Goal: Communication & Community: Answer question/provide support

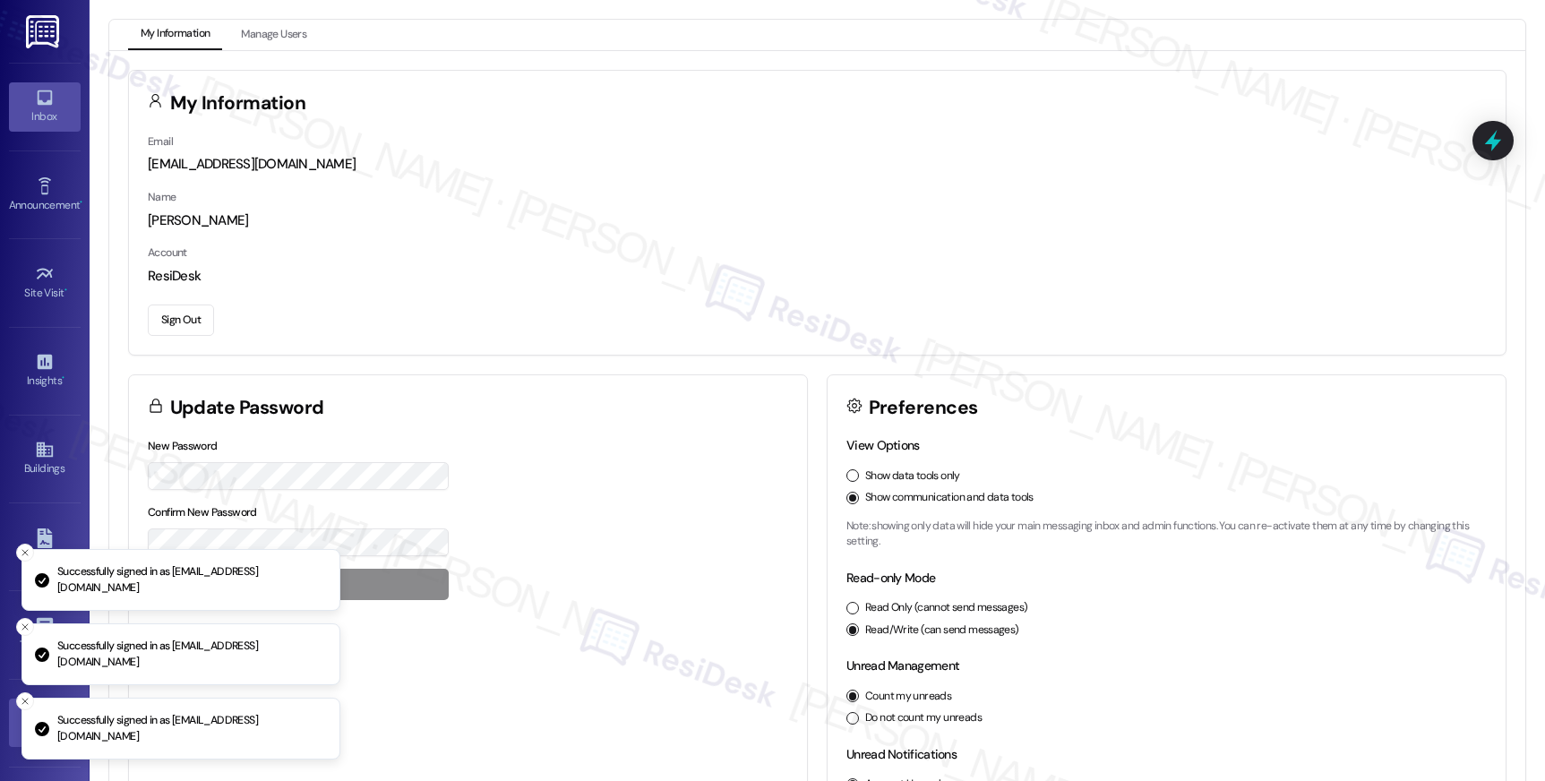
click at [56, 110] on div "Inbox" at bounding box center [45, 116] width 90 height 18
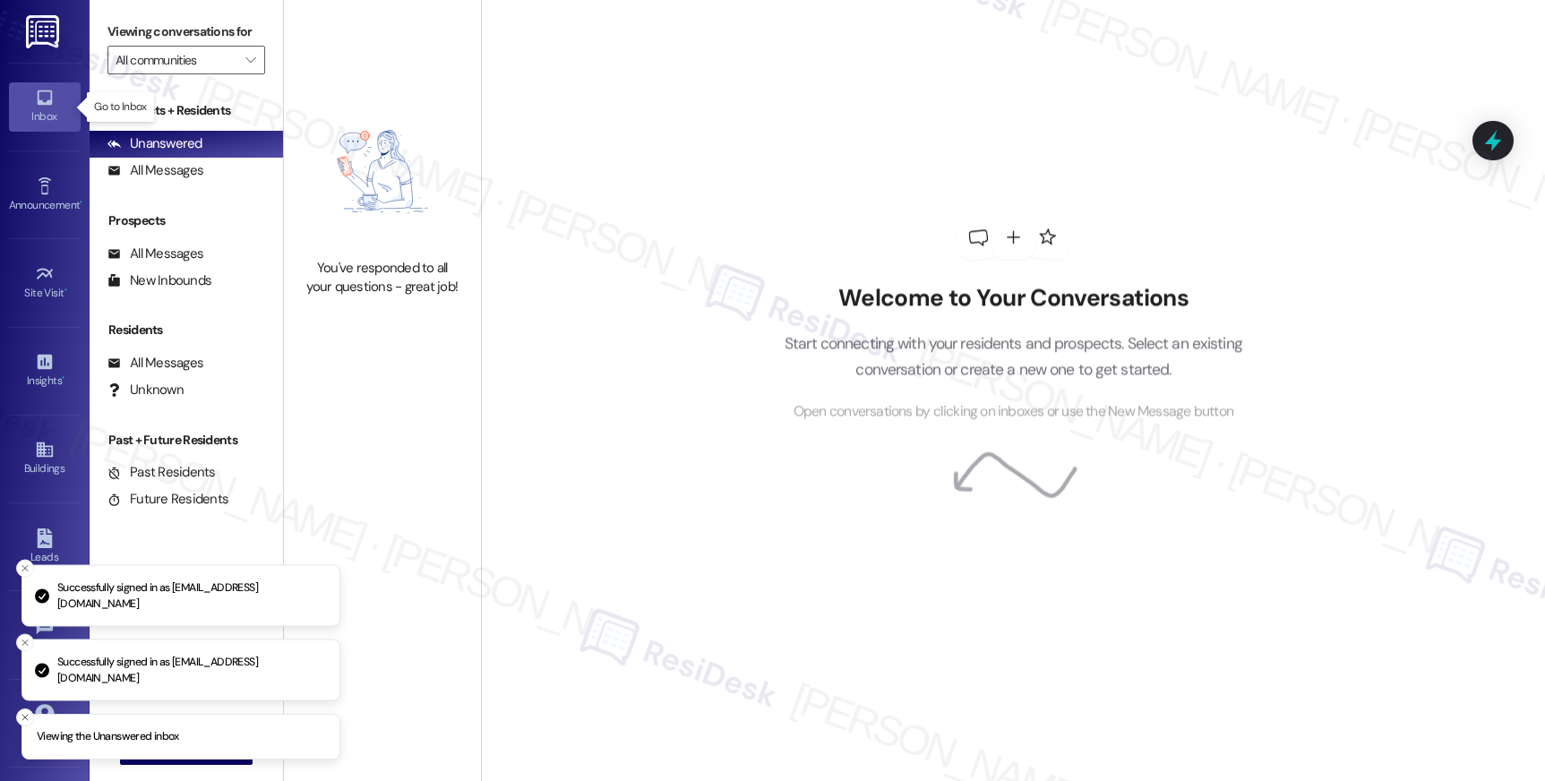
click at [56, 110] on div "Inbox" at bounding box center [45, 116] width 90 height 18
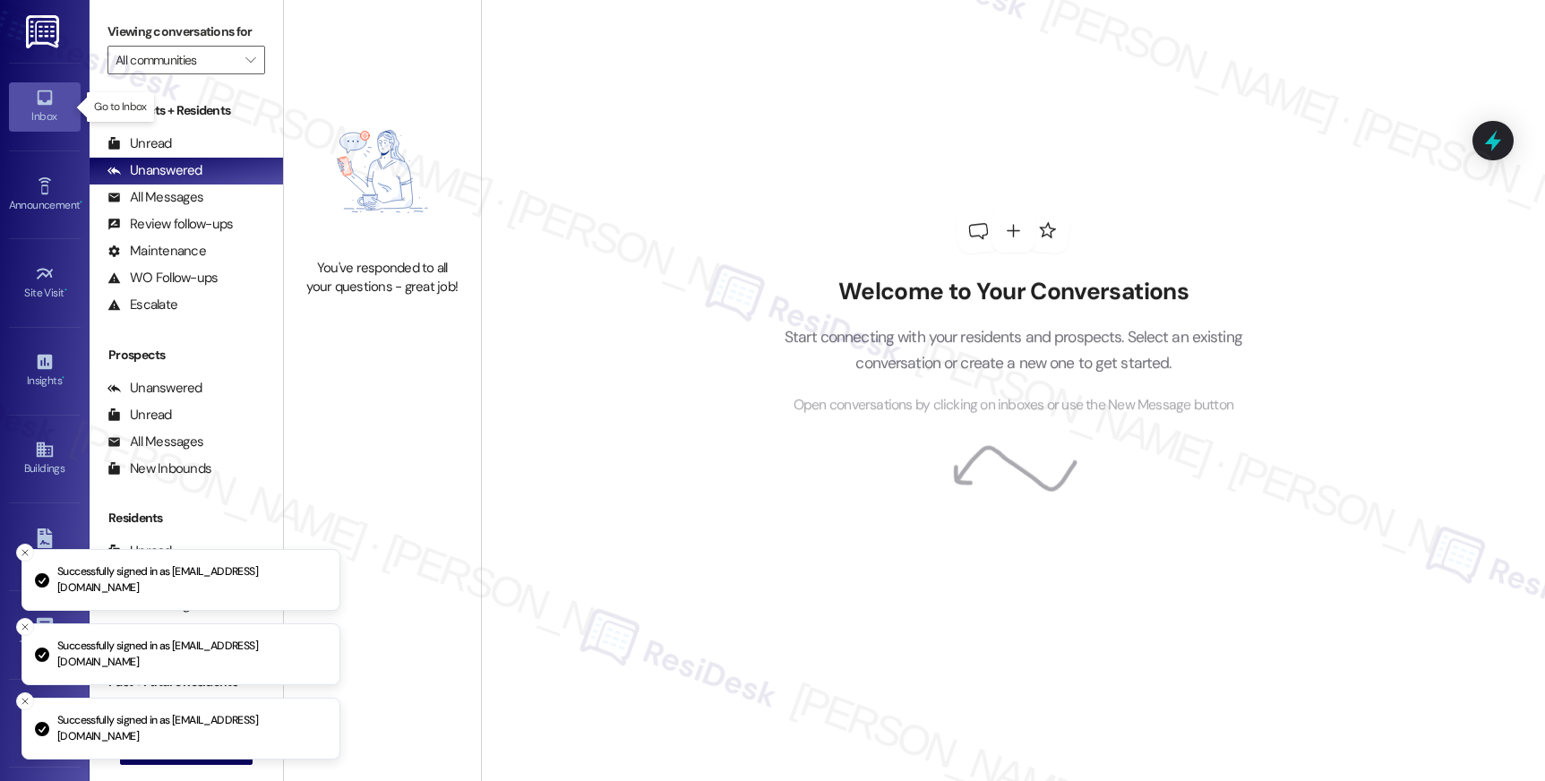
click at [56, 110] on div "Inbox" at bounding box center [45, 116] width 90 height 18
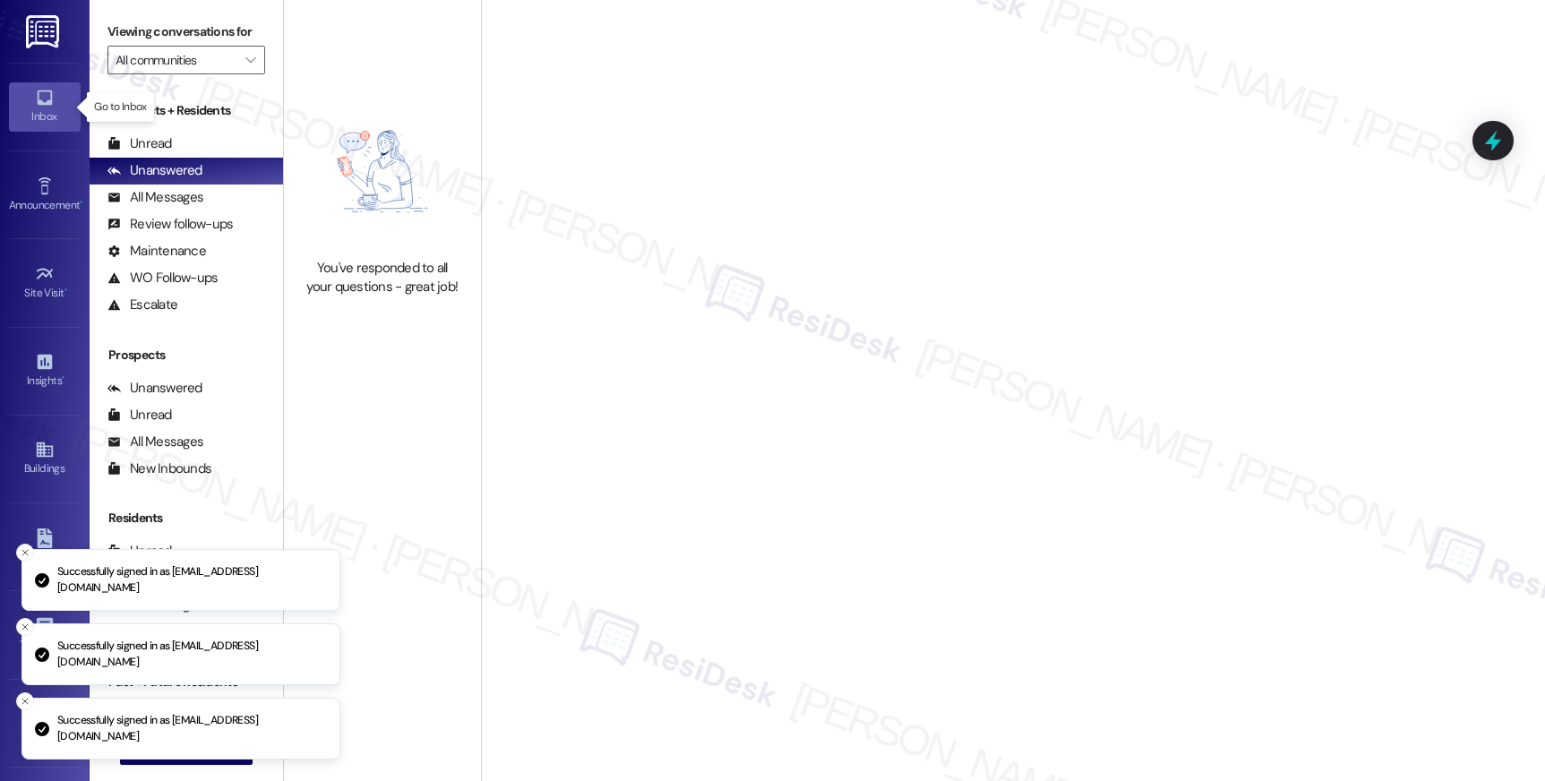
click at [56, 110] on div "Inbox" at bounding box center [45, 116] width 90 height 18
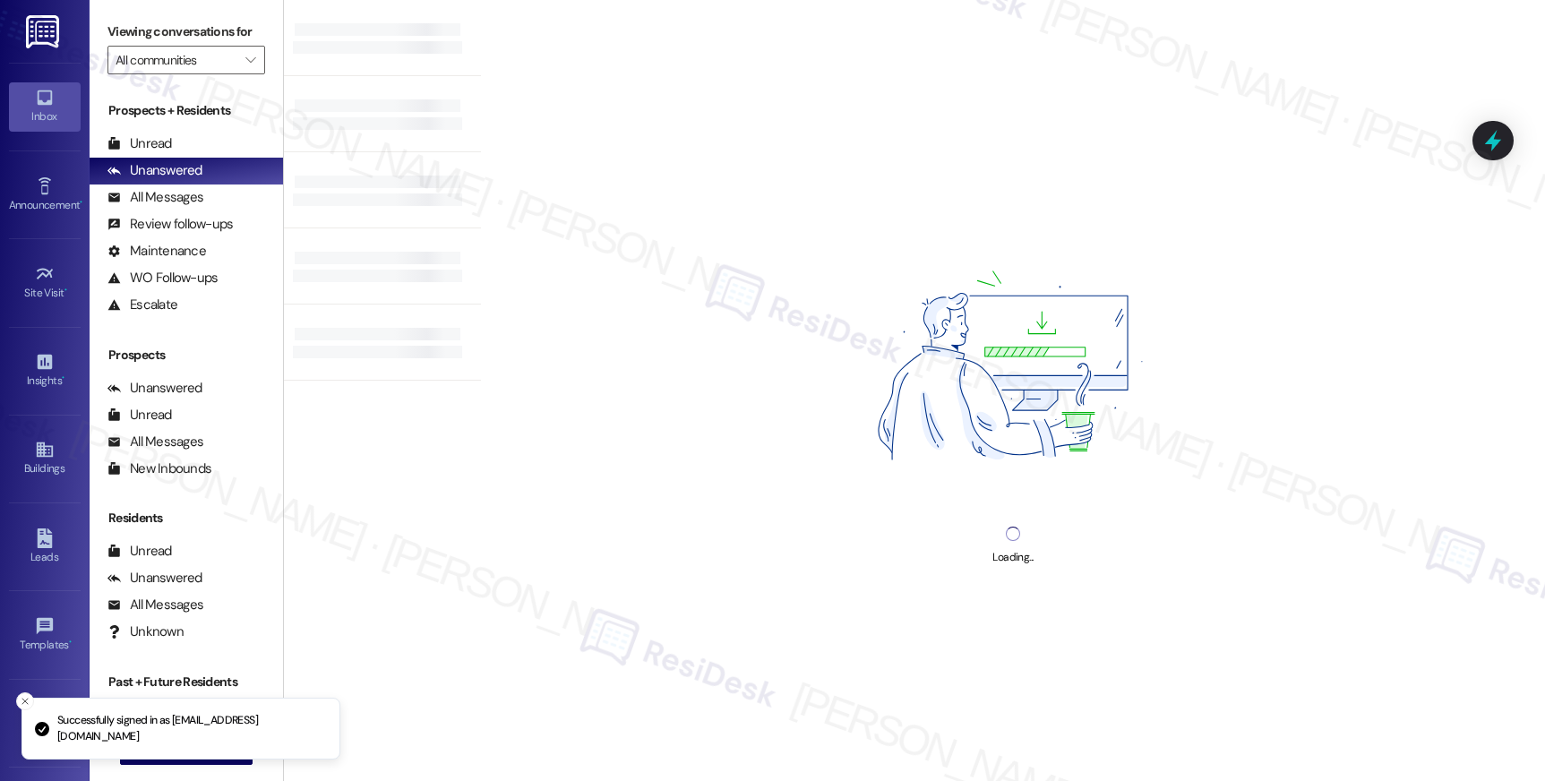
click at [630, 167] on div "Loading..." at bounding box center [1013, 390] width 1064 height 781
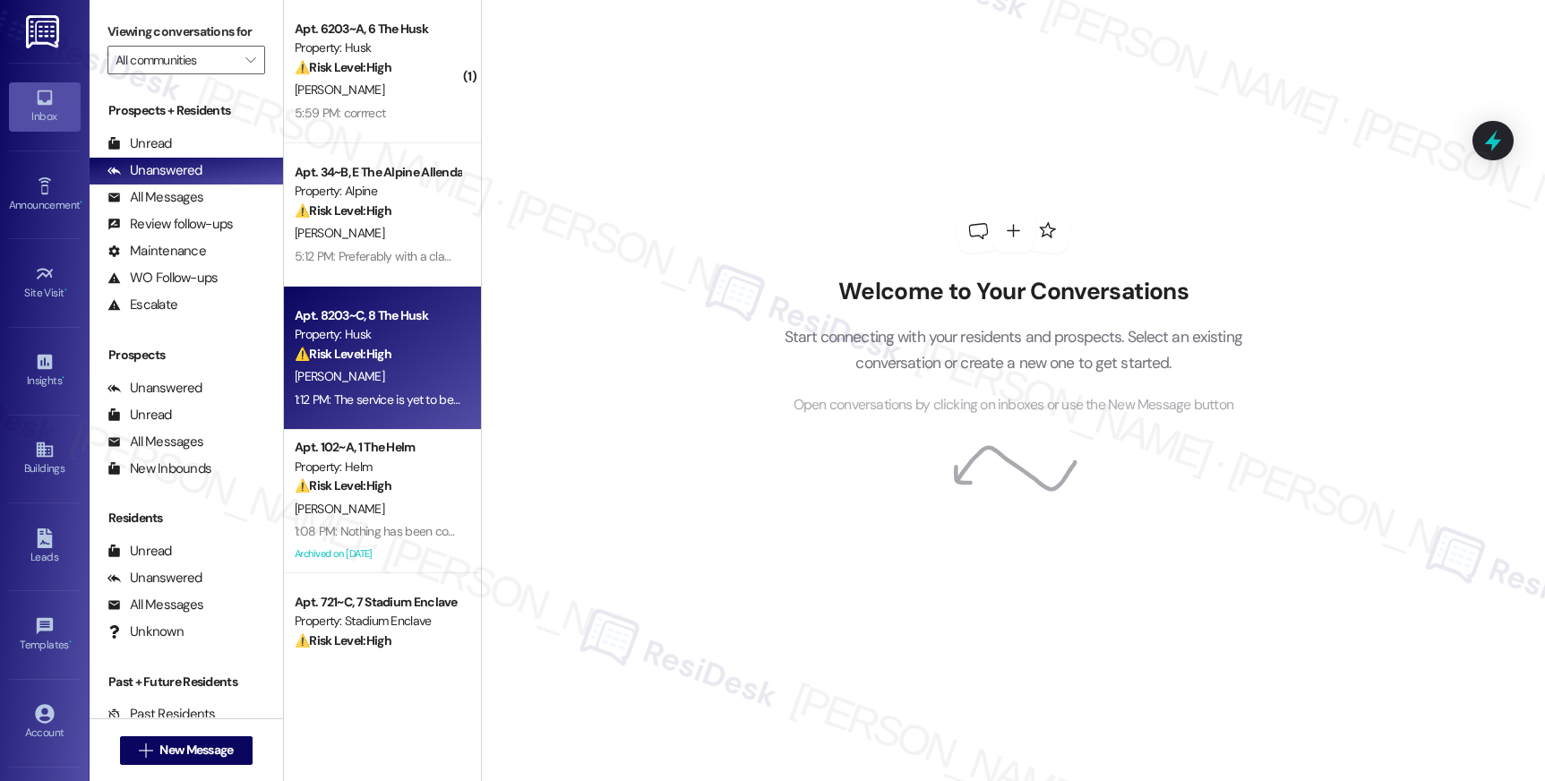
drag, startPoint x: 464, startPoint y: 99, endPoint x: 444, endPoint y: 401, distance: 303.3
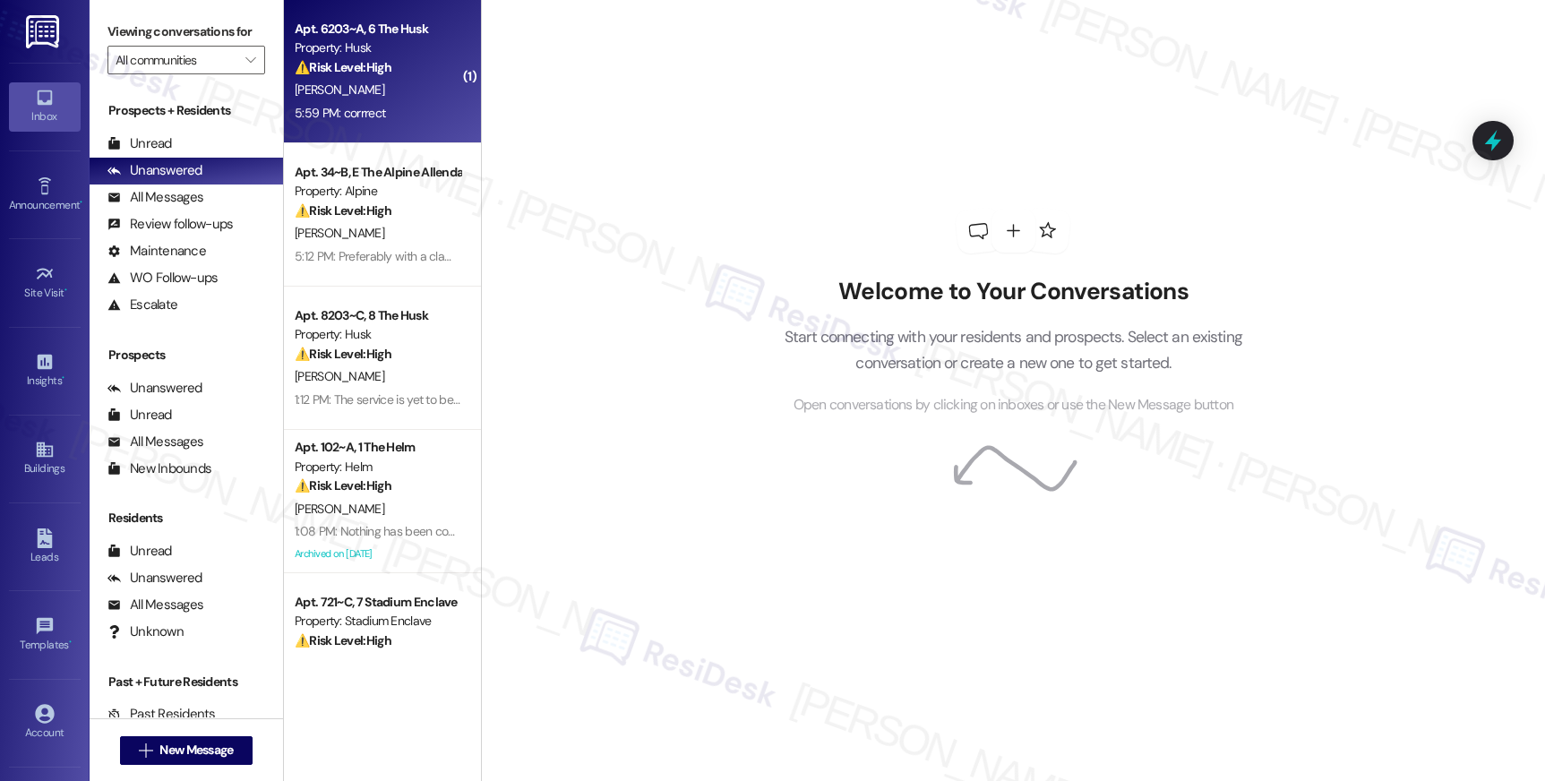
click at [386, 98] on div "[PERSON_NAME]" at bounding box center [377, 90] width 169 height 22
click at [386, 98] on div "P. Beaudreau" at bounding box center [377, 90] width 169 height 22
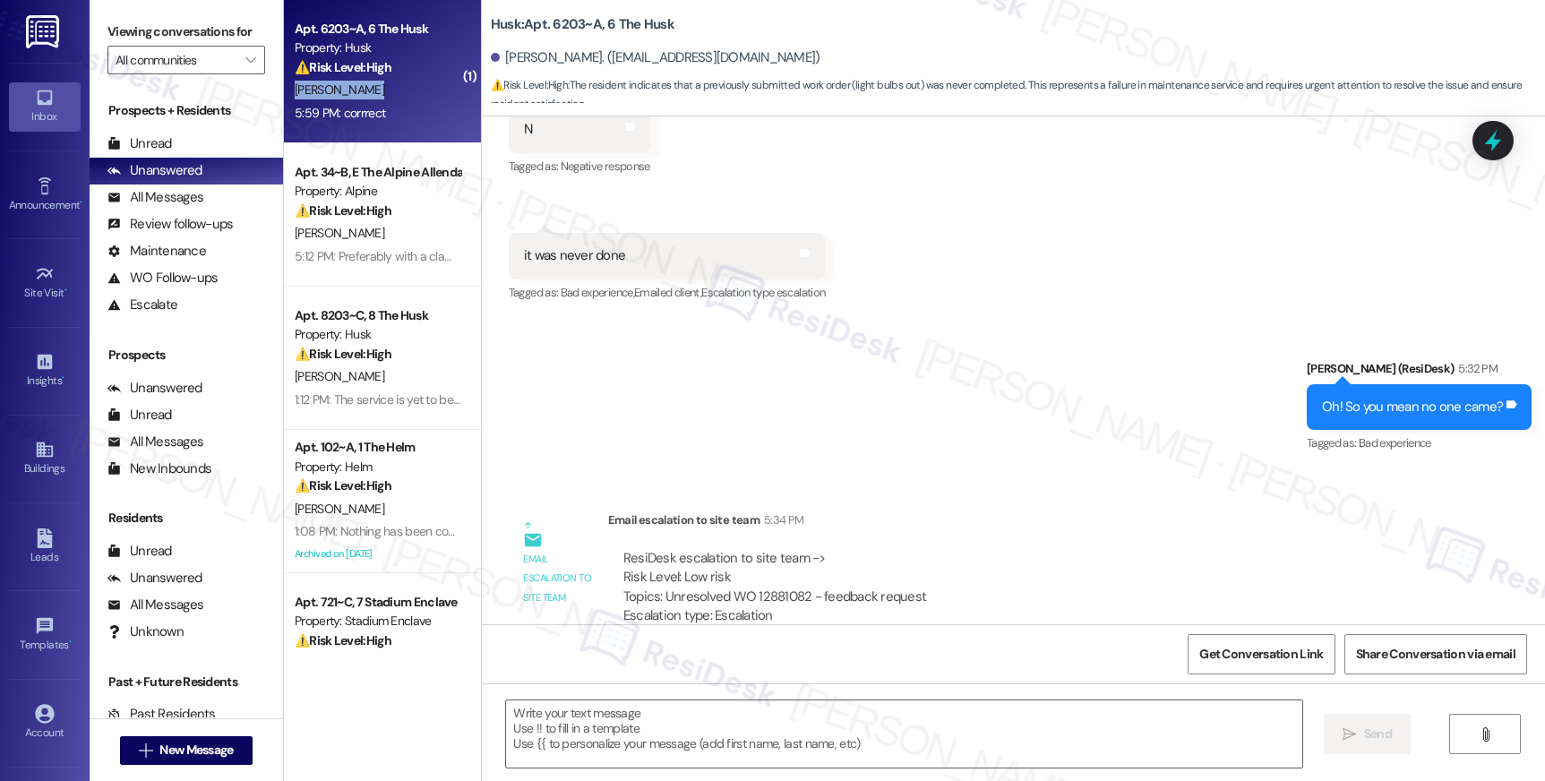
type textarea "Fetching suggested responses. Please feel free to read through the conversation…"
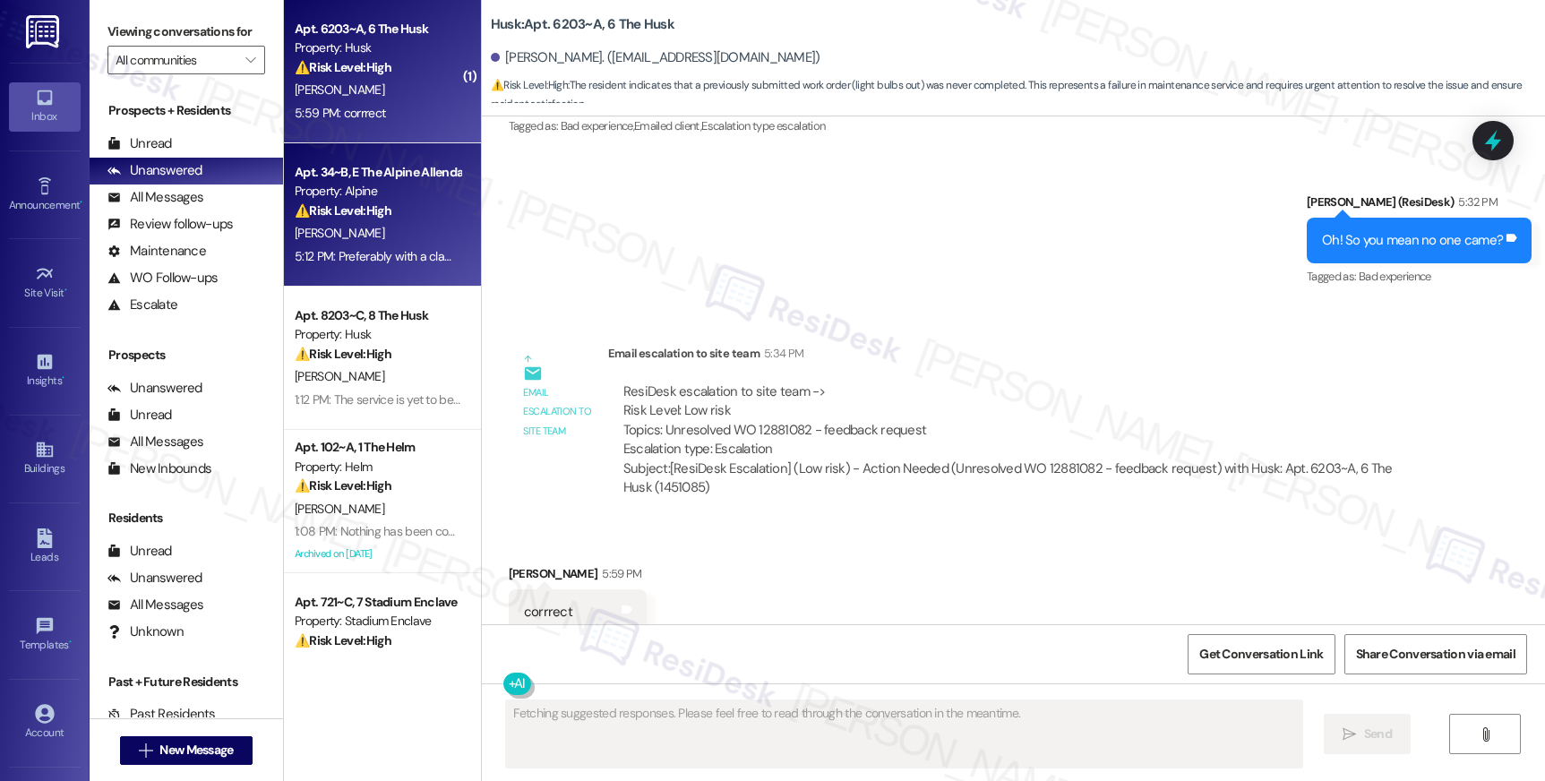
scroll to position [618, 0]
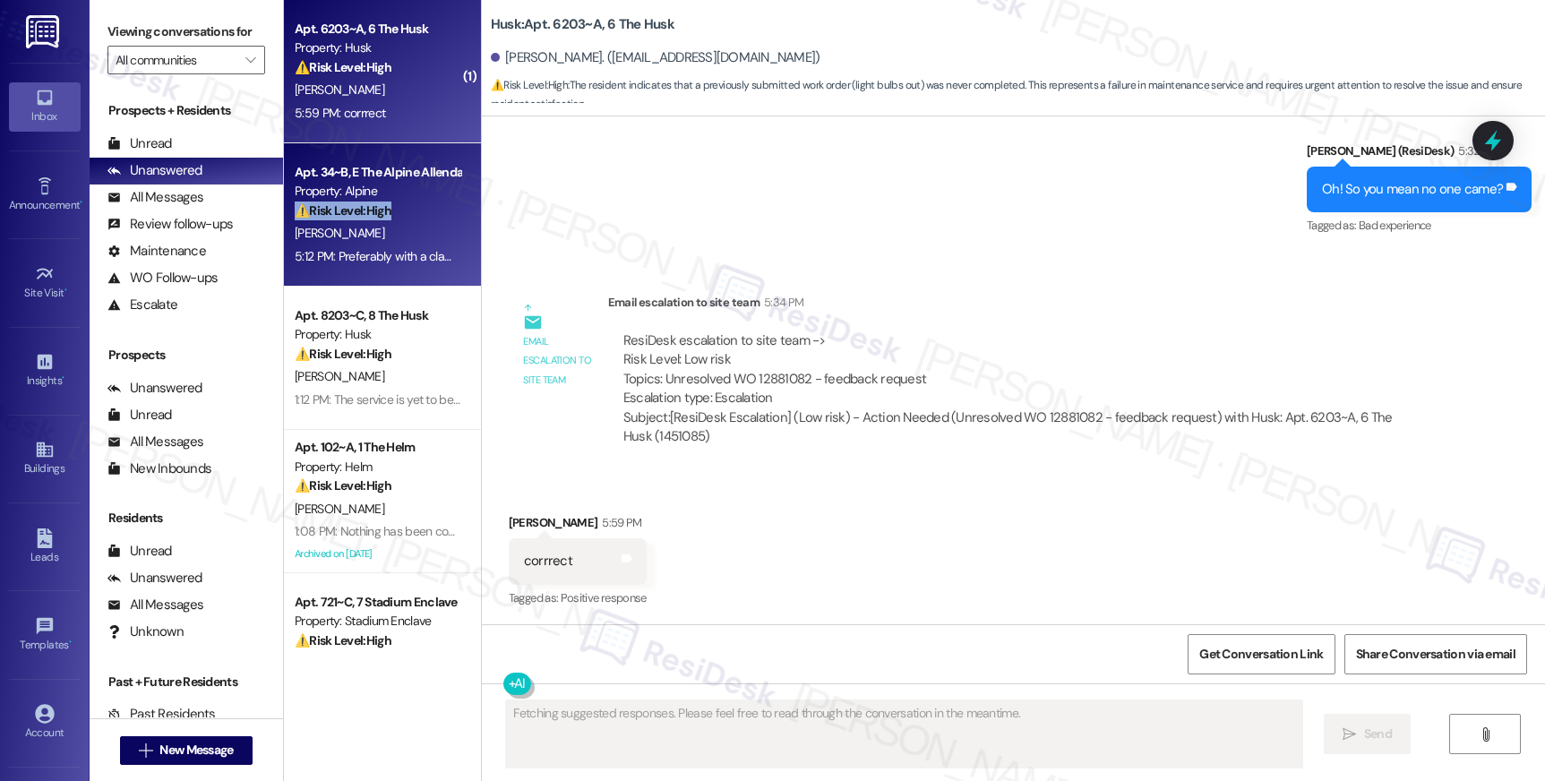
click at [379, 202] on div "⚠️ Risk Level: High The resident is reporting that a maintenance request was no…" at bounding box center [378, 211] width 166 height 19
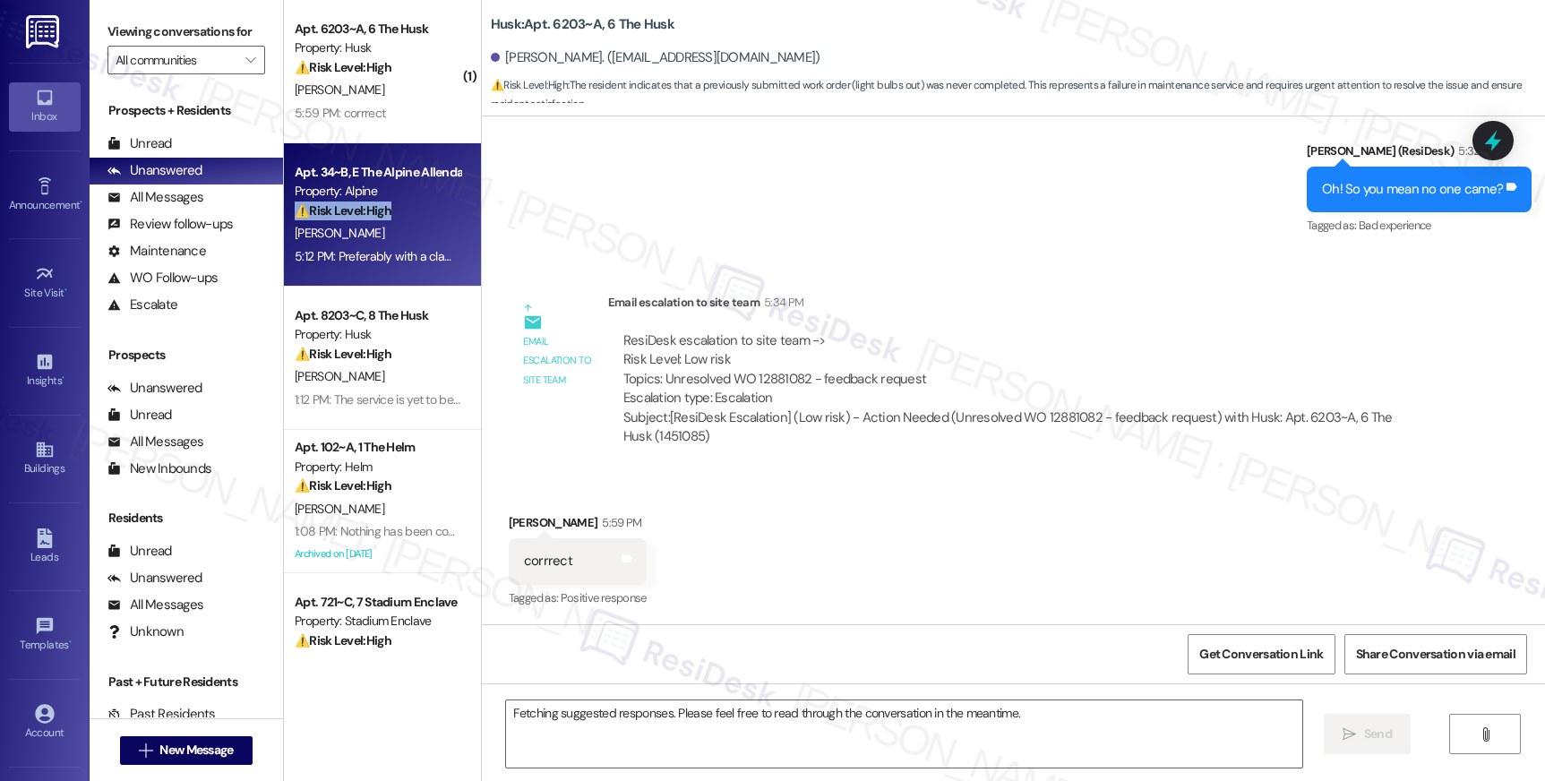
drag, startPoint x: 379, startPoint y: 202, endPoint x: 373, endPoint y: 266, distance: 64.8
click at [379, 202] on strong "⚠️ Risk Level: High" at bounding box center [343, 210] width 97 height 16
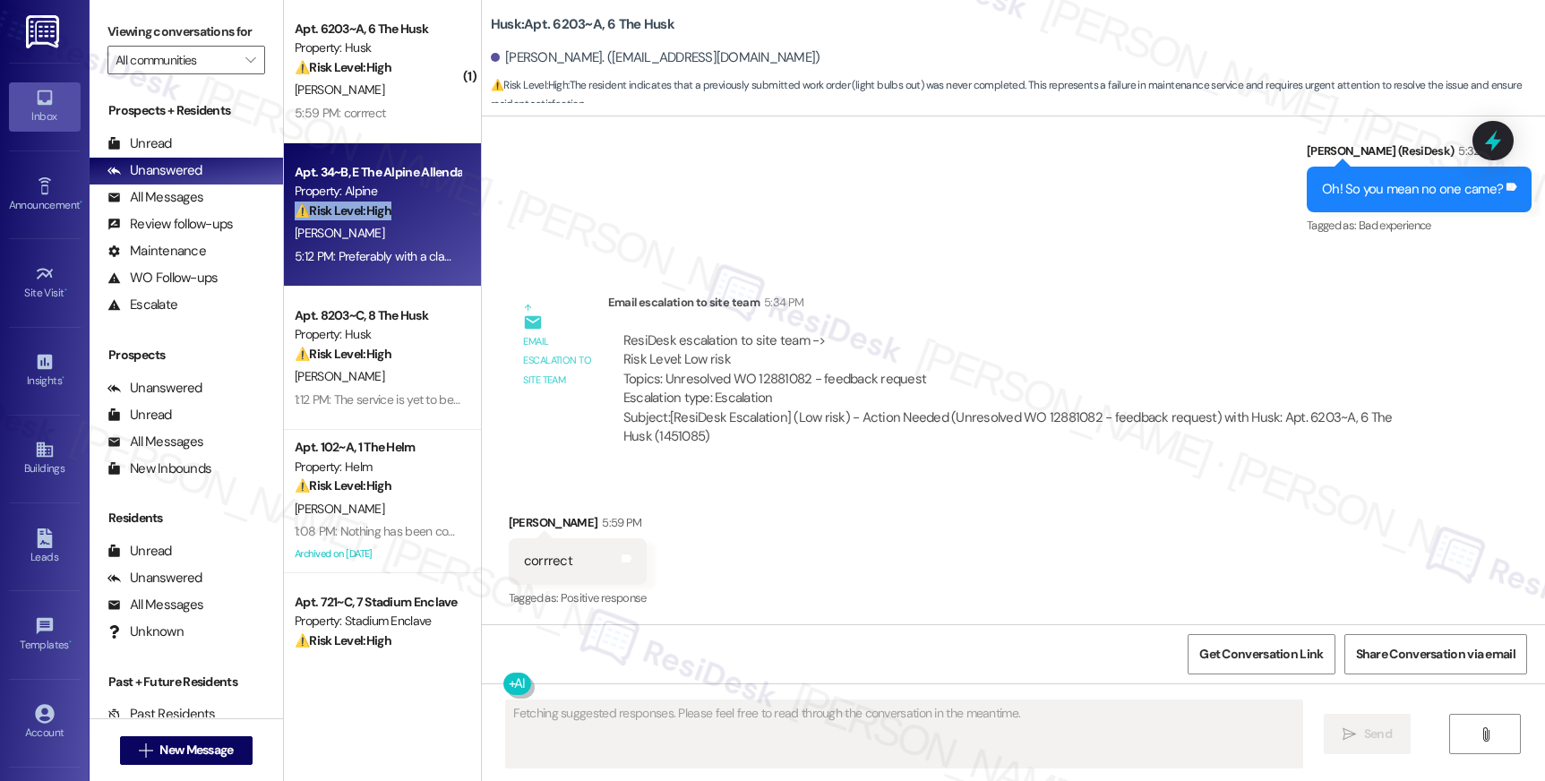
scroll to position [349, 0]
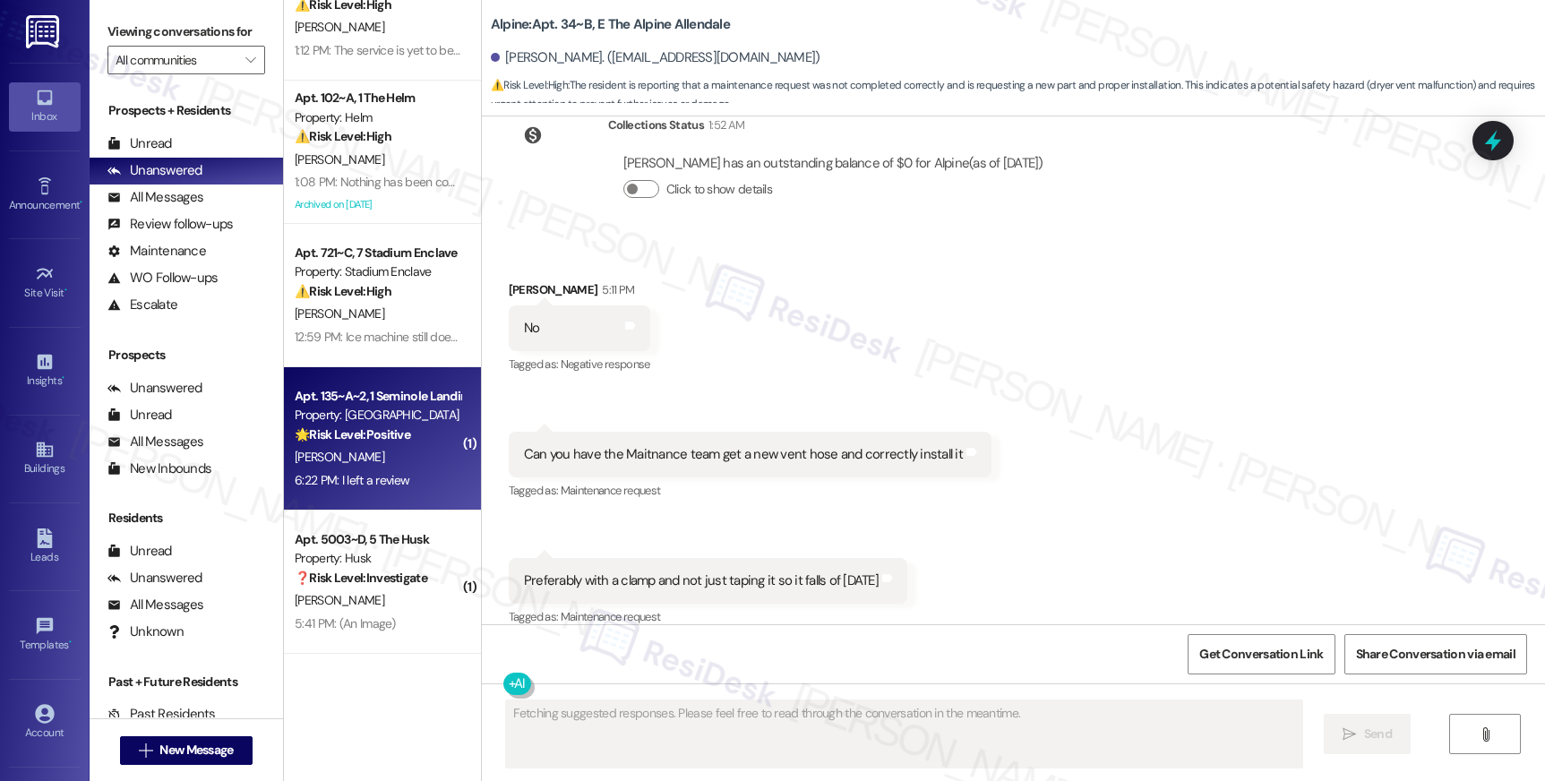
click at [380, 493] on div "Apt. 135~A~2, 1 Seminole Landing Property: Seminole Landing 🌟 Risk Level: Posit…" at bounding box center [382, 438] width 197 height 143
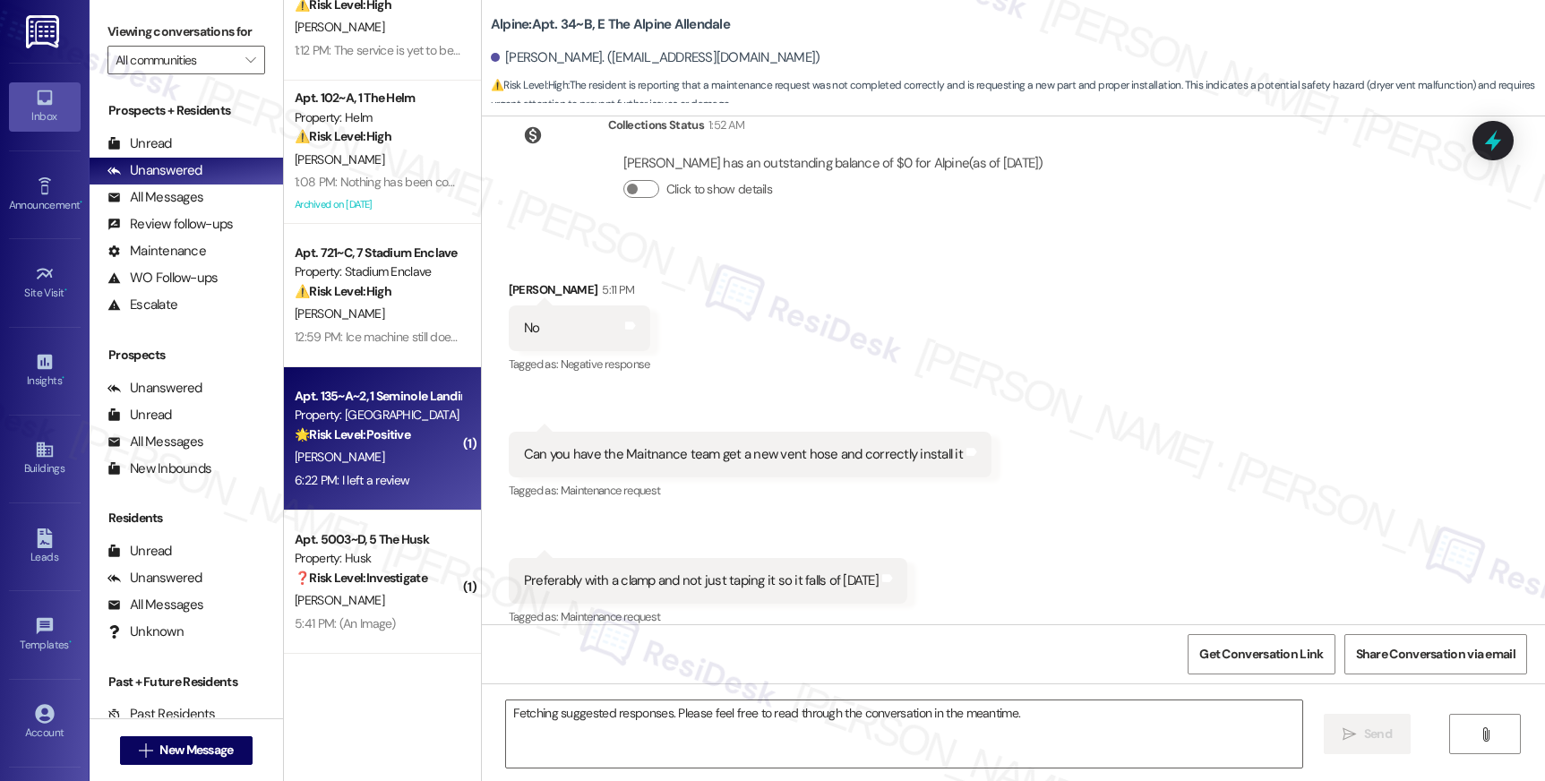
click at [380, 493] on div "Apt. 135~A~2, 1 Seminole Landing Property: Seminole Landing 🌟 Risk Level: Posit…" at bounding box center [382, 438] width 197 height 143
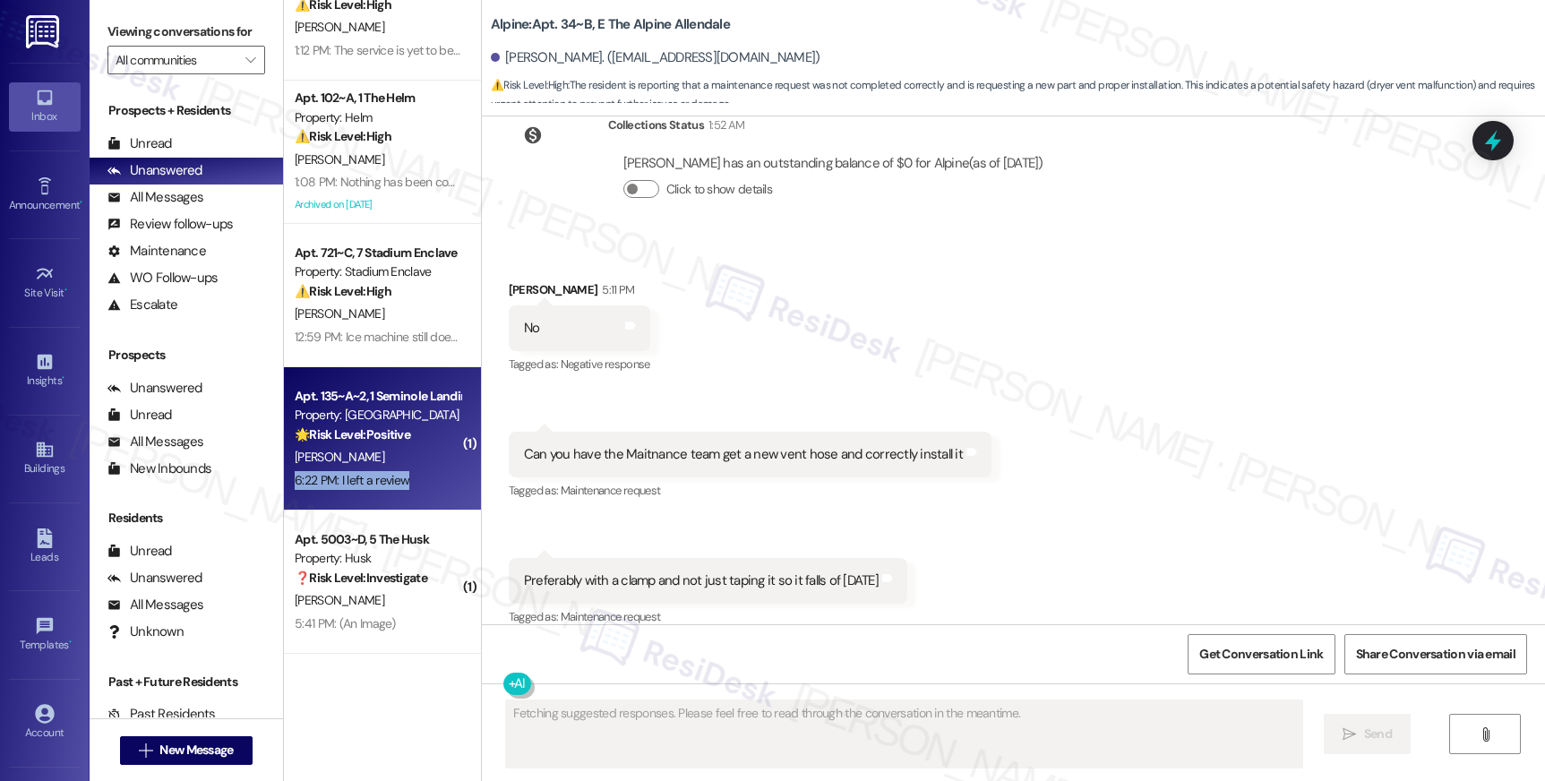
click at [380, 493] on div "Apt. 135~A~2, 1 Seminole Landing Property: Seminole Landing 🌟 Risk Level: Posit…" at bounding box center [382, 438] width 197 height 143
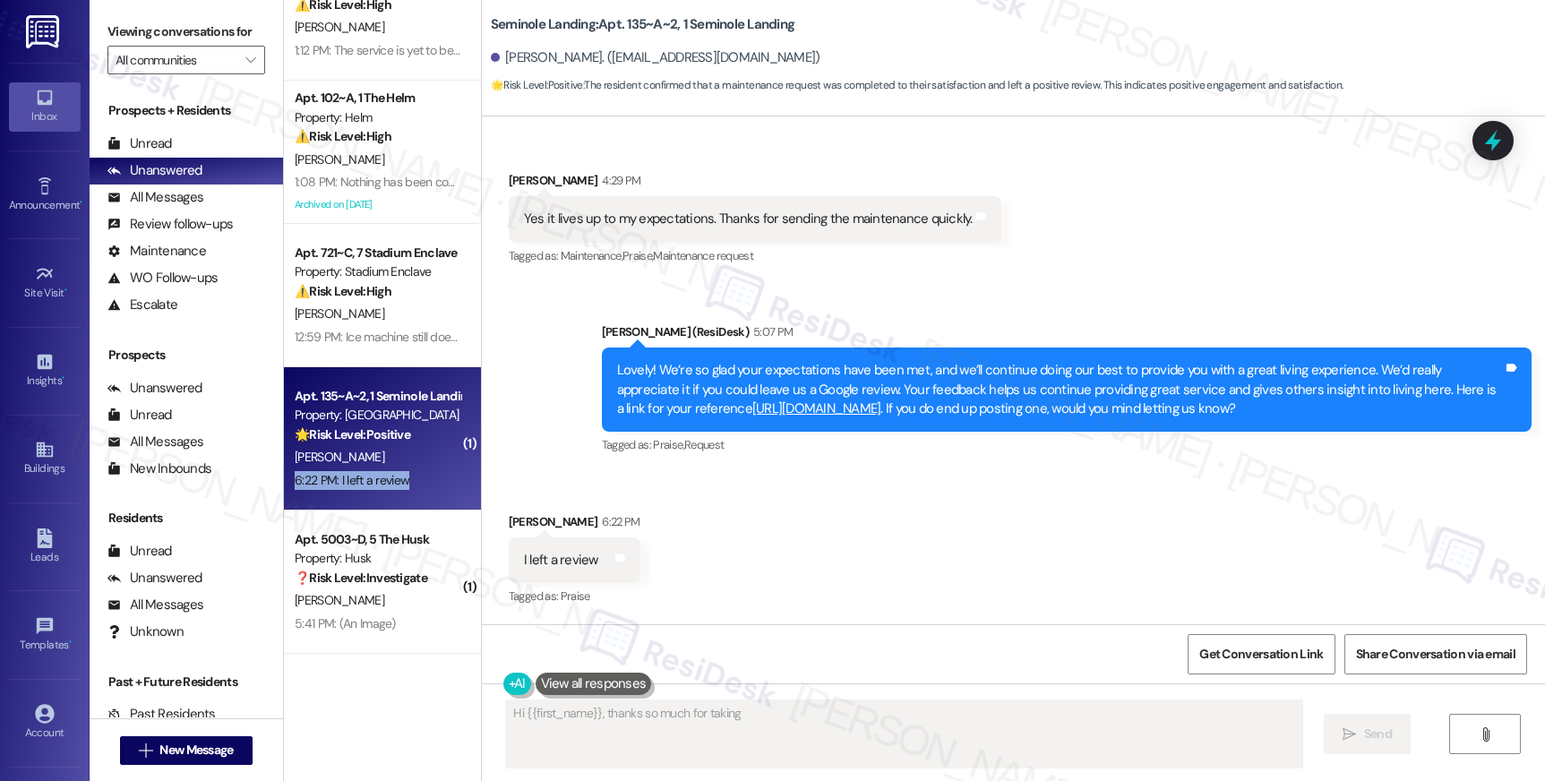
scroll to position [632, 0]
click at [847, 459] on div "Sent via SMS Sarah (ResiDesk) 5:07 PM Lovely! We’re so glad your expectations h…" at bounding box center [1066, 390] width 956 height 163
click at [846, 465] on div "Sent via SMS Sarah (ResiDesk) 5:07 PM Lovely! We’re so glad your expectations h…" at bounding box center [1066, 390] width 956 height 163
click at [855, 467] on div "Sent via SMS Sarah (ResiDesk) 5:07 PM Lovely! We’re so glad your expectations h…" at bounding box center [1066, 390] width 956 height 163
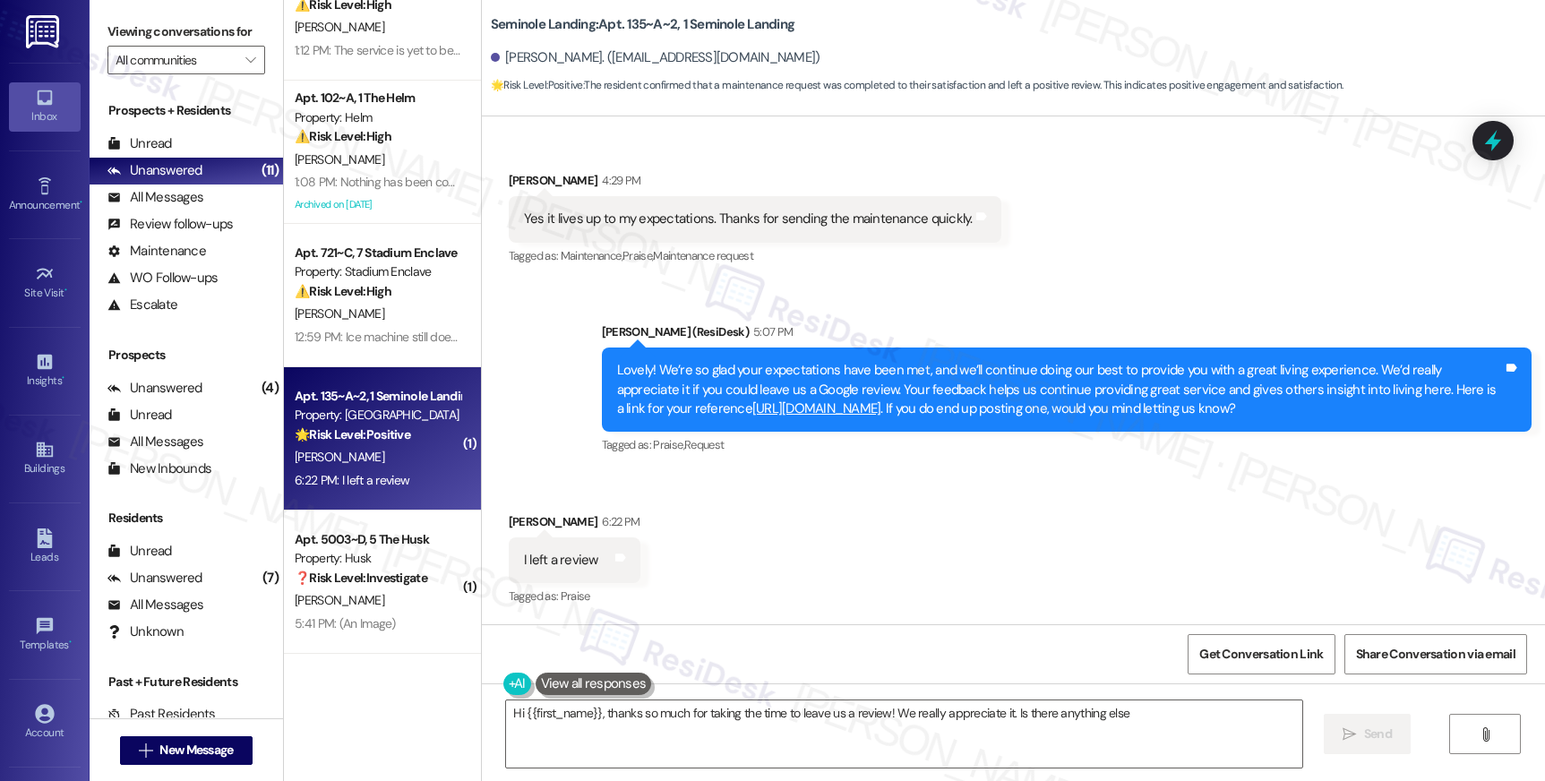
click at [835, 465] on div "Sent via SMS Sarah (ResiDesk) 5:07 PM Lovely! We’re so glad your expectations h…" at bounding box center [1066, 390] width 956 height 163
type textarea "Hi {{first_name}}, thanks so much for taking the time to leave us a review! We …"
click at [828, 499] on div "Received via SMS Cyrus Butler 6:22 PM I left a review Tags and notes Tagged as:…" at bounding box center [1013, 547] width 1063 height 151
drag, startPoint x: 802, startPoint y: 464, endPoint x: 832, endPoint y: 473, distance: 30.9
click at [802, 464] on div "Sent via SMS Sarah (ResiDesk) 5:07 PM Lovely! We’re so glad your expectations h…" at bounding box center [1066, 390] width 956 height 163
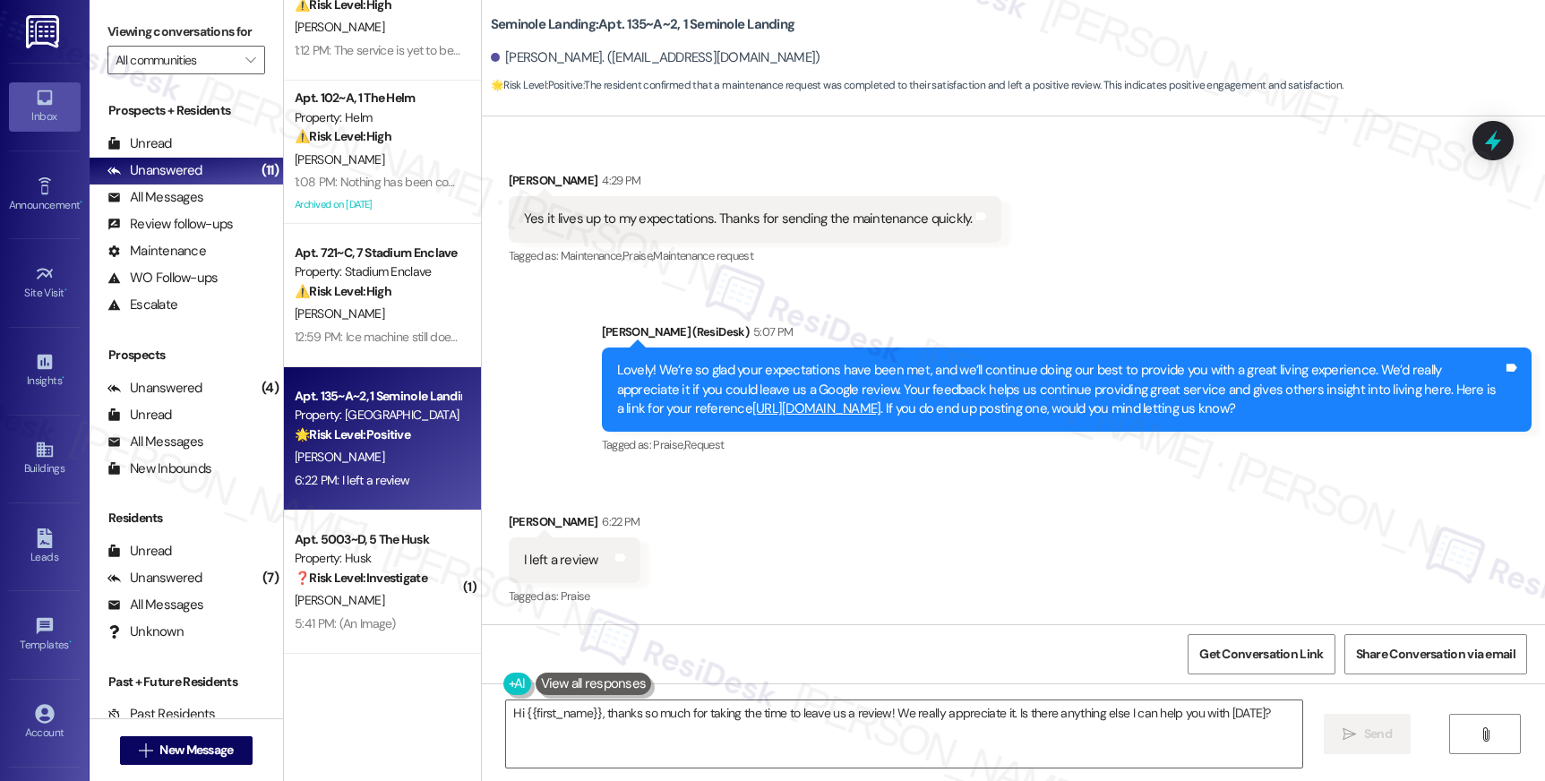
drag, startPoint x: 829, startPoint y: 548, endPoint x: 815, endPoint y: 544, distance: 15.0
click at [829, 548] on div "Received via SMS Cyrus Butler 6:22 PM I left a review Tags and notes Tagged as:…" at bounding box center [1013, 547] width 1063 height 151
click at [771, 467] on div "Sent via SMS Sarah (ResiDesk) 5:07 PM Lovely! We’re so glad your expectations h…" at bounding box center [1066, 390] width 956 height 163
click at [793, 540] on div "Received via SMS Cyrus Butler 6:22 PM I left a review Tags and notes Tagged as:…" at bounding box center [1013, 547] width 1063 height 151
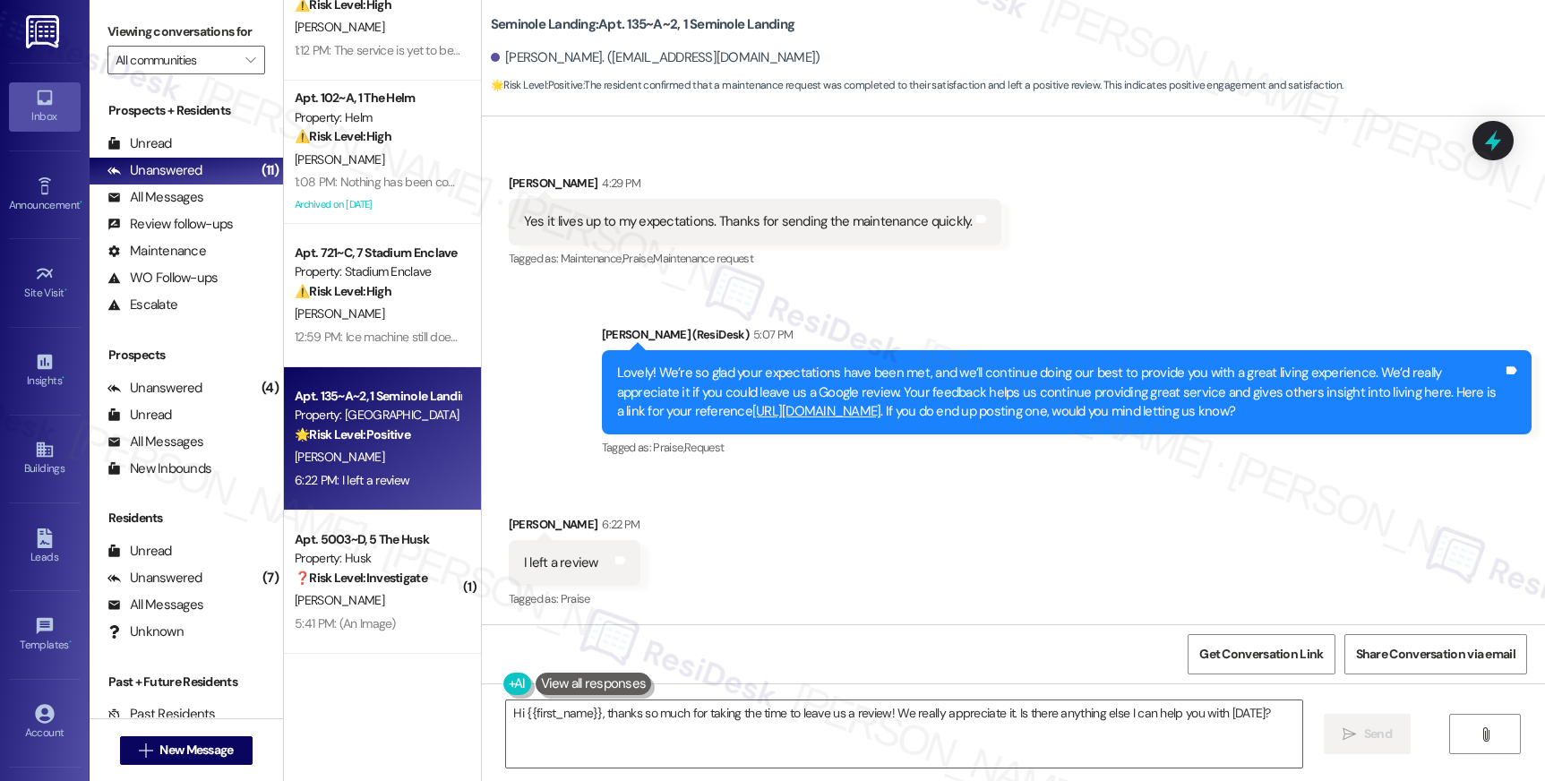
scroll to position [629, 0]
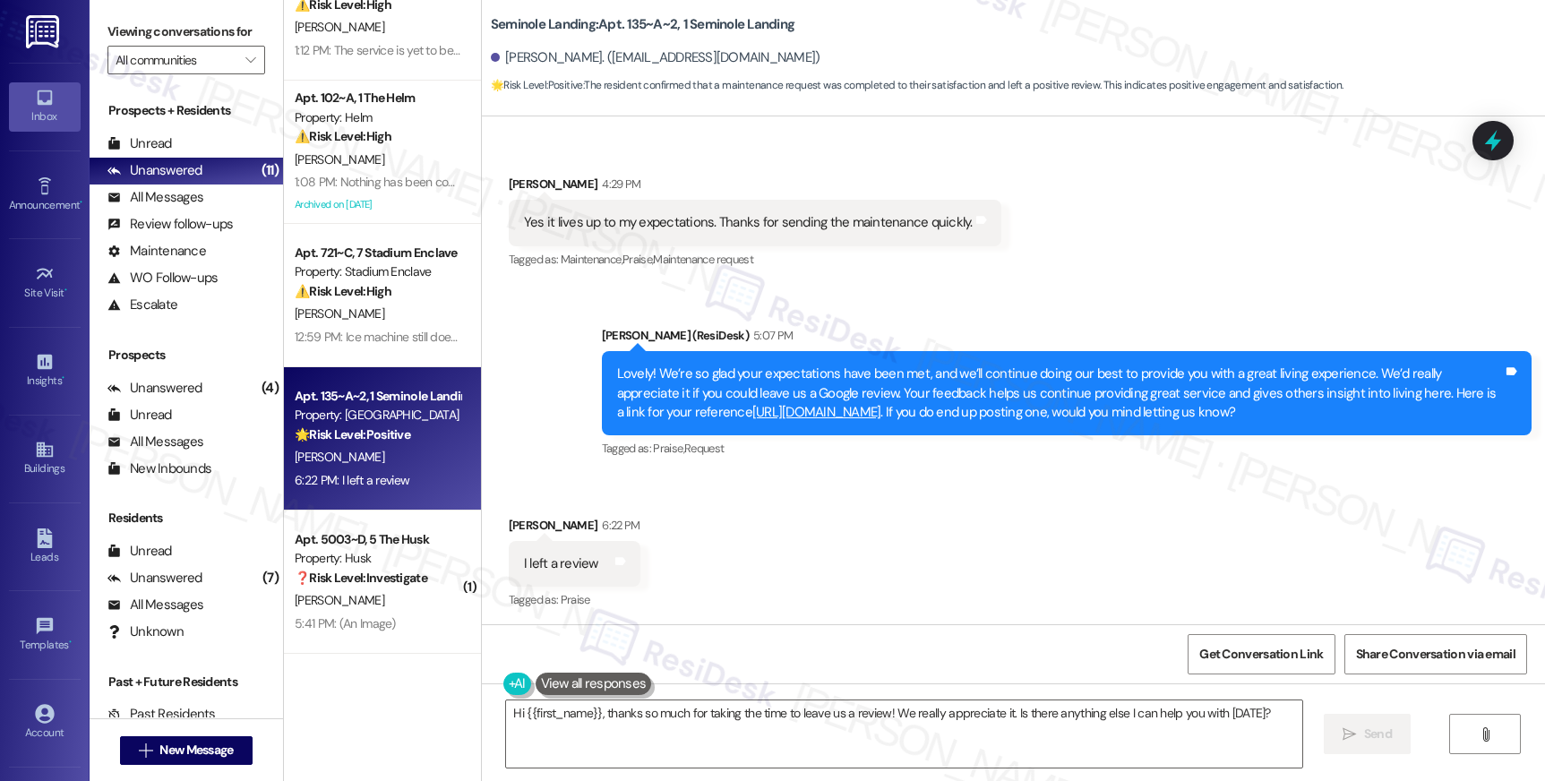
click at [765, 502] on div "Received via SMS Cyrus Butler 6:22 PM I left a review Tags and notes Tagged as:…" at bounding box center [1013, 551] width 1063 height 151
click at [771, 507] on div "Received via SMS Cyrus Butler 6:22 PM I left a review Tags and notes Tagged as:…" at bounding box center [1013, 551] width 1063 height 151
click at [775, 510] on div "Received via SMS Cyrus Butler 6:22 PM I left a review Tags and notes Tagged as:…" at bounding box center [1013, 551] width 1063 height 151
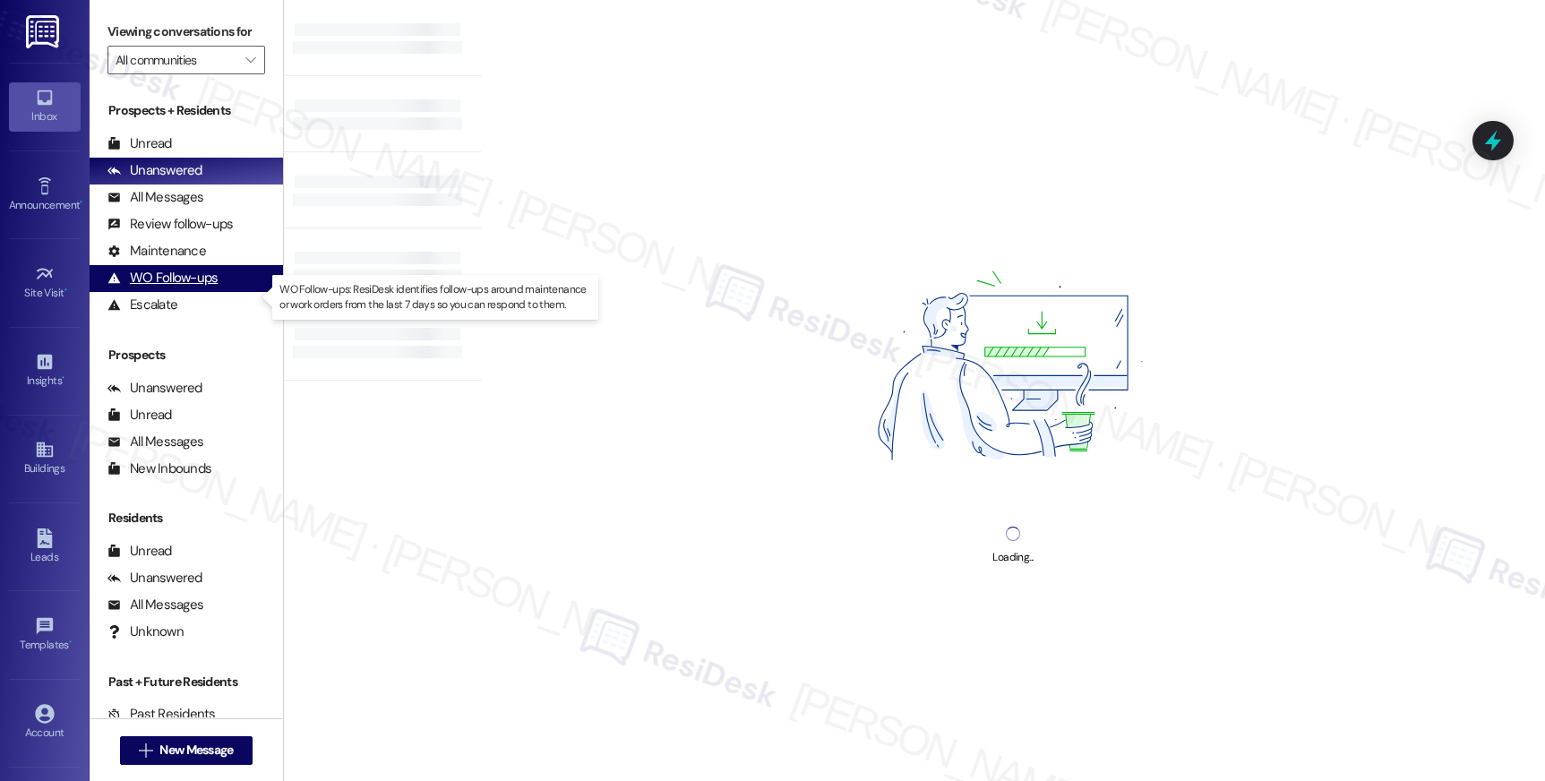
click at [162, 292] on div "WO Follow-ups (undefined)" at bounding box center [186, 278] width 193 height 27
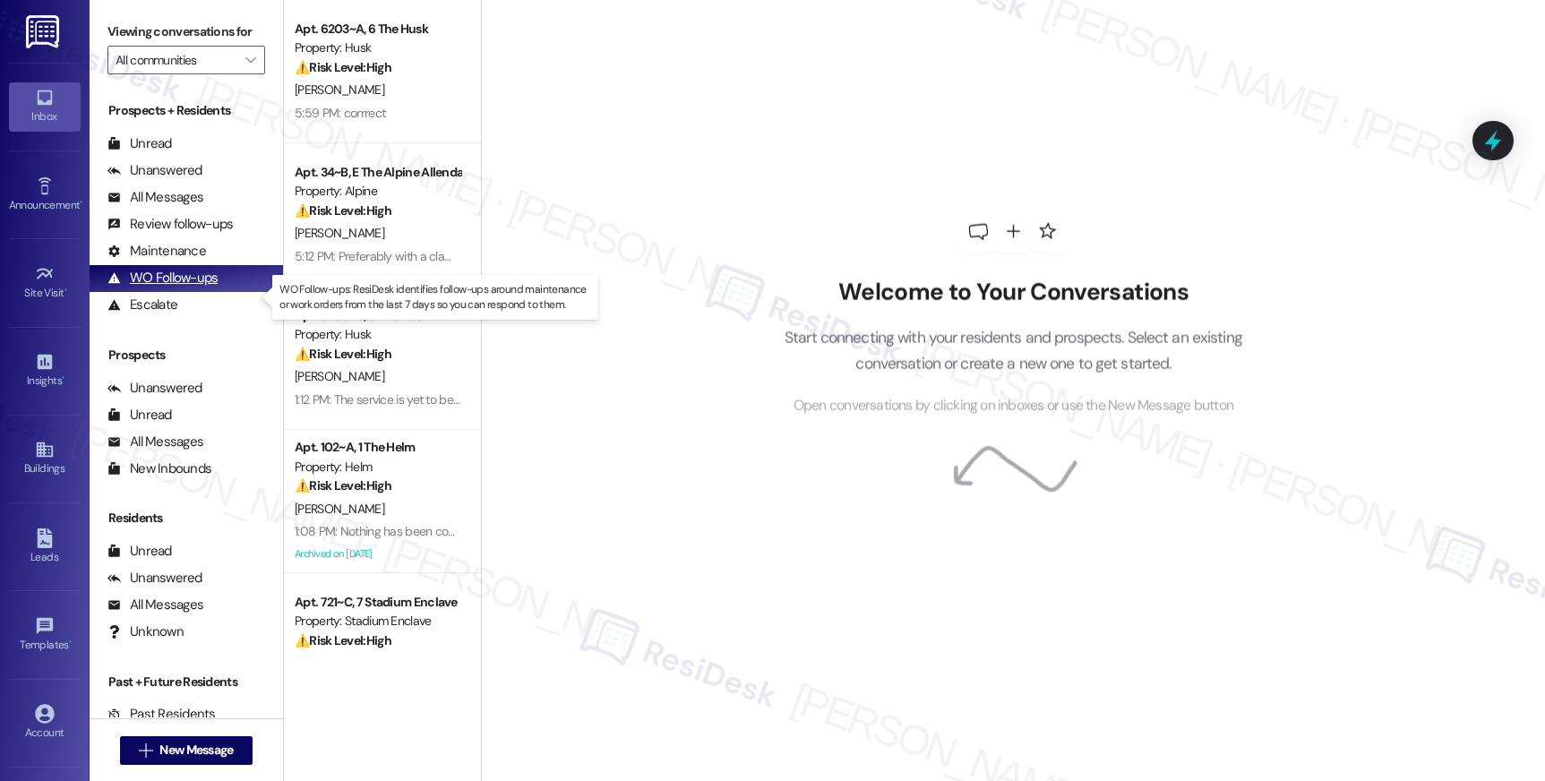
click at [168, 287] on div "WO Follow-ups" at bounding box center [162, 278] width 110 height 19
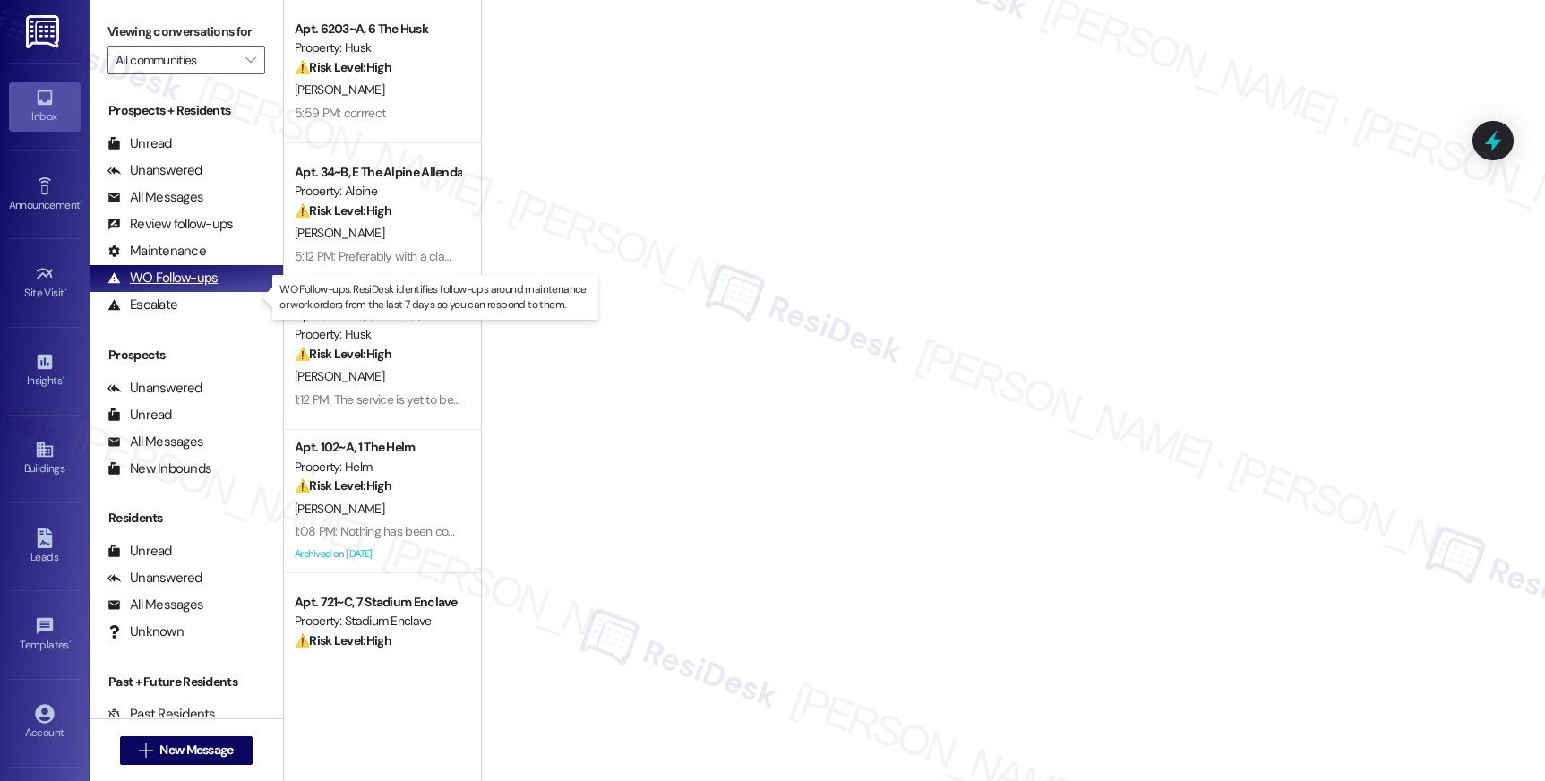
click at [167, 287] on div "WO Follow-ups" at bounding box center [162, 278] width 110 height 19
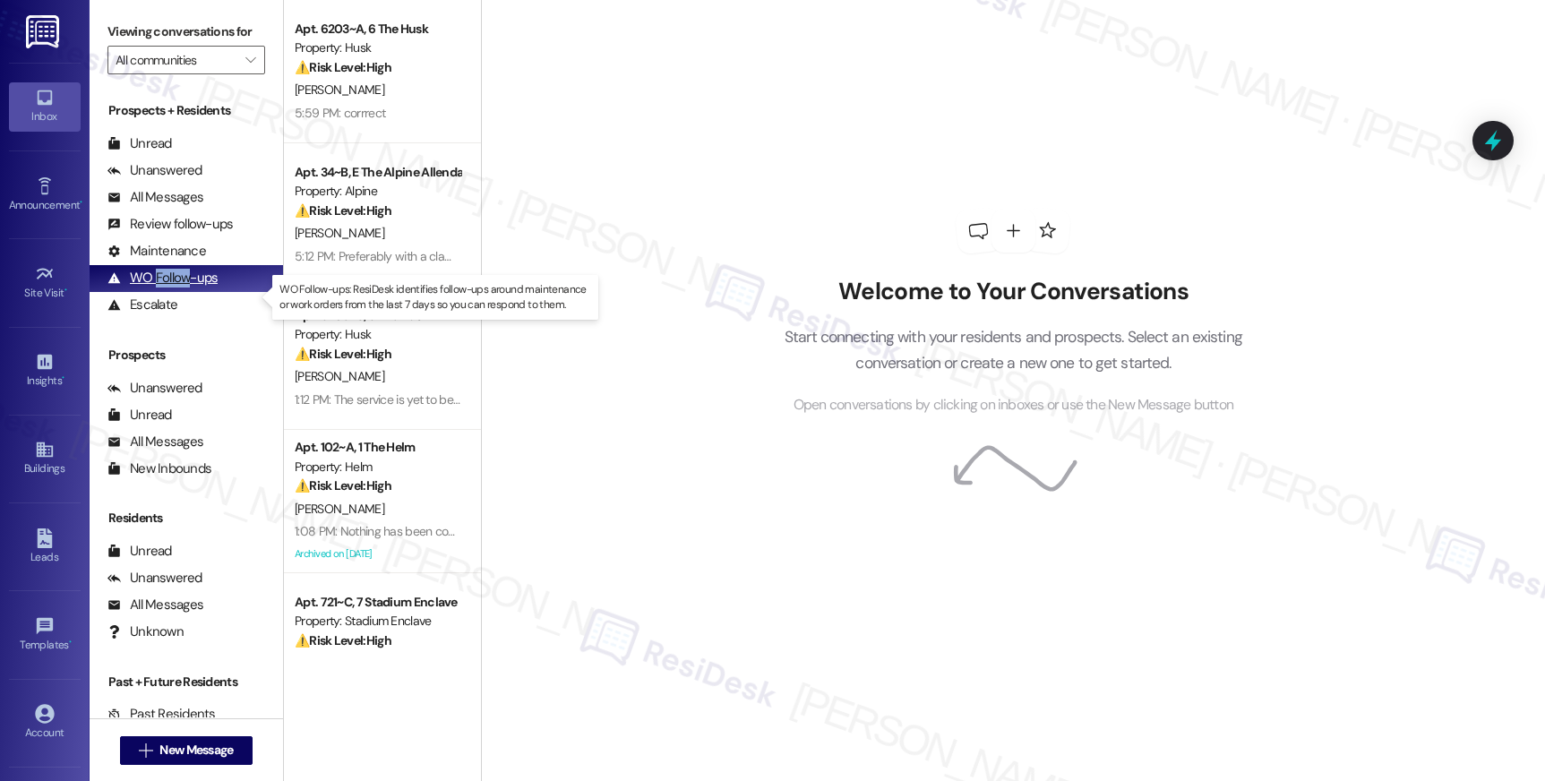
click at [167, 287] on div "WO Follow-ups" at bounding box center [162, 278] width 110 height 19
click at [824, 198] on div "Welcome to Your Conversations Start connecting with your residents and prospect…" at bounding box center [1012, 312] width 537 height 625
click at [153, 364] on div "Prospects" at bounding box center [186, 355] width 193 height 19
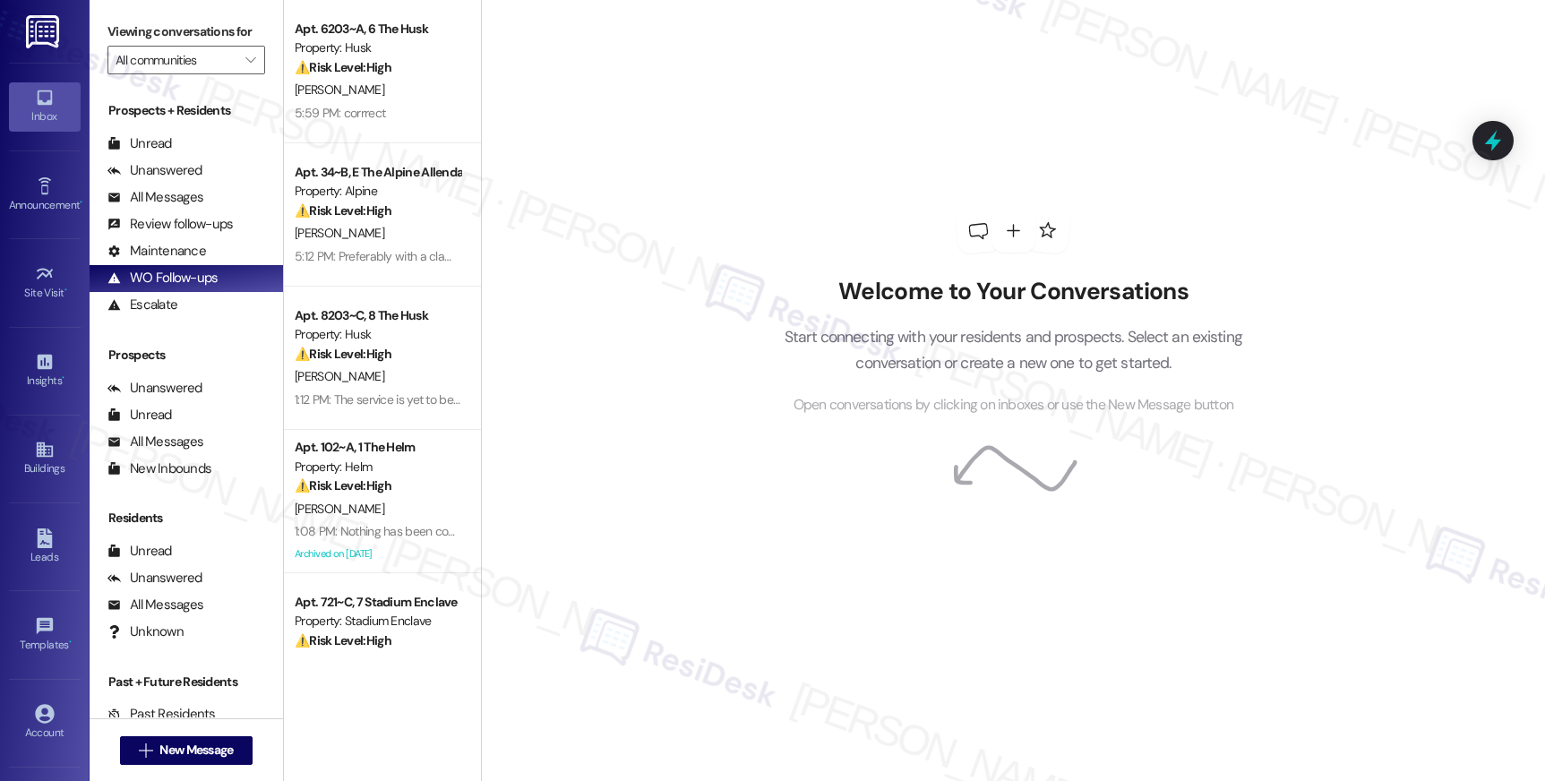
click at [172, 384] on div "Prospects Unanswered (0) Unanswered: ResiDesk identifies open questions and una…" at bounding box center [186, 414] width 193 height 136
click at [174, 384] on div "Prospects Unanswered (0) Unanswered: ResiDesk identifies open questions and una…" at bounding box center [186, 414] width 193 height 136
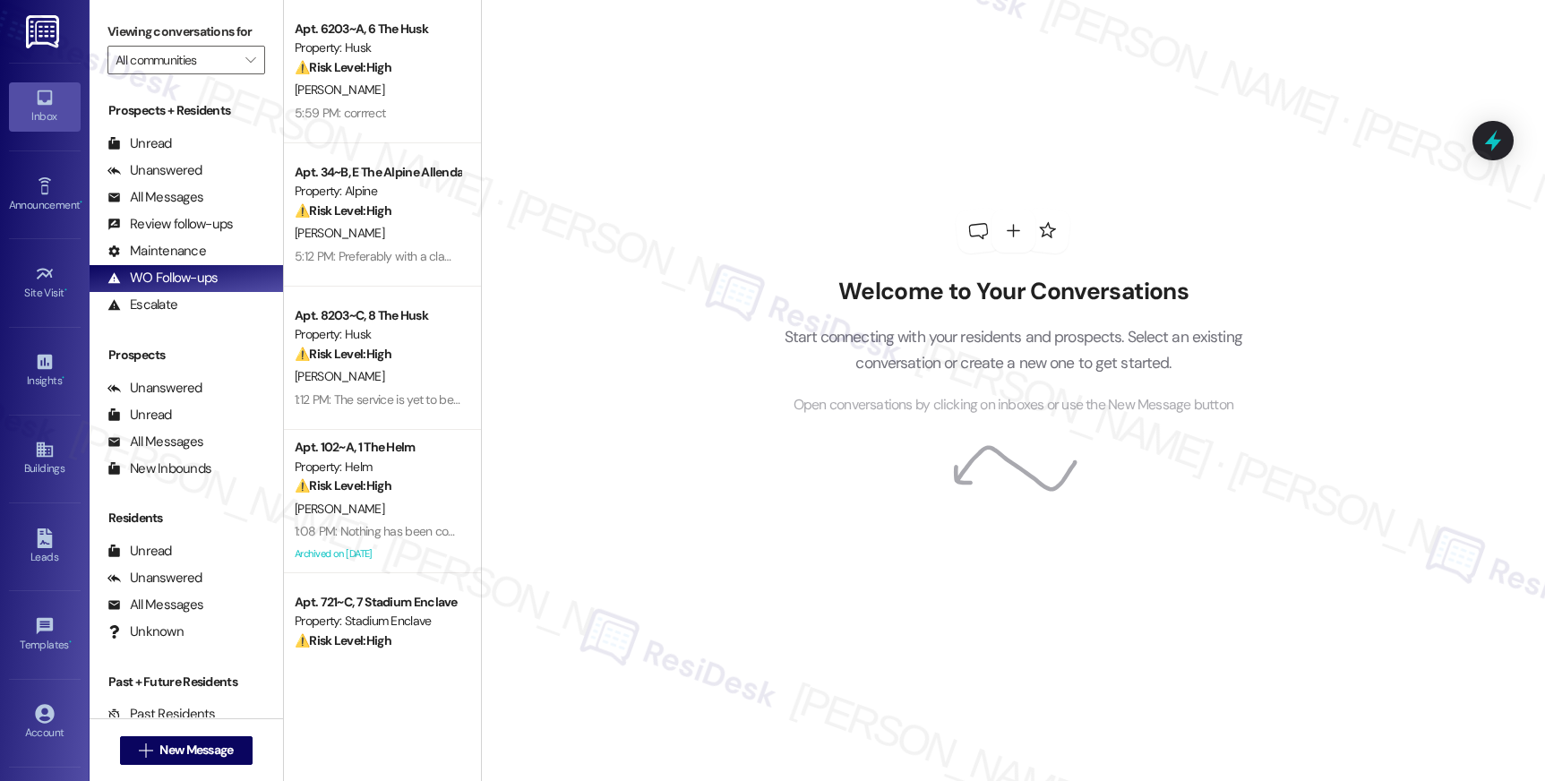
click at [173, 364] on div "Prospects" at bounding box center [186, 355] width 193 height 19
click at [174, 364] on div "Prospects" at bounding box center [186, 355] width 193 height 19
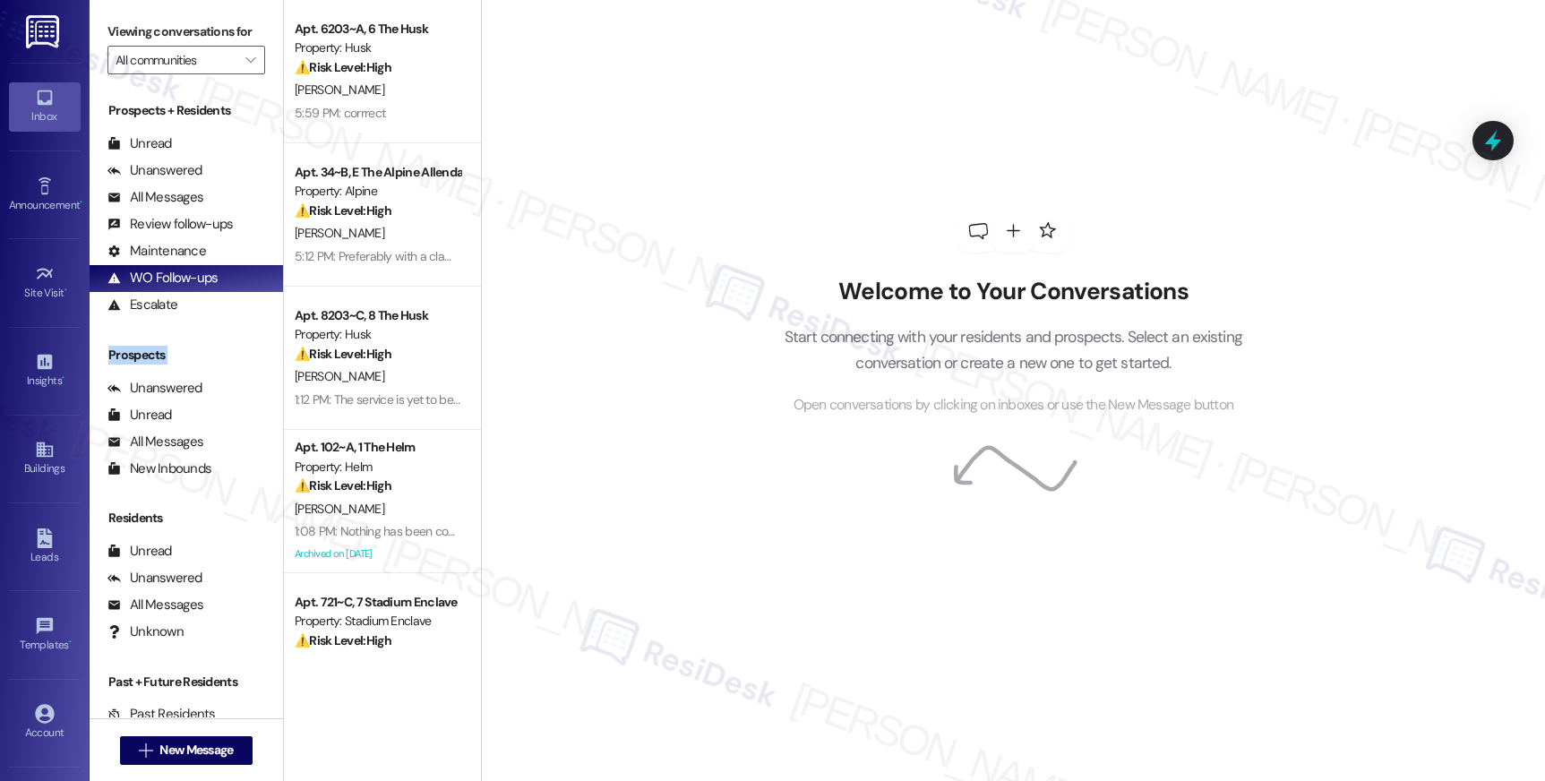
click at [175, 364] on div "Prospects" at bounding box center [186, 355] width 193 height 19
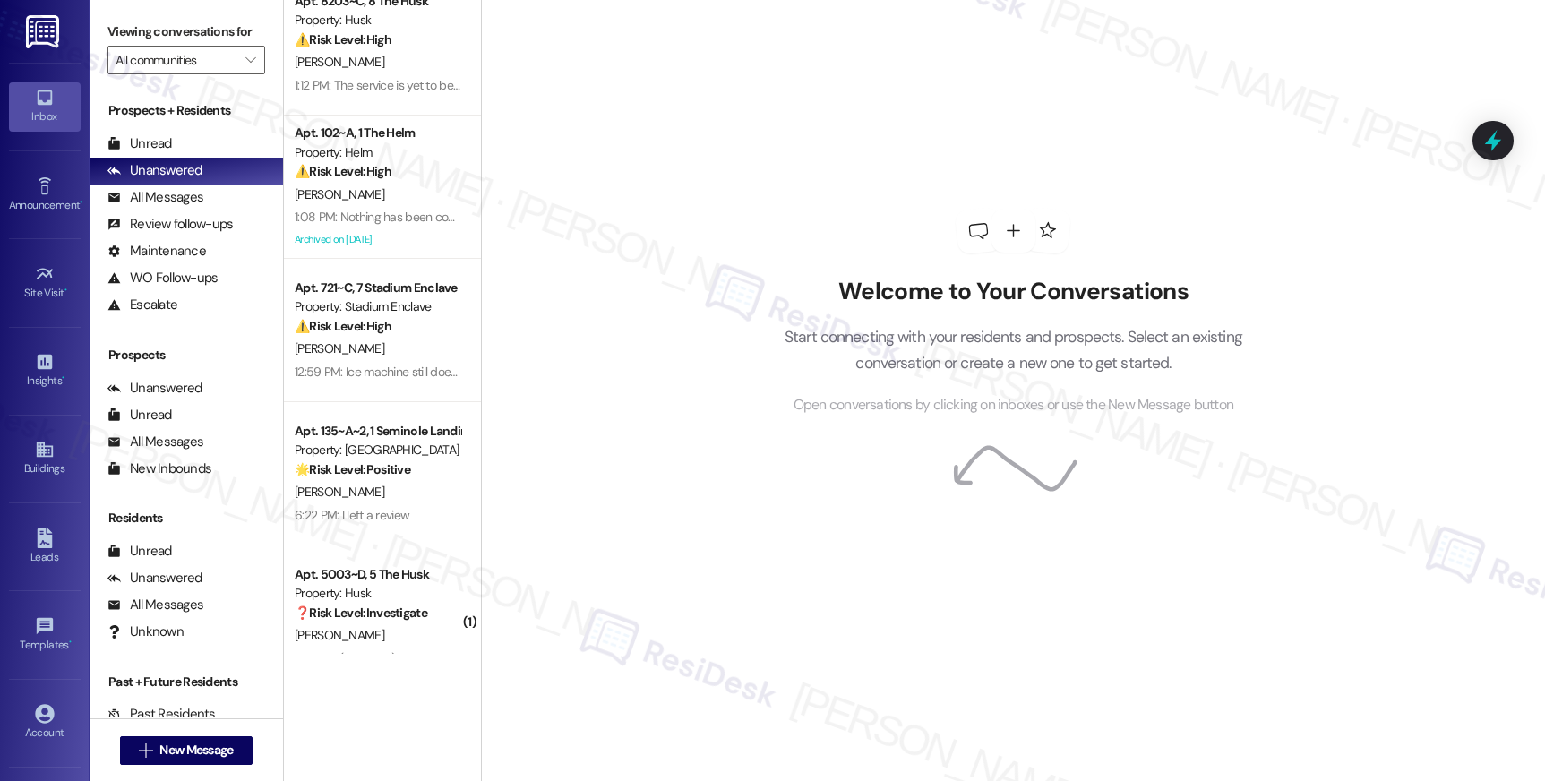
scroll to position [349, 0]
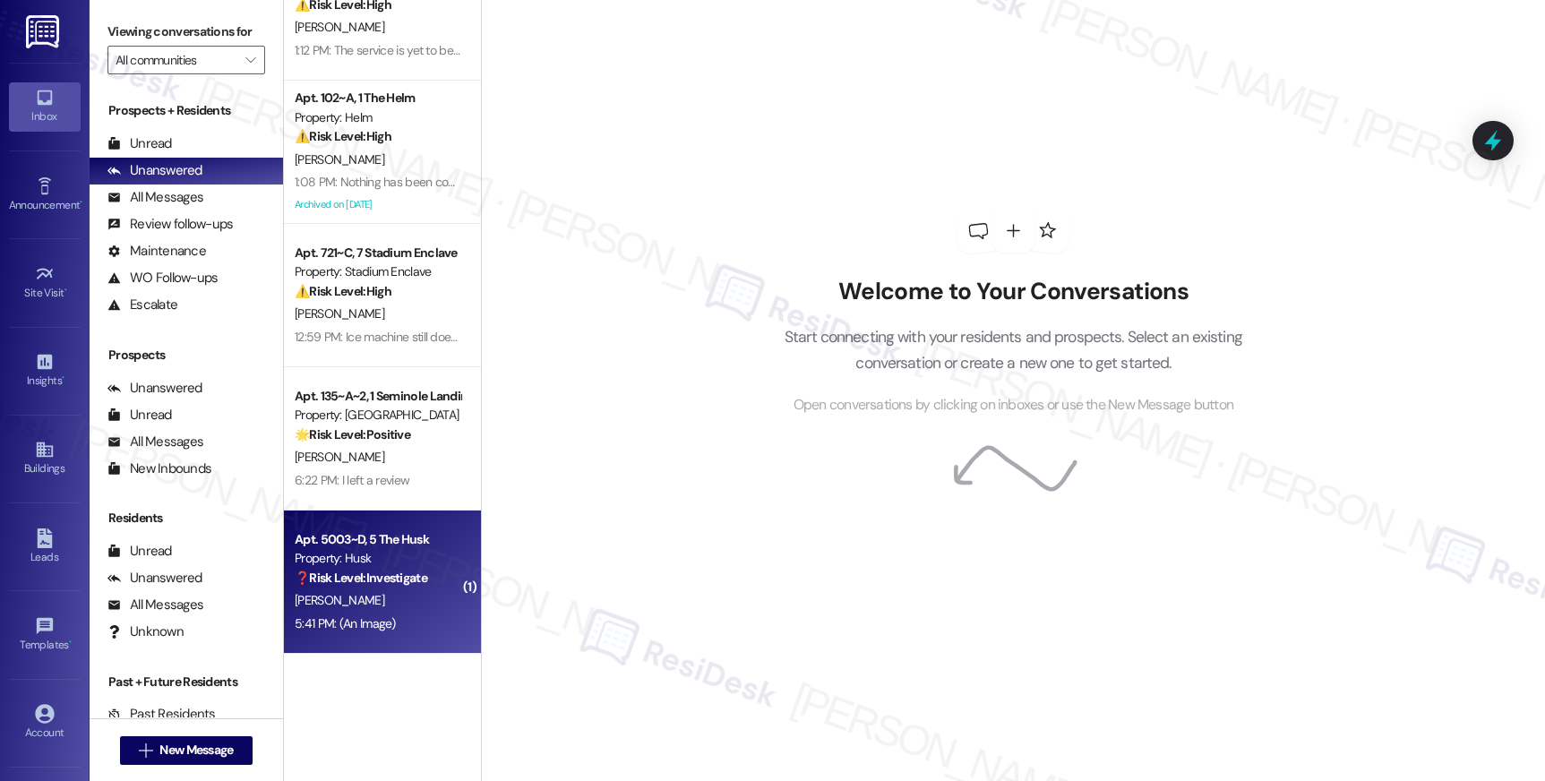
click at [364, 545] on div "Apt. 5003~D, 5 The Husk" at bounding box center [378, 539] width 166 height 19
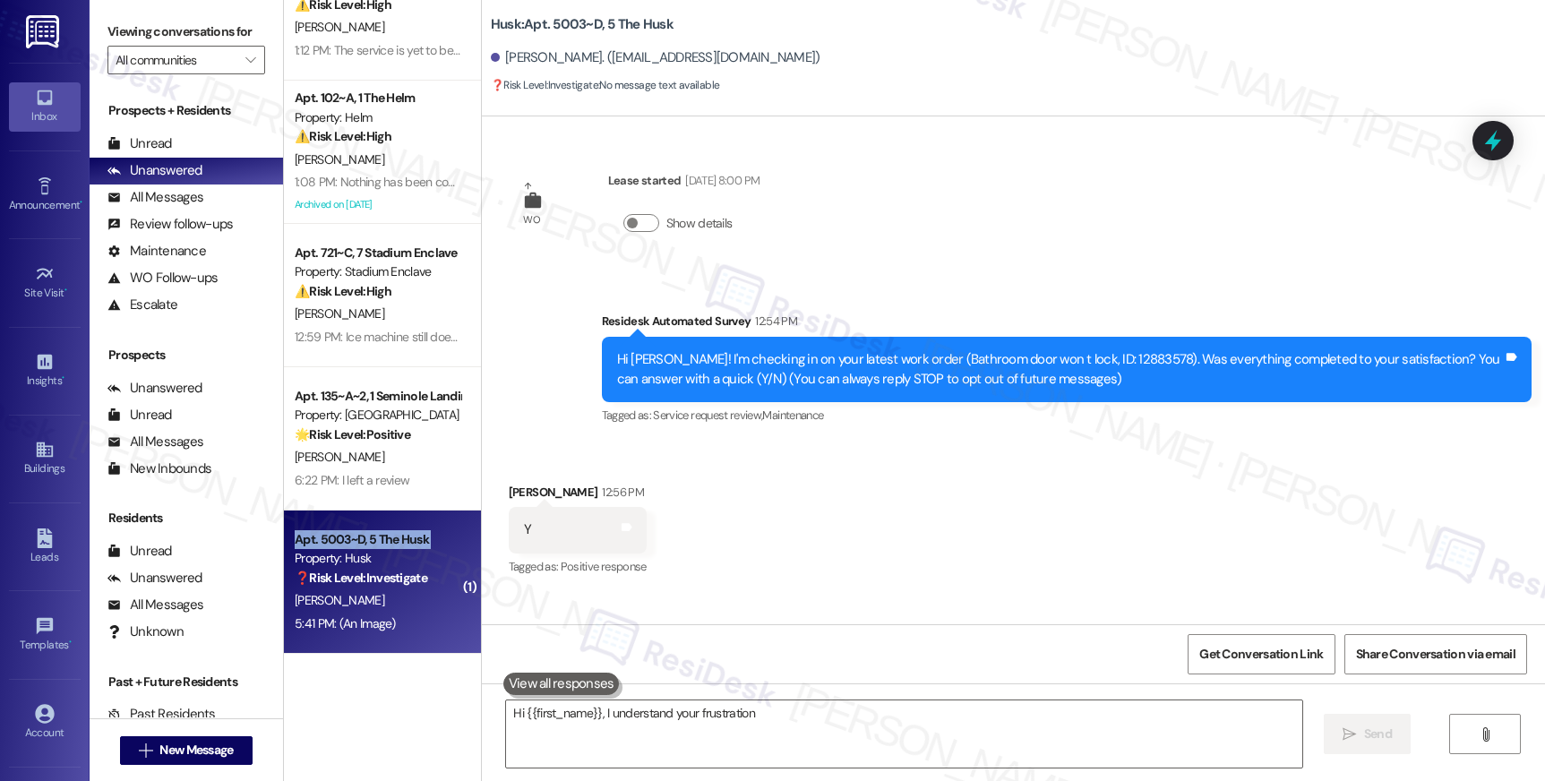
click at [364, 546] on div "Apt. 5003~D, 5 The Husk" at bounding box center [378, 539] width 166 height 19
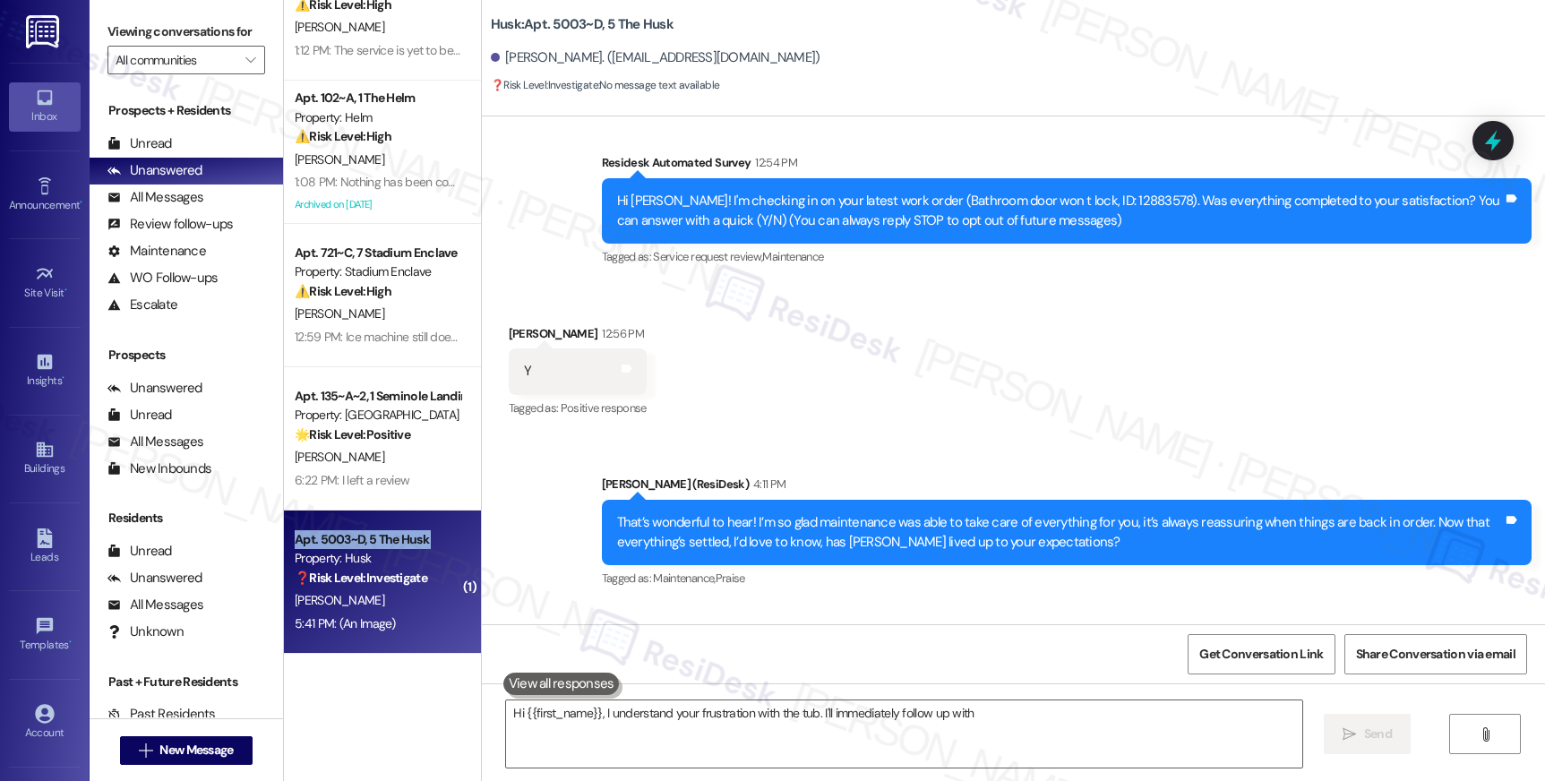
click at [365, 547] on div "Apt. 5003~D, 5 The Husk" at bounding box center [378, 539] width 166 height 19
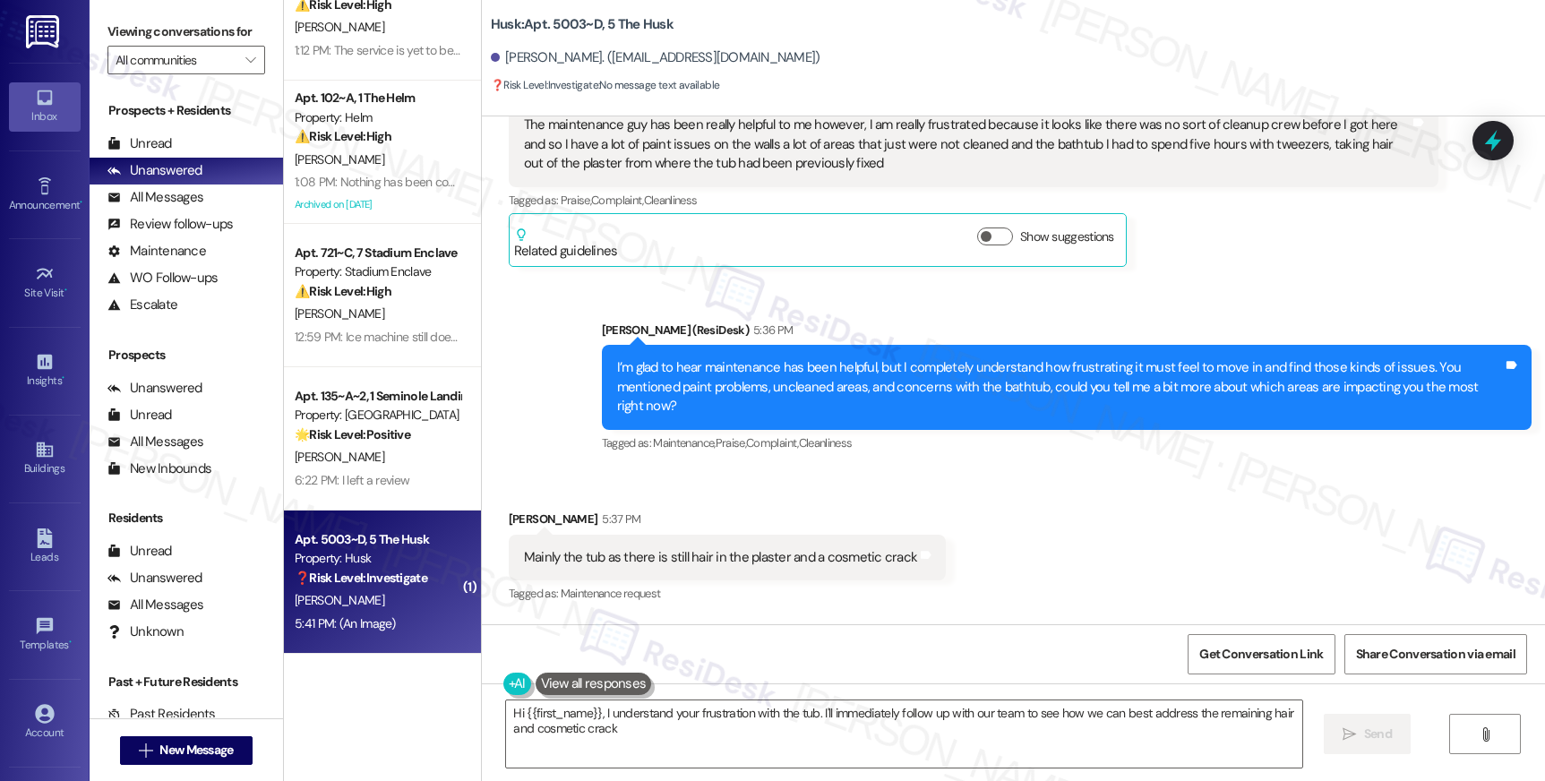
click at [368, 551] on div "Property: Husk" at bounding box center [378, 558] width 166 height 19
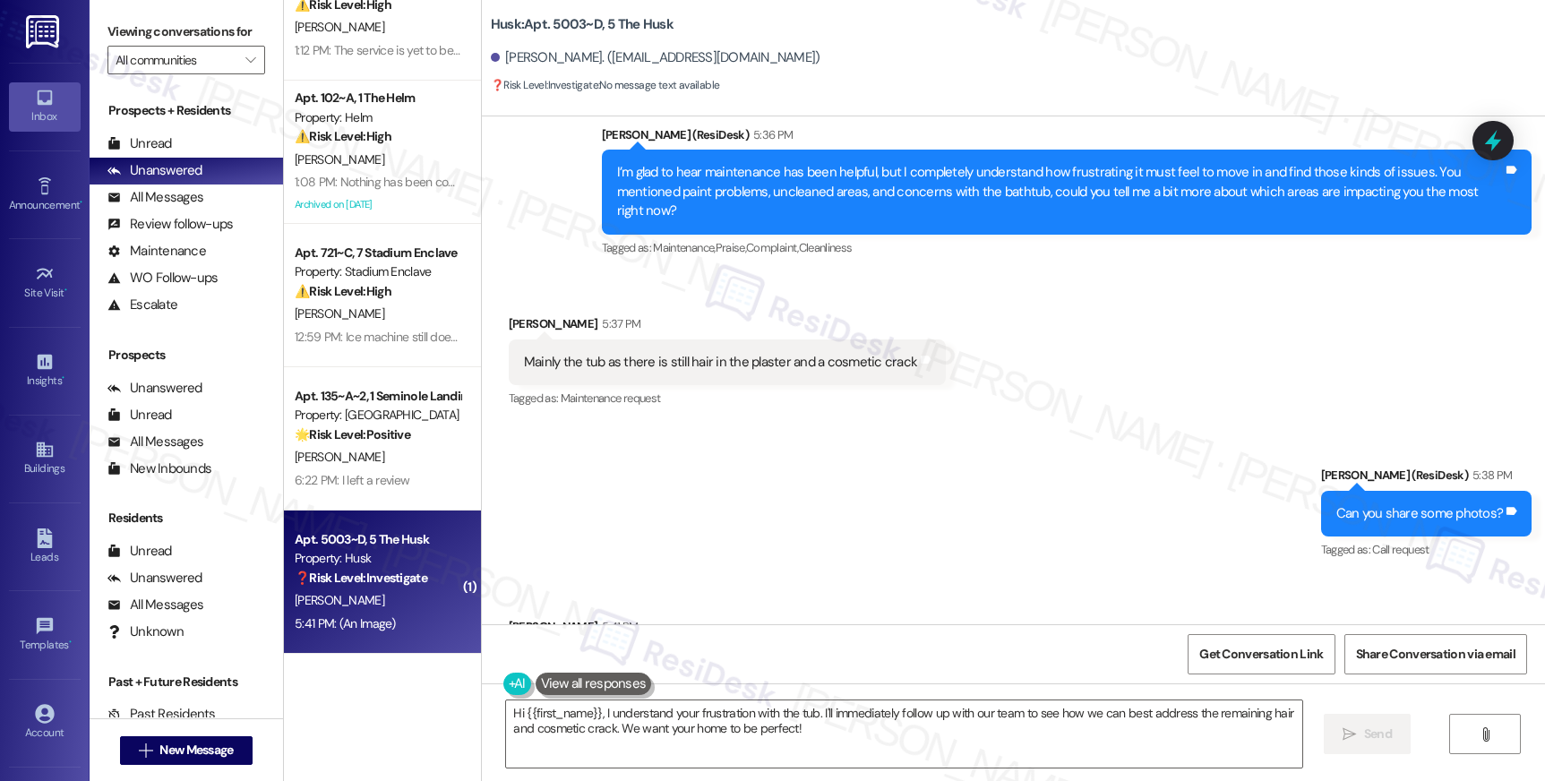
click at [369, 553] on div "Property: Husk" at bounding box center [378, 558] width 166 height 19
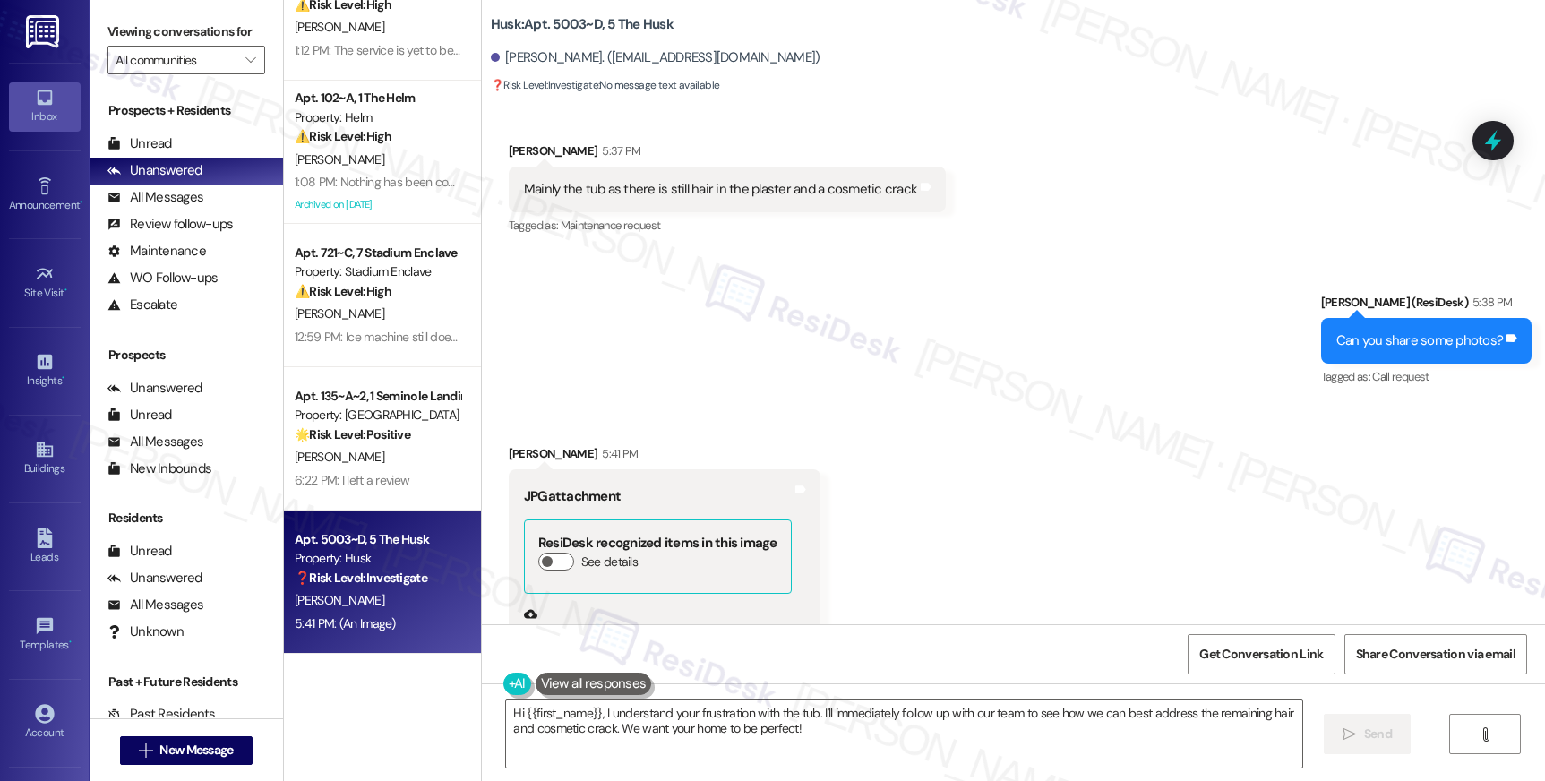
scroll to position [1342, 0]
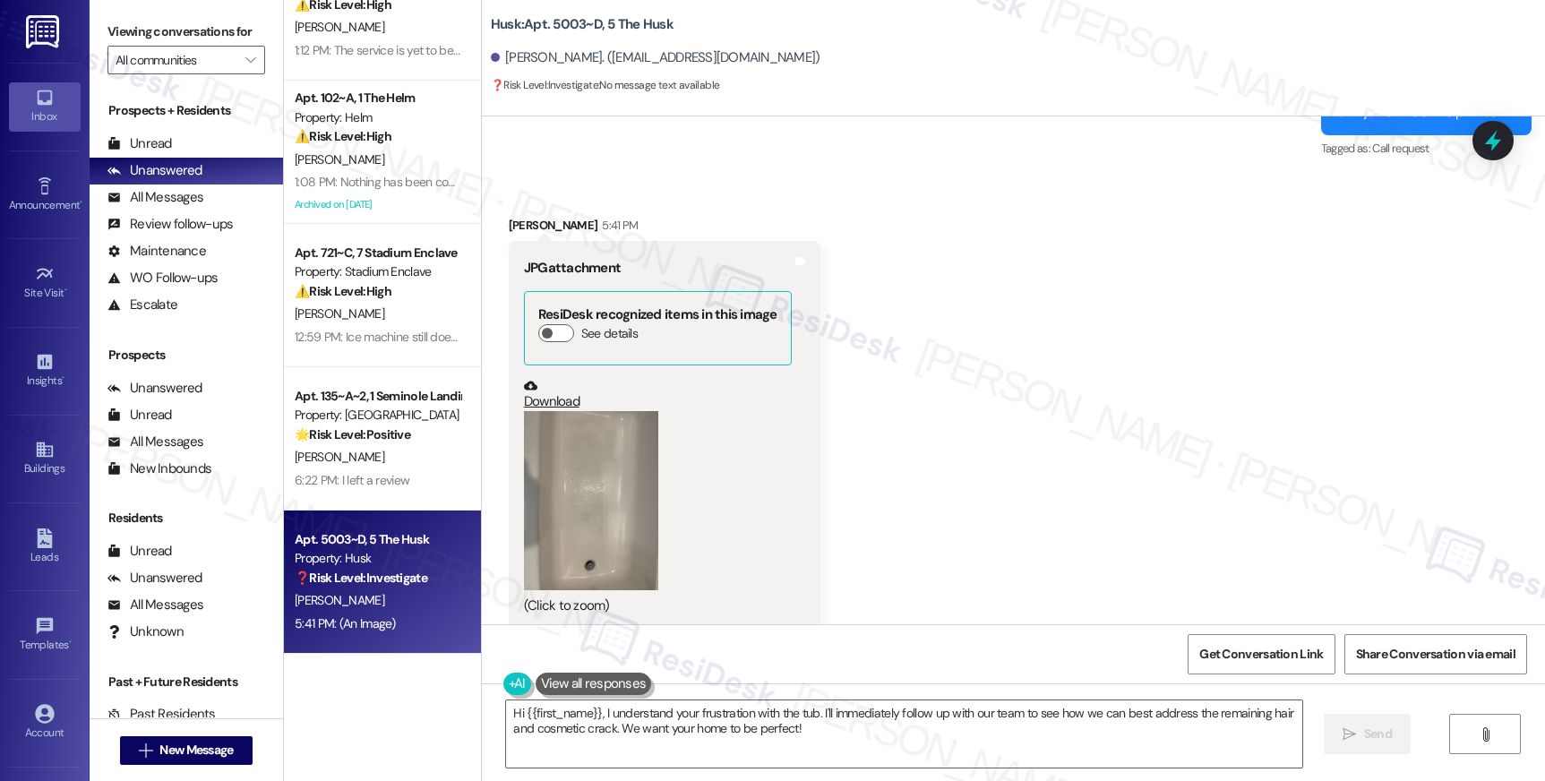
click at [633, 527] on button "Zoom image" at bounding box center [591, 500] width 134 height 179
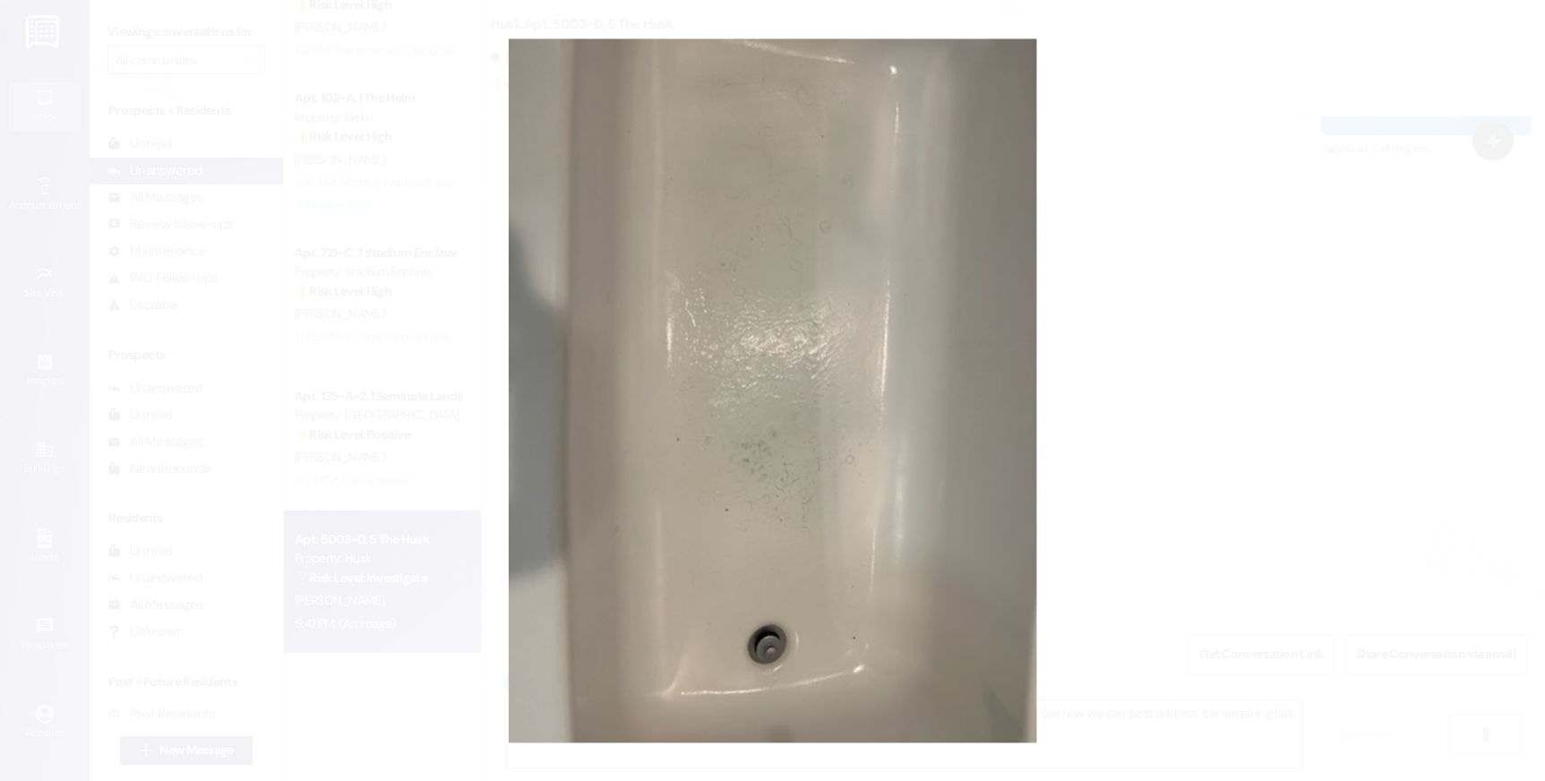
click at [1214, 493] on button "Unzoom image" at bounding box center [772, 390] width 1545 height 781
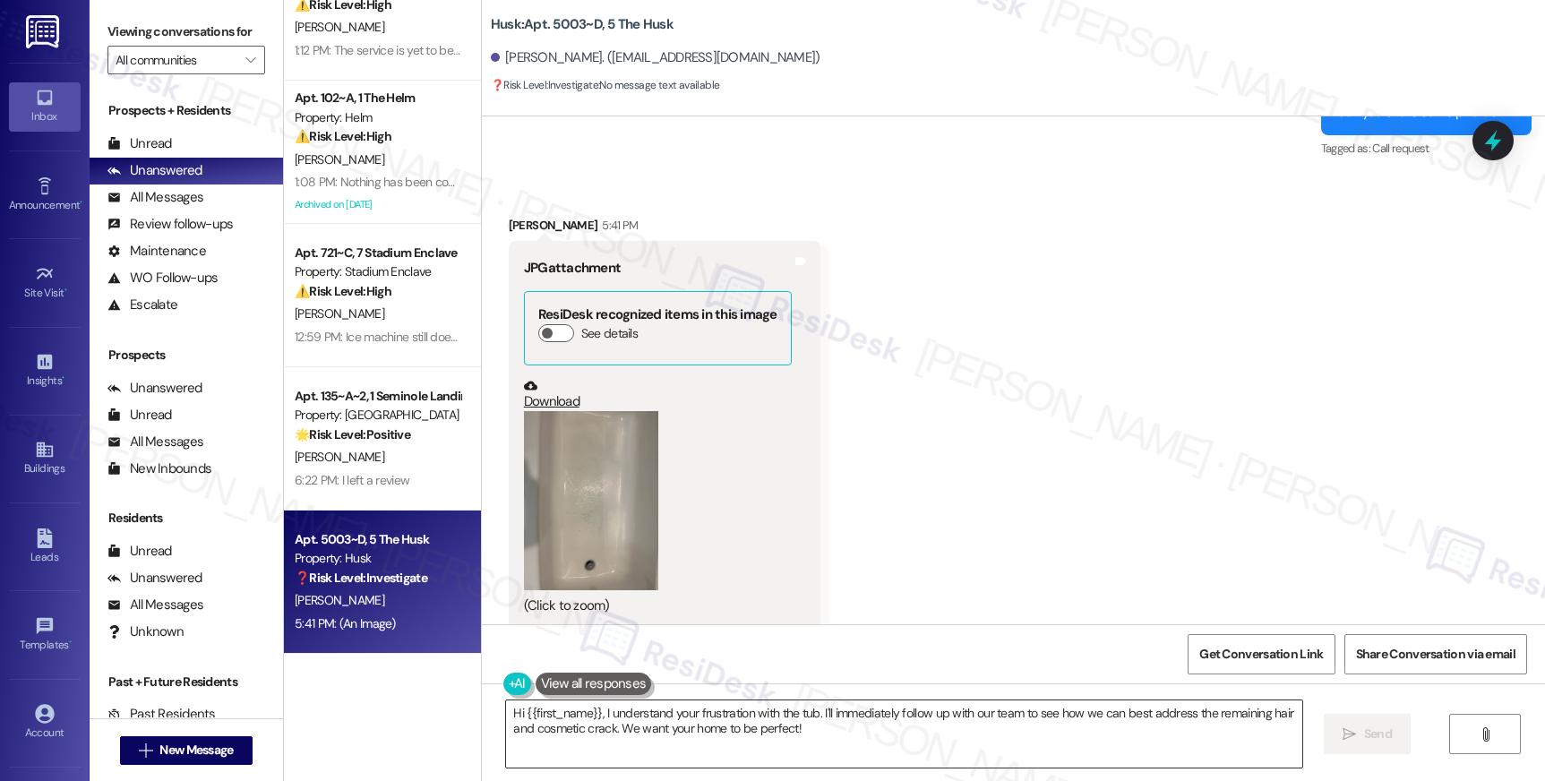
click at [782, 719] on textarea "Hi {{first_name}}, I understand your frustration with the tub. I'll immediately…" at bounding box center [903, 733] width 795 height 67
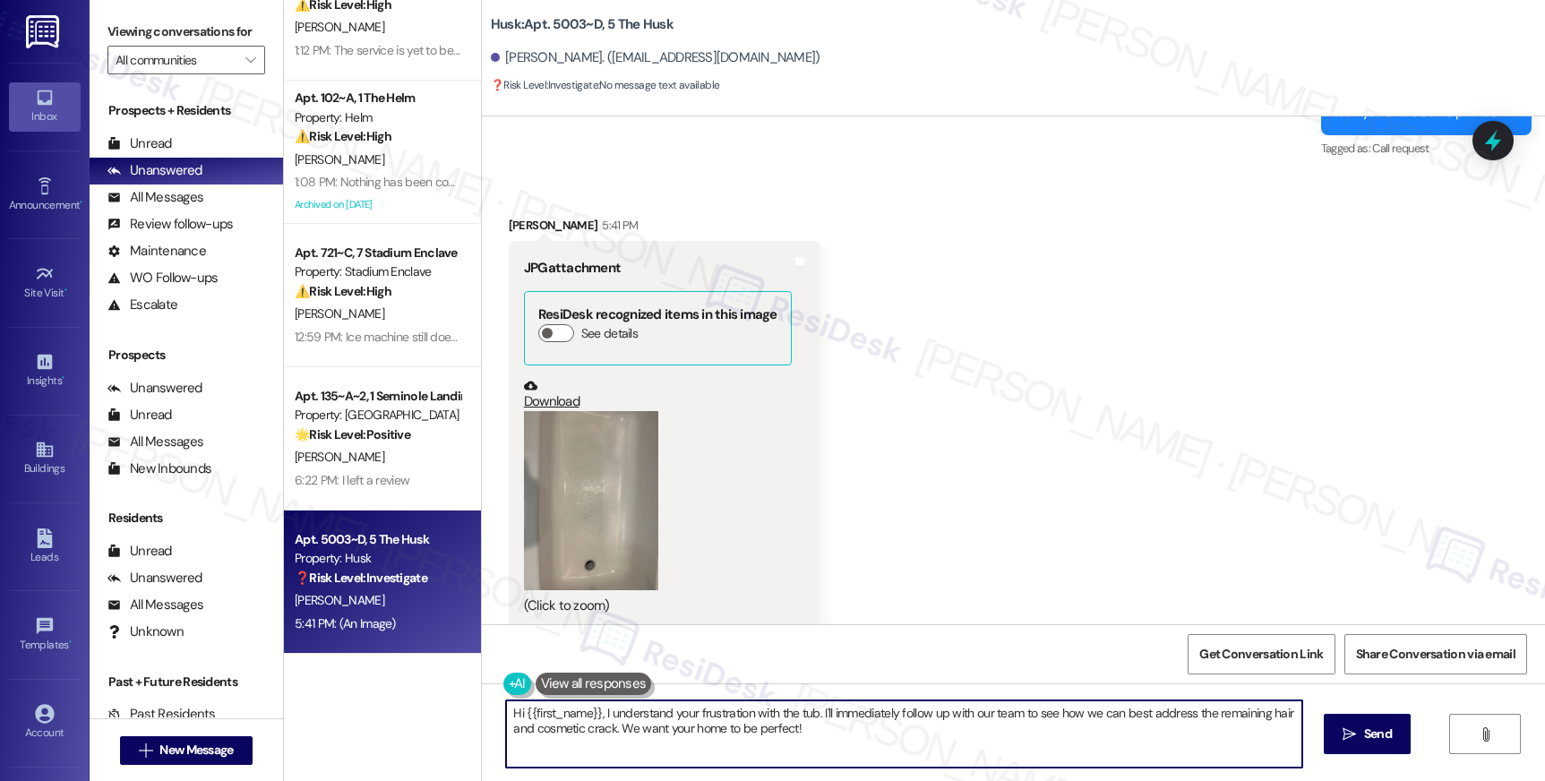
click at [782, 719] on textarea "Hi {{first_name}}, I understand your frustration with the tub. I'll immediately…" at bounding box center [903, 733] width 795 height 67
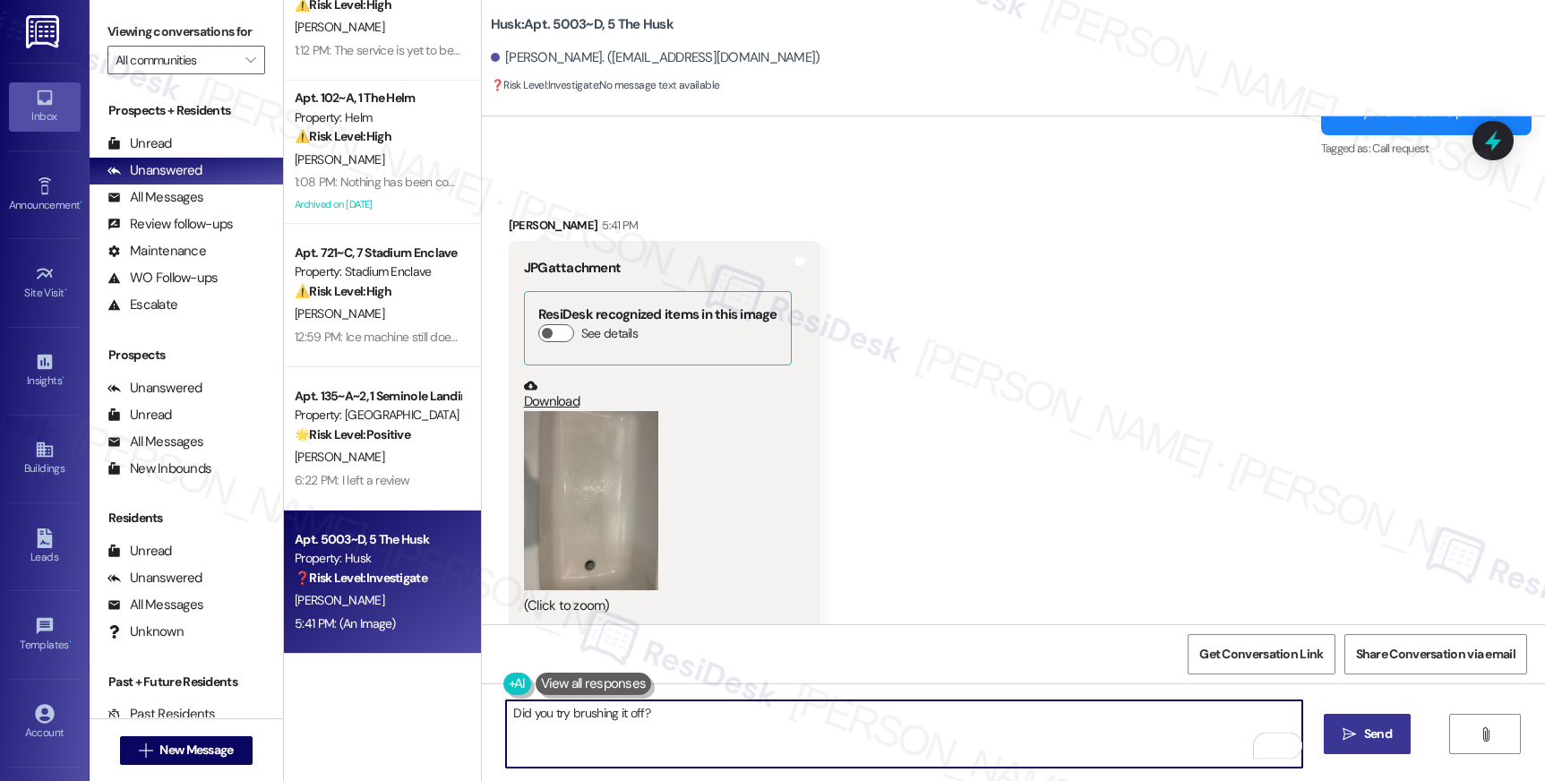
type textarea "Did you try brushing it off?"
click at [1367, 738] on span "Send" at bounding box center [1378, 734] width 28 height 19
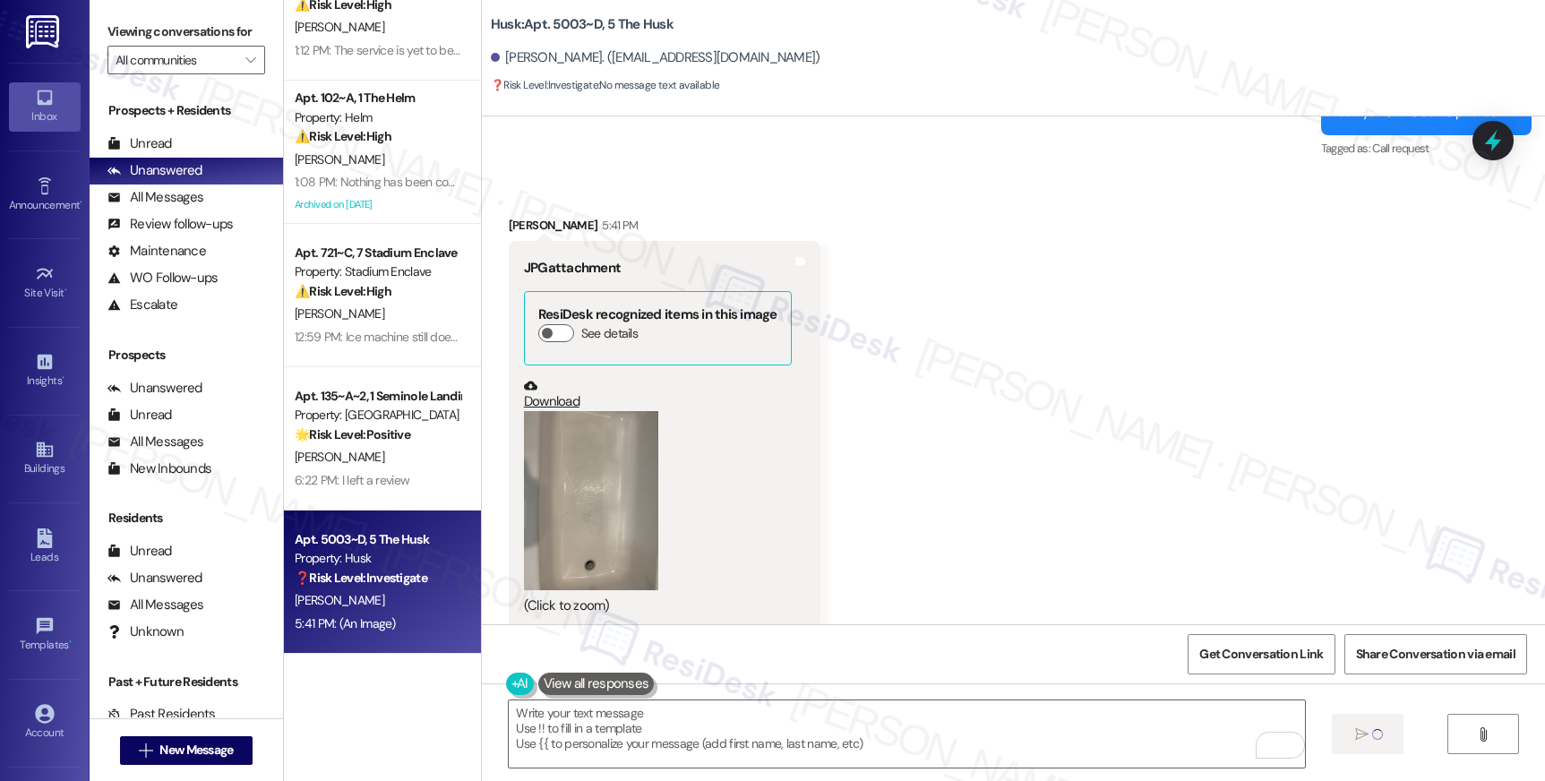
type textarea "Fetching suggested responses. Please feel free to read through the conversation…"
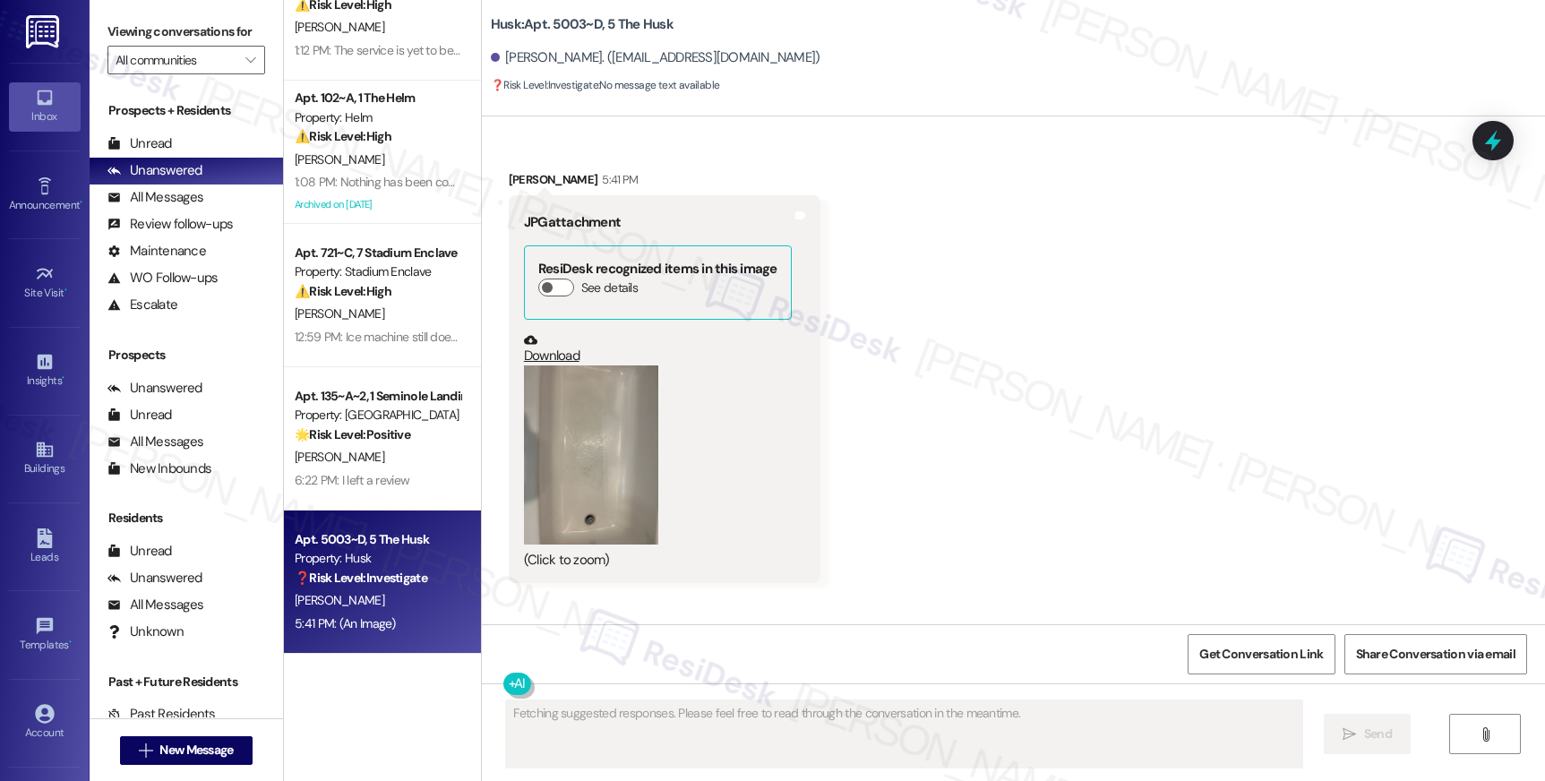
scroll to position [1466, 0]
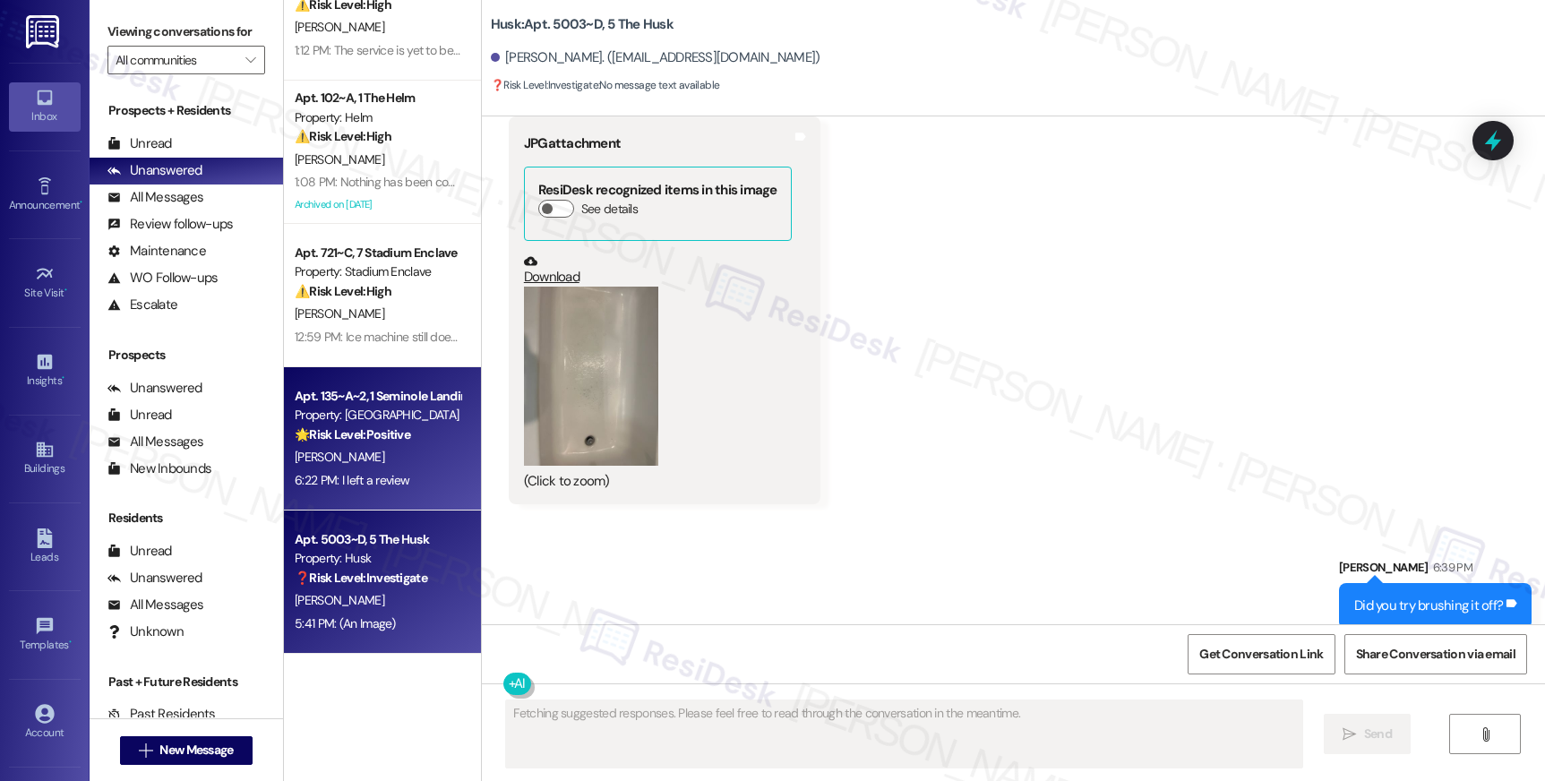
click at [363, 460] on div "[PERSON_NAME]" at bounding box center [377, 457] width 169 height 22
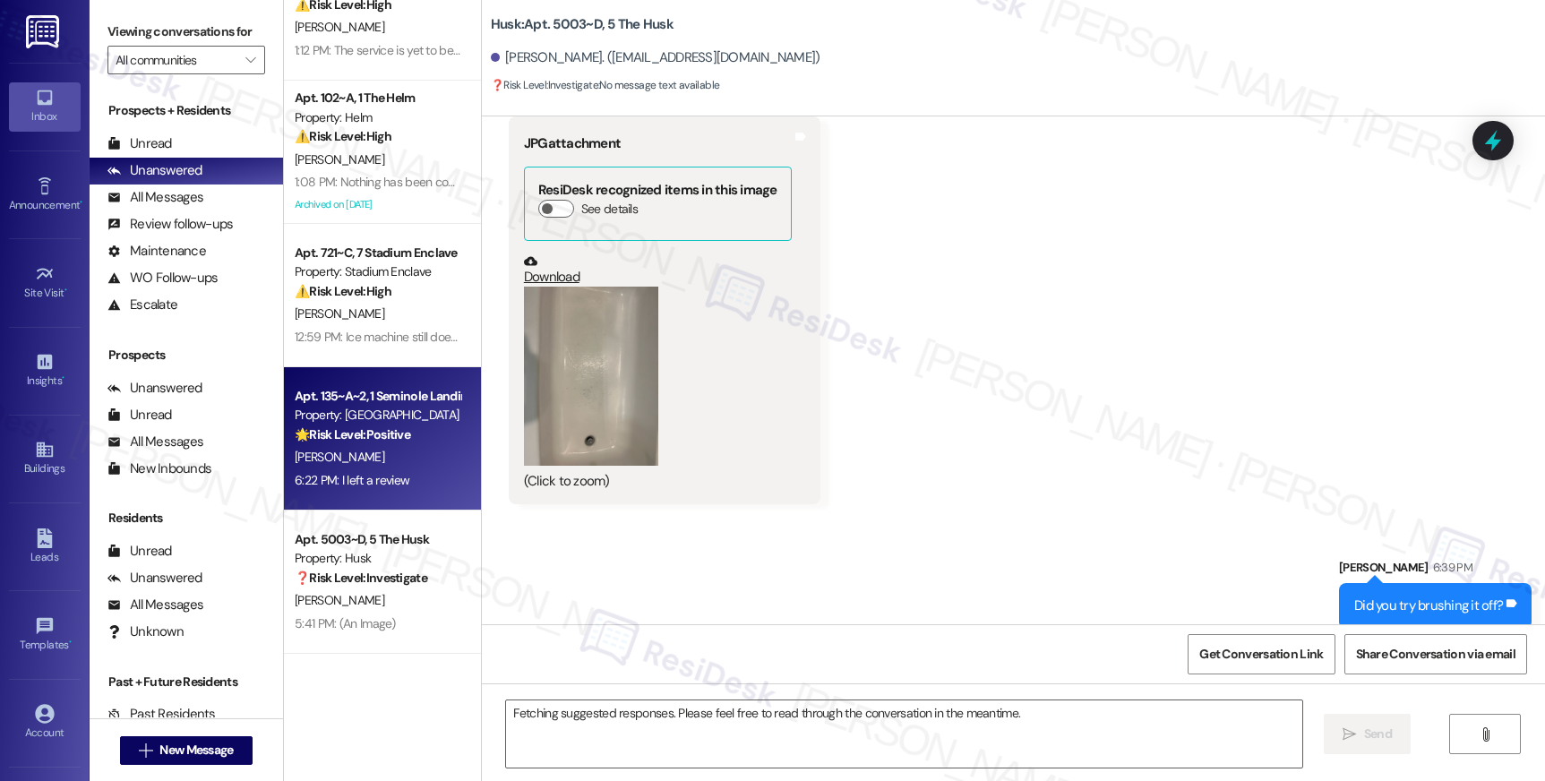
click at [363, 460] on div "[PERSON_NAME]" at bounding box center [377, 457] width 169 height 22
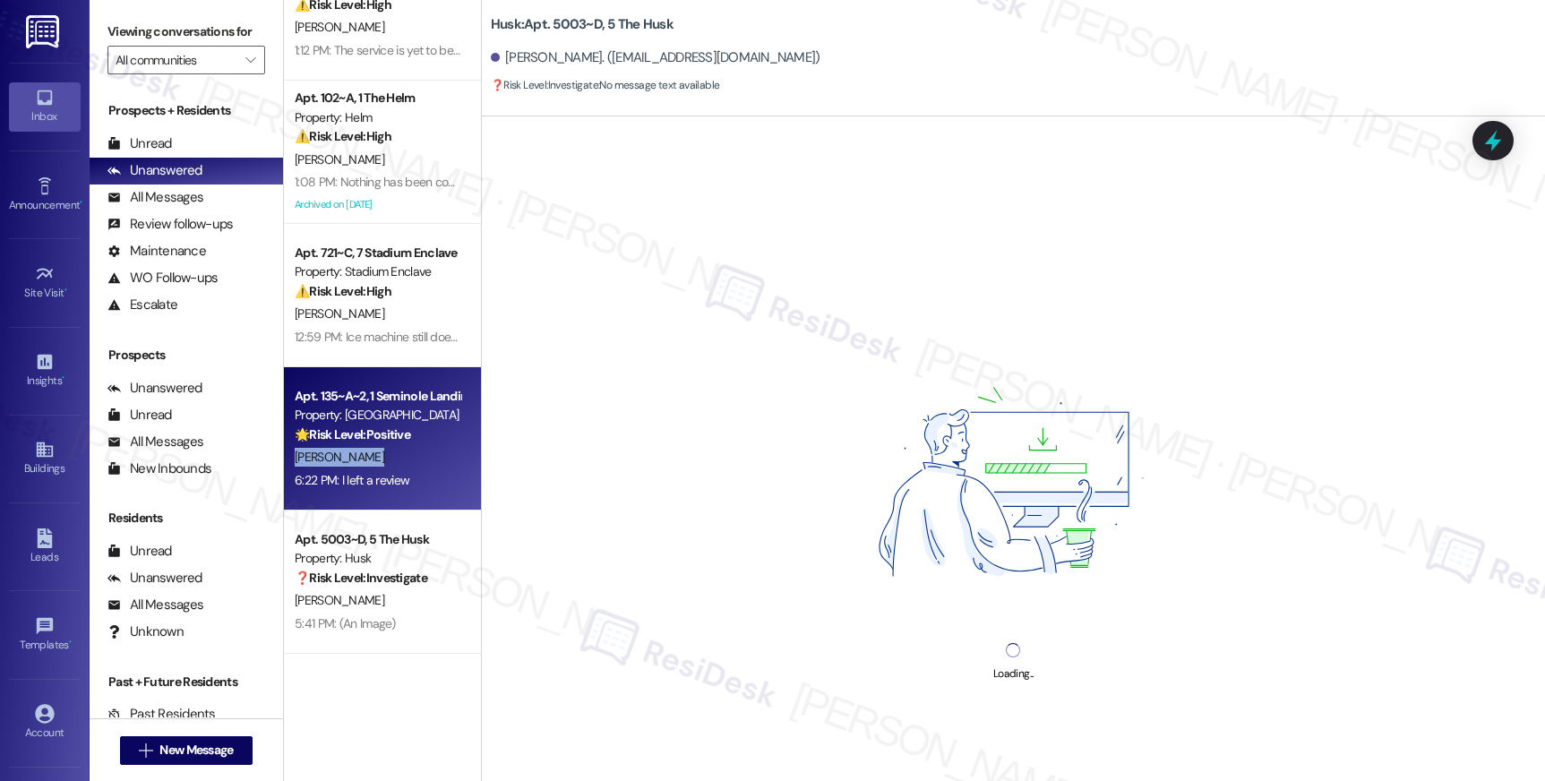
click at [363, 460] on div "C. Butler" at bounding box center [377, 457] width 169 height 22
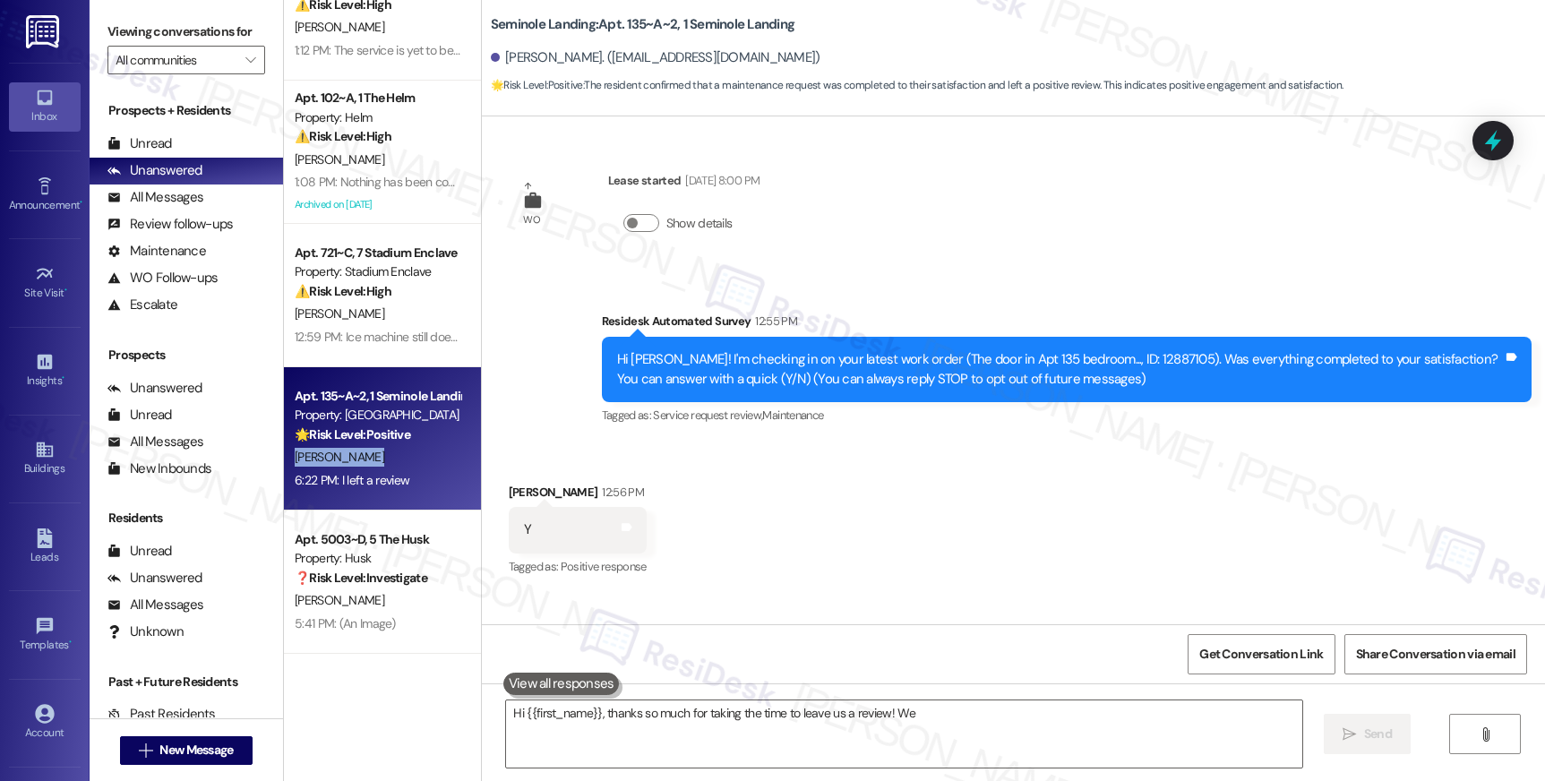
click at [363, 460] on div "C. Butler" at bounding box center [377, 457] width 169 height 22
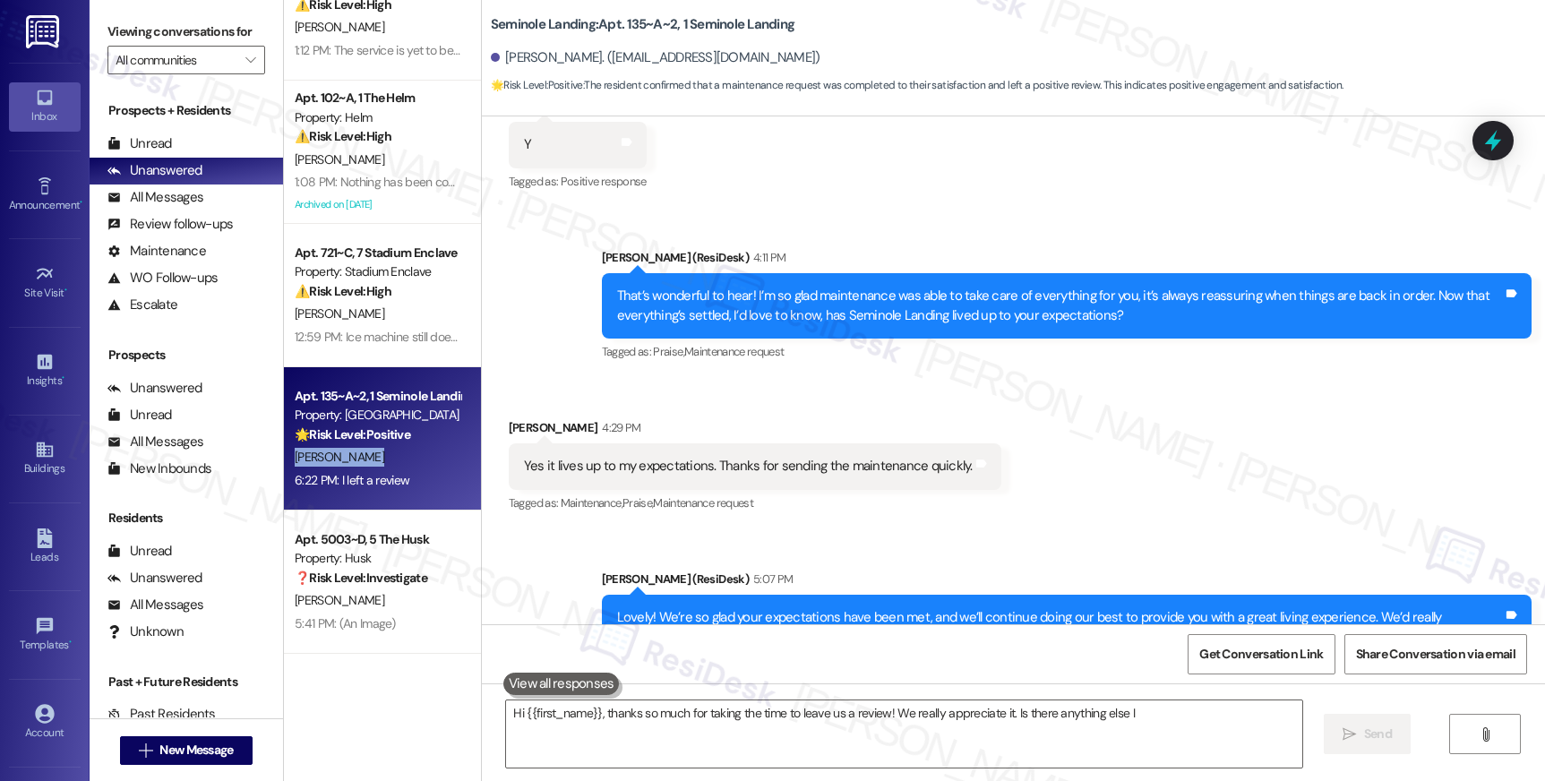
click at [363, 461] on div "C. Butler" at bounding box center [377, 457] width 169 height 22
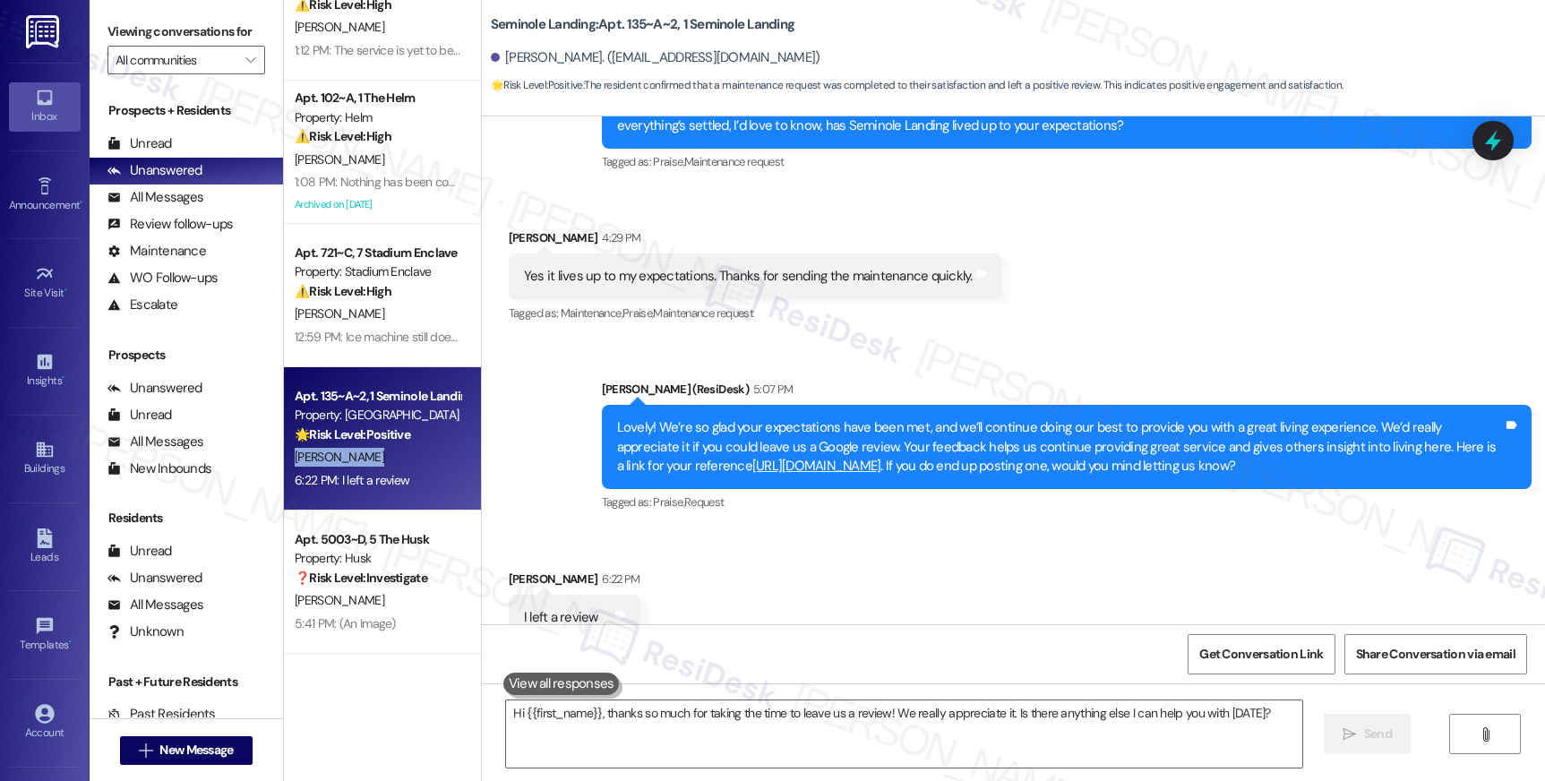
click at [363, 461] on div "C. Butler" at bounding box center [377, 457] width 169 height 22
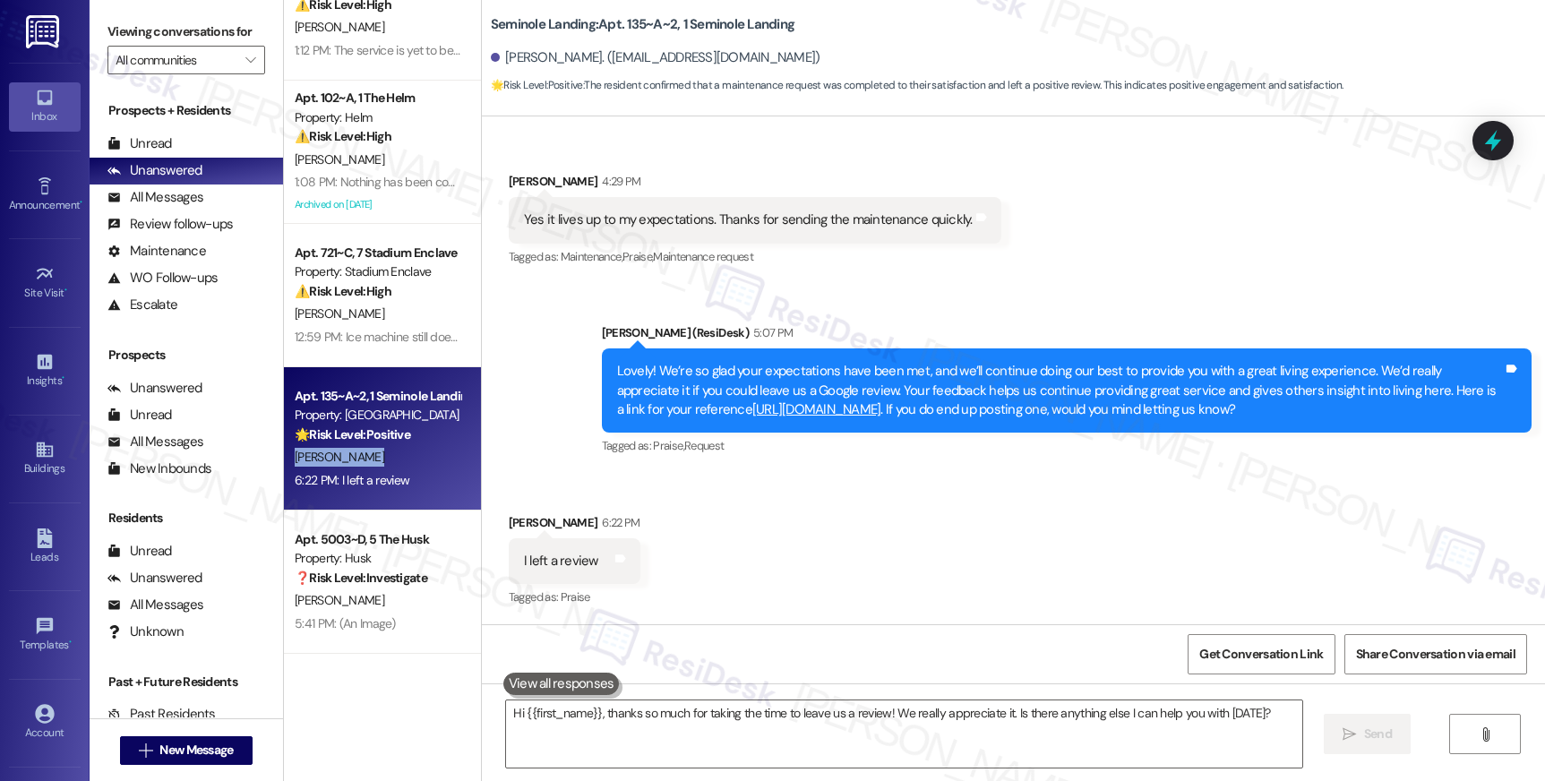
click at [363, 461] on div "C. Butler" at bounding box center [377, 457] width 169 height 22
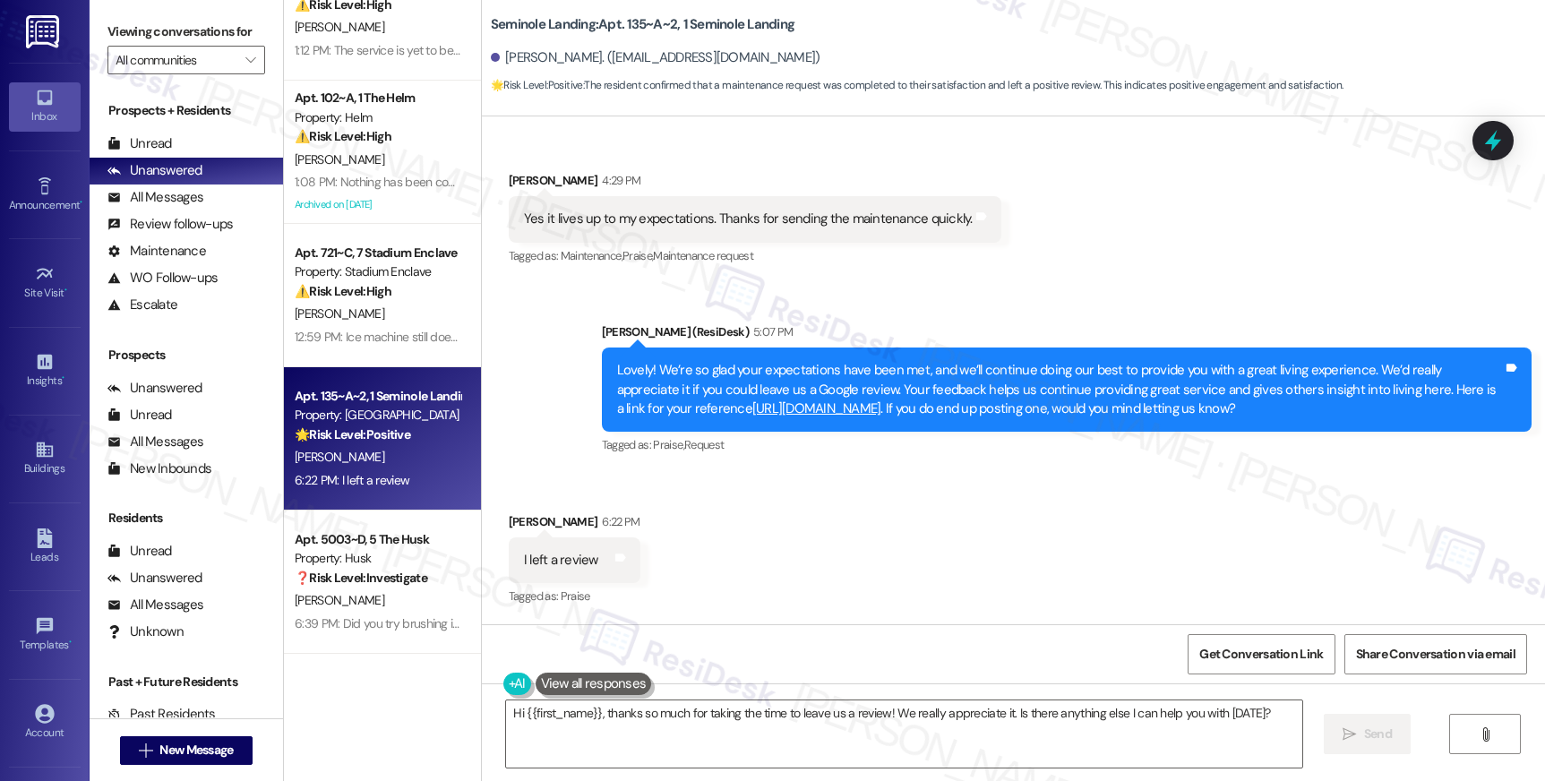
click at [790, 410] on link "https://www.theresidesk.com/links/review-YvJejl_Q6" at bounding box center [816, 408] width 129 height 18
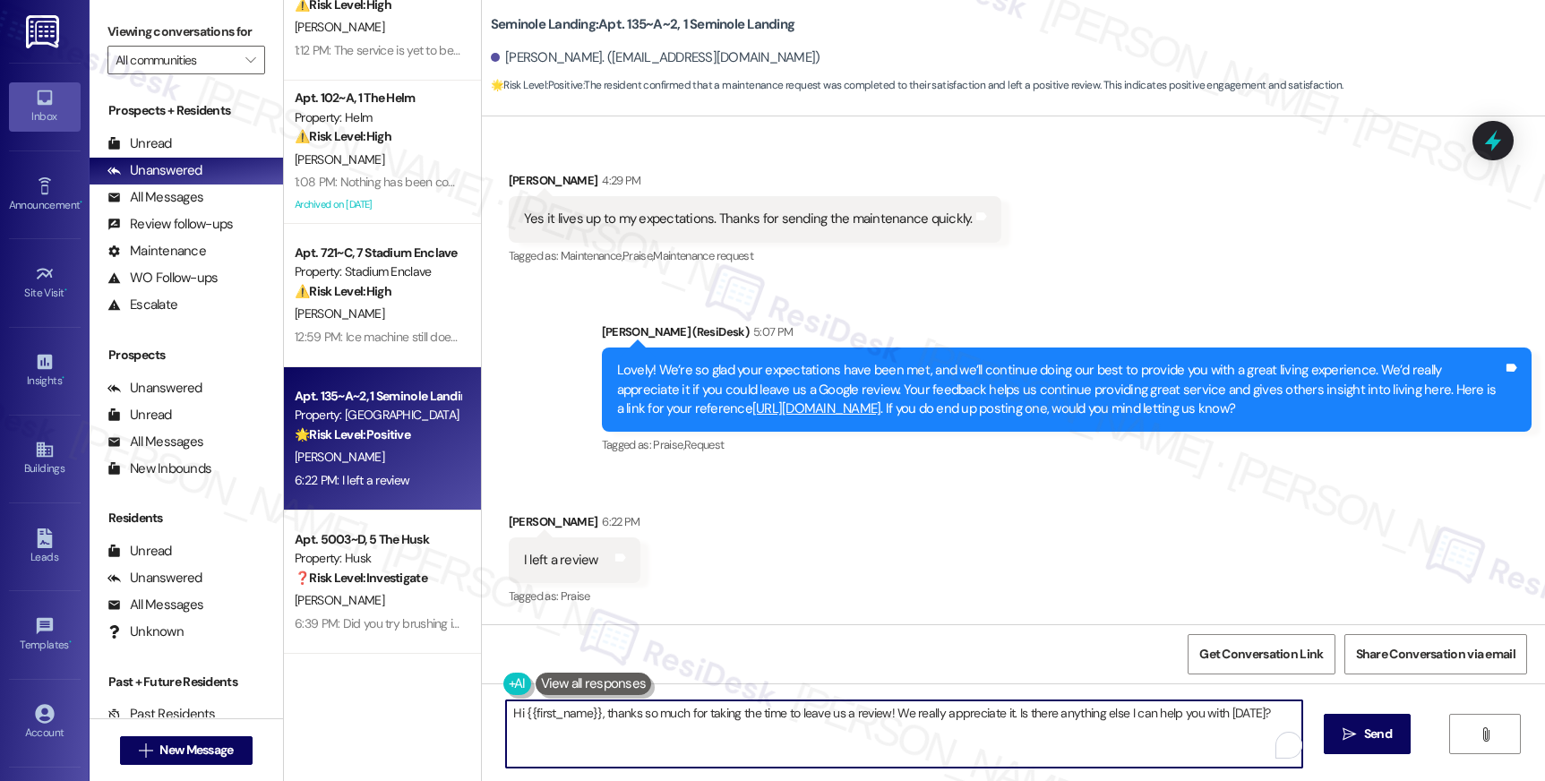
drag, startPoint x: 596, startPoint y: 712, endPoint x: 478, endPoint y: 705, distance: 118.4
click at [482, 705] on div "Hi {{first_name}}, thanks so much for taking the time to leave us a review! We …" at bounding box center [1013, 750] width 1063 height 134
drag, startPoint x: 909, startPoint y: 714, endPoint x: 1165, endPoint y: 726, distance: 256.4
click at [1166, 726] on textarea "Thanks so much for taking the time to leave us a review! We really appreciate i…" at bounding box center [903, 733] width 795 height 67
type textarea "Thanks so much for taking the time to leave us a review! We really appreciate i…"
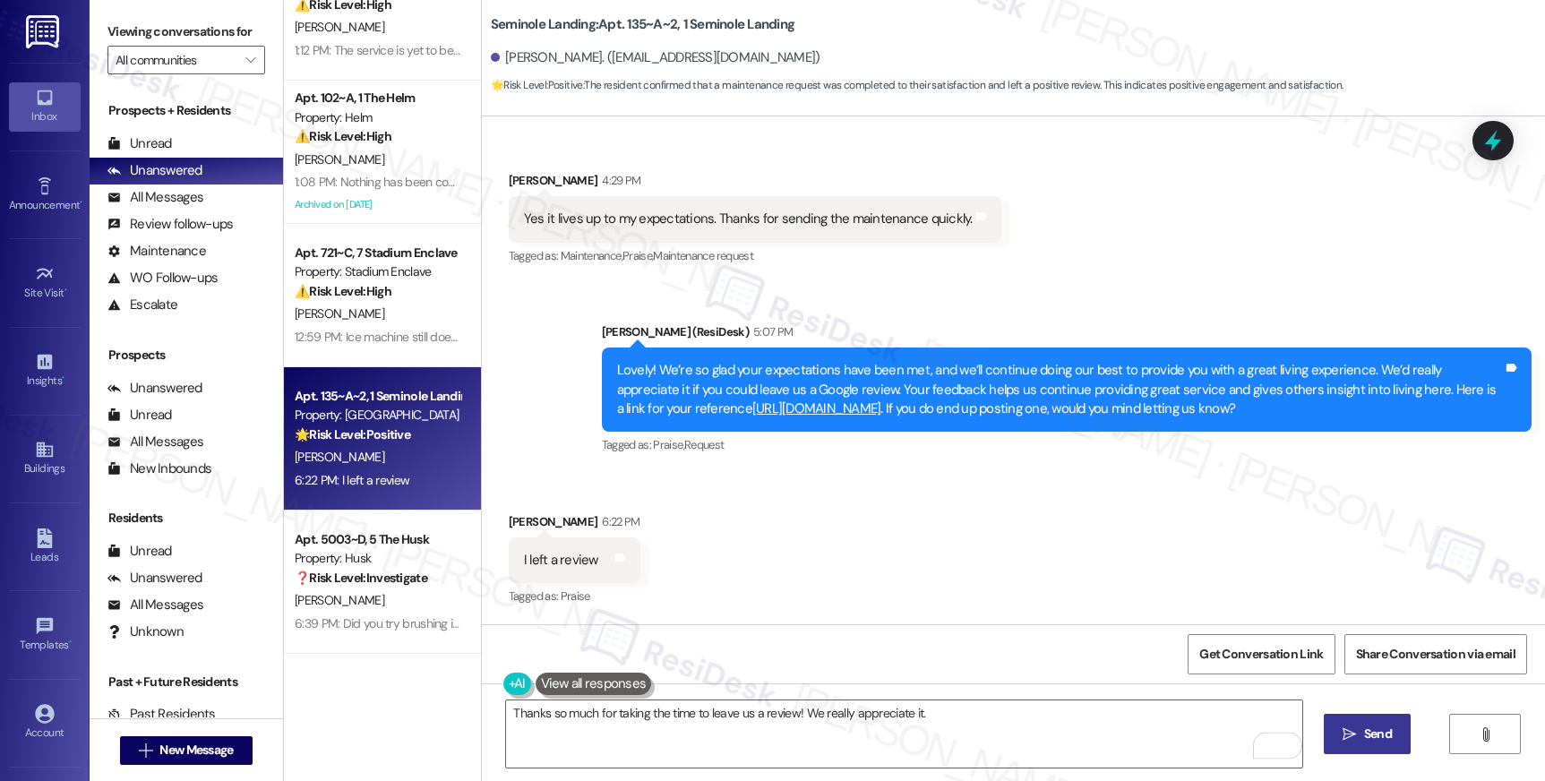
click at [1377, 725] on span "Send" at bounding box center [1378, 734] width 28 height 19
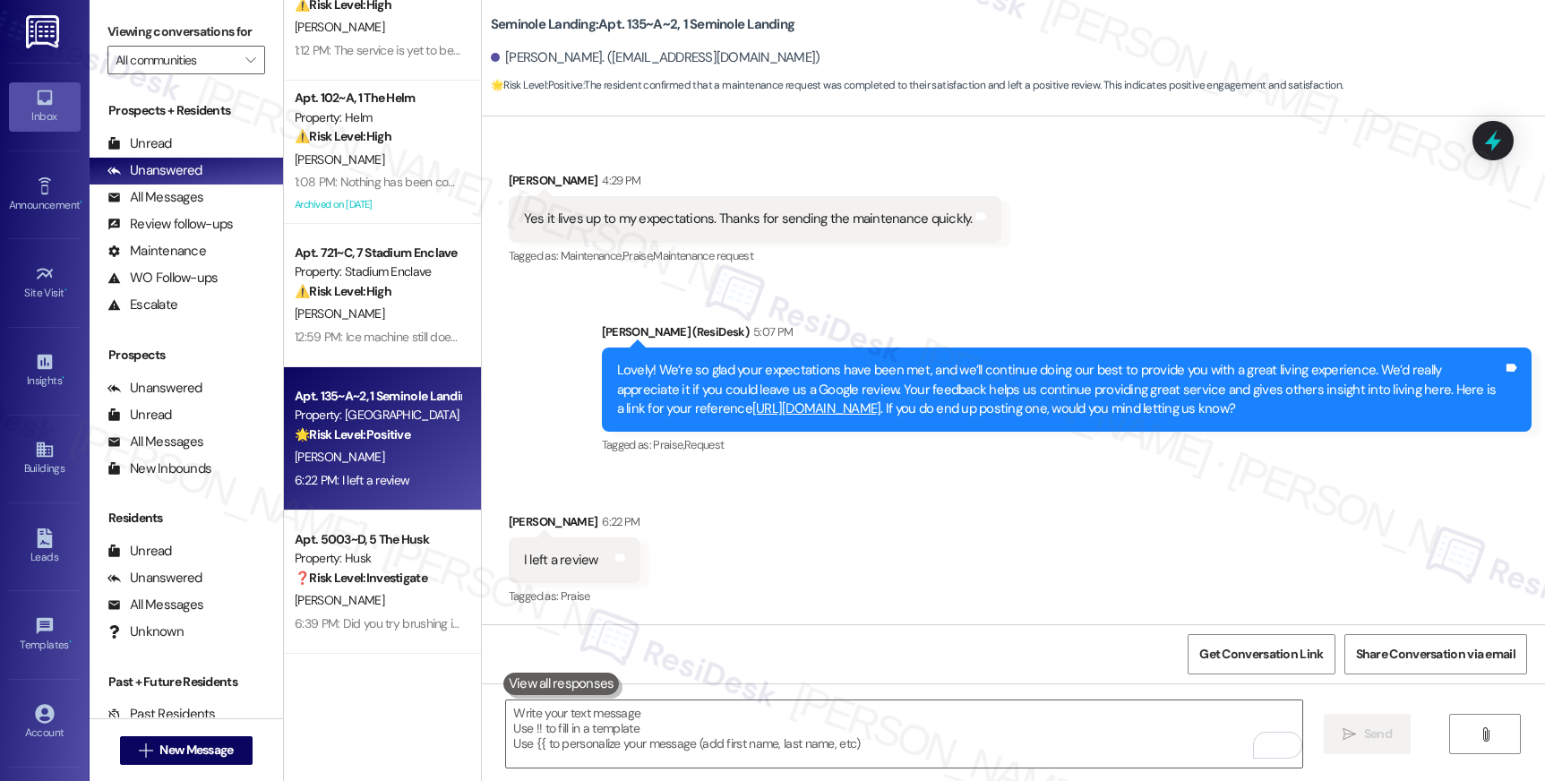
type textarea "Fetching suggested responses. Please feel free to read through the conversation…"
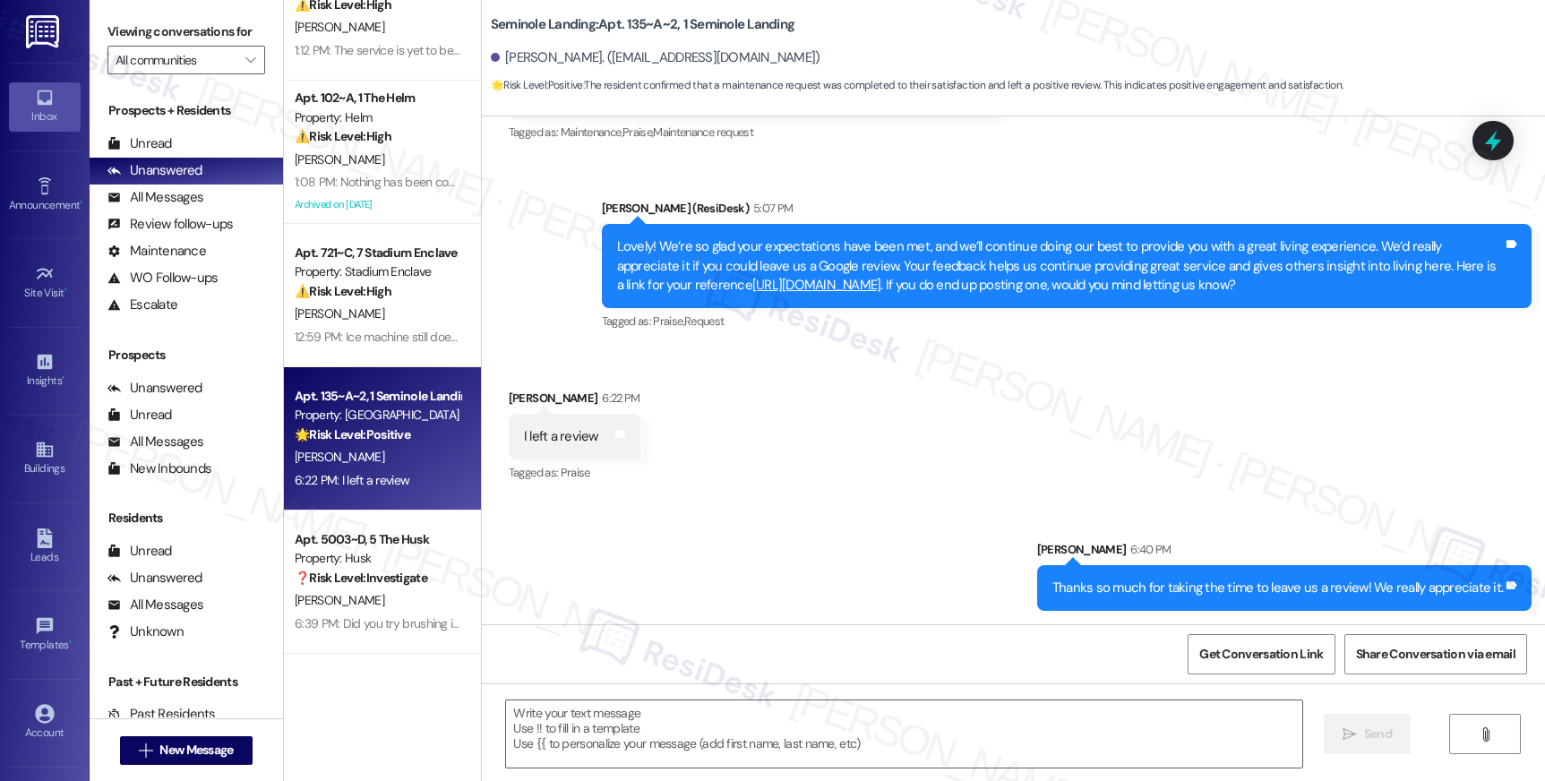
scroll to position [757, 0]
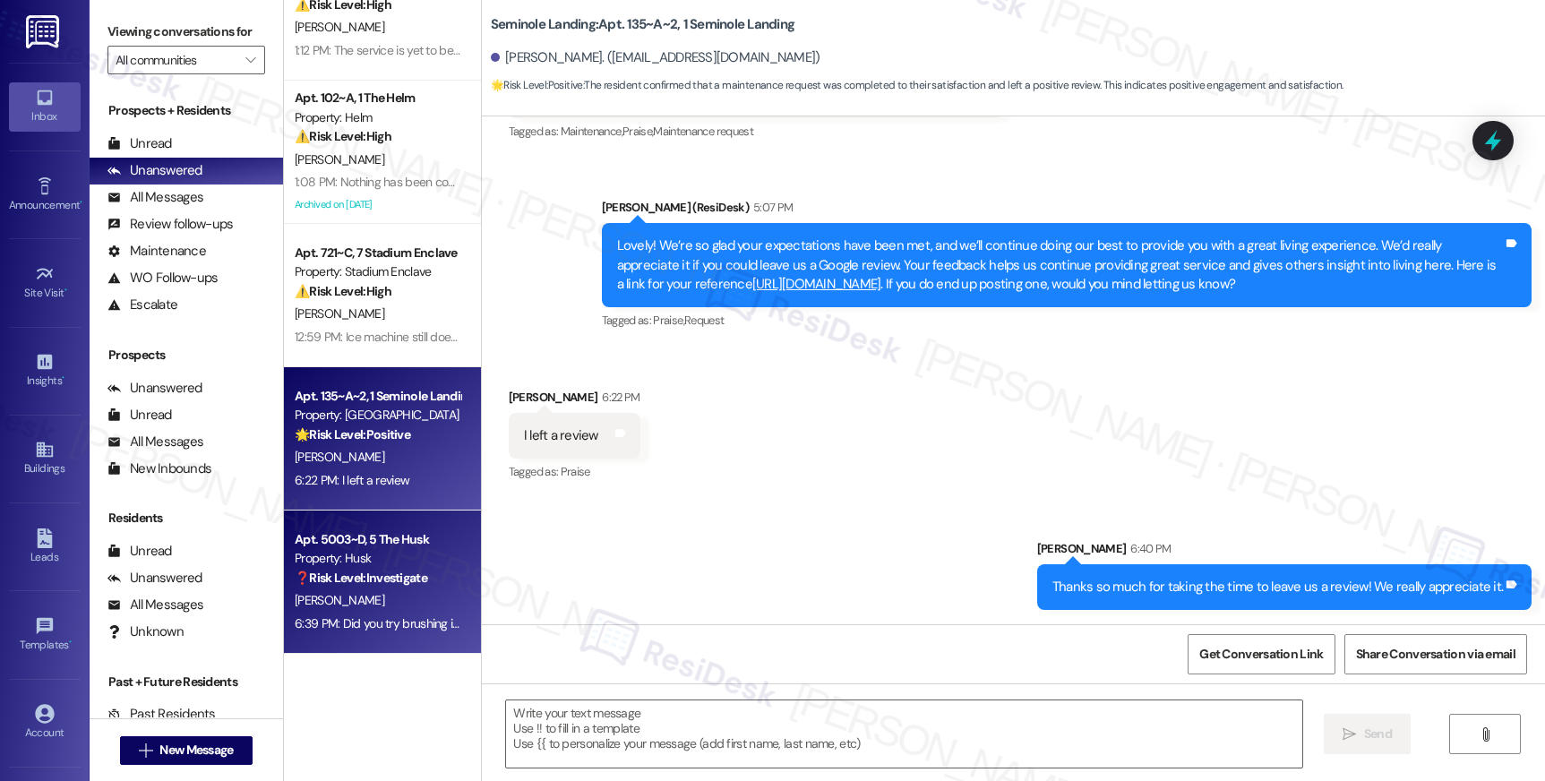
click at [418, 545] on div "Apt. 5003~D, 5 The Husk" at bounding box center [378, 539] width 166 height 19
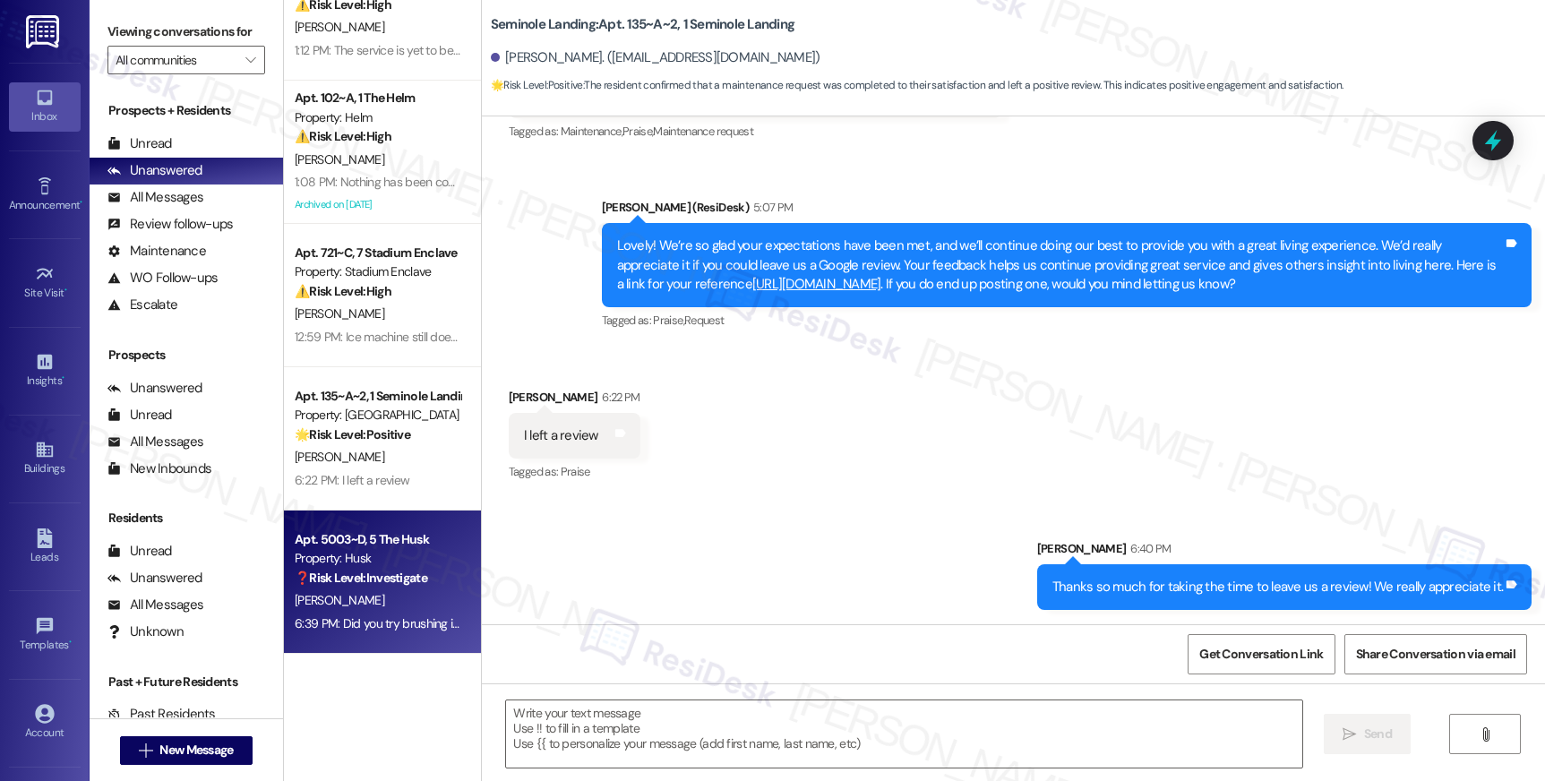
click at [418, 545] on div "Apt. 5003~D, 5 The Husk" at bounding box center [378, 539] width 166 height 19
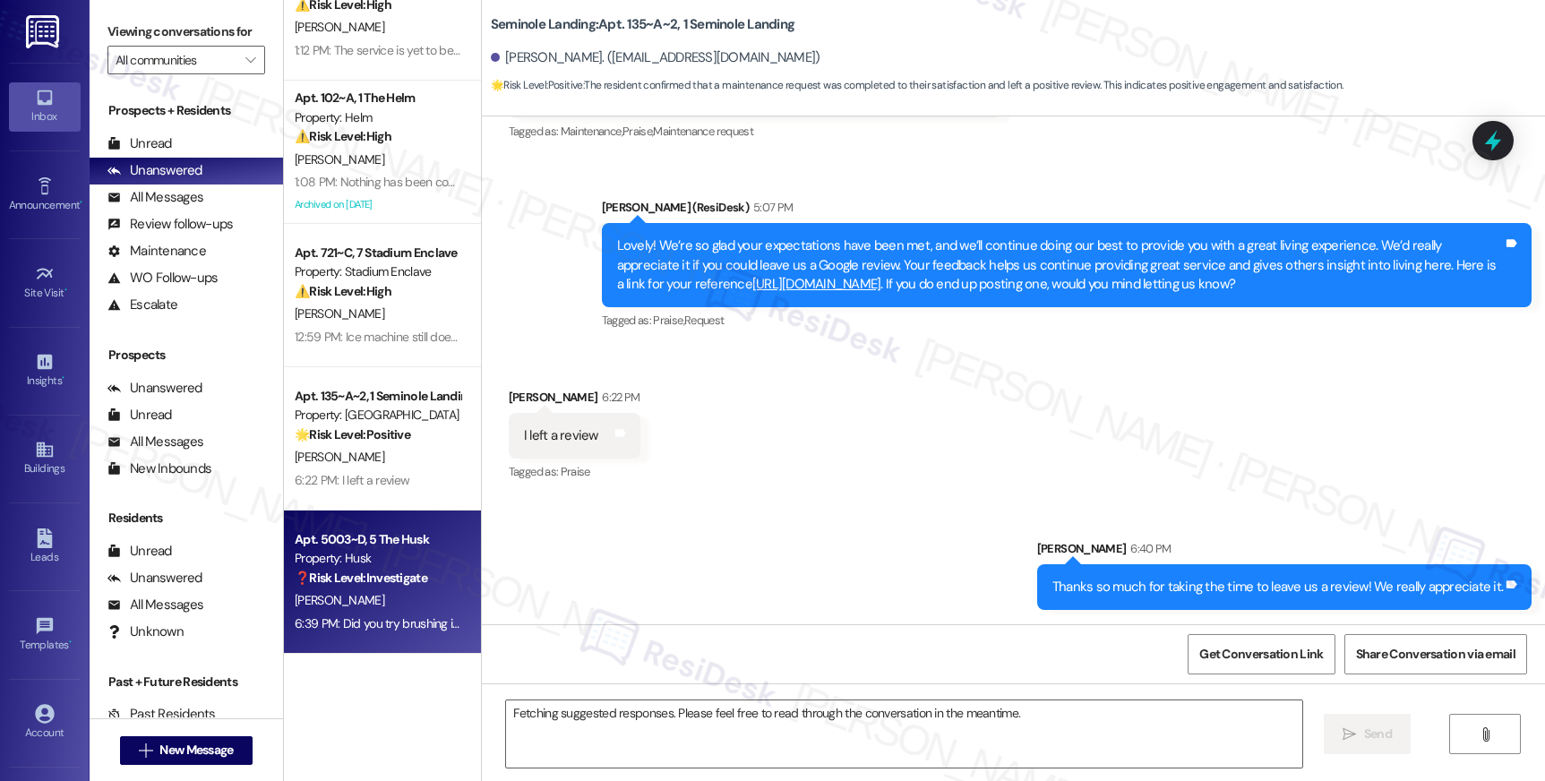
click at [418, 545] on div "Apt. 5003~D, 5 The Husk" at bounding box center [378, 539] width 166 height 19
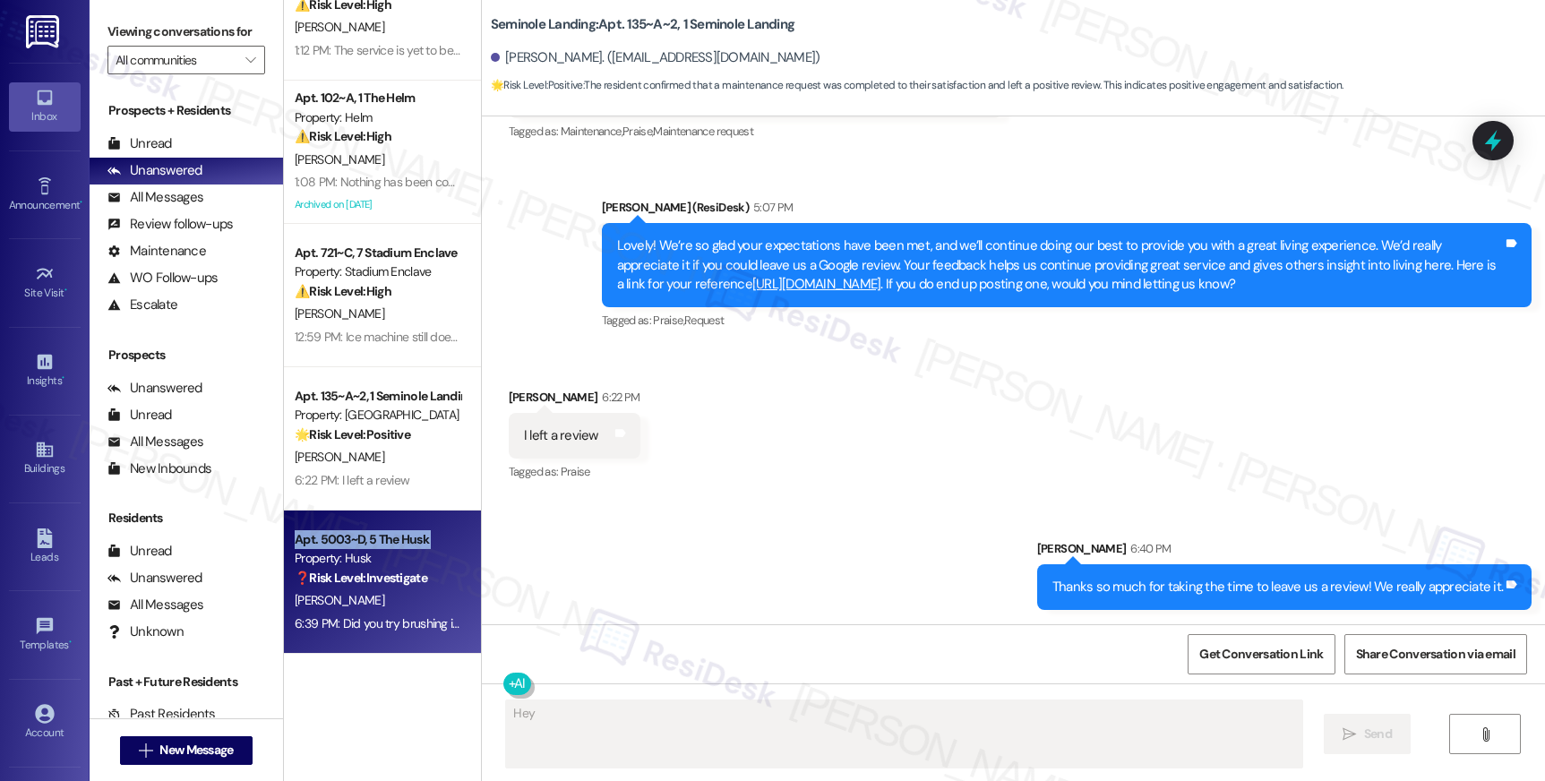
click at [418, 545] on div "Apt. 5003~D, 5 The Husk" at bounding box center [378, 539] width 166 height 19
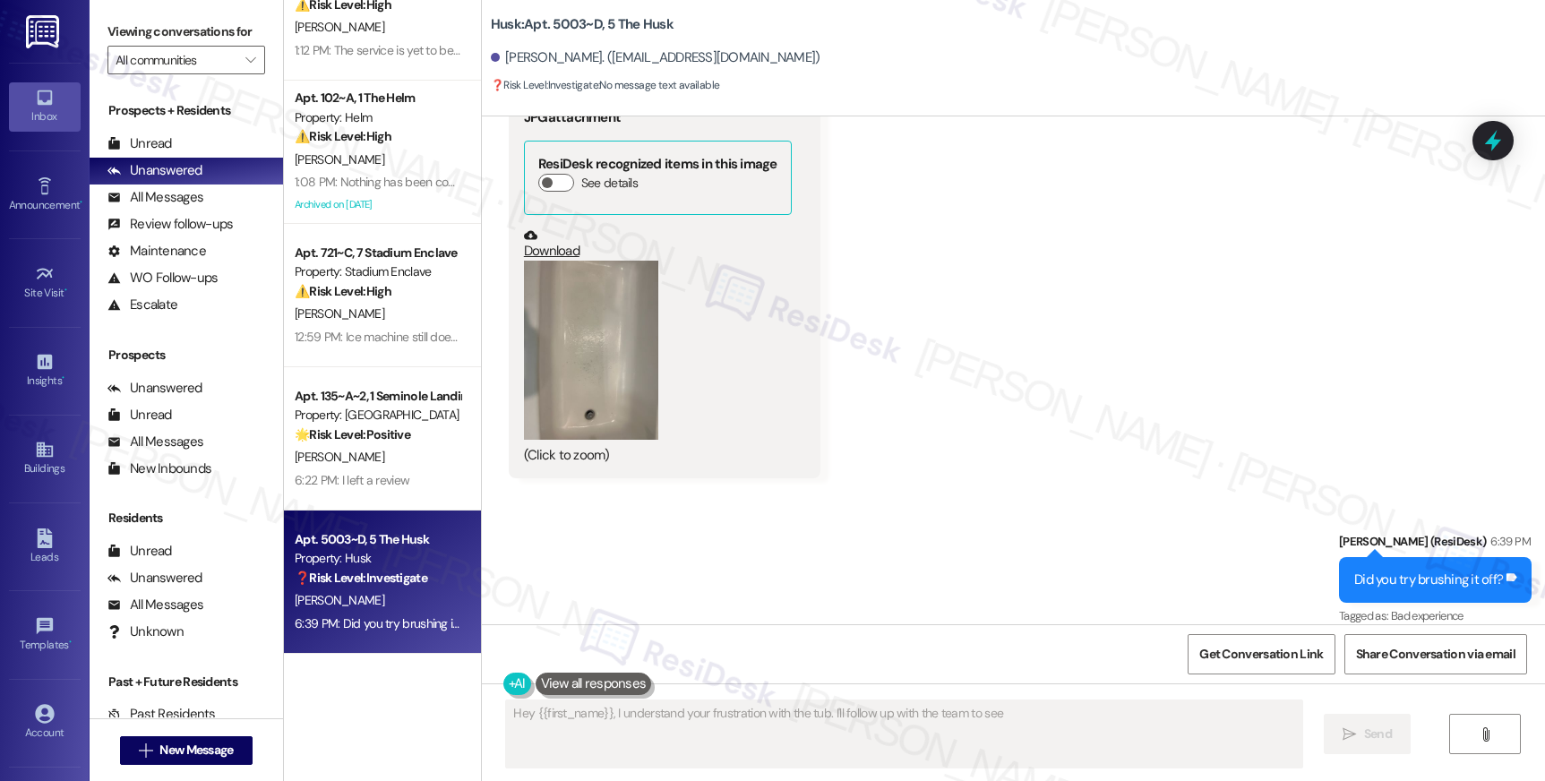
click at [418, 545] on div "Apt. 5003~D, 5 The Husk" at bounding box center [378, 539] width 166 height 19
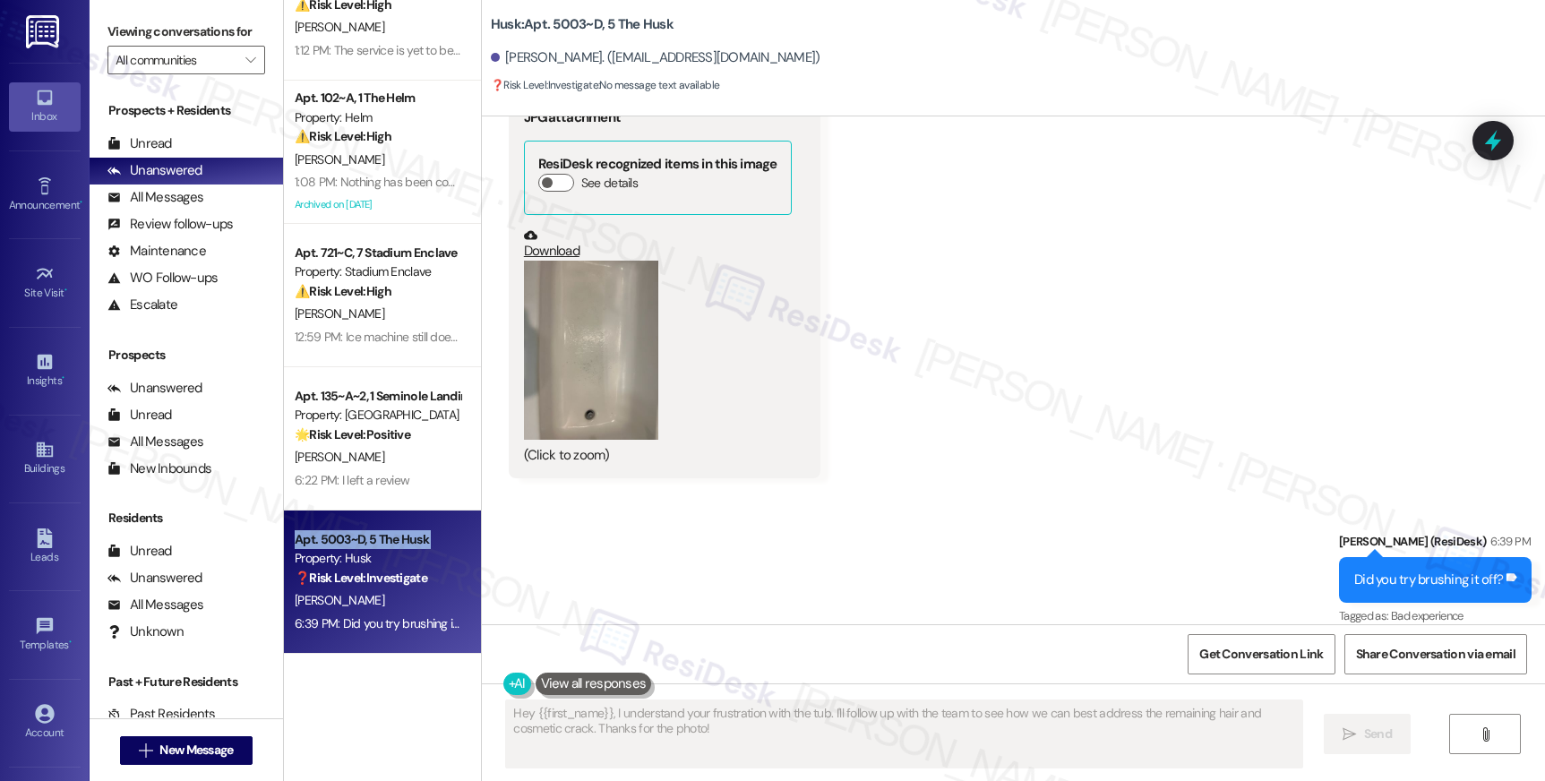
click at [418, 545] on div "Apt. 5003~D, 5 The Husk" at bounding box center [378, 539] width 166 height 19
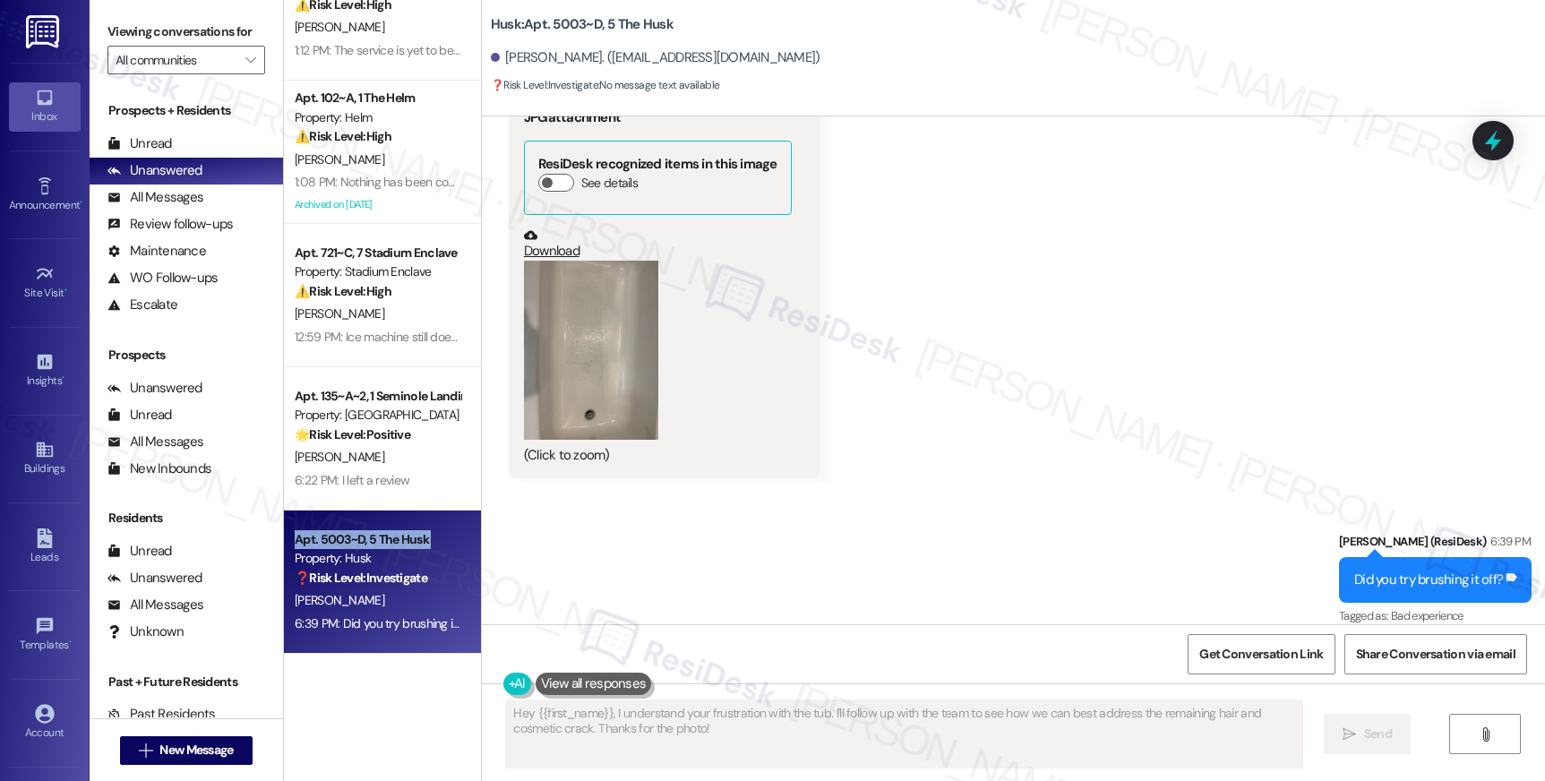
click at [418, 545] on div "Apt. 5003~D, 5 The Husk" at bounding box center [378, 539] width 166 height 19
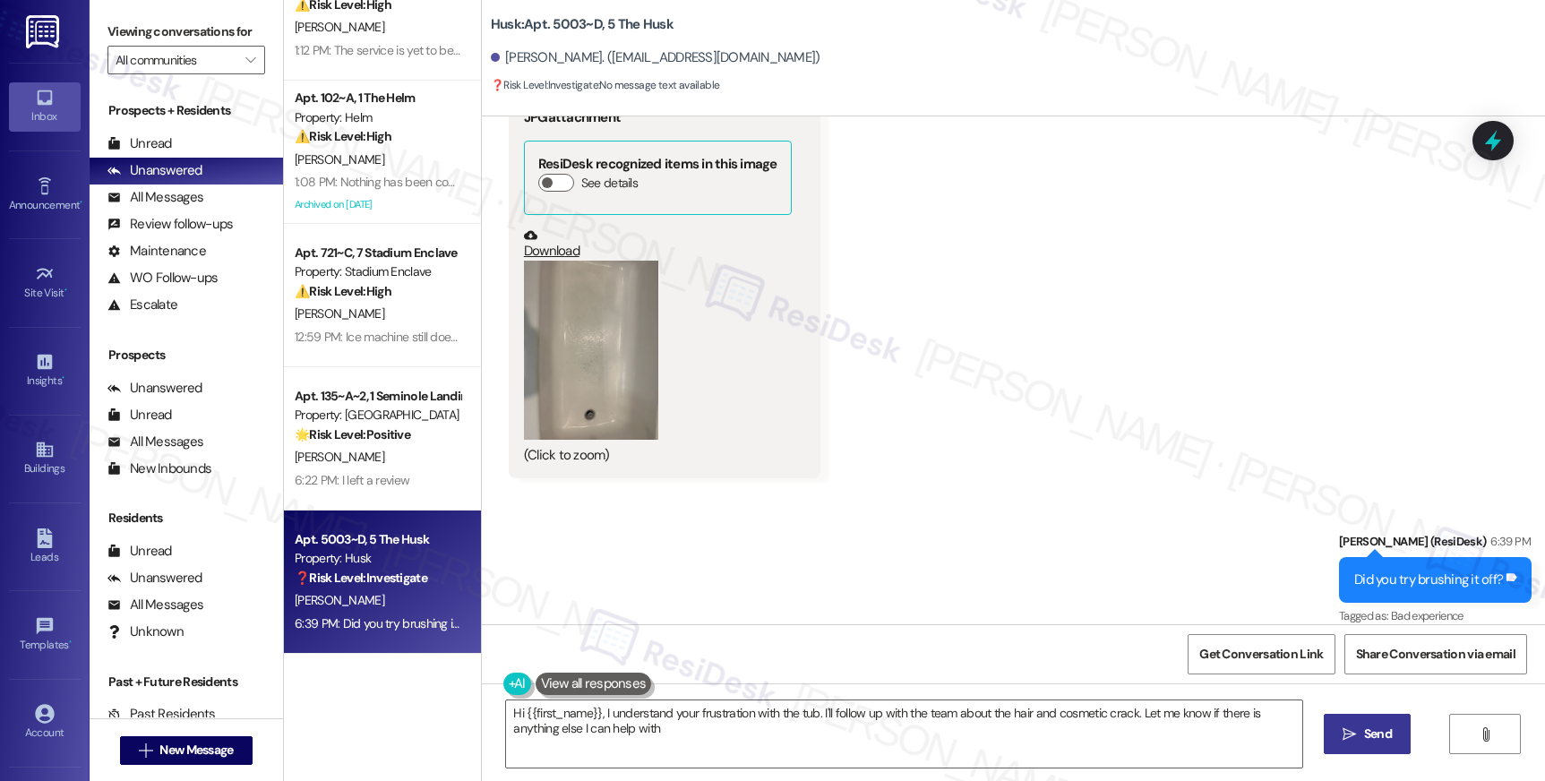
type textarea "Hi {{first_name}}, I understand your frustration with the tub. I'll follow up w…"
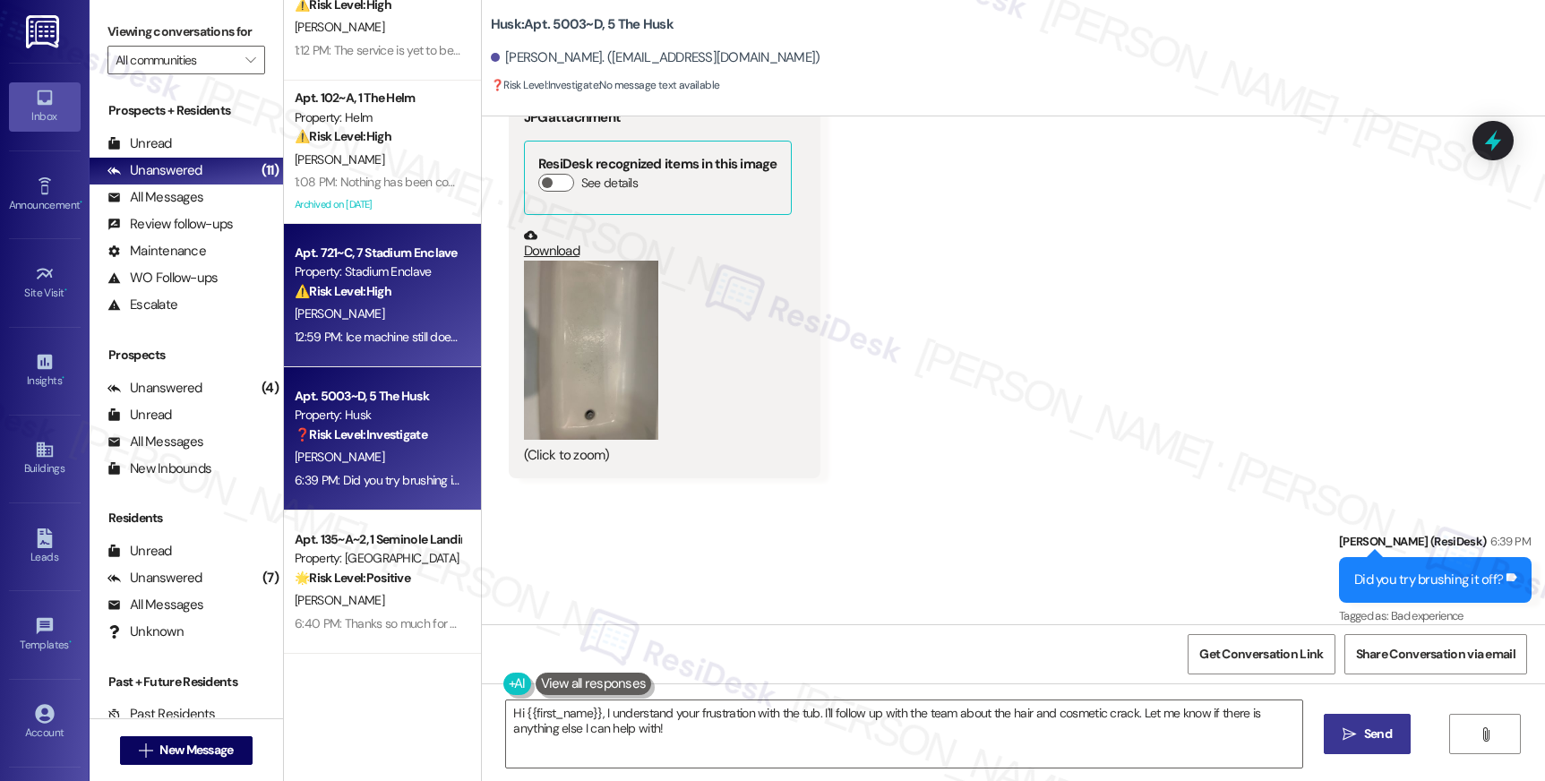
click at [407, 284] on div "⚠️ Risk Level: High The ice machine repair was not completed successfully, indi…" at bounding box center [378, 291] width 166 height 19
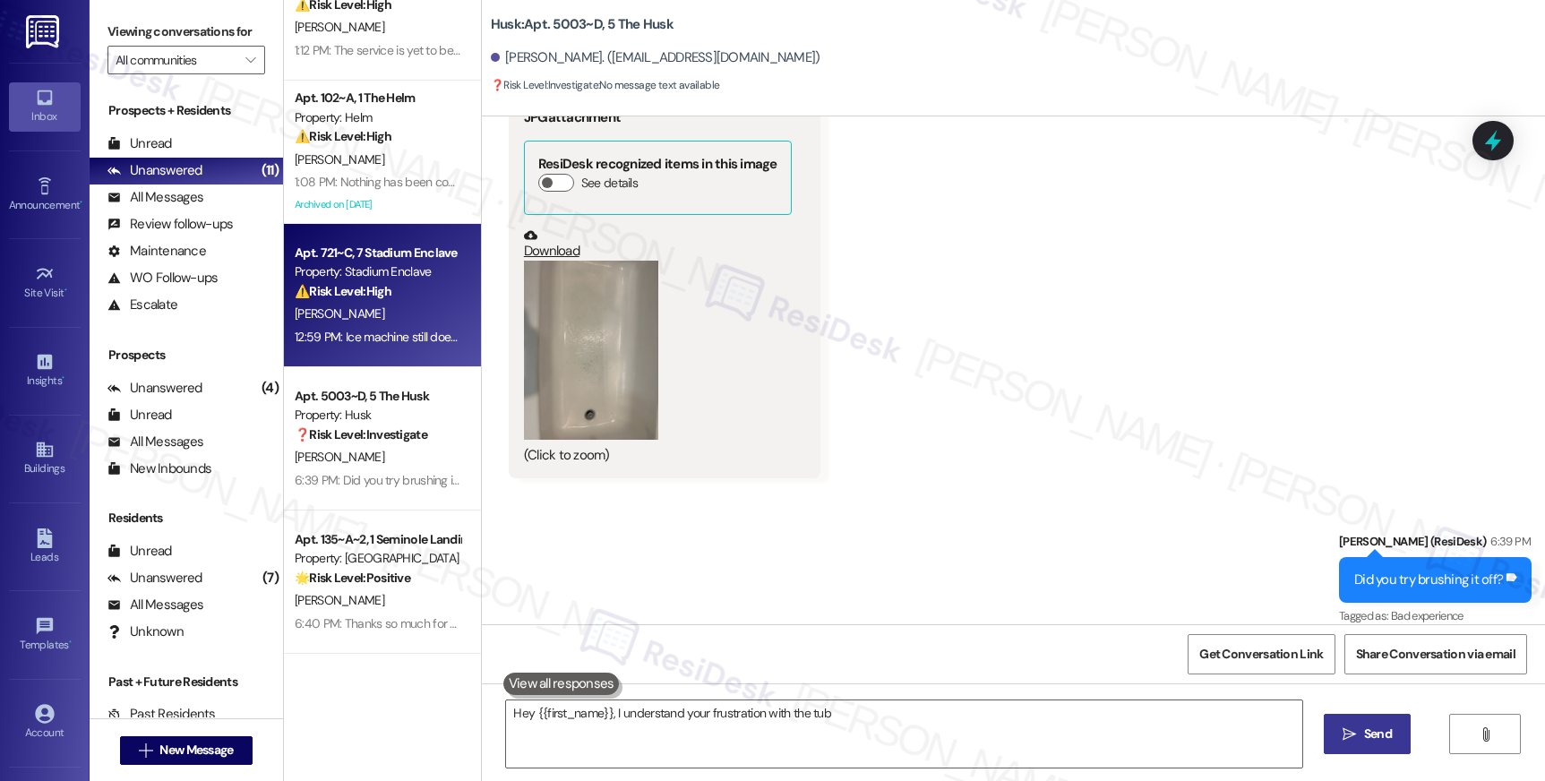
click at [407, 284] on div "⚠️ Risk Level: High The ice machine repair was not completed successfully, indi…" at bounding box center [378, 291] width 166 height 19
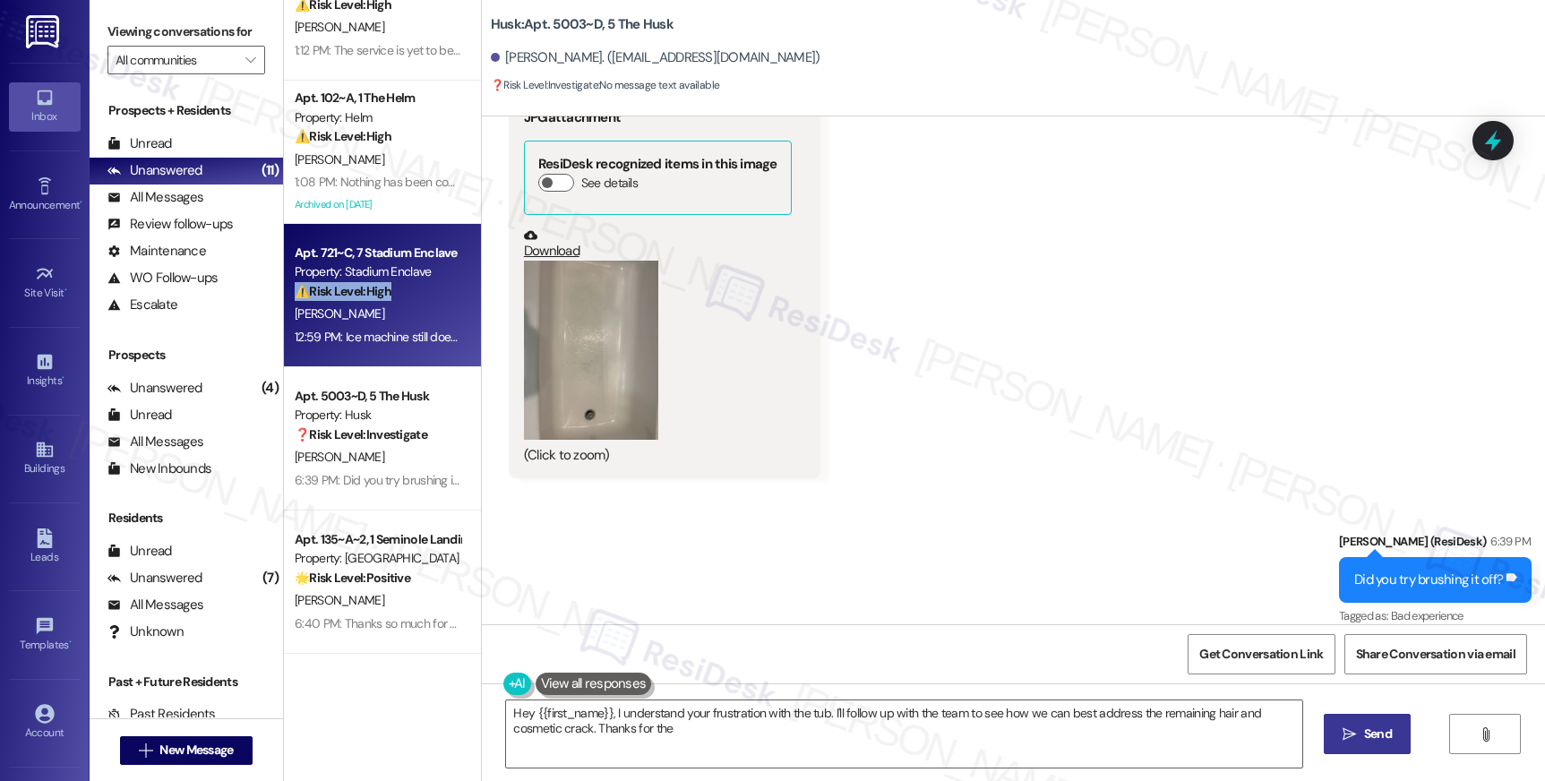
click at [407, 284] on div "⚠️ Risk Level: High The ice machine repair was not completed successfully, indi…" at bounding box center [378, 291] width 166 height 19
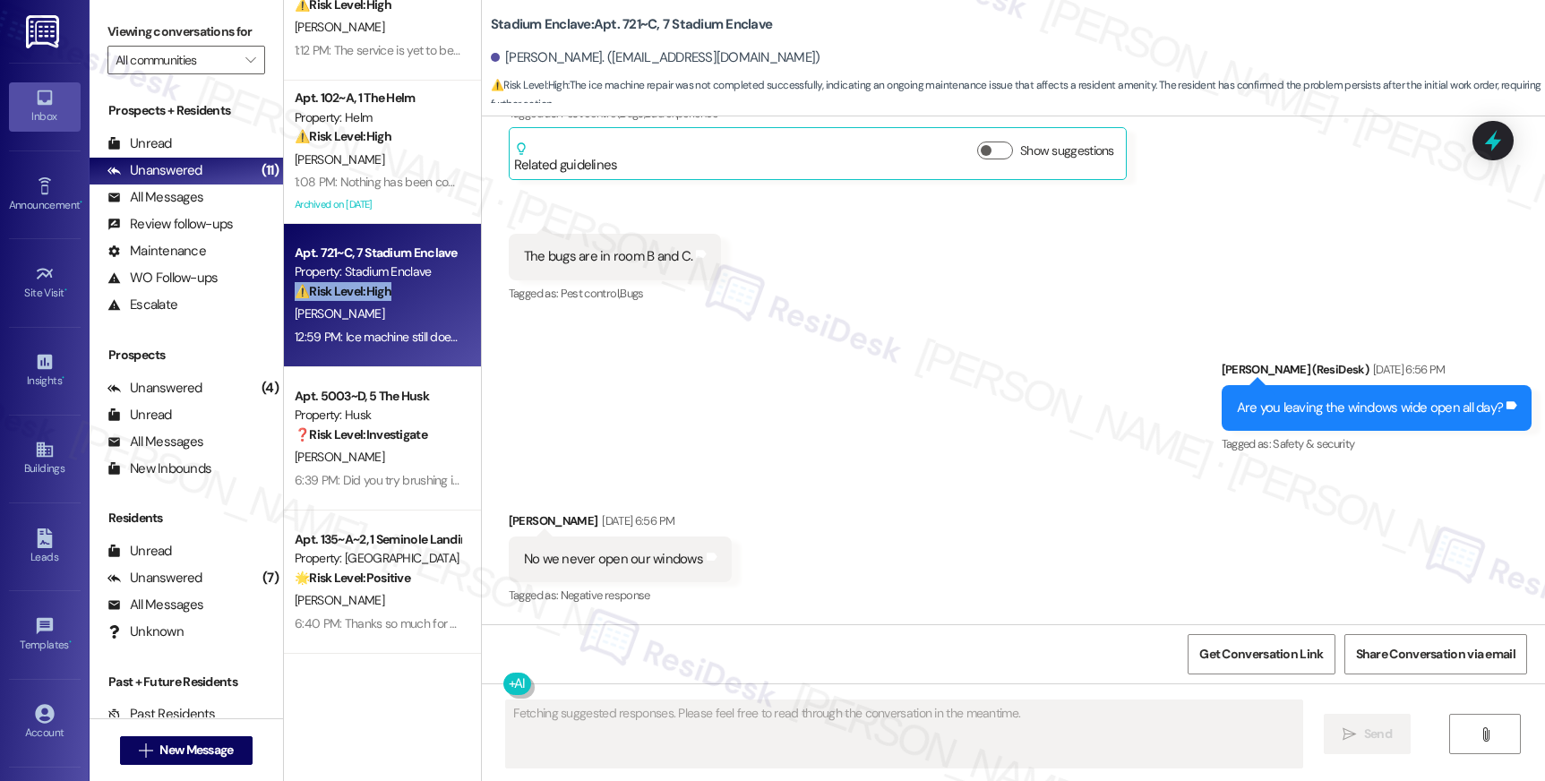
click at [407, 284] on div "⚠️ Risk Level: High The ice machine repair was not completed successfully, indi…" at bounding box center [378, 291] width 166 height 19
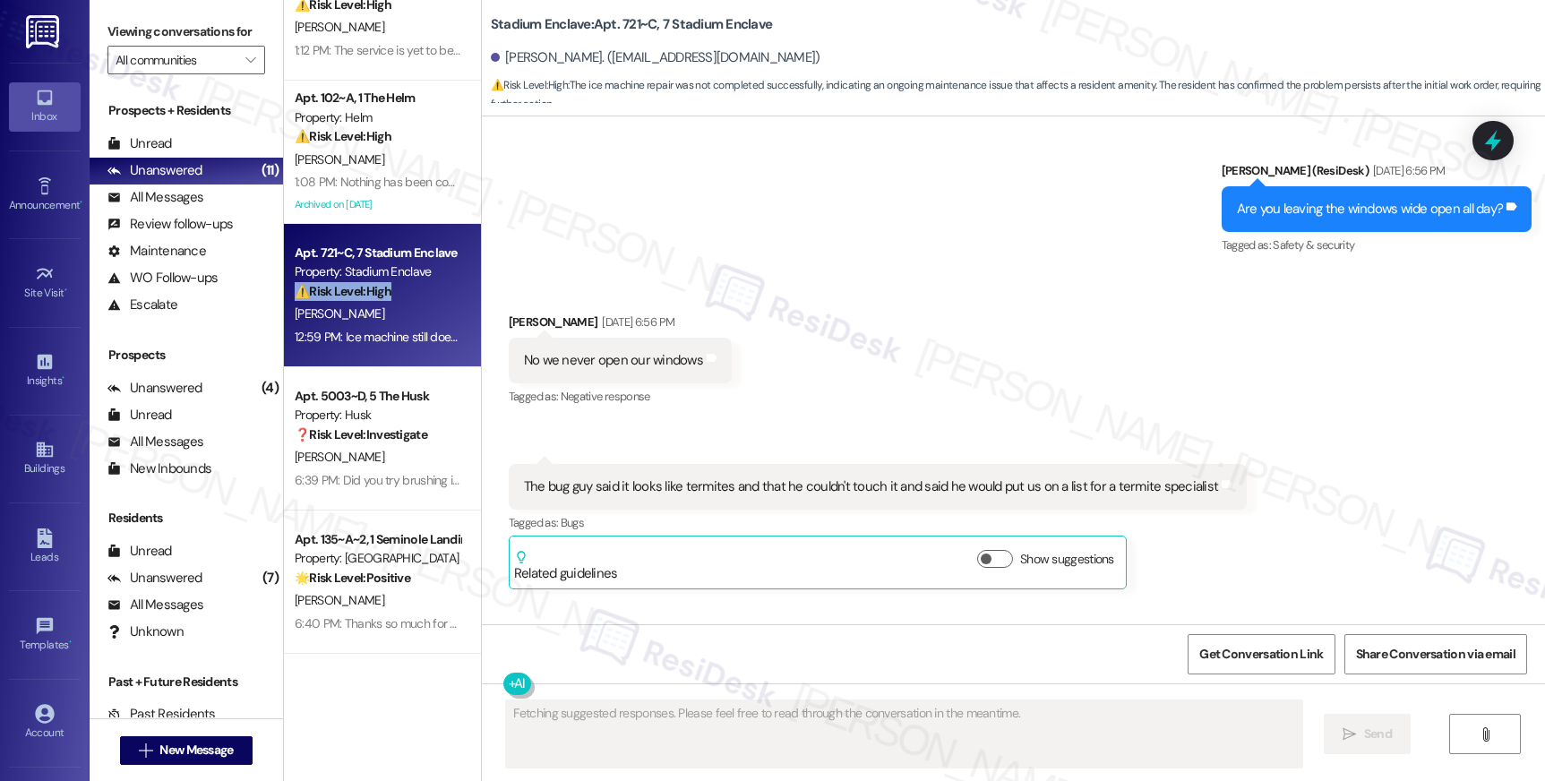
click at [407, 284] on div "⚠️ Risk Level: High The ice machine repair was not completed successfully, indi…" at bounding box center [378, 291] width 166 height 19
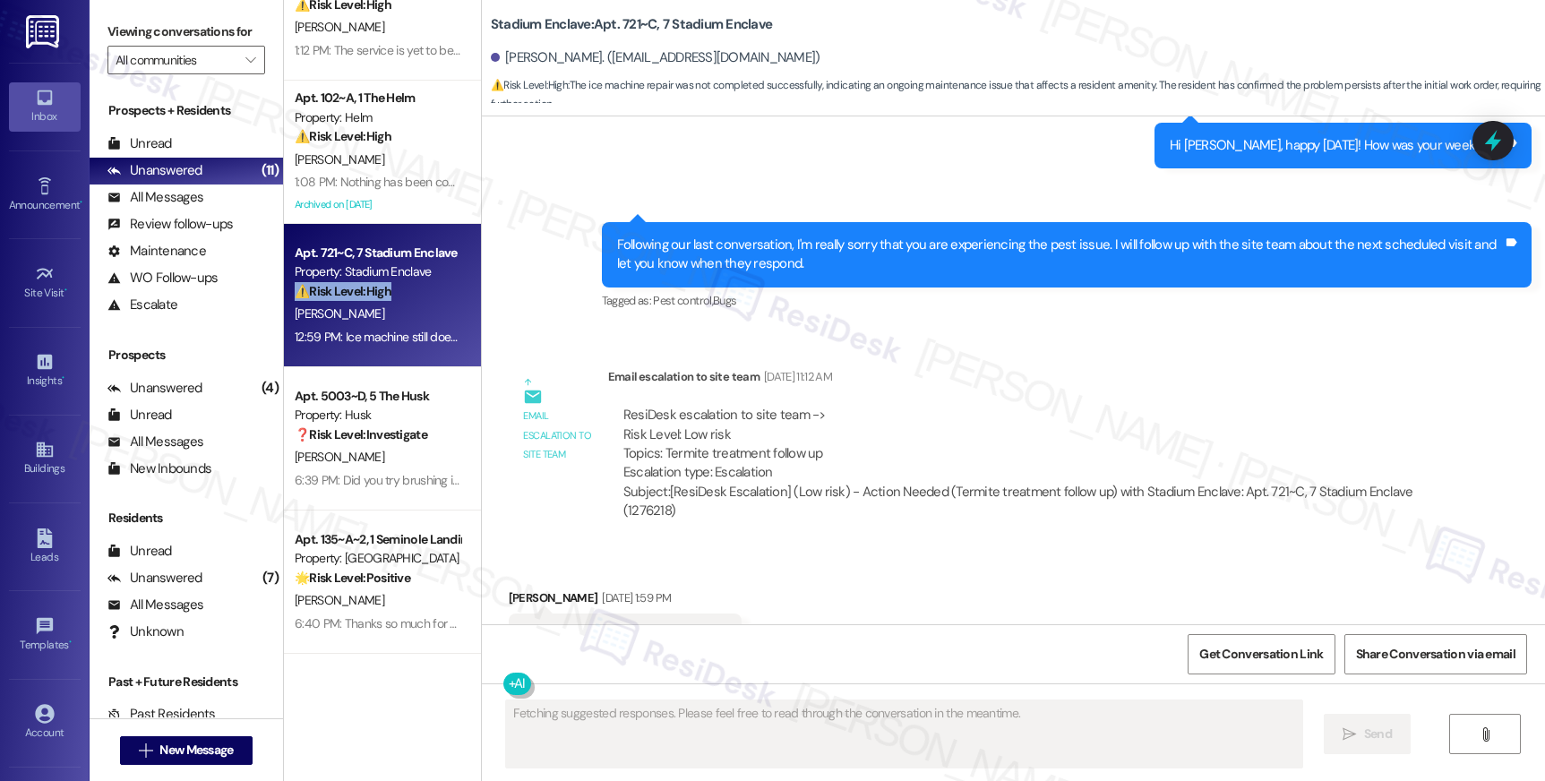
click at [407, 284] on div "⚠️ Risk Level: High The ice machine repair was not completed successfully, indi…" at bounding box center [378, 291] width 166 height 19
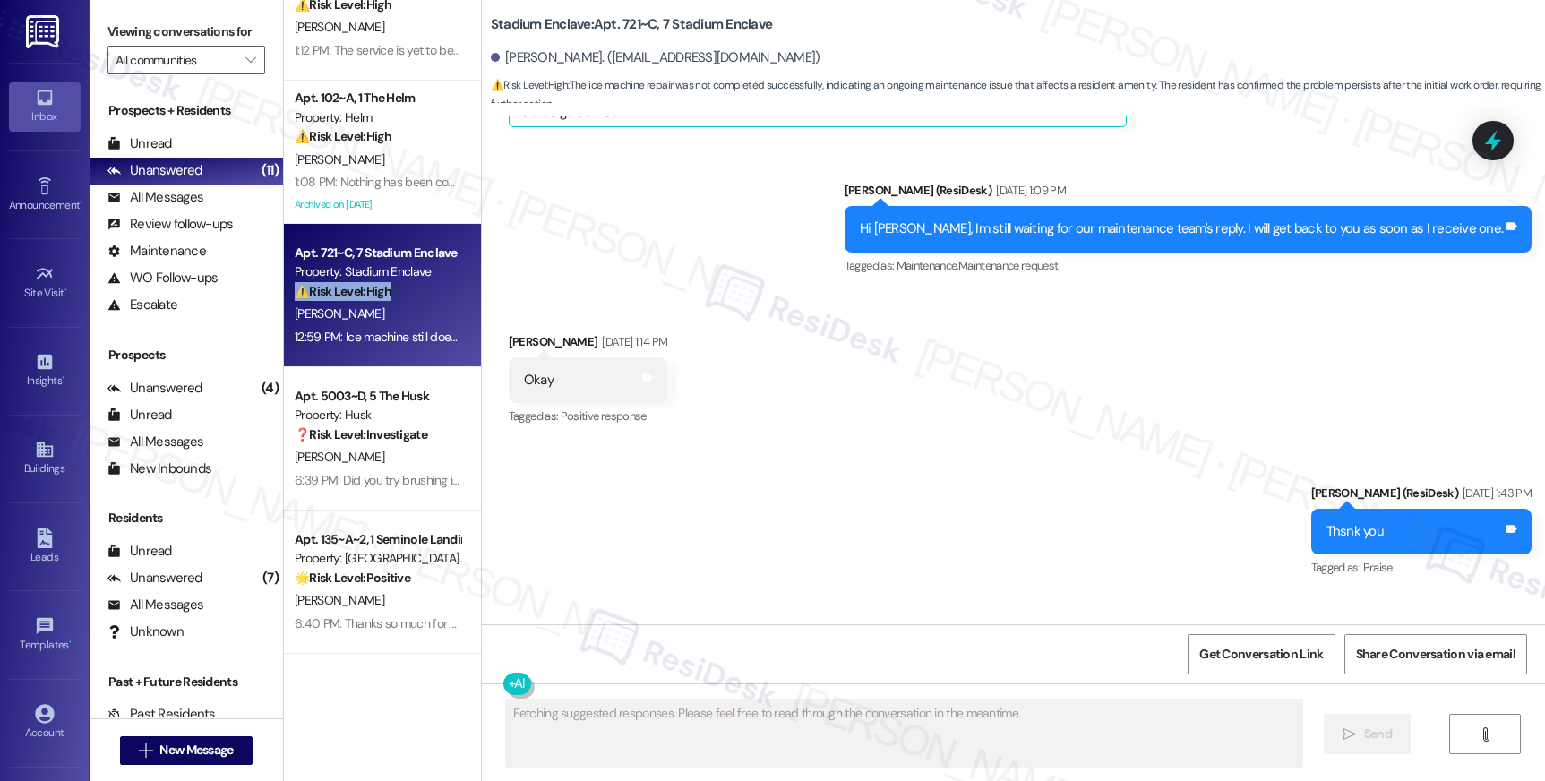
click at [407, 284] on div "⚠️ Risk Level: High The ice machine repair was not completed successfully, indi…" at bounding box center [378, 291] width 166 height 19
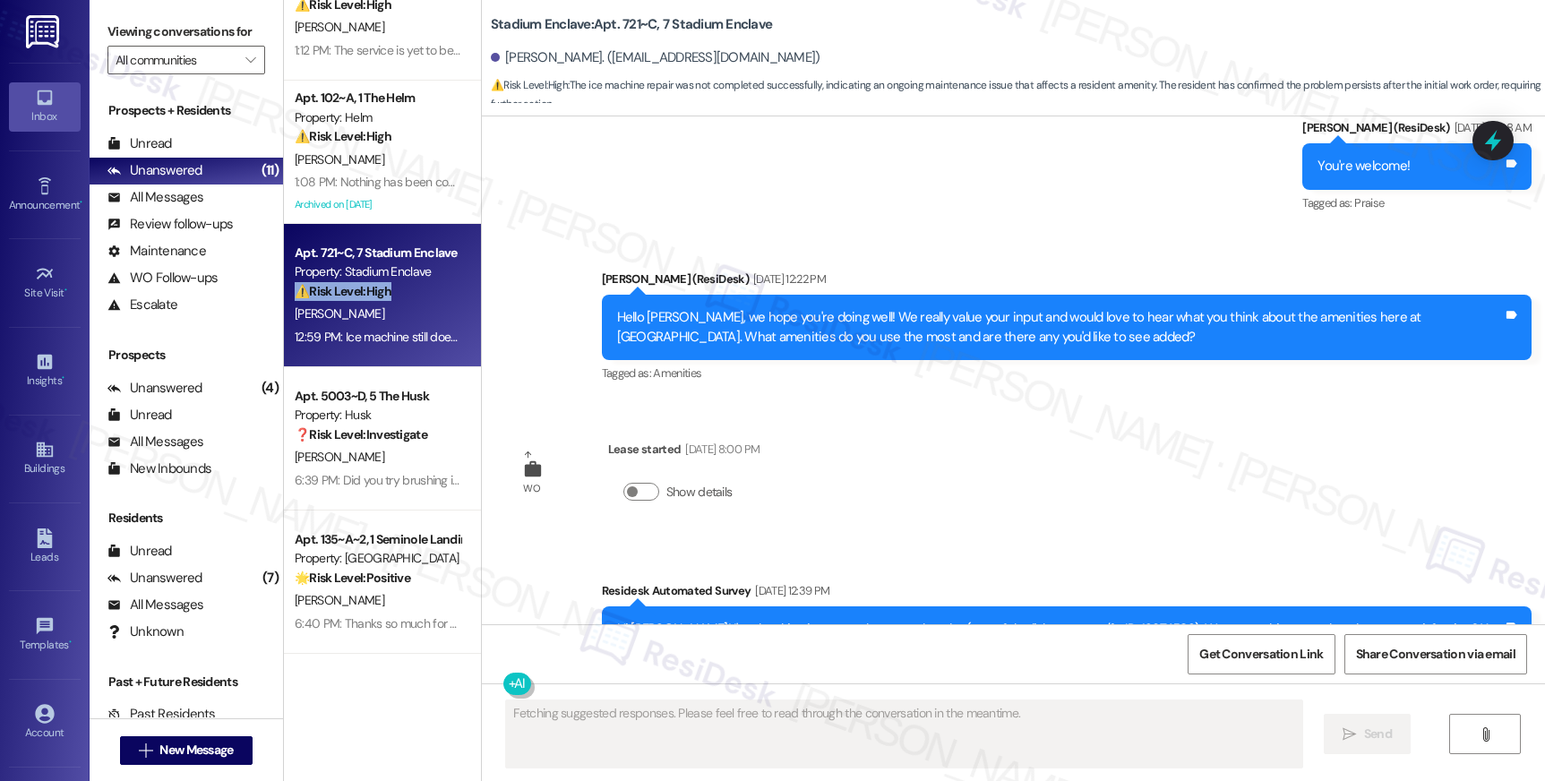
click at [407, 284] on div "⚠️ Risk Level: High The ice machine repair was not completed successfully, indi…" at bounding box center [378, 291] width 166 height 19
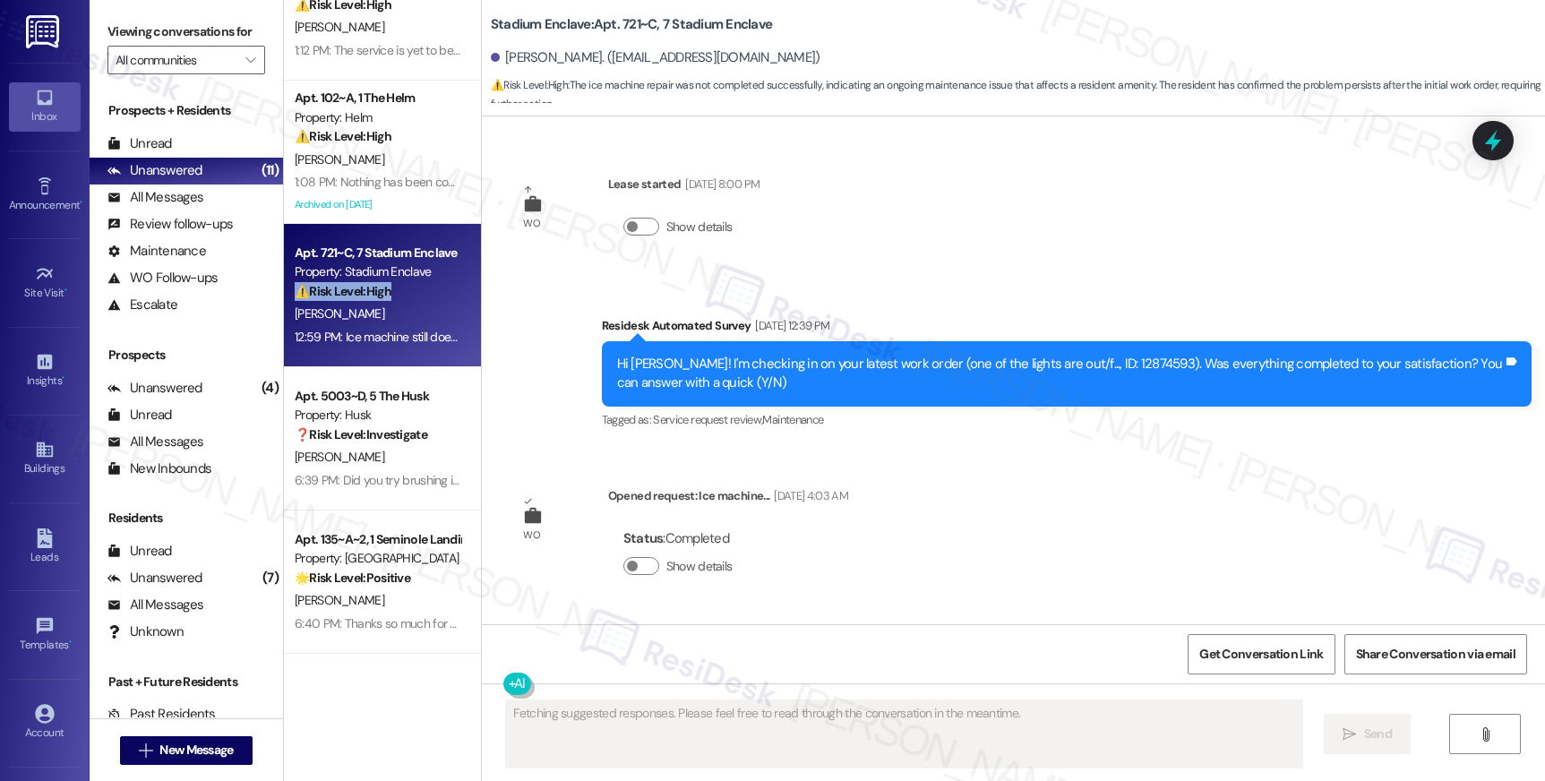
scroll to position [7228, 0]
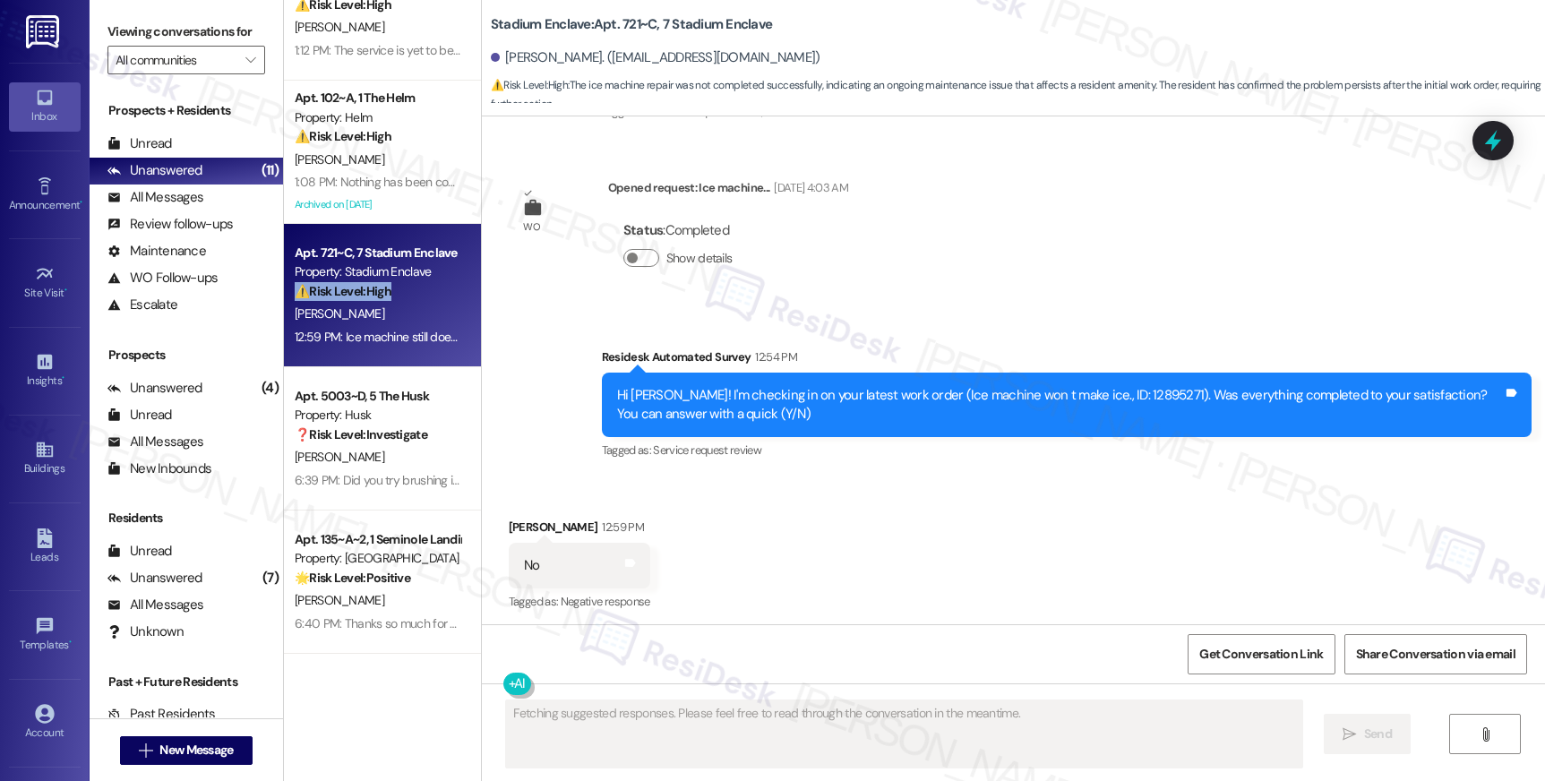
click at [407, 284] on div "⚠️ Risk Level: High The ice machine repair was not completed successfully, indi…" at bounding box center [378, 291] width 166 height 19
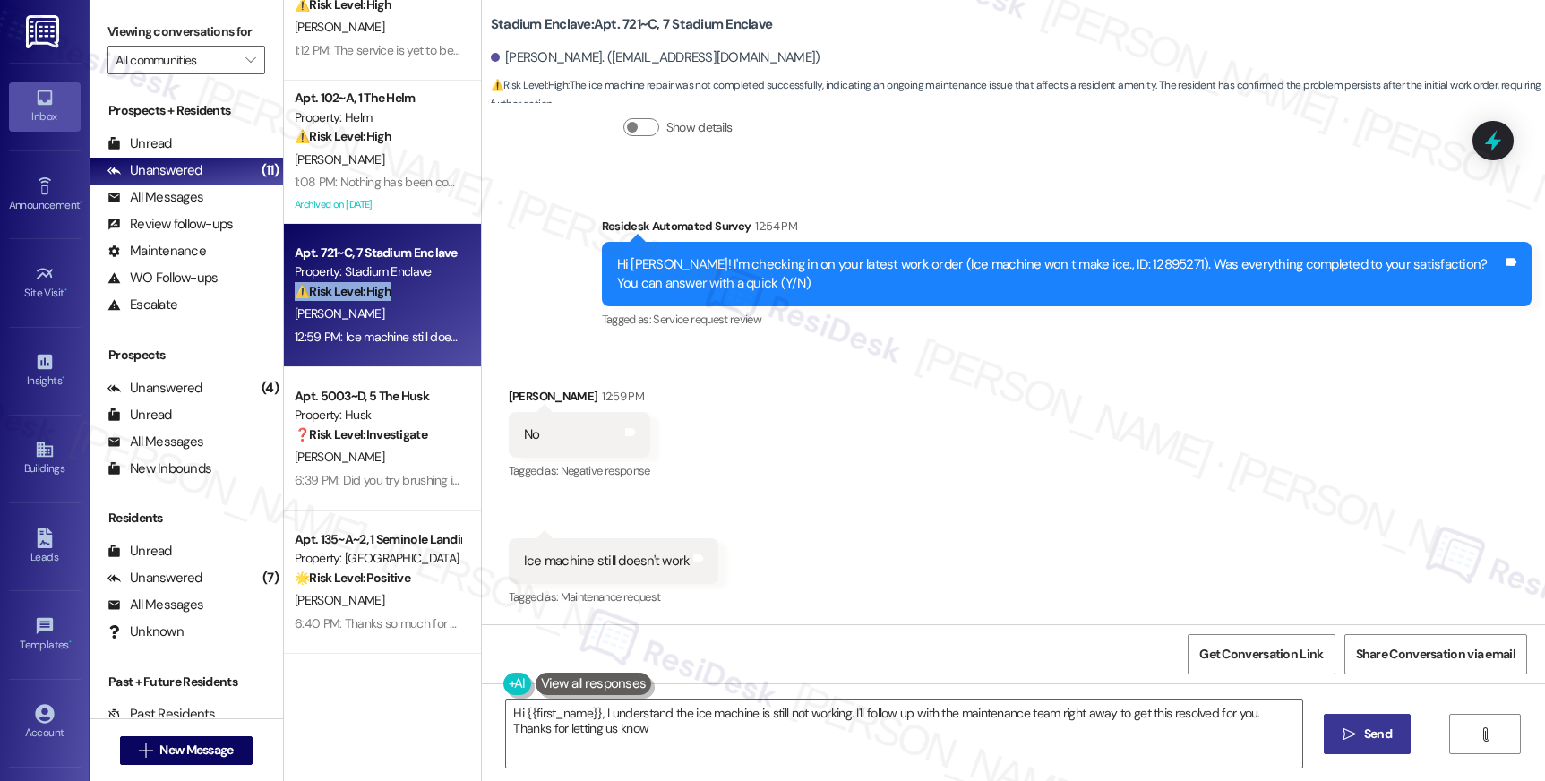
type textarea "Hi {{first_name}}, I understand the ice machine is still not working. I'll foll…"
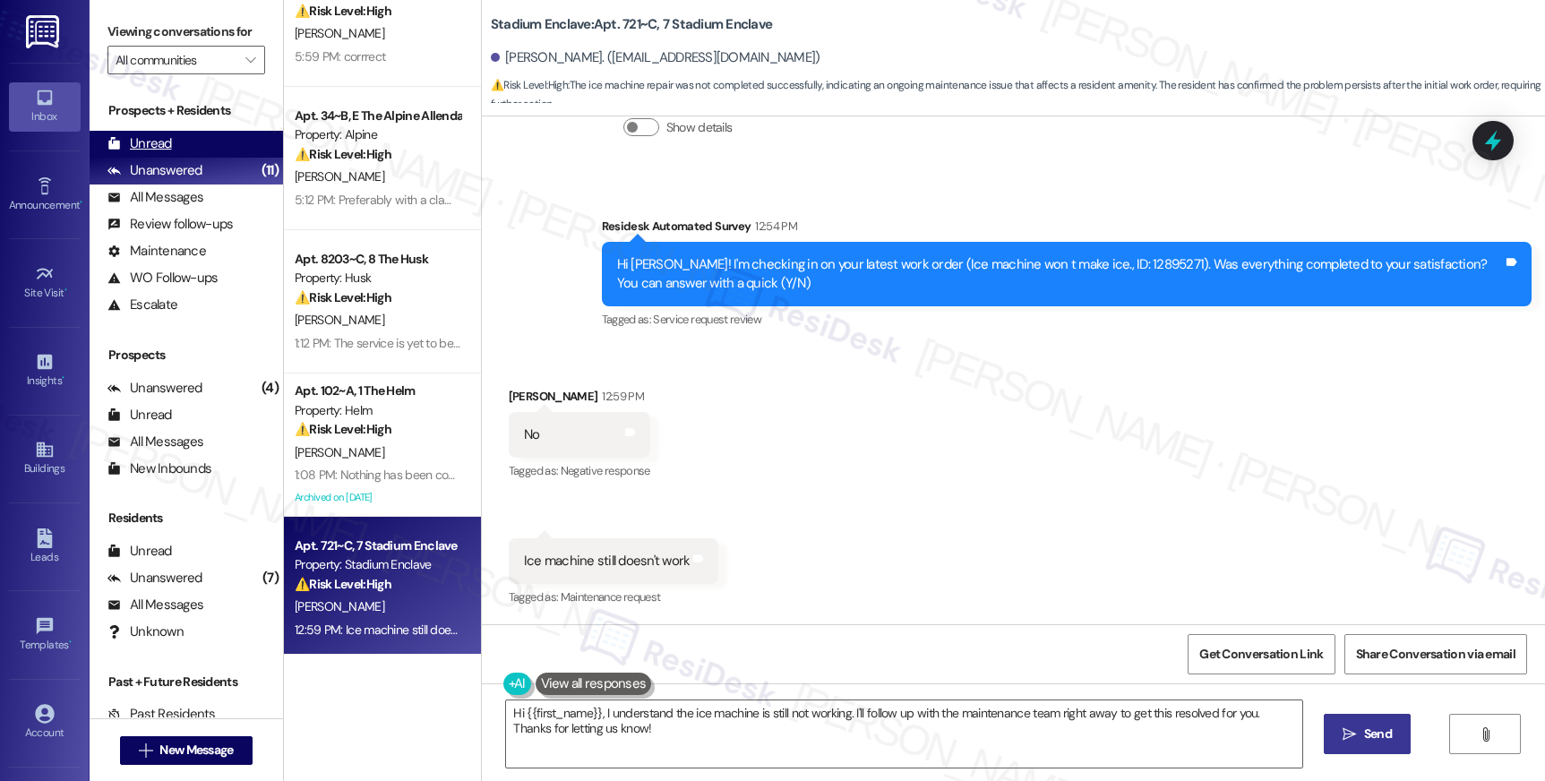
click at [150, 153] on div "Unread" at bounding box center [139, 143] width 64 height 19
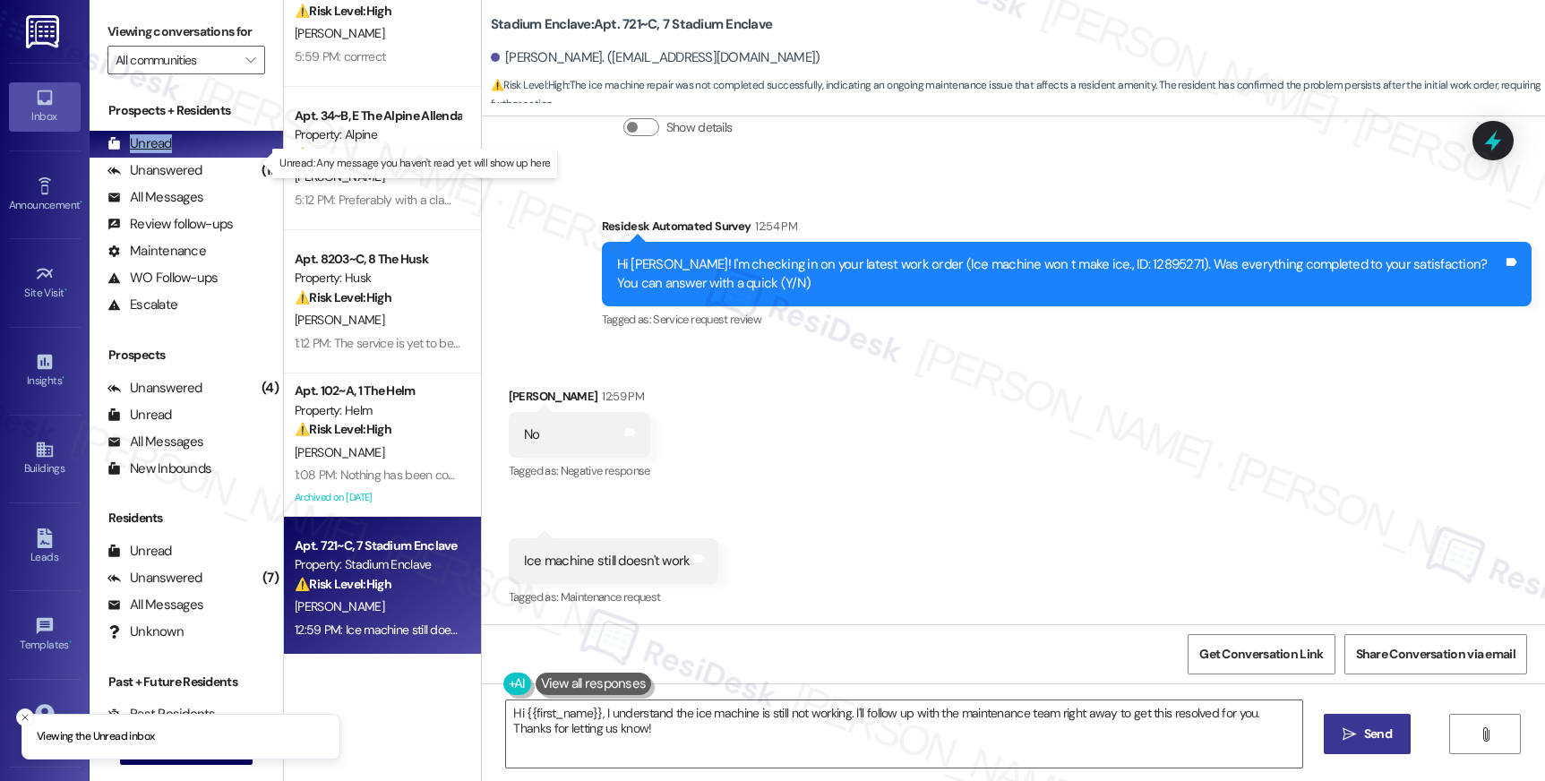
click at [150, 153] on div "Unread" at bounding box center [139, 143] width 64 height 19
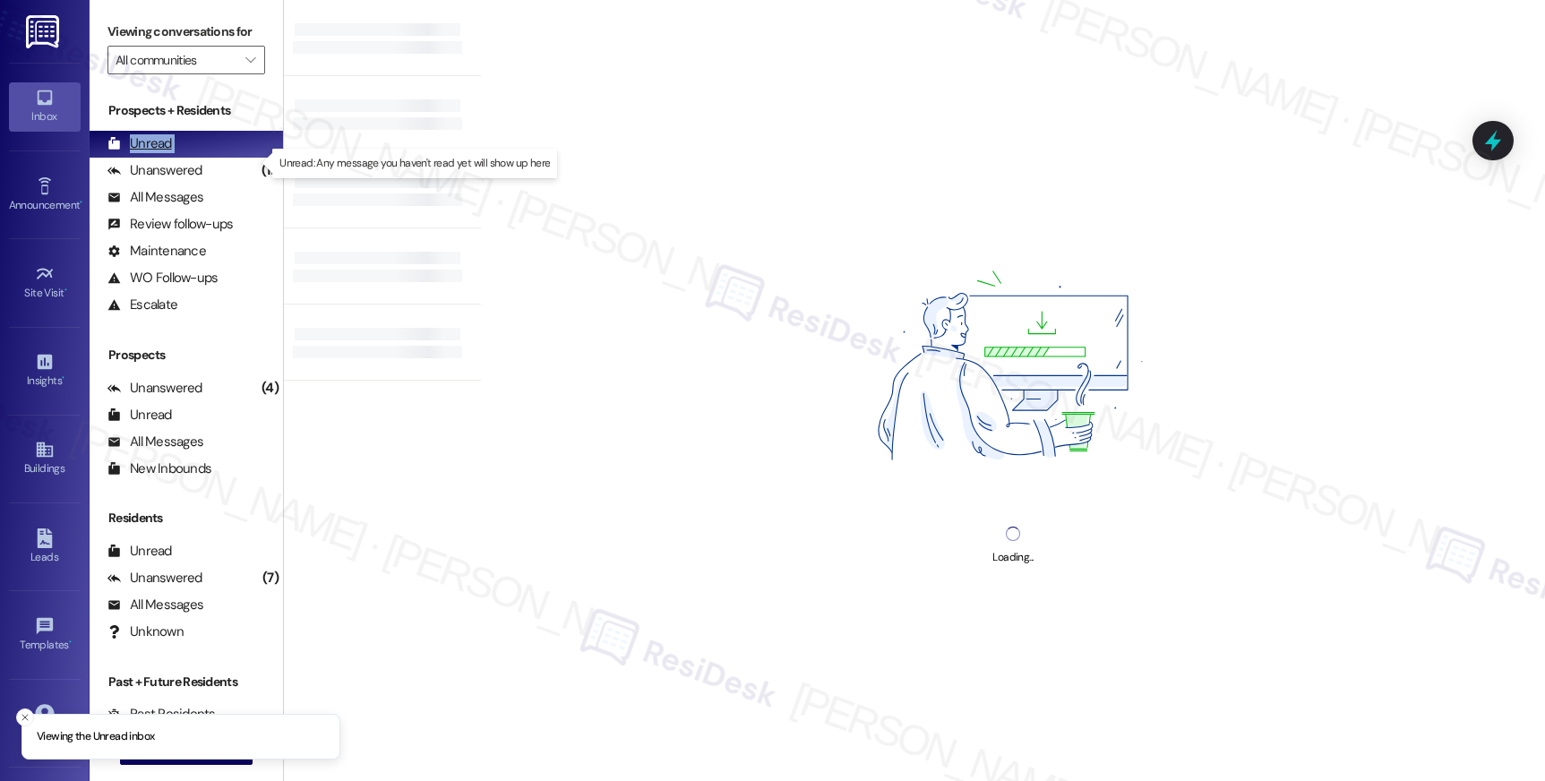
click at [150, 153] on div "Unread" at bounding box center [139, 143] width 64 height 19
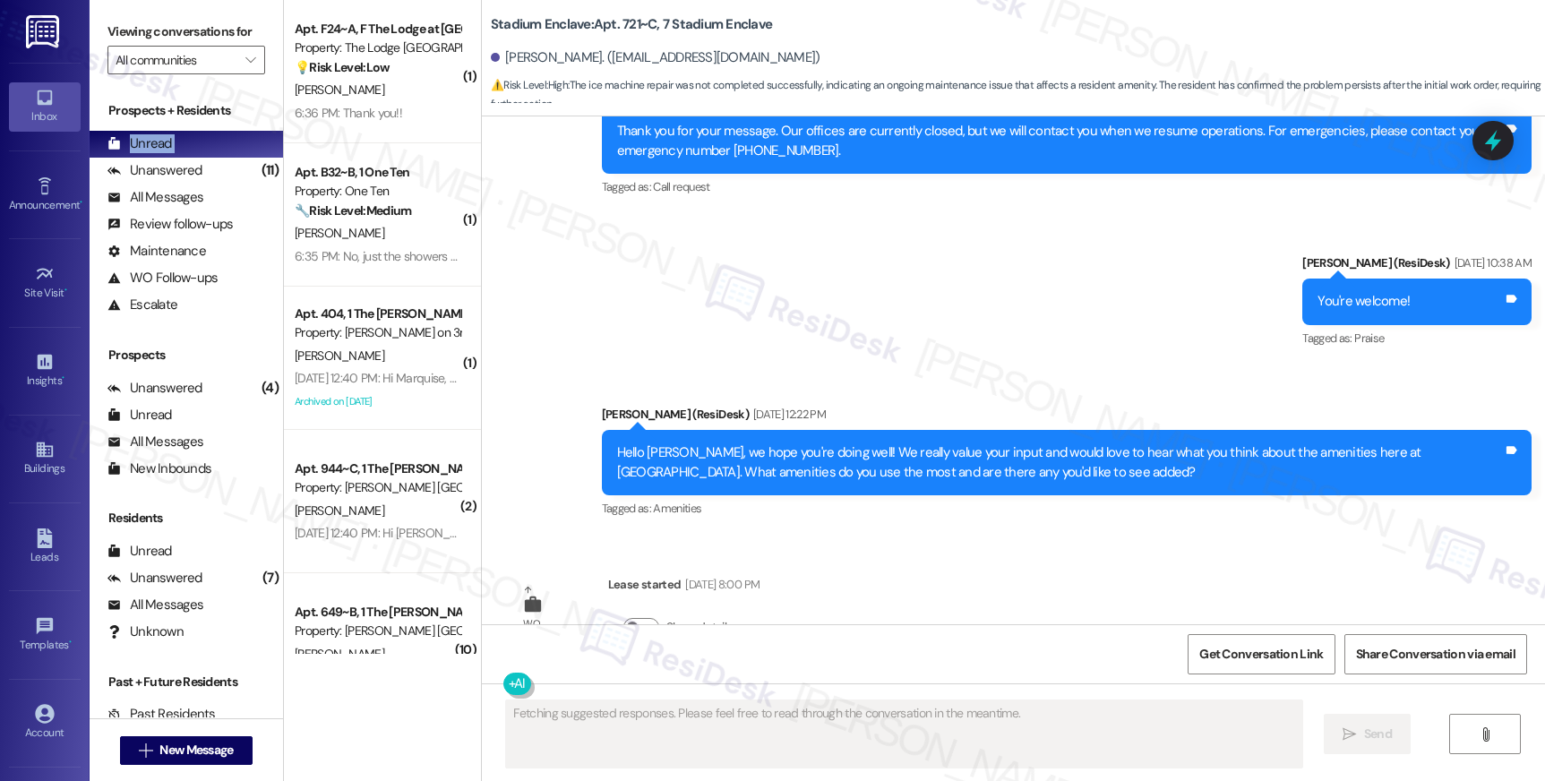
scroll to position [7228, 0]
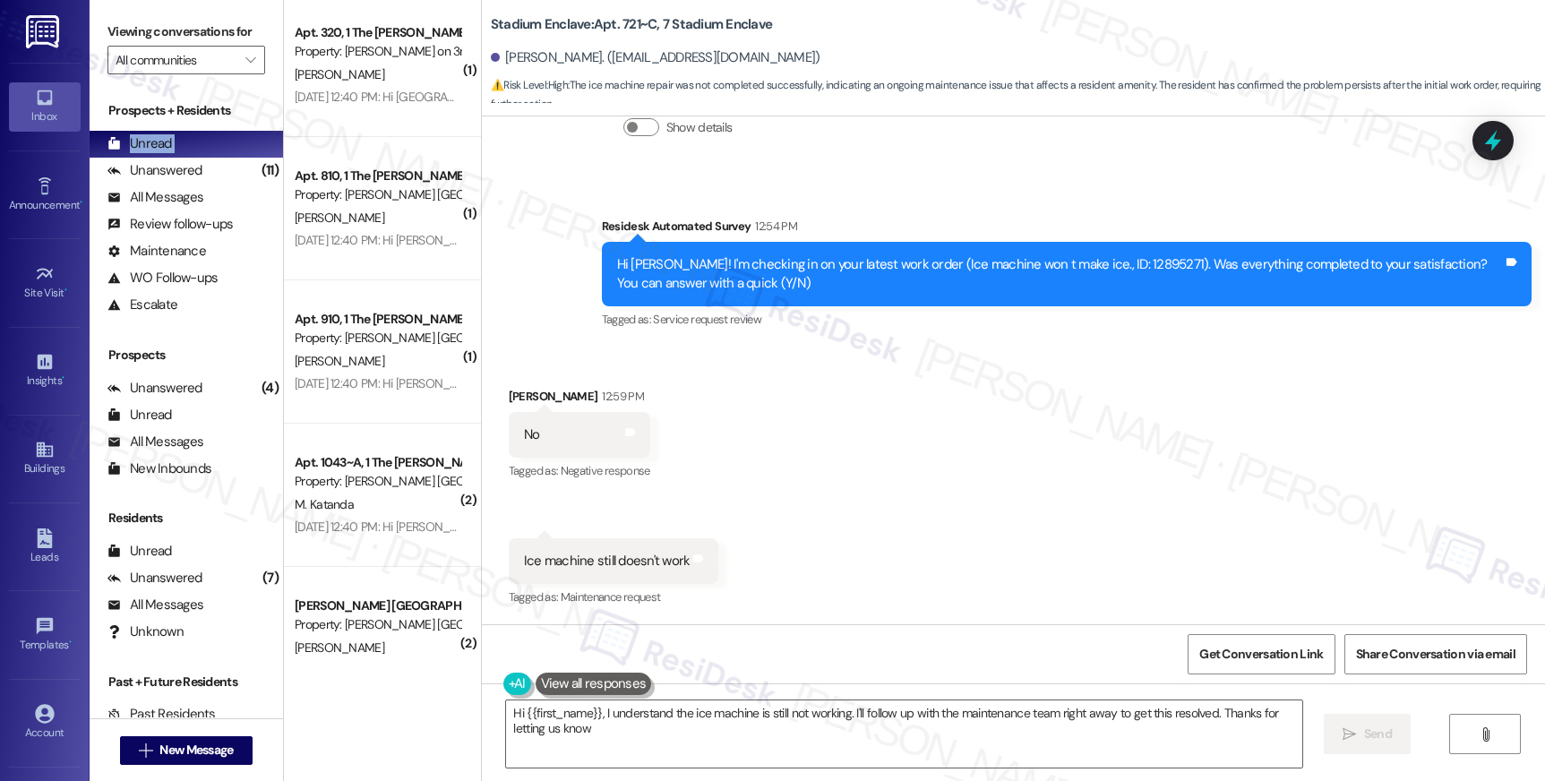
type textarea "Hi {{first_name}}, I understand the ice machine is still not working. I'll foll…"
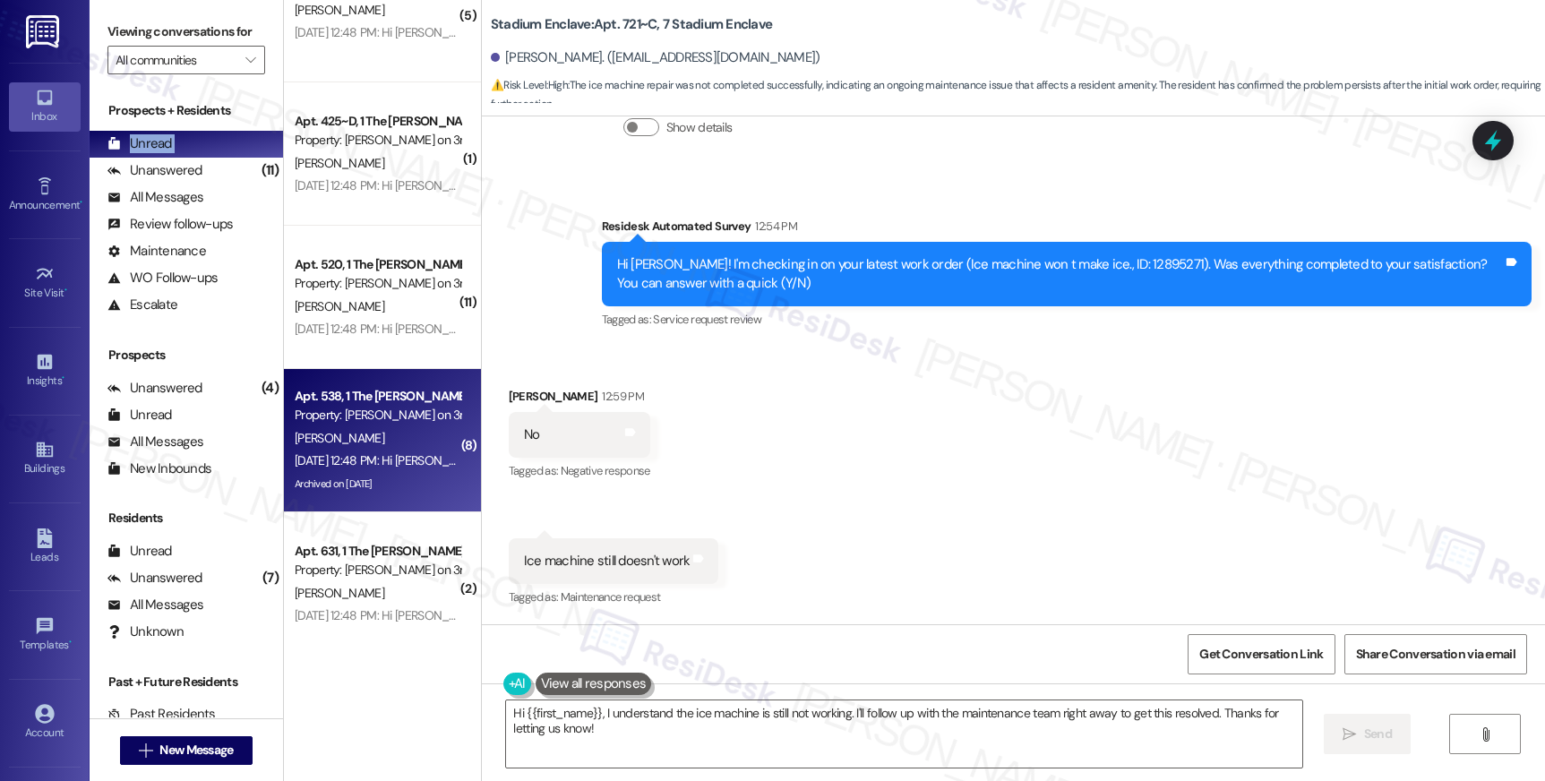
scroll to position [6797, 0]
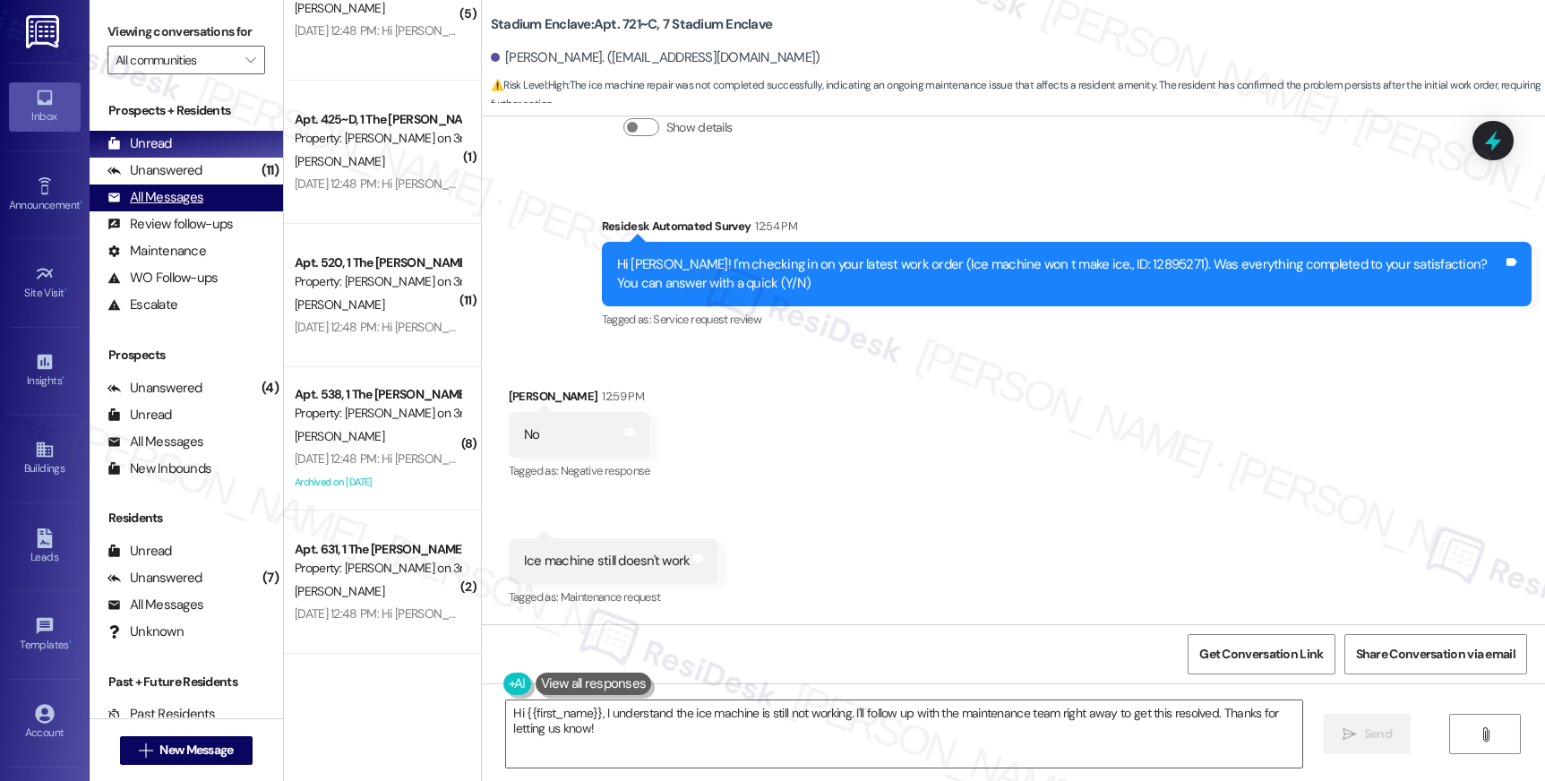
click at [210, 211] on div "All Messages (undefined)" at bounding box center [186, 197] width 193 height 27
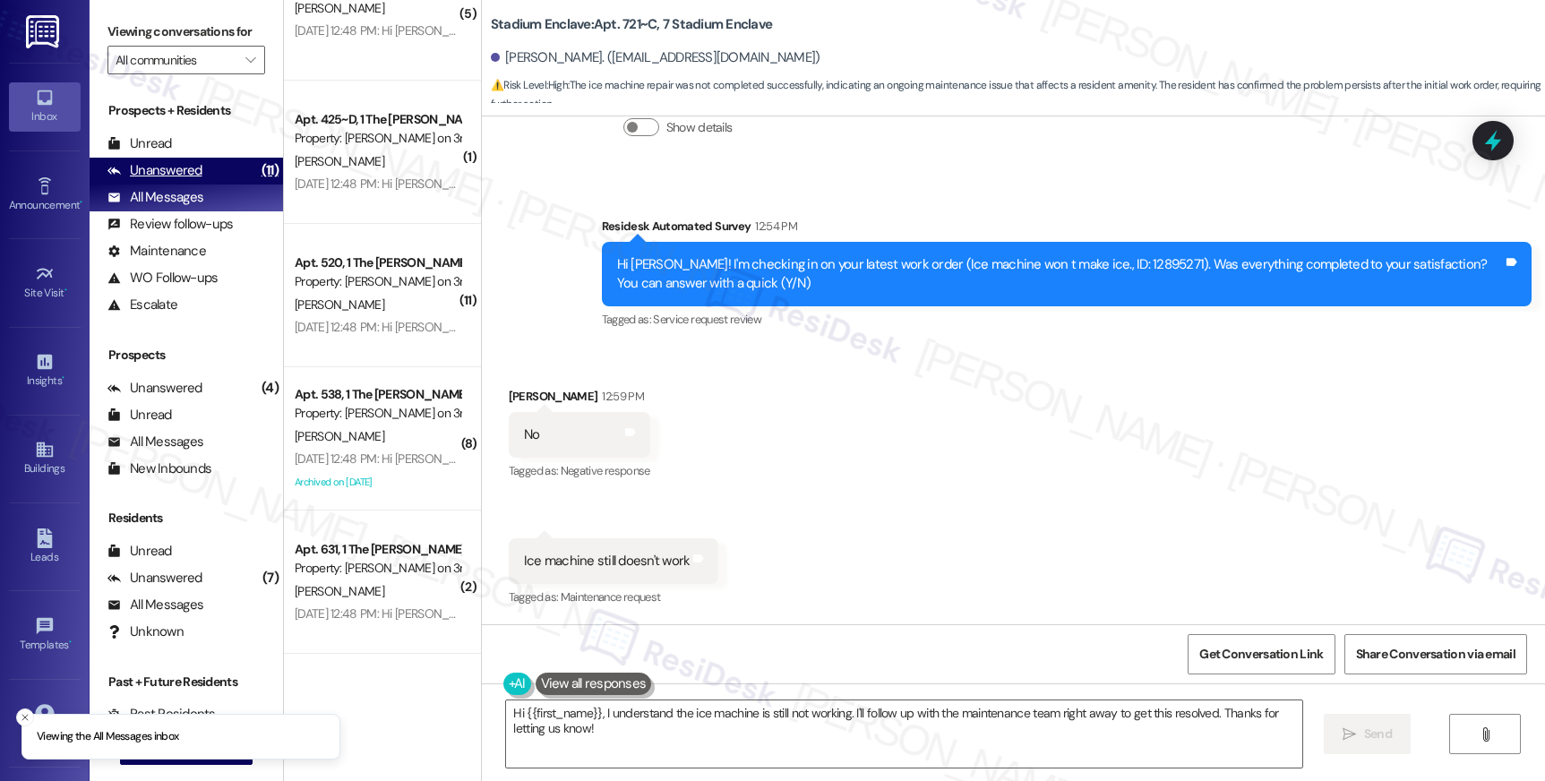
click at [210, 184] on div "Unanswered (11)" at bounding box center [186, 171] width 193 height 27
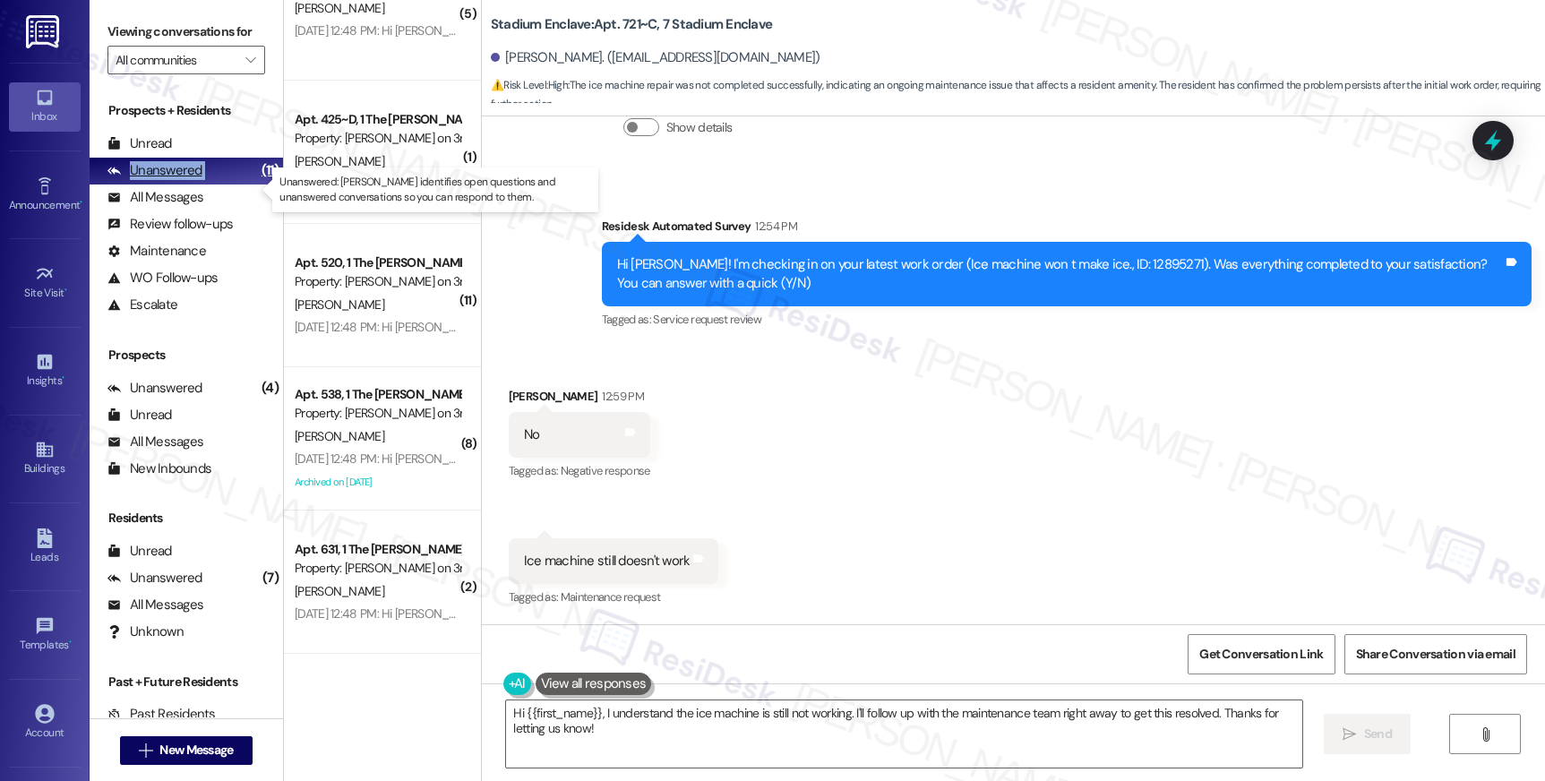
click at [210, 184] on div "Unanswered (11)" at bounding box center [186, 171] width 193 height 27
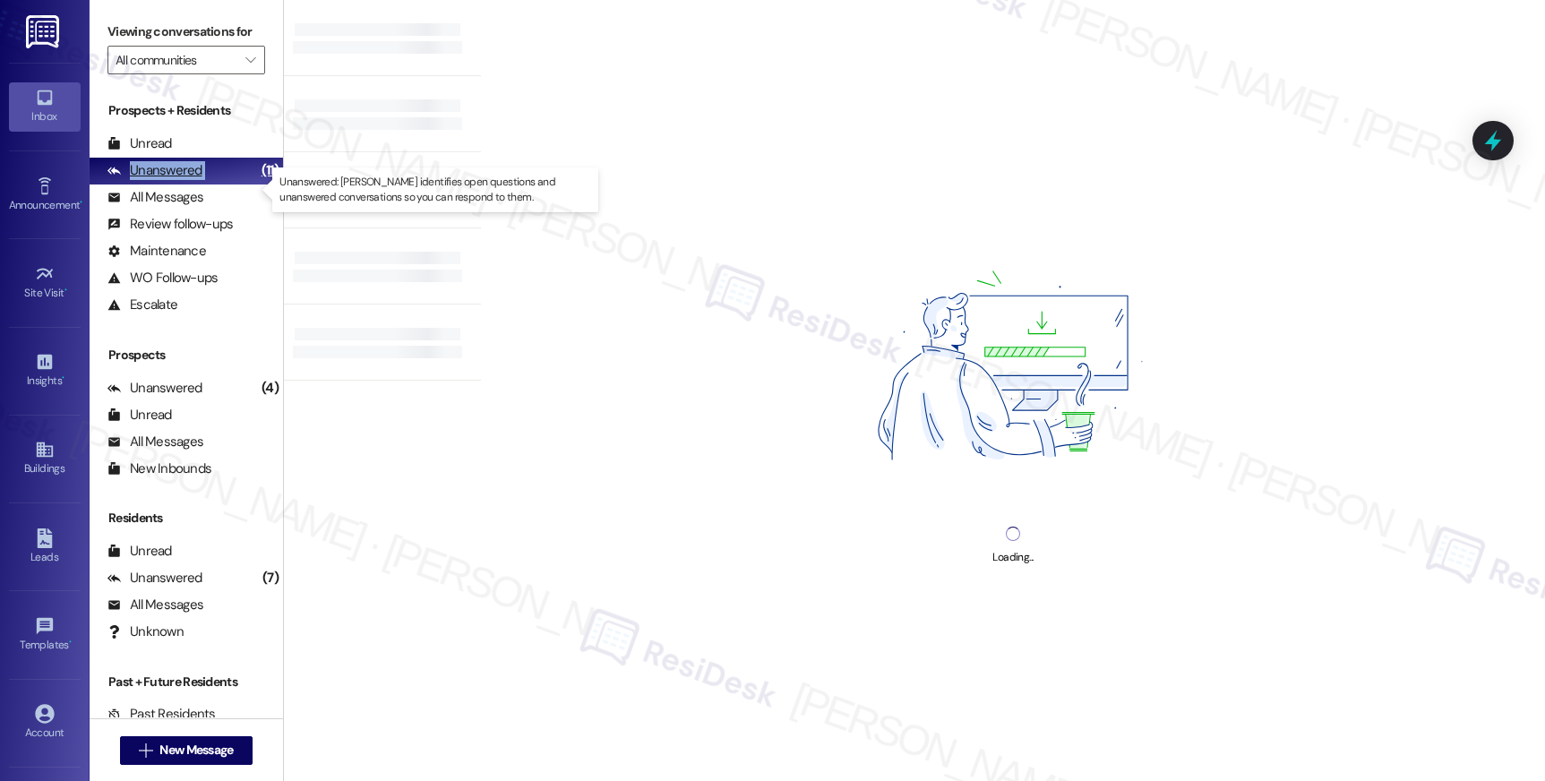
click at [210, 184] on div "Unanswered (11)" at bounding box center [186, 171] width 193 height 27
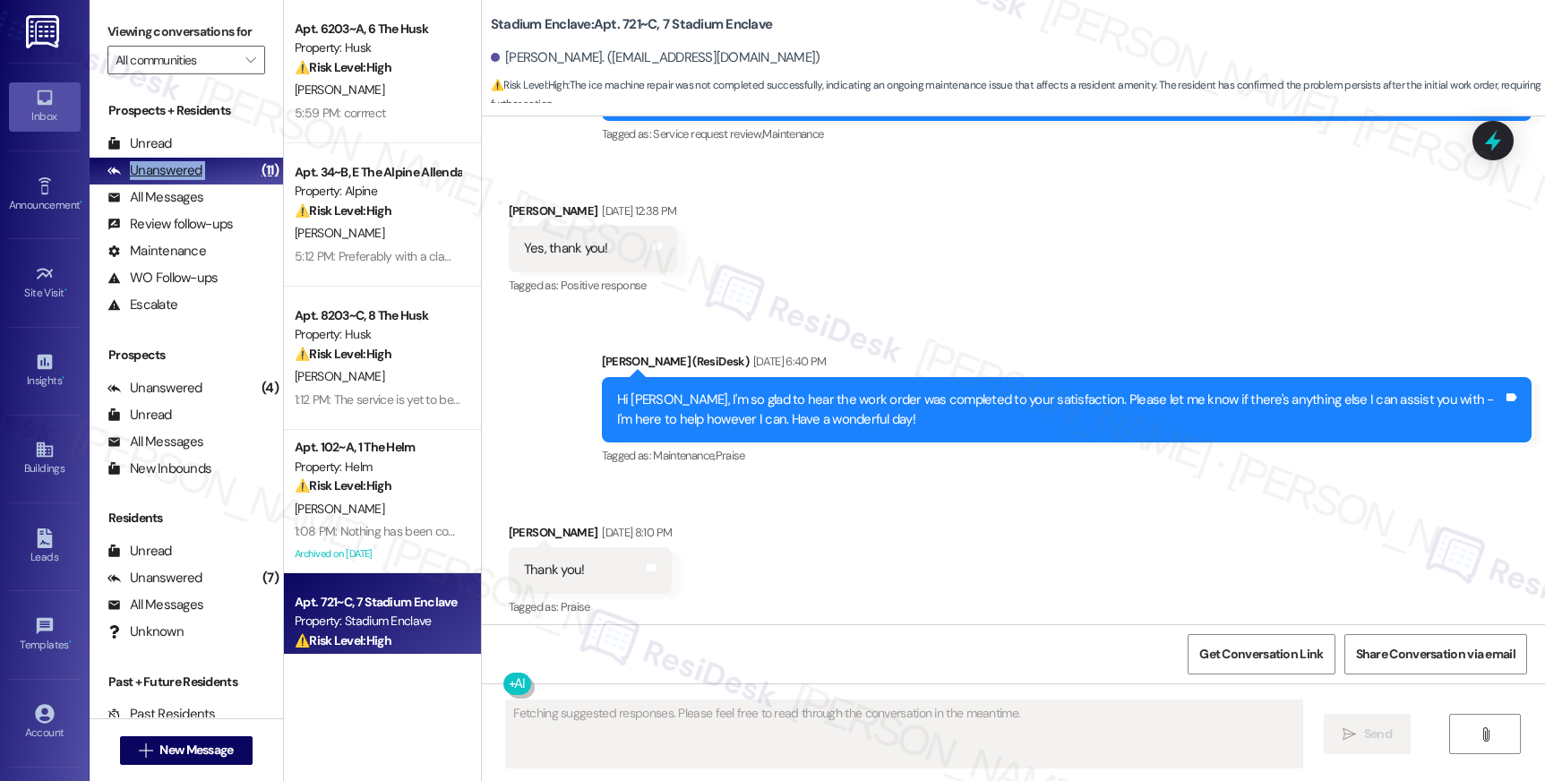
scroll to position [7228, 0]
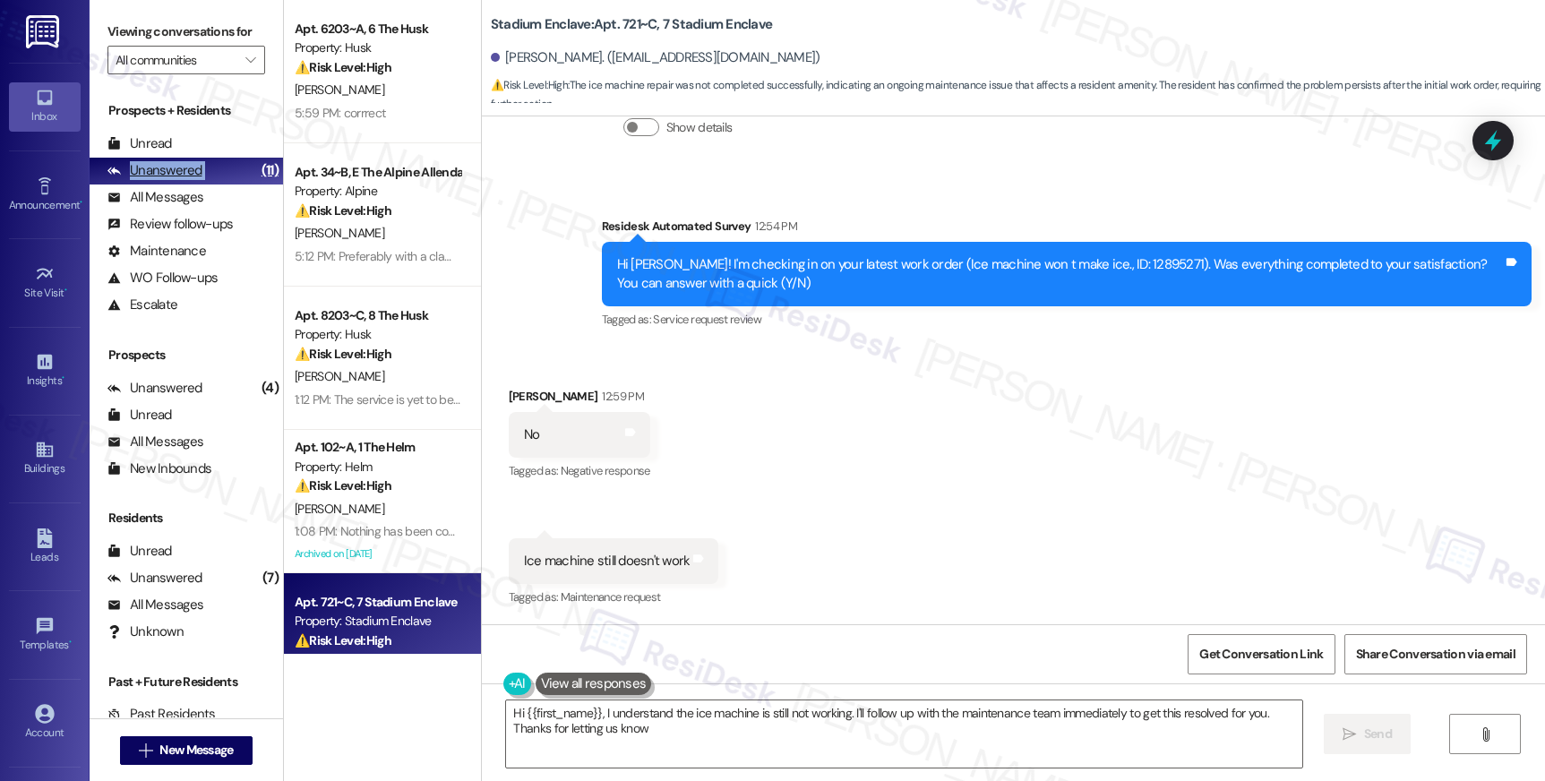
type textarea "Hi {{first_name}}, I understand the ice machine is still not working. I'll foll…"
click at [174, 180] on div "Unanswered" at bounding box center [154, 170] width 95 height 19
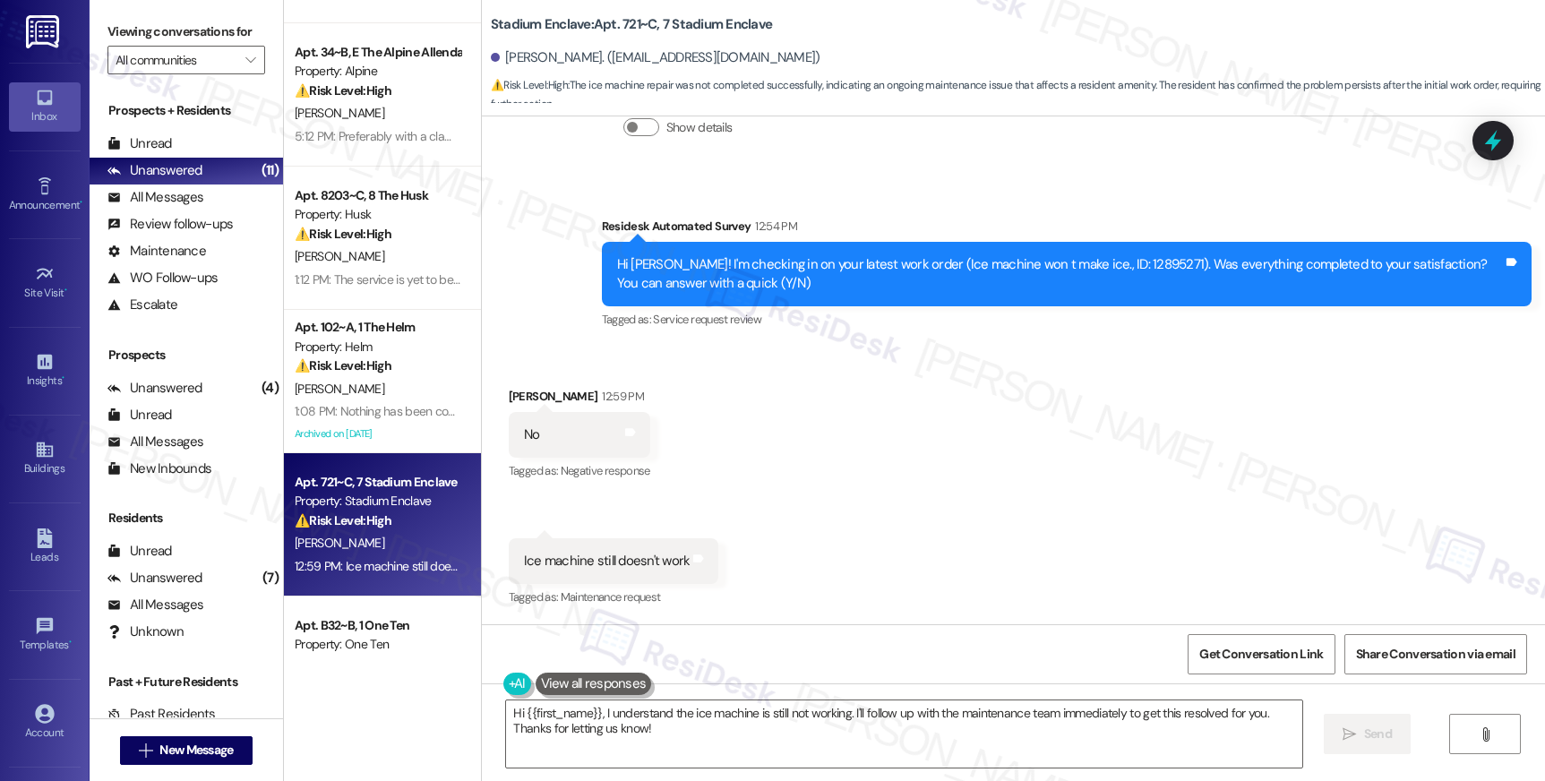
scroll to position [349, 0]
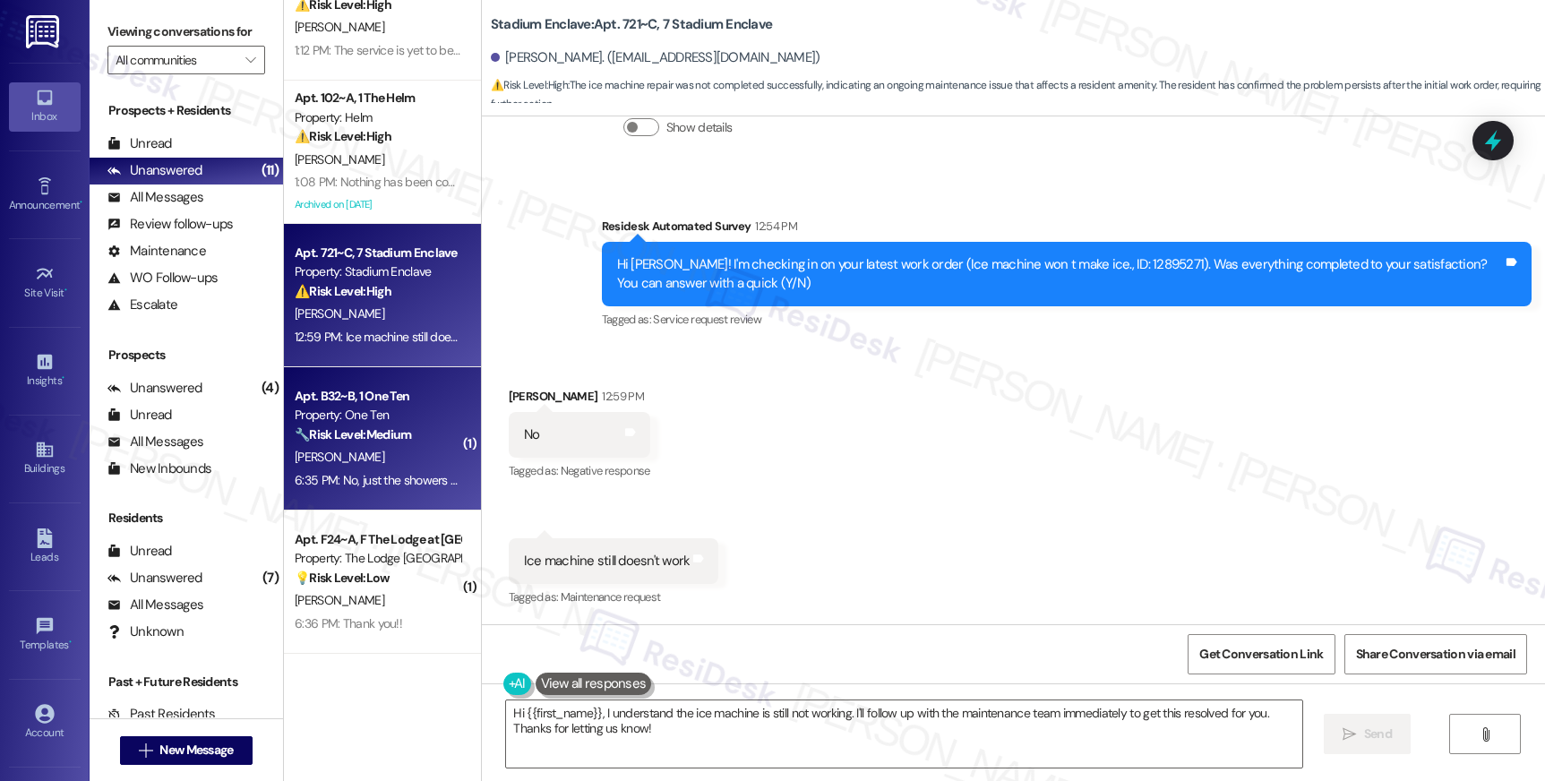
click at [343, 450] on div "[PERSON_NAME]" at bounding box center [377, 457] width 169 height 22
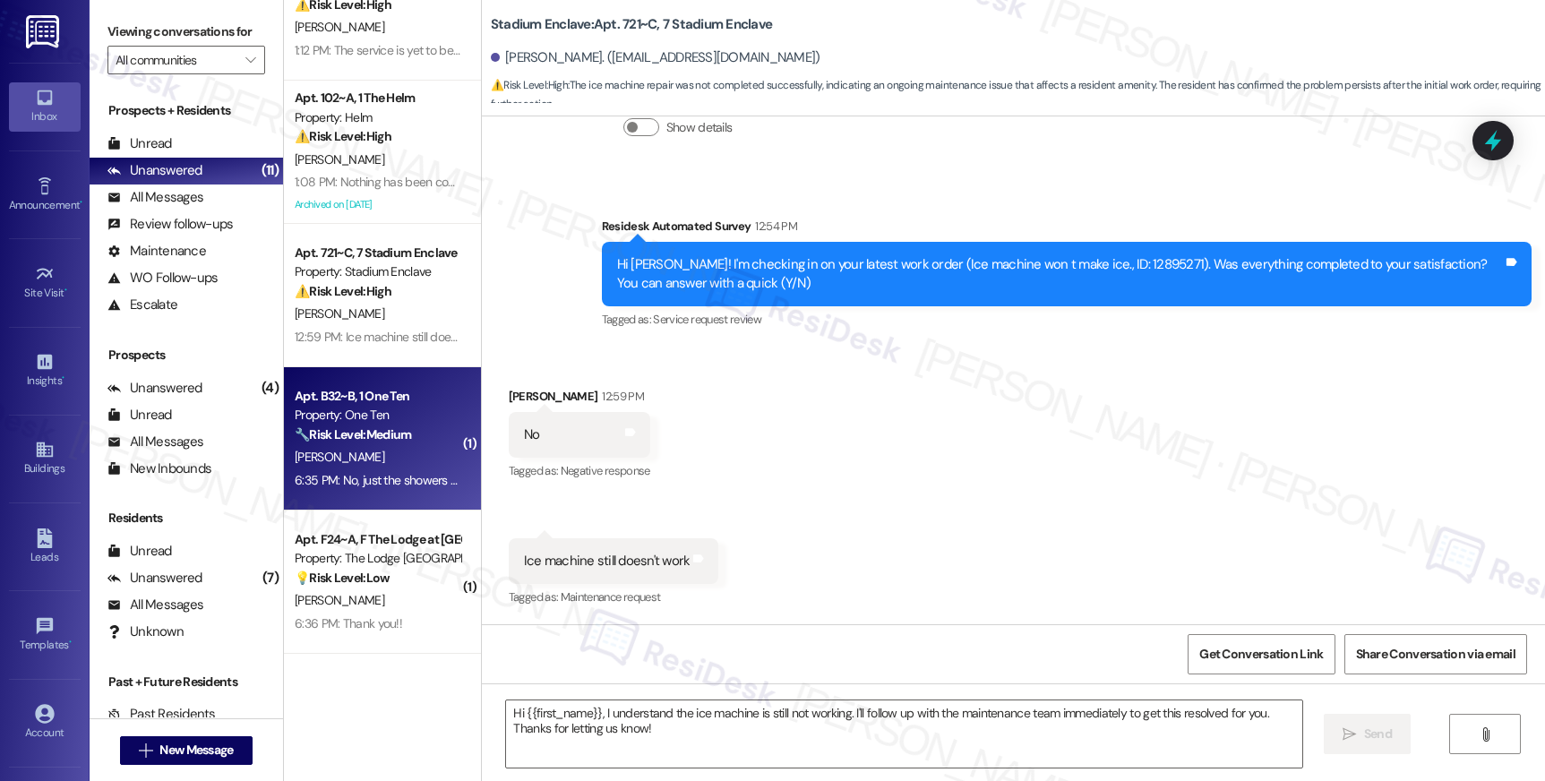
click at [347, 435] on strong "🔧 Risk Level: Medium" at bounding box center [353, 434] width 116 height 16
type textarea "Fetching suggested responses. Please feel free to read through the conversation…"
click at [347, 435] on strong "🔧 Risk Level: Medium" at bounding box center [353, 434] width 116 height 16
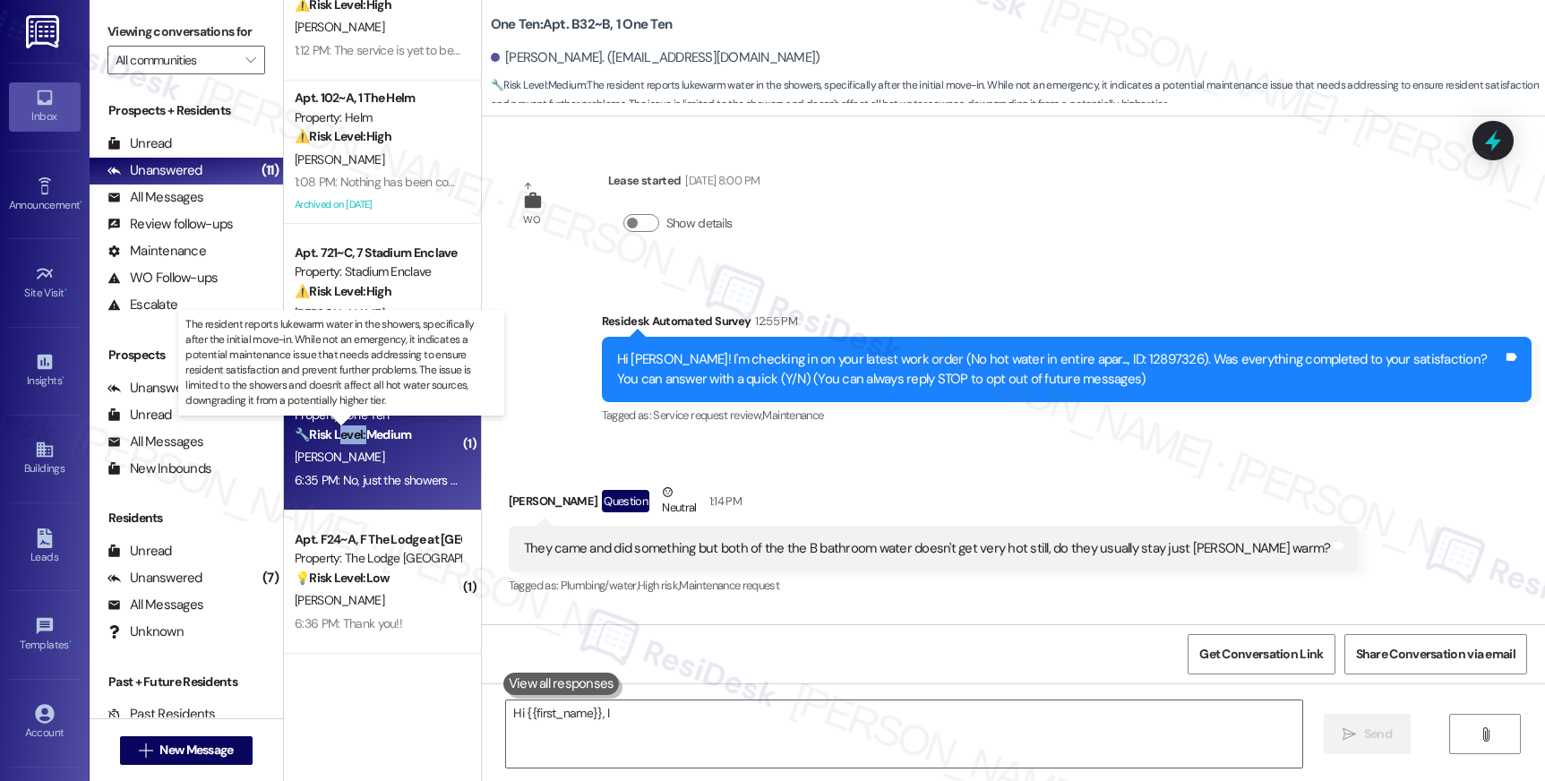
click at [347, 435] on strong "🔧 Risk Level: Medium" at bounding box center [353, 434] width 116 height 16
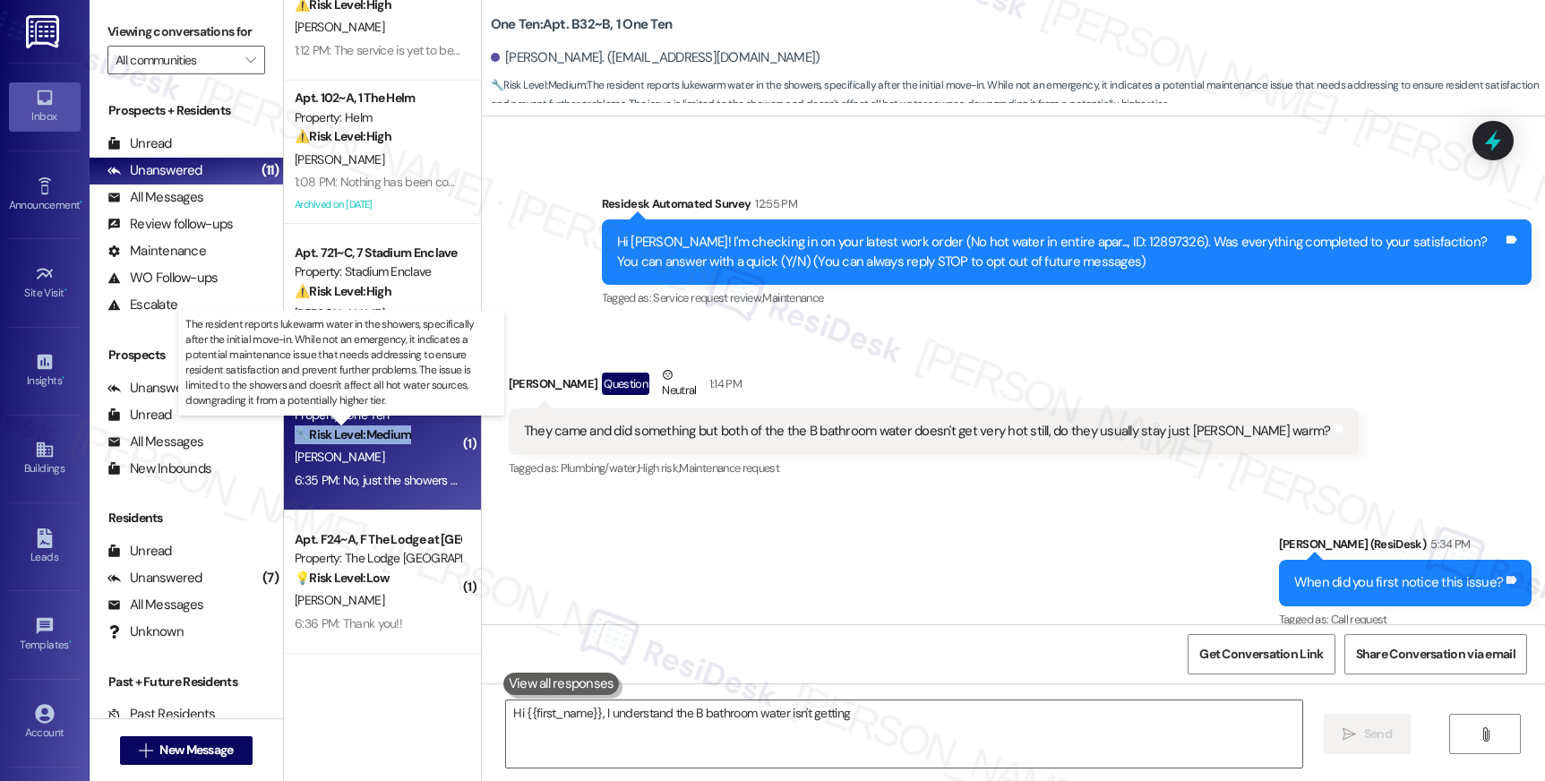
drag, startPoint x: 343, startPoint y: 450, endPoint x: 347, endPoint y: 435, distance: 15.6
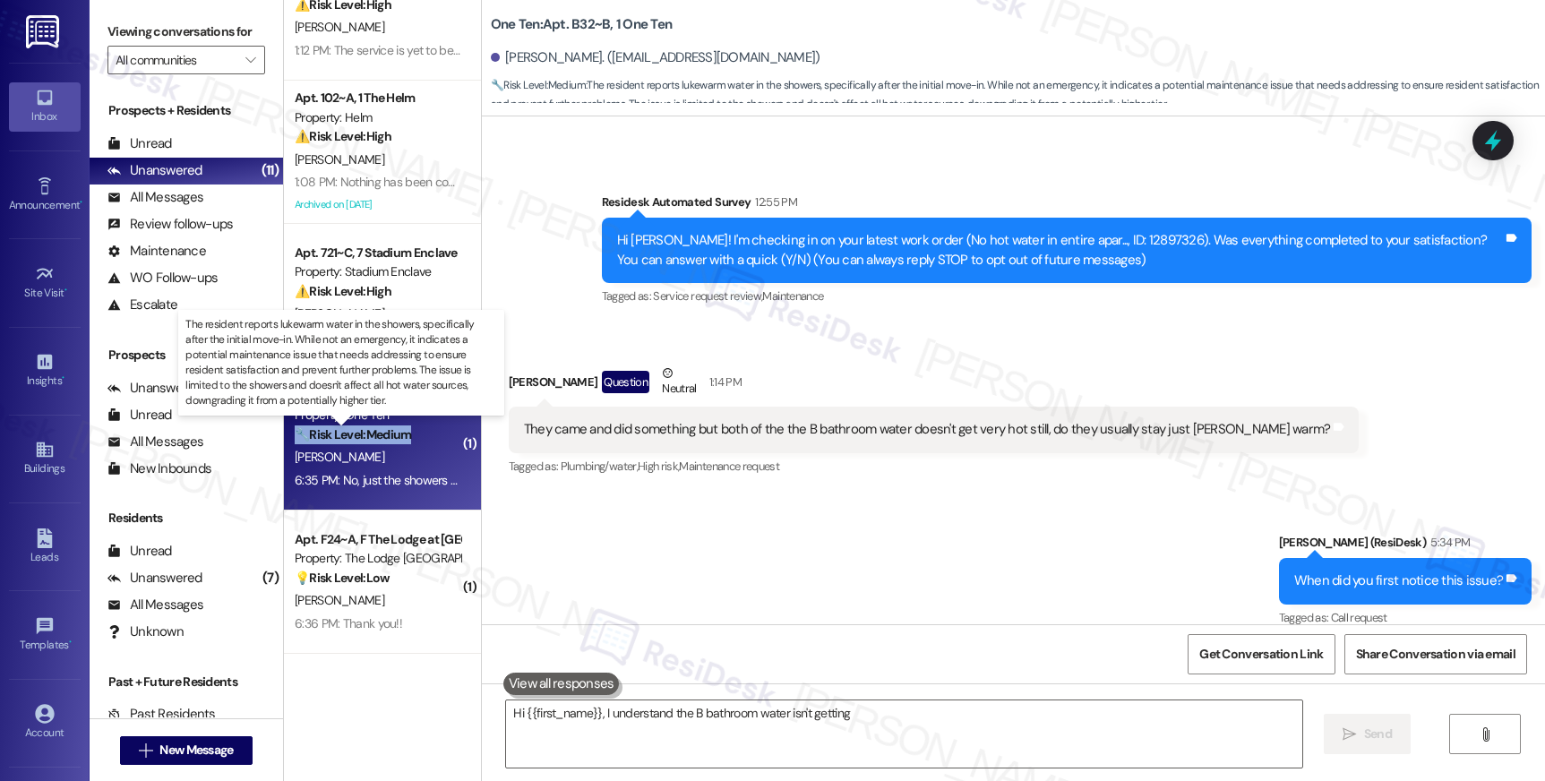
click at [347, 435] on strong "🔧 Risk Level: Medium" at bounding box center [353, 434] width 116 height 16
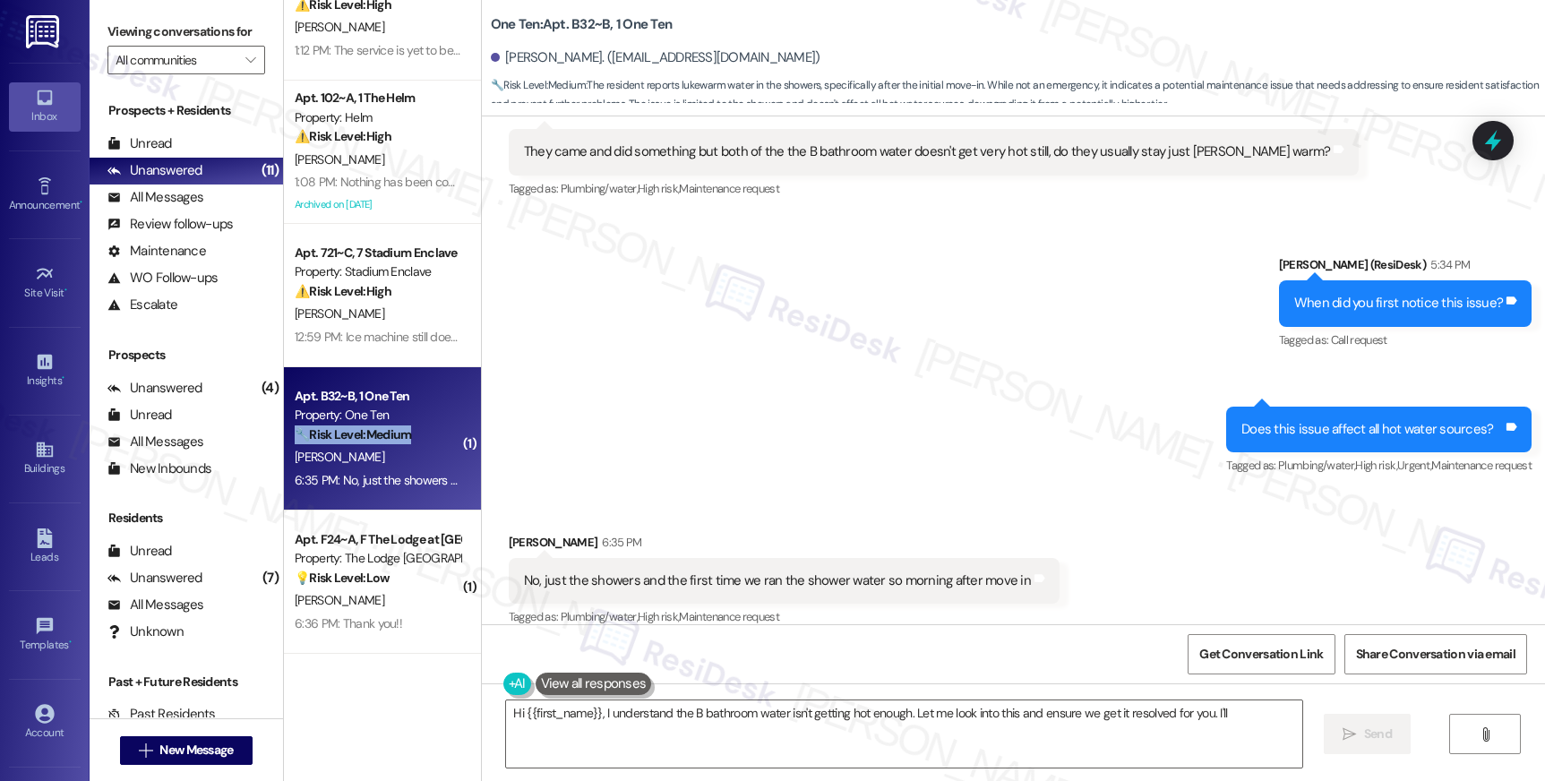
click at [347, 435] on strong "🔧 Risk Level: Medium" at bounding box center [353, 434] width 116 height 16
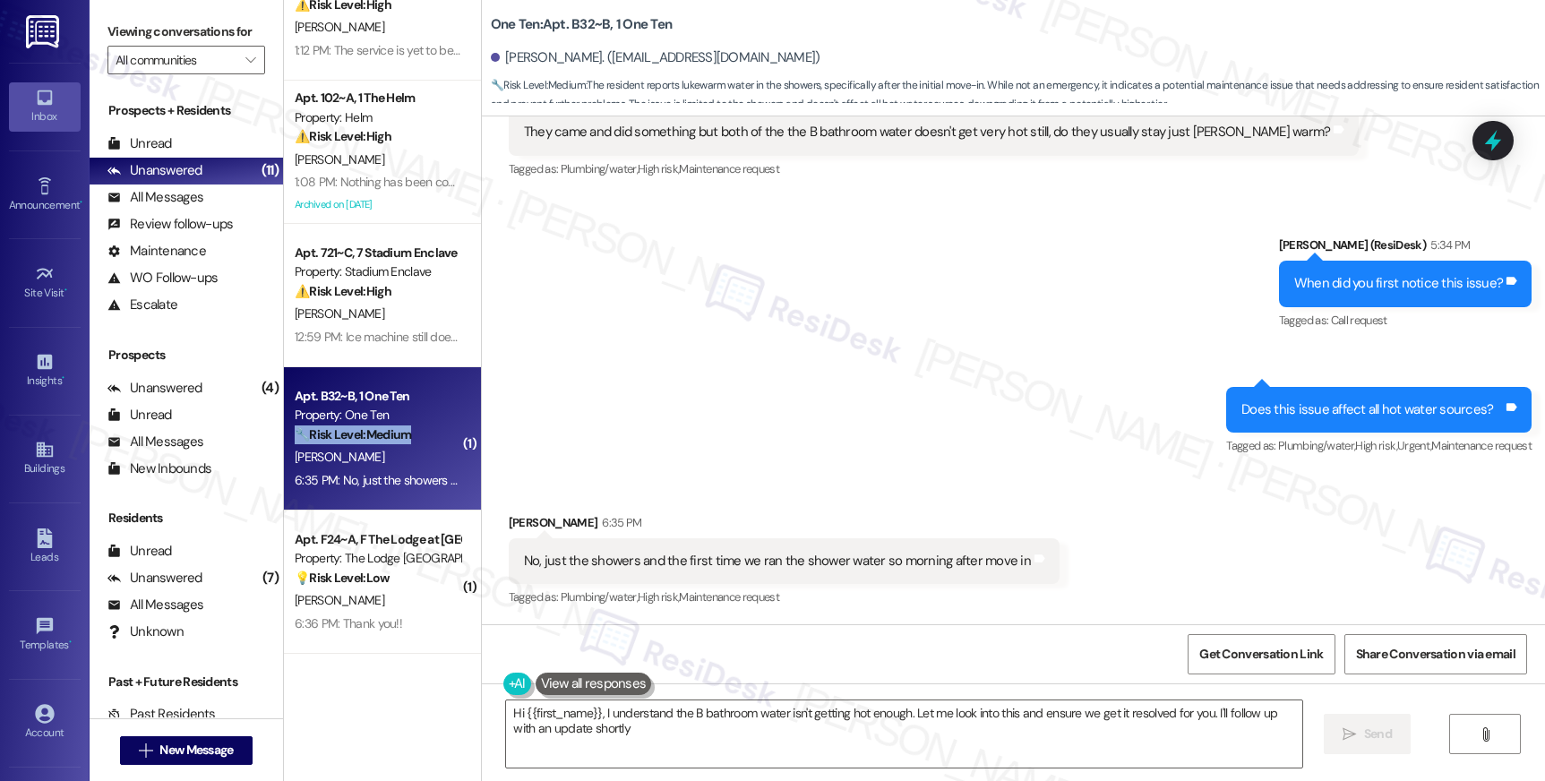
type textarea "Hi {{first_name}}, I understand the B bathroom water isn't getting hot enough. …"
click at [347, 435] on strong "🔧 Risk Level: Medium" at bounding box center [353, 434] width 116 height 16
click at [818, 728] on textarea "Hi {{first_name}}, I understand the B bathroom water isn't getting hot enough. …" at bounding box center [903, 733] width 795 height 67
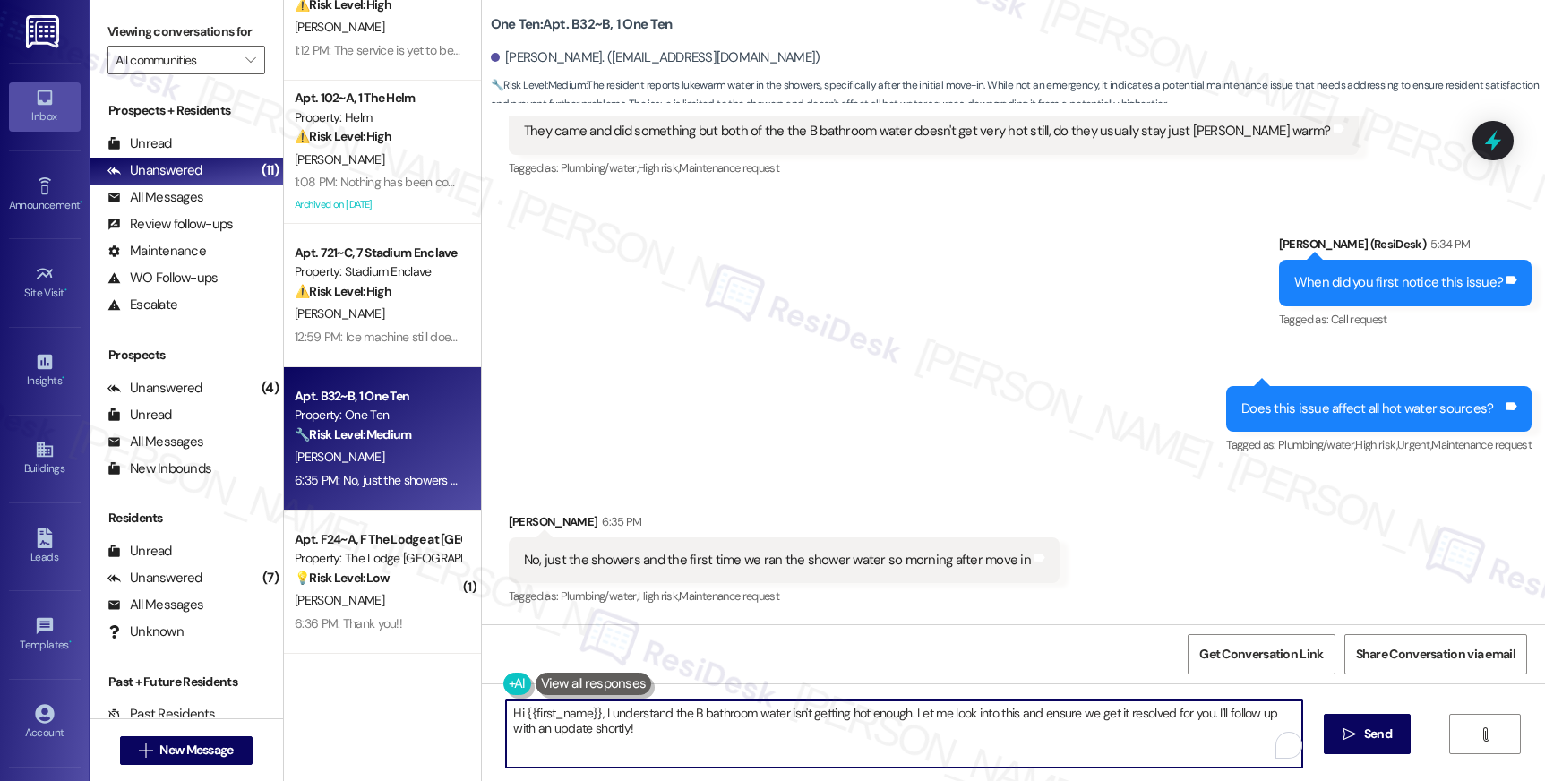
click at [817, 728] on textarea "Hi {{first_name}}, I understand the B bathroom water isn't getting hot enough. …" at bounding box center [903, 733] width 795 height 67
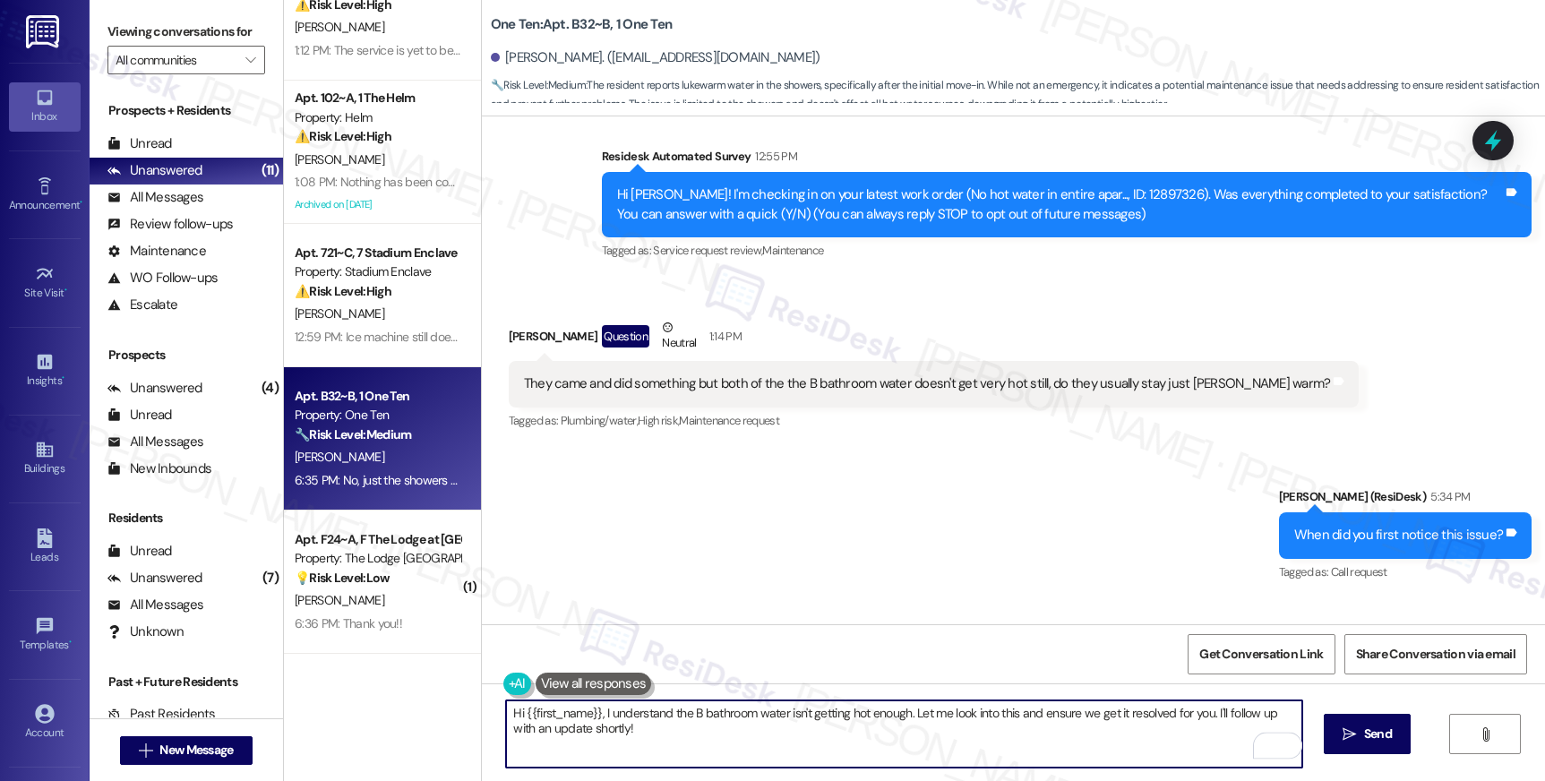
scroll to position [161, 0]
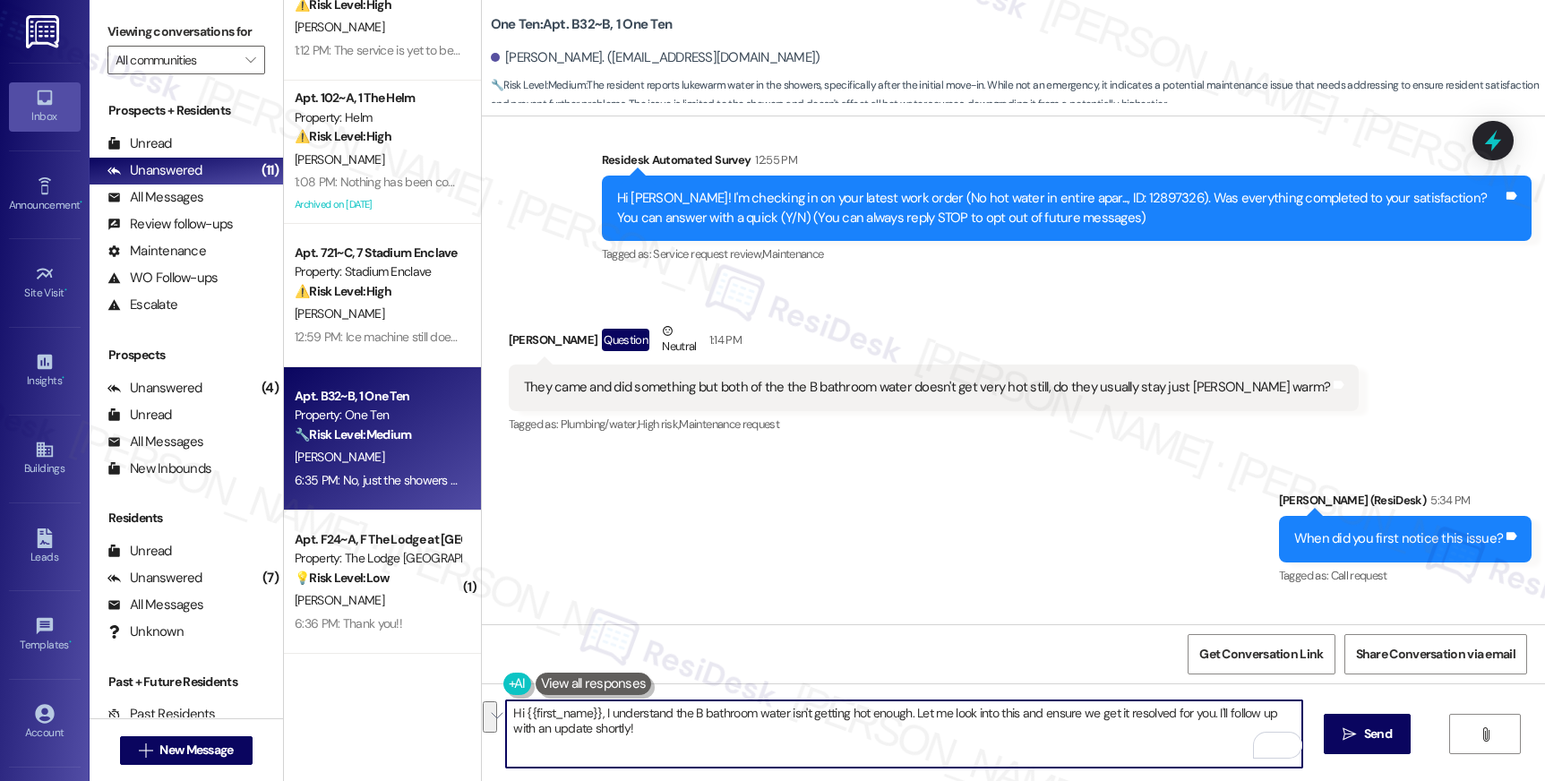
click at [1104, 199] on div "Hi Madison! I'm checking in on your latest work order (No hot water in entire a…" at bounding box center [1060, 208] width 886 height 39
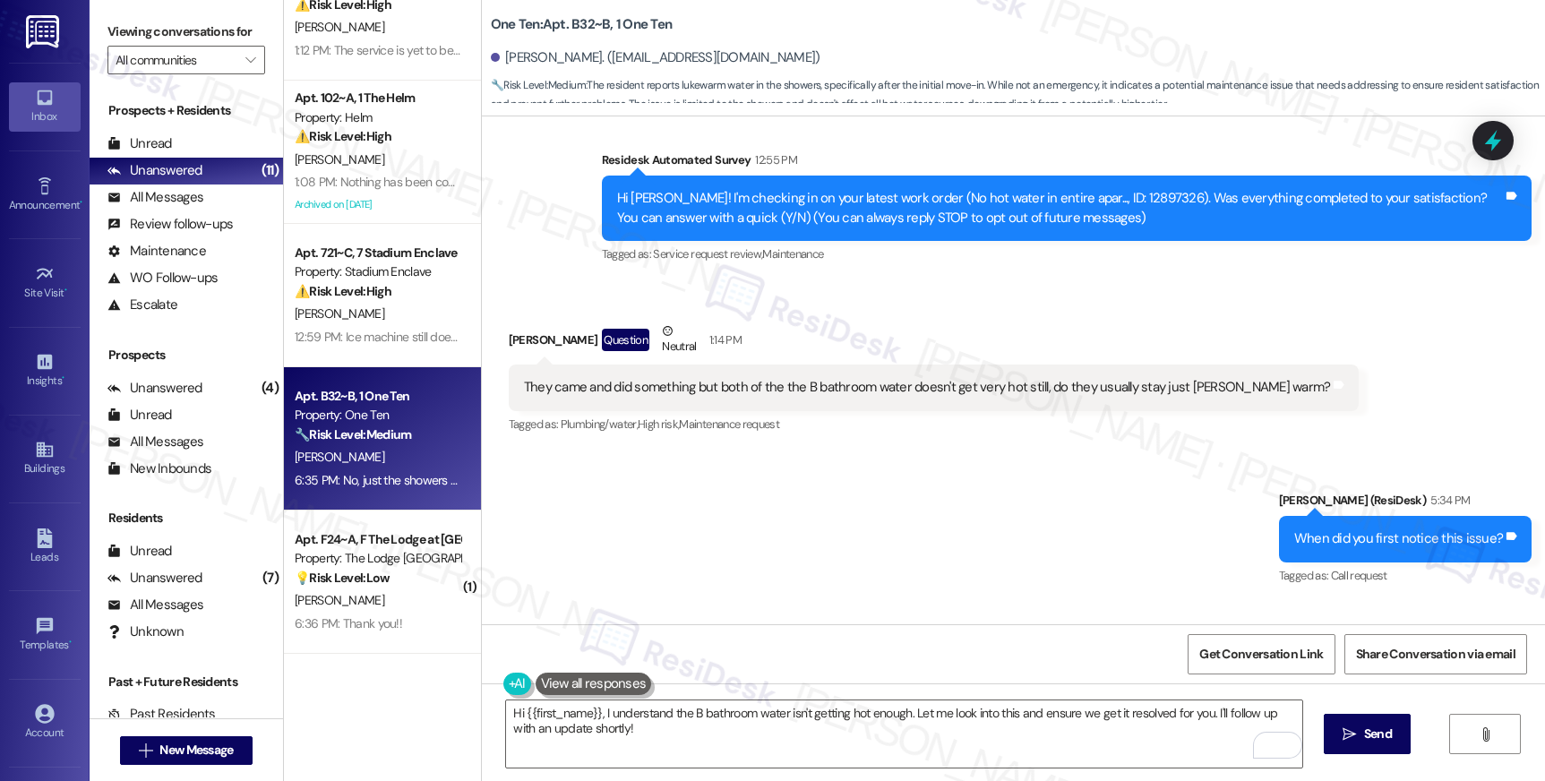
click at [1104, 199] on div "Hi Madison! I'm checking in on your latest work order (No hot water in entire a…" at bounding box center [1060, 208] width 886 height 39
click at [505, 691] on button at bounding box center [571, 684] width 137 height 22
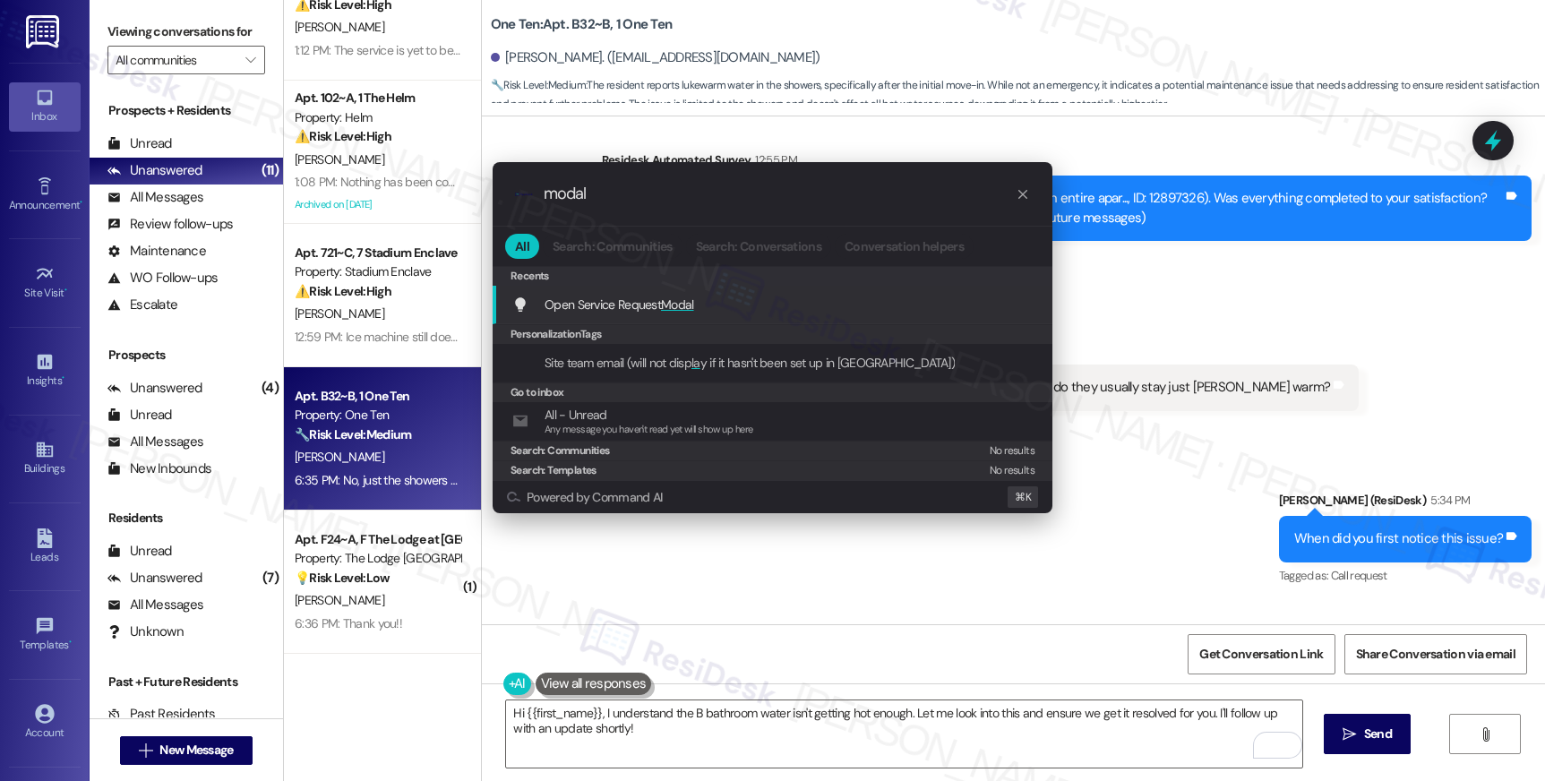
type input "modal"
click at [618, 296] on span "Open Service Request Modal" at bounding box center [620, 304] width 150 height 16
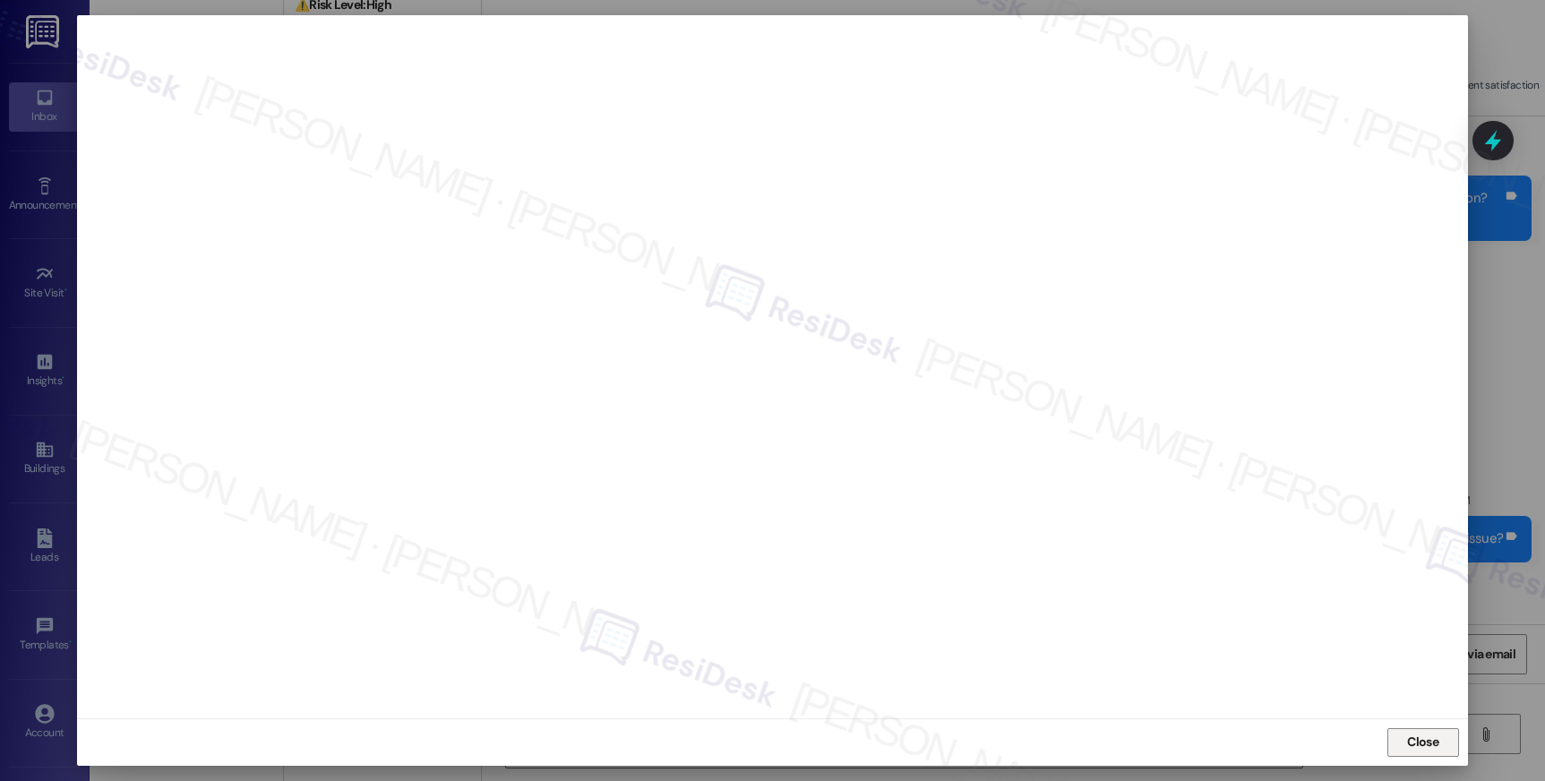
click at [1415, 743] on span "Close" at bounding box center [1422, 742] width 31 height 19
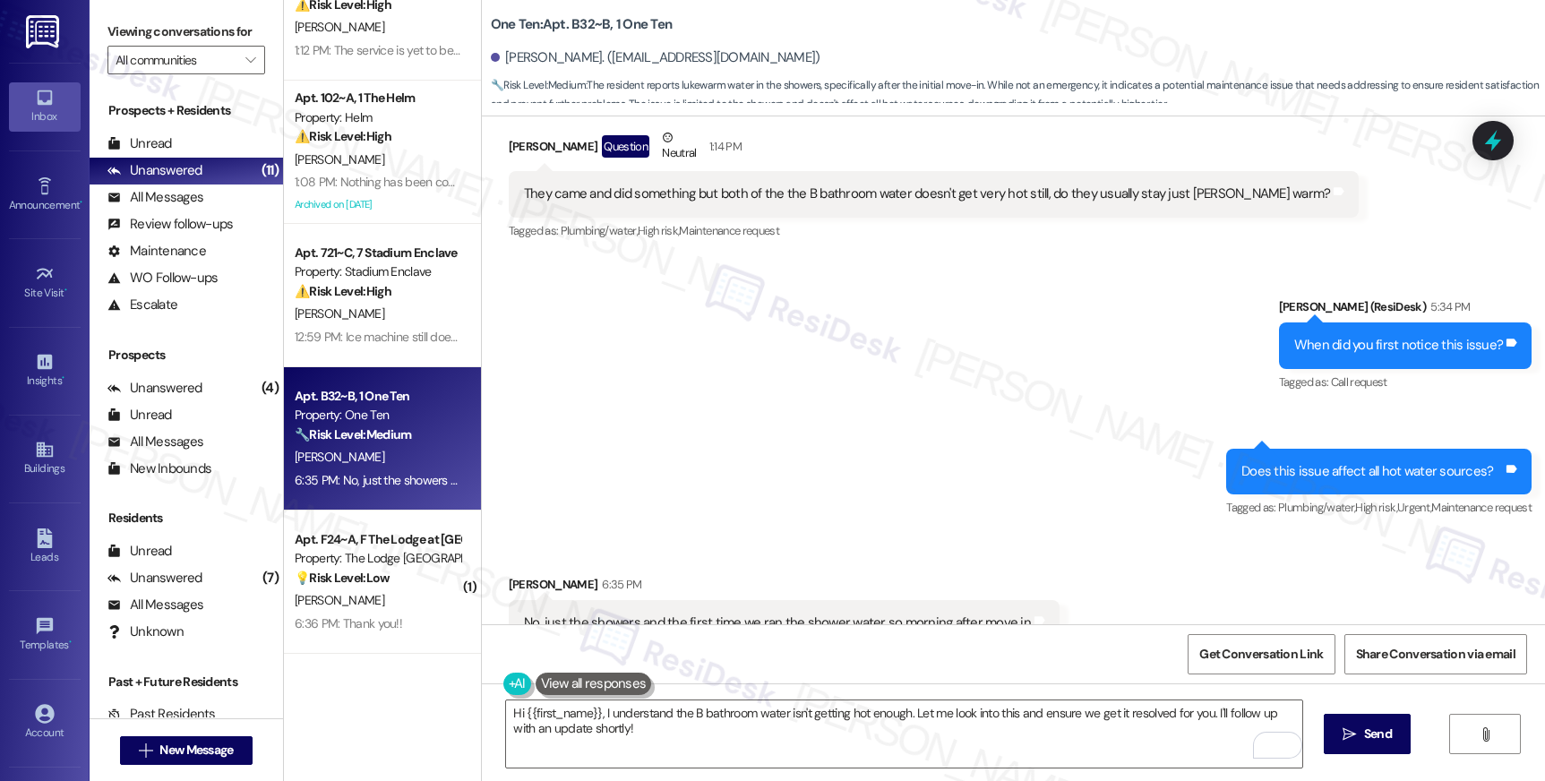
scroll to position [417, 0]
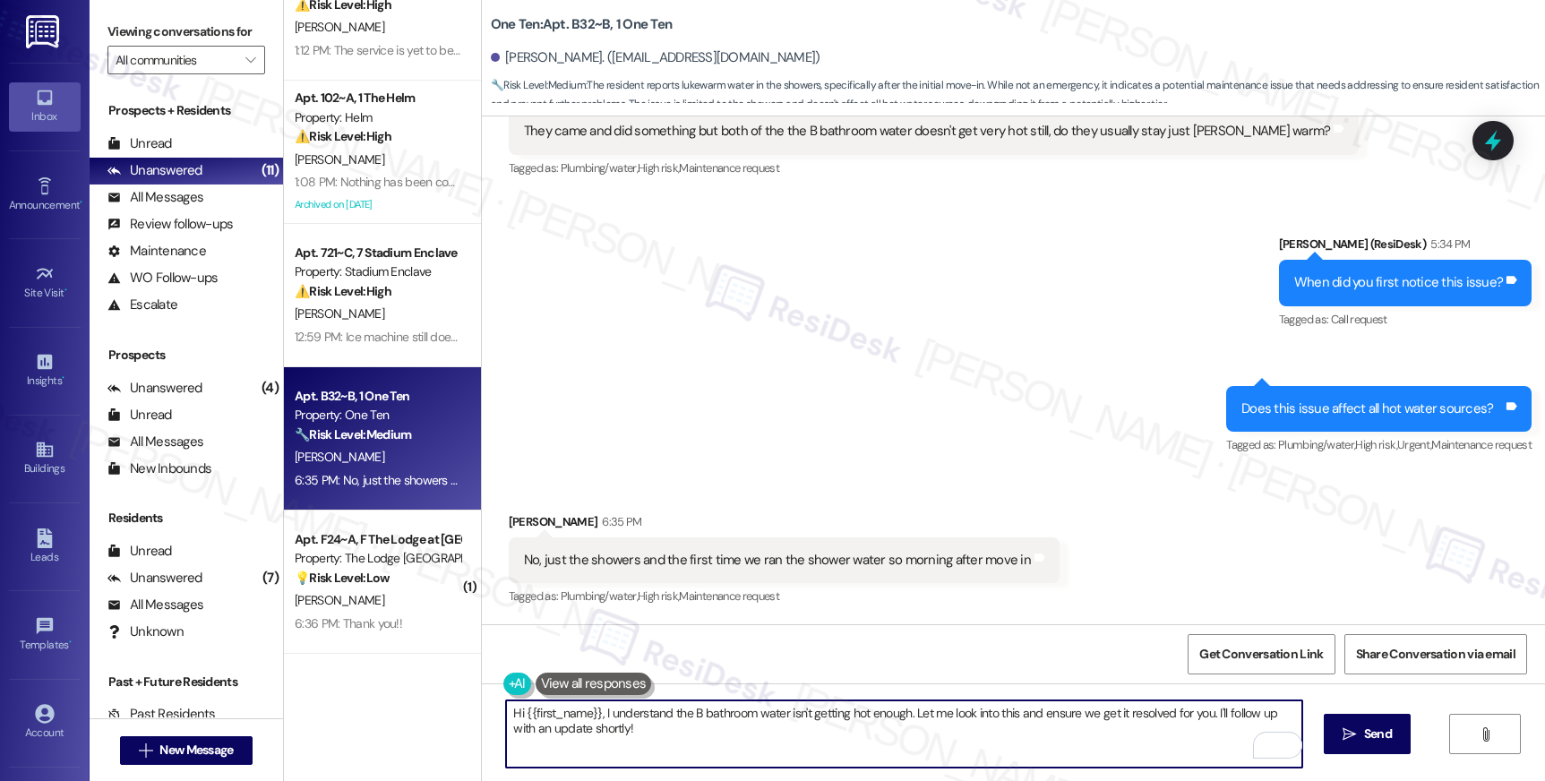
click at [670, 735] on textarea "Hi {{first_name}}, I understand the B bathroom water isn't getting hot enough. …" at bounding box center [903, 733] width 795 height 67
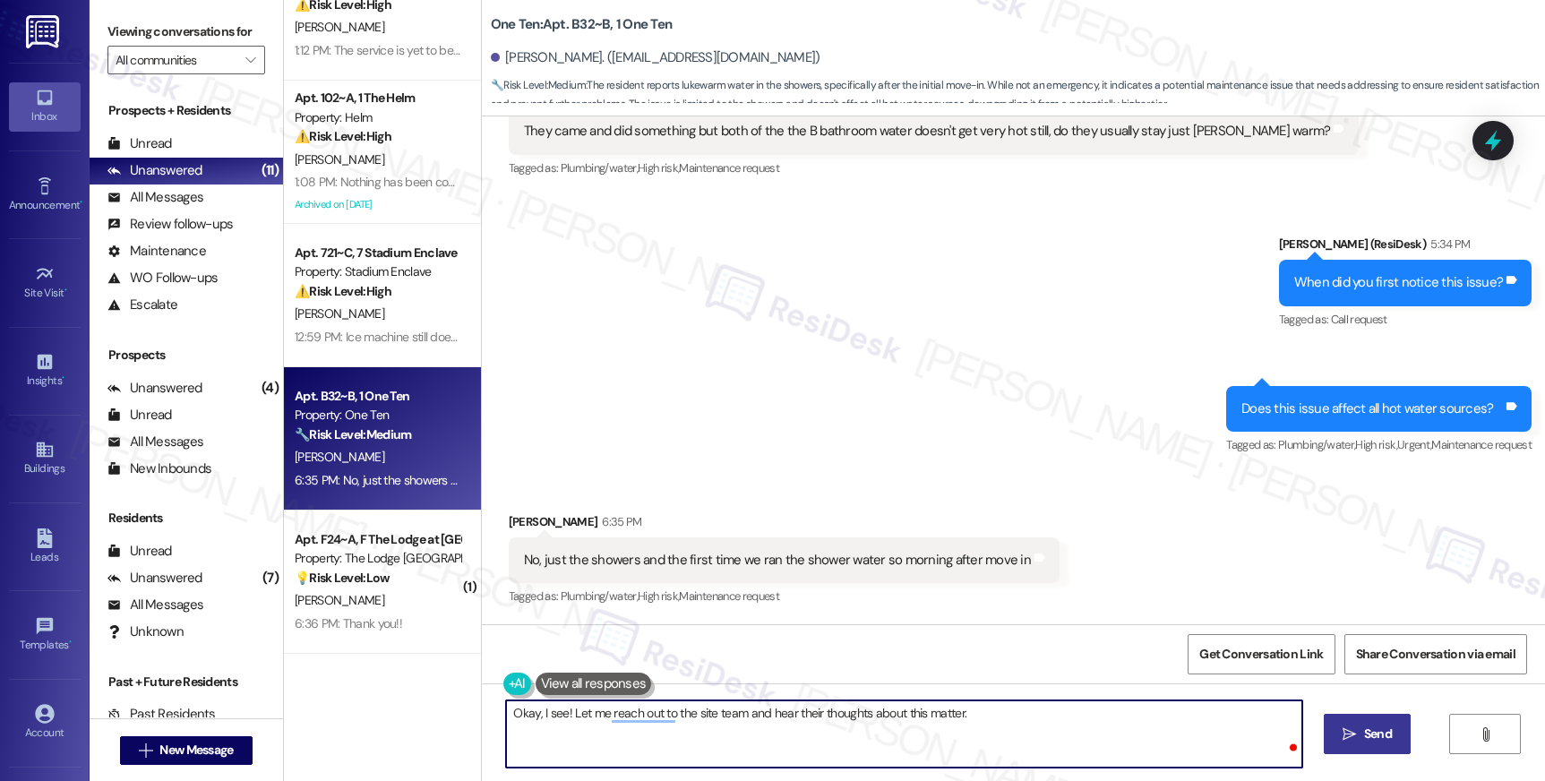
type textarea "Okay, I see! Let me reach out to the site team and hear their thoughts about th…"
click at [1364, 727] on span "Send" at bounding box center [1378, 734] width 28 height 19
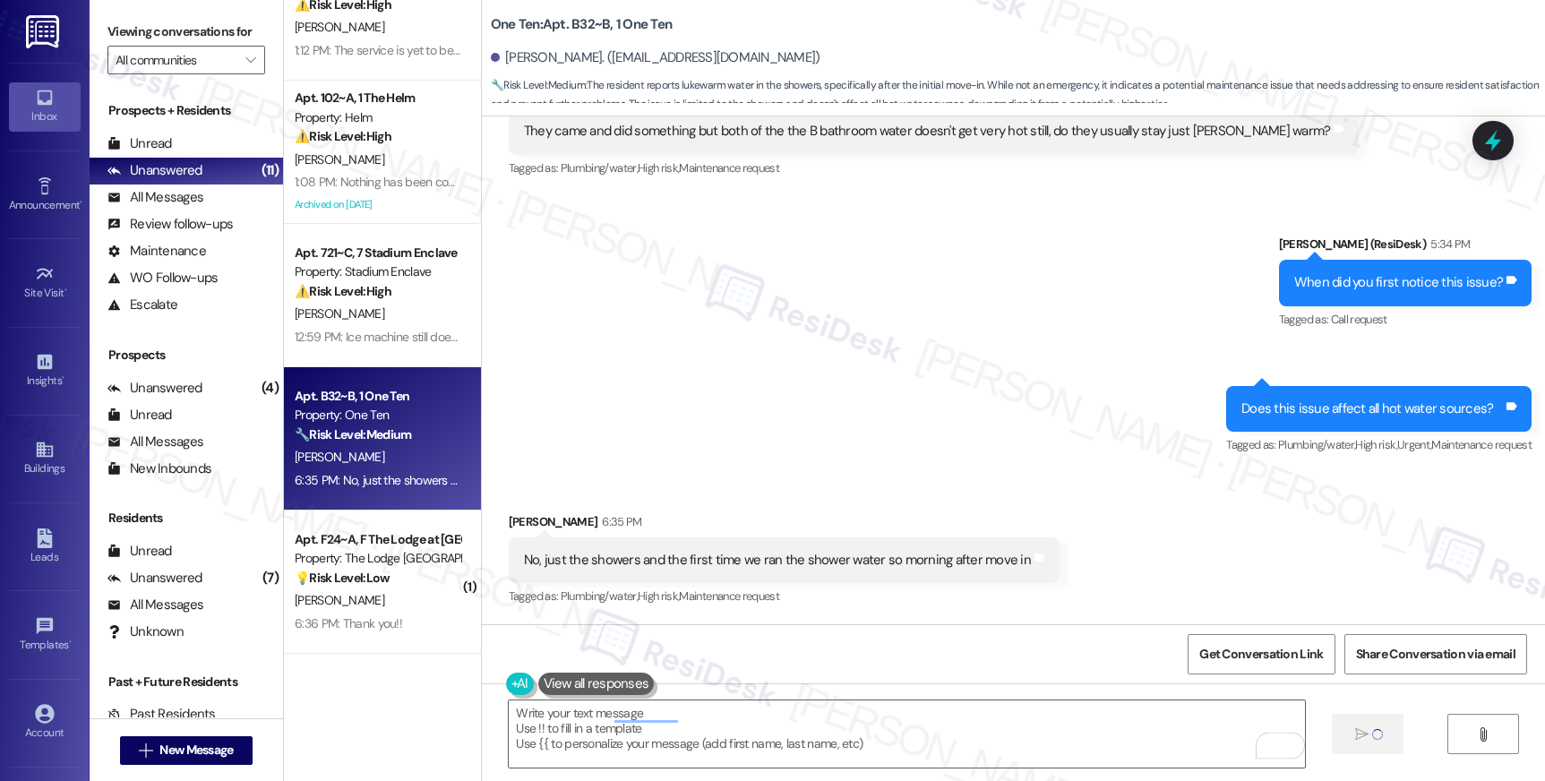
type textarea "Fetching suggested responses. Please feel free to read through the conversation…"
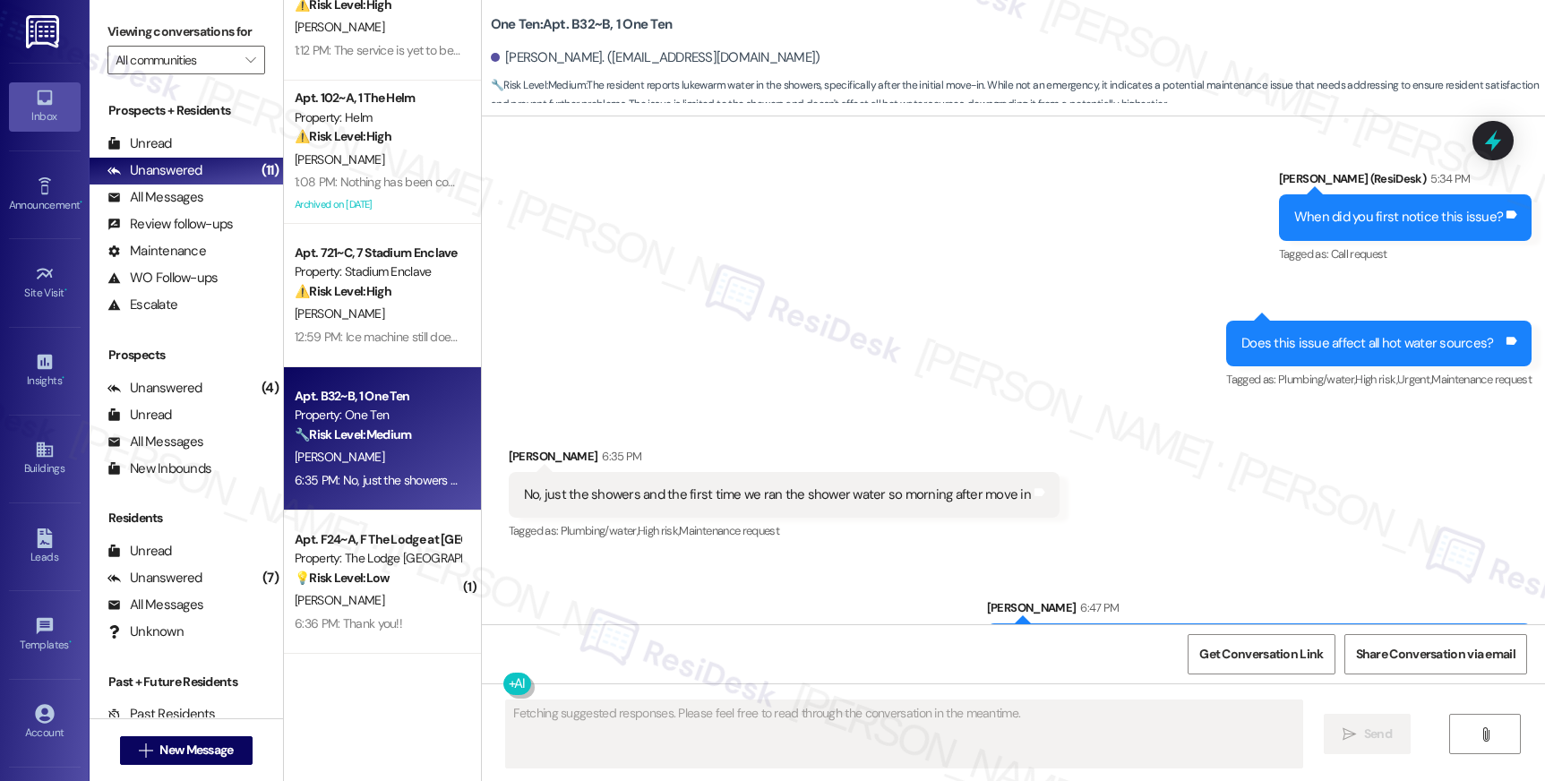
scroll to position [542, 0]
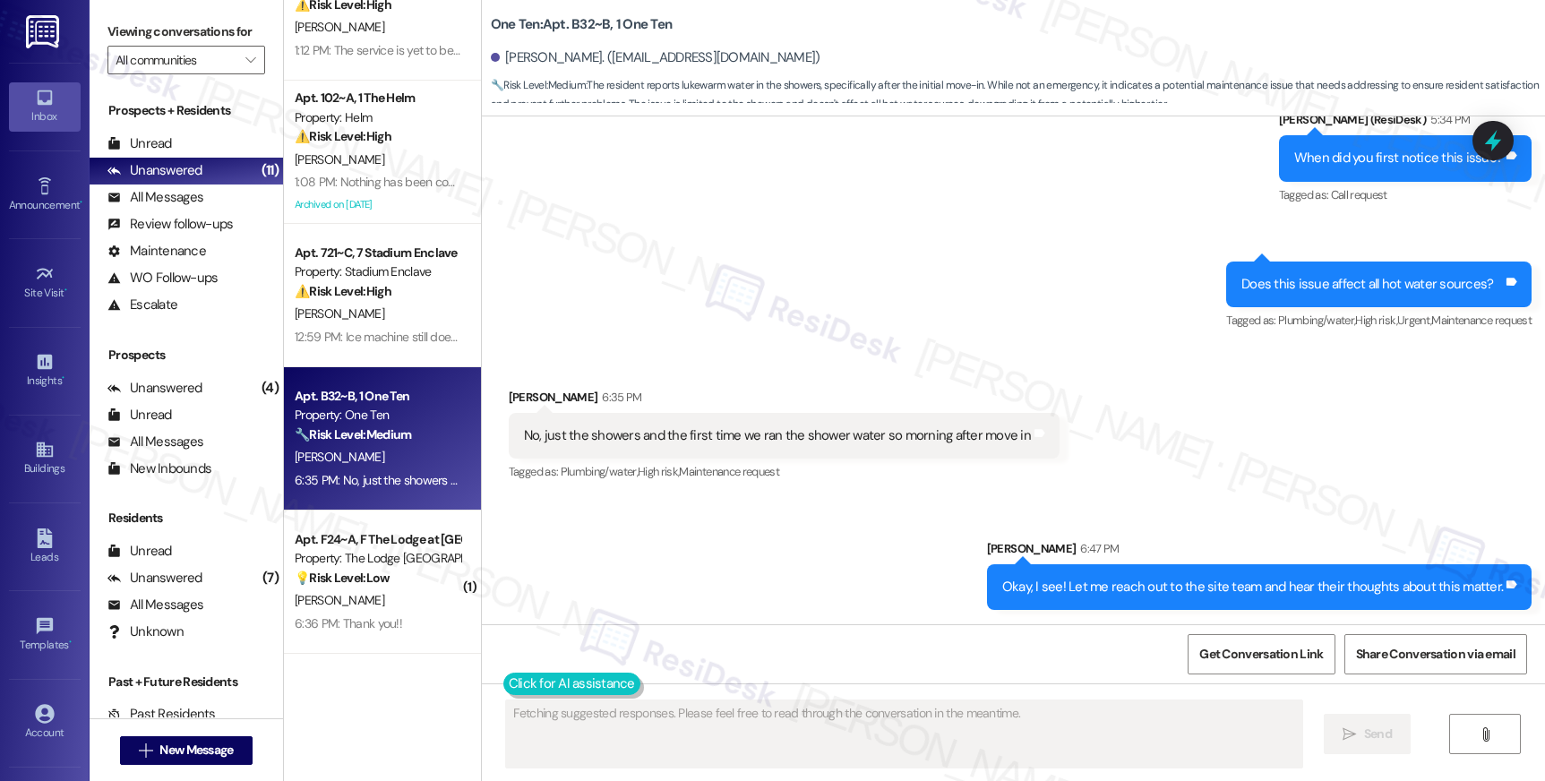
click at [504, 686] on button at bounding box center [571, 684] width 137 height 22
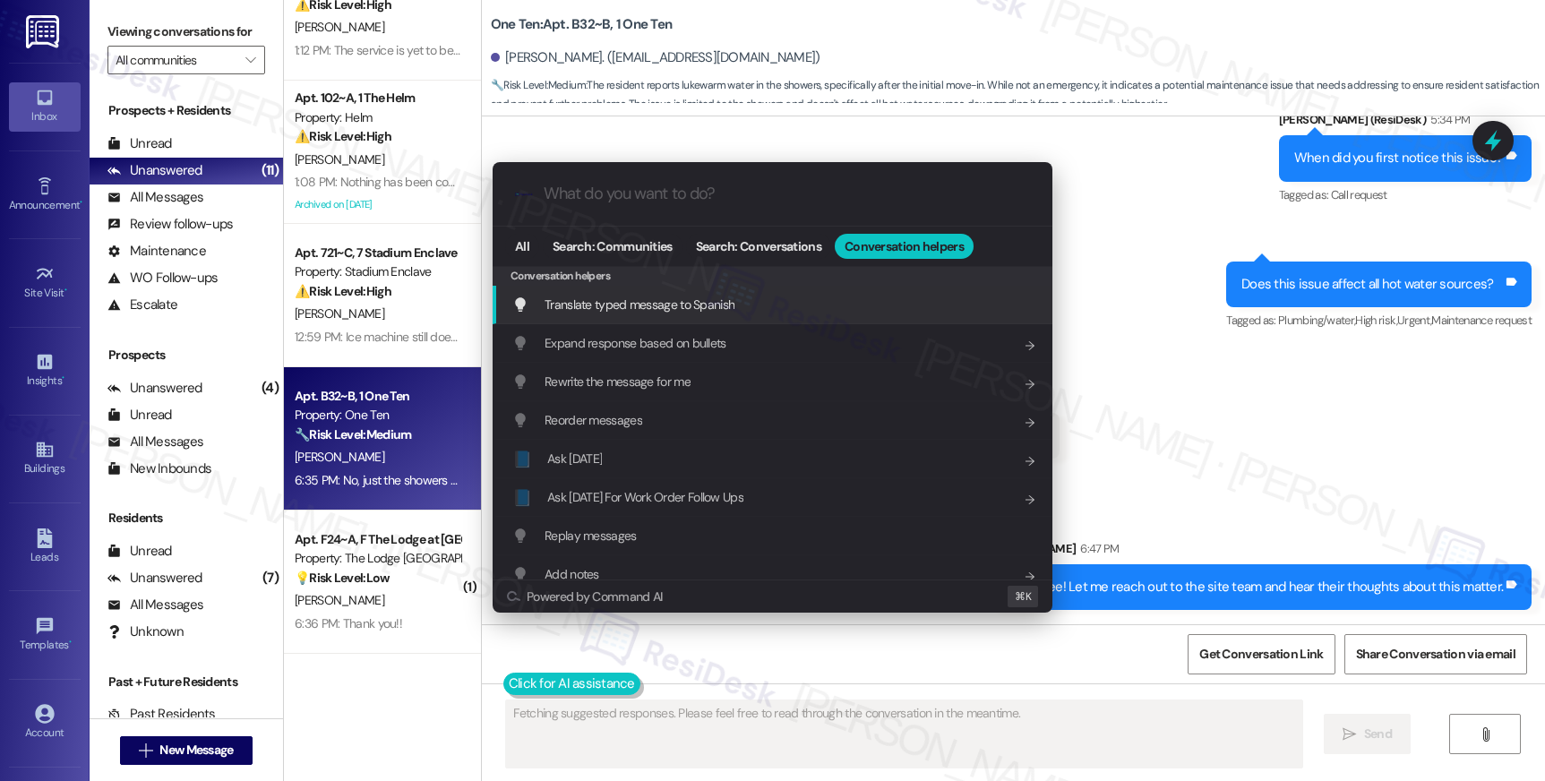
type input "e"
type textarea "Hi {{first_name}}, I'm on"
type input "es"
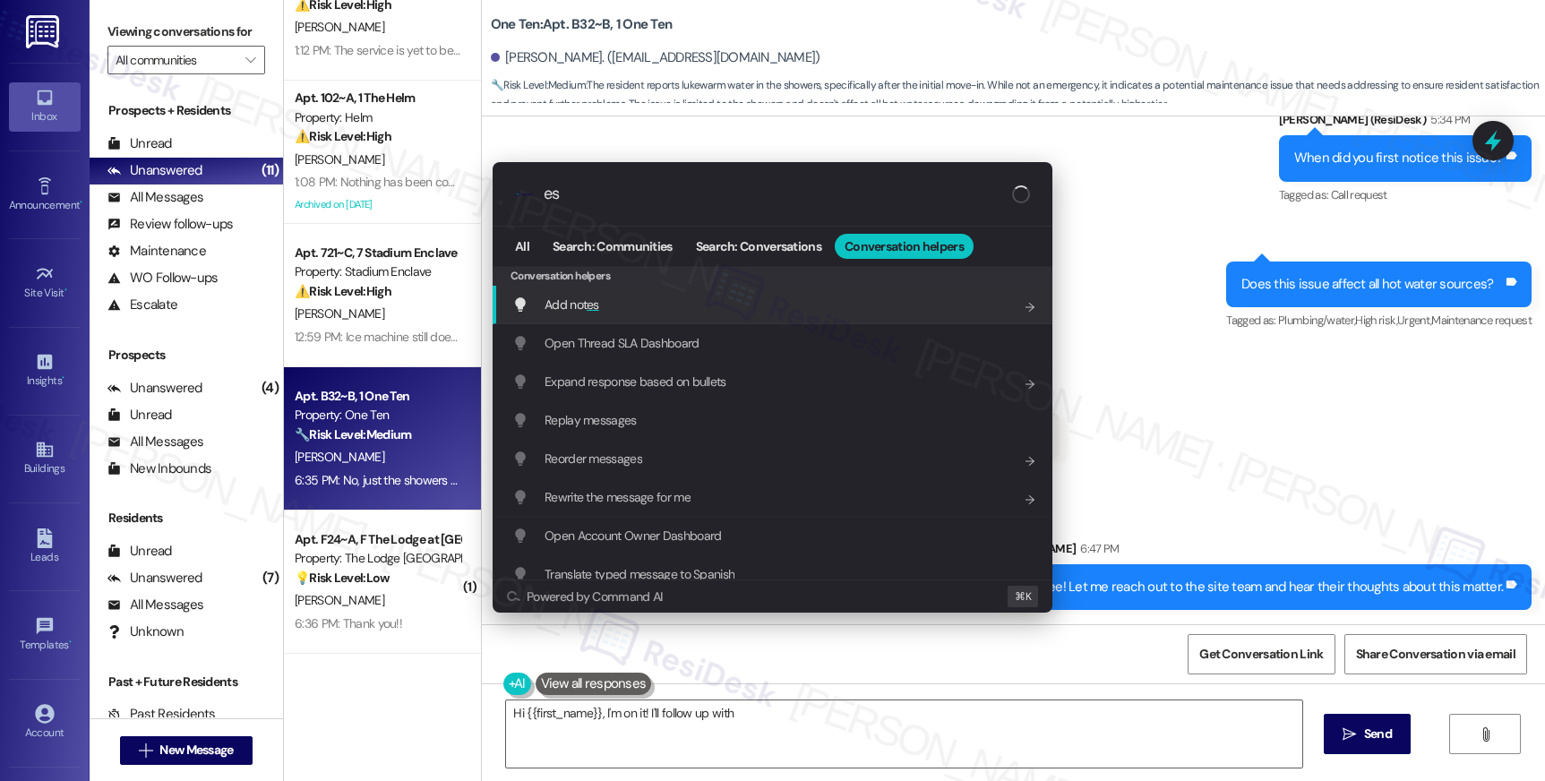
type textarea "Hi {{first_name}}, I'm on it! I'll follow up with"
type input "esc"
type textarea "Hi {{first_name}}, I'm on it! I'll follow up with the site team"
type input "esca"
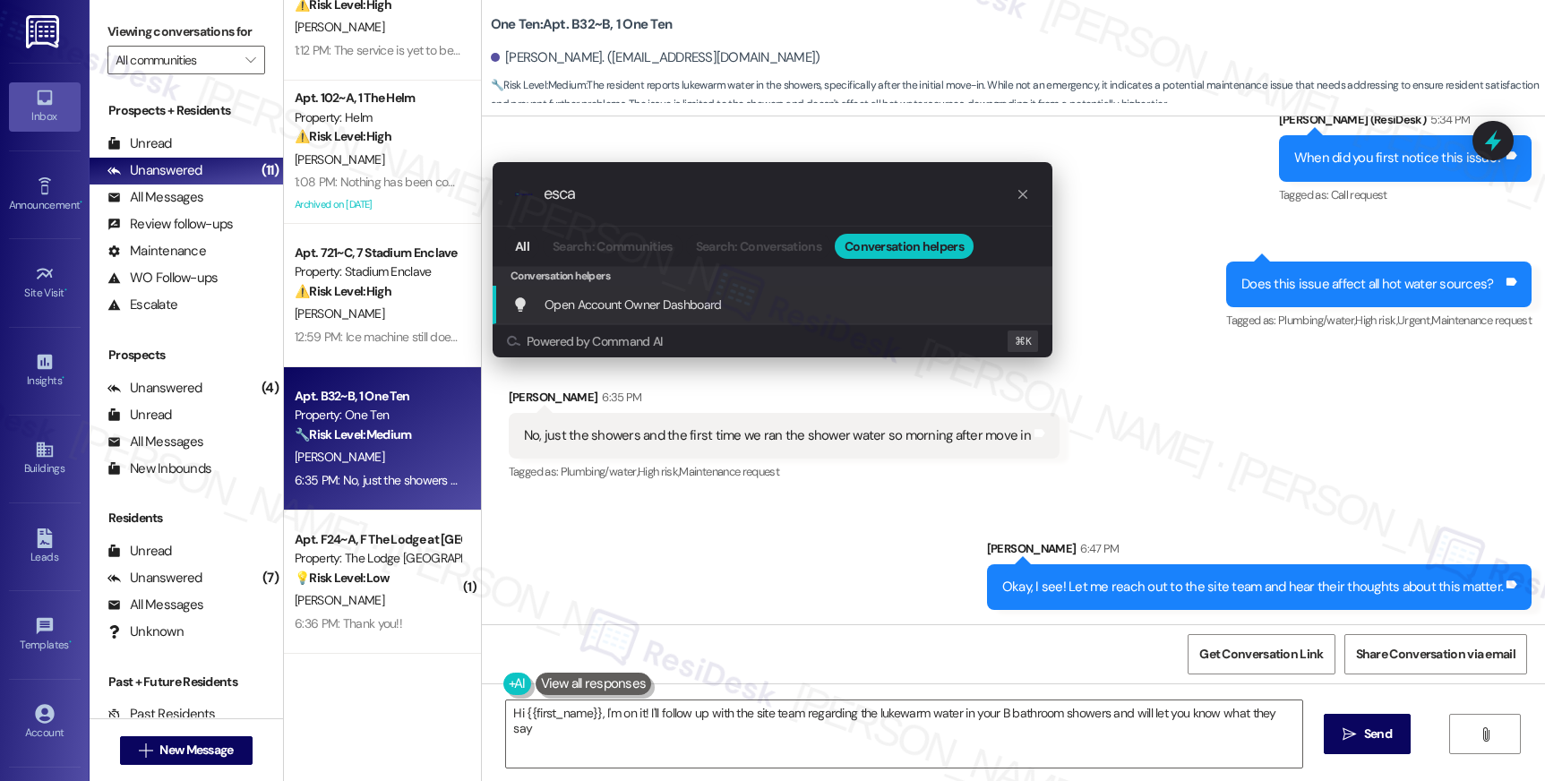
type textarea "Hi {{first_name}}, I'm on it! I'll follow up with the site team regarding the l…"
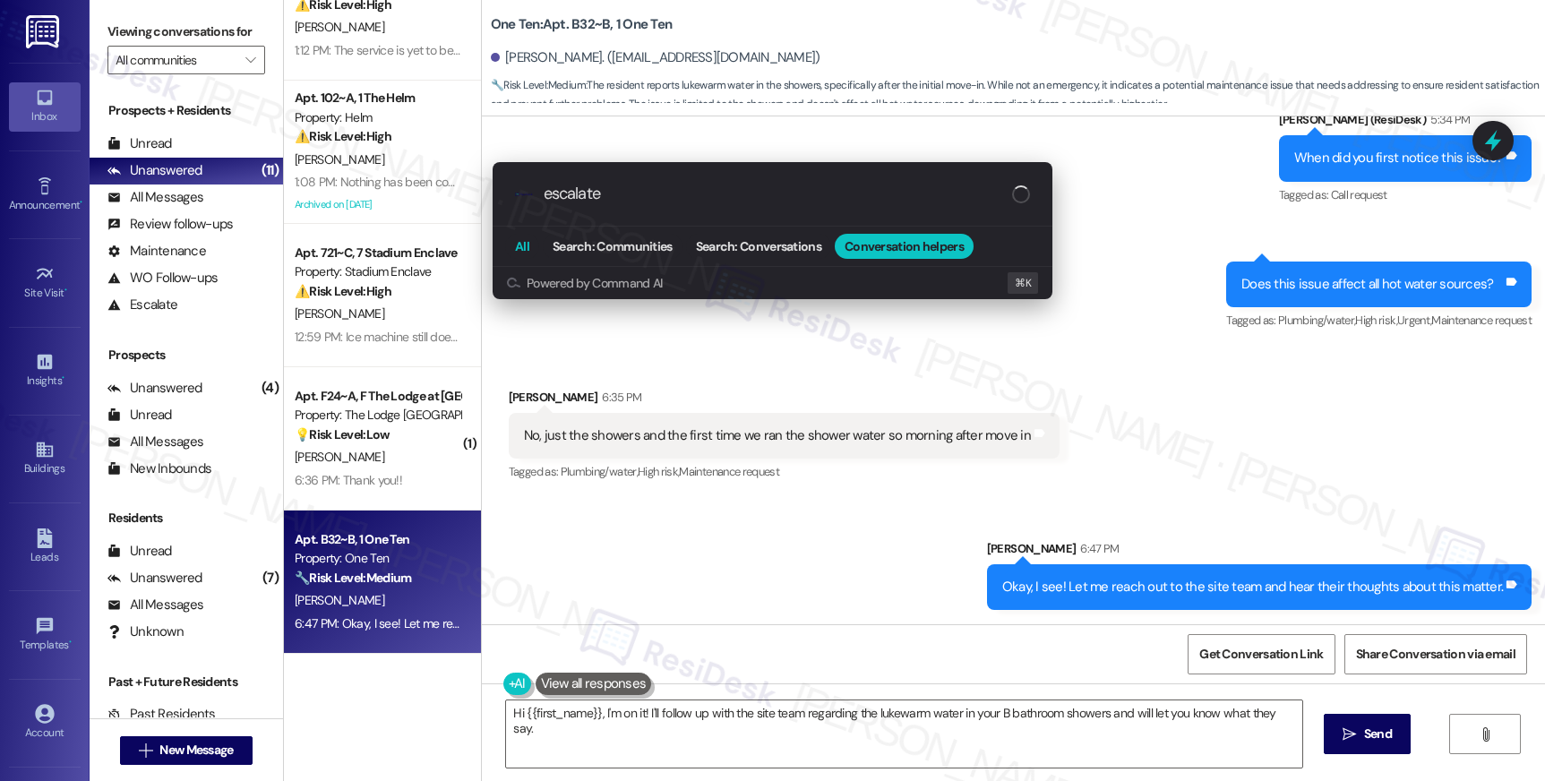
type input "escalate"
click at [515, 245] on span "All" at bounding box center [522, 246] width 14 height 13
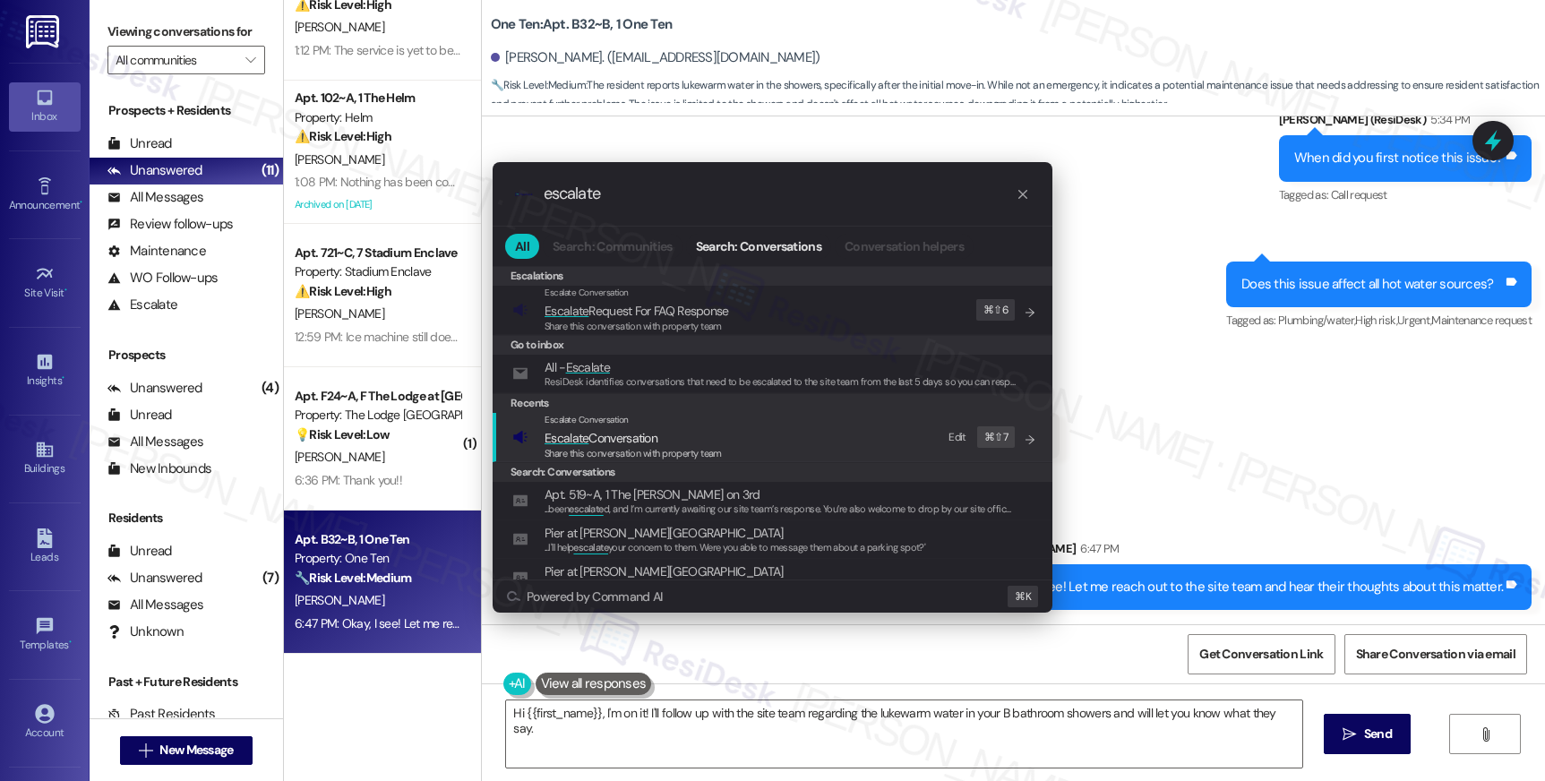
click at [615, 451] on span "Share this conversation with property team" at bounding box center [633, 453] width 177 height 13
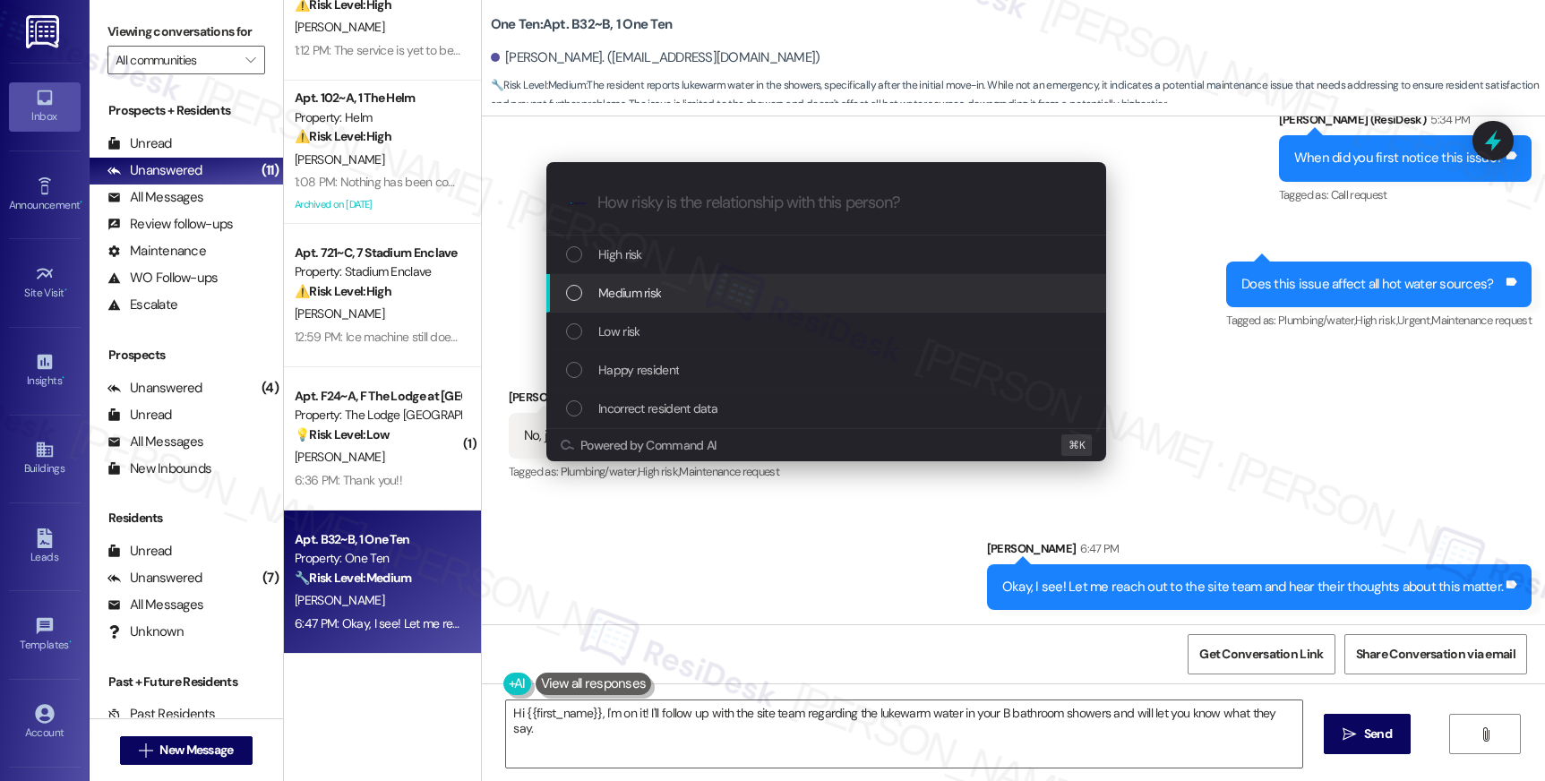
click at [667, 304] on div "Medium risk" at bounding box center [826, 293] width 560 height 39
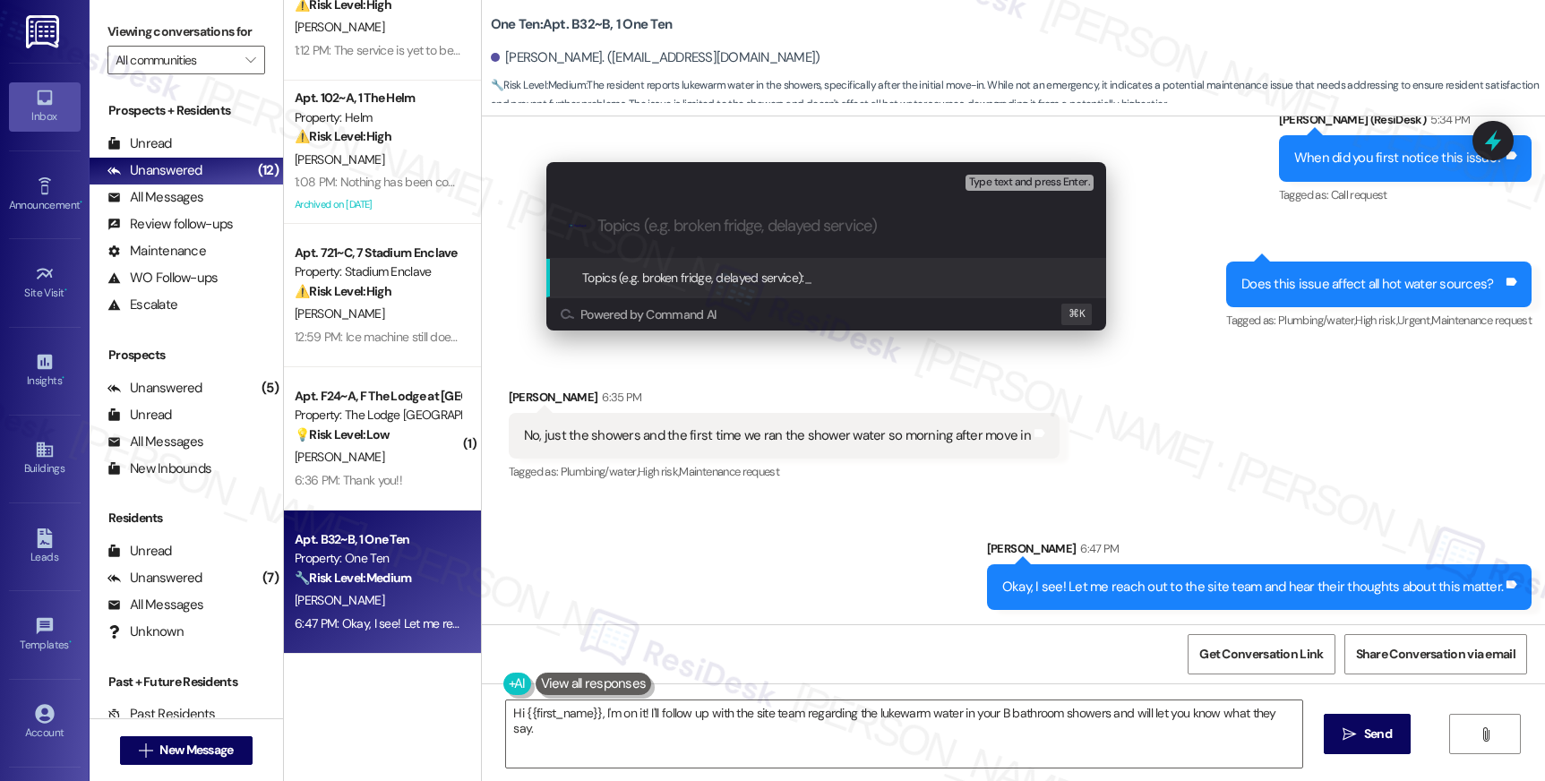
click at [732, 224] on input "Topics (e.g. broken fridge, delayed service)" at bounding box center [840, 226] width 486 height 19
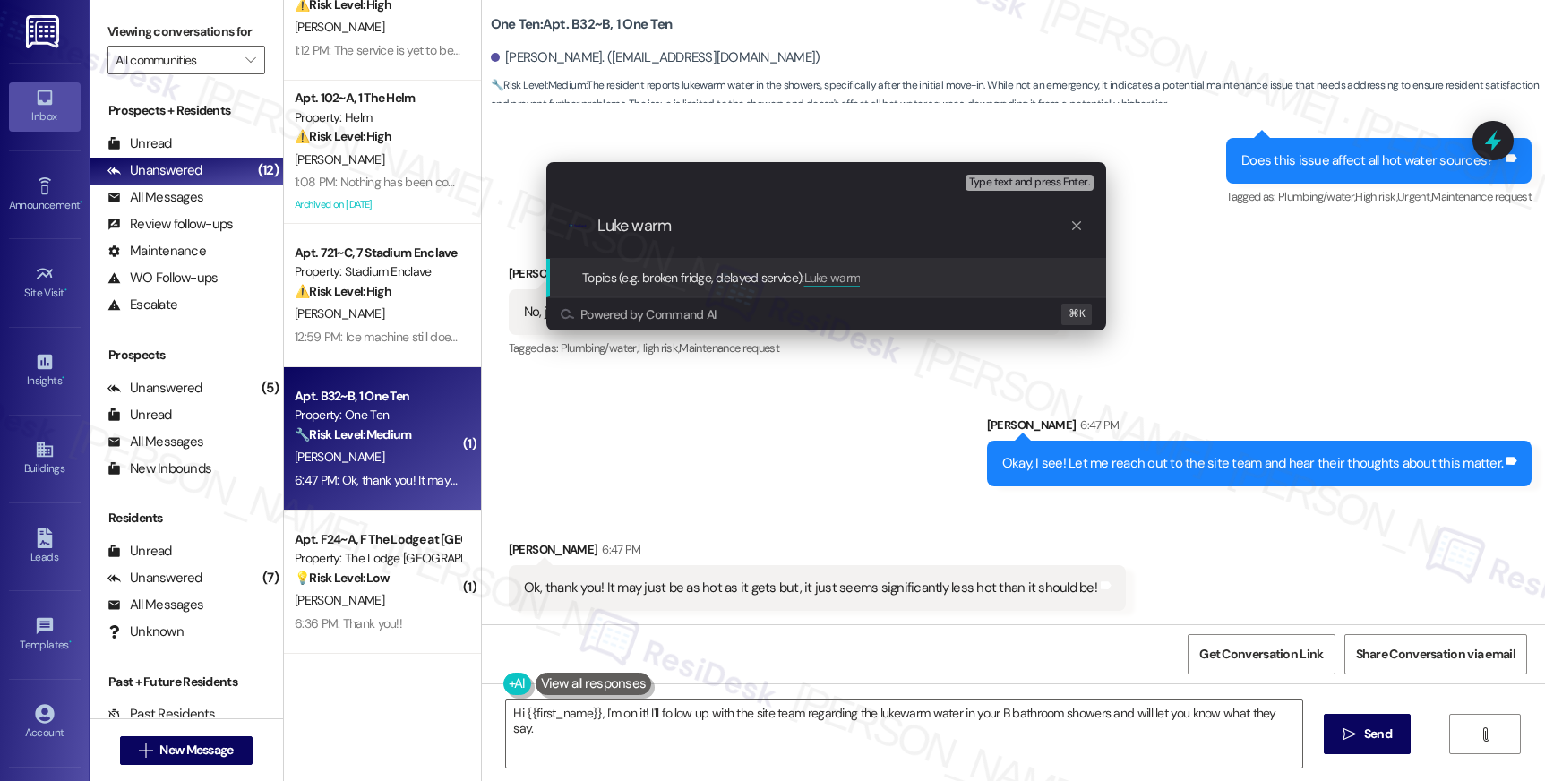
type input "Luke warm"
click at [828, 718] on div "Escalate Conversation Medium risk Topics (e.g. broken fridge, delayed service) …" at bounding box center [772, 390] width 1545 height 781
click at [828, 718] on textarea "Hi {{first_name}}, I'm on it! I'll follow up with the site team regarding the l…" at bounding box center [903, 733] width 795 height 67
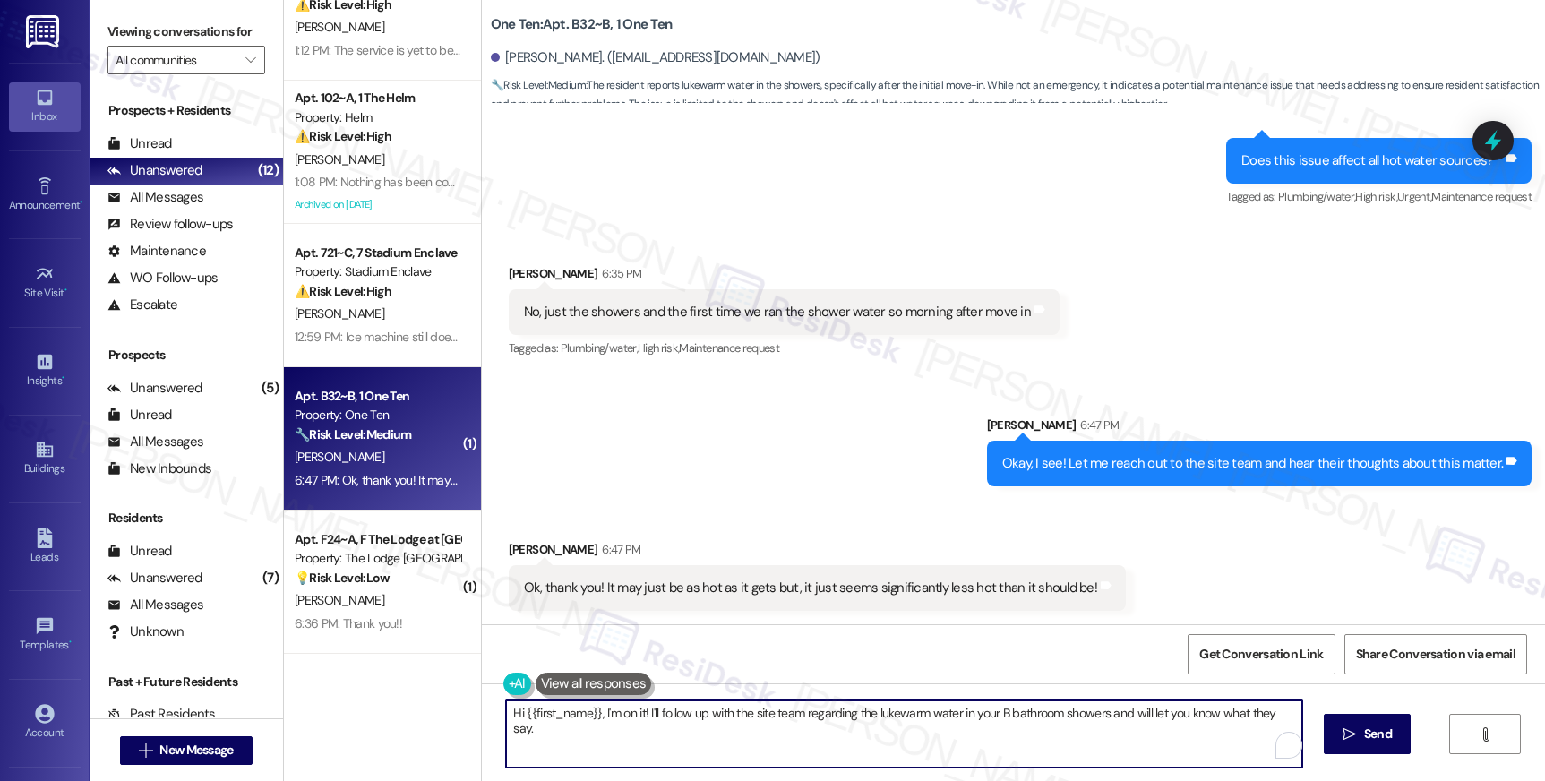
click at [828, 718] on textarea "Hi {{first_name}}, I'm on it! I'll follow up with the site team regarding the l…" at bounding box center [903, 733] width 795 height 67
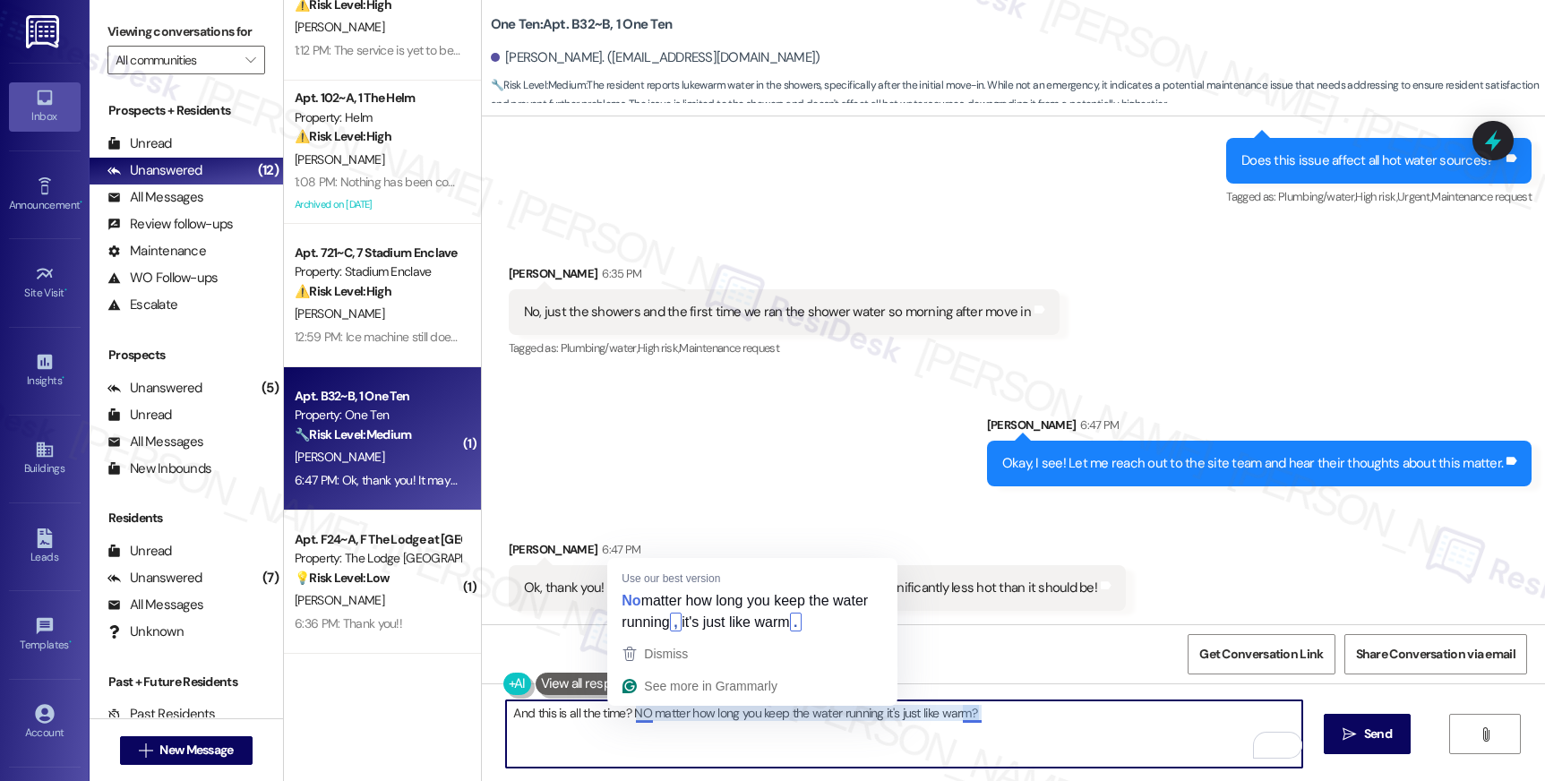
click at [632, 707] on textarea "And this is all the time? NO matter how long you keep the water running it's ju…" at bounding box center [903, 733] width 795 height 67
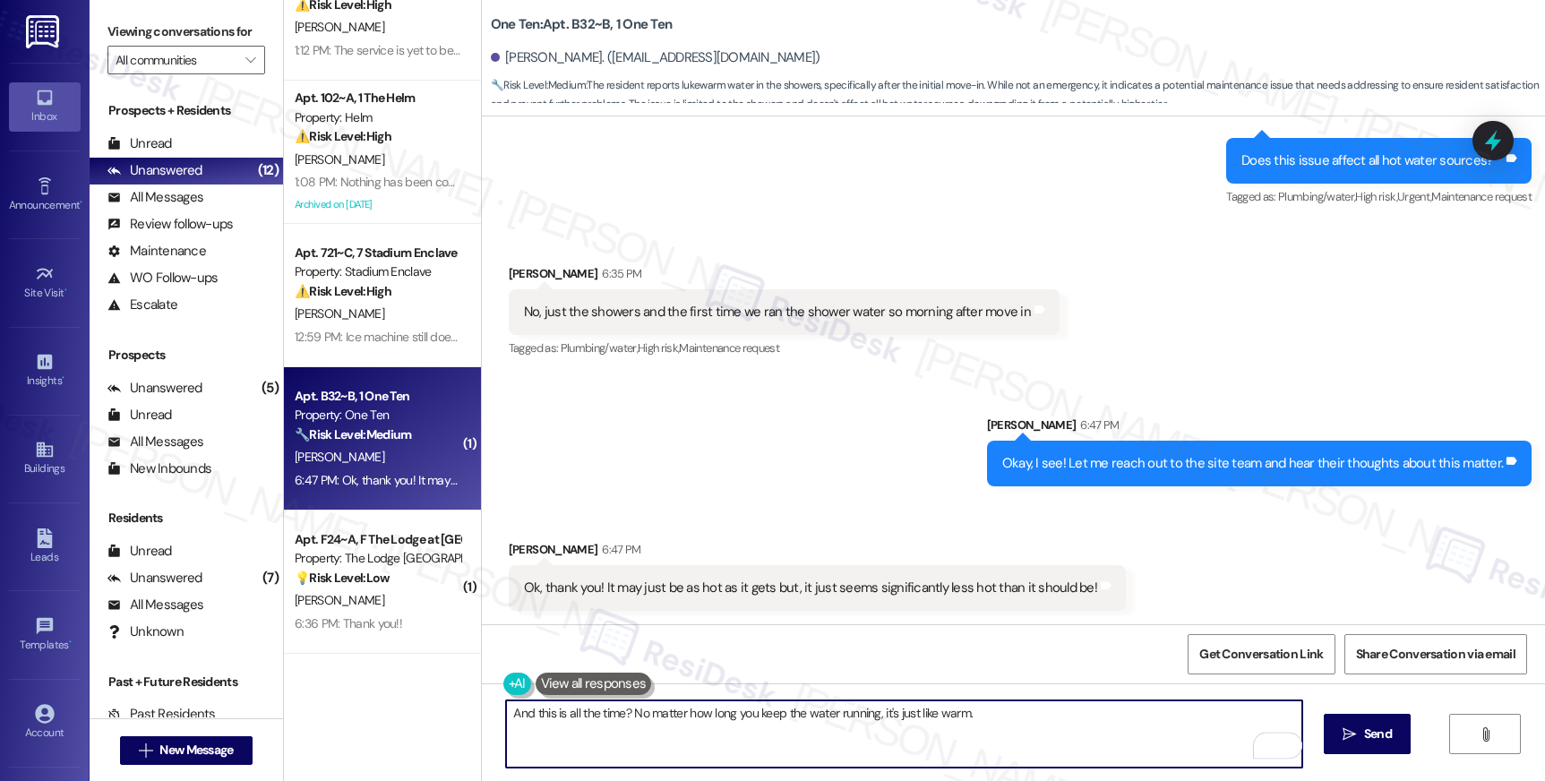
click at [1114, 729] on textarea "And this is all the time? No matter how long you keep the water running, it's j…" at bounding box center [903, 733] width 795 height 67
click at [921, 715] on textarea "And this is all the time? No matter how long you keep the water running, it's j…" at bounding box center [903, 733] width 795 height 67
click at [1036, 692] on div "And this is all the time? No matter how long you keep the water running, it's j…" at bounding box center [1013, 750] width 1063 height 134
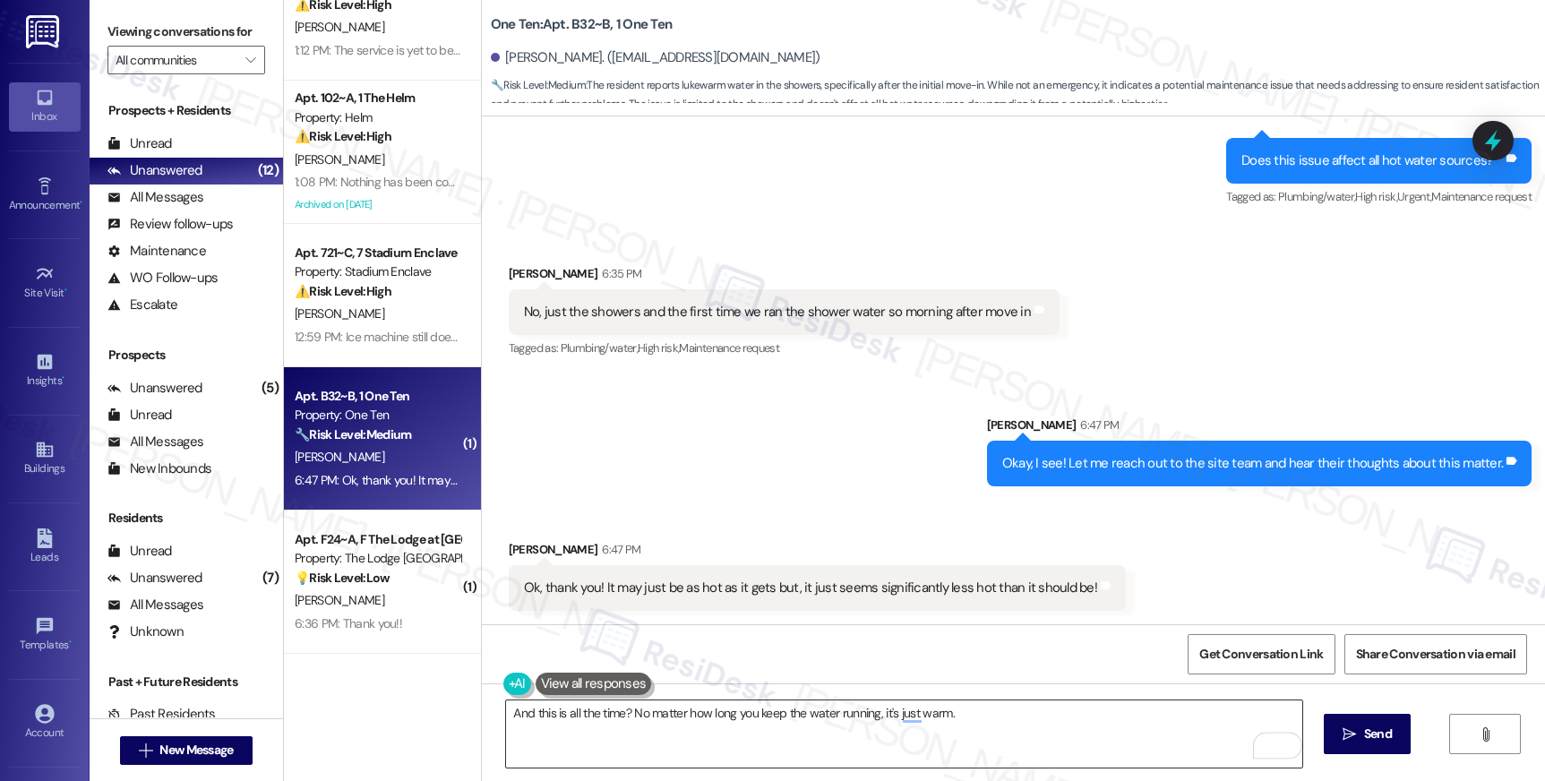
click at [1040, 709] on textarea "And this is all the time? No matter how long you keep the water running, it's j…" at bounding box center [903, 733] width 795 height 67
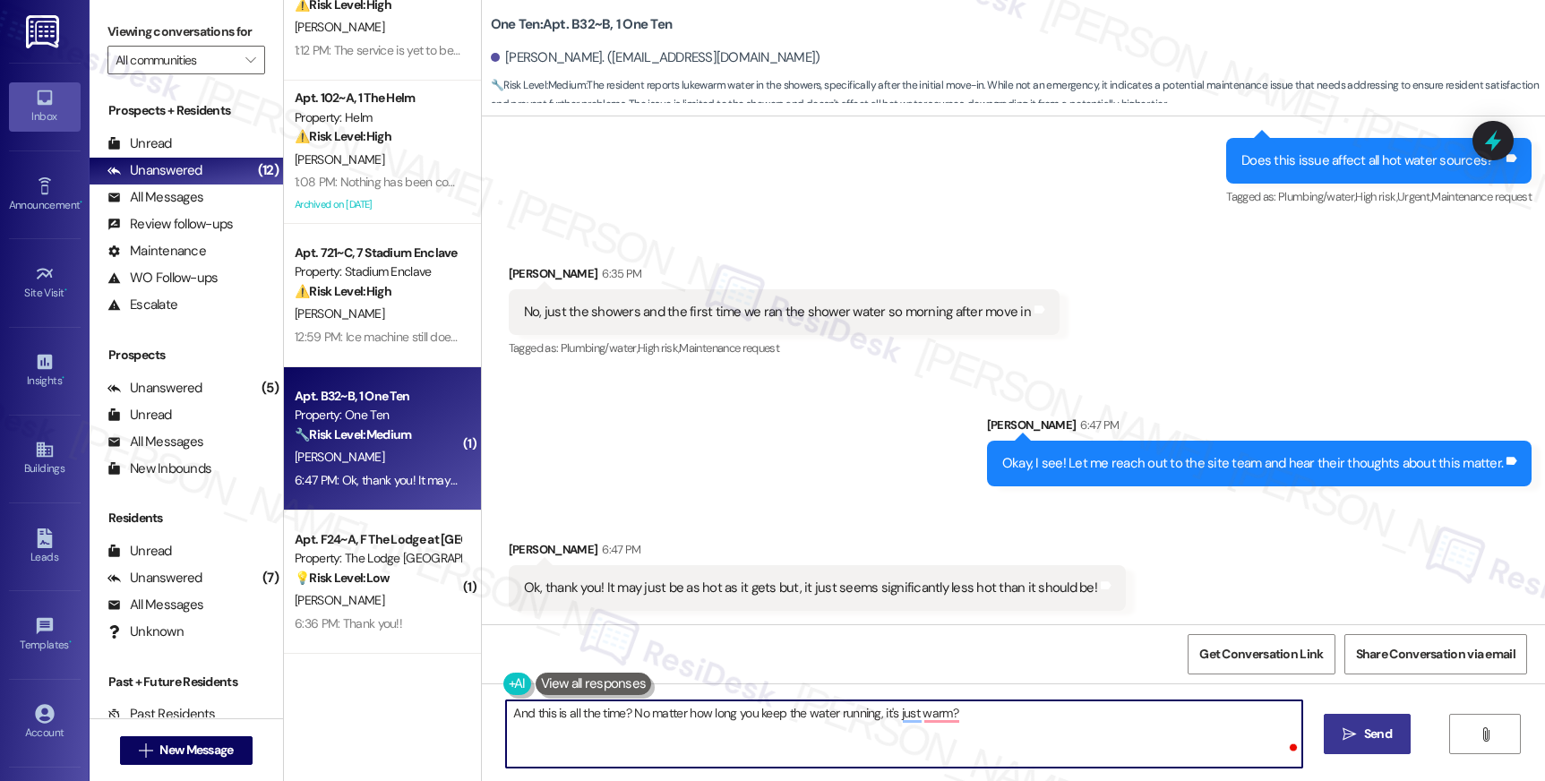
type textarea "And this is all the time? No matter how long you keep the water running, it's j…"
click at [1356, 723] on button " Send" at bounding box center [1367, 734] width 87 height 40
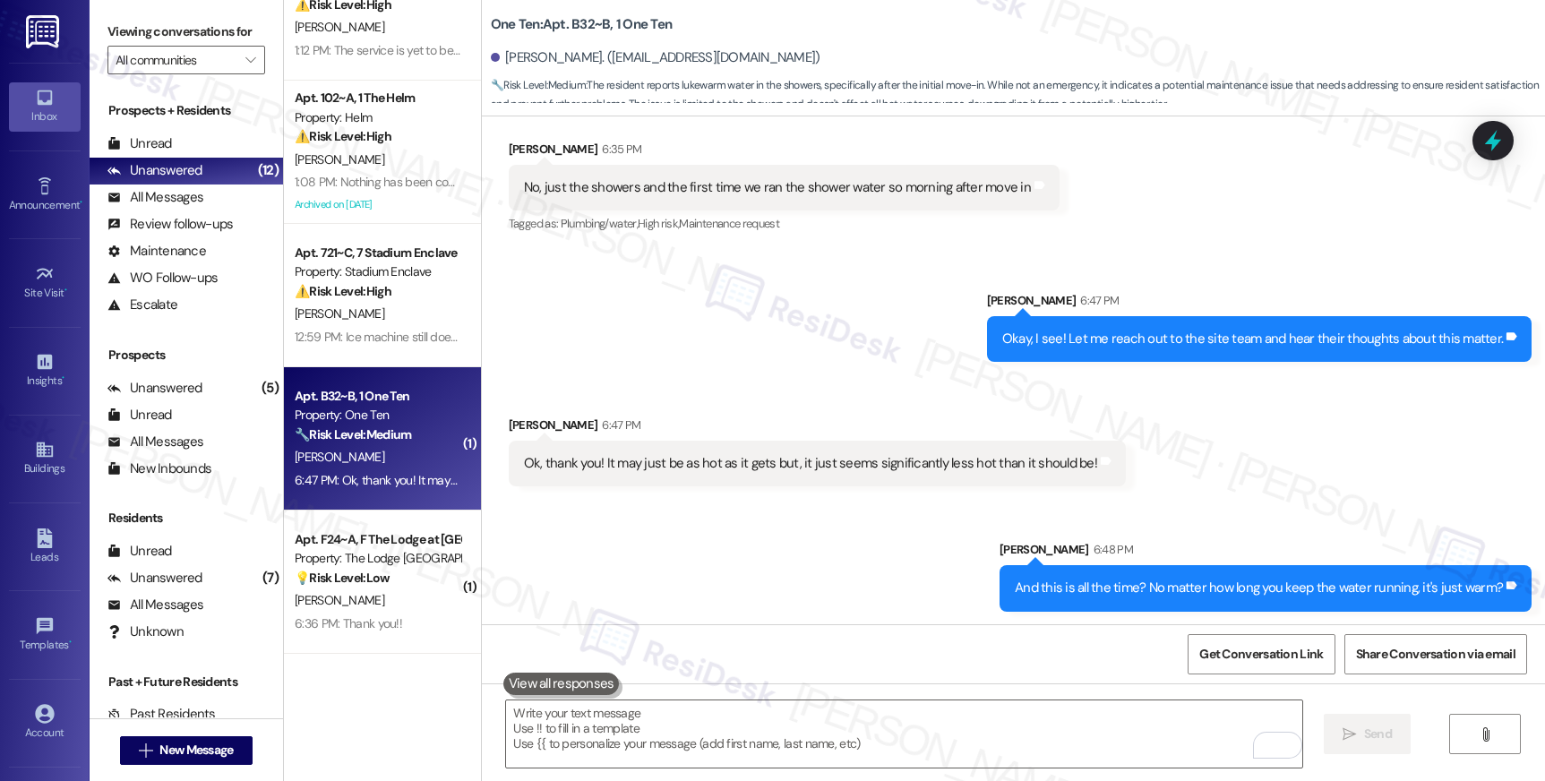
scroll to position [792, 0]
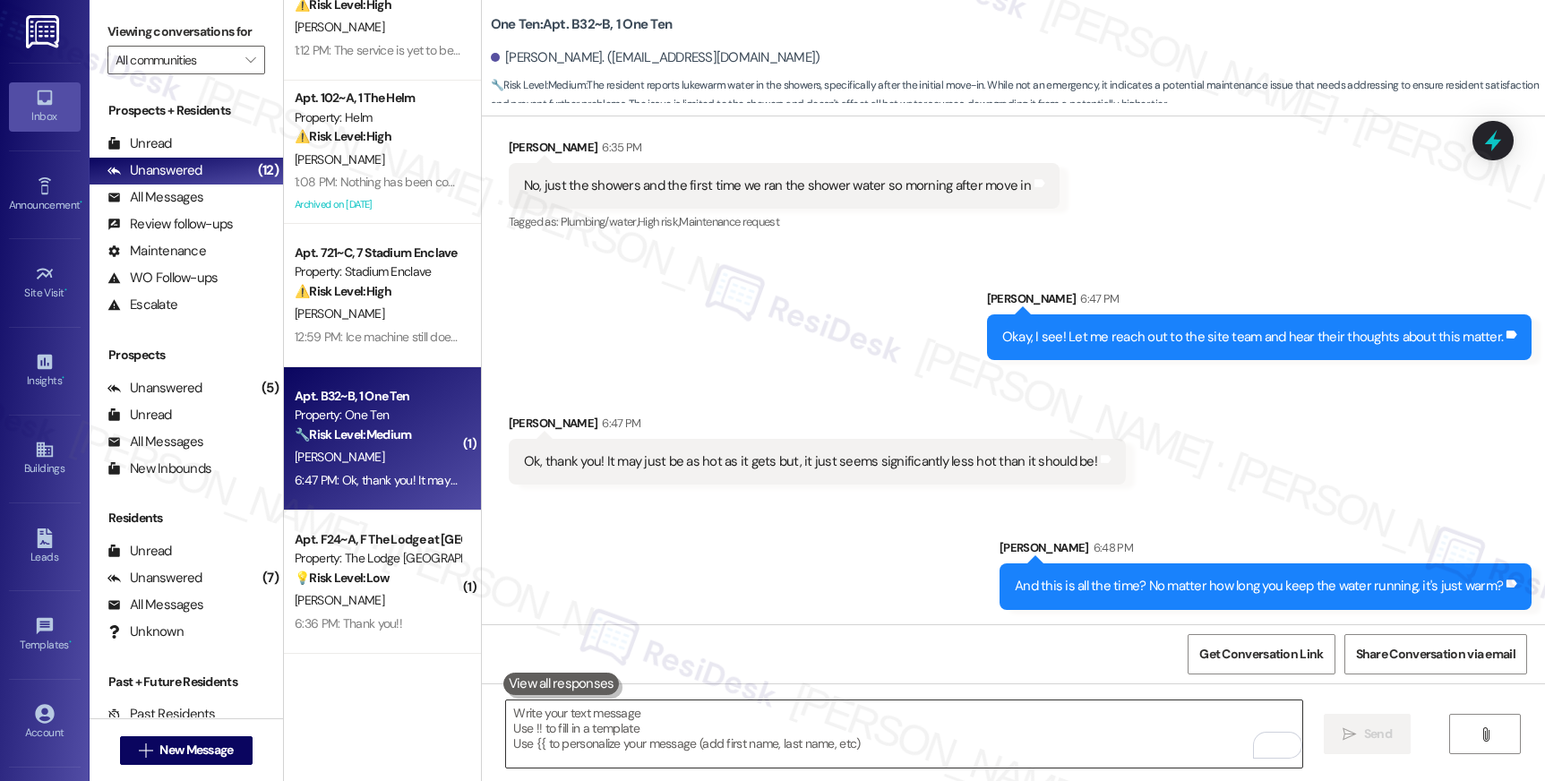
click at [579, 719] on textarea "To enrich screen reader interactions, please activate Accessibility in Grammarl…" at bounding box center [903, 733] width 795 height 67
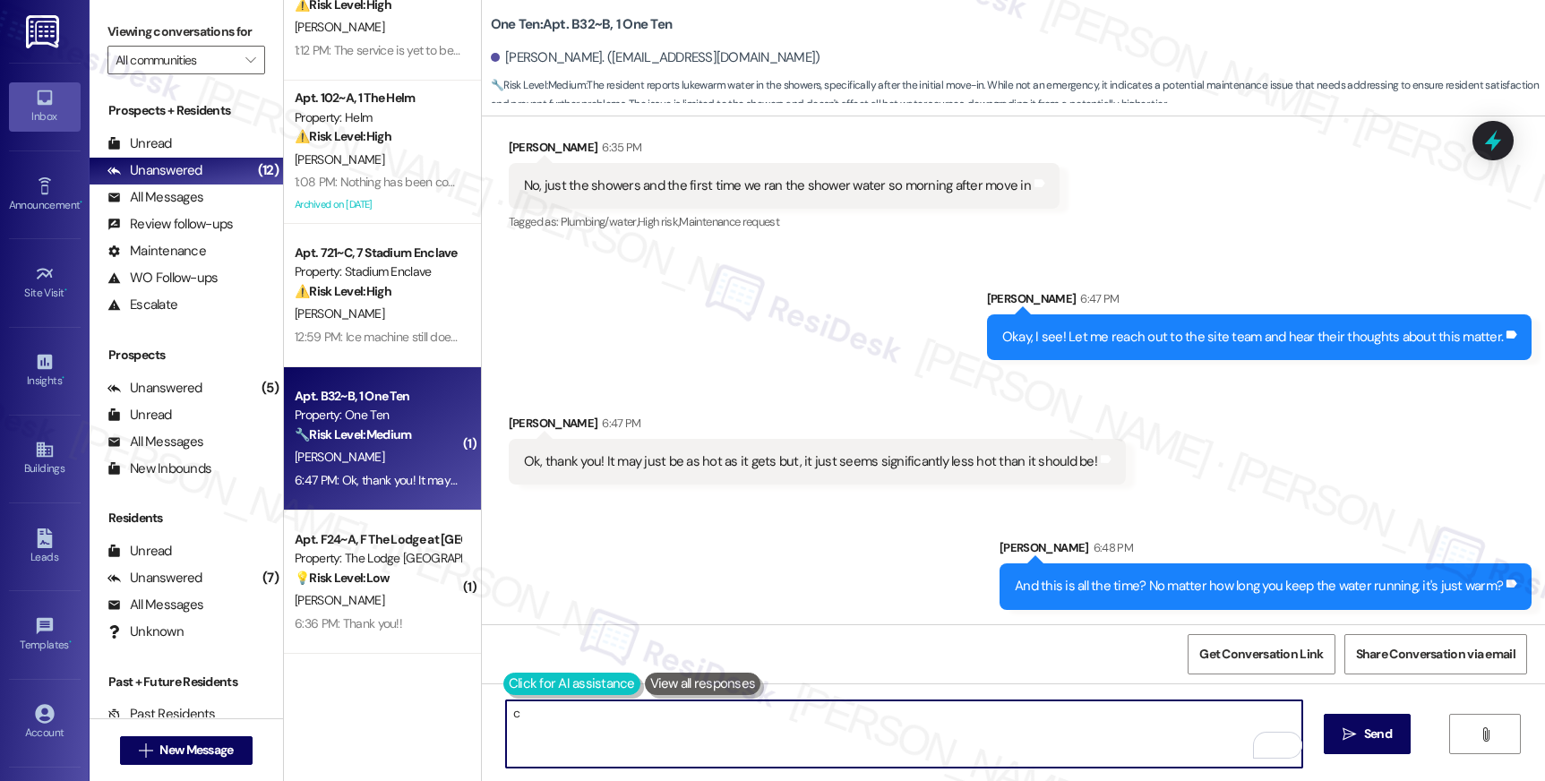
type textarea "c"
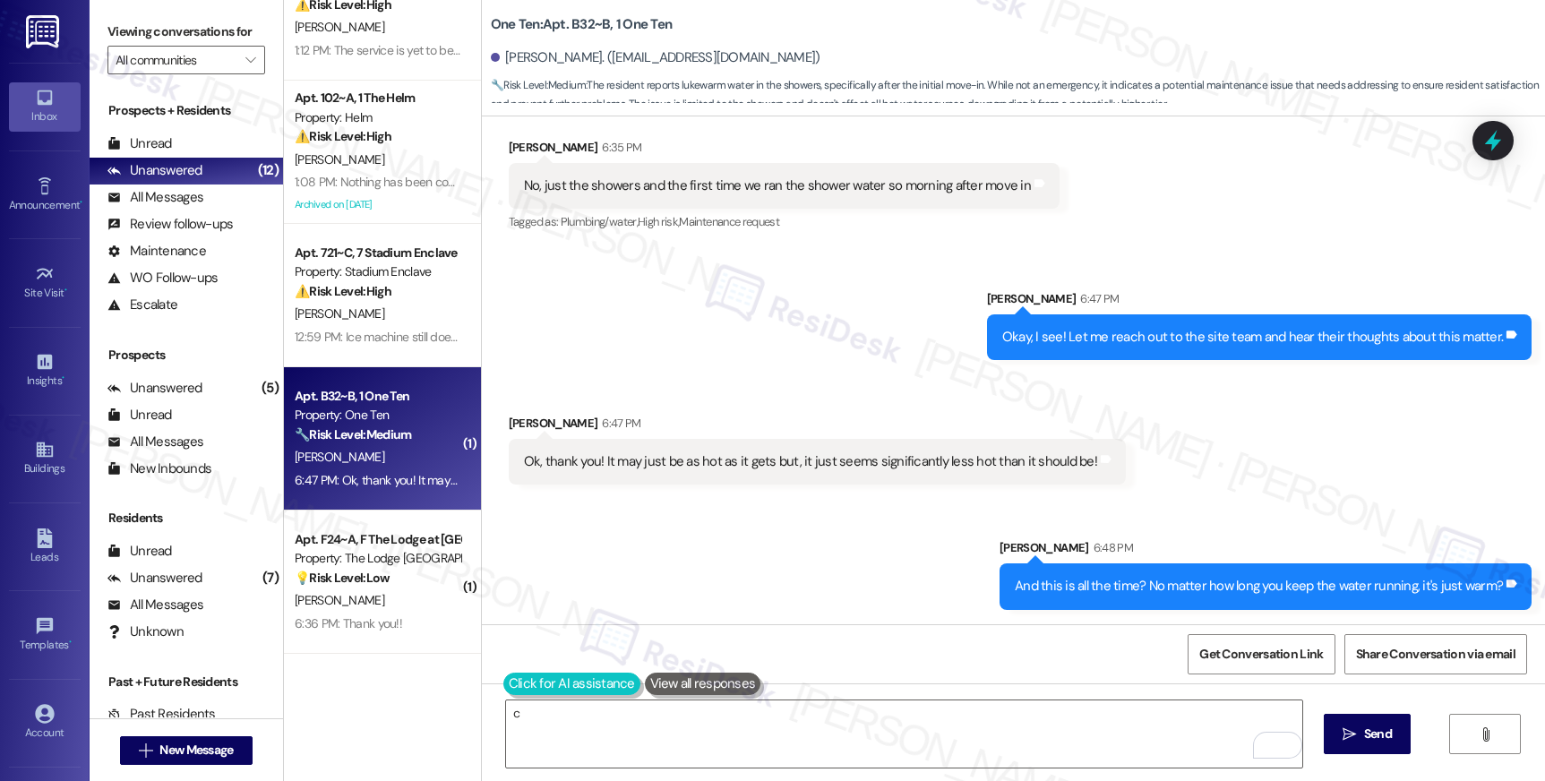
click at [518, 686] on button at bounding box center [571, 684] width 137 height 22
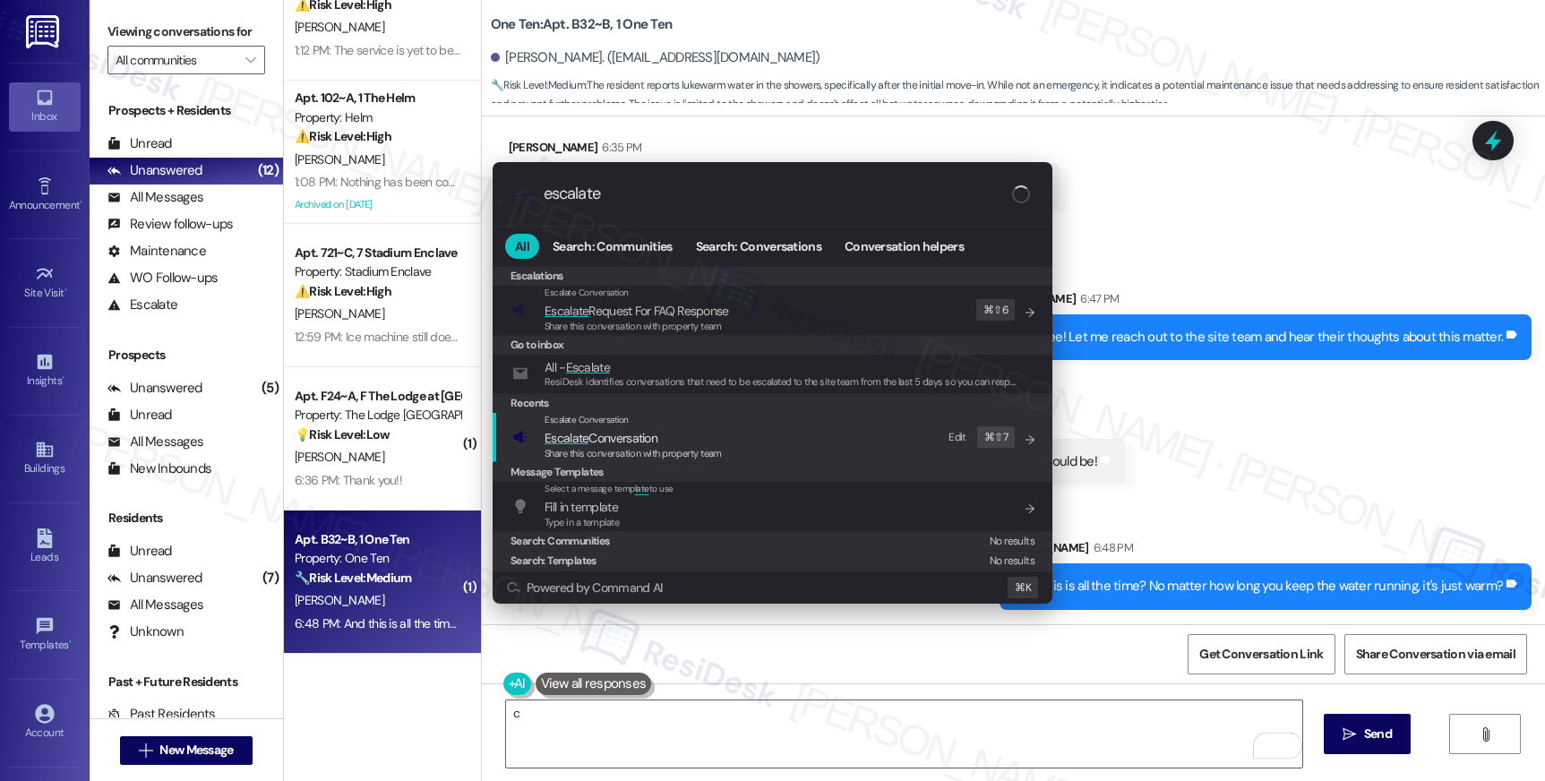
type input "escalate"
click at [647, 452] on span "Share this conversation with property team" at bounding box center [633, 453] width 177 height 13
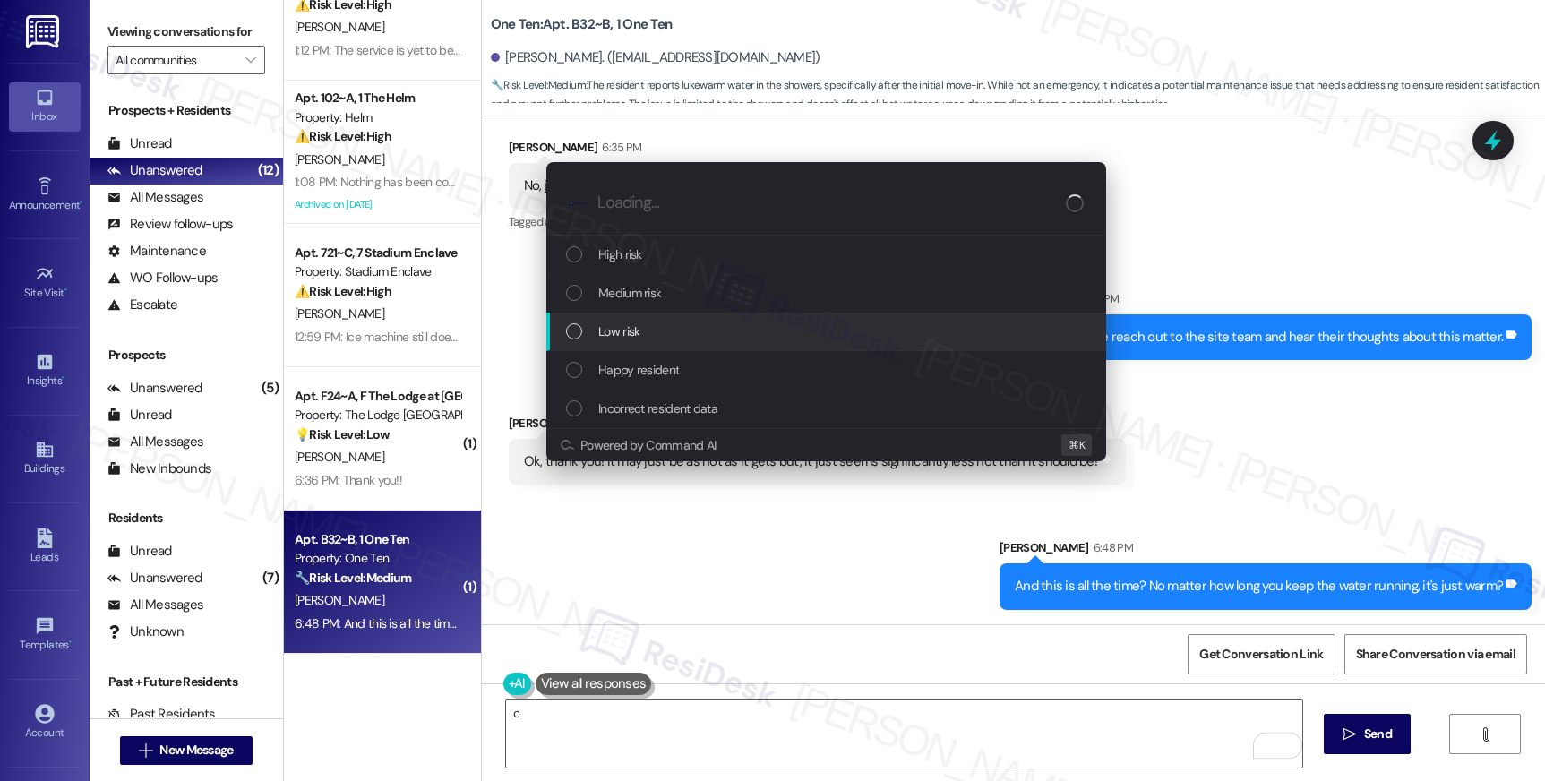
click at [706, 329] on div "Low risk" at bounding box center [828, 332] width 524 height 20
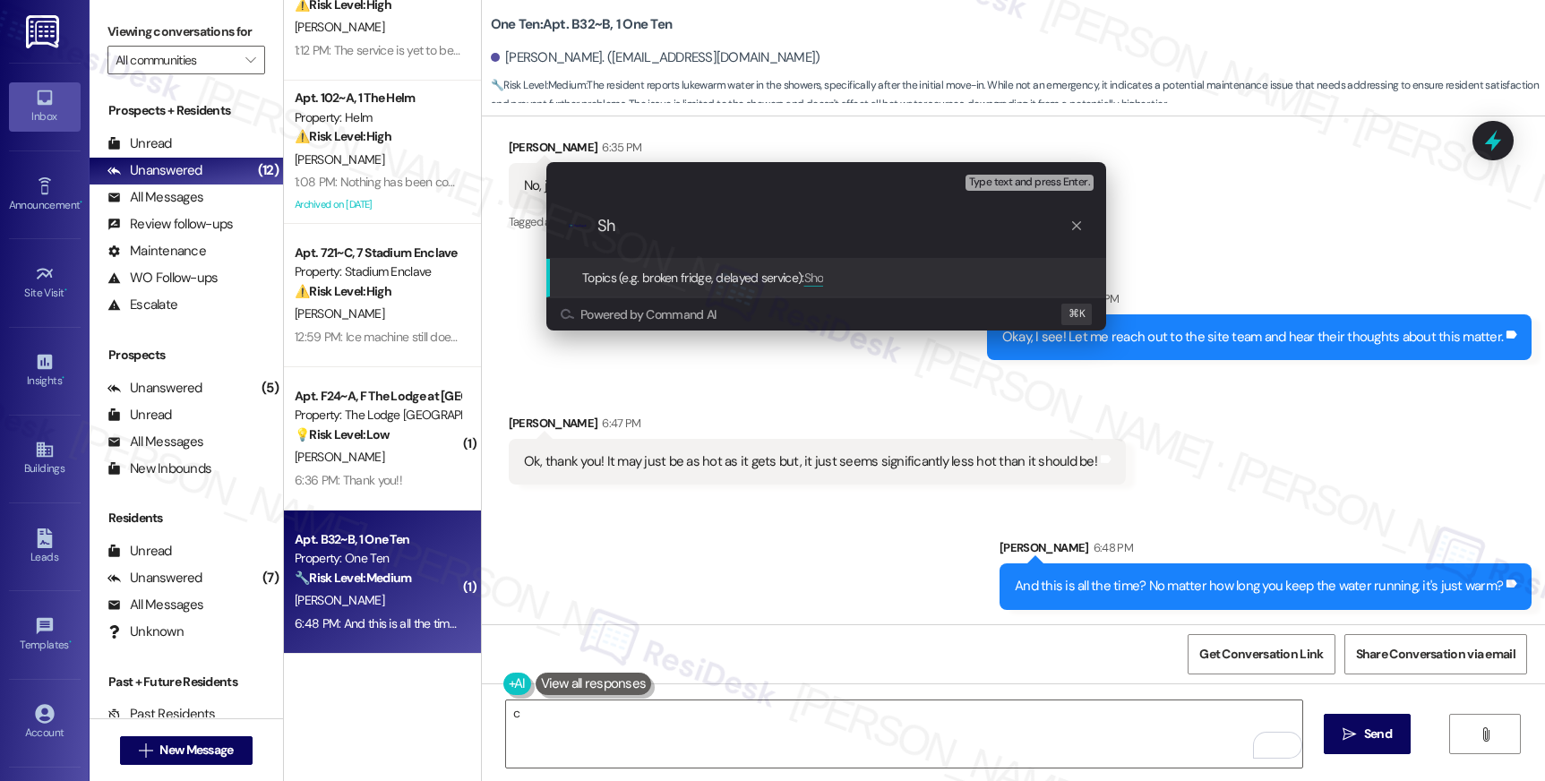
type input "S"
type input "Luke warm water concern"
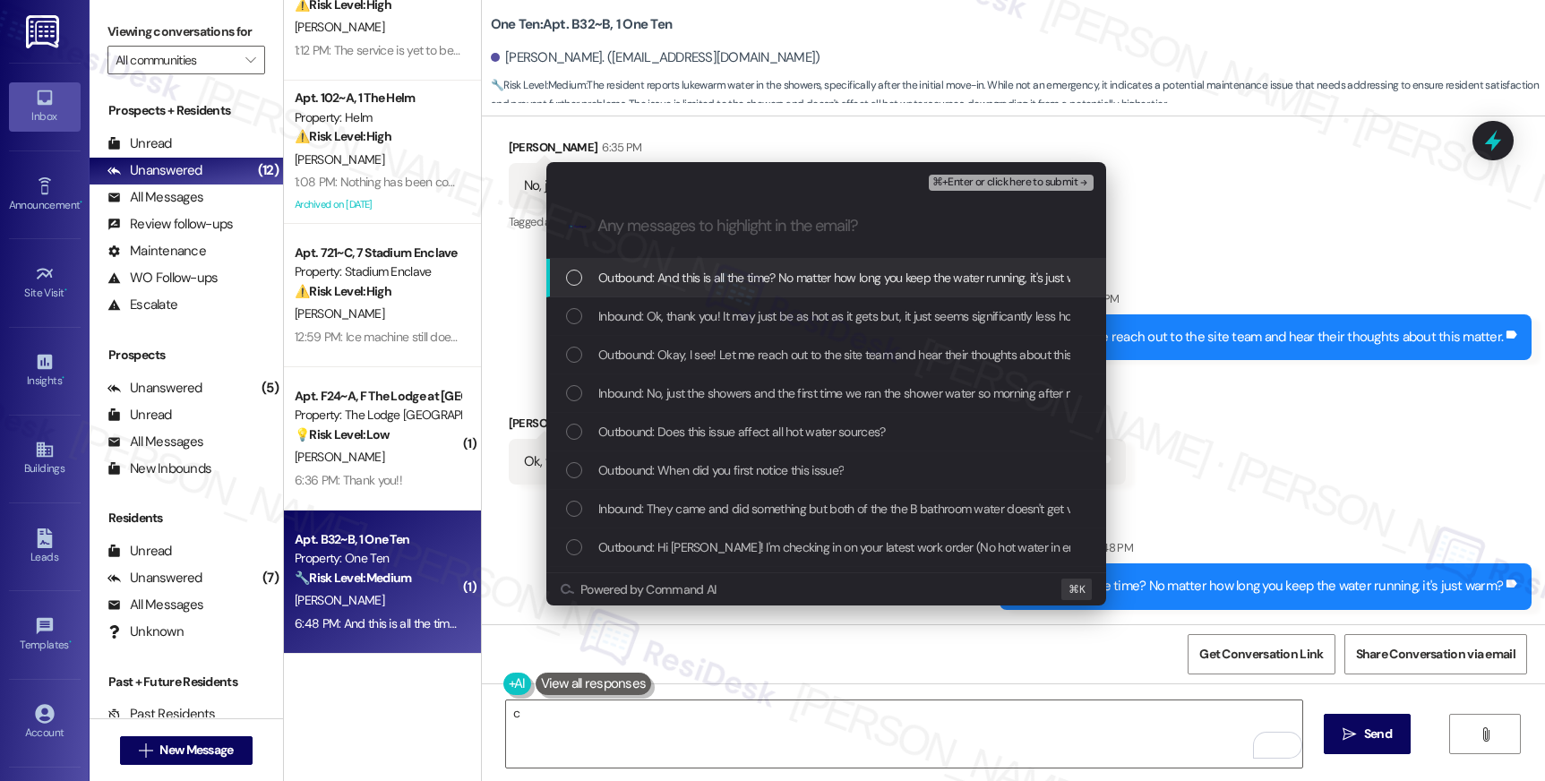
click at [1009, 192] on div "⌘+Enter or click here to submit" at bounding box center [1013, 182] width 168 height 23
click at [1006, 184] on span "⌘+Enter or click here to submit" at bounding box center [1004, 182] width 145 height 13
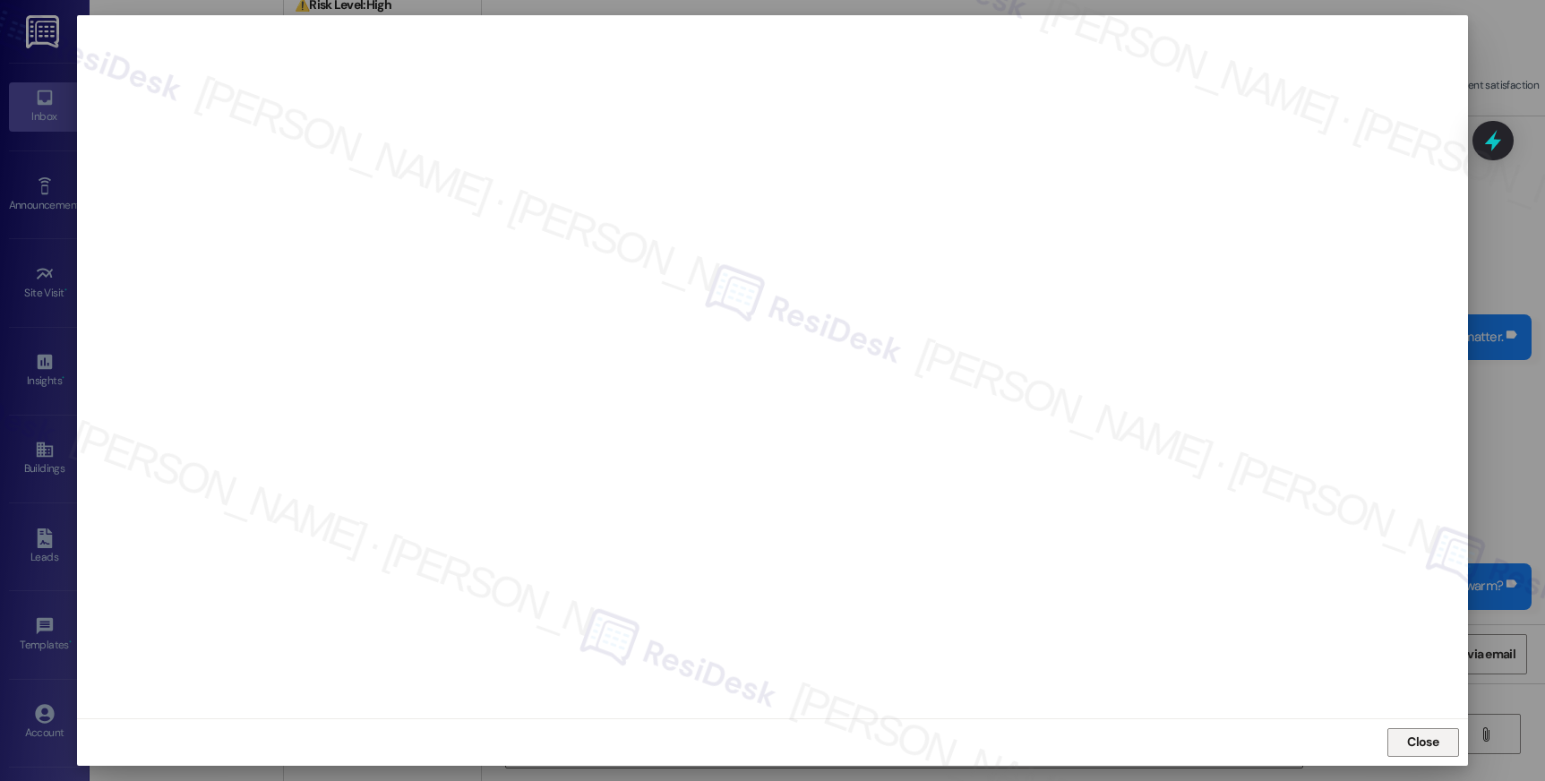
click at [1427, 733] on span "Close" at bounding box center [1422, 742] width 31 height 19
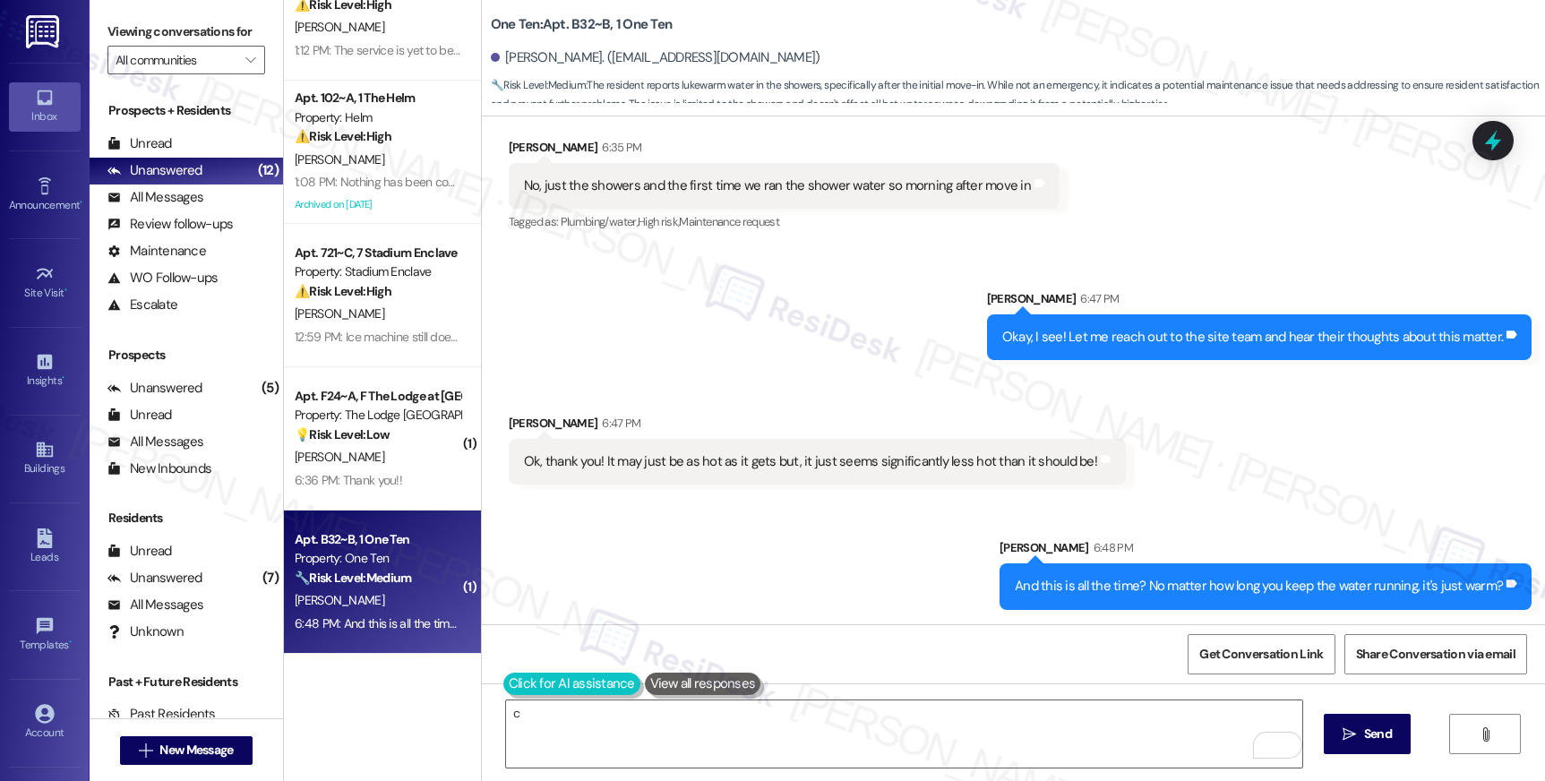
click at [513, 675] on button at bounding box center [571, 684] width 137 height 22
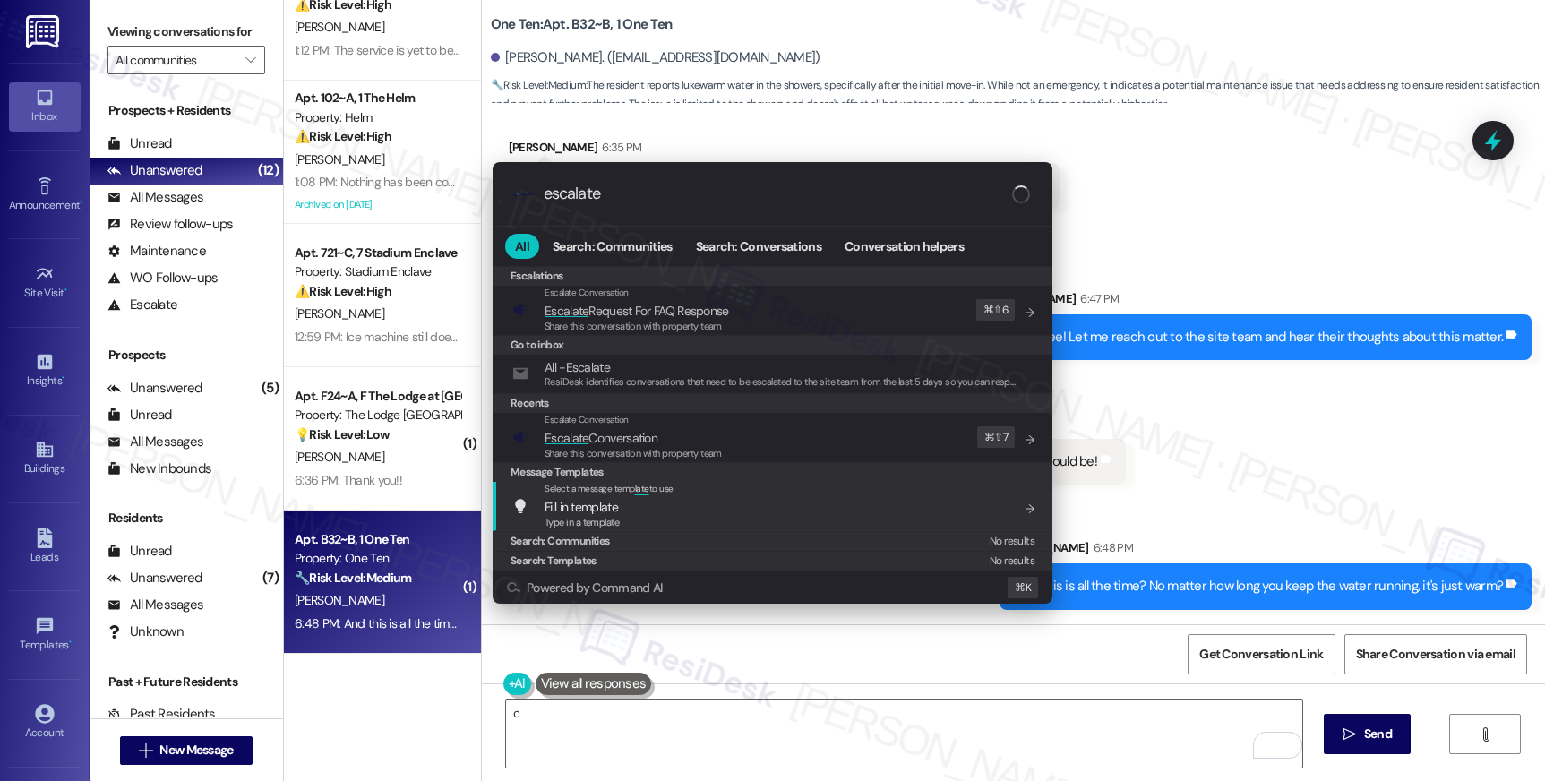
type input "escalate"
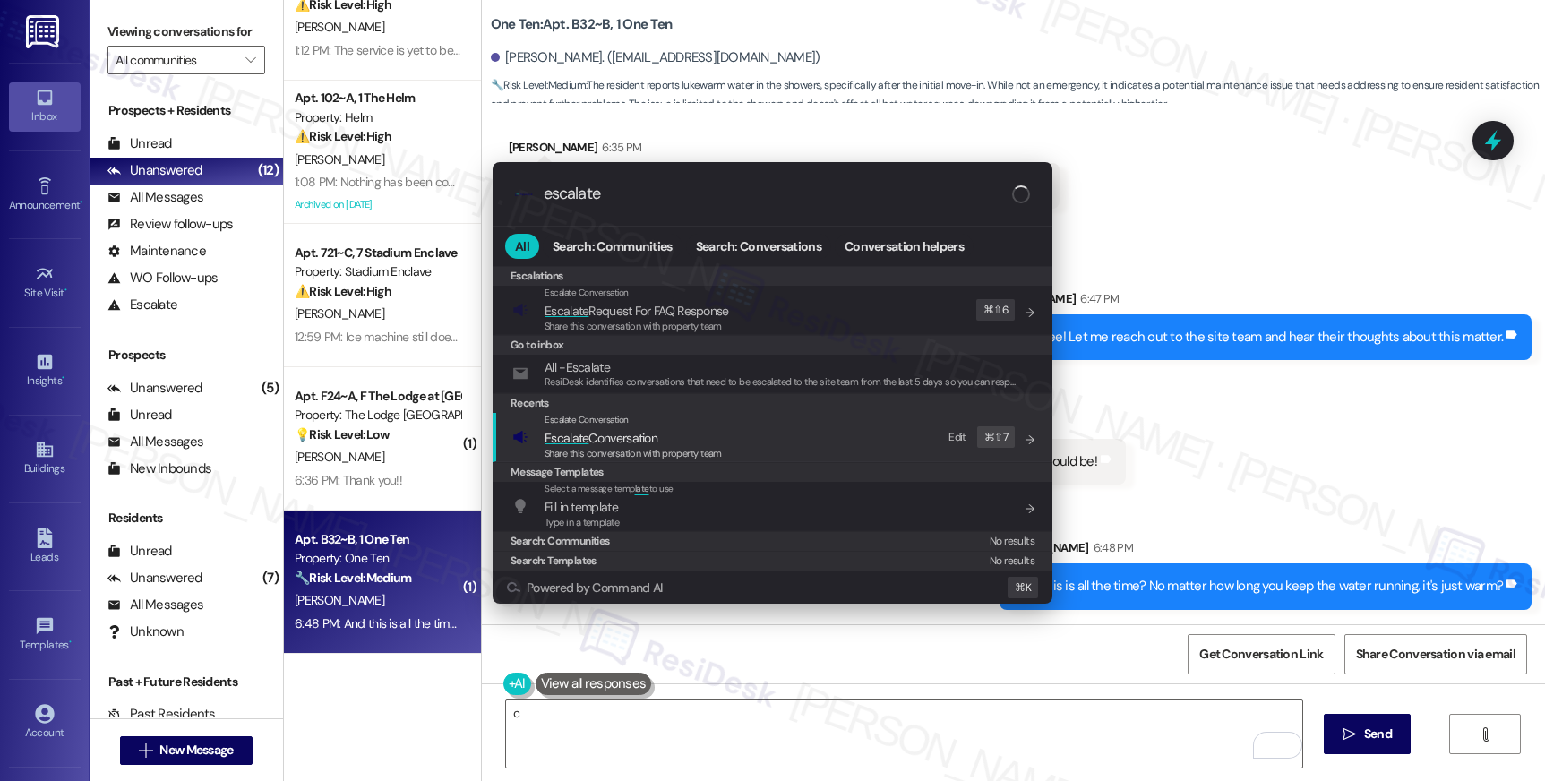
drag, startPoint x: 630, startPoint y: 452, endPoint x: 693, endPoint y: 456, distance: 63.7
click at [629, 454] on span "Share this conversation with property team" at bounding box center [633, 453] width 177 height 13
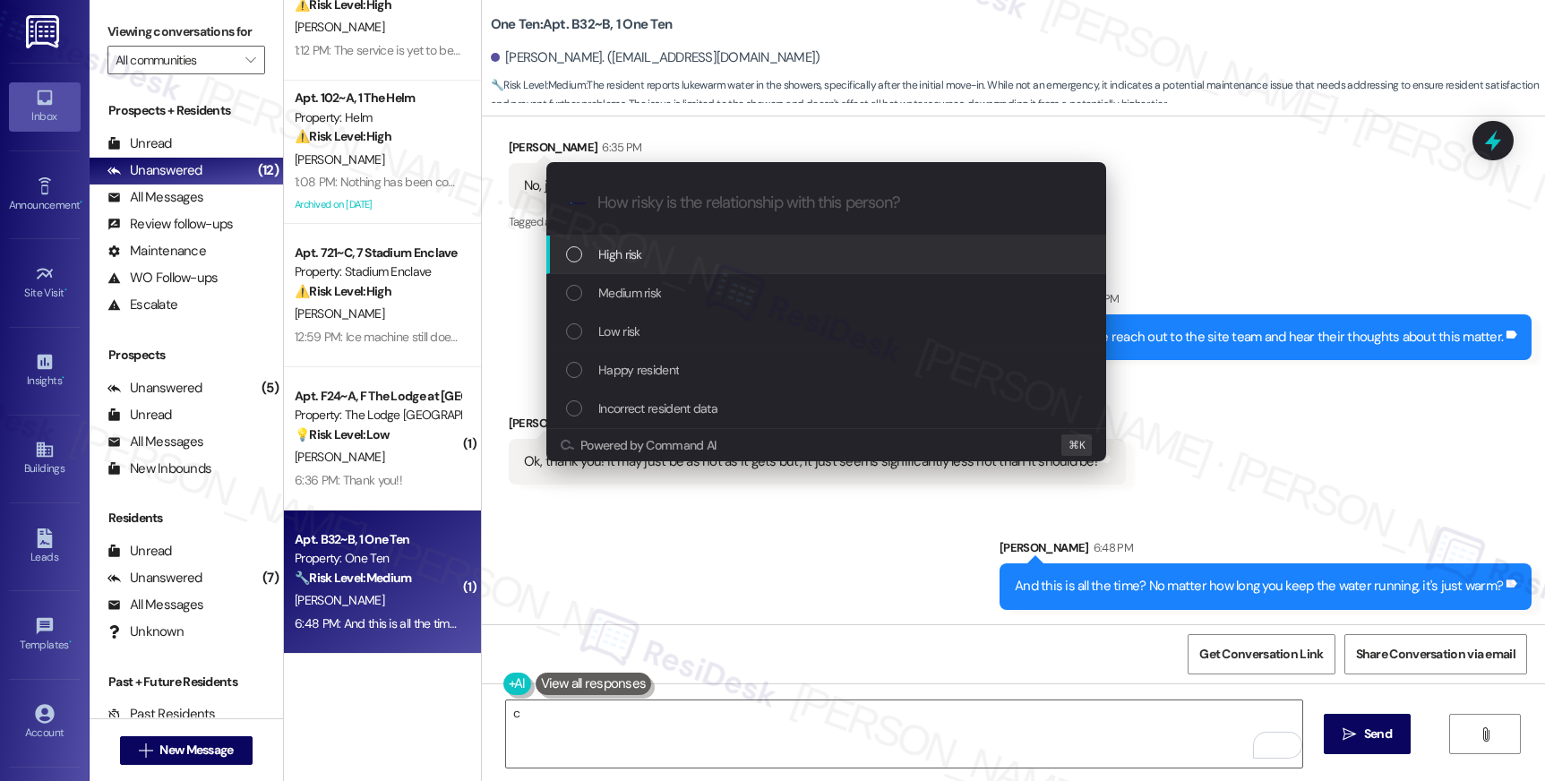
click at [684, 337] on div "Low risk" at bounding box center [828, 332] width 524 height 20
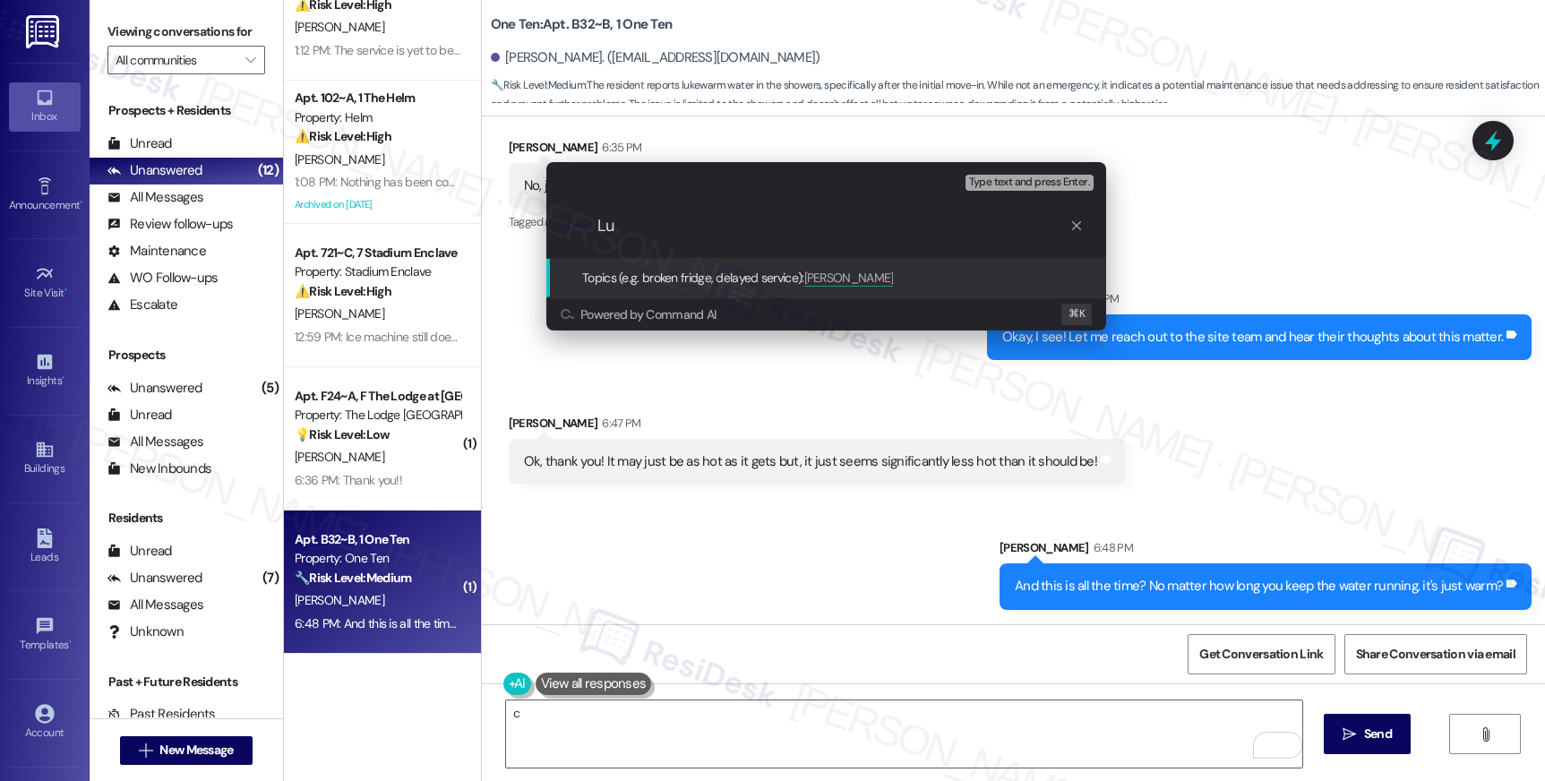
type input "L"
type input "CONCERN: Luke warm water"
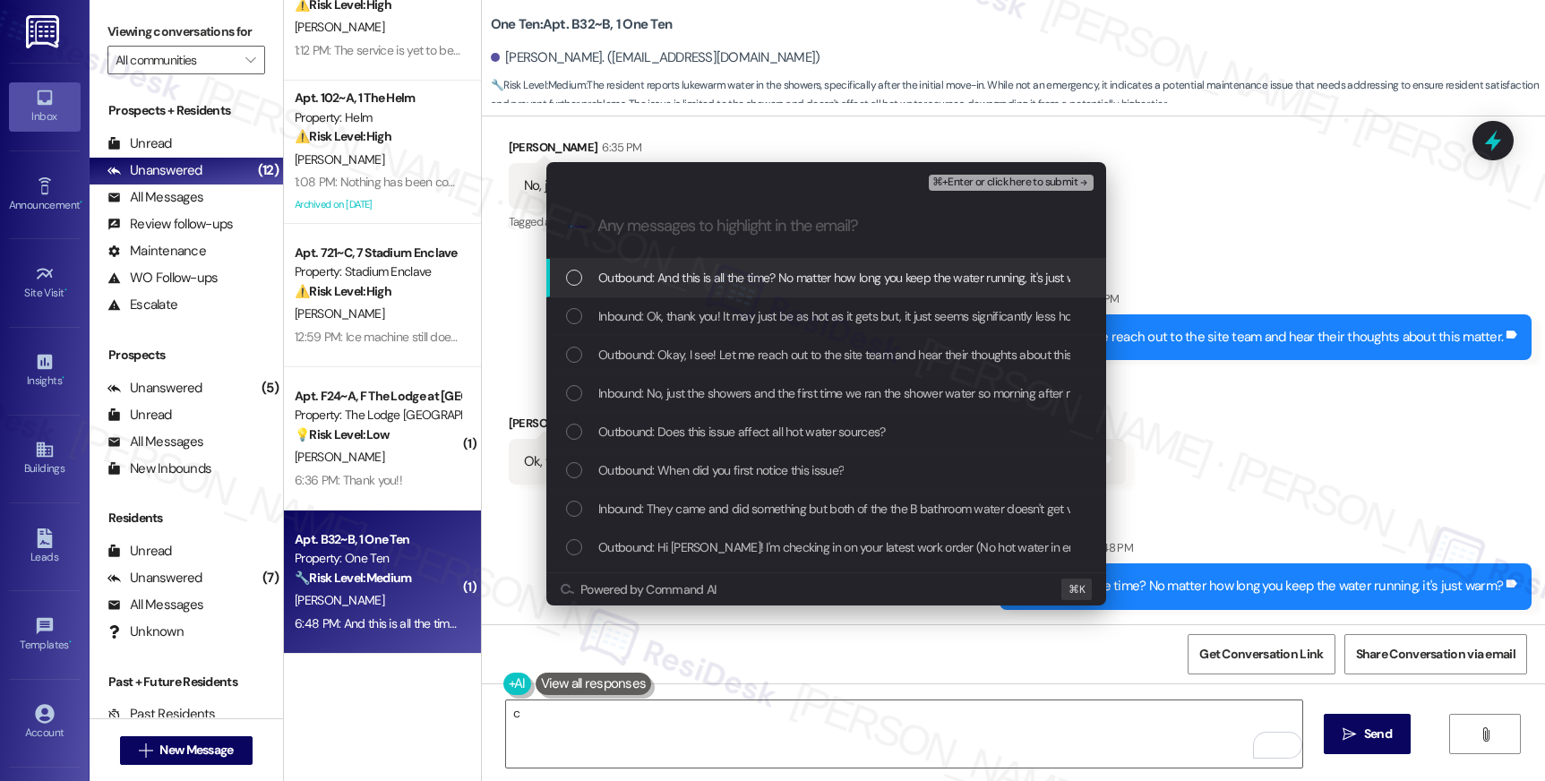
click at [993, 164] on div "Escalate Conversation Low risk CONCERN: Luke warm water Any messages to highlig…" at bounding box center [826, 178] width 560 height 32
click at [990, 171] on div "⌘+Enter or click here to submit" at bounding box center [1013, 182] width 168 height 23
click at [1002, 180] on span "⌘+Enter or click here to submit" at bounding box center [1004, 182] width 145 height 13
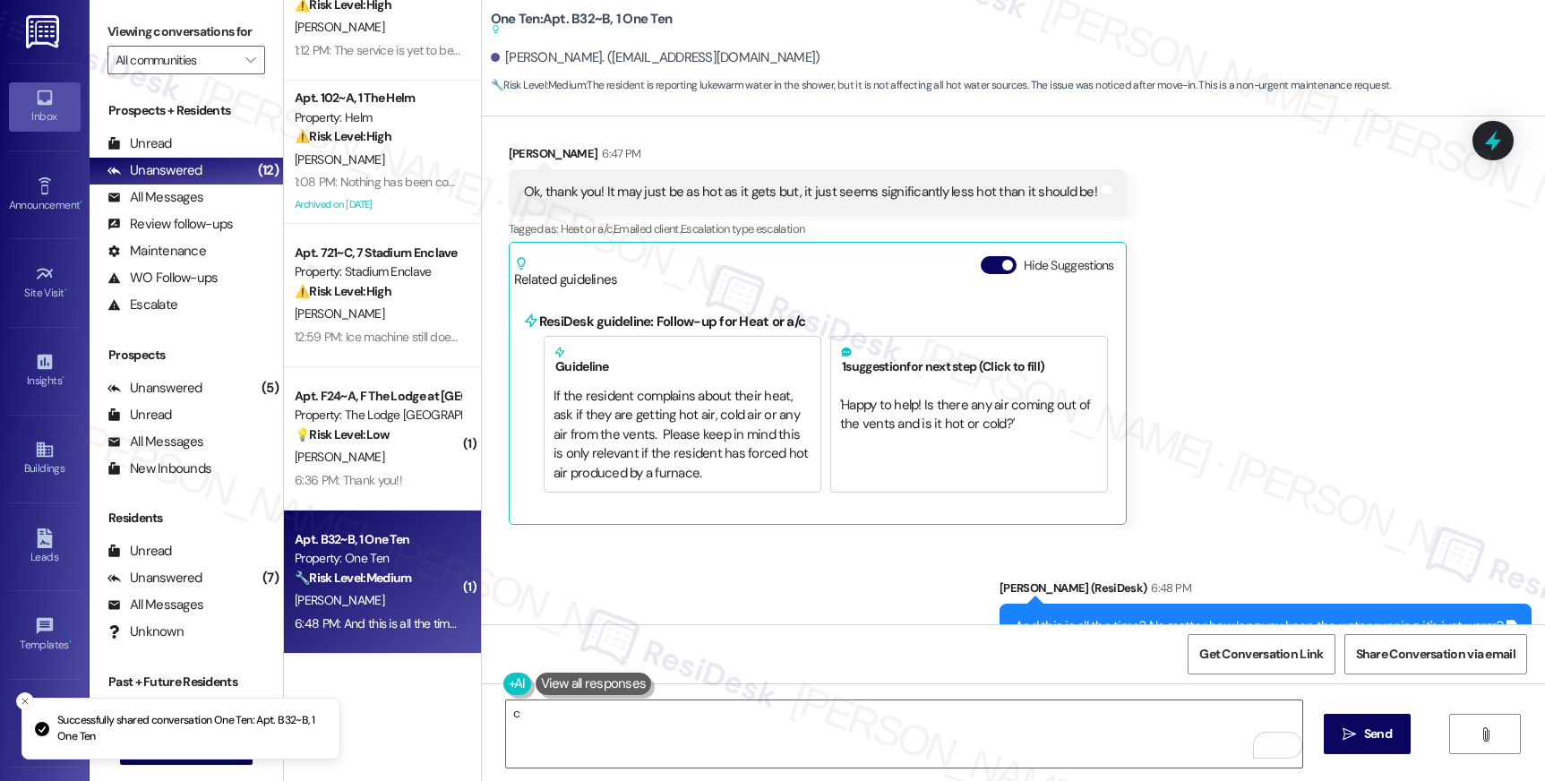
scroll to position [1153, 0]
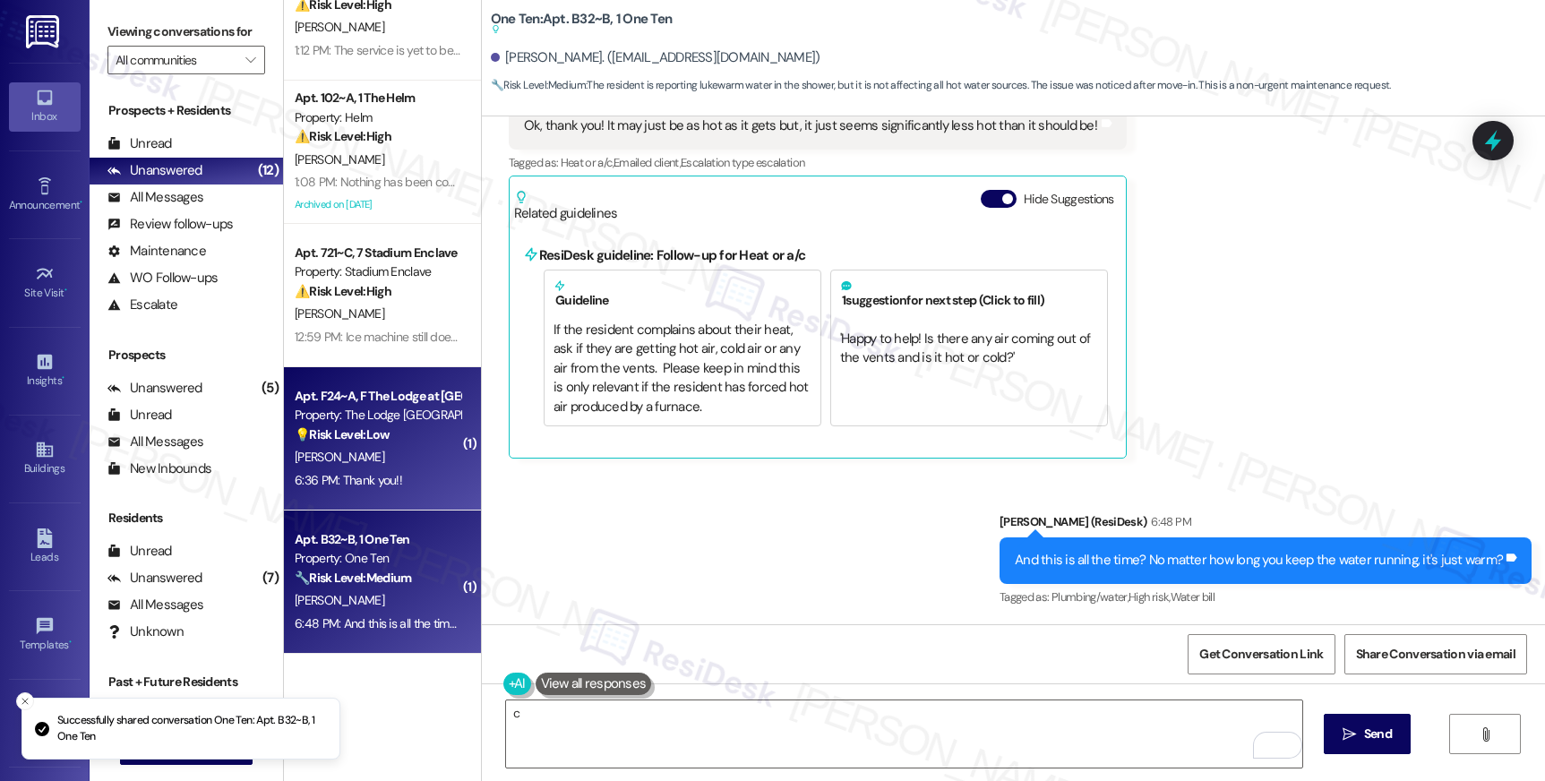
click at [411, 397] on div "Apt. F24~A, F The Lodge at Allendale" at bounding box center [378, 396] width 166 height 19
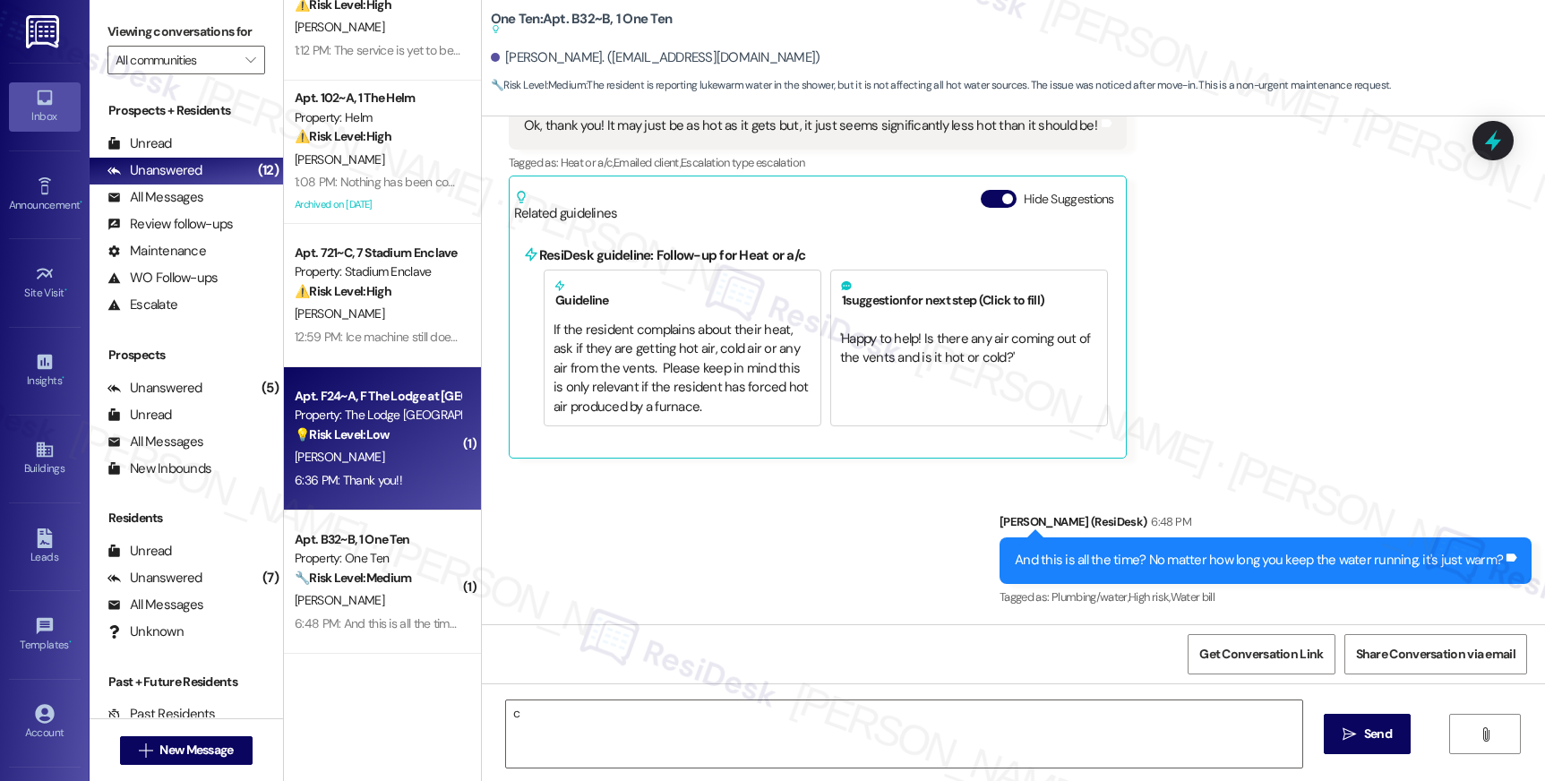
click at [411, 397] on div "Apt. F24~A, F The Lodge at Allendale" at bounding box center [378, 396] width 166 height 19
type textarea "Fetching suggested responses. Please feel free to read through the conversation…"
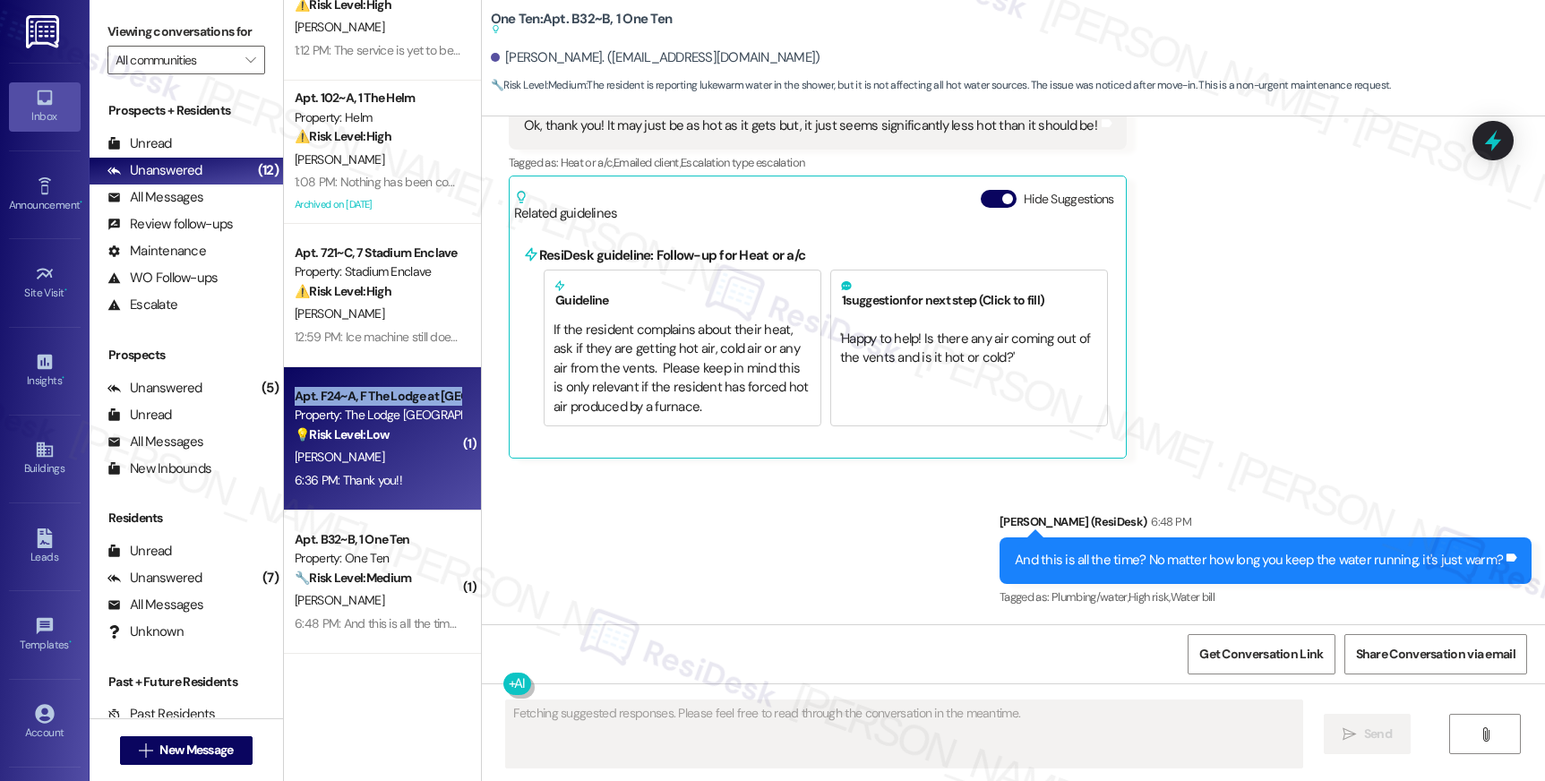
click at [411, 397] on div "Apt. F24~A, F The Lodge at Allendale" at bounding box center [378, 396] width 166 height 19
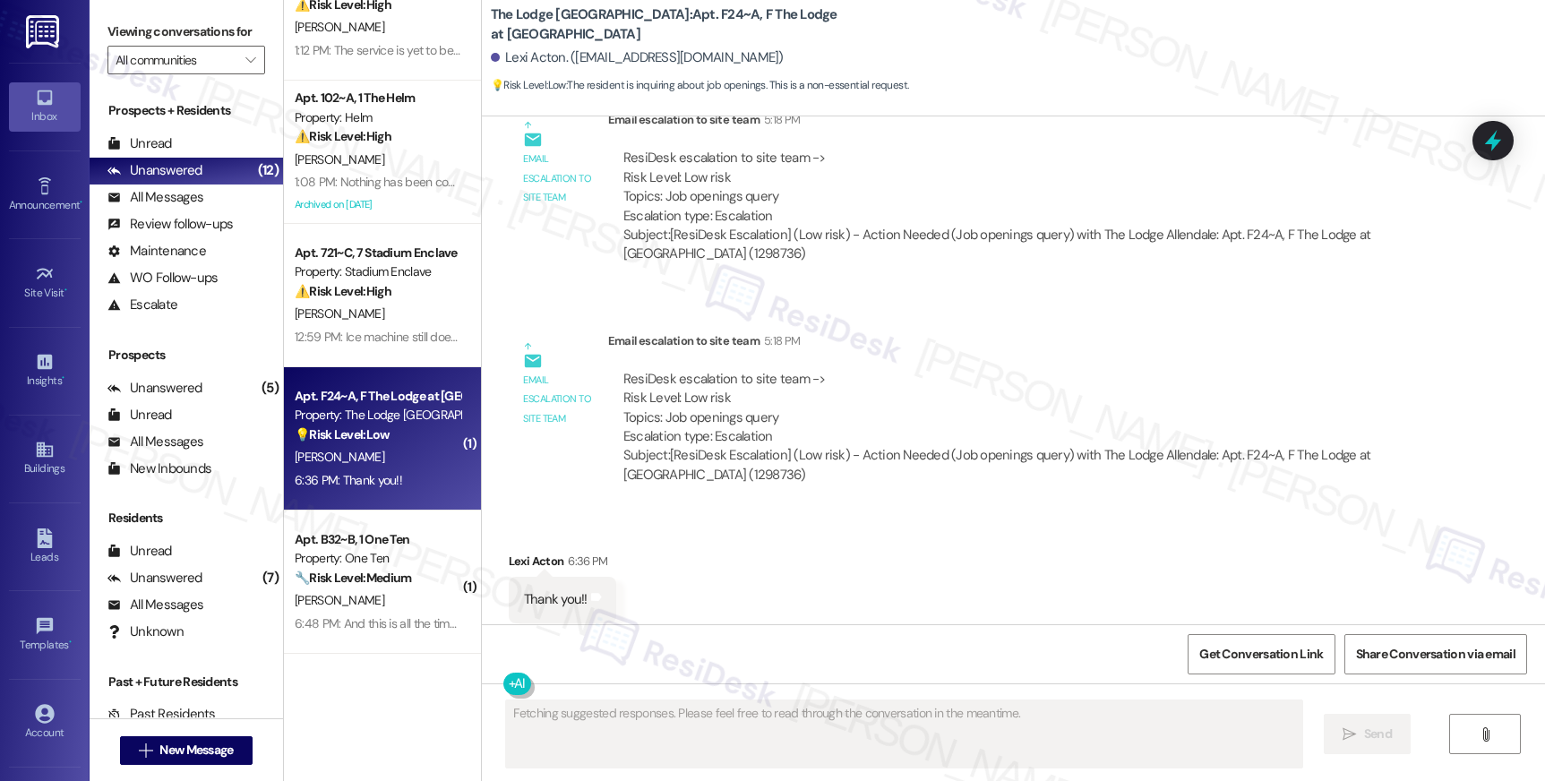
scroll to position [5713, 0]
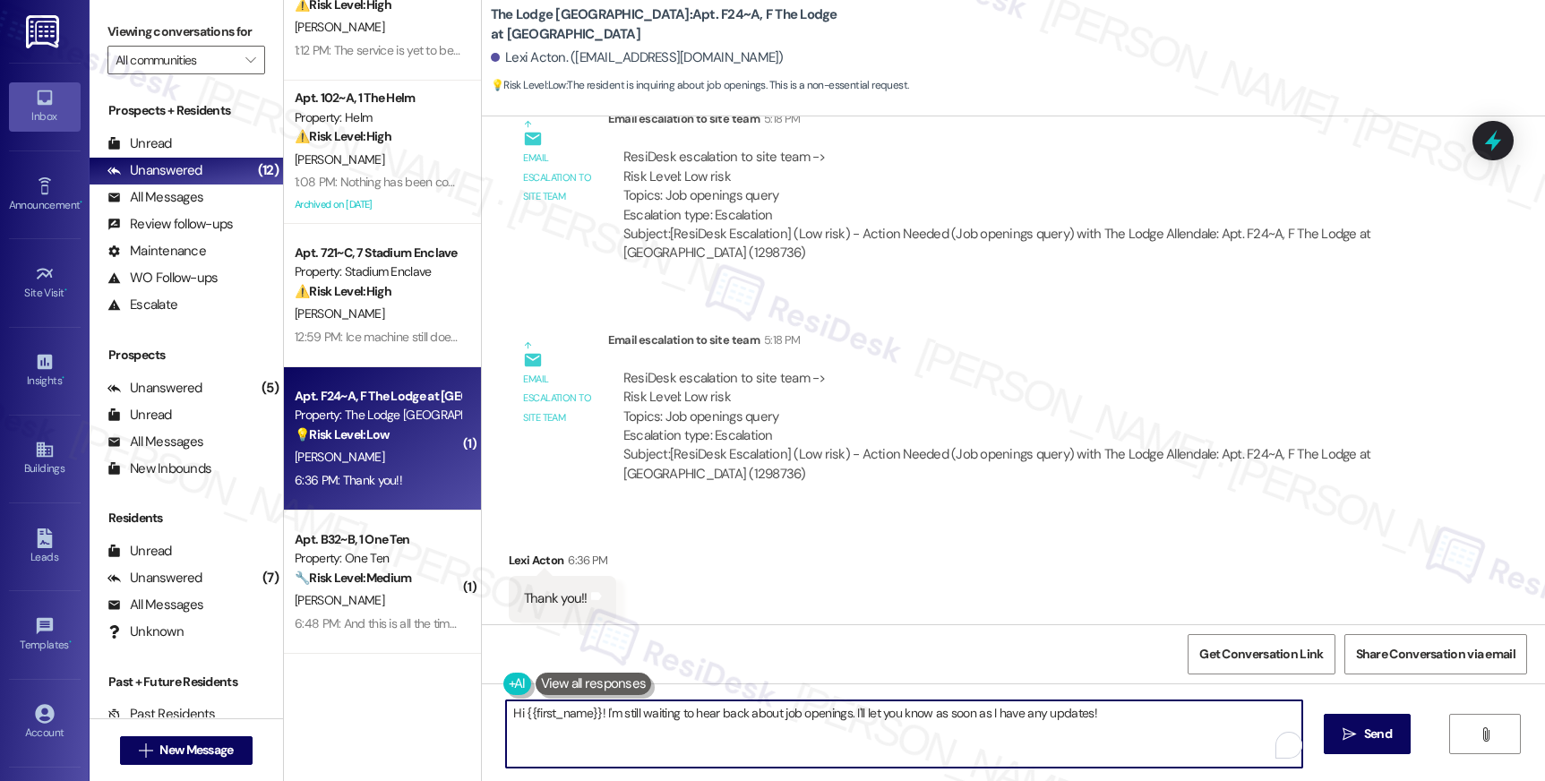
click at [623, 726] on textarea "Hi {{first_name}}! I'm still waiting to hear back about job openings. I'll let …" at bounding box center [903, 733] width 795 height 67
click at [641, 726] on textarea "Hi {{first_name}}! I'm still waiting to hear back about job openings. I'll let …" at bounding box center [903, 733] width 795 height 67
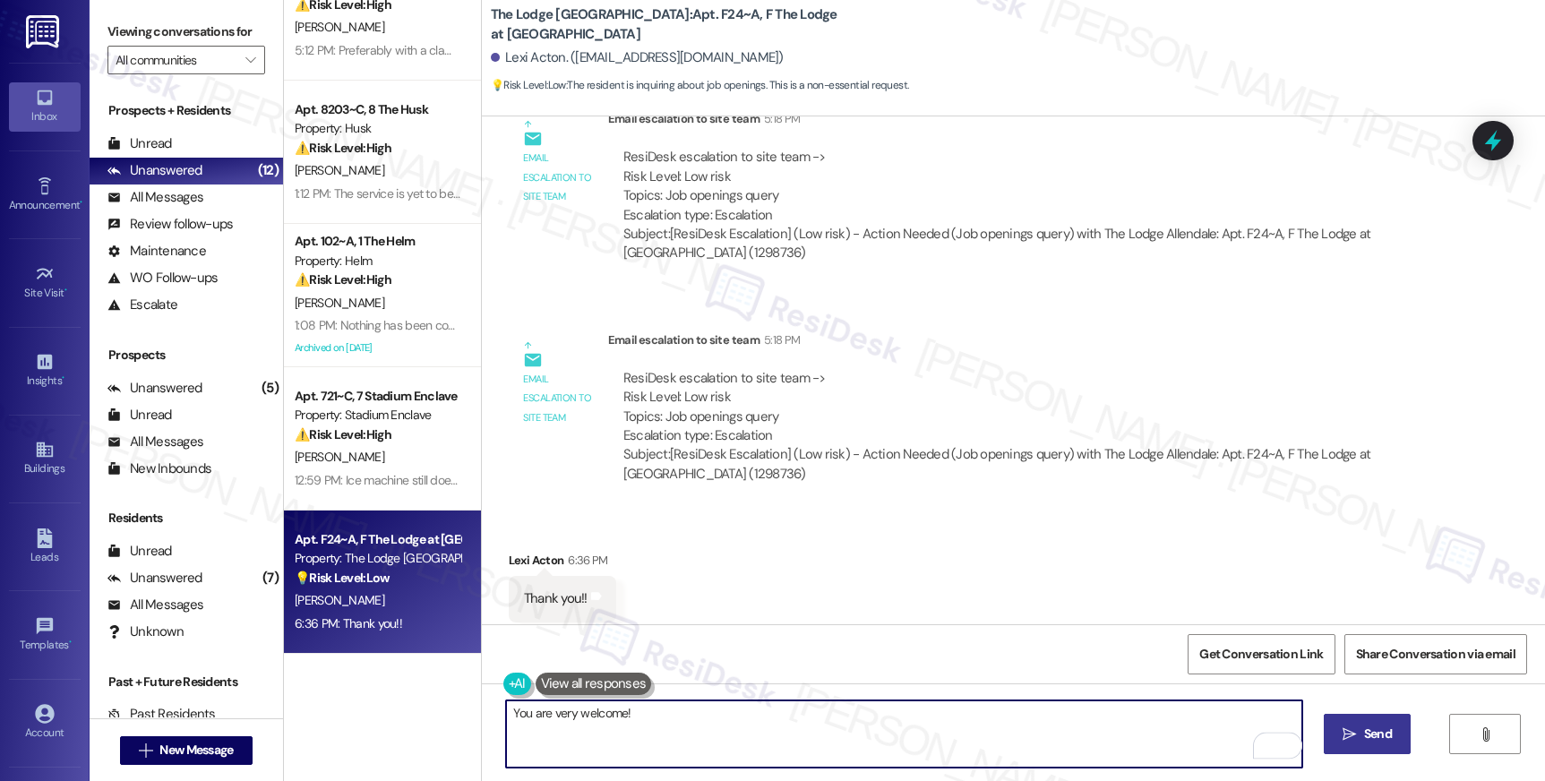
type textarea "You are very welcome!"
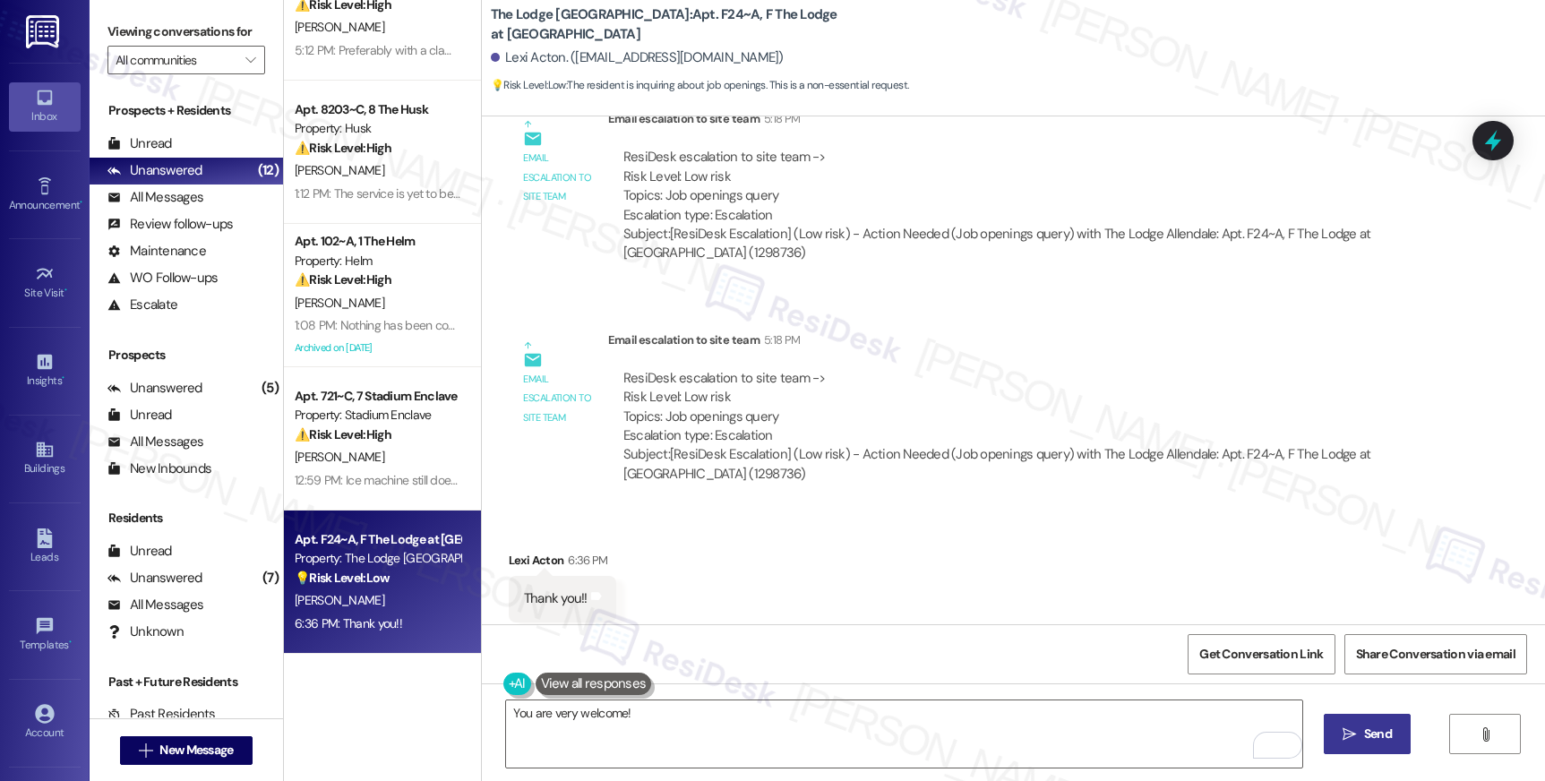
drag, startPoint x: 1337, startPoint y: 728, endPoint x: 1355, endPoint y: 732, distance: 18.3
click at [1339, 728] on span " Send" at bounding box center [1367, 734] width 56 height 19
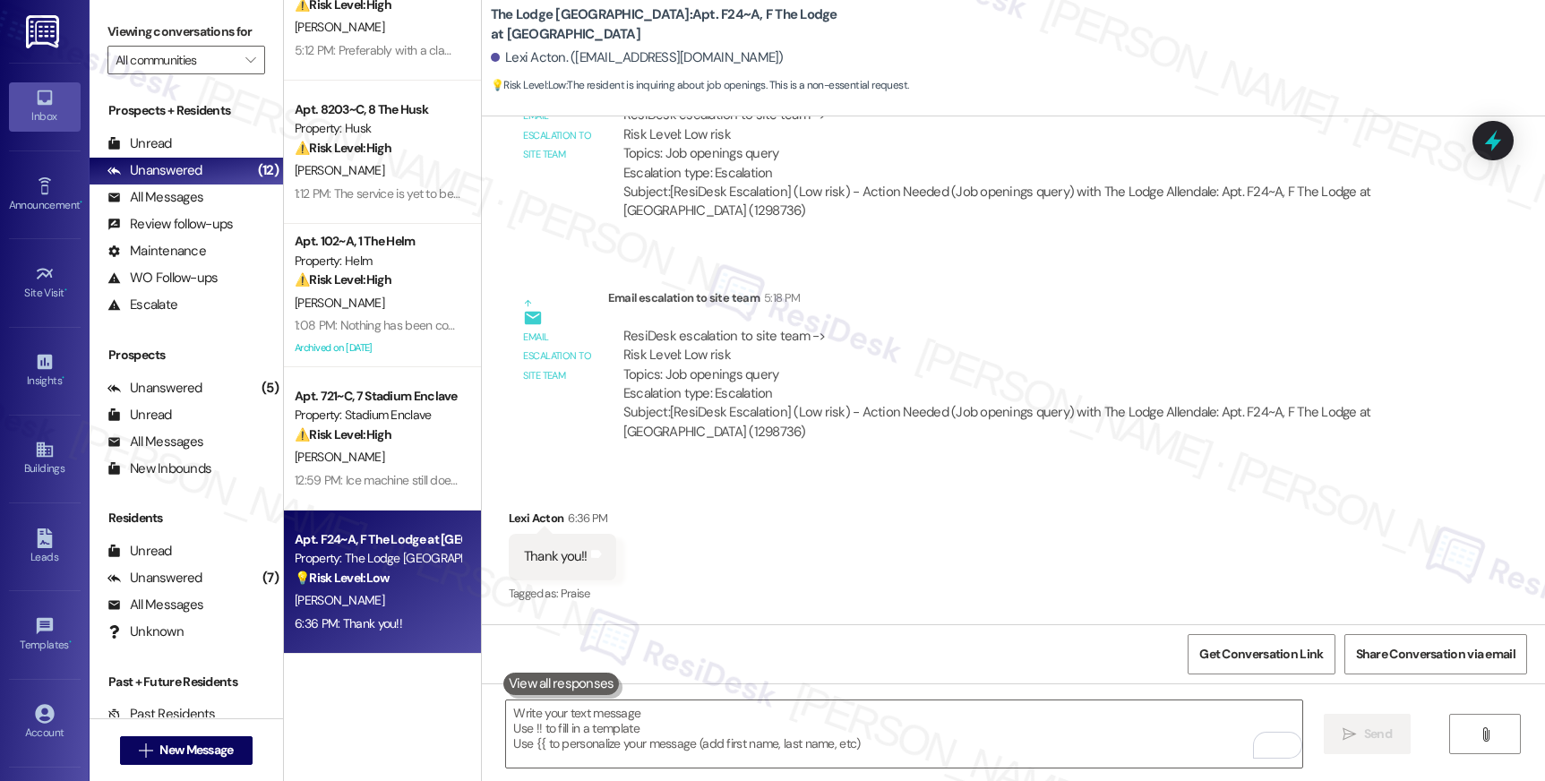
scroll to position [5838, 0]
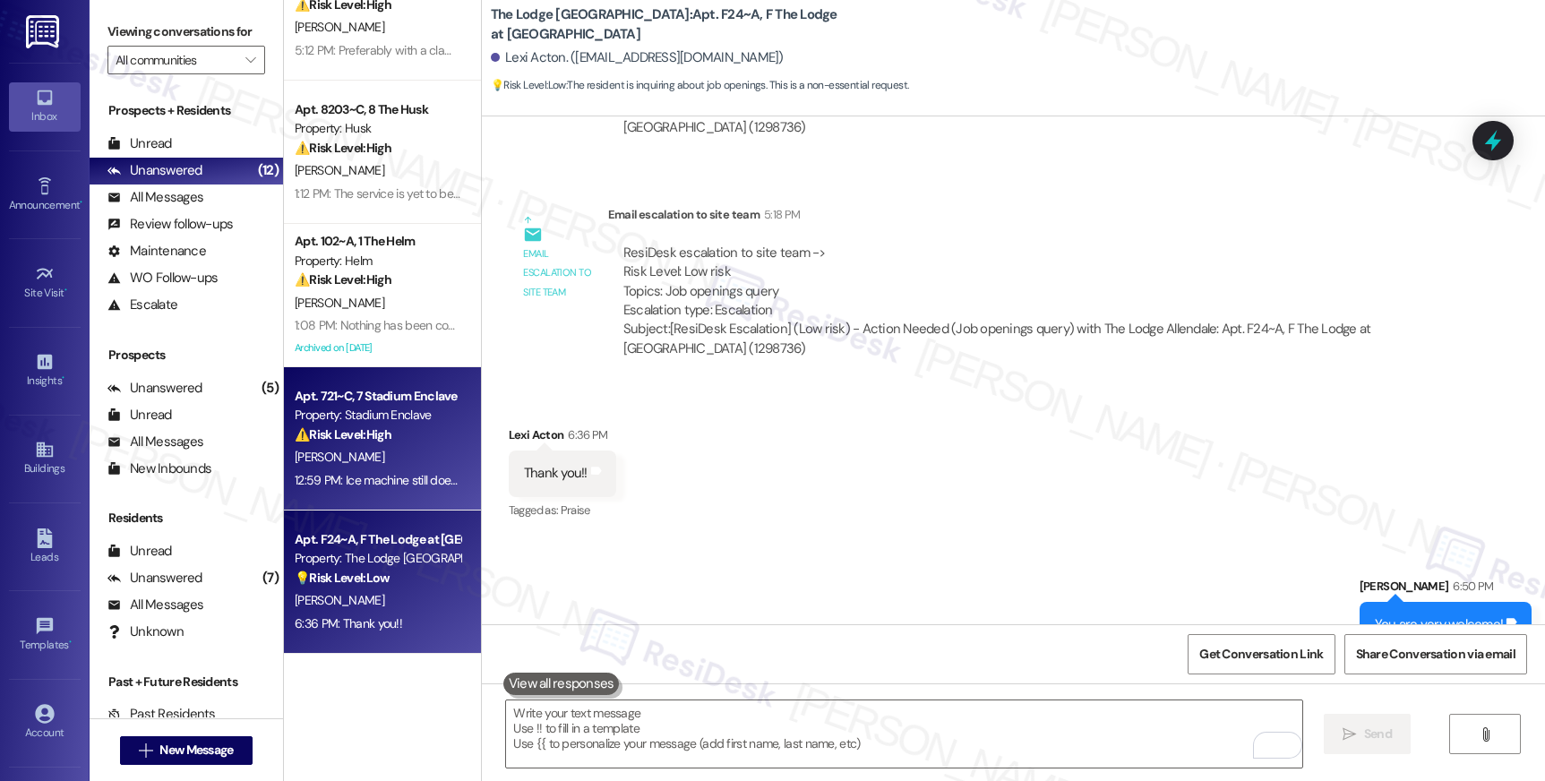
click at [322, 447] on div "[PERSON_NAME]" at bounding box center [377, 457] width 169 height 22
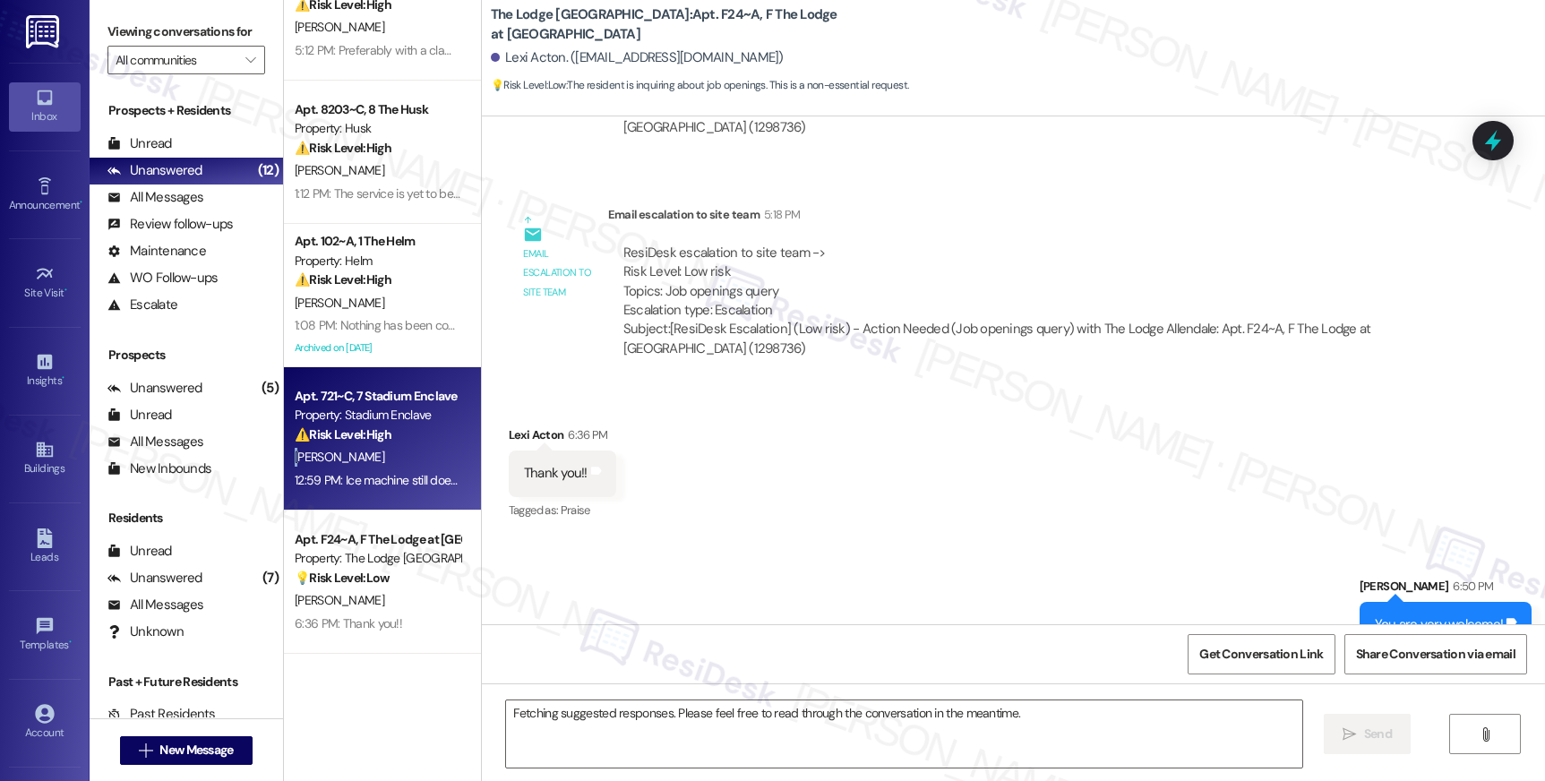
click at [325, 447] on div "[PERSON_NAME]" at bounding box center [377, 457] width 169 height 22
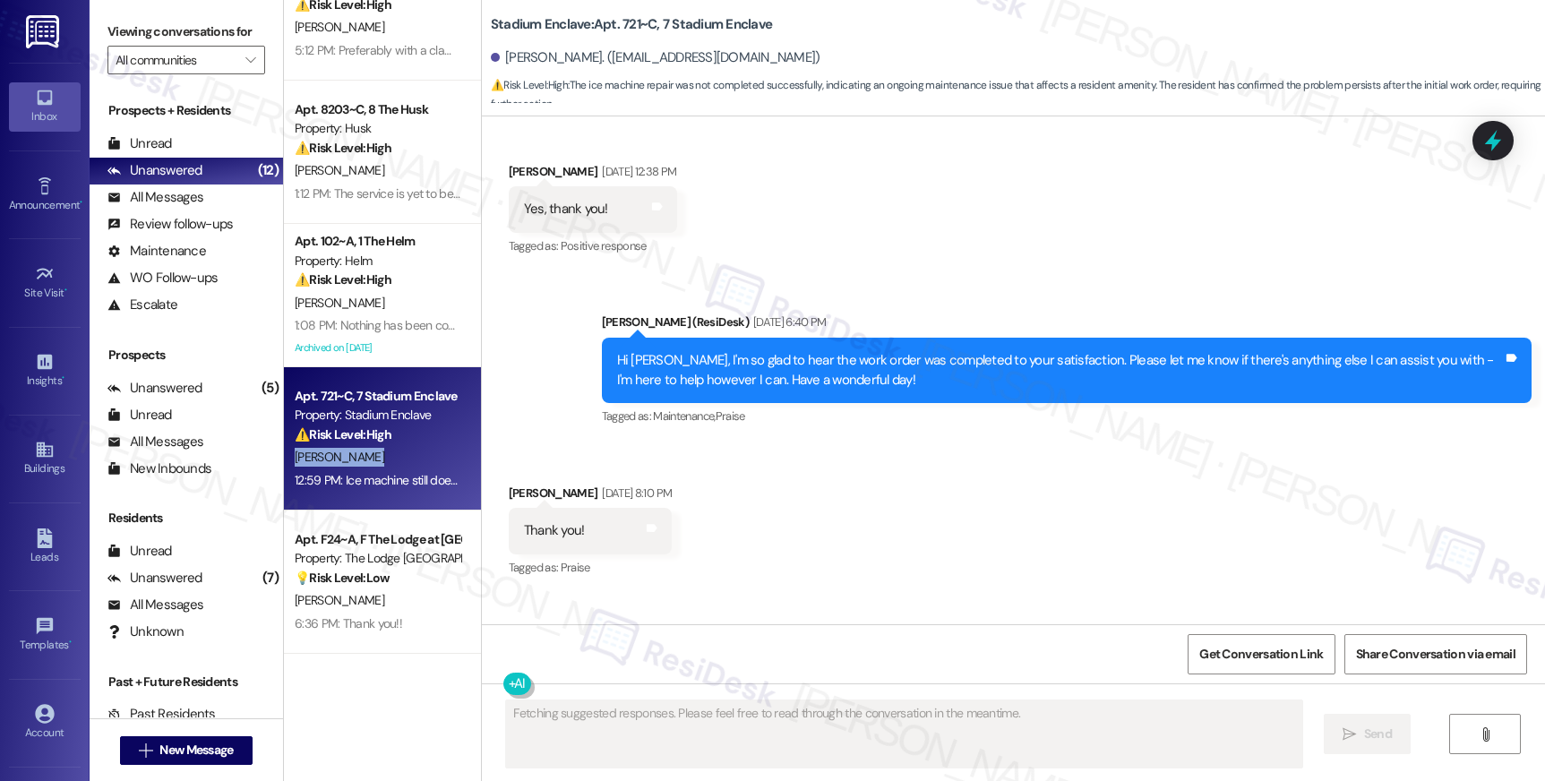
click at [325, 447] on div "[PERSON_NAME]" at bounding box center [377, 457] width 169 height 22
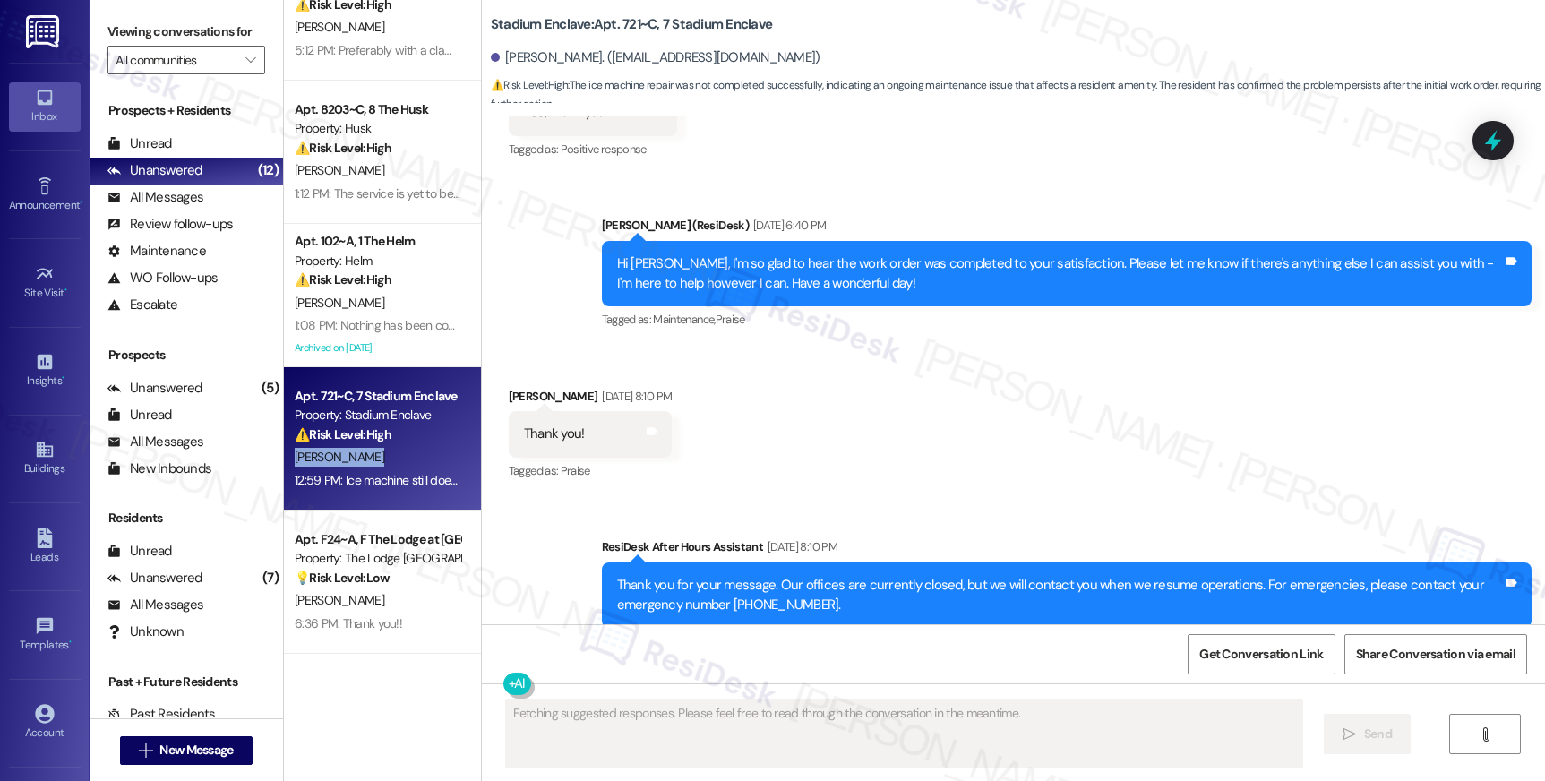
click at [325, 447] on div "[PERSON_NAME]" at bounding box center [377, 457] width 169 height 22
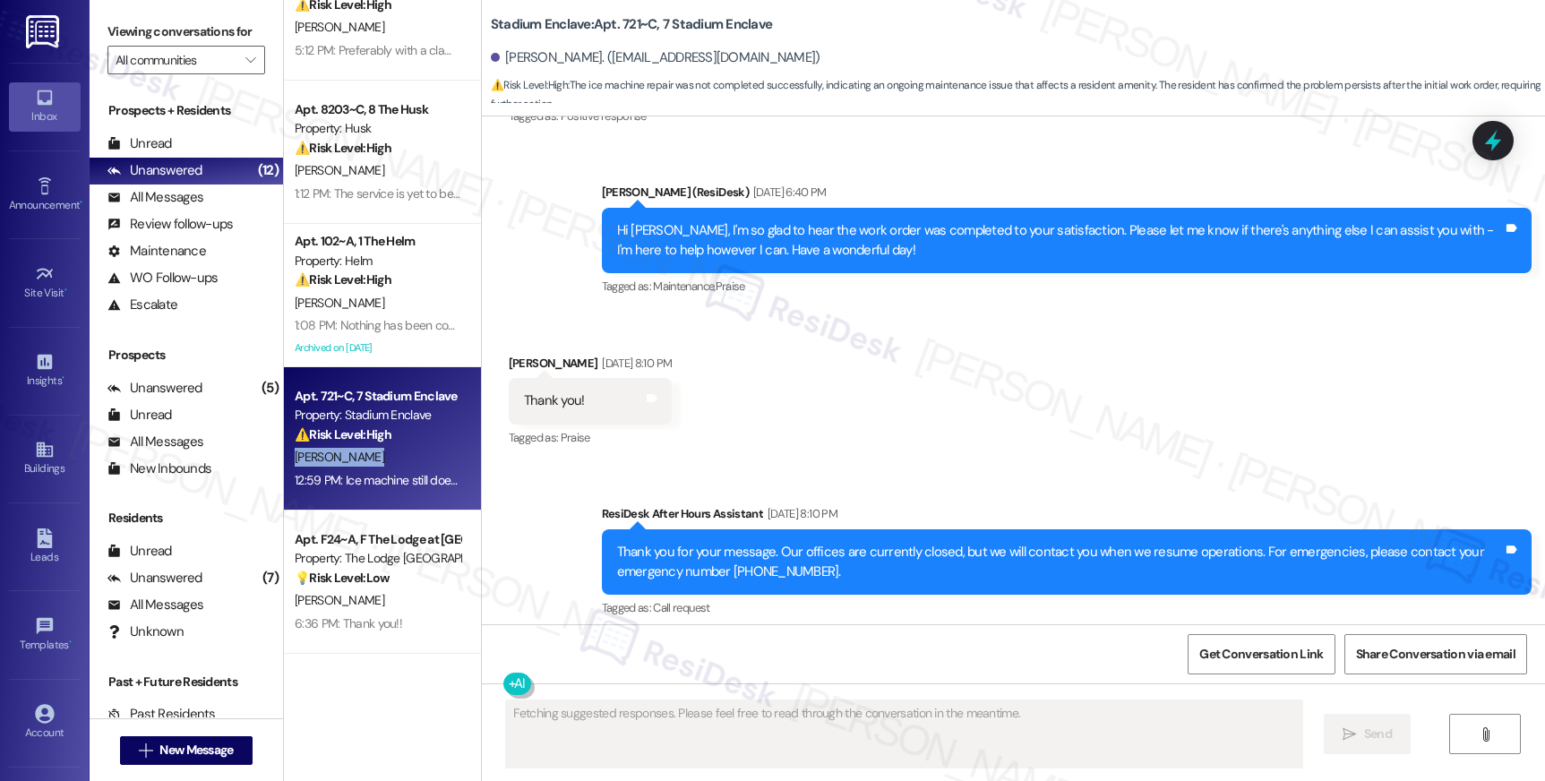
click at [325, 447] on div "[PERSON_NAME]" at bounding box center [377, 457] width 169 height 22
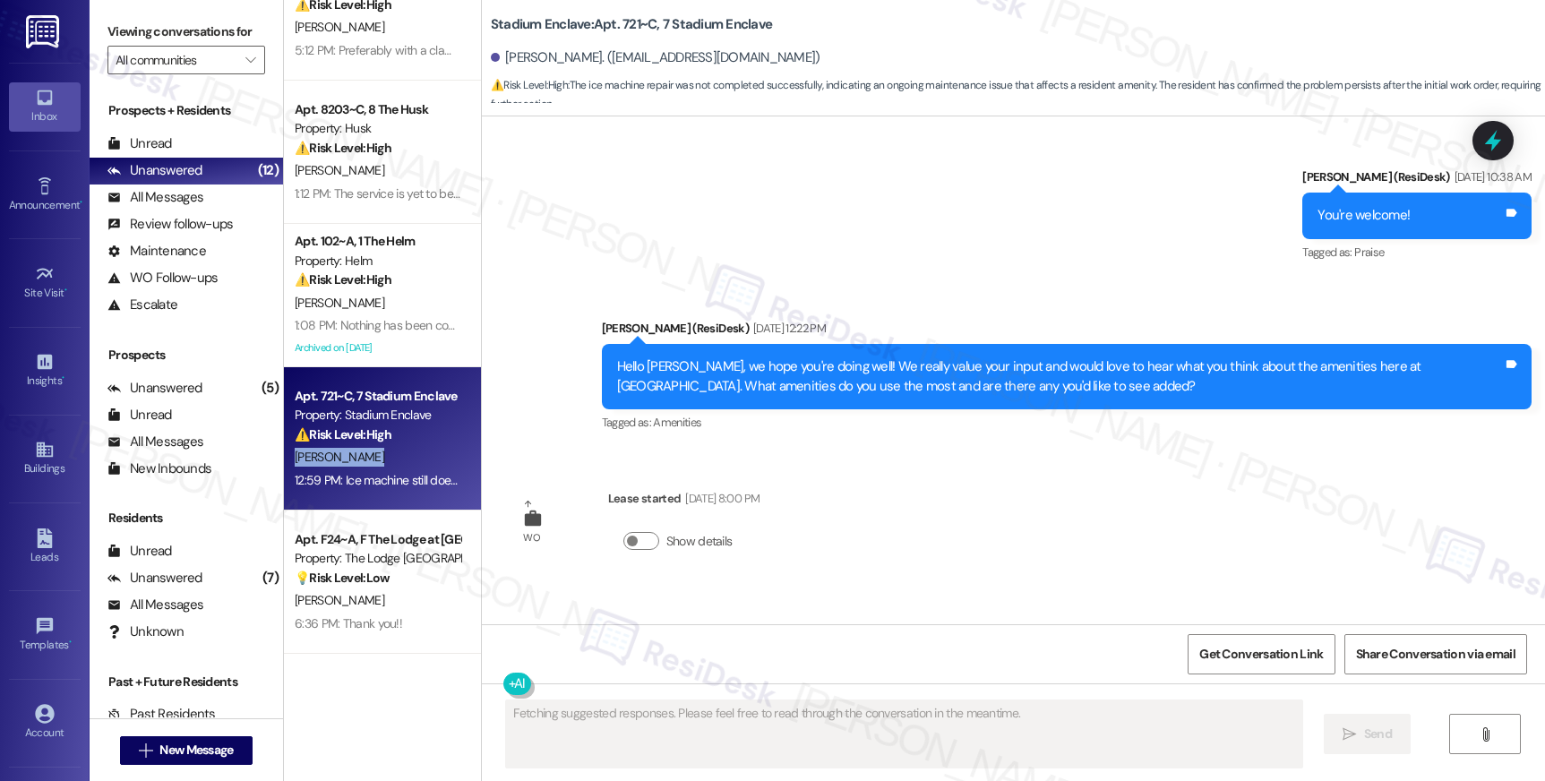
click at [325, 447] on div "[PERSON_NAME]" at bounding box center [377, 457] width 169 height 22
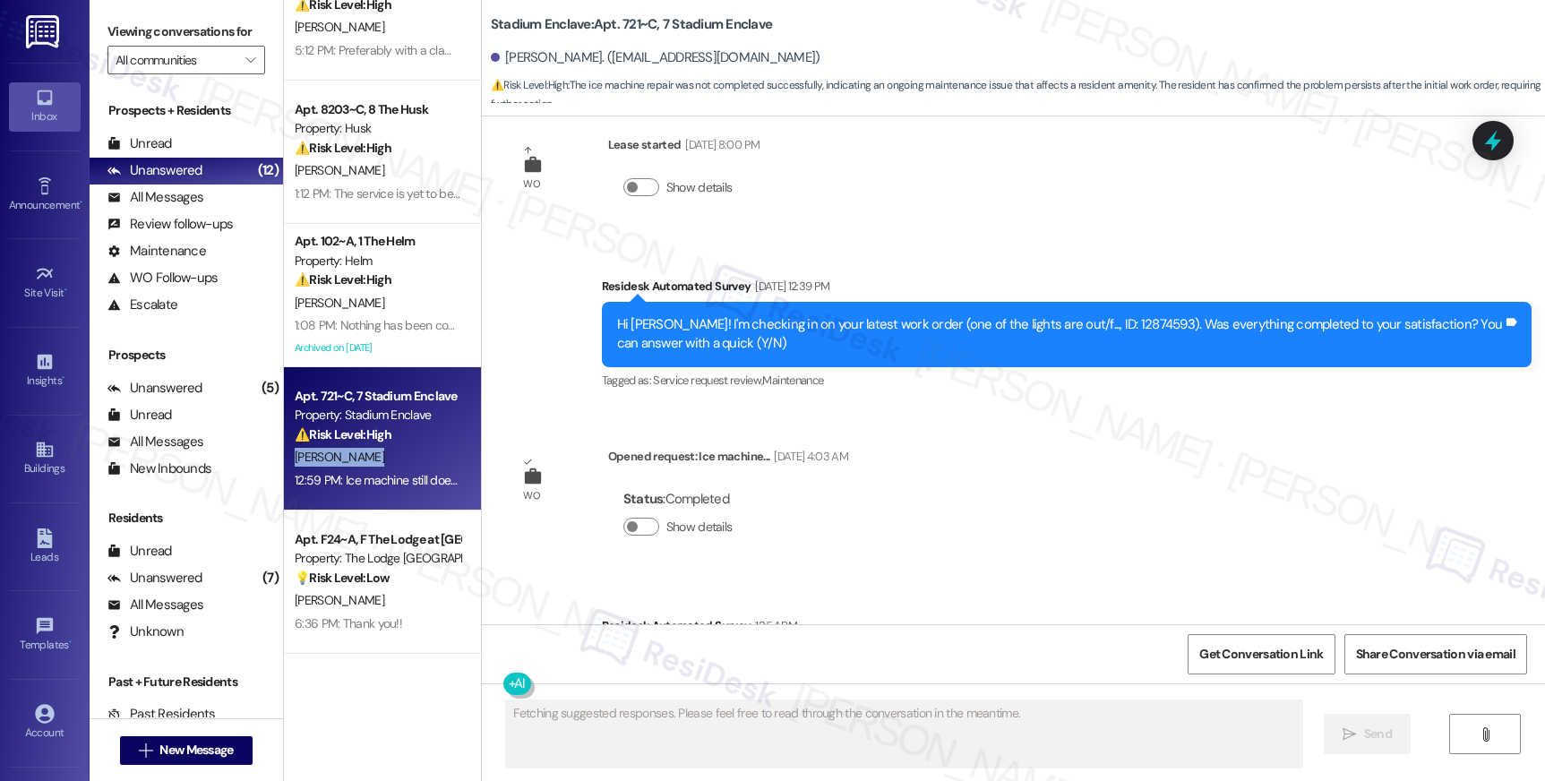
click at [325, 446] on div "[PERSON_NAME]" at bounding box center [377, 457] width 169 height 22
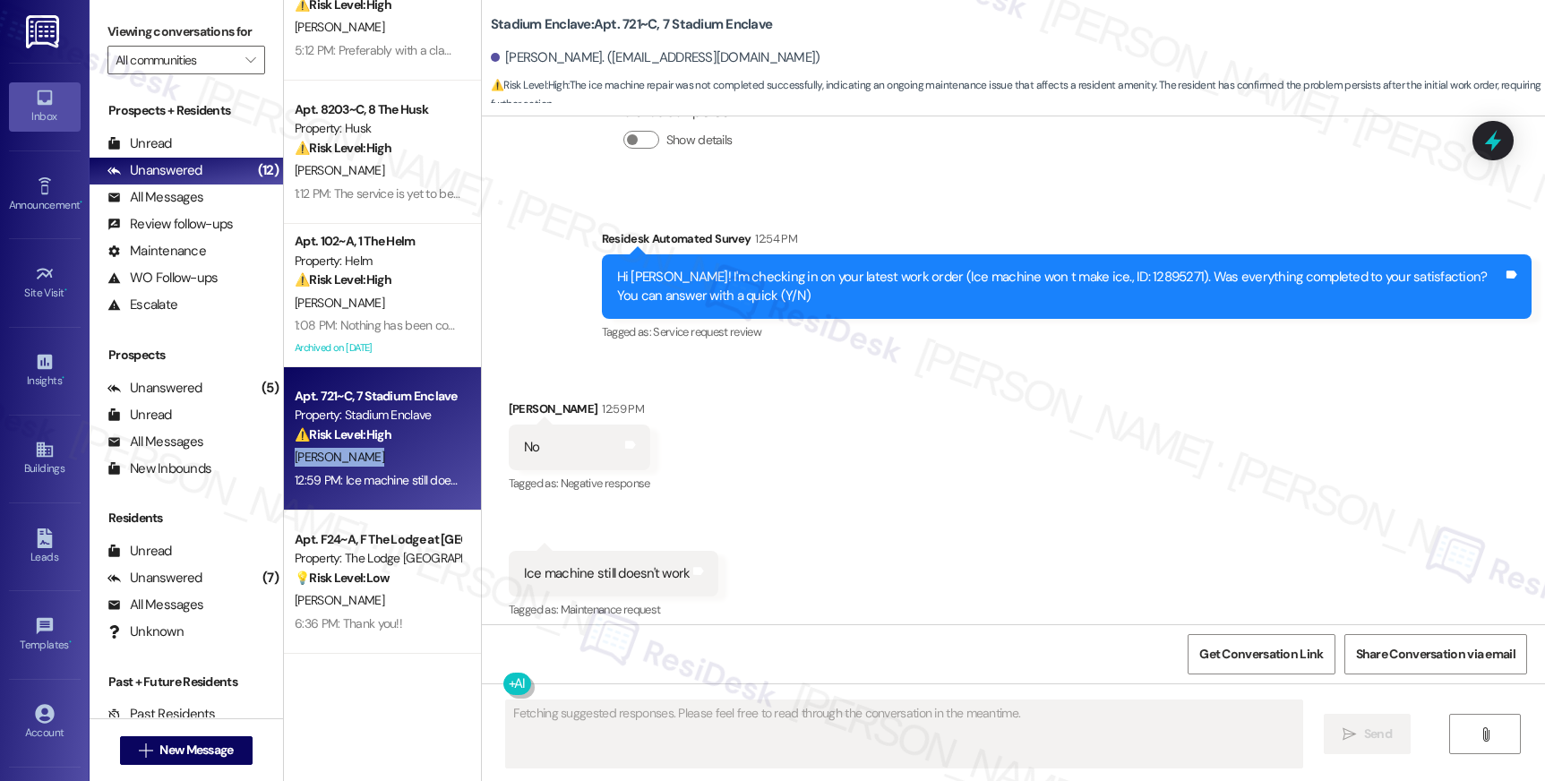
click at [325, 446] on div "[PERSON_NAME]" at bounding box center [377, 457] width 169 height 22
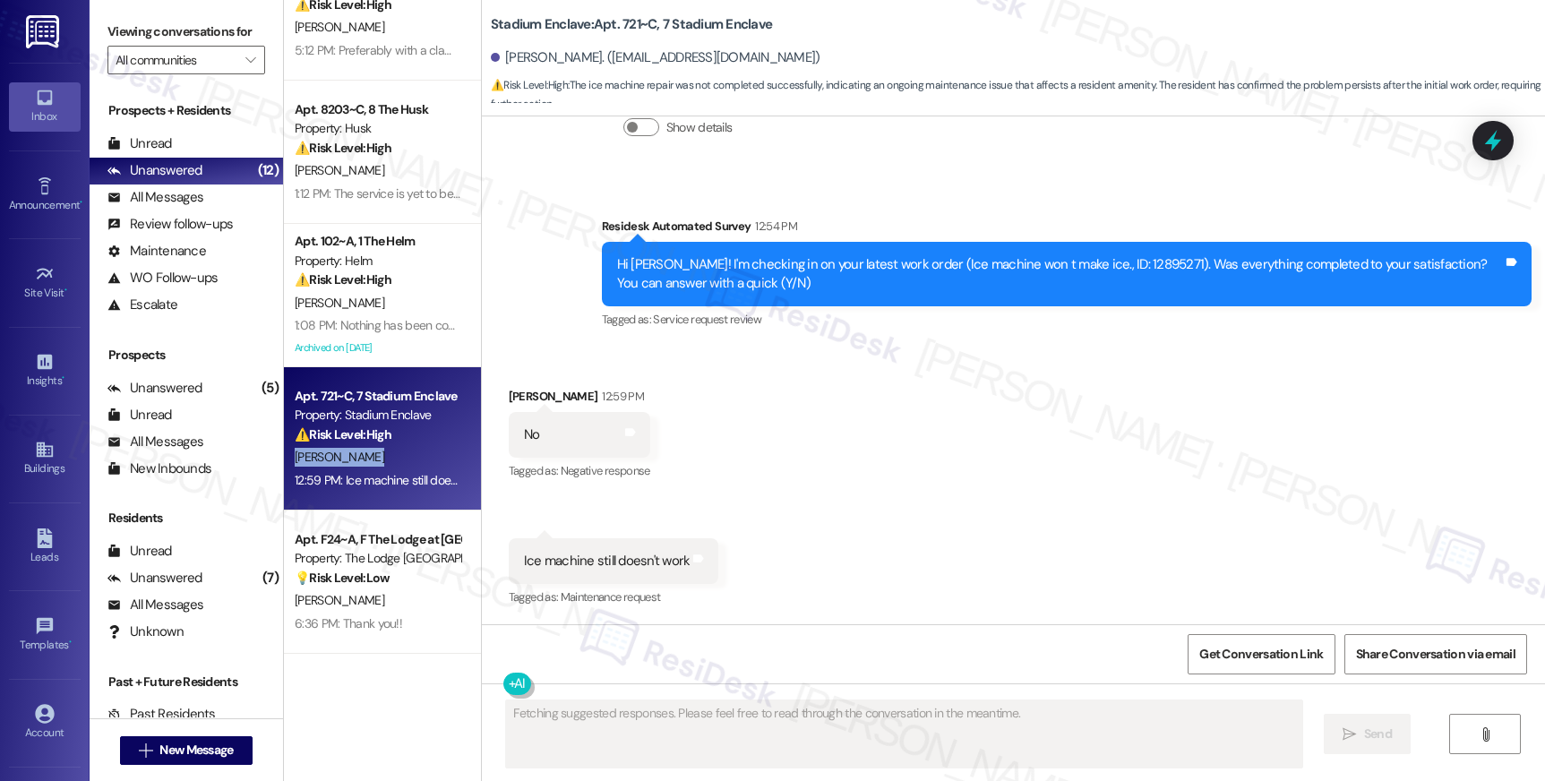
click at [325, 446] on div "[PERSON_NAME]" at bounding box center [377, 457] width 169 height 22
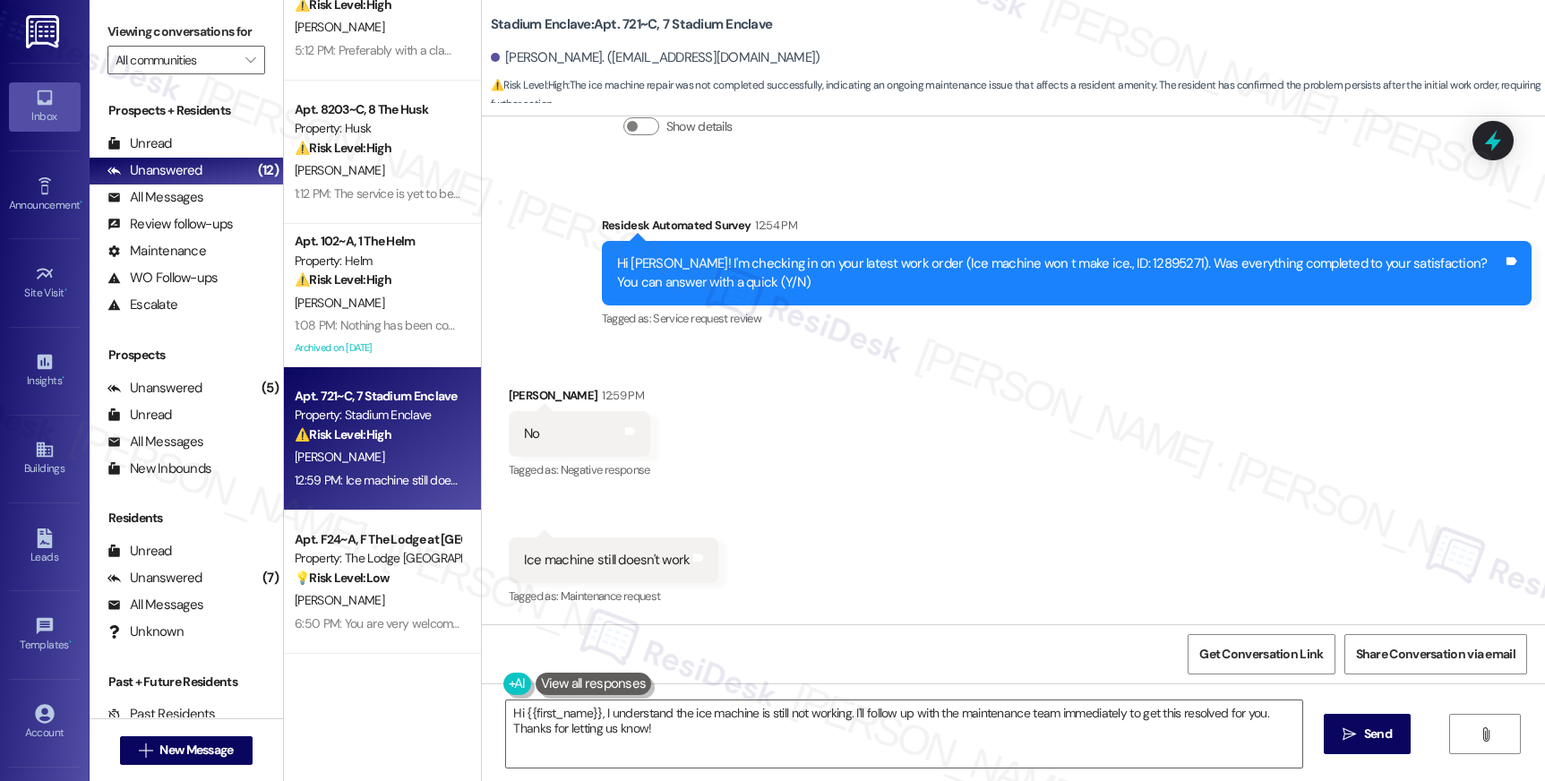
click at [1083, 257] on div "Hi [PERSON_NAME]! I'm checking in on your latest work order (Ice machine won t …" at bounding box center [1060, 273] width 886 height 39
click at [1081, 262] on div "Hi [PERSON_NAME]! I'm checking in on your latest work order (Ice machine won t …" at bounding box center [1060, 273] width 886 height 39
click at [1081, 261] on div "Hi [PERSON_NAME]! I'm checking in on your latest work order (Ice machine won t …" at bounding box center [1060, 273] width 886 height 39
copy div "12895271"
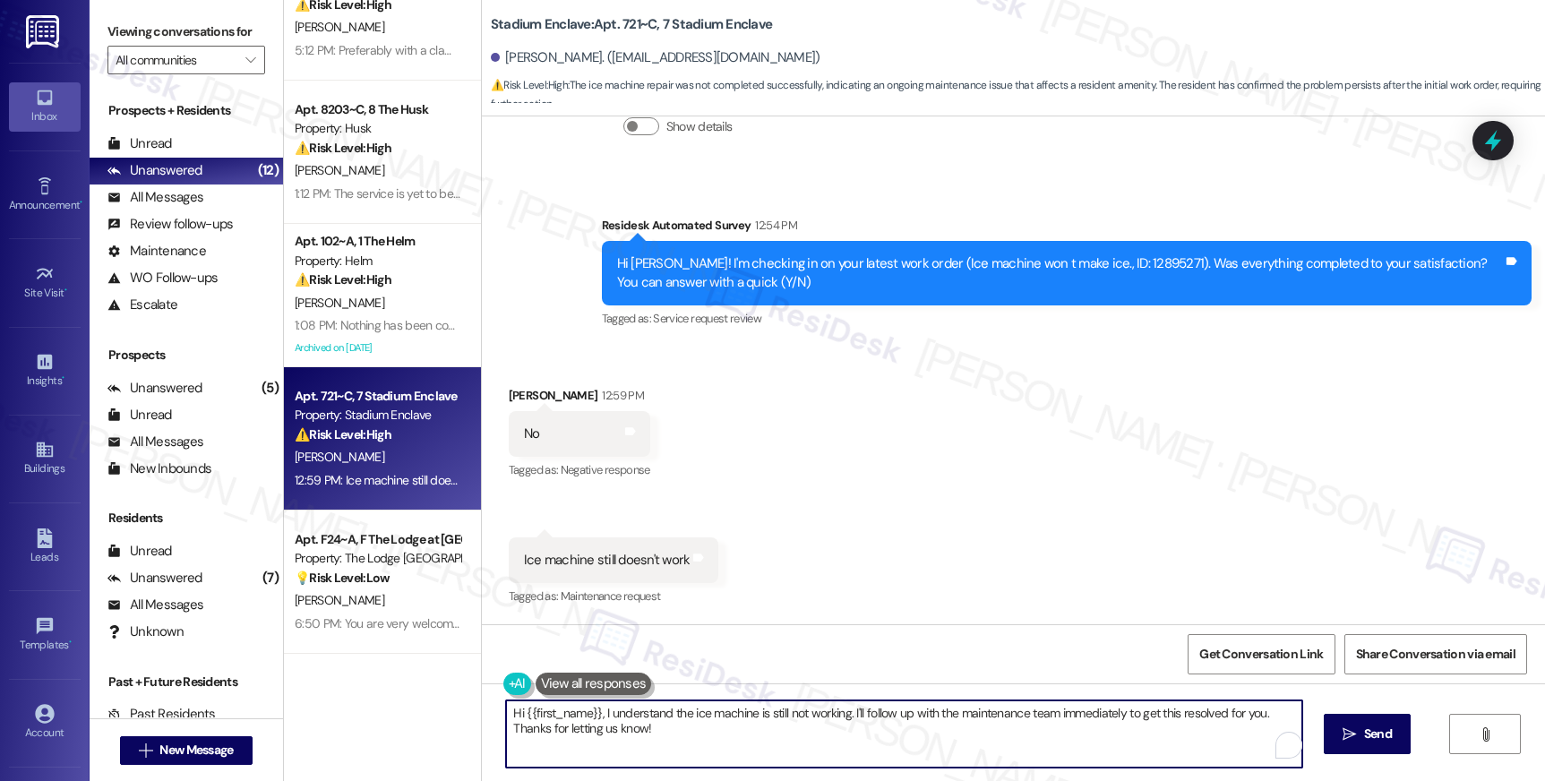
drag, startPoint x: 707, startPoint y: 734, endPoint x: 479, endPoint y: 695, distance: 231.7
click at [482, 699] on div "Hi {{first_name}}, I understand the ice machine is still not working. I'll foll…" at bounding box center [1013, 750] width 1063 height 134
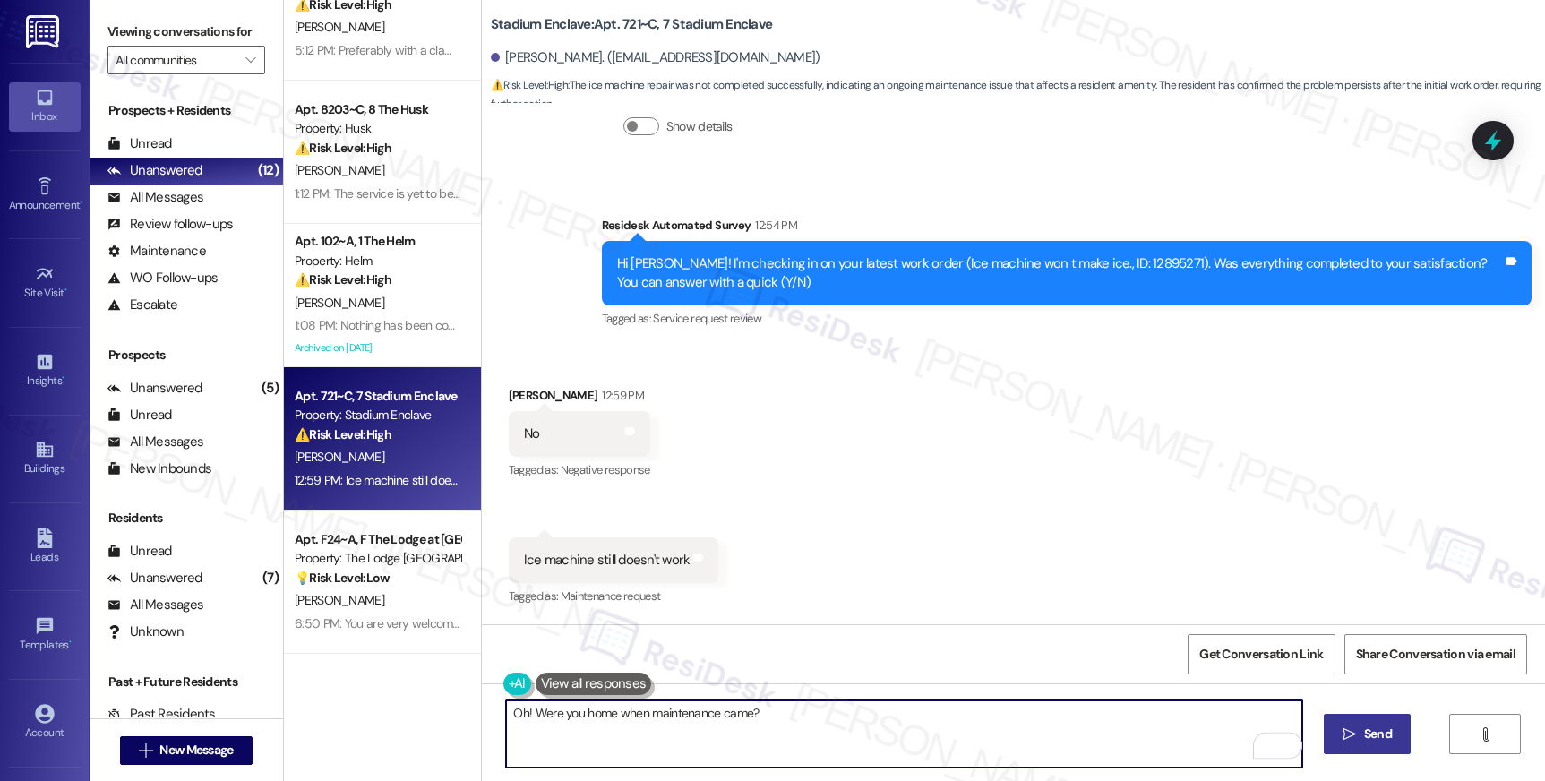
type textarea "Oh! Were you home when maintenance came?"
click at [1345, 735] on icon "" at bounding box center [1348, 734] width 13 height 14
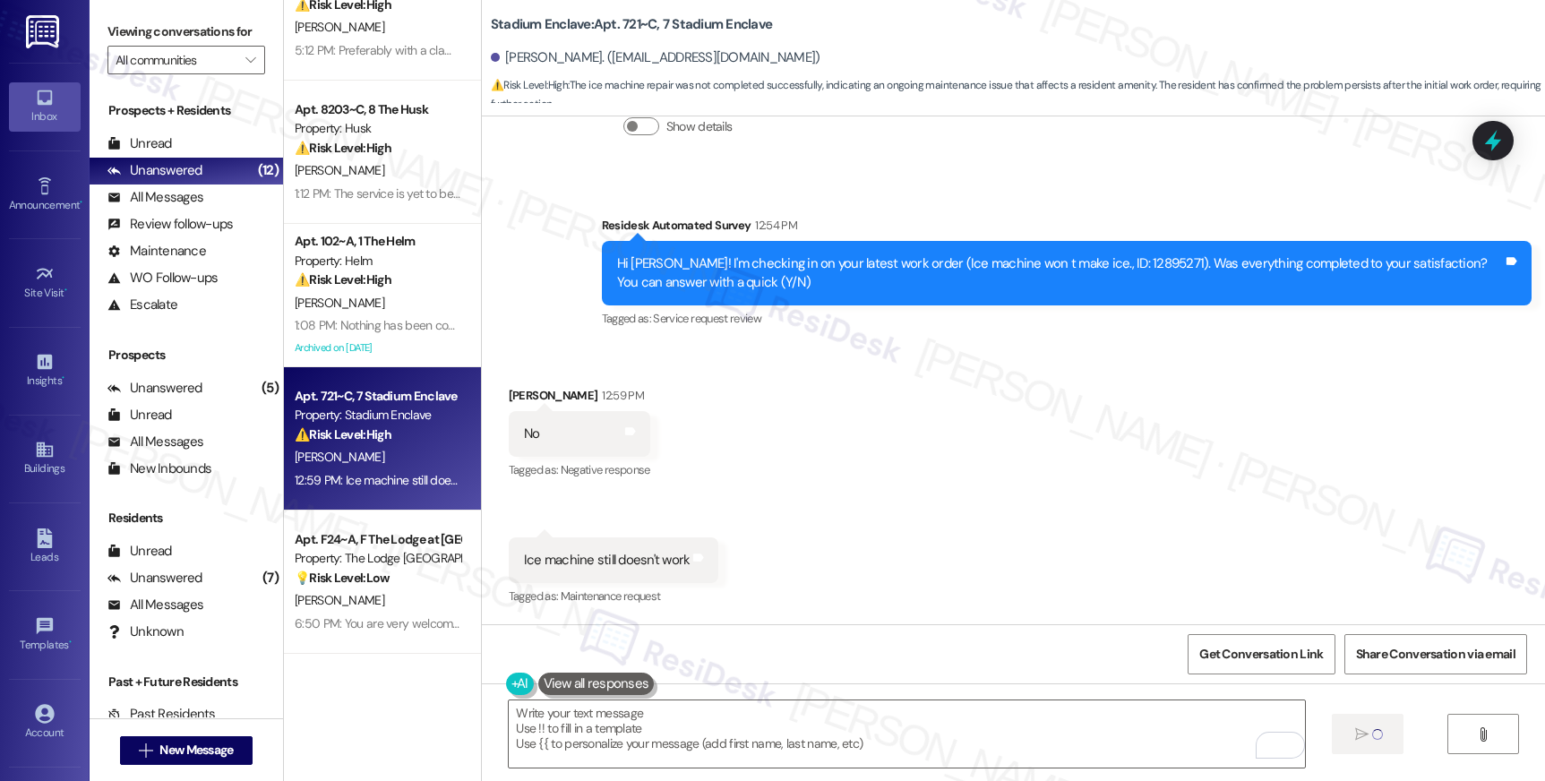
scroll to position [7228, 0]
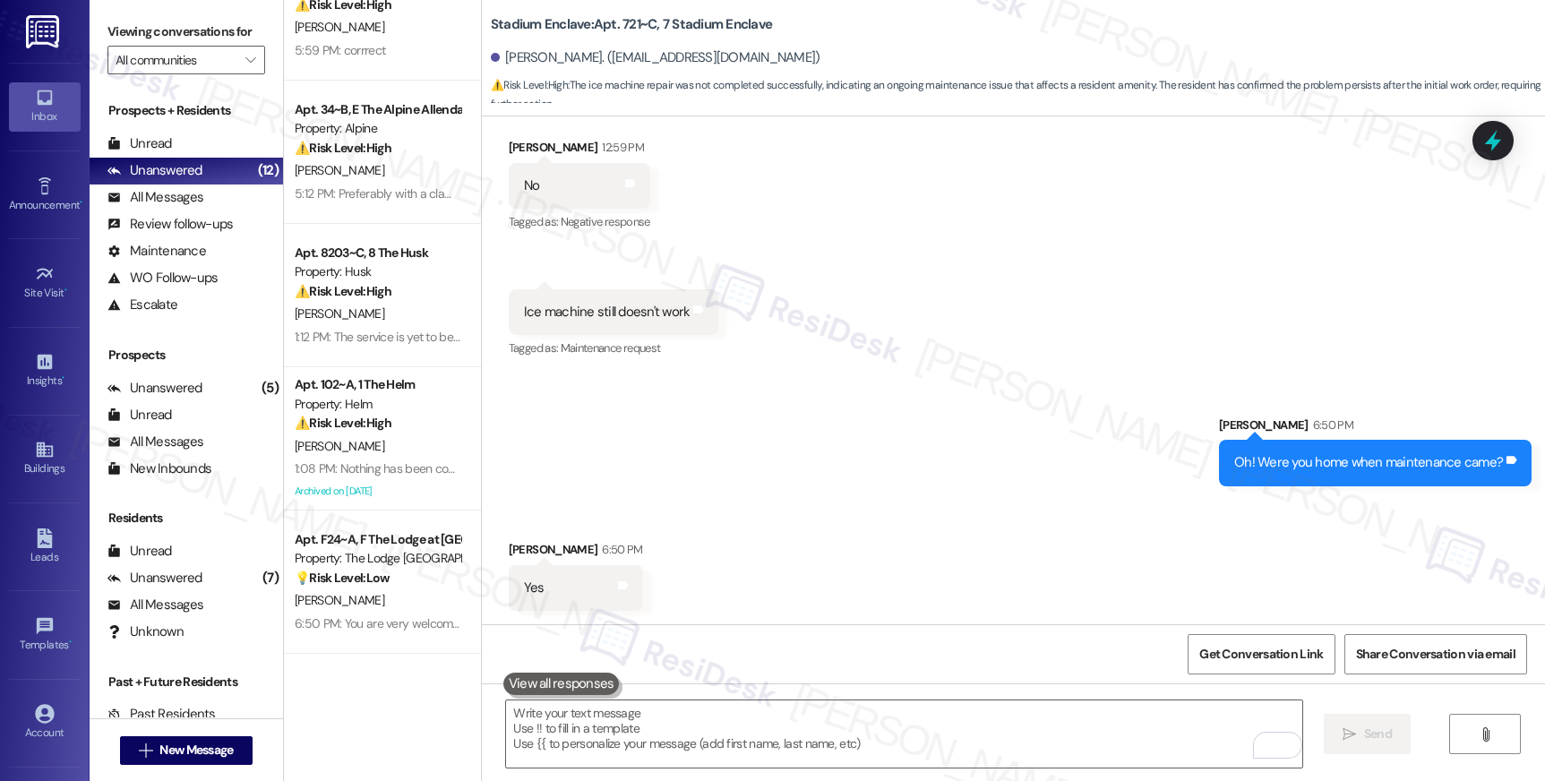
scroll to position [7478, 0]
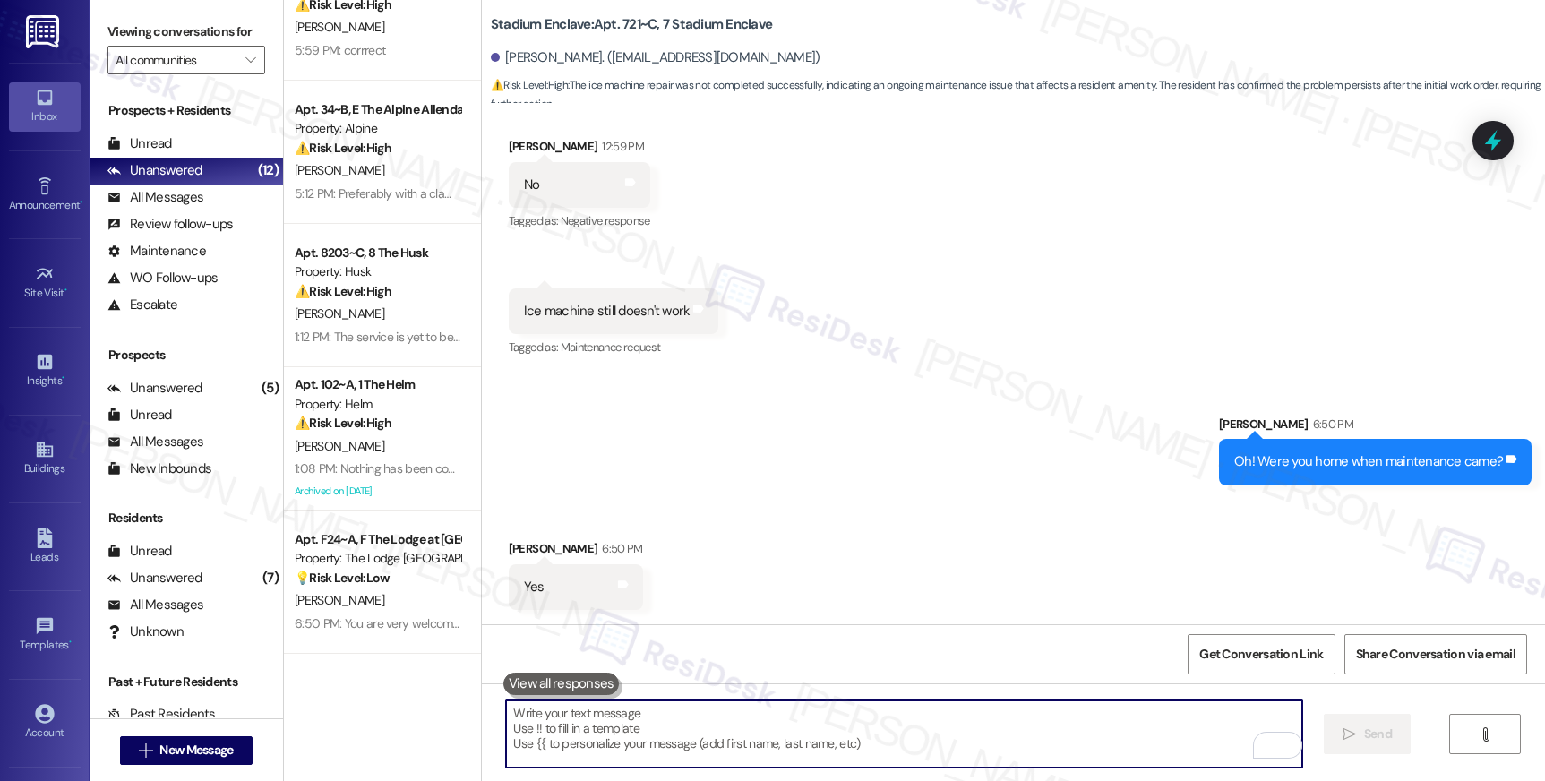
click at [668, 734] on textarea "To enrich screen reader interactions, please activate Accessibility in Grammarl…" at bounding box center [903, 733] width 795 height 67
type textarea "What did they say?"
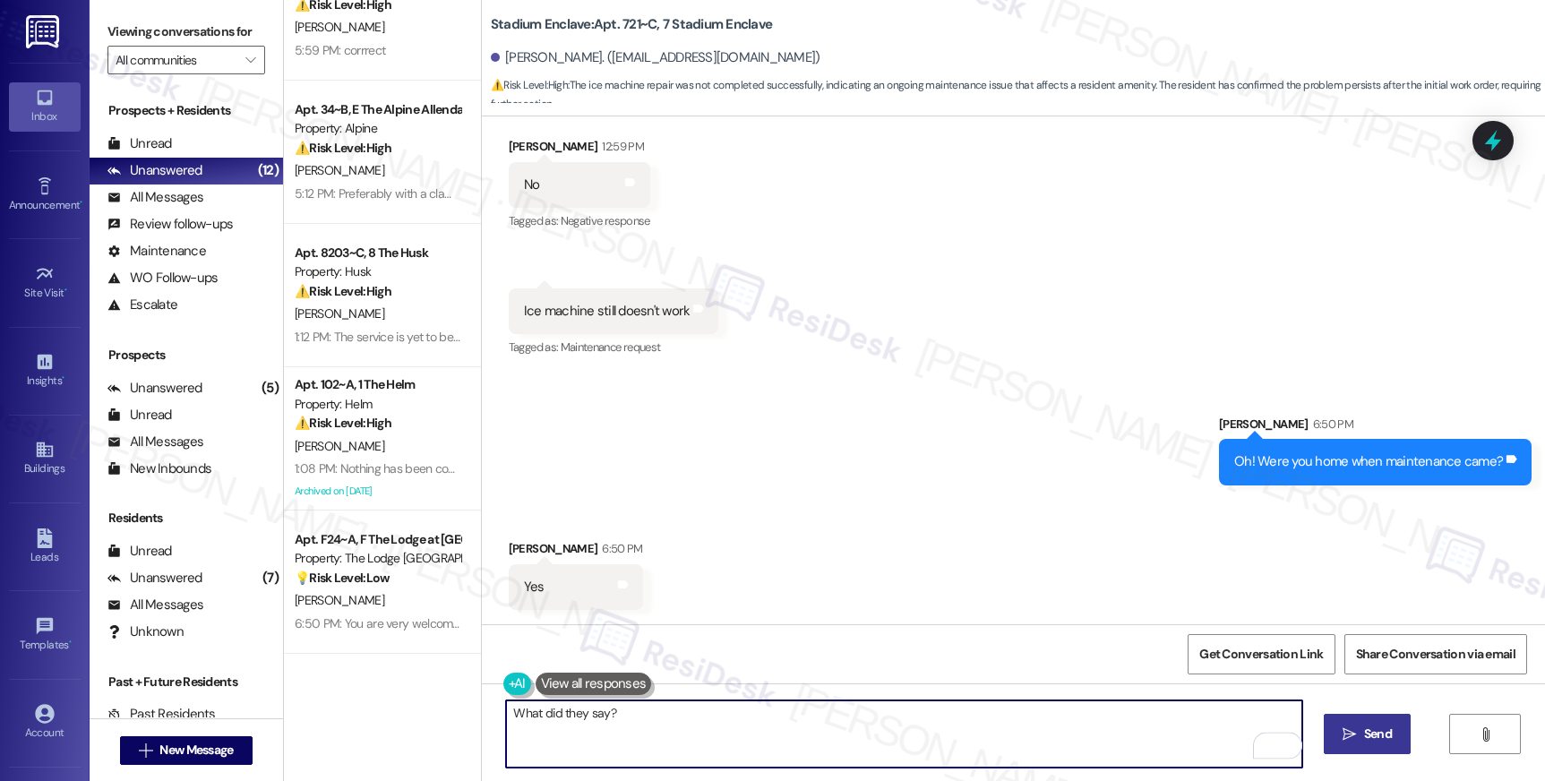
click at [1386, 737] on span "Send" at bounding box center [1378, 734] width 28 height 19
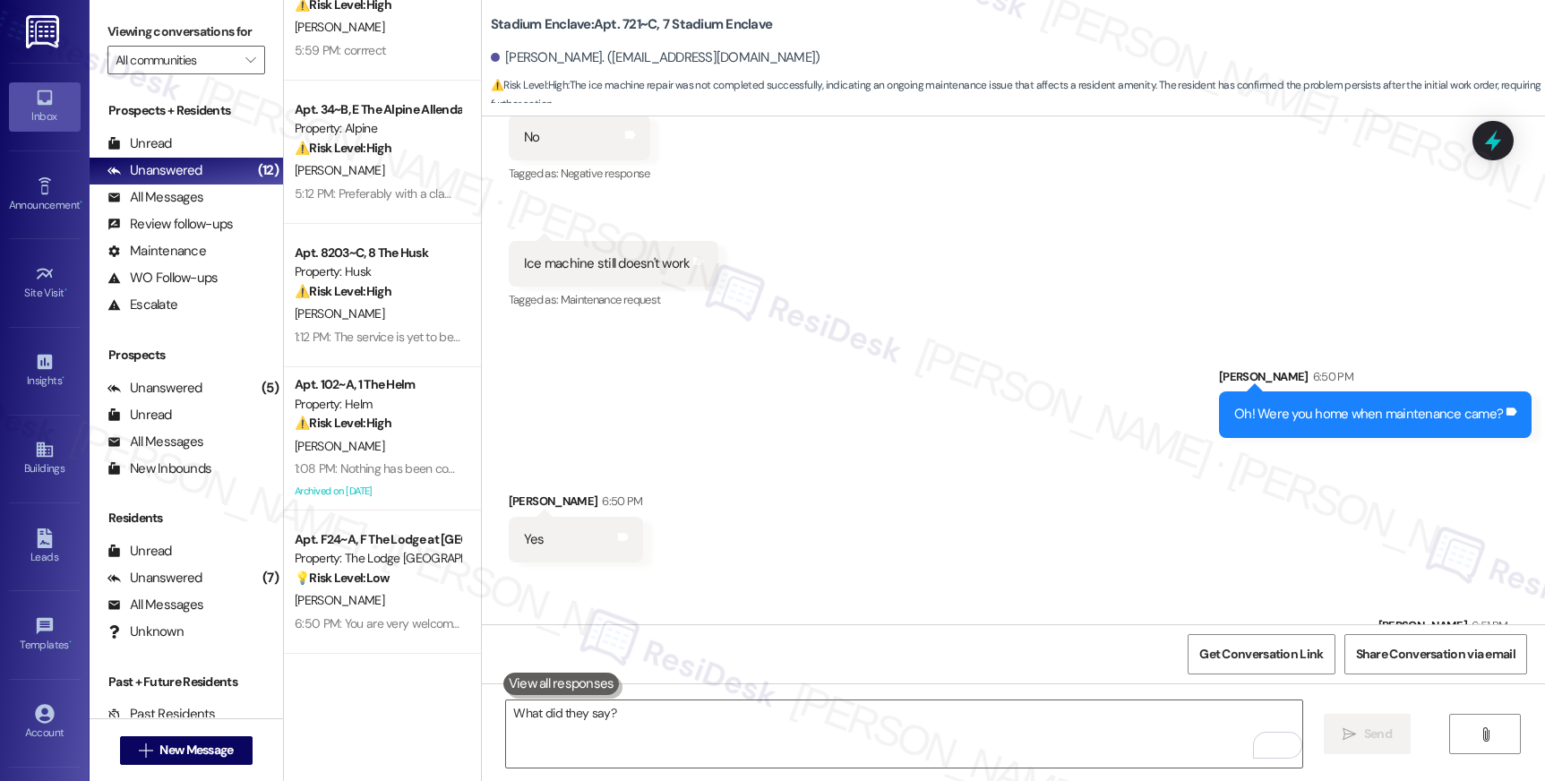
scroll to position [7603, 0]
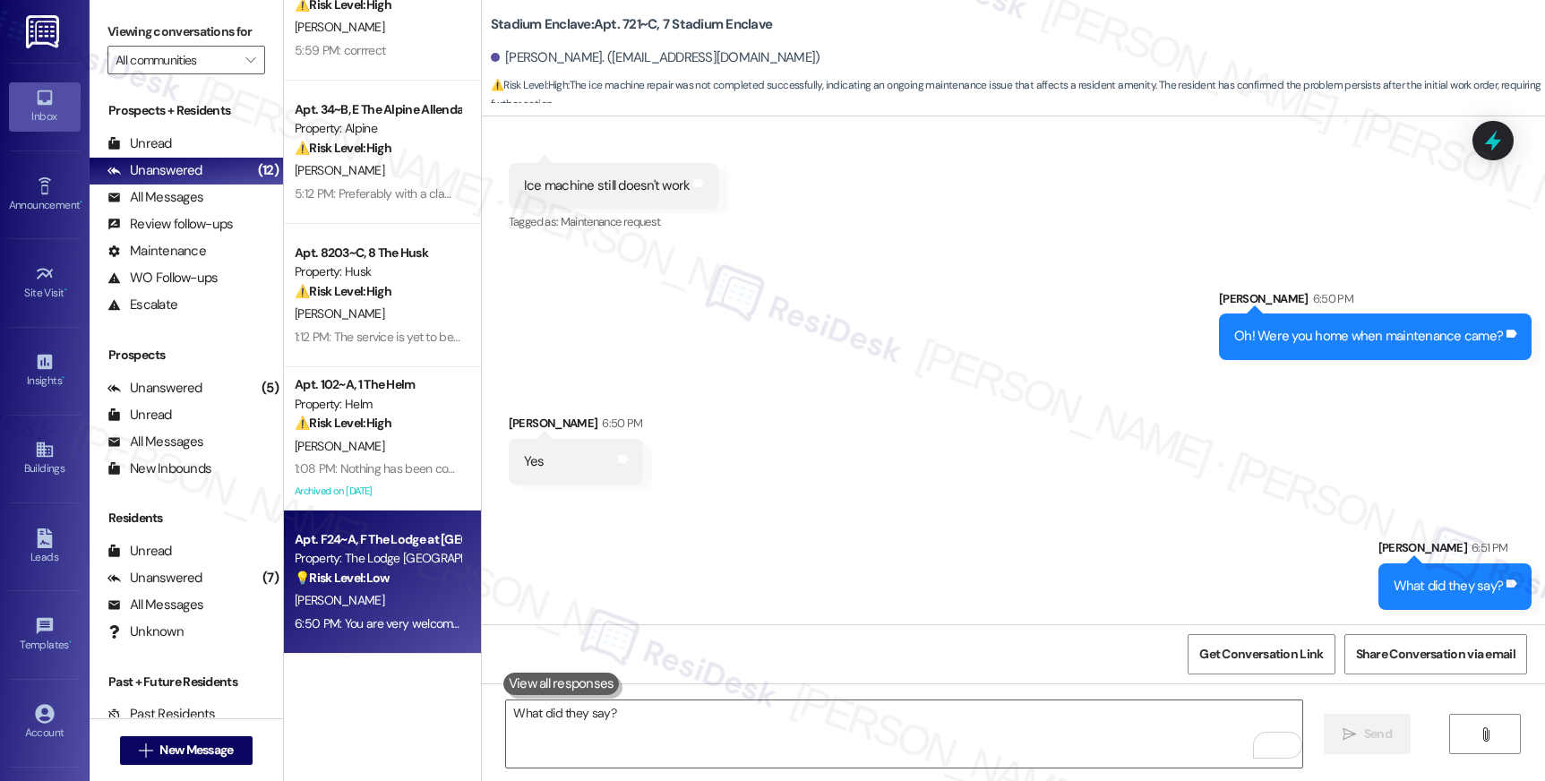
click at [386, 531] on div "Apt. F24~A, F The Lodge at Allendale" at bounding box center [378, 539] width 166 height 19
click at [390, 537] on div "Apt. F24~A, F The Lodge at Allendale" at bounding box center [378, 539] width 166 height 19
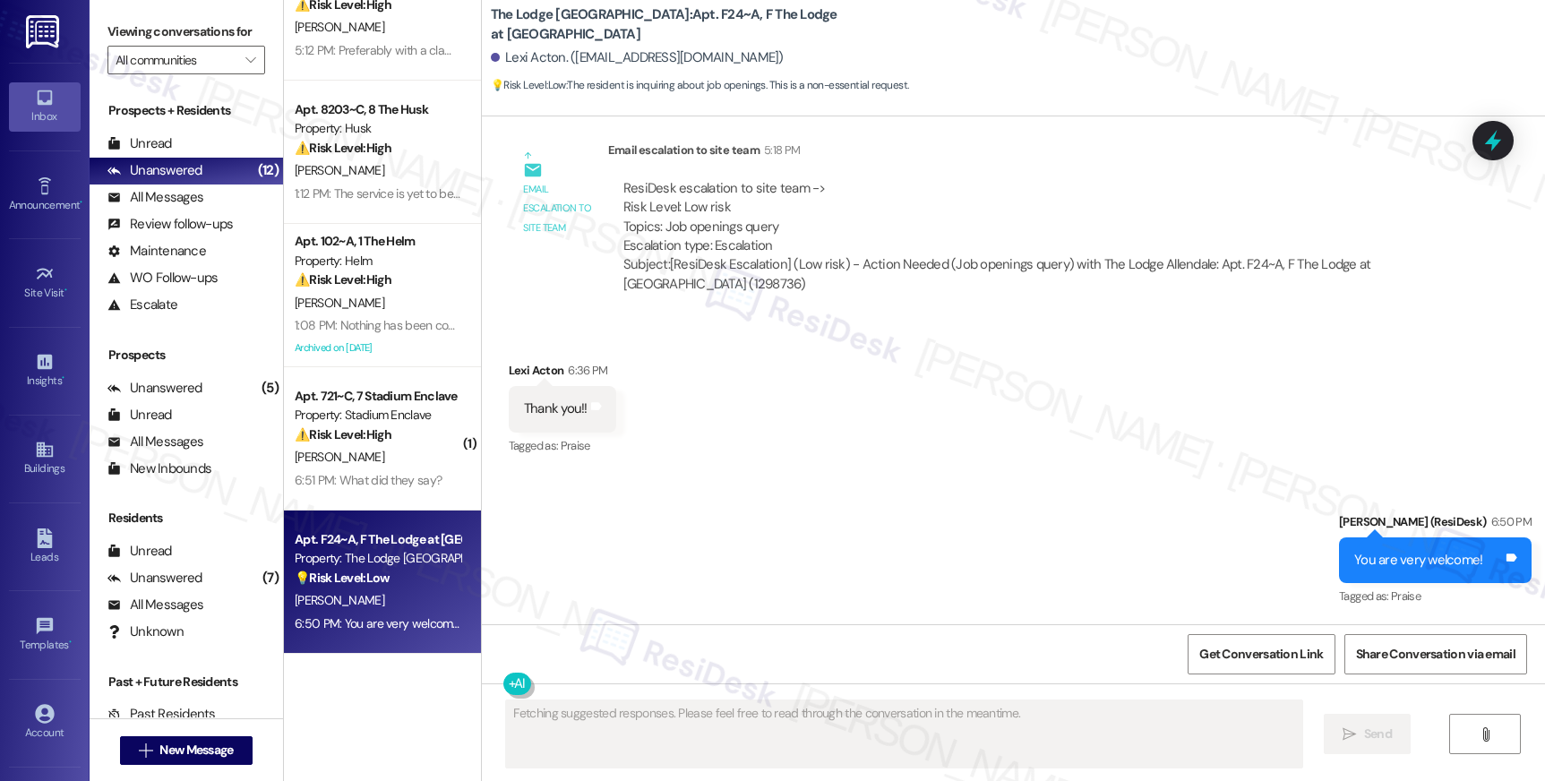
click at [391, 537] on div "Apt. F24~A, F The Lodge at Allendale" at bounding box center [378, 539] width 166 height 19
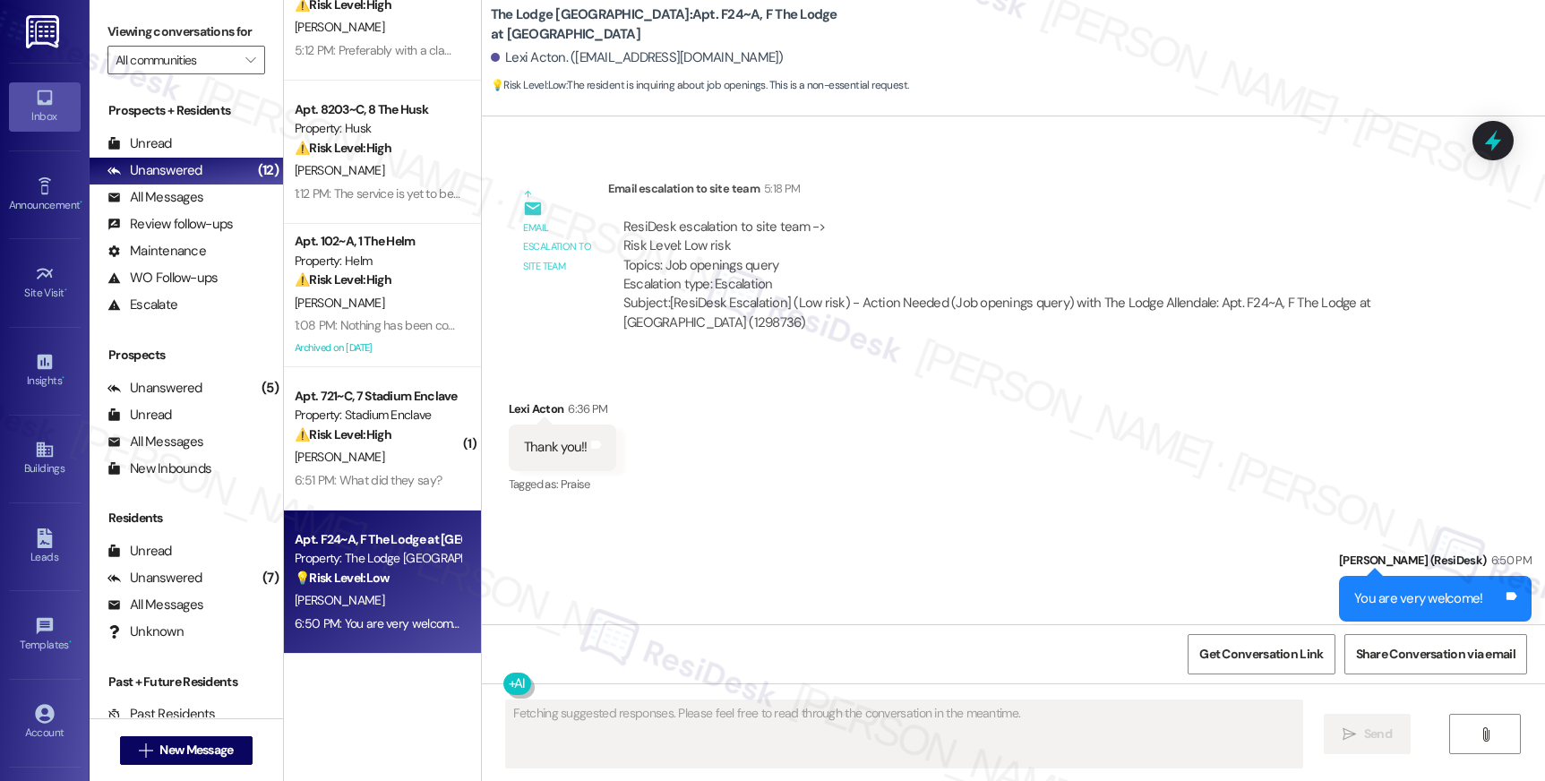
click at [393, 538] on div "Apt. F24~A, F The Lodge at Allendale" at bounding box center [378, 539] width 166 height 19
click at [393, 539] on div "Apt. F24~A, F The Lodge at Allendale" at bounding box center [378, 539] width 166 height 19
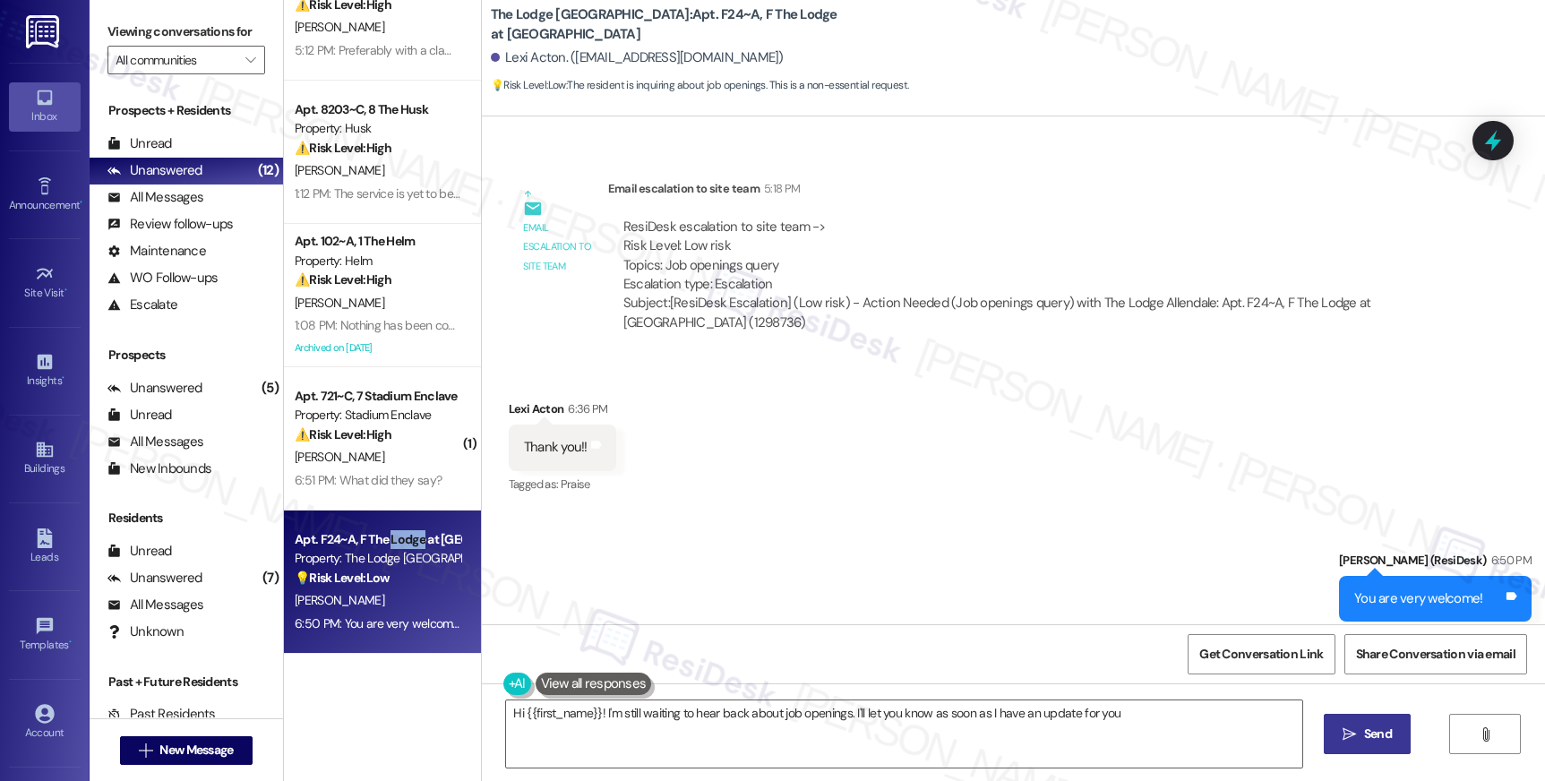
type textarea "Hi {{first_name}}! I'm still waiting to hear back about job openings. I'll let …"
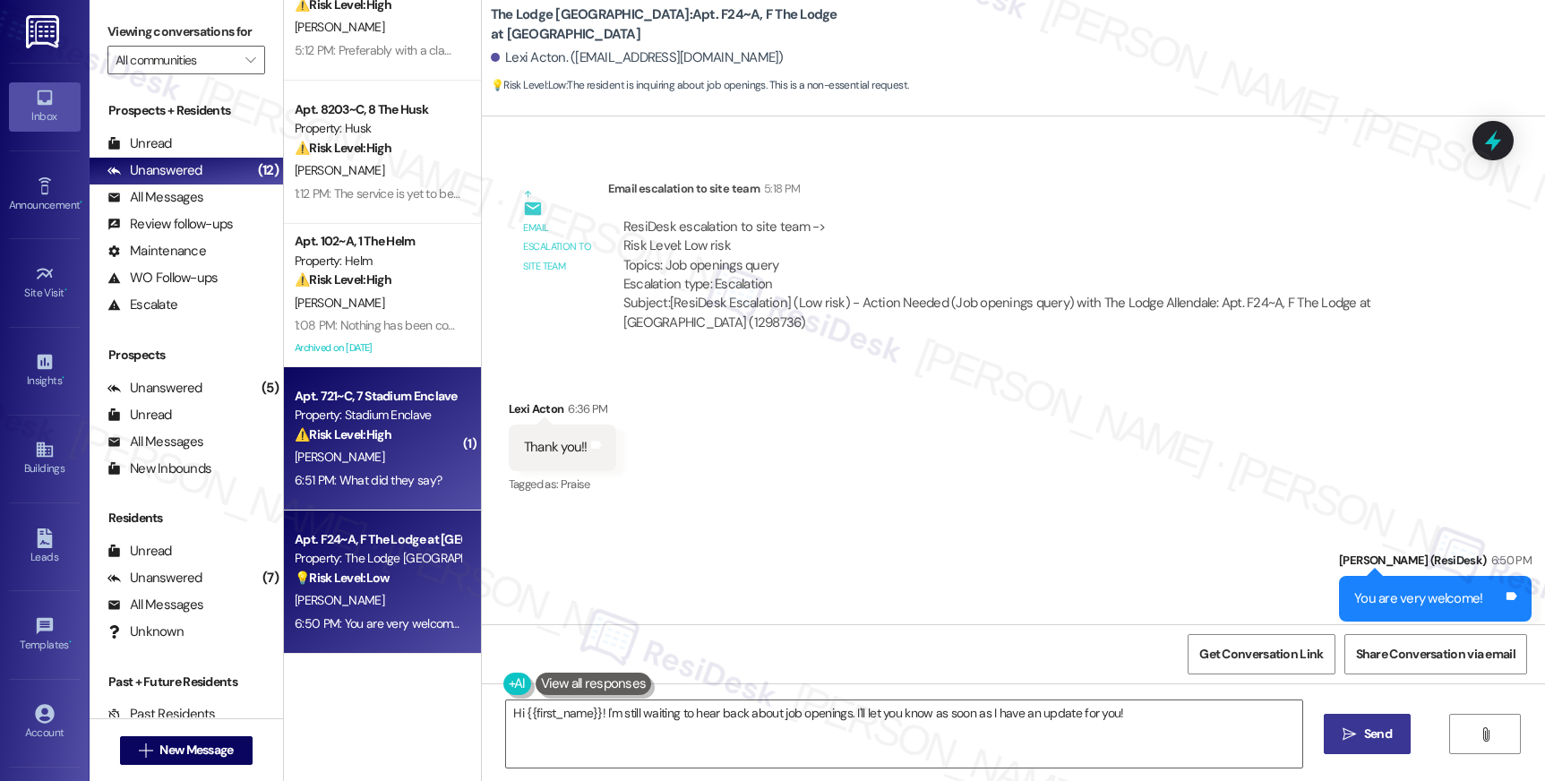
click at [395, 411] on div "Property: Stadium Enclave" at bounding box center [378, 415] width 166 height 19
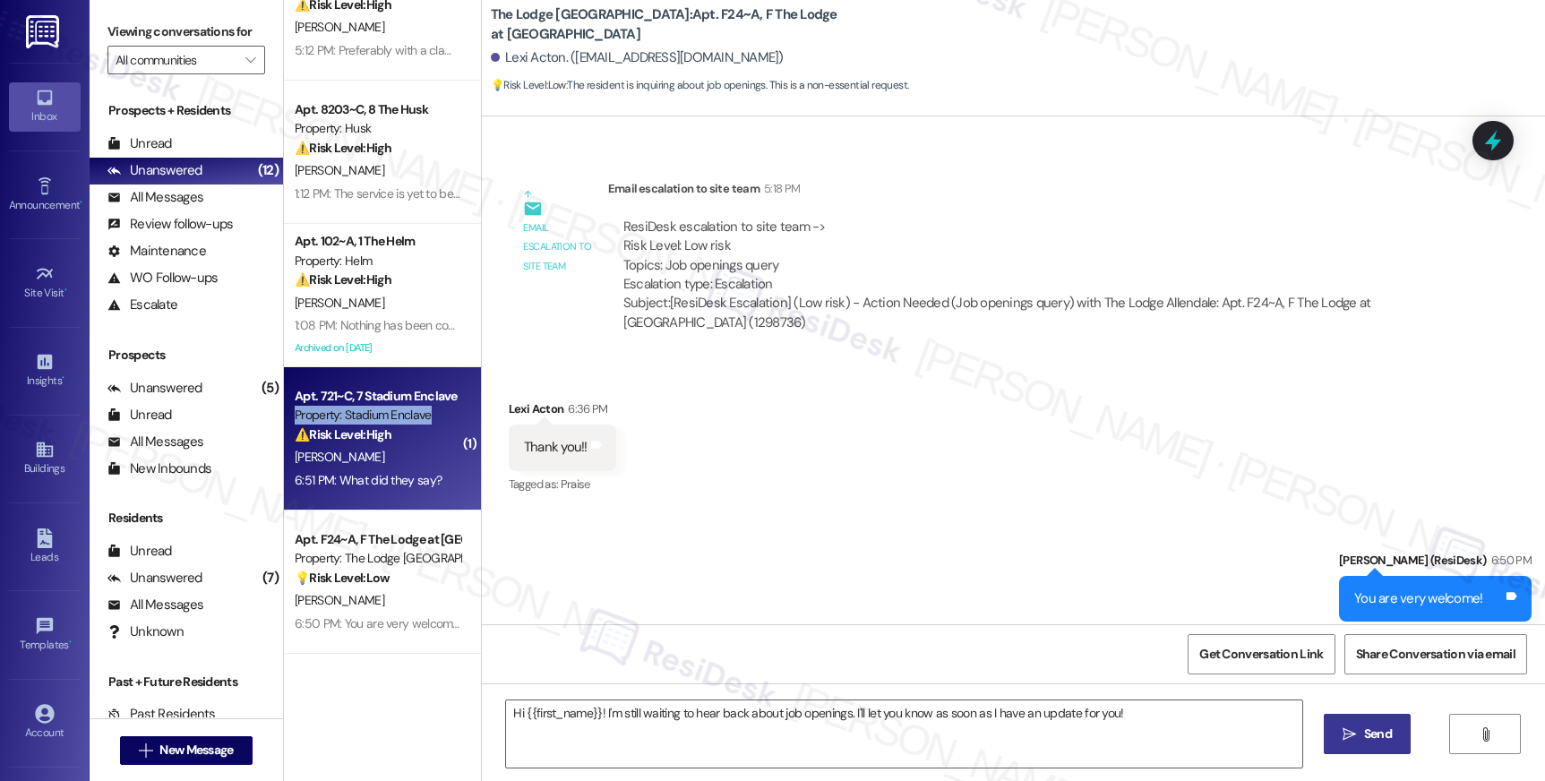
click at [395, 411] on div "Property: Stadium Enclave" at bounding box center [378, 415] width 166 height 19
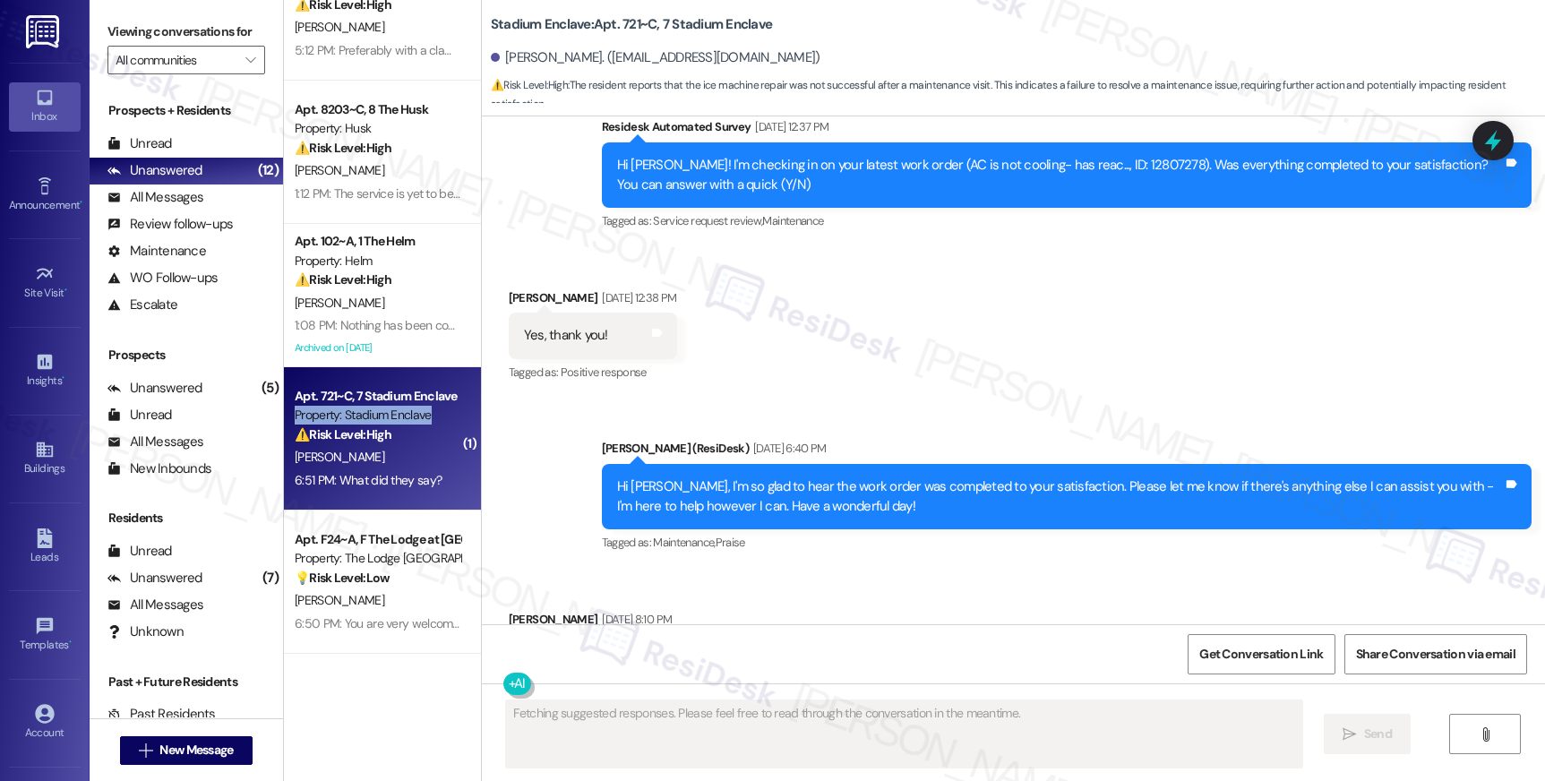
click at [396, 411] on div "Property: Stadium Enclave" at bounding box center [378, 415] width 166 height 19
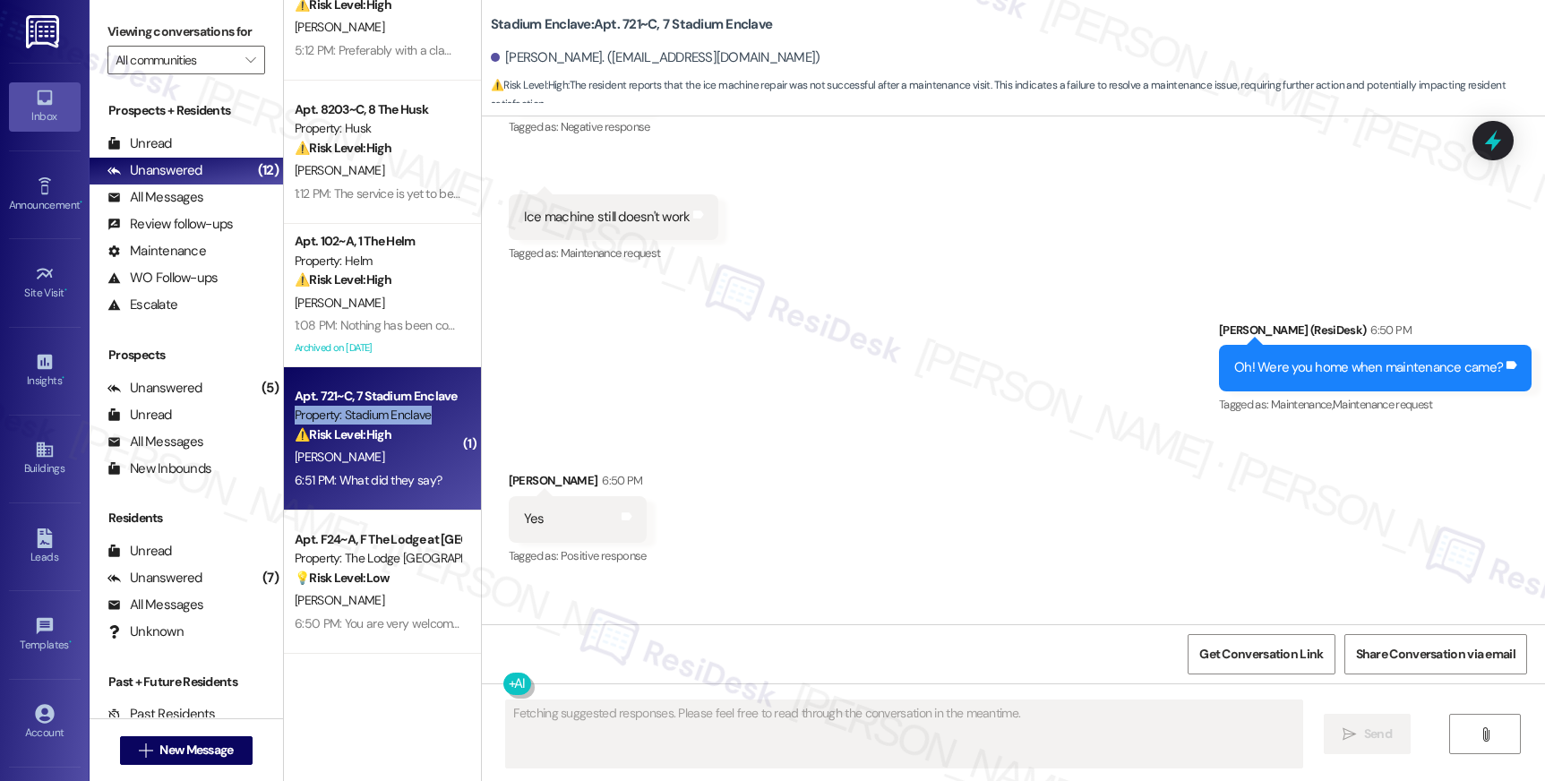
scroll to position [7682, 0]
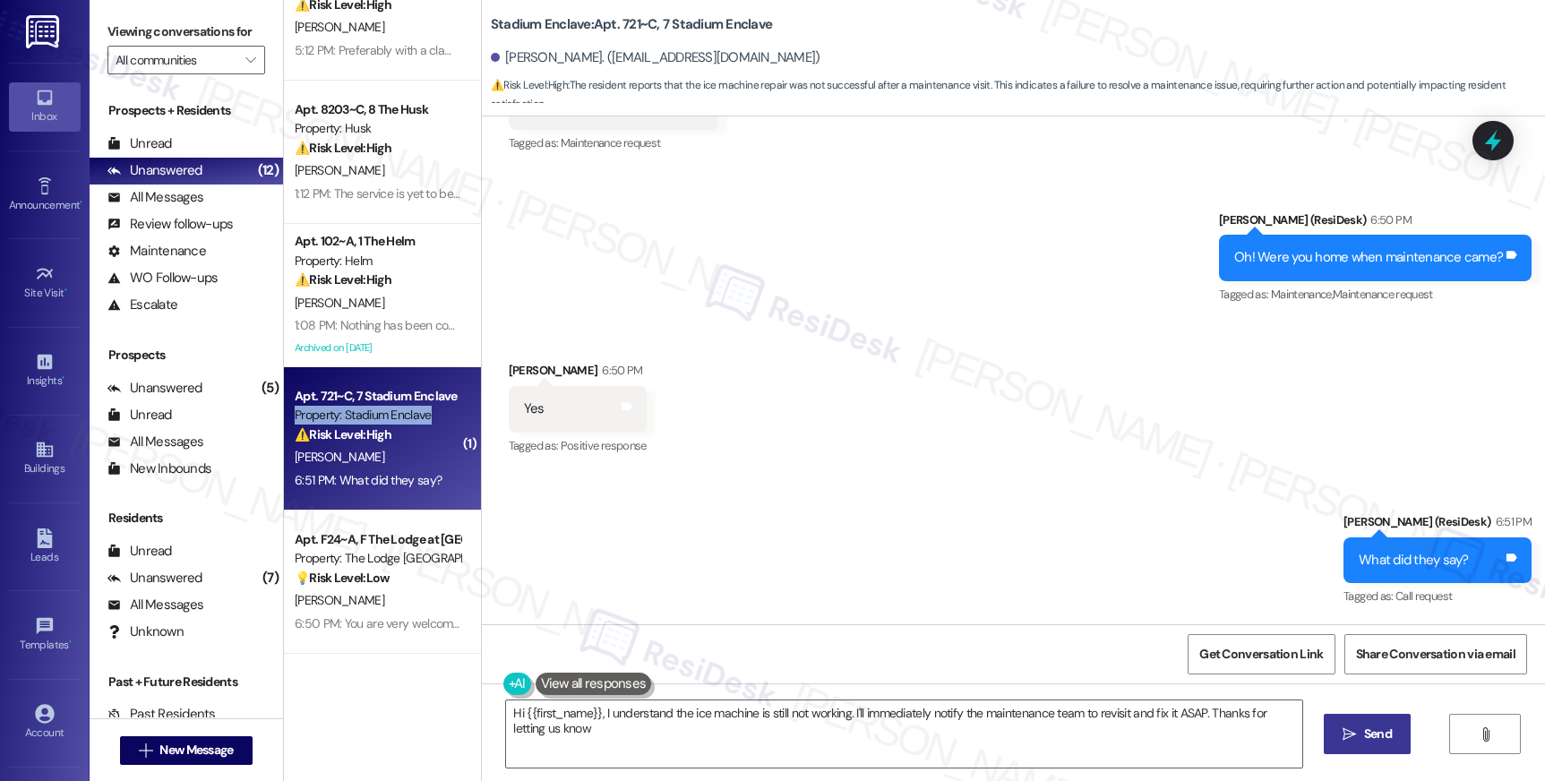
type textarea "Hi {{first_name}}, I understand the ice machine is still not working. I'll imme…"
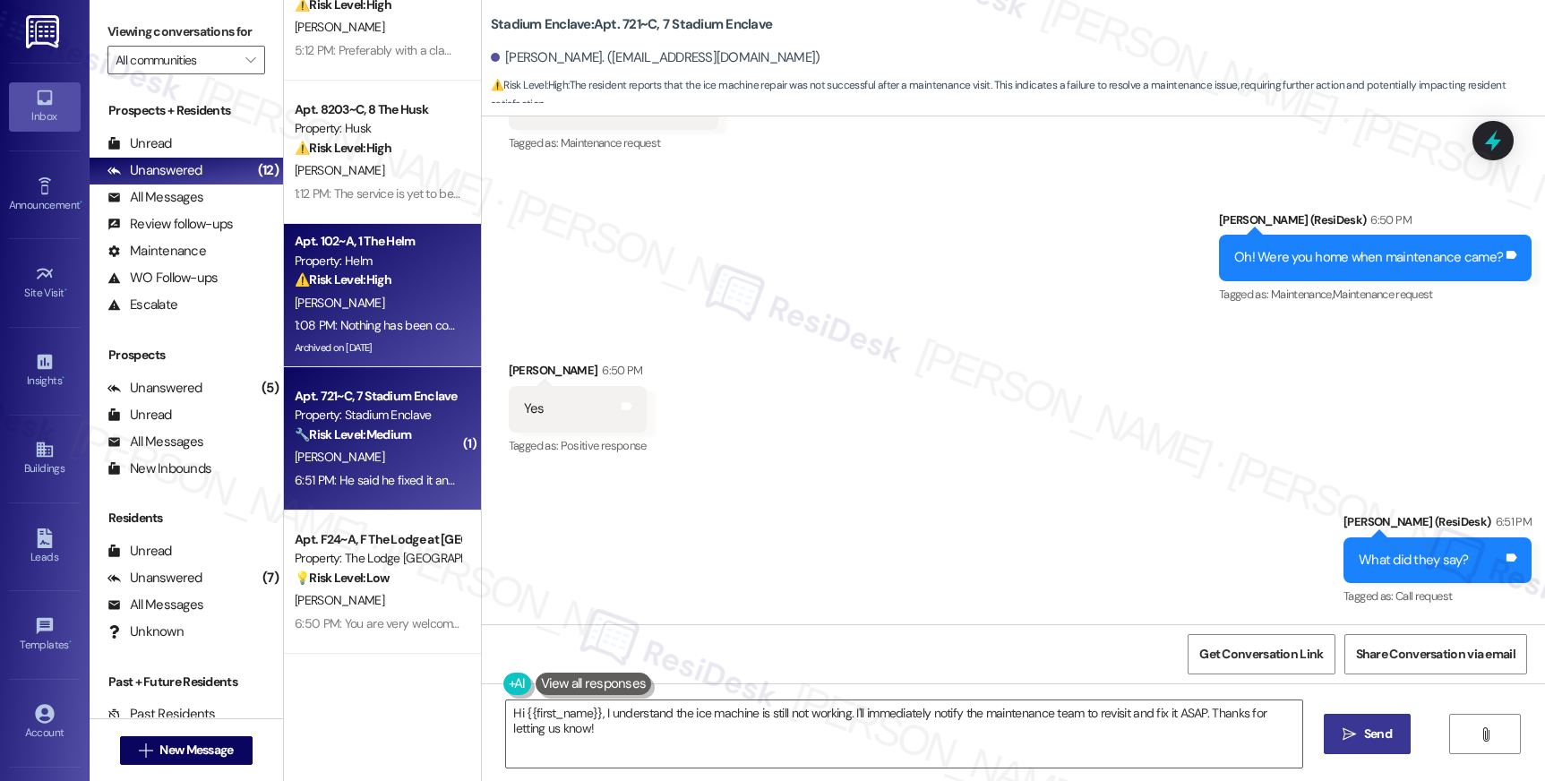
click at [393, 295] on div "[PERSON_NAME]" at bounding box center [377, 303] width 169 height 22
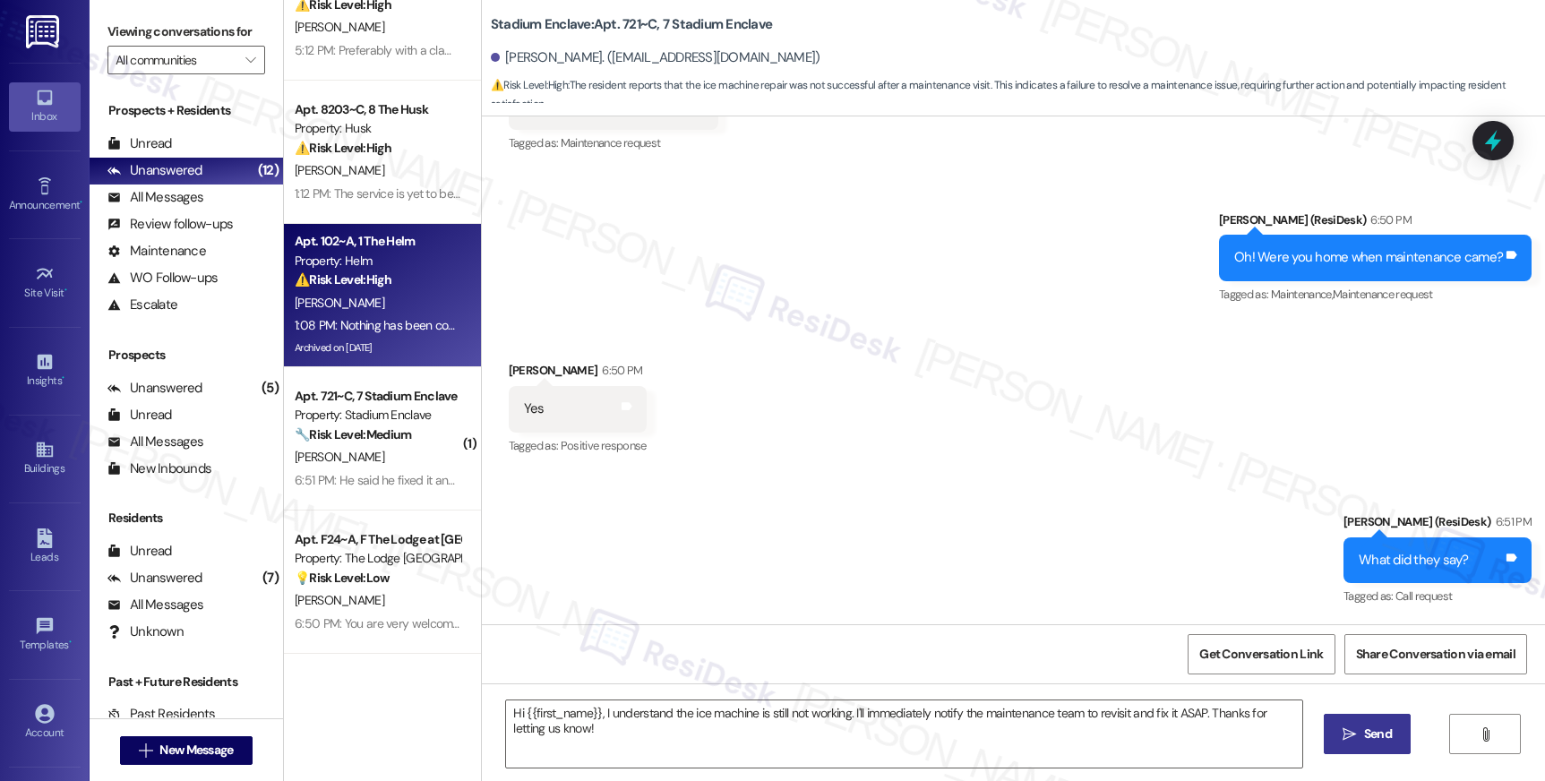
click at [393, 295] on div "[PERSON_NAME]" at bounding box center [377, 303] width 169 height 22
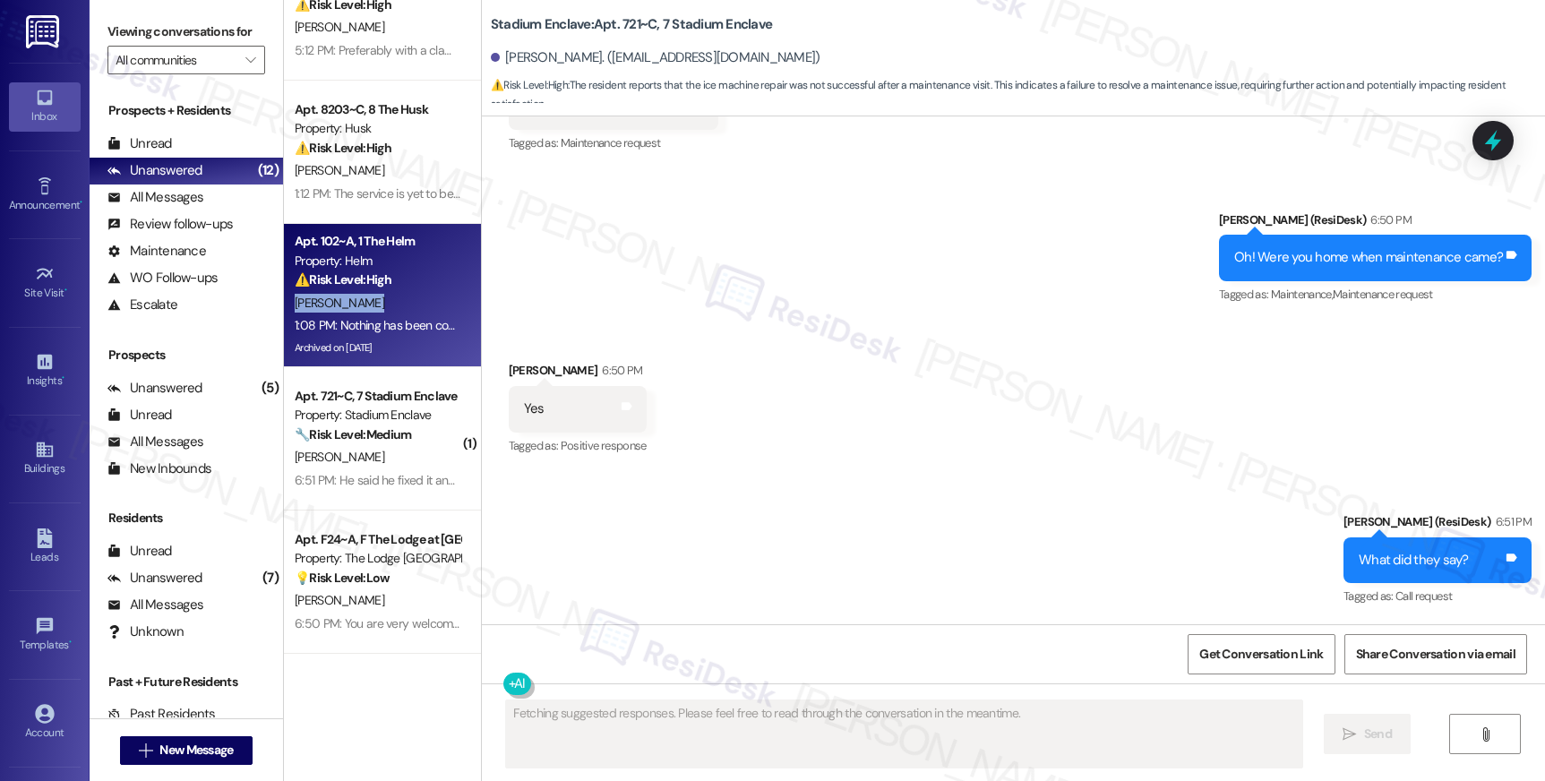
click at [393, 295] on div "[PERSON_NAME]" at bounding box center [377, 303] width 169 height 22
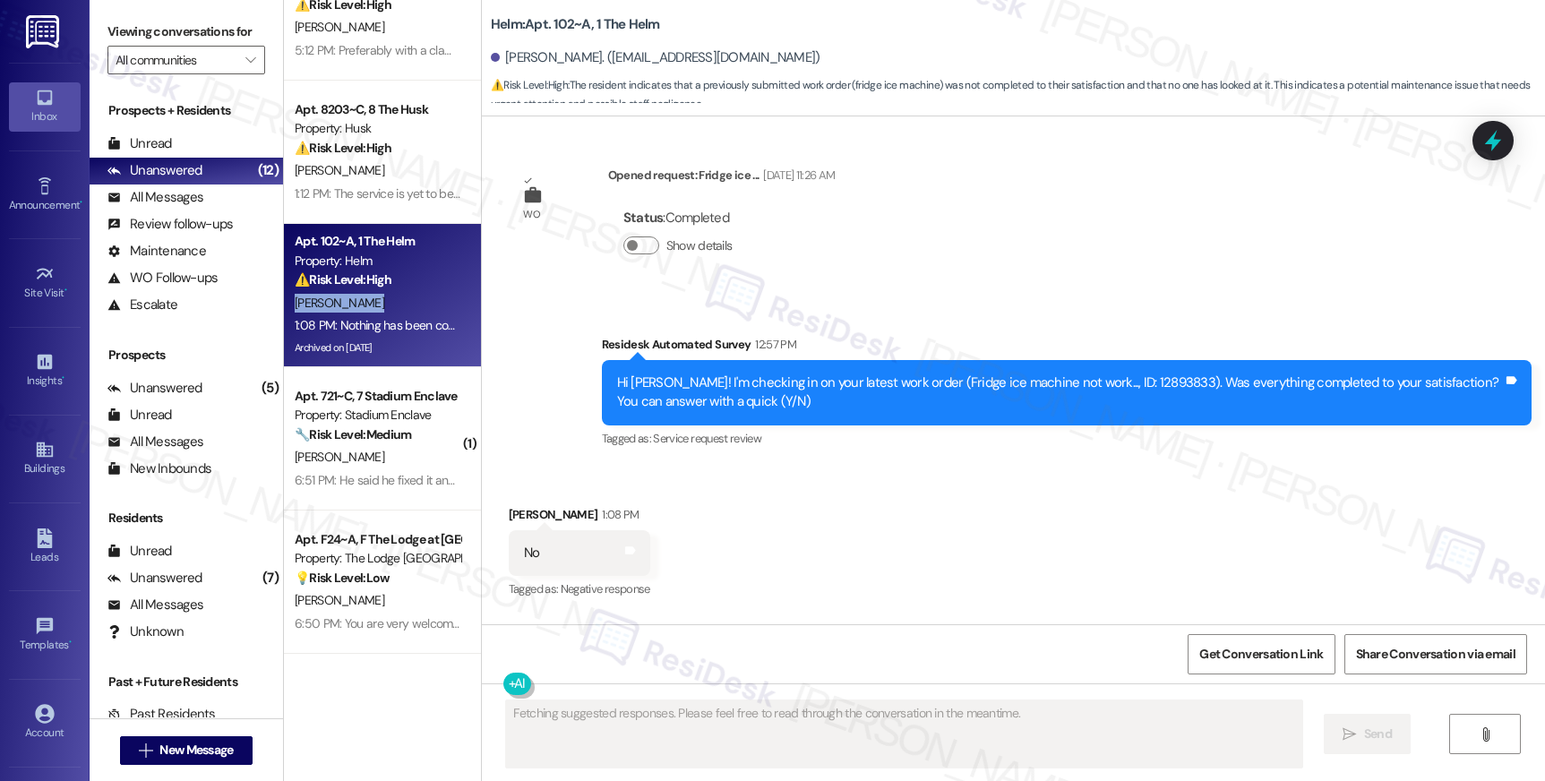
click at [393, 295] on div "[PERSON_NAME]" at bounding box center [377, 303] width 169 height 22
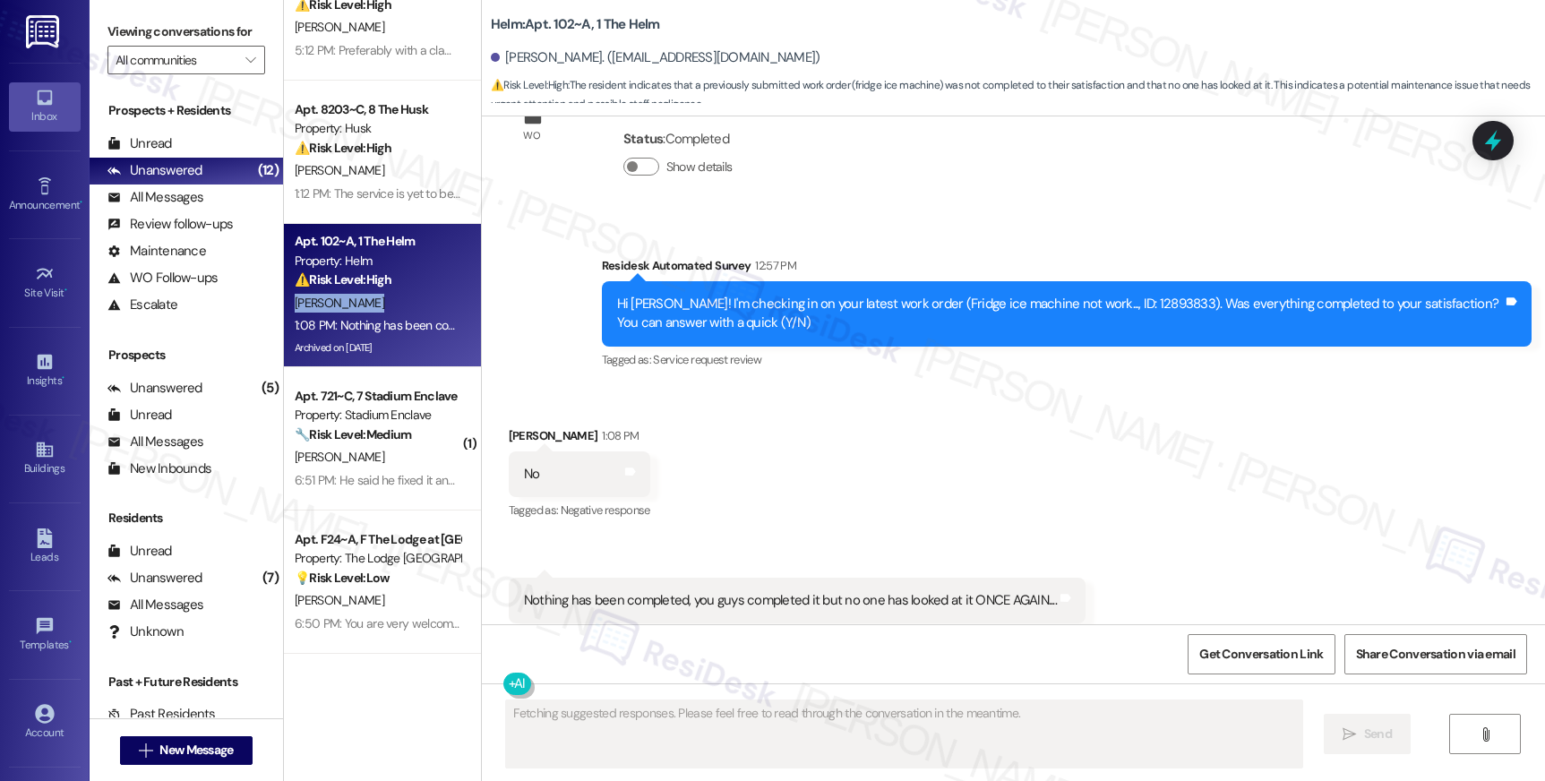
click at [393, 295] on div "[PERSON_NAME]" at bounding box center [377, 303] width 169 height 22
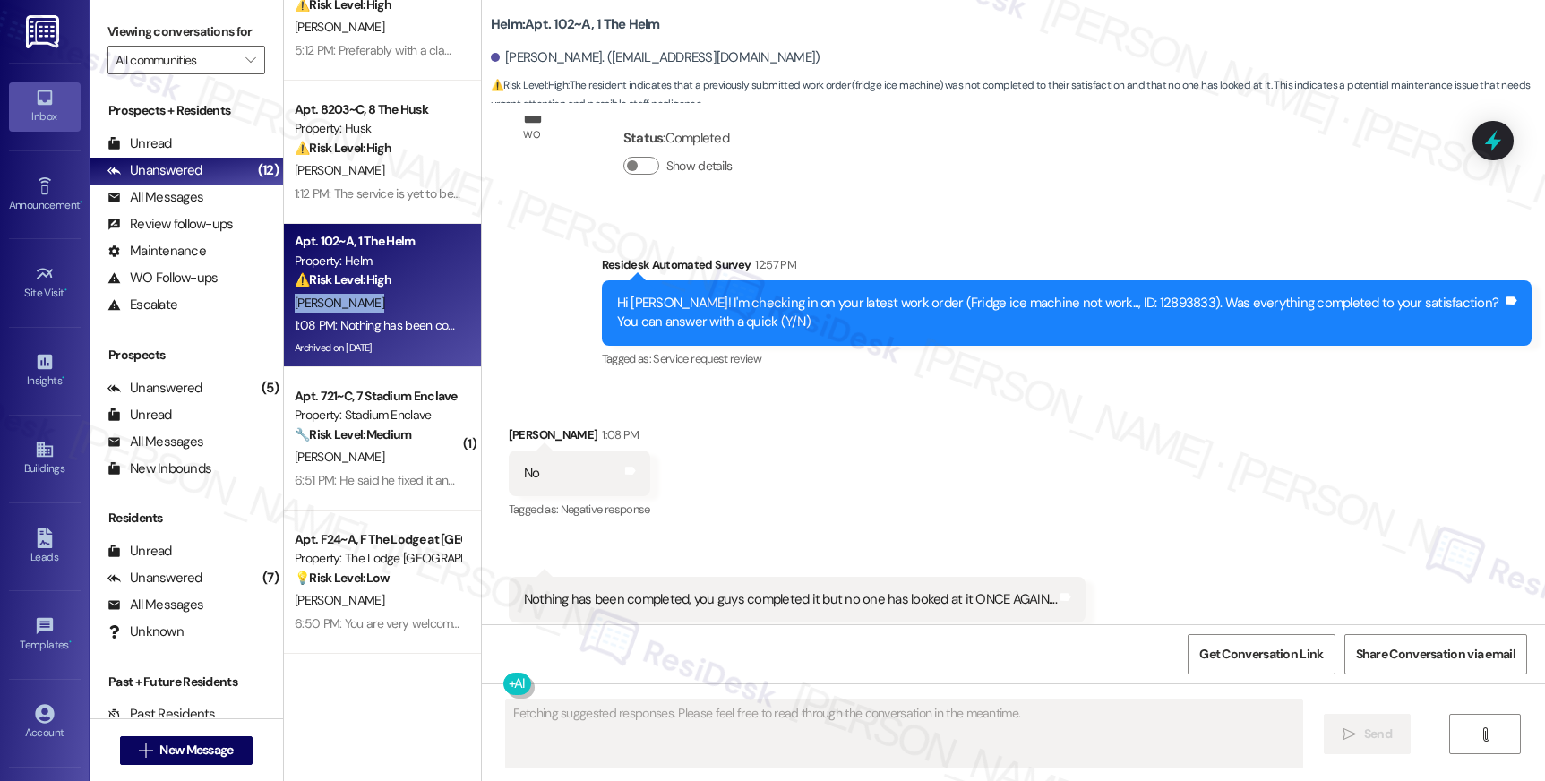
click at [393, 295] on div "[PERSON_NAME]" at bounding box center [377, 303] width 169 height 22
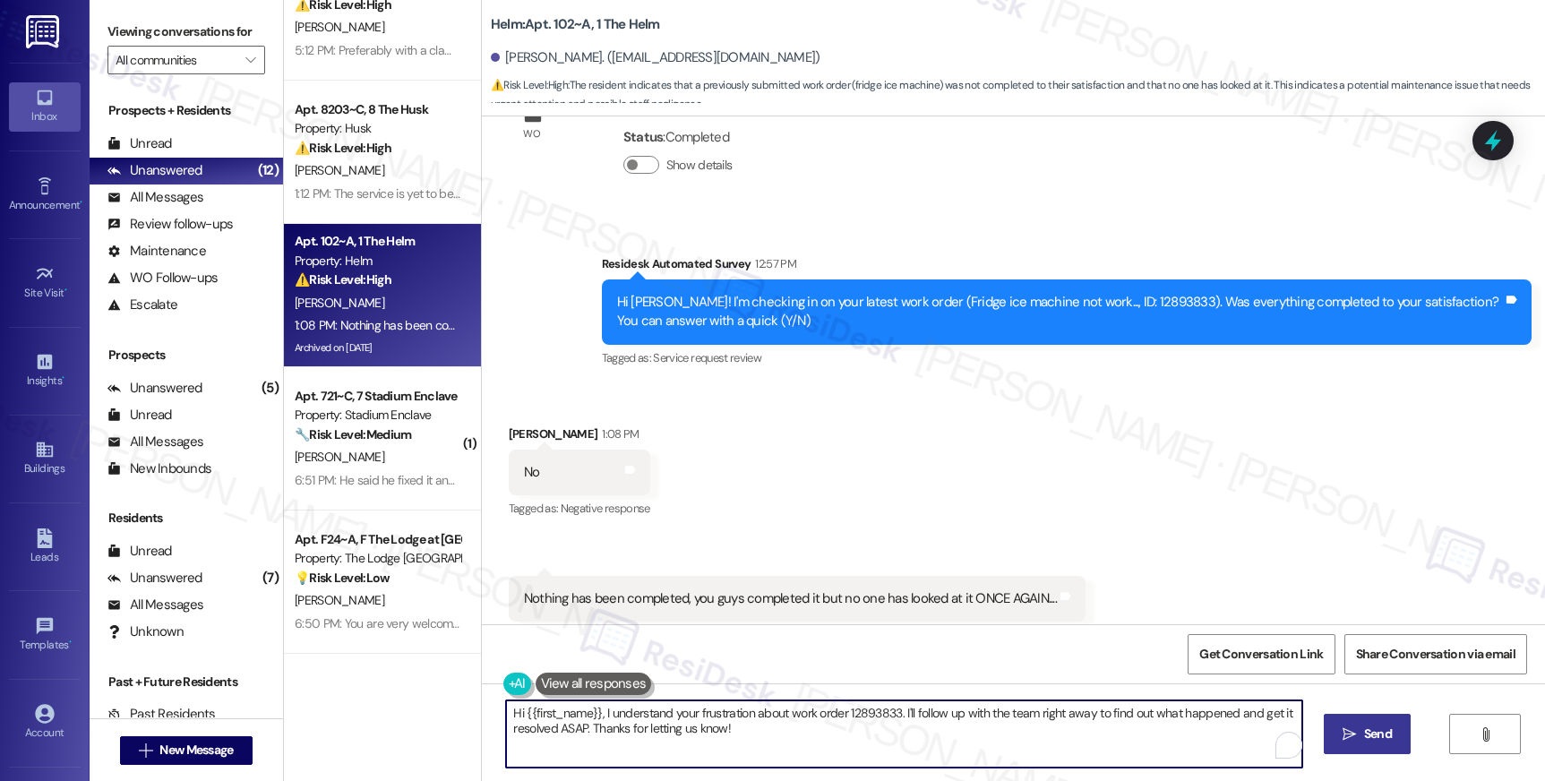
click at [672, 725] on textarea "Hi {{first_name}}, I understand your frustration about work order 12893833. I'l…" at bounding box center [903, 733] width 795 height 67
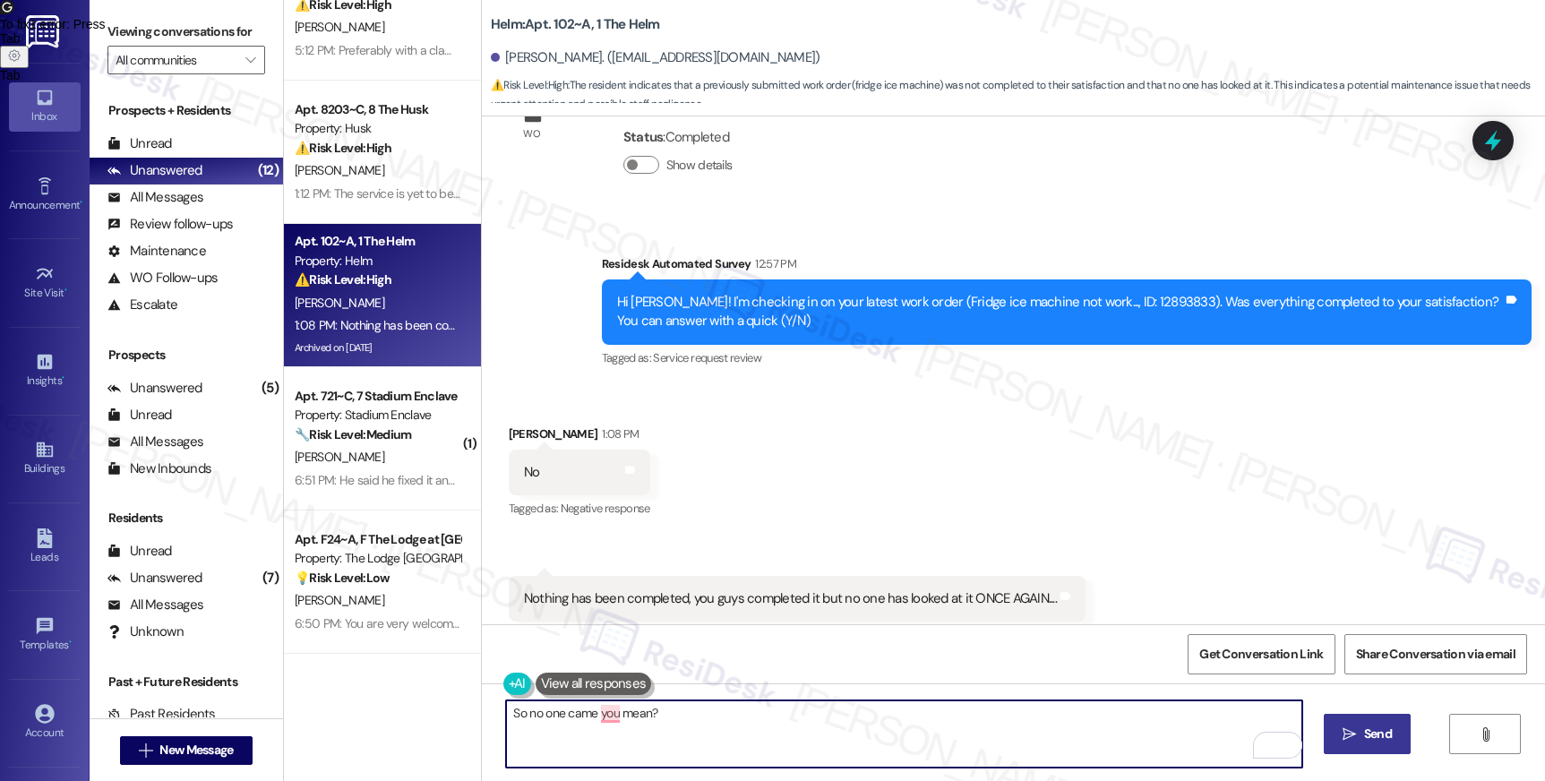
click at [599, 716] on textarea "So no one came you mean?" at bounding box center [903, 733] width 795 height 67
click at [603, 706] on textarea "So no one came you mean?" at bounding box center [903, 733] width 795 height 67
type textarea "So no one came, you mean?"
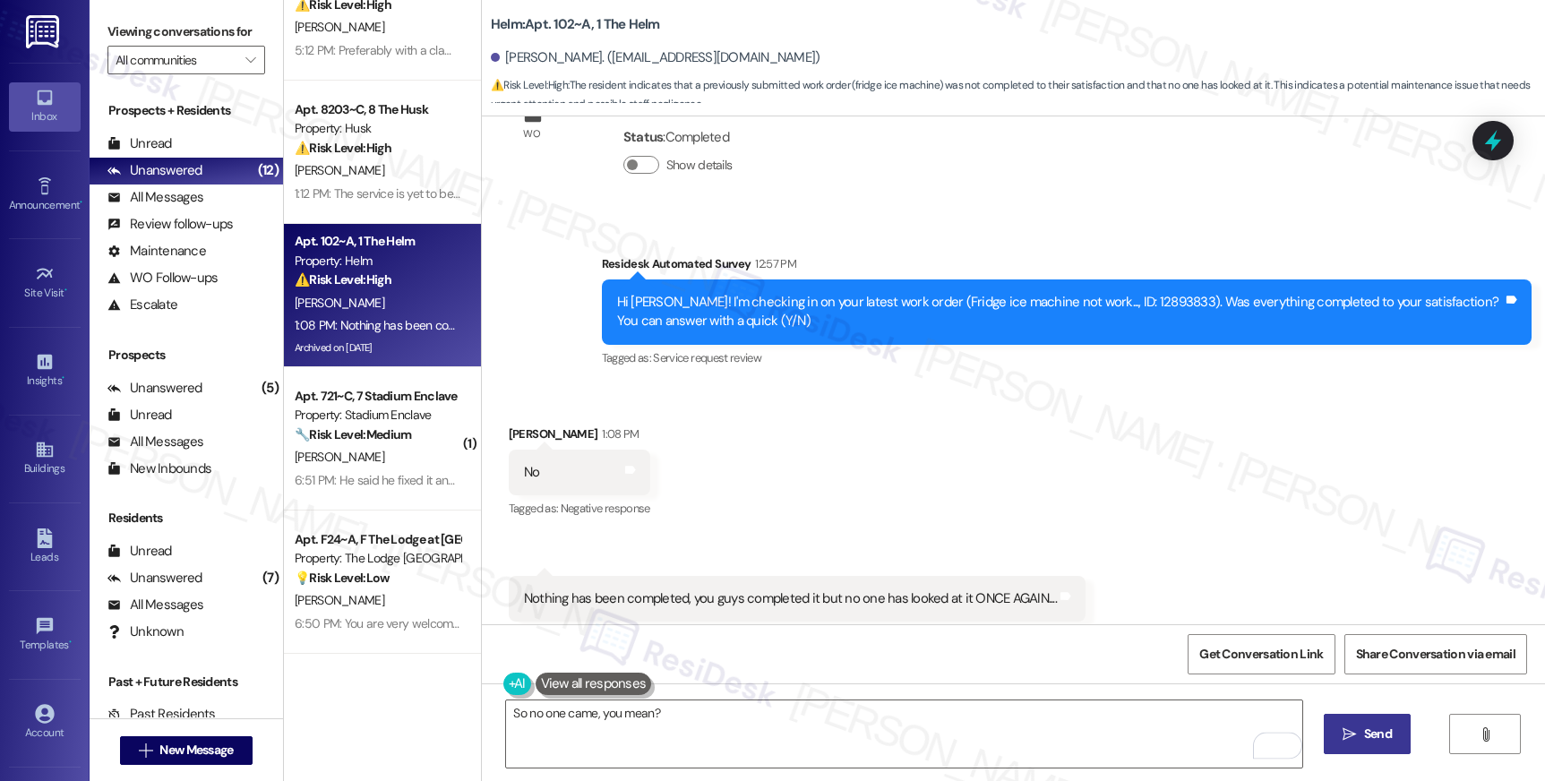
click at [1376, 738] on span "Send" at bounding box center [1378, 734] width 28 height 19
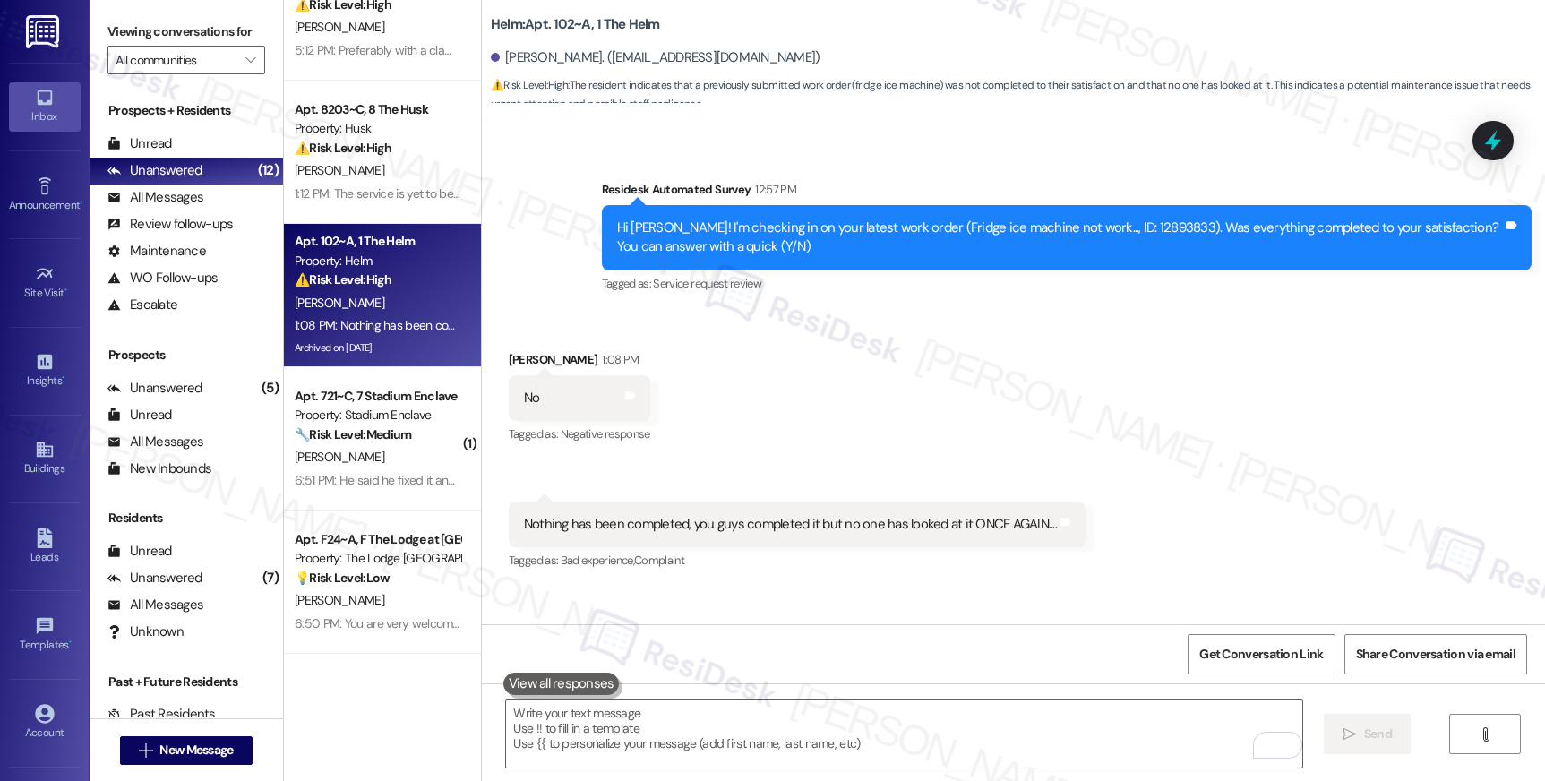
scroll to position [7810, 0]
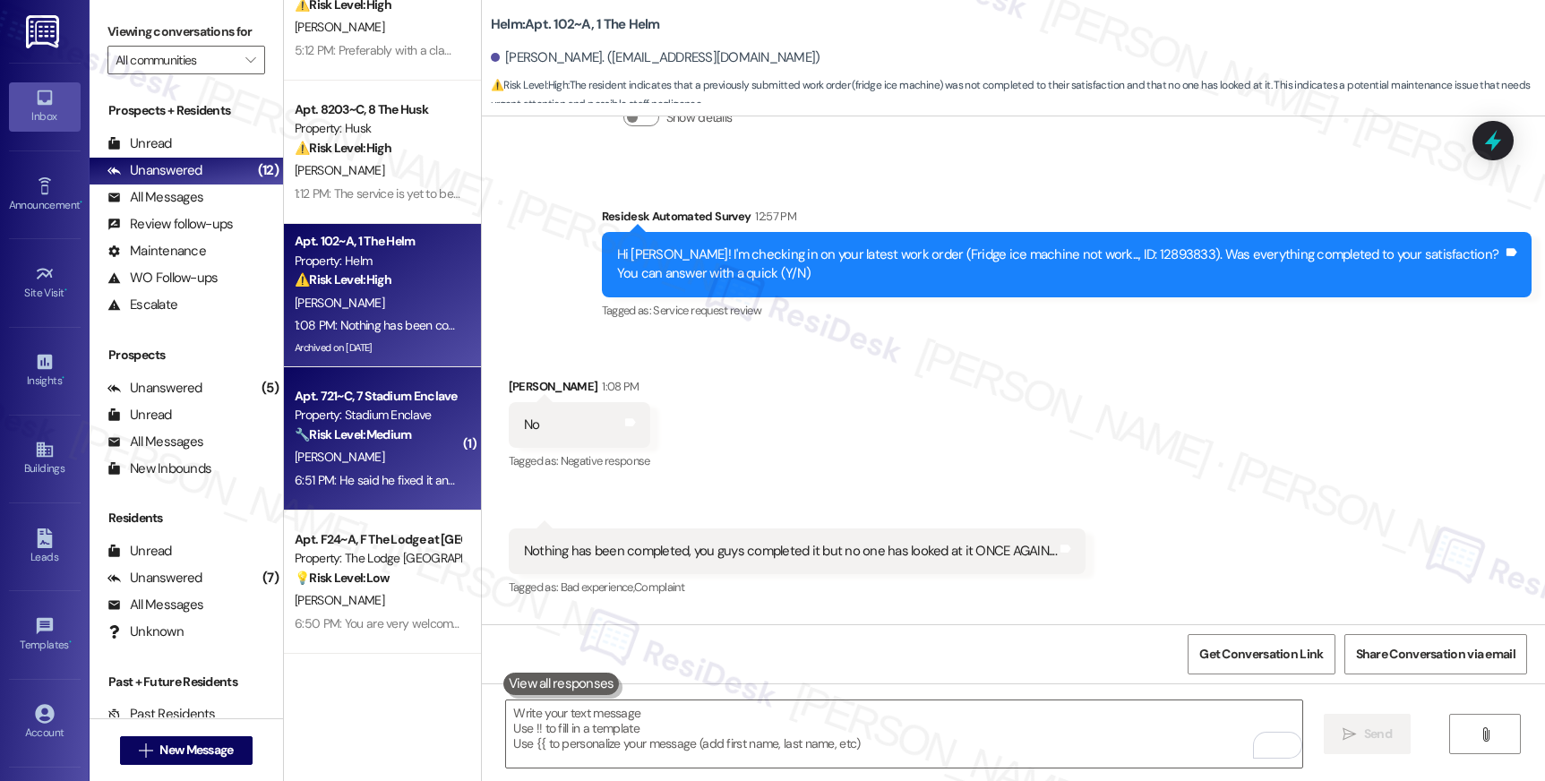
click at [386, 442] on div "🔧 Risk Level: Medium The resident reports that the ice machine is still not wor…" at bounding box center [378, 434] width 166 height 19
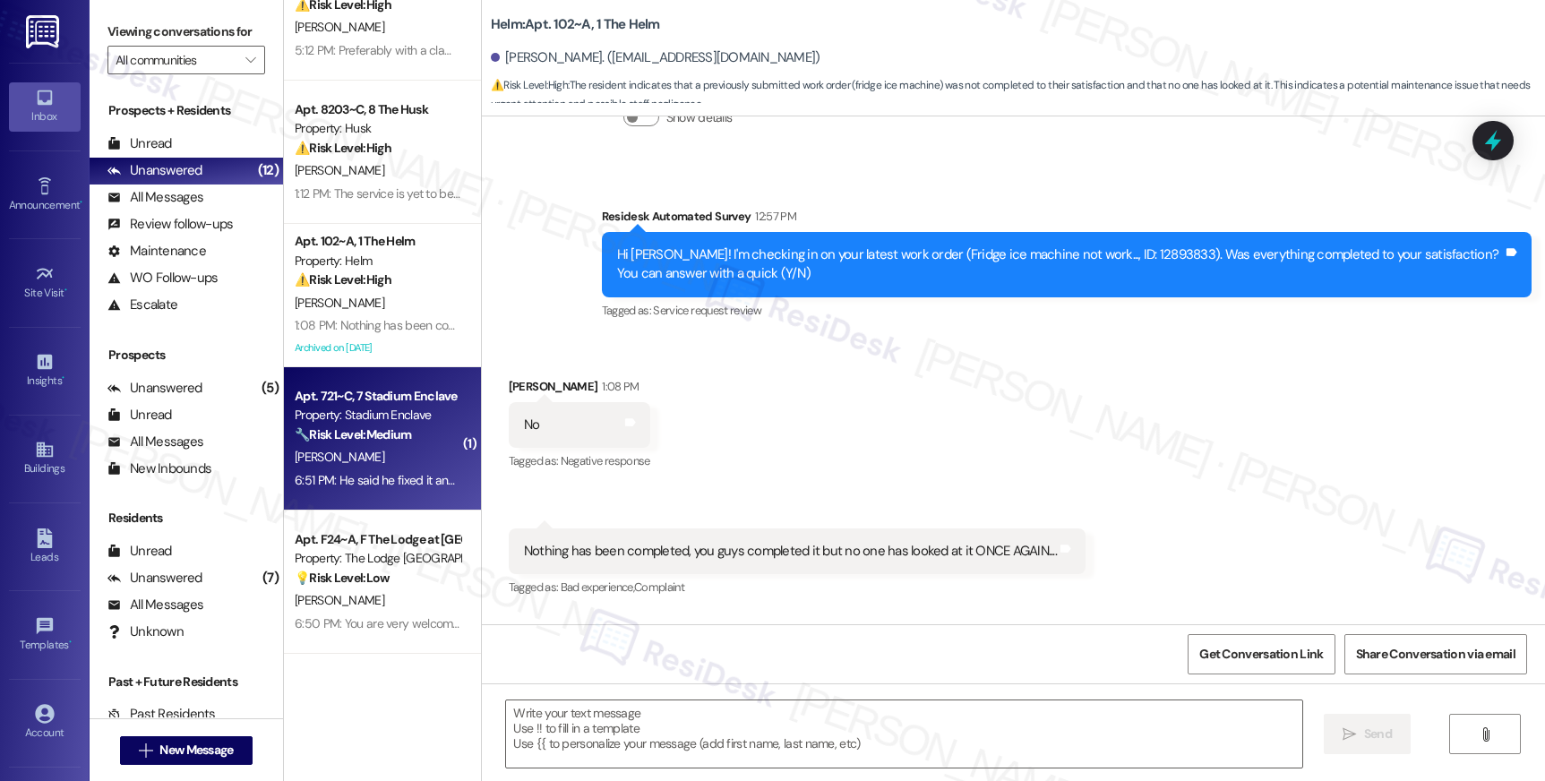
click at [386, 442] on div "🔧 Risk Level: Medium The resident reports that the ice machine is still not wor…" at bounding box center [378, 434] width 166 height 19
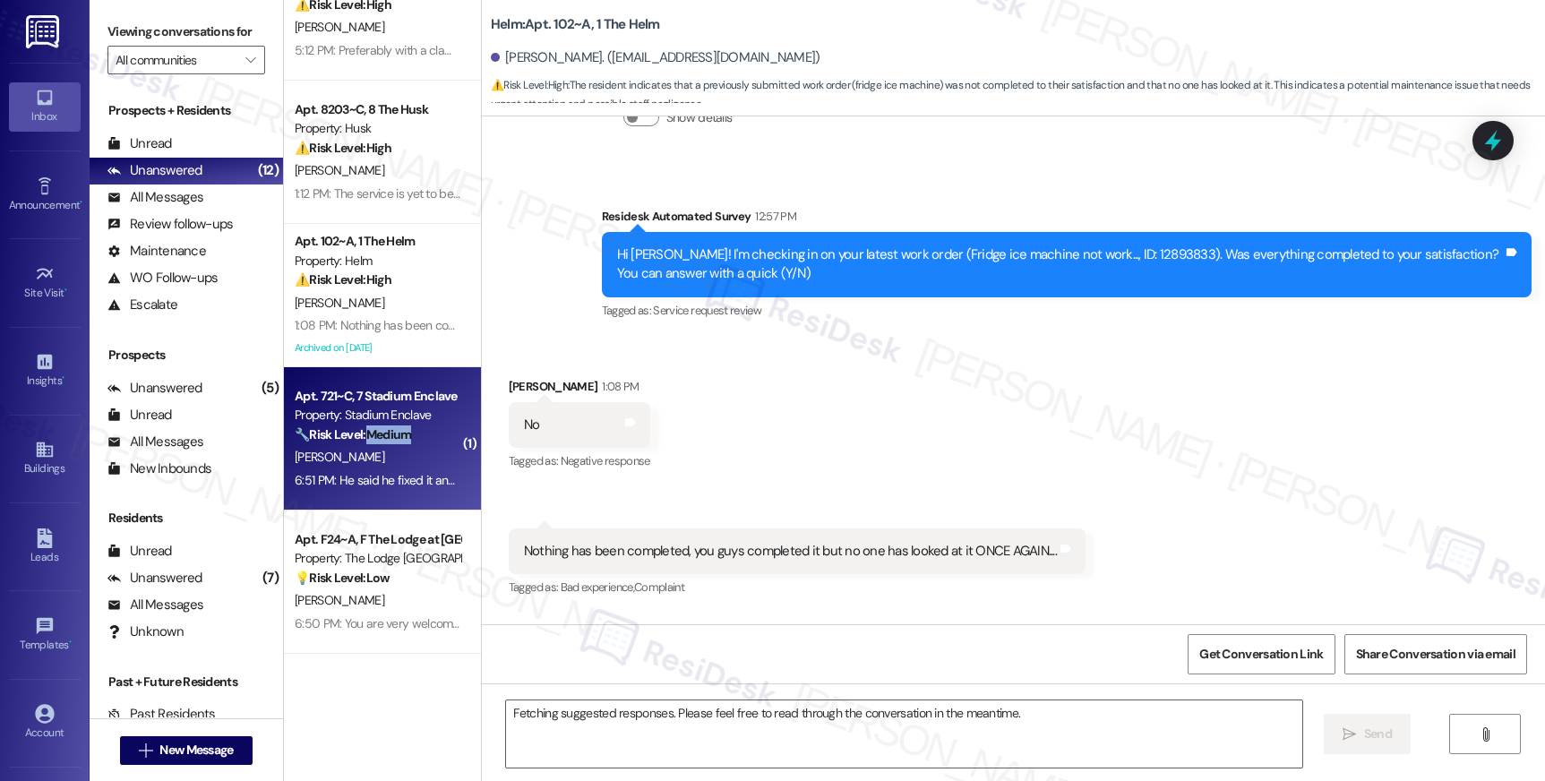
click at [386, 442] on div "🔧 Risk Level: Medium The resident reports that the ice machine is still not wor…" at bounding box center [378, 434] width 166 height 19
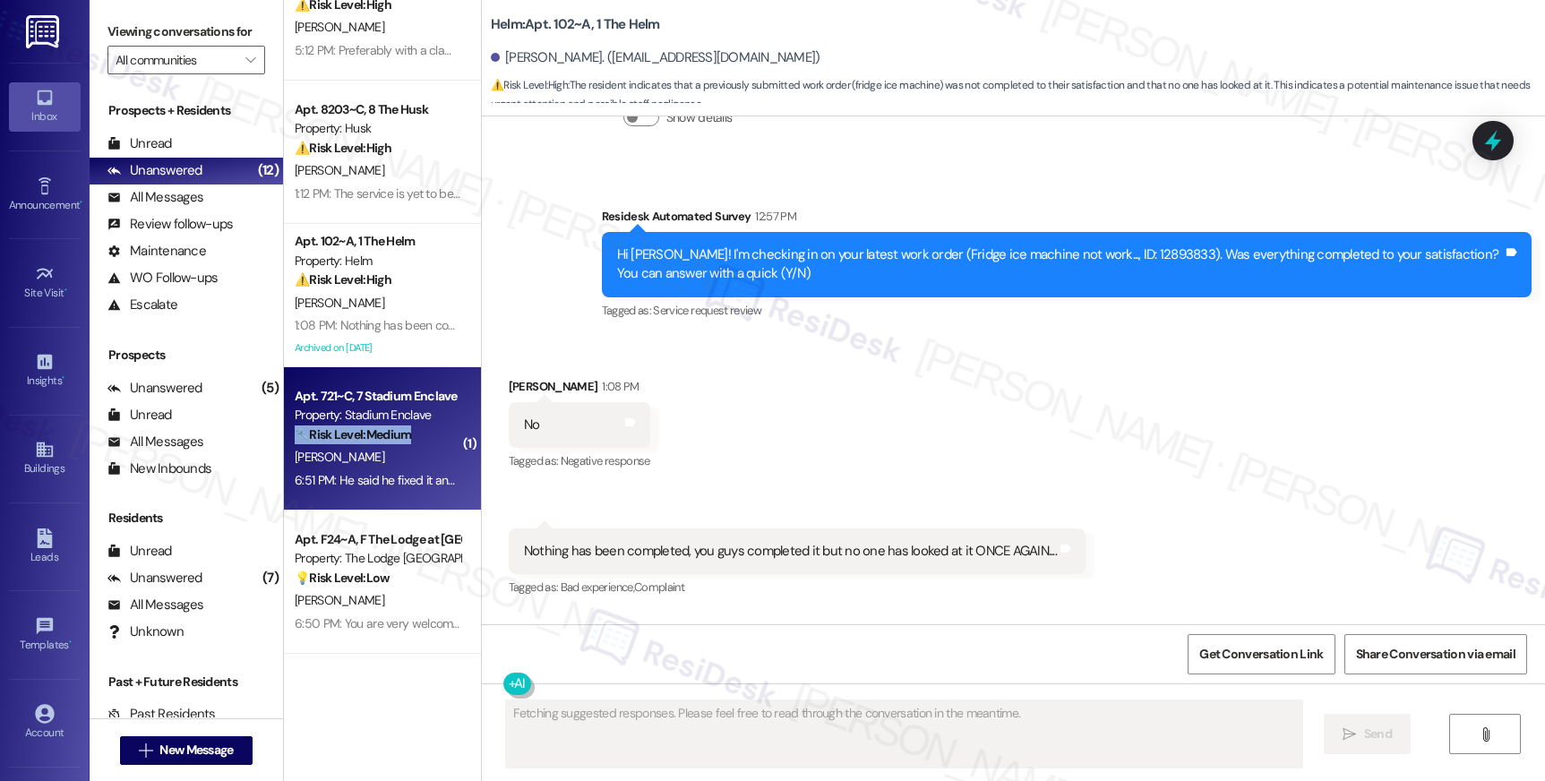
click at [386, 442] on div "🔧 Risk Level: Medium The resident reports that the ice machine is still not wor…" at bounding box center [378, 434] width 166 height 19
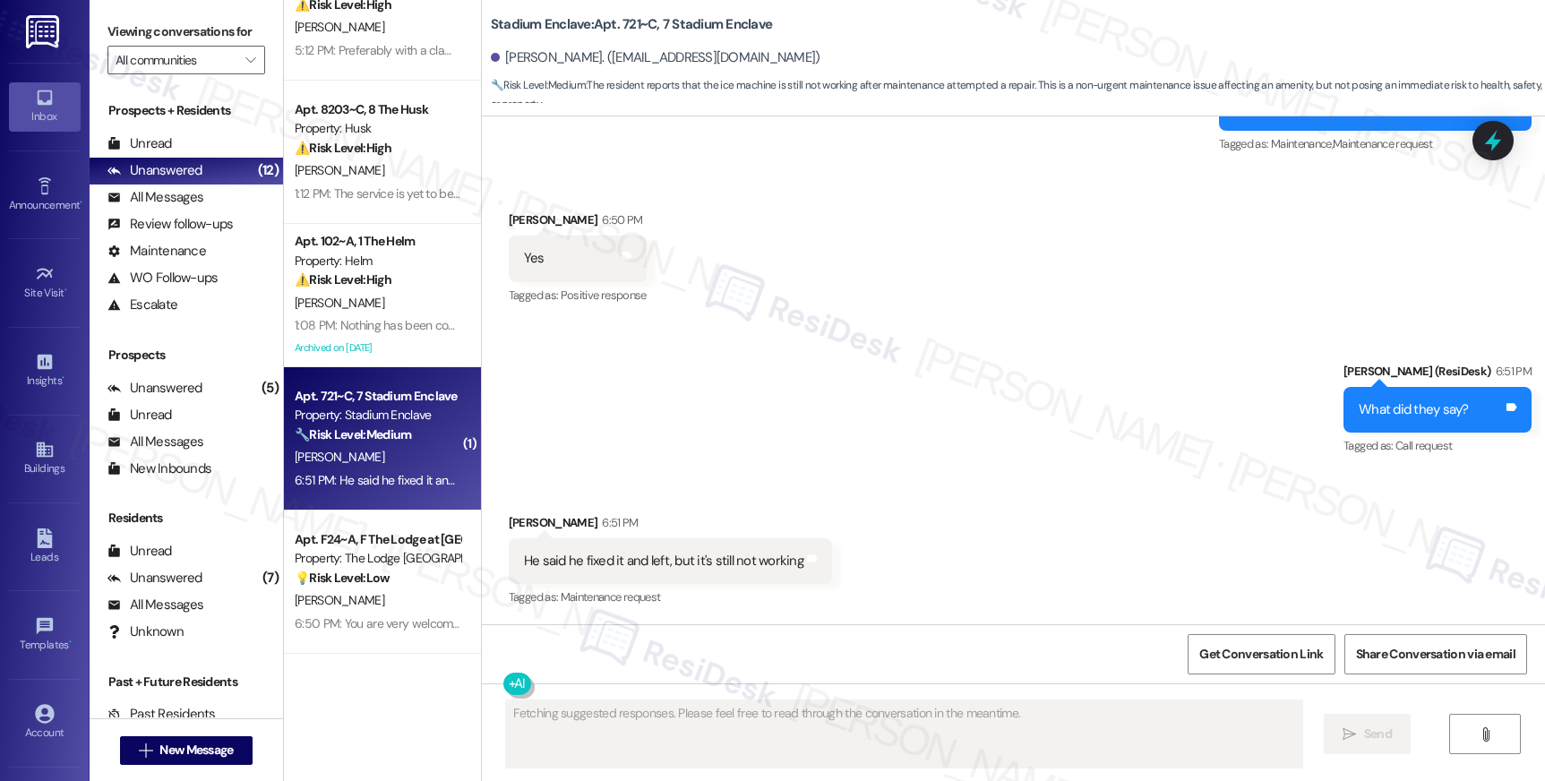
click at [386, 442] on div "🔧 Risk Level: Medium The resident reports that the ice machine is still not wor…" at bounding box center [378, 434] width 166 height 19
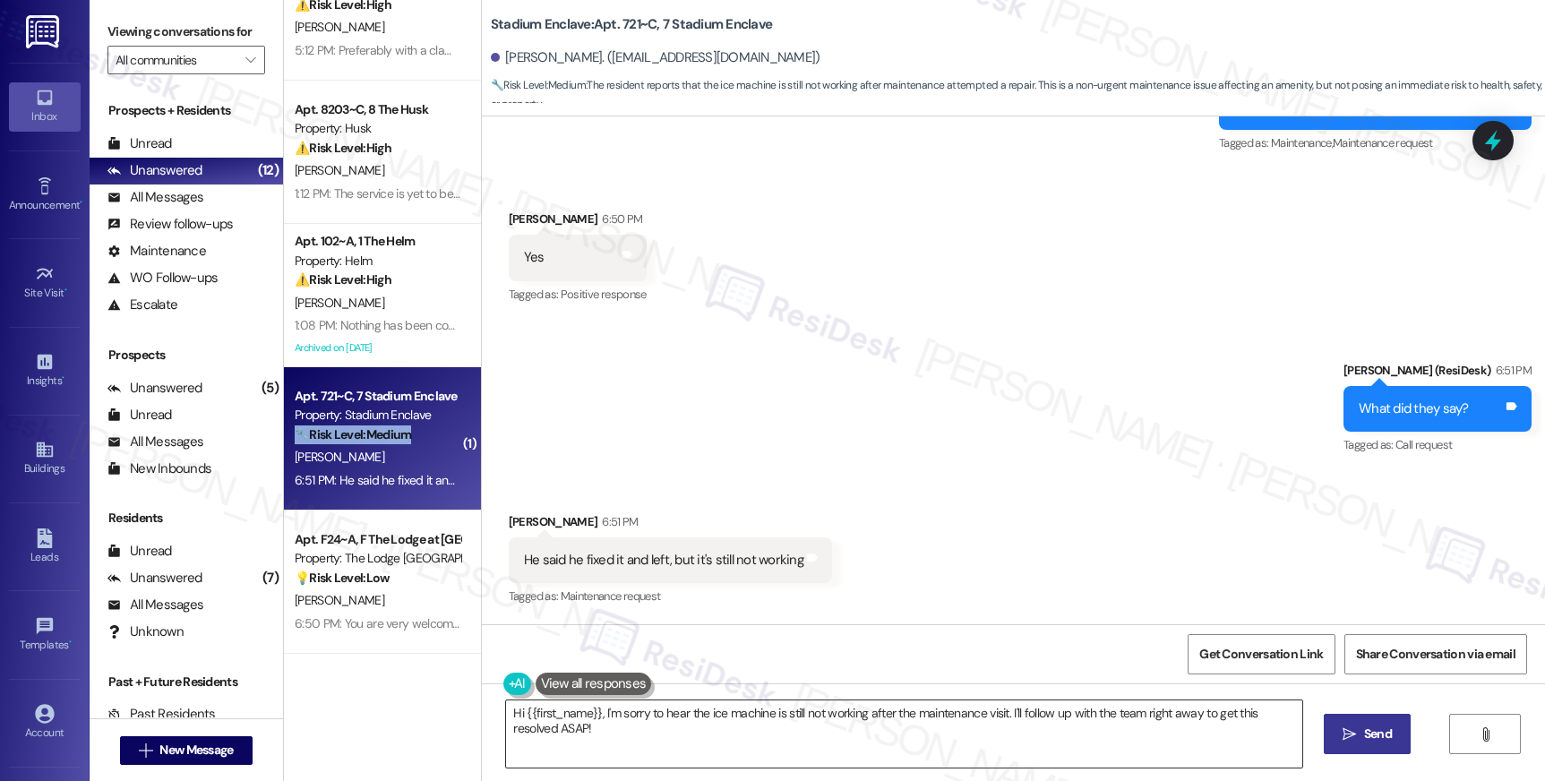
click at [737, 709] on textarea "Hi {{first_name}}, I'm sorry to hear the ice machine is still not working after…" at bounding box center [903, 733] width 795 height 67
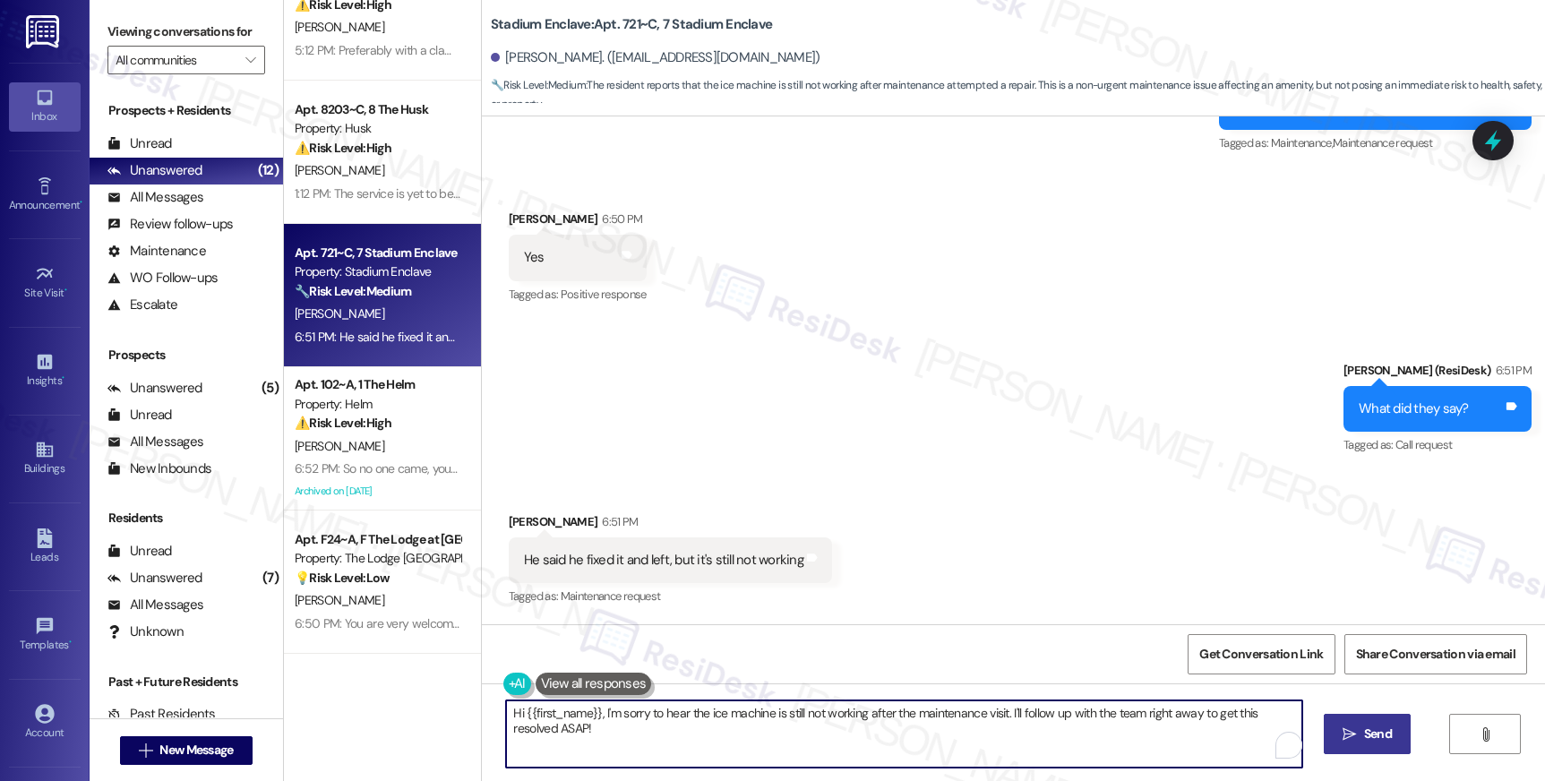
click at [737, 709] on textarea "Hi {{first_name}}, I'm sorry to hear the ice machine is still not working after…" at bounding box center [903, 733] width 795 height 67
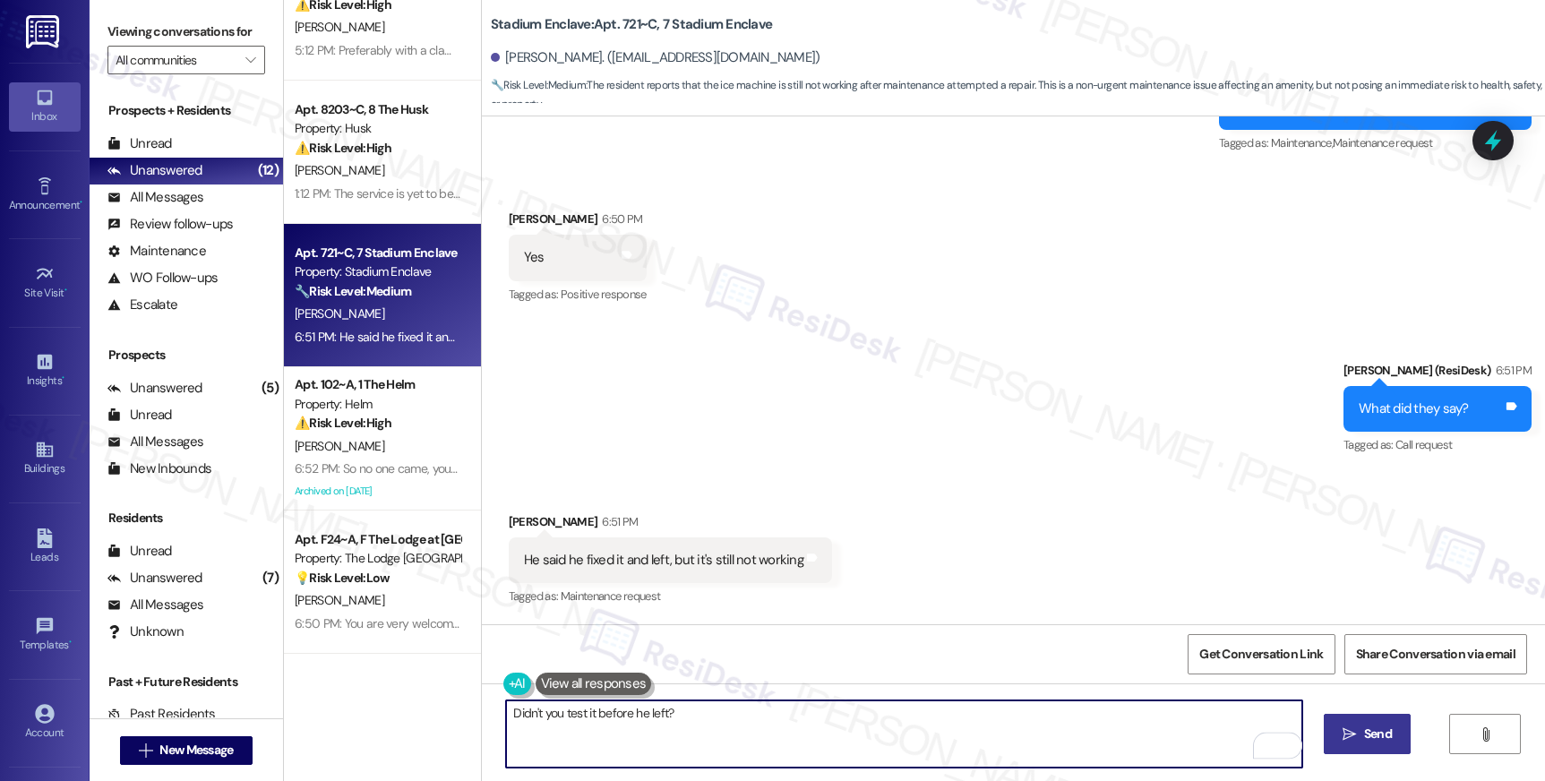
type textarea "Didn't you test it before he left?"
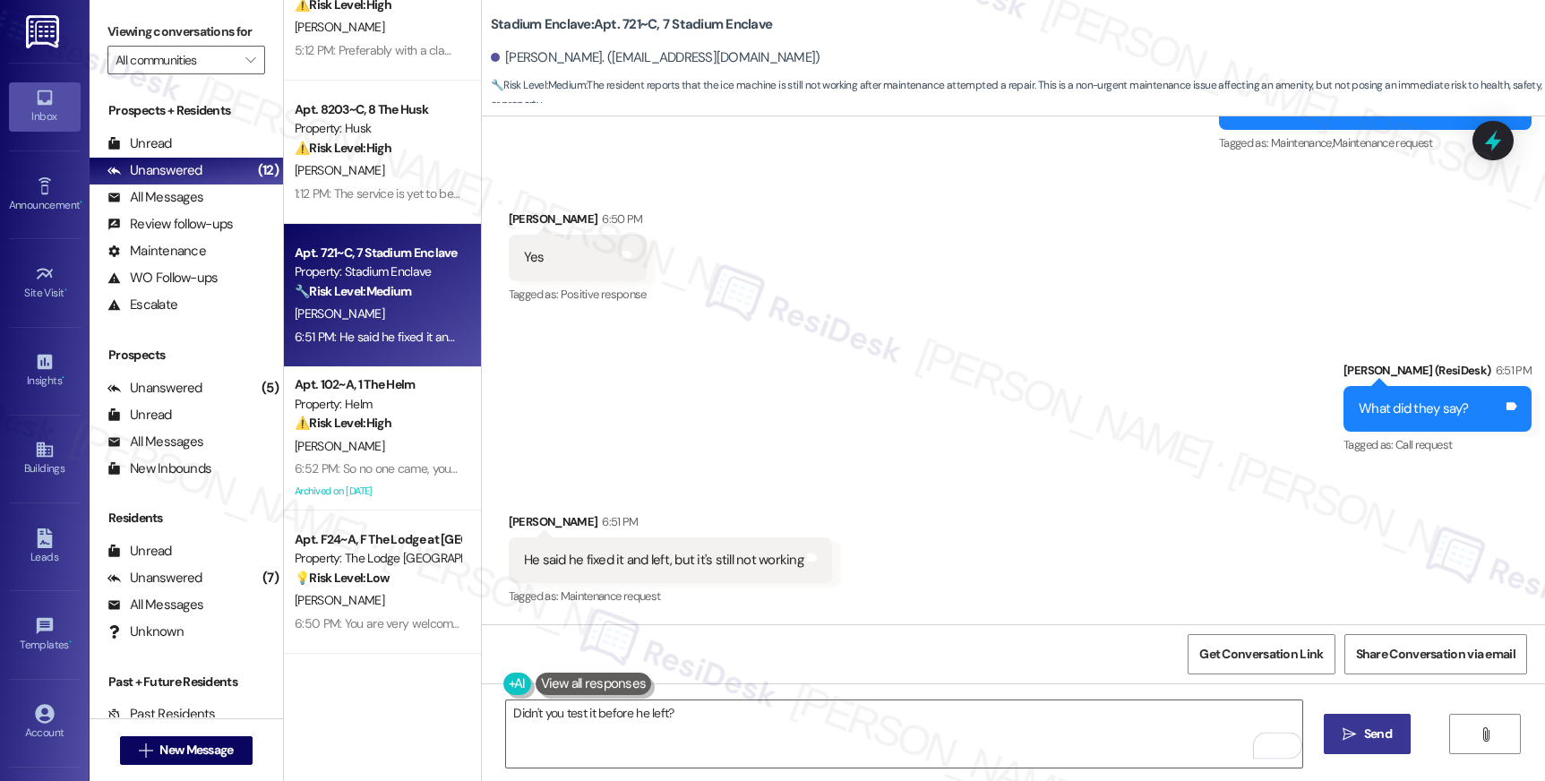
click at [1360, 734] on span "Send" at bounding box center [1377, 734] width 35 height 19
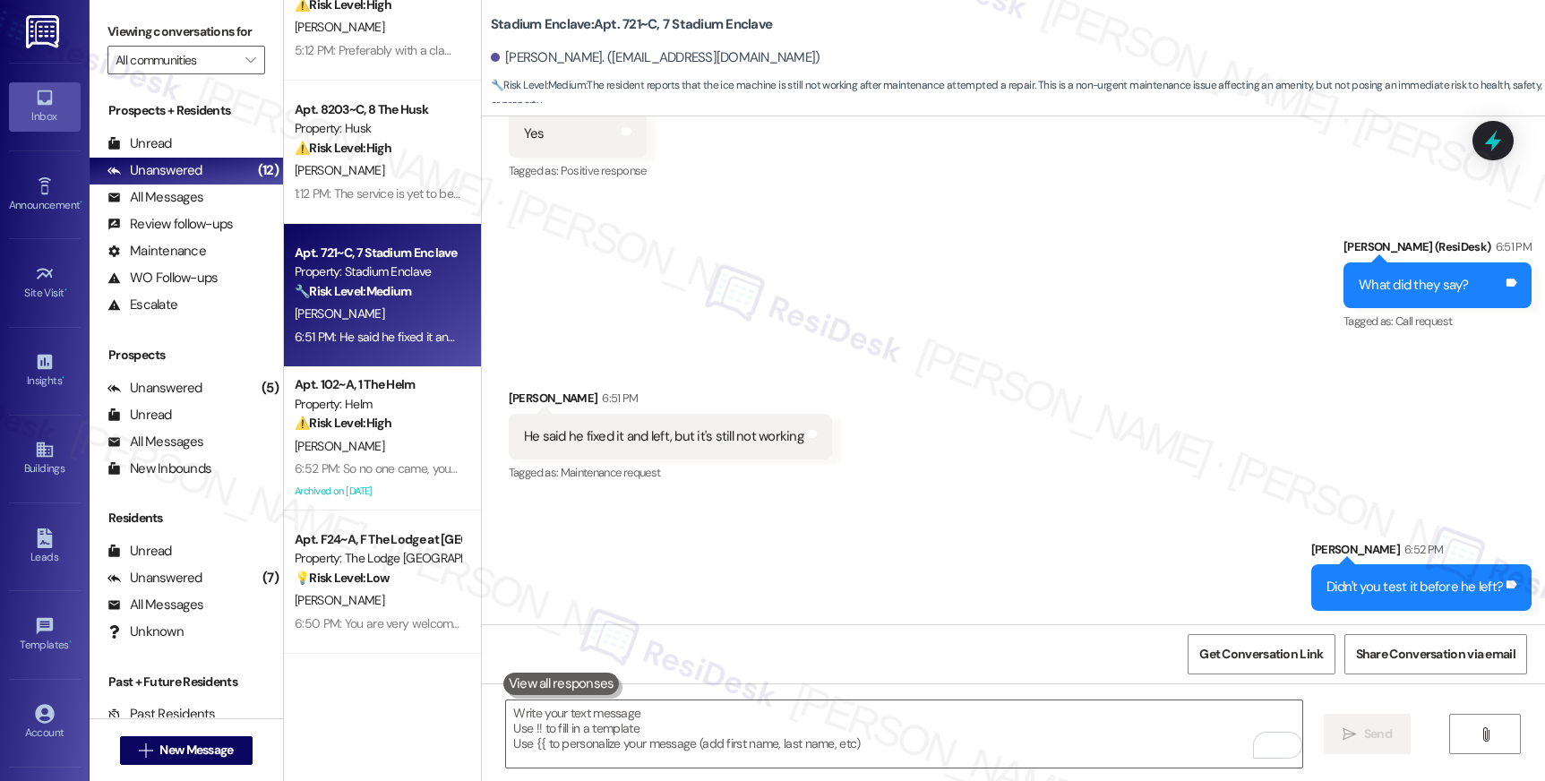
scroll to position [7958, 0]
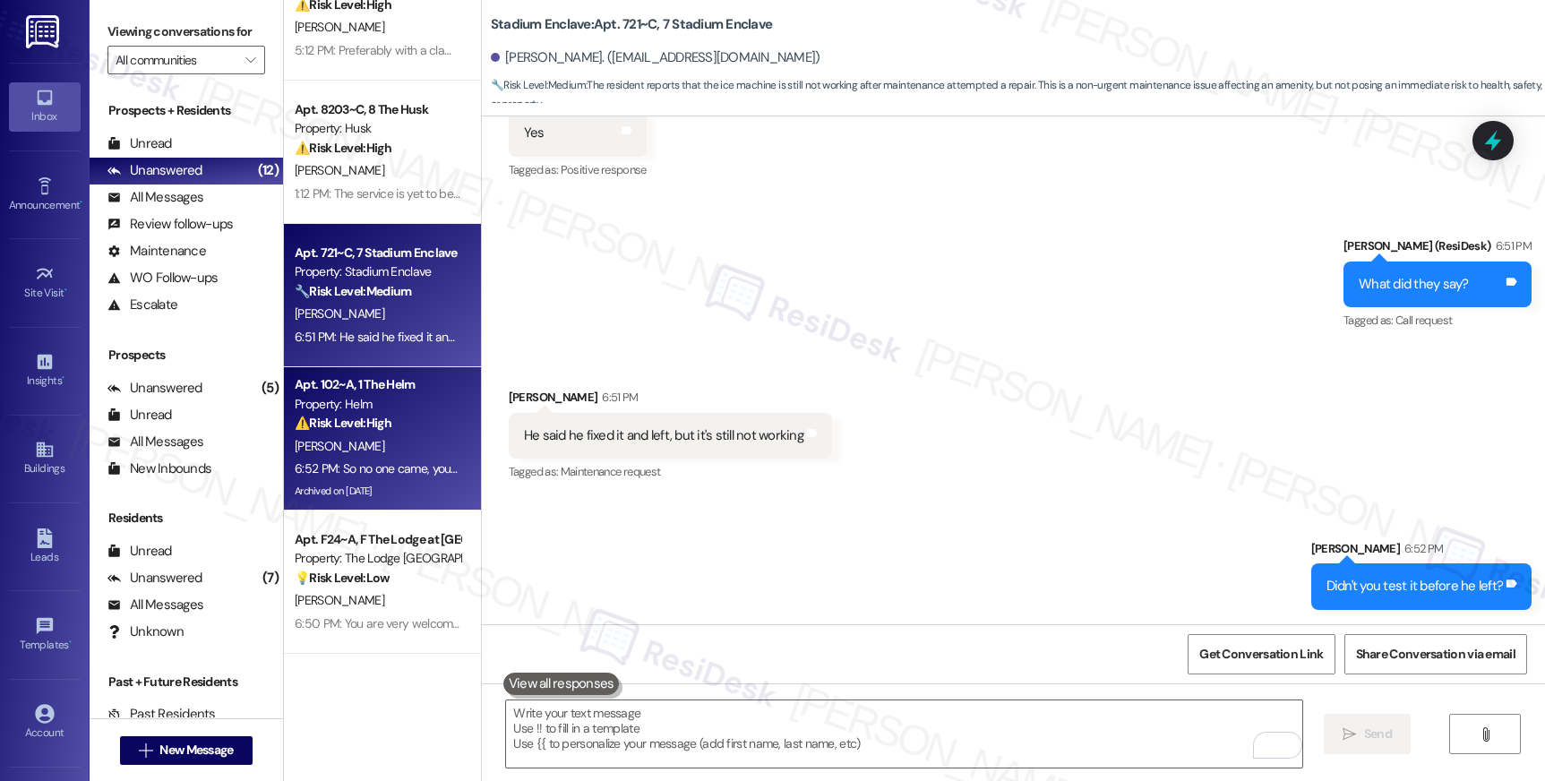
click at [371, 474] on div "6:52 PM: So no one came, you mean? 6:52 PM: So no one came, you mean?" at bounding box center [392, 468] width 194 height 16
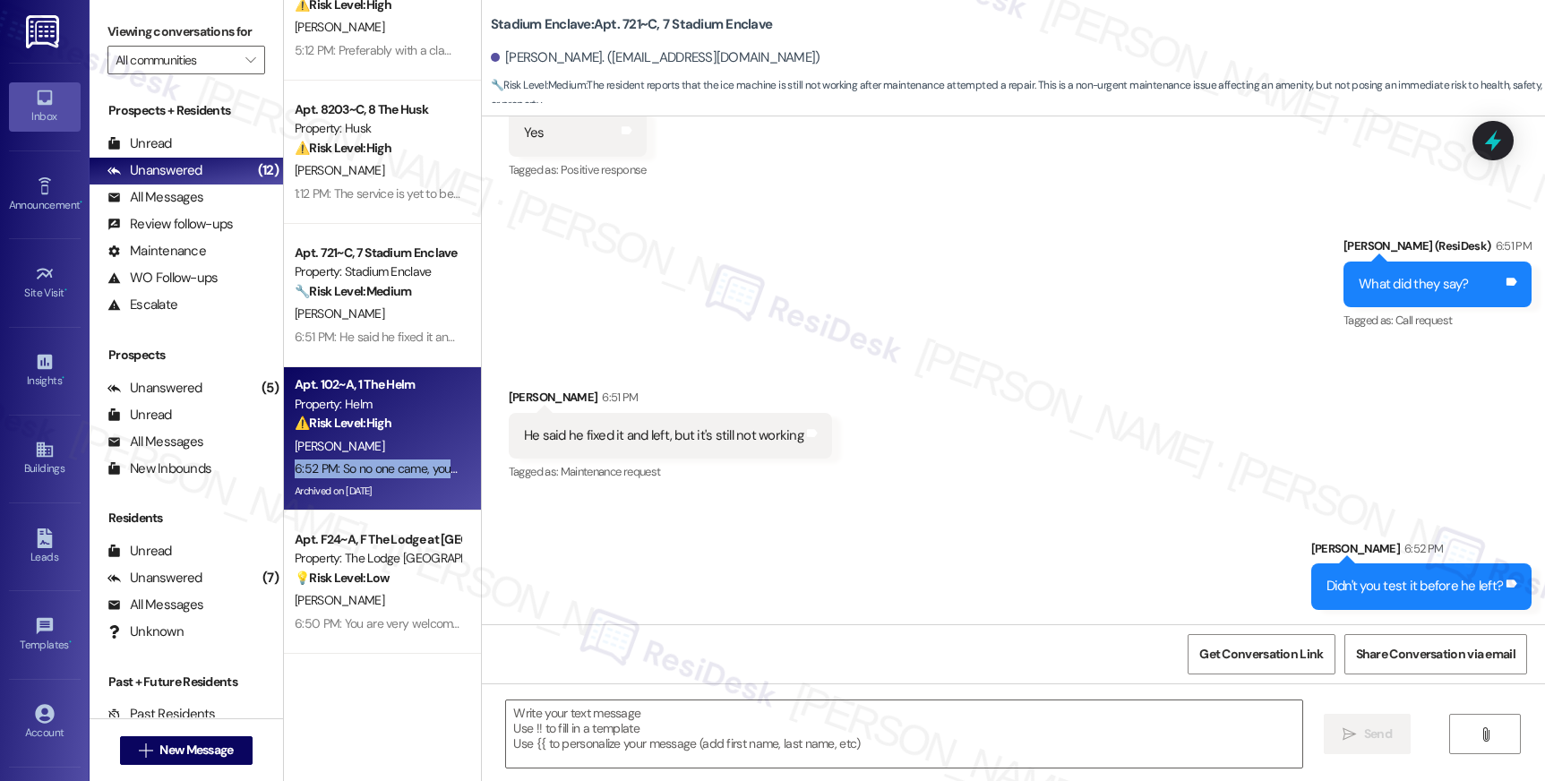
type textarea "Fetching suggested responses. Please feel free to read through the conversation…"
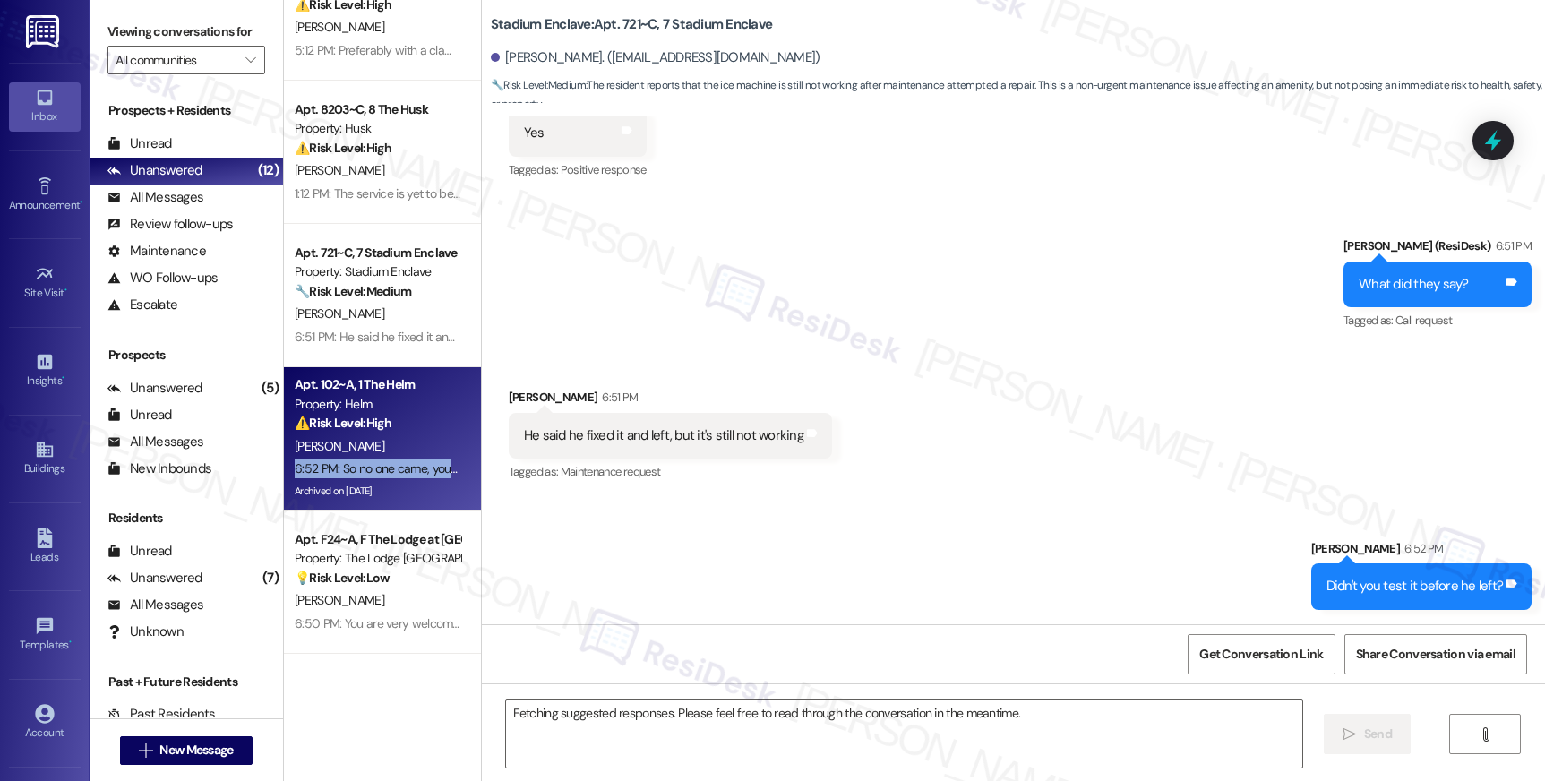
click at [371, 474] on div "6:52 PM: So no one came, you mean? 6:52 PM: So no one came, you mean?" at bounding box center [392, 468] width 194 height 16
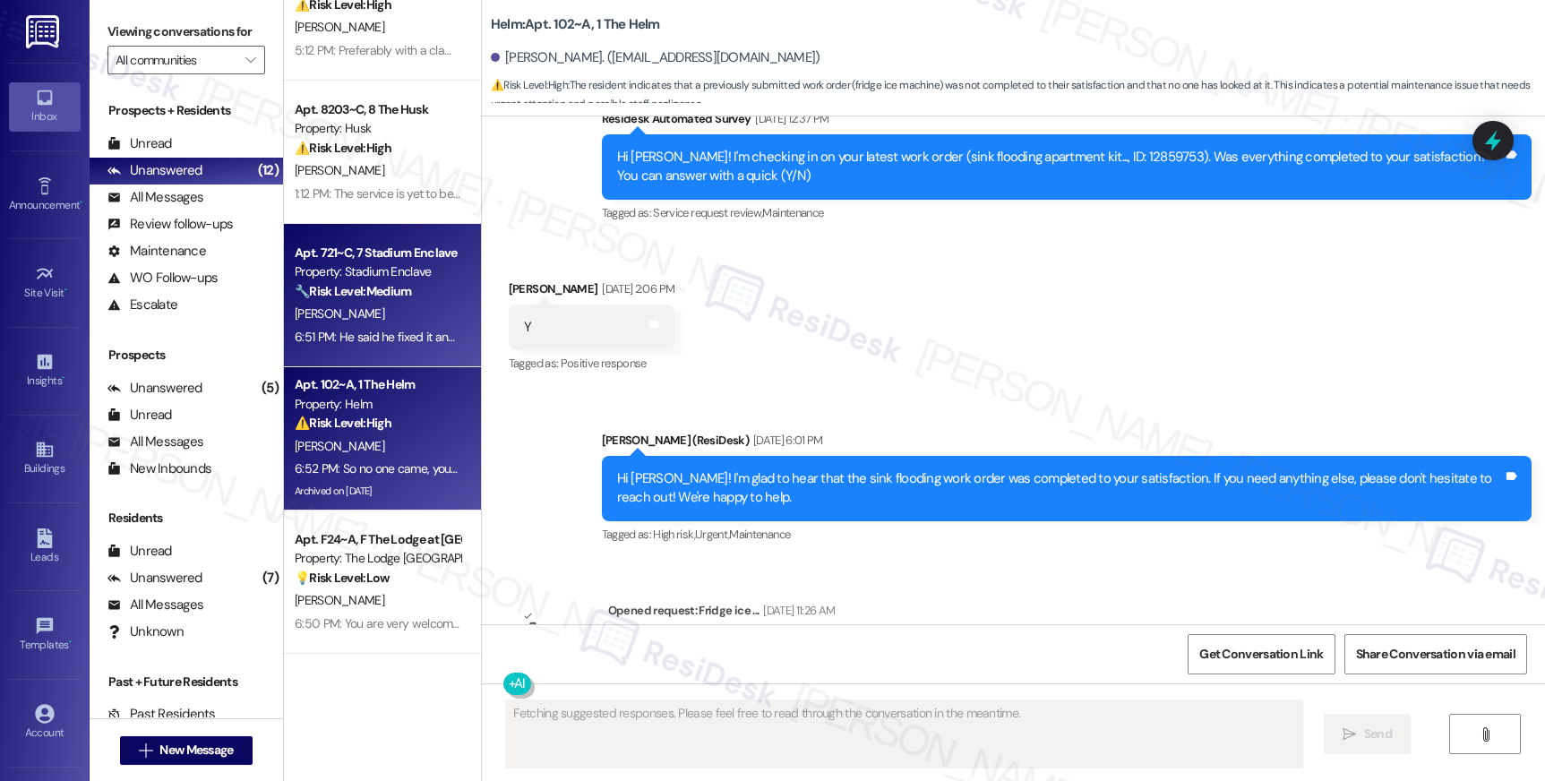
click at [364, 338] on div "6:51 PM: He said he fixed it and left, but it's still not working 6:51 PM: He s…" at bounding box center [446, 337] width 302 height 16
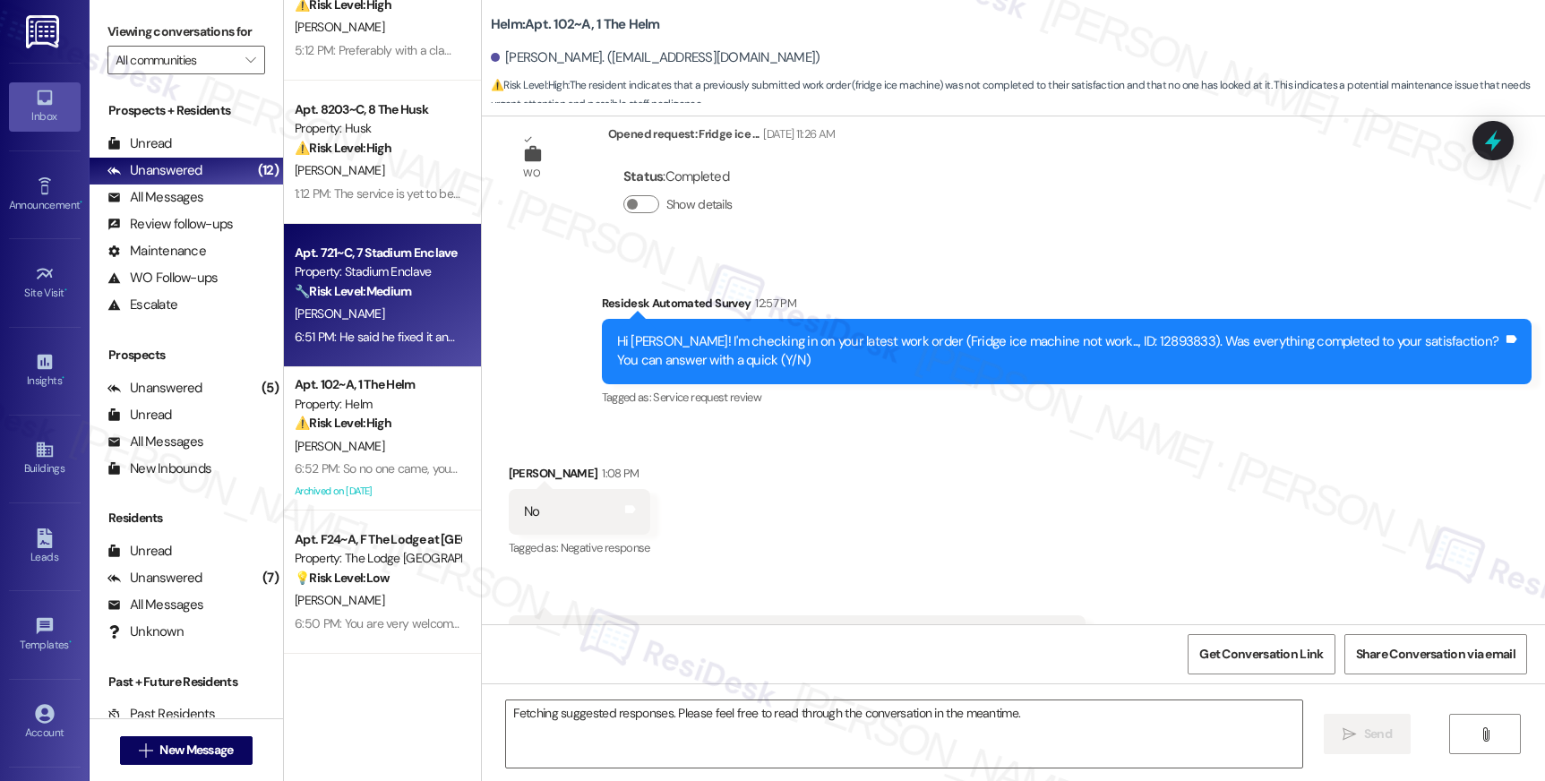
click at [364, 338] on div "6:51 PM: He said he fixed it and left, but it's still not working 6:51 PM: He s…" at bounding box center [446, 337] width 302 height 16
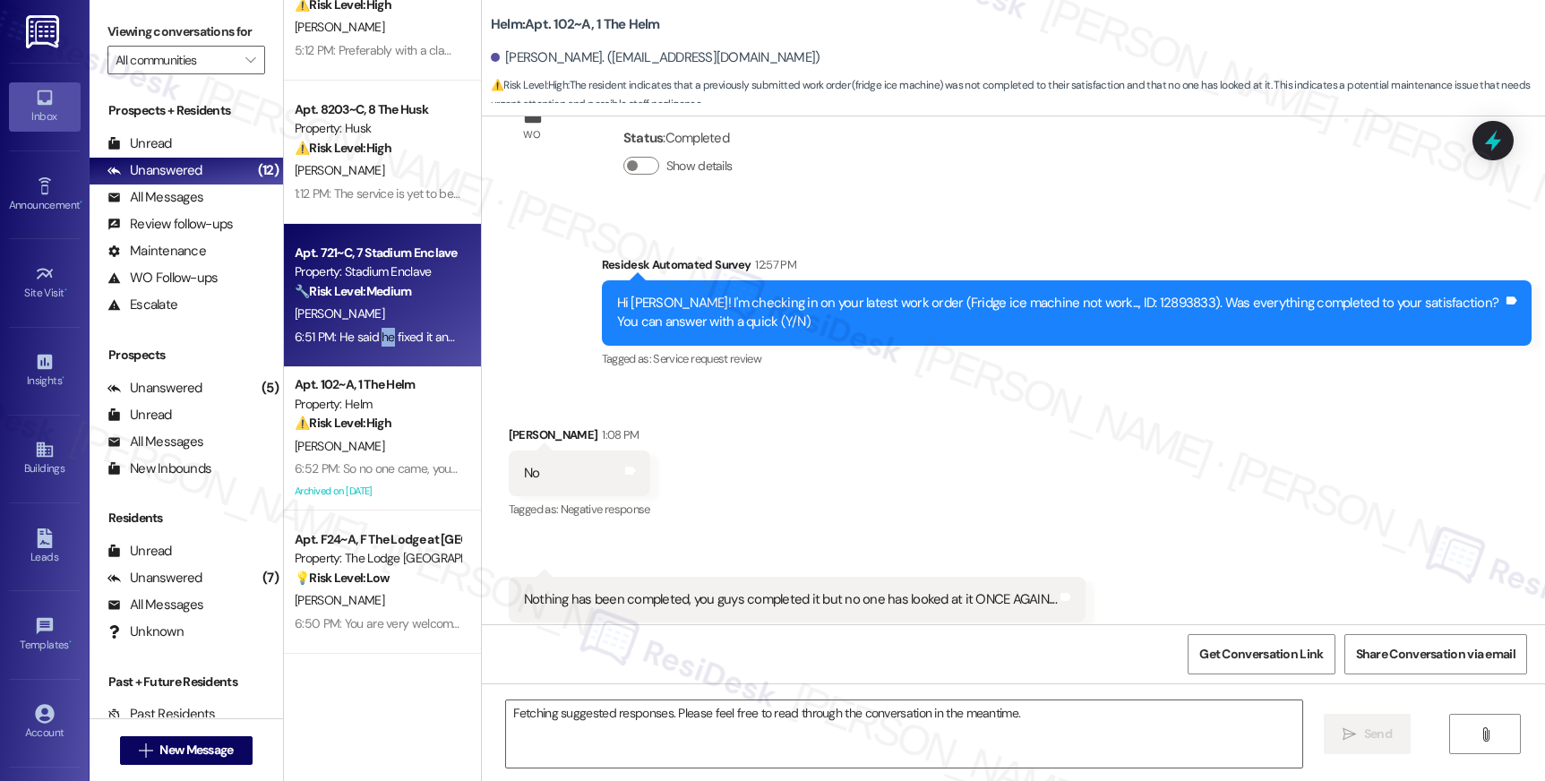
click at [364, 338] on div "6:51 PM: He said he fixed it and left, but it's still not working 6:51 PM: He s…" at bounding box center [446, 337] width 302 height 16
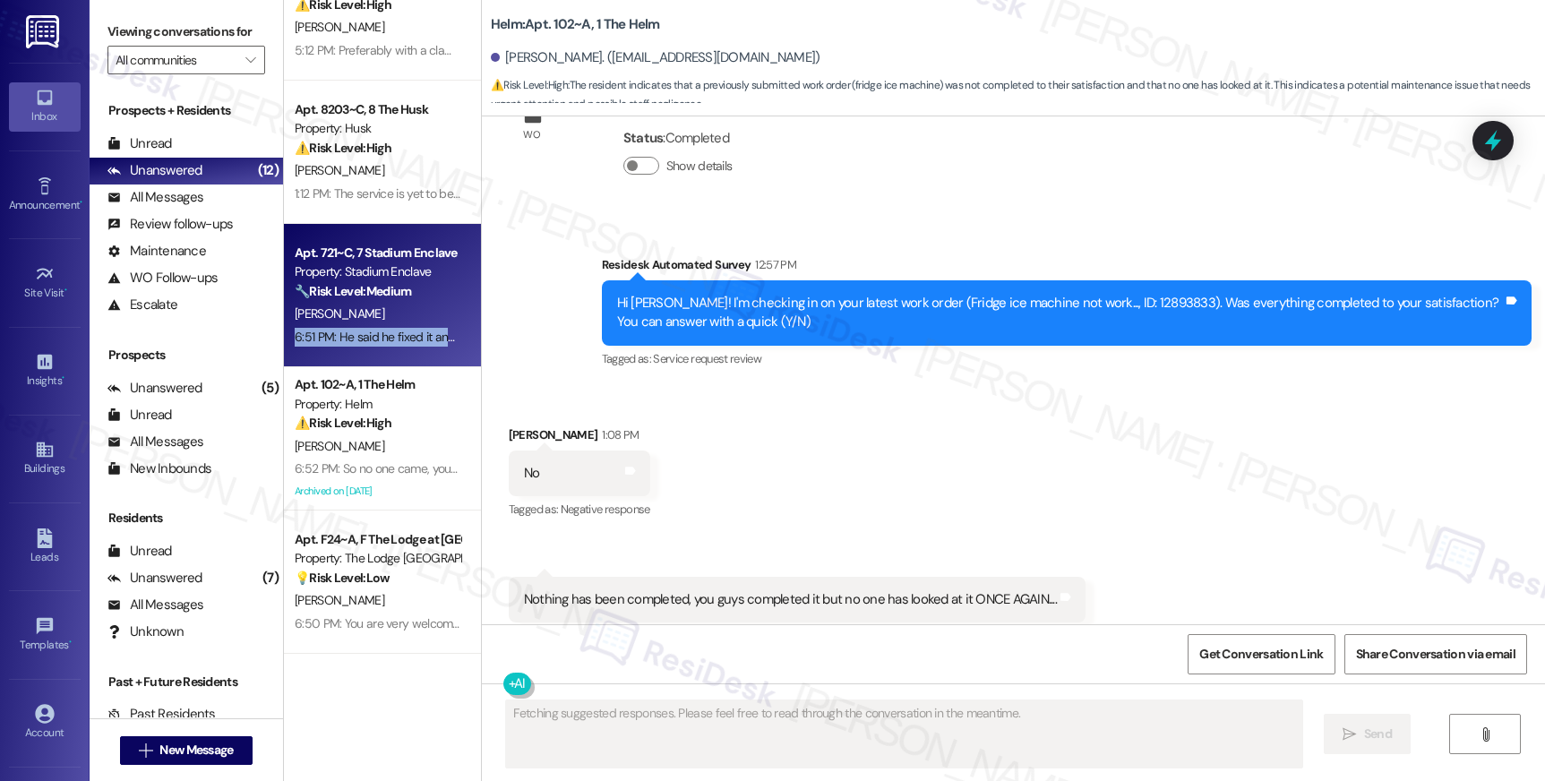
click at [364, 338] on div "6:51 PM: He said he fixed it and left, but it's still not working 6:51 PM: He s…" at bounding box center [446, 337] width 302 height 16
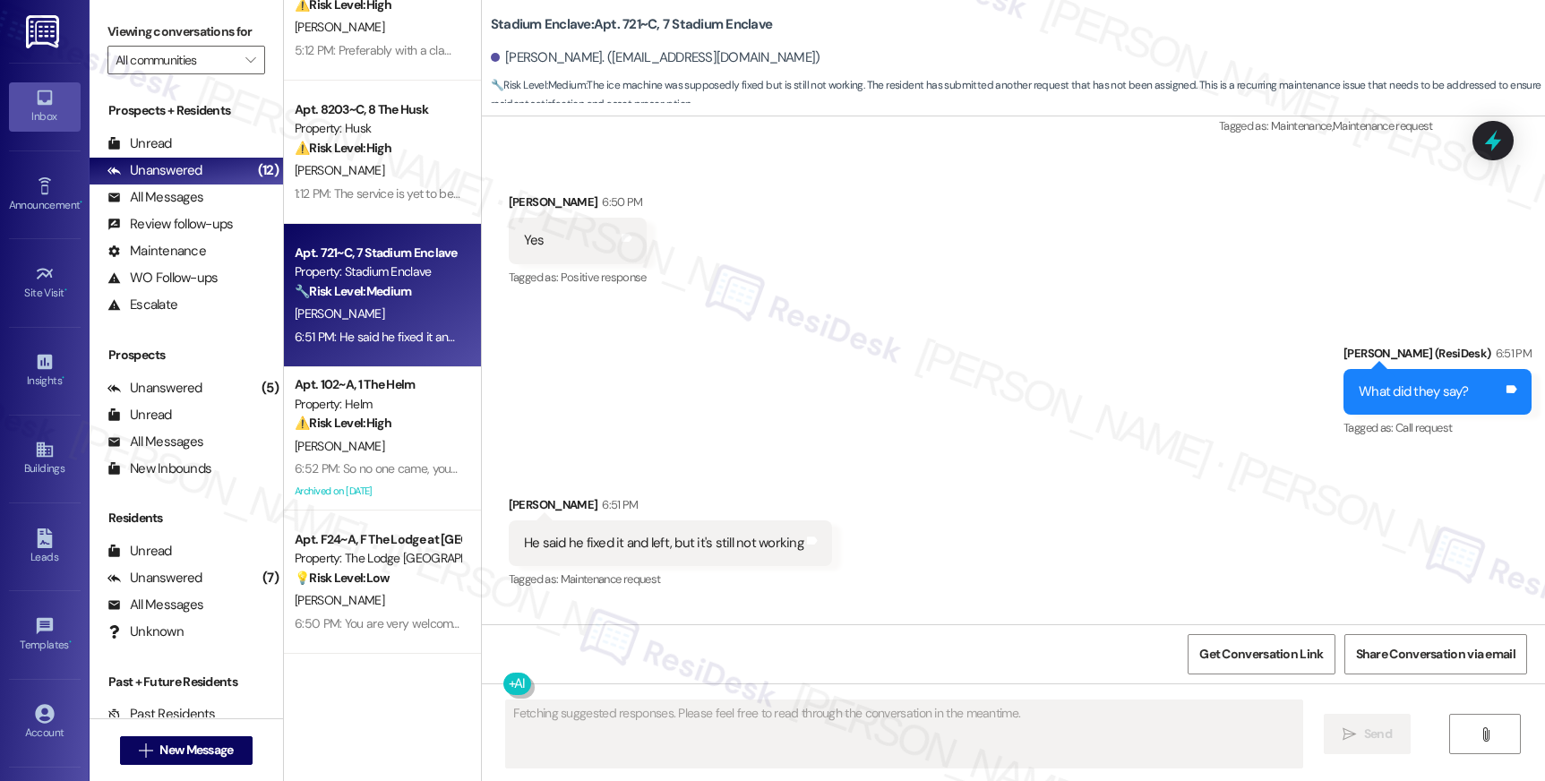
click at [364, 338] on div "6:51 PM: He said he fixed it and left, but it's still not working 6:51 PM: He s…" at bounding box center [446, 337] width 302 height 16
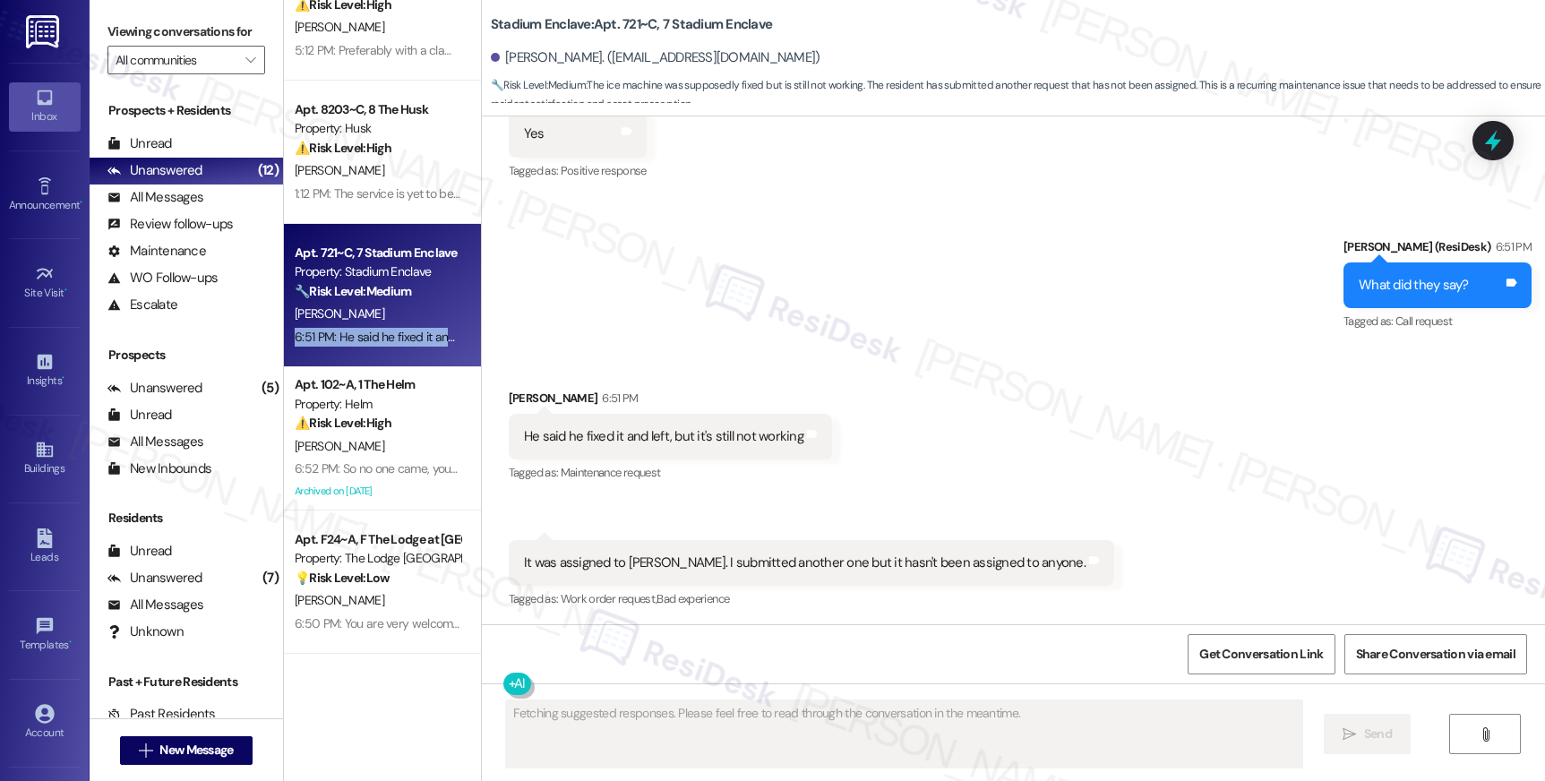
click at [364, 338] on div "6:51 PM: He said he fixed it and left, but it's still not working 6:51 PM: He s…" at bounding box center [446, 337] width 302 height 16
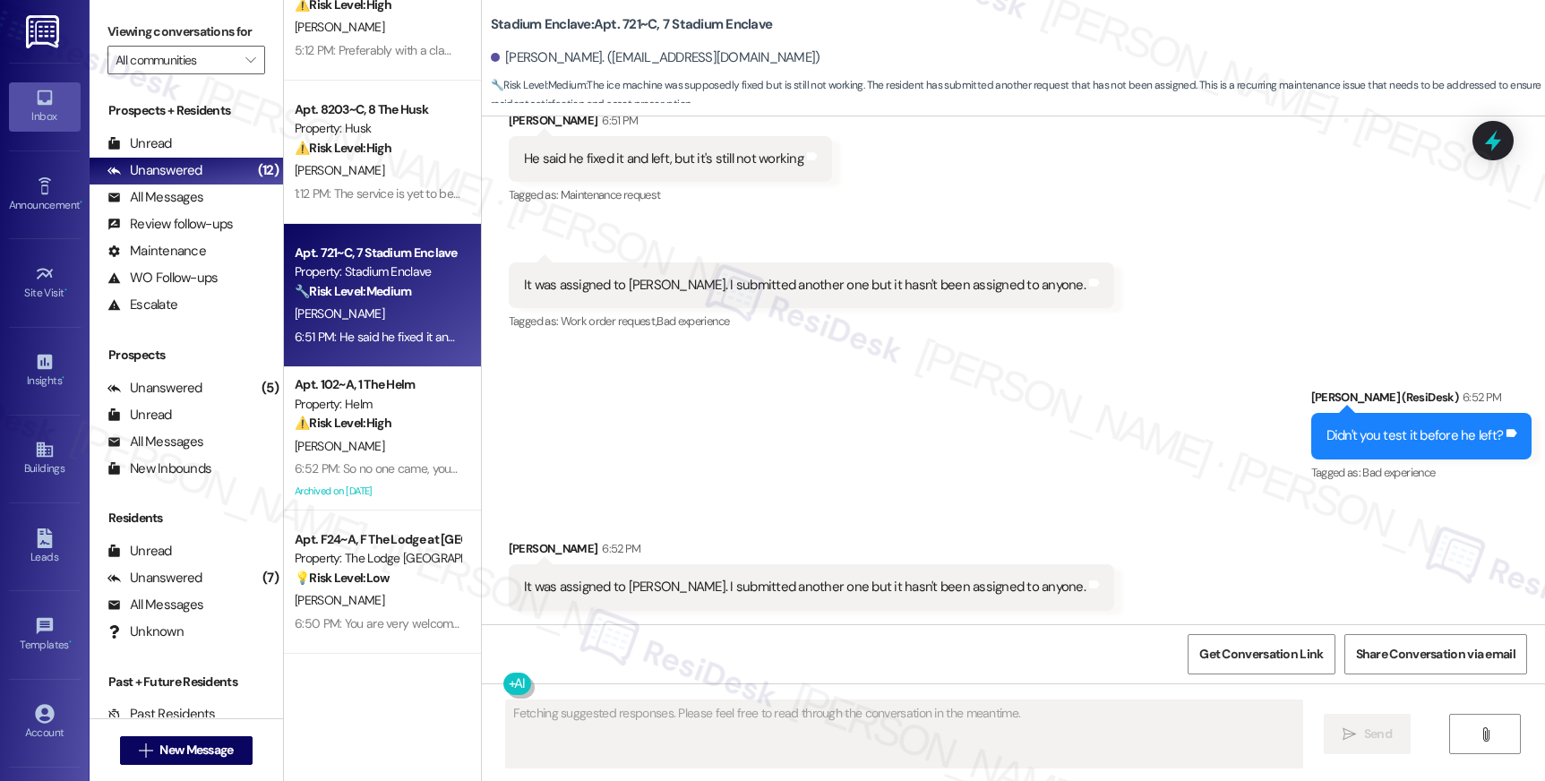
scroll to position [8236, 0]
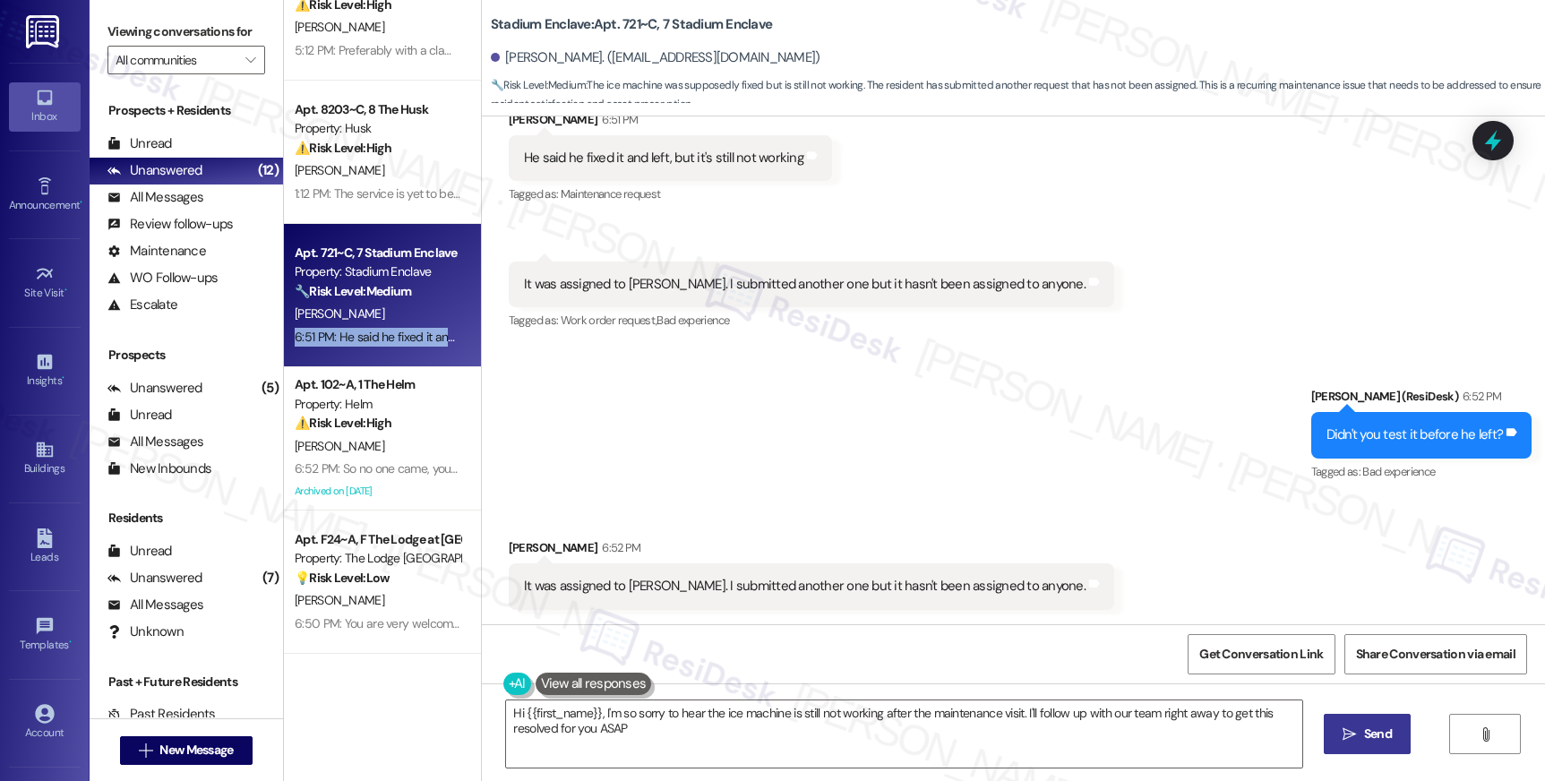
type textarea "Hi {{first_name}}, I'm so sorry to hear the ice machine is still not working af…"
click at [995, 716] on textarea "Hi {{first_name}}, I'm so sorry to hear the ice machine is still not working af…" at bounding box center [903, 733] width 795 height 67
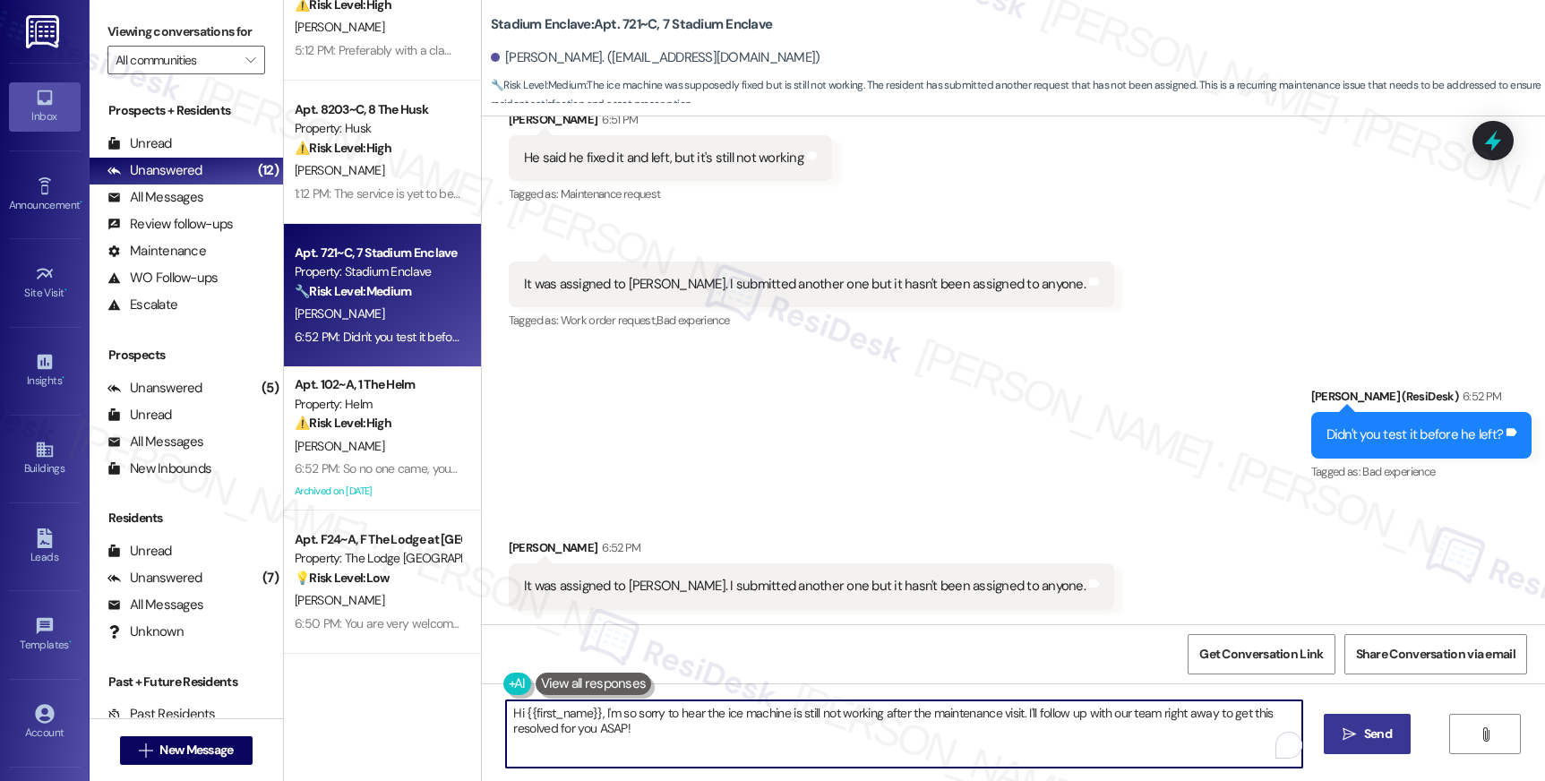
click at [995, 716] on textarea "Hi {{first_name}}, I'm so sorry to hear the ice machine is still not working af…" at bounding box center [903, 733] width 795 height 67
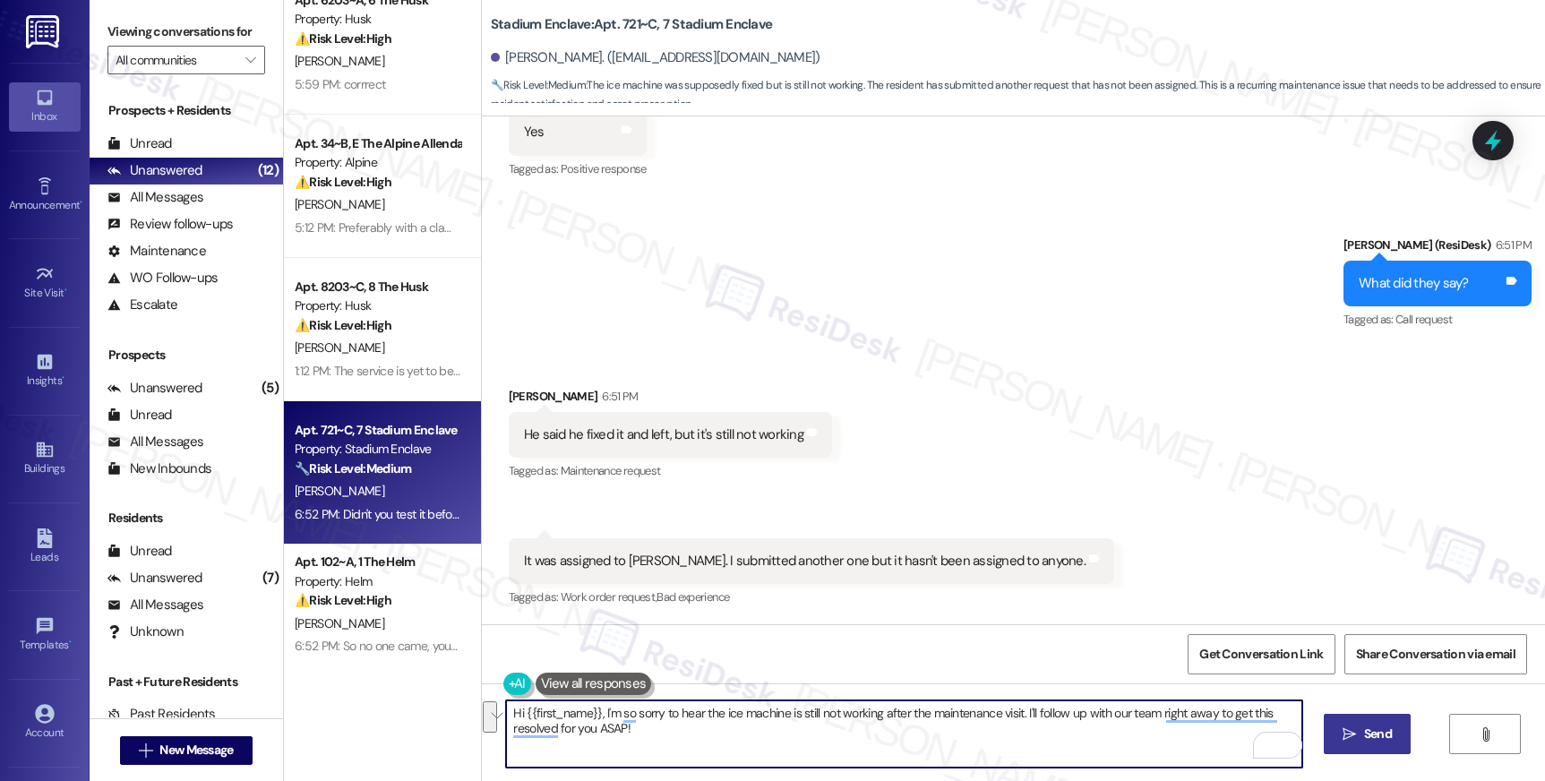
scroll to position [0, 0]
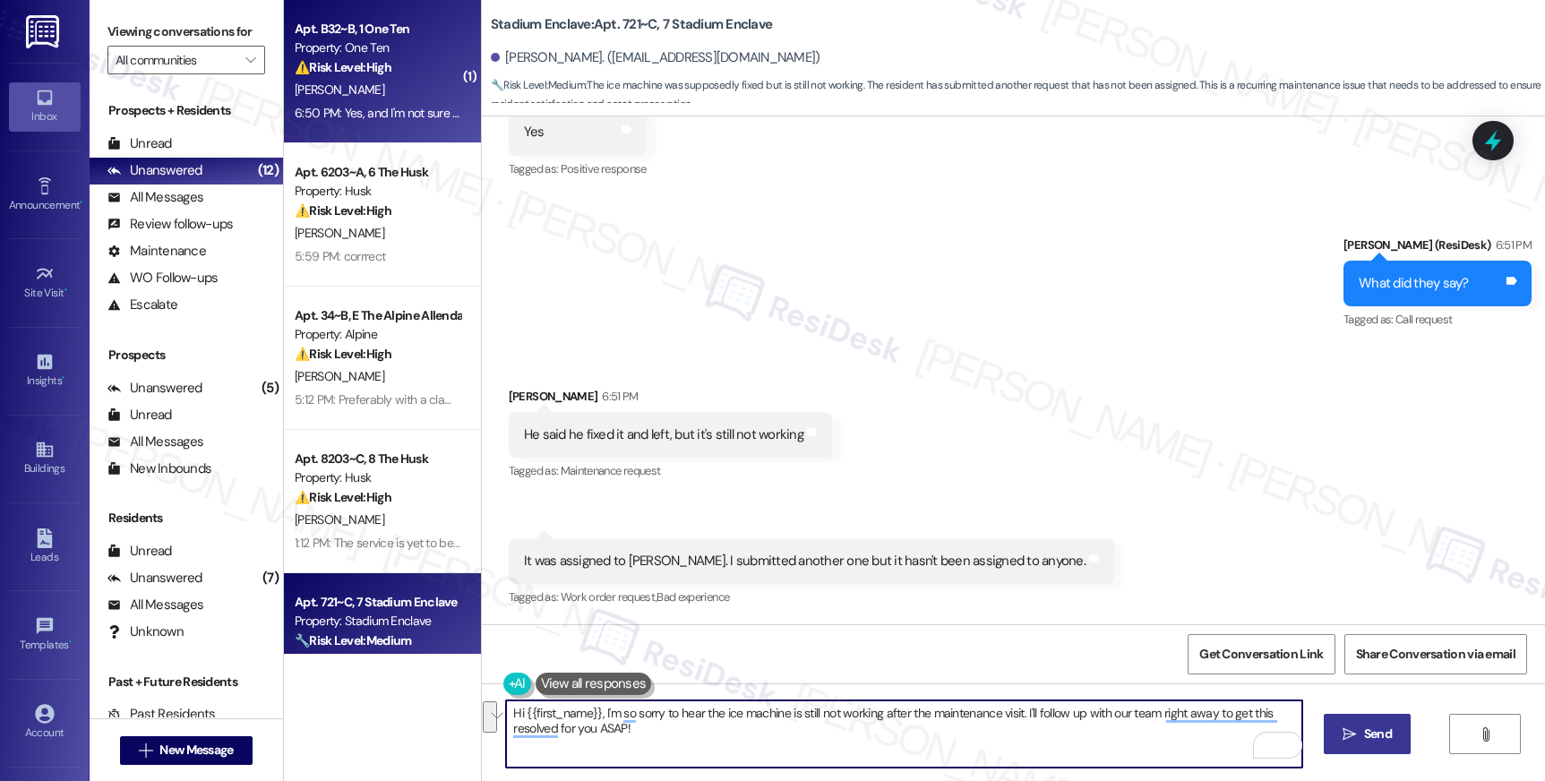
click at [340, 140] on div "Apt. B32~B, 1 One Ten Property: One Ten ⚠️ Risk Level: High The resident report…" at bounding box center [382, 71] width 197 height 143
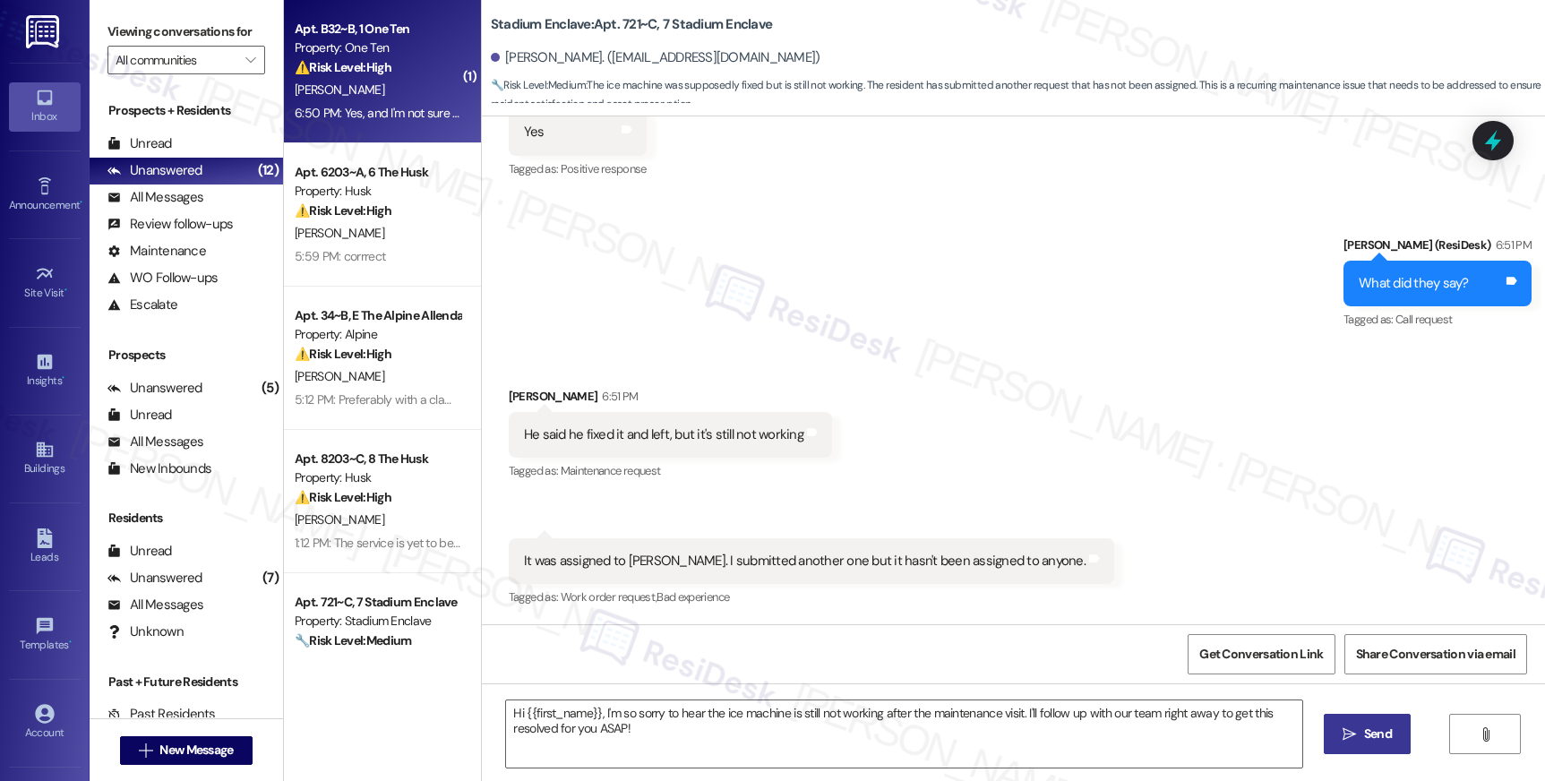
click at [340, 140] on div "Apt. B32~B, 1 One Ten Property: One Ten ⚠️ Risk Level: High The resident report…" at bounding box center [382, 71] width 197 height 143
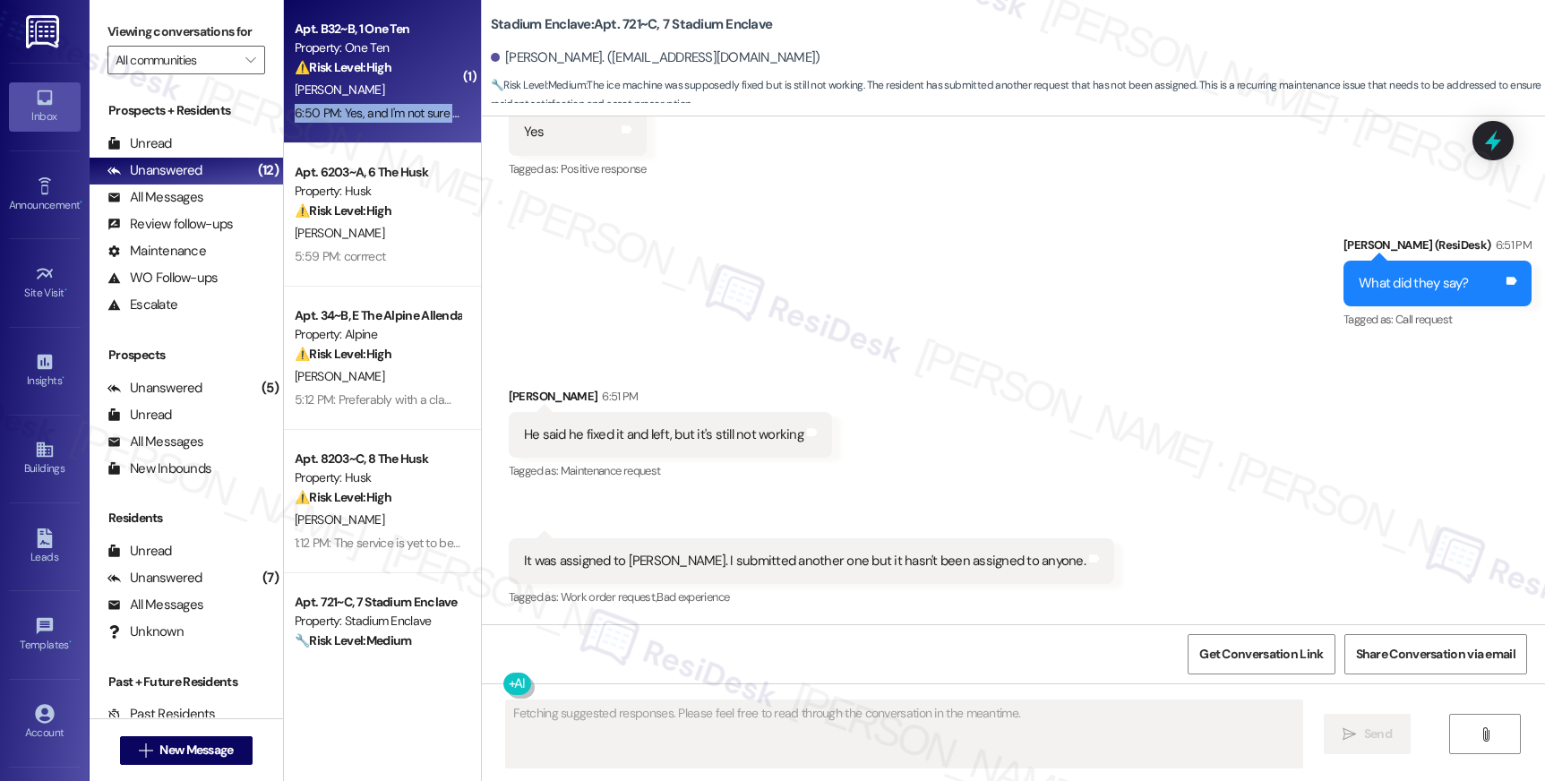
click at [340, 140] on div "Apt. B32~B, 1 One Ten Property: One Ten ⚠️ Risk Level: High The resident report…" at bounding box center [382, 71] width 197 height 143
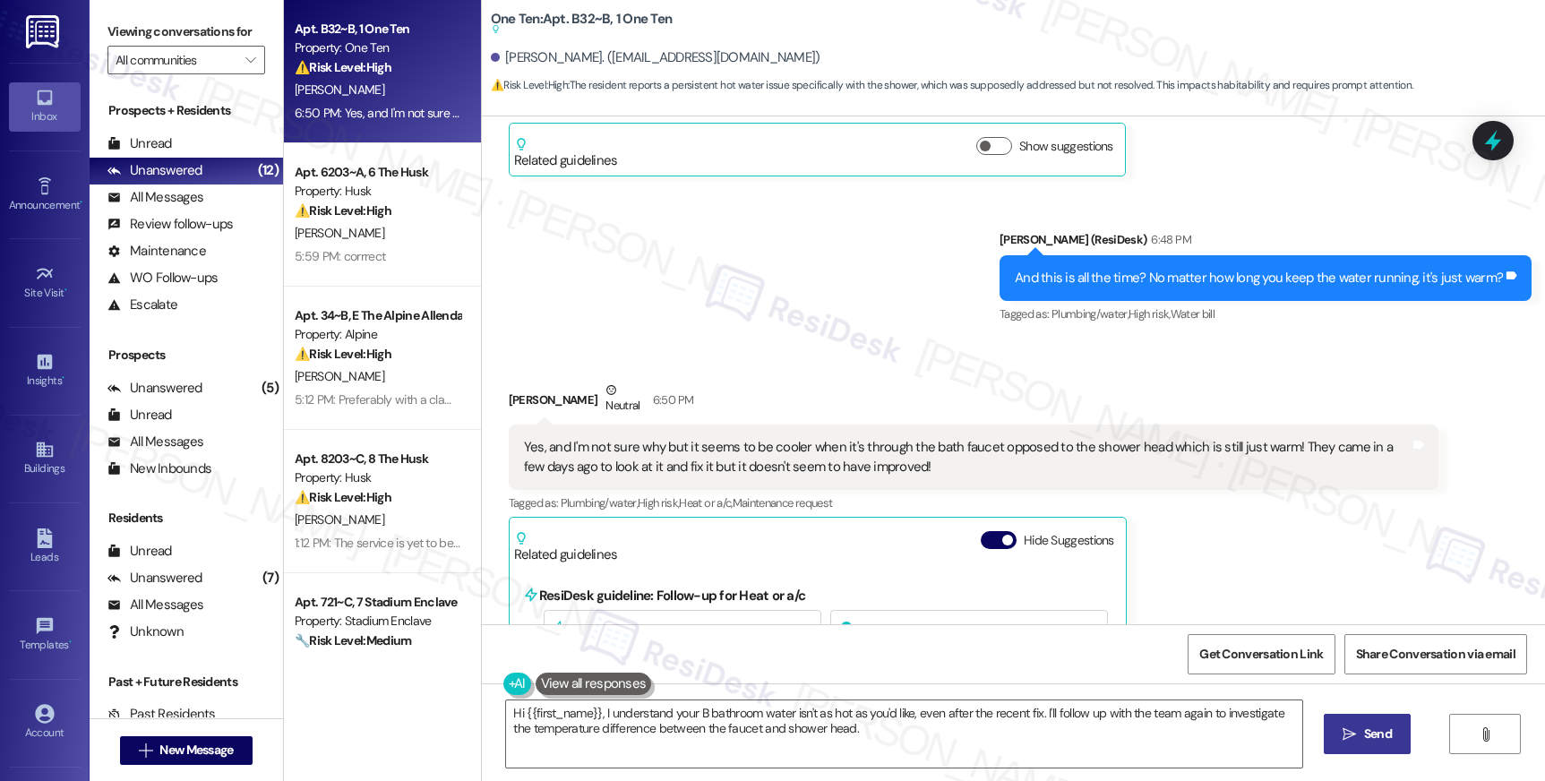
scroll to position [1138, 0]
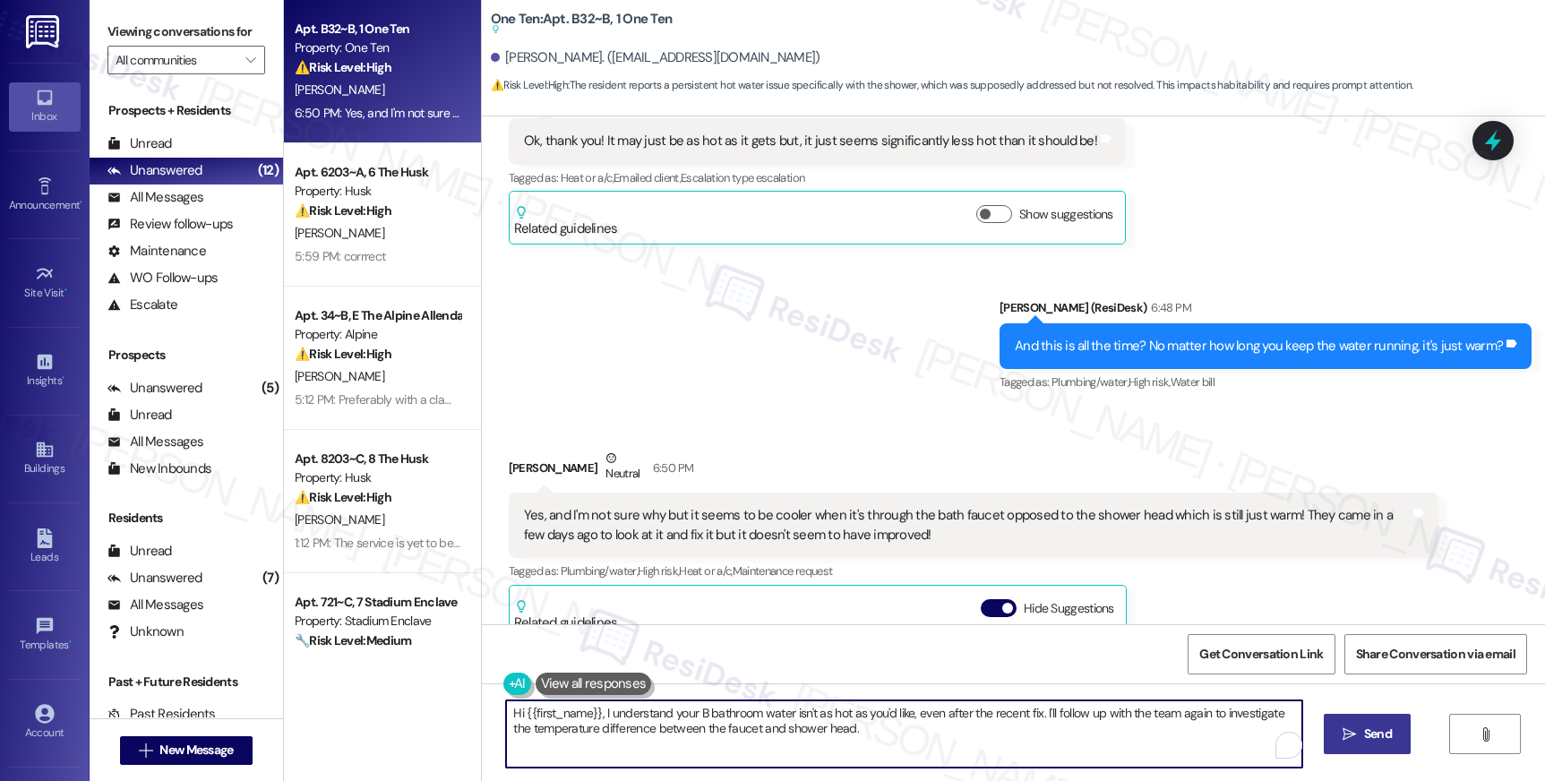
drag, startPoint x: 861, startPoint y: 733, endPoint x: 530, endPoint y: 711, distance: 331.2
click at [529, 706] on textarea "Hi {{first_name}}, I understand your B bathroom water isn't as hot as you'd lik…" at bounding box center [903, 733] width 795 height 67
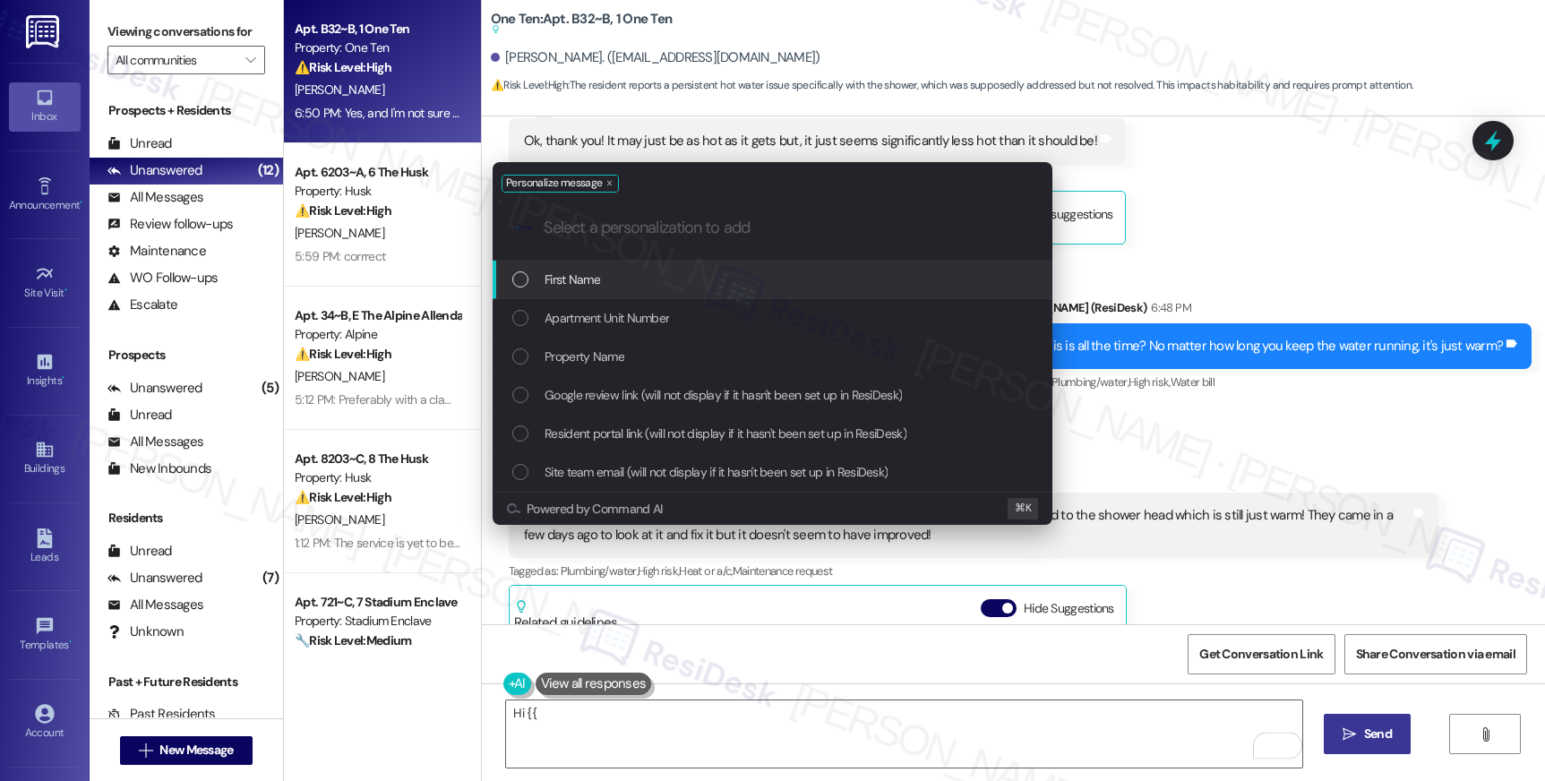
click at [573, 729] on div "Personalize message .cls-1{fill:#0a055f;}.cls-2{fill:#0cc4c4;} resideskLogoBlue…" at bounding box center [772, 390] width 1545 height 781
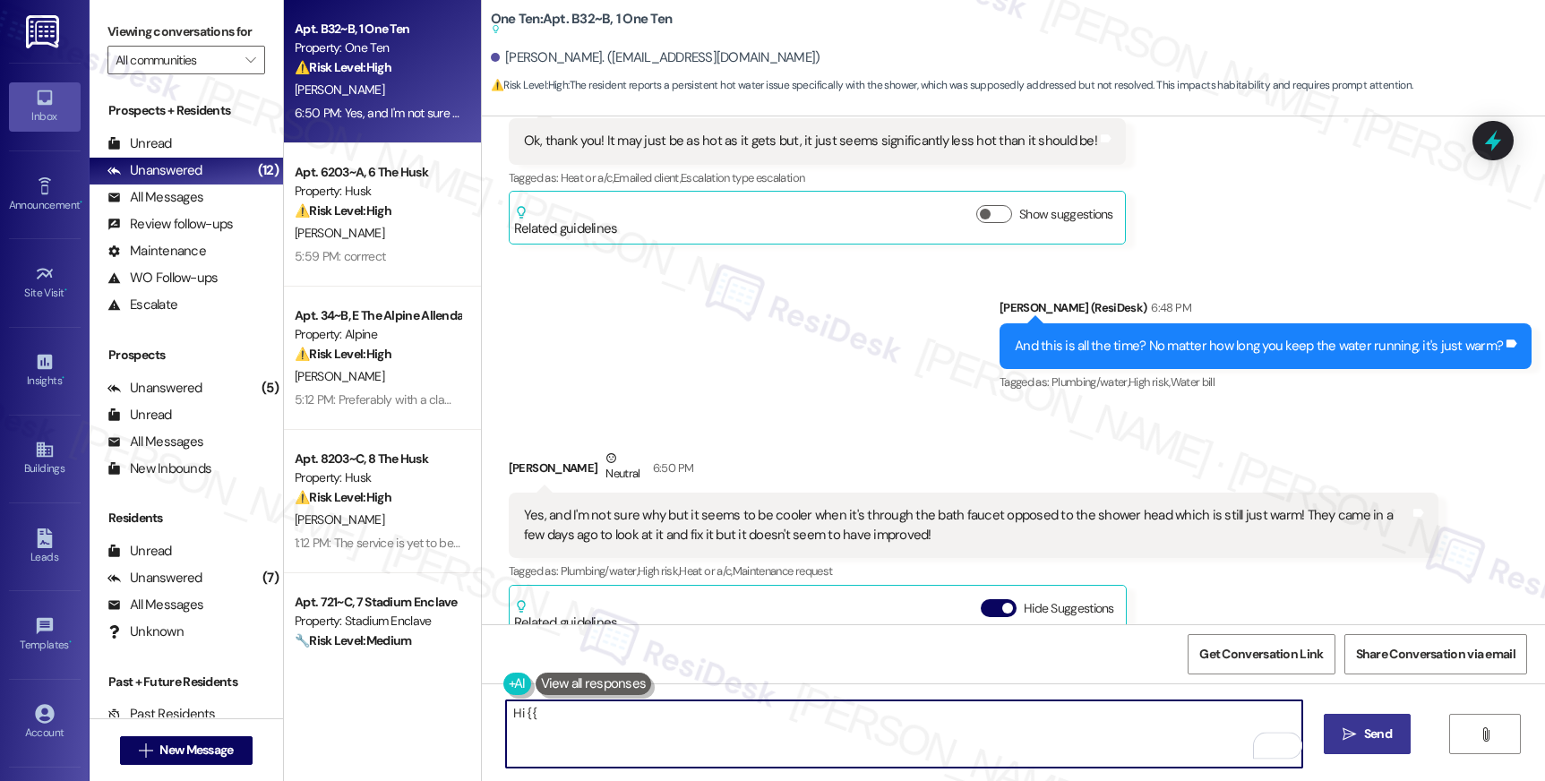
click at [573, 729] on textarea "Hi {{" at bounding box center [903, 733] width 795 height 67
type textarea "Sorry about this experience! Don't worry, I will follow up with you soon."
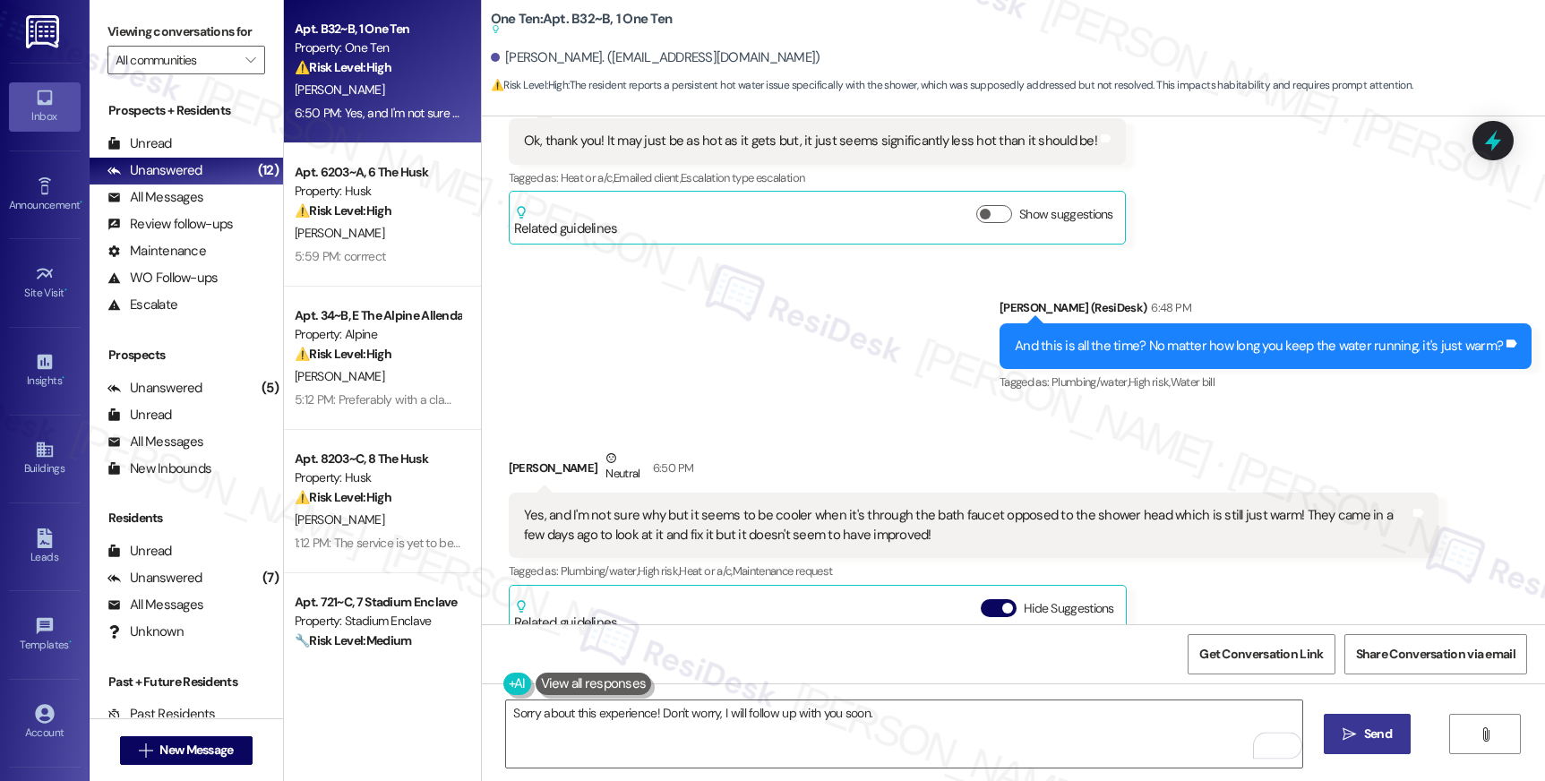
drag, startPoint x: 1345, startPoint y: 754, endPoint x: 1352, endPoint y: 743, distance: 12.9
click at [1346, 753] on div "Sorry about this experience! Don't worry, I will follow up with you soon.  Sen…" at bounding box center [1013, 750] width 1063 height 134
click at [1352, 743] on button " Send" at bounding box center [1367, 734] width 87 height 40
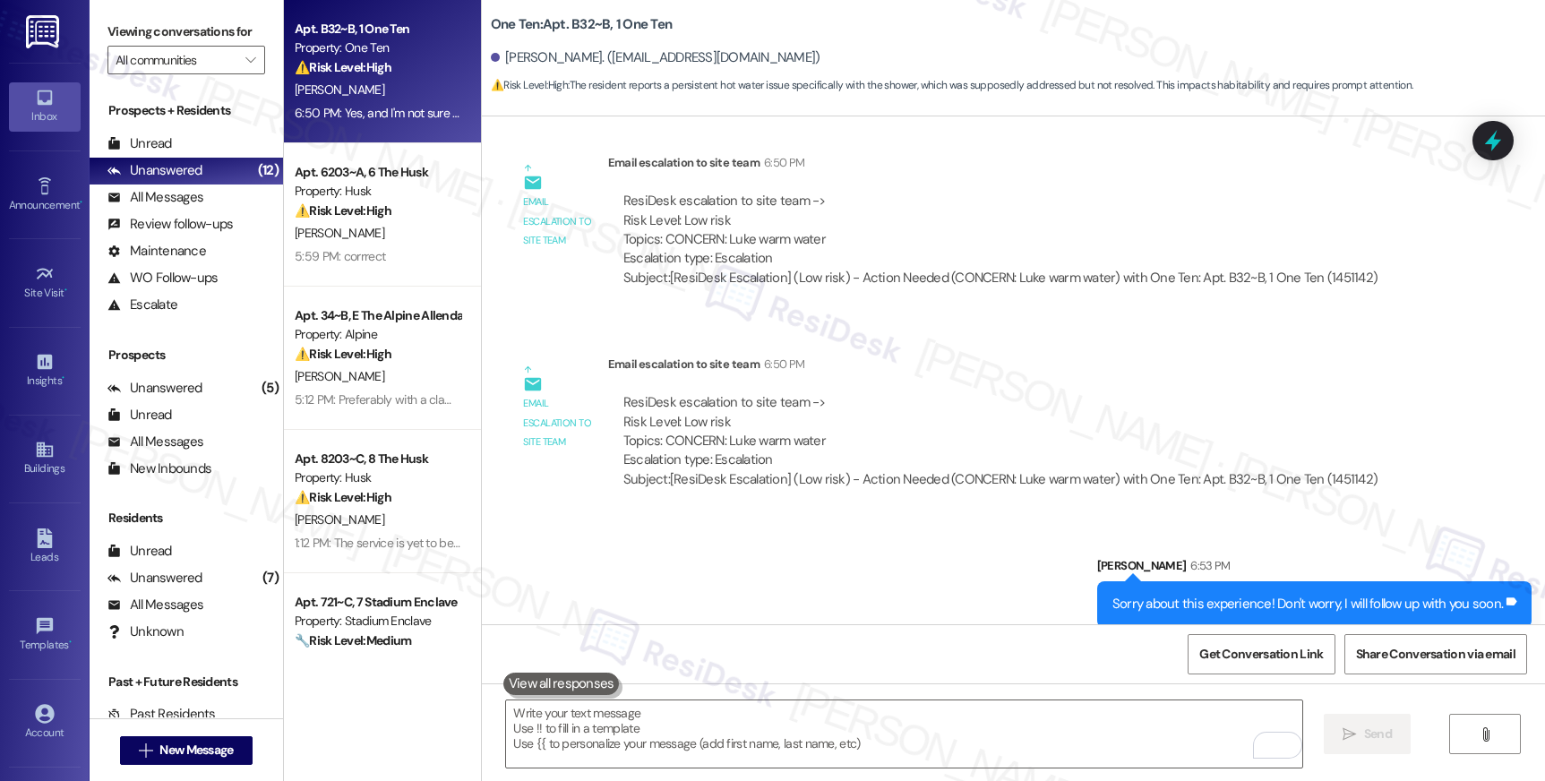
scroll to position [1588, 0]
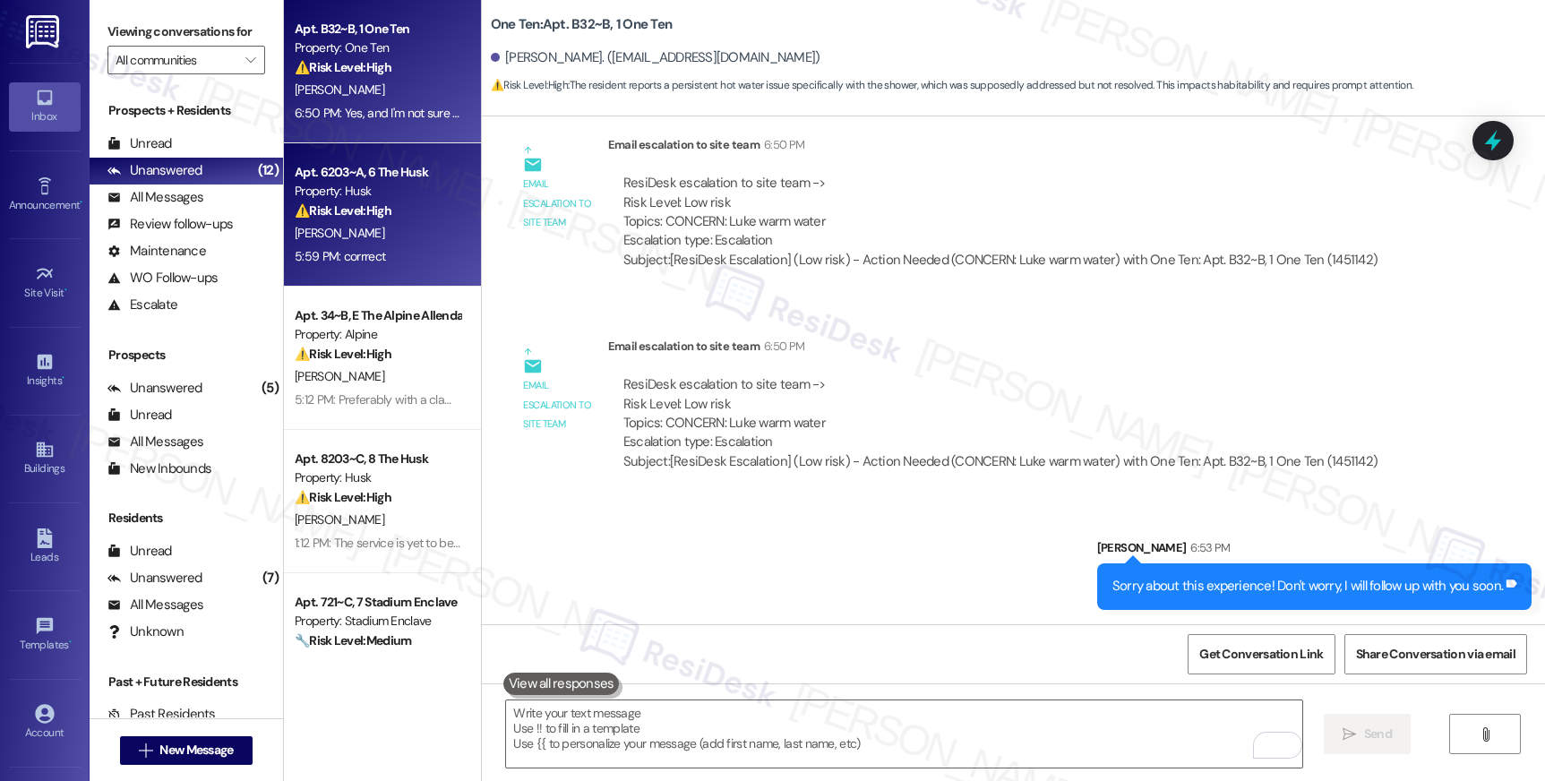
click at [407, 262] on div "5:59 PM: corrrect 5:59 PM: corrrect" at bounding box center [377, 256] width 169 height 22
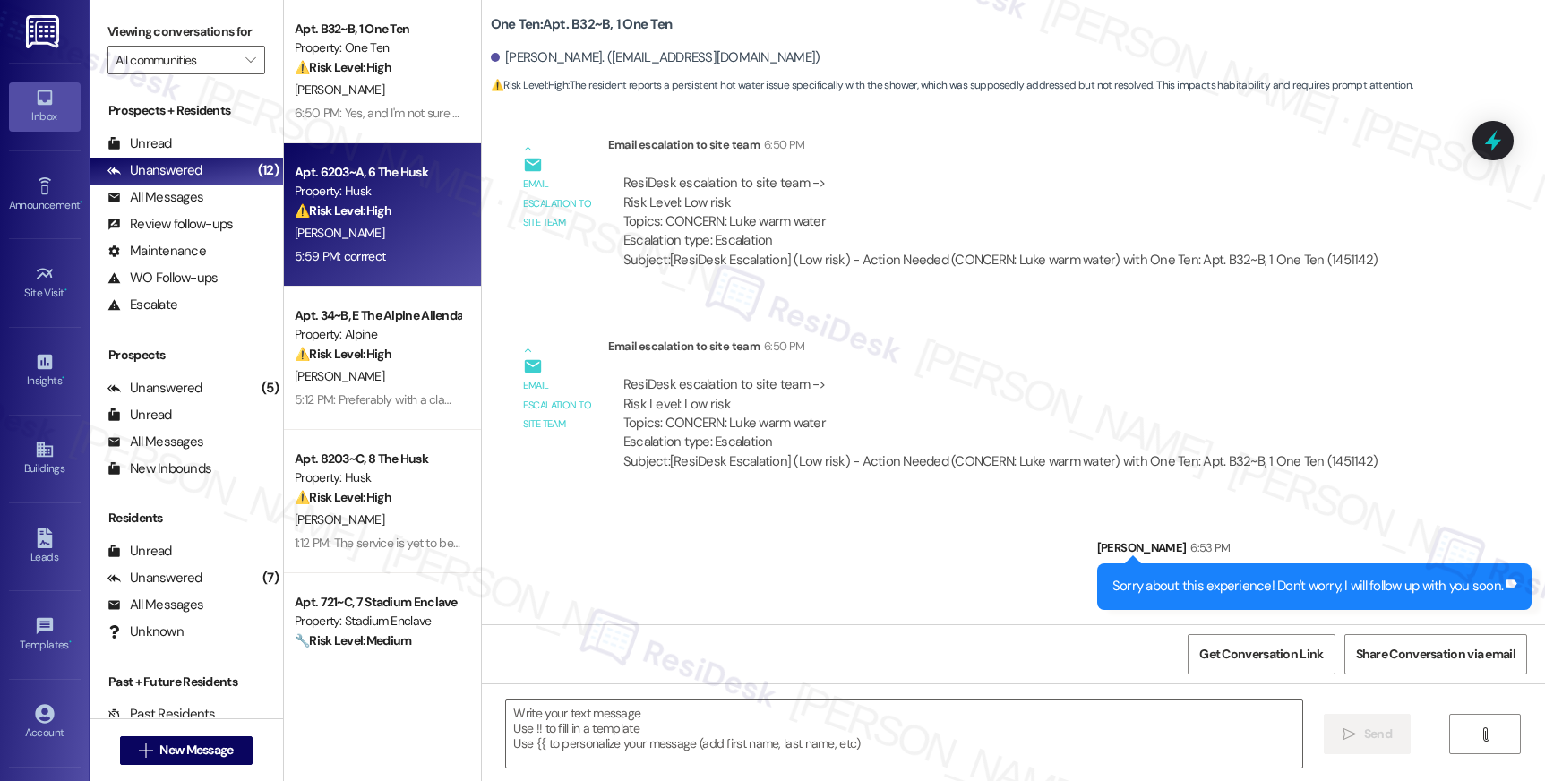
click at [407, 262] on div "5:59 PM: corrrect 5:59 PM: corrrect" at bounding box center [377, 256] width 169 height 22
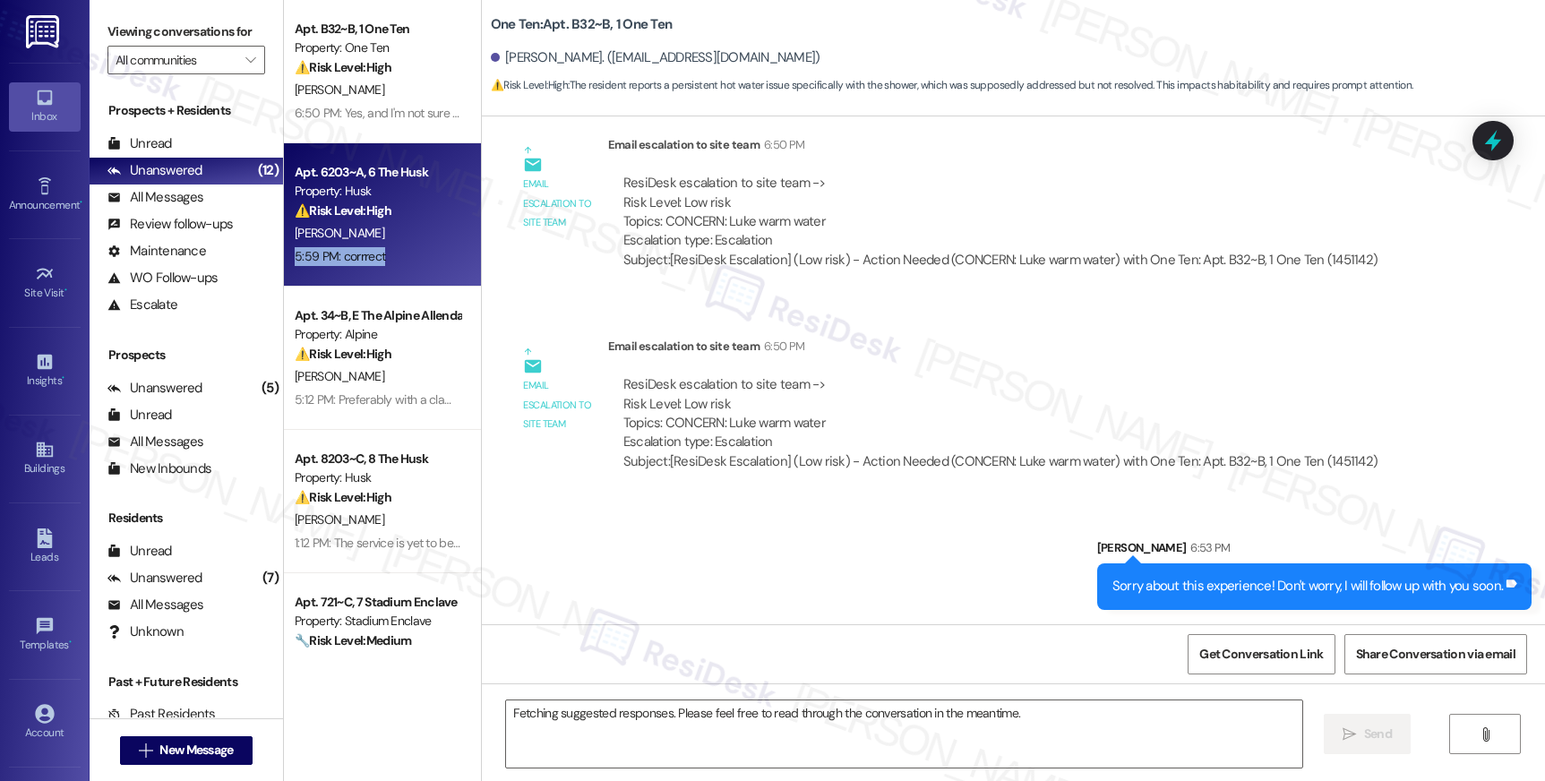
click at [407, 262] on div "5:59 PM: corrrect 5:59 PM: corrrect" at bounding box center [377, 256] width 169 height 22
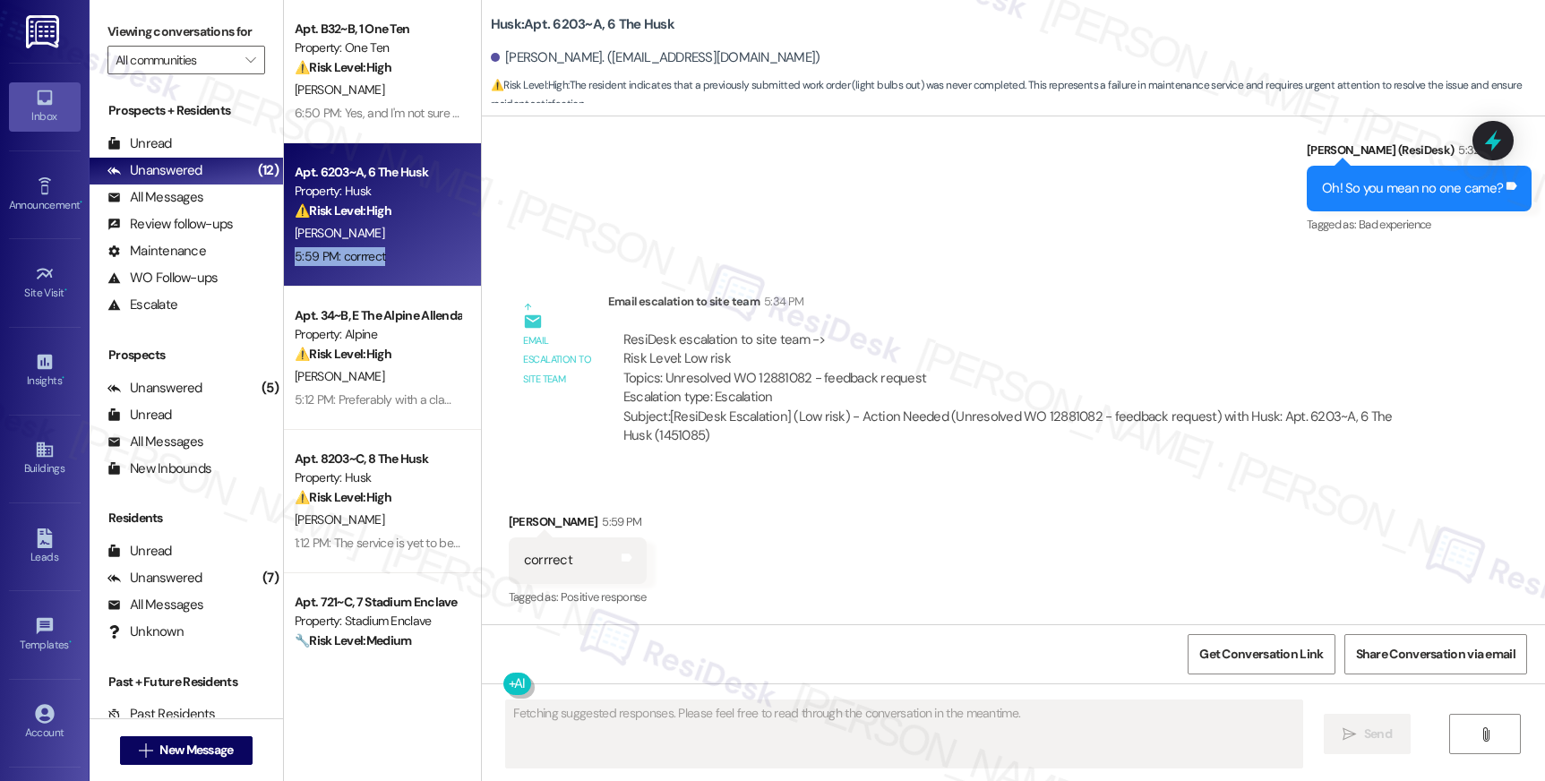
scroll to position [619, 0]
click at [407, 262] on div "5:59 PM: corrrect 5:59 PM: corrrect" at bounding box center [377, 256] width 169 height 22
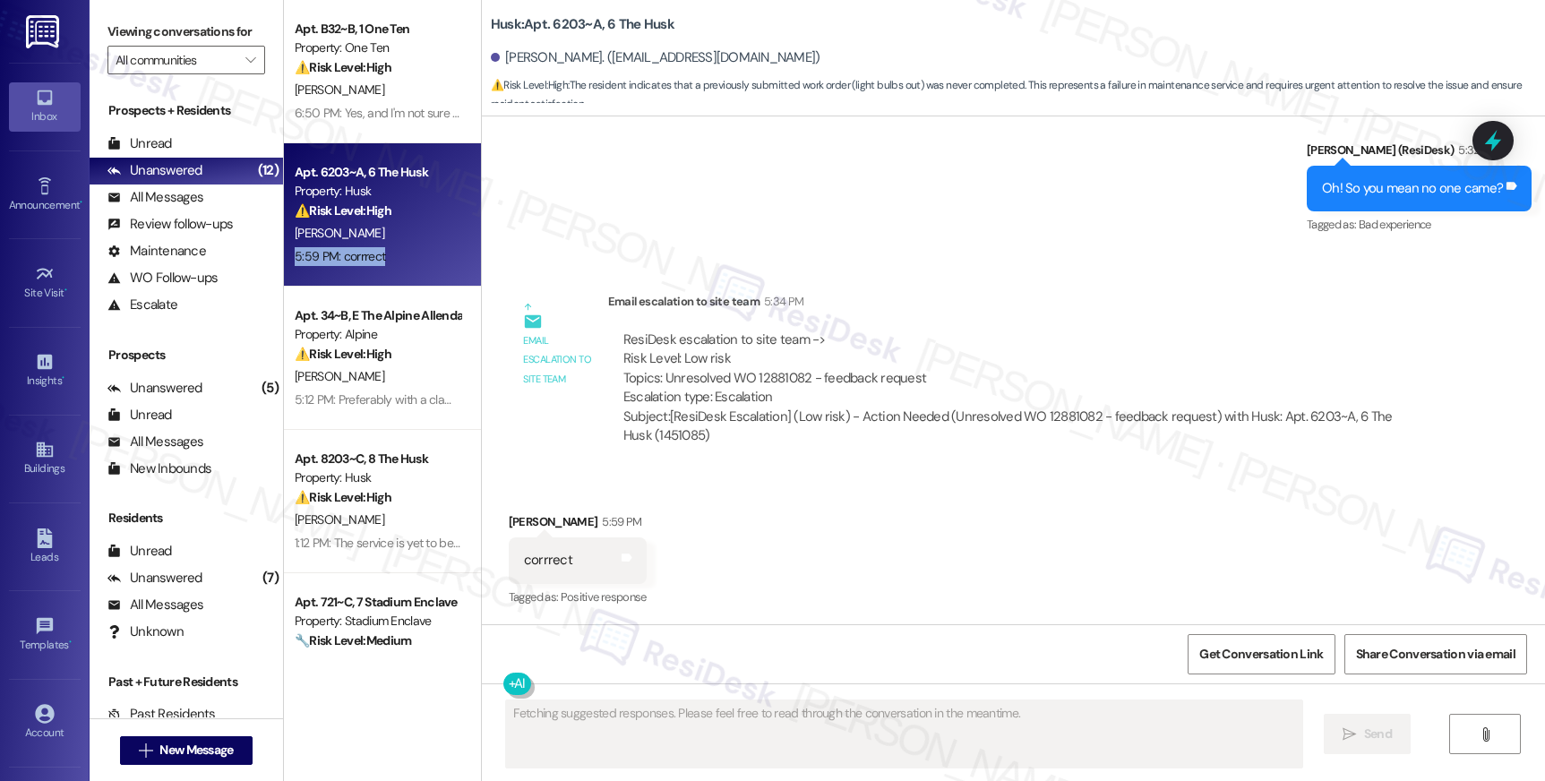
click at [407, 262] on div "5:59 PM: corrrect 5:59 PM: corrrect" at bounding box center [377, 256] width 169 height 22
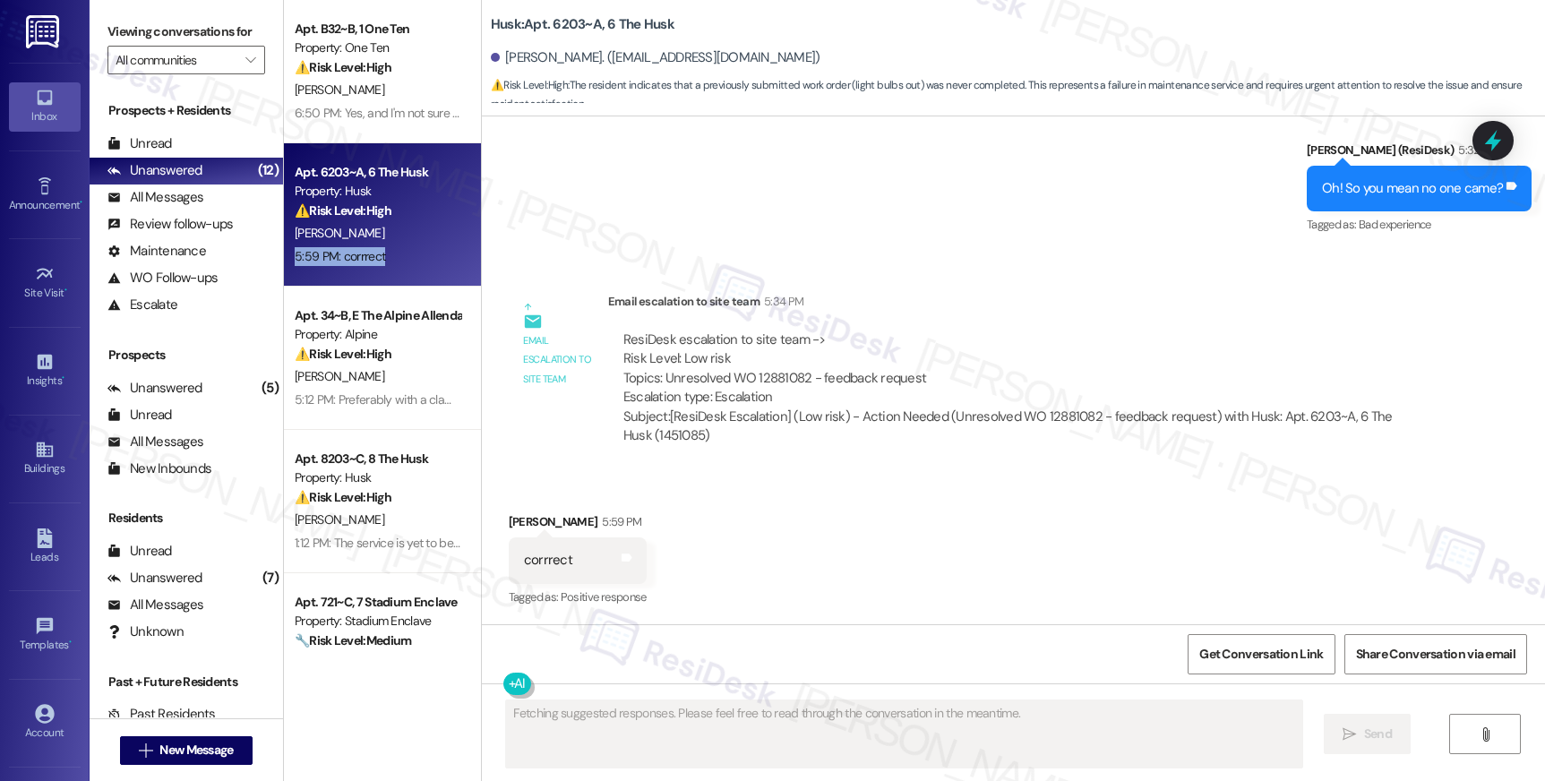
click at [407, 262] on div "5:59 PM: corrrect 5:59 PM: corrrect" at bounding box center [377, 256] width 169 height 22
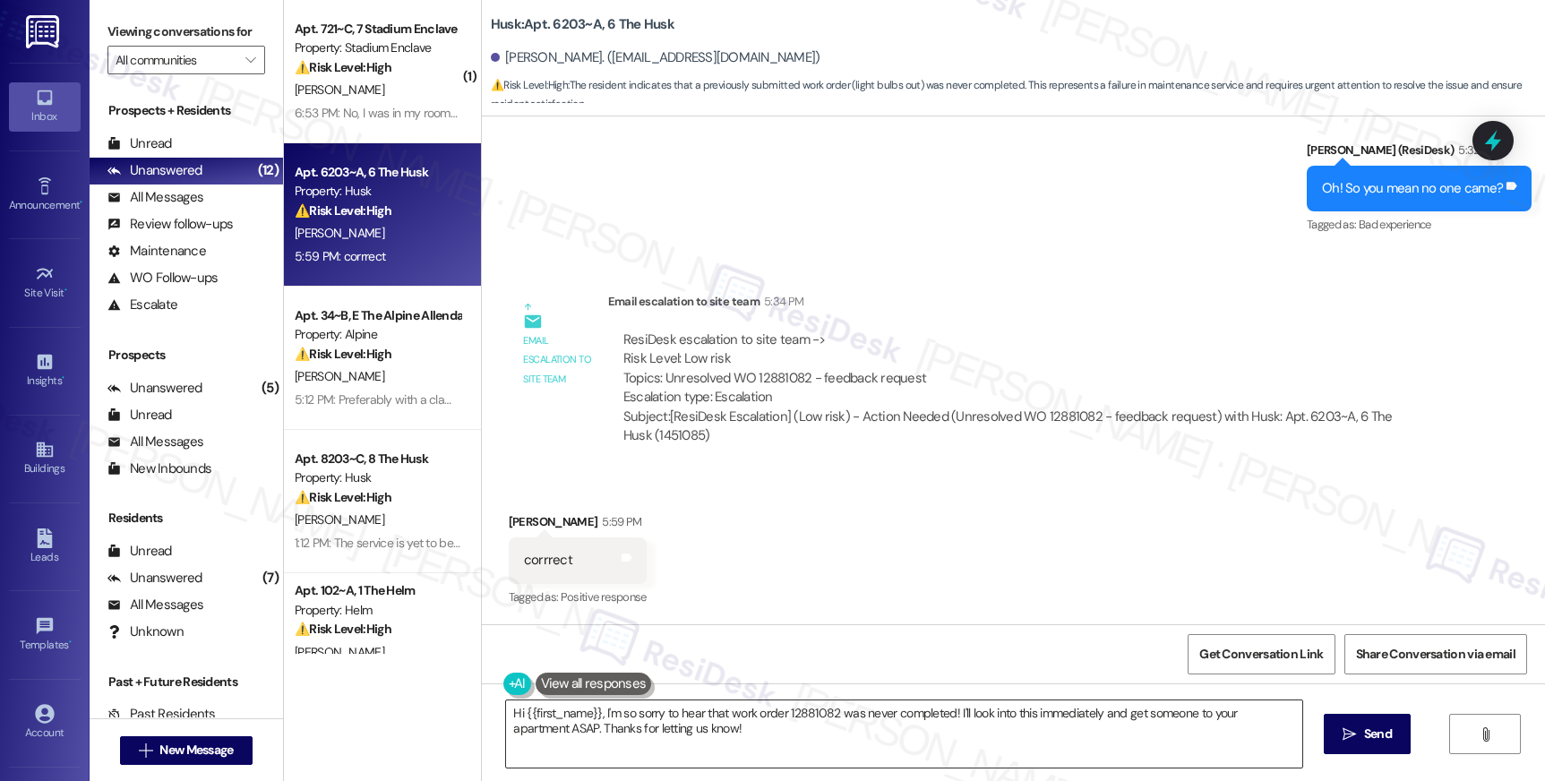
click at [1021, 725] on textarea "Hi {{first_name}}, I'm so sorry to hear that work order 12881082 was never comp…" at bounding box center [903, 733] width 795 height 67
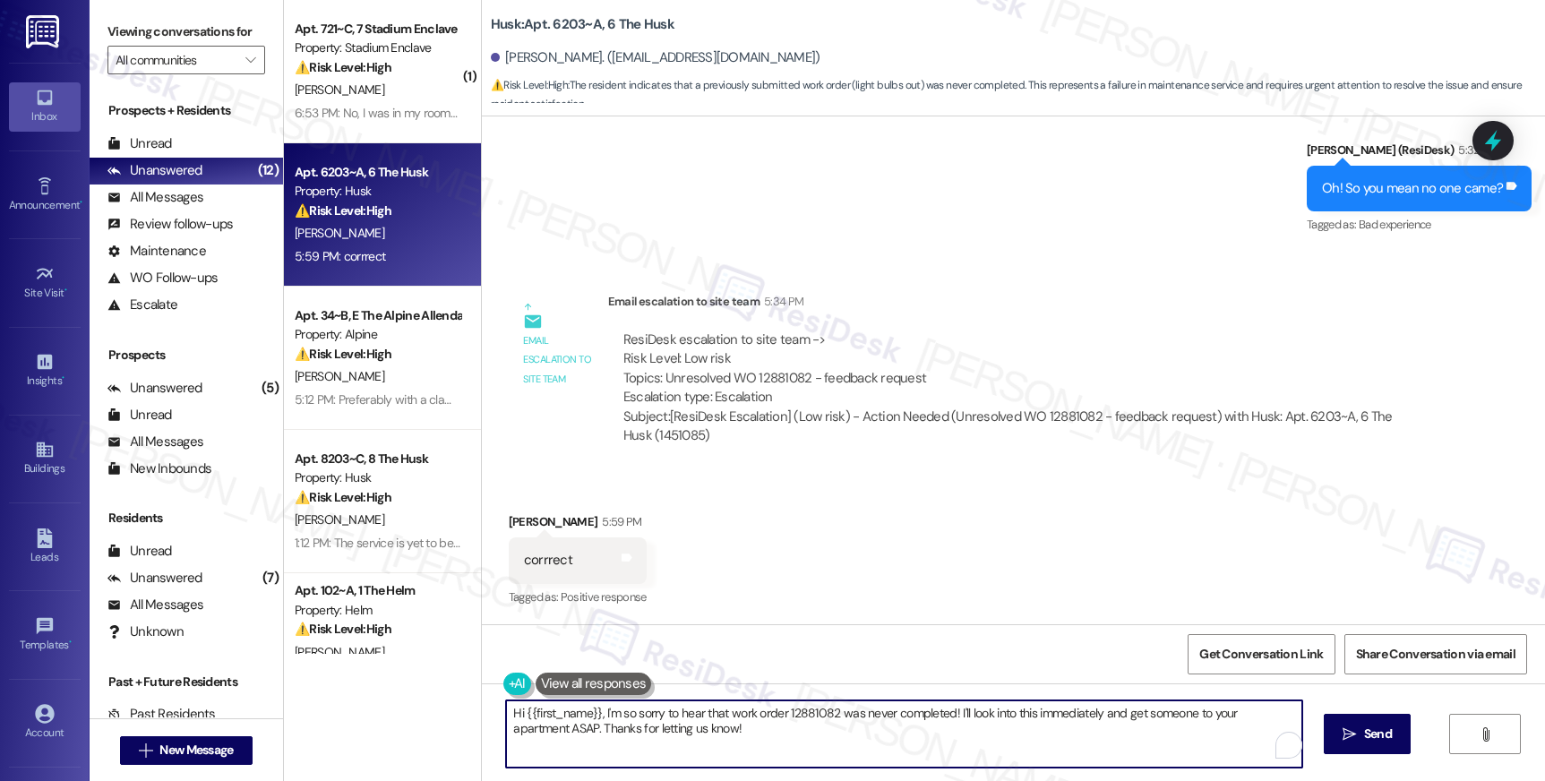
click at [1021, 725] on textarea "Hi {{first_name}}, I'm so sorry to hear that work order 12881082 was never comp…" at bounding box center [903, 733] width 795 height 67
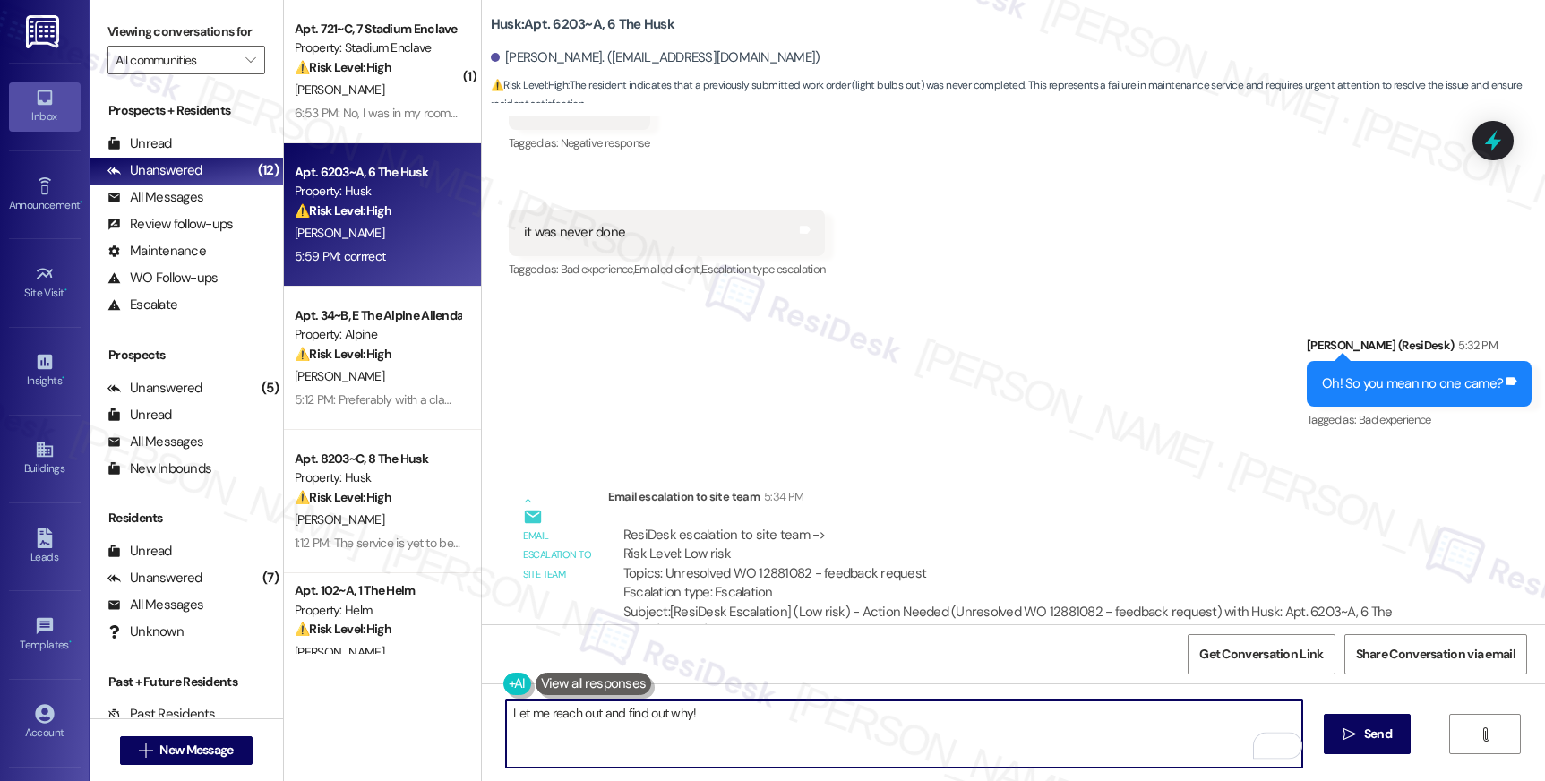
scroll to position [371, 0]
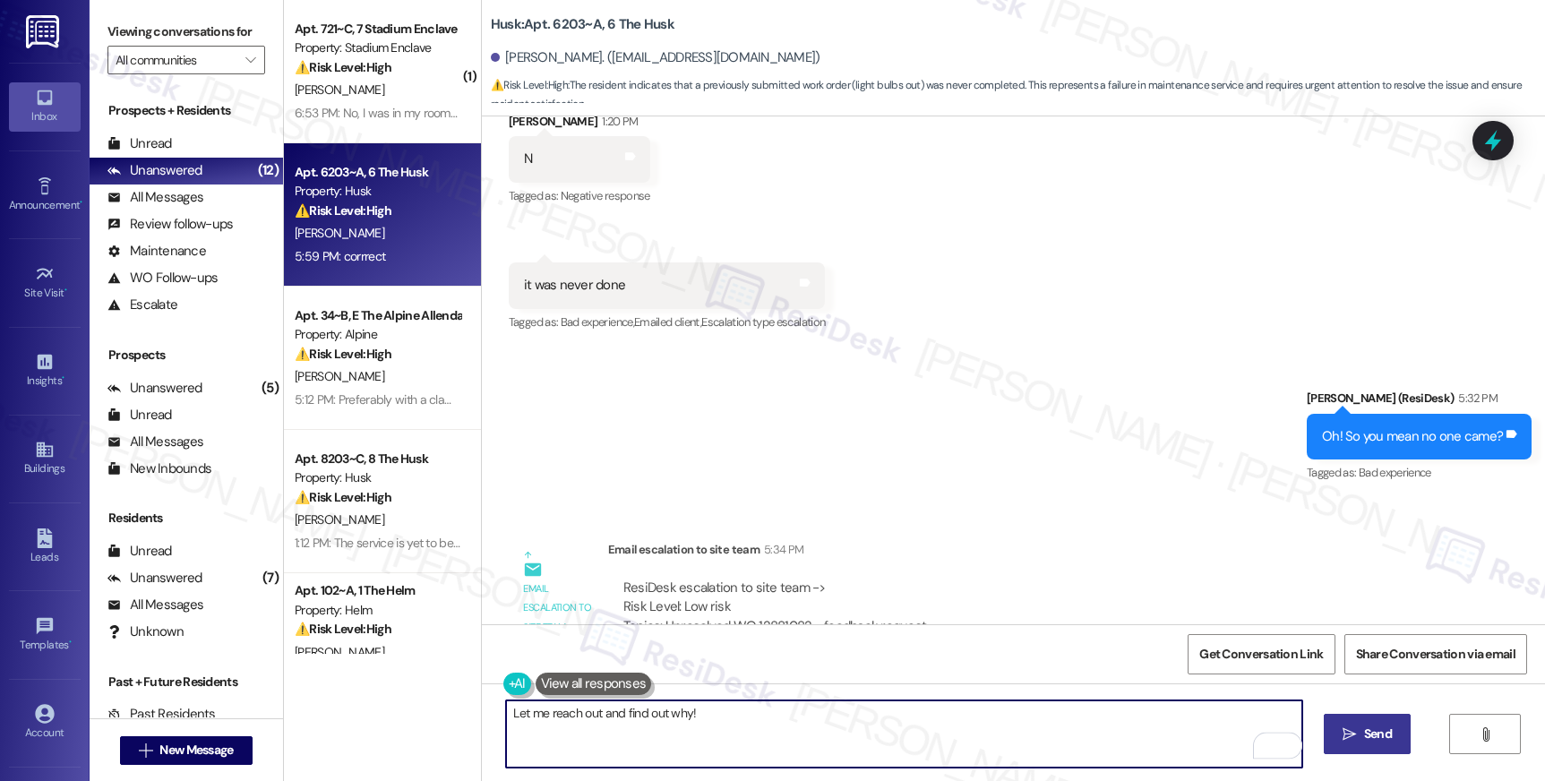
type textarea "Let me reach out and find out why!"
click at [1359, 744] on button " Send" at bounding box center [1367, 734] width 87 height 40
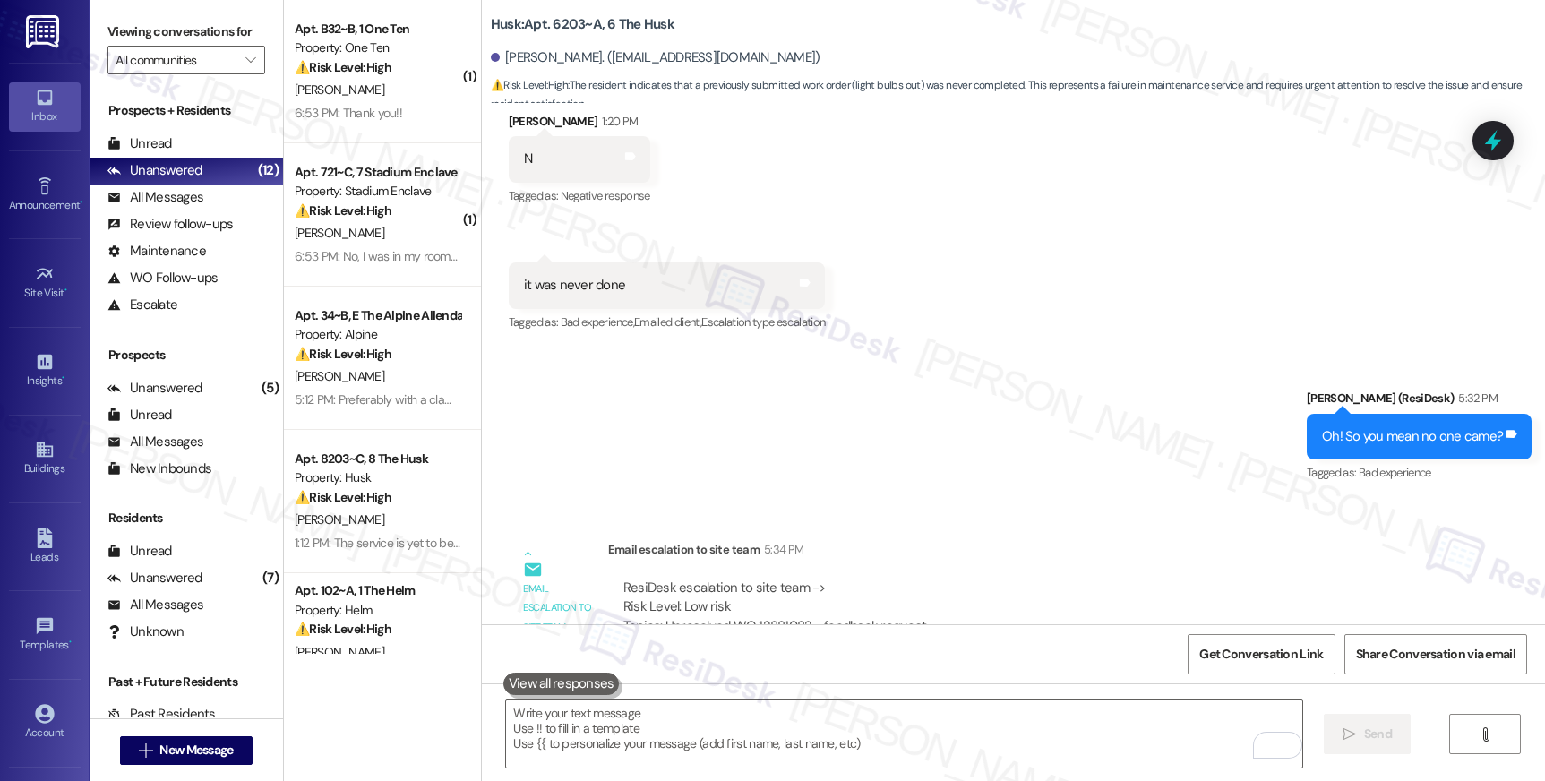
scroll to position [743, 0]
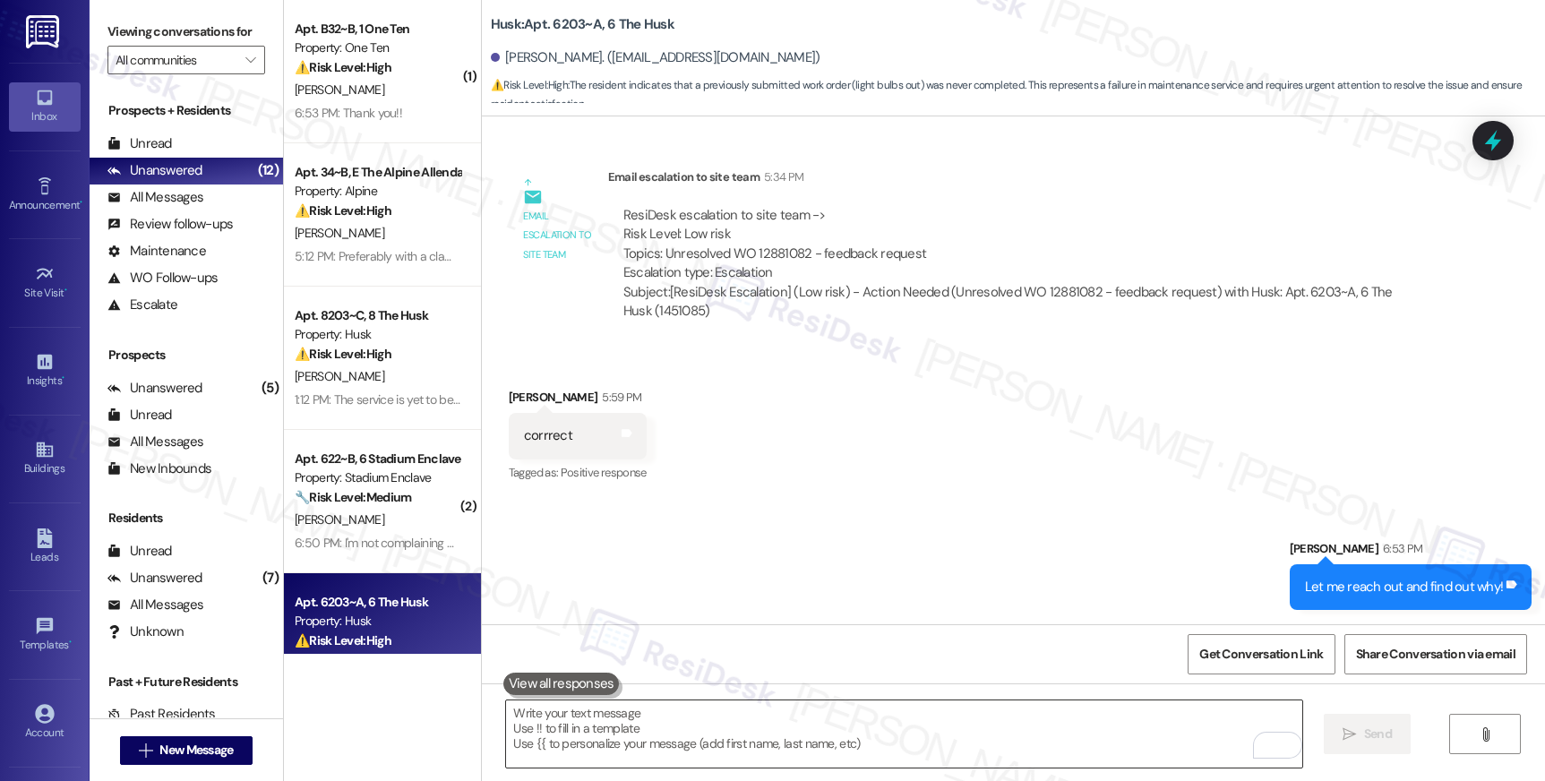
click at [905, 712] on textarea "To enrich screen reader interactions, please activate Accessibility in Grammarl…" at bounding box center [903, 733] width 795 height 67
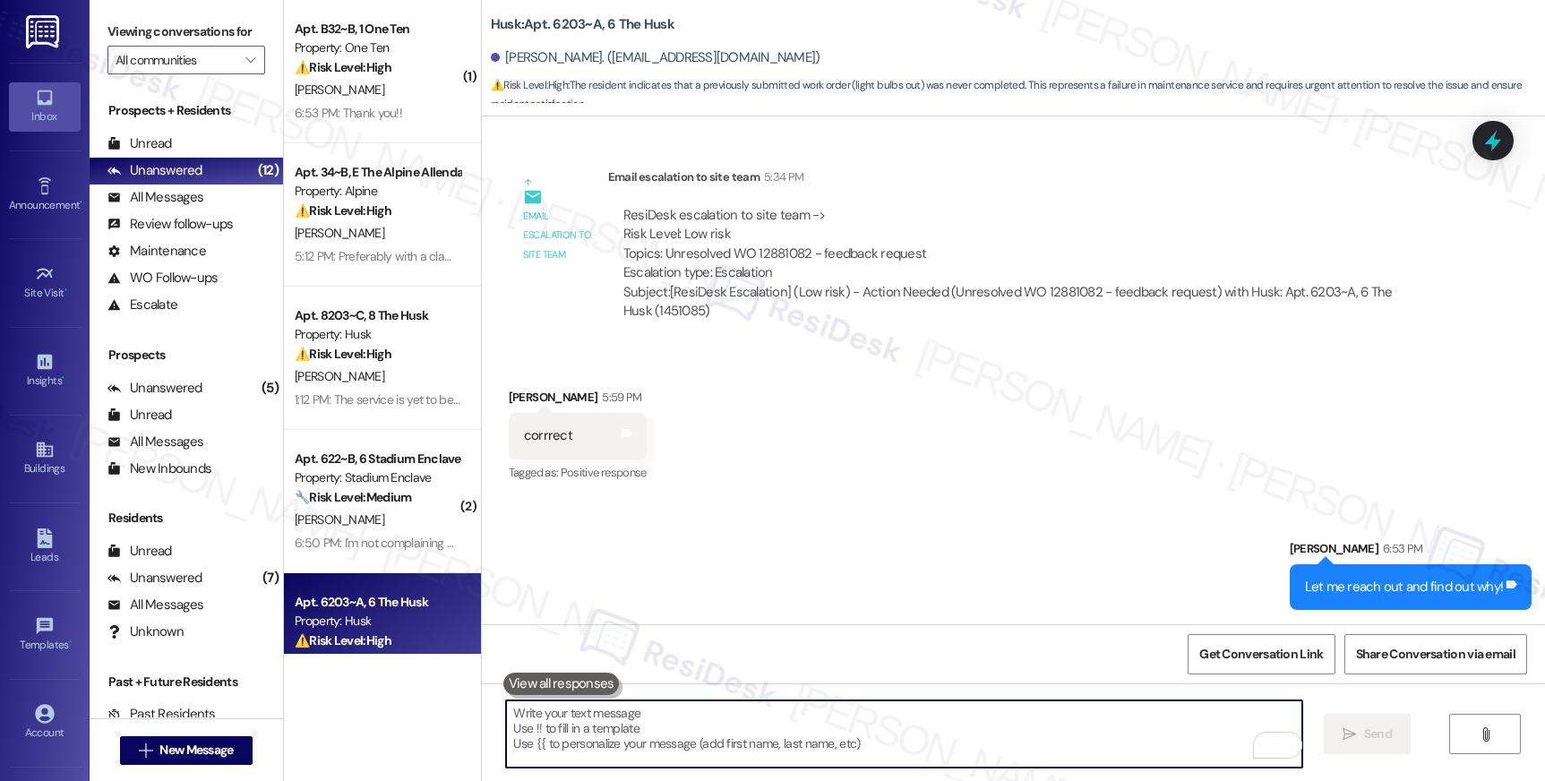
click at [905, 712] on textarea "To enrich screen reader interactions, please activate Accessibility in Grammarl…" at bounding box center [903, 733] width 795 height 67
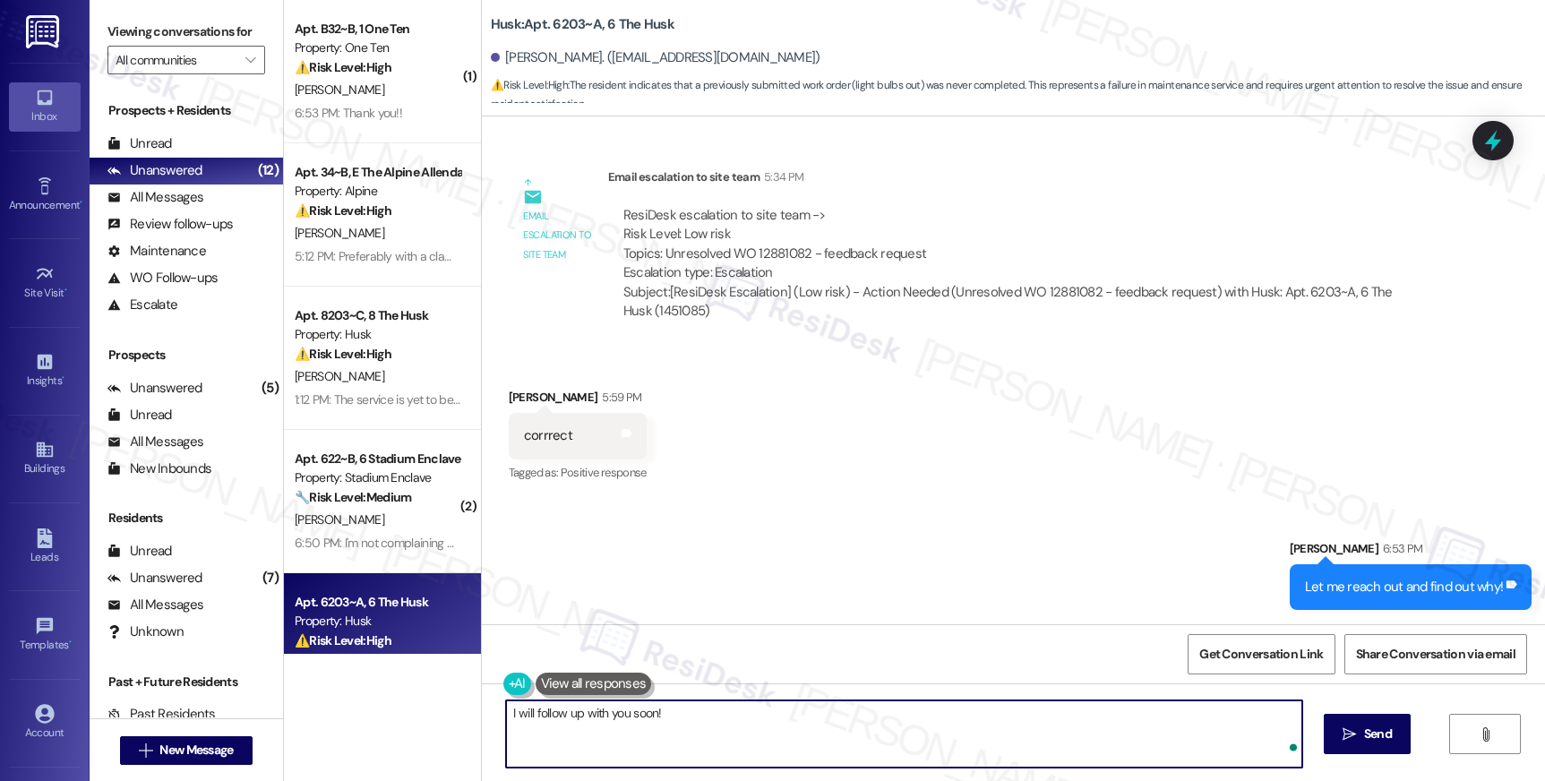
type textarea "I will follow up with you soon!"
click at [1364, 731] on span "Send" at bounding box center [1378, 734] width 28 height 19
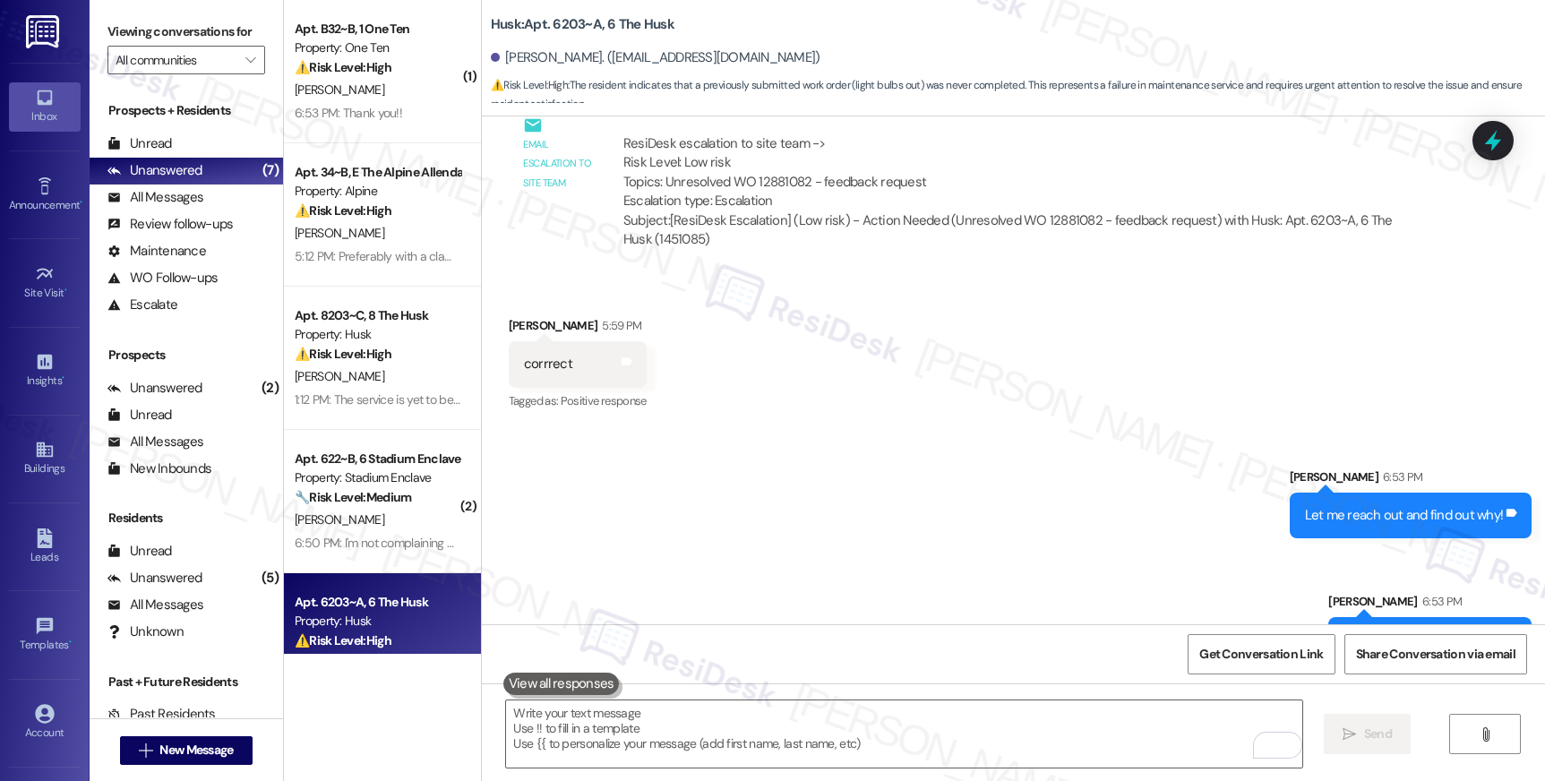
scroll to position [869, 0]
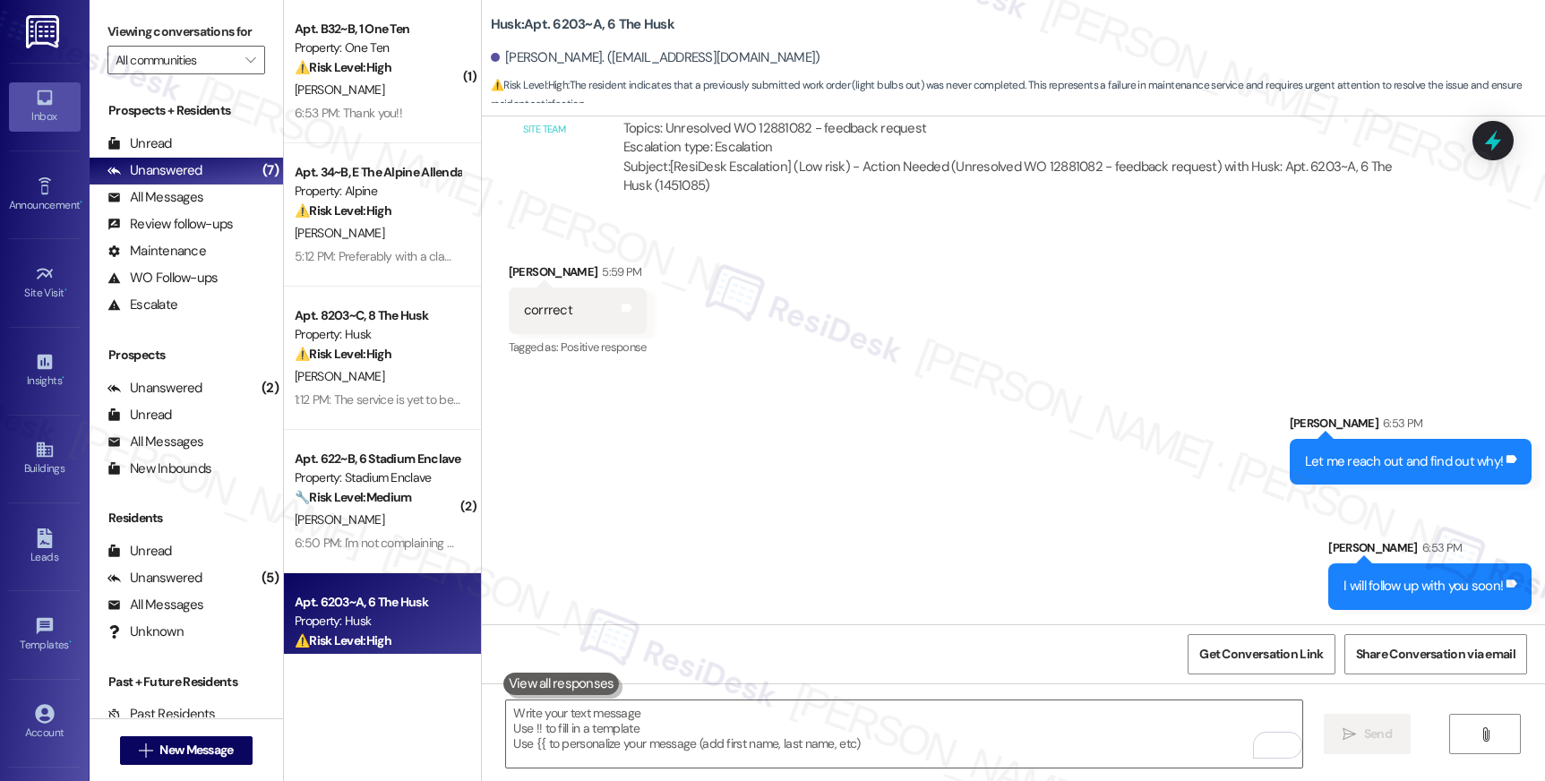
click at [930, 347] on div "Received via SMS Payton Beaudreau 5:59 PM corrrect Tags and notes Tagged as: Po…" at bounding box center [1013, 297] width 1063 height 151
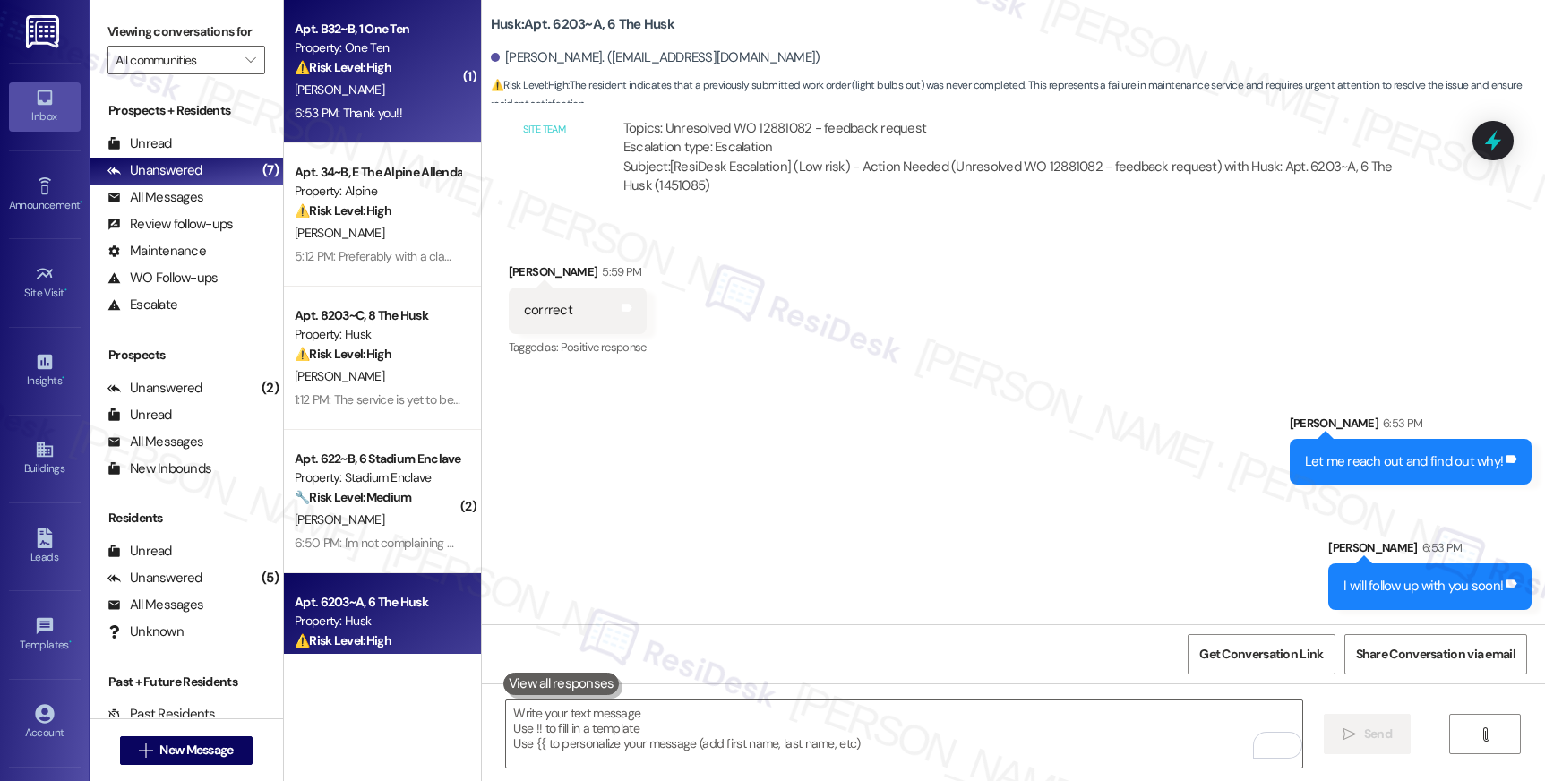
click at [369, 107] on div "6:53 PM: Thank you!! 6:53 PM: Thank you!!" at bounding box center [348, 113] width 107 height 16
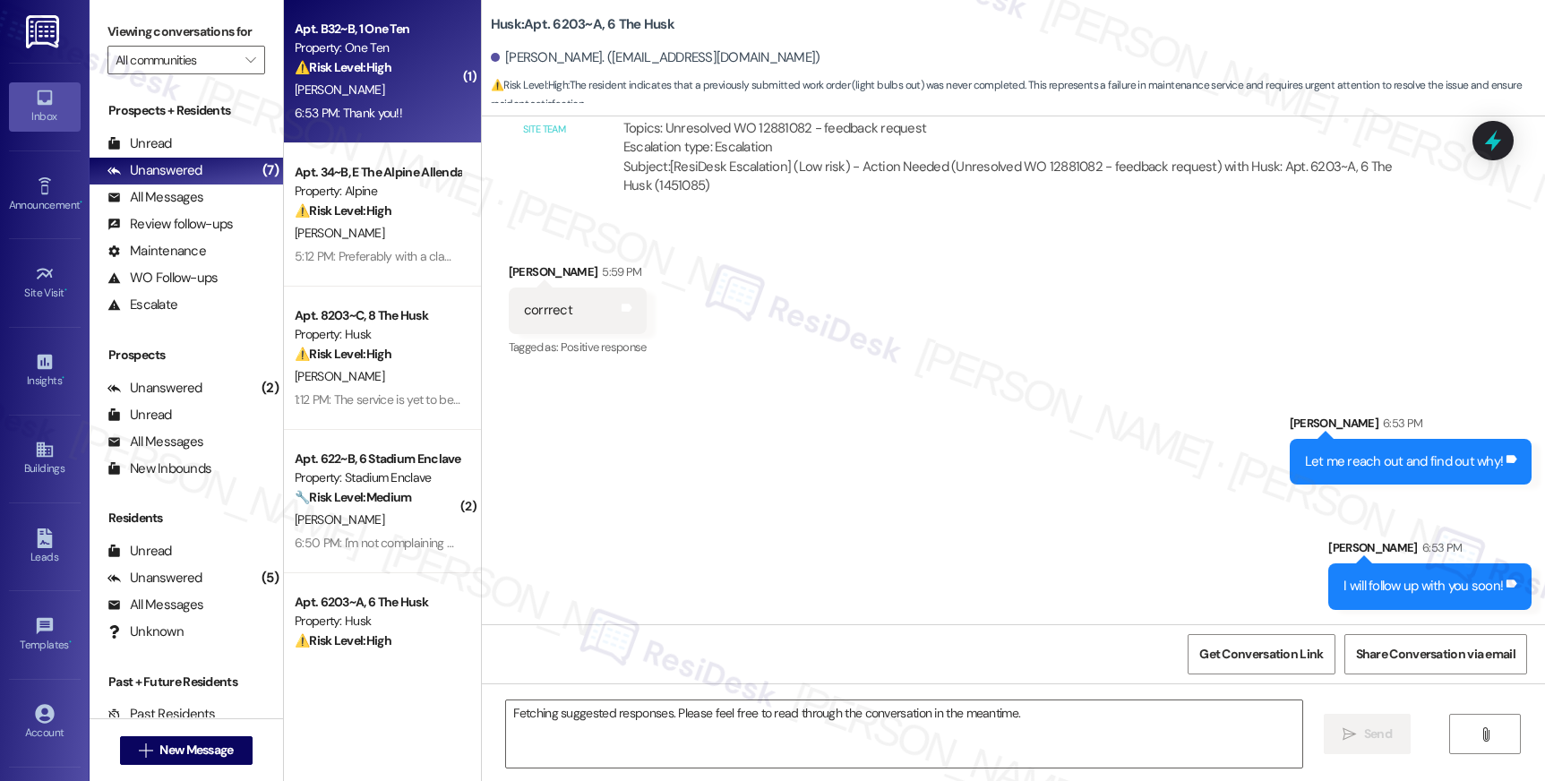
click at [369, 107] on div "6:53 PM: Thank you!! 6:53 PM: Thank you!!" at bounding box center [348, 113] width 107 height 16
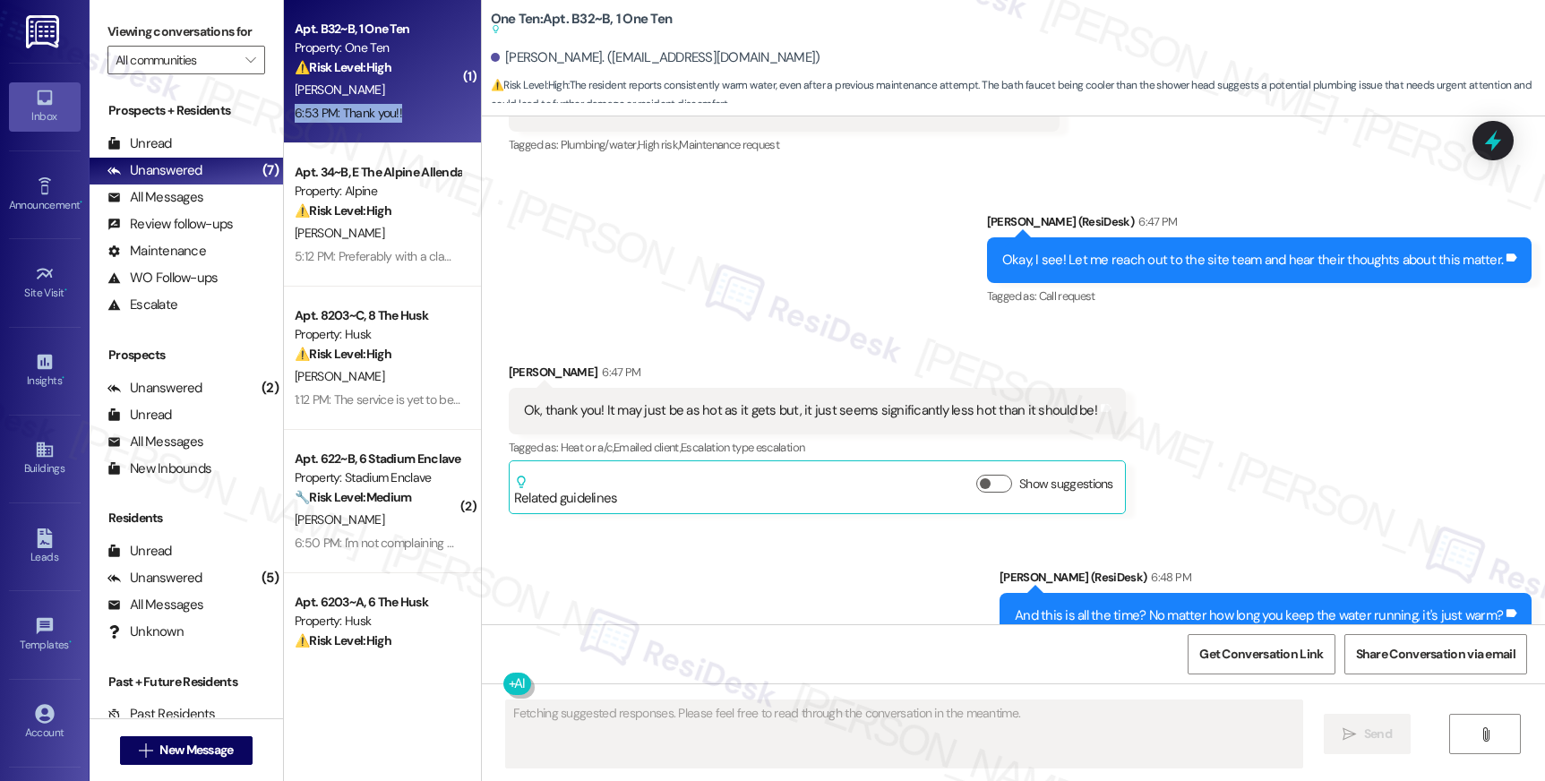
click at [369, 107] on div "6:53 PM: Thank you!! 6:53 PM: Thank you!!" at bounding box center [348, 113] width 107 height 16
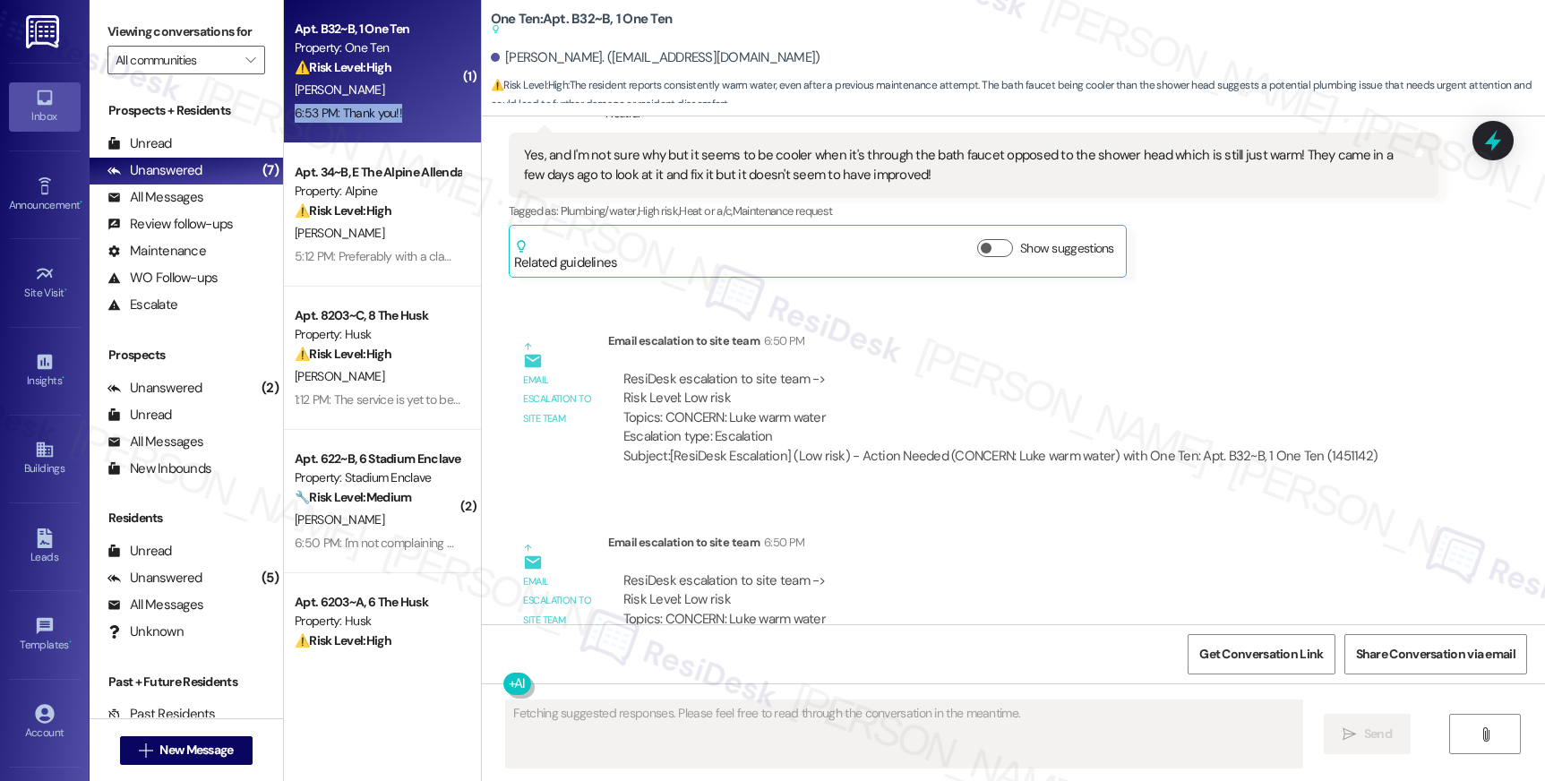
click at [369, 107] on div "6:53 PM: Thank you!! 6:53 PM: Thank you!!" at bounding box center [348, 113] width 107 height 16
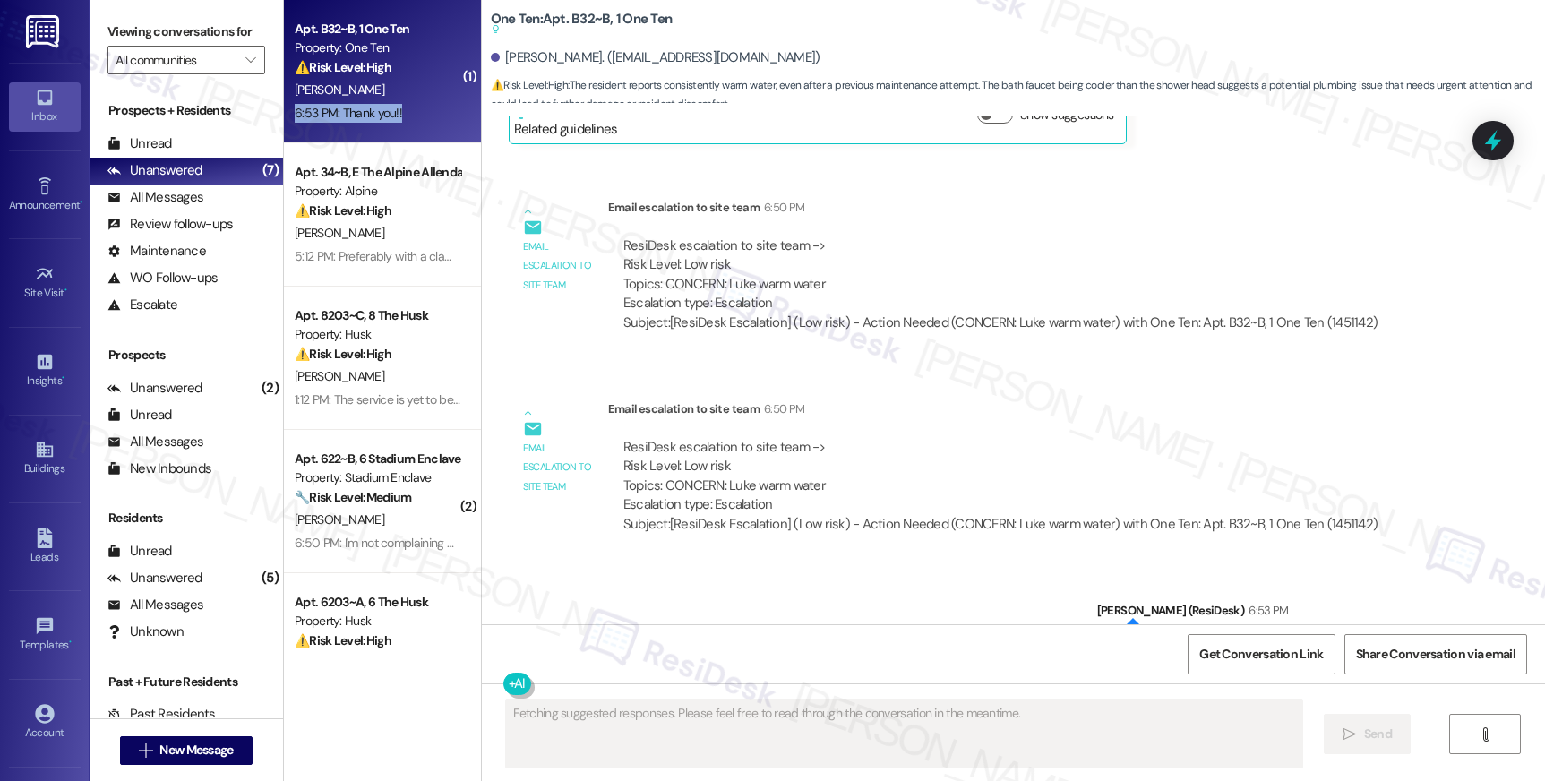
click at [369, 107] on div "6:53 PM: Thank you!! 6:53 PM: Thank you!!" at bounding box center [348, 113] width 107 height 16
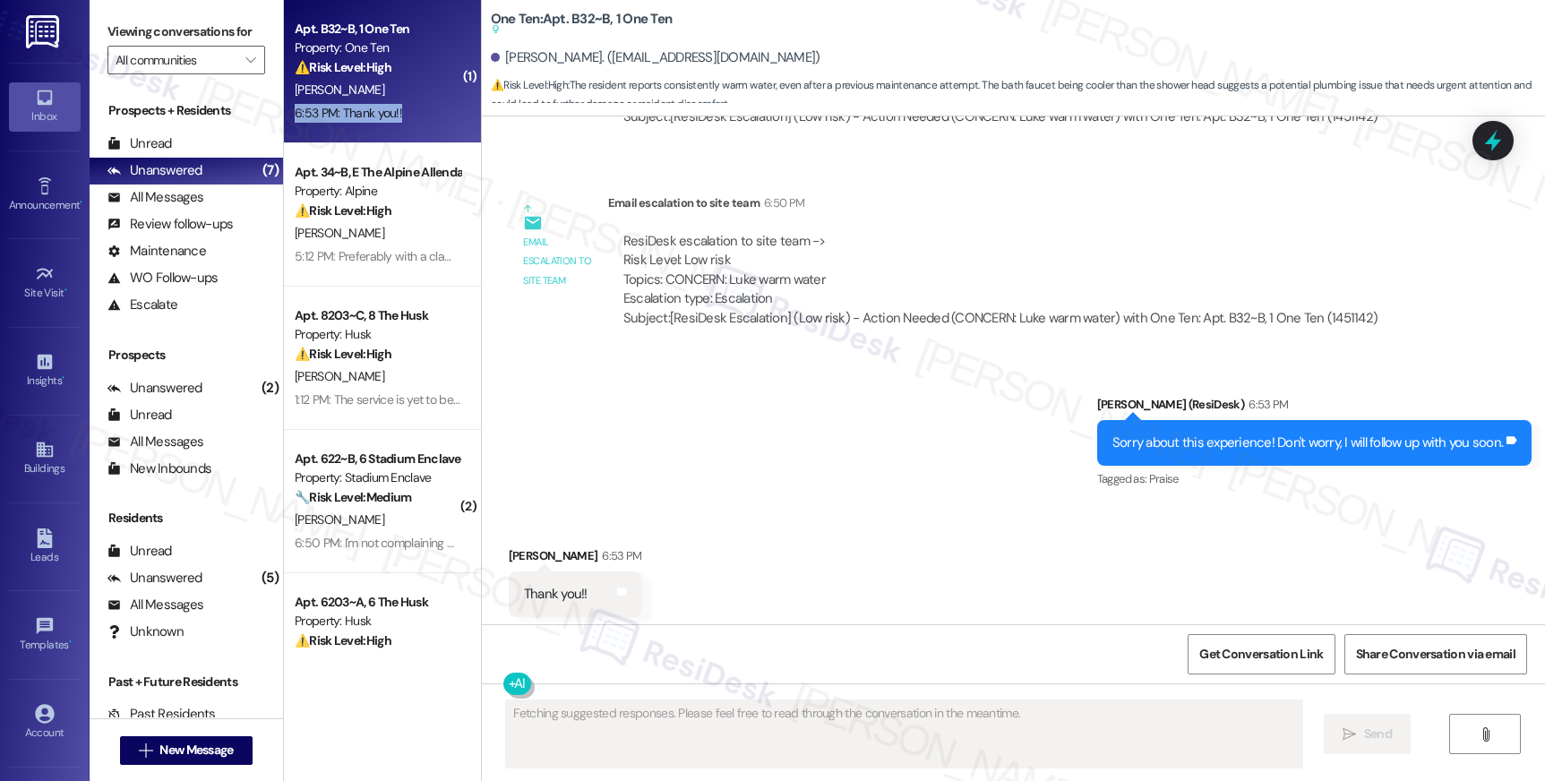
click at [369, 107] on div "6:53 PM: Thank you!! 6:53 PM: Thank you!!" at bounding box center [348, 113] width 107 height 16
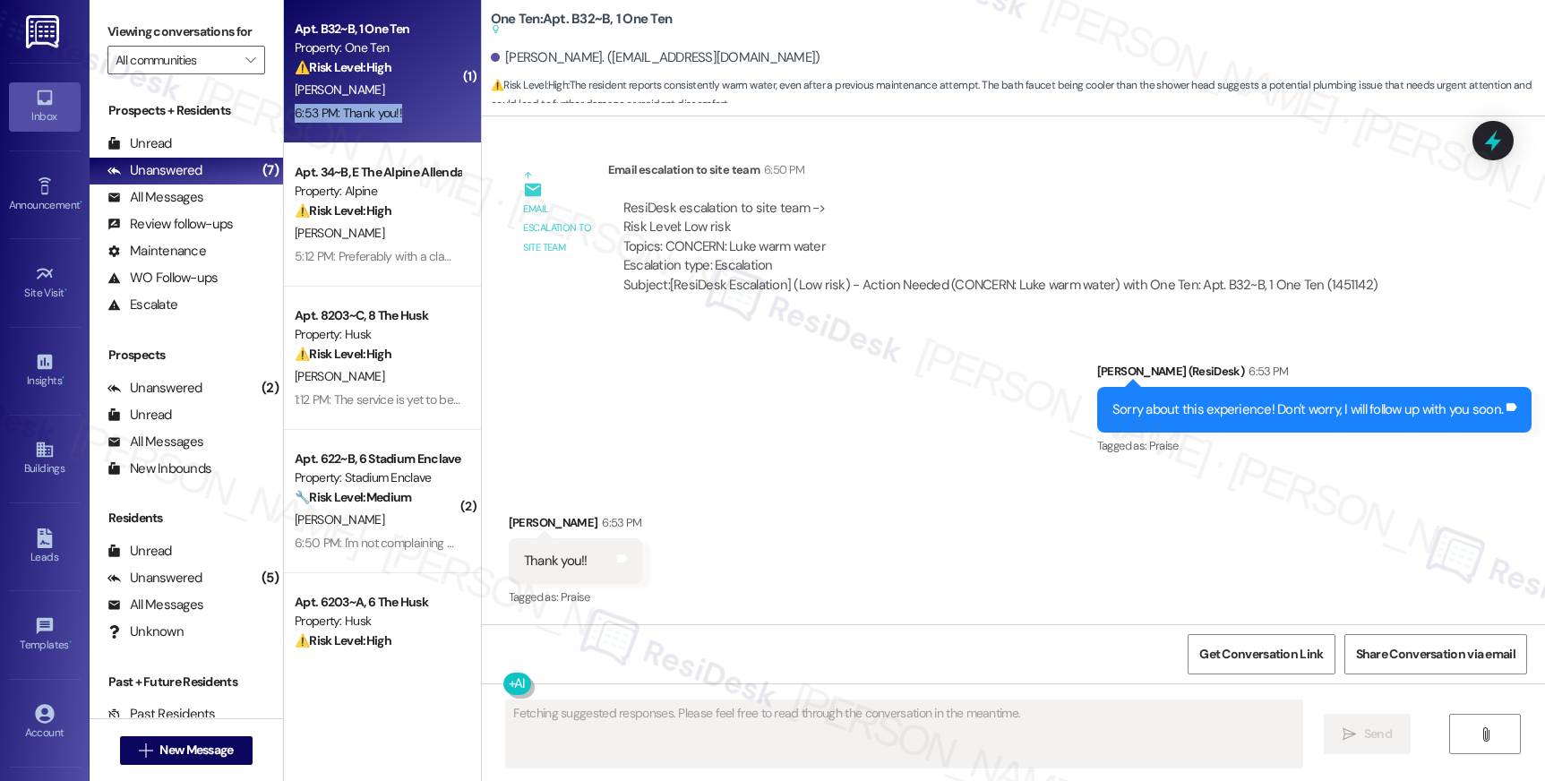
click at [369, 107] on div "6:53 PM: Thank you!! 6:53 PM: Thank you!!" at bounding box center [348, 113] width 107 height 16
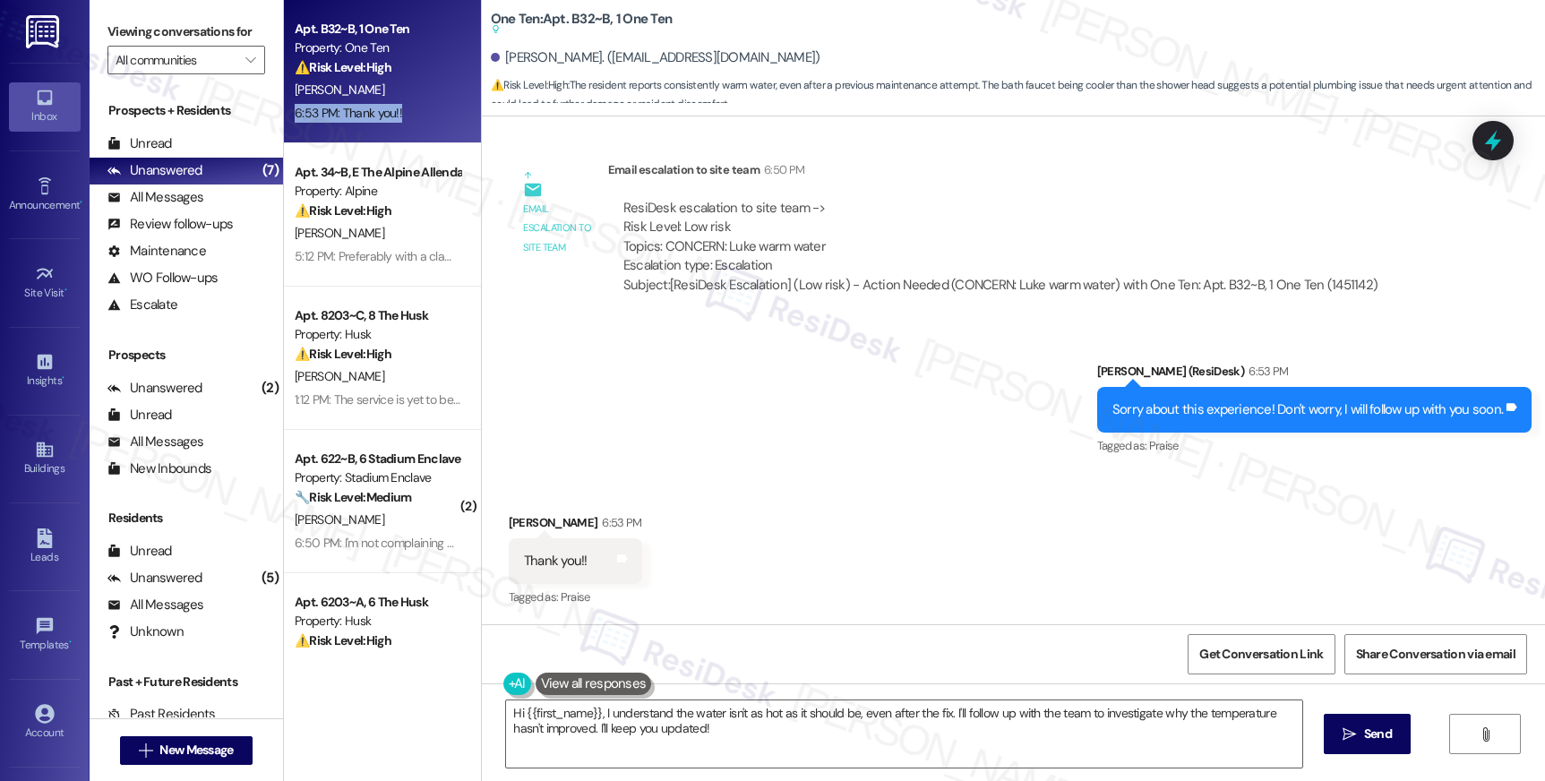
scroll to position [1872, 0]
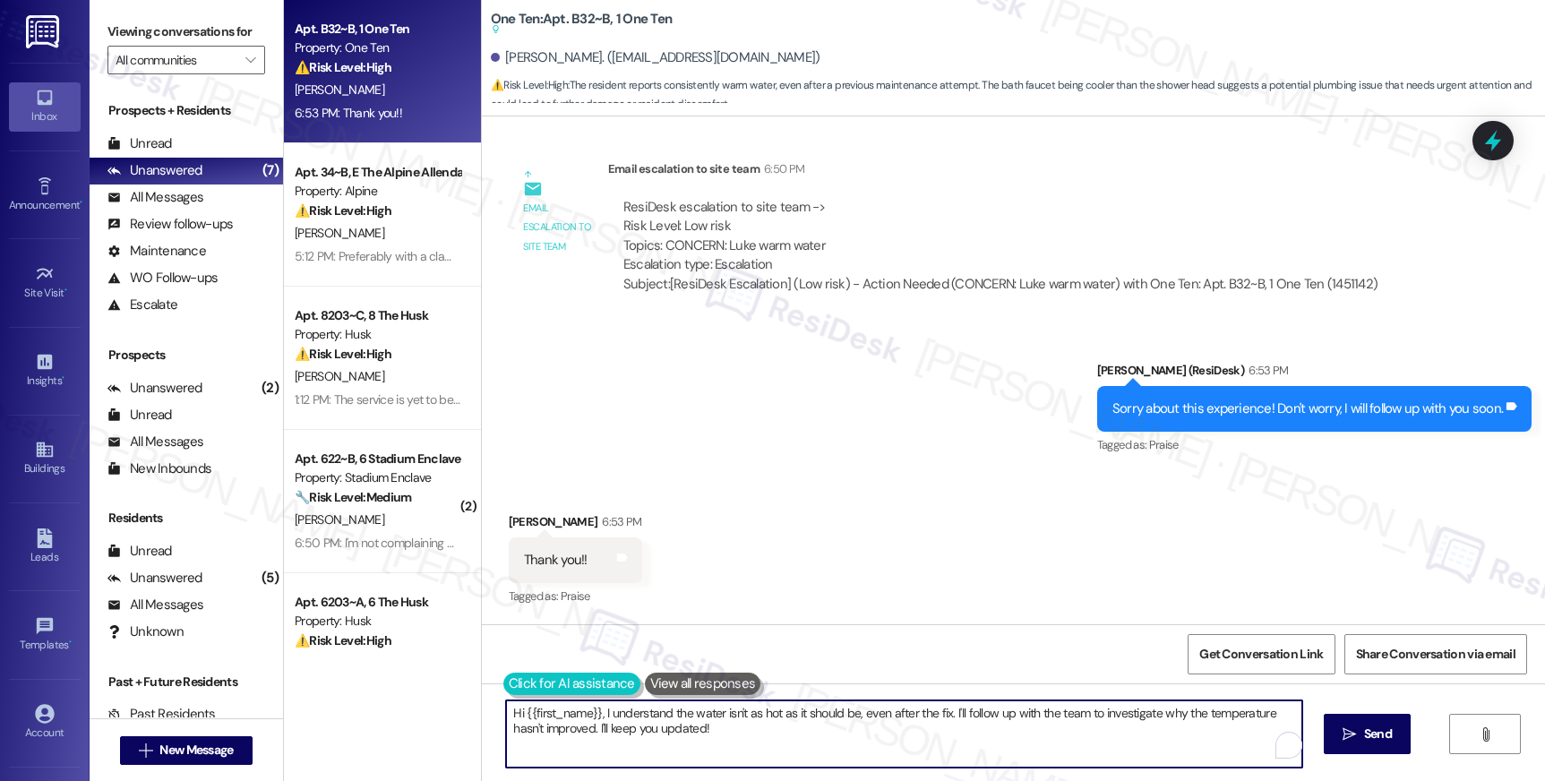
drag, startPoint x: 699, startPoint y: 731, endPoint x: 504, endPoint y: 690, distance: 199.3
click at [506, 699] on div "Hi {{first_name}}, I understand the water isn't as hot as it should be, even af…" at bounding box center [894, 733] width 797 height 69
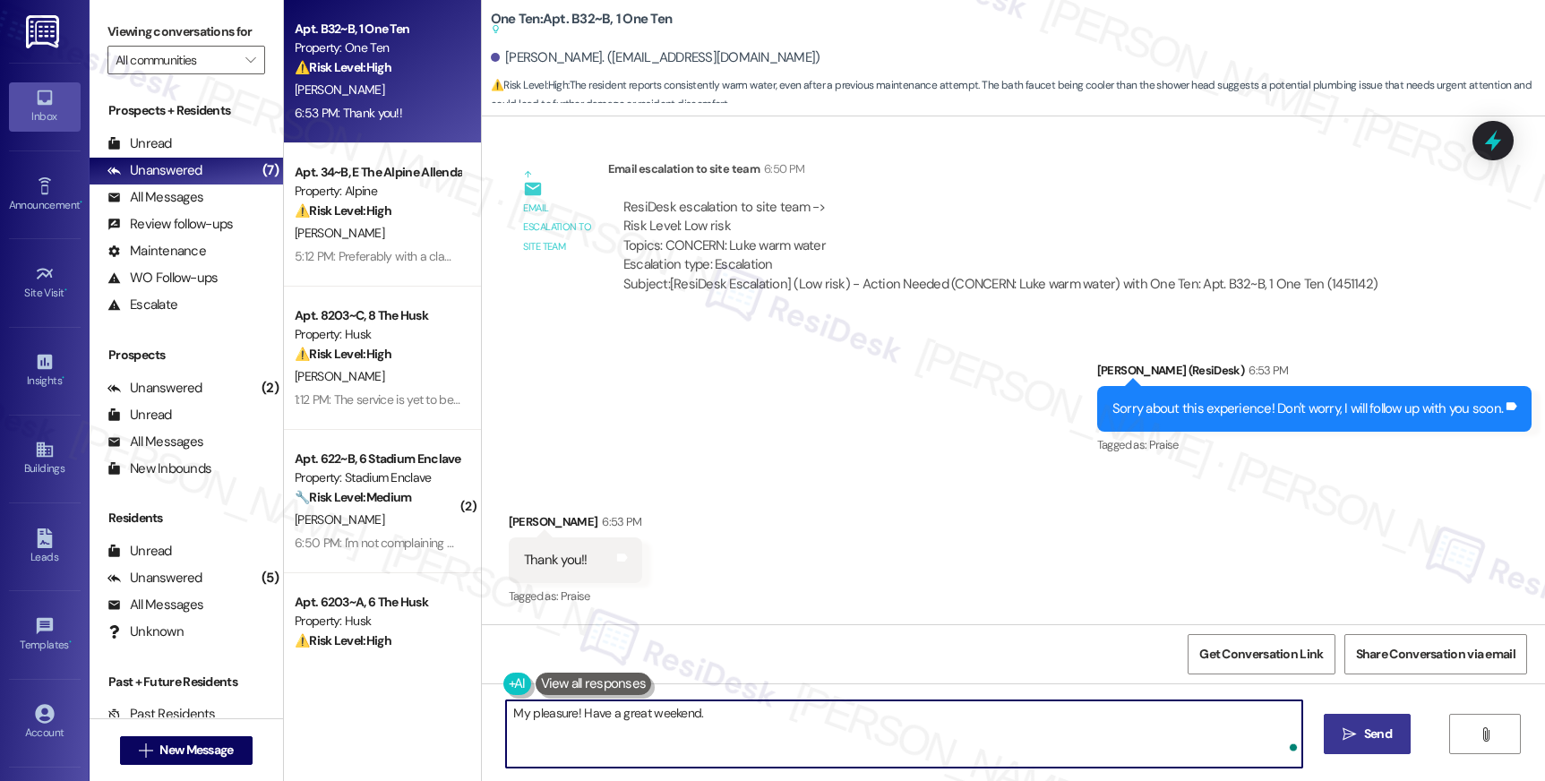
type textarea "My pleasure! Have a great weekend."
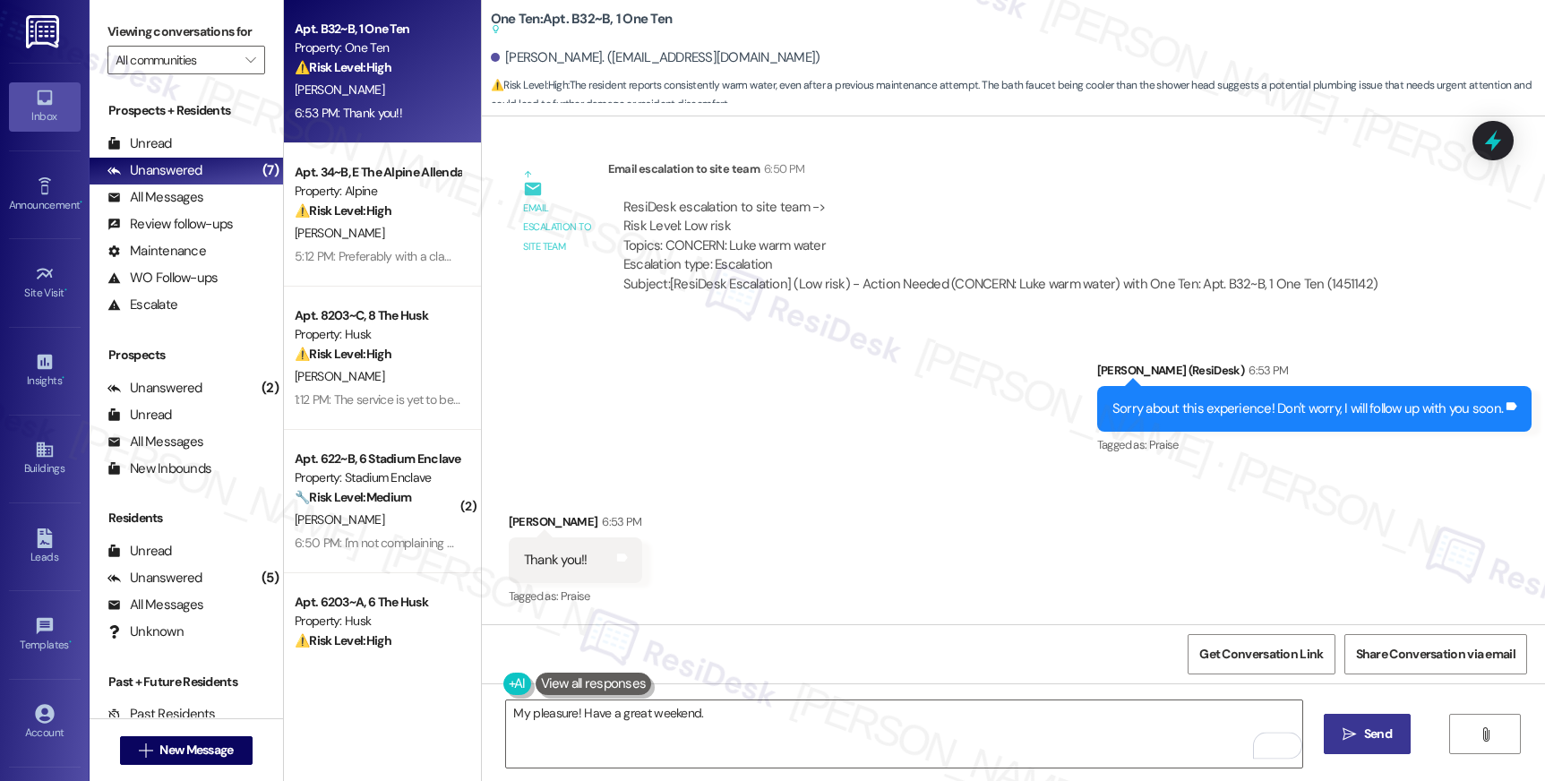
click at [1348, 727] on icon "" at bounding box center [1348, 734] width 13 height 14
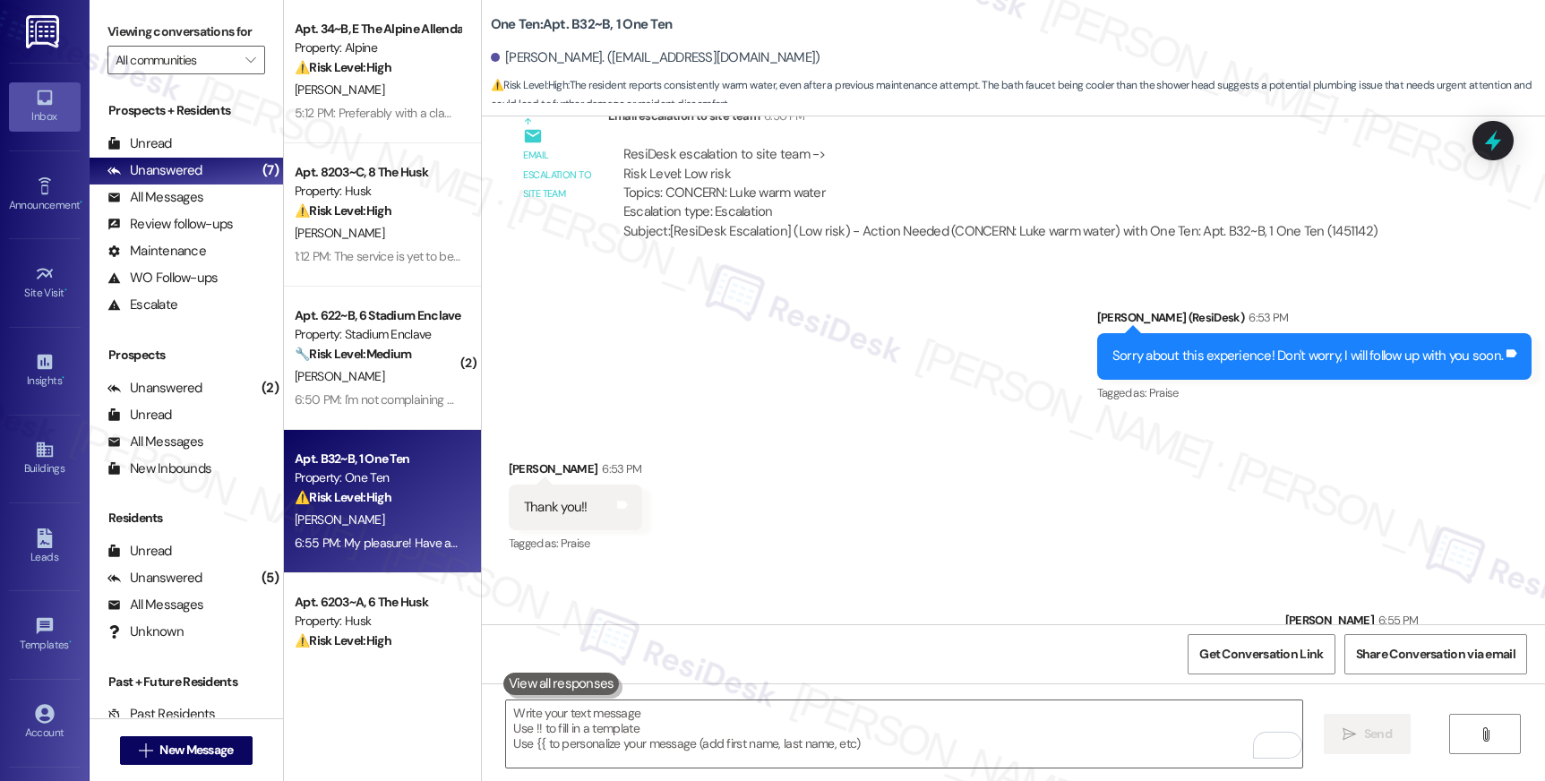
scroll to position [1890, 0]
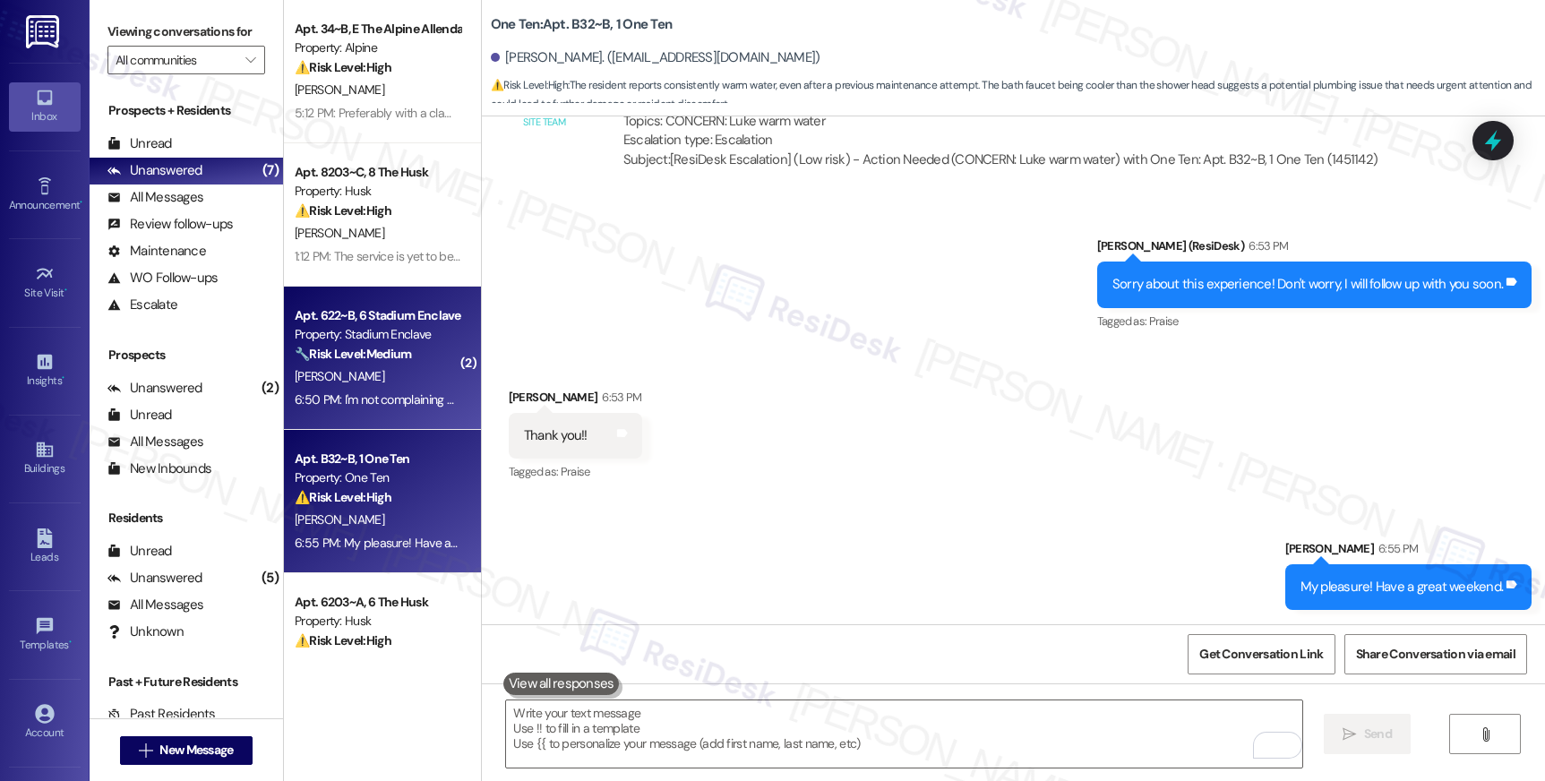
click at [385, 401] on div "6:50 PM: I'm not complaining and I can live here obviously but I just wanted to…" at bounding box center [598, 399] width 606 height 16
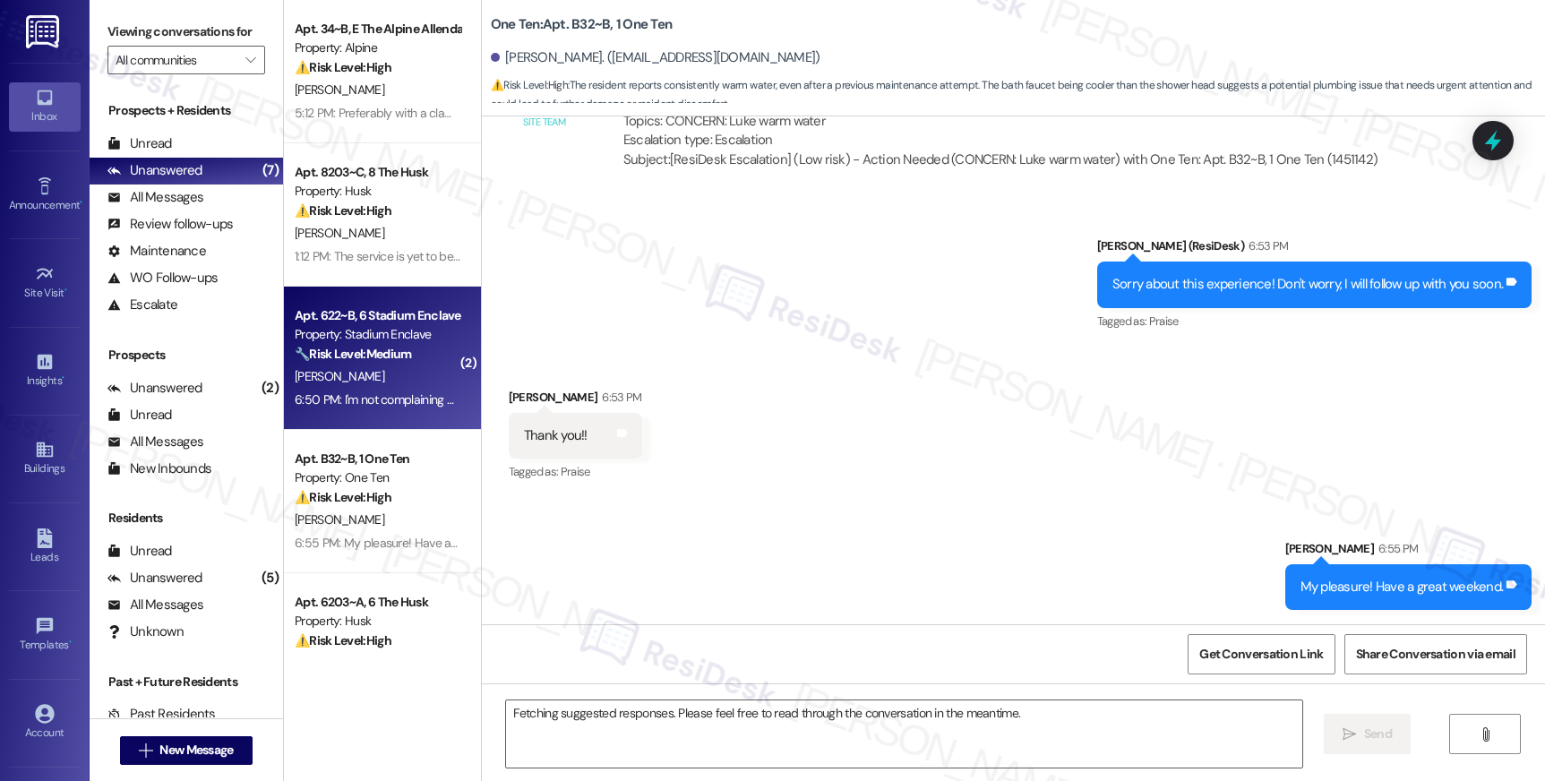
click at [385, 401] on div "6:50 PM: I'm not complaining and I can live here obviously but I just wanted to…" at bounding box center [598, 399] width 606 height 16
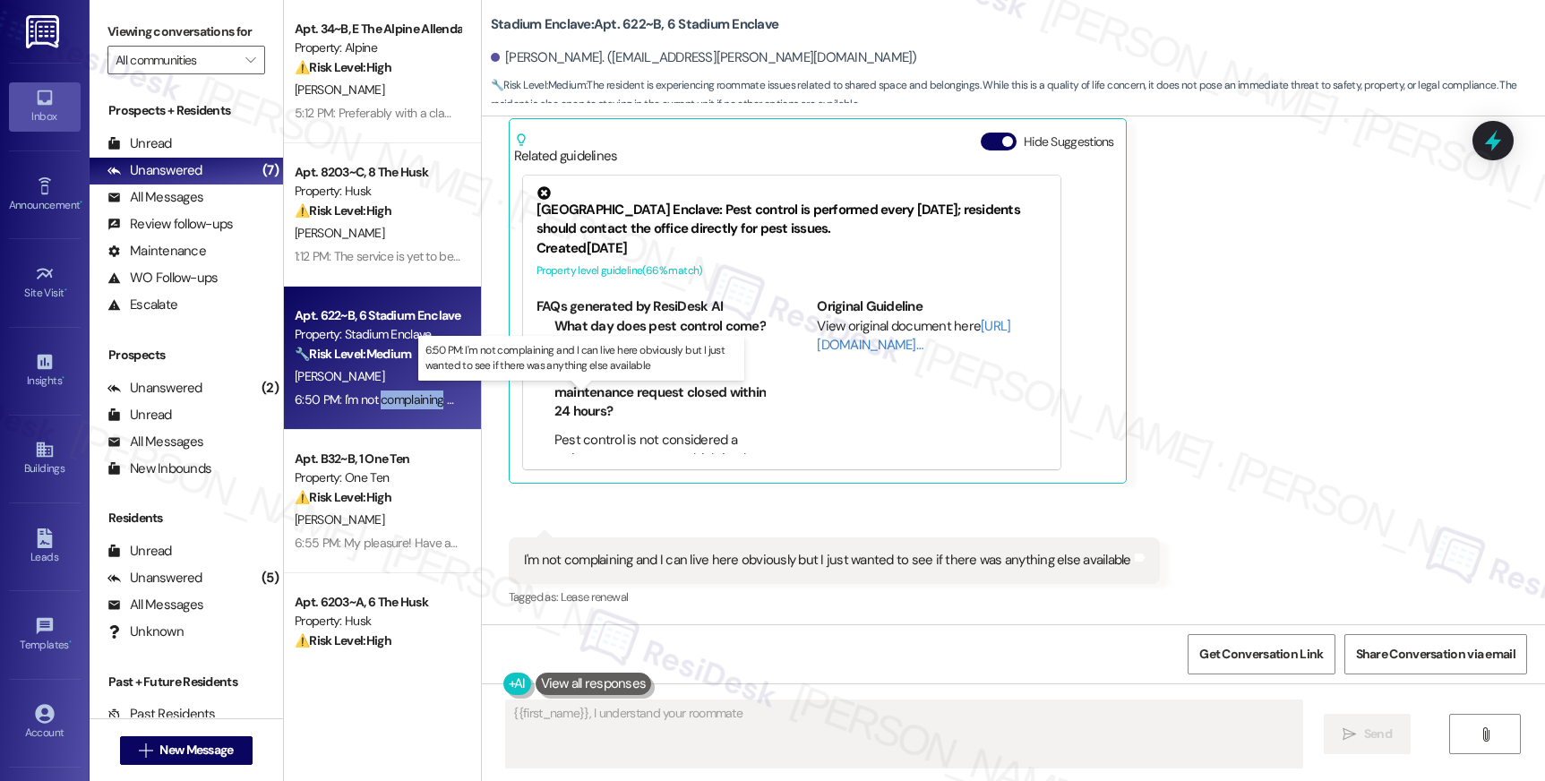
click at [385, 401] on div "6:50 PM: I'm not complaining and I can live here obviously but I just wanted to…" at bounding box center [598, 399] width 606 height 16
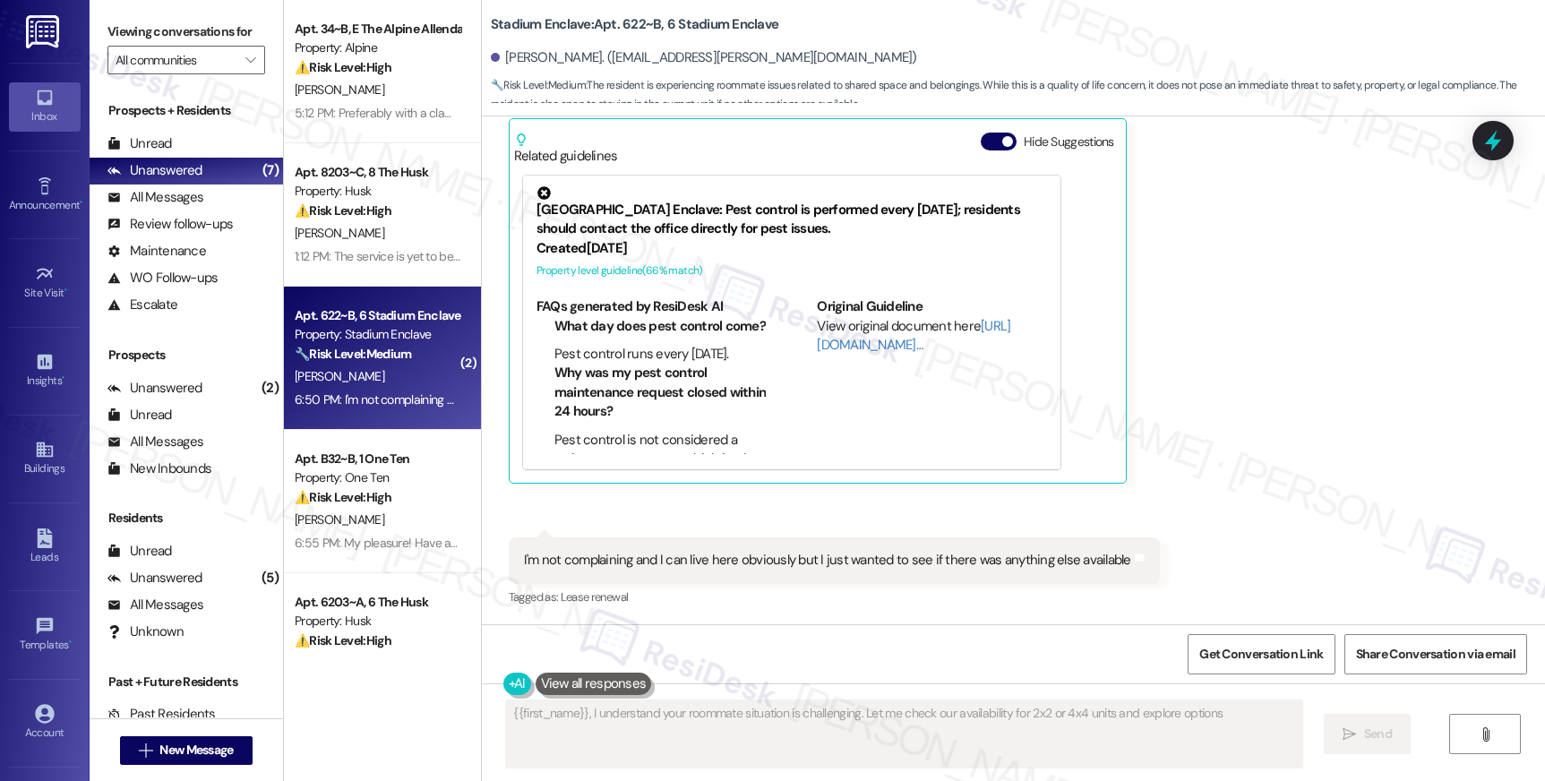
click at [385, 401] on div "6:50 PM: I'm not complaining and I can live here obviously but I just wanted to…" at bounding box center [598, 399] width 606 height 16
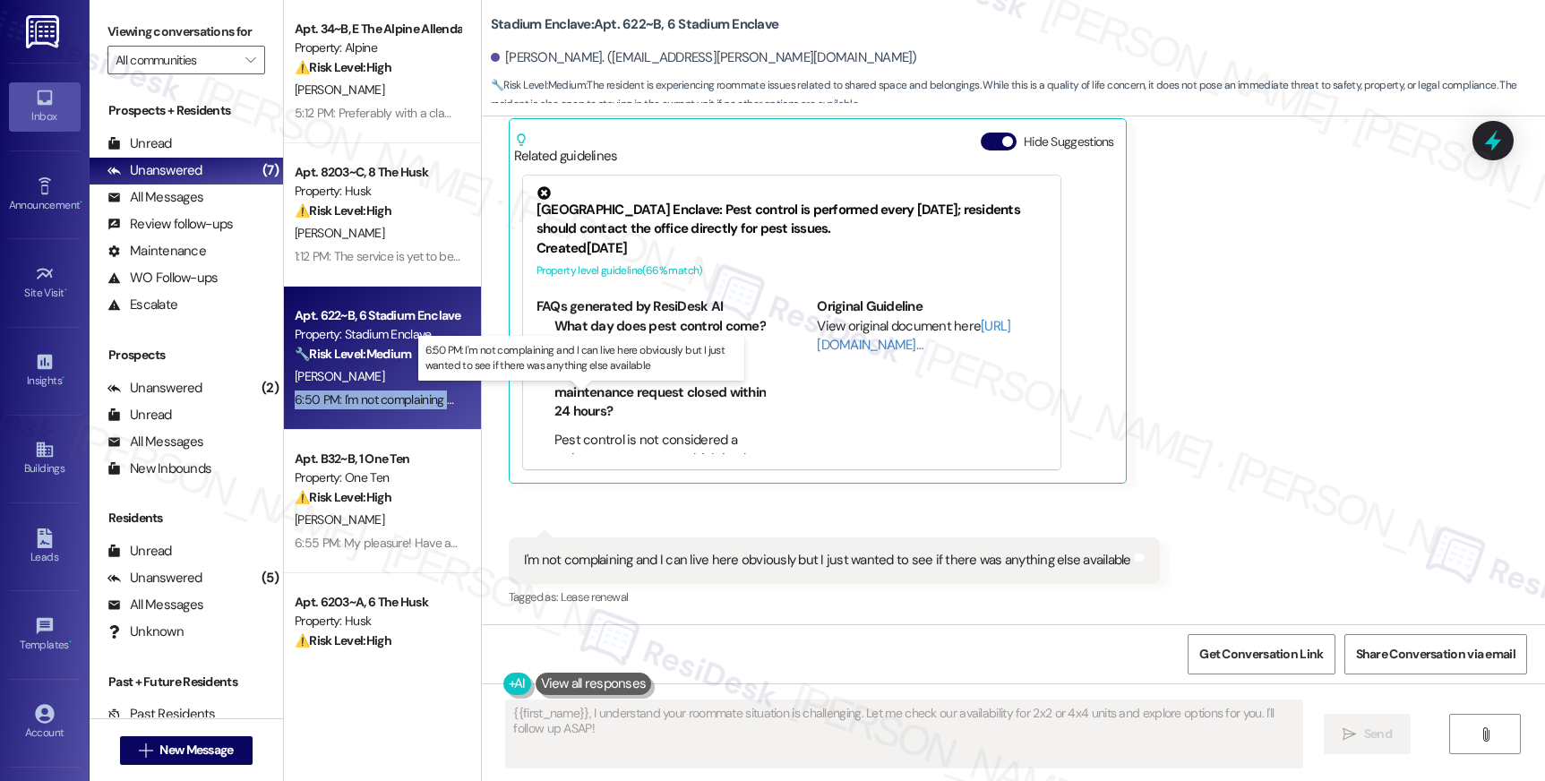
click at [385, 401] on div "6:50 PM: I'm not complaining and I can live here obviously but I just wanted to…" at bounding box center [598, 399] width 606 height 16
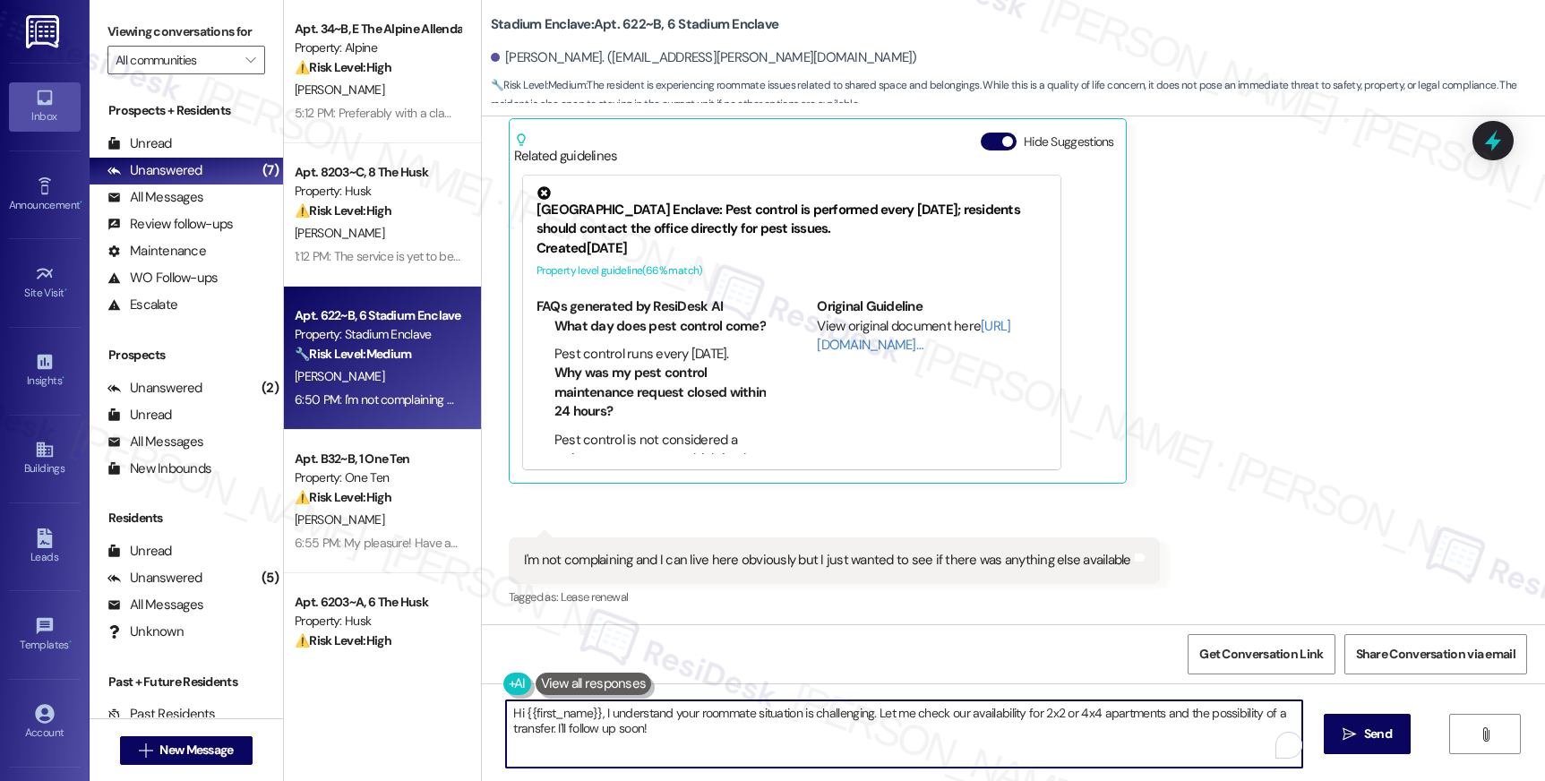
drag, startPoint x: 581, startPoint y: 702, endPoint x: 455, endPoint y: 679, distance: 128.4
click at [455, 678] on div "Apt. 34~B, E The Alpine Allendale Property: Alpine ⚠️ Risk Level: High The resi…" at bounding box center [914, 390] width 1261 height 781
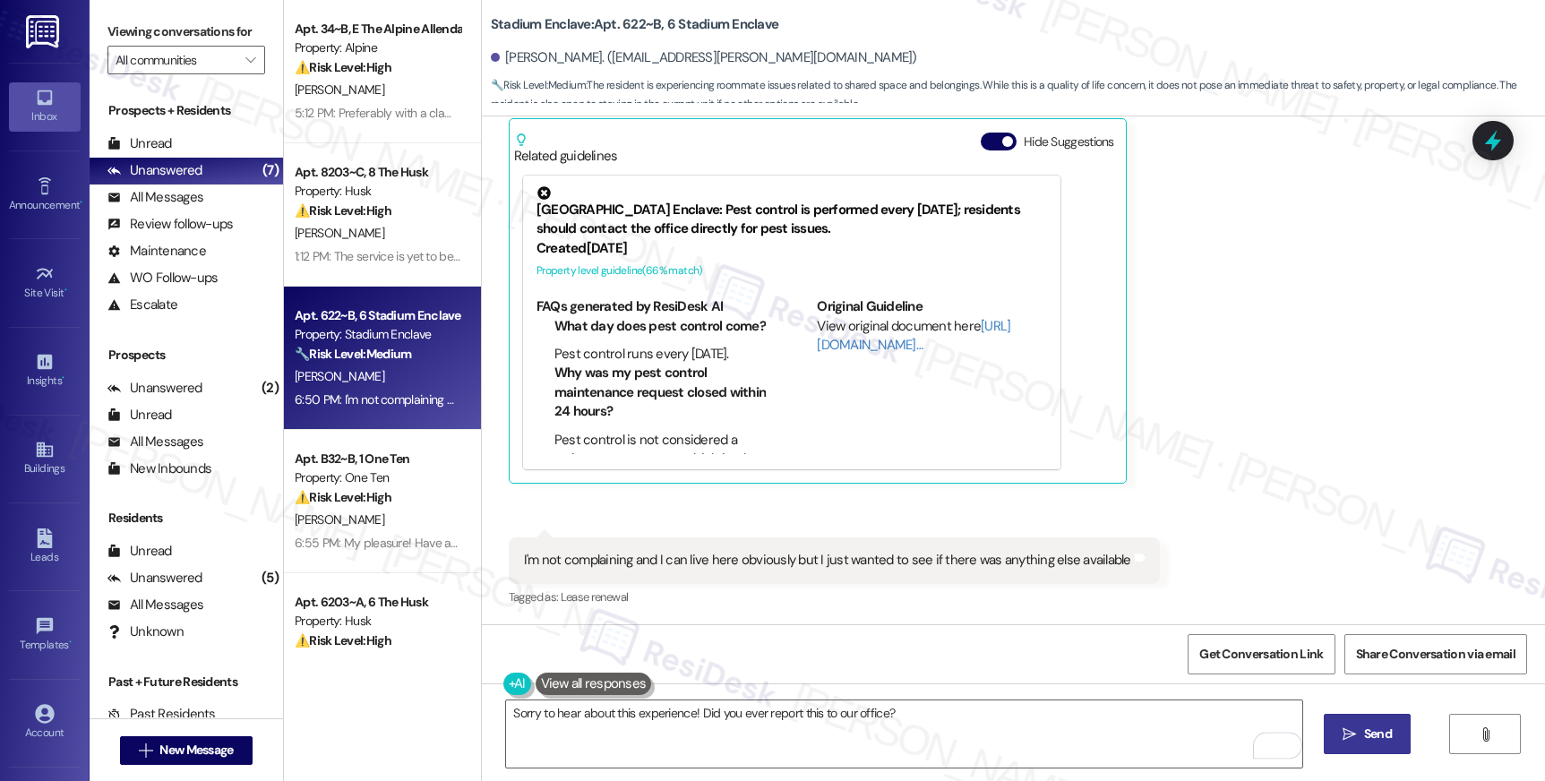
click at [1360, 735] on span "Send" at bounding box center [1377, 734] width 35 height 19
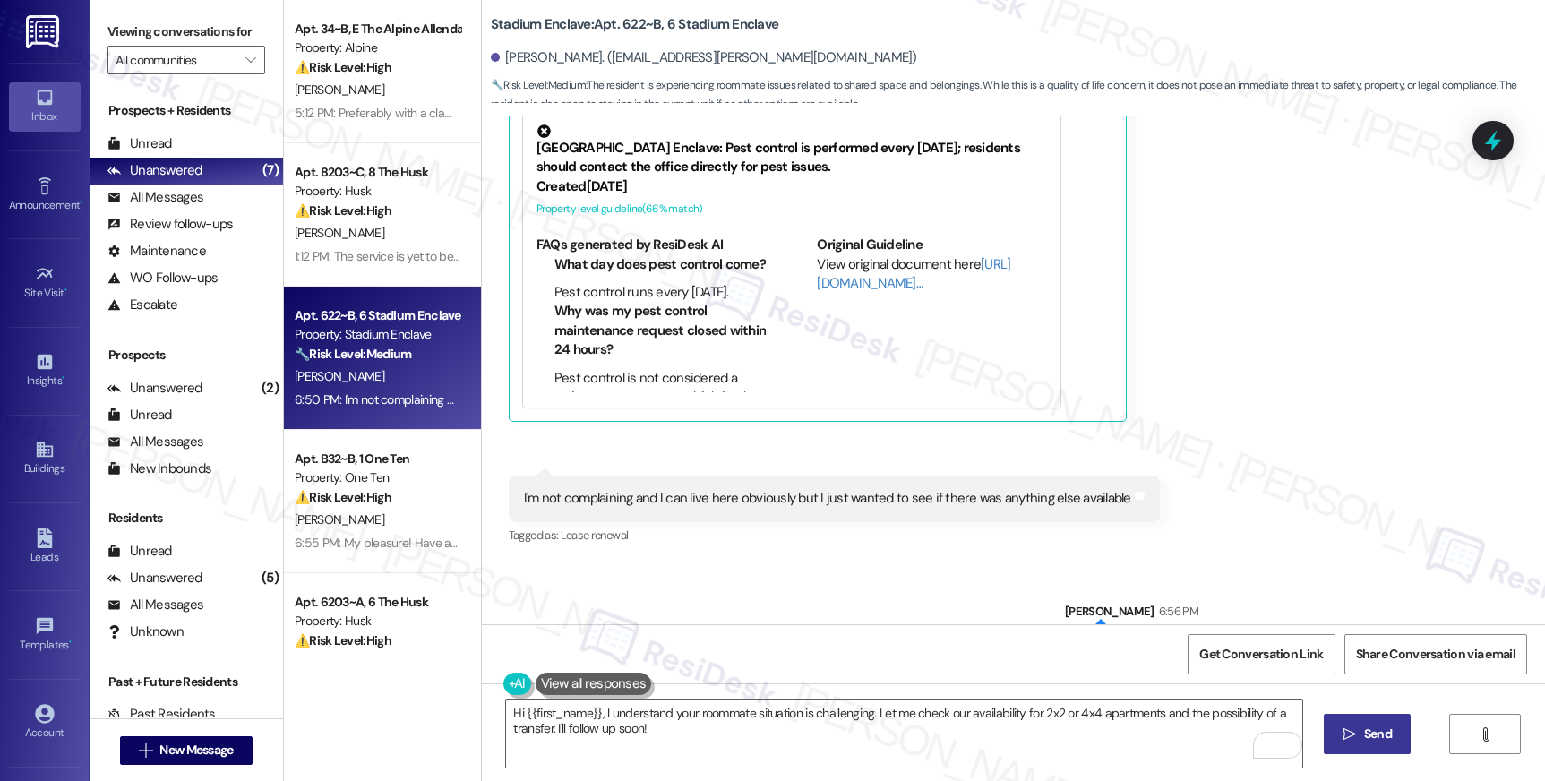
scroll to position [968, 0]
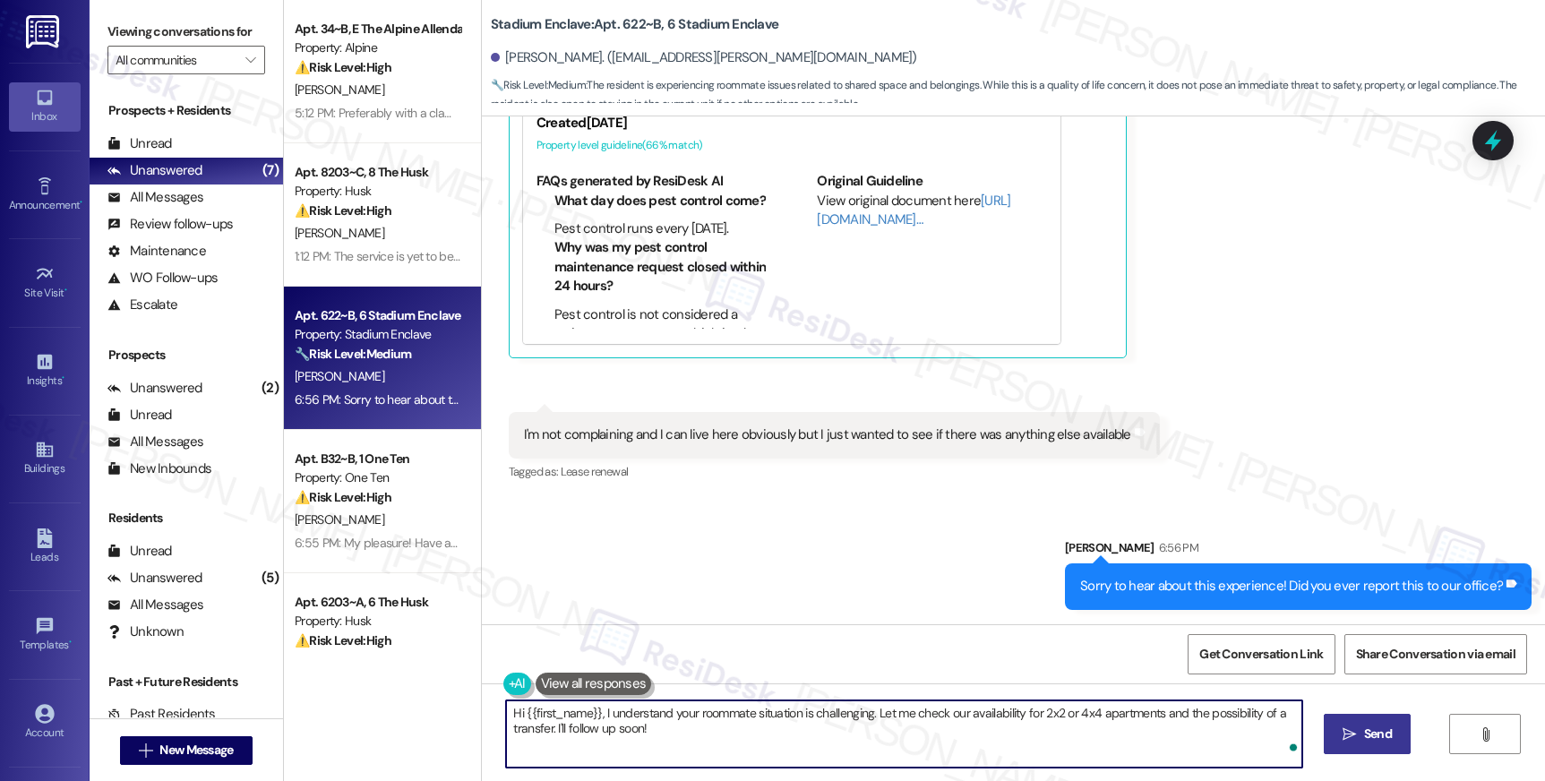
click at [974, 716] on textarea "Hi {{first_name}}, I understand your roommate situation is challenging. Let me …" at bounding box center [903, 733] width 795 height 67
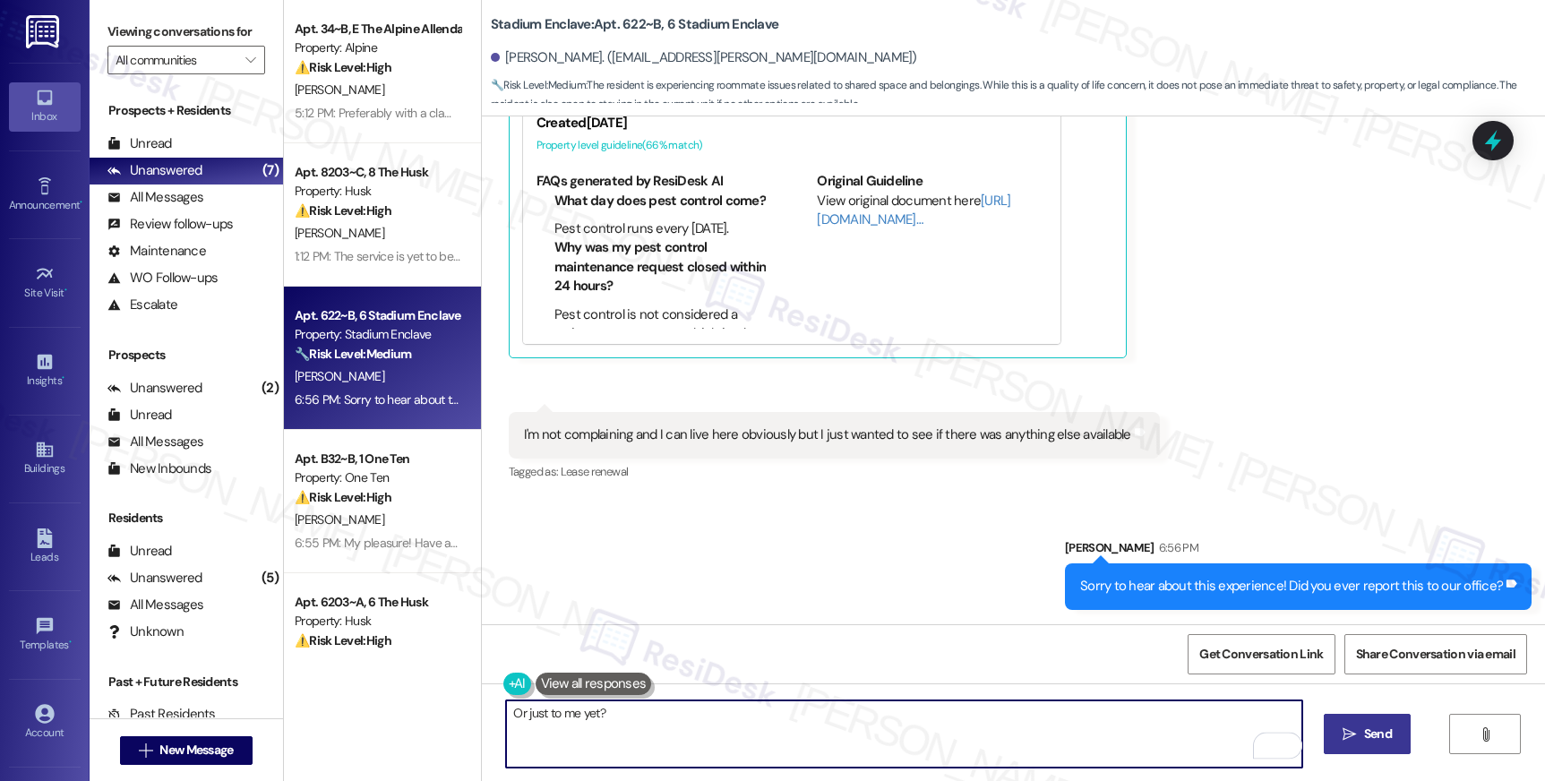
type textarea "Or just to me yet?"
click at [1380, 725] on span "Send" at bounding box center [1378, 734] width 28 height 19
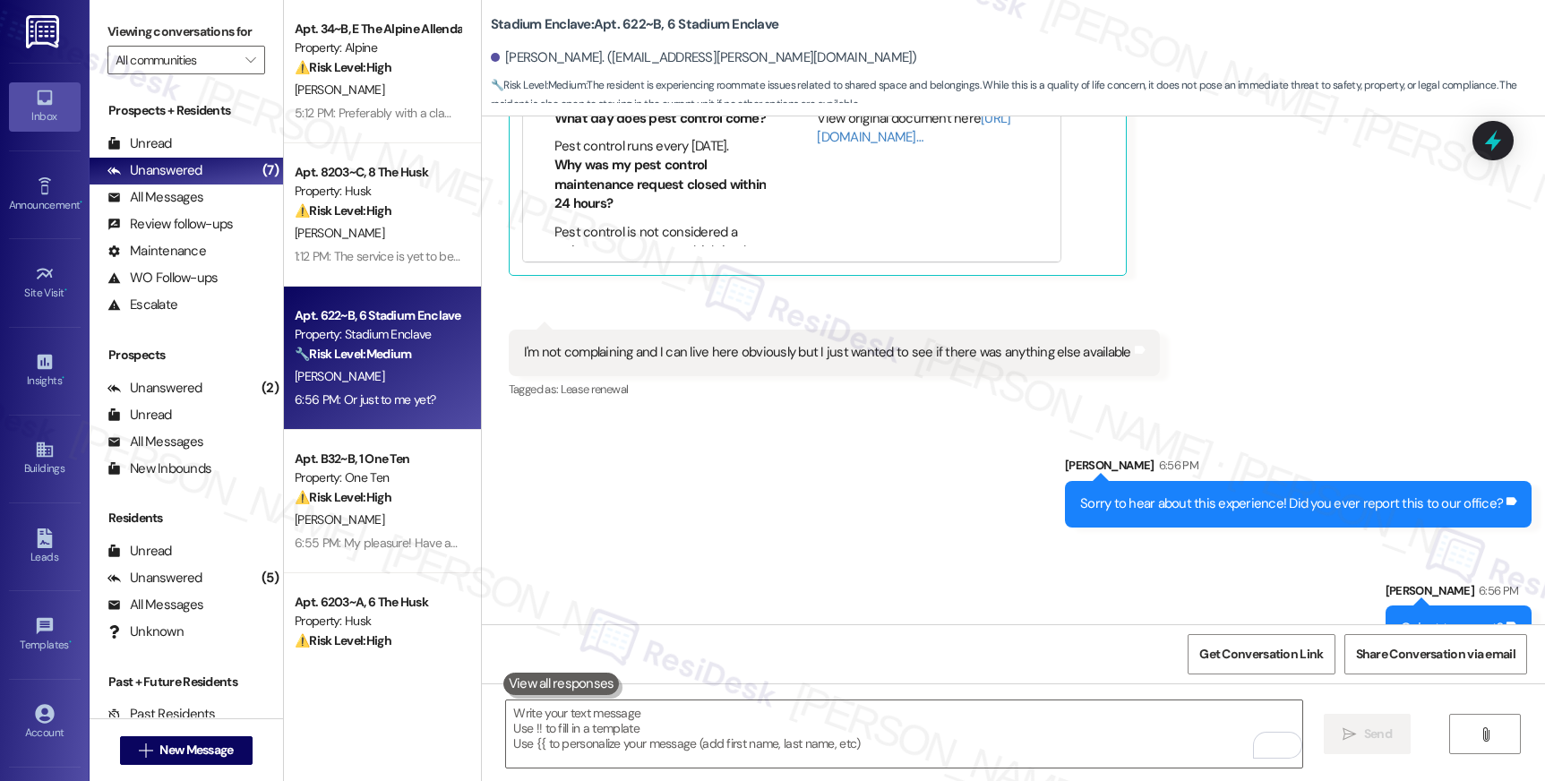
scroll to position [1093, 0]
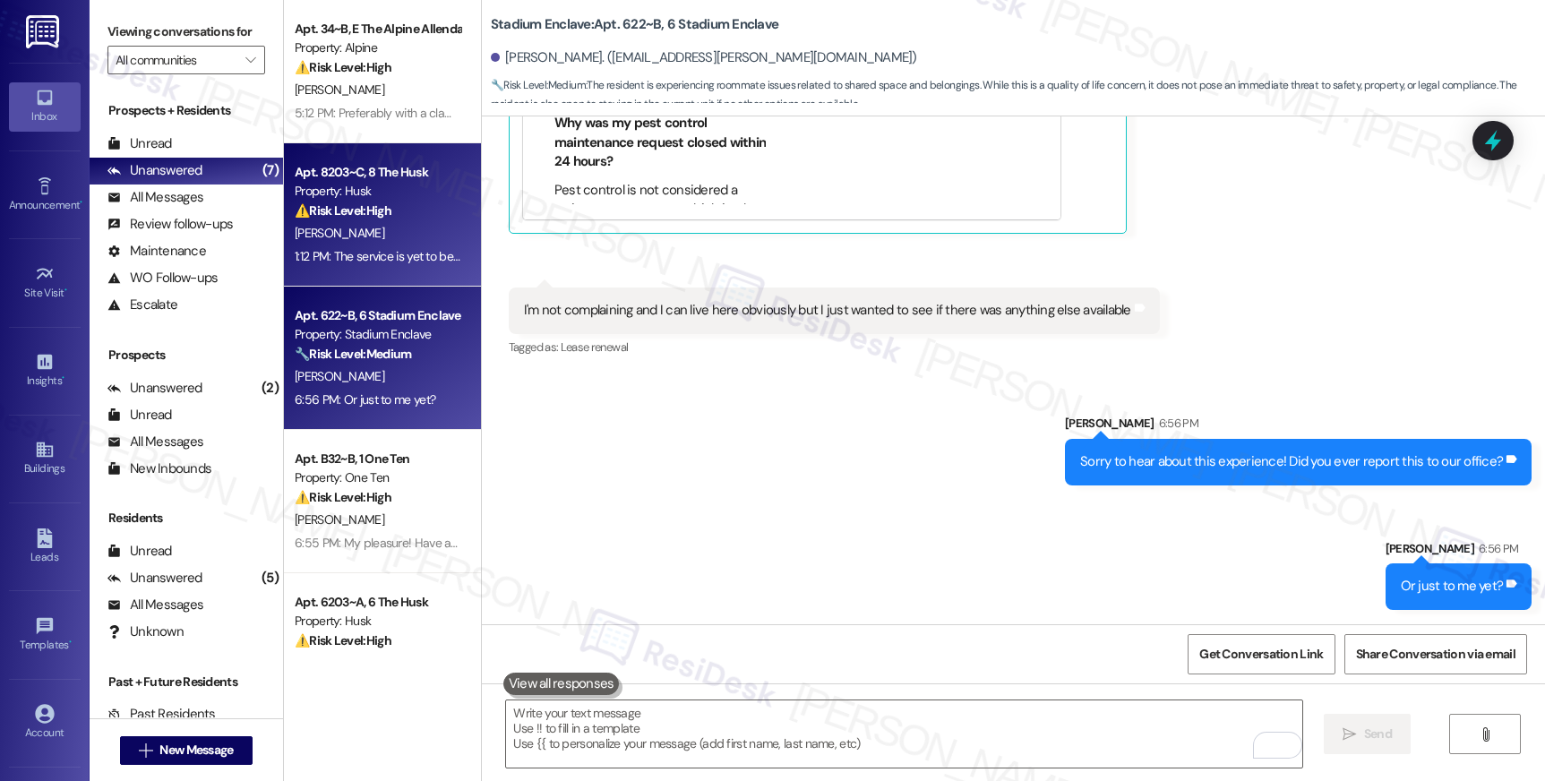
click at [308, 267] on div "1:12 PM: The service is yet to be complete and no compensation offer has been m…" at bounding box center [377, 256] width 169 height 22
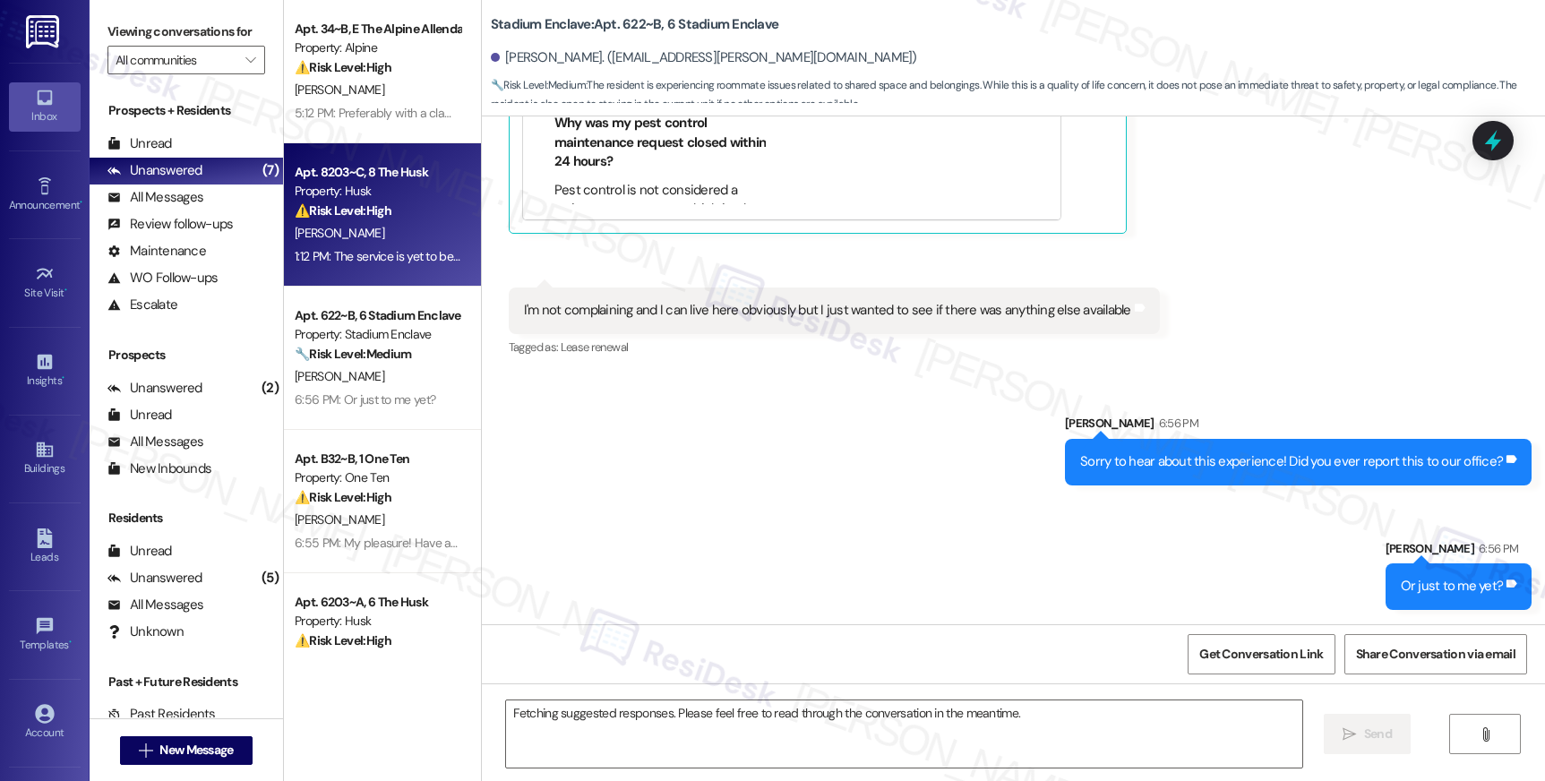
click at [310, 265] on div "1:12 PM: The service is yet to be complete and no compensation offer has been m…" at bounding box center [377, 256] width 169 height 22
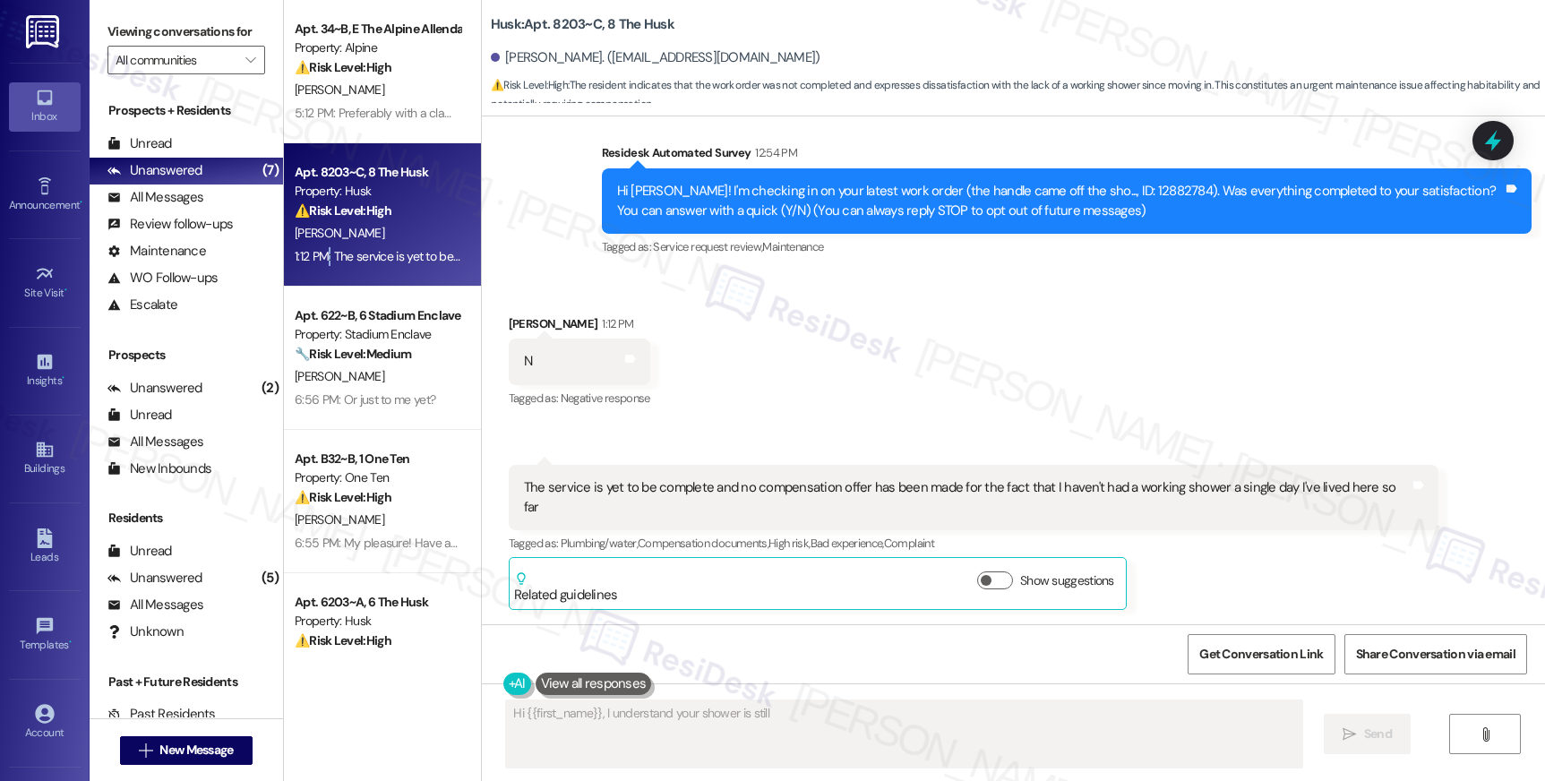
scroll to position [150, 0]
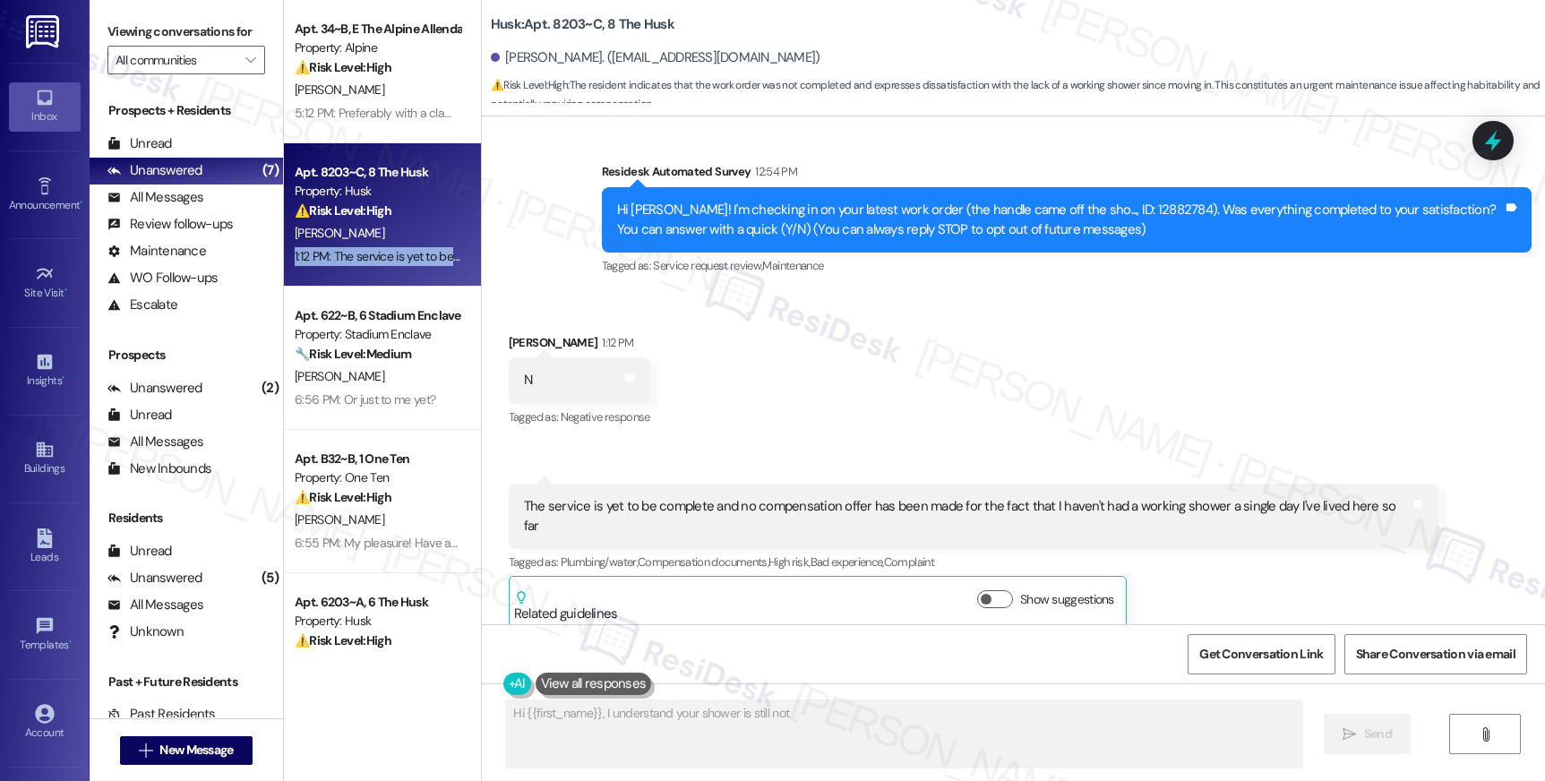
click at [310, 265] on div "1:12 PM: The service is yet to be complete and no compensation offer has been m…" at bounding box center [377, 256] width 169 height 22
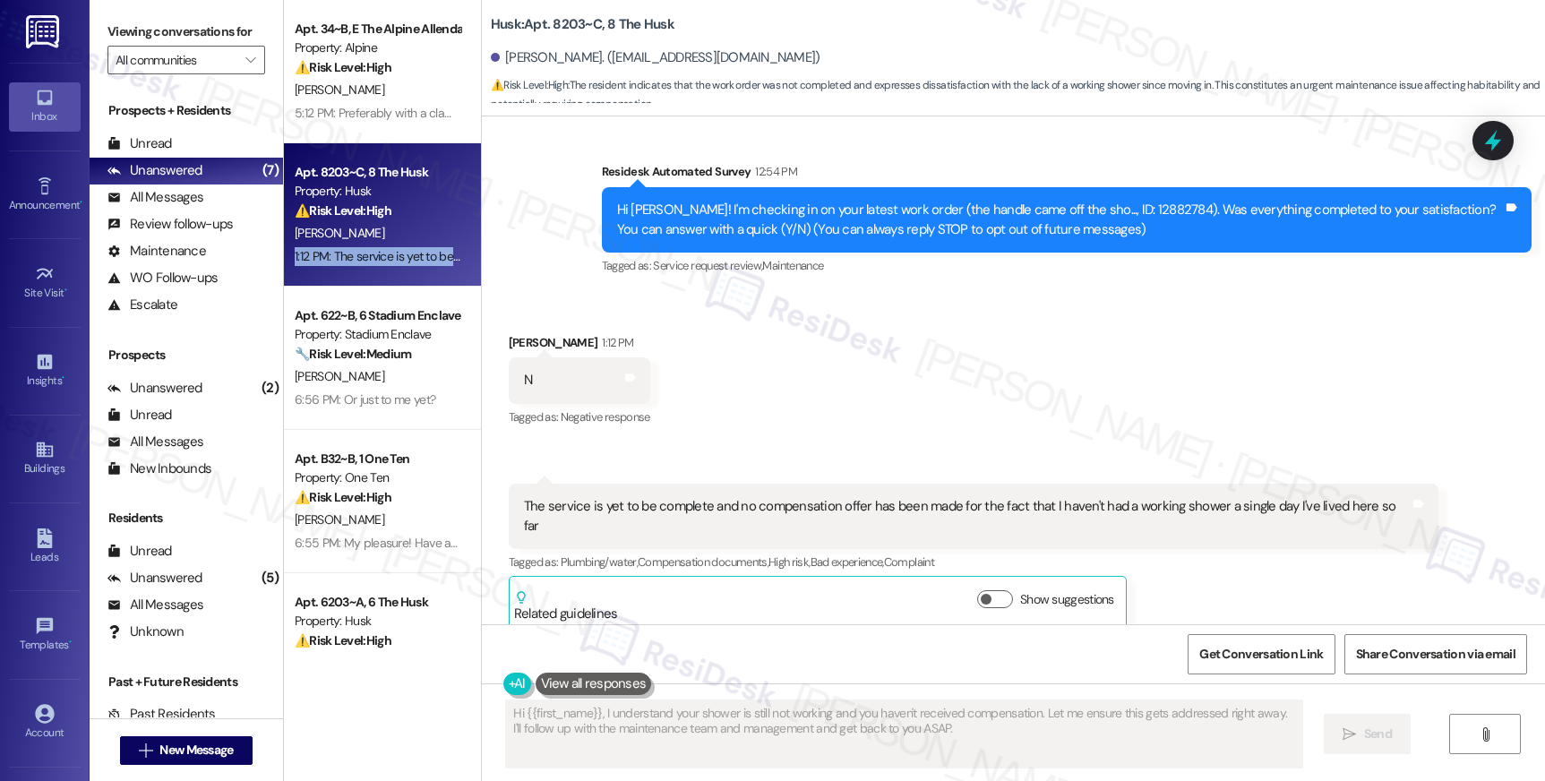
click at [310, 265] on div "1:12 PM: The service is yet to be complete and no compensation offer has been m…" at bounding box center [377, 256] width 169 height 22
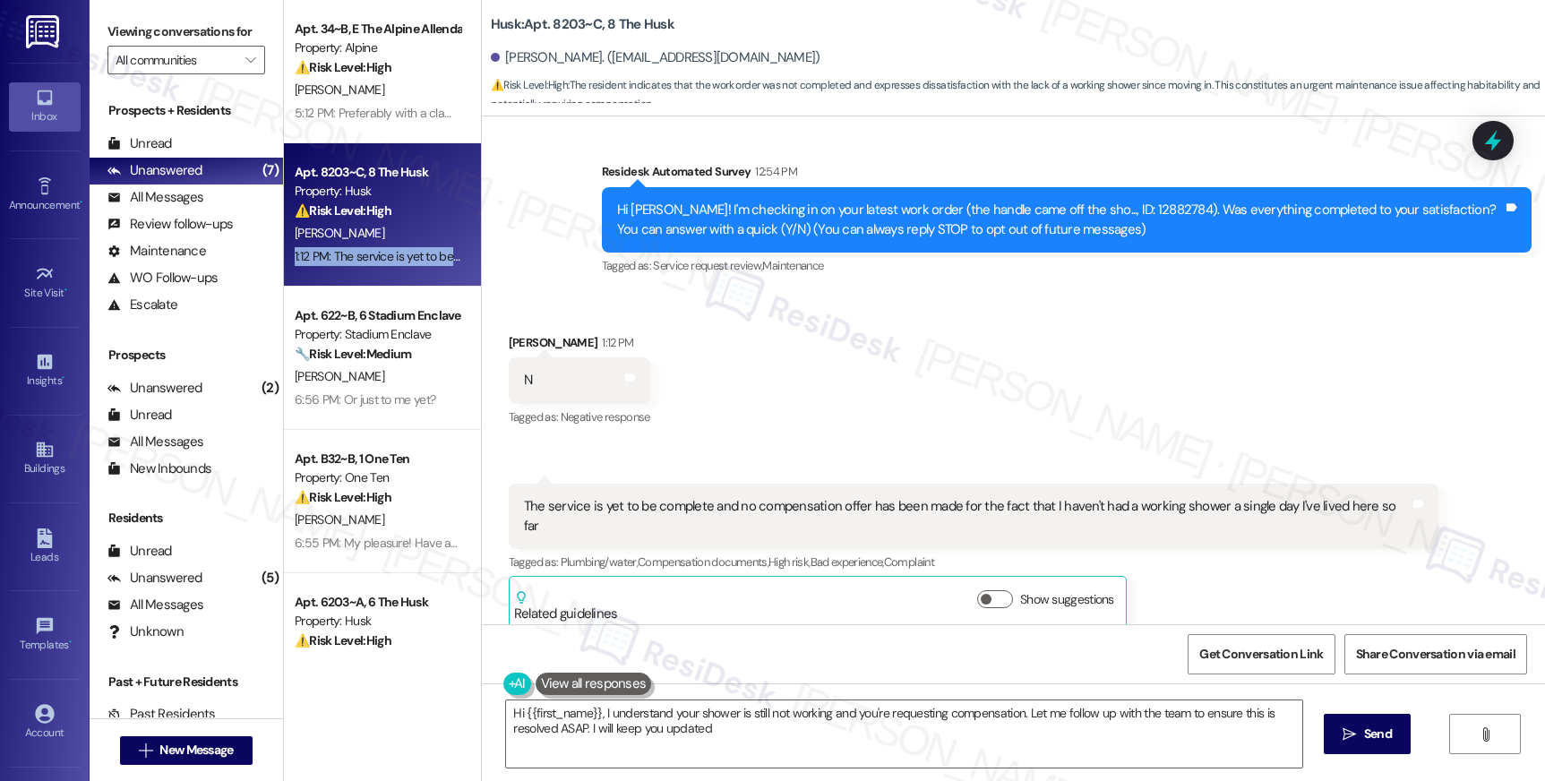
type textarea "Hi {{first_name}}, I understand your shower is still not working and you're req…"
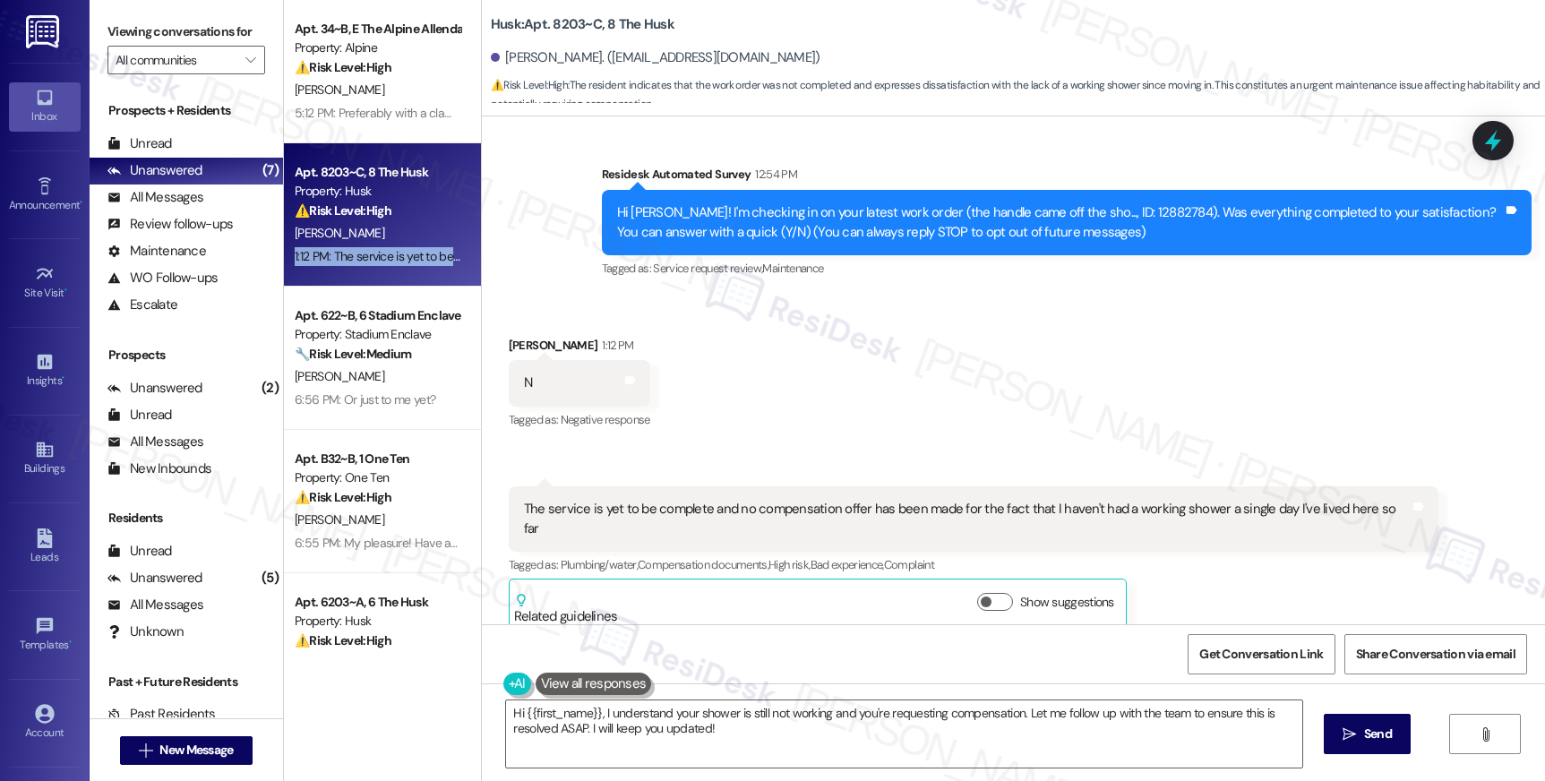
scroll to position [146, 0]
click at [1117, 210] on div "Hi Madison! I'm checking in on your latest work order (the handle came off the …" at bounding box center [1060, 223] width 886 height 39
copy div "12882784"
click at [698, 500] on div "The service is yet to be complete and no compensation offer has been made for t…" at bounding box center [974, 519] width 930 height 65
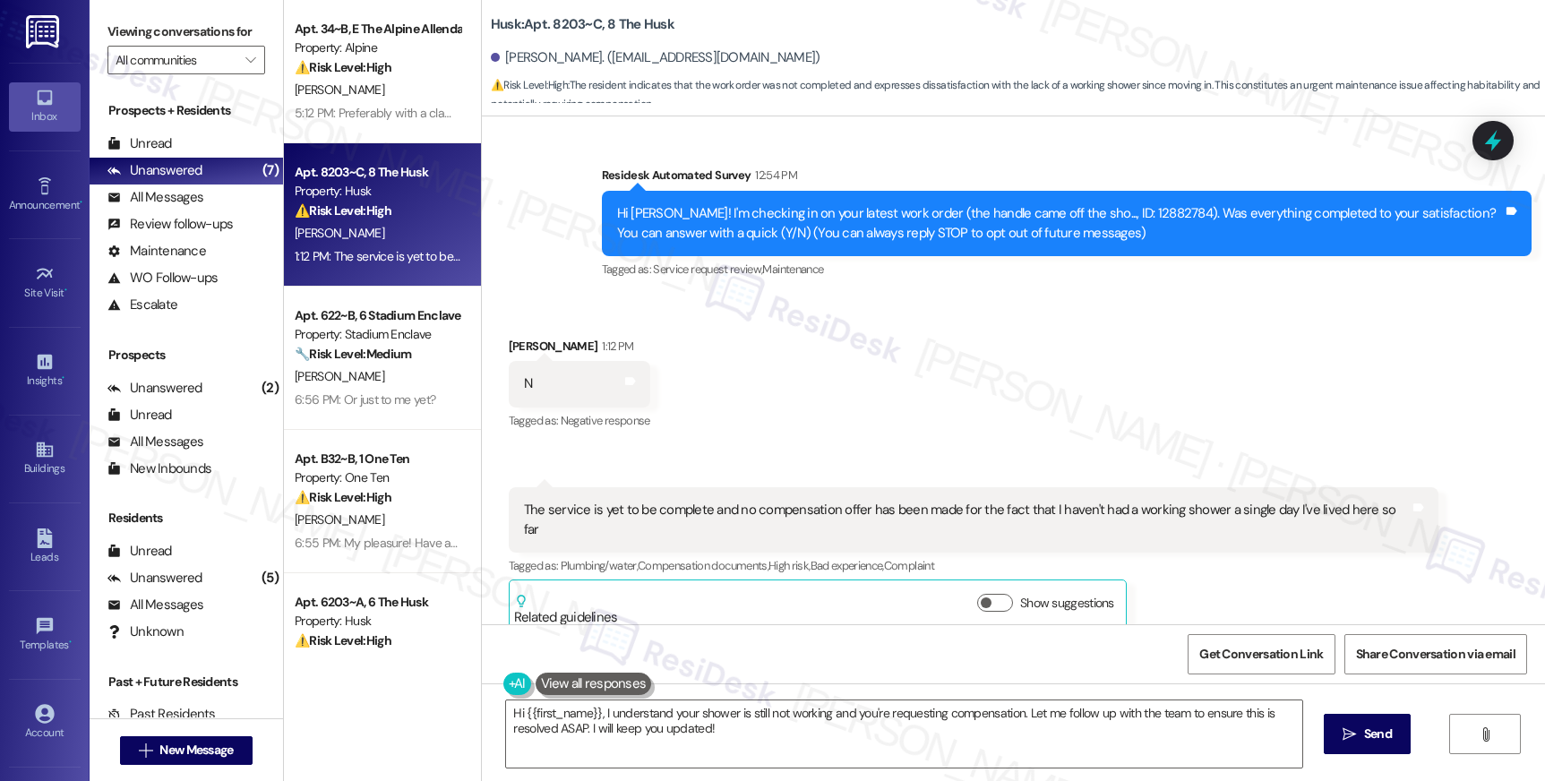
click at [703, 505] on div "The service is yet to be complete and no compensation offer has been made for t…" at bounding box center [967, 520] width 886 height 39
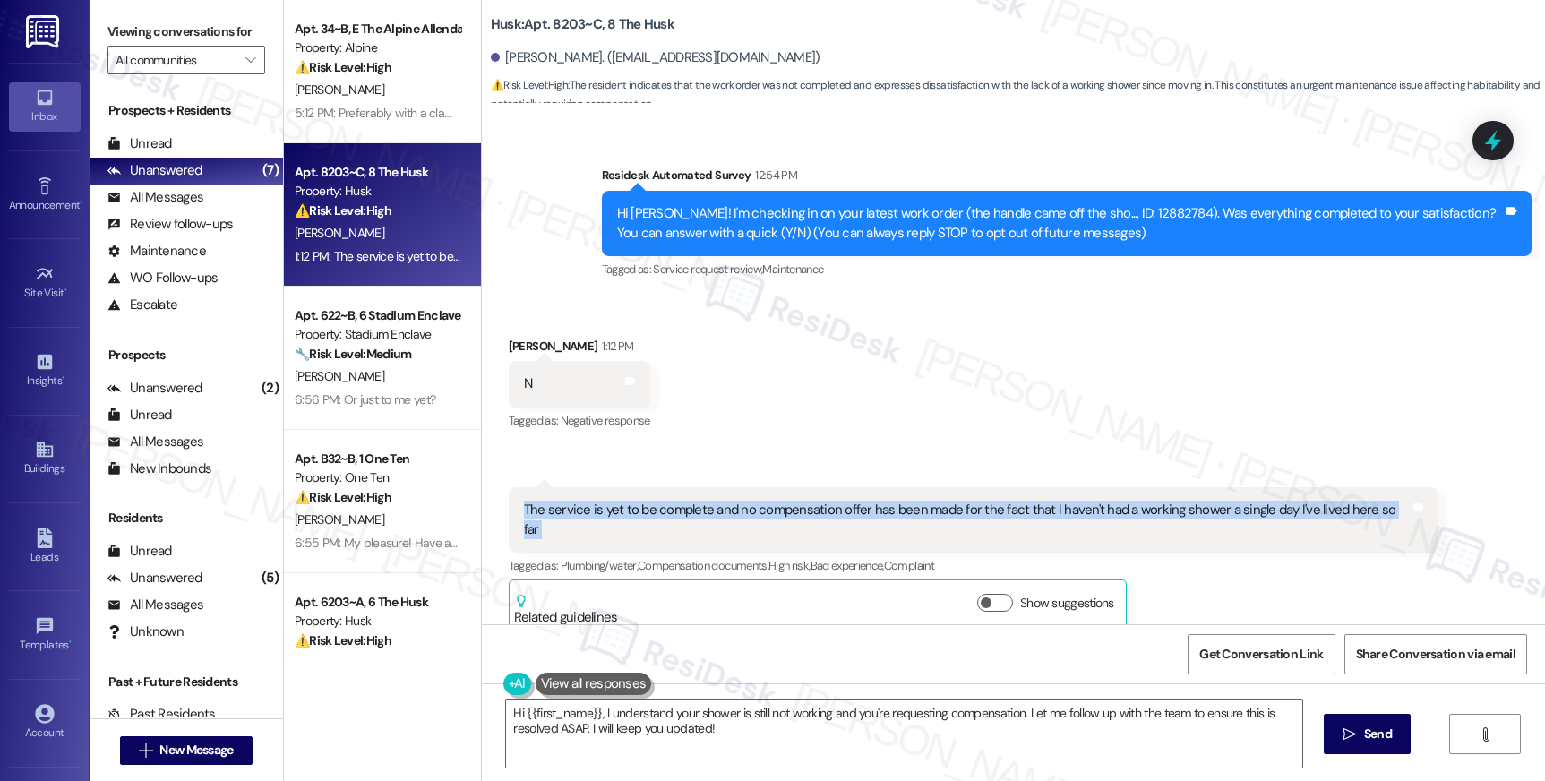
click at [703, 505] on div "The service is yet to be complete and no compensation offer has been made for t…" at bounding box center [967, 520] width 886 height 39
copy div "The service is yet to be complete and no compensation offer has been made for t…"
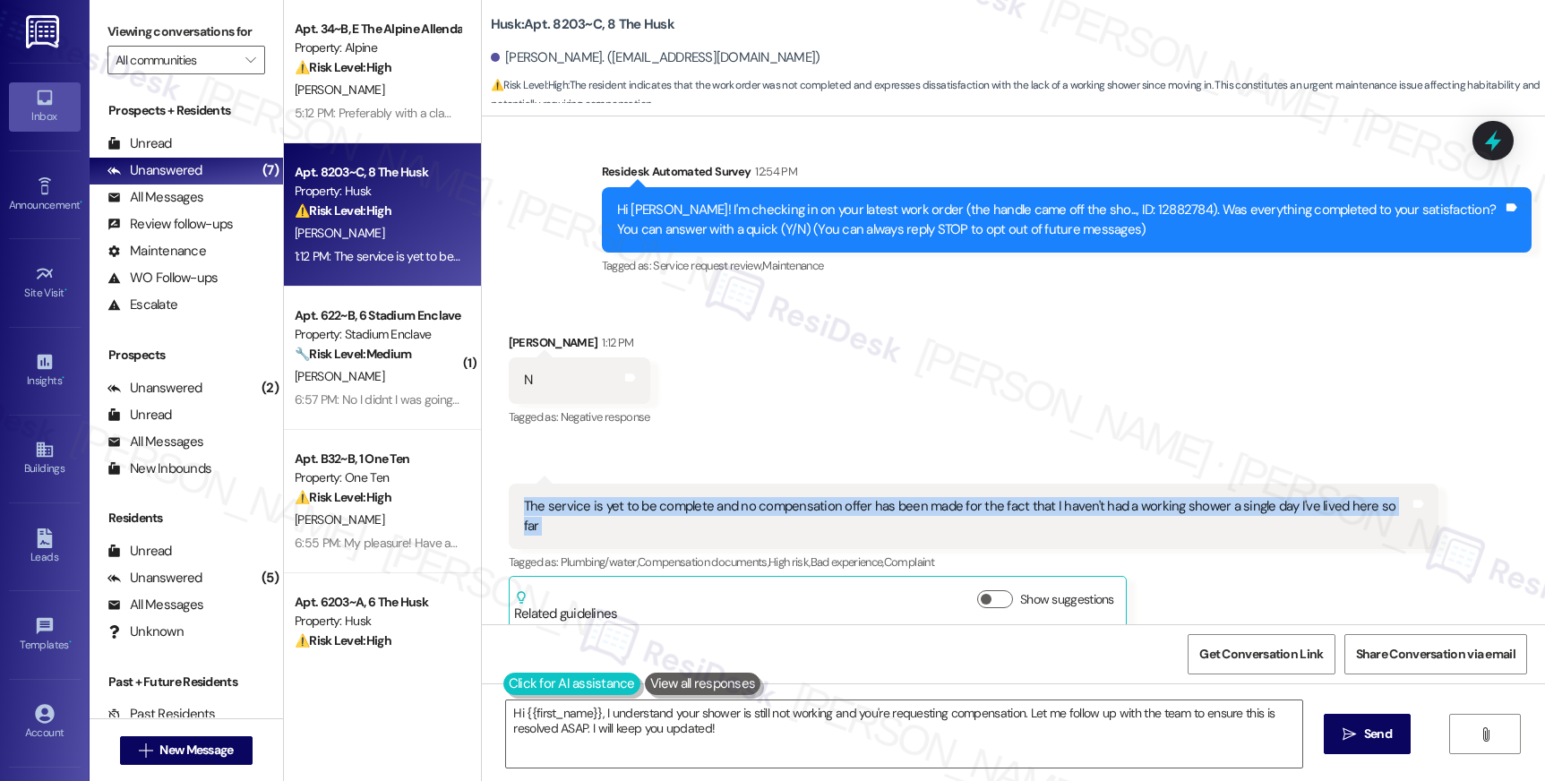
click at [503, 679] on button at bounding box center [571, 684] width 137 height 22
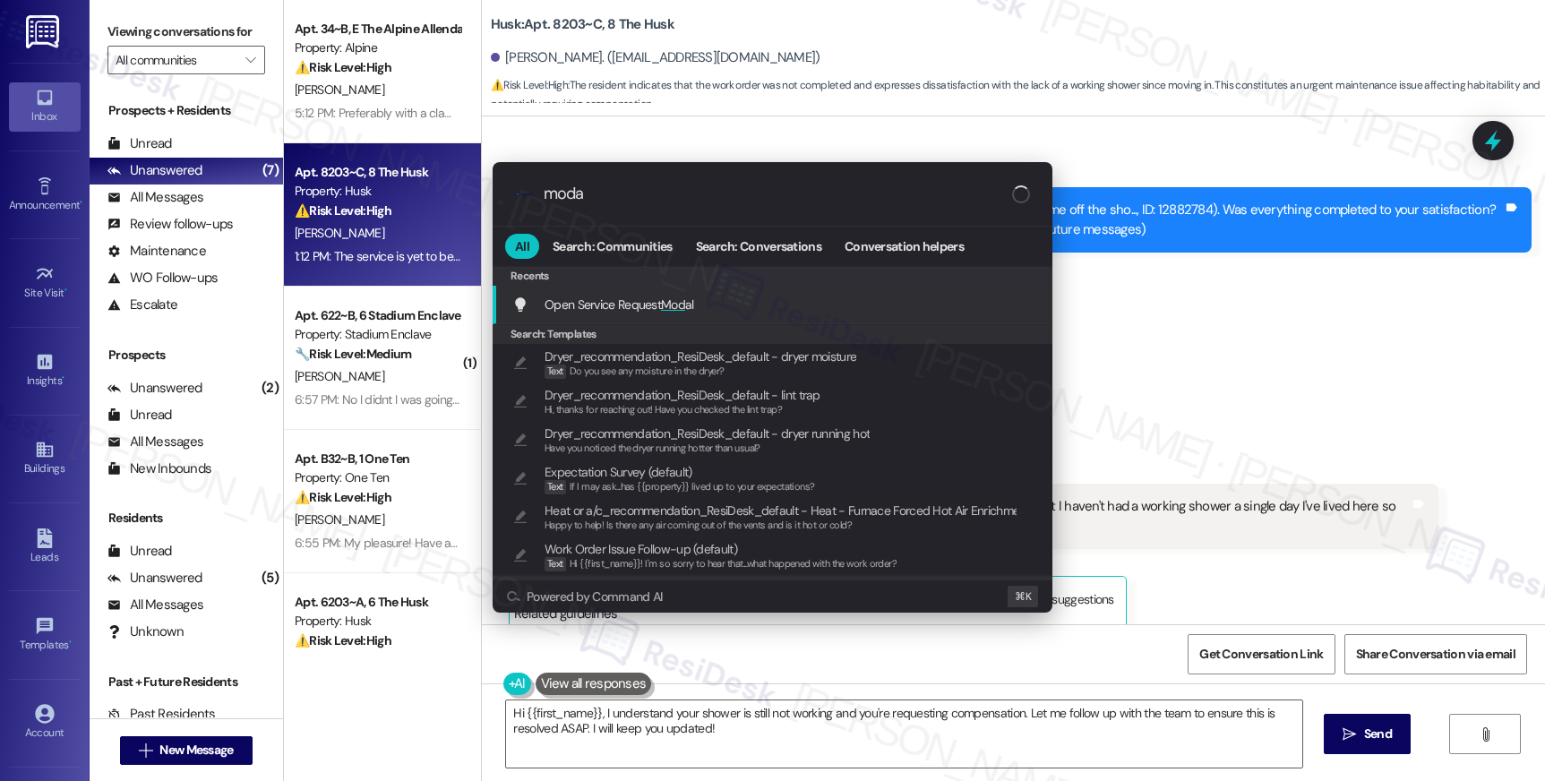
type input "modal"
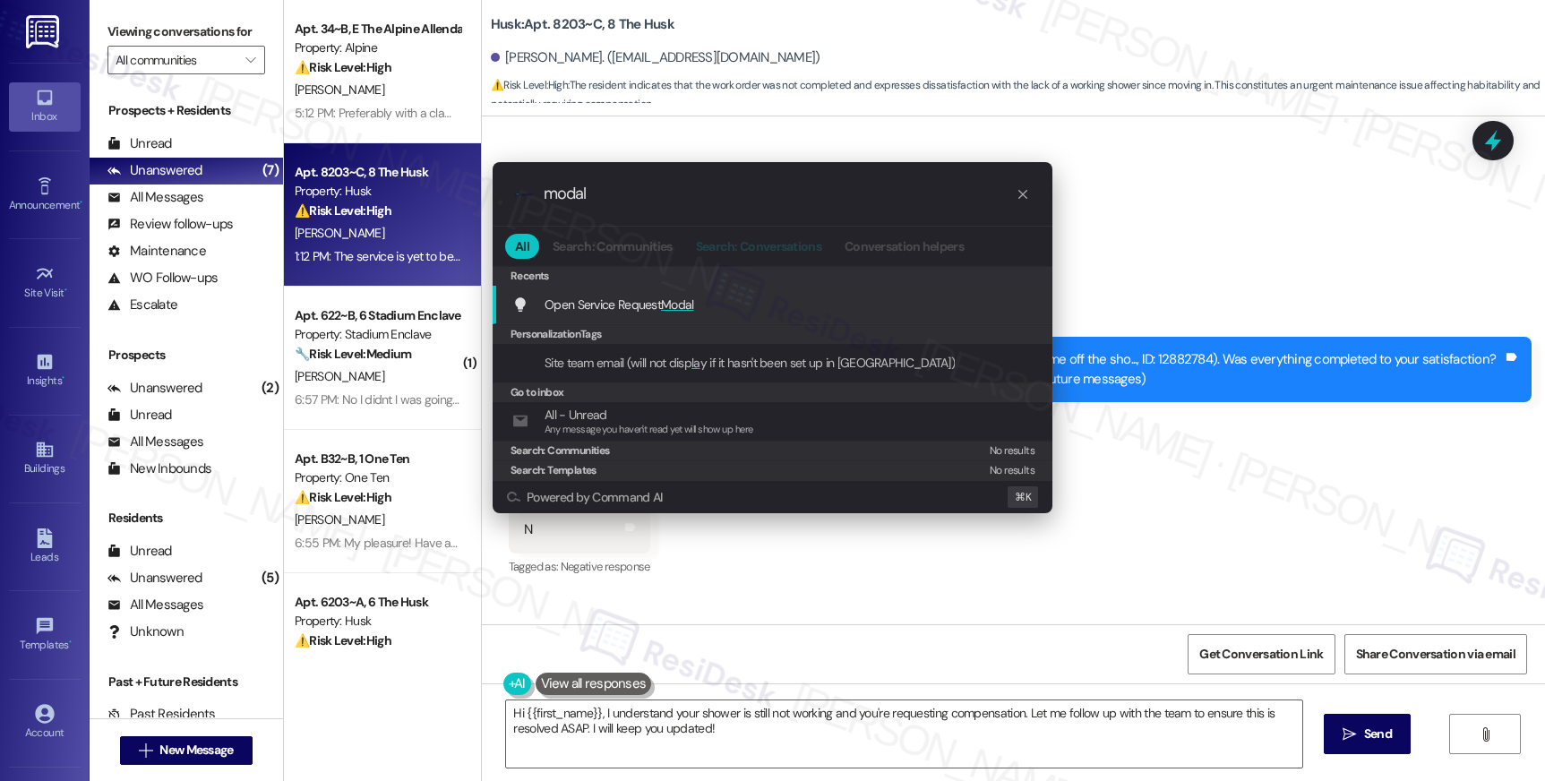
scroll to position [150, 0]
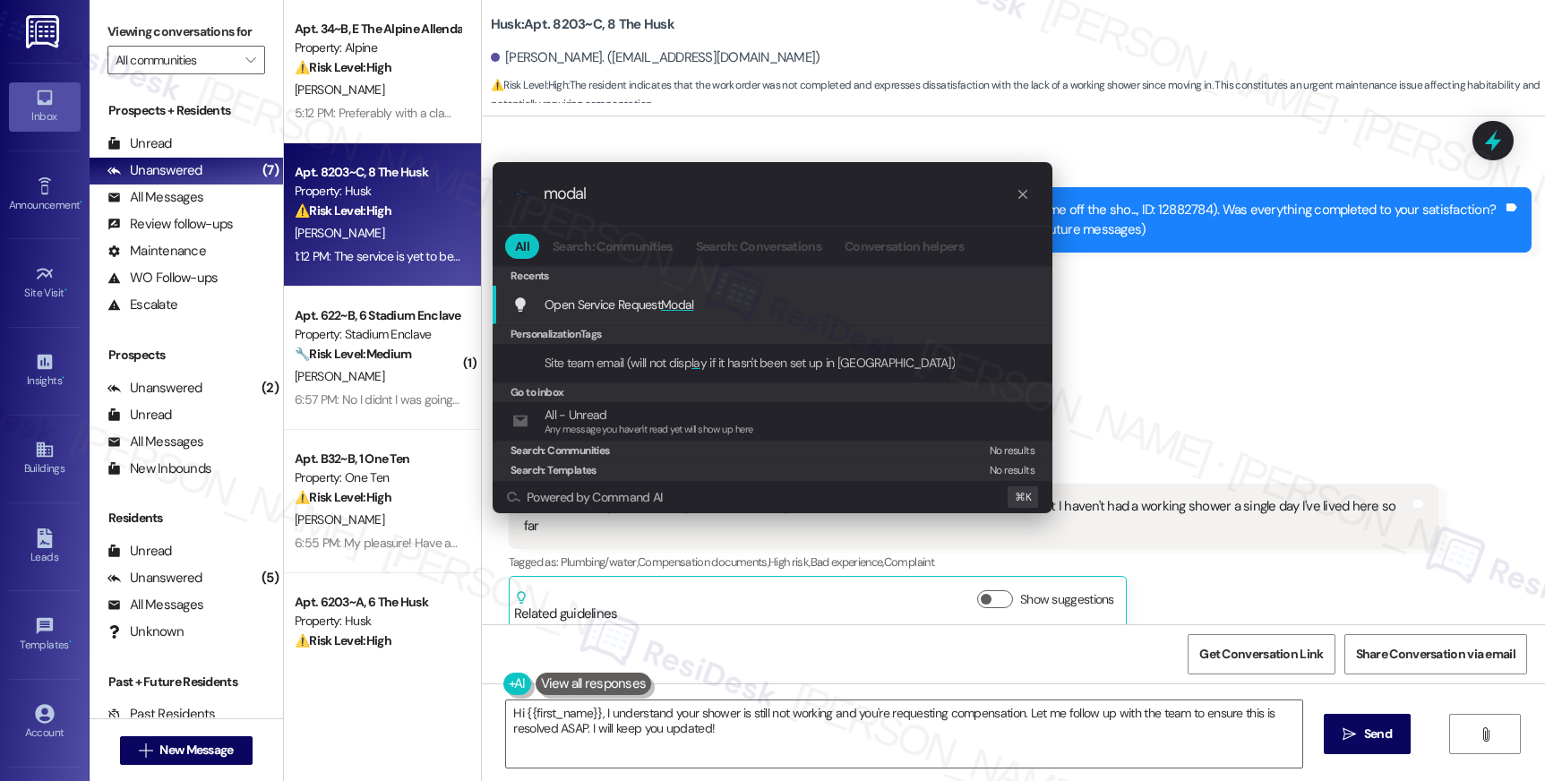
type input "modal"
click at [636, 295] on span "Open Service Request Modal" at bounding box center [620, 305] width 150 height 20
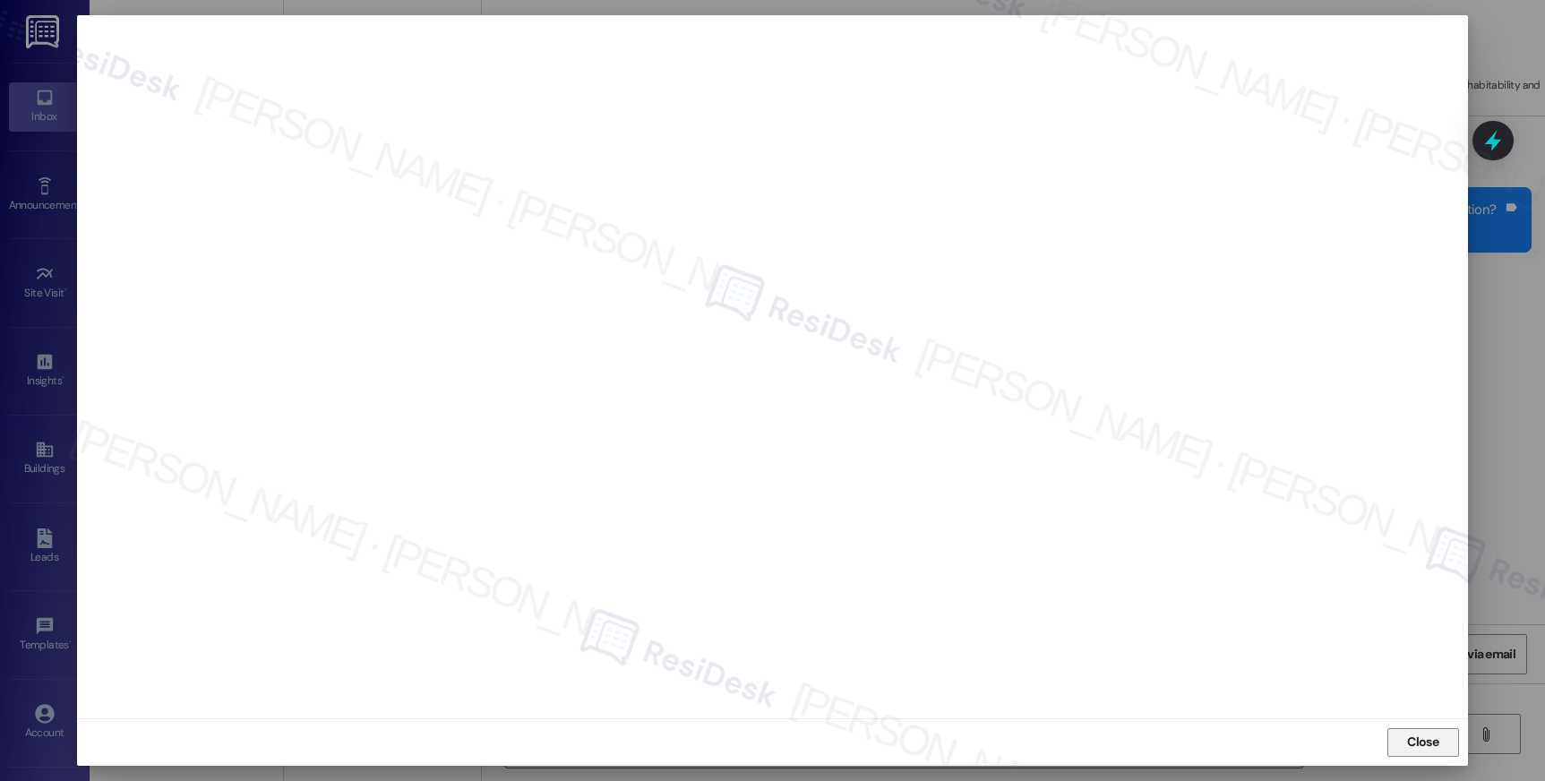
click at [1436, 742] on span "Close" at bounding box center [1422, 742] width 31 height 19
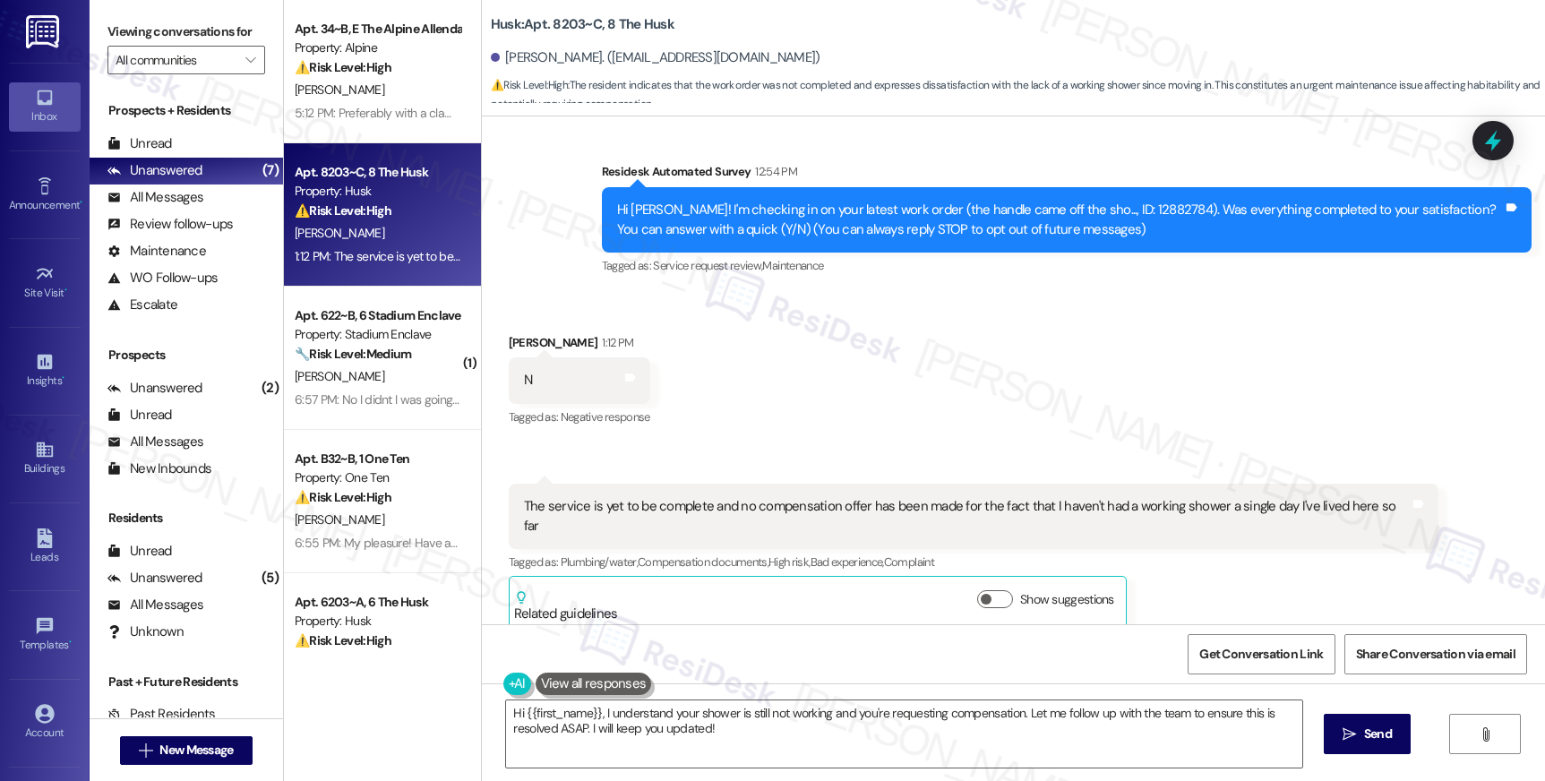
click at [740, 504] on div "The service is yet to be complete and no compensation offer has been made for t…" at bounding box center [967, 516] width 886 height 39
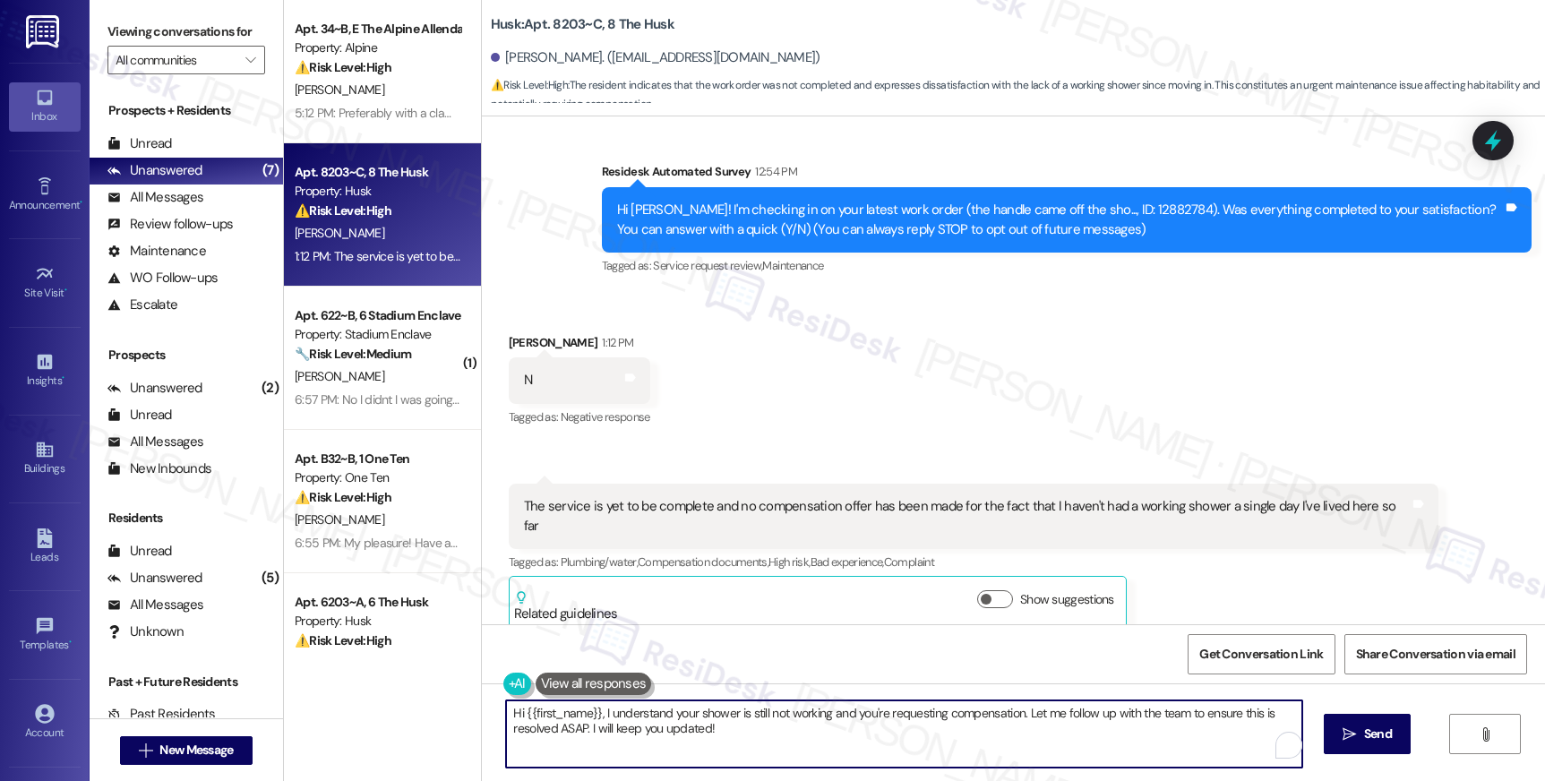
click at [724, 723] on textarea "Hi {{first_name}}, I understand your shower is still not working and you're req…" at bounding box center [903, 733] width 795 height 67
drag, startPoint x: 738, startPoint y: 738, endPoint x: 473, endPoint y: 697, distance: 268.3
click at [482, 697] on div "Hi {{first_name}}, I understand your shower is still not working and you're req…" at bounding box center [1013, 750] width 1063 height 134
paste textarea "I’m really sorry to hear you’ve been without a working shower — that’s understa…"
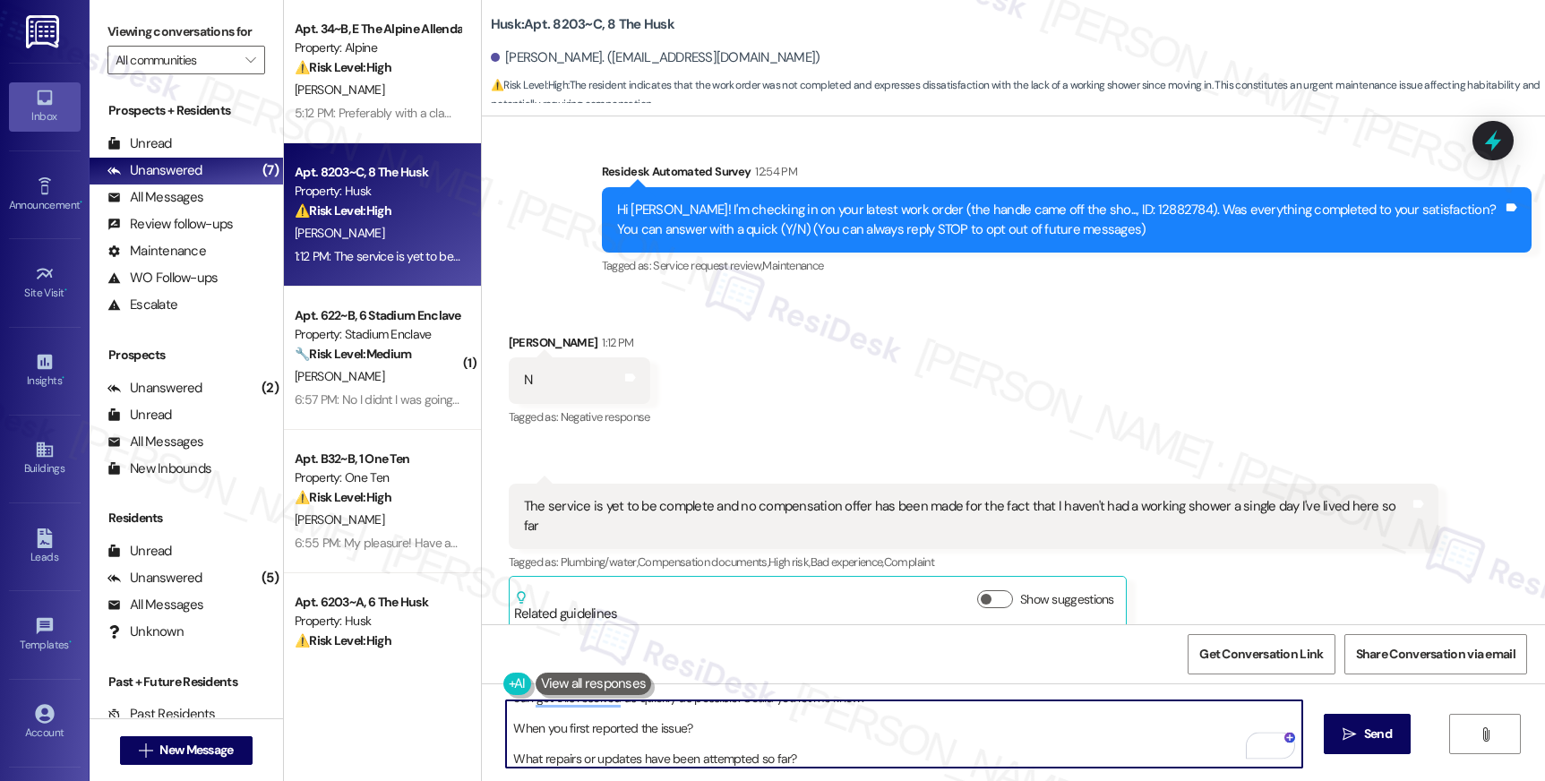
scroll to position [30, 0]
drag, startPoint x: 701, startPoint y: 718, endPoint x: 706, endPoint y: 727, distance: 10.0
click at [706, 727] on textarea "I’m really sorry to hear you’ve been without a working shower — that’s understa…" at bounding box center [903, 733] width 795 height 67
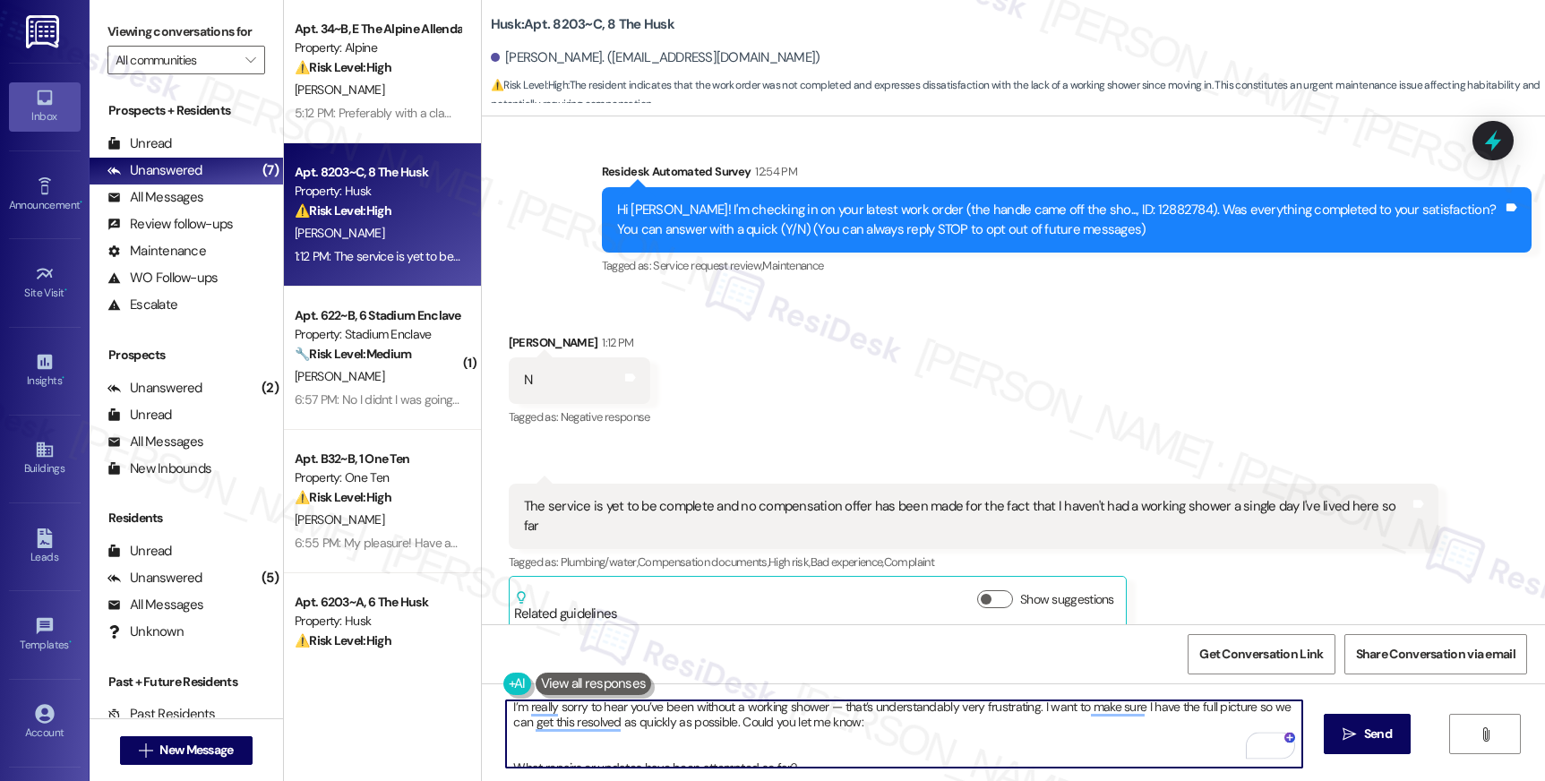
scroll to position [0, 0]
drag, startPoint x: 819, startPoint y: 713, endPoint x: 853, endPoint y: 730, distance: 38.9
click at [853, 730] on textarea "I’m really sorry to hear you’ve been without a working shower — that’s understa…" at bounding box center [903, 733] width 795 height 67
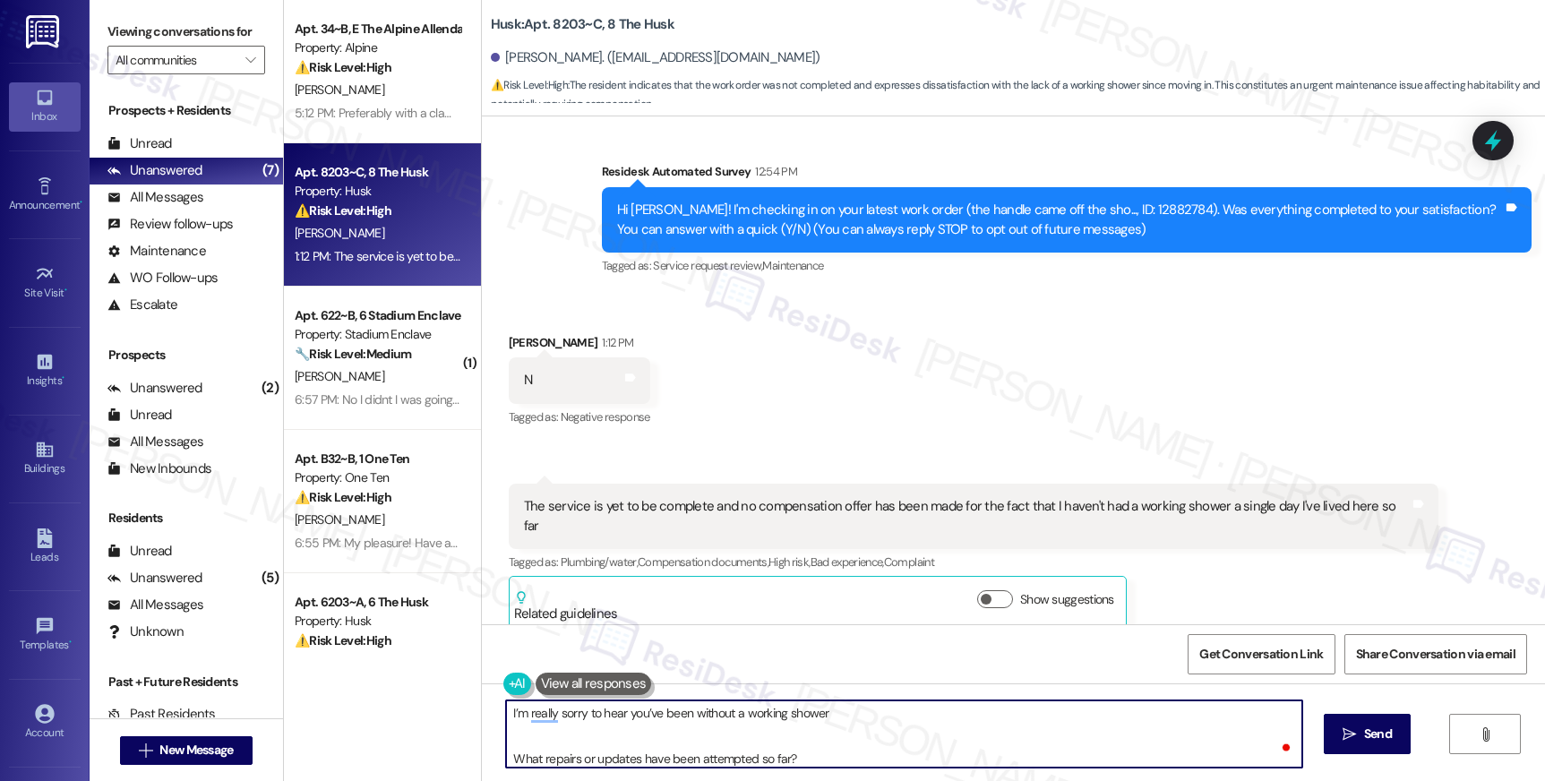
click at [506, 759] on textarea "I’m really sorry to hear you’ve been without a working shower What repairs or u…" at bounding box center [903, 733] width 795 height 67
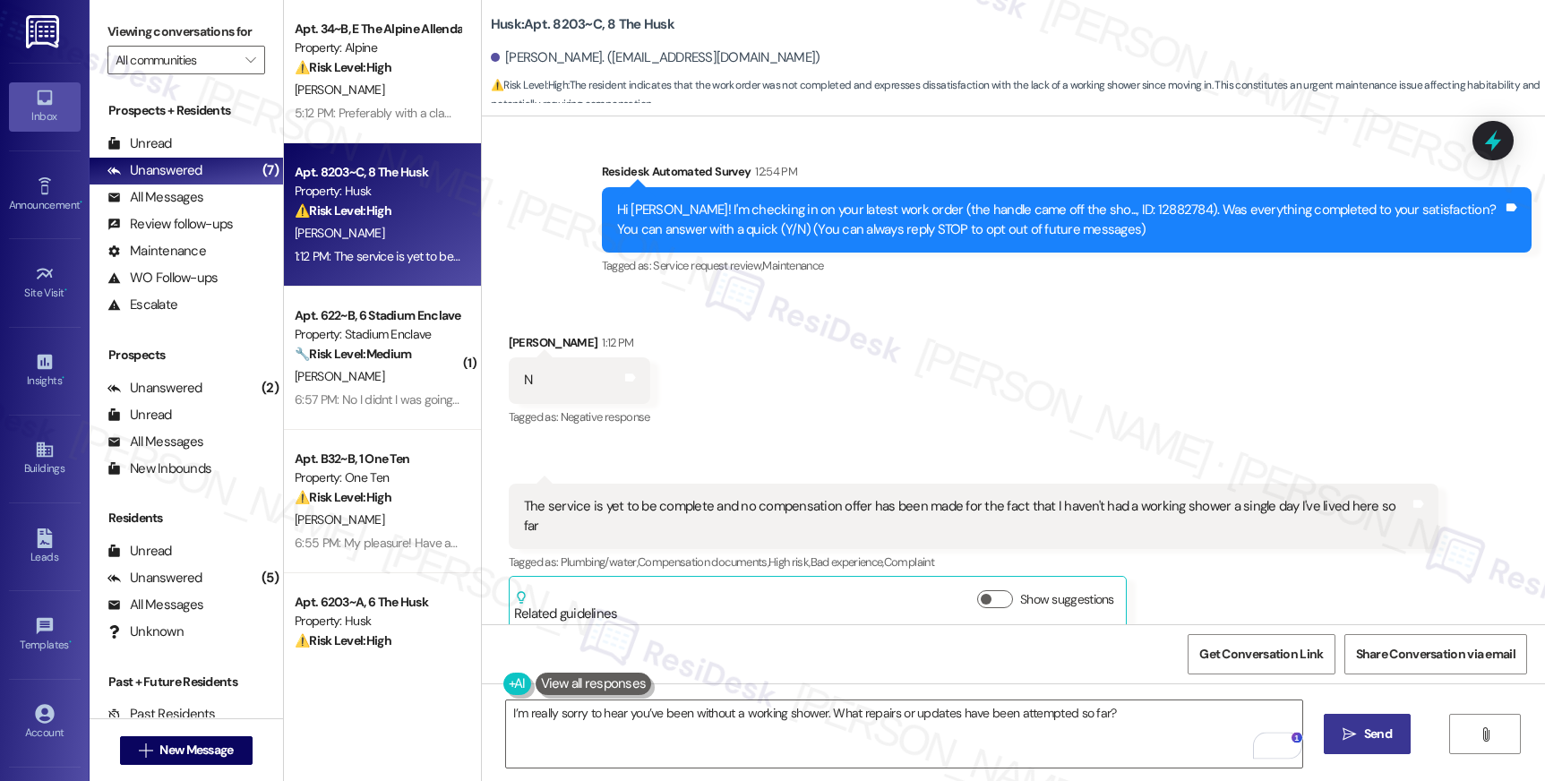
click at [1376, 724] on button " Send" at bounding box center [1367, 734] width 87 height 40
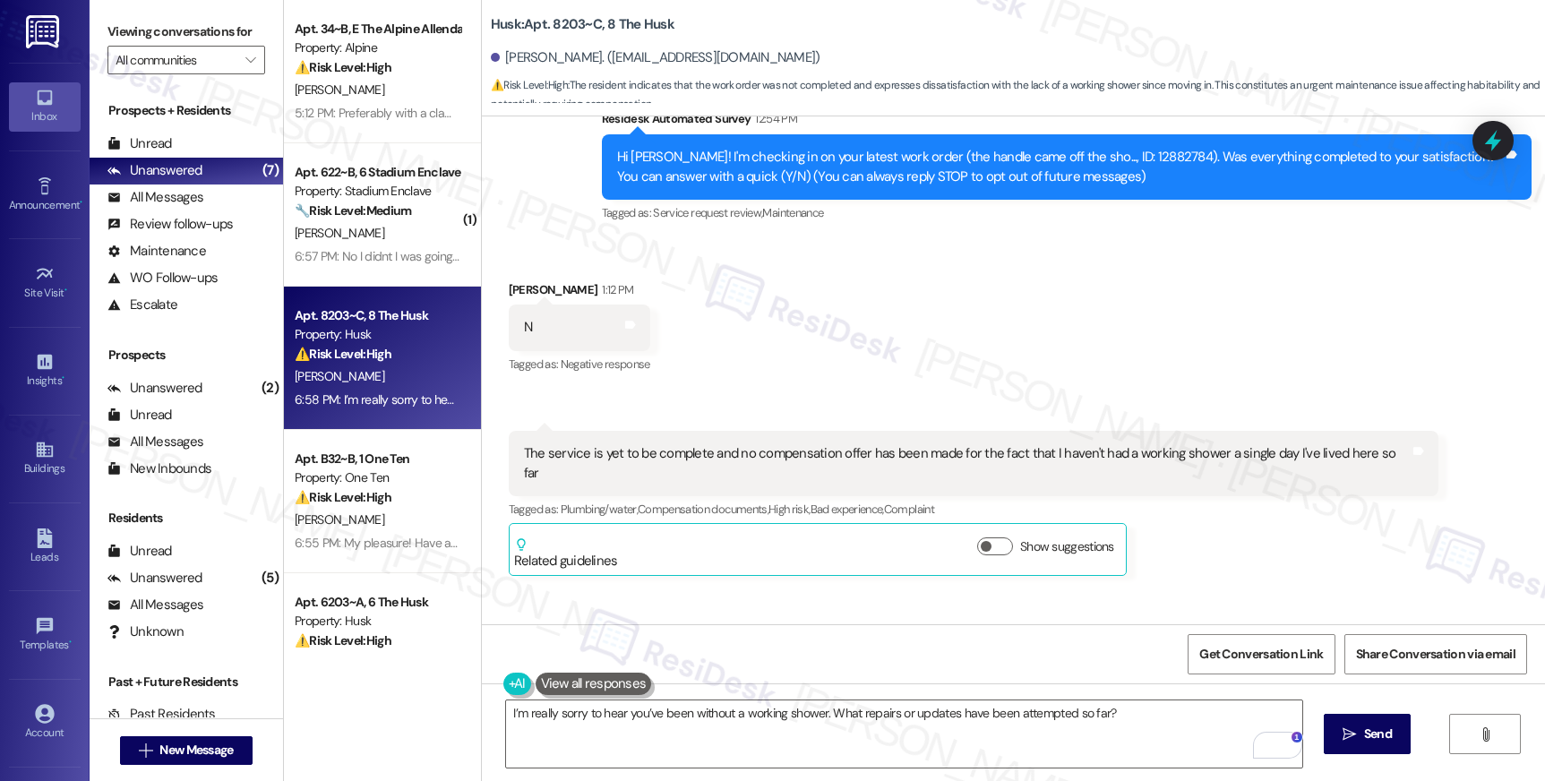
scroll to position [274, 0]
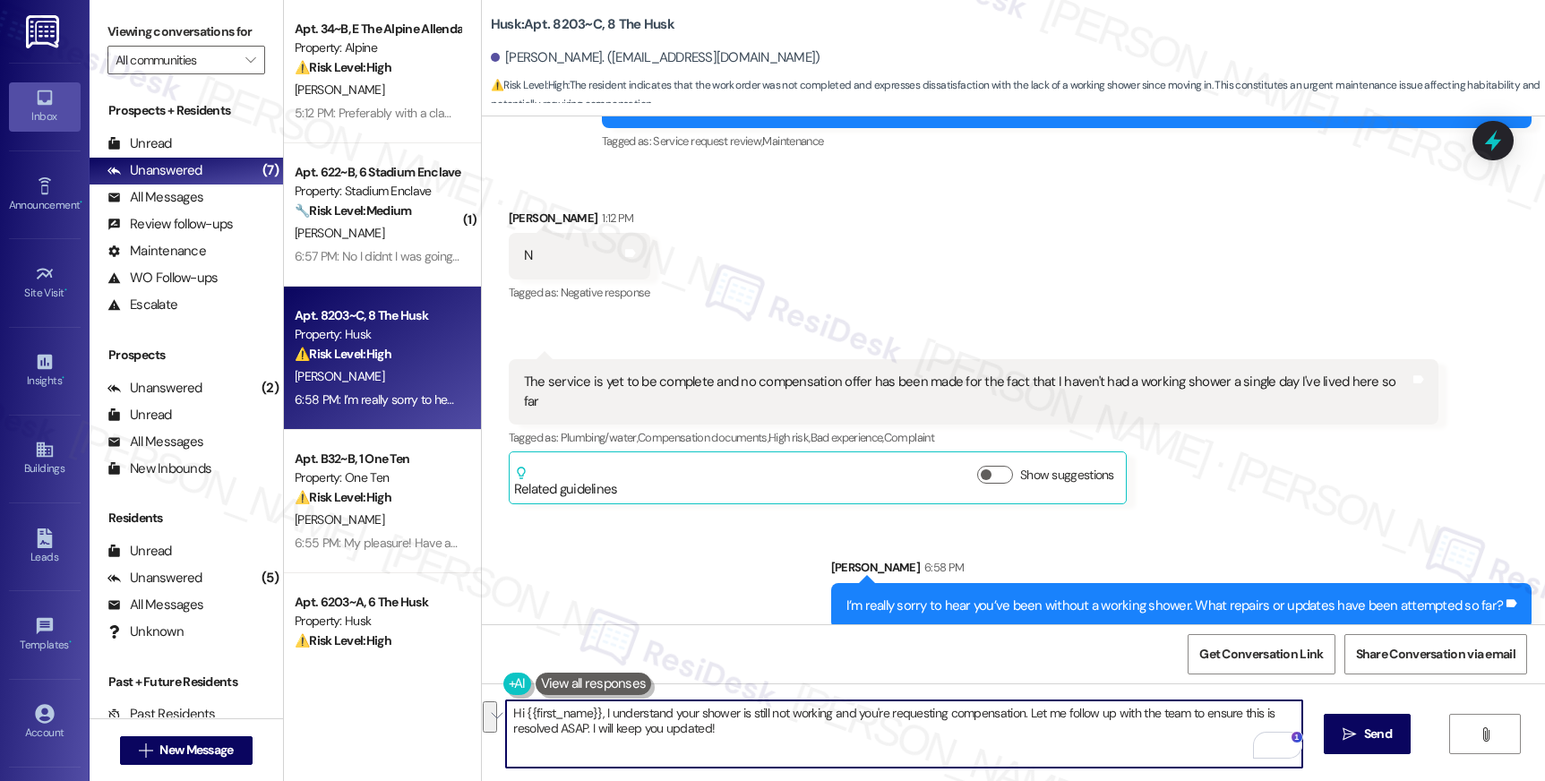
drag, startPoint x: 720, startPoint y: 724, endPoint x: 519, endPoint y: 685, distance: 205.1
click at [496, 699] on div "Hi {{first_name}}, I understand your shower is still not working and you're req…" at bounding box center [894, 733] width 797 height 69
paste textarea "Whether maintenance has given you any timeline for completion?"
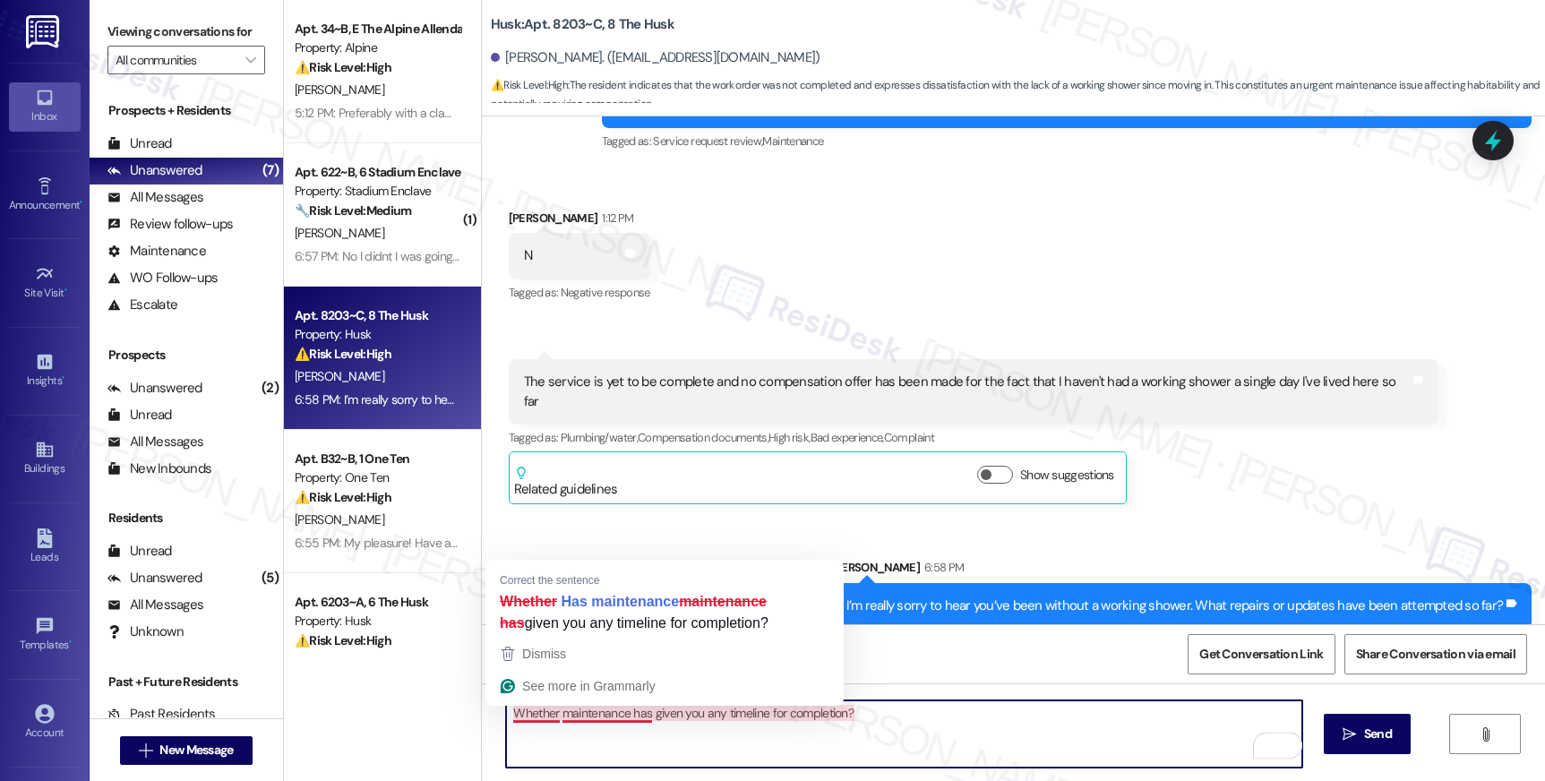
drag, startPoint x: 545, startPoint y: 708, endPoint x: 484, endPoint y: 699, distance: 61.7
click at [496, 699] on div "Whether maintenance has given you any timeline for completion?" at bounding box center [894, 733] width 797 height 69
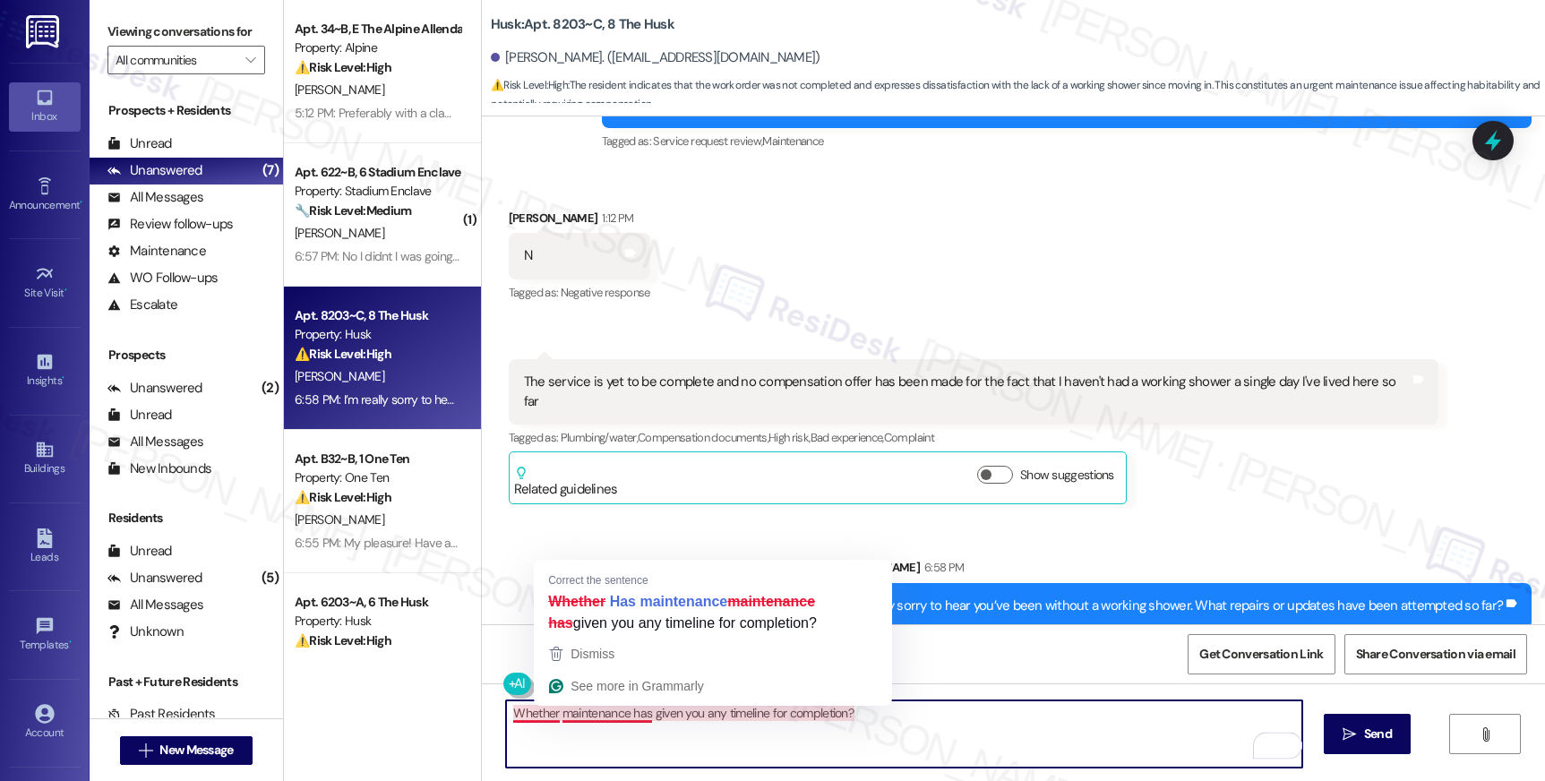
click at [619, 713] on textarea "Whether maintenance has given you any timeline for completion?" at bounding box center [903, 733] width 795 height 67
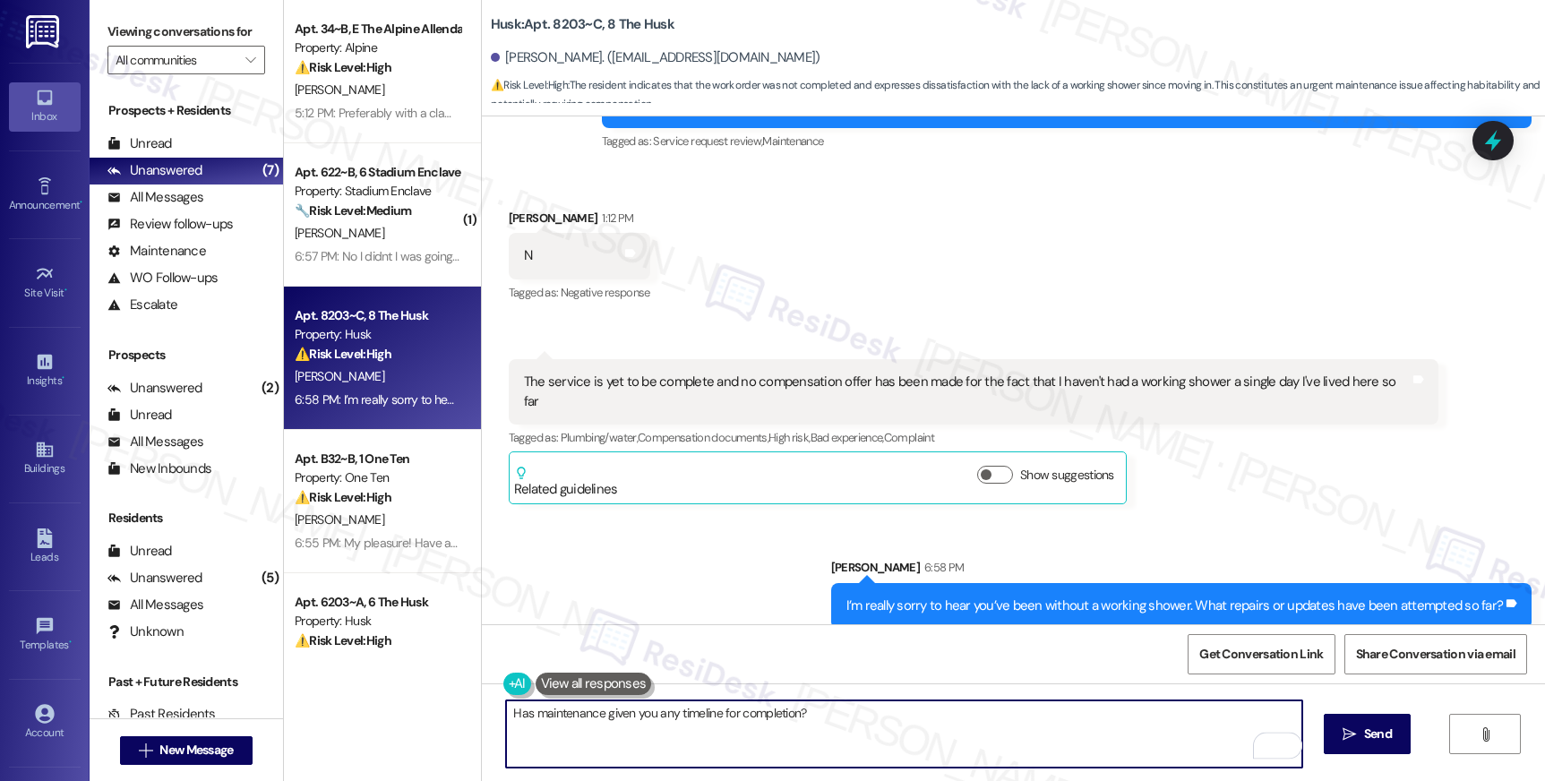
click at [849, 715] on textarea "Has maintenance given you any timeline for completion?" at bounding box center [903, 733] width 795 height 67
type textarea "Has maintenance given you any timeline for completion?"
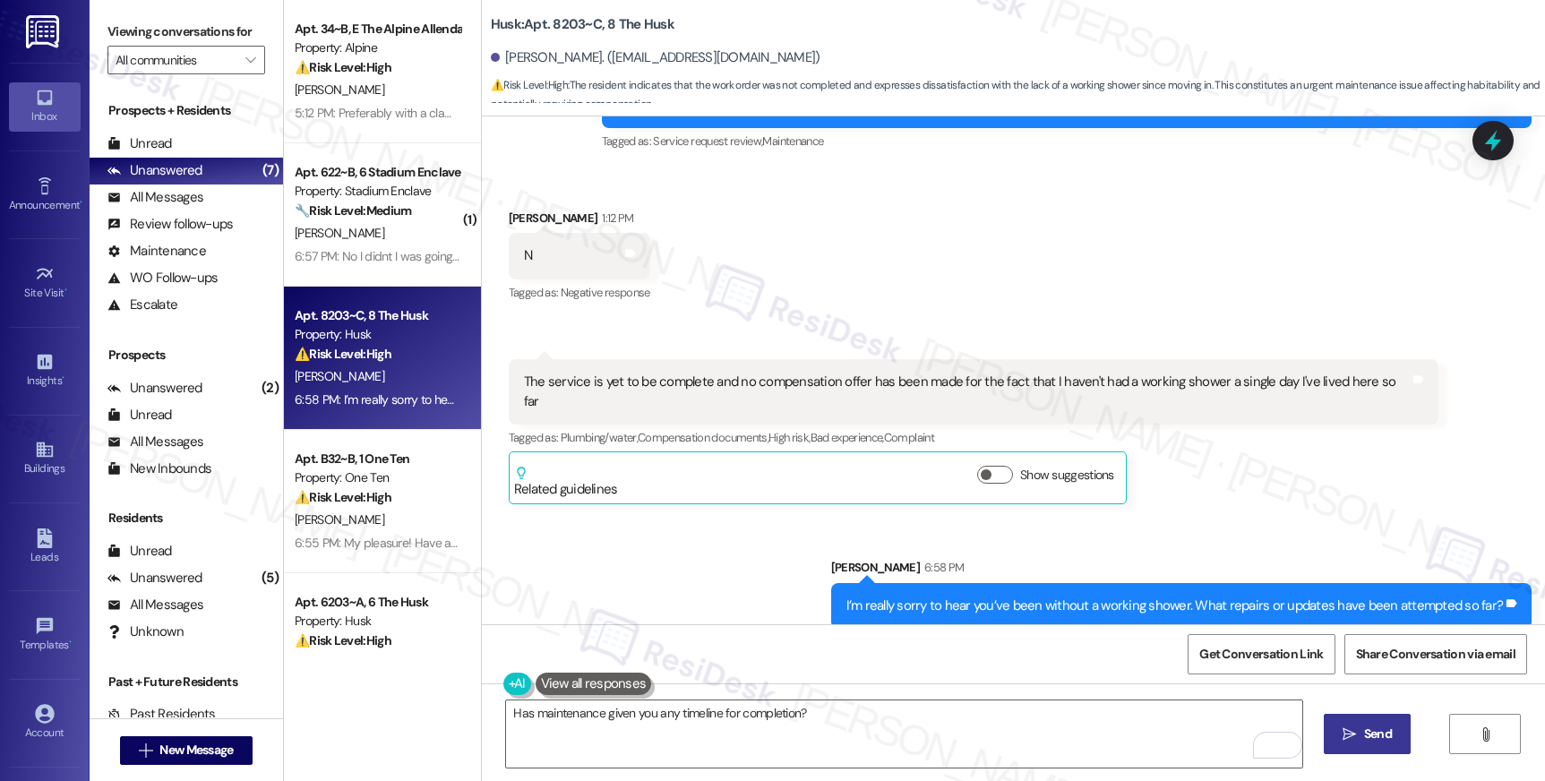
click at [1360, 735] on span "Send" at bounding box center [1377, 734] width 35 height 19
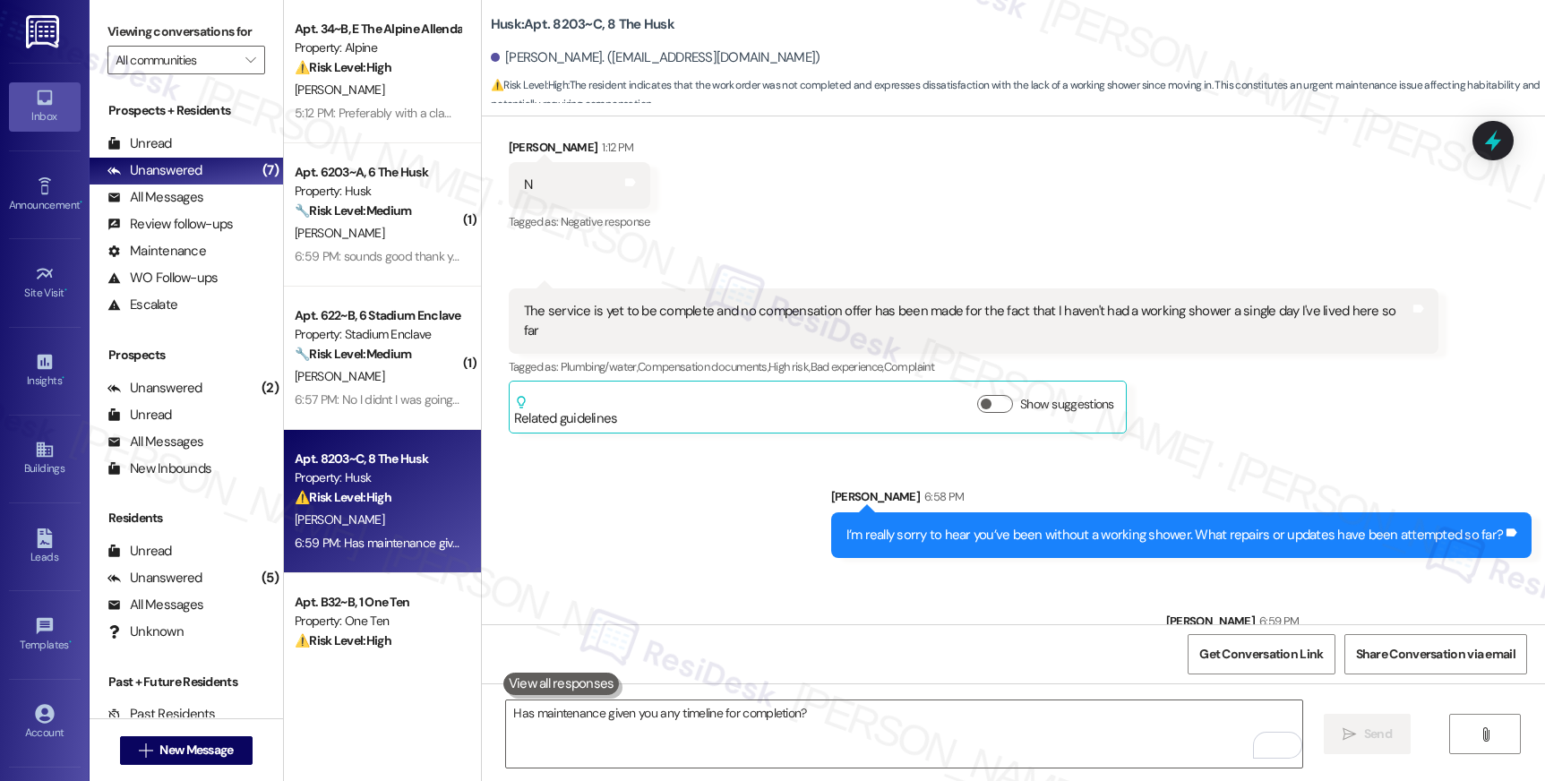
scroll to position [399, 0]
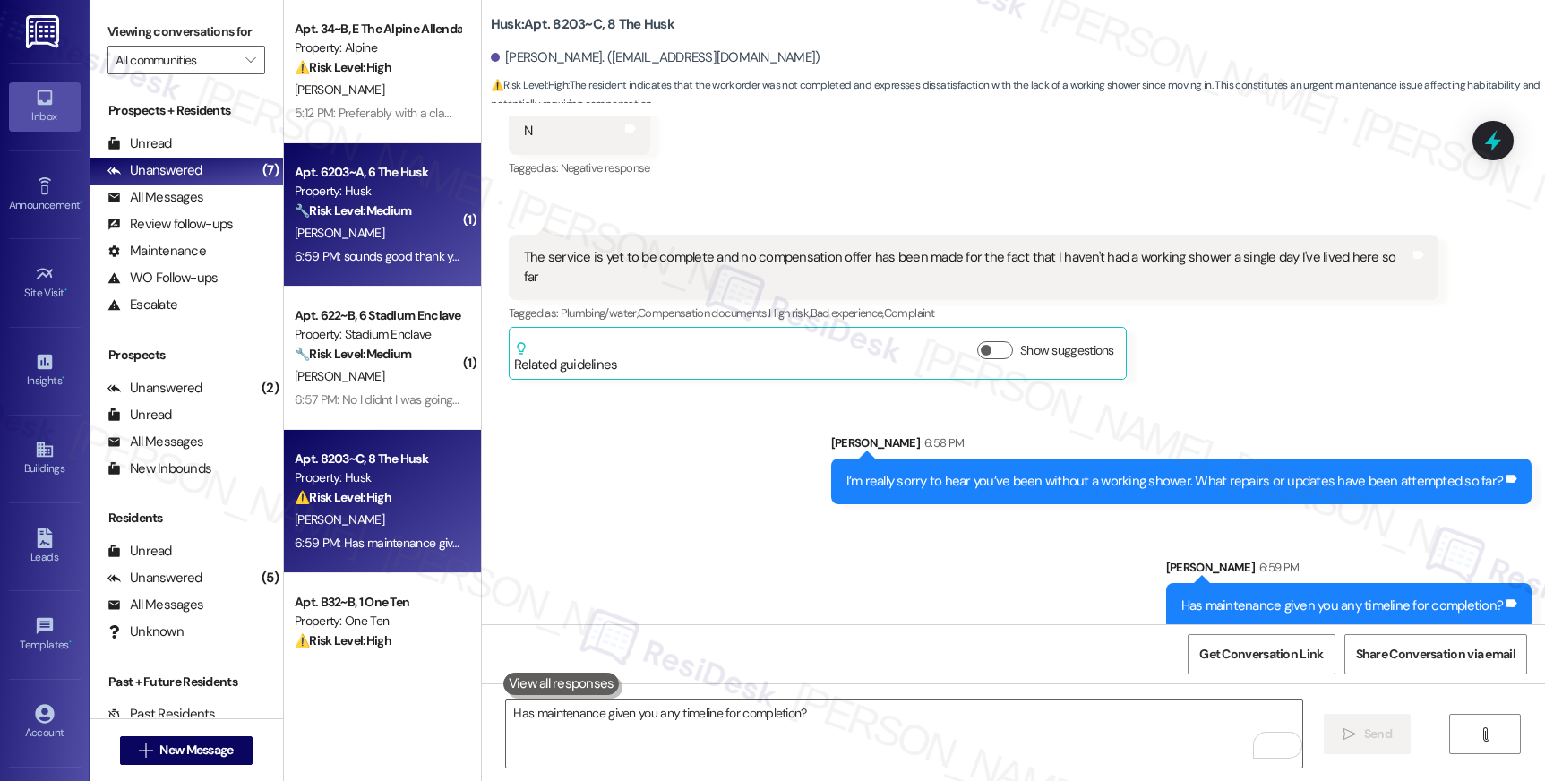
click at [364, 227] on div "[PERSON_NAME]" at bounding box center [377, 233] width 169 height 22
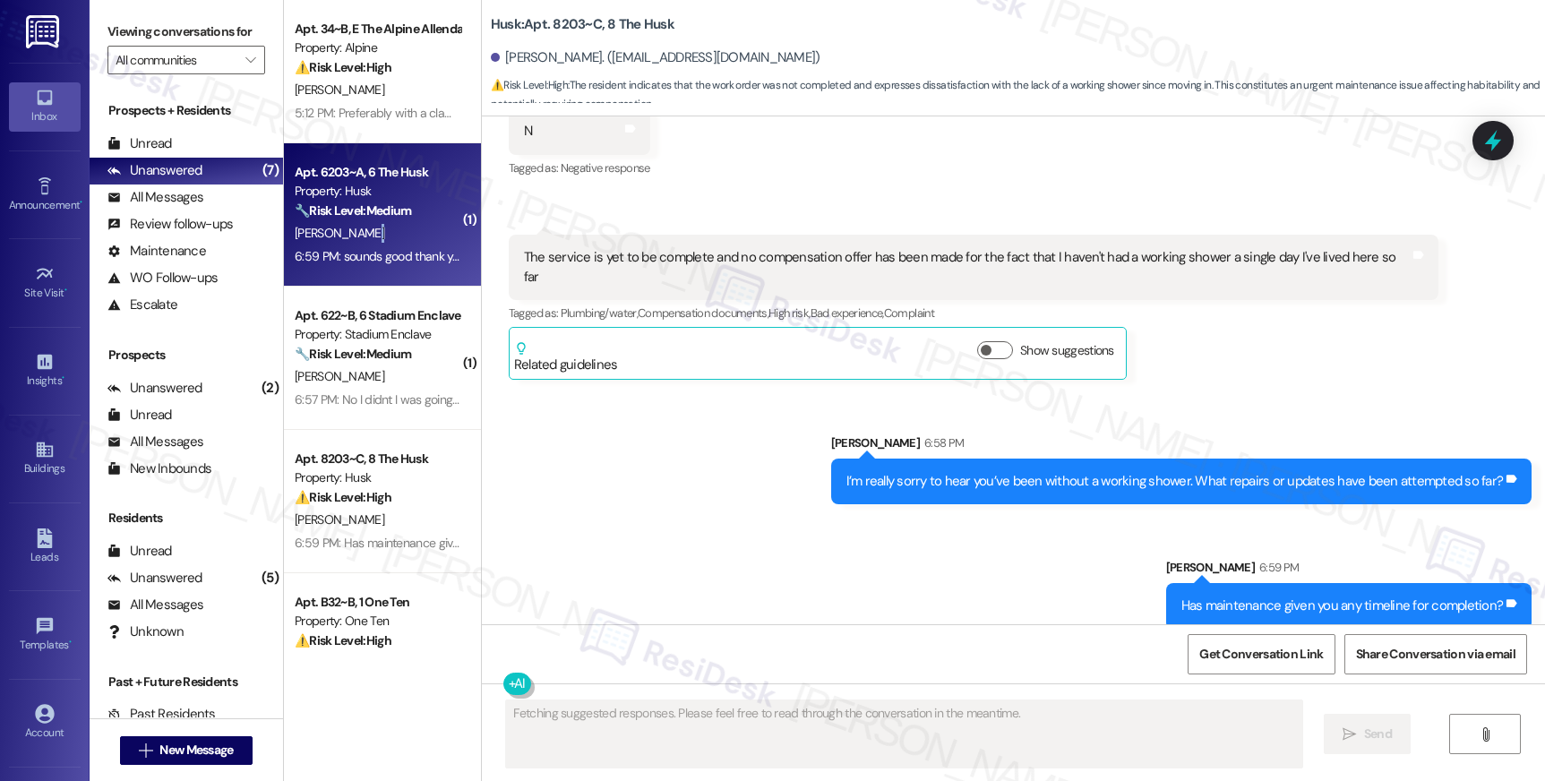
click at [364, 227] on div "[PERSON_NAME]" at bounding box center [377, 233] width 169 height 22
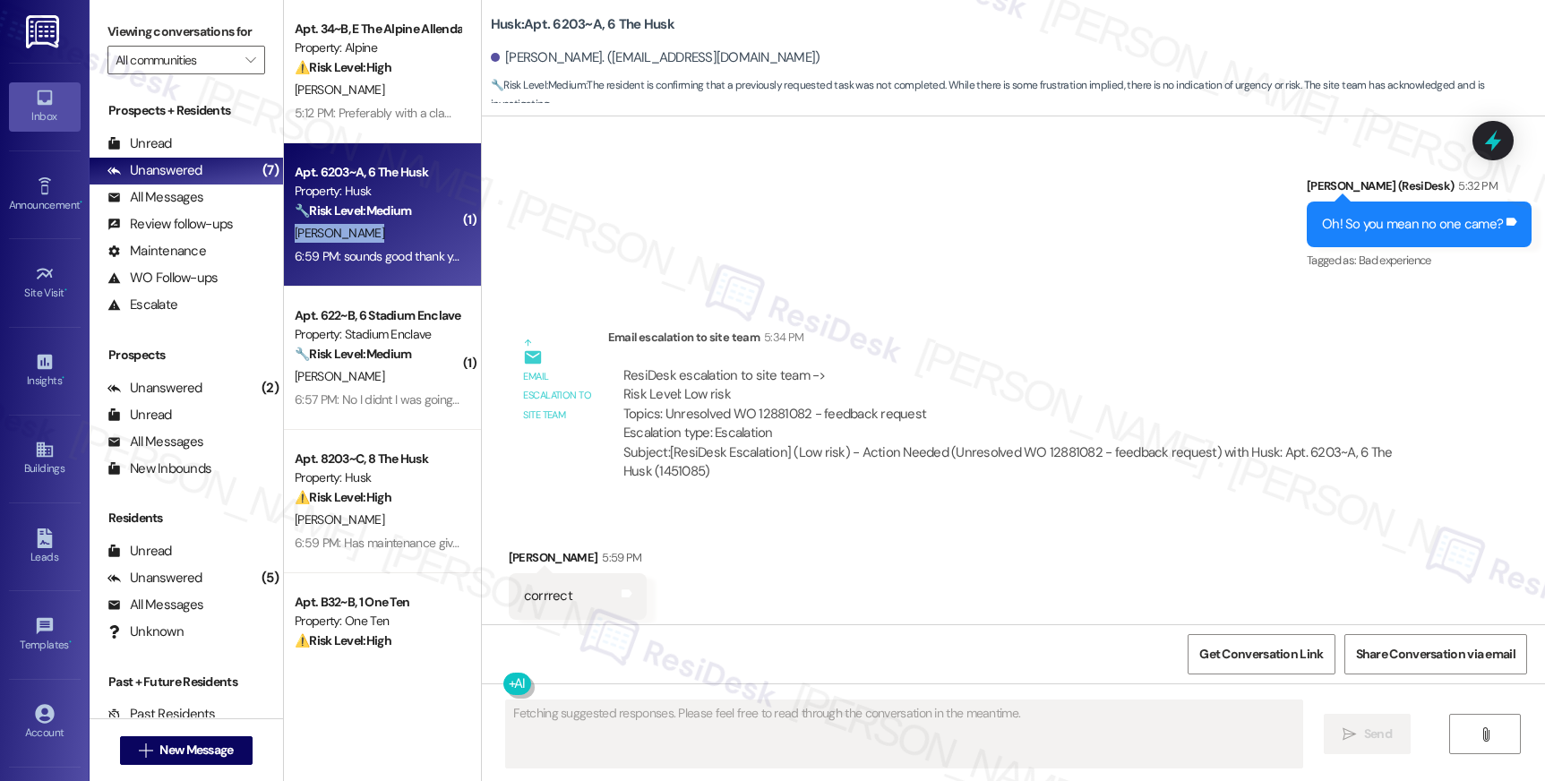
click at [364, 227] on div "[PERSON_NAME]" at bounding box center [377, 233] width 169 height 22
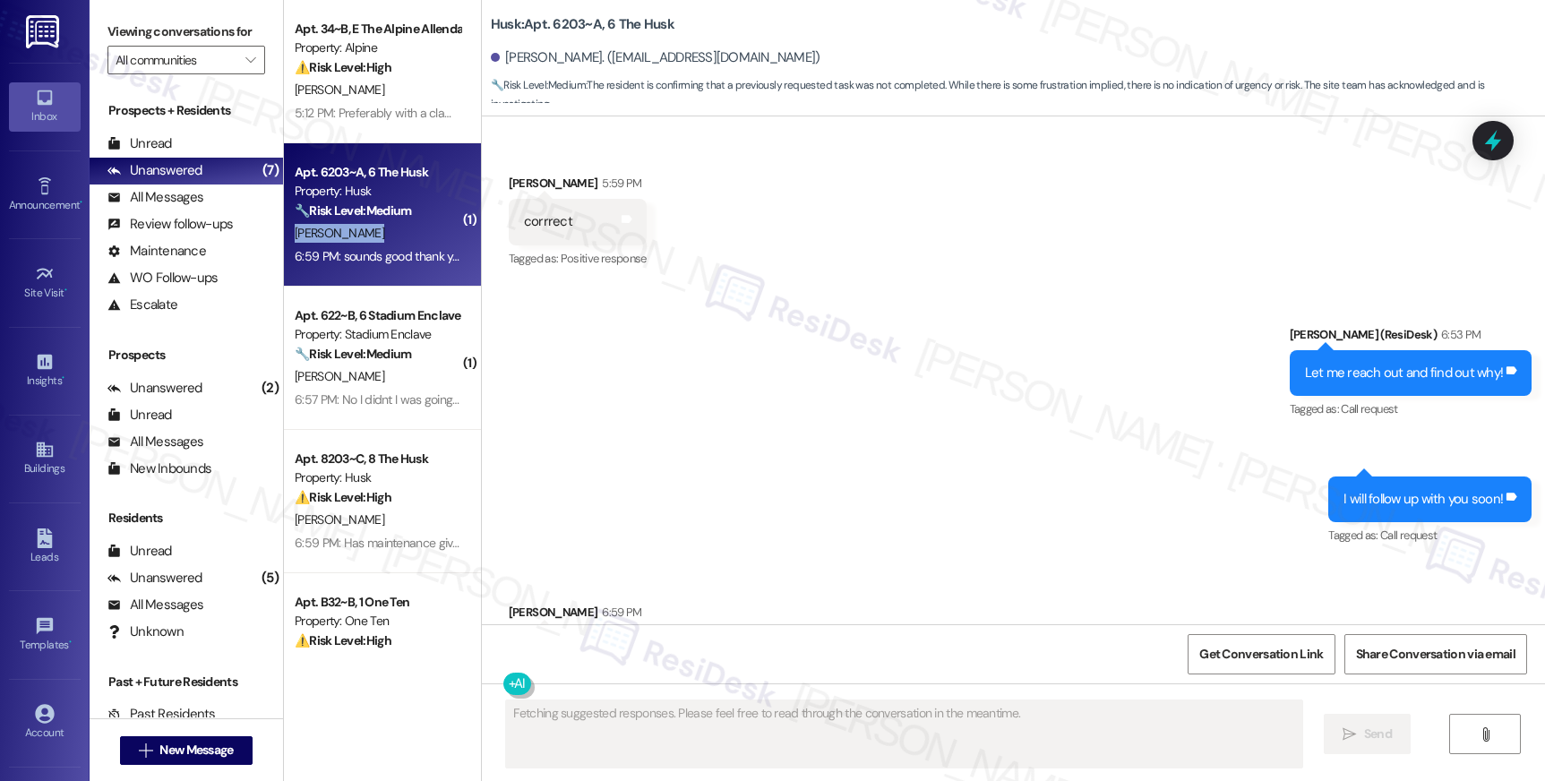
click at [364, 227] on div "[PERSON_NAME]" at bounding box center [377, 233] width 169 height 22
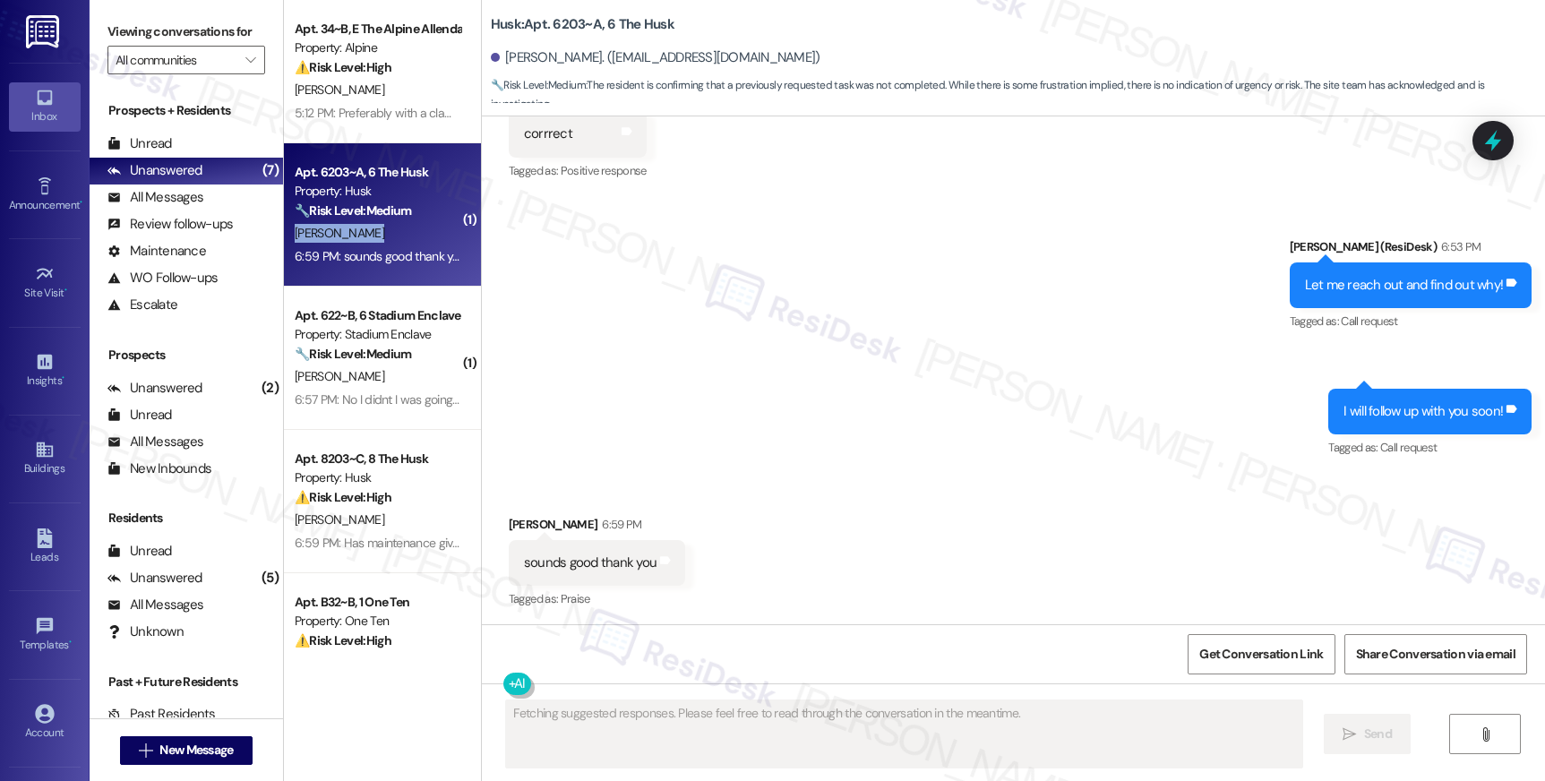
click at [364, 227] on div "[PERSON_NAME]" at bounding box center [377, 233] width 169 height 22
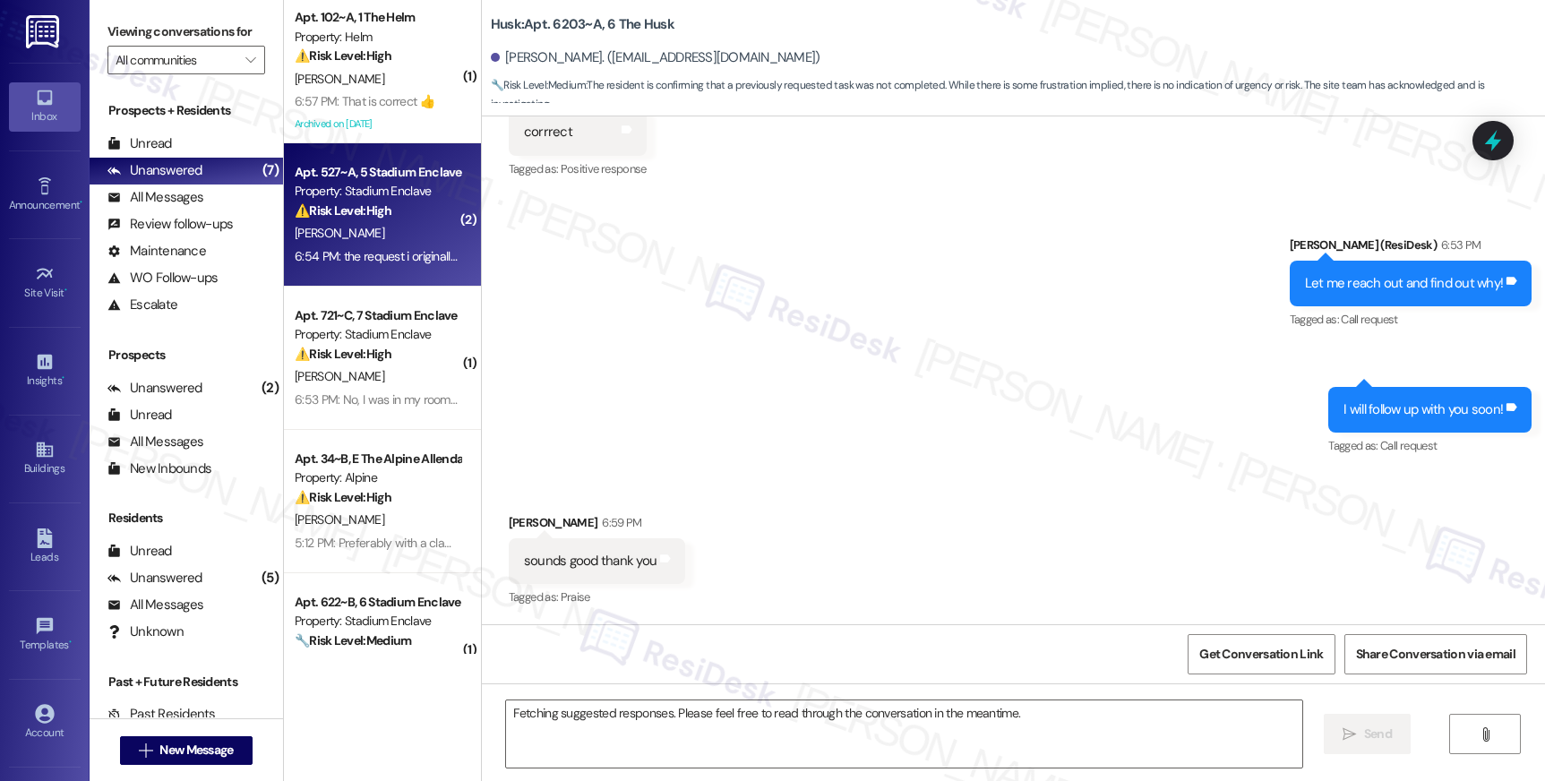
click at [364, 227] on div "[PERSON_NAME]" at bounding box center [377, 233] width 169 height 22
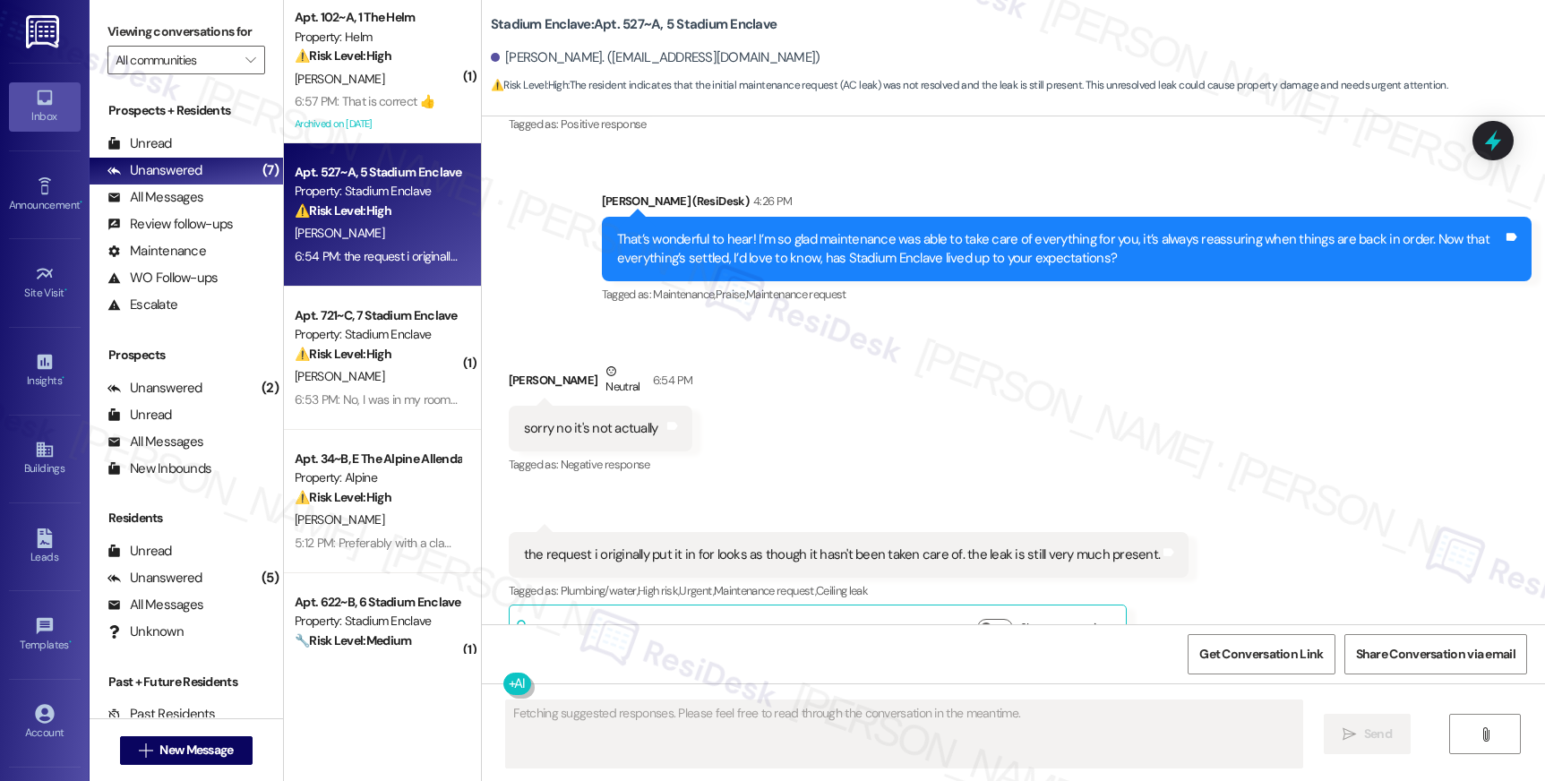
scroll to position [3872, 0]
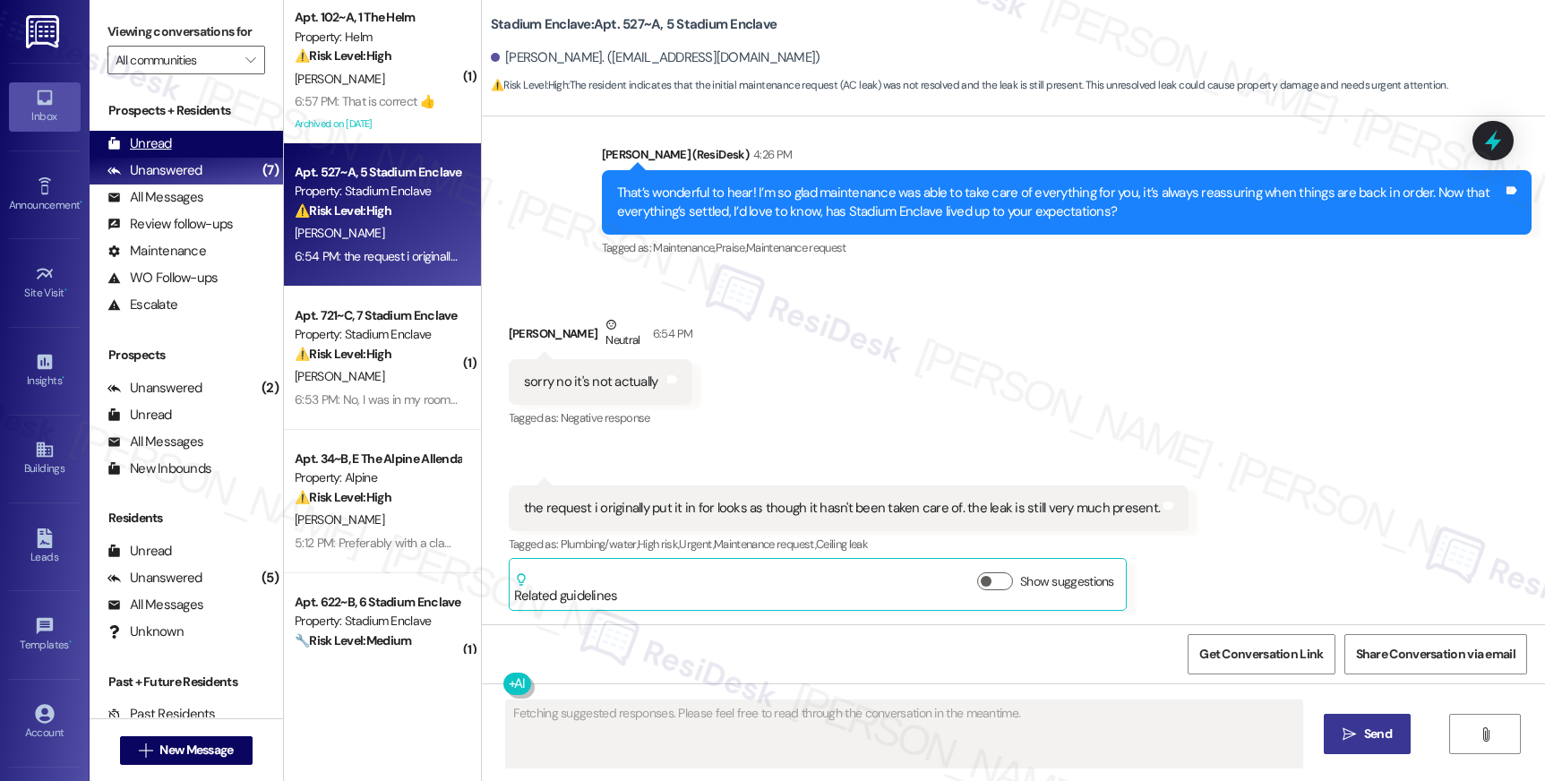
click at [163, 153] on div "Unread" at bounding box center [139, 143] width 64 height 19
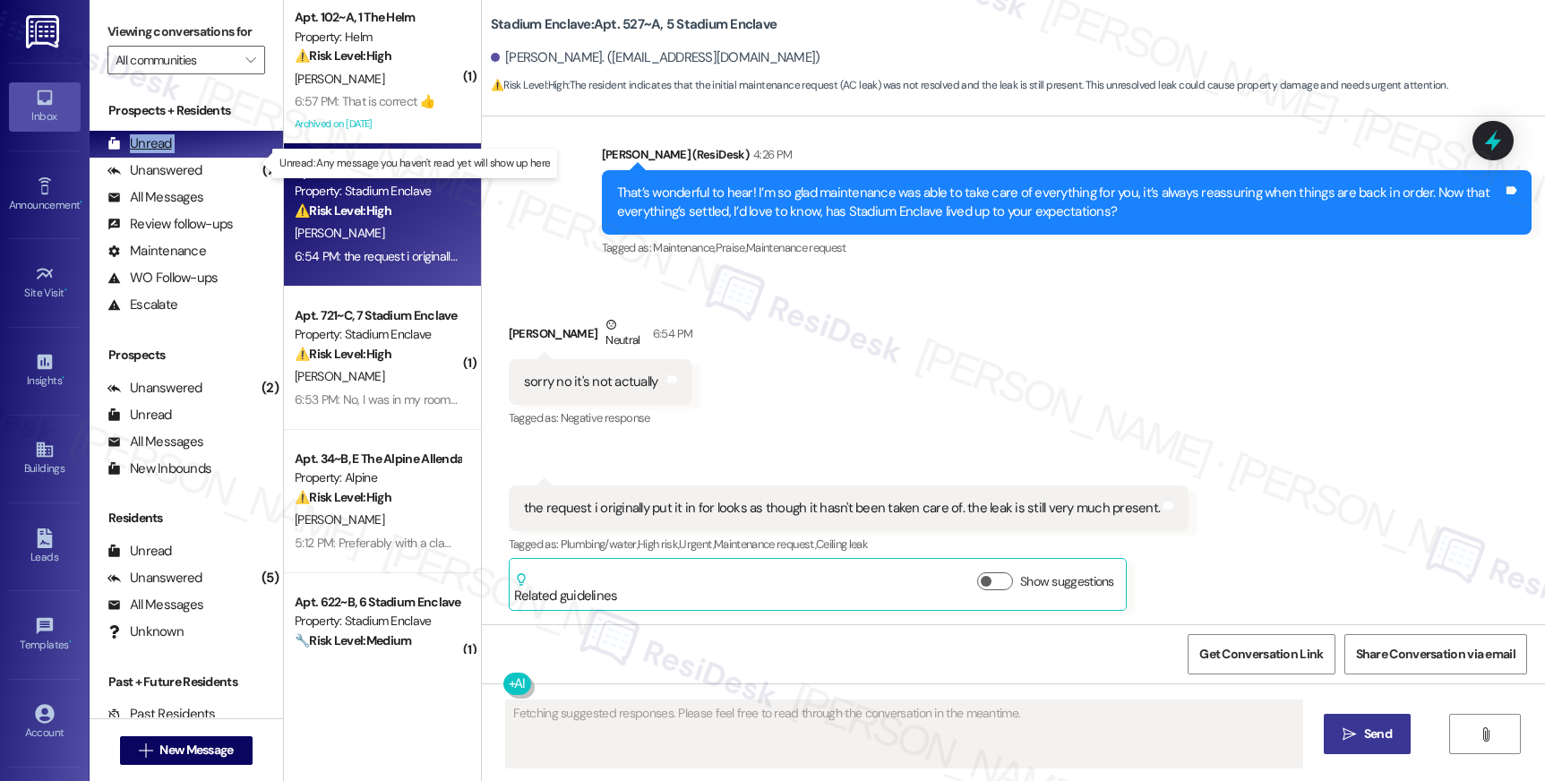
click at [163, 153] on div "Unread" at bounding box center [139, 143] width 64 height 19
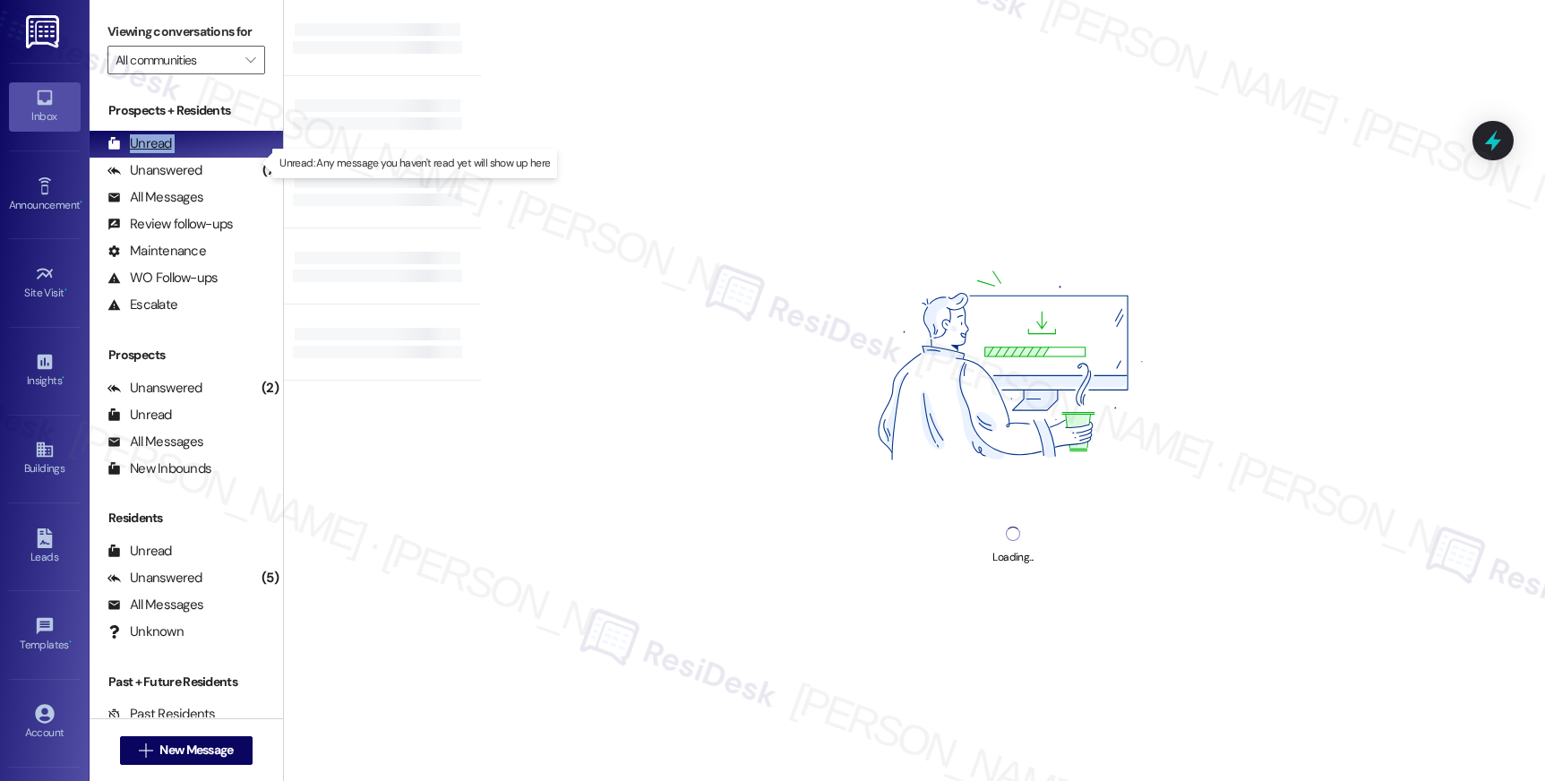
click at [163, 153] on div "Unread" at bounding box center [139, 143] width 64 height 19
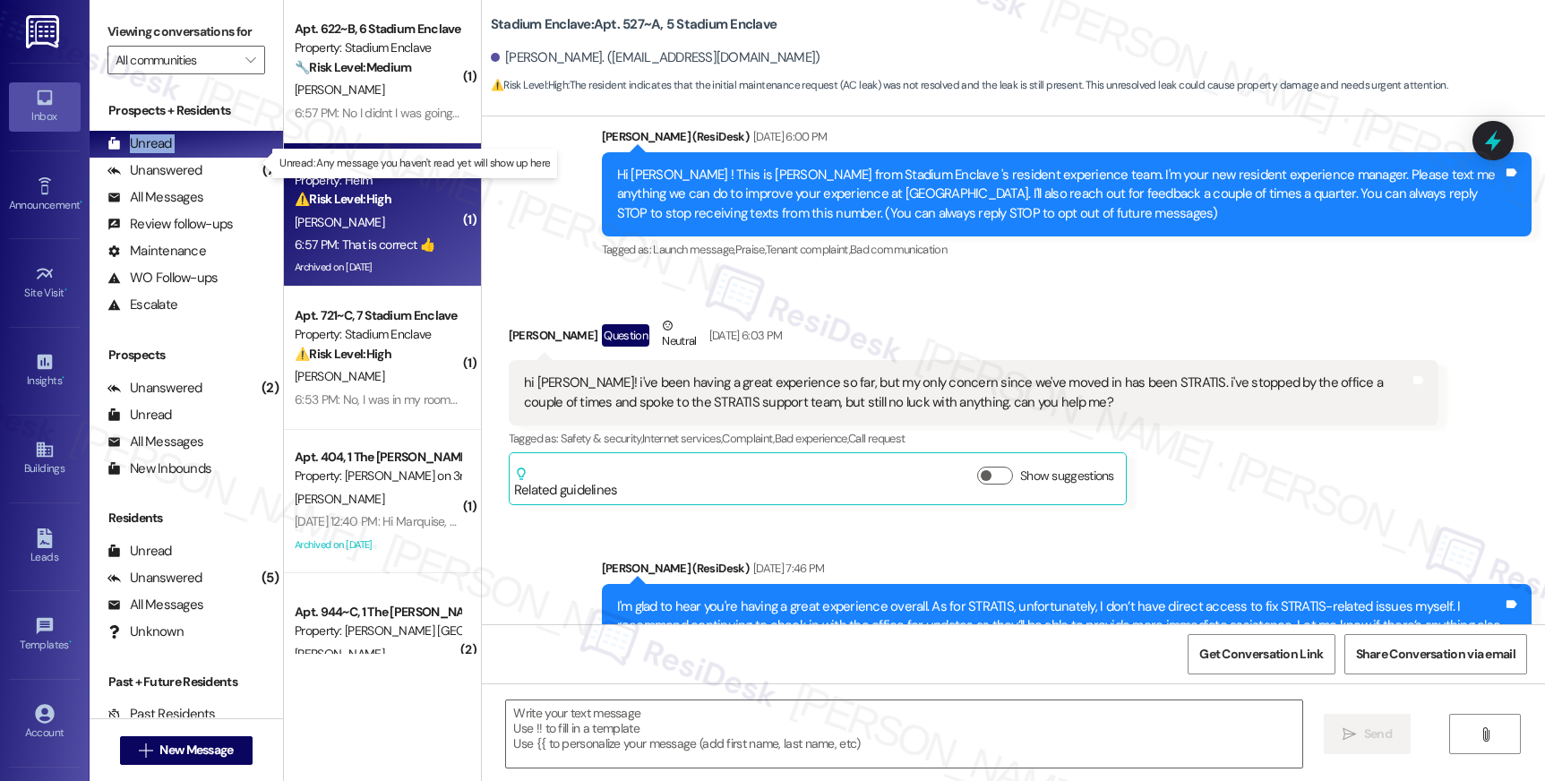
type textarea "Fetching suggested responses. Please feel free to read through the conversation…"
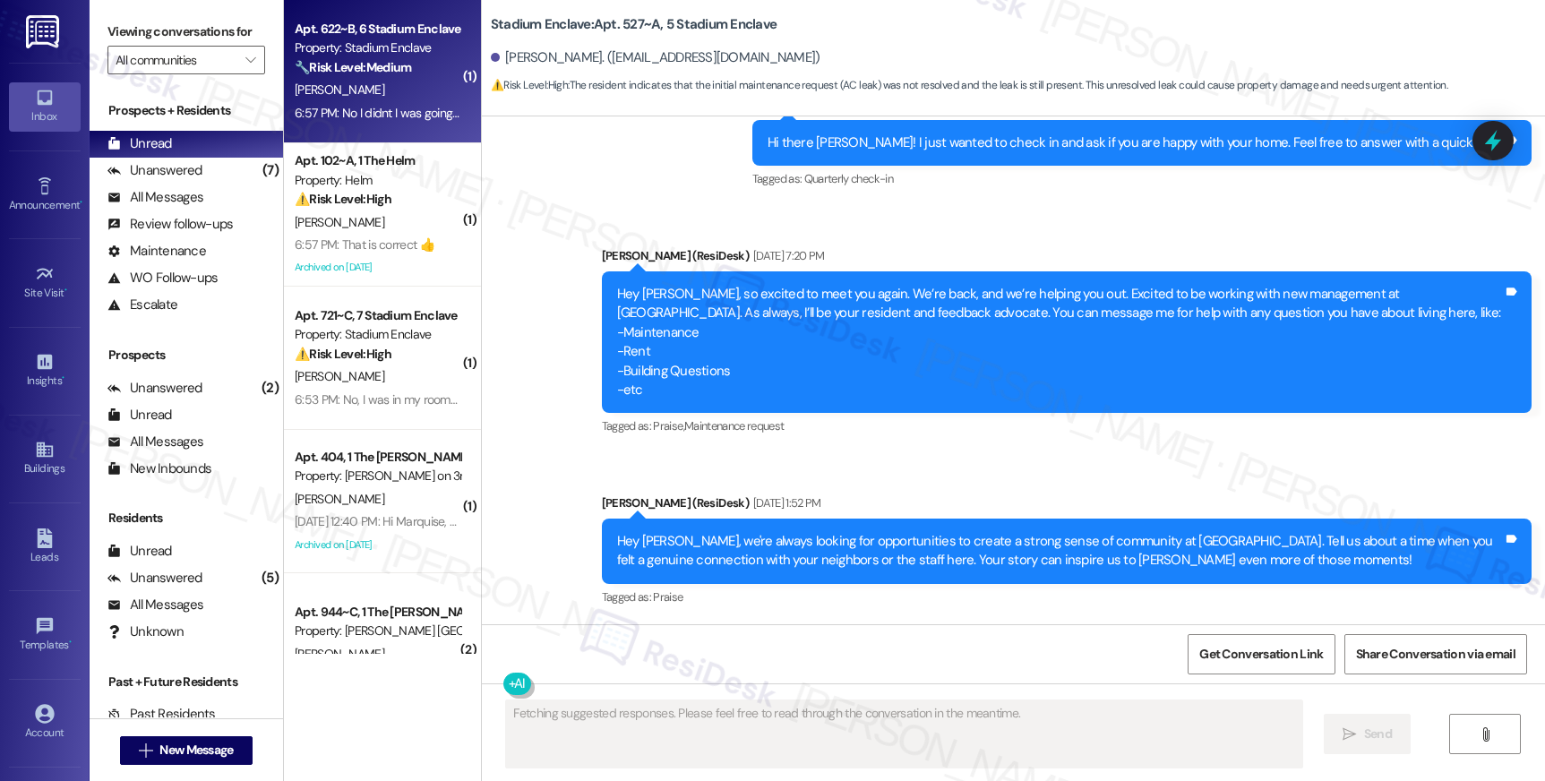
click at [328, 111] on div "6:57 PM: No I didnt I was going to wait to see if next week this got resolved b…" at bounding box center [590, 113] width 590 height 16
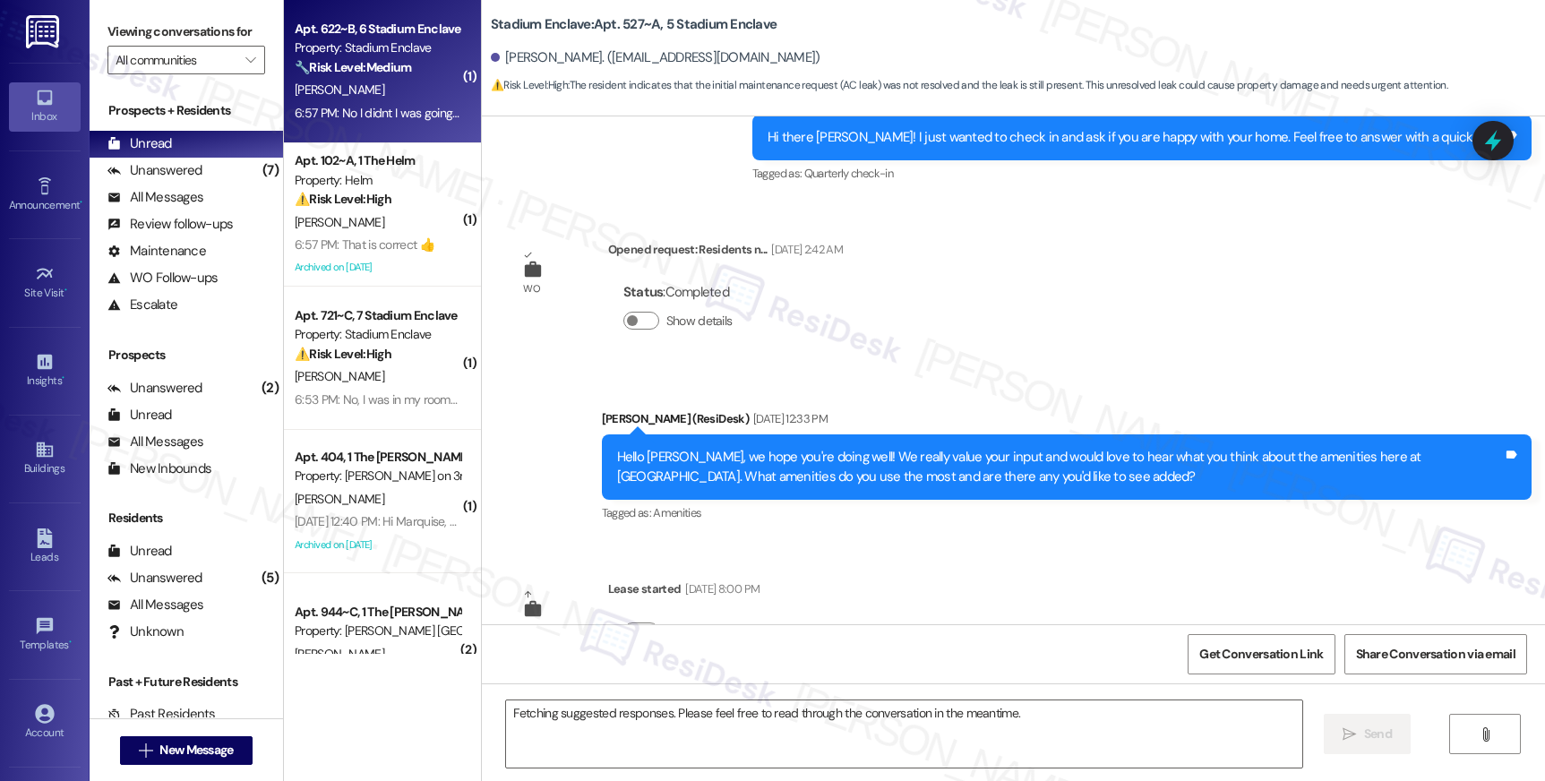
click at [328, 111] on div "6:57 PM: No I didnt I was going to wait to see if next week this got resolved b…" at bounding box center [590, 113] width 590 height 16
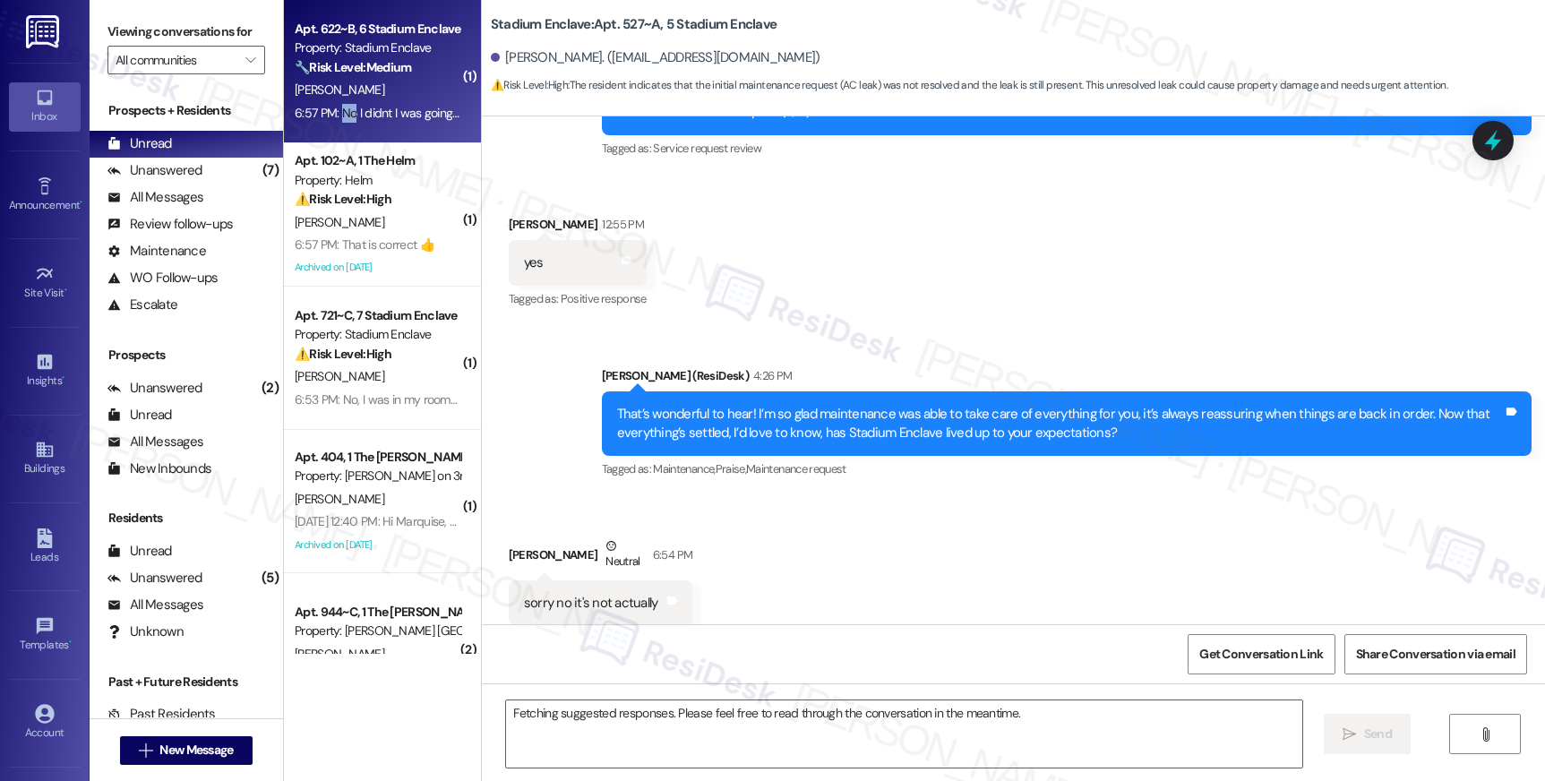
click at [328, 111] on div "6:57 PM: No I didnt I was going to wait to see if next week this got resolved b…" at bounding box center [590, 113] width 590 height 16
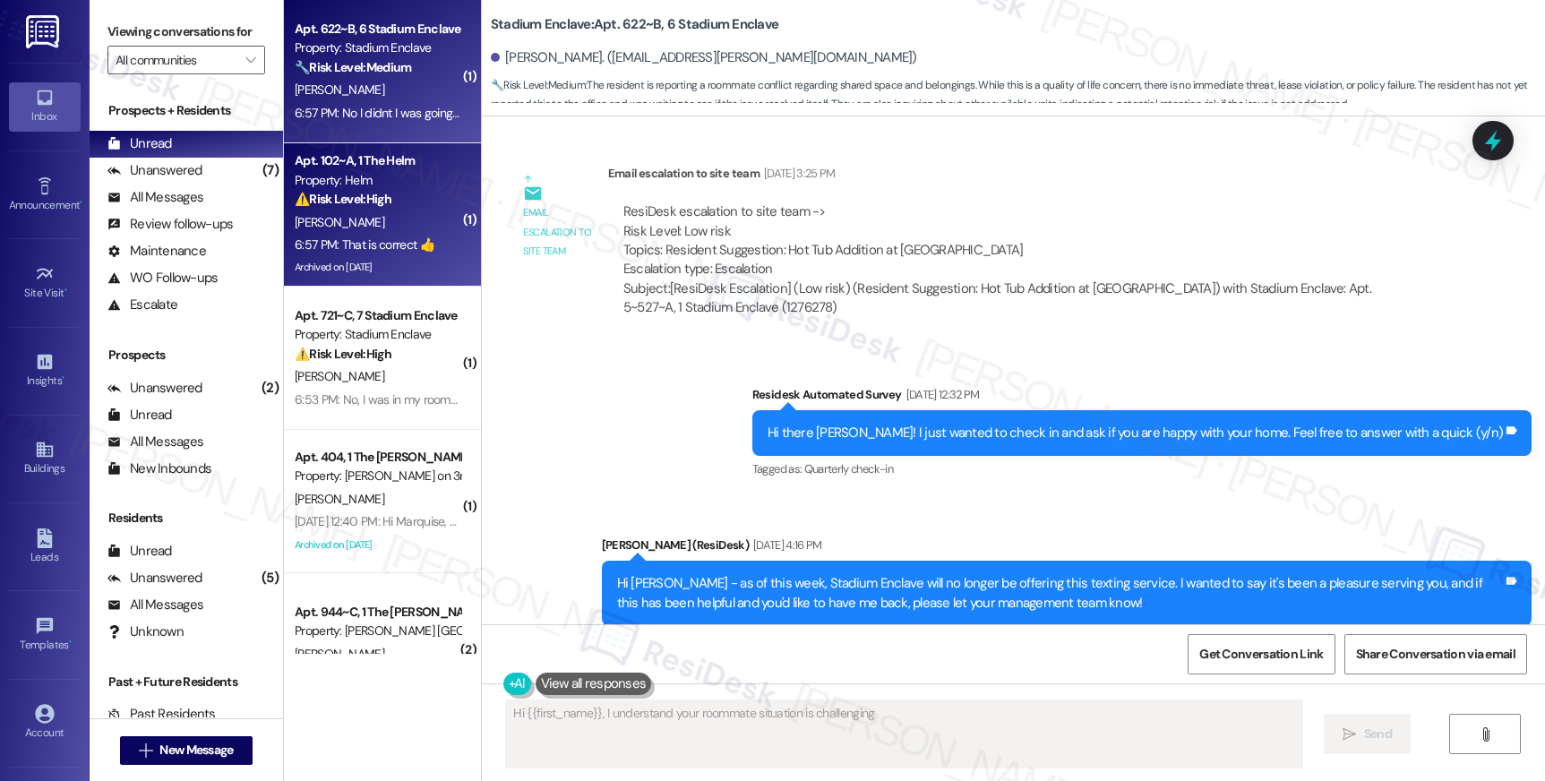
type textarea "Hi {{first_name}}, I understand your roommate situation is challenging."
click at [354, 208] on div "⚠️ Risk Level: High The resident indicates that a previously submitted work ord…" at bounding box center [378, 199] width 166 height 19
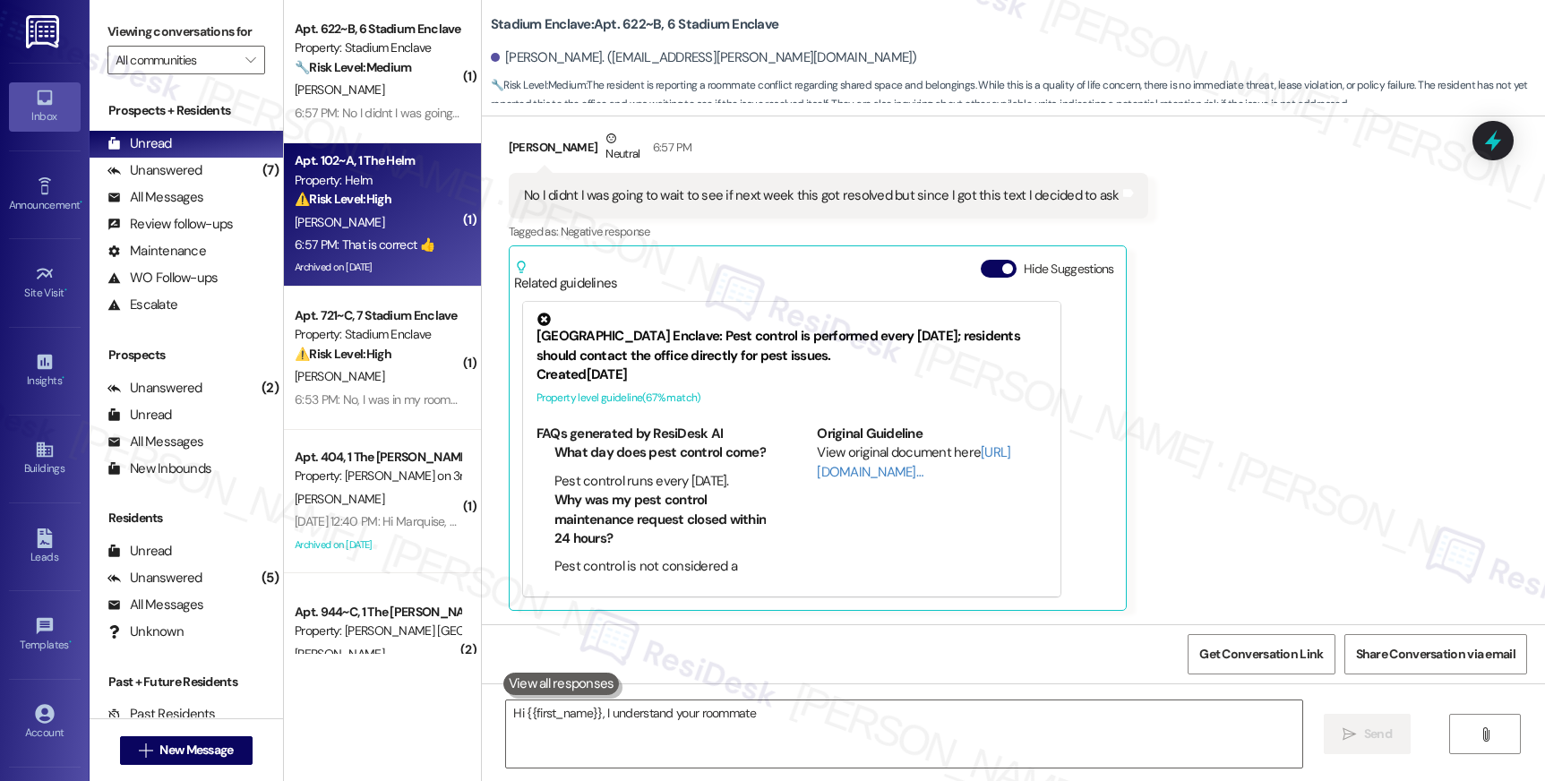
click at [354, 208] on div "⚠️ Risk Level: High The resident indicates that a previously submitted work ord…" at bounding box center [378, 199] width 166 height 19
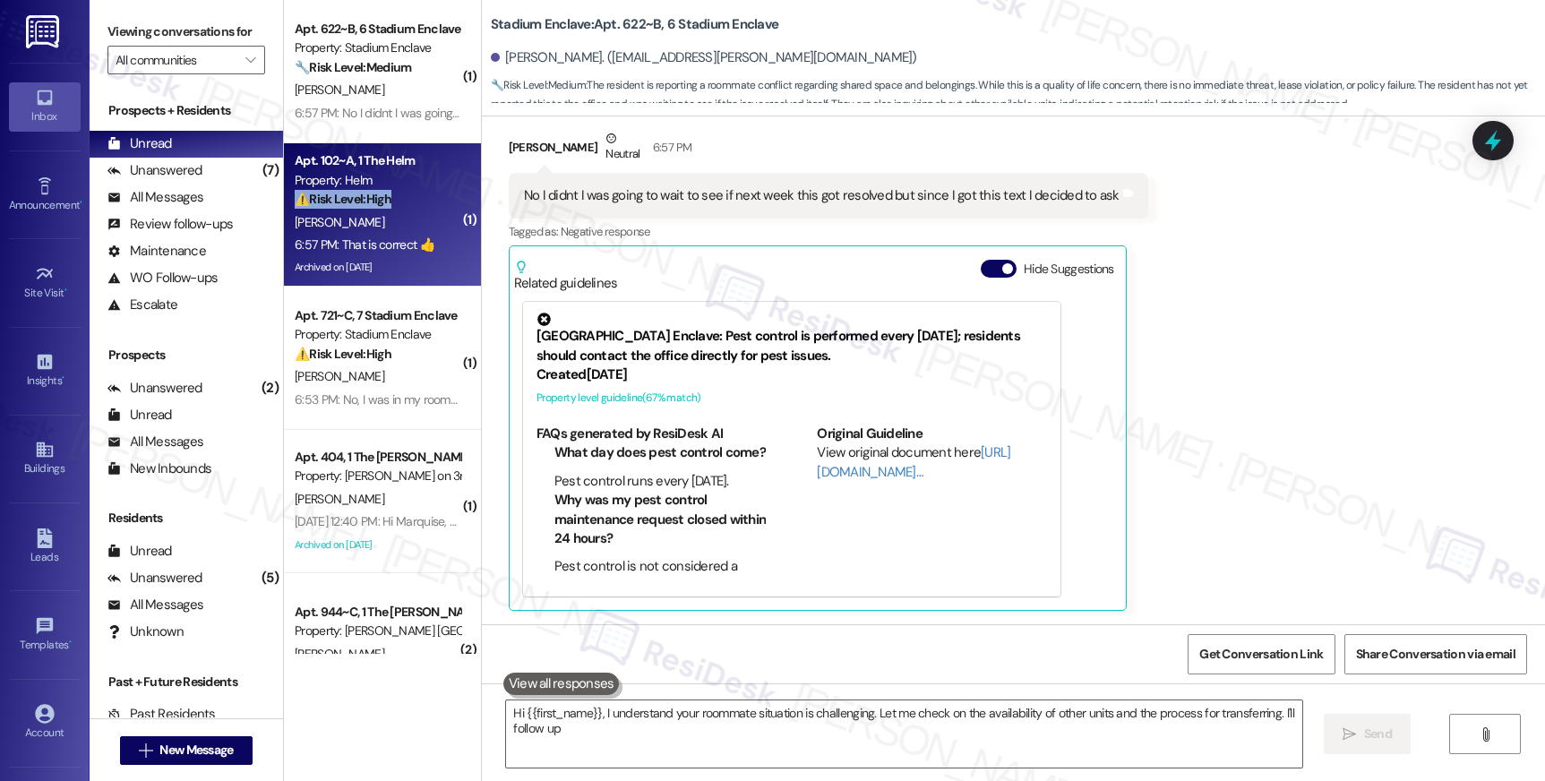
click at [354, 208] on div "⚠️ Risk Level: High The resident indicates that a previously submitted work ord…" at bounding box center [378, 199] width 166 height 19
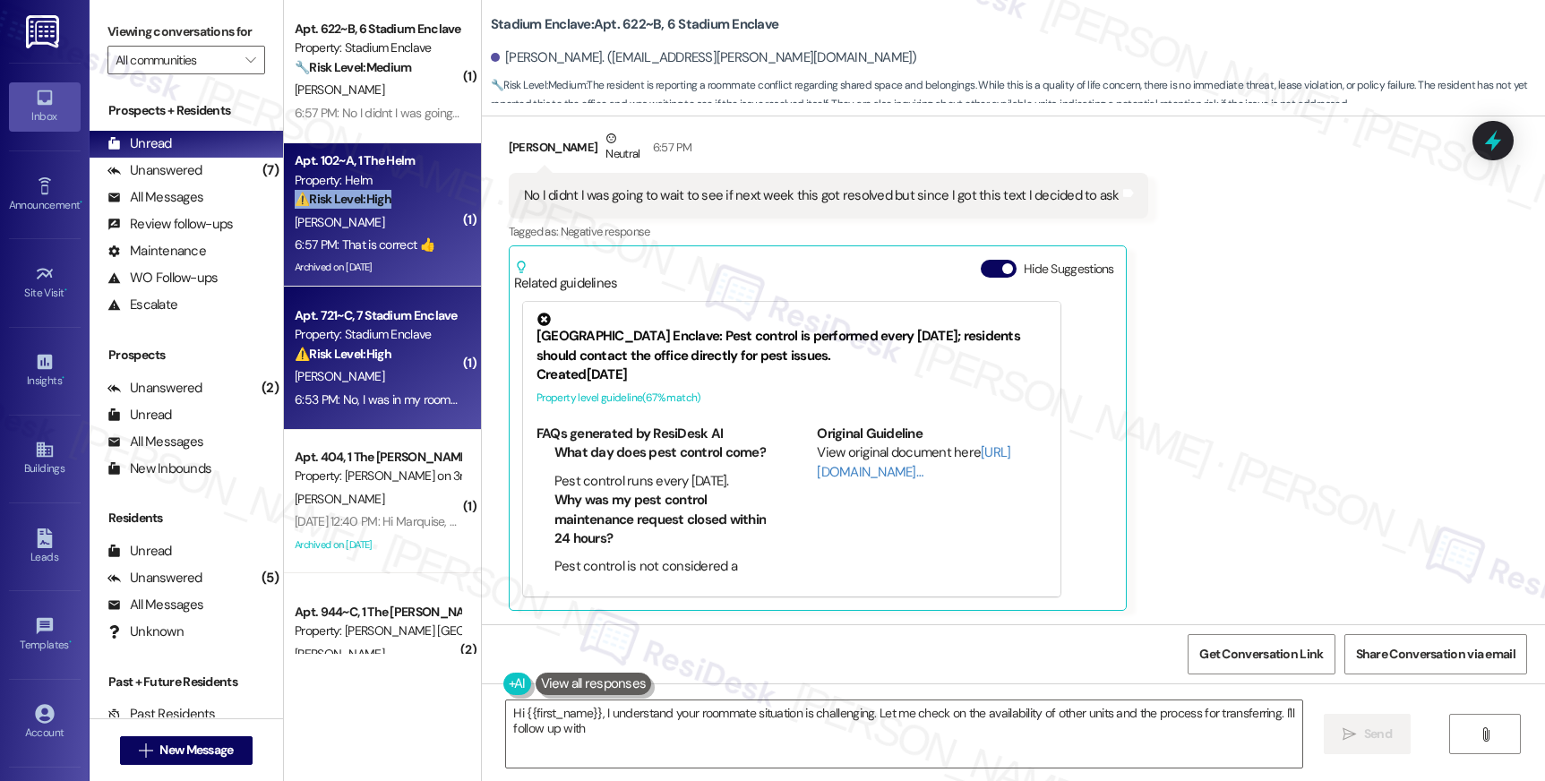
drag, startPoint x: 354, startPoint y: 208, endPoint x: 346, endPoint y: 315, distance: 107.8
click at [354, 209] on div "⚠️ Risk Level: High The resident indicates that a previously submitted work ord…" at bounding box center [378, 199] width 166 height 19
type textarea "Hi {{first_name}}, I understand your roommate situation is challenging. Let me …"
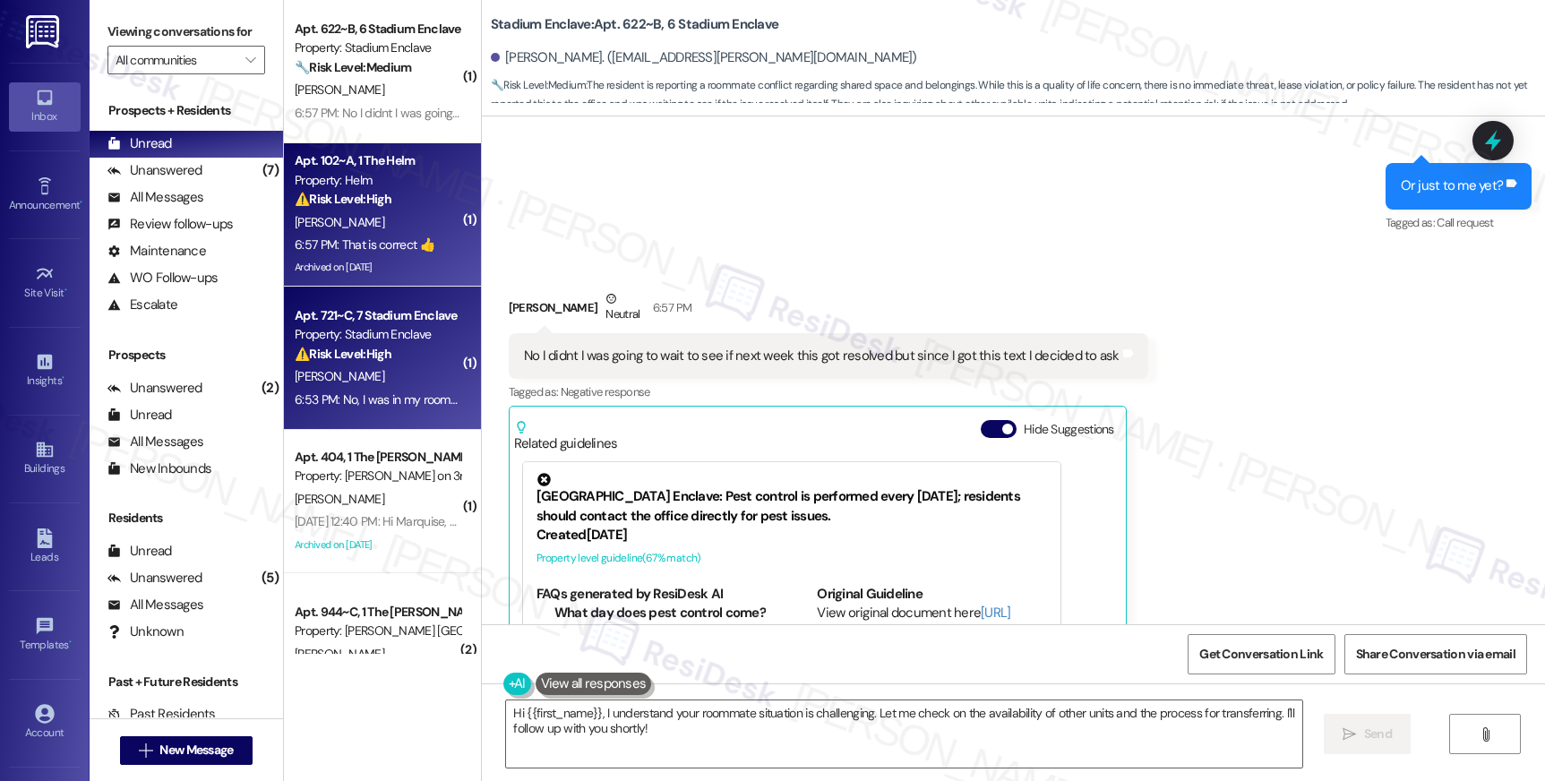
click at [346, 315] on div "Apt. 721~C, 7 Stadium Enclave" at bounding box center [378, 315] width 166 height 19
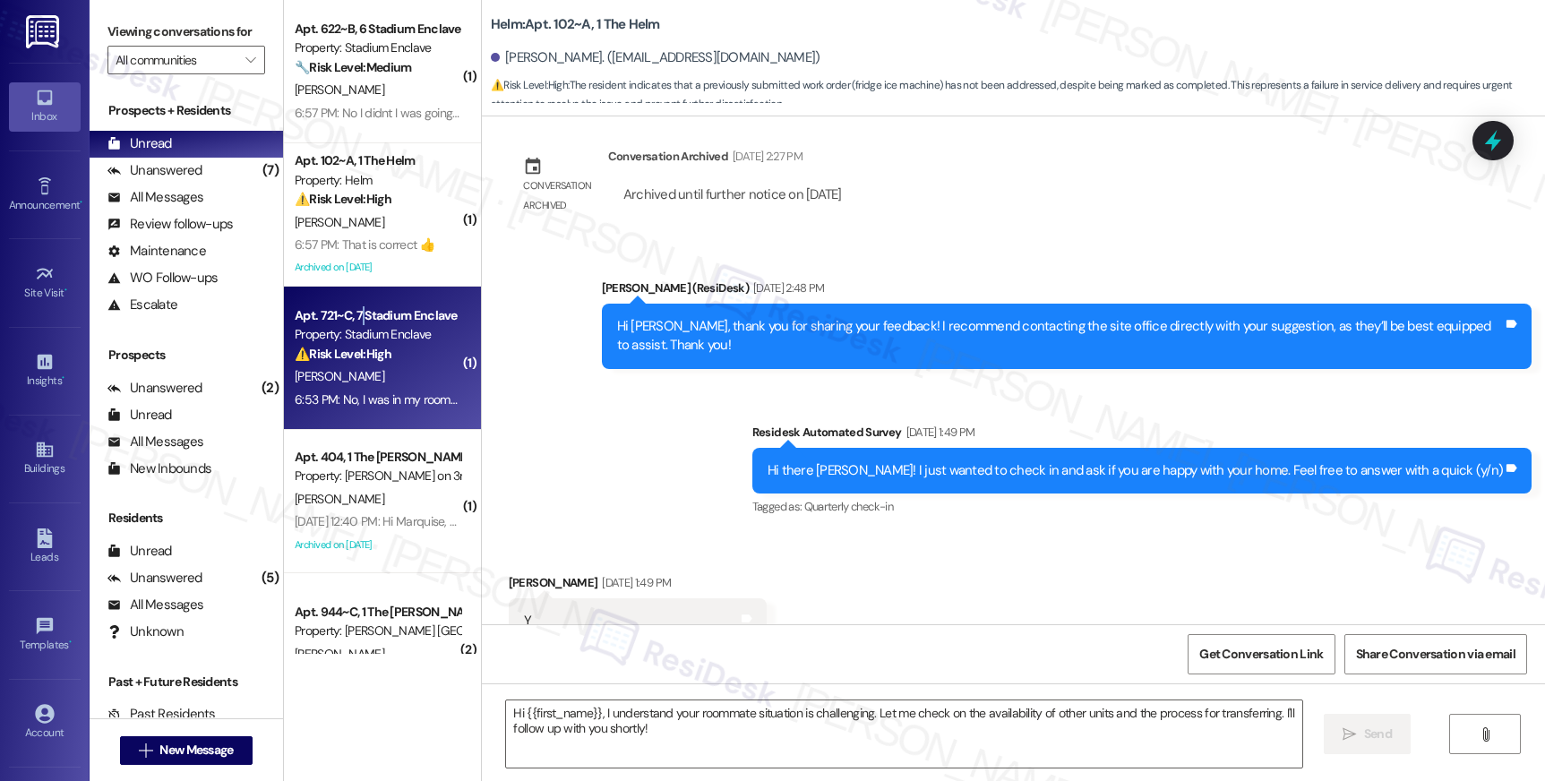
click at [346, 315] on div "Apt. 721~C, 7 Stadium Enclave" at bounding box center [378, 315] width 166 height 19
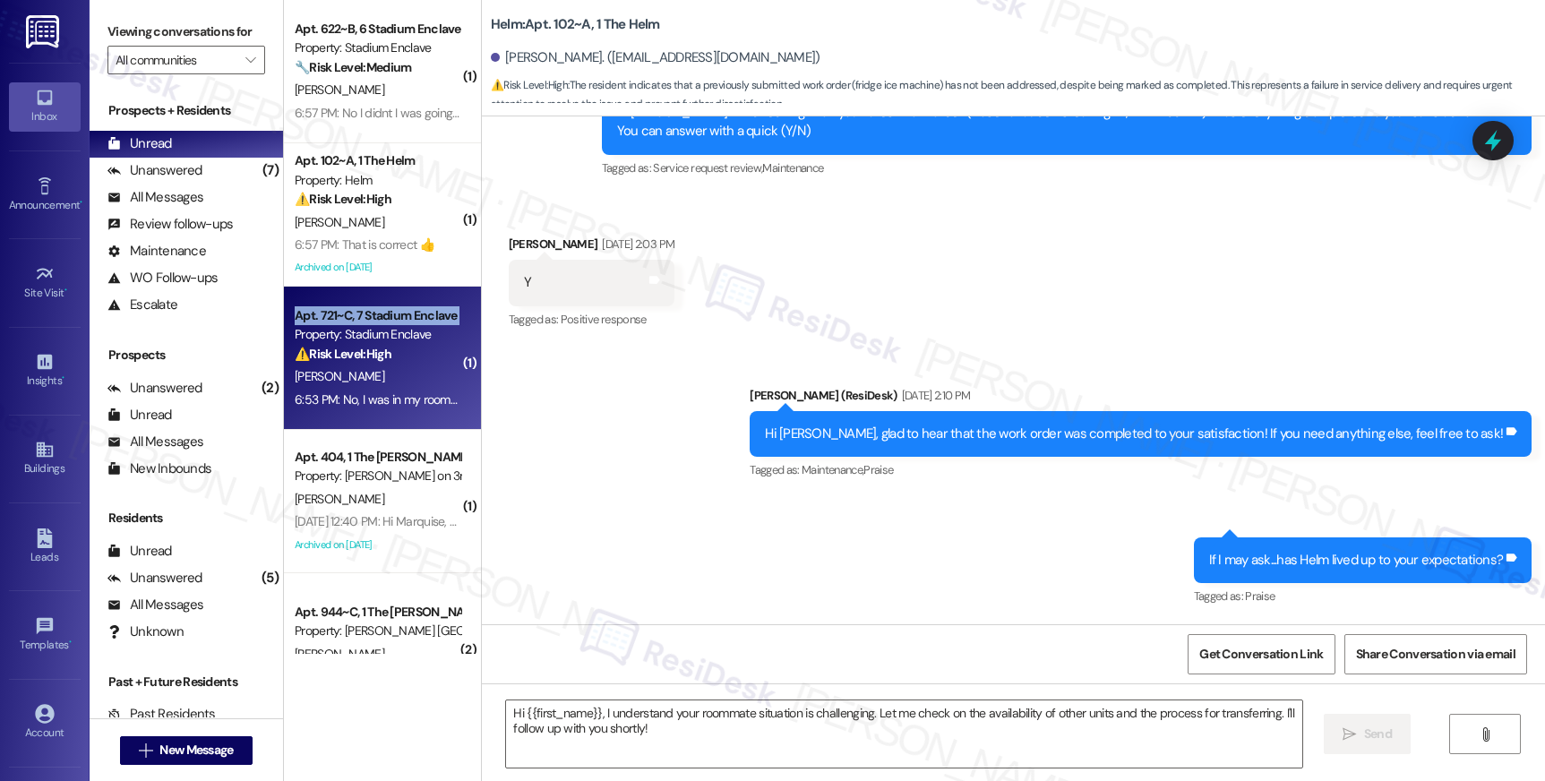
click at [346, 315] on div "Apt. 721~C, 7 Stadium Enclave" at bounding box center [378, 315] width 166 height 19
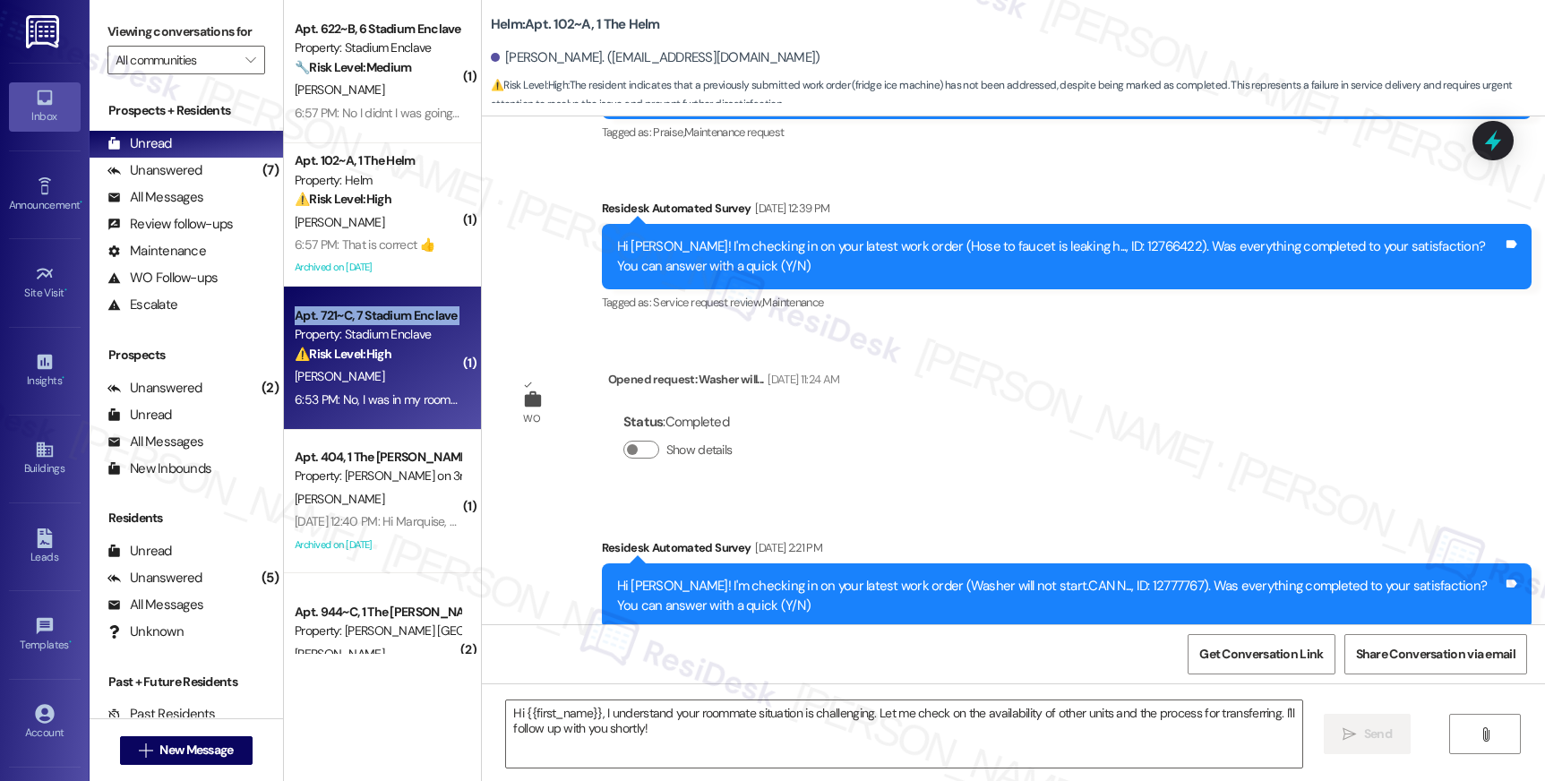
type textarea "Fetching suggested responses. Please feel free to read through the conversation…"
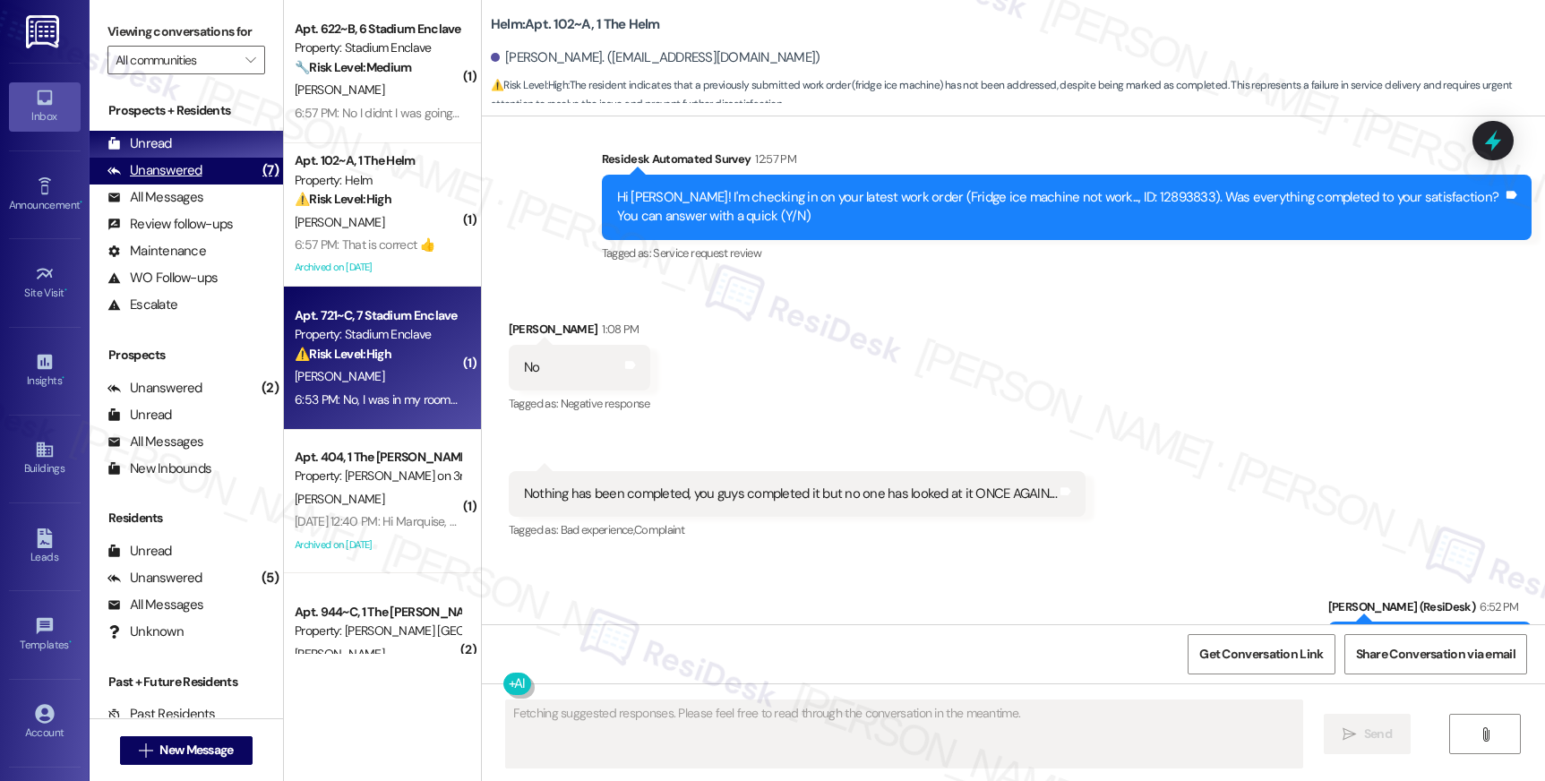
scroll to position [0, 0]
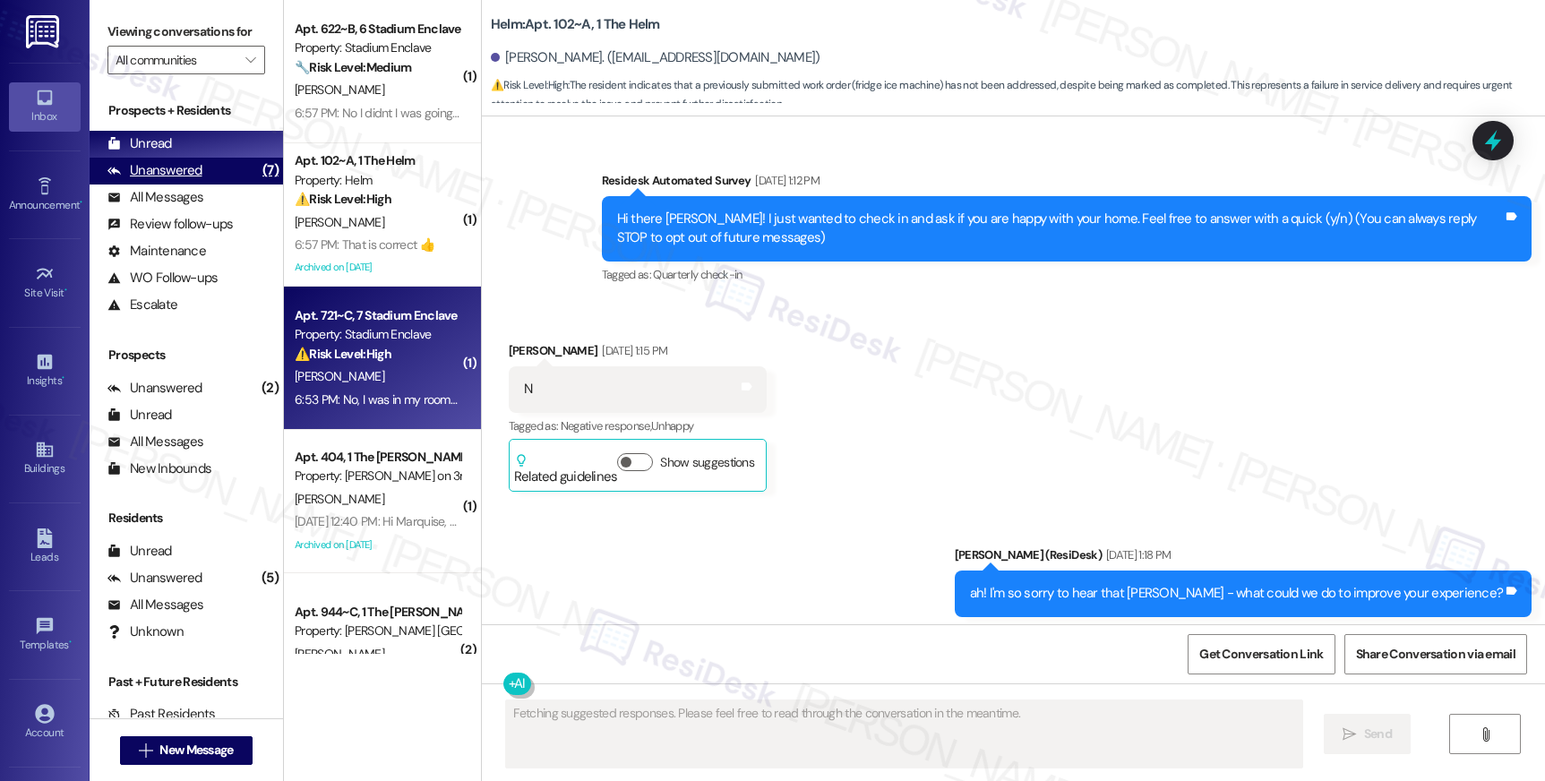
click at [168, 180] on div "Unanswered" at bounding box center [154, 170] width 95 height 19
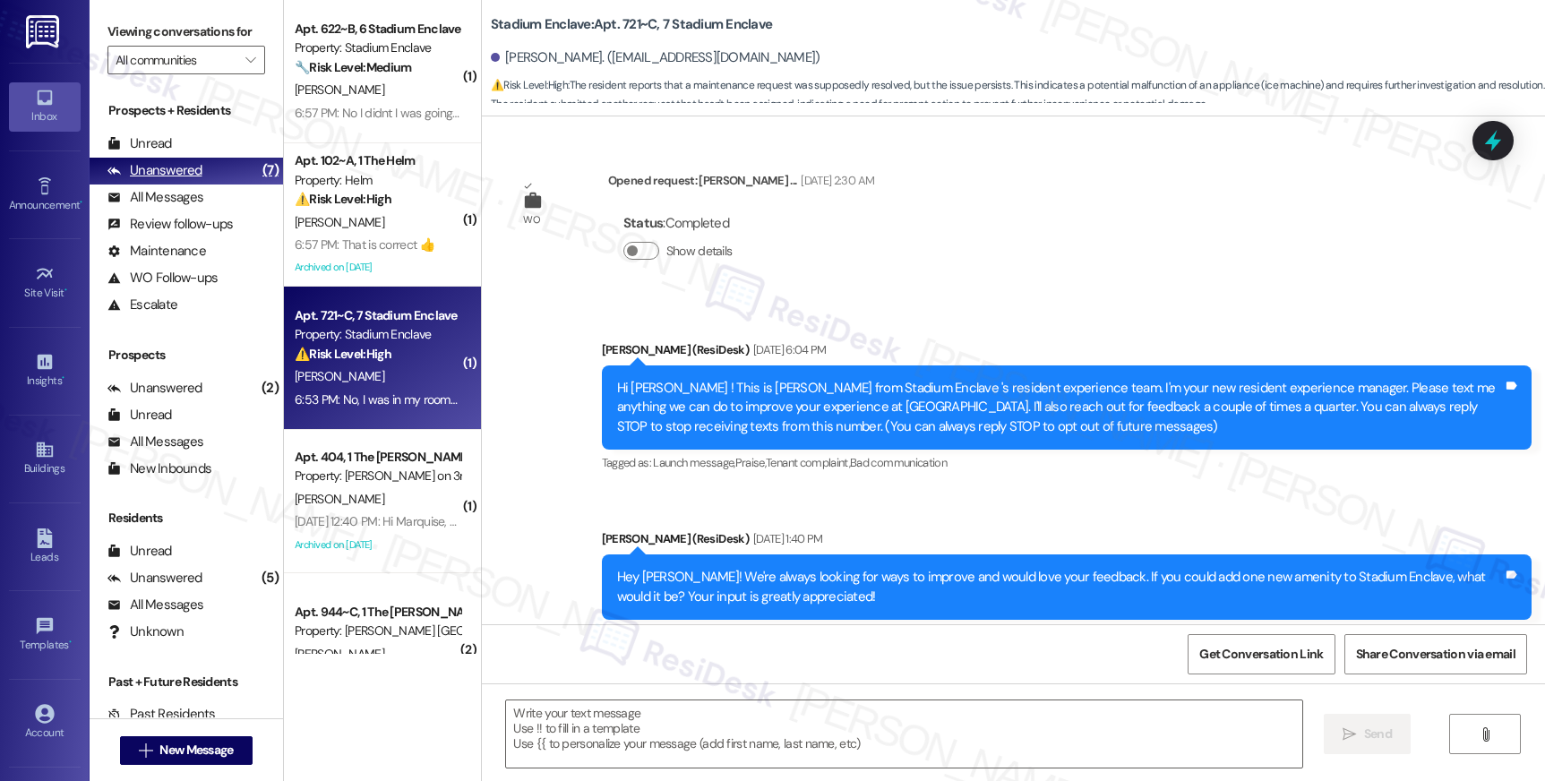
type textarea "Fetching suggested responses. Please feel free to read through the conversation…"
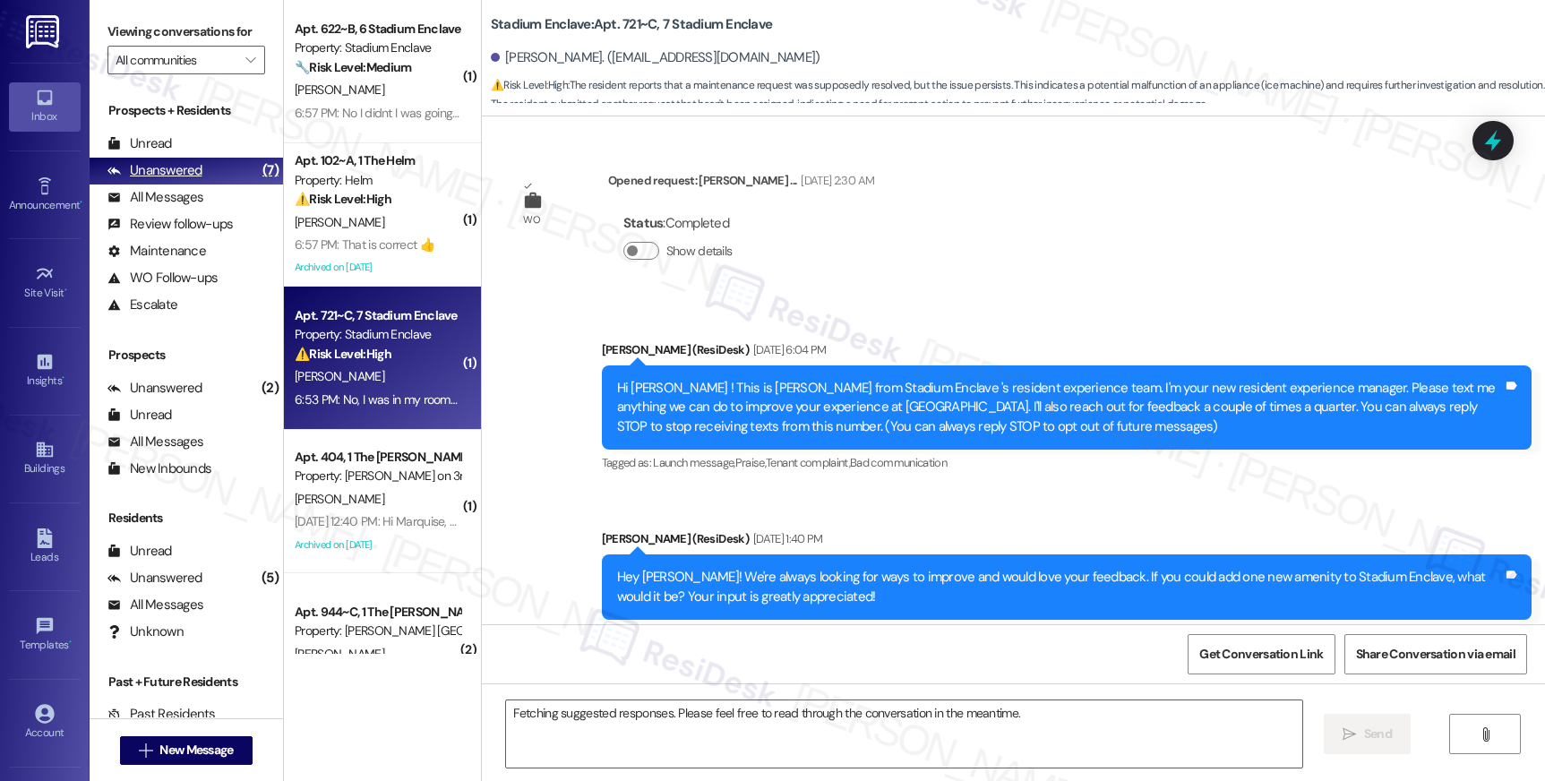
click at [168, 180] on div "Unanswered" at bounding box center [154, 170] width 95 height 19
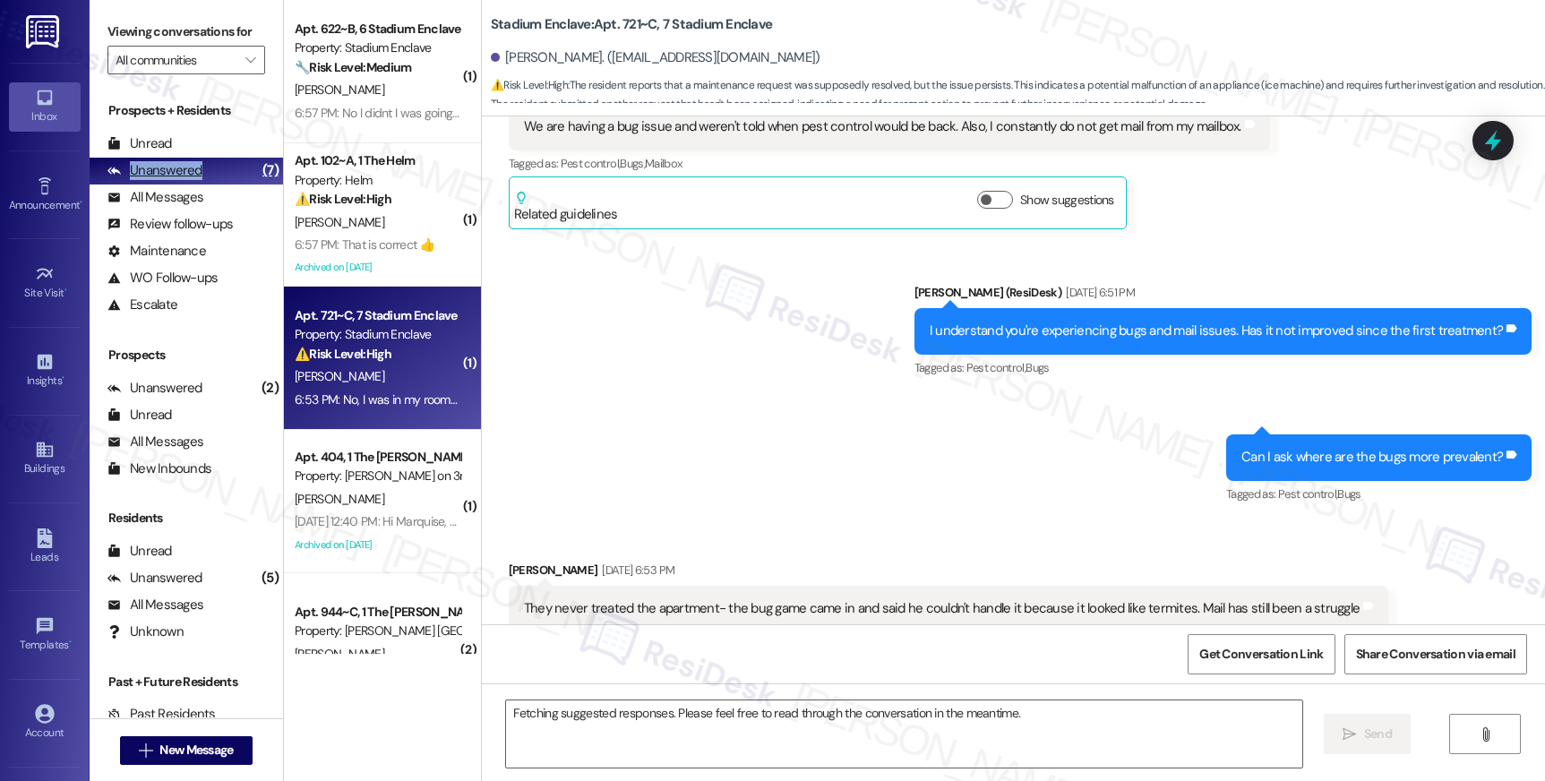
click at [168, 180] on div "Unanswered" at bounding box center [154, 170] width 95 height 19
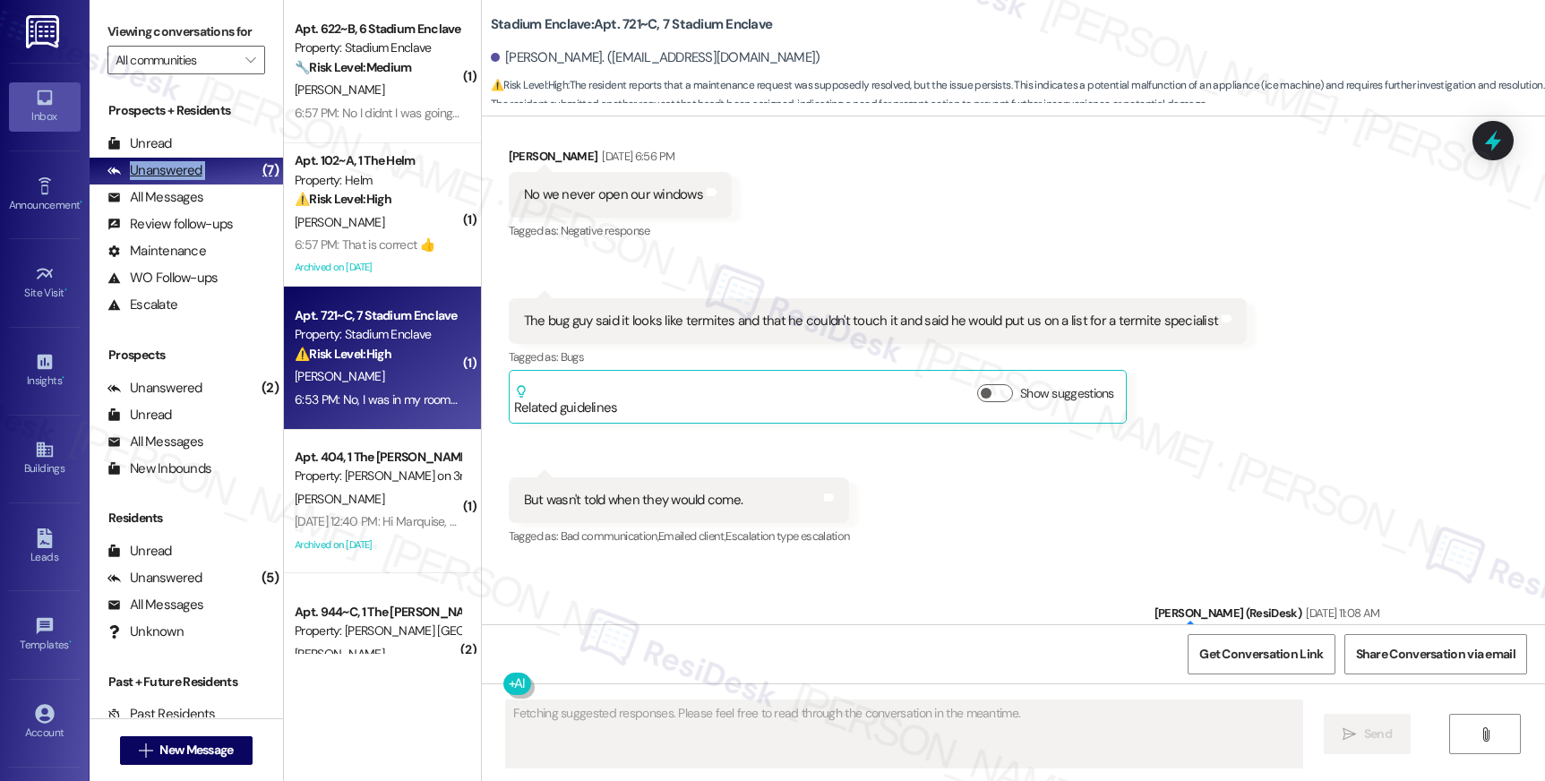
click at [168, 180] on div "Unanswered" at bounding box center [154, 170] width 95 height 19
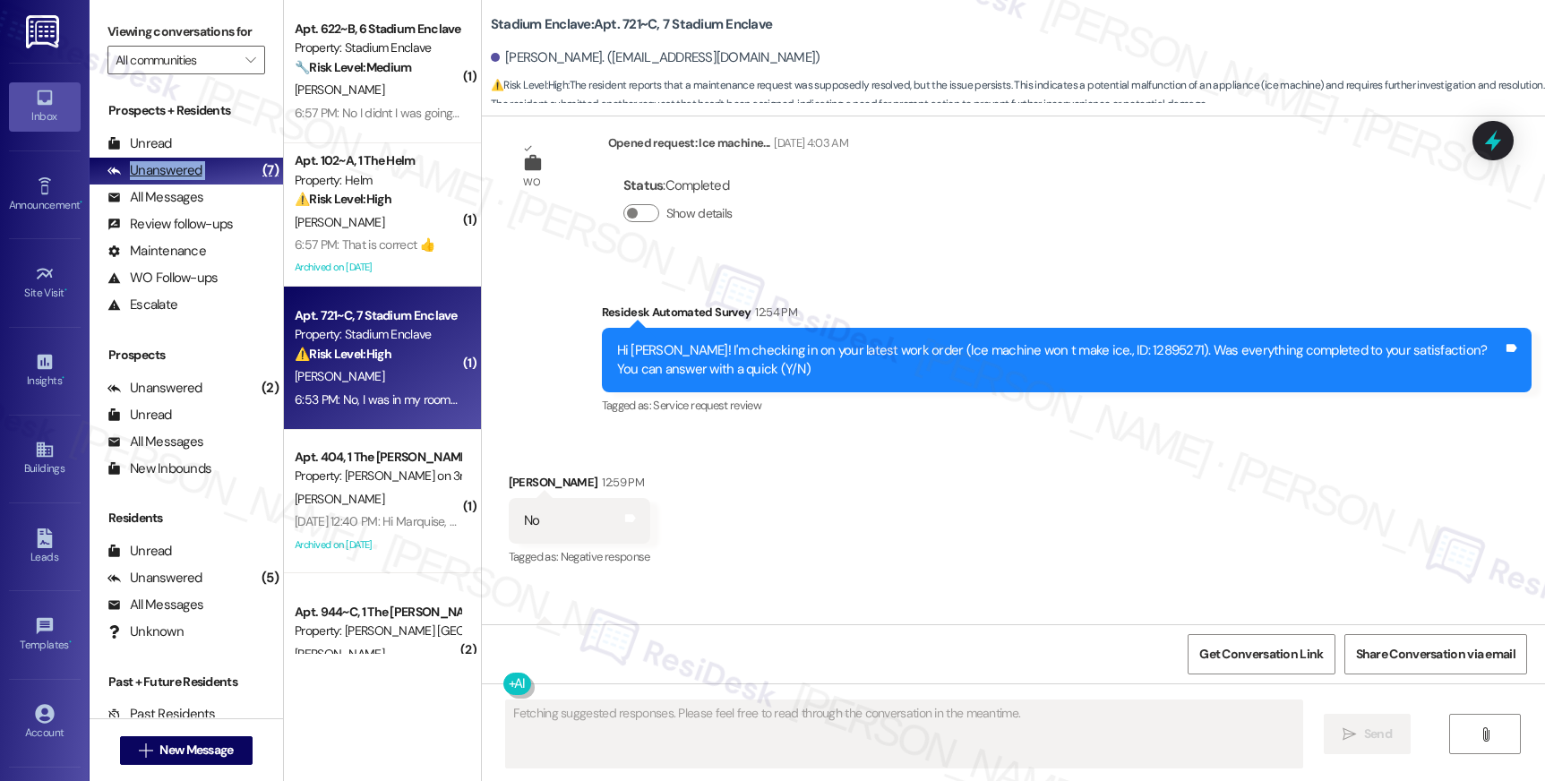
click at [168, 180] on div "Unanswered" at bounding box center [154, 170] width 95 height 19
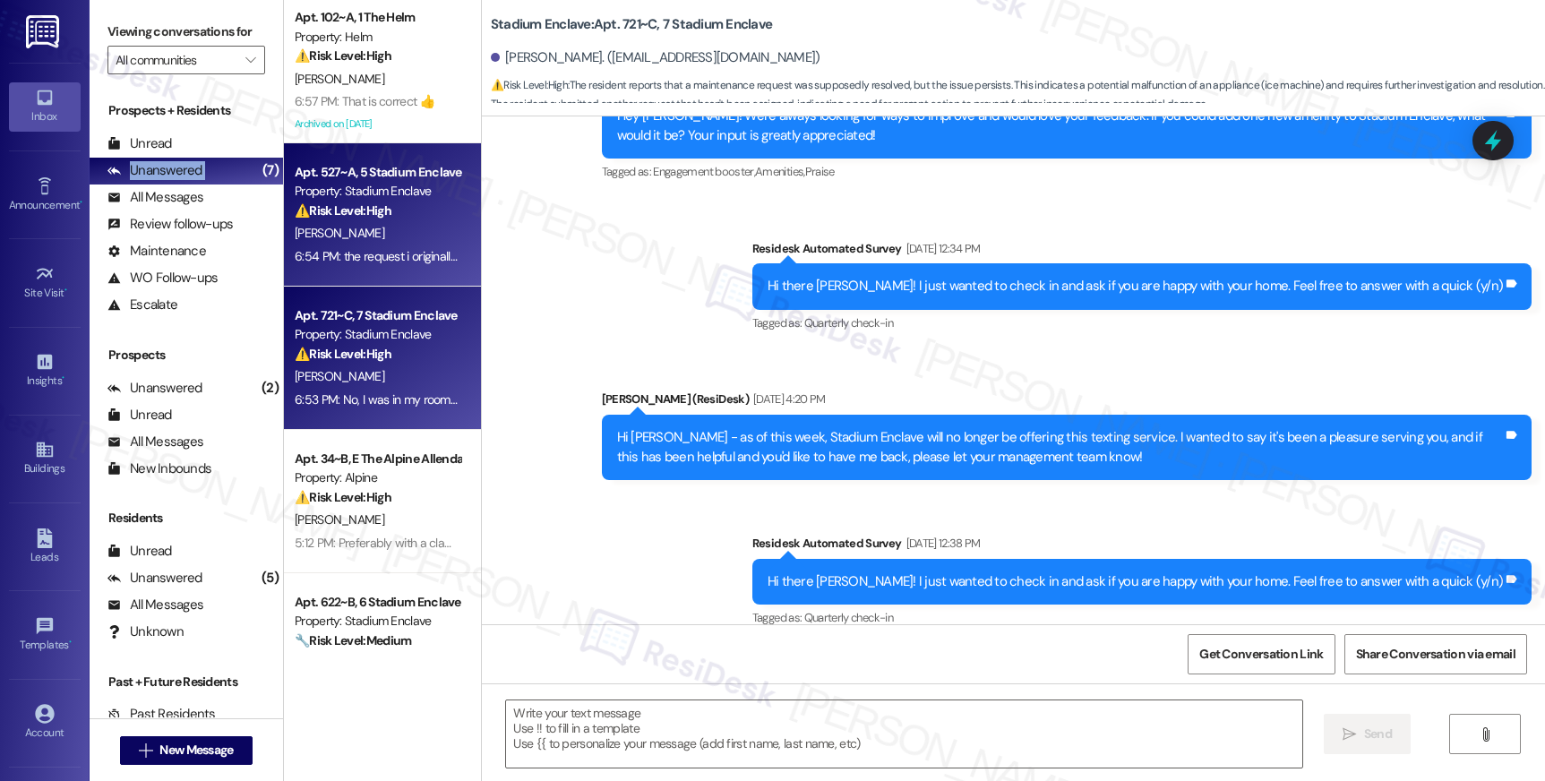
type textarea "Fetching suggested responses. Please feel free to read through the conversation…"
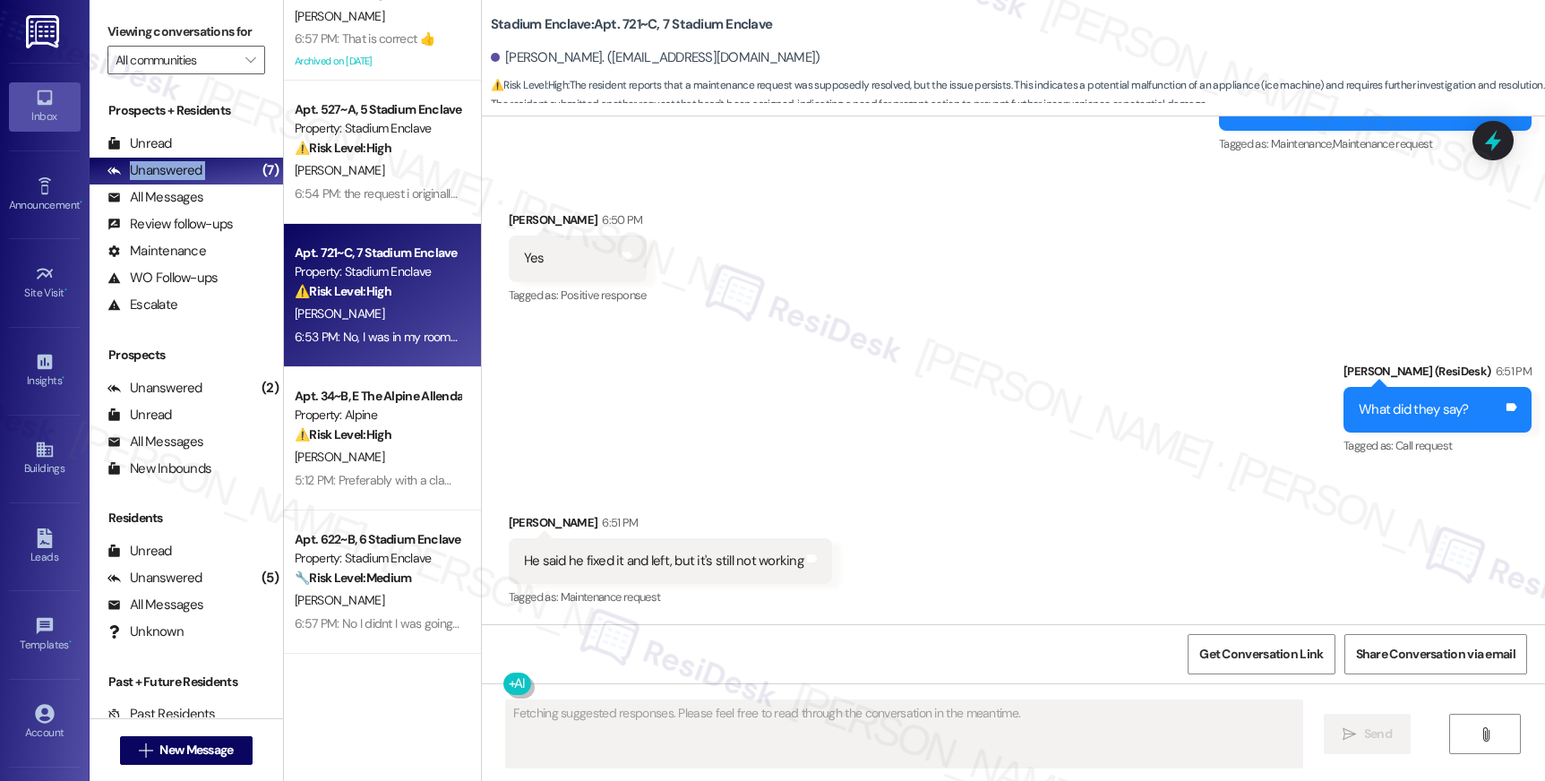
scroll to position [8298, 0]
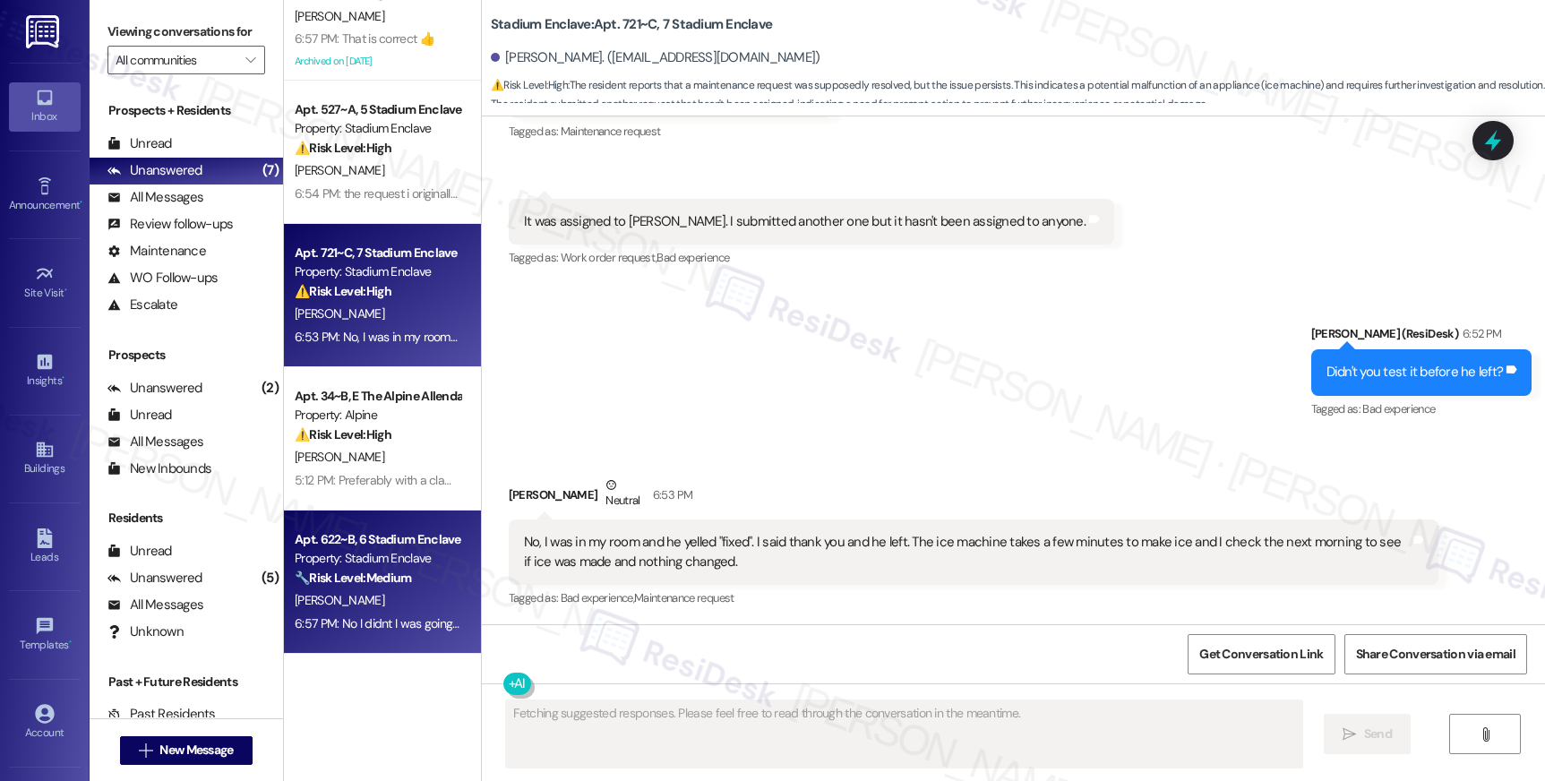
click at [347, 537] on div "Apt. 622~B, 6 Stadium Enclave" at bounding box center [378, 539] width 166 height 19
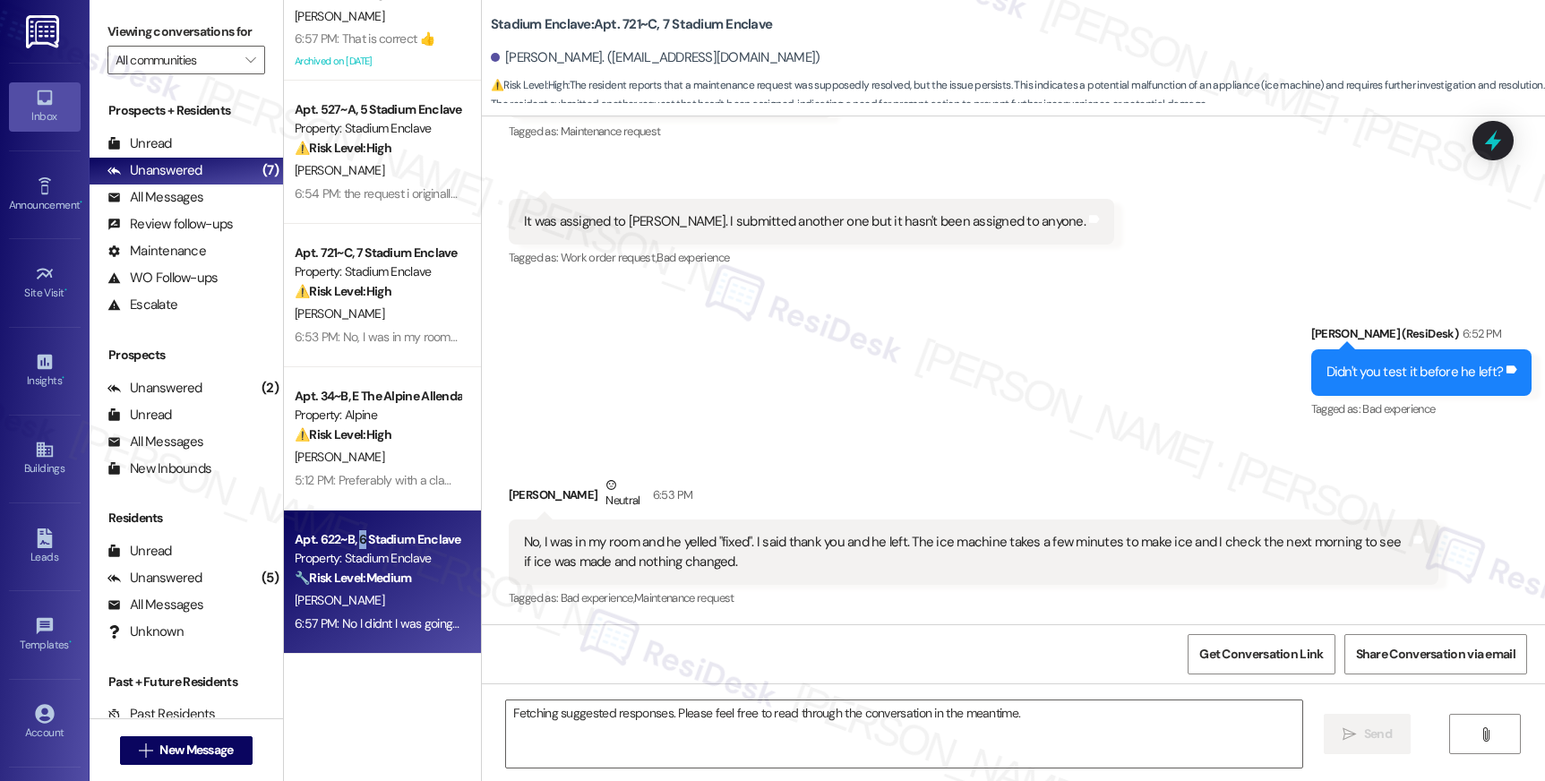
click at [347, 536] on div "Apt. 622~B, 6 Stadium Enclave" at bounding box center [378, 539] width 166 height 19
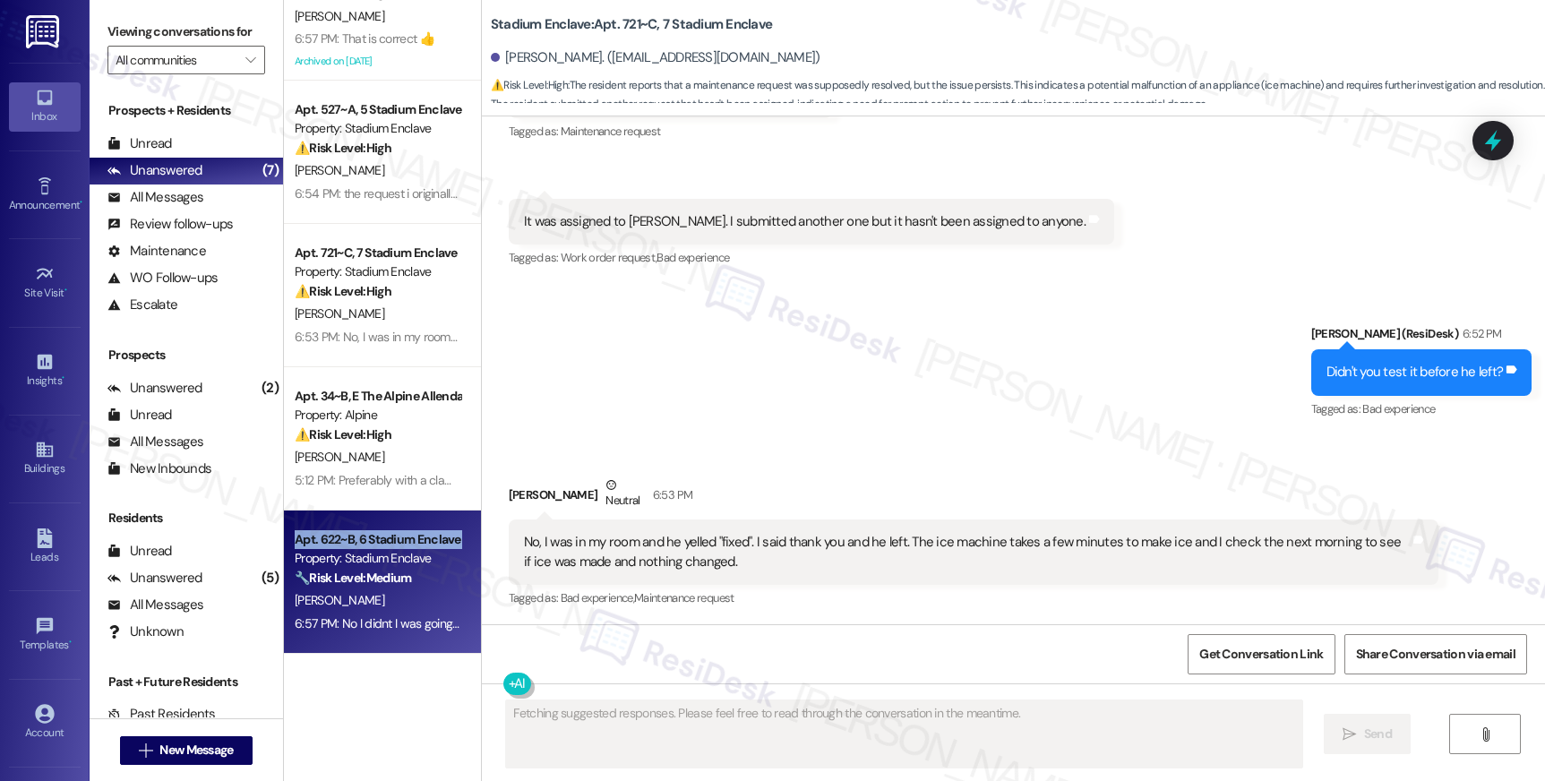
click at [347, 536] on div "Apt. 622~B, 6 Stadium Enclave" at bounding box center [378, 539] width 166 height 19
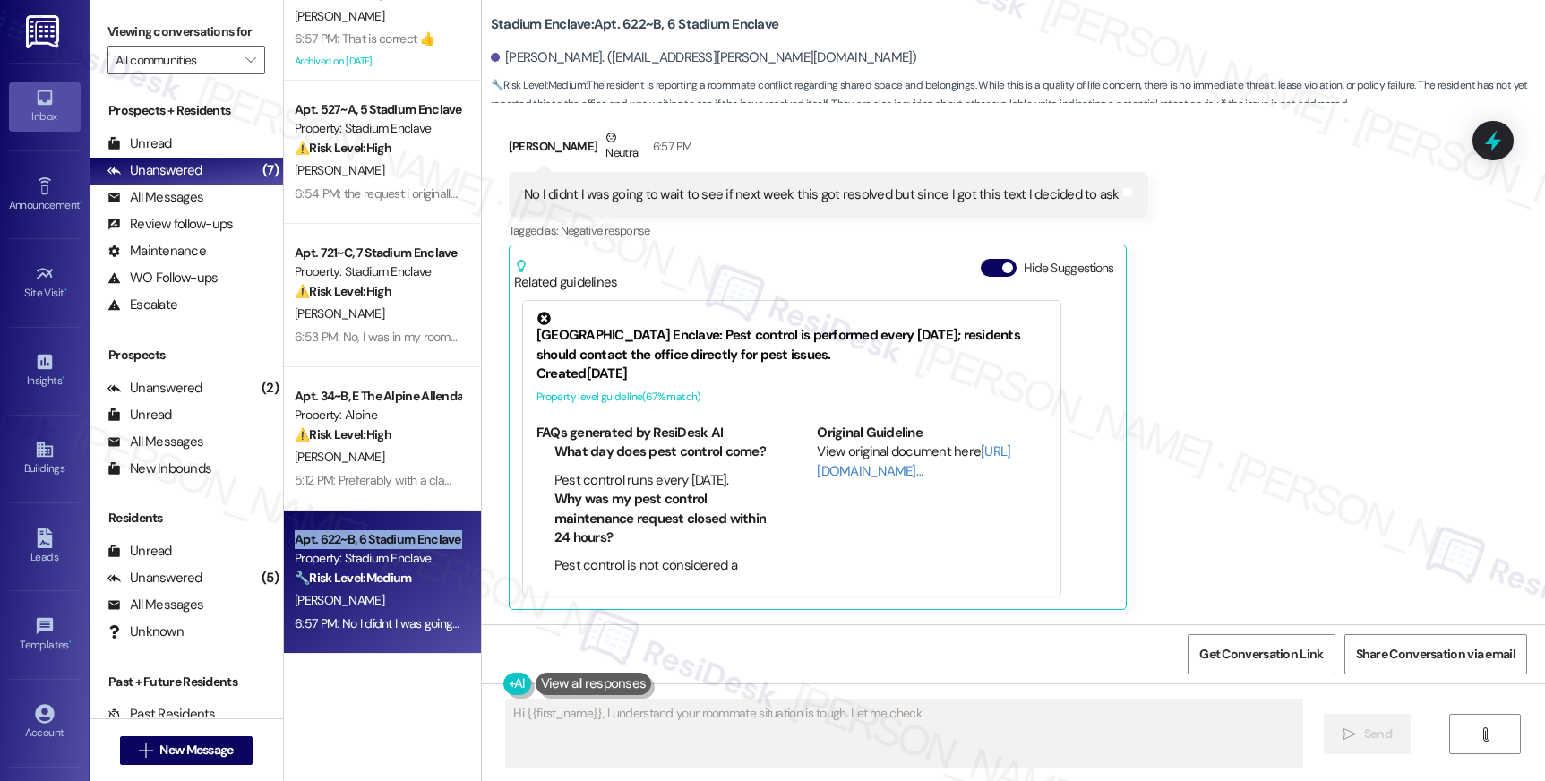
click at [347, 536] on div "Apt. 622~B, 6 Stadium Enclave" at bounding box center [378, 539] width 166 height 19
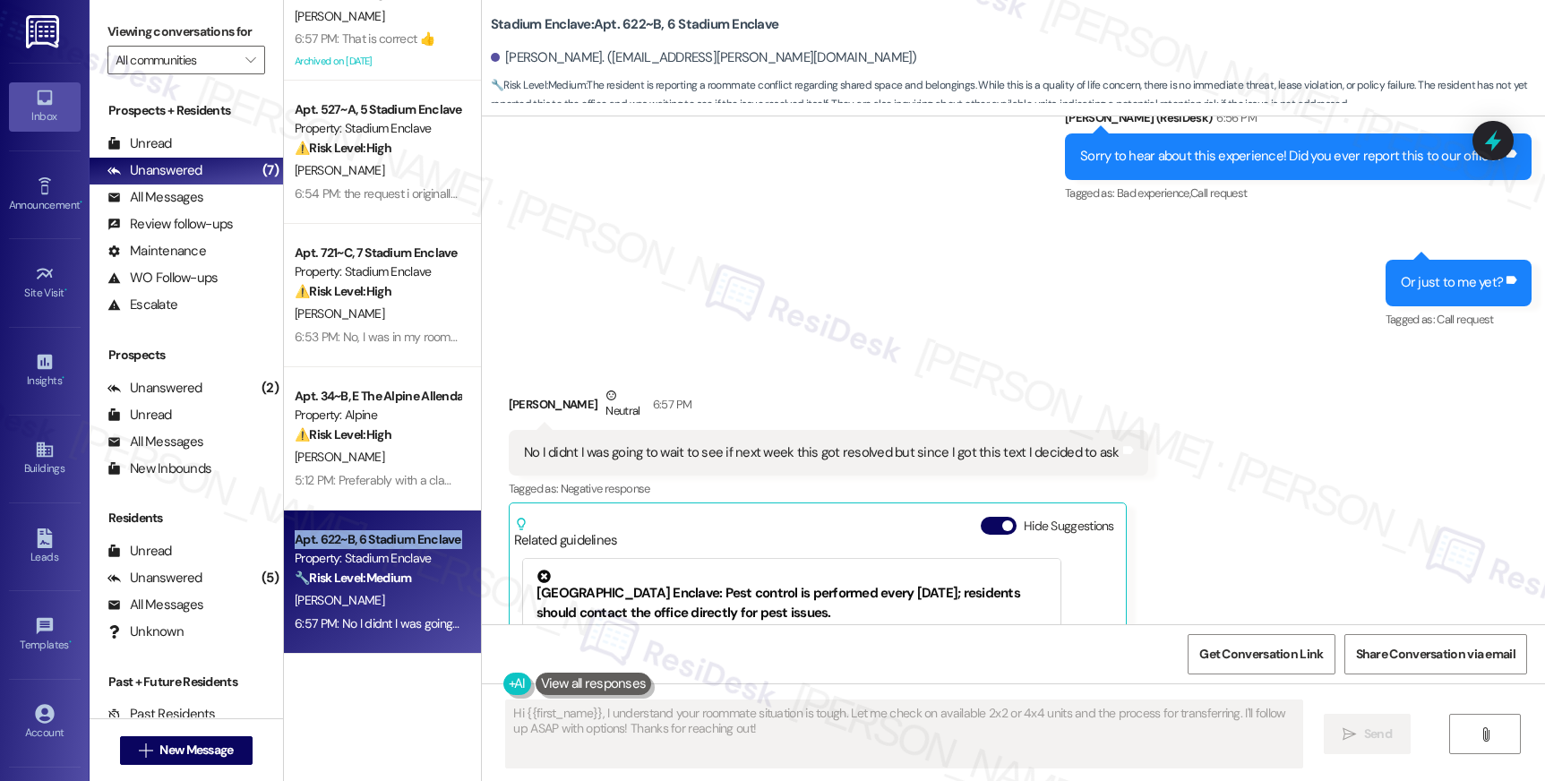
scroll to position [1013, 0]
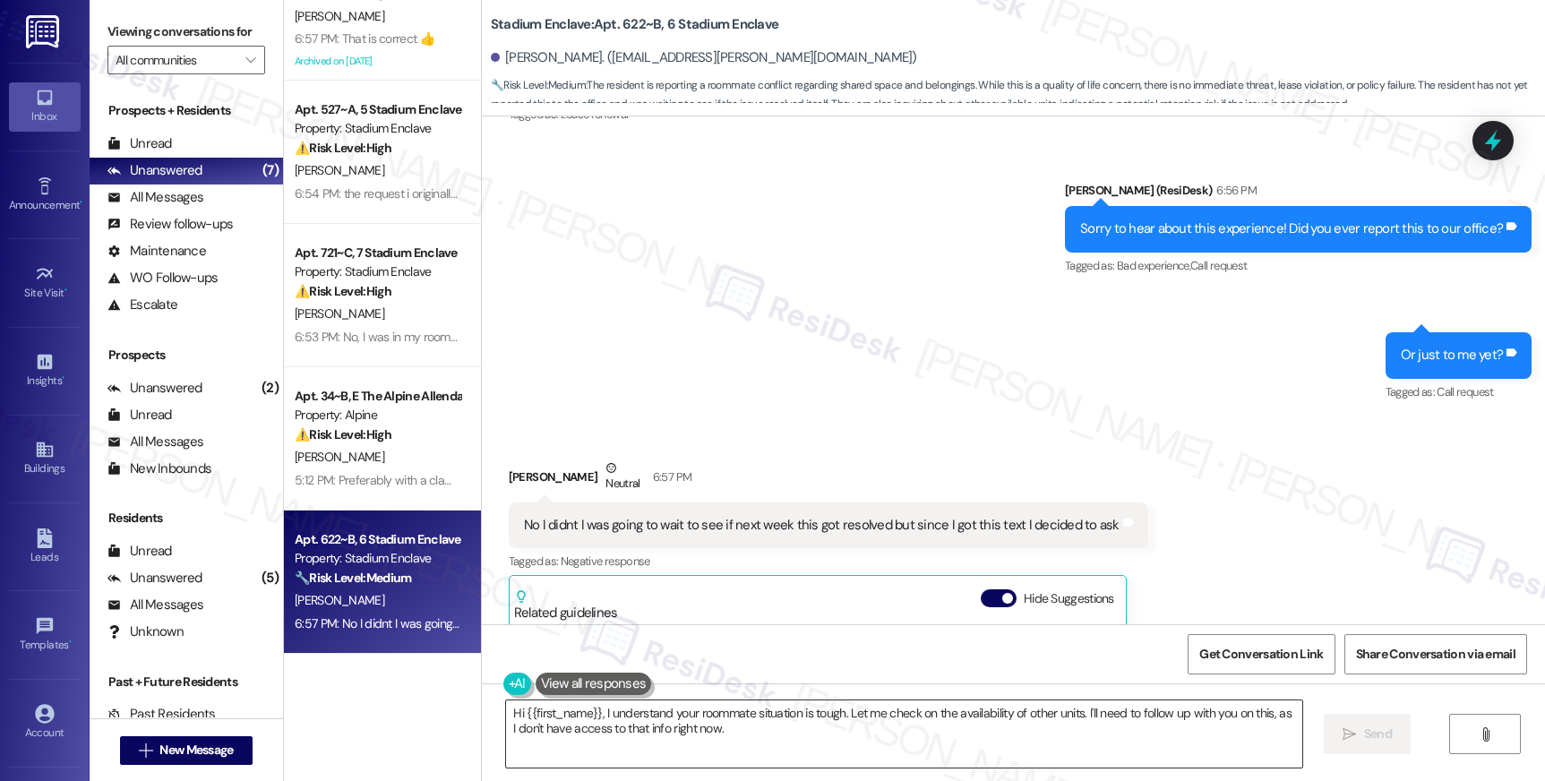
click at [916, 729] on textarea "Hi {{first_name}}, I understand your roommate situation is tough. Let me check …" at bounding box center [903, 733] width 795 height 67
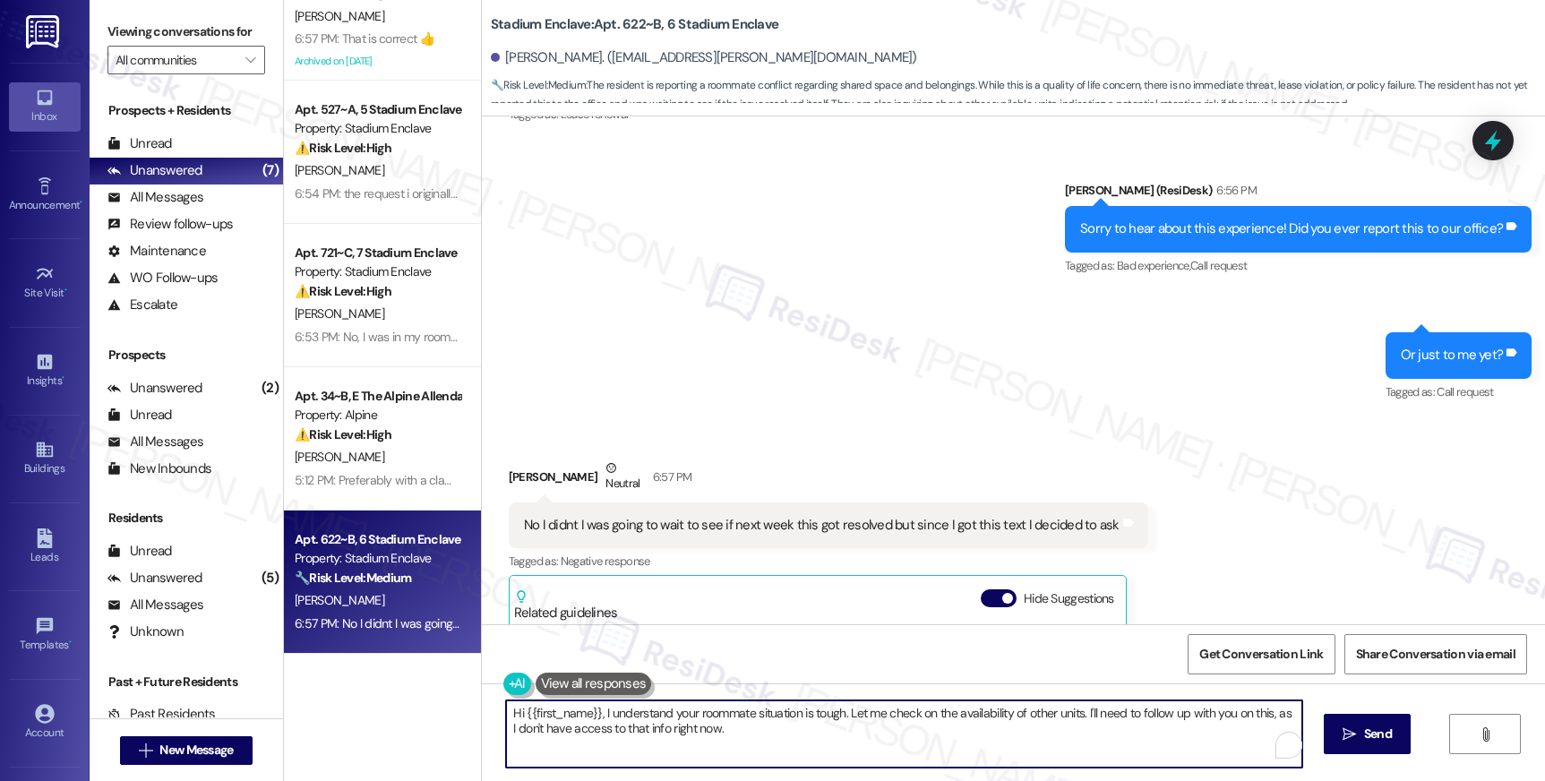
click at [916, 729] on textarea "Hi {{first_name}}, I understand your roommate situation is tough. Let me check …" at bounding box center [903, 733] width 795 height 67
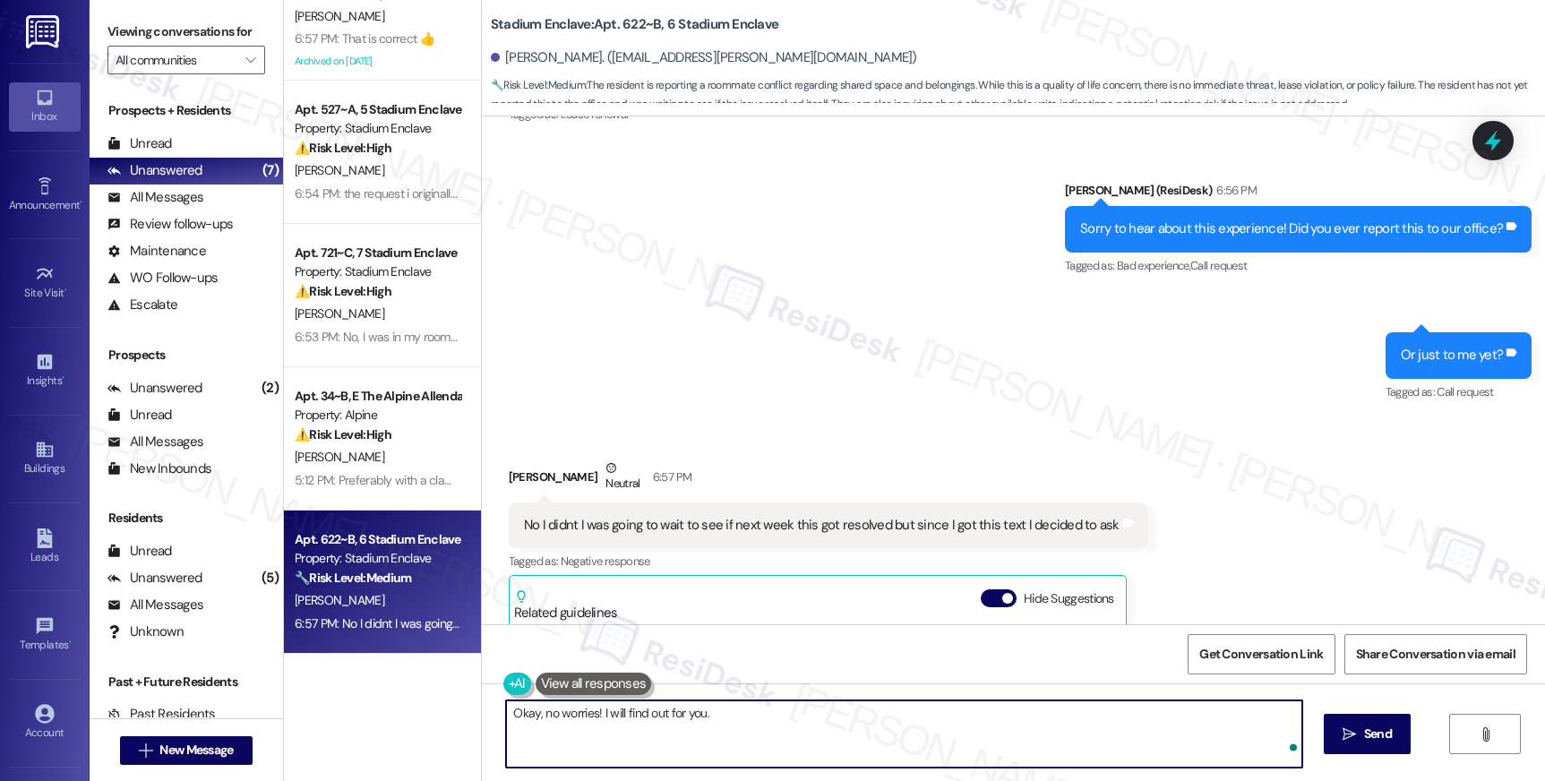
type textarea "Okay, no worries! I will find out for you."
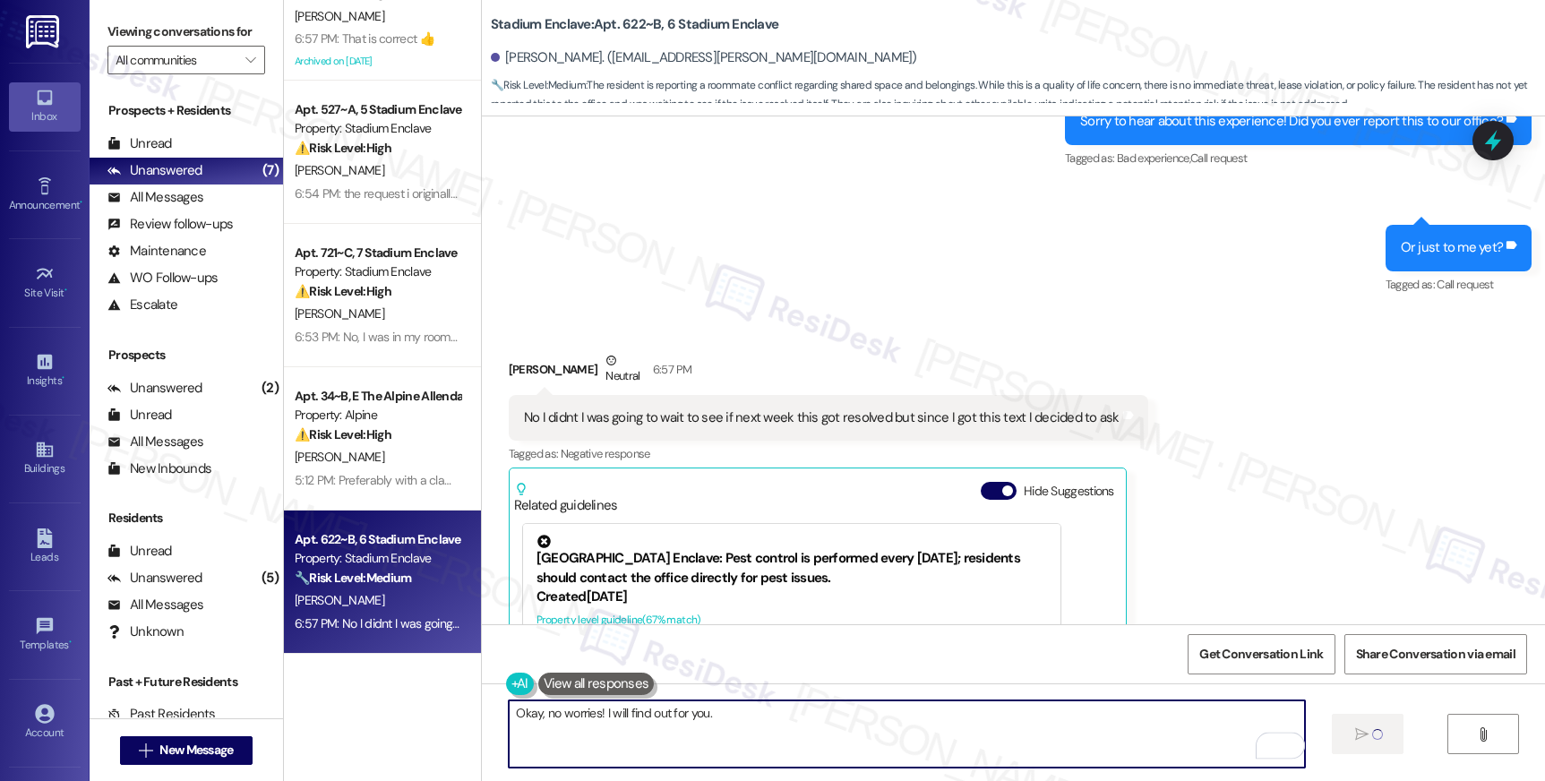
scroll to position [1343, 0]
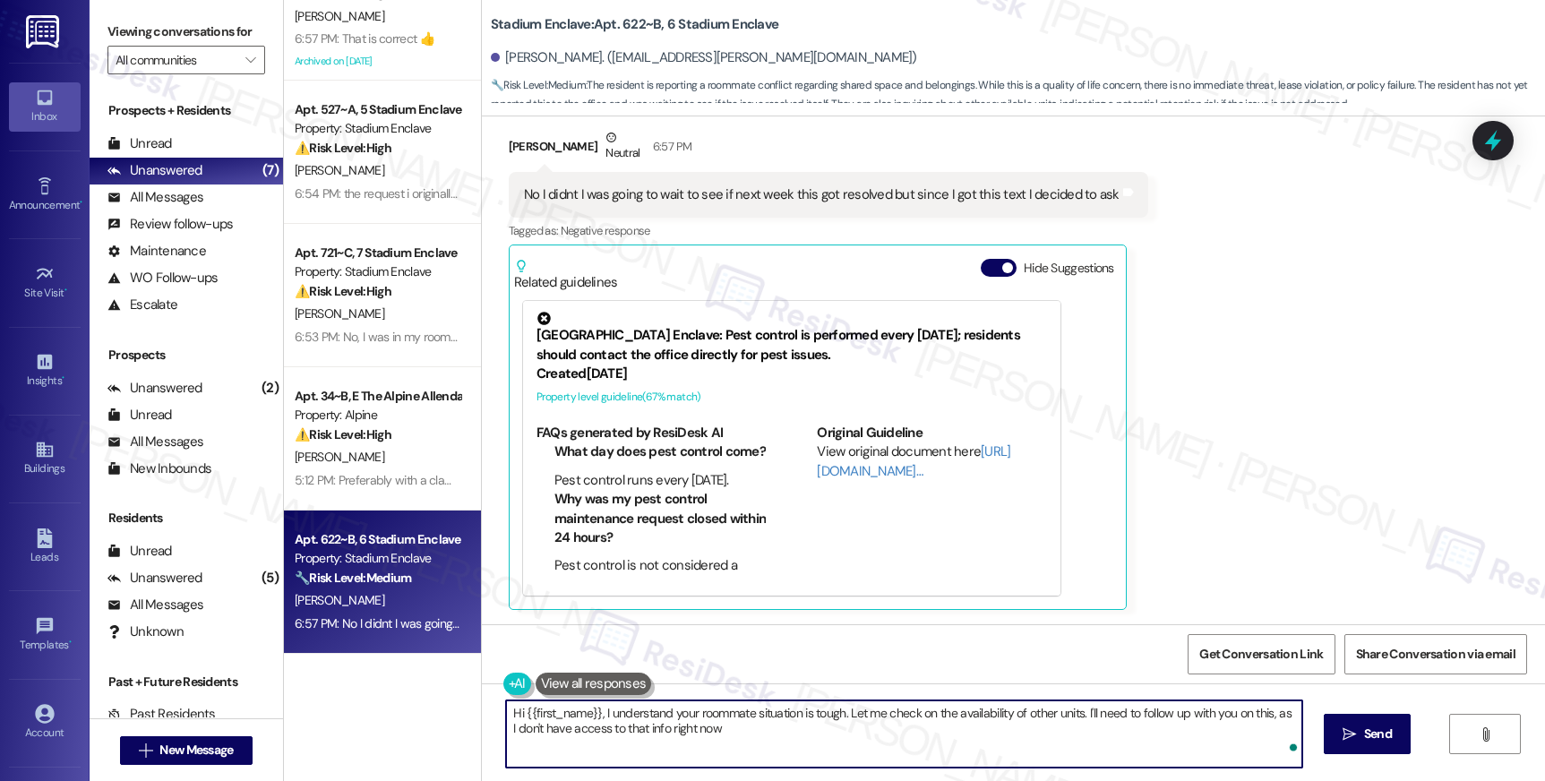
type textarea "Hi {{first_name}}, I understand your roommate situation is tough. Let me check …"
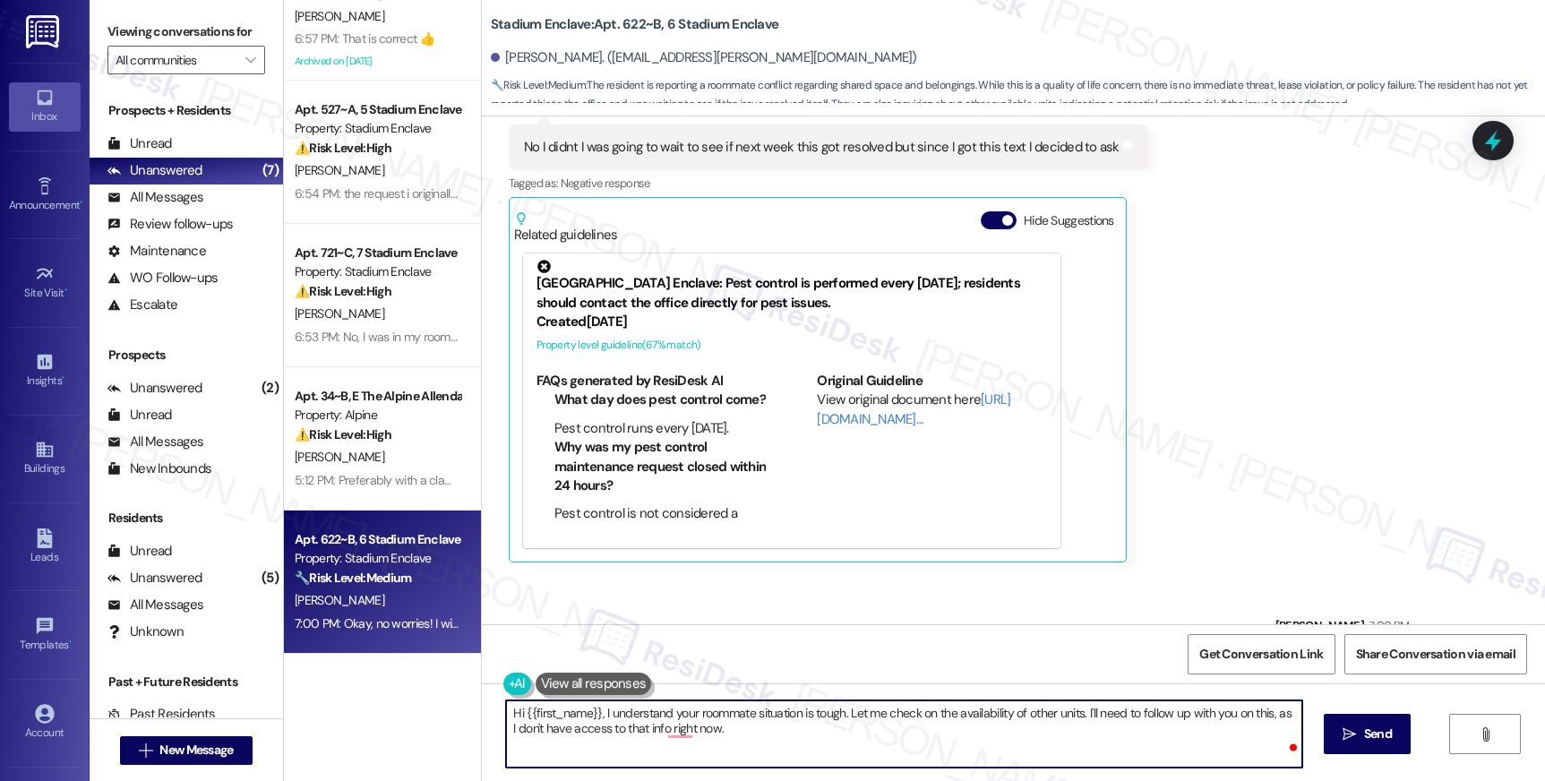
scroll to position [1468, 0]
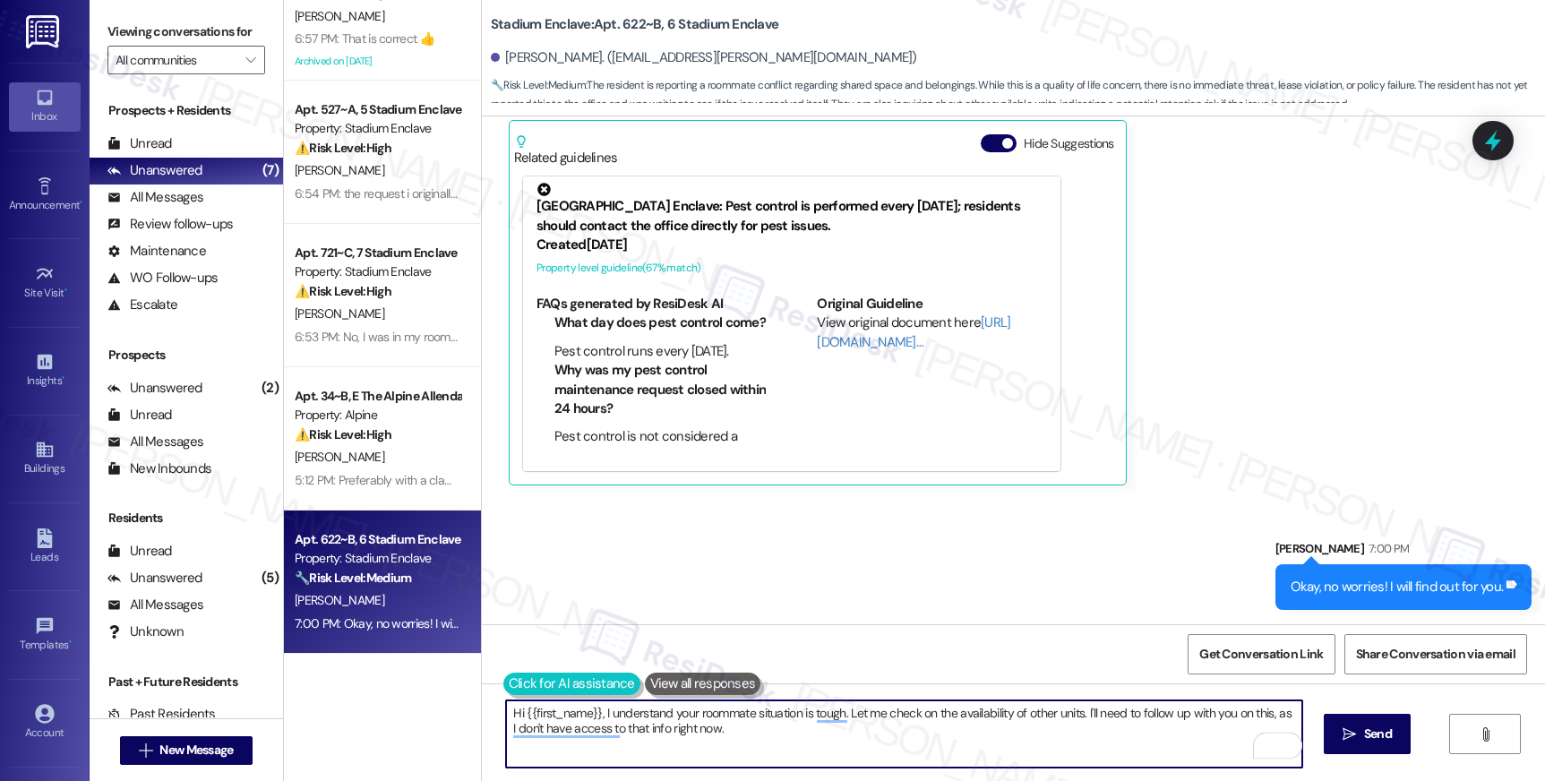
click at [510, 686] on button at bounding box center [571, 684] width 137 height 22
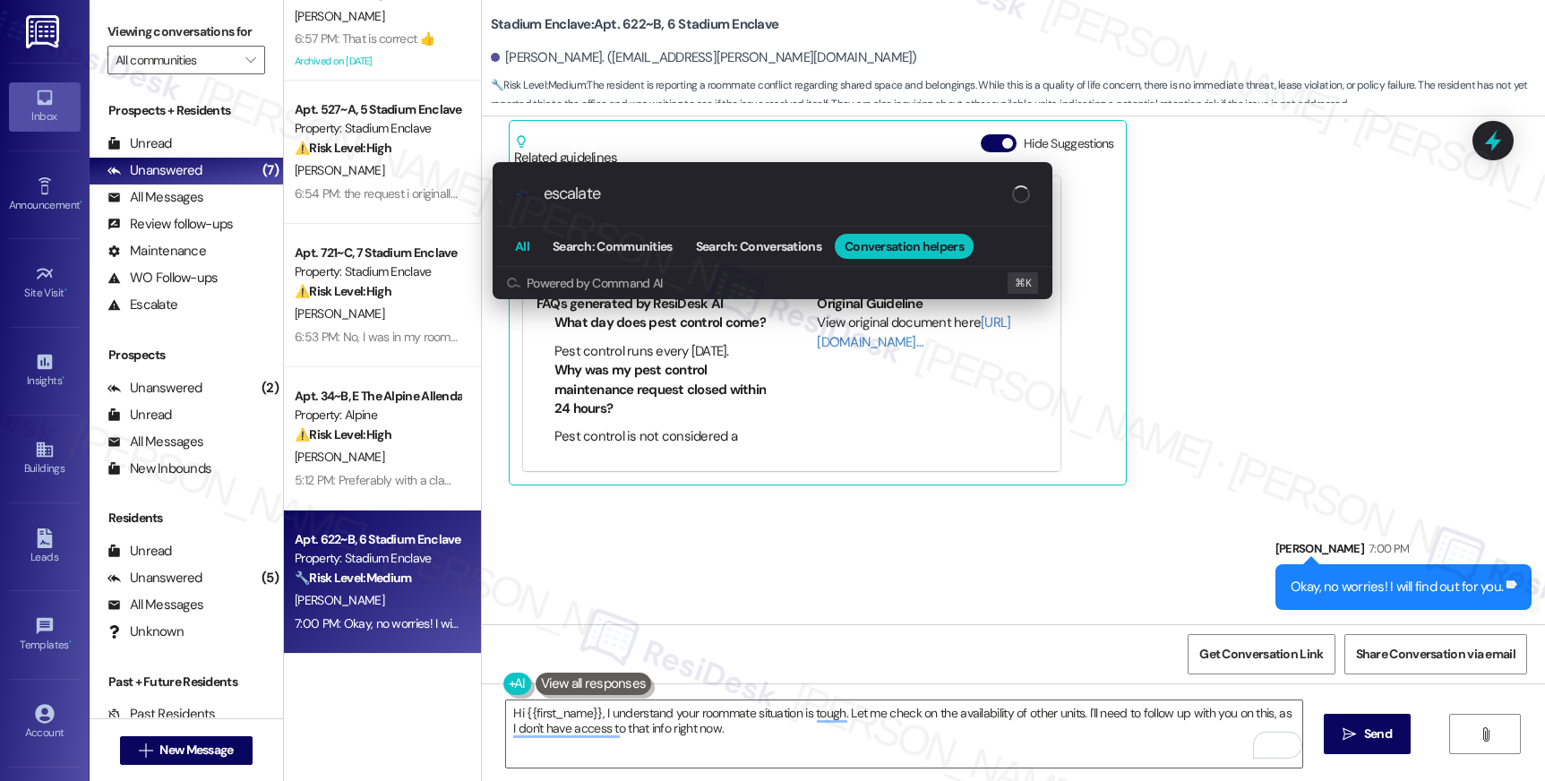
type input "escalate"
click at [522, 255] on button "All" at bounding box center [522, 246] width 34 height 25
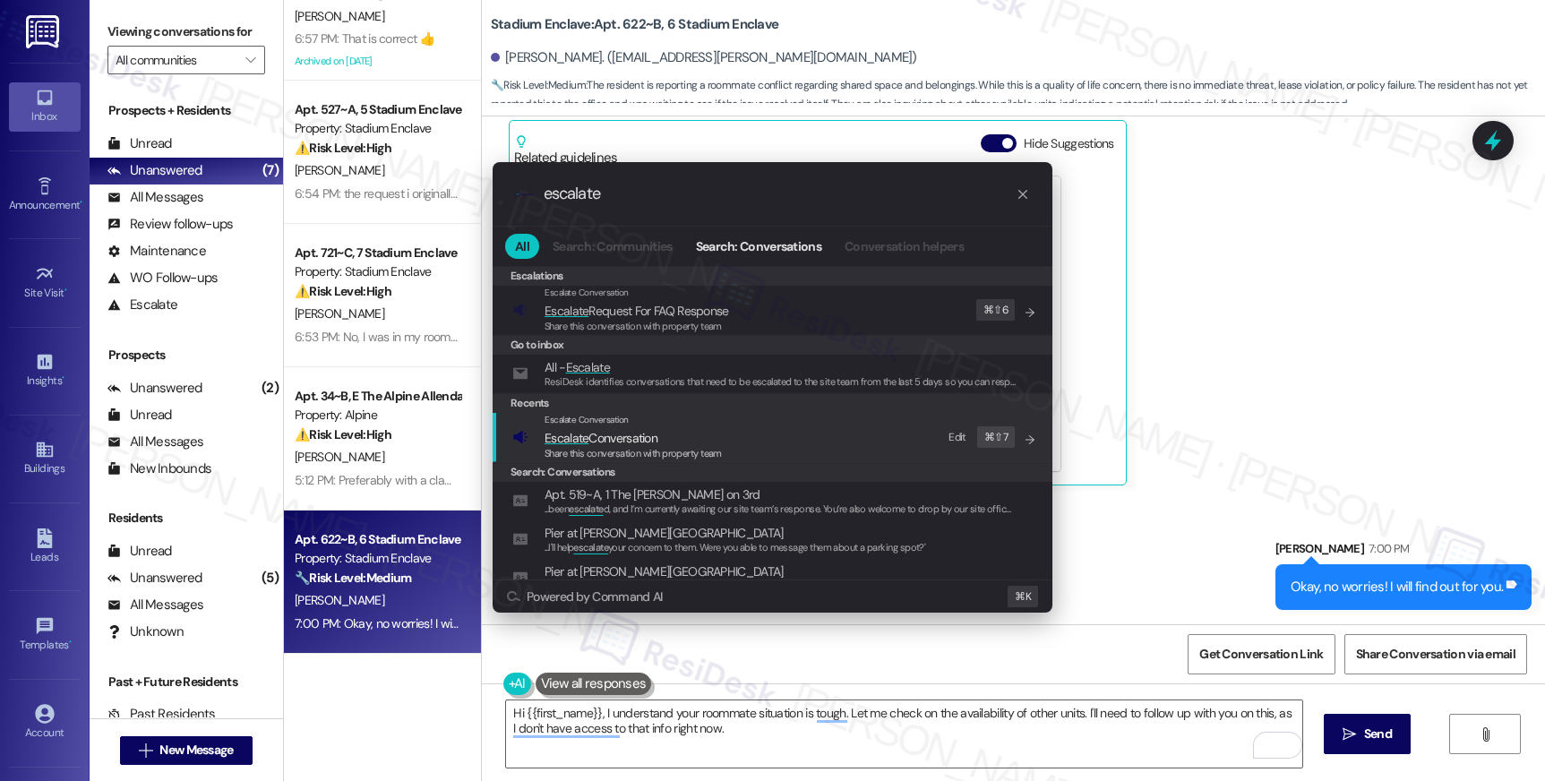
click at [566, 427] on div "Escalate Conversation Escalate Conversation Share this conversation with proper…" at bounding box center [633, 437] width 177 height 48
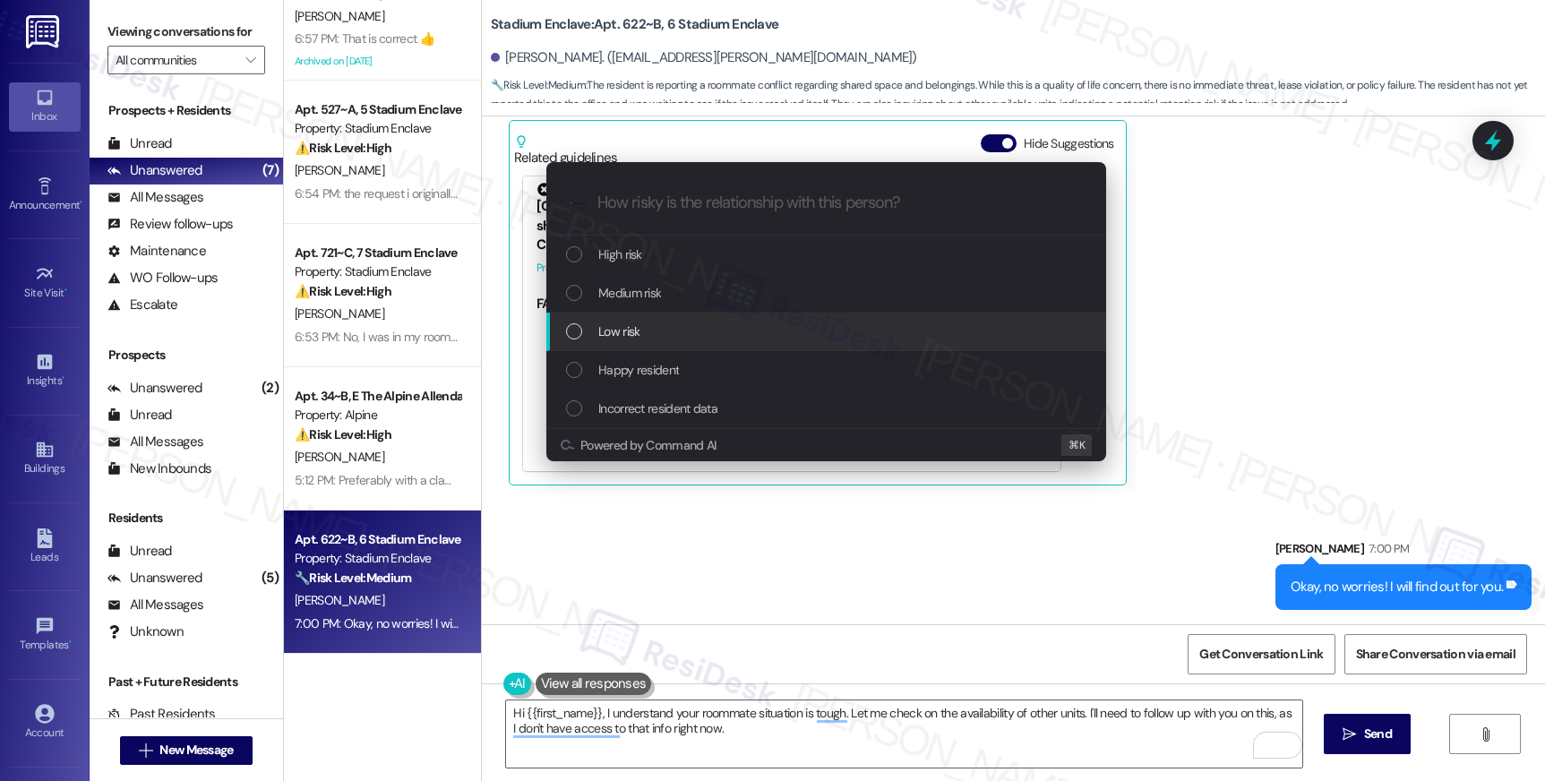
click at [667, 322] on div "Low risk" at bounding box center [828, 332] width 524 height 20
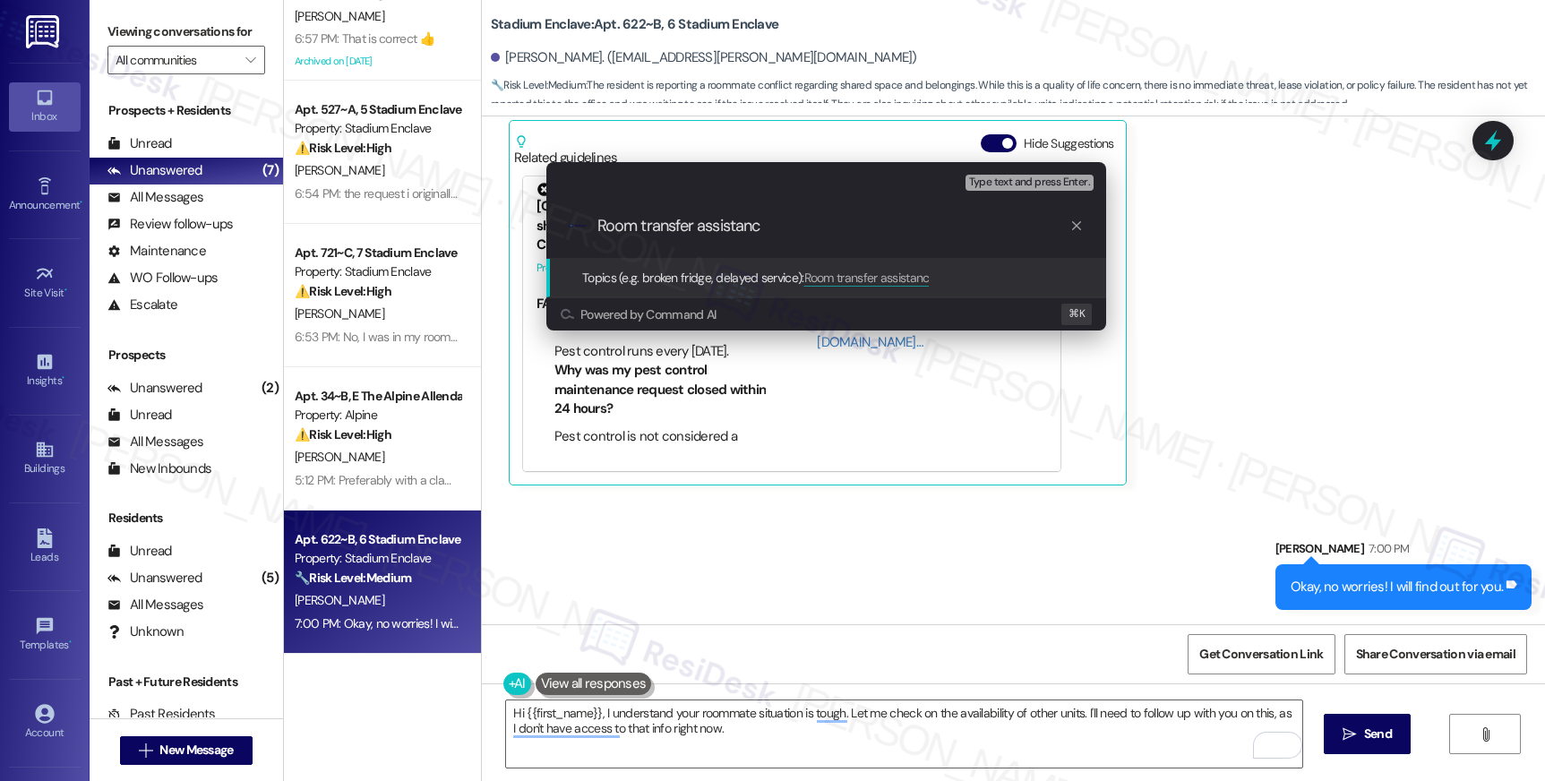
type input "Room transfer assistance"
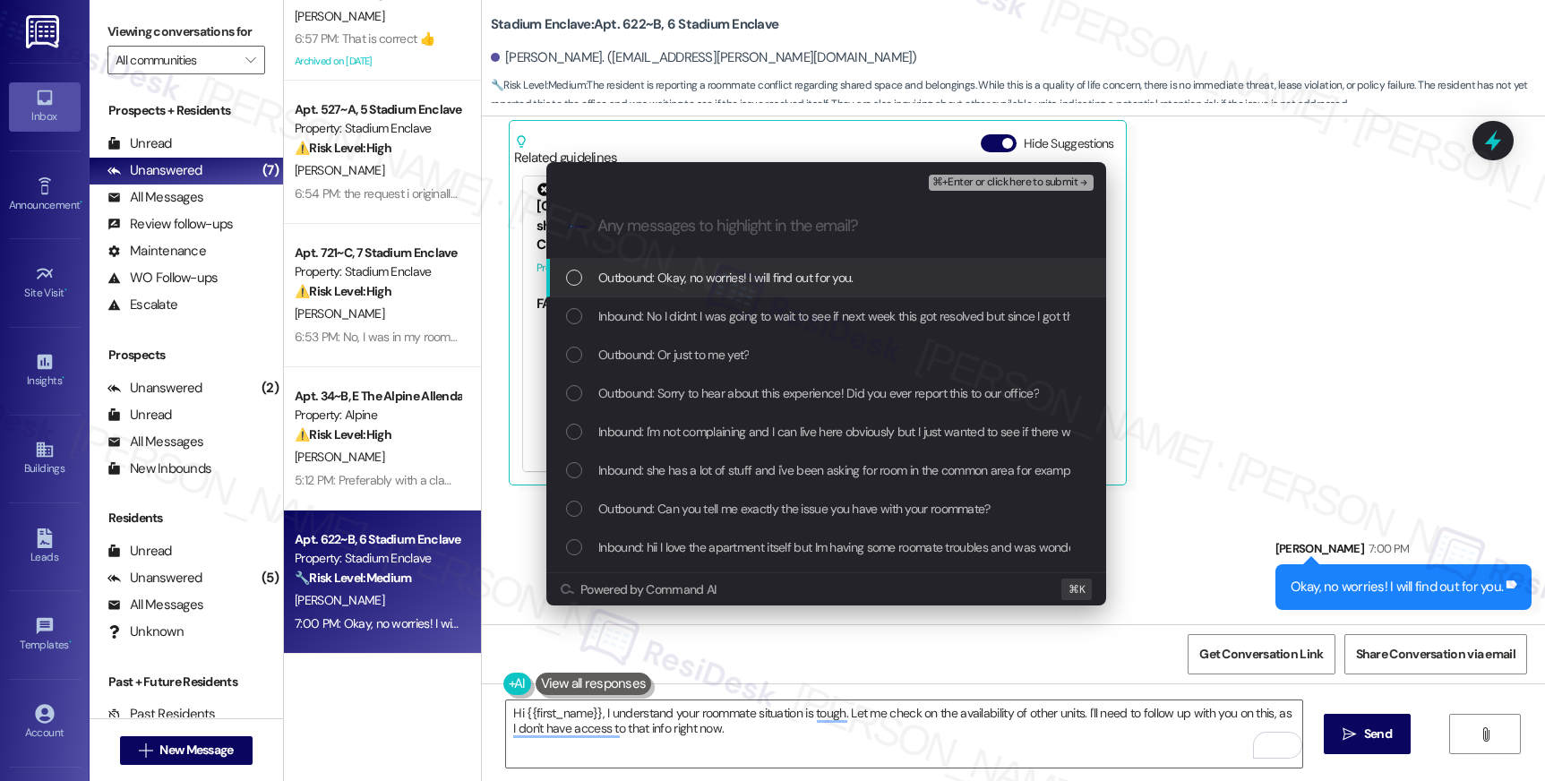
click at [998, 179] on span "⌘+Enter or click here to submit" at bounding box center [1004, 182] width 145 height 13
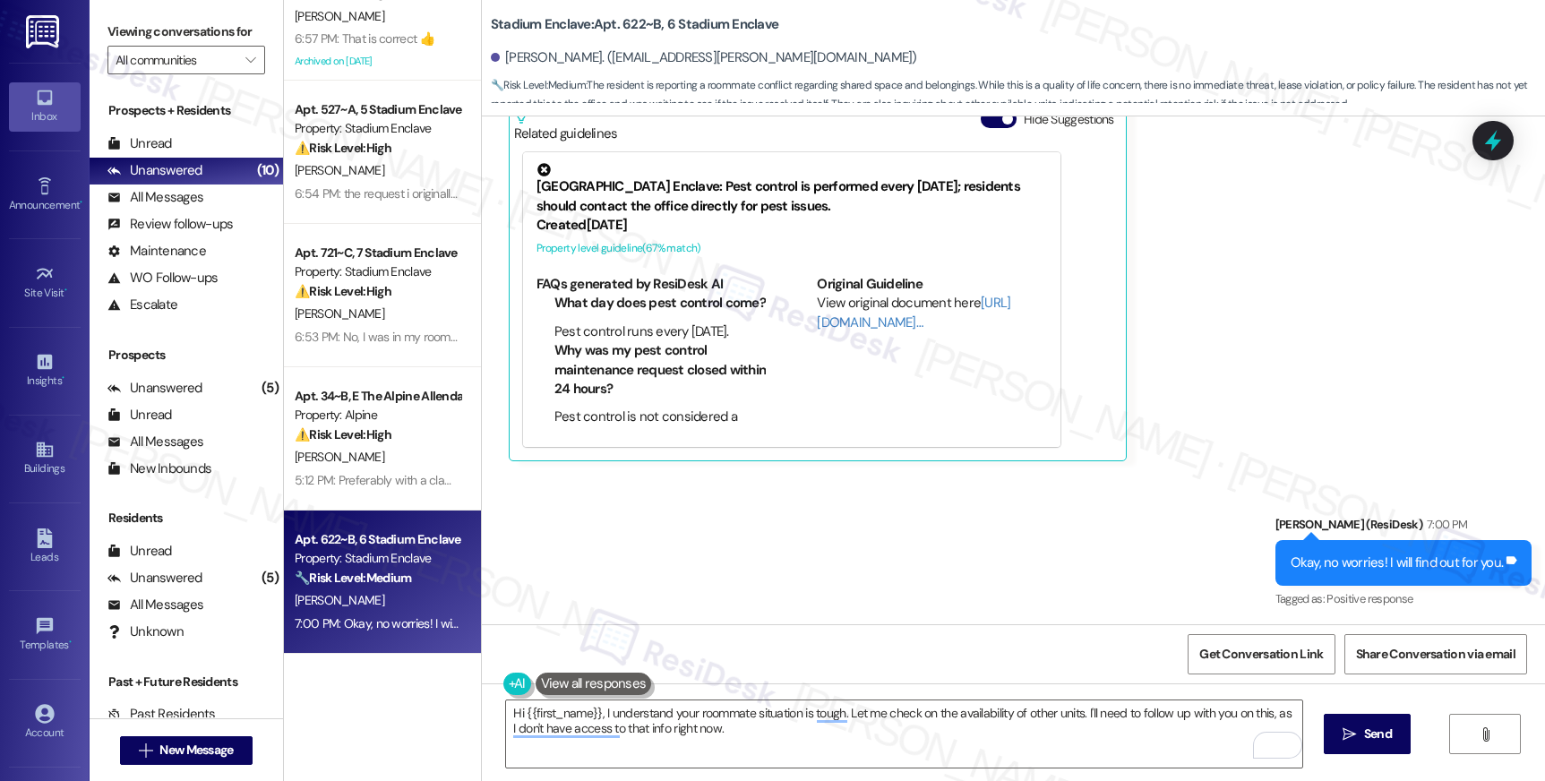
scroll to position [1495, 0]
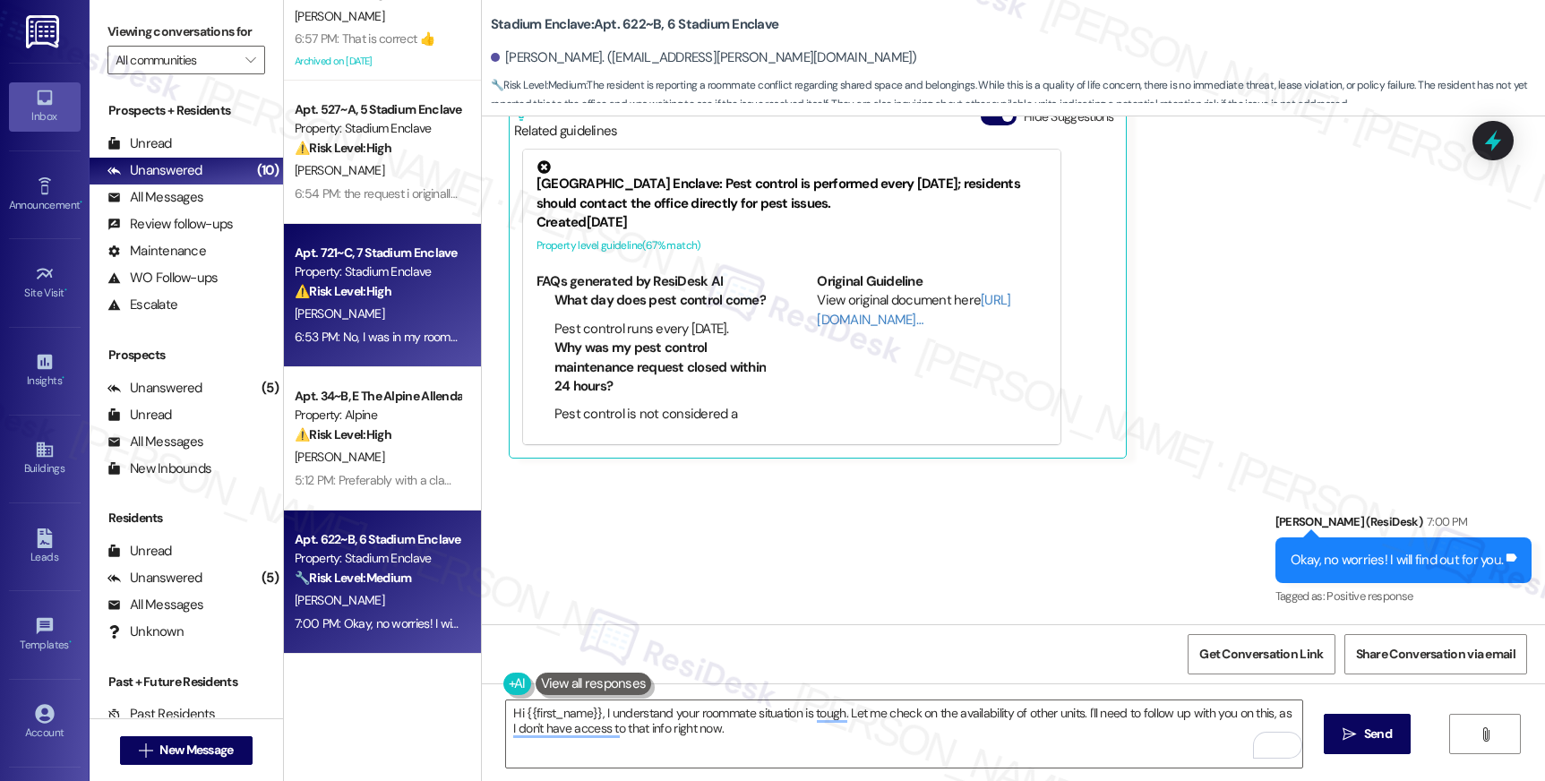
click at [344, 359] on div "Apt. 721~C, 7 Stadium Enclave Property: Stadium Enclave ⚠️ Risk Level: High The…" at bounding box center [382, 295] width 197 height 143
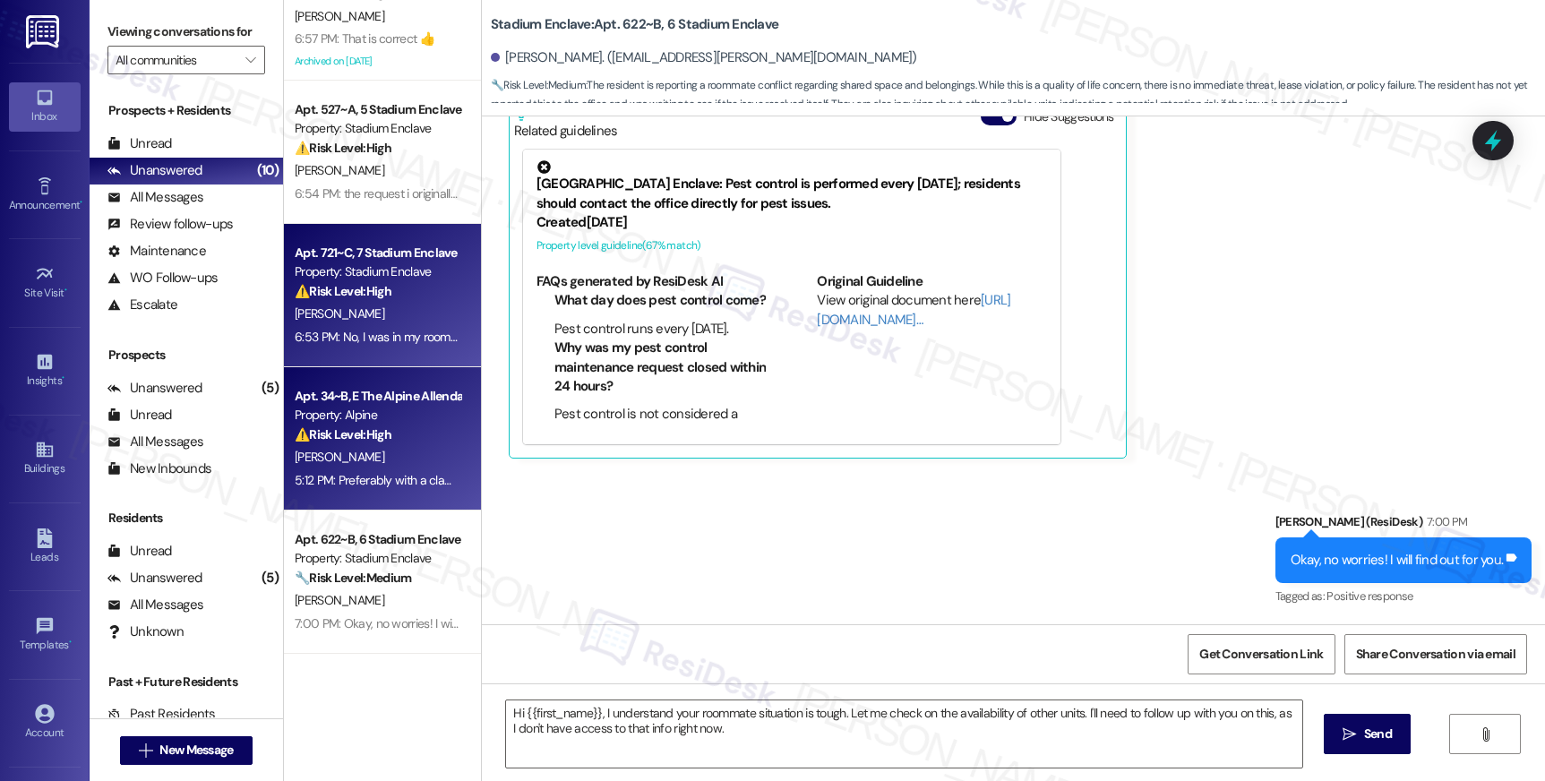
click at [389, 387] on div "Apt. 34~B, E The Alpine Allendale Property: Alpine ⚠️ Risk Level: High The resi…" at bounding box center [382, 438] width 197 height 143
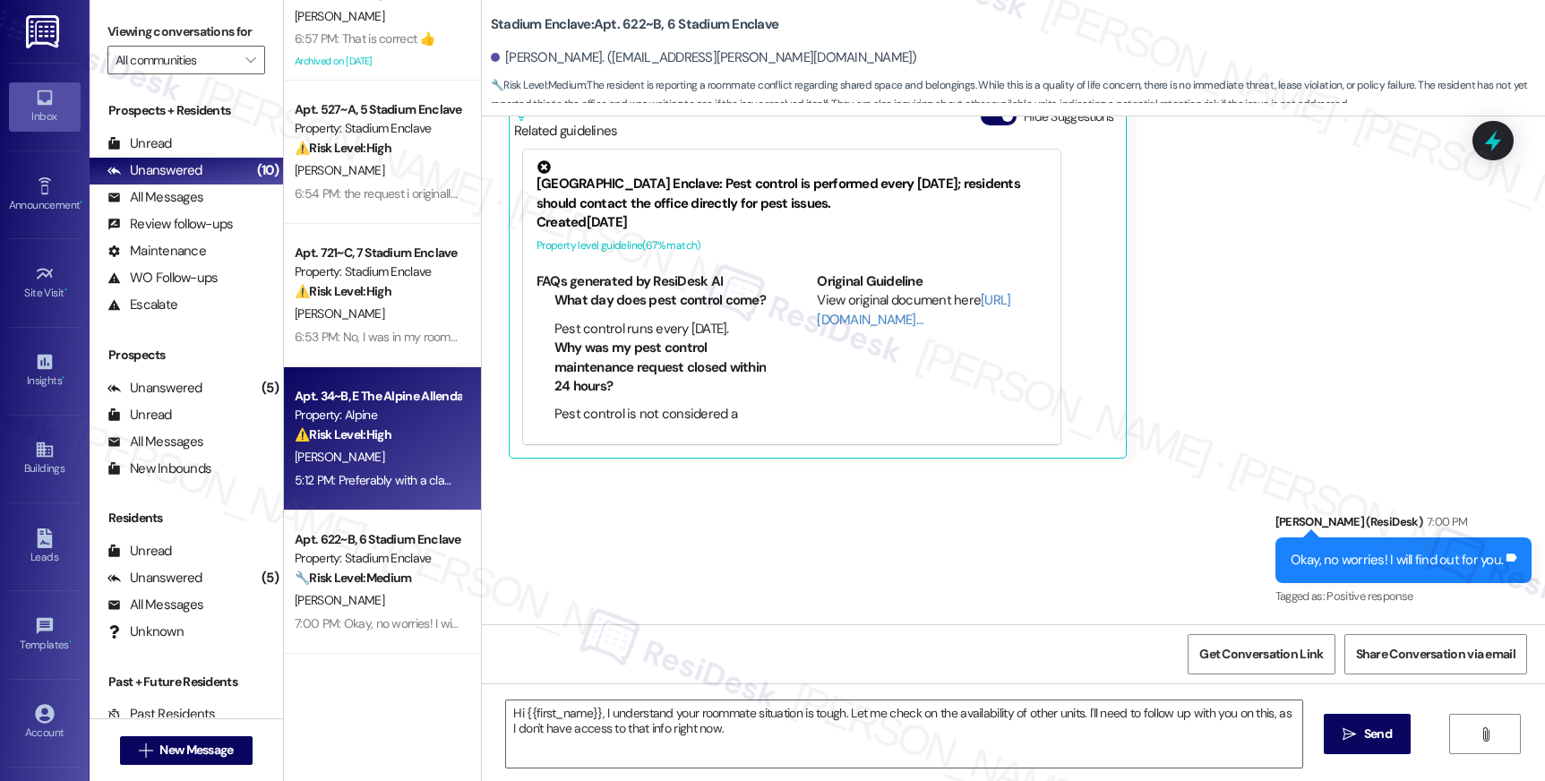
click at [393, 406] on div "Property: Alpine" at bounding box center [378, 415] width 166 height 19
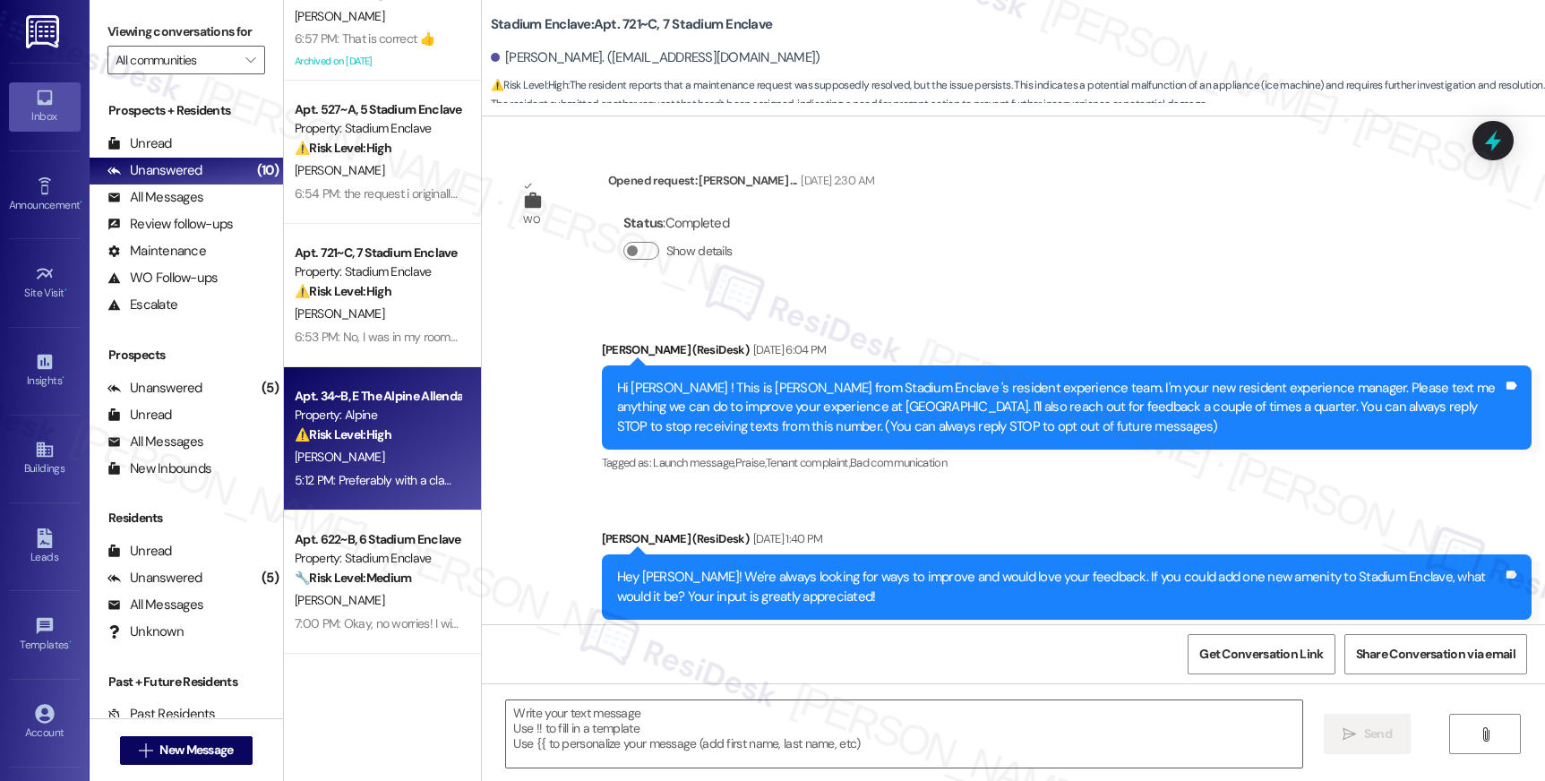
click at [393, 406] on div "Property: Alpine" at bounding box center [378, 415] width 166 height 19
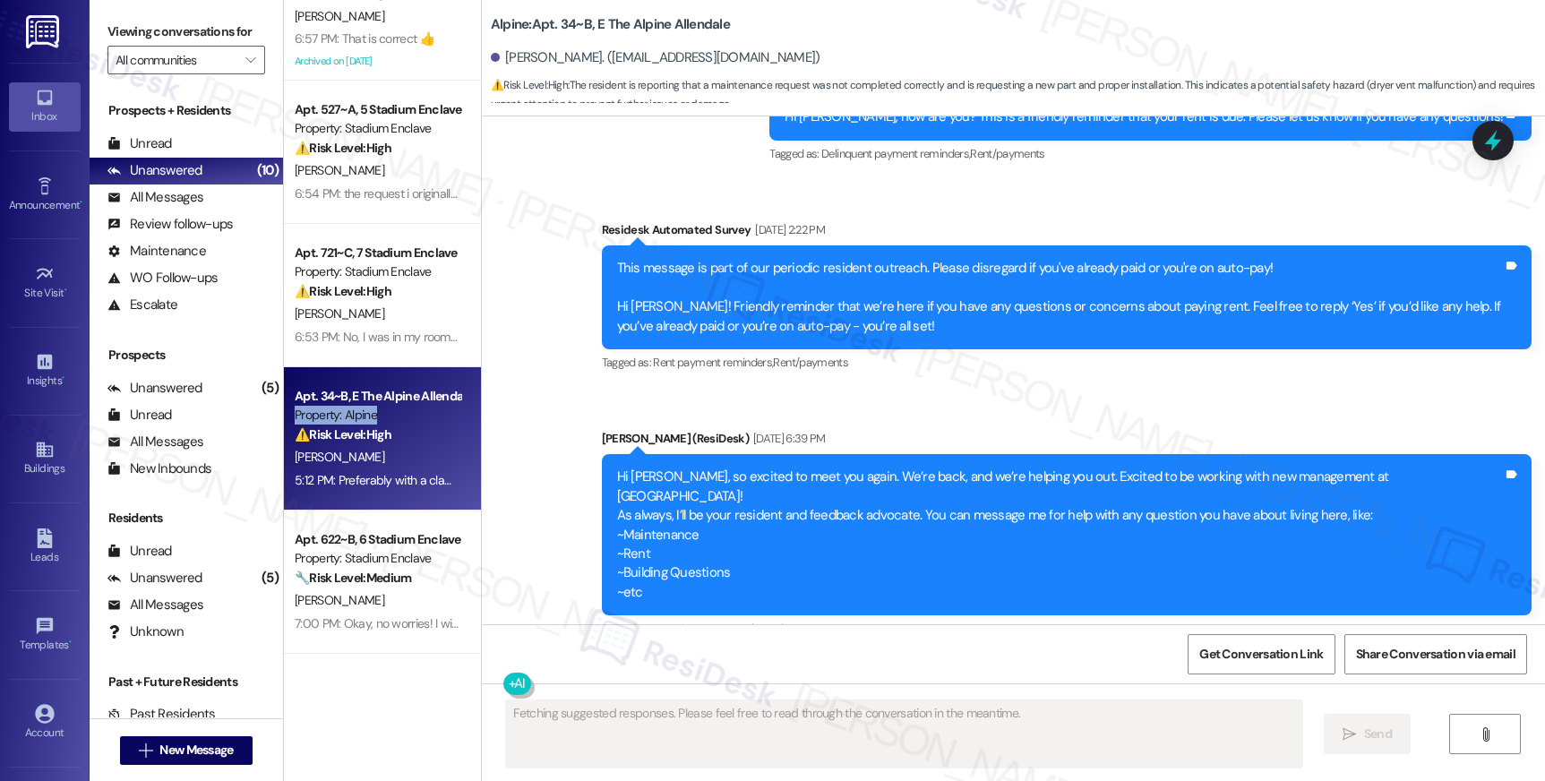
click at [393, 406] on div "Property: Alpine" at bounding box center [378, 415] width 166 height 19
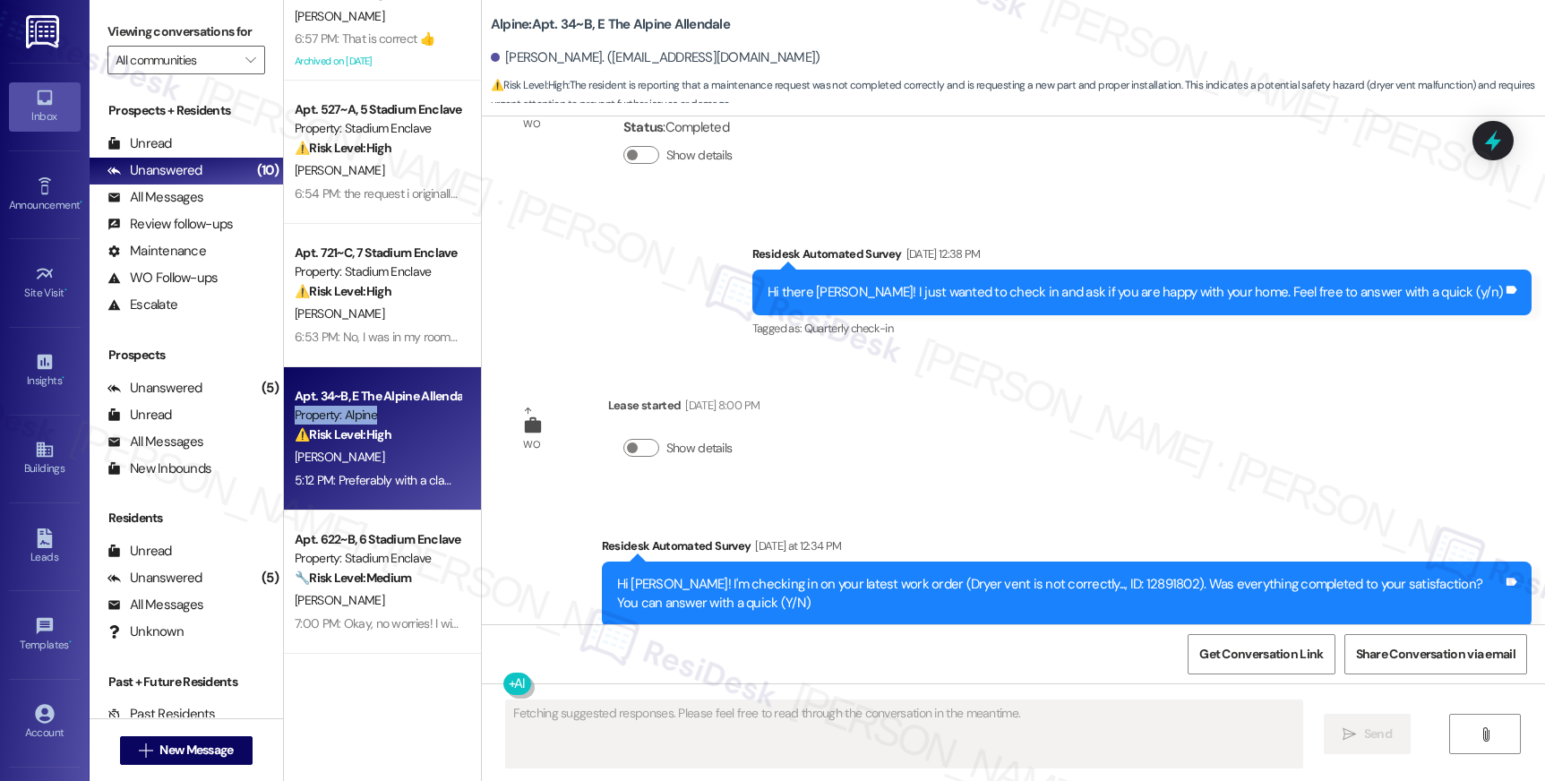
click at [393, 406] on div "Property: Alpine" at bounding box center [378, 415] width 166 height 19
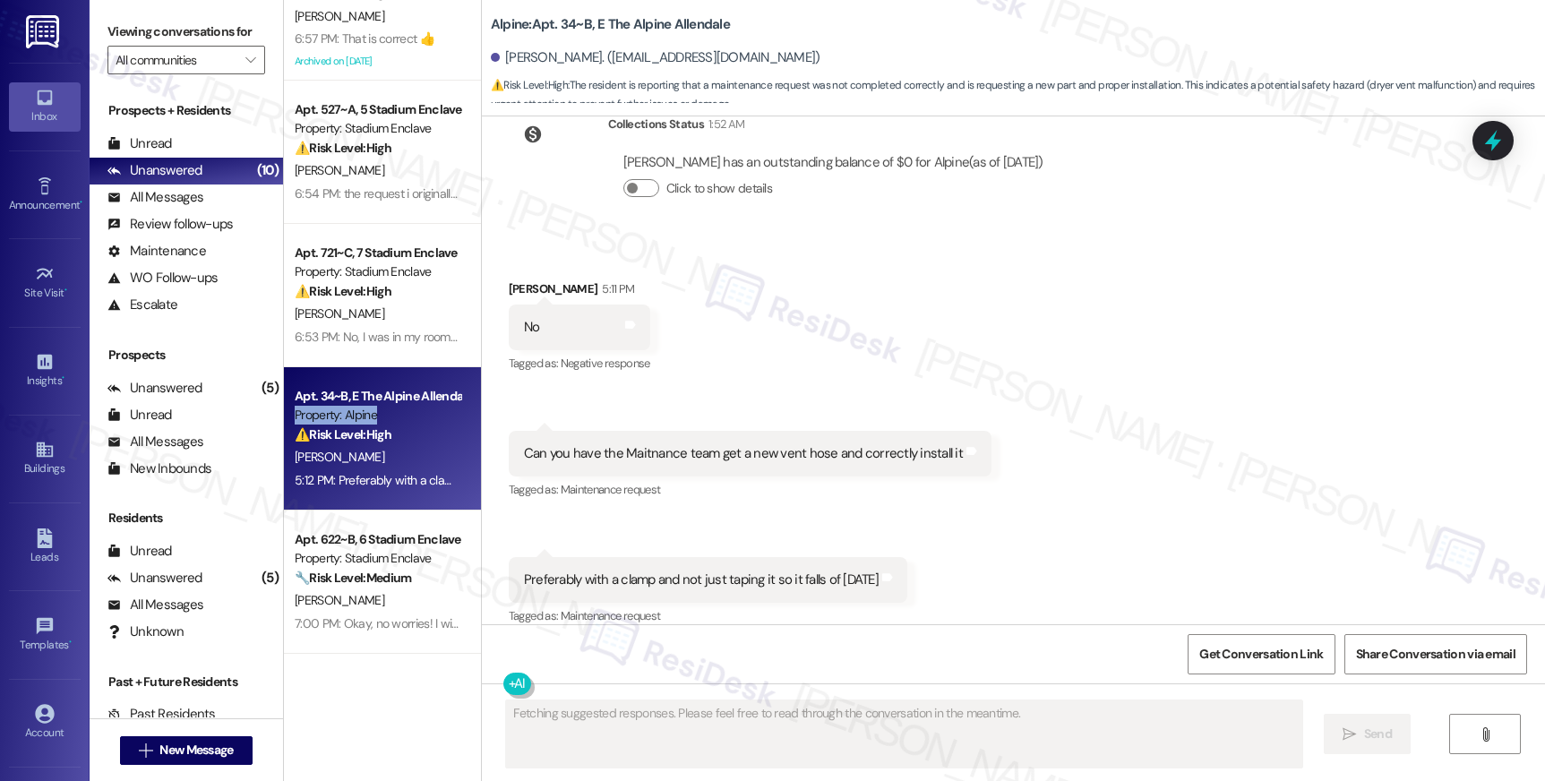
click at [393, 406] on div "Property: Alpine" at bounding box center [378, 415] width 166 height 19
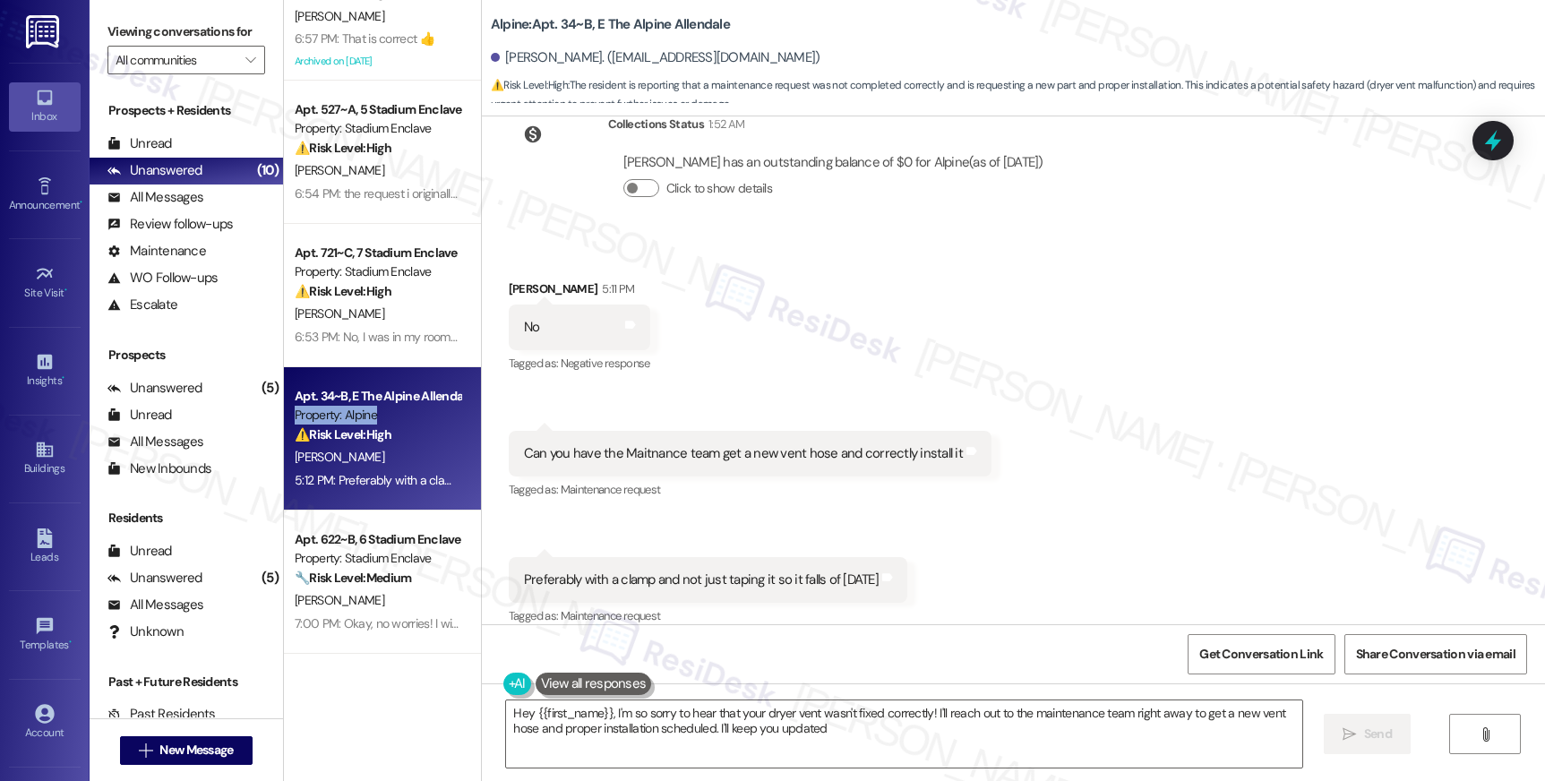
type textarea "Hey {{first_name}}, I'm so sorry to hear that your dryer vent wasn't fixed corr…"
click at [109, 150] on icon at bounding box center [113, 143] width 13 height 13
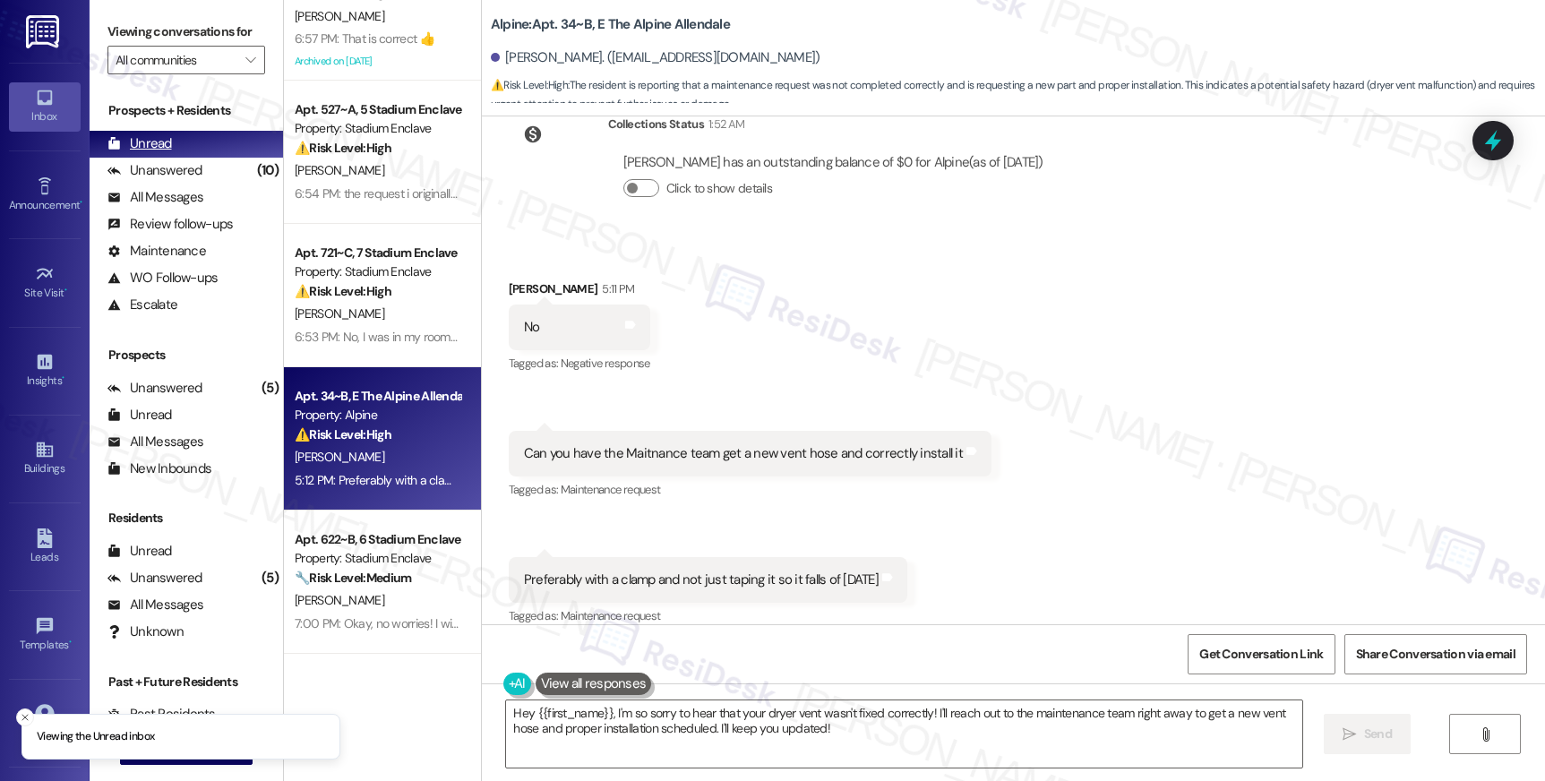
click at [109, 150] on icon at bounding box center [113, 143] width 13 height 13
click at [117, 150] on icon at bounding box center [113, 143] width 13 height 13
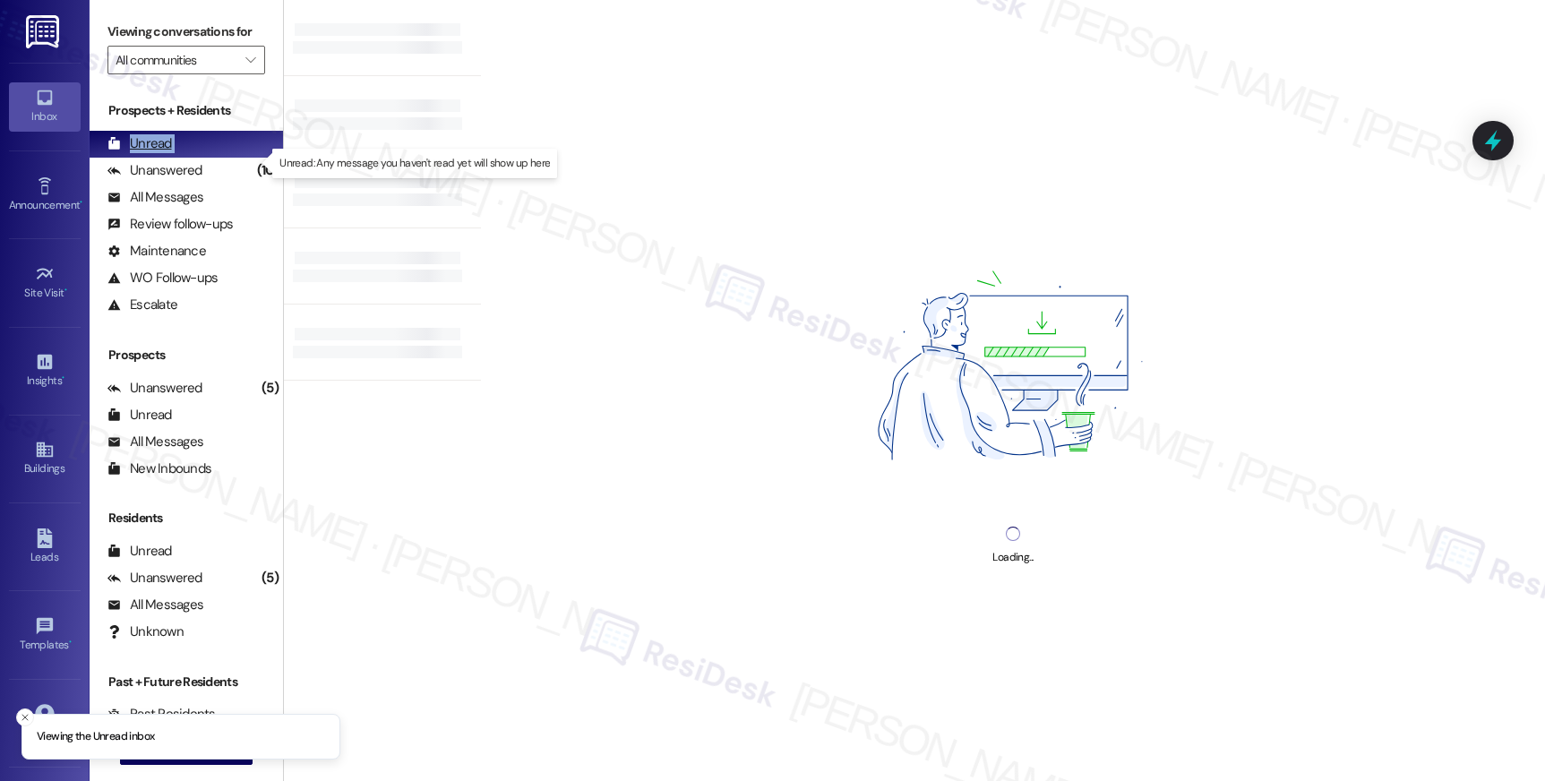
click at [117, 150] on icon at bounding box center [113, 143] width 13 height 13
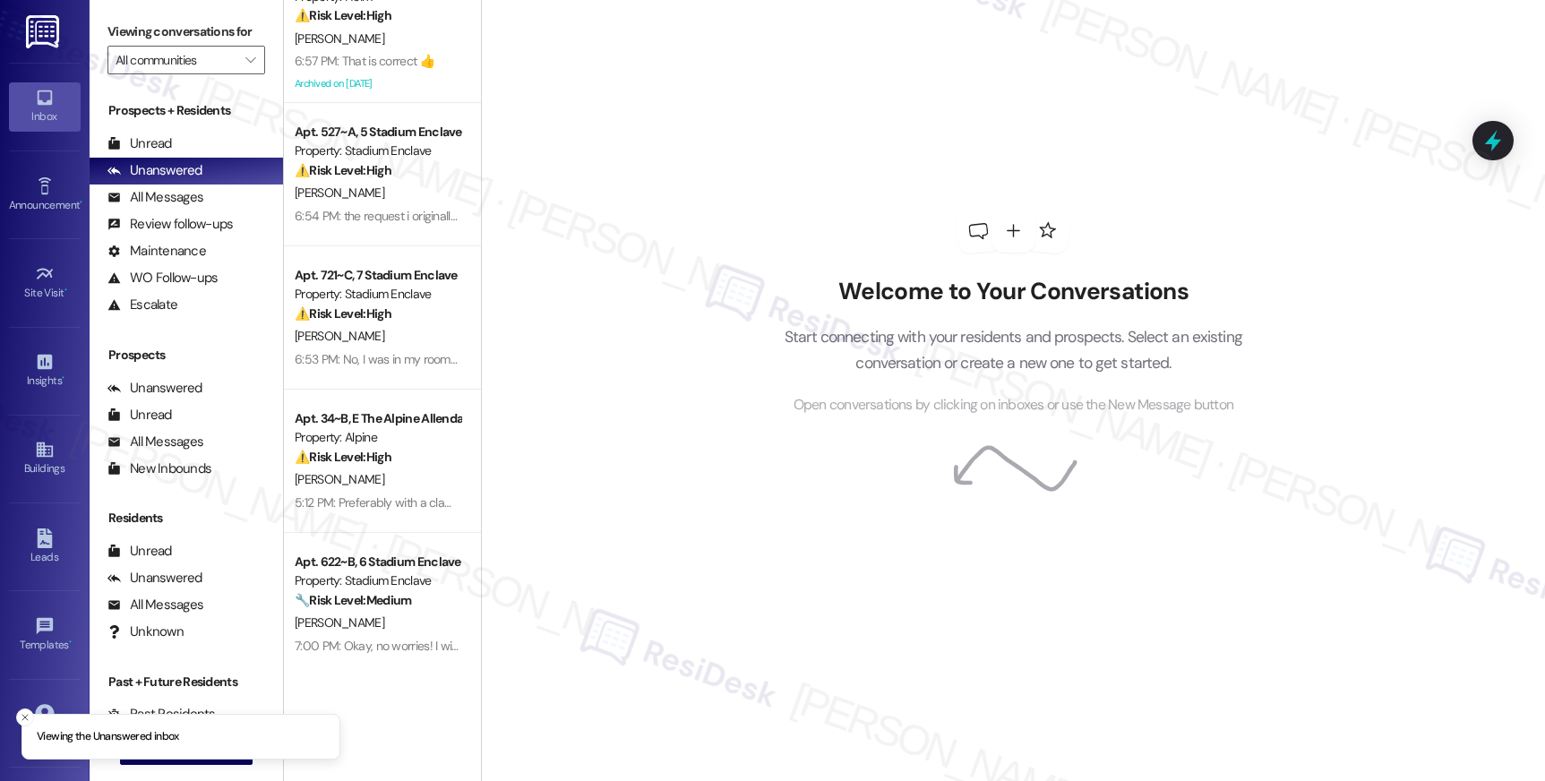
scroll to position [63, 0]
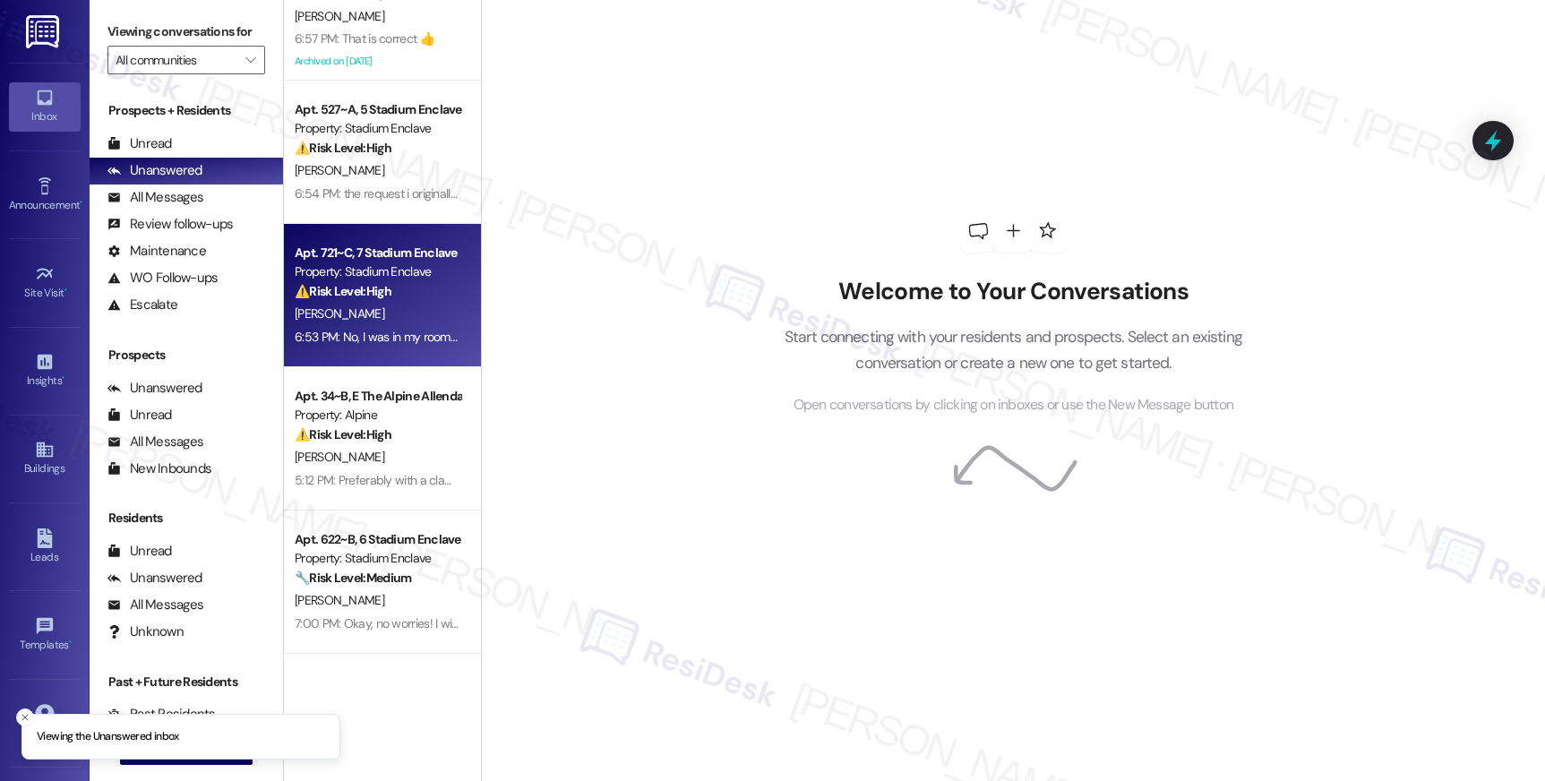
click at [367, 296] on strong "⚠️ Risk Level: High" at bounding box center [343, 291] width 97 height 16
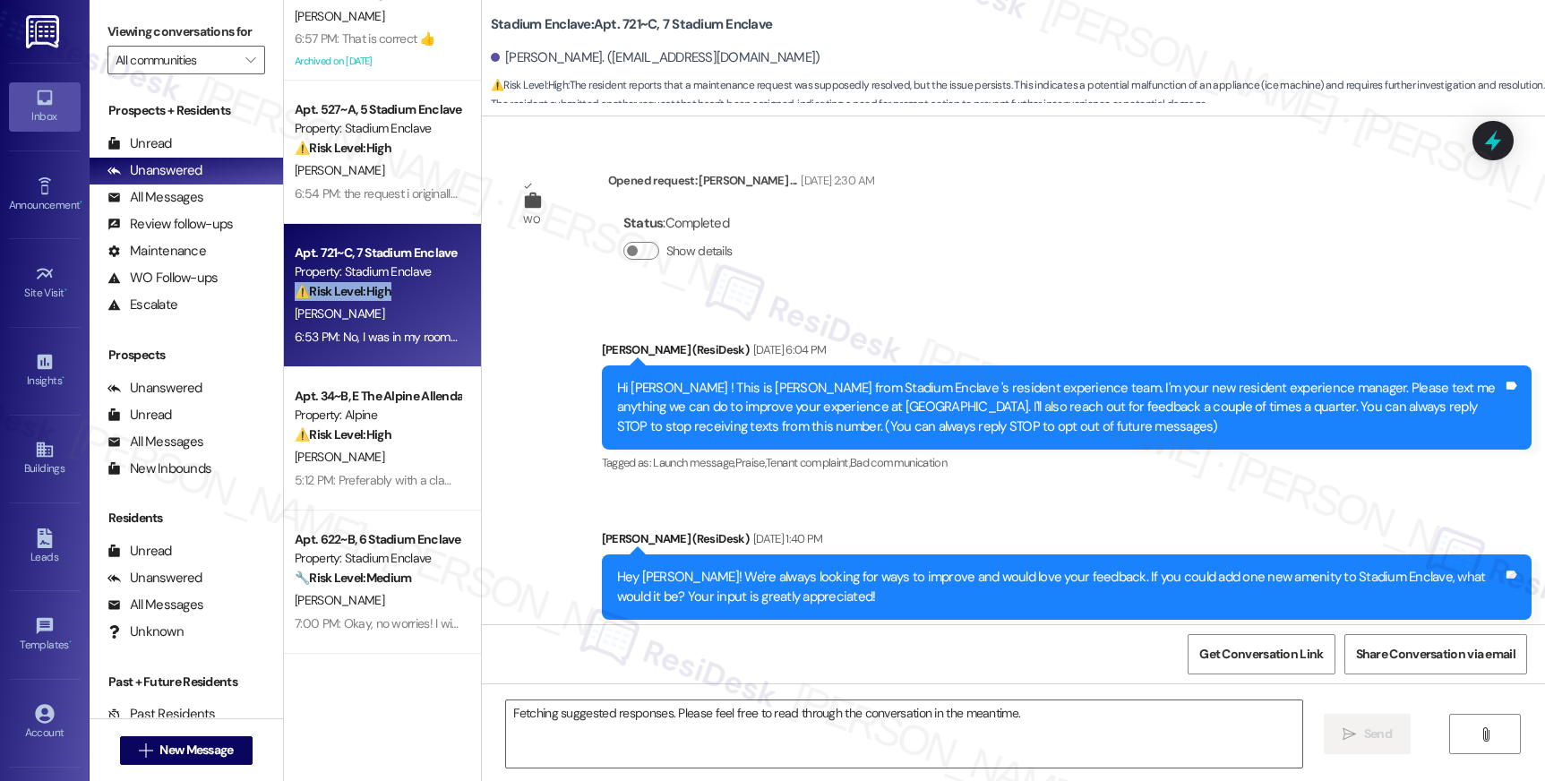
click at [367, 296] on strong "⚠️ Risk Level: High" at bounding box center [343, 291] width 97 height 16
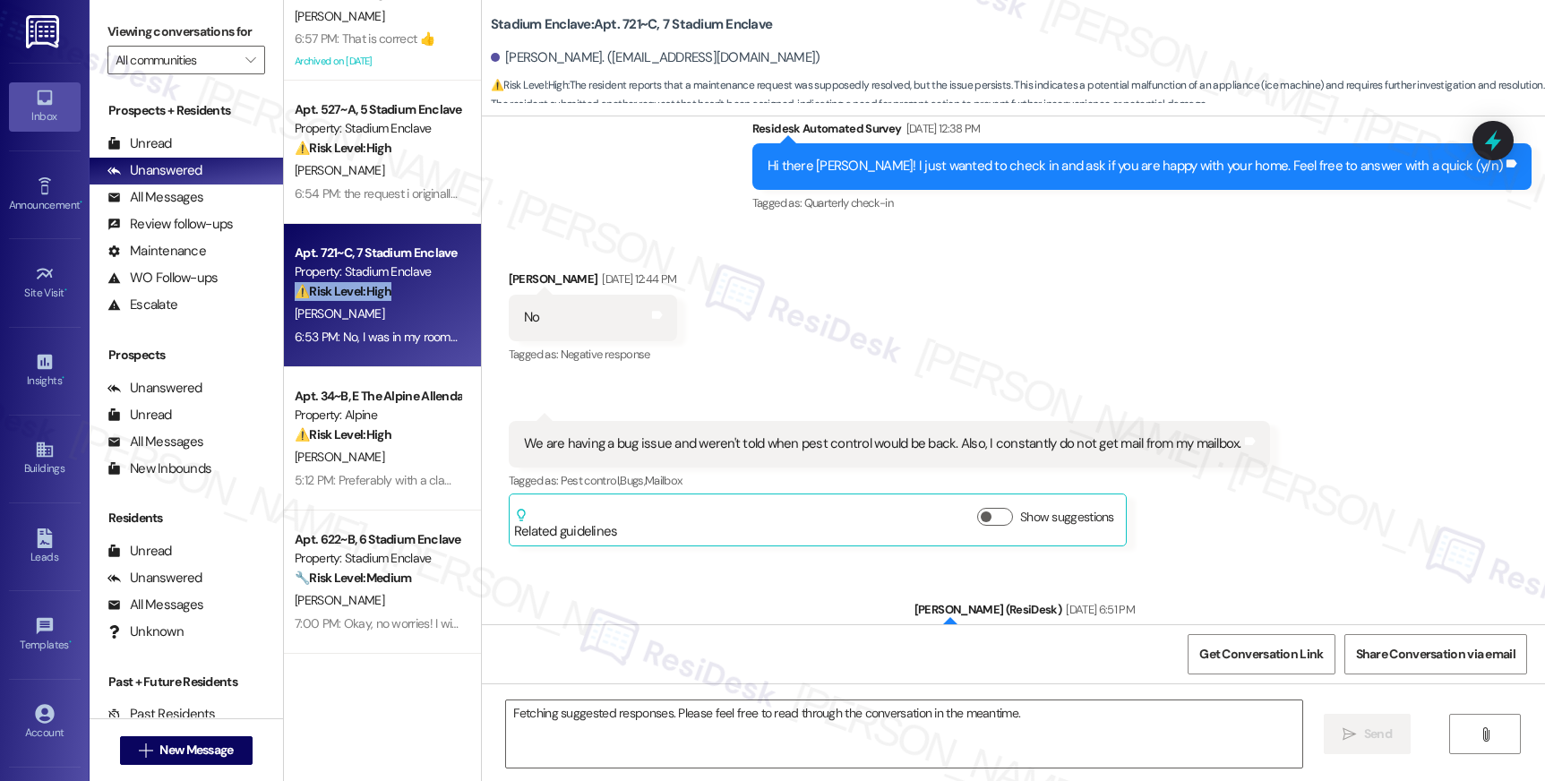
click at [367, 296] on strong "⚠️ Risk Level: High" at bounding box center [343, 291] width 97 height 16
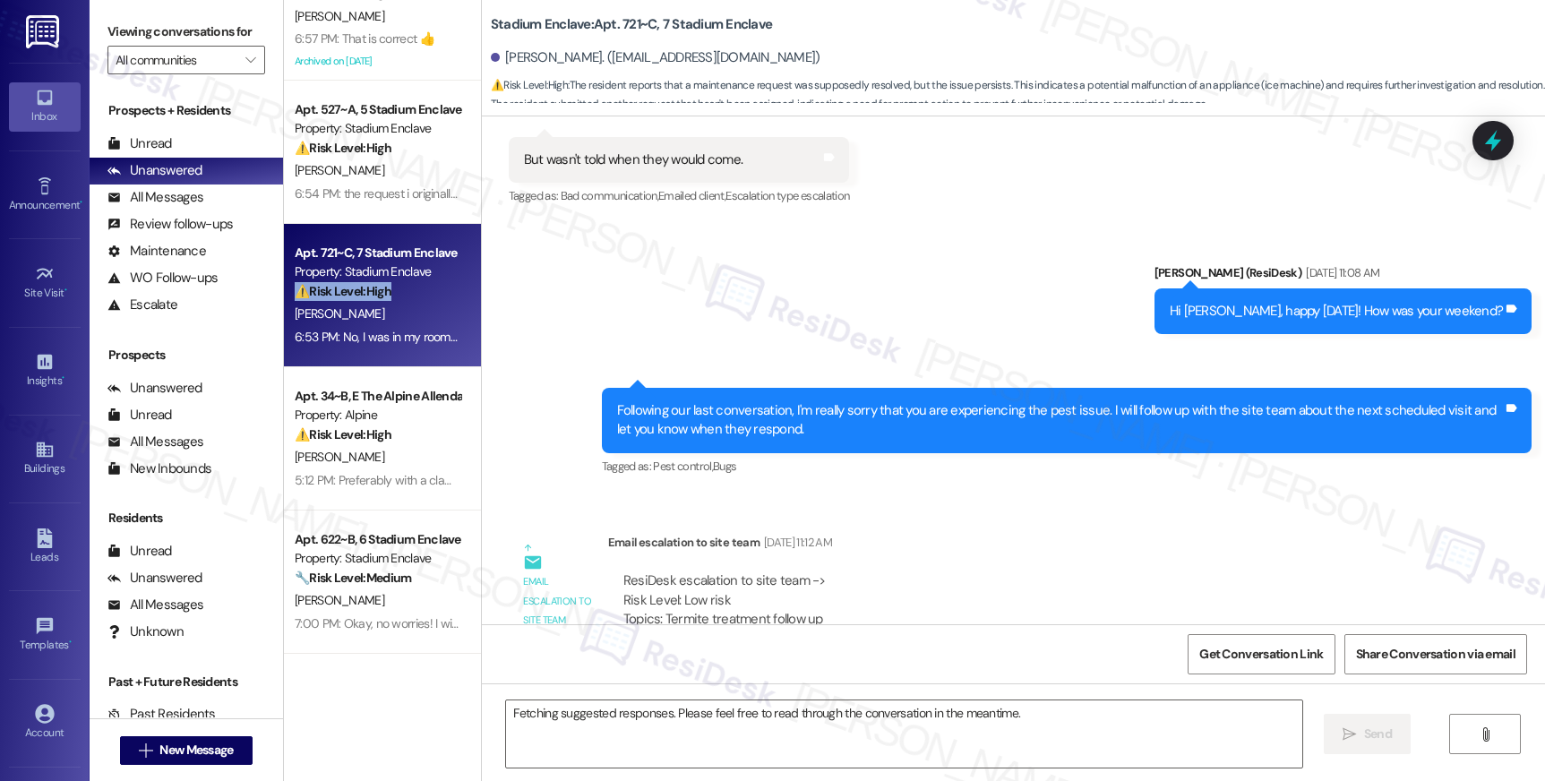
click at [367, 296] on strong "⚠️ Risk Level: High" at bounding box center [343, 291] width 97 height 16
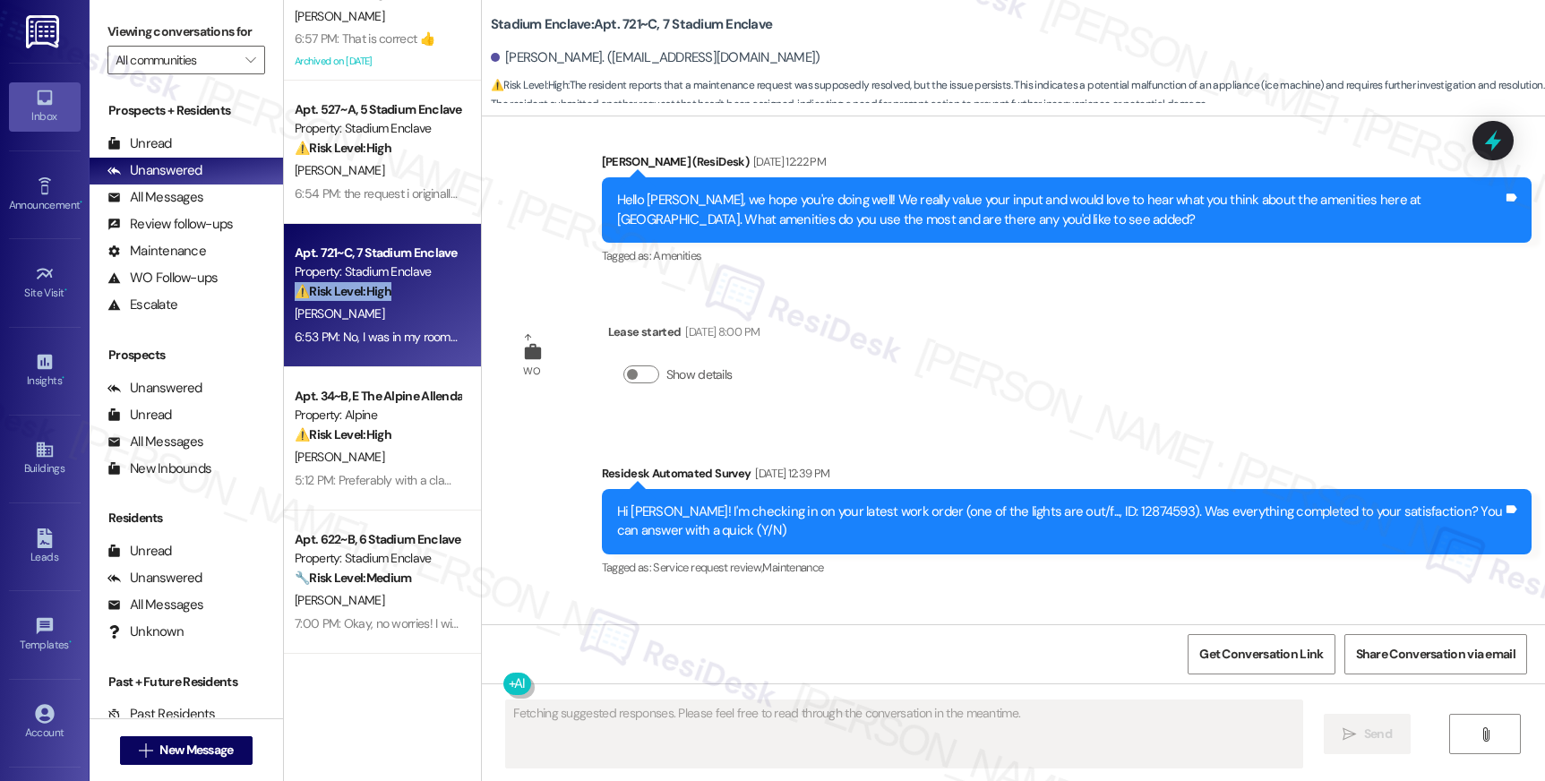
drag, startPoint x: 367, startPoint y: 296, endPoint x: 675, endPoint y: 347, distance: 312.4
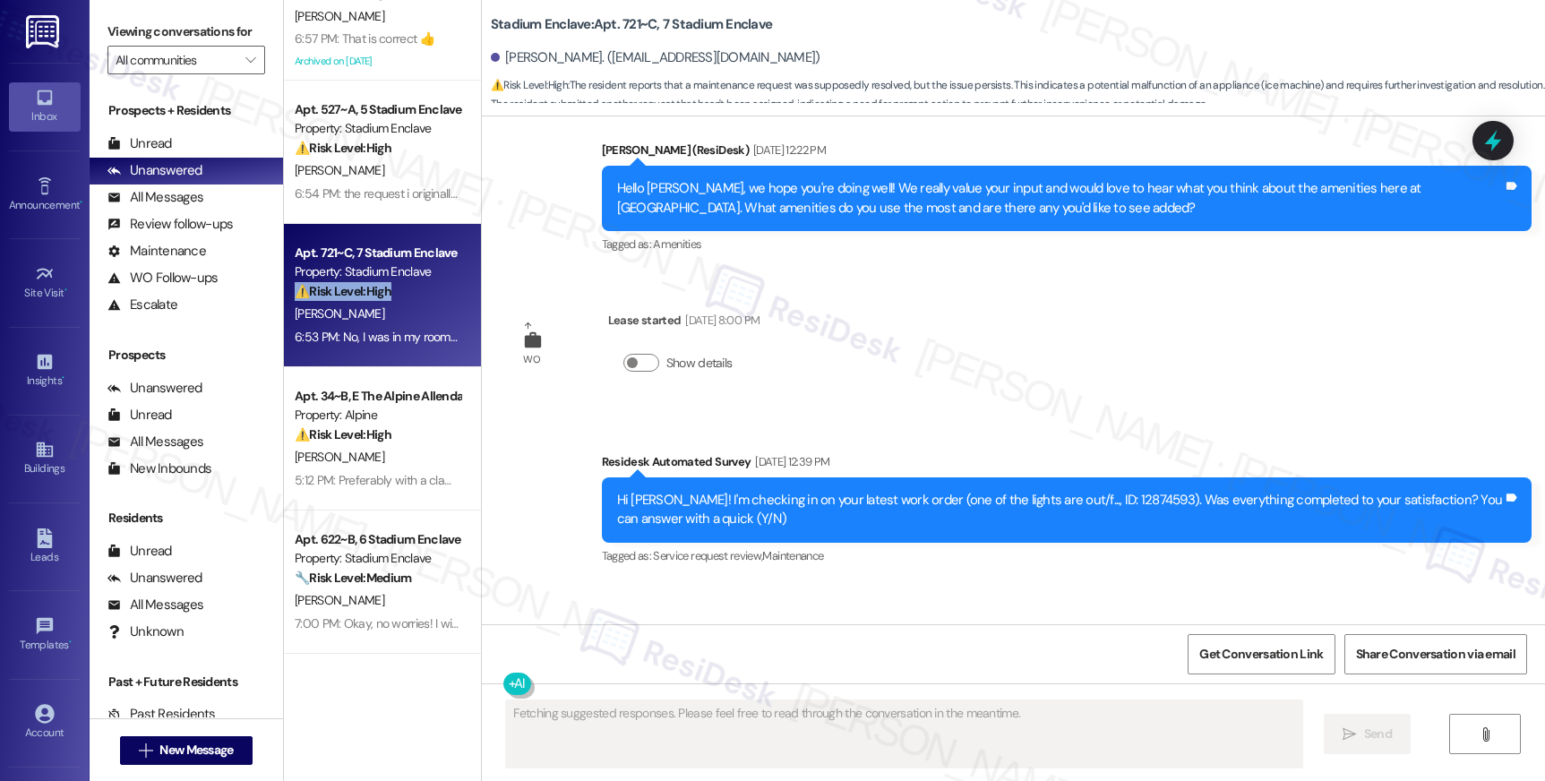
click at [371, 296] on strong "⚠️ Risk Level: High" at bounding box center [343, 291] width 97 height 16
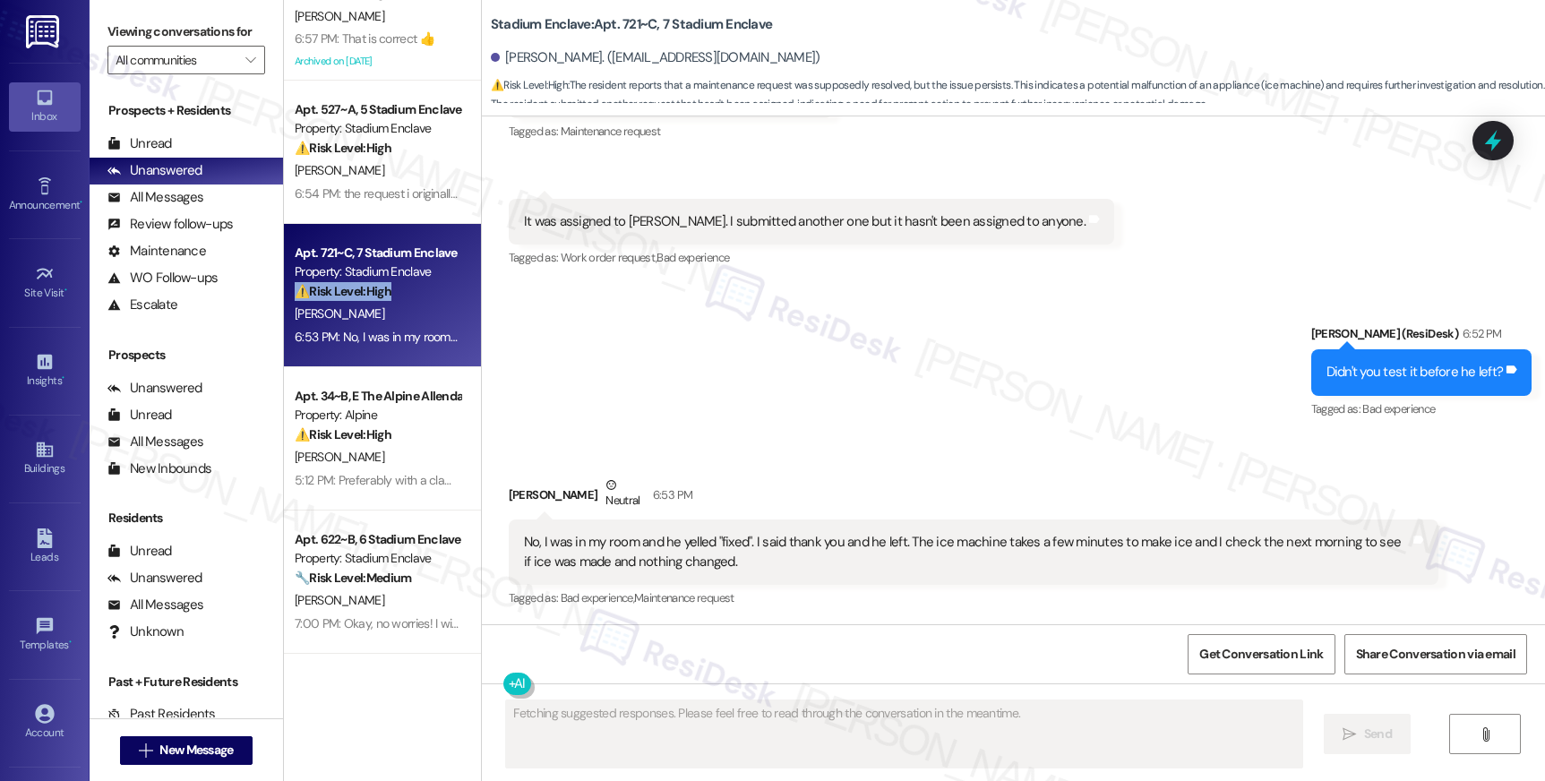
scroll to position [8299, 0]
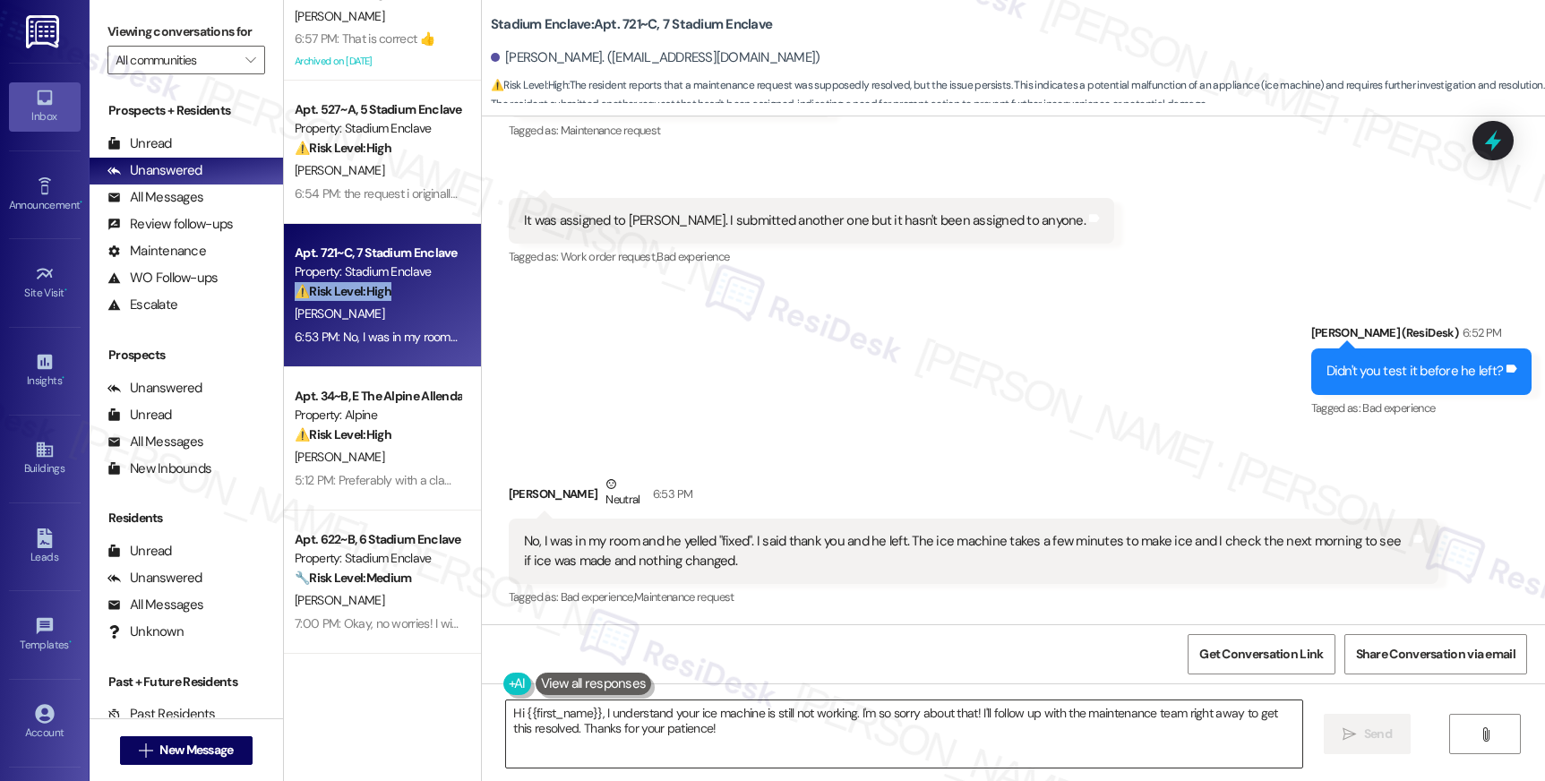
click at [762, 726] on textarea "Hi {{first_name}}, I understand your ice machine is still not working. I'm so s…" at bounding box center [903, 733] width 795 height 67
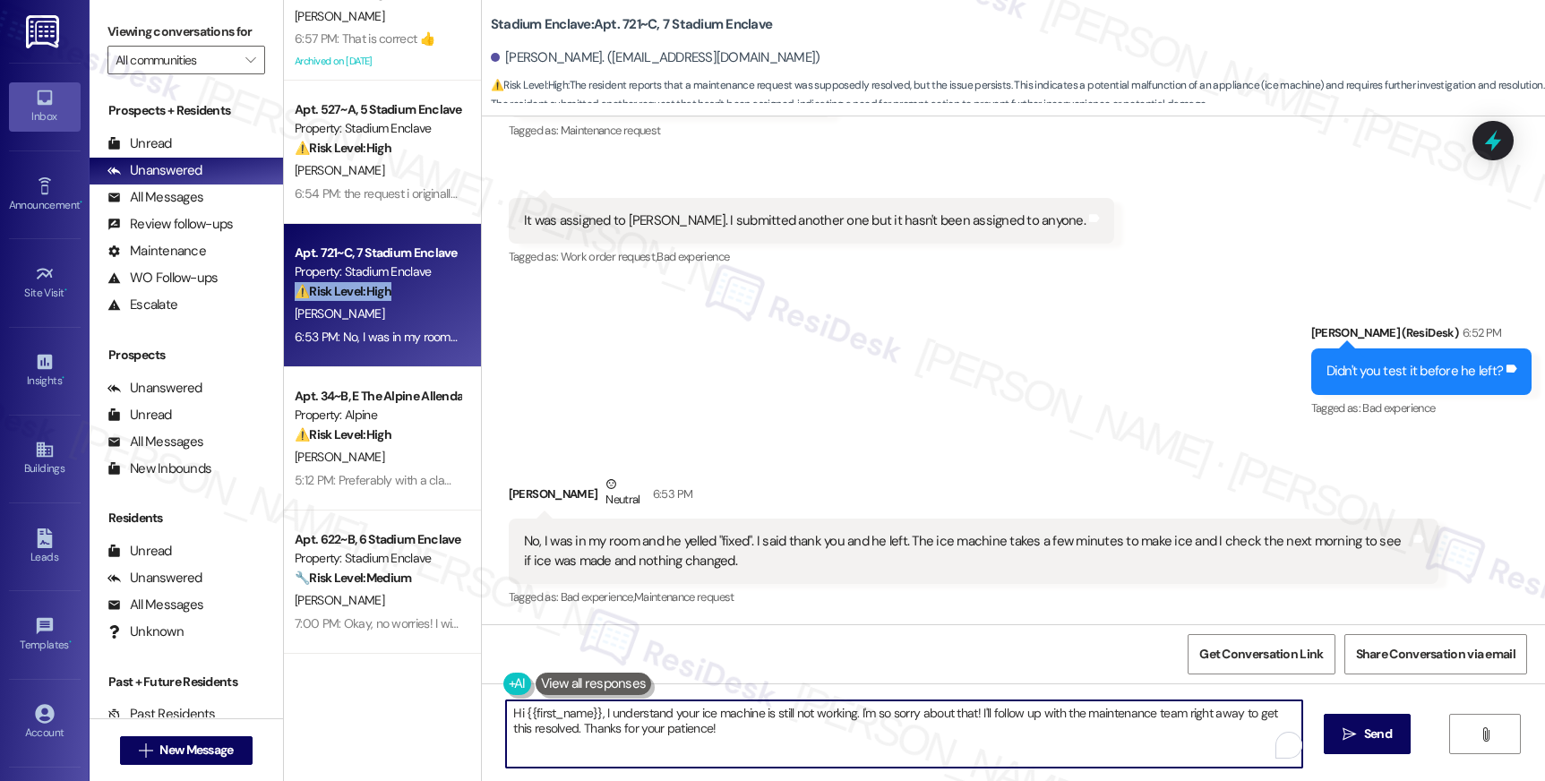
click at [762, 726] on textarea "Hi {{first_name}}, I understand your ice machine is still not working. I'm so s…" at bounding box center [903, 733] width 795 height 67
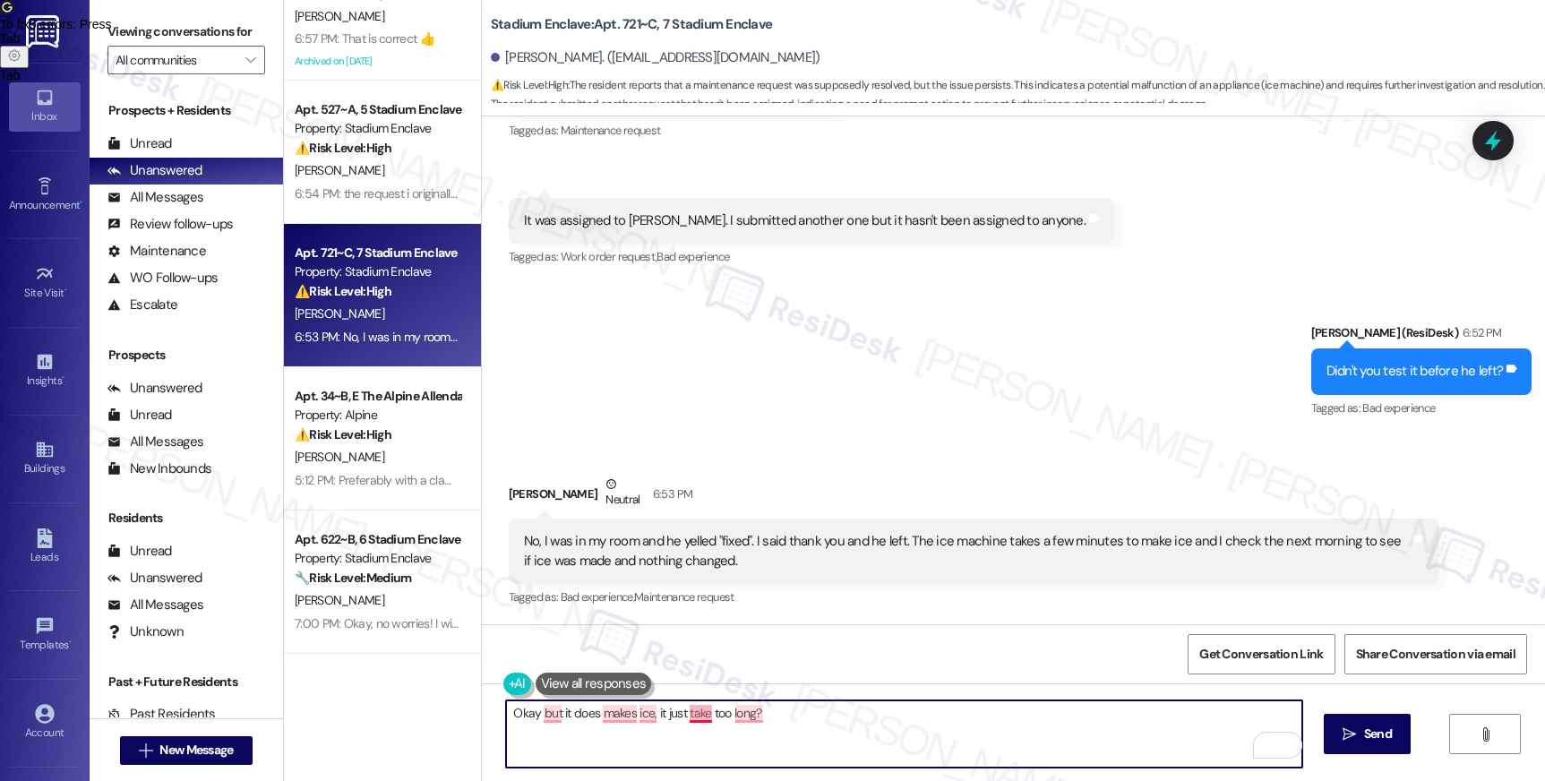
click at [682, 715] on textarea "Okay but it does makes ice, it just take too long?" at bounding box center [903, 733] width 795 height 67
click at [696, 715] on textarea "Okay but it does makes ice, it just take too long?" at bounding box center [903, 733] width 795 height 67
click at [581, 735] on textarea "Okay, but it does make ice, it just takes too long?" at bounding box center [903, 733] width 795 height 67
click at [733, 716] on textarea "Okay, but it does make ice, it just takes too long?" at bounding box center [903, 733] width 795 height 67
type textarea "Okay, but it does make ice, it just takes too long?"
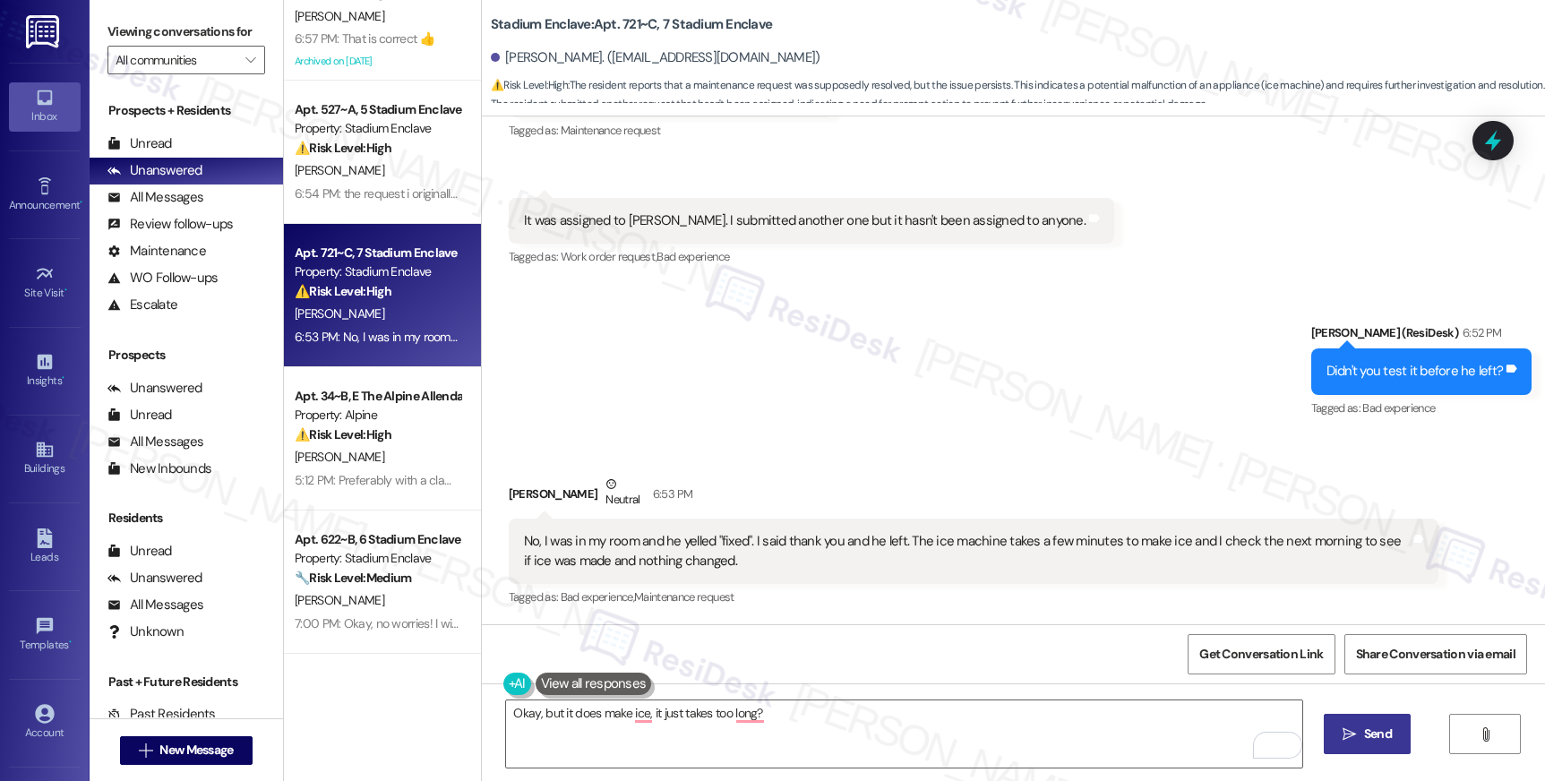
click at [1368, 743] on button " Send" at bounding box center [1367, 734] width 87 height 40
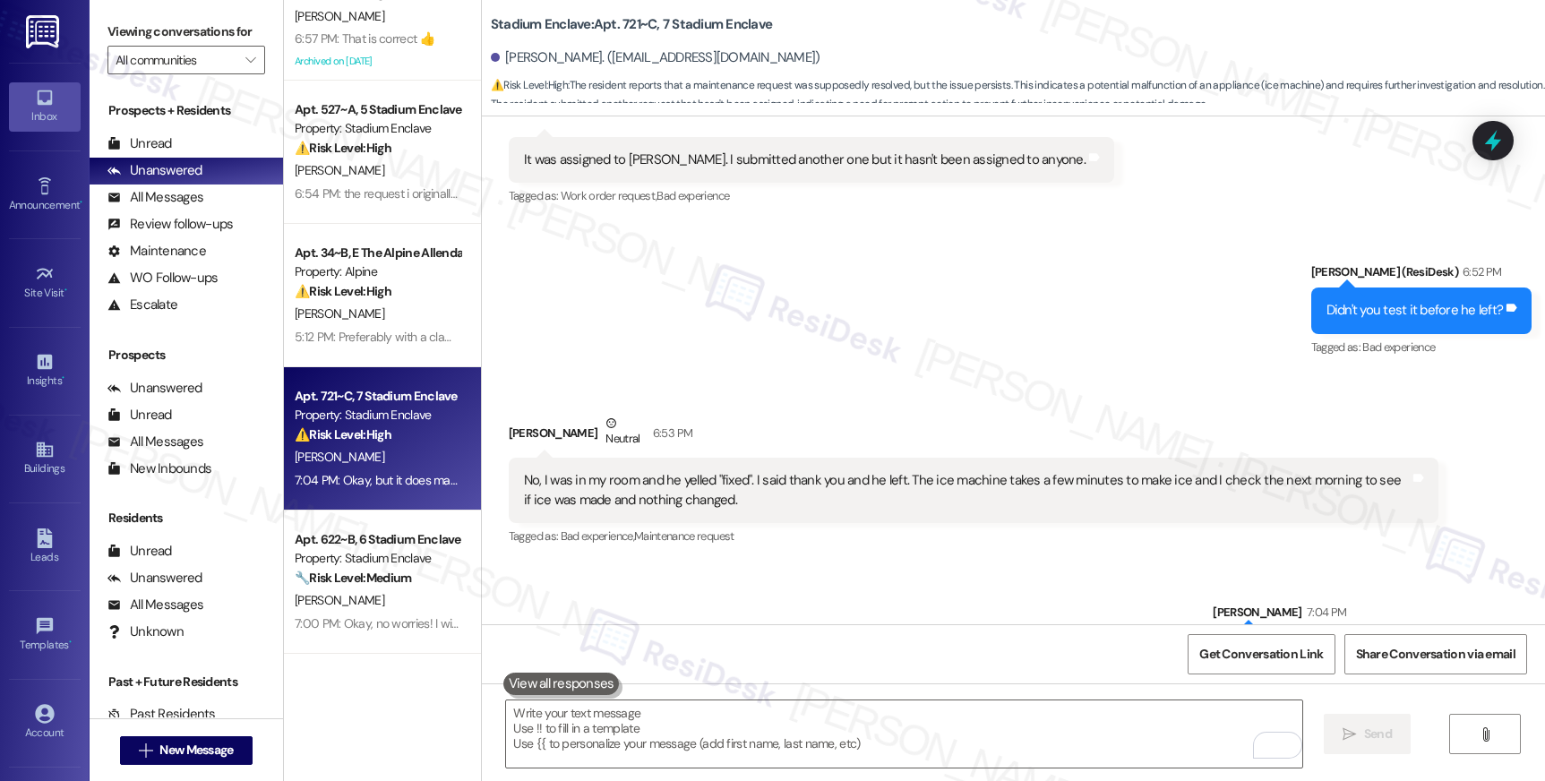
scroll to position [8425, 0]
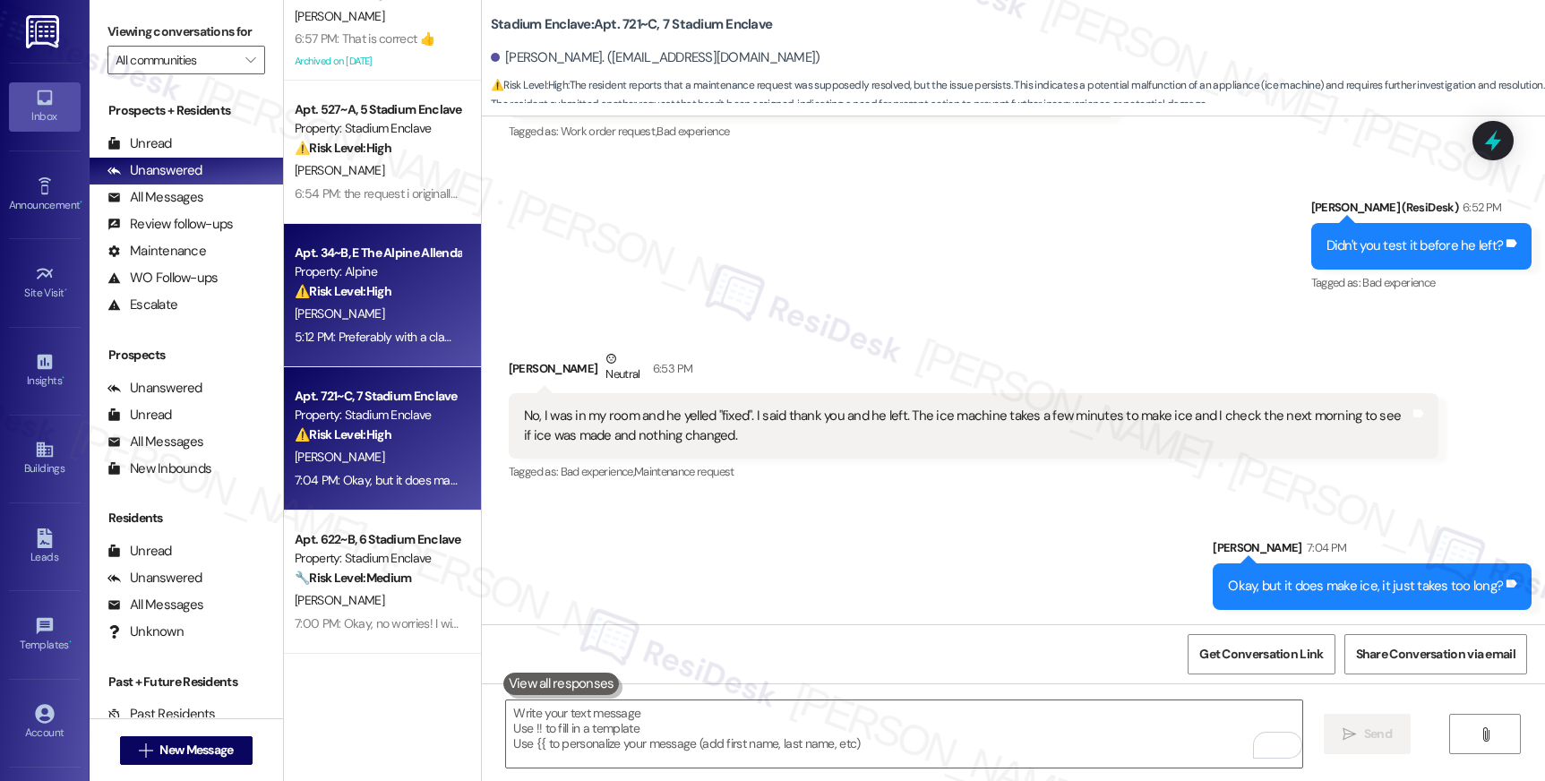
click at [295, 296] on strong "⚠️ Risk Level: High" at bounding box center [343, 291] width 97 height 16
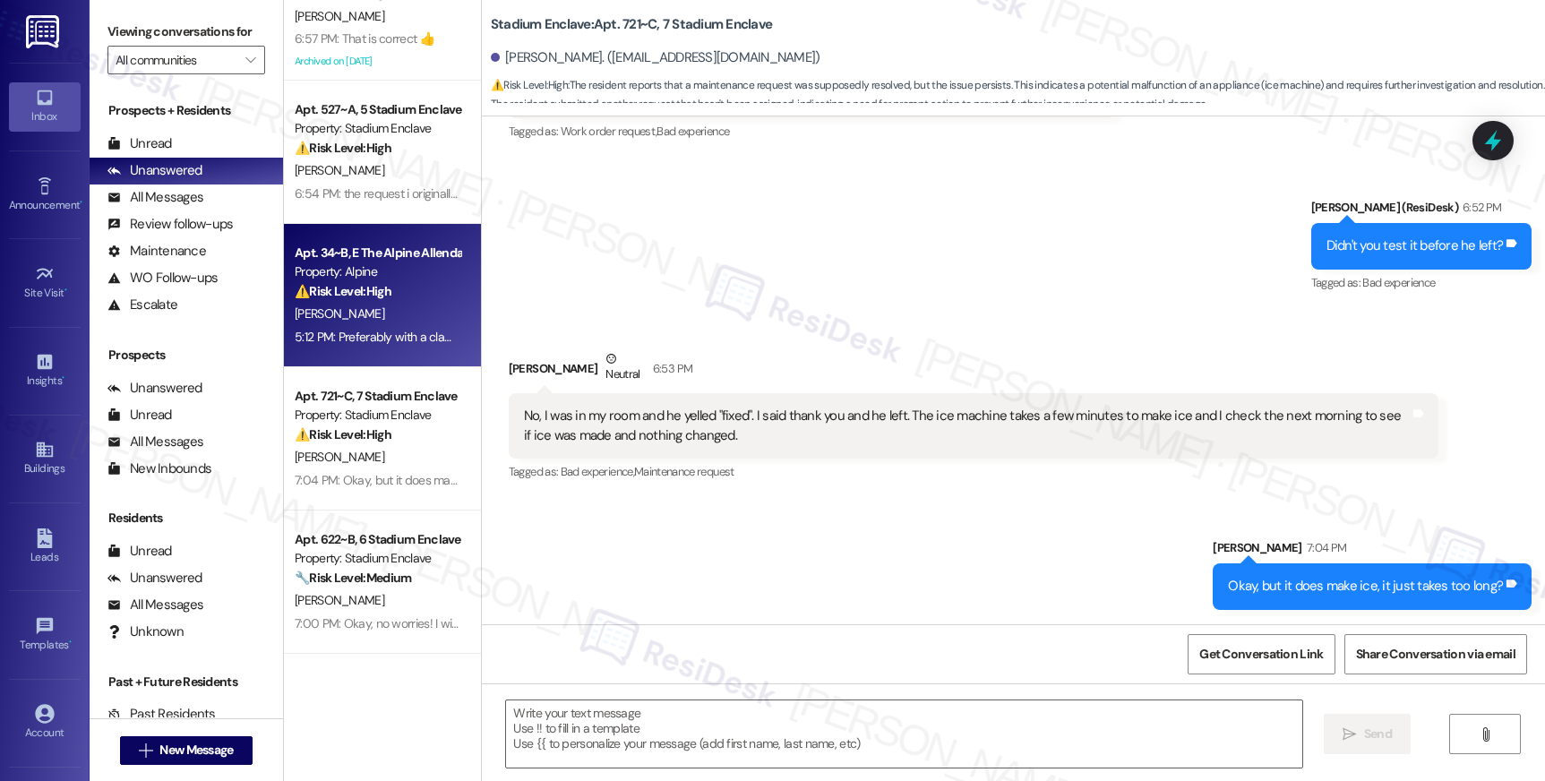
click at [341, 307] on span "[PERSON_NAME]" at bounding box center [340, 313] width 90 height 16
type textarea "Fetching suggested responses. Please feel free to read through the conversation…"
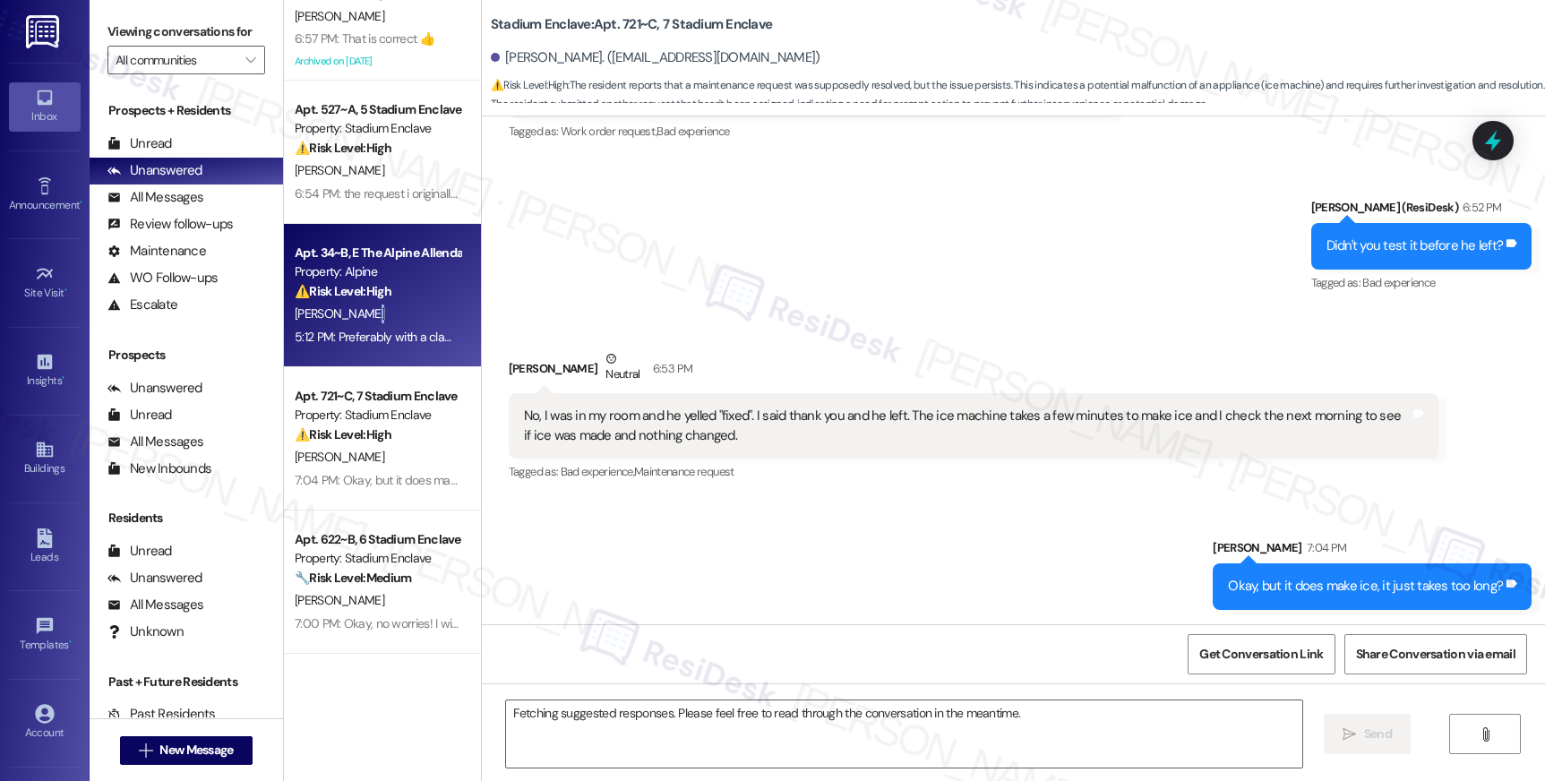
click at [341, 307] on span "[PERSON_NAME]" at bounding box center [340, 313] width 90 height 16
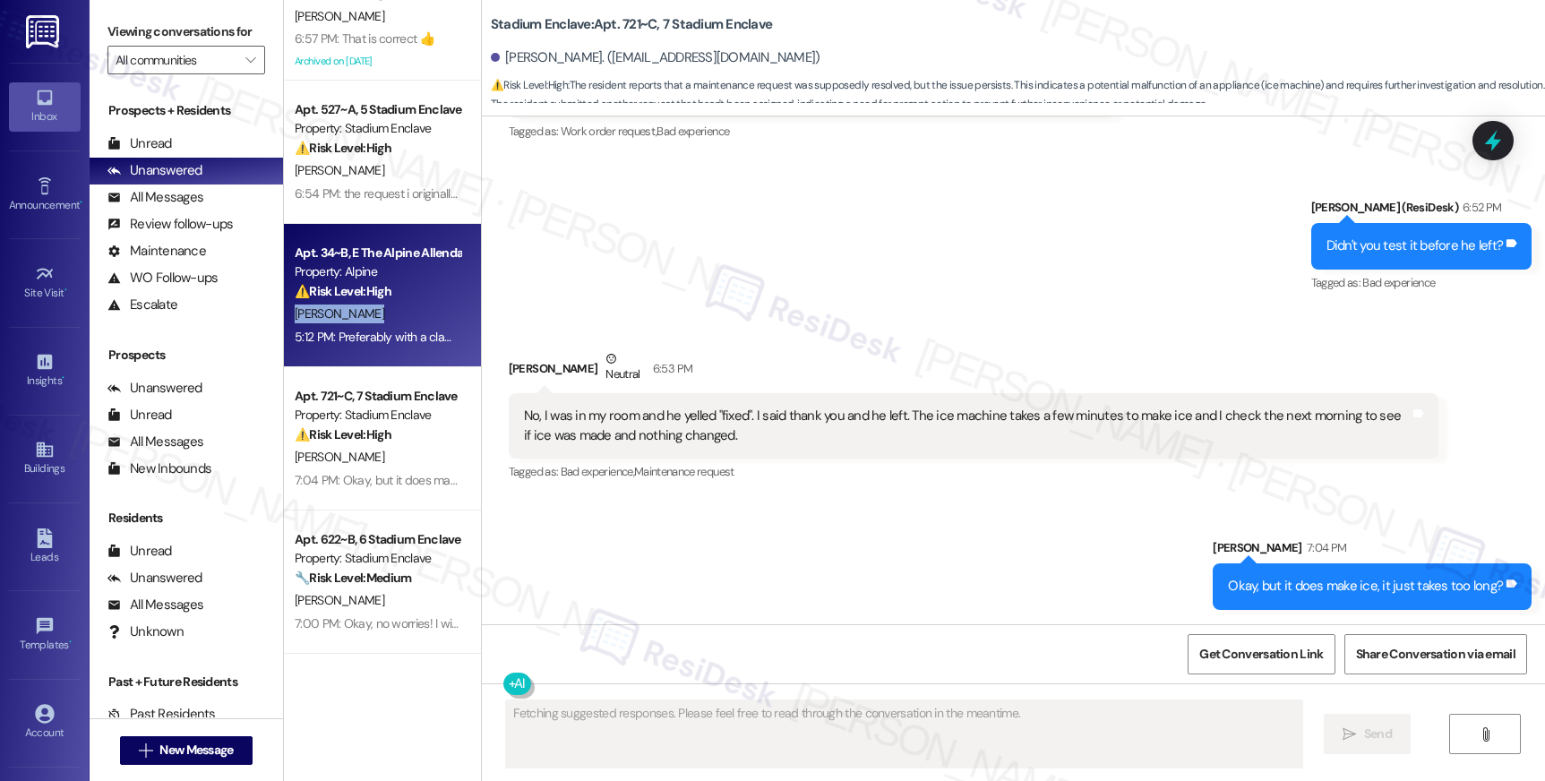
click at [341, 307] on span "[PERSON_NAME]" at bounding box center [340, 313] width 90 height 16
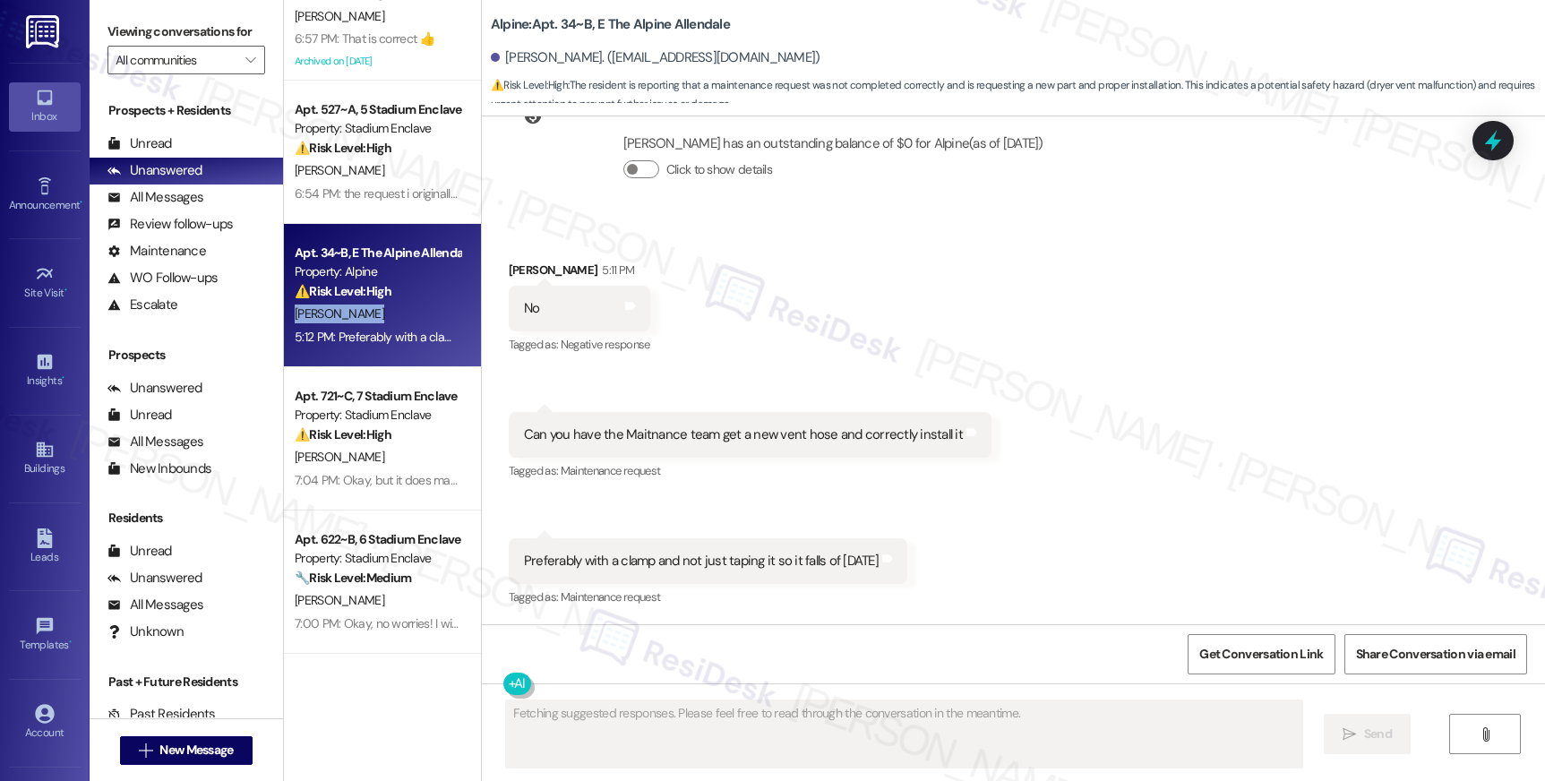
scroll to position [2788, 0]
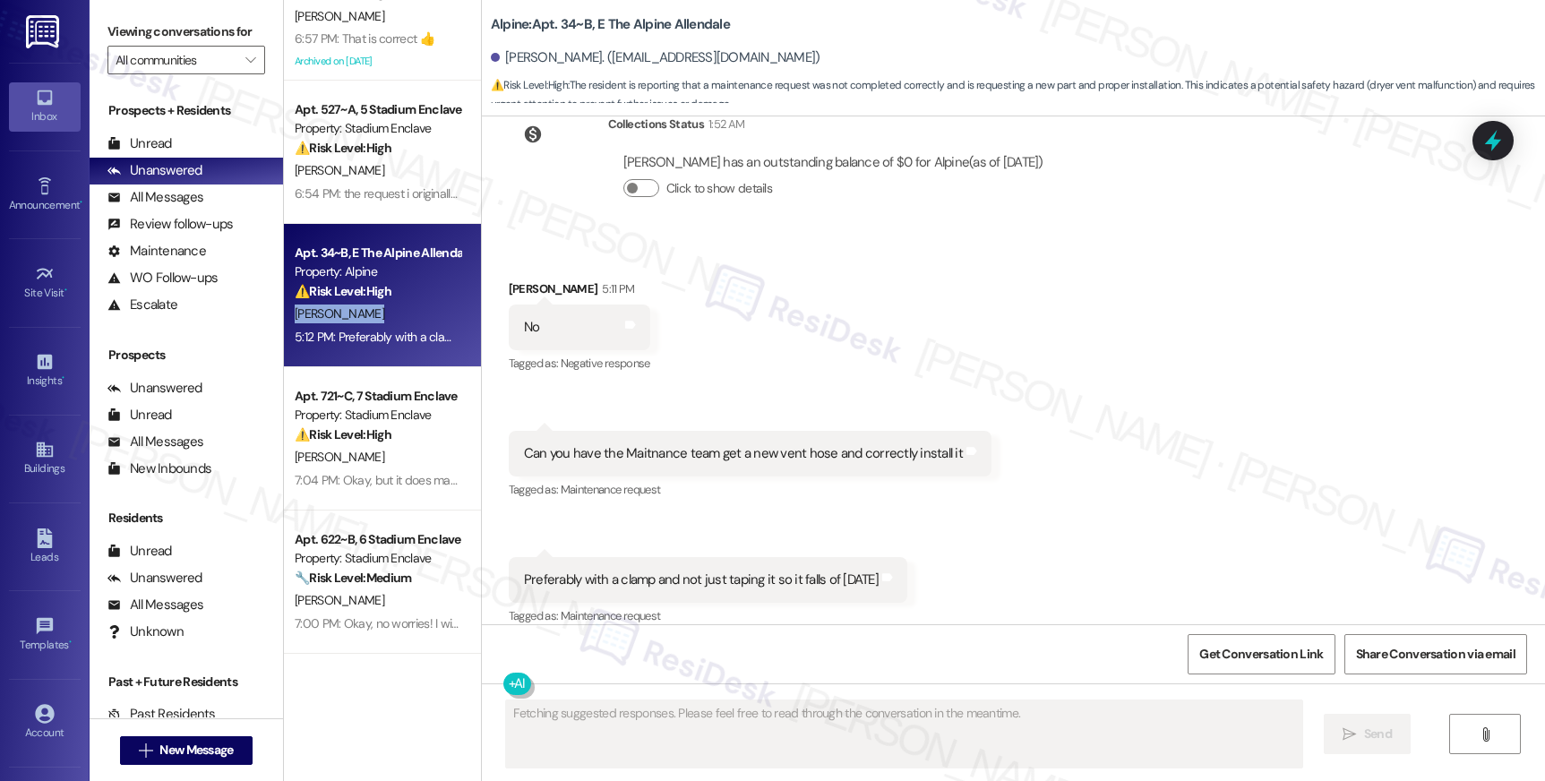
click at [341, 307] on span "[PERSON_NAME]" at bounding box center [340, 313] width 90 height 16
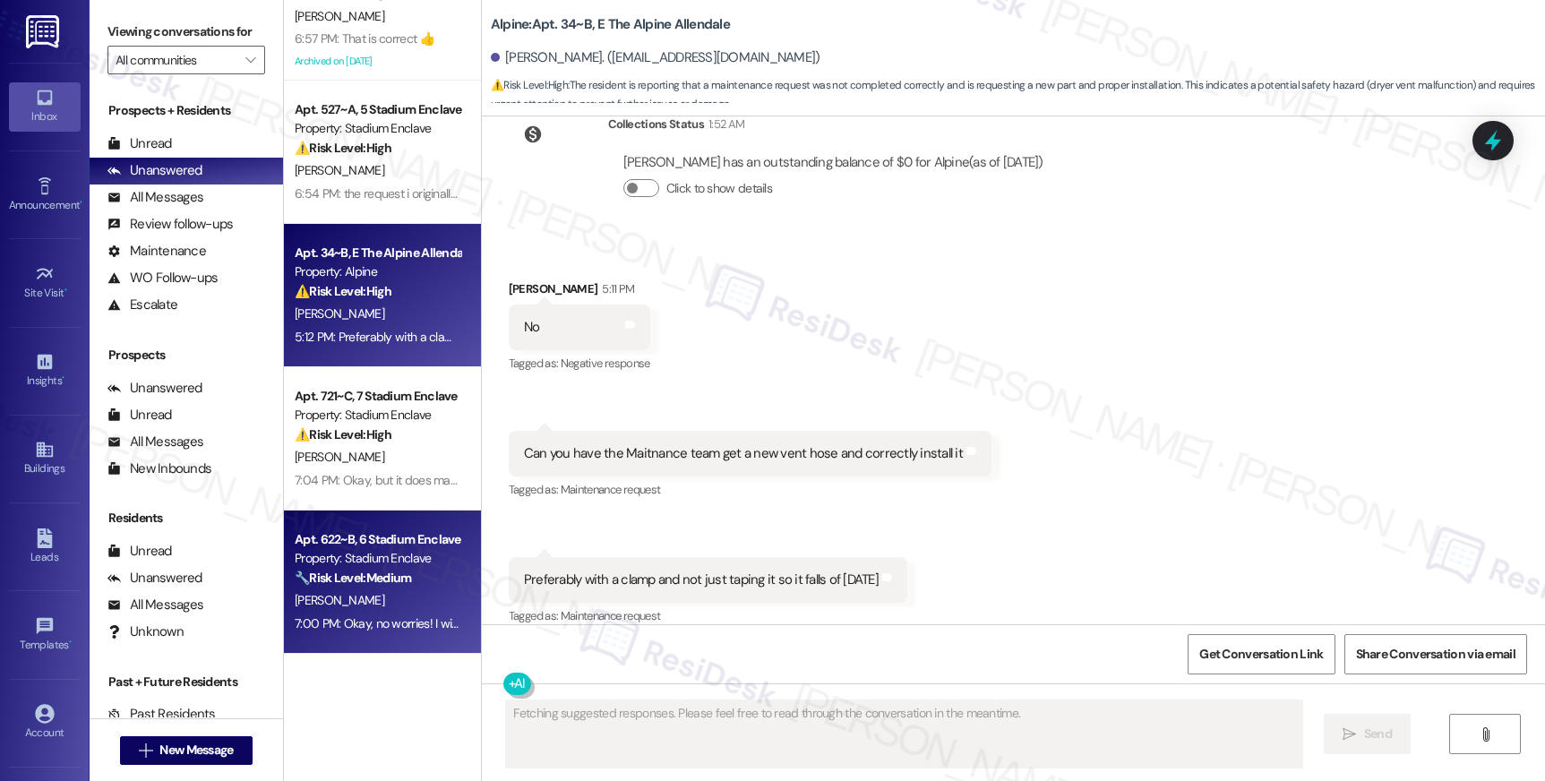
click at [370, 545] on div "Apt. 622~B, 6 Stadium Enclave" at bounding box center [378, 539] width 166 height 19
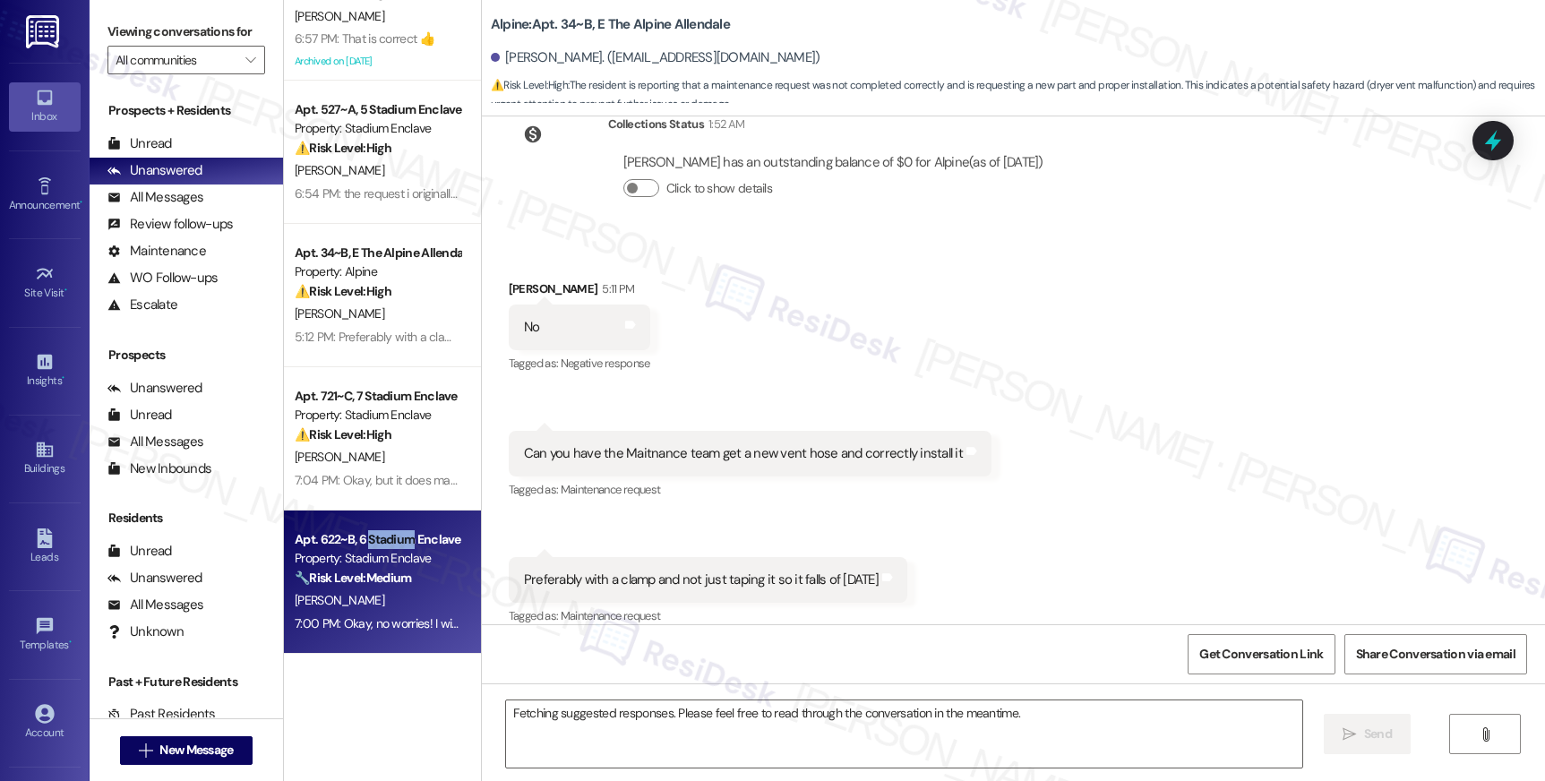
click at [370, 545] on div "Apt. 622~B, 6 Stadium Enclave" at bounding box center [378, 539] width 166 height 19
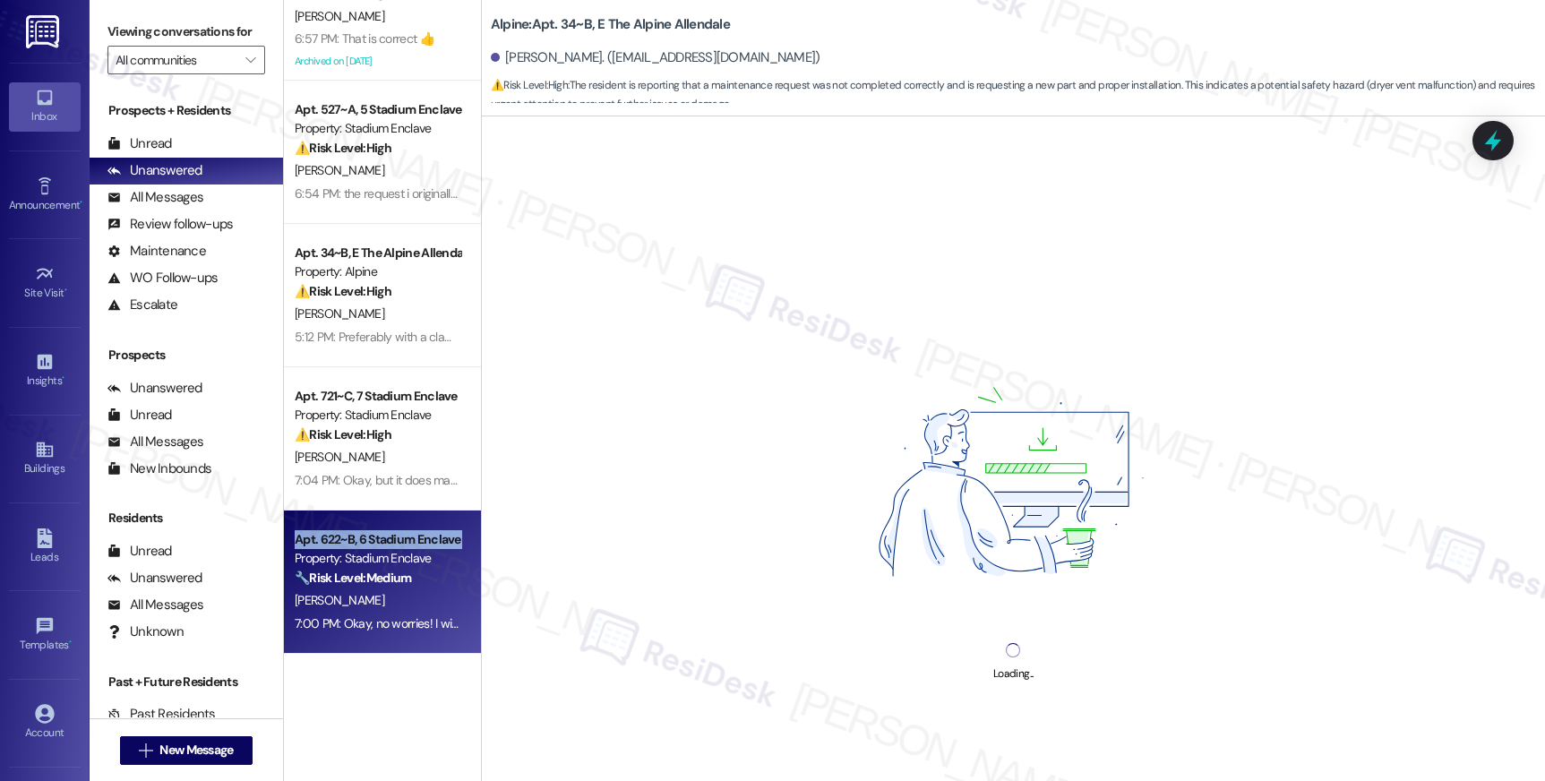
click at [370, 545] on div "Apt. 622~B, 6 Stadium Enclave" at bounding box center [378, 539] width 166 height 19
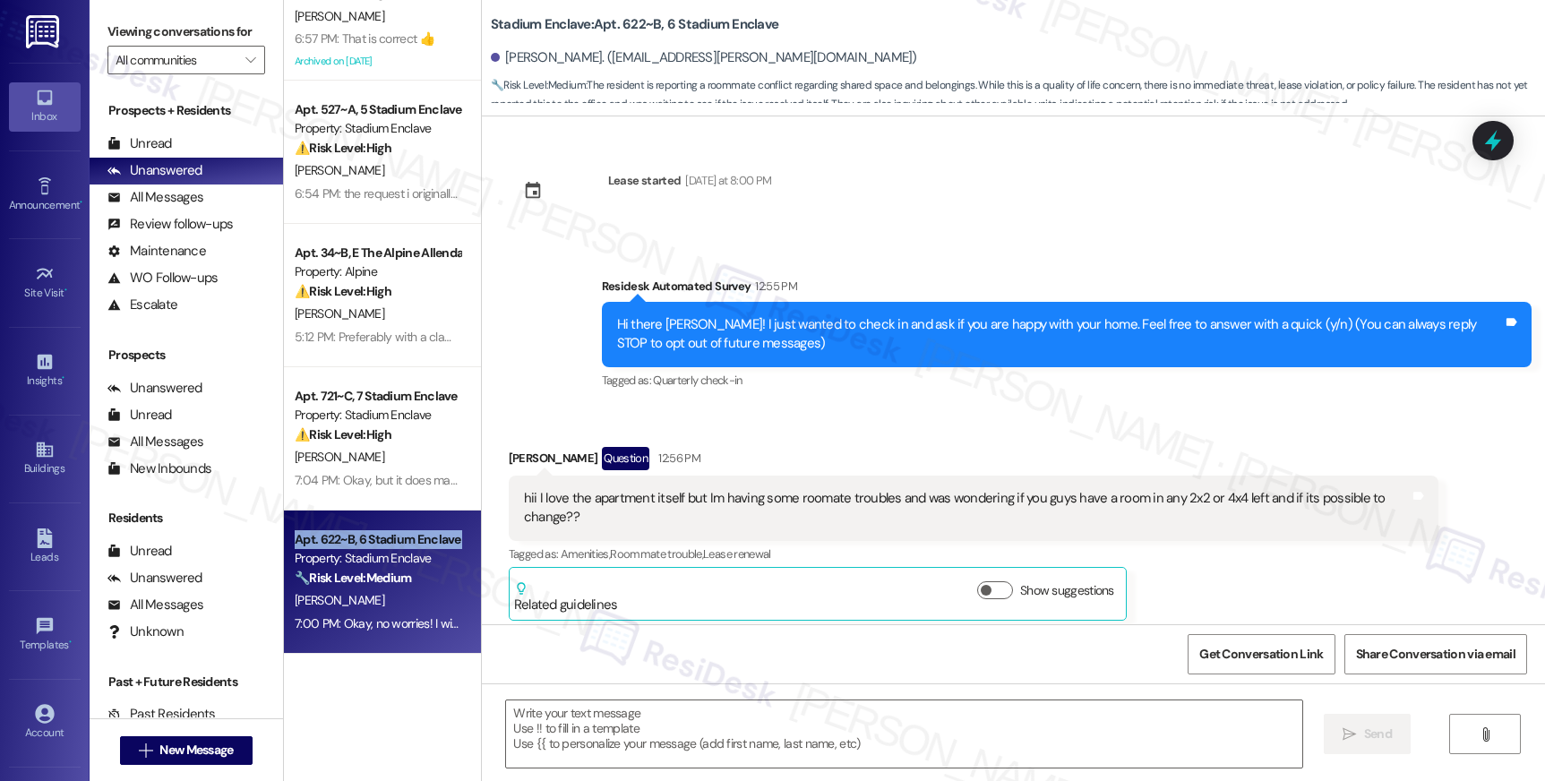
click at [370, 545] on div "Apt. 622~B, 6 Stadium Enclave" at bounding box center [378, 539] width 166 height 19
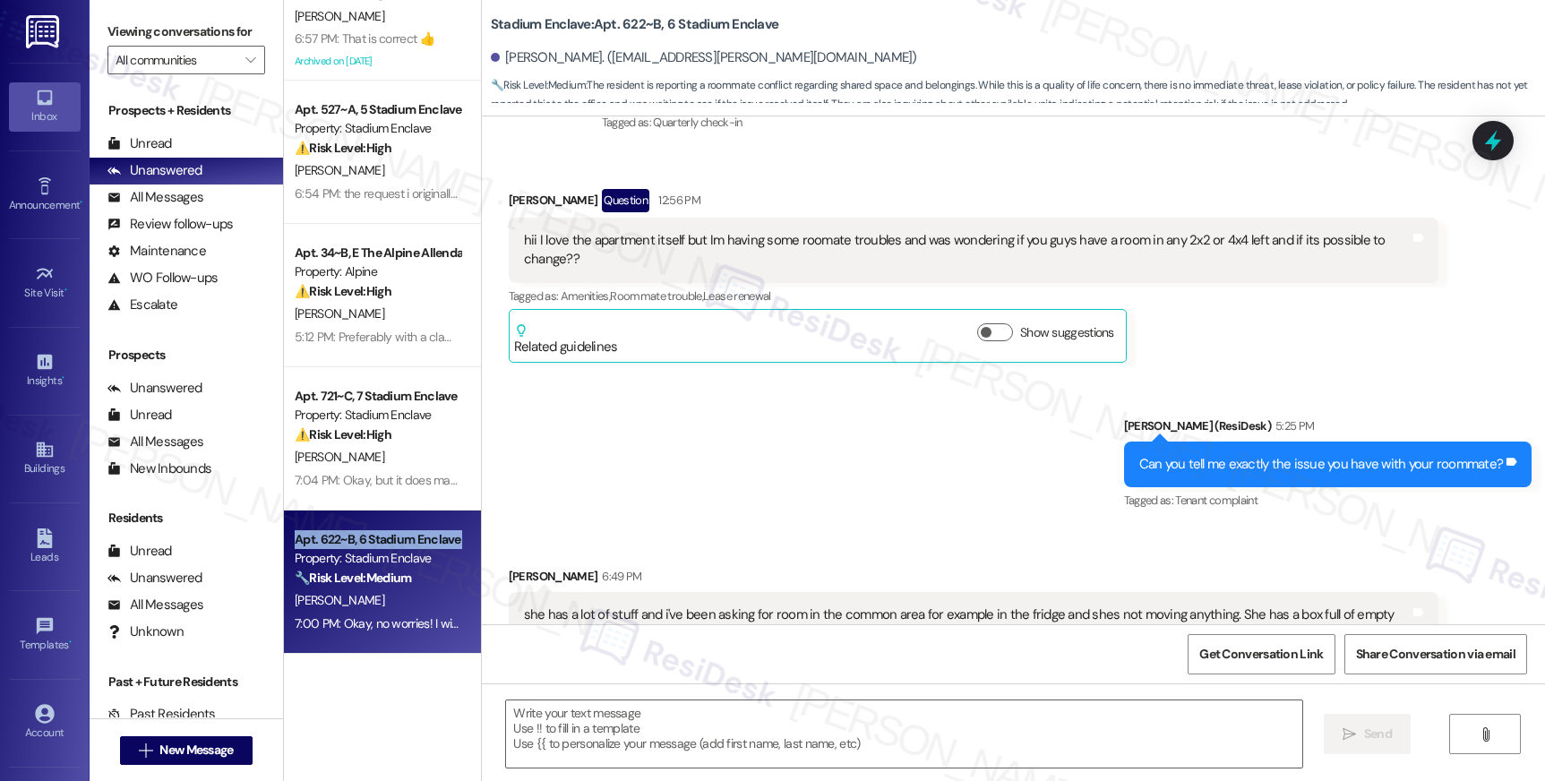
click at [370, 545] on div "Apt. 622~B, 6 Stadium Enclave" at bounding box center [378, 539] width 166 height 19
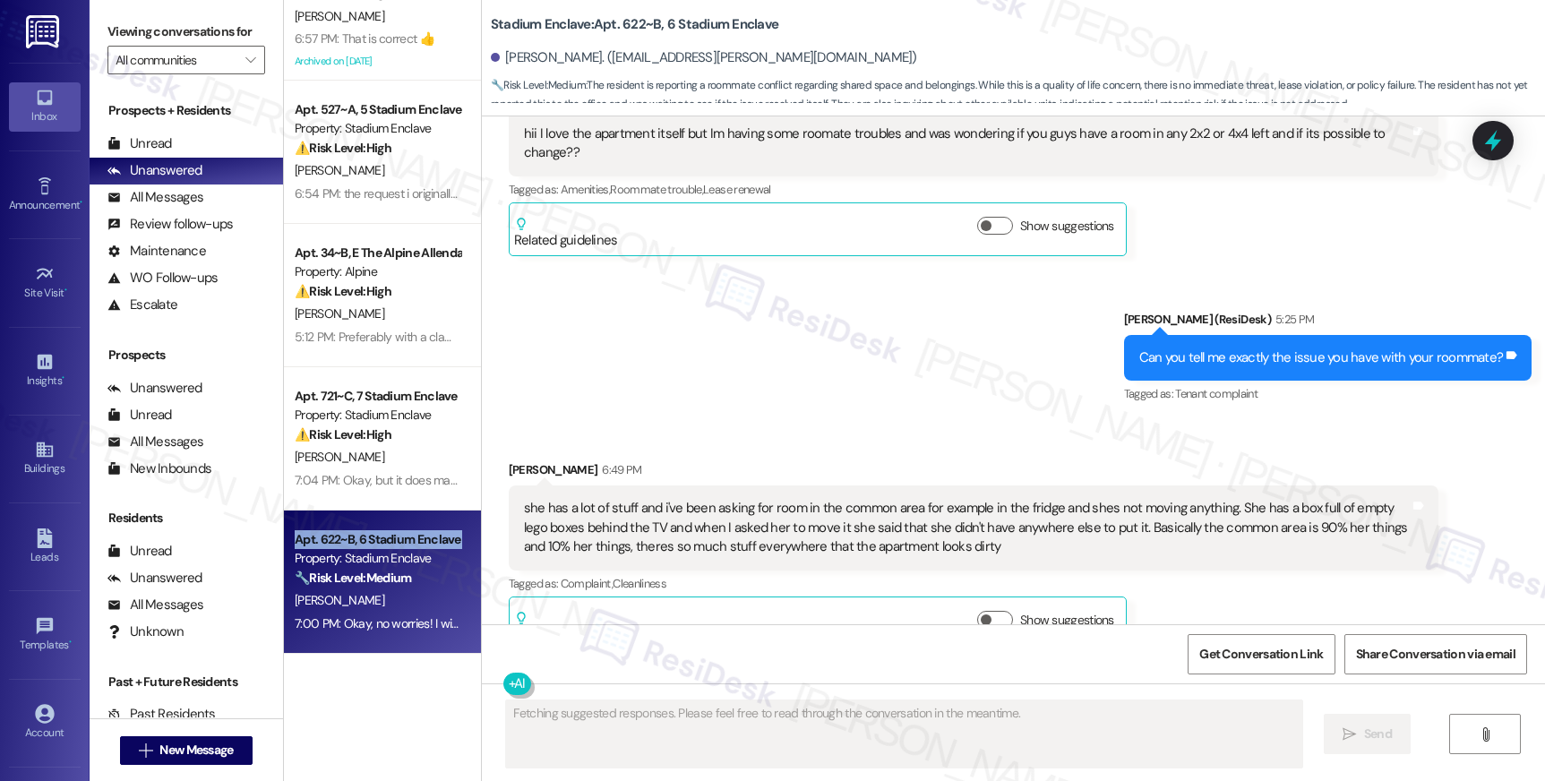
click at [370, 545] on div "Apt. 622~B, 6 Stadium Enclave" at bounding box center [378, 539] width 166 height 19
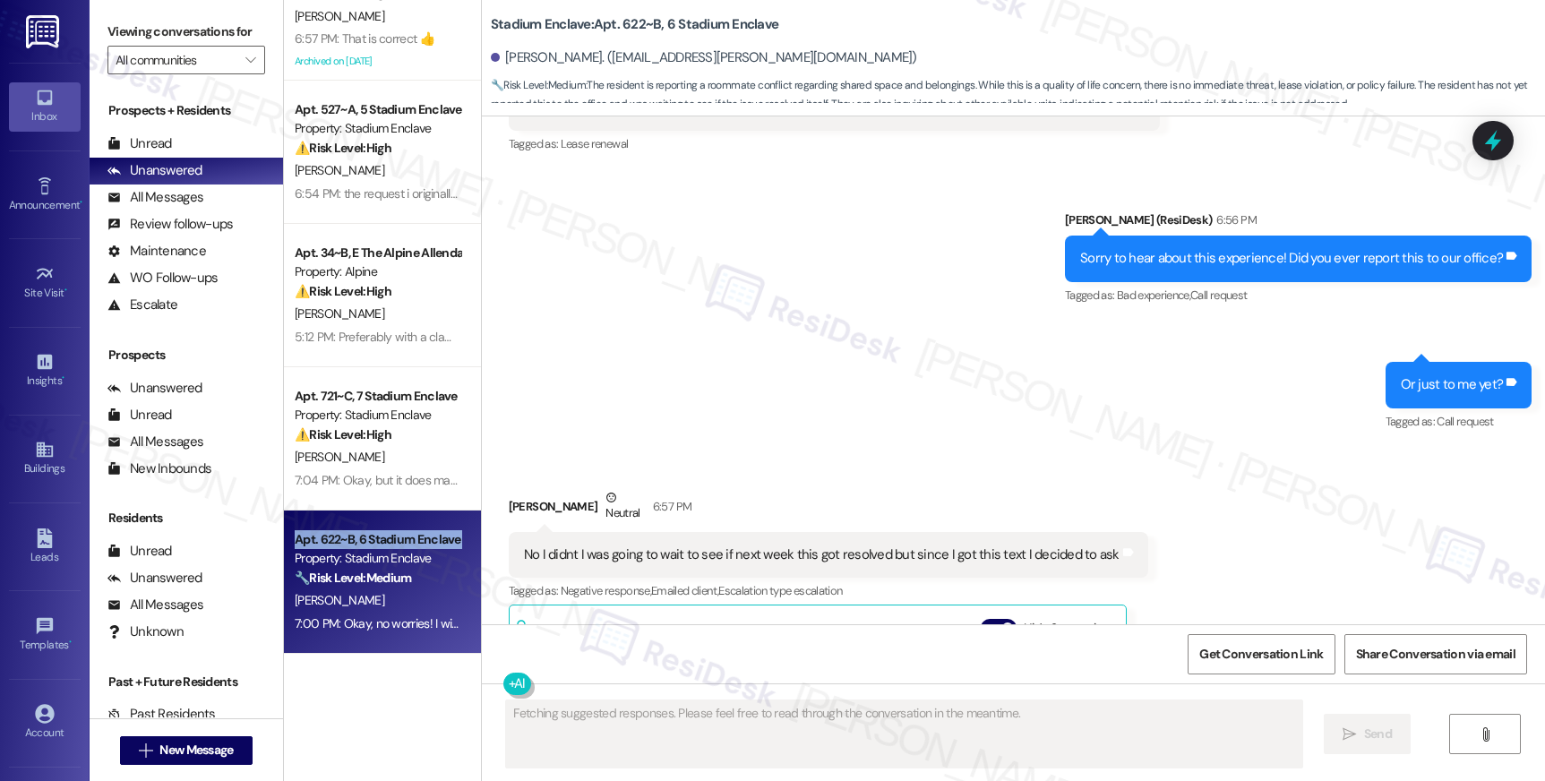
click at [370, 545] on div "Apt. 622~B, 6 Stadium Enclave" at bounding box center [378, 539] width 166 height 19
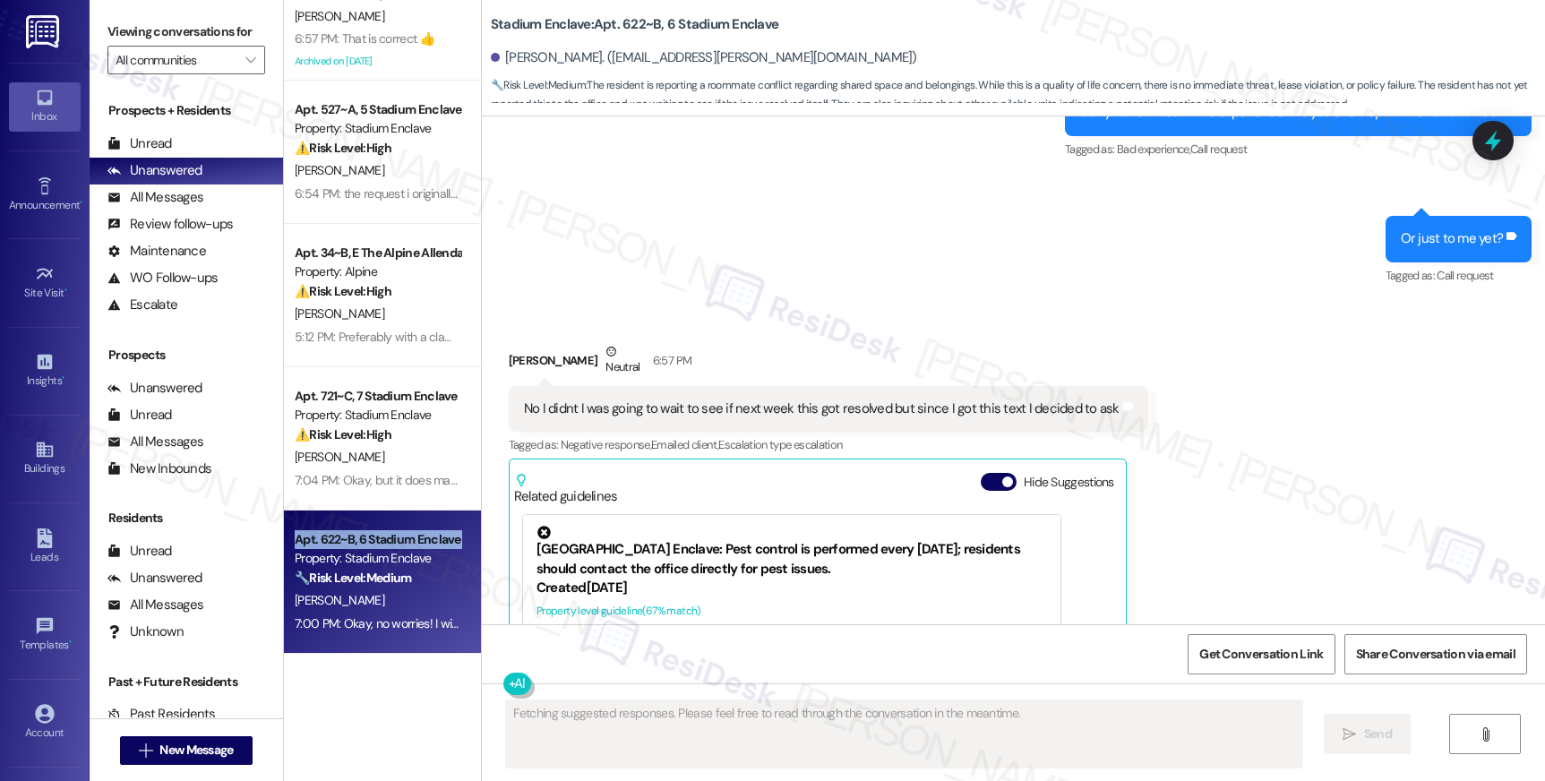
click at [370, 545] on div "Apt. 622~B, 6 Stadium Enclave" at bounding box center [378, 539] width 166 height 19
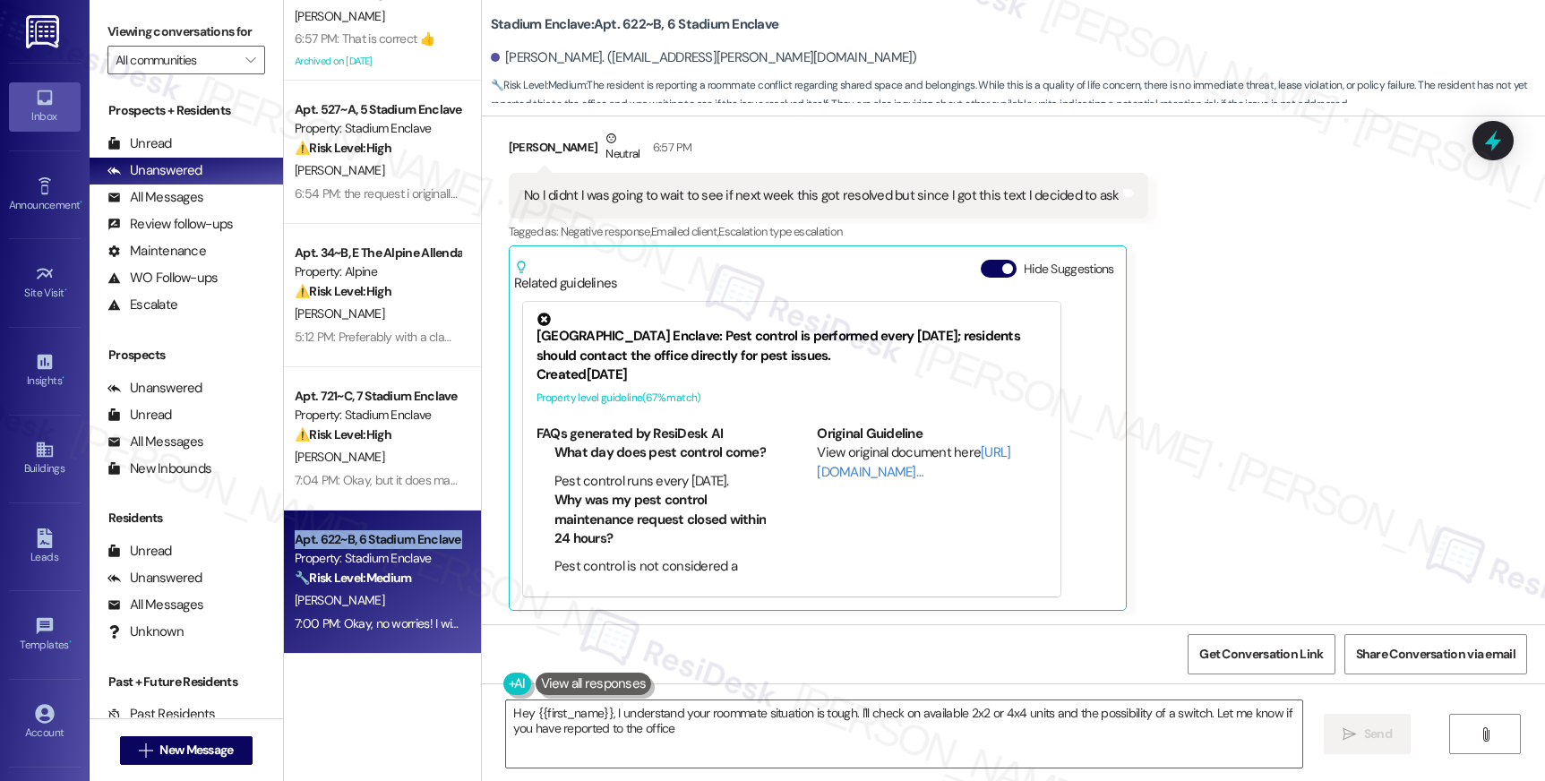
type textarea "Hey {{first_name}}, I understand your roommate situation is tough. I'll check o…"
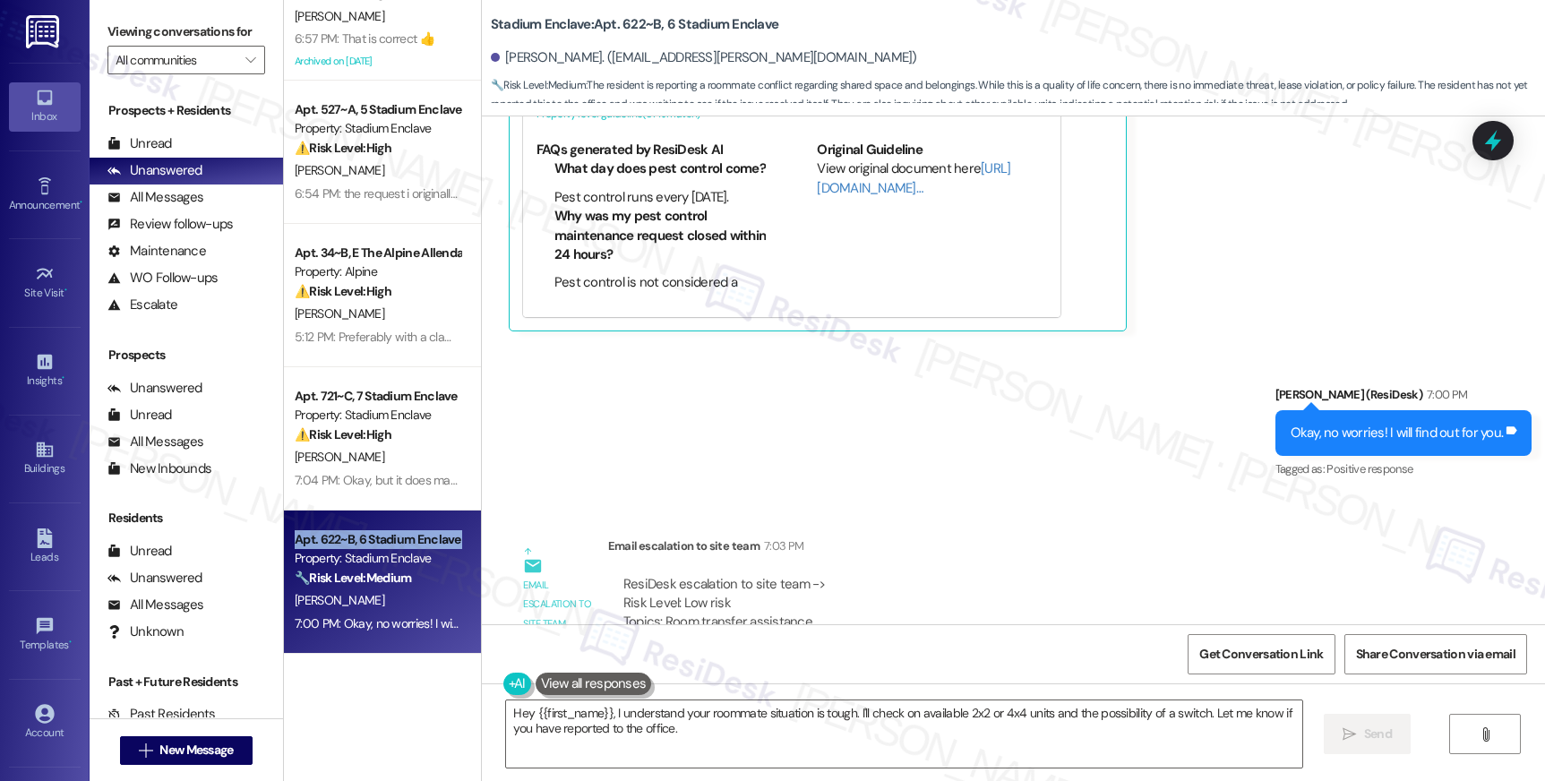
scroll to position [1715, 0]
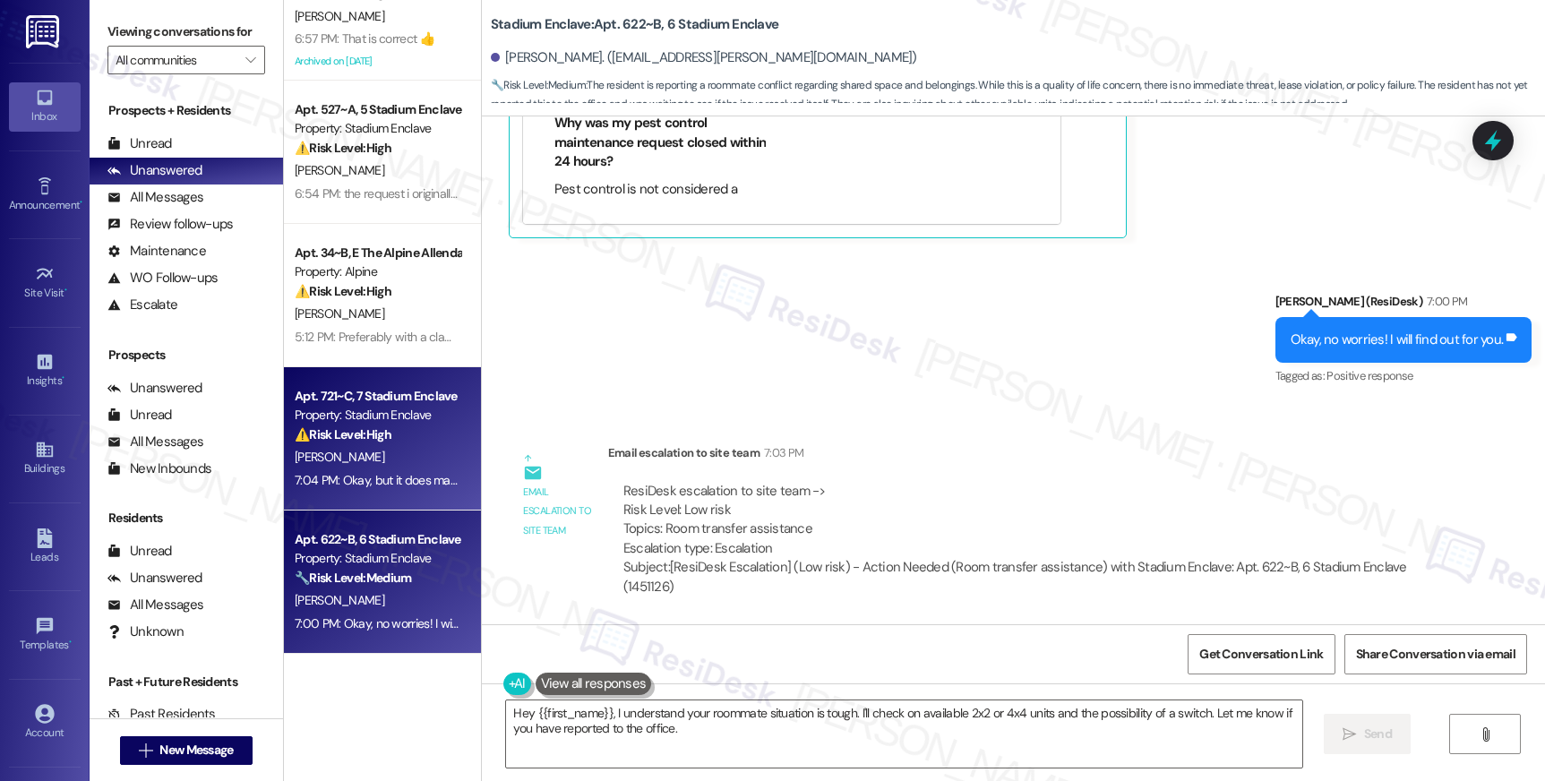
click at [410, 426] on div "⚠️ Risk Level: High The resident reports that a maintenance request was suppose…" at bounding box center [378, 434] width 166 height 19
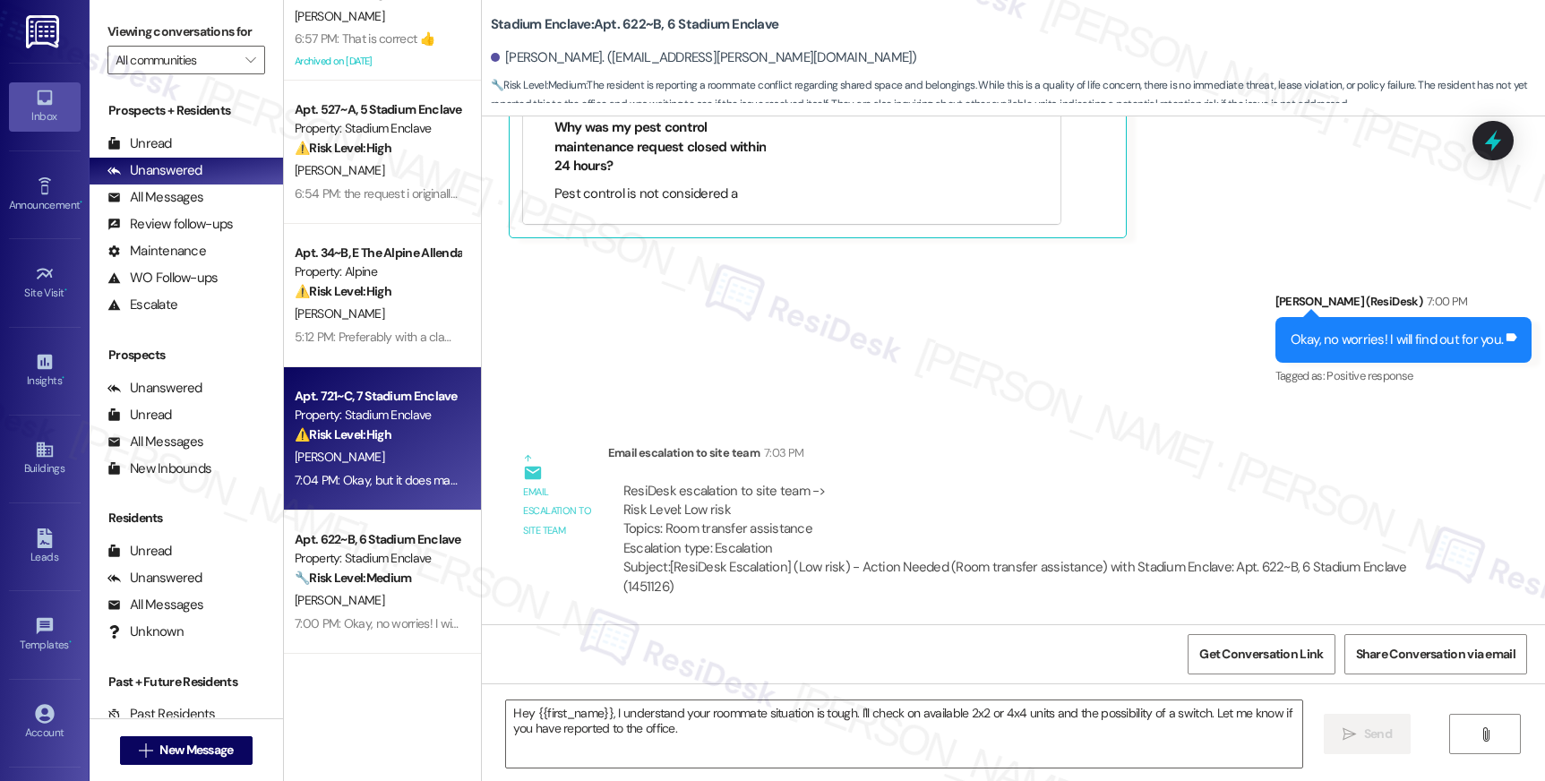
click at [410, 428] on div "⚠️ Risk Level: High The resident reports that a maintenance request was suppose…" at bounding box center [378, 434] width 166 height 19
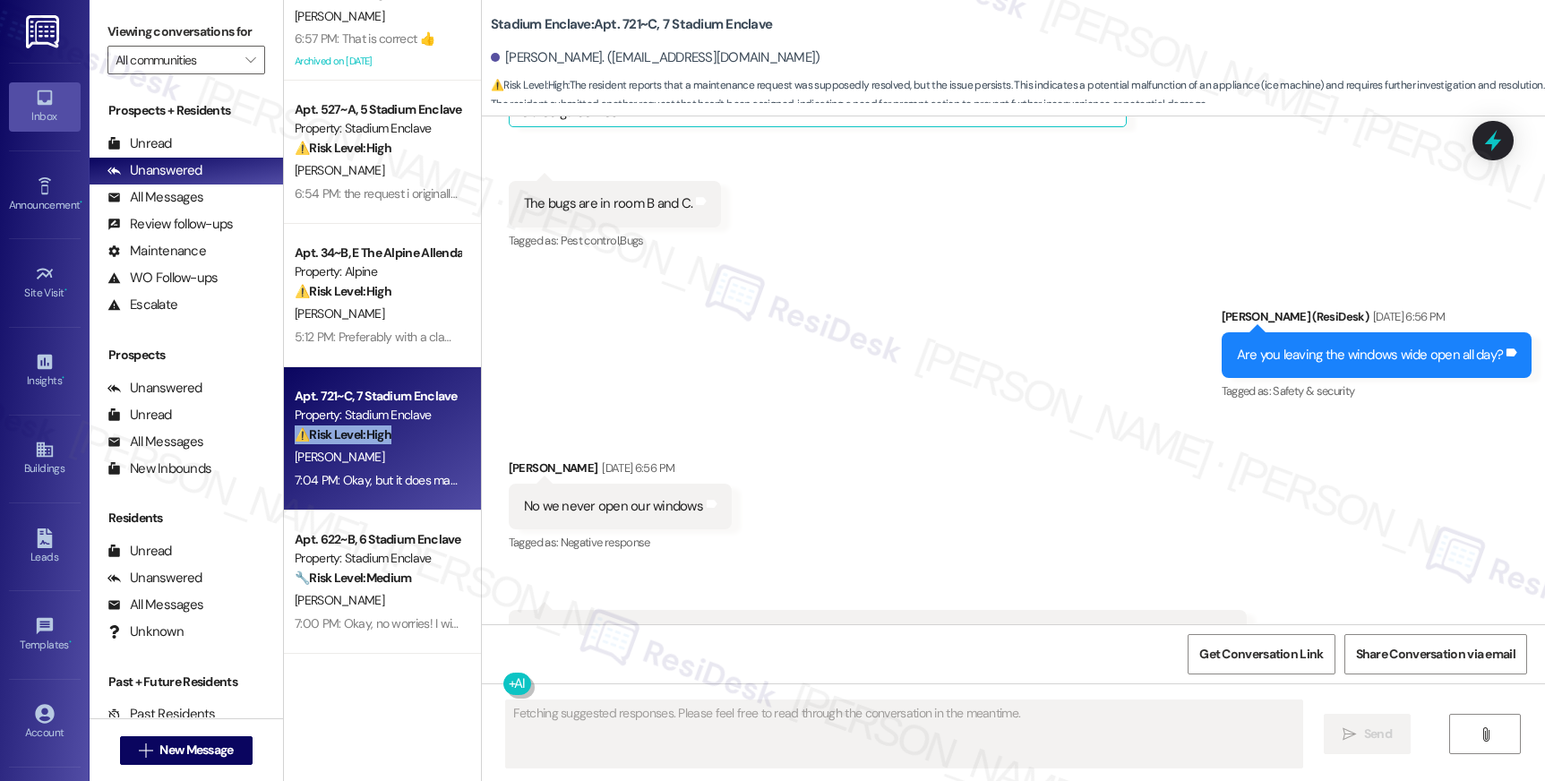
click at [410, 428] on div "⚠️ Risk Level: High The resident reports that a maintenance request was suppose…" at bounding box center [378, 434] width 166 height 19
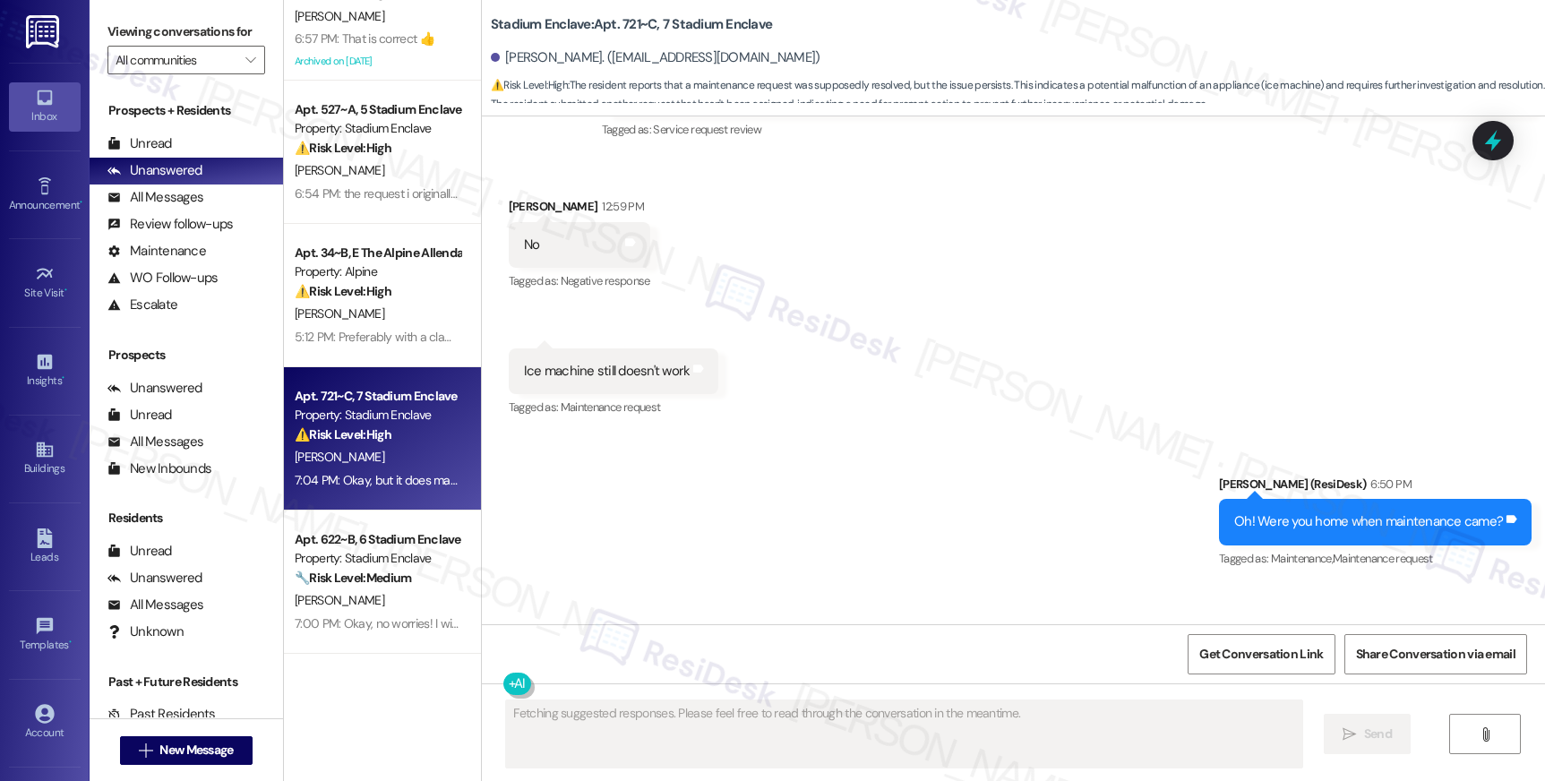
click at [410, 428] on div "⚠️ Risk Level: High The resident reports that a maintenance request was suppose…" at bounding box center [378, 434] width 166 height 19
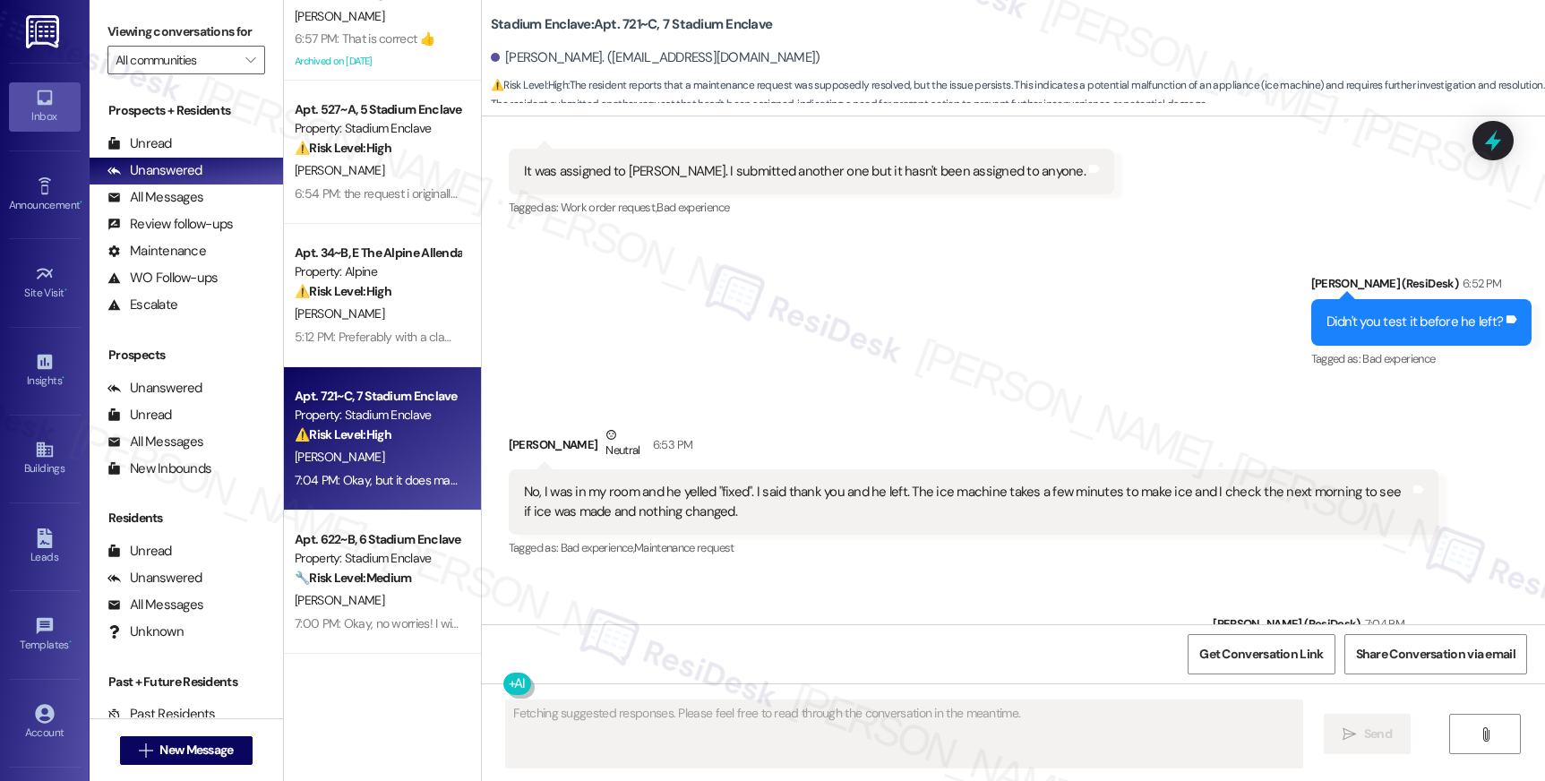
scroll to position [8349, 0]
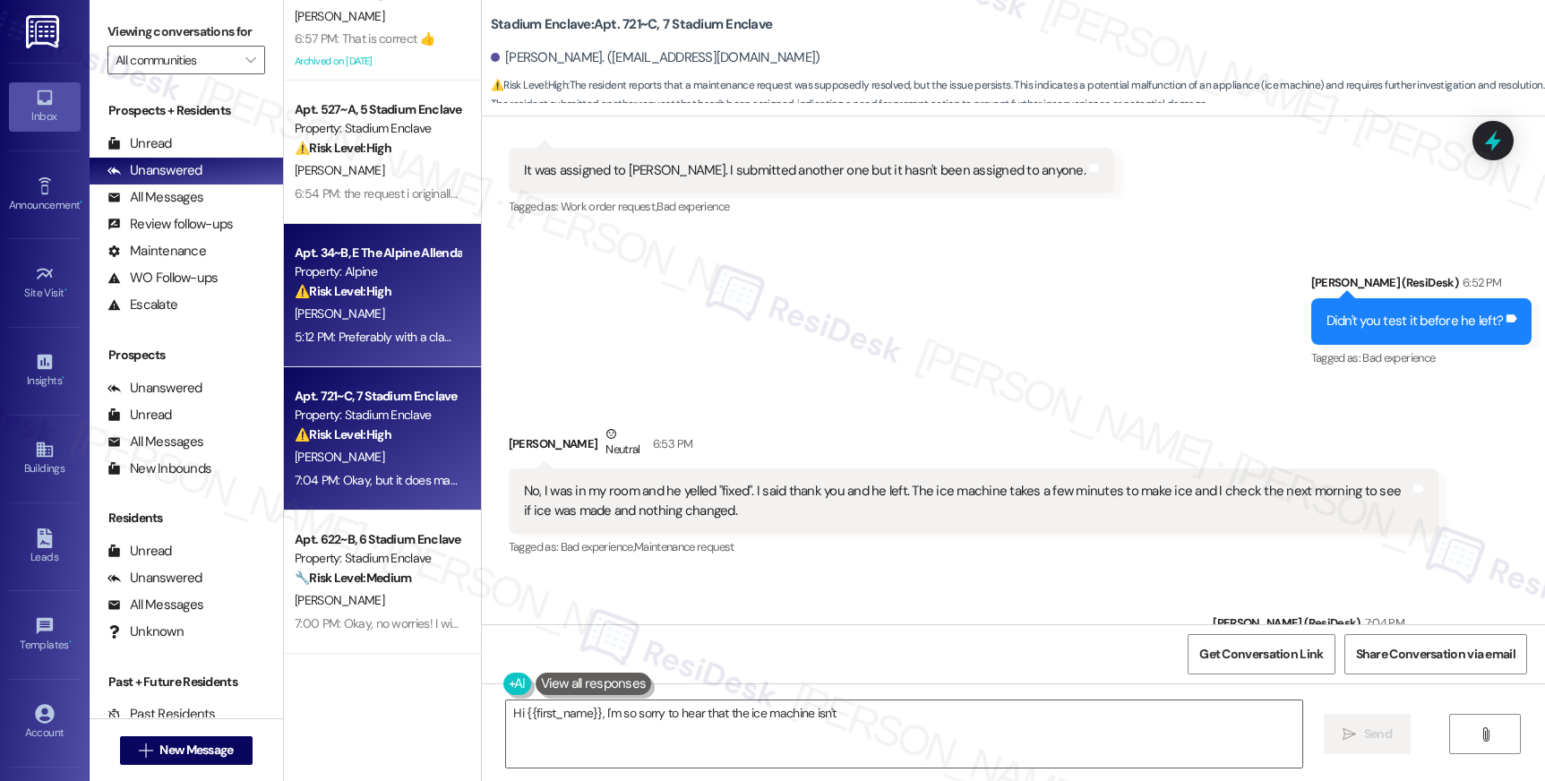
type textarea "Hi {{first_name}}, I'm so sorry to hear that the ice machine isn't working"
click at [341, 292] on strong "⚠️ Risk Level: High" at bounding box center [343, 291] width 97 height 16
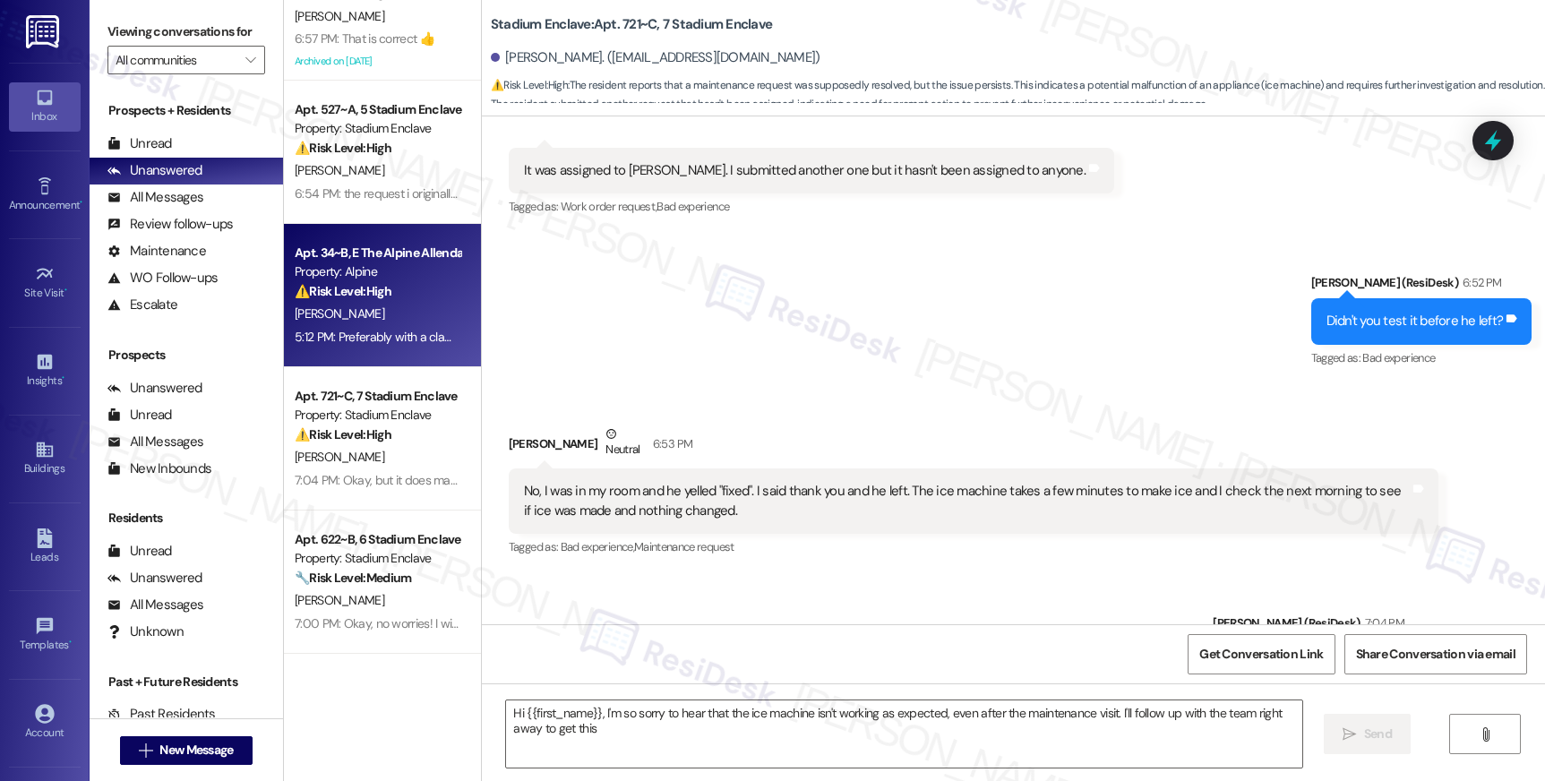
click at [341, 292] on strong "⚠️ Risk Level: High" at bounding box center [343, 291] width 97 height 16
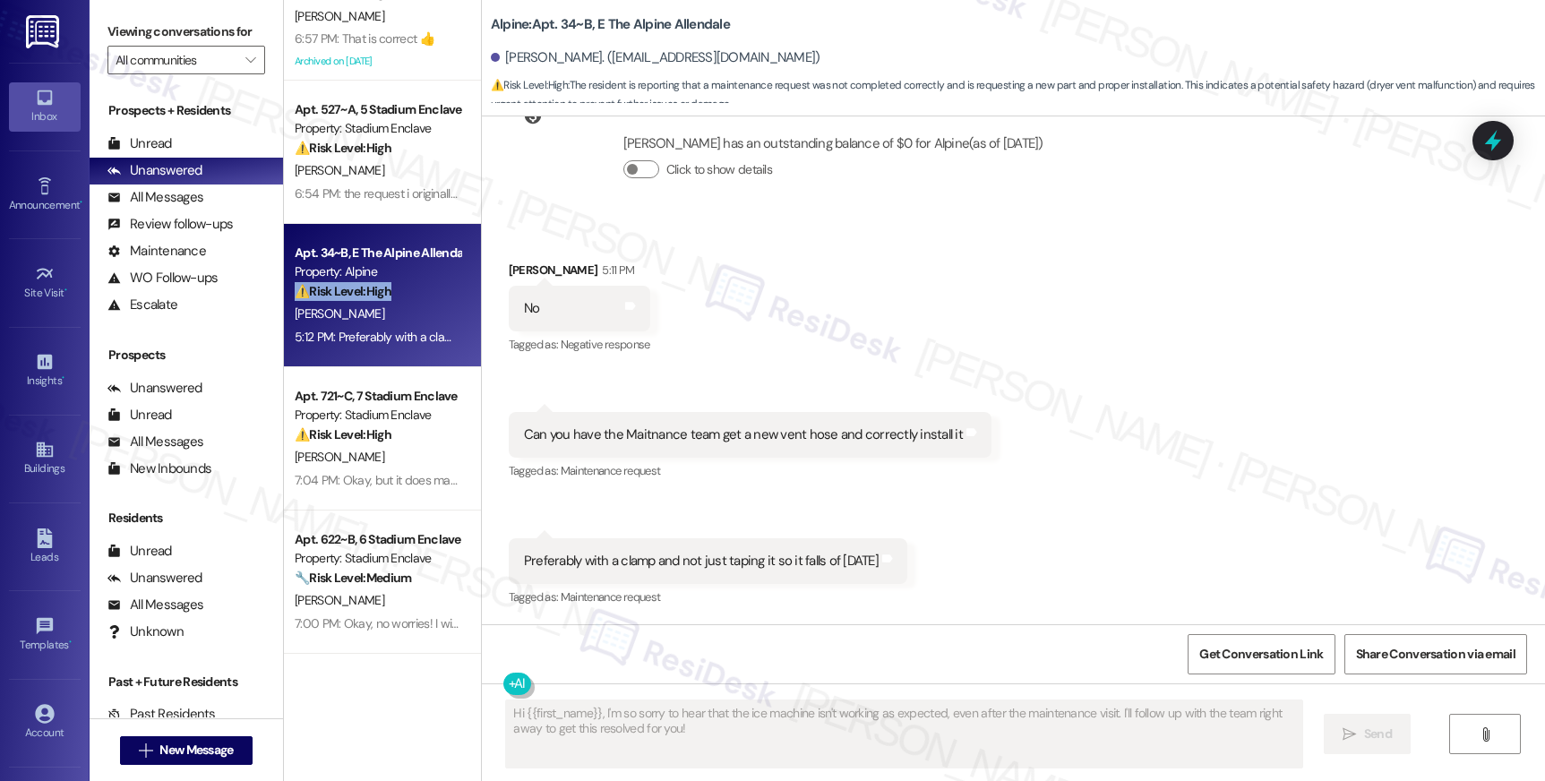
scroll to position [2788, 0]
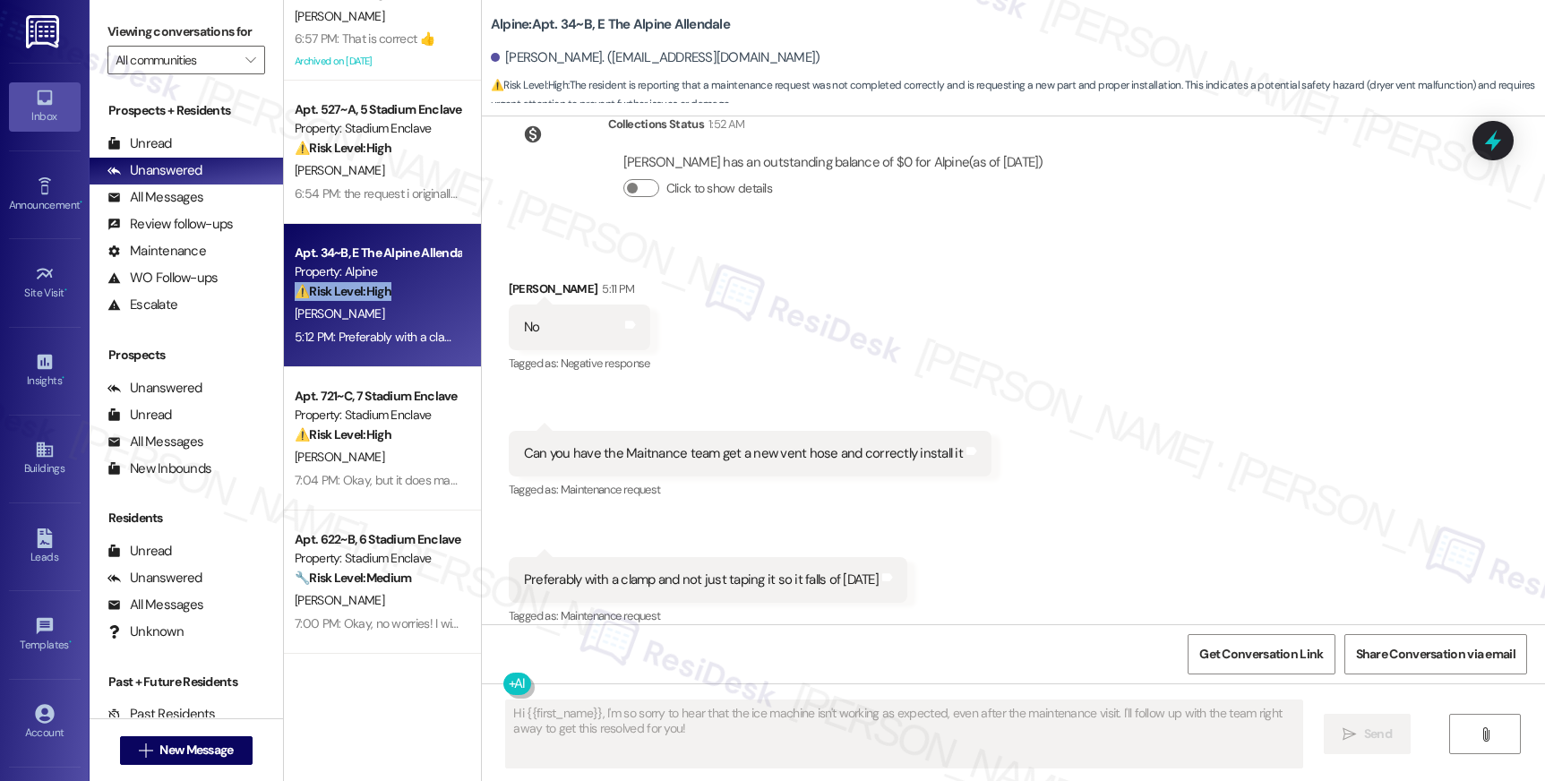
click at [341, 292] on strong "⚠️ Risk Level: High" at bounding box center [343, 291] width 97 height 16
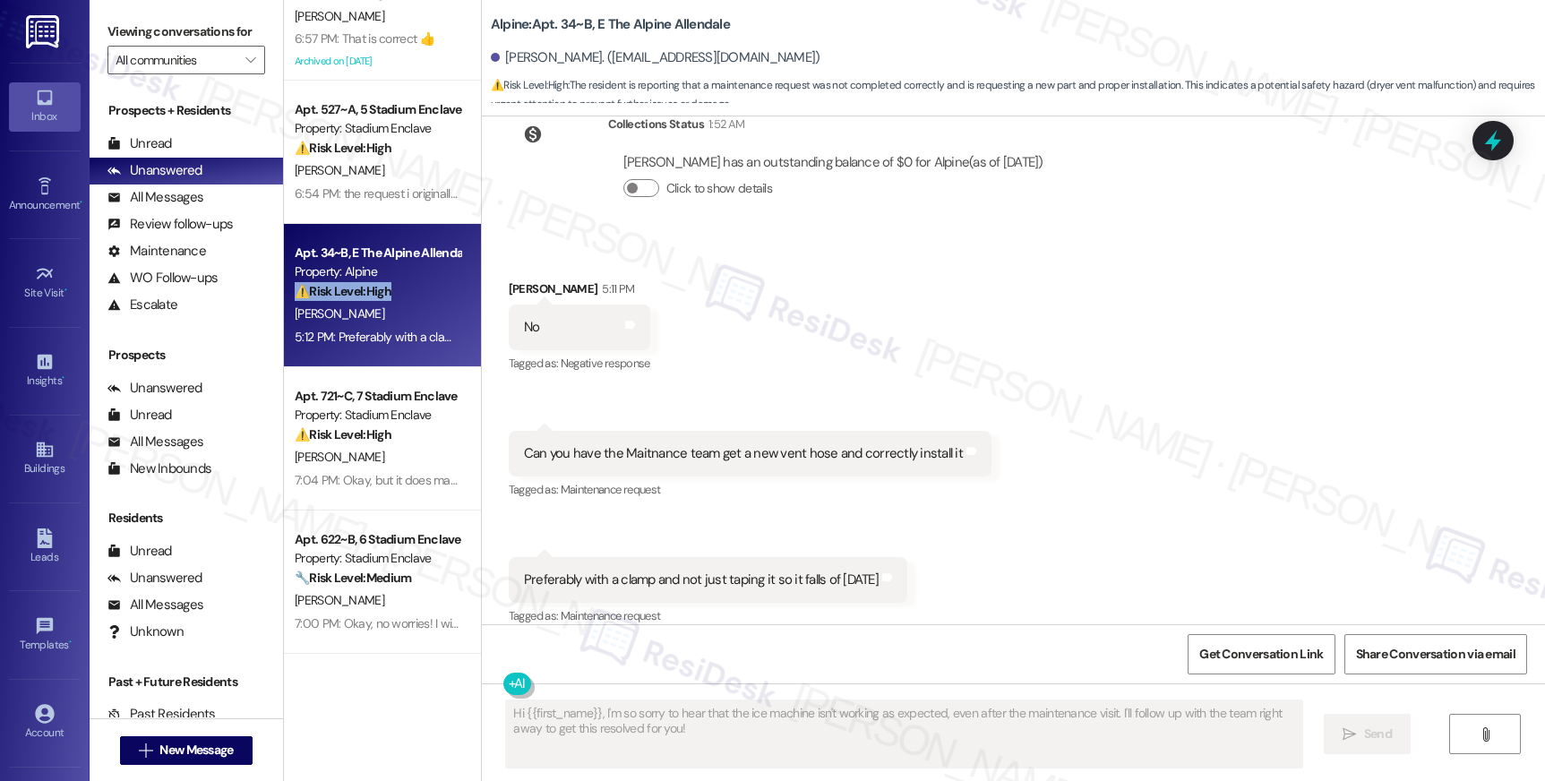
click at [341, 292] on strong "⚠️ Risk Level: High" at bounding box center [343, 291] width 97 height 16
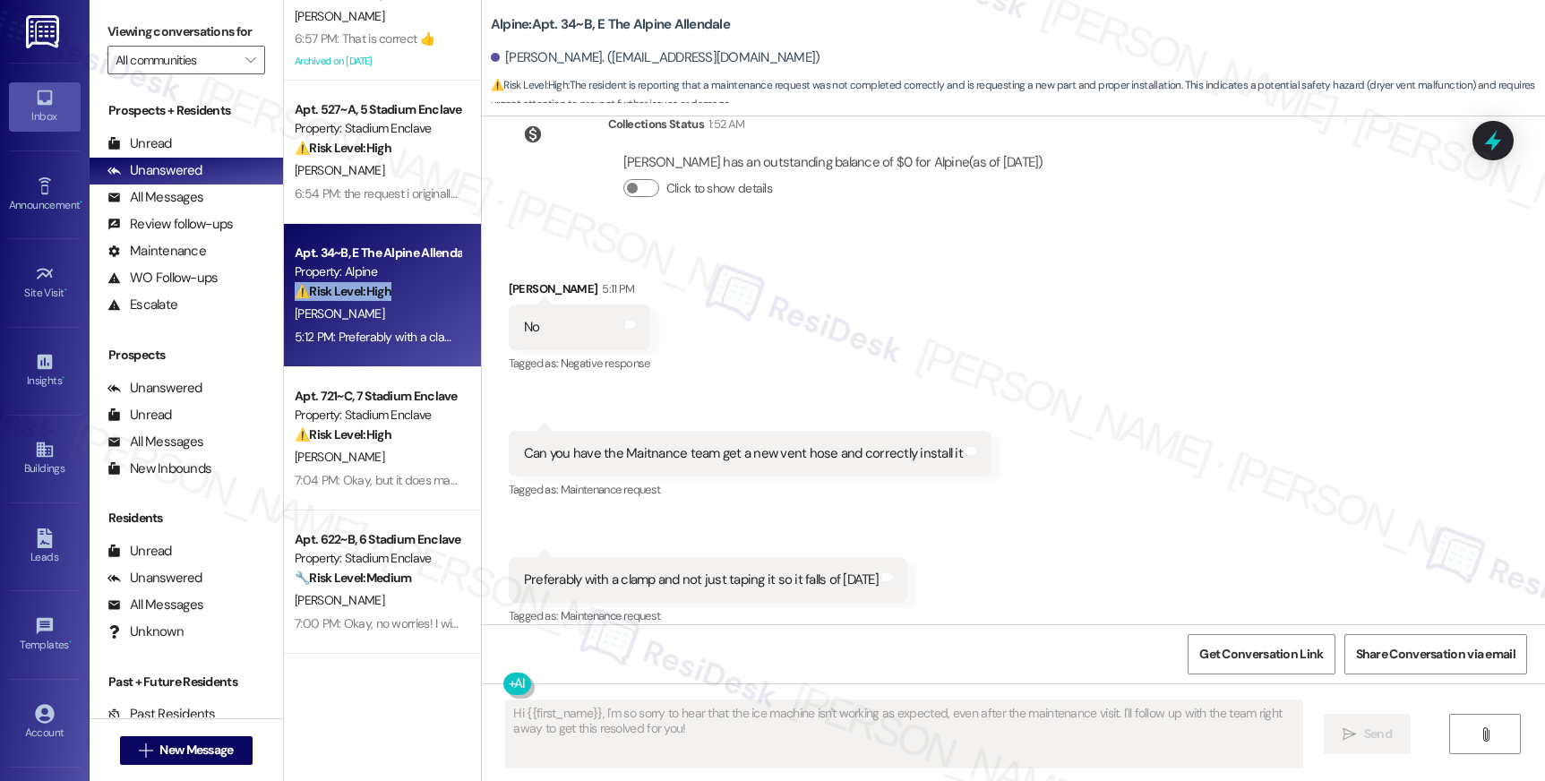
click at [341, 292] on strong "⚠️ Risk Level: High" at bounding box center [343, 291] width 97 height 16
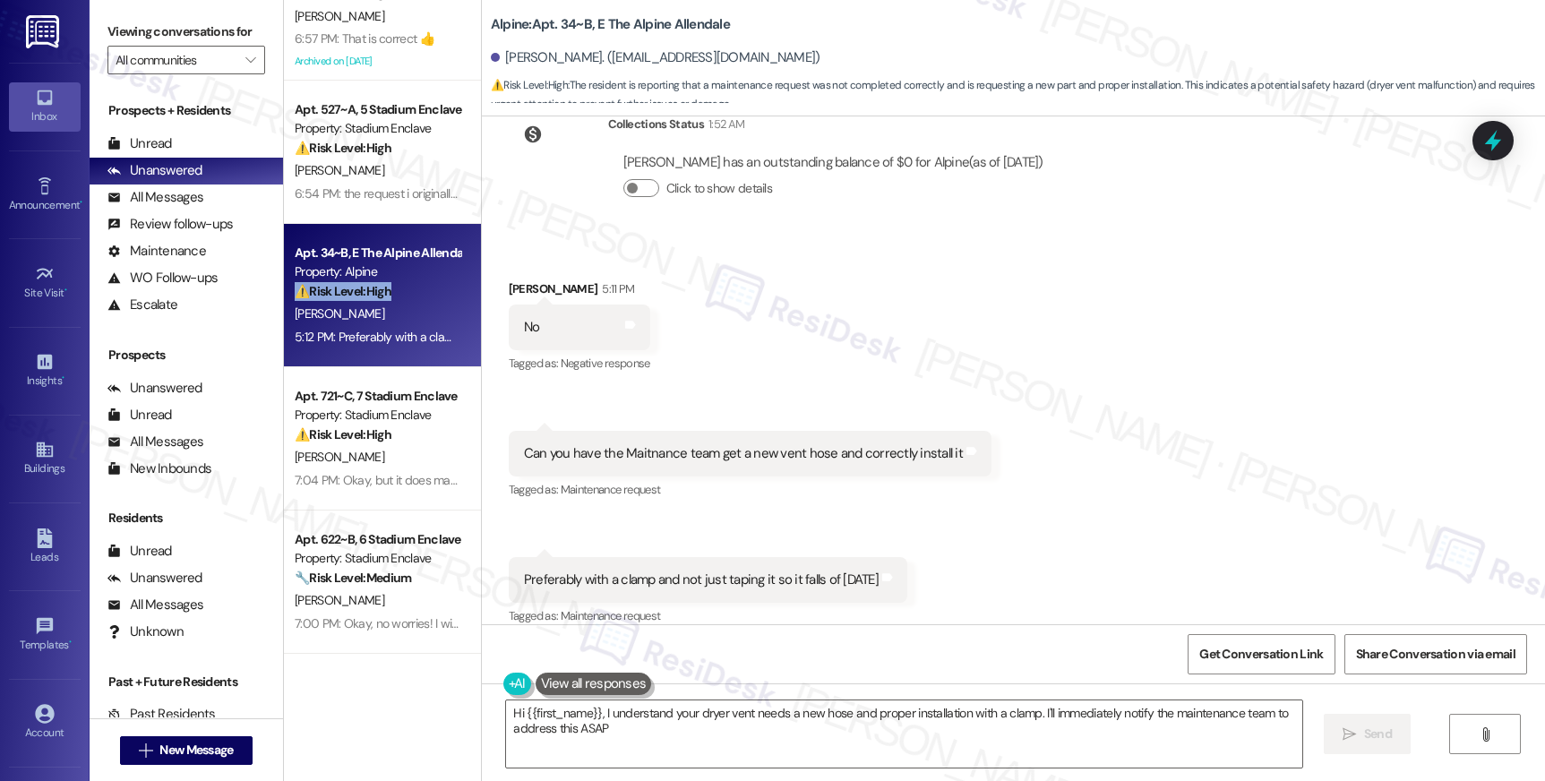
type textarea "Hi {{first_name}}, I understand your dryer vent needs a new hose and proper ins…"
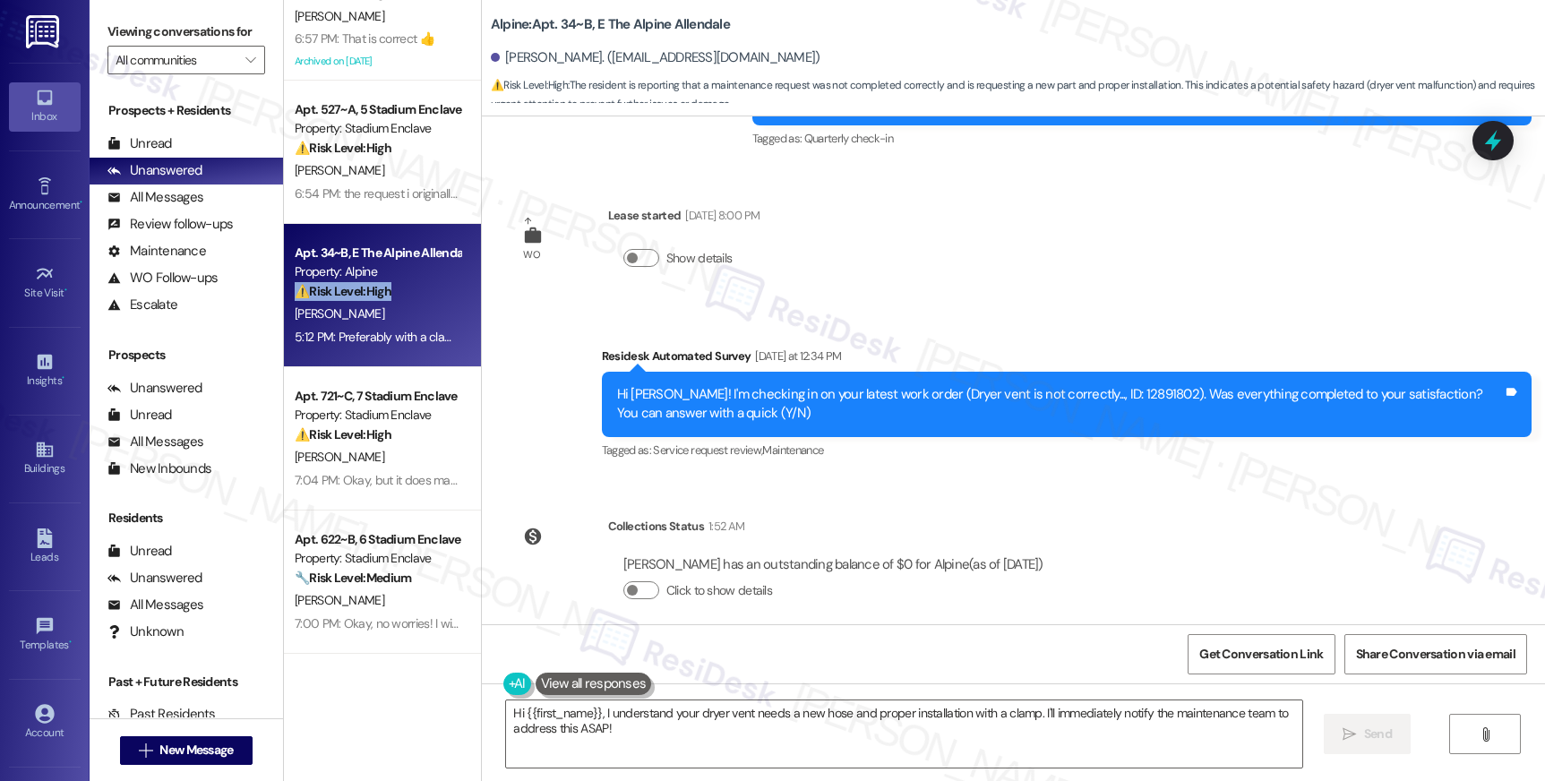
scroll to position [2285, 0]
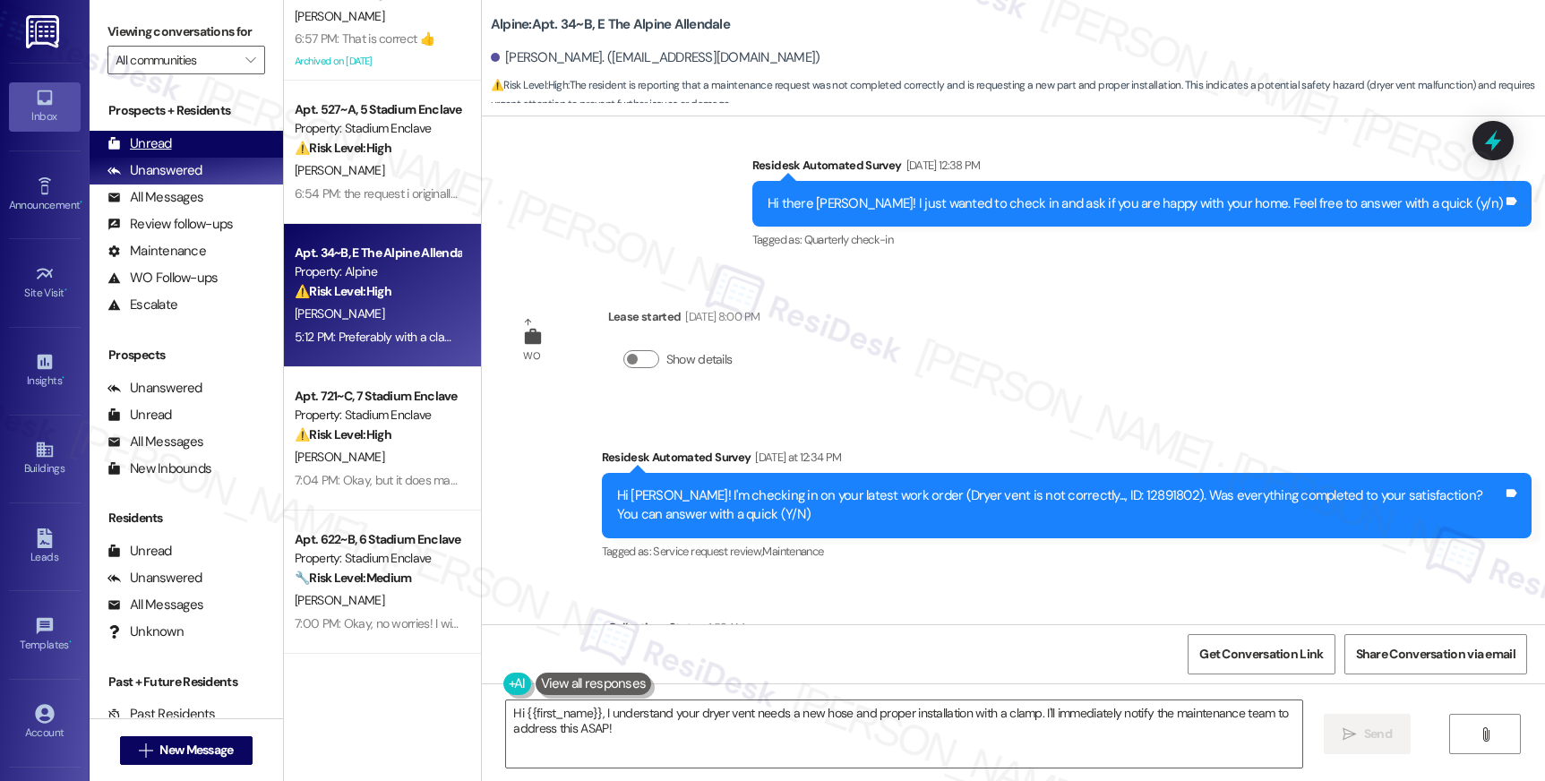
click at [165, 153] on div "Unread" at bounding box center [139, 143] width 64 height 19
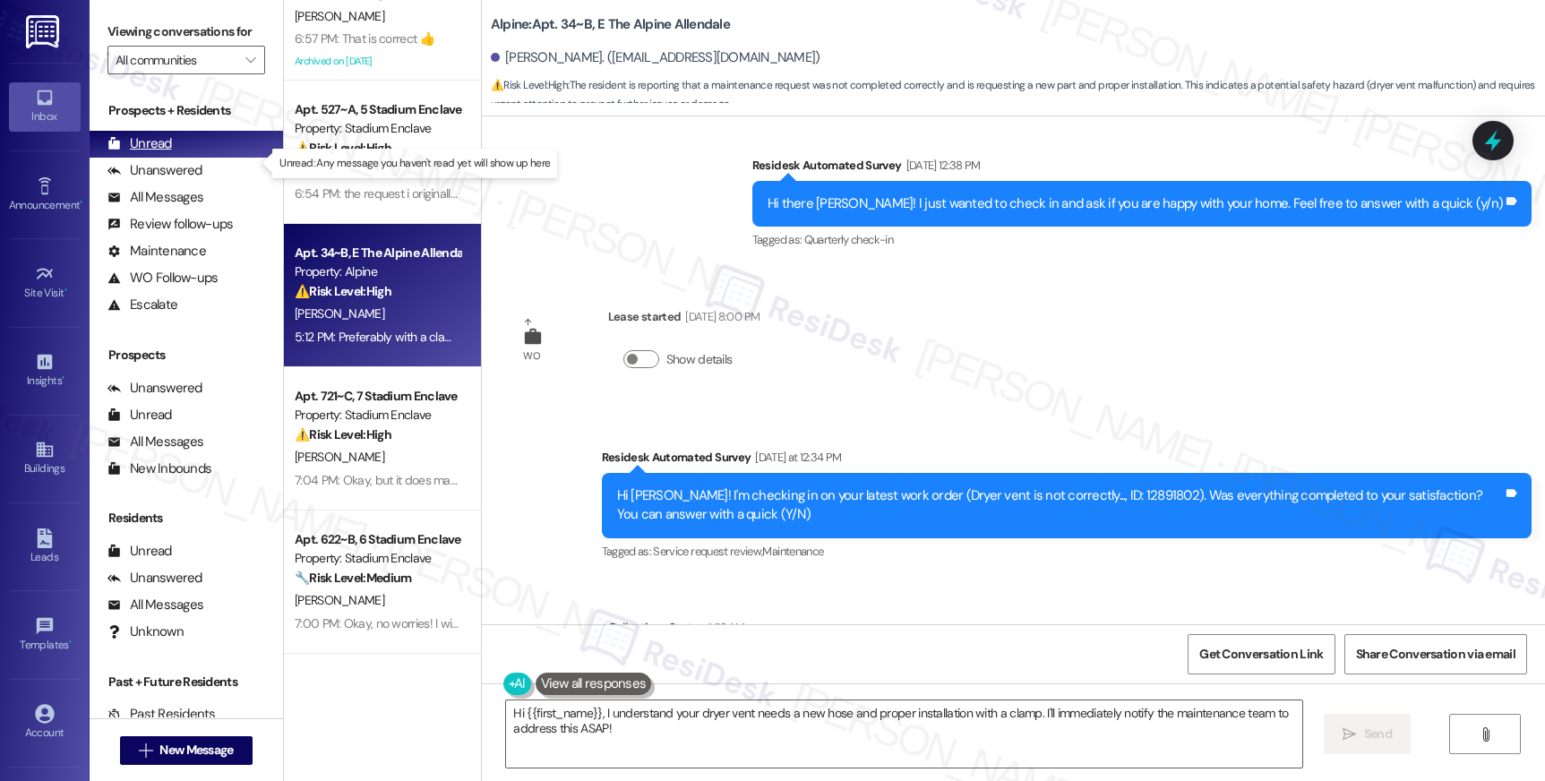
click at [165, 153] on div "Unread" at bounding box center [139, 143] width 64 height 19
click at [160, 153] on div "Unread" at bounding box center [139, 143] width 64 height 19
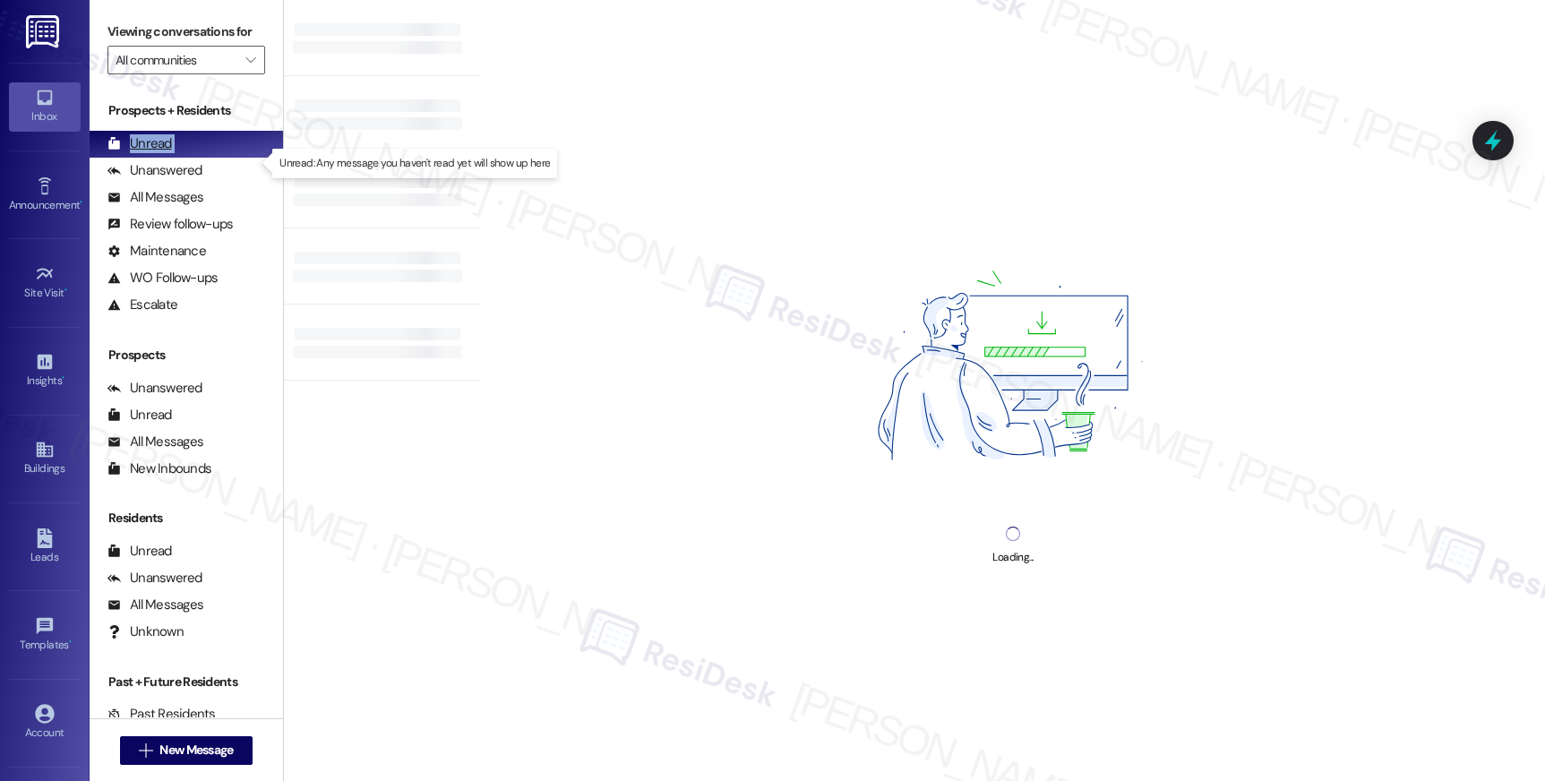
click at [160, 153] on div "Unread" at bounding box center [139, 143] width 64 height 19
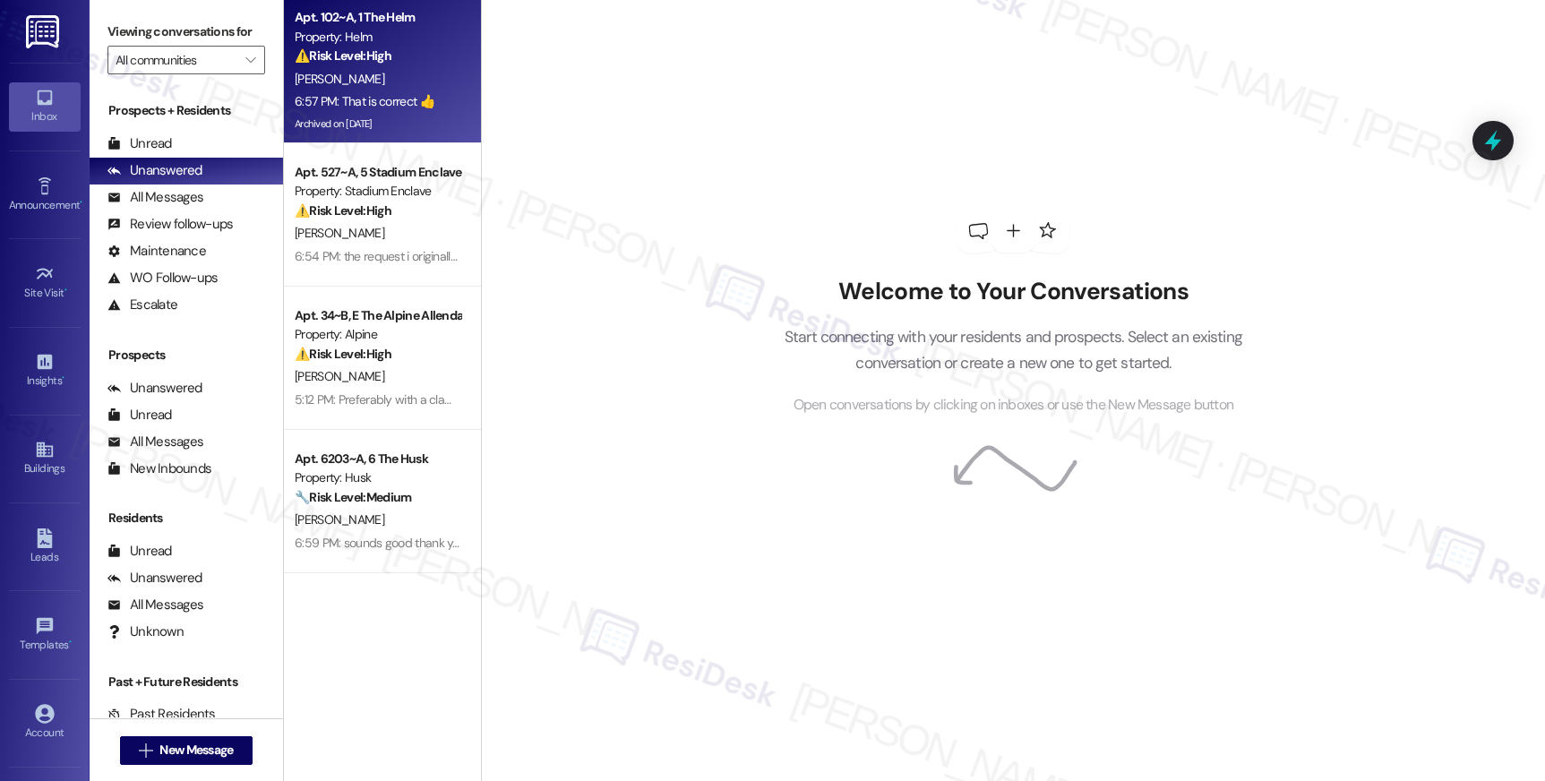
click at [367, 44] on div "Property: Helm" at bounding box center [378, 37] width 166 height 19
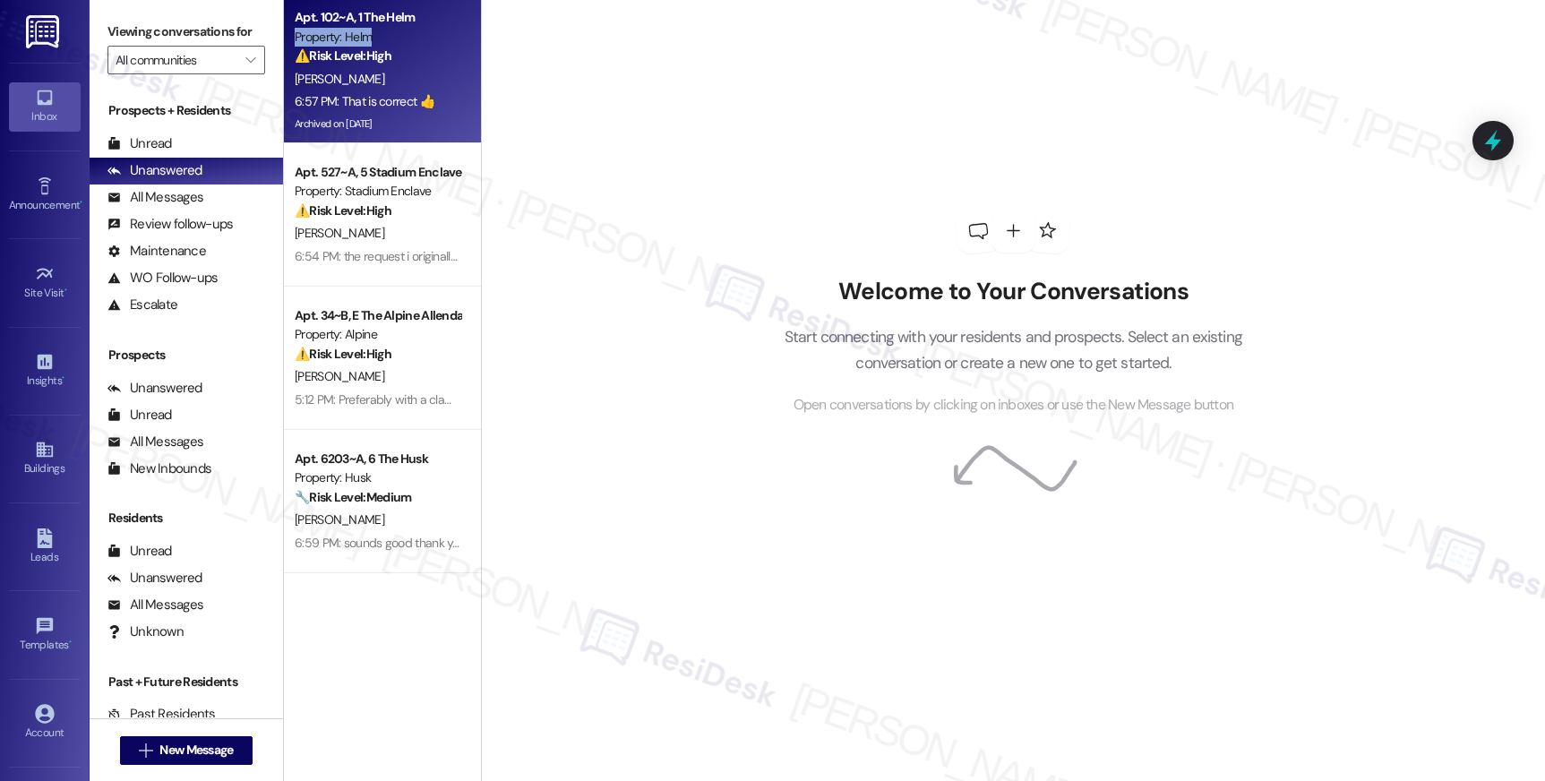
click at [367, 44] on div "Property: Helm" at bounding box center [378, 37] width 166 height 19
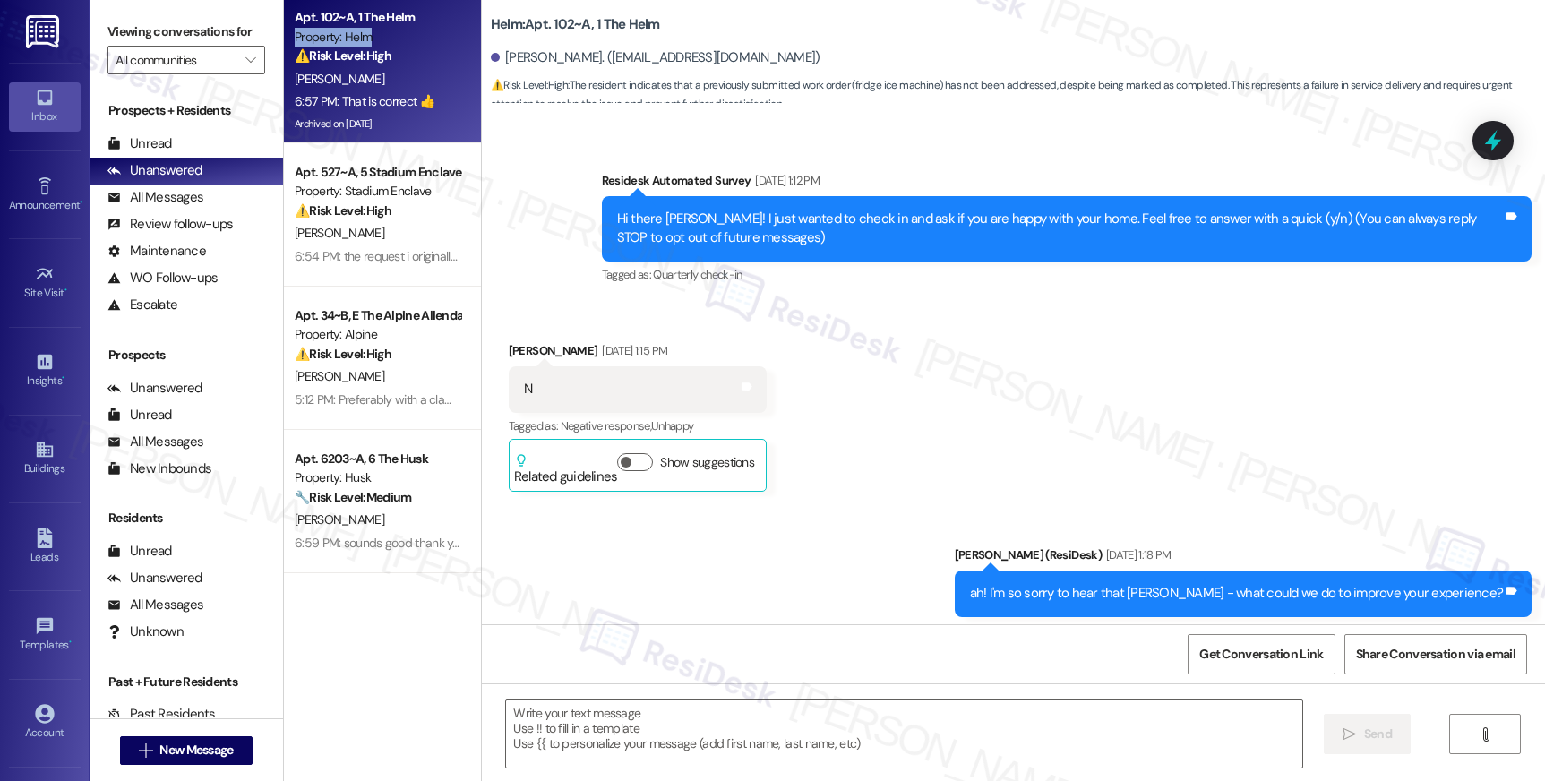
click at [367, 44] on div "Property: Helm" at bounding box center [378, 37] width 166 height 19
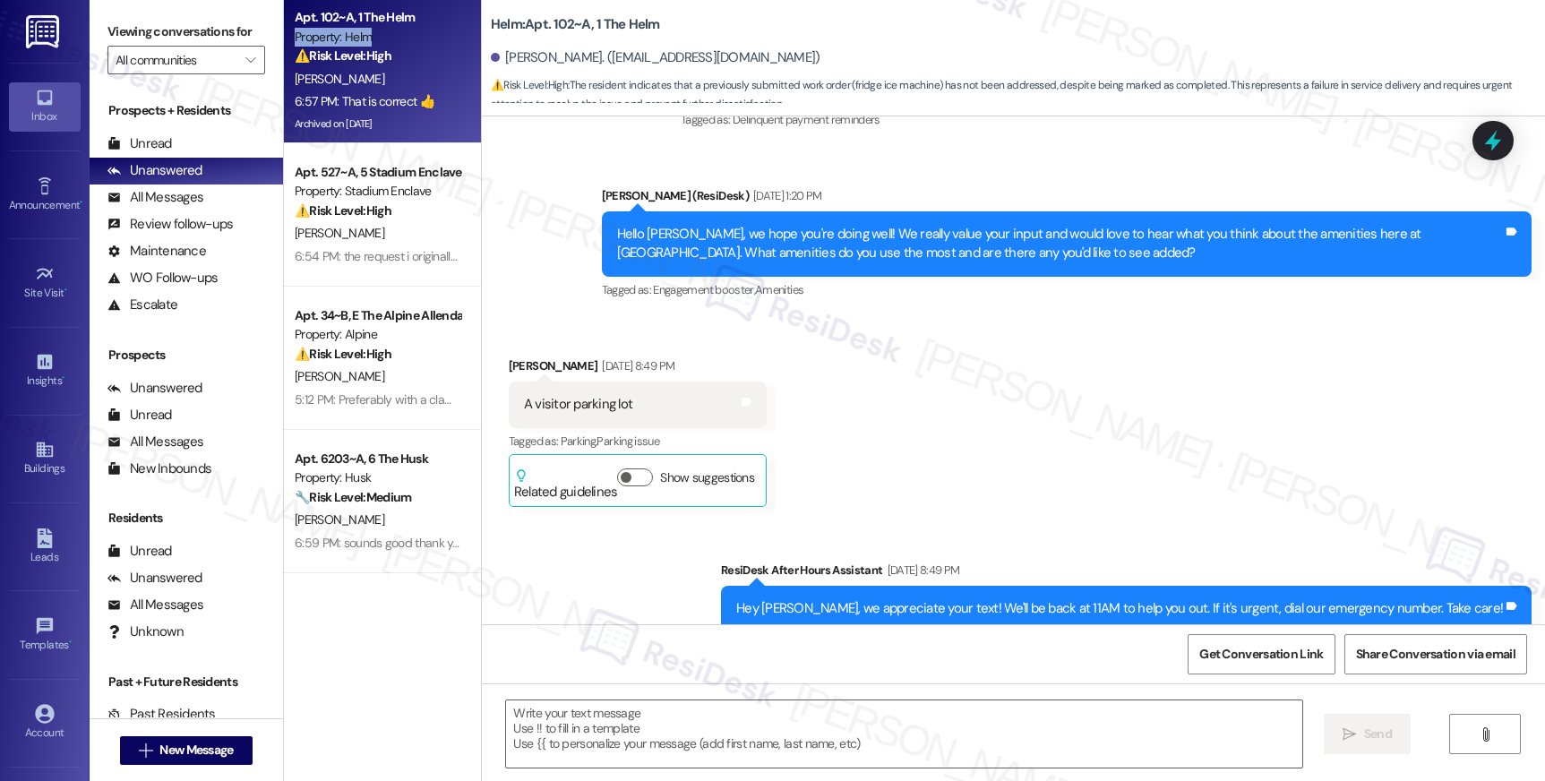
click at [367, 44] on div "Property: Helm" at bounding box center [378, 37] width 166 height 19
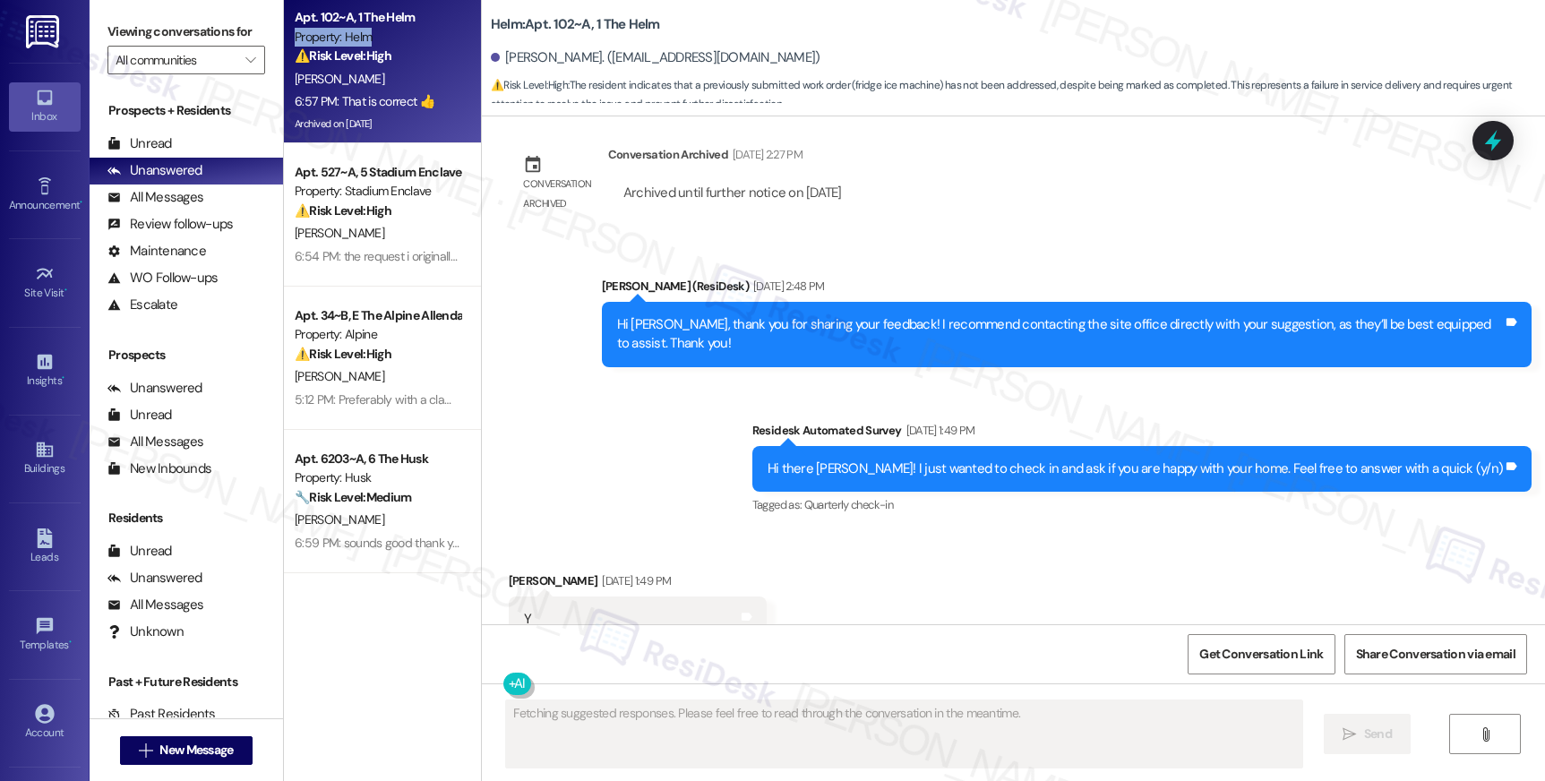
click at [367, 44] on div "Property: Helm" at bounding box center [378, 37] width 166 height 19
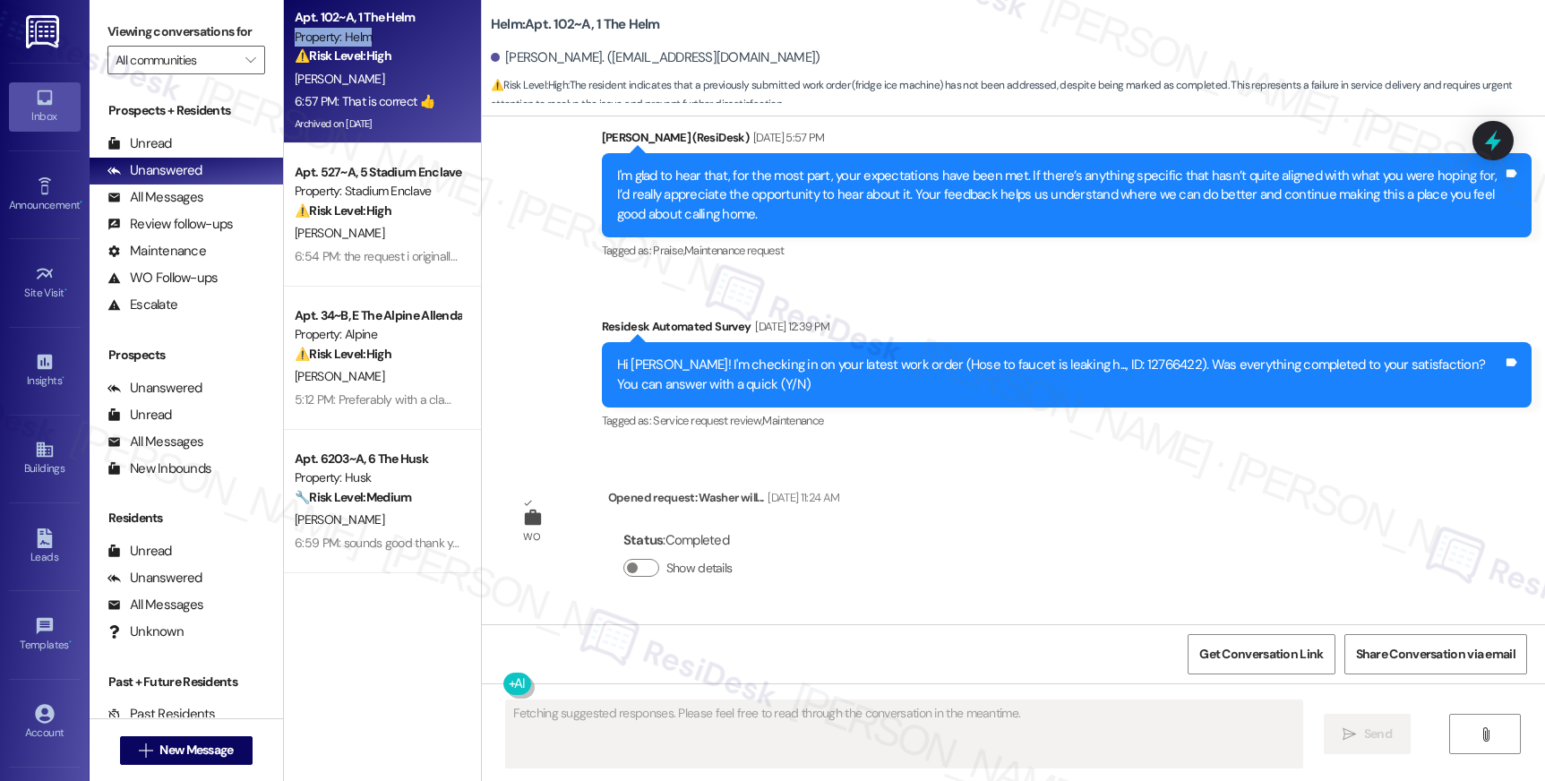
click at [367, 44] on div "Property: Helm" at bounding box center [378, 37] width 166 height 19
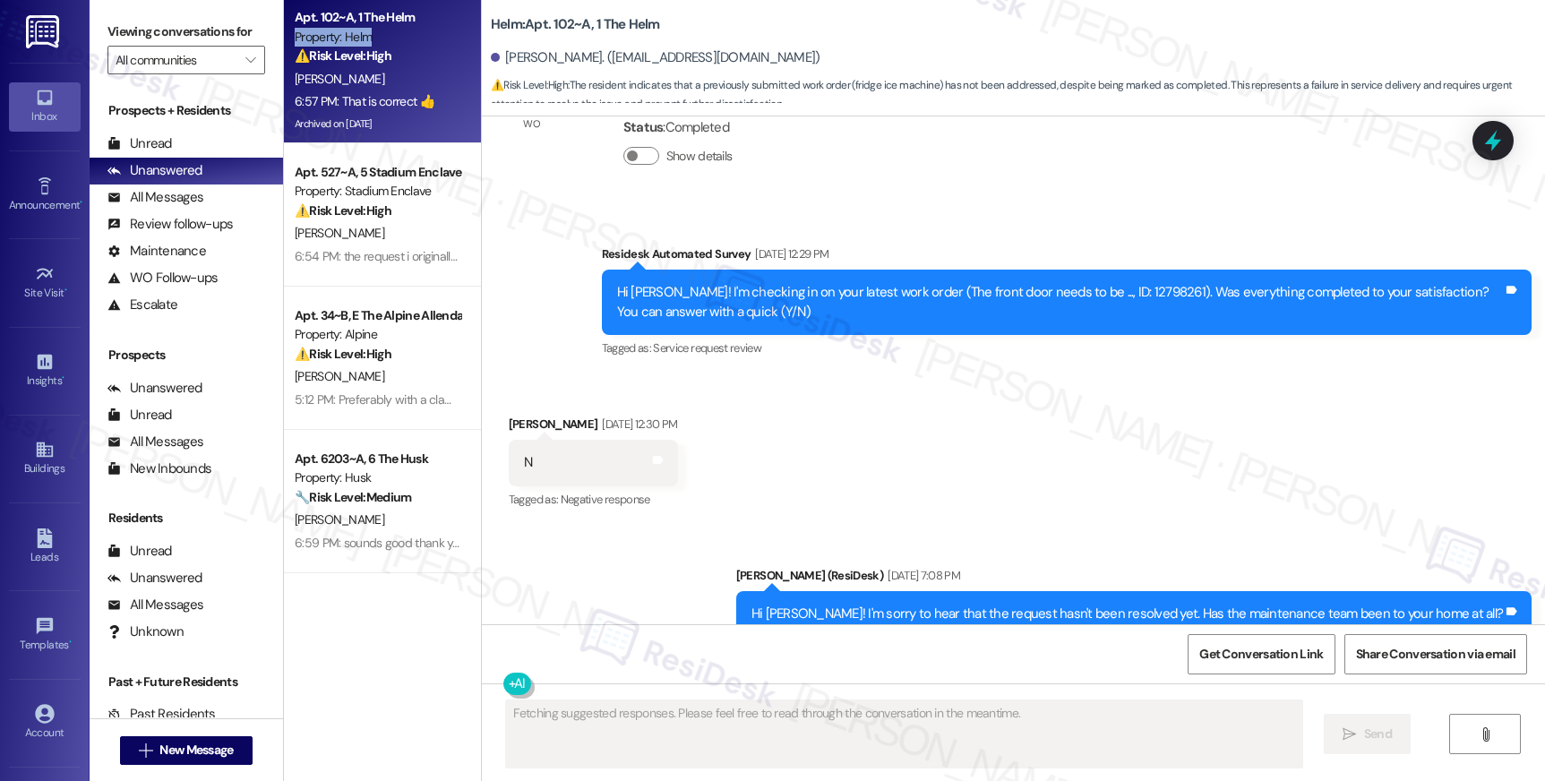
click at [367, 44] on div "Property: Helm" at bounding box center [378, 37] width 166 height 19
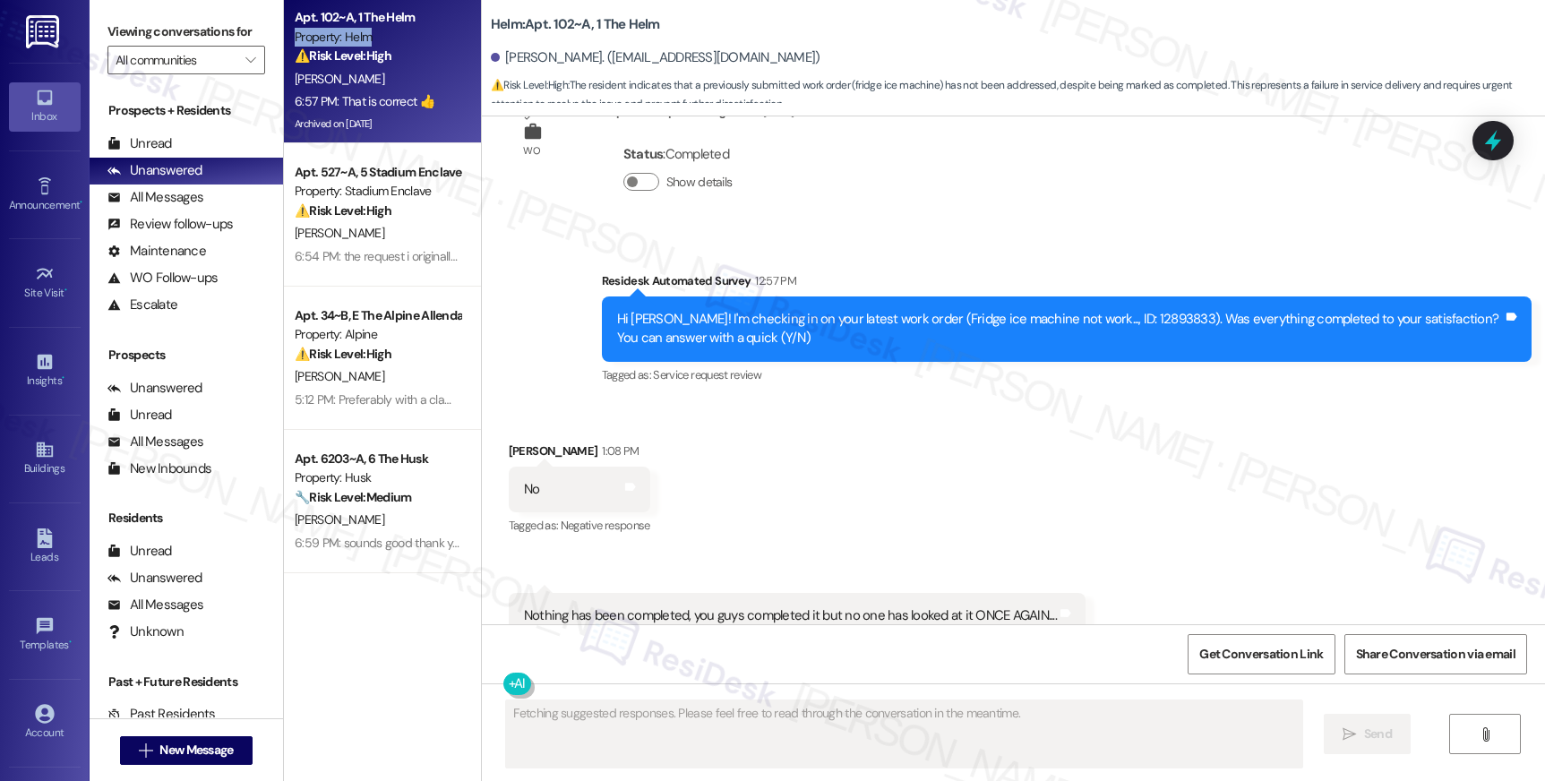
click at [367, 44] on div "Property: Helm" at bounding box center [378, 37] width 166 height 19
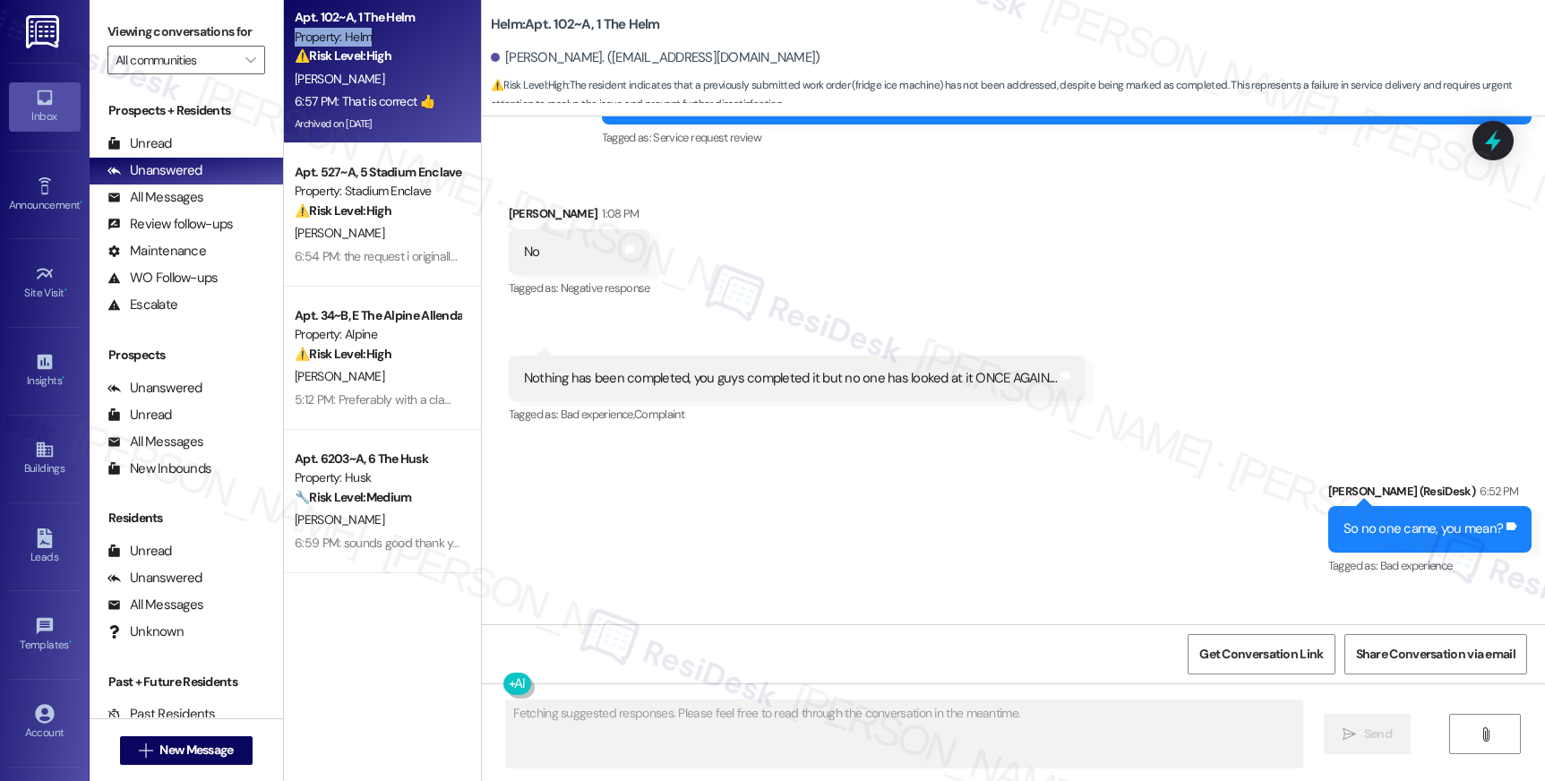
click at [367, 44] on div "Property: Helm" at bounding box center [378, 37] width 166 height 19
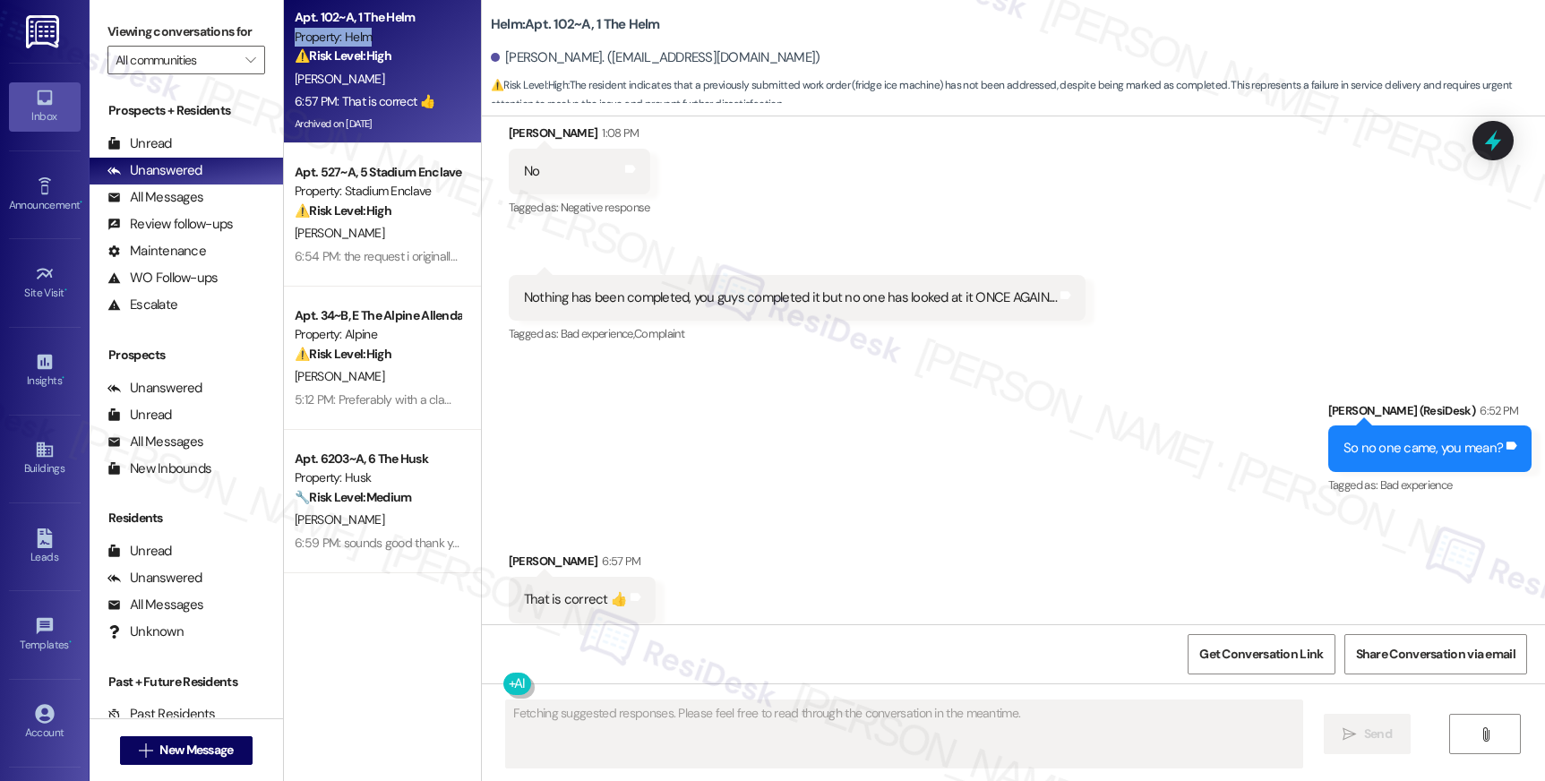
click at [367, 44] on div "Property: Helm" at bounding box center [378, 37] width 166 height 19
click at [367, 45] on div "Property: Helm" at bounding box center [378, 37] width 166 height 19
click at [367, 47] on strong "⚠️ Risk Level: High" at bounding box center [343, 55] width 97 height 16
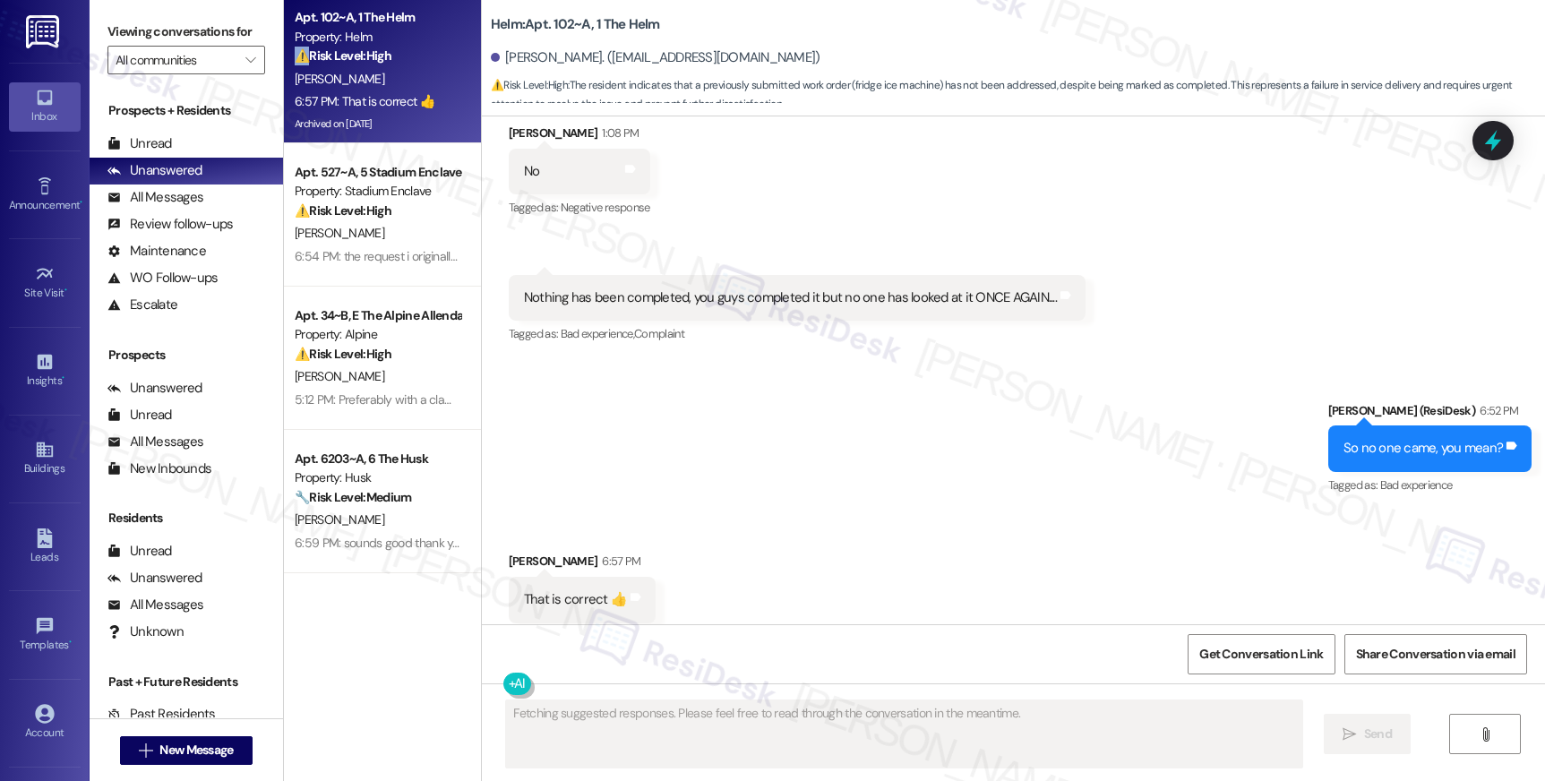
click at [367, 47] on strong "⚠️ Risk Level: High" at bounding box center [343, 55] width 97 height 16
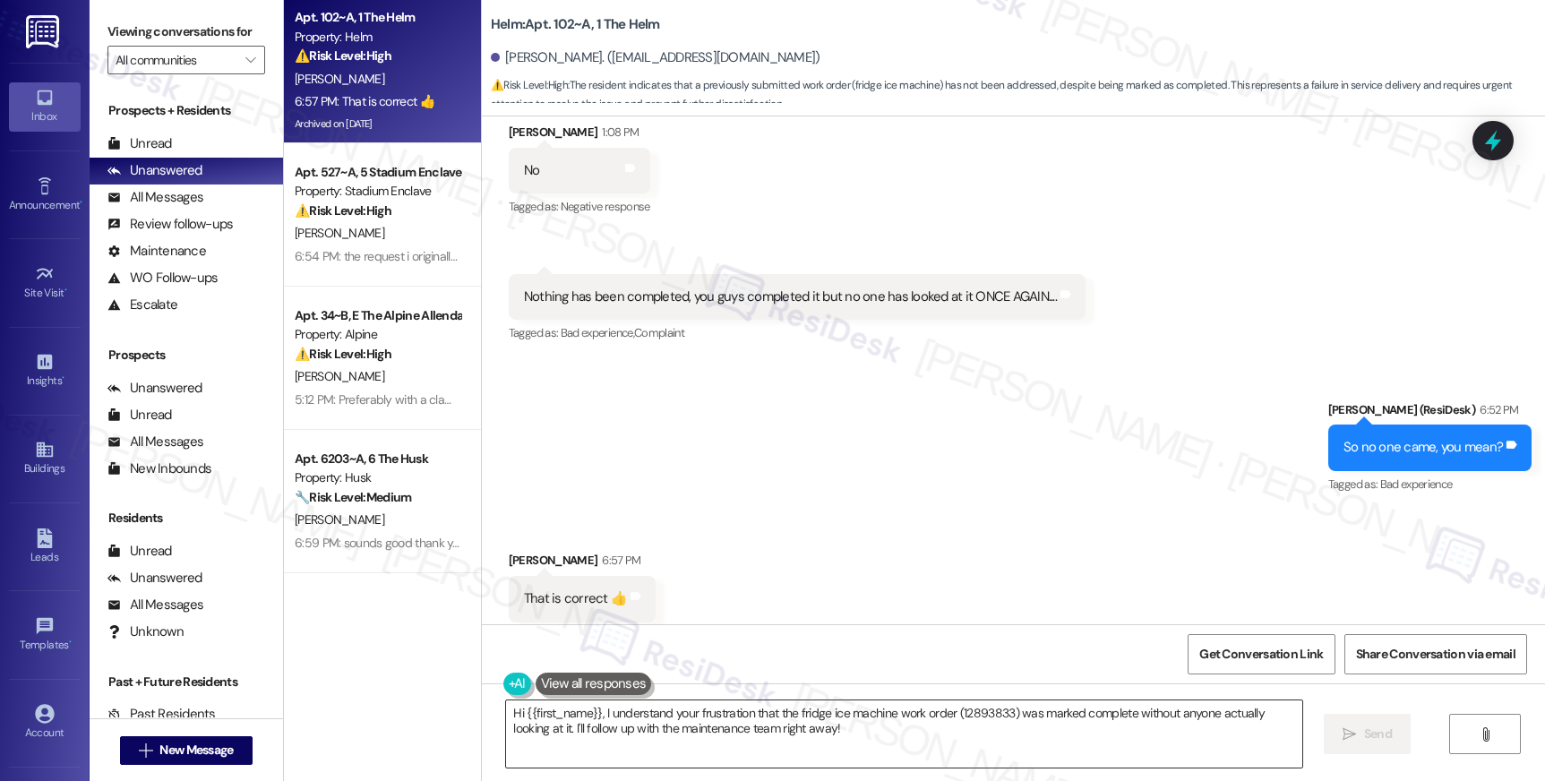
click at [860, 710] on textarea "Hi {{first_name}}, I understand your frustration that the fridge ice machine wo…" at bounding box center [903, 733] width 795 height 67
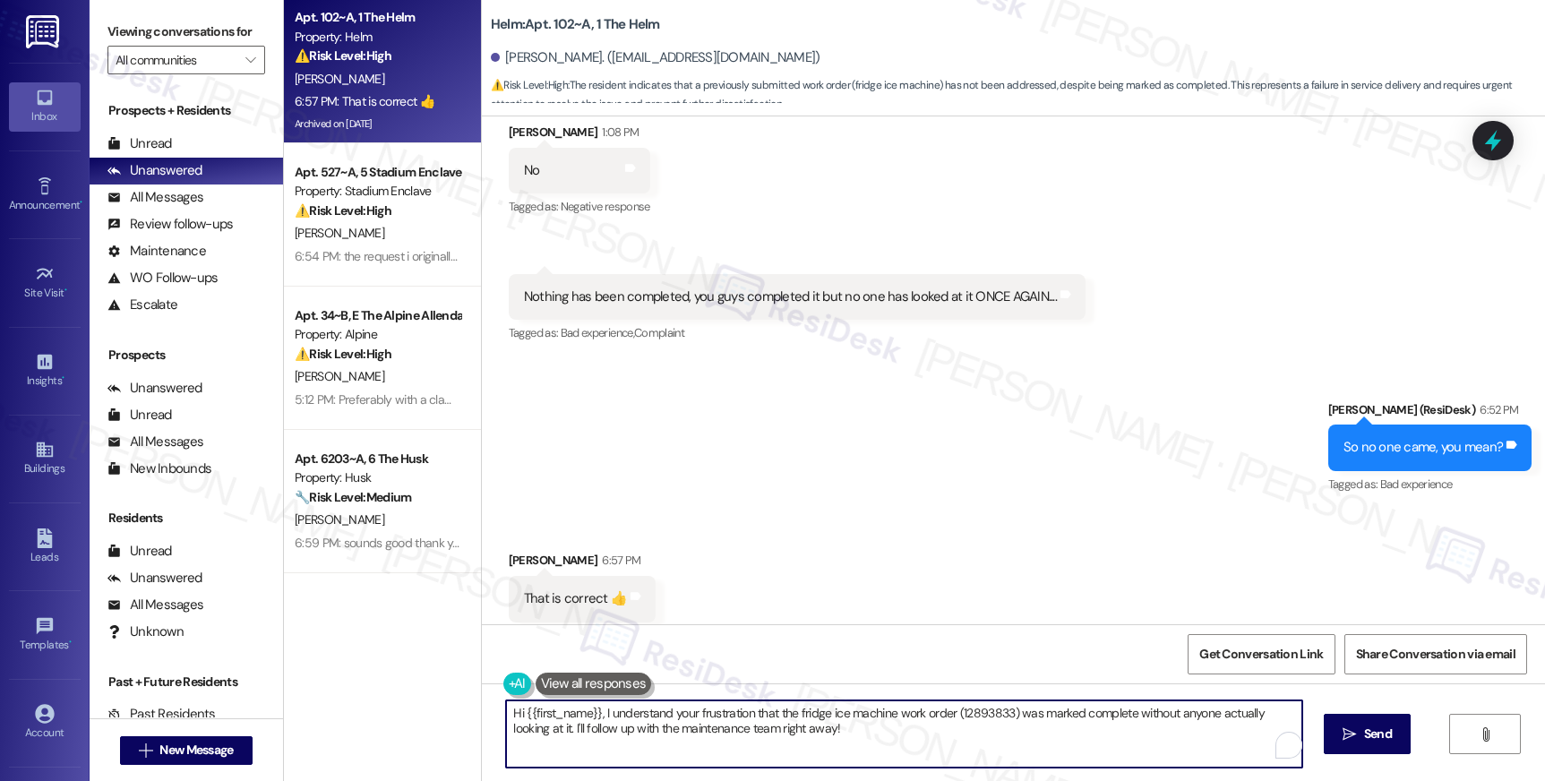
click at [860, 710] on textarea "Hi {{first_name}}, I understand your frustration that the fridge ice machine wo…" at bounding box center [903, 733] width 795 height 67
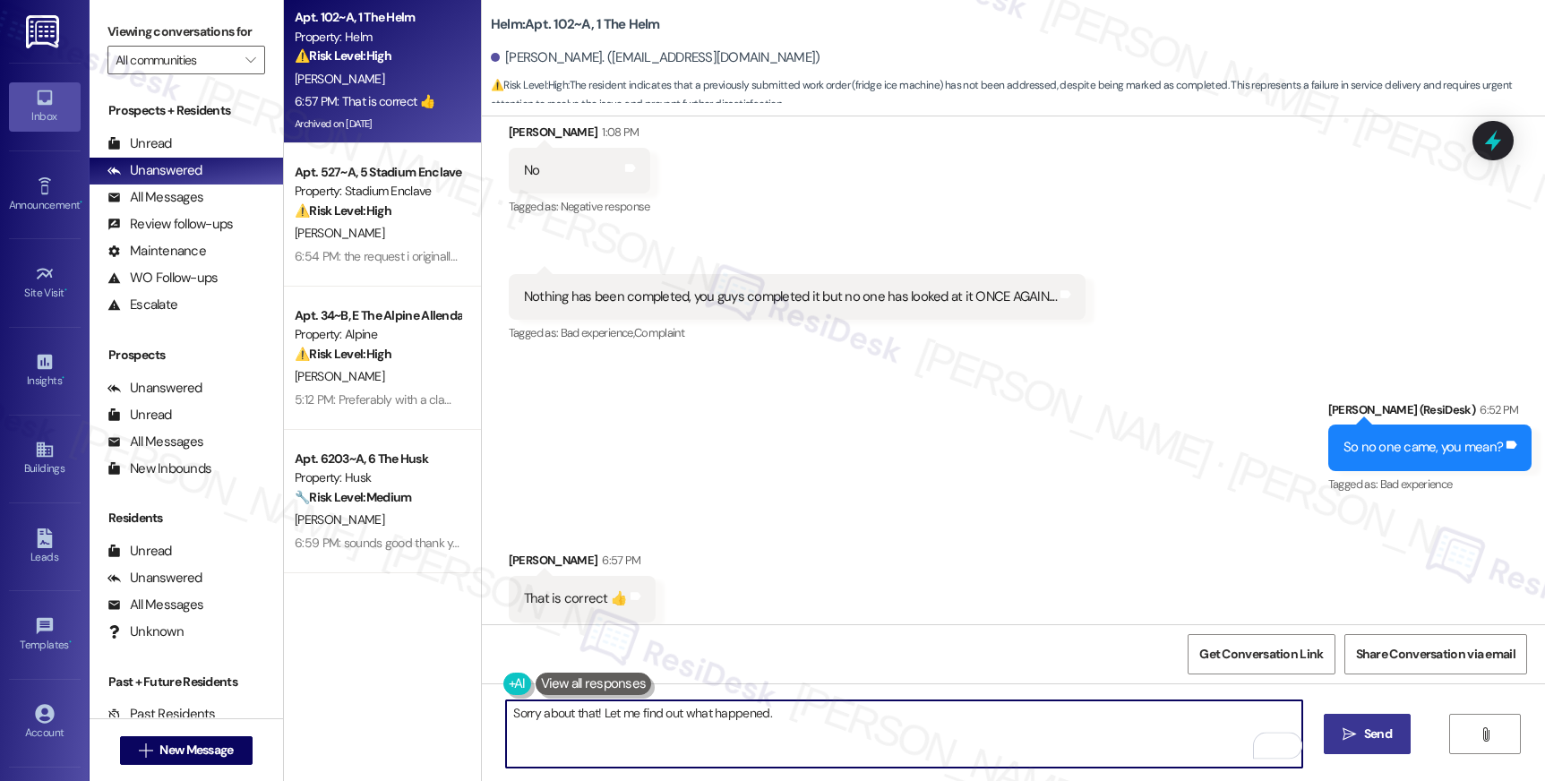
type textarea "Sorry about that! Let me find out what happened."
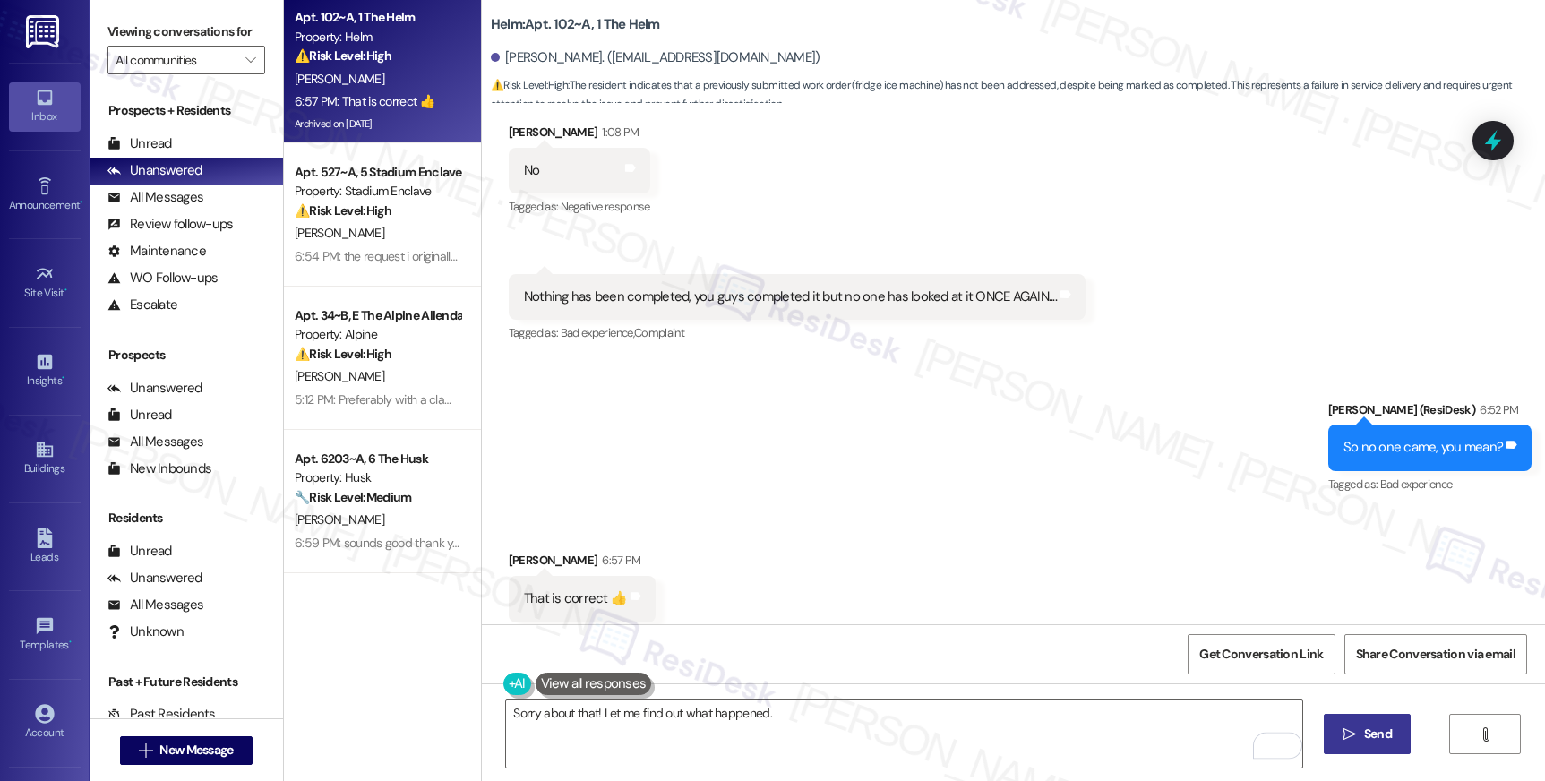
click at [1354, 725] on span " Send" at bounding box center [1367, 734] width 56 height 19
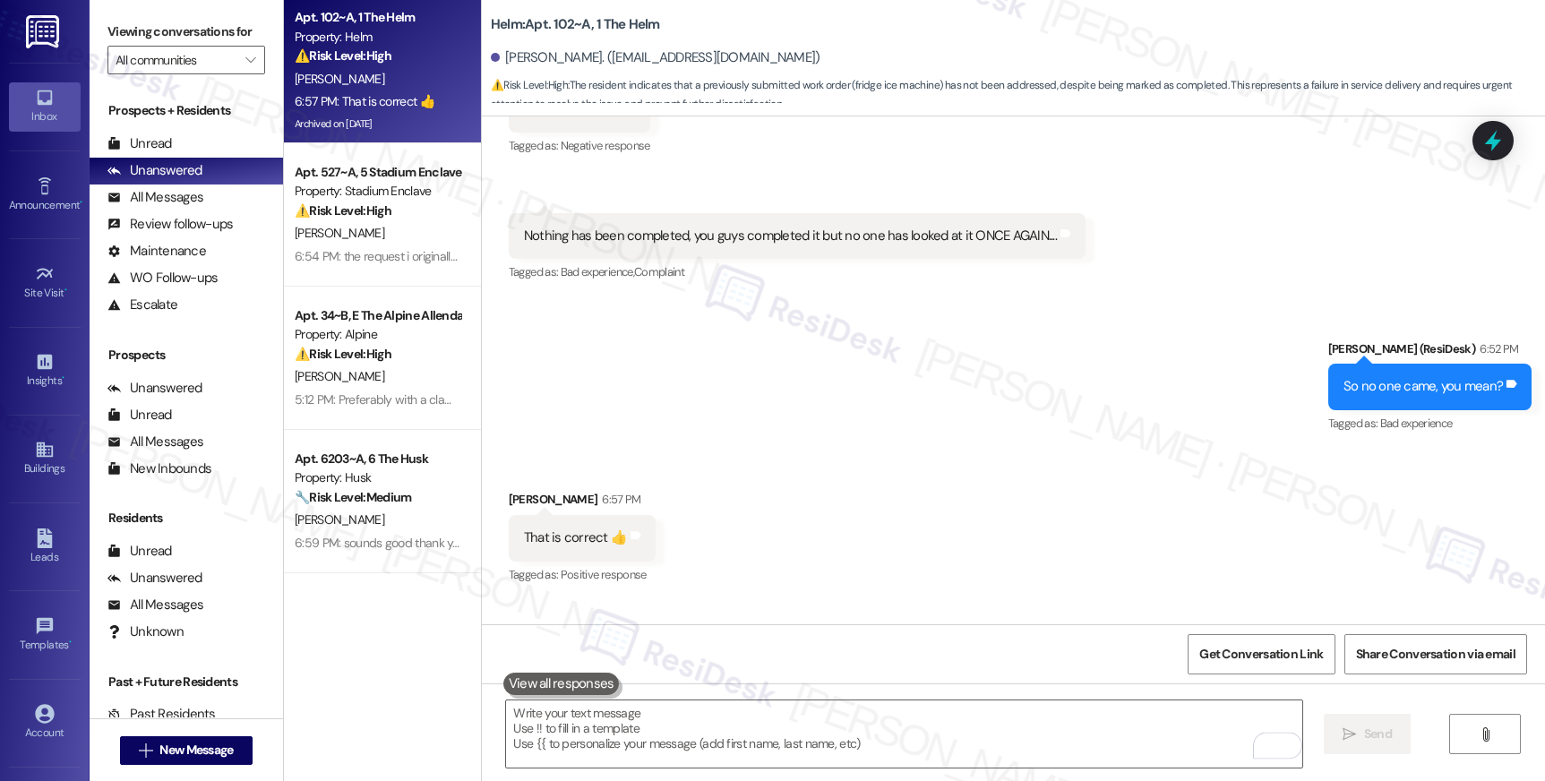
scroll to position [8190, 0]
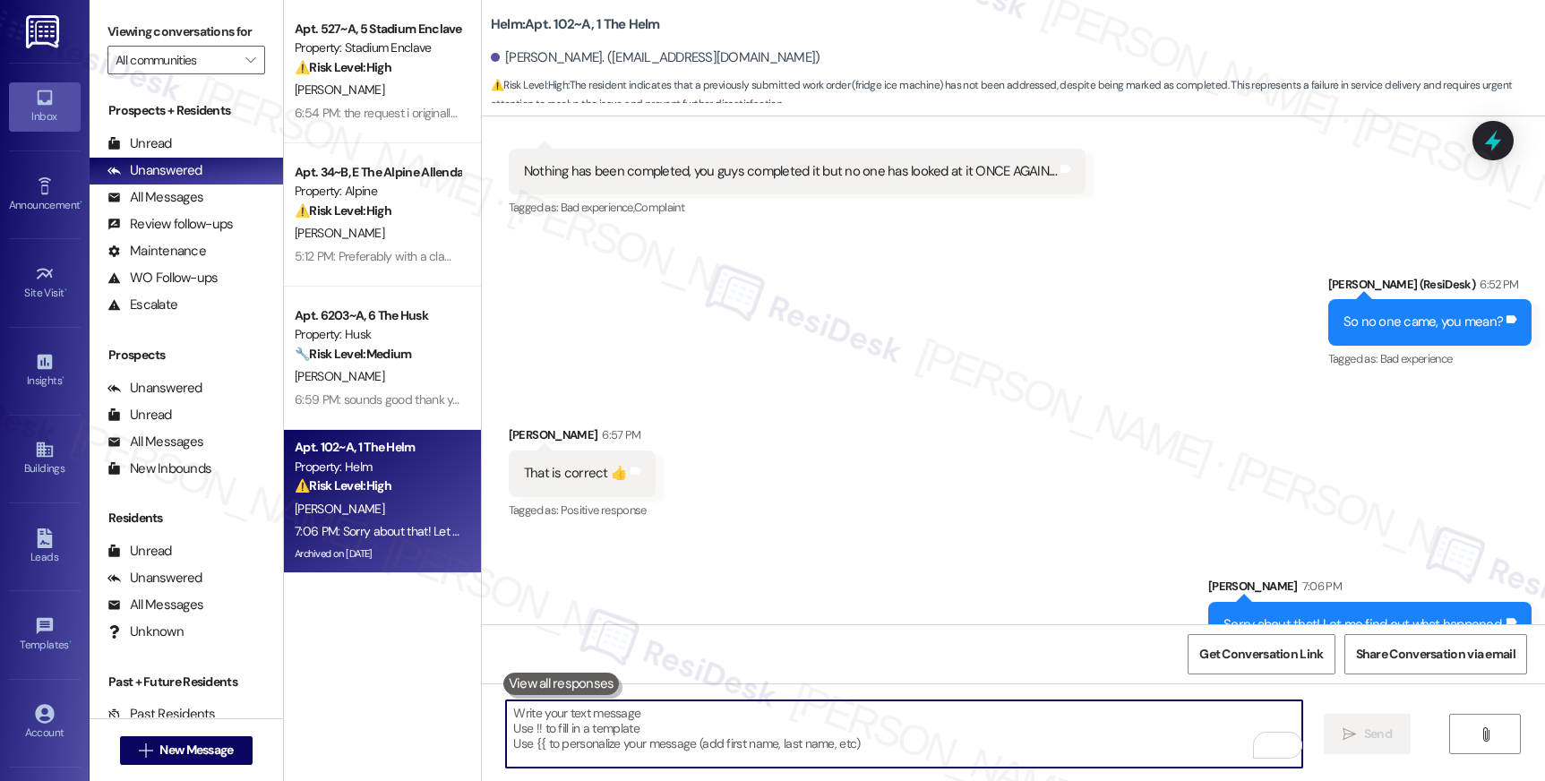
click at [602, 726] on textarea "To enrich screen reader interactions, please activate Accessibility in Grammarl…" at bounding box center [903, 733] width 795 height 67
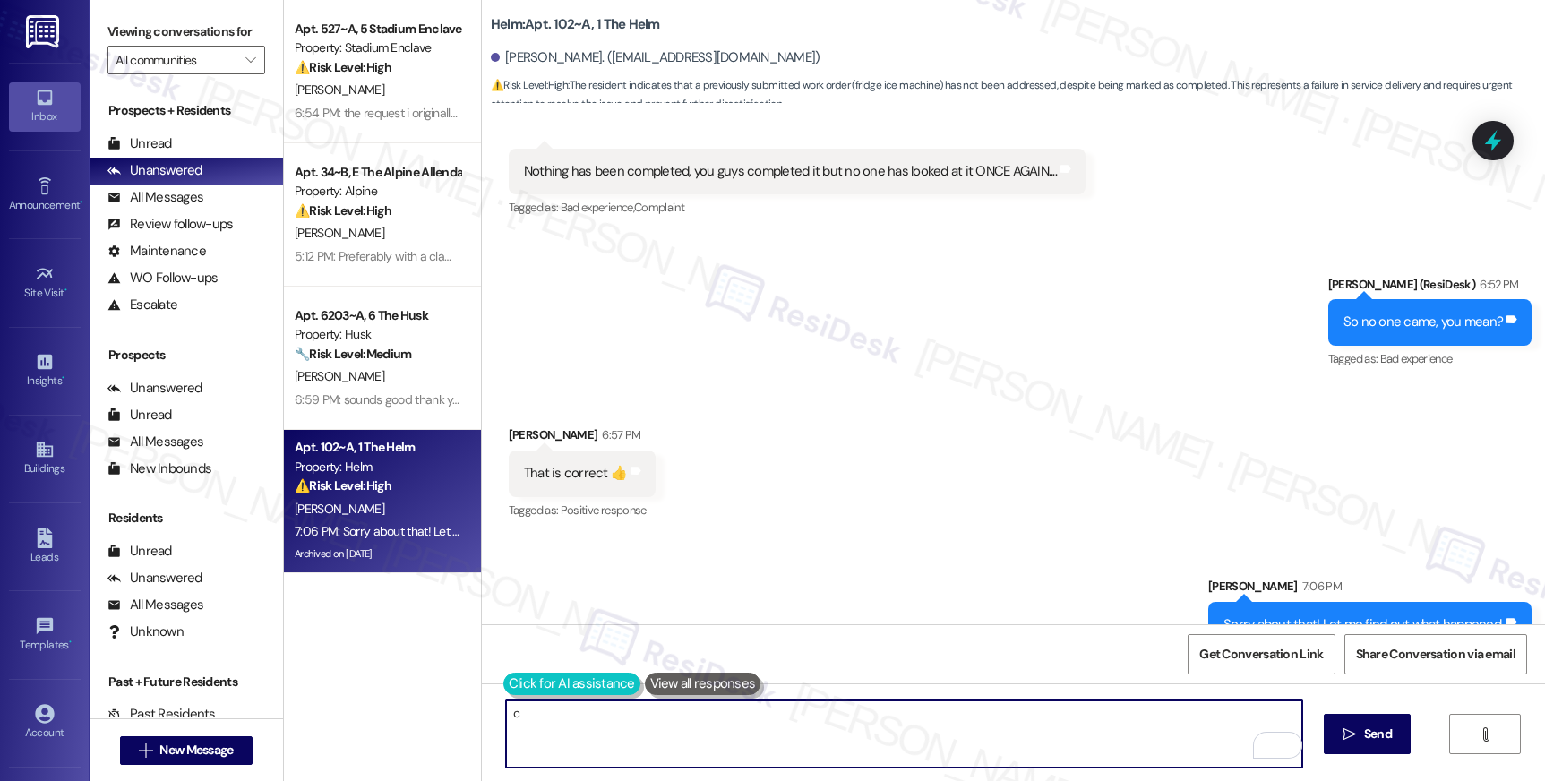
type textarea "c"
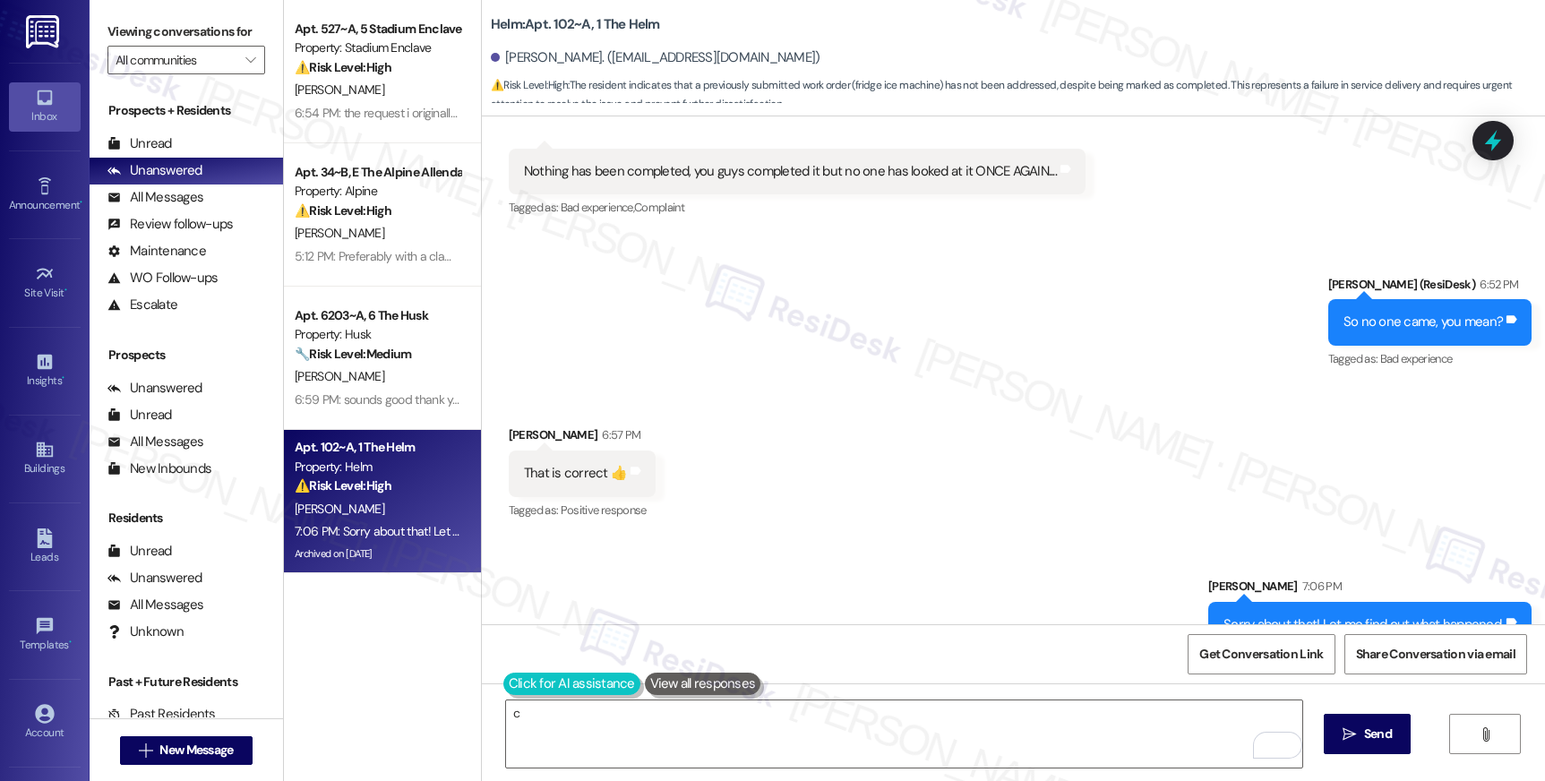
click at [512, 691] on button at bounding box center [571, 684] width 137 height 22
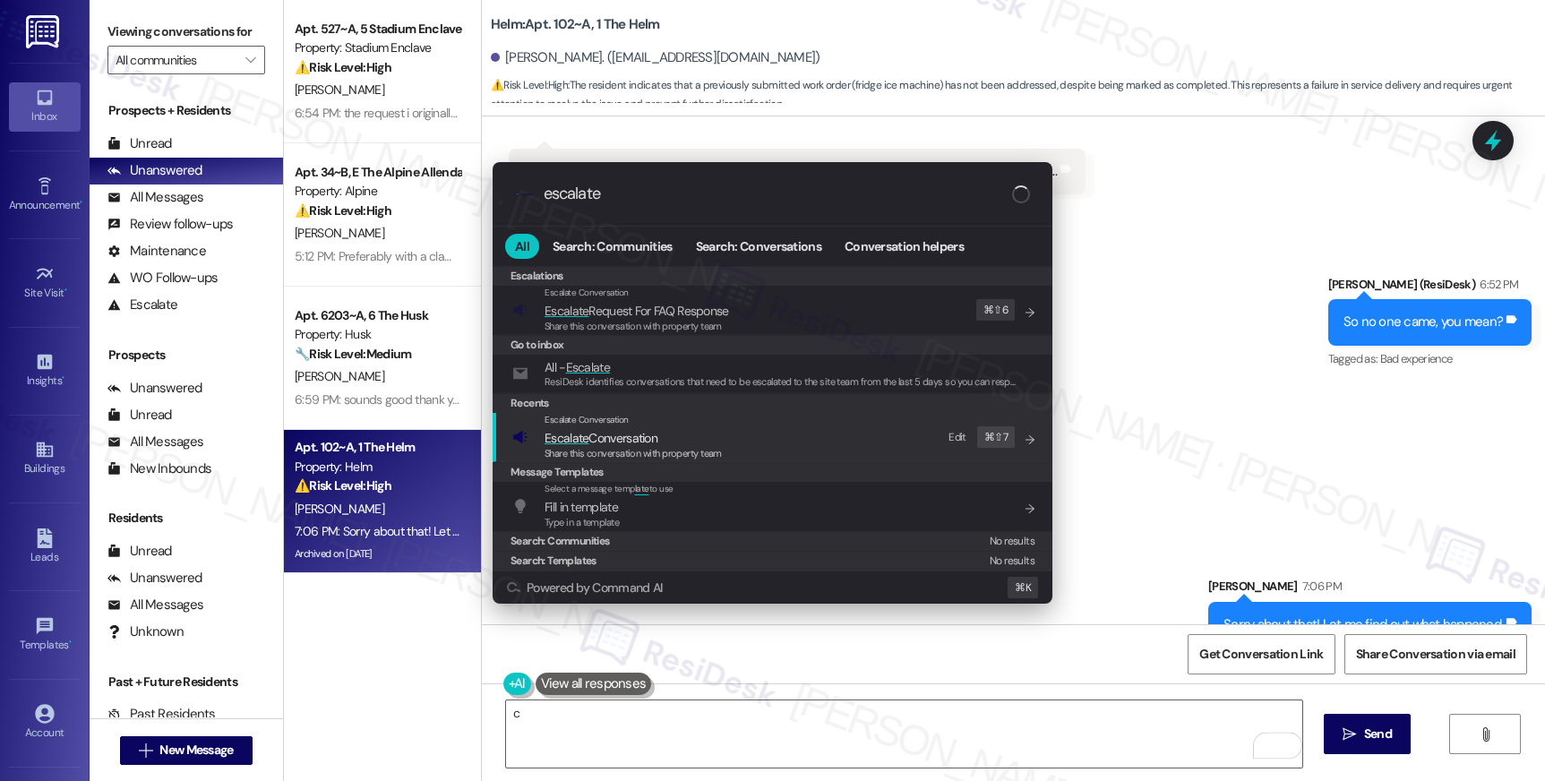
type input "escalate"
click at [652, 454] on span "Share this conversation with property team" at bounding box center [633, 453] width 177 height 13
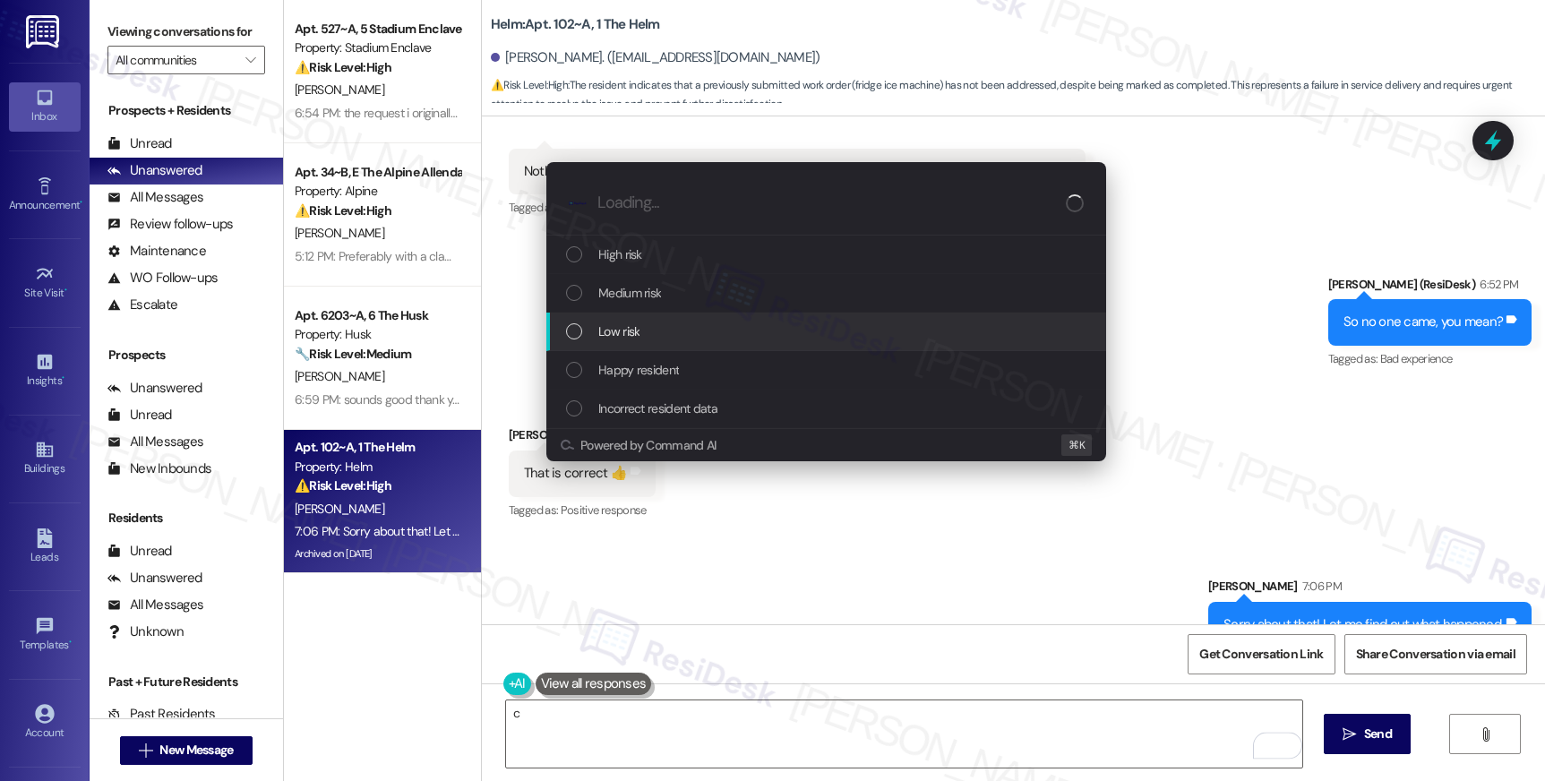
click at [730, 324] on div "Low risk" at bounding box center [828, 332] width 524 height 20
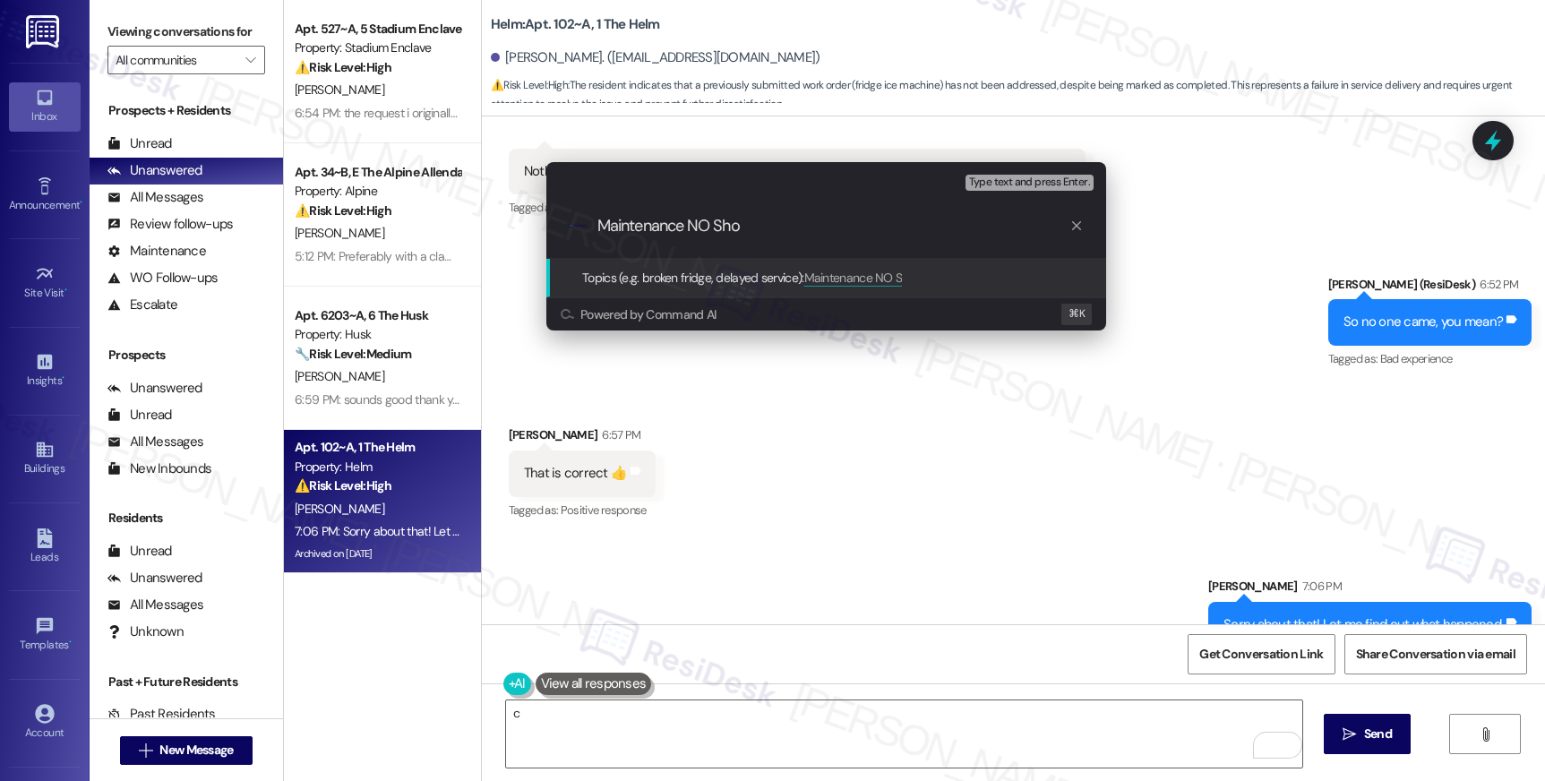
type input "Maintenance NO Show"
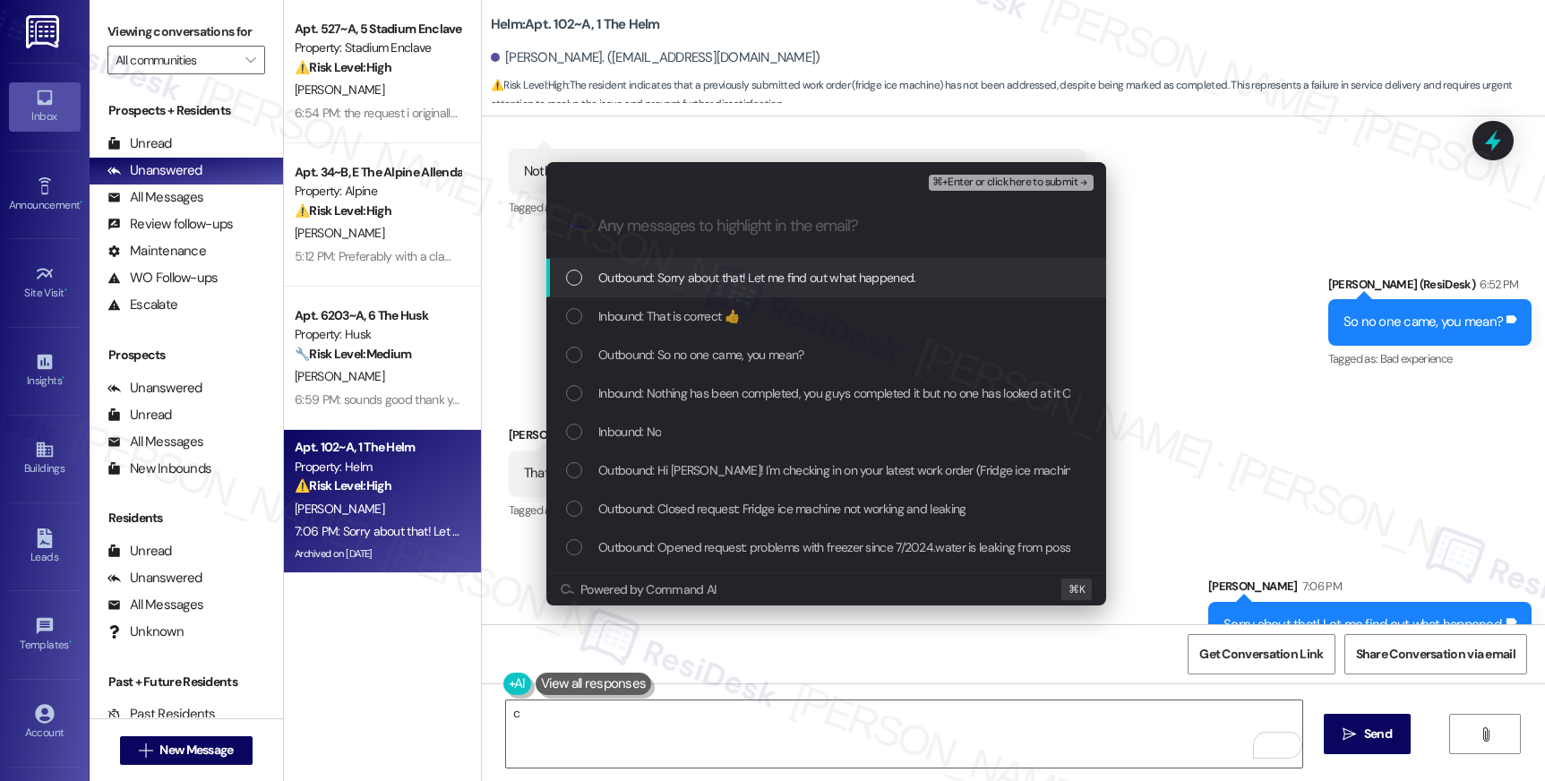
click at [984, 176] on span "⌘+Enter or click here to submit" at bounding box center [1004, 182] width 145 height 13
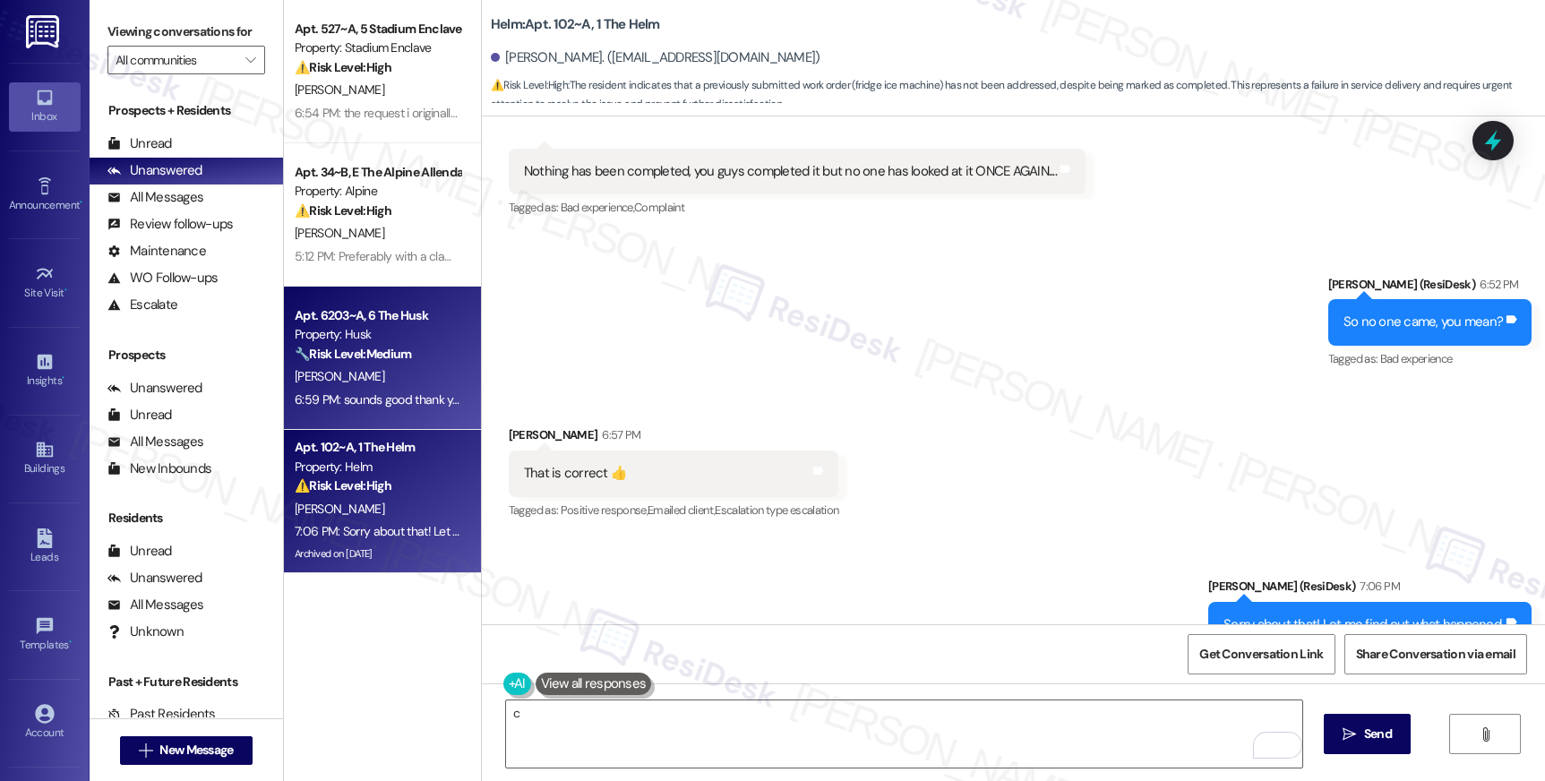
click at [386, 398] on div "6:59 PM: sounds good thank you 6:59 PM: sounds good thank you" at bounding box center [380, 399] width 171 height 16
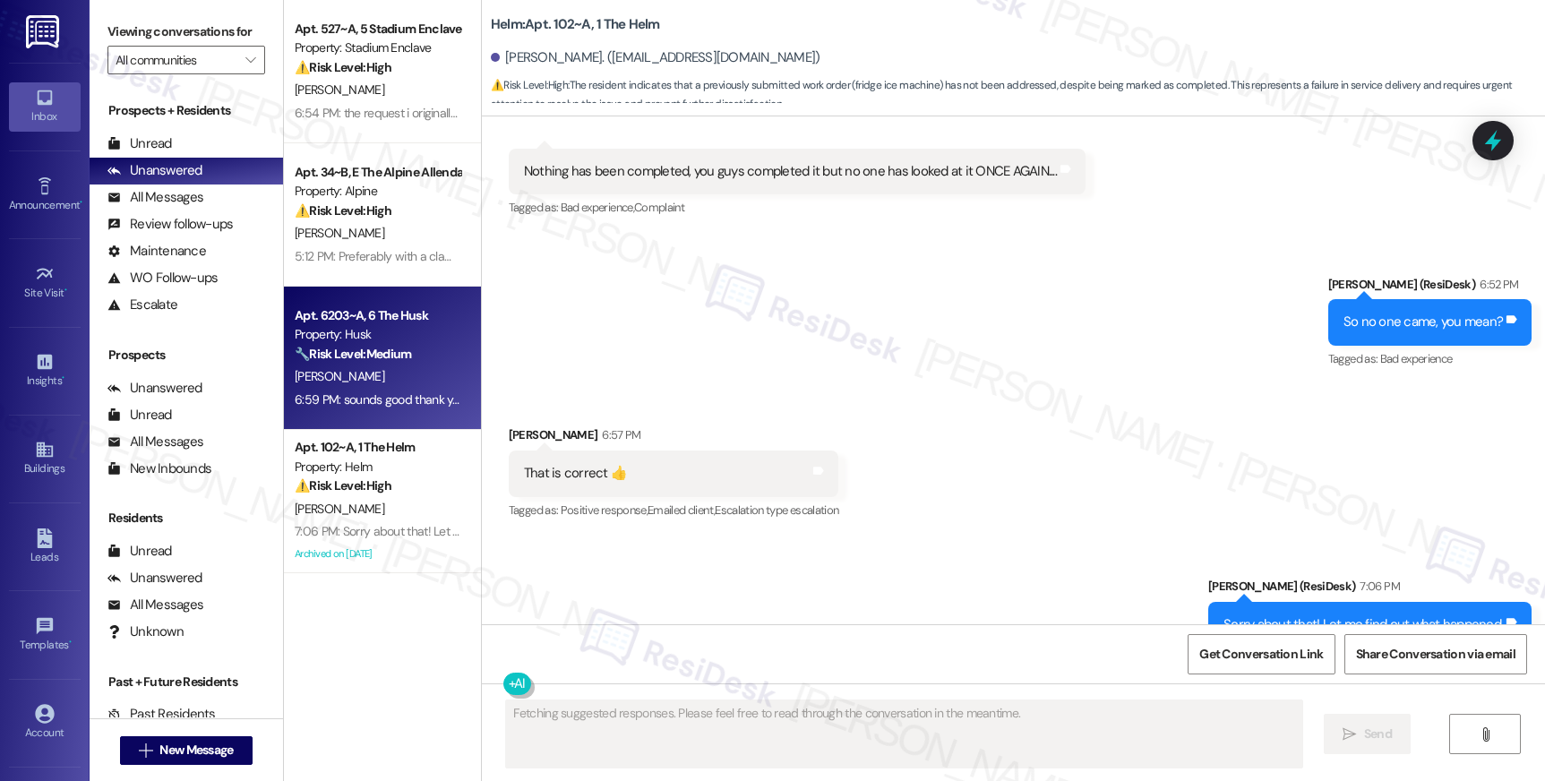
click at [386, 398] on div "6:59 PM: sounds good thank you 6:59 PM: sounds good thank you" at bounding box center [380, 399] width 171 height 16
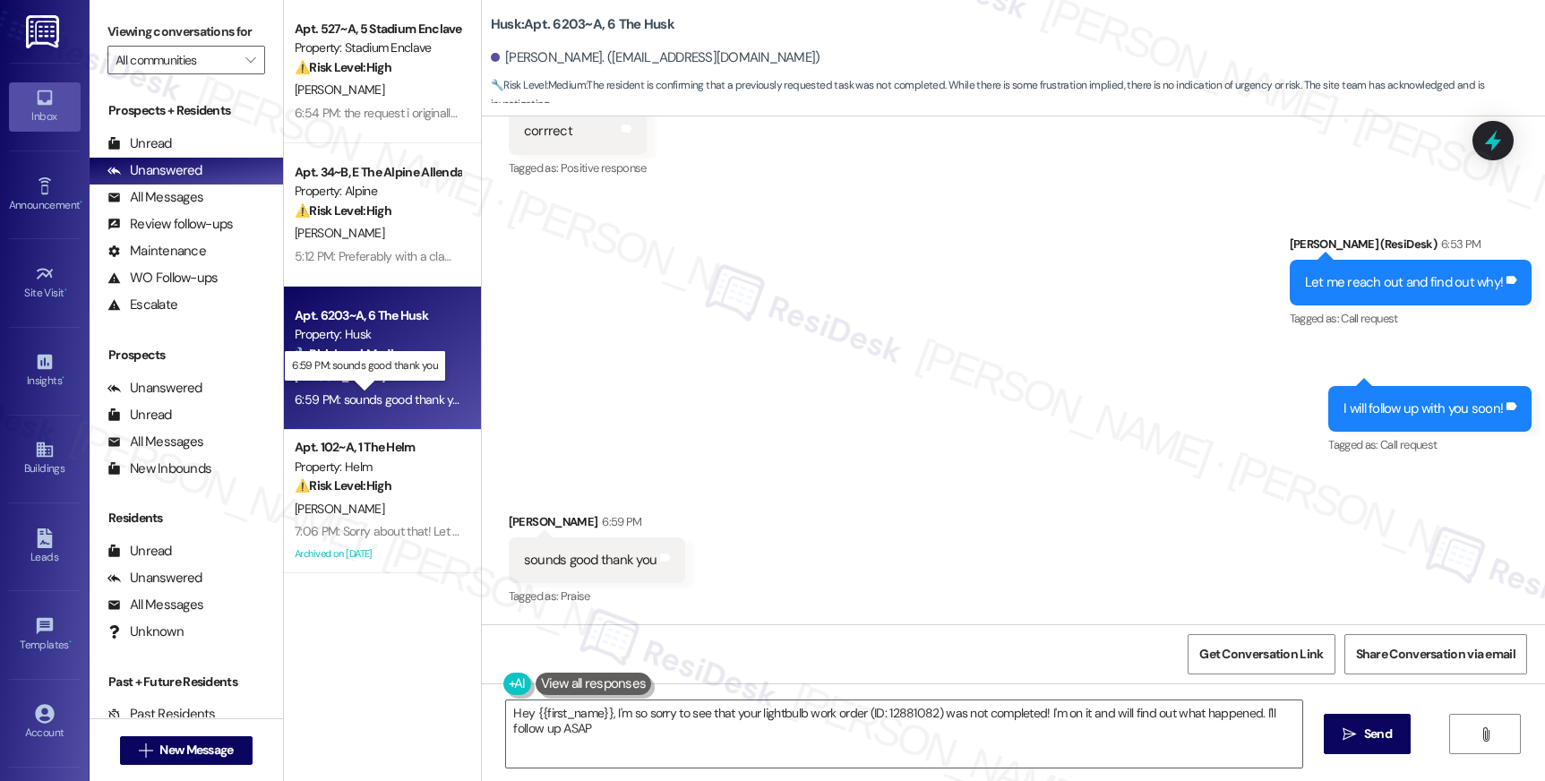
type textarea "Hey {{first_name}}, I'm so sorry to see that your lightbulb work order (ID: 128…"
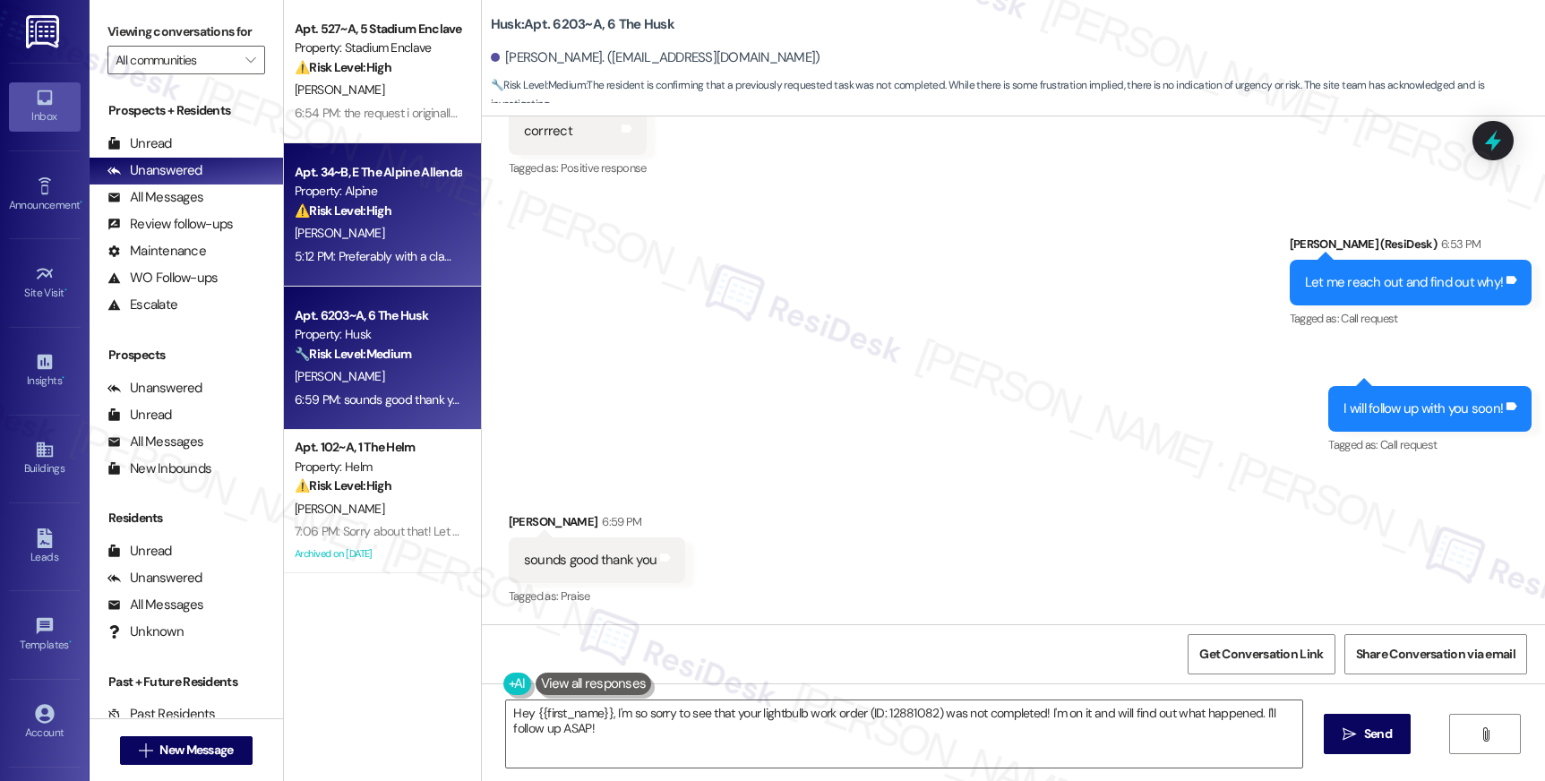
click at [369, 266] on div "5:12 PM: Preferably with a clamp and not just taping it so it falls of two days…" at bounding box center [377, 256] width 169 height 22
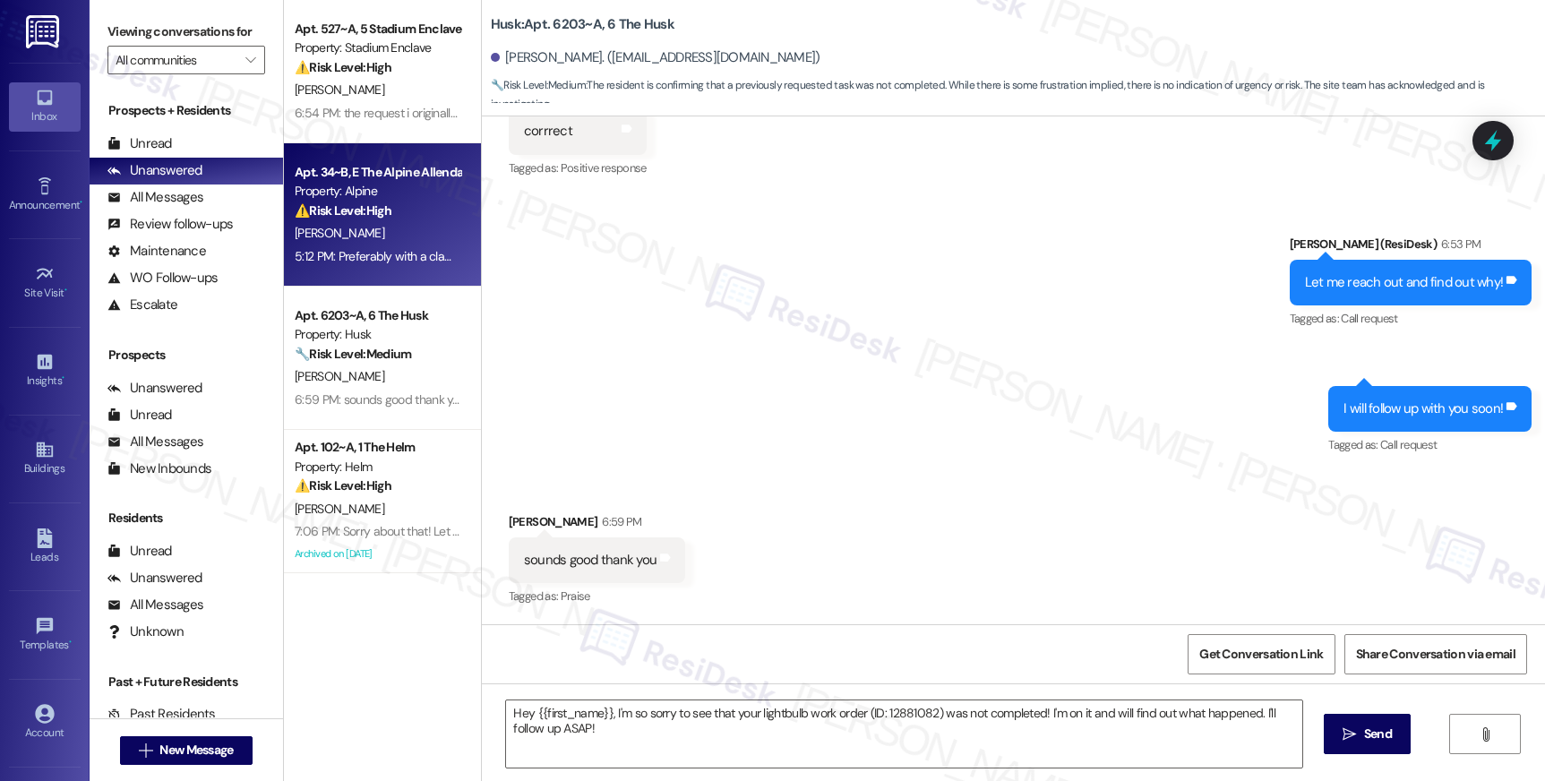
click at [369, 266] on div "5:12 PM: Preferably with a clamp and not just taping it so it falls of two days…" at bounding box center [377, 256] width 169 height 22
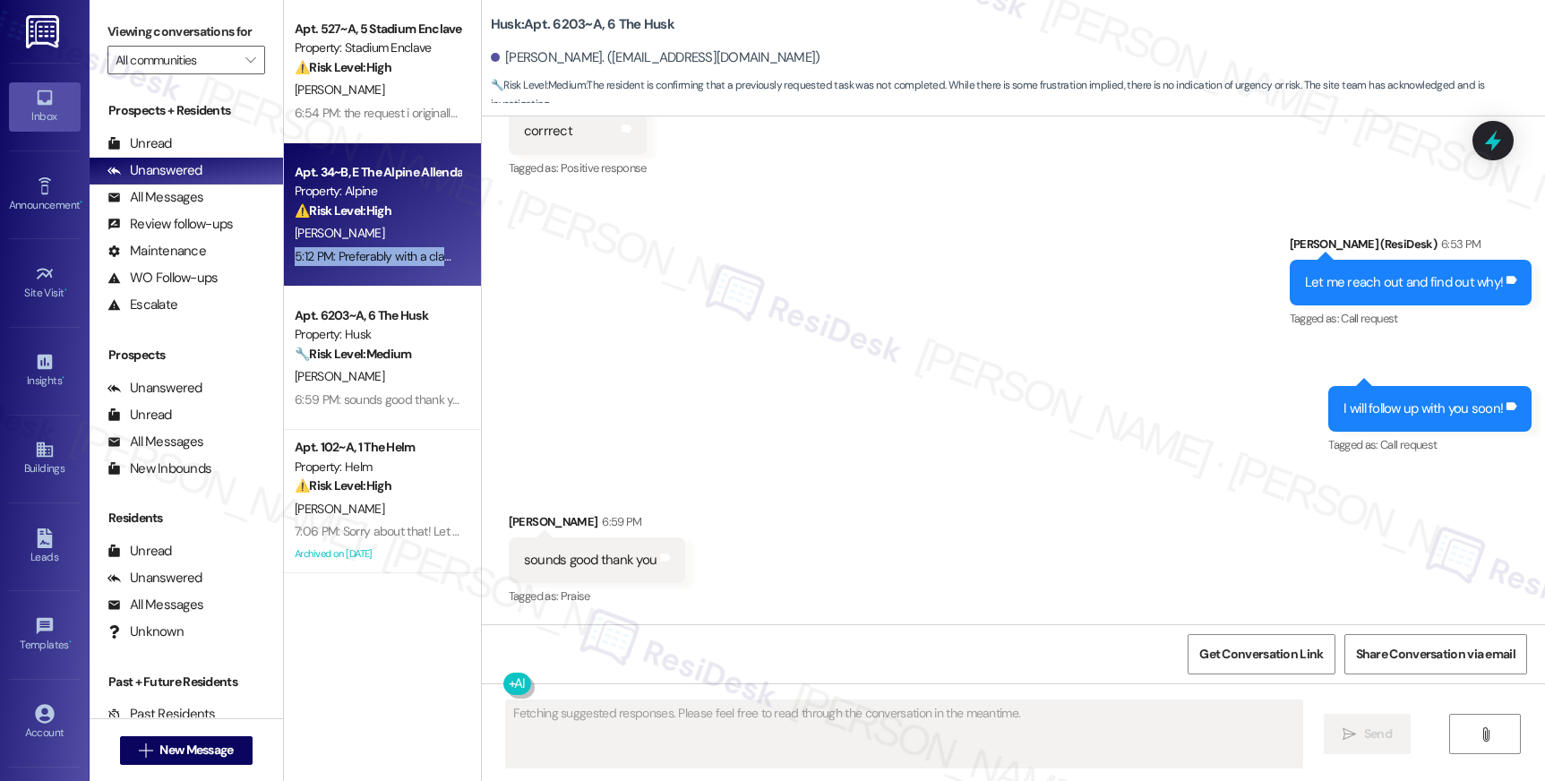
click at [369, 266] on div "5:12 PM: Preferably with a clamp and not just taping it so it falls of two days…" at bounding box center [377, 256] width 169 height 22
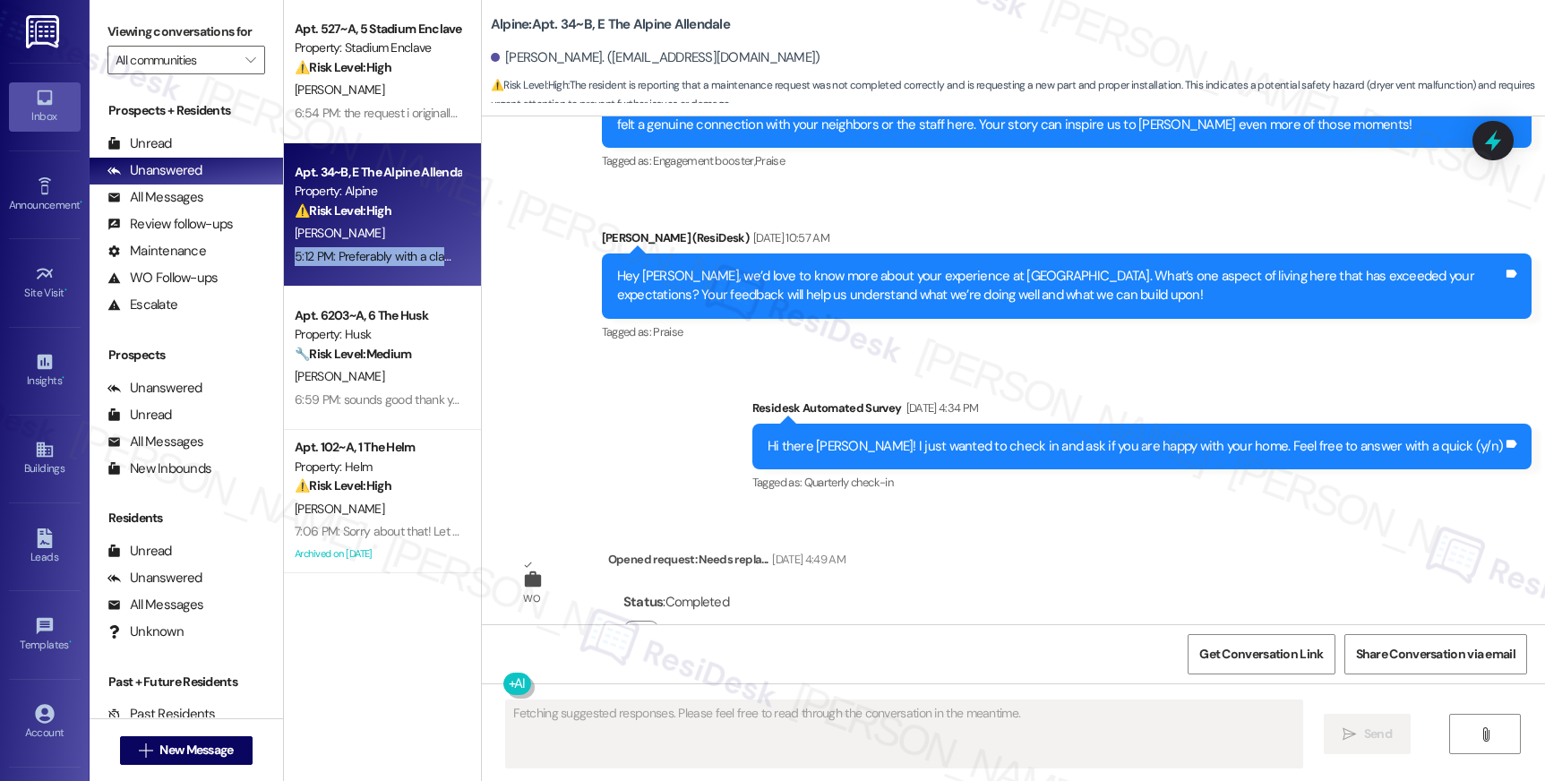
click at [369, 266] on div "5:12 PM: Preferably with a clamp and not just taping it so it falls of two days…" at bounding box center [377, 256] width 169 height 22
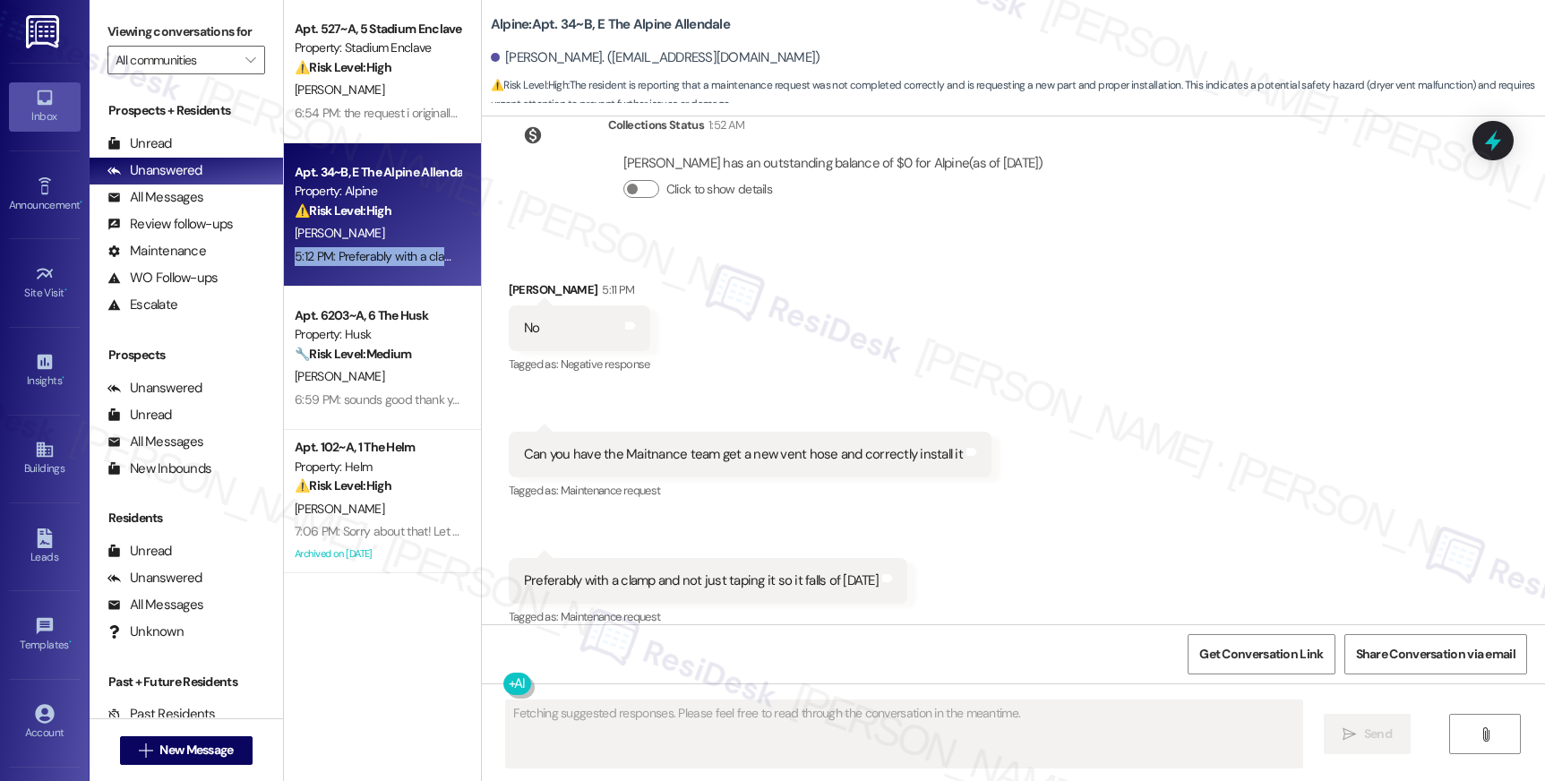
scroll to position [2788, 0]
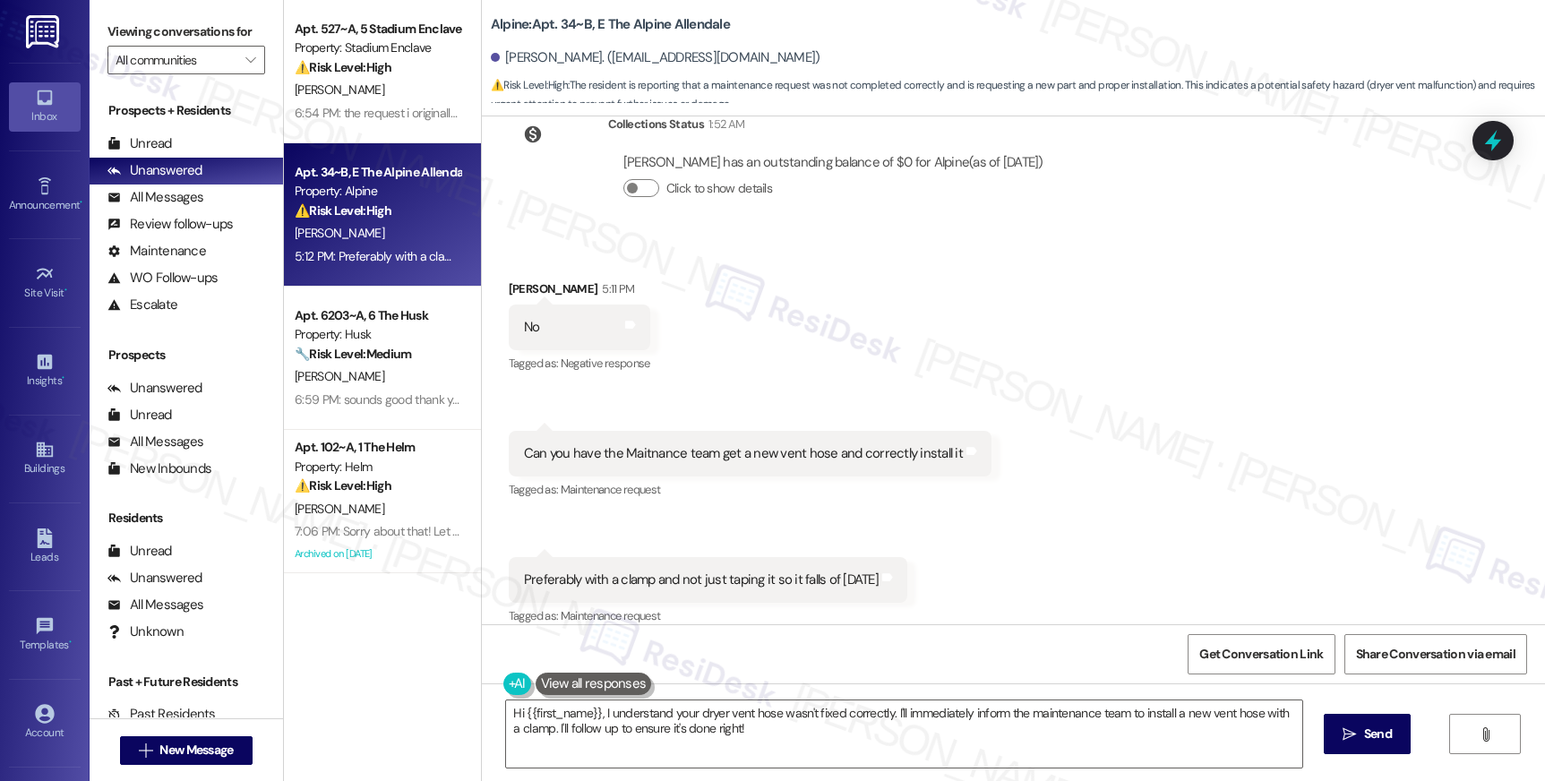
click at [911, 444] on div "Can you have the Maitnance team get a new vent hose and correctly install it" at bounding box center [743, 453] width 439 height 19
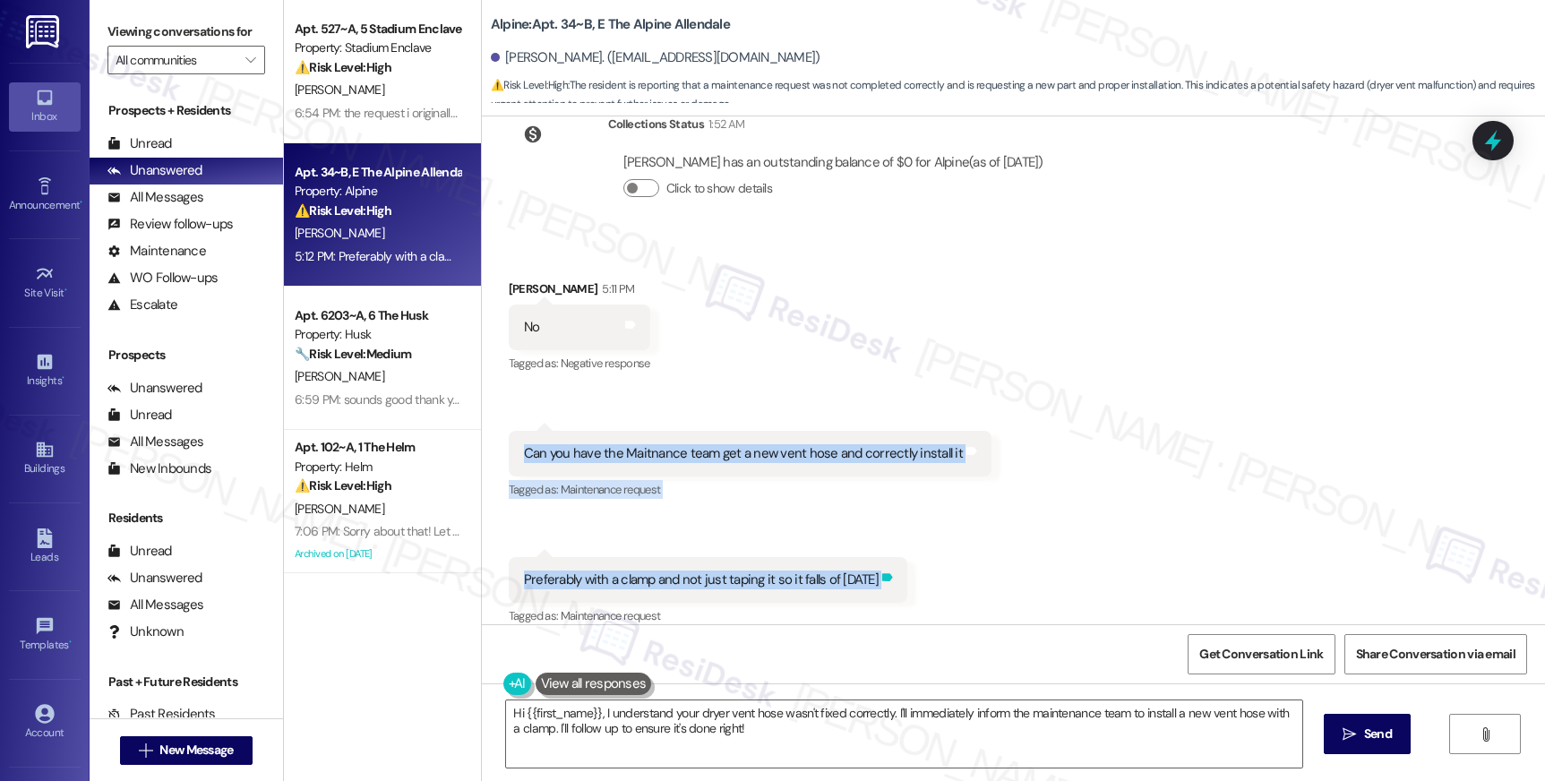
drag, startPoint x: 510, startPoint y: 431, endPoint x: 912, endPoint y: 564, distance: 422.8
click at [913, 563] on div "Received via SMS David Montreuil 5:11 PM No Tags and notes Tagged as: Negative …" at bounding box center [1013, 440] width 1063 height 403
copy div "Can you have the Maitnance team get a new vent hose and correctly install it Ta…"
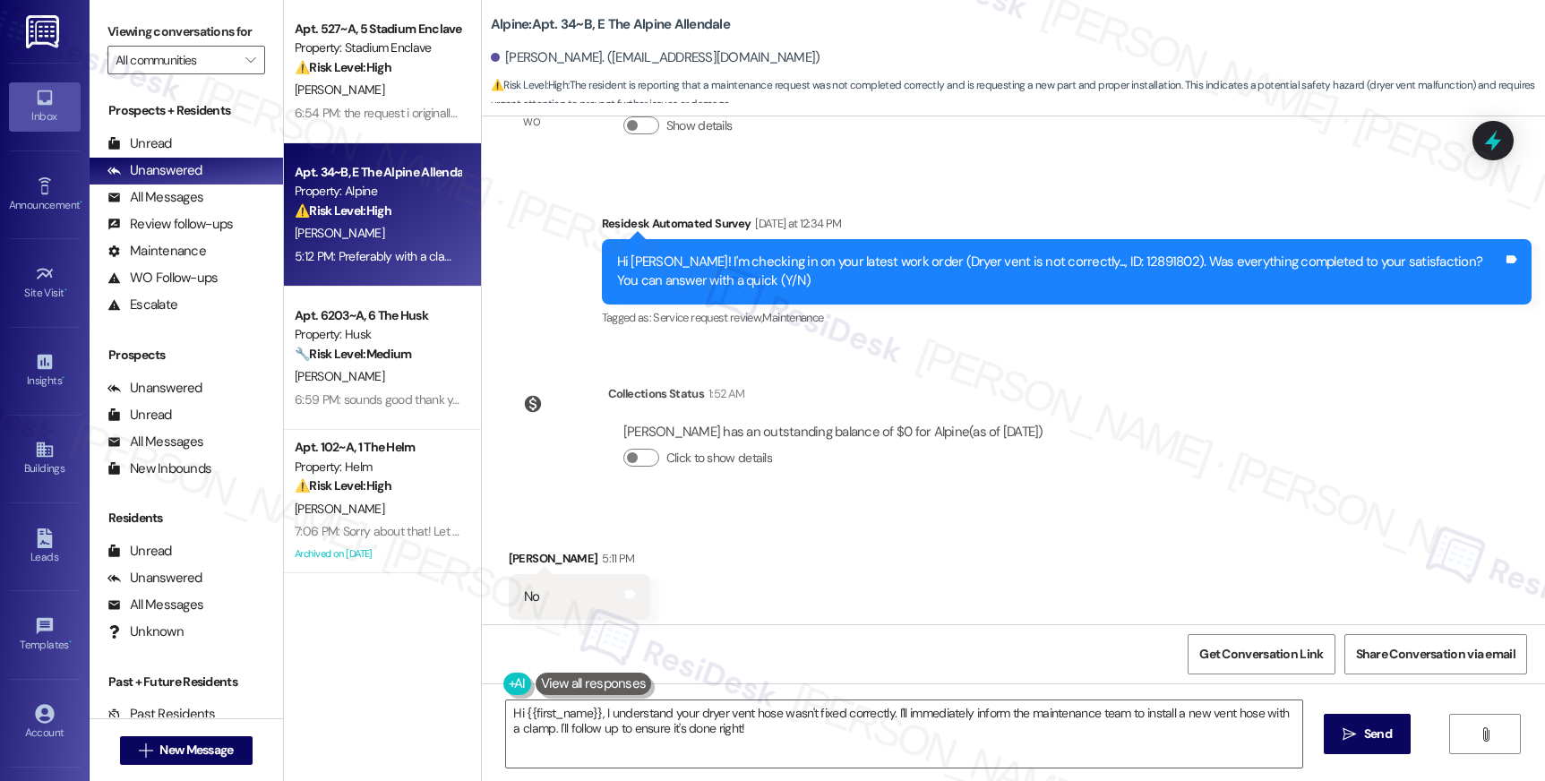
scroll to position [2463, 0]
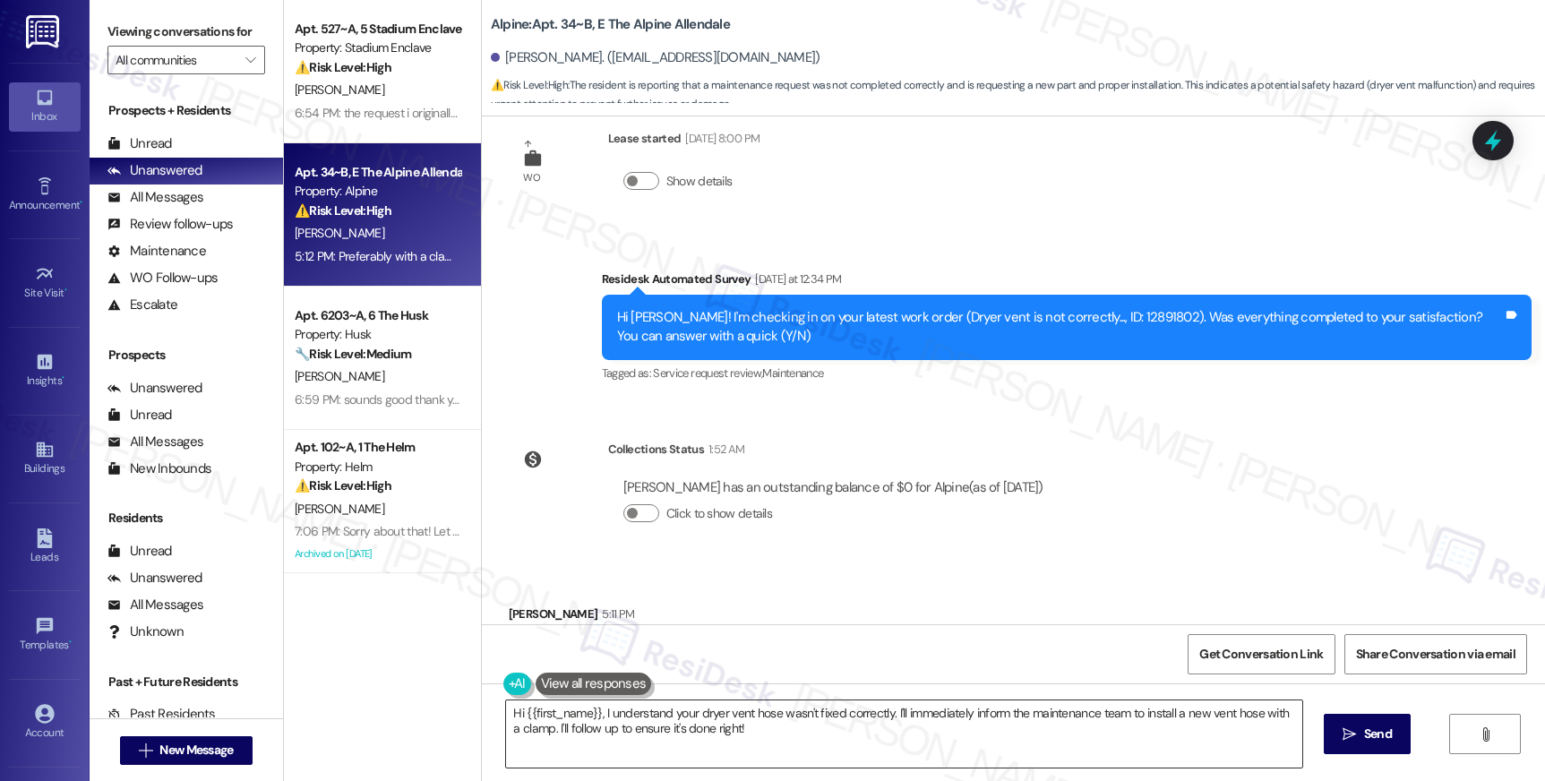
click at [655, 732] on textarea "Hi {{first_name}}, I understand your dryer vent hose wasn't fixed correctly. I'…" at bounding box center [903, 733] width 795 height 67
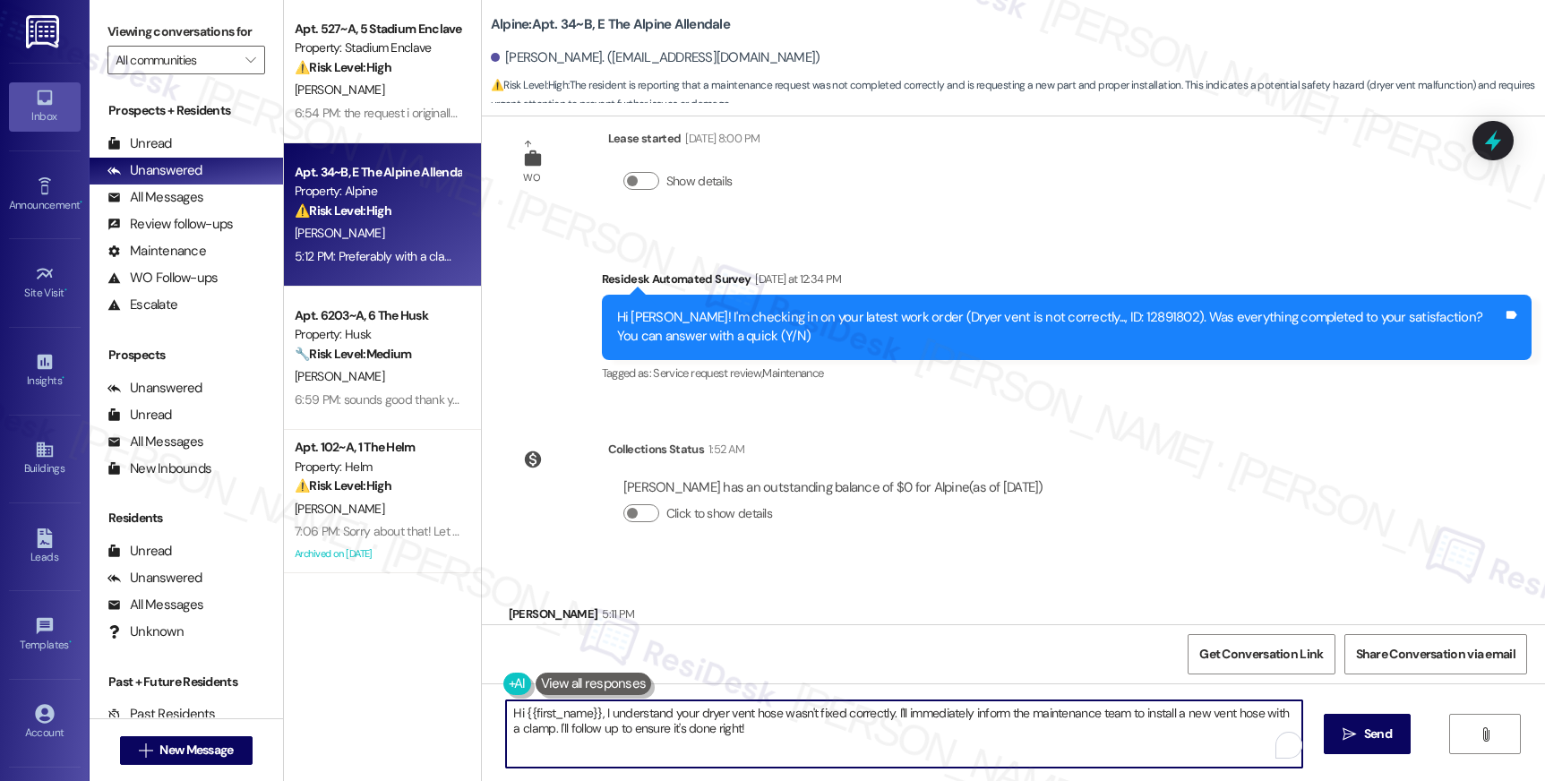
click at [655, 732] on textarea "Hi {{first_name}}, I understand your dryer vent hose wasn't fixed correctly. I'…" at bounding box center [903, 733] width 795 height 67
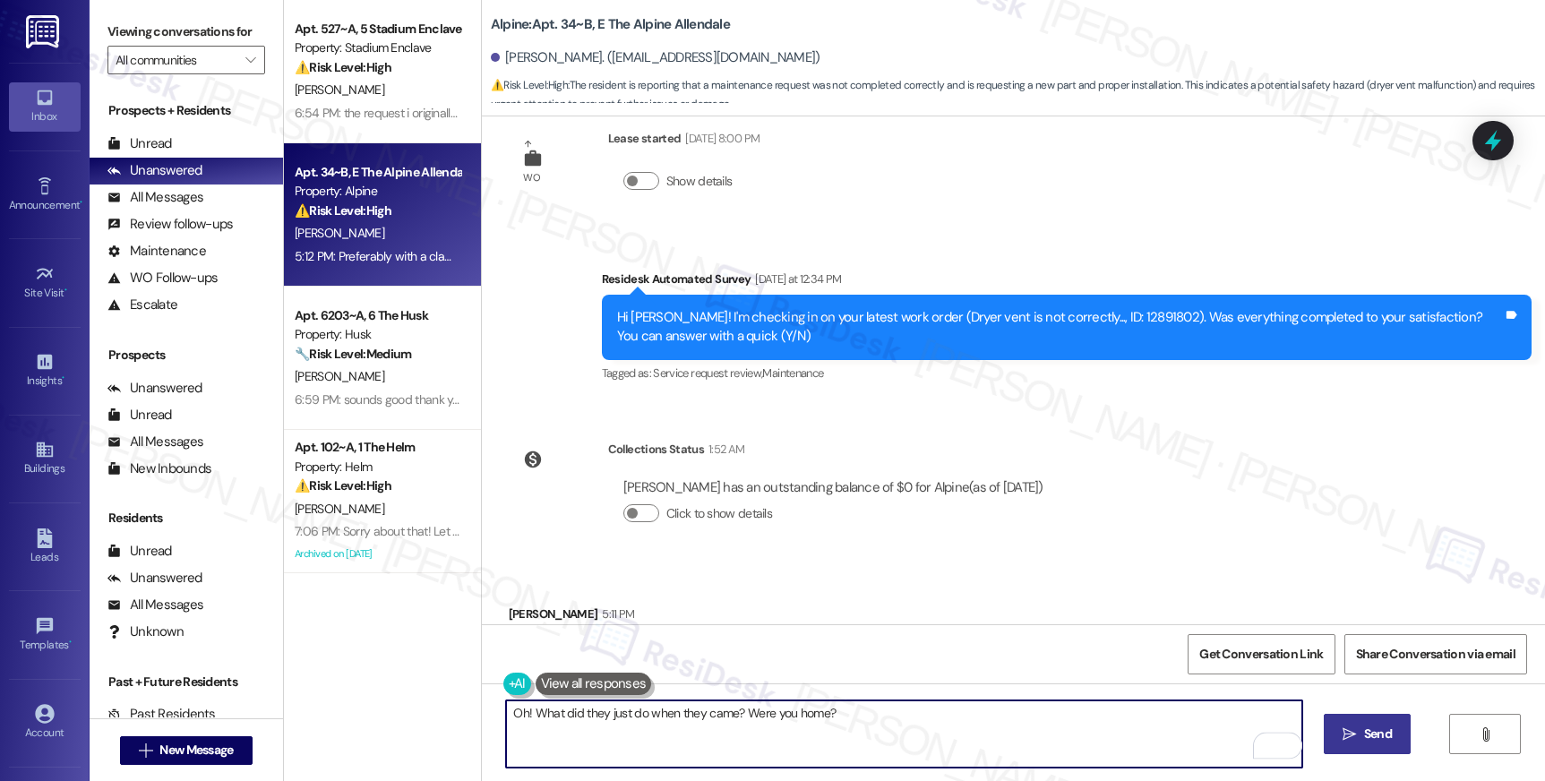
type textarea "Oh! What did they just do when they came? Were you home?"
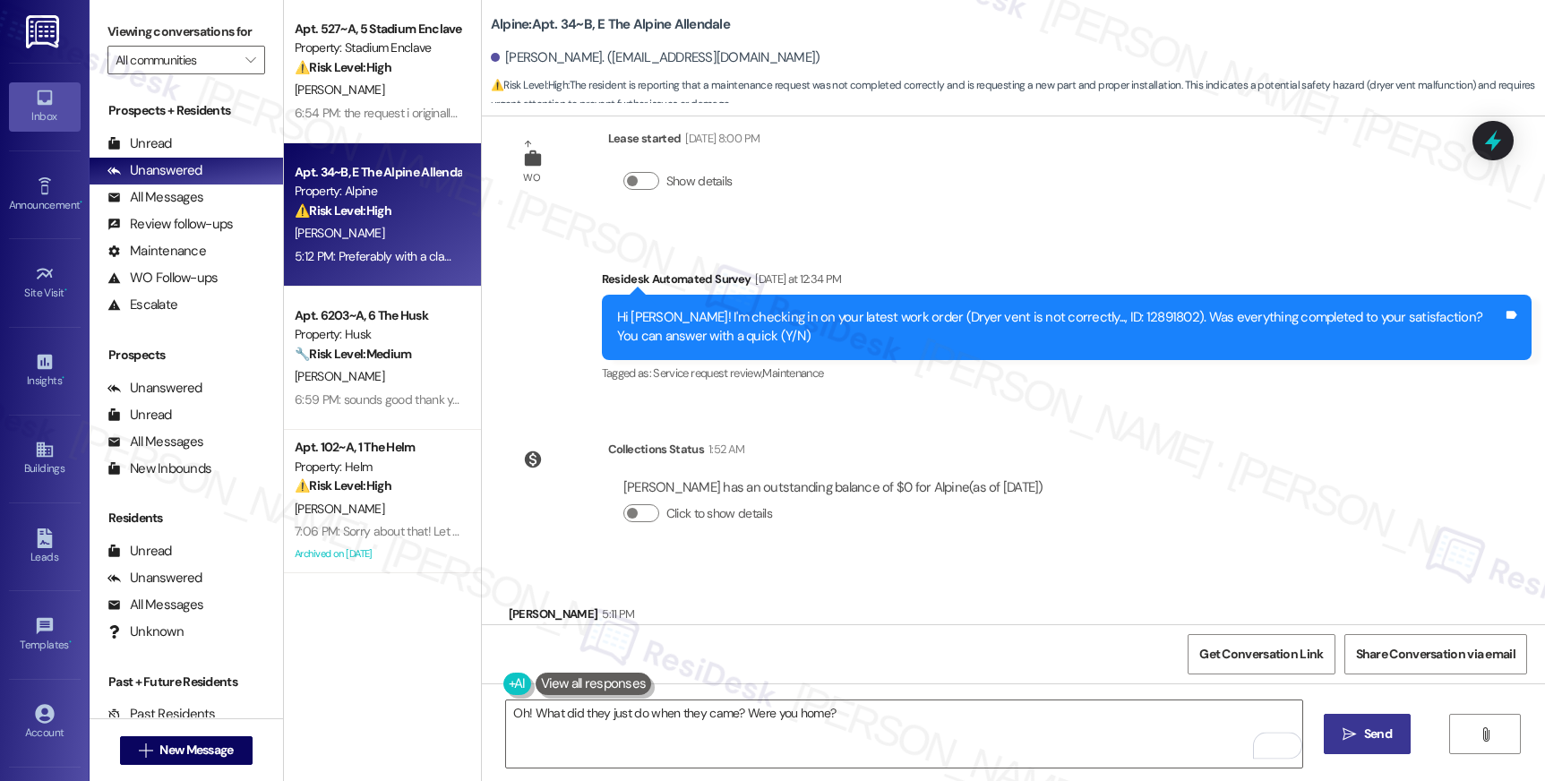
click at [1349, 722] on button " Send" at bounding box center [1367, 734] width 87 height 40
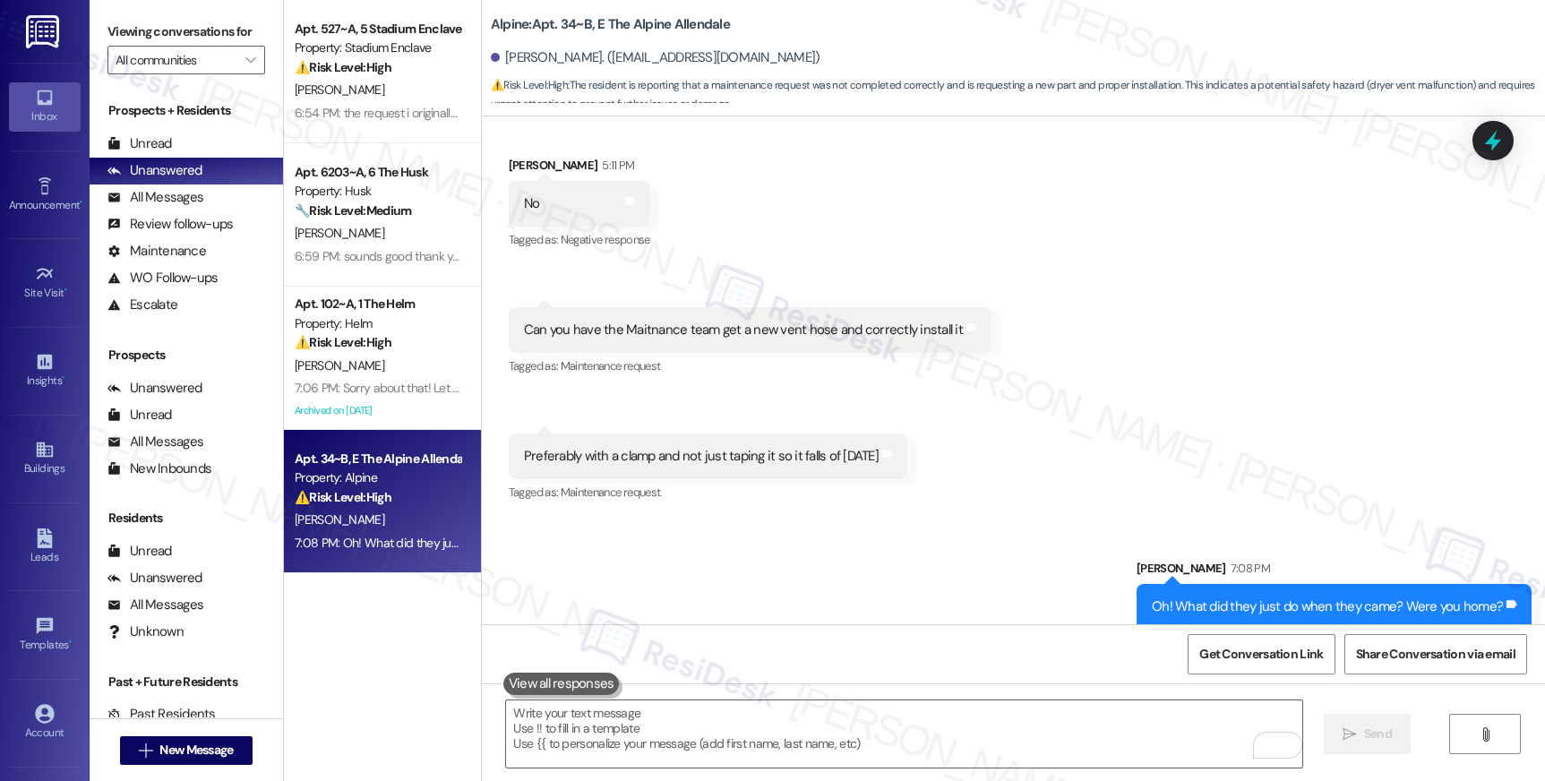
scroll to position [2912, 0]
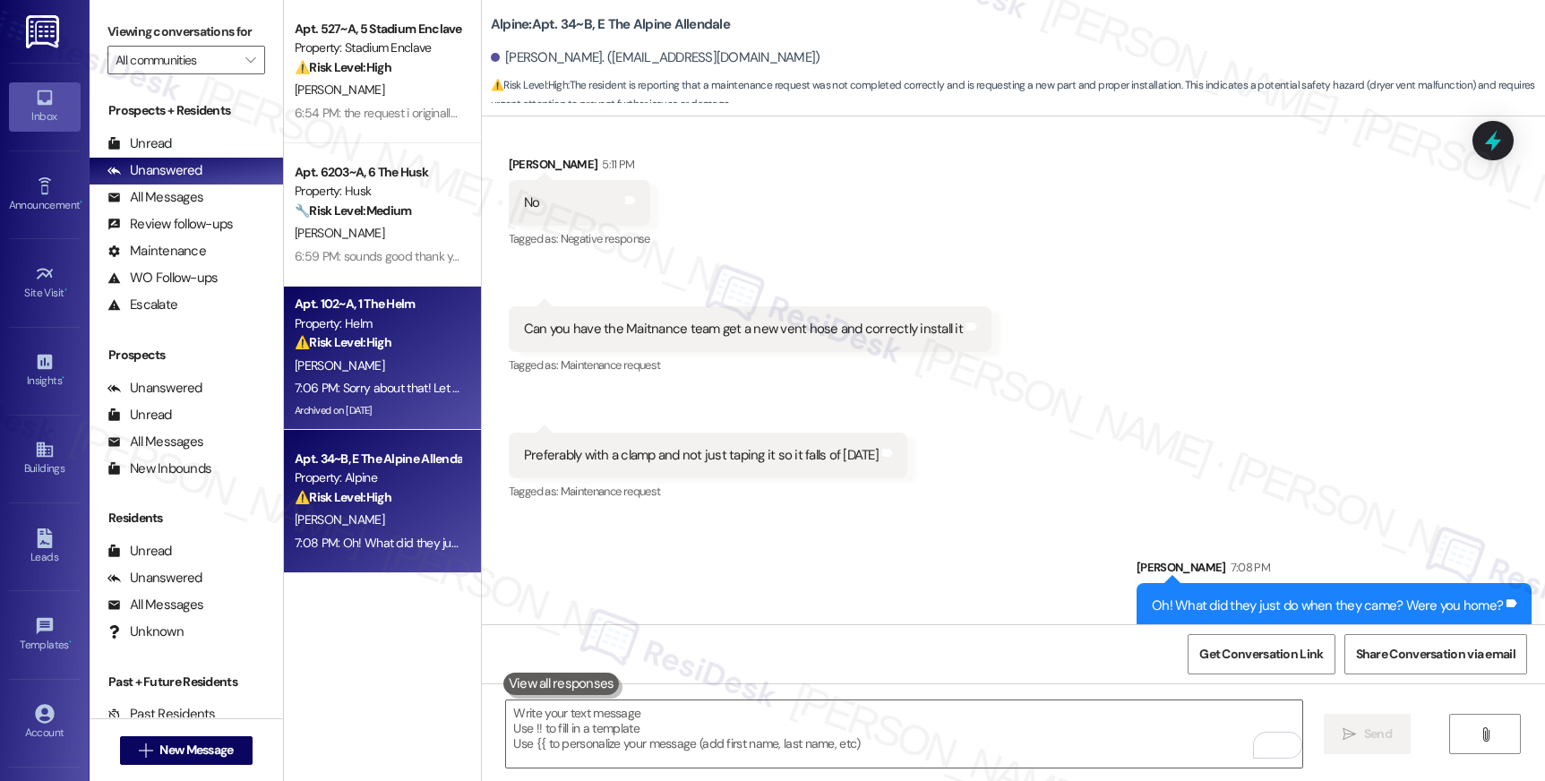
click at [407, 338] on div "⚠️ Risk Level: High The resident indicates that a previously submitted work ord…" at bounding box center [378, 342] width 166 height 19
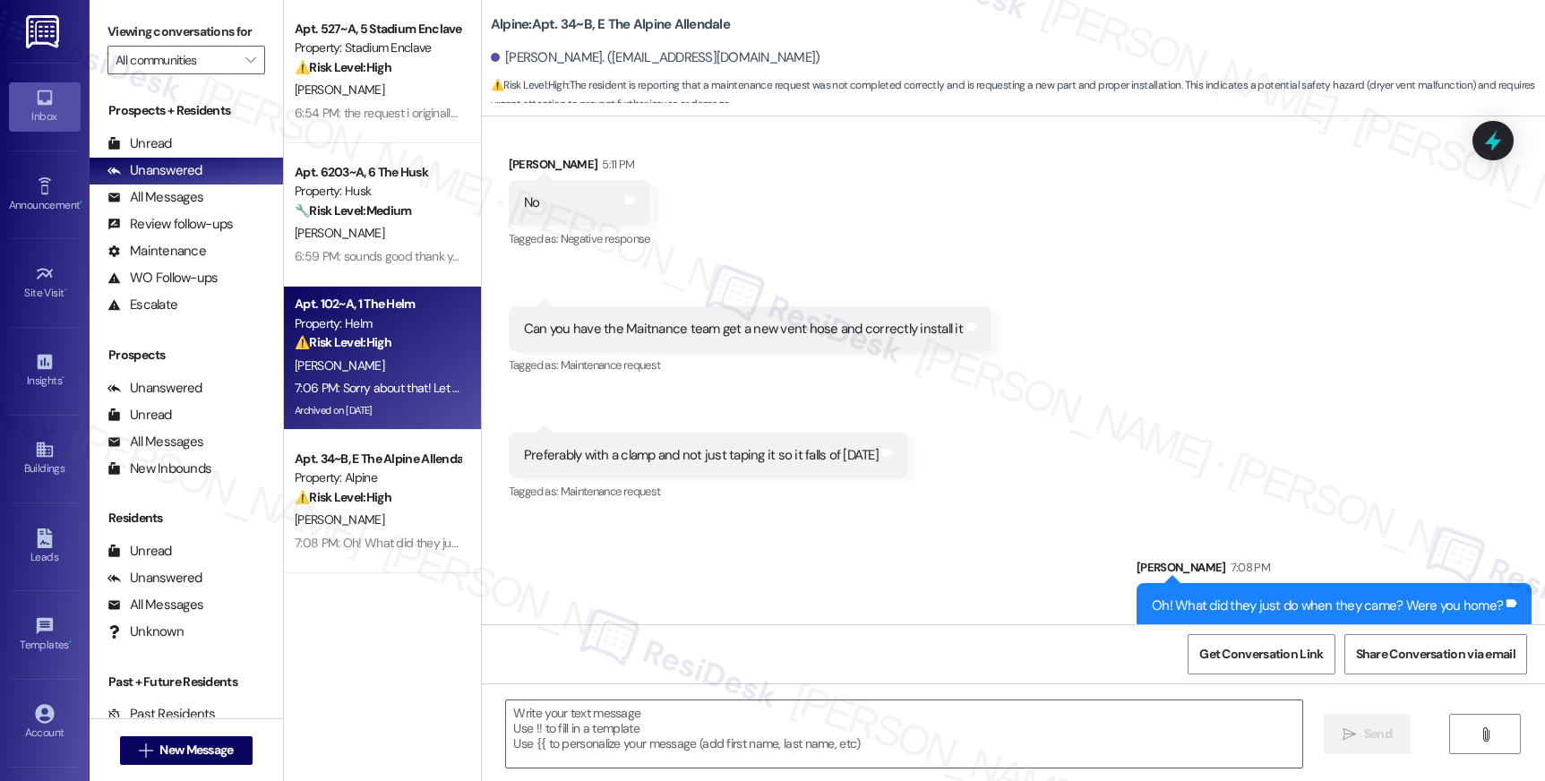
click at [407, 338] on div "⚠️ Risk Level: High The resident indicates that a previously submitted work ord…" at bounding box center [378, 342] width 166 height 19
type textarea "Fetching suggested responses. Please feel free to read through the conversation…"
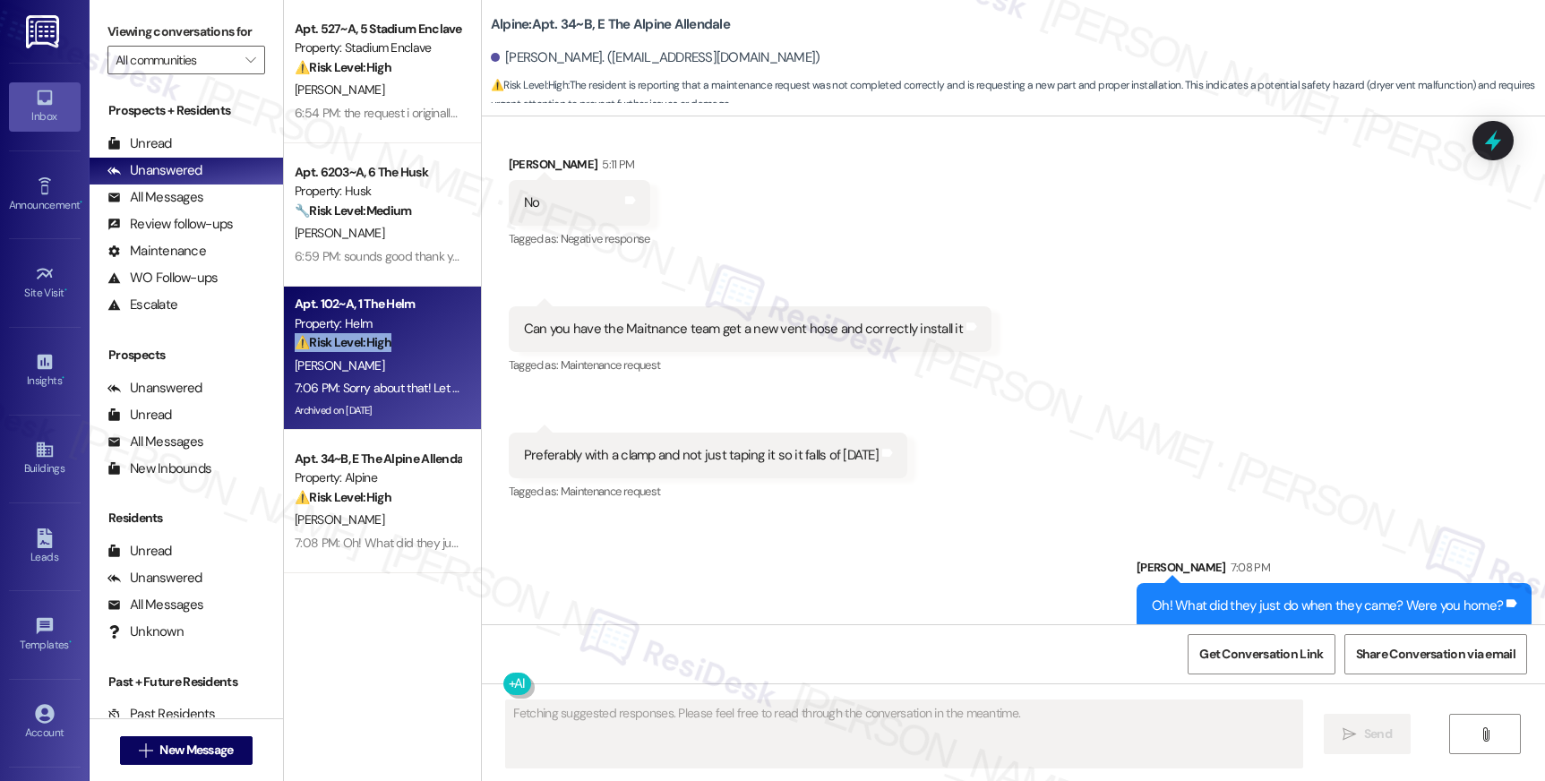
click at [407, 338] on div "⚠️ Risk Level: High The resident indicates that a previously submitted work ord…" at bounding box center [378, 342] width 166 height 19
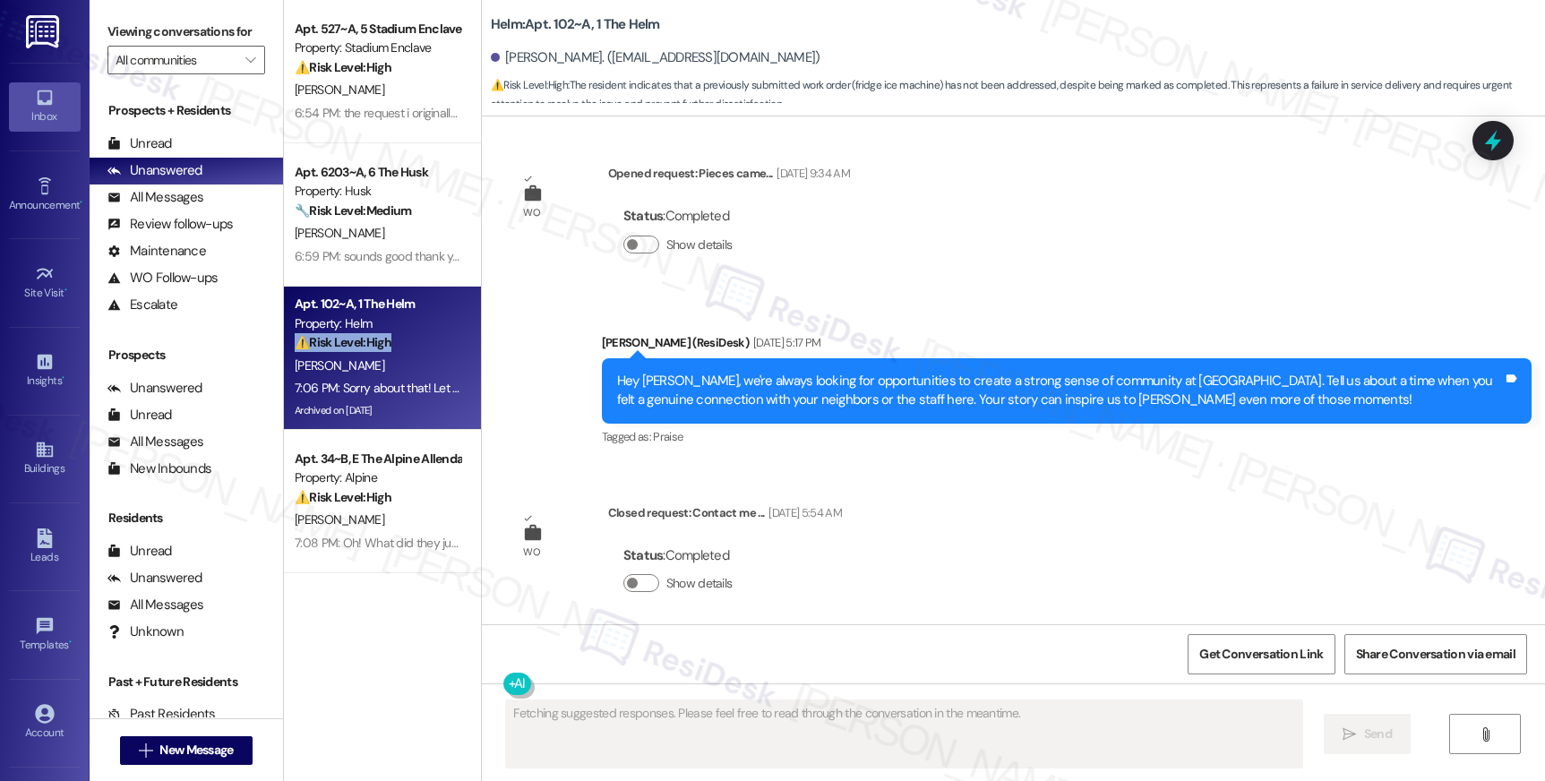
click at [407, 338] on div "⚠️ Risk Level: High The resident indicates that a previously submitted work ord…" at bounding box center [378, 342] width 166 height 19
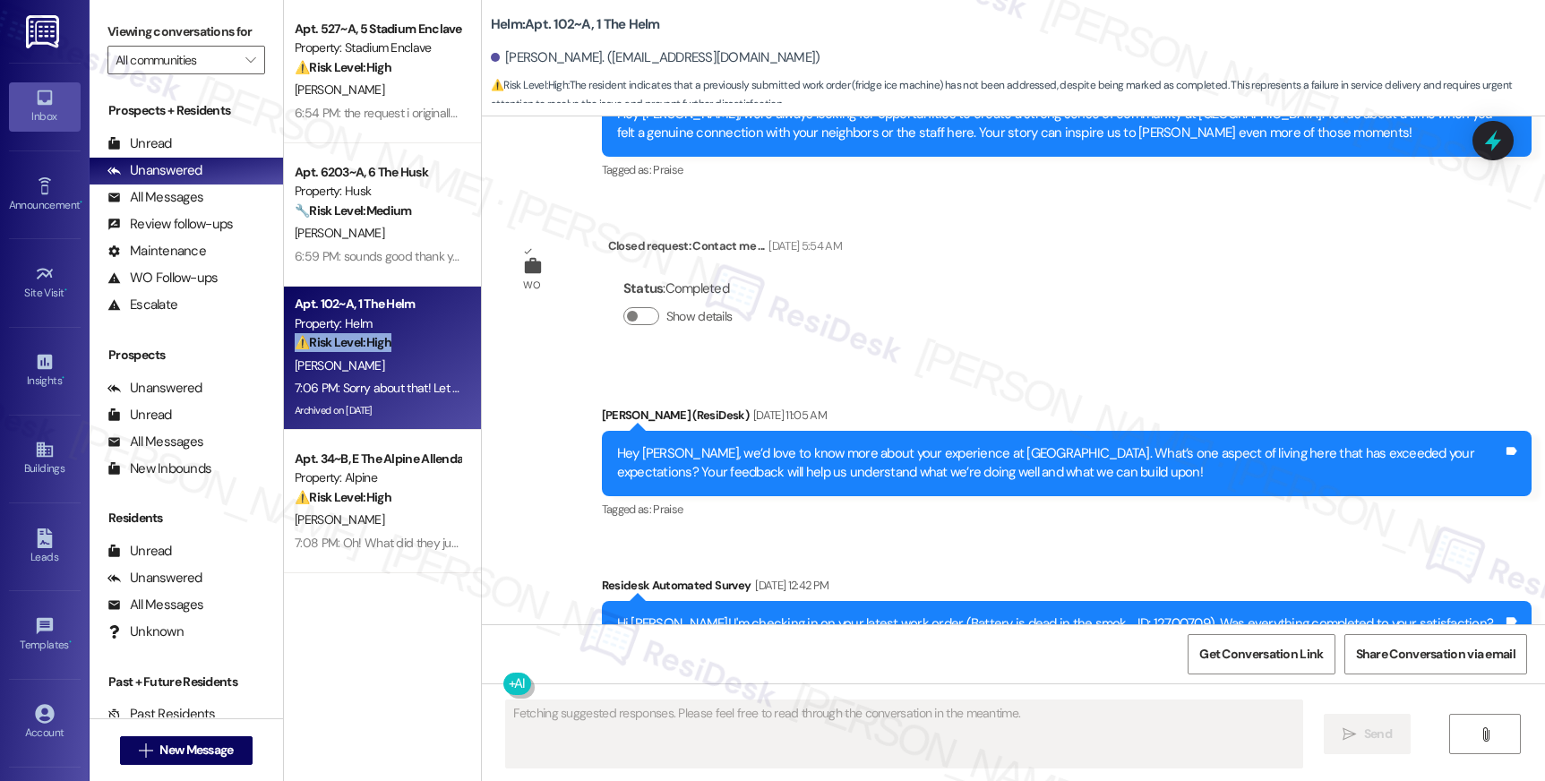
click at [407, 338] on div "⚠️ Risk Level: High The resident indicates that a previously submitted work ord…" at bounding box center [378, 342] width 166 height 19
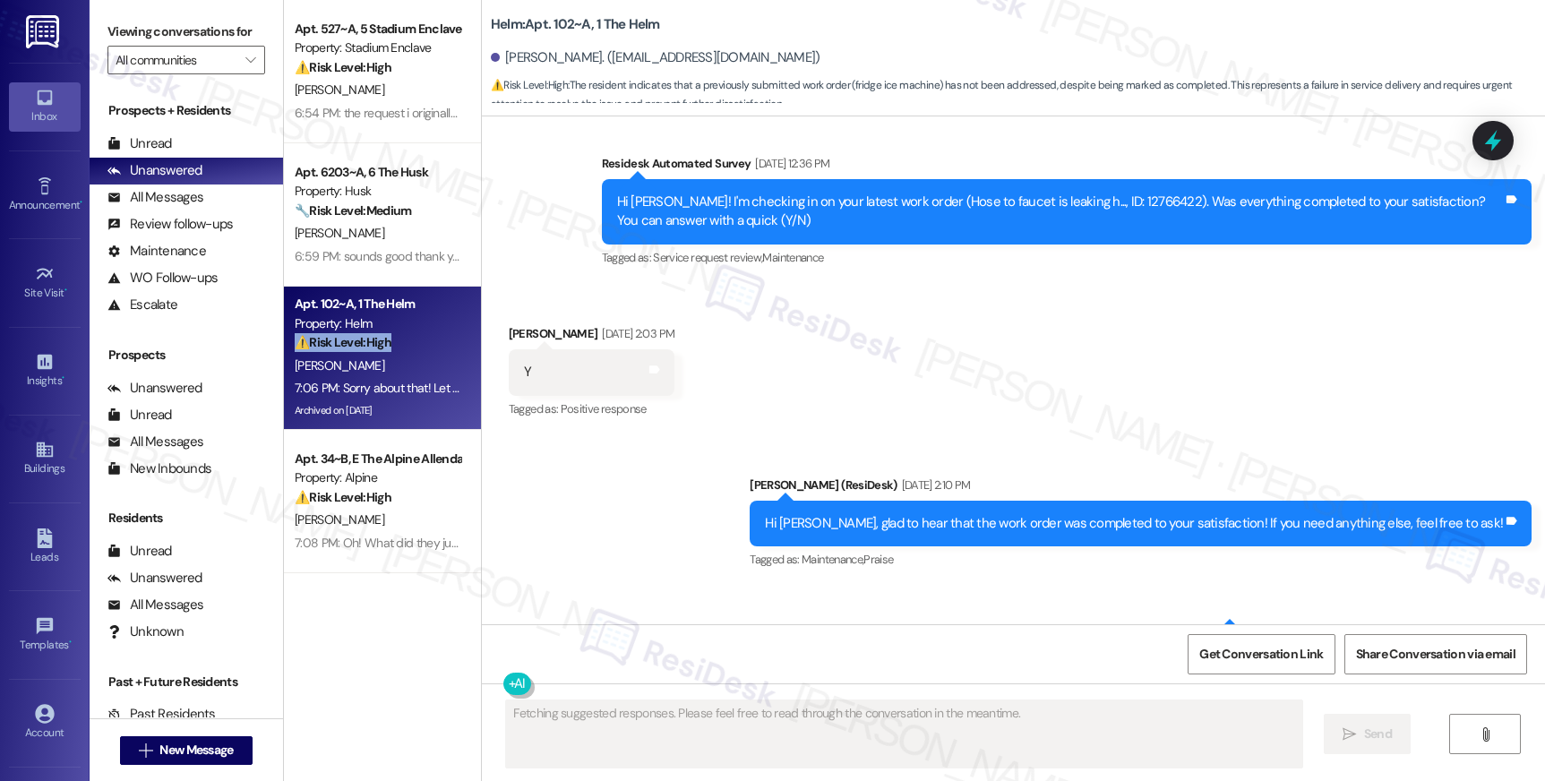
click at [407, 338] on div "⚠️ Risk Level: High The resident indicates that a previously submitted work ord…" at bounding box center [378, 342] width 166 height 19
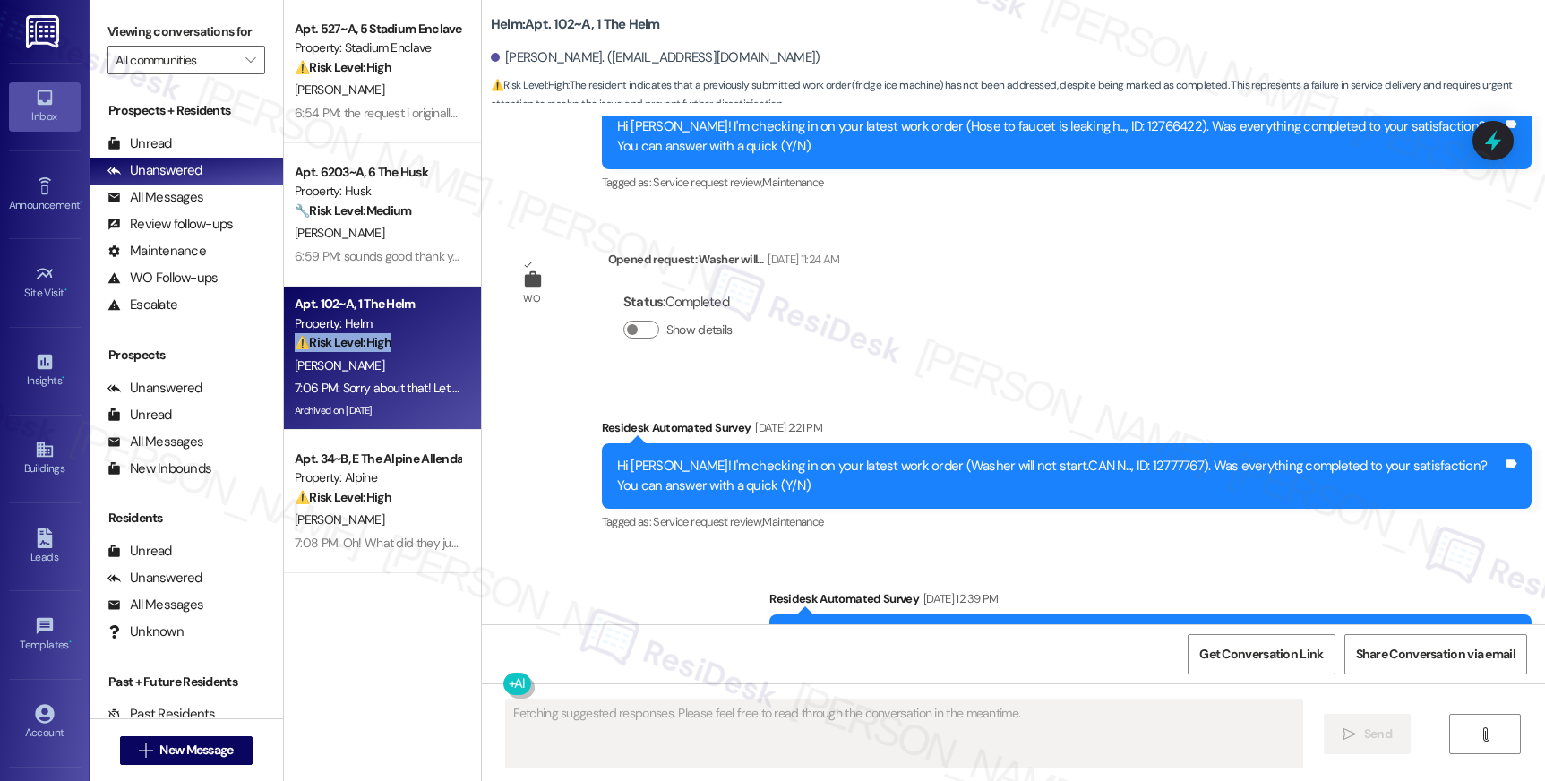
drag, startPoint x: 407, startPoint y: 338, endPoint x: 447, endPoint y: 319, distance: 43.7
click at [408, 339] on div "⚠️ Risk Level: High The resident indicates that a previously submitted work ord…" at bounding box center [378, 342] width 166 height 19
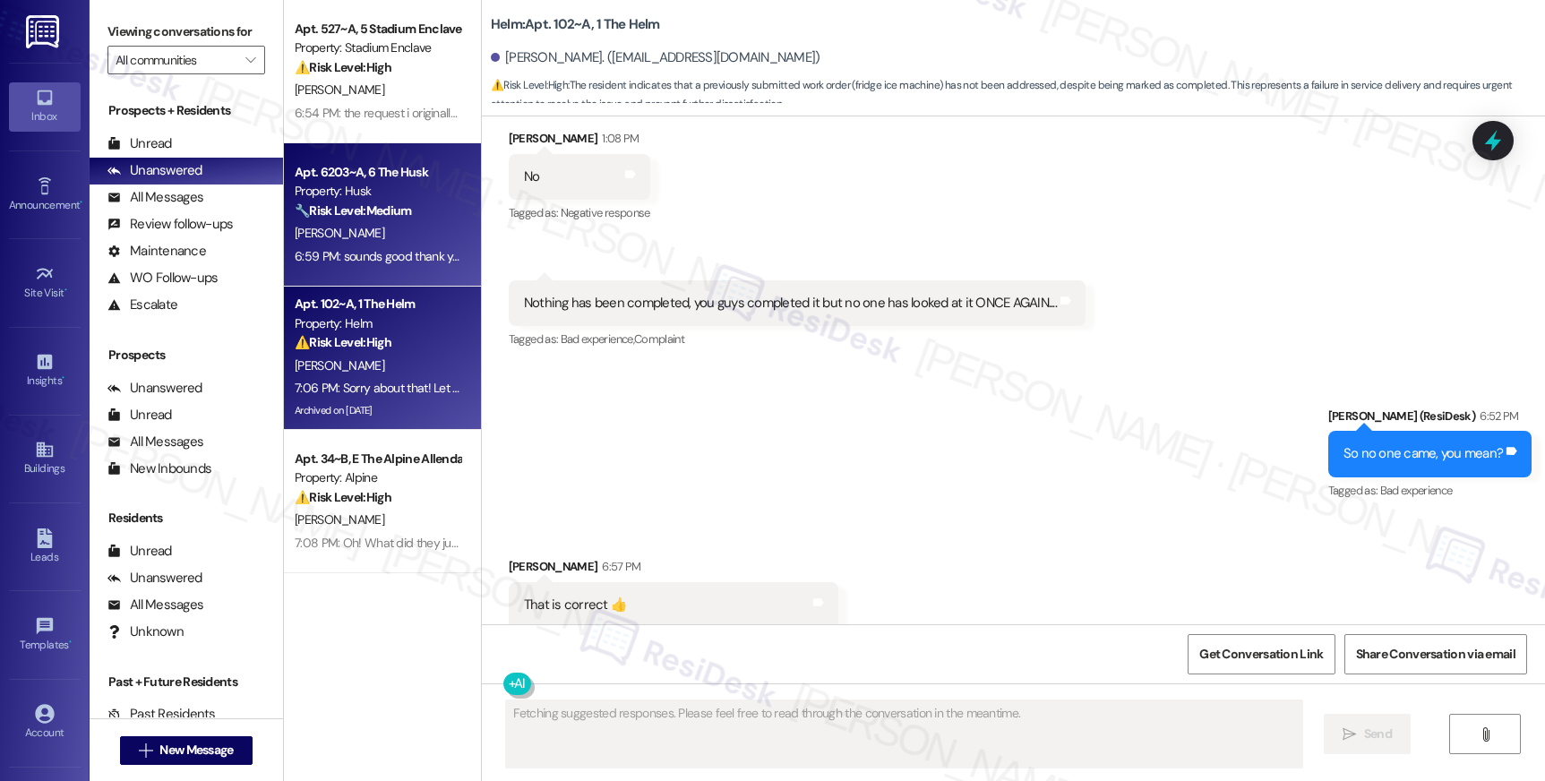
click at [407, 242] on div "[PERSON_NAME]" at bounding box center [377, 233] width 169 height 22
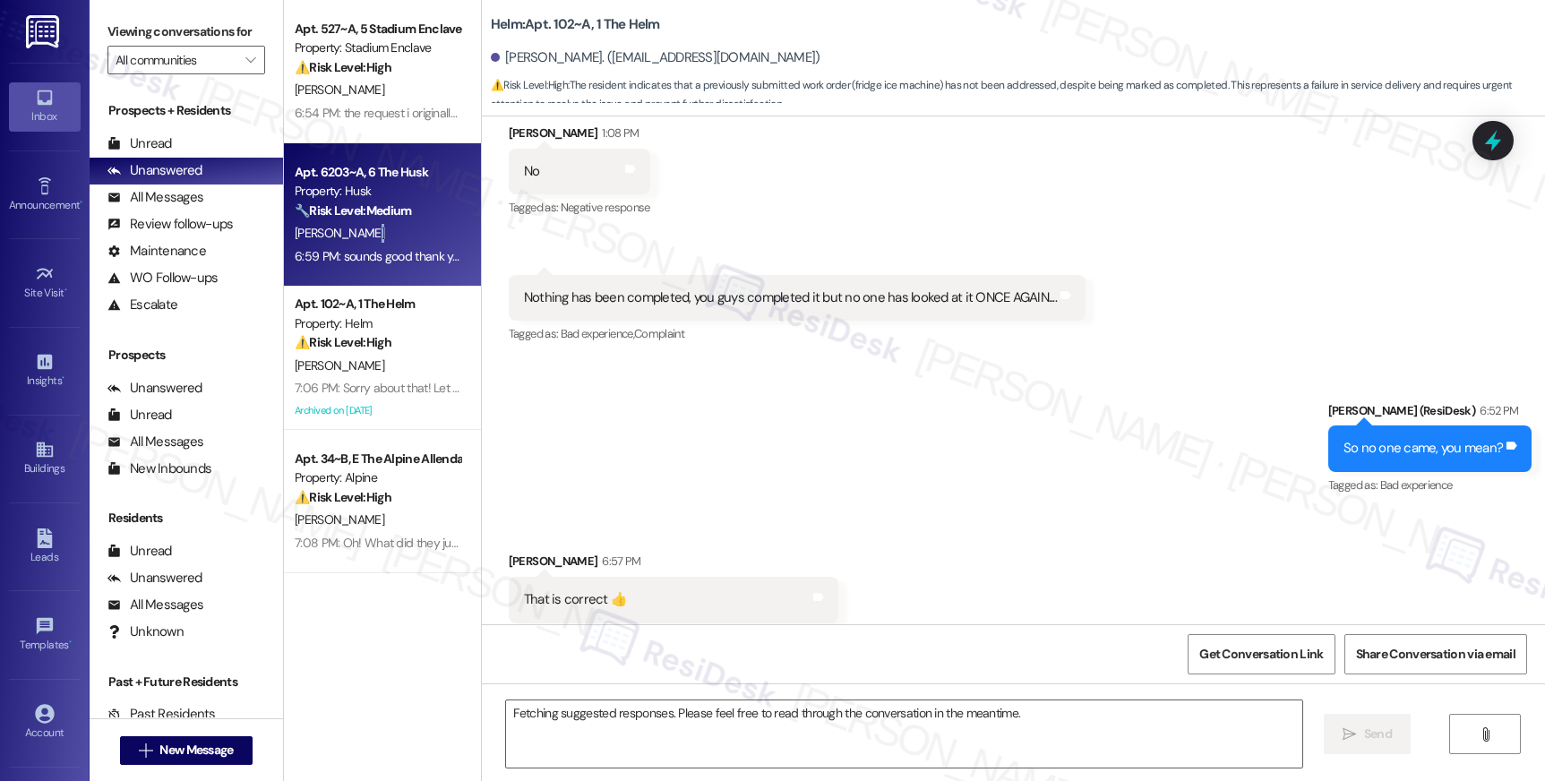
click at [407, 242] on div "[PERSON_NAME]" at bounding box center [377, 233] width 169 height 22
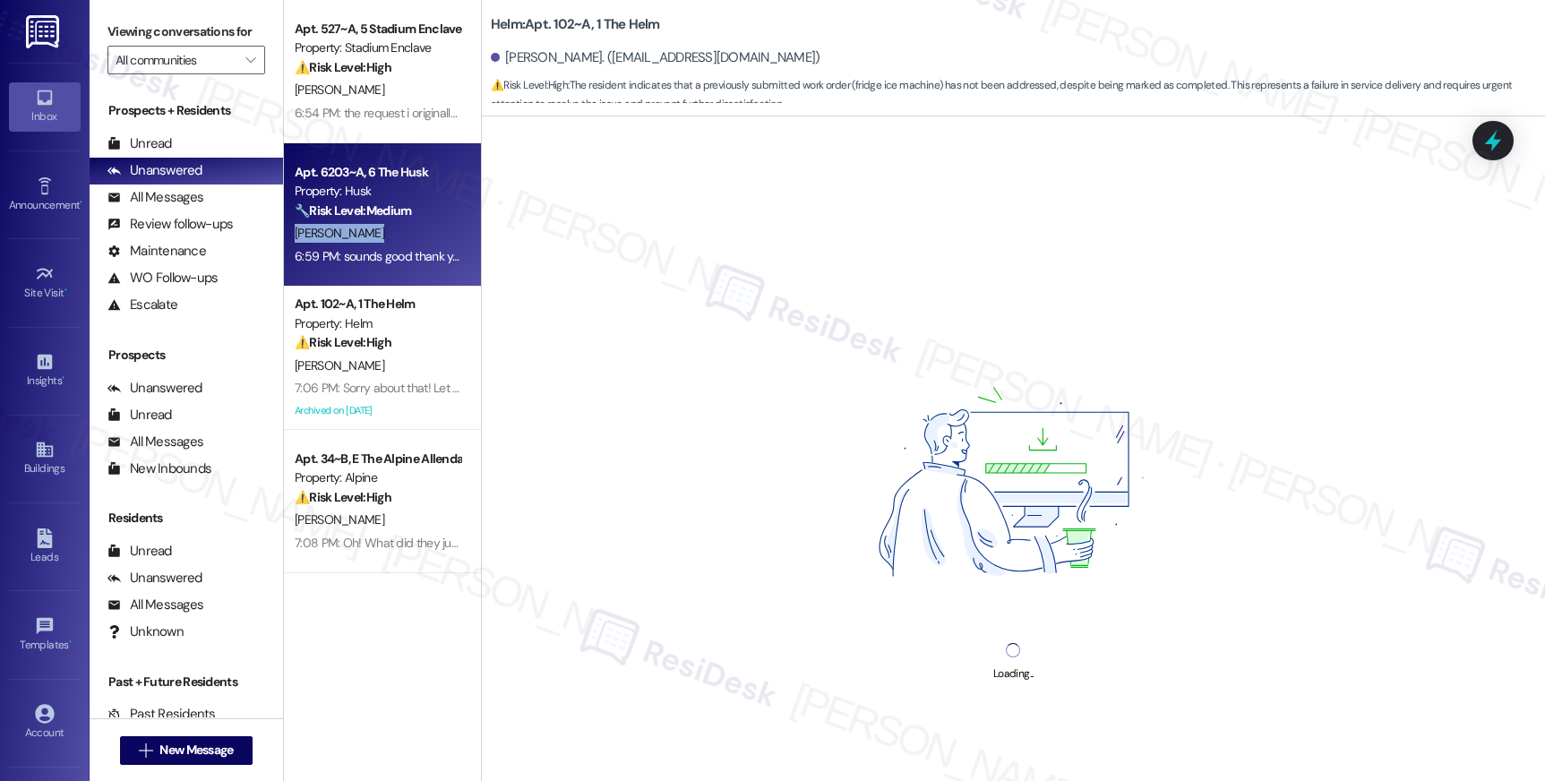
click at [407, 242] on div "[PERSON_NAME]" at bounding box center [377, 233] width 169 height 22
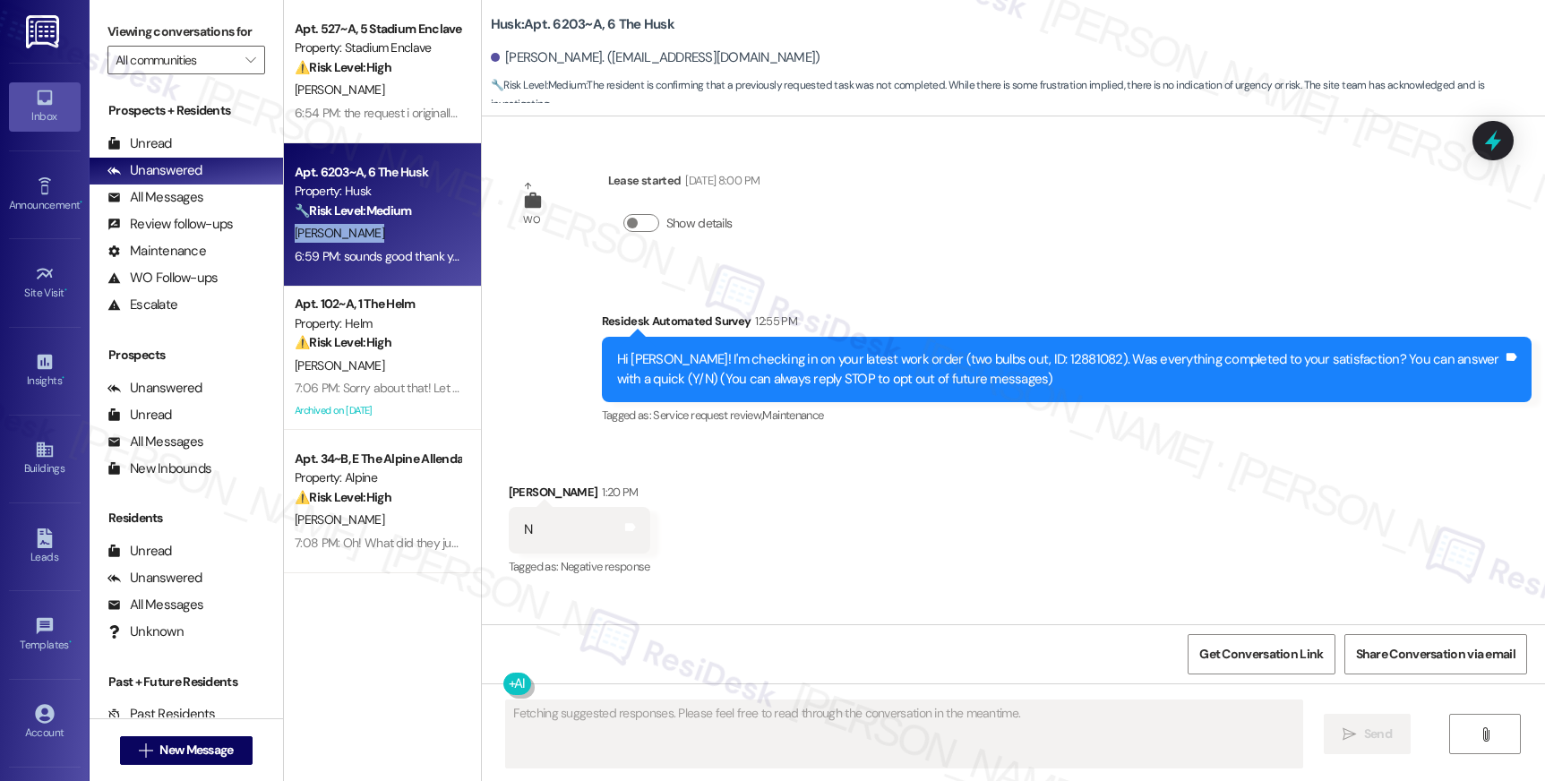
click at [407, 242] on div "[PERSON_NAME]" at bounding box center [377, 233] width 169 height 22
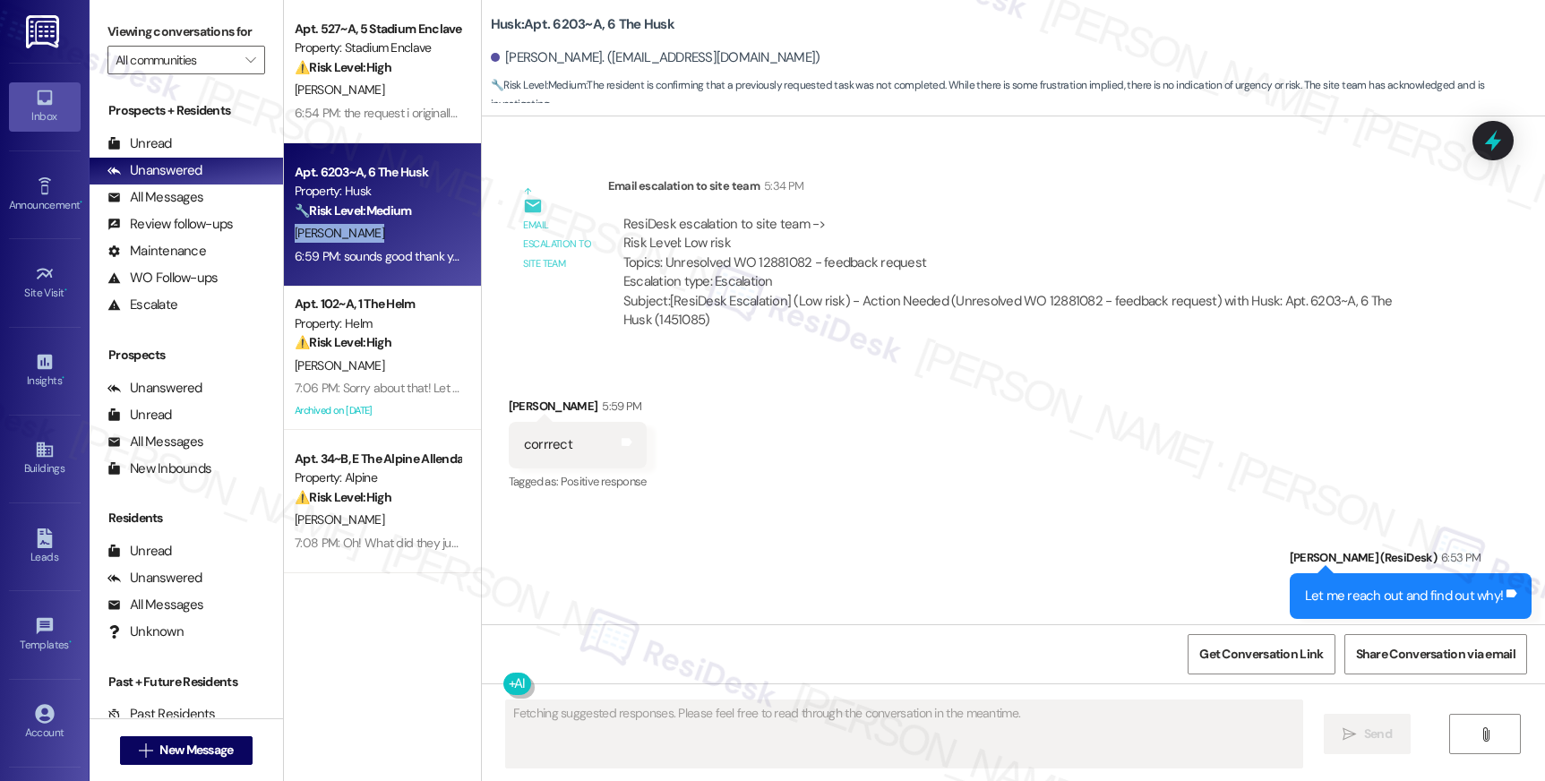
click at [407, 242] on div "[PERSON_NAME]" at bounding box center [377, 233] width 169 height 22
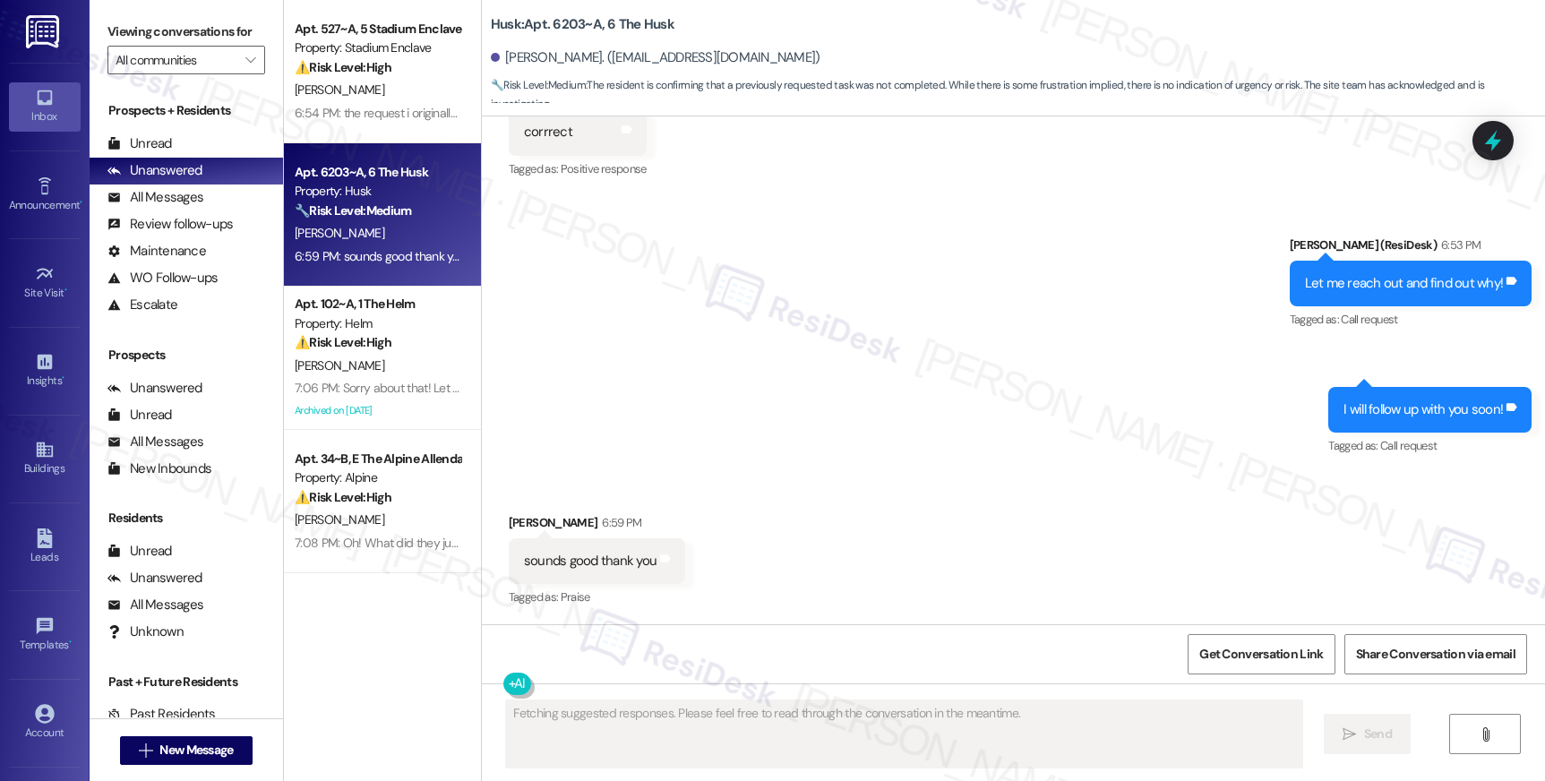
scroll to position [1048, 0]
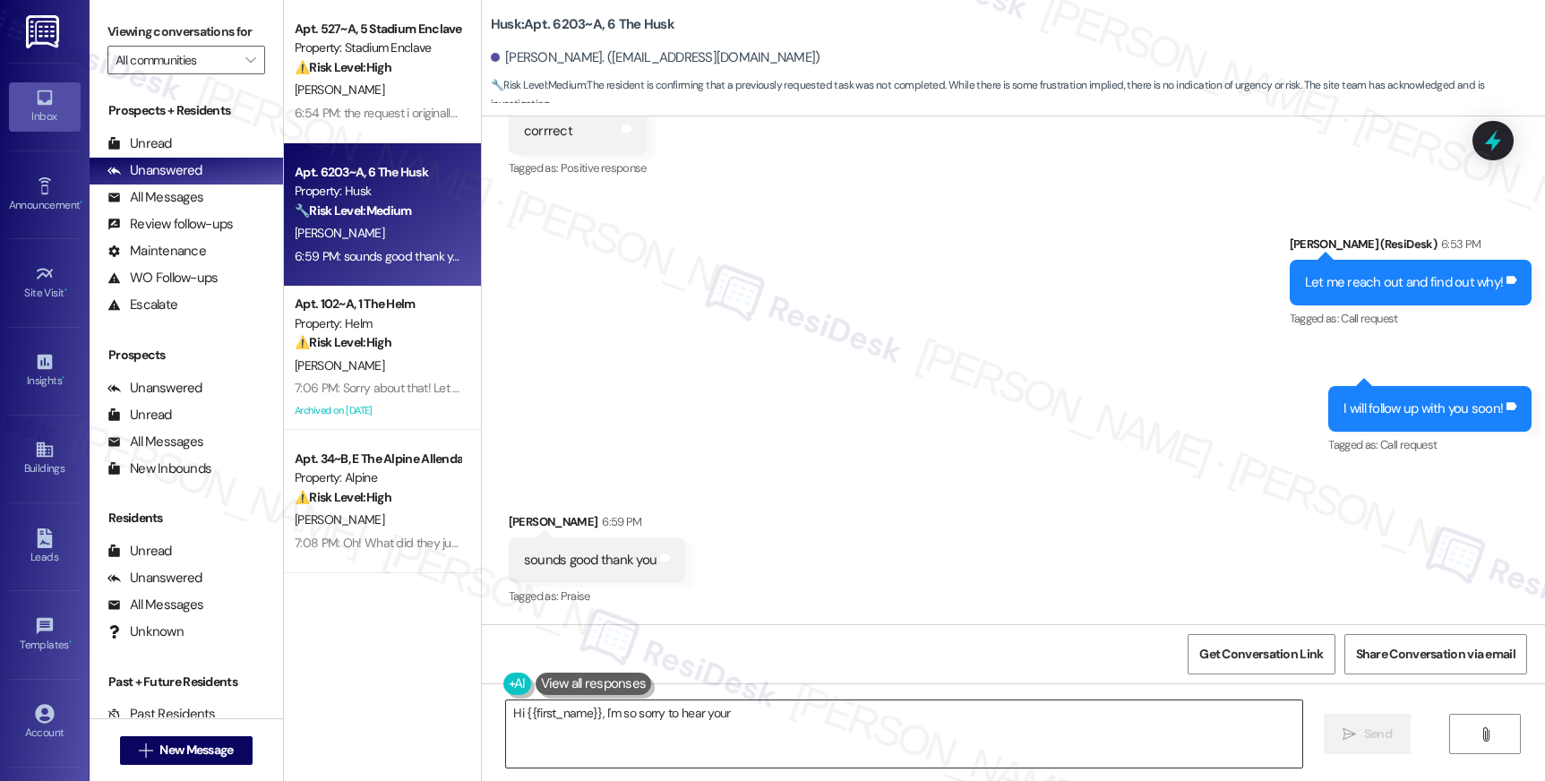
click at [640, 732] on textarea "Hi" at bounding box center [903, 733] width 795 height 67
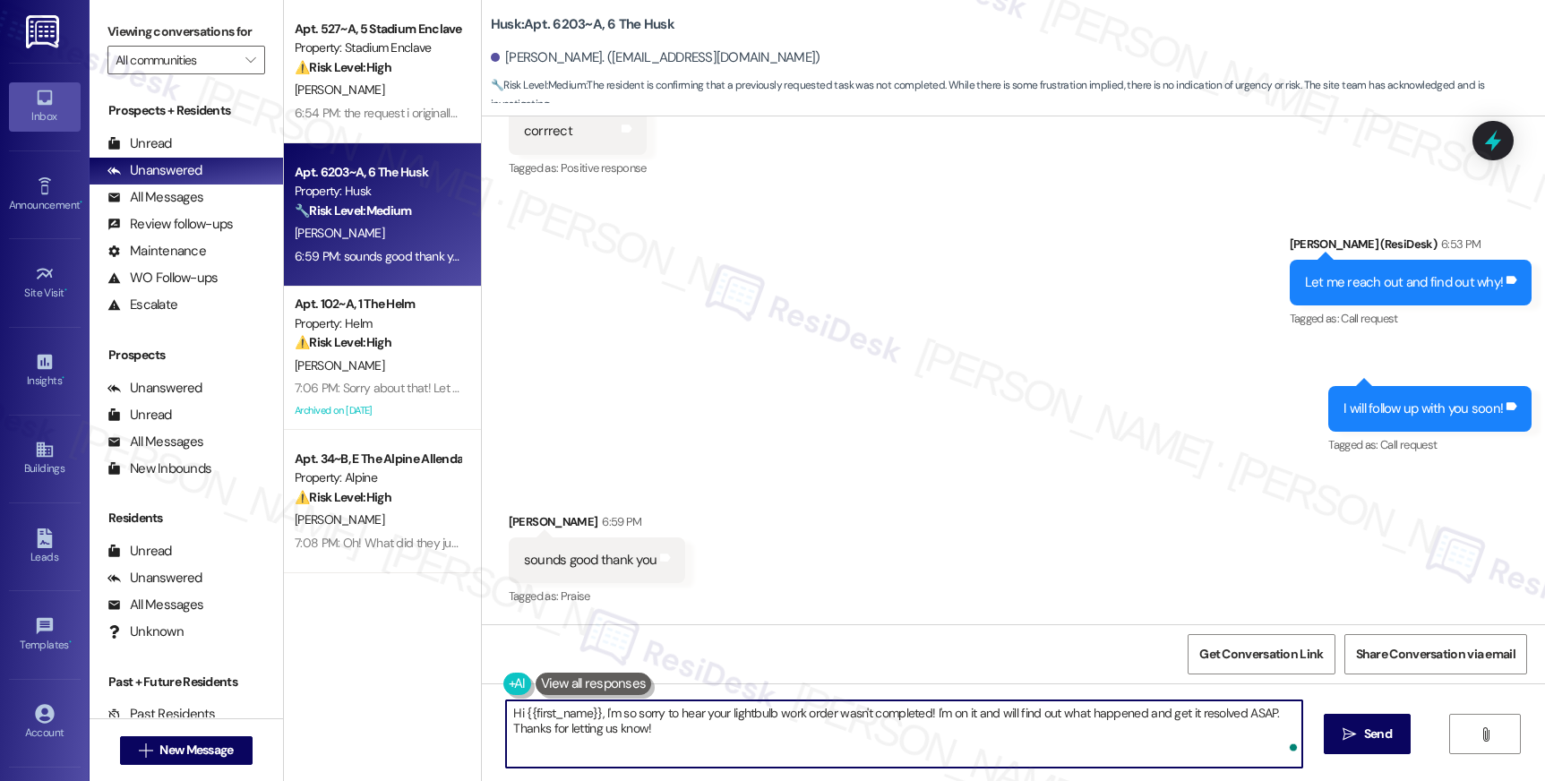
click at [665, 714] on textarea "Hi {{first_name}}, I'm so sorry to hear your lightbulb work order wasn't comple…" at bounding box center [903, 733] width 795 height 67
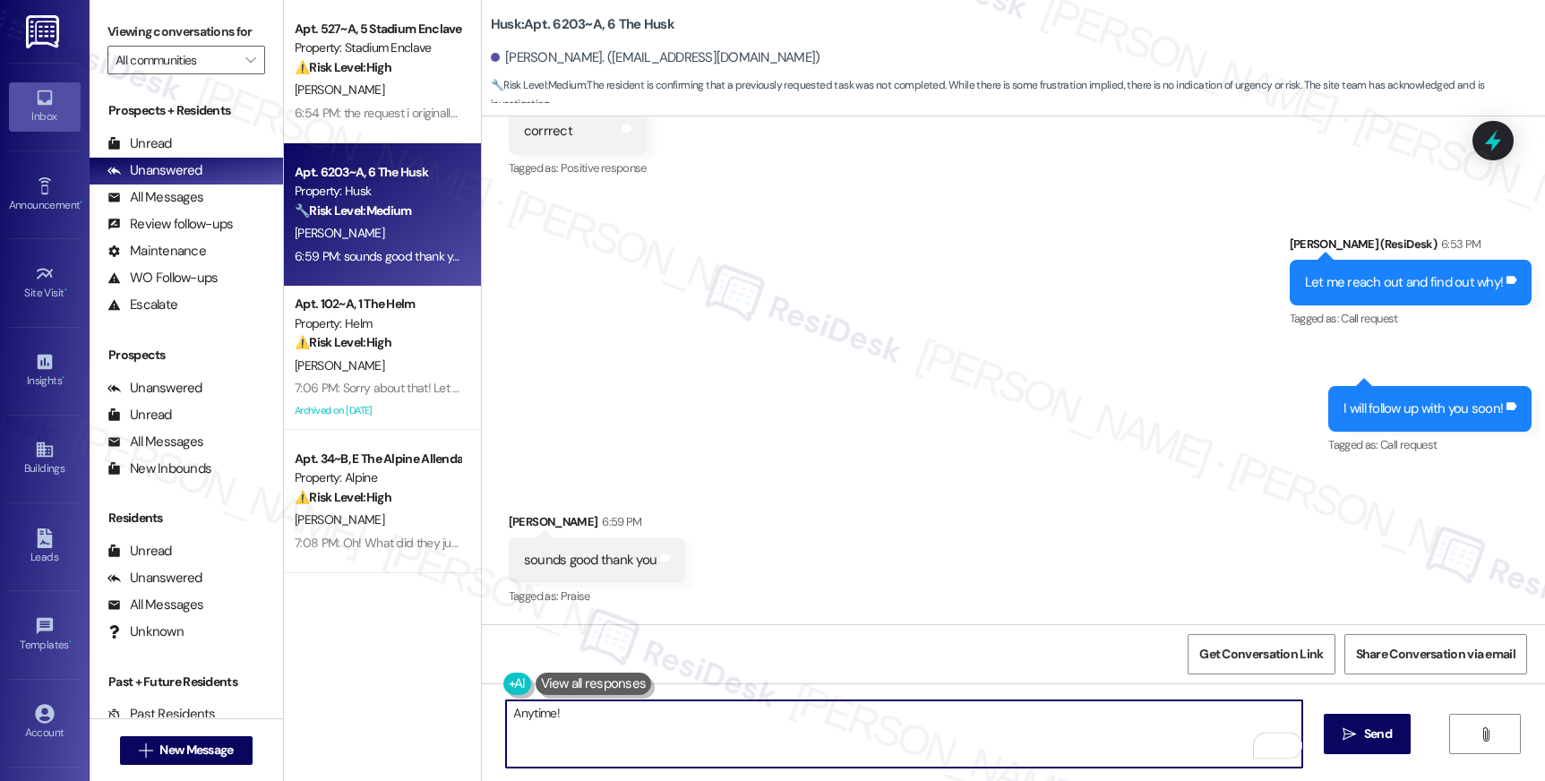
type textarea "Anytime!"
click at [1309, 723] on div "Anytime!  Send " at bounding box center [1013, 750] width 1063 height 134
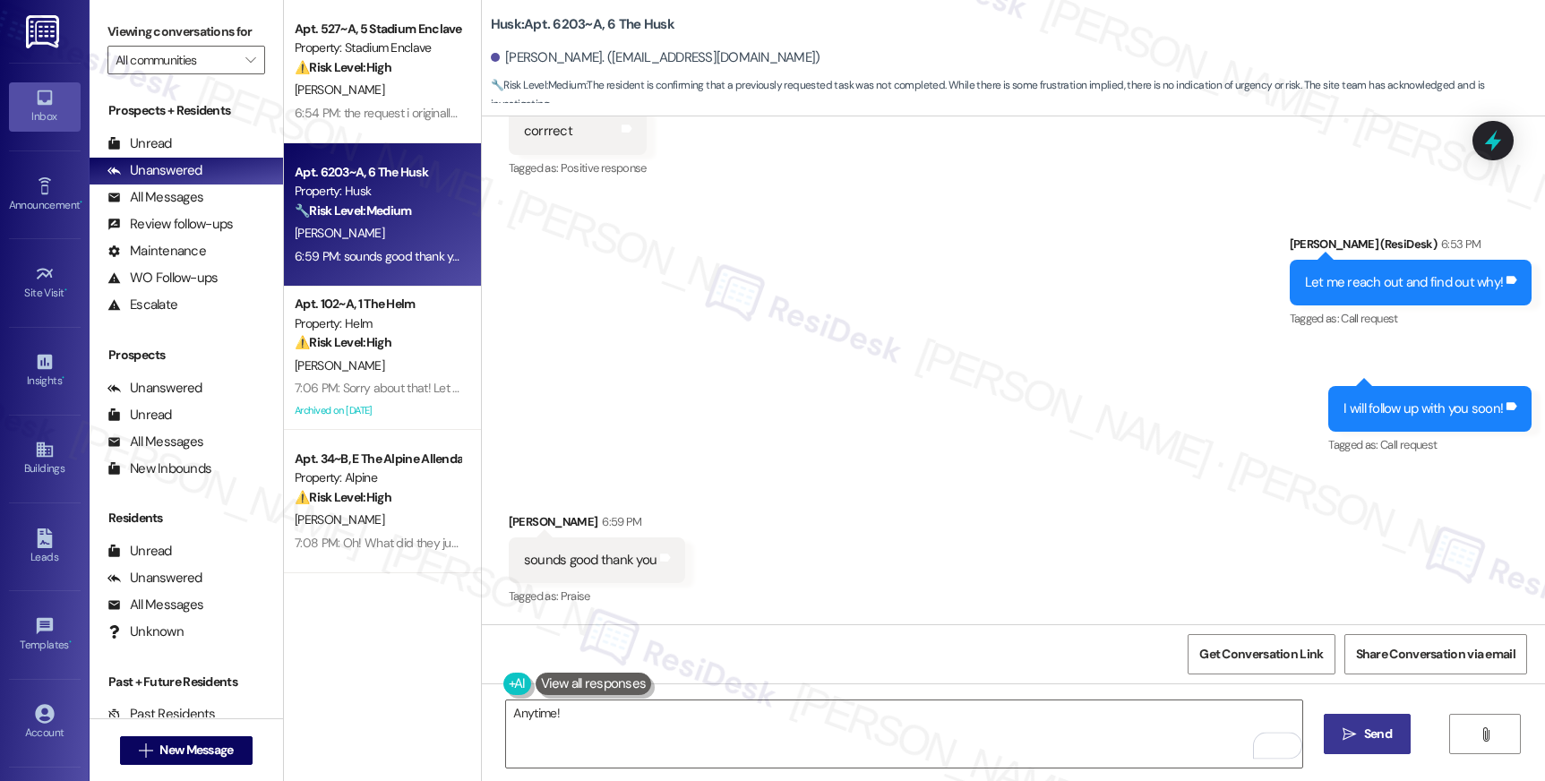
click at [1376, 730] on span "Send" at bounding box center [1378, 734] width 28 height 19
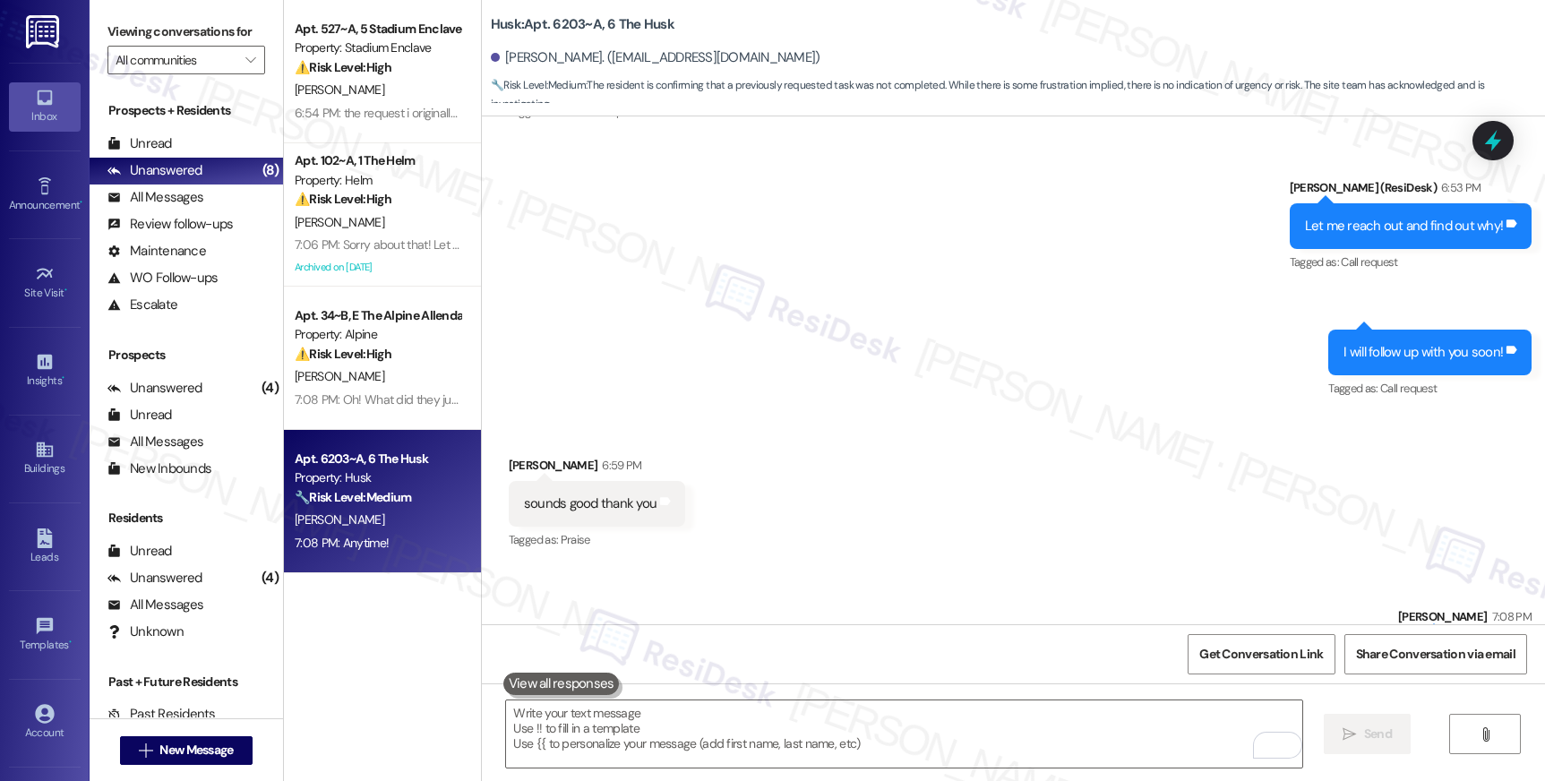
scroll to position [1172, 0]
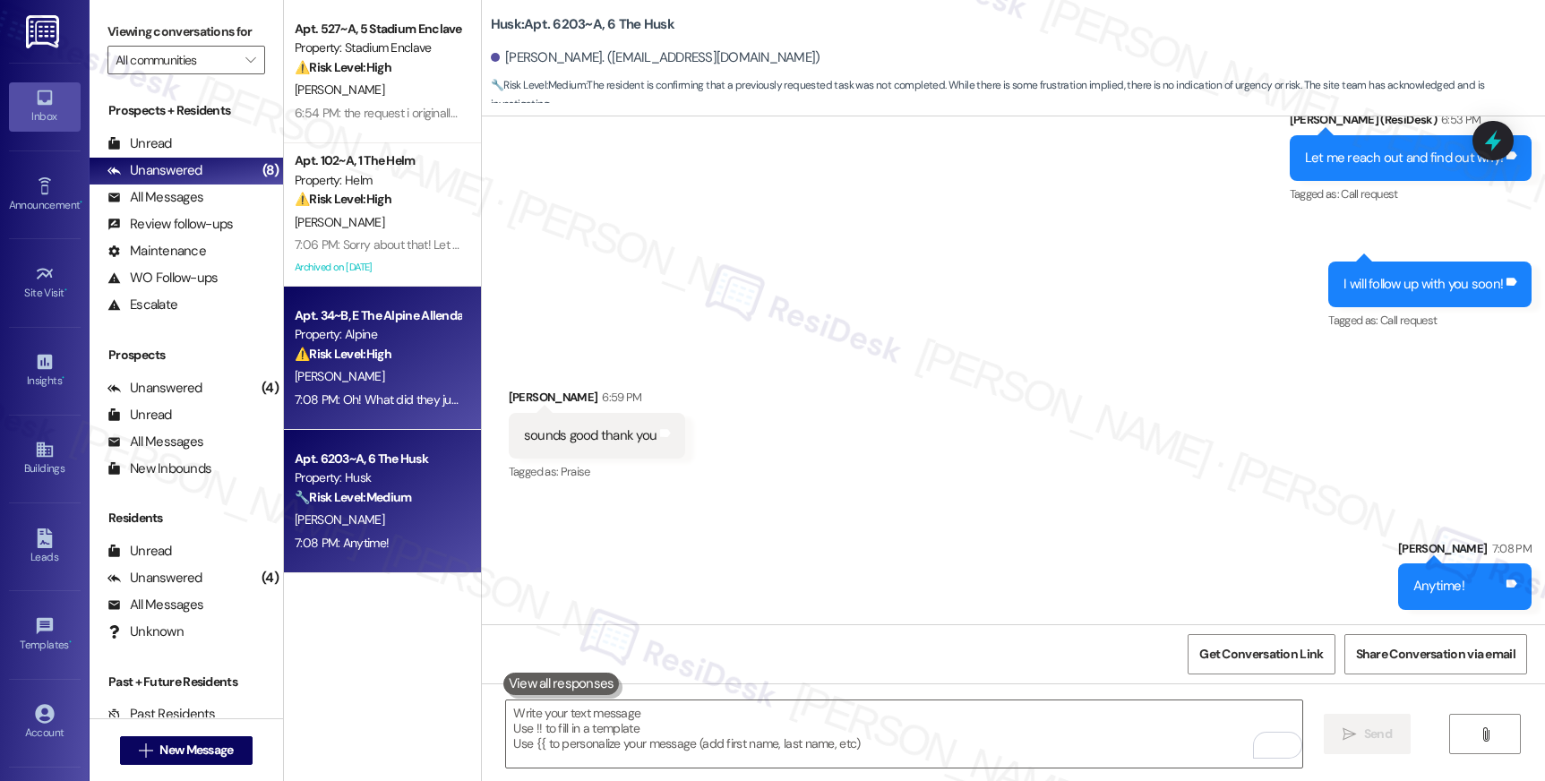
click at [320, 373] on span "[PERSON_NAME]" at bounding box center [340, 376] width 90 height 16
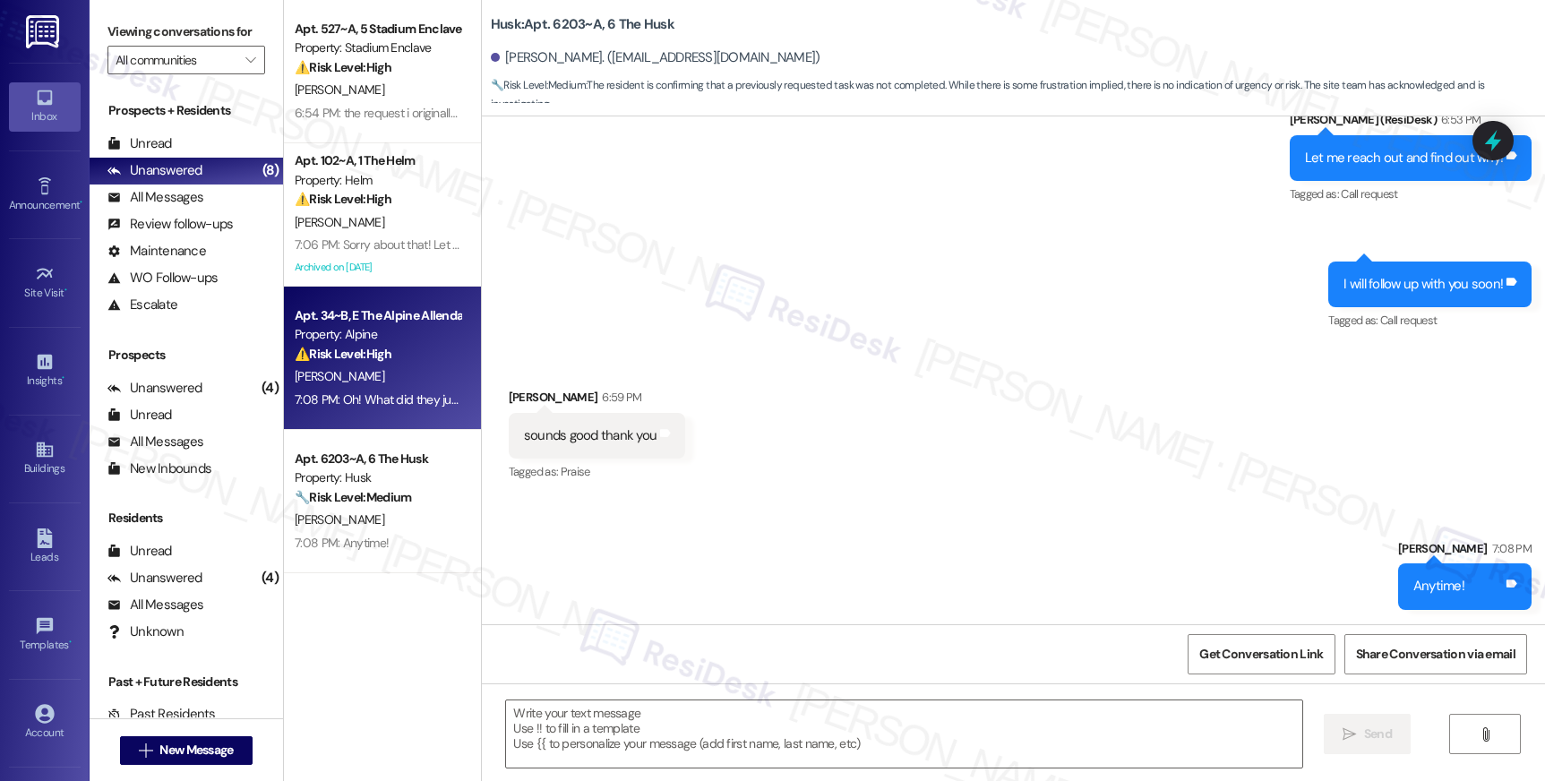
click at [323, 373] on span "[PERSON_NAME]" at bounding box center [340, 376] width 90 height 16
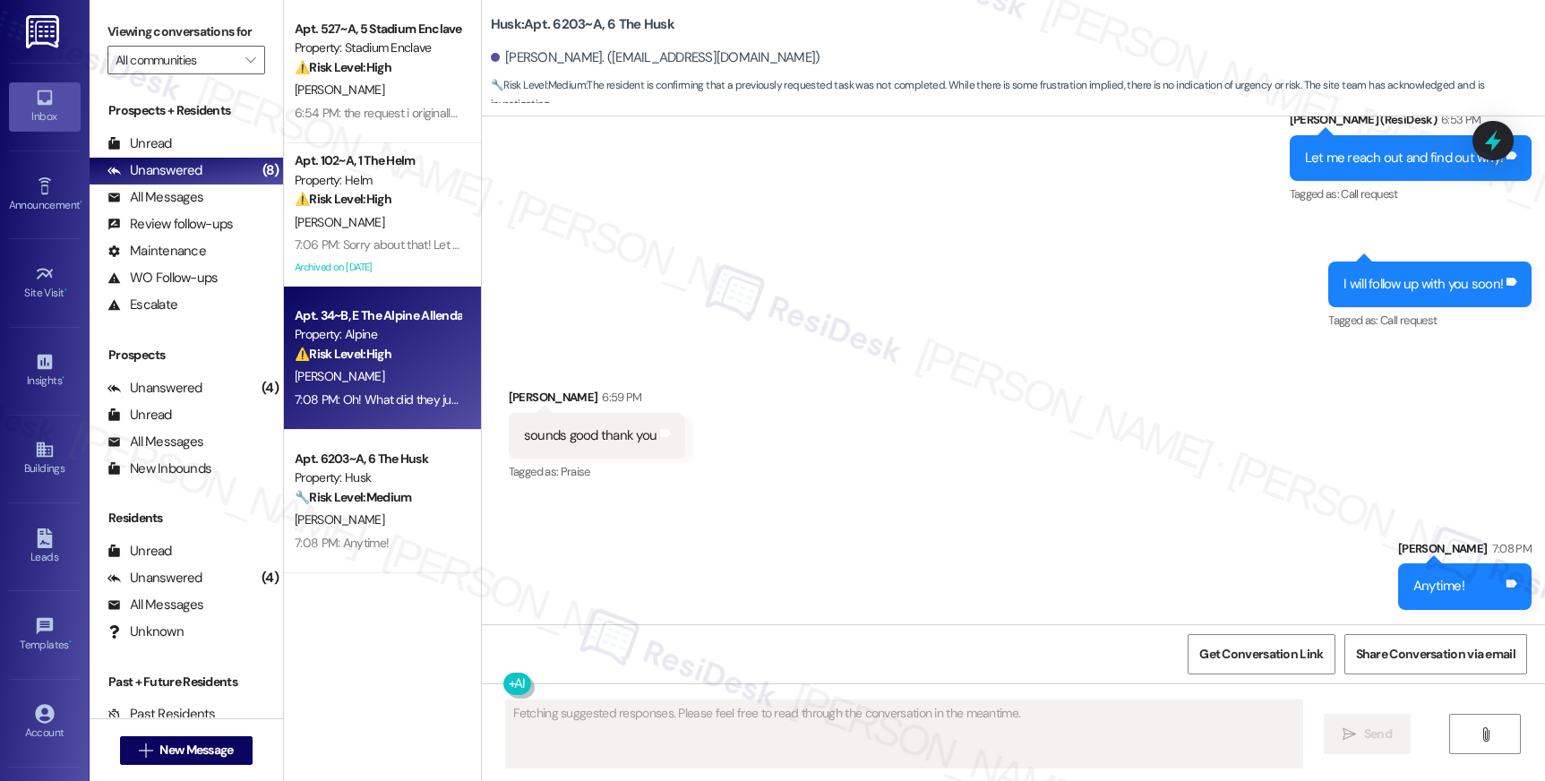
click at [351, 374] on div "[PERSON_NAME]" at bounding box center [377, 376] width 169 height 22
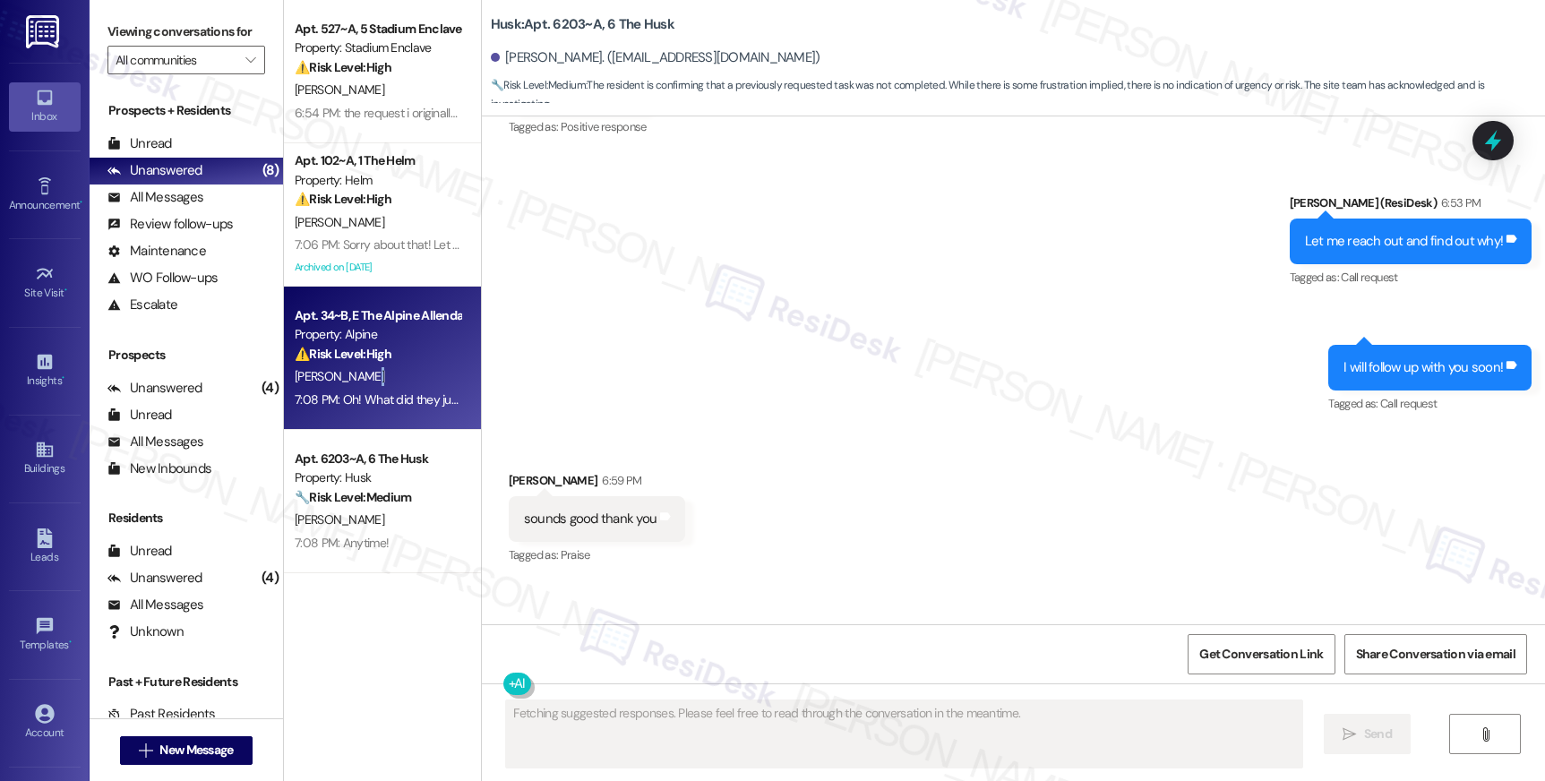
click at [351, 374] on div "[PERSON_NAME]" at bounding box center [377, 376] width 169 height 22
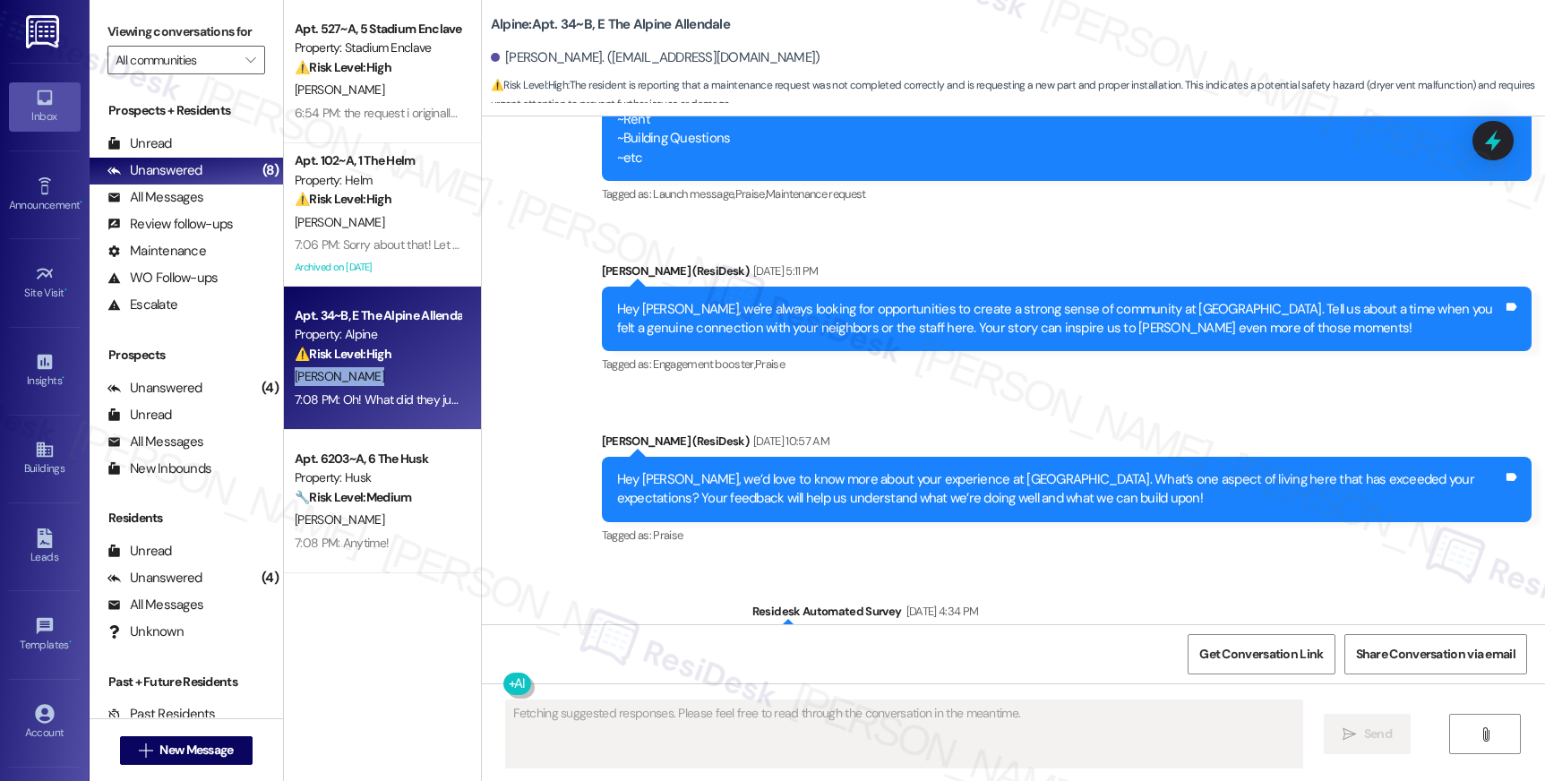
click at [351, 374] on div "[PERSON_NAME]" at bounding box center [377, 376] width 169 height 22
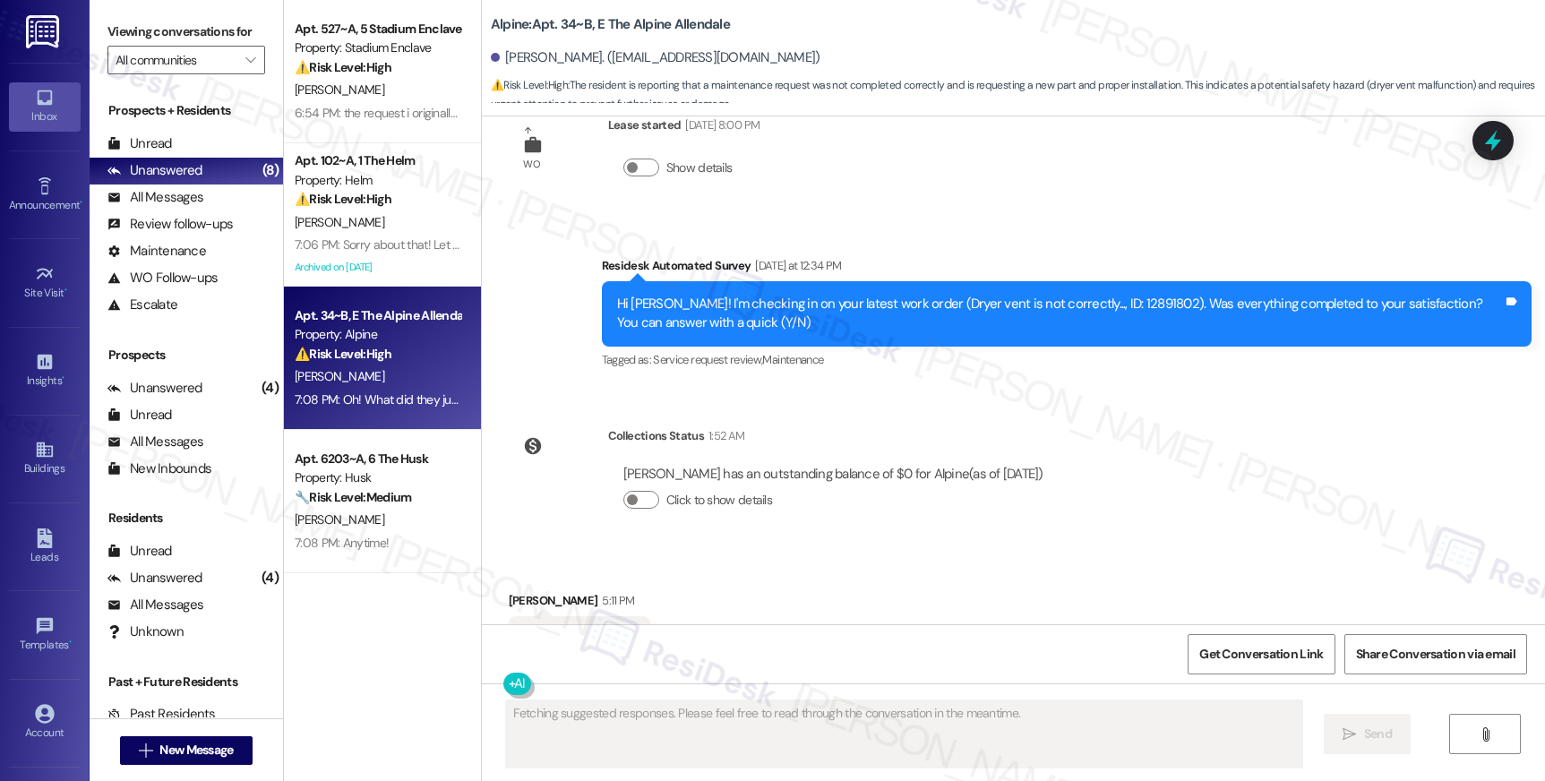
scroll to position [2939, 0]
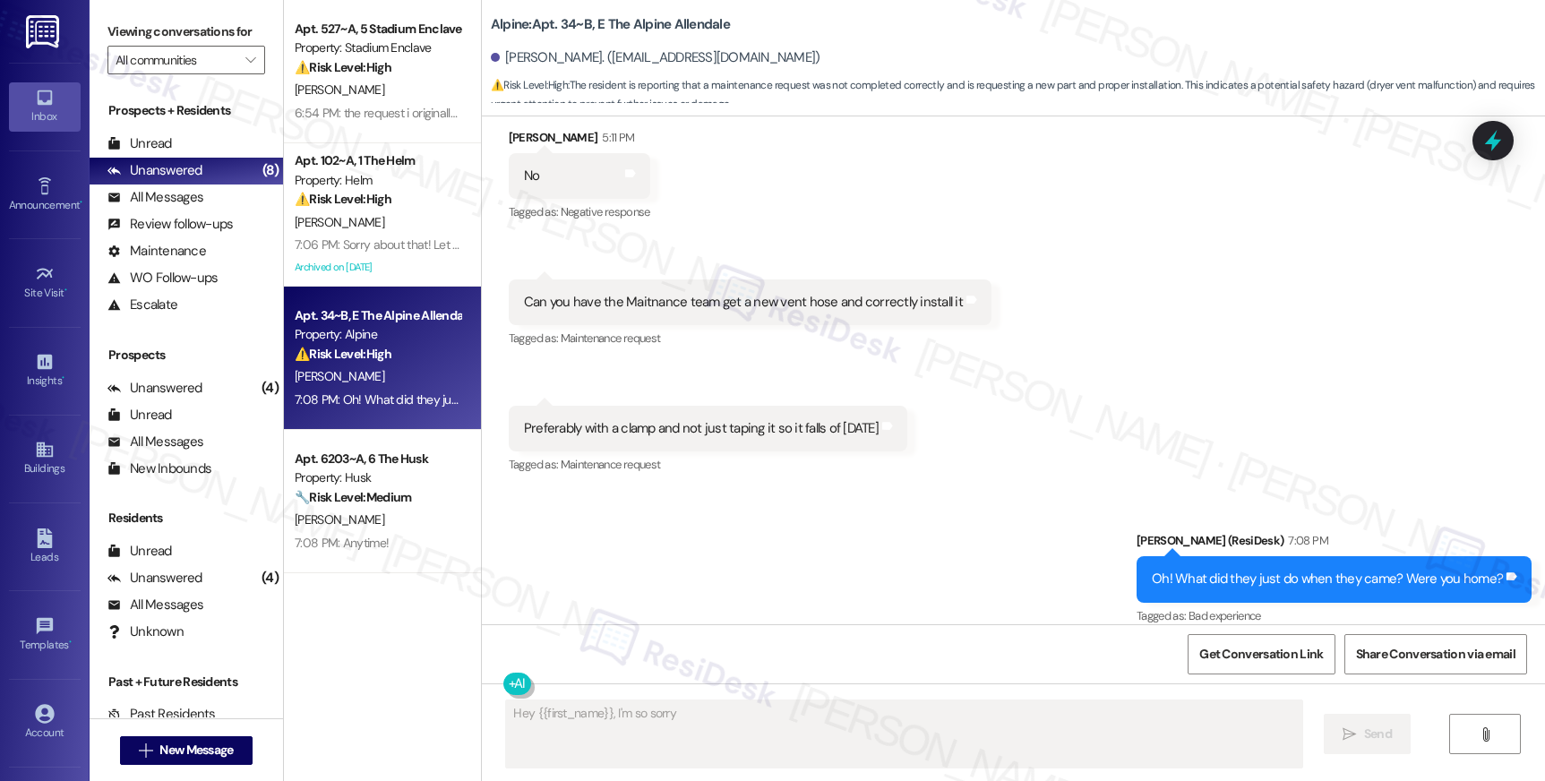
click at [969, 410] on div "Received via SMS David Montreuil 5:11 PM No Tags and notes Tagged as: Negative …" at bounding box center [1013, 289] width 1063 height 403
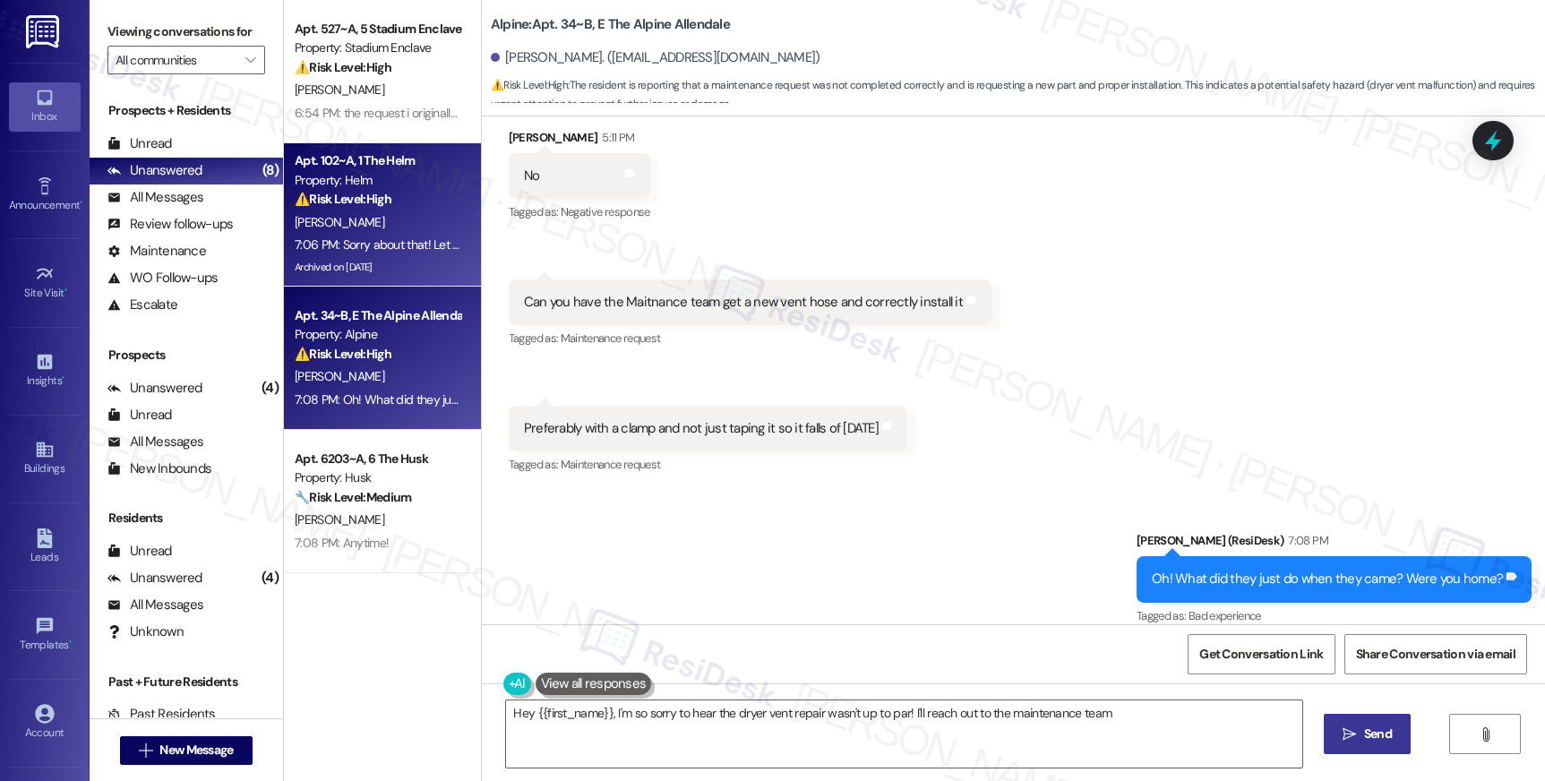
type textarea "Hey {{first_name}}, I'm so sorry to hear the dryer vent repair wasn't up to par…"
click at [386, 211] on div "[PERSON_NAME]" at bounding box center [377, 222] width 169 height 22
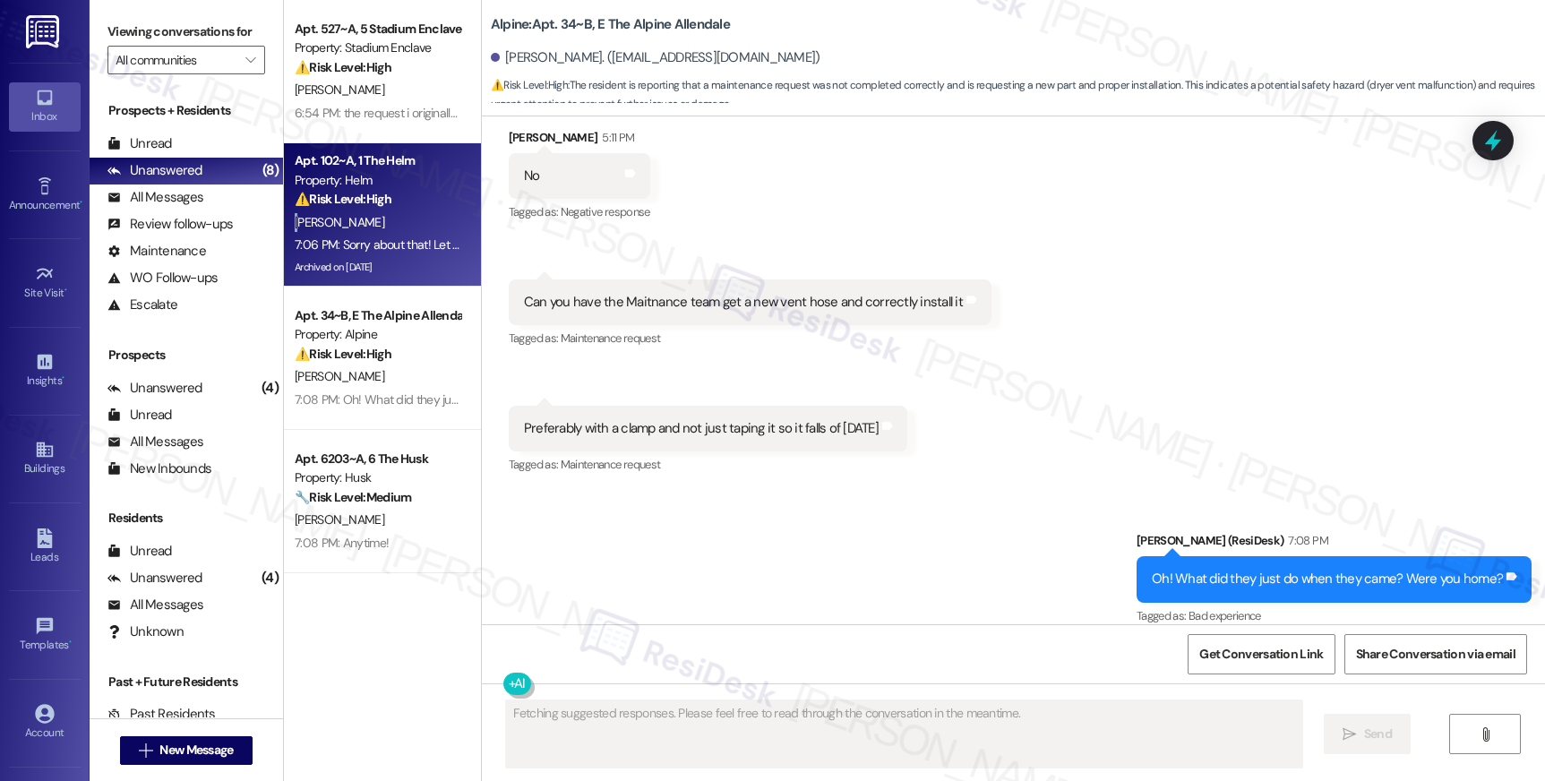
click at [382, 211] on div "[PERSON_NAME]" at bounding box center [377, 222] width 169 height 22
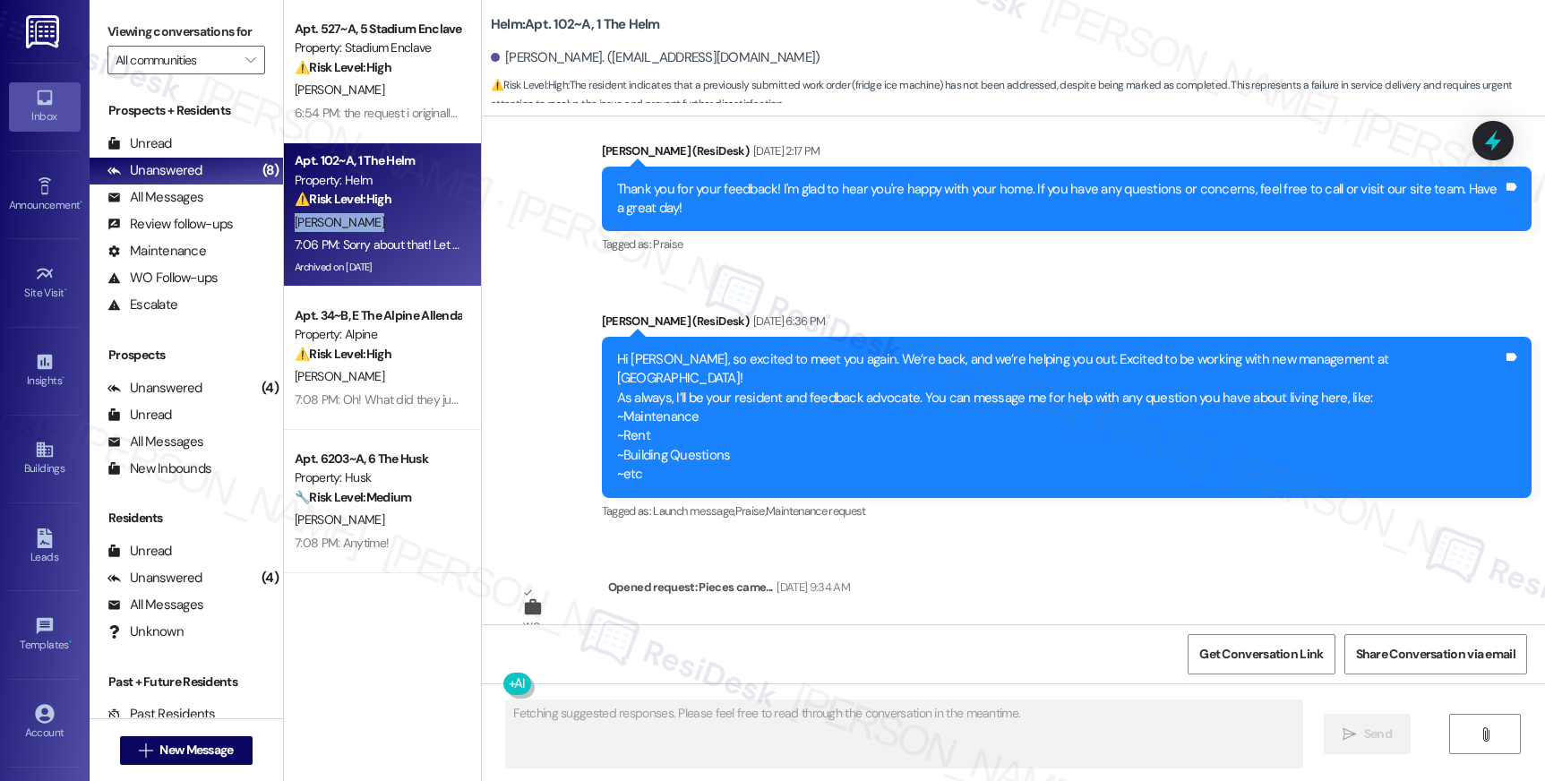
click at [382, 211] on div "[PERSON_NAME]" at bounding box center [377, 222] width 169 height 22
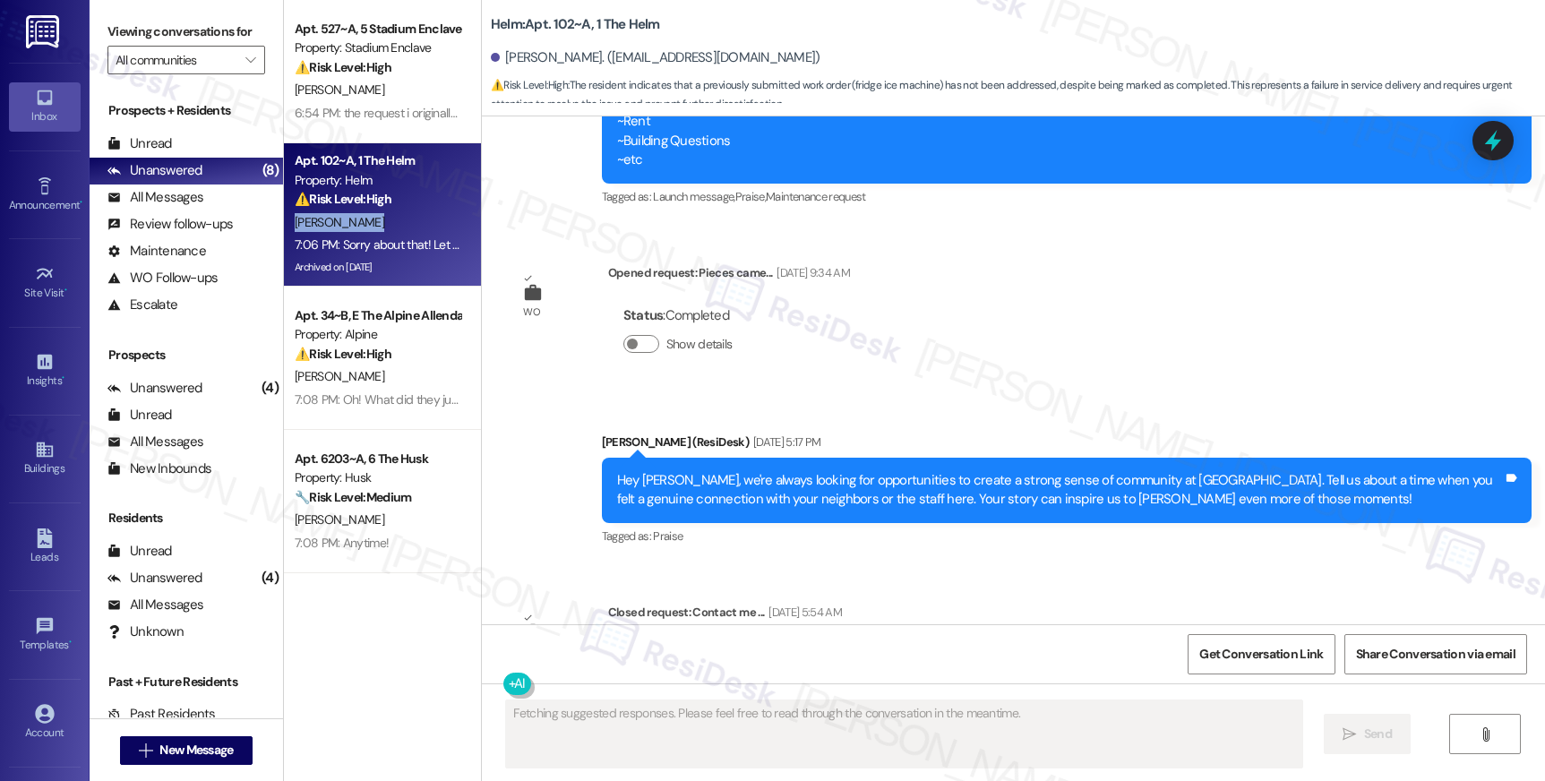
click at [382, 211] on div "[PERSON_NAME]" at bounding box center [377, 222] width 169 height 22
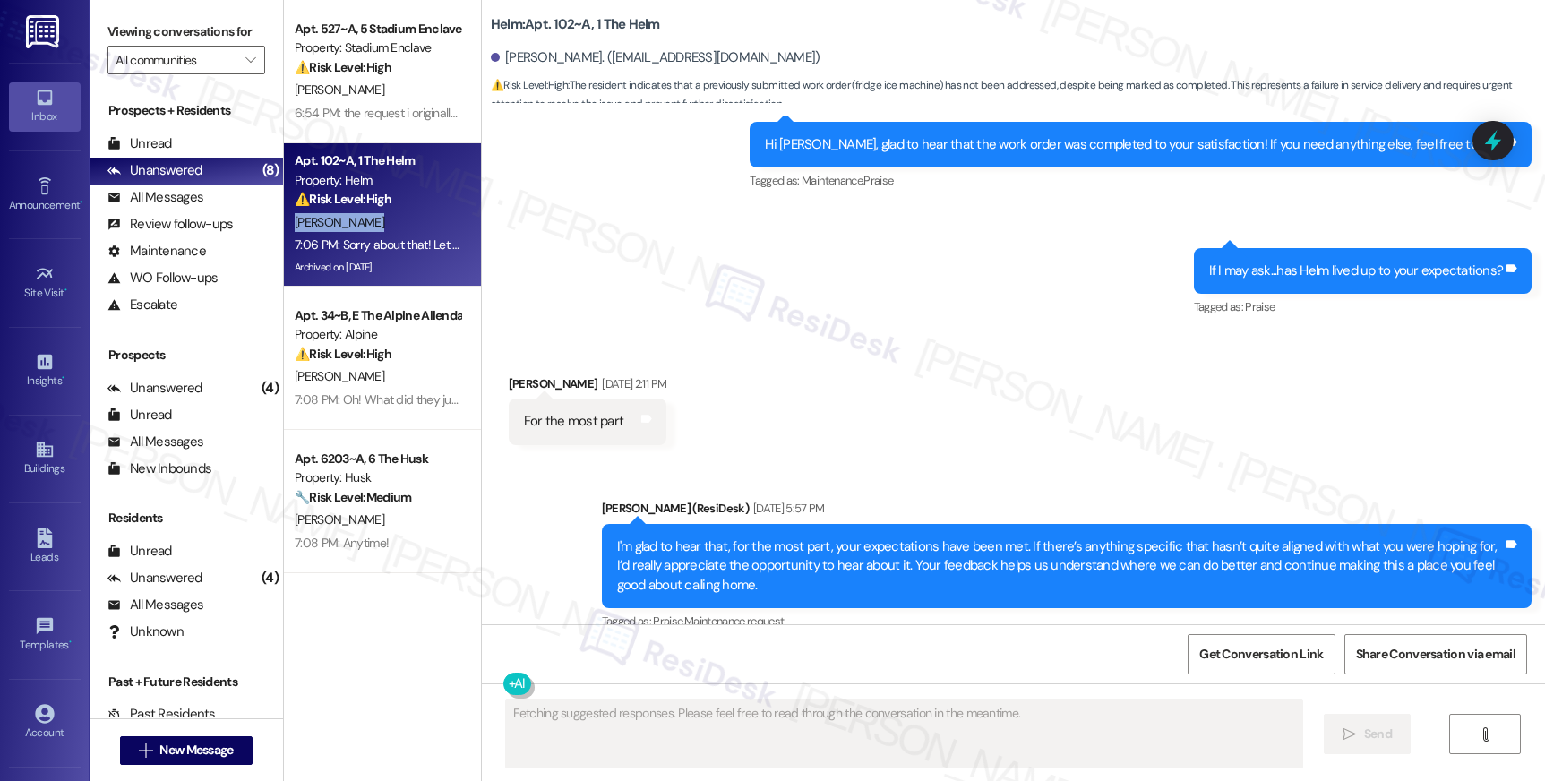
click at [382, 211] on div "[PERSON_NAME]" at bounding box center [377, 222] width 169 height 22
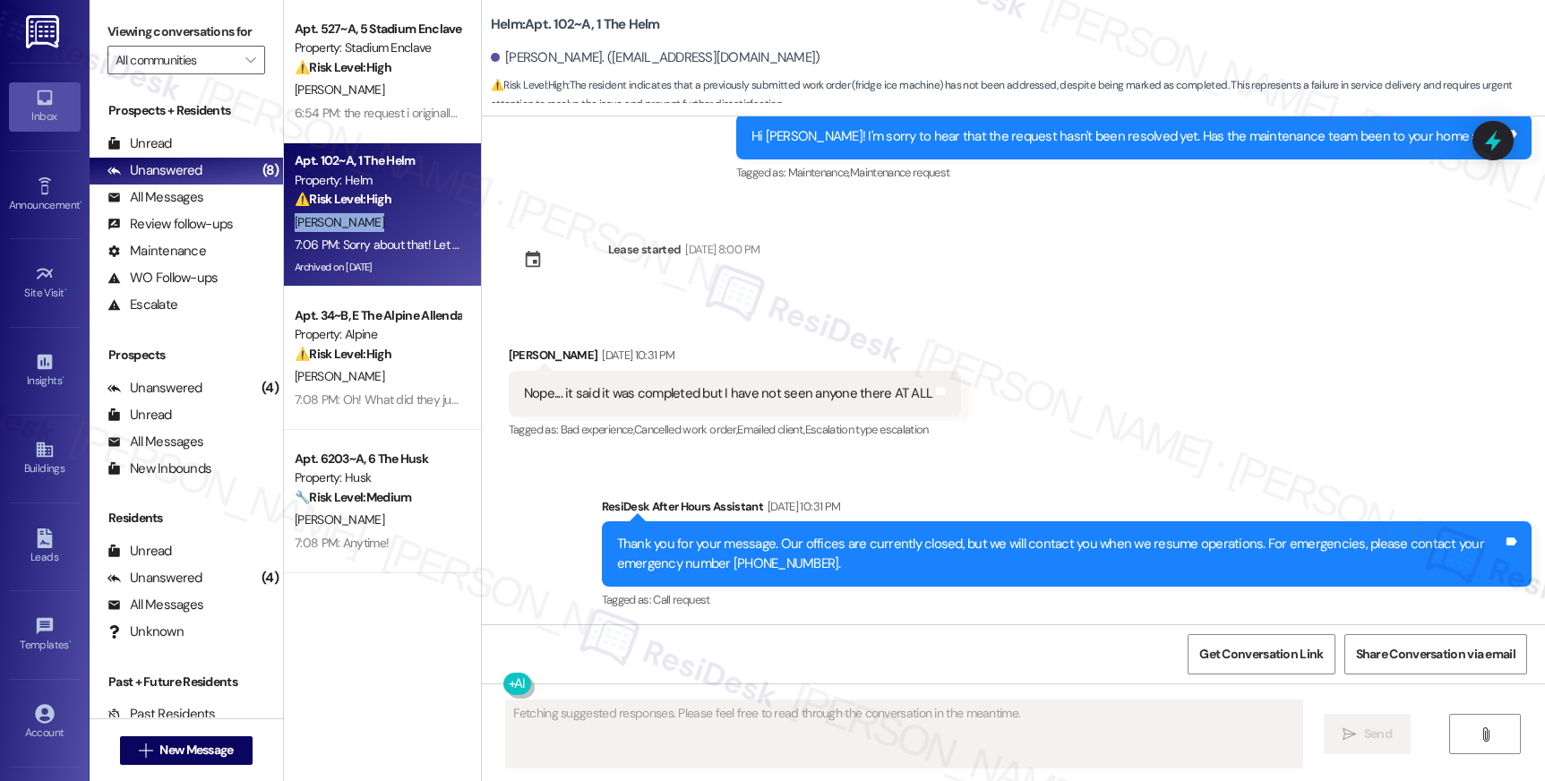
click at [382, 211] on div "[PERSON_NAME]" at bounding box center [377, 222] width 169 height 22
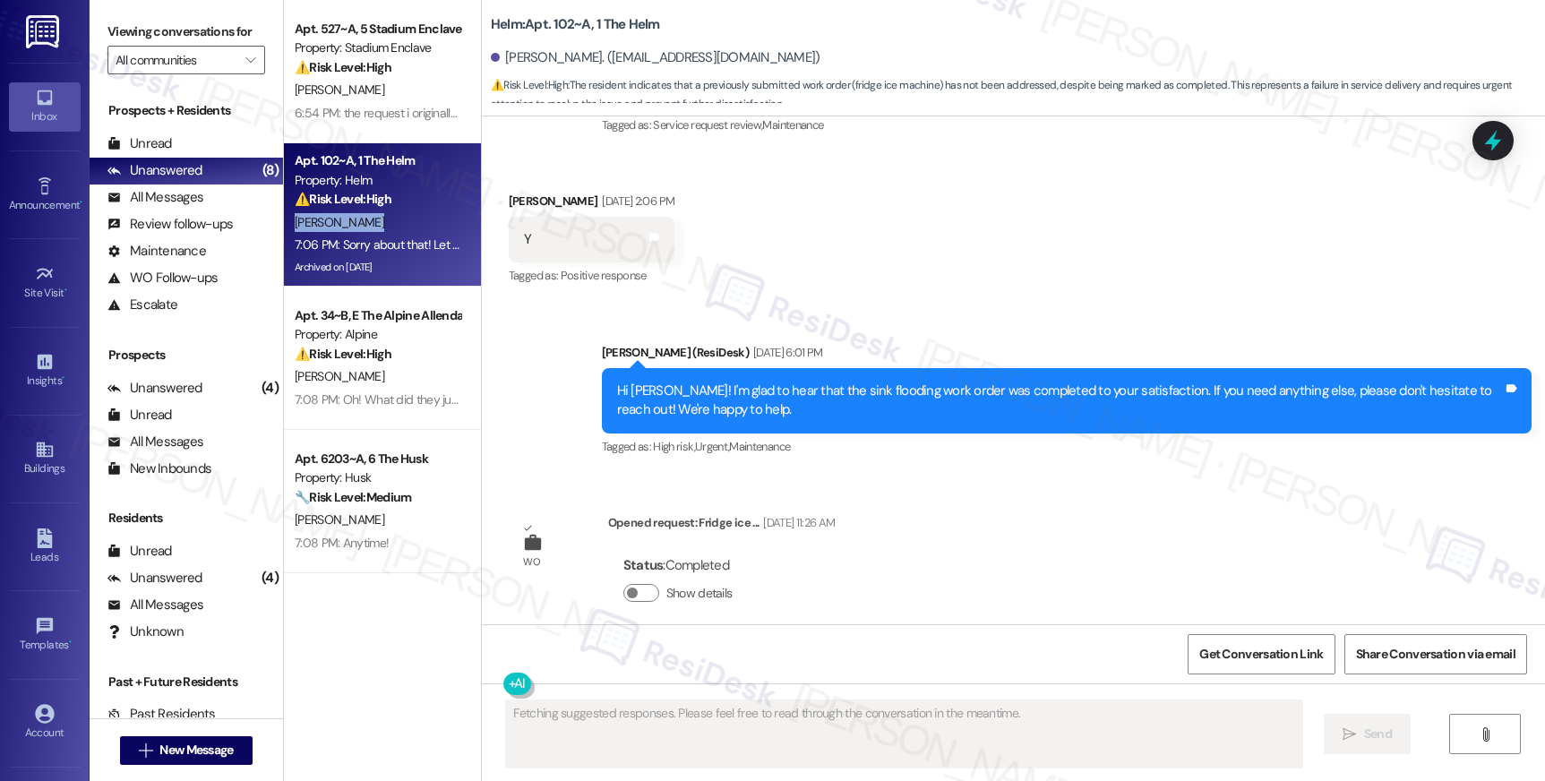
click at [382, 211] on div "[PERSON_NAME]" at bounding box center [377, 222] width 169 height 22
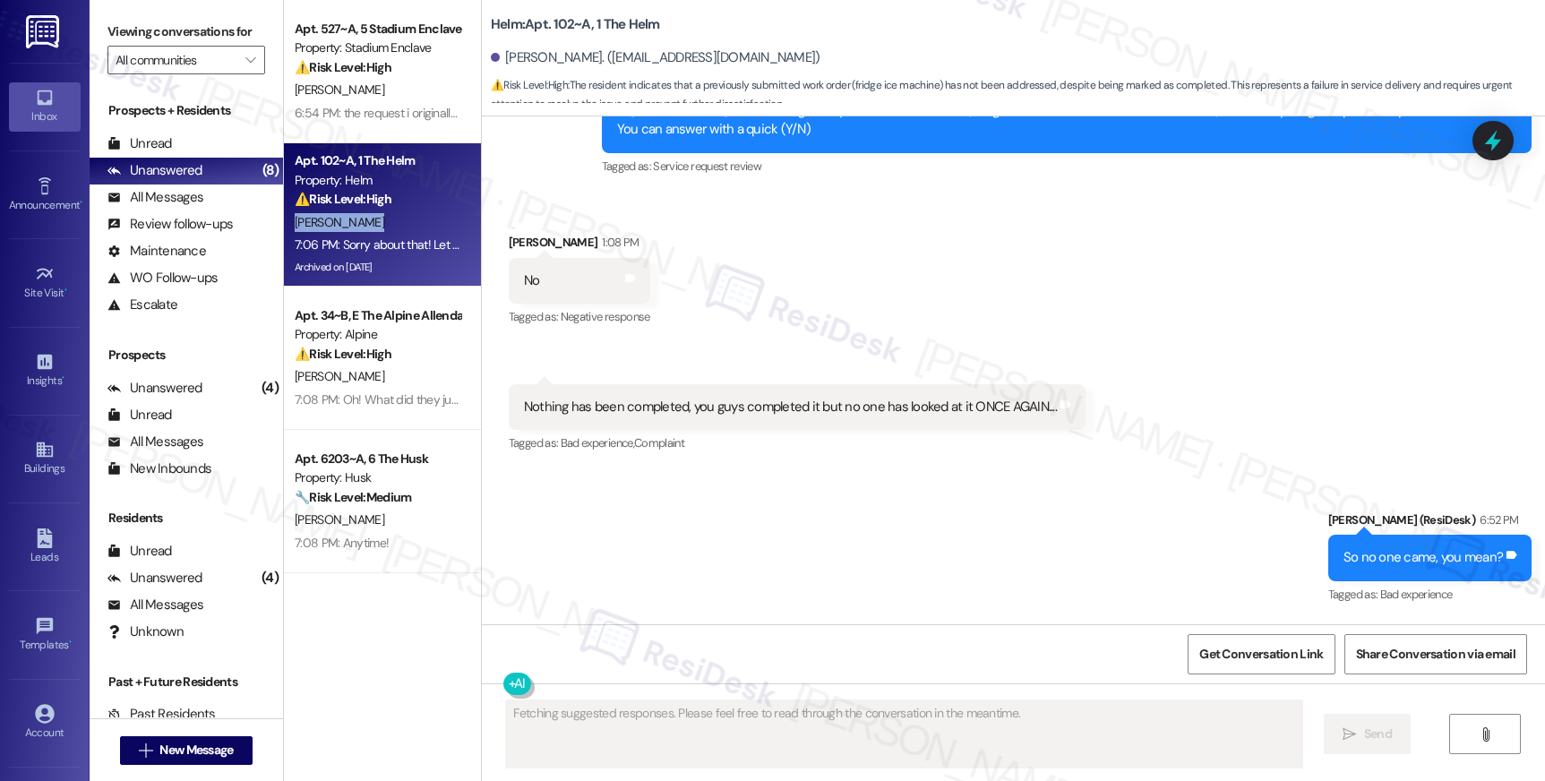
click at [382, 211] on div "[PERSON_NAME]" at bounding box center [377, 222] width 169 height 22
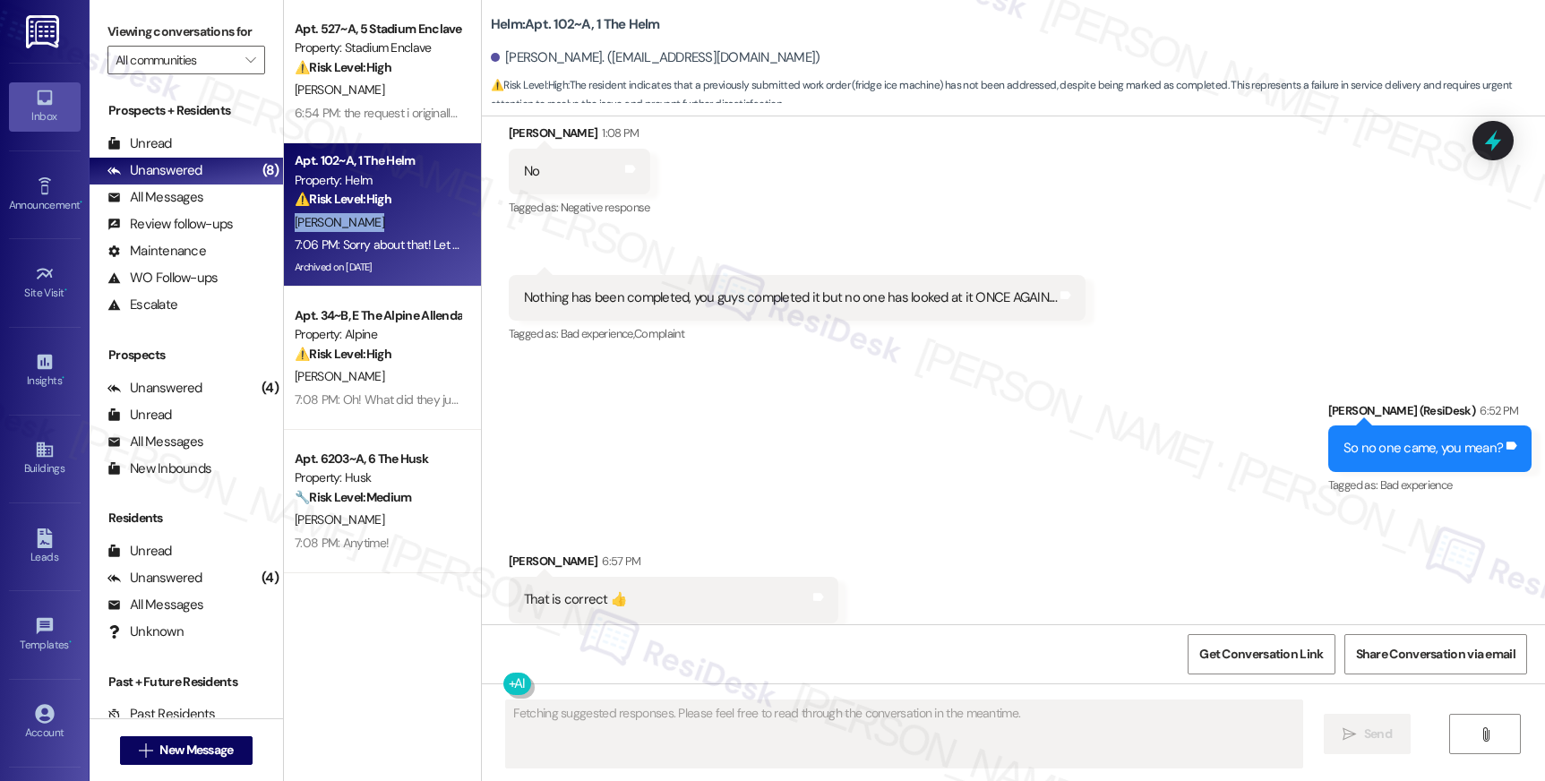
click at [382, 211] on div "[PERSON_NAME]" at bounding box center [377, 222] width 169 height 22
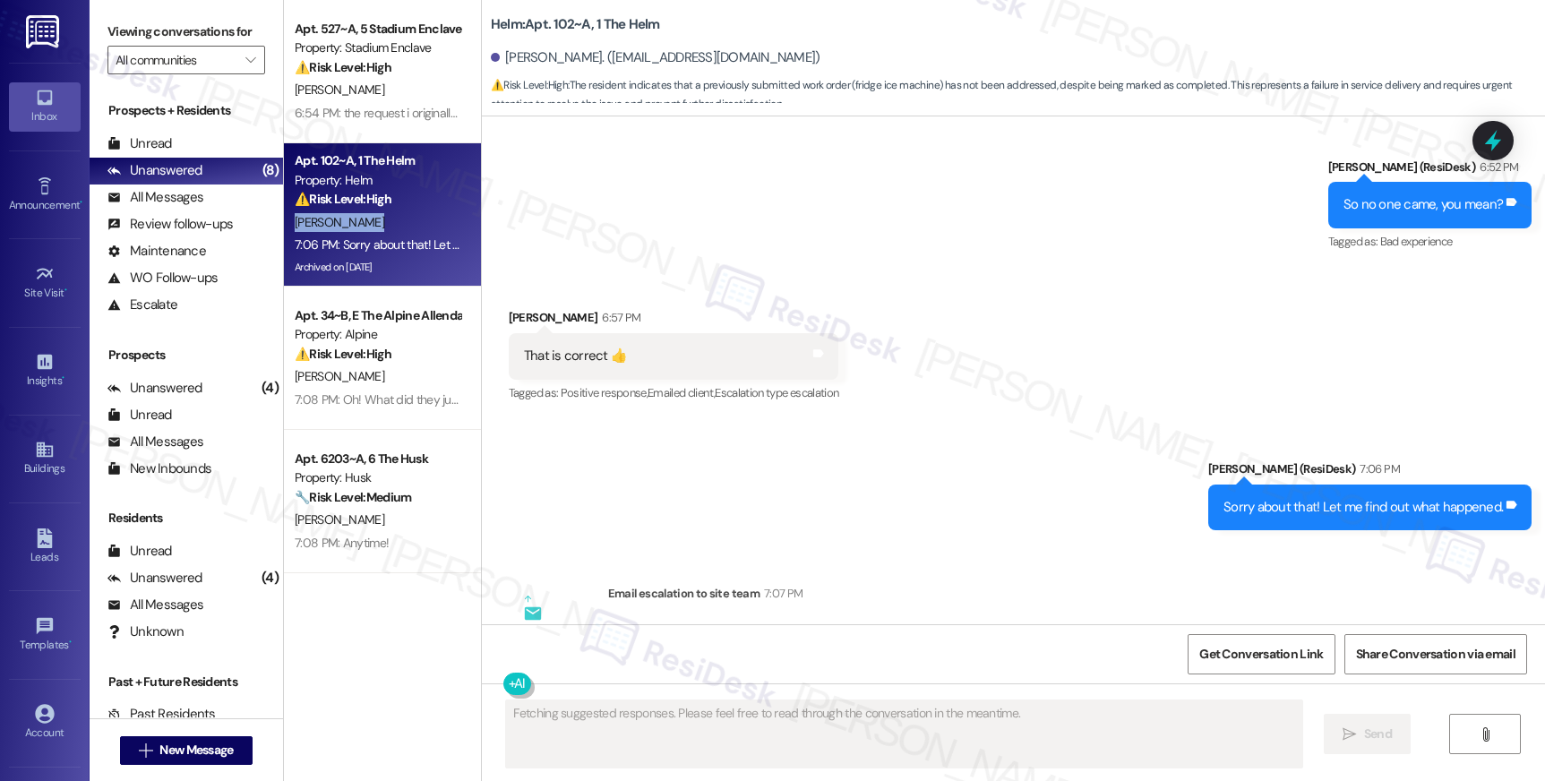
scroll to position [8391, 0]
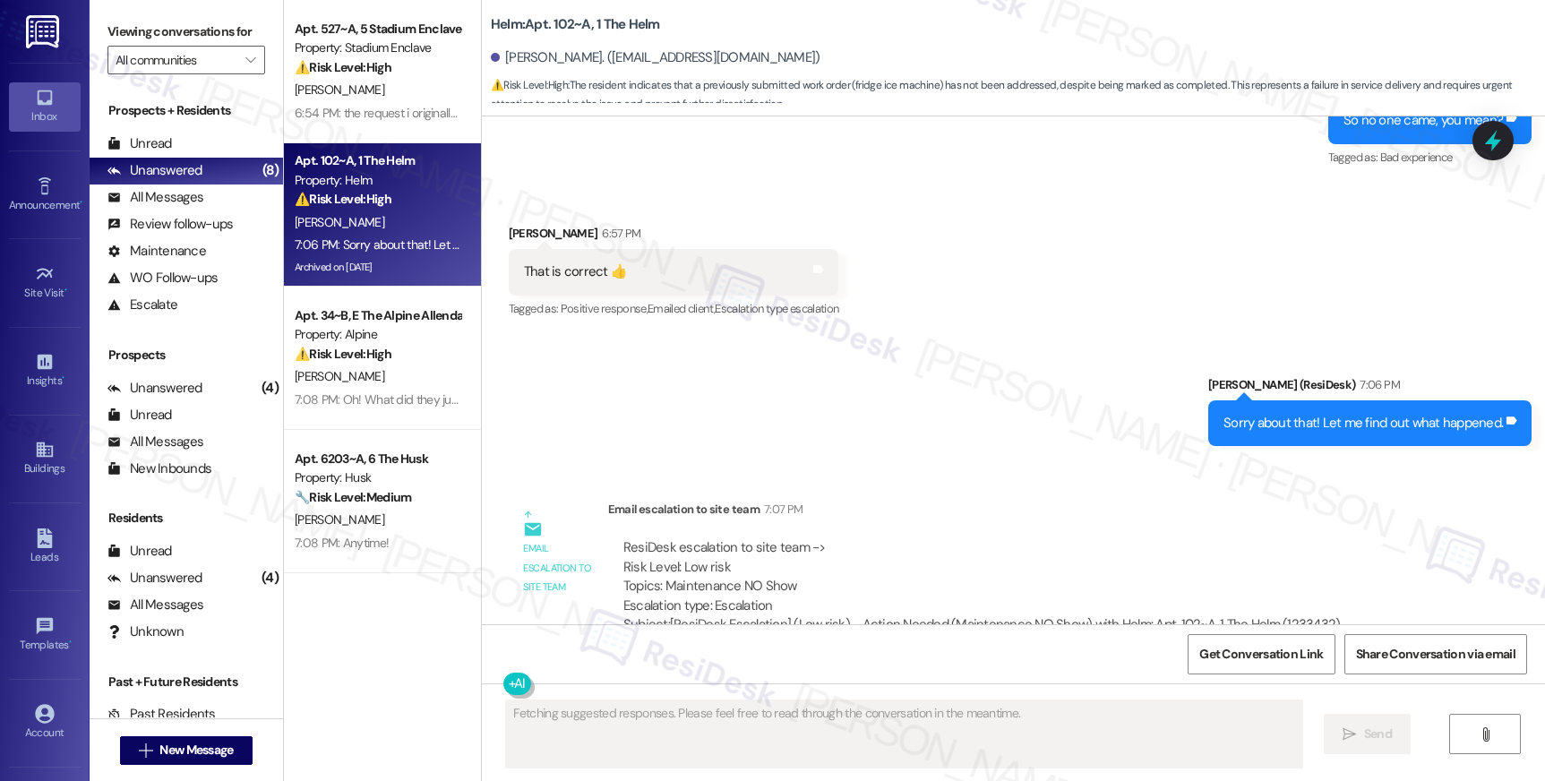
click at [972, 373] on div "Sent via SMS Sarah (ResiDesk) 7:06 PM Sorry about that! Let me find out what ha…" at bounding box center [1013, 397] width 1063 height 124
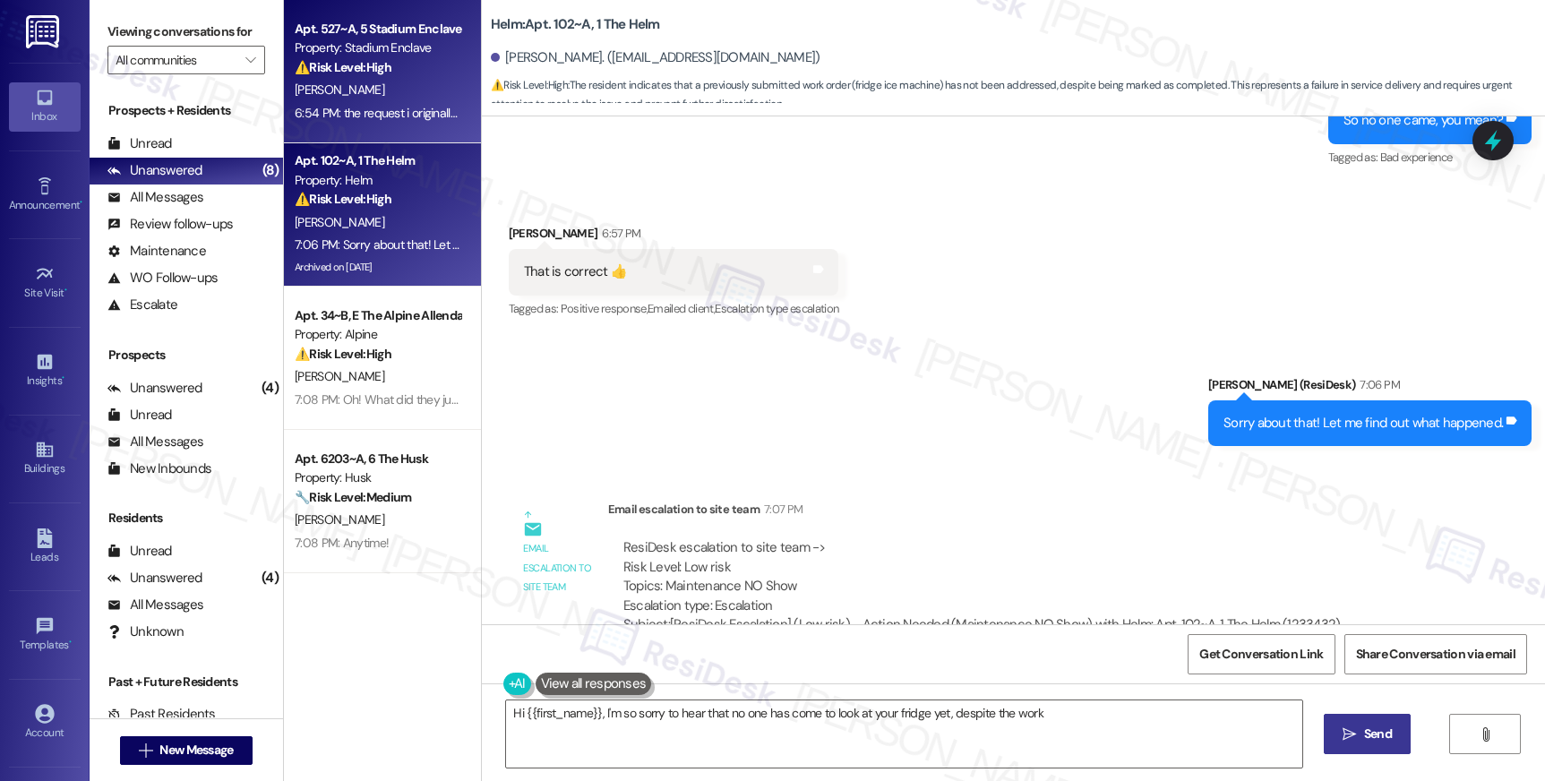
type textarea "Hi {{first_name}}, I'm so sorry to hear that no one has come to look at your fr…"
click at [370, 124] on div "Apt. 527~A, 5 Stadium Enclave Property: Stadium Enclave ⚠️ Risk Level: High The…" at bounding box center [382, 71] width 197 height 143
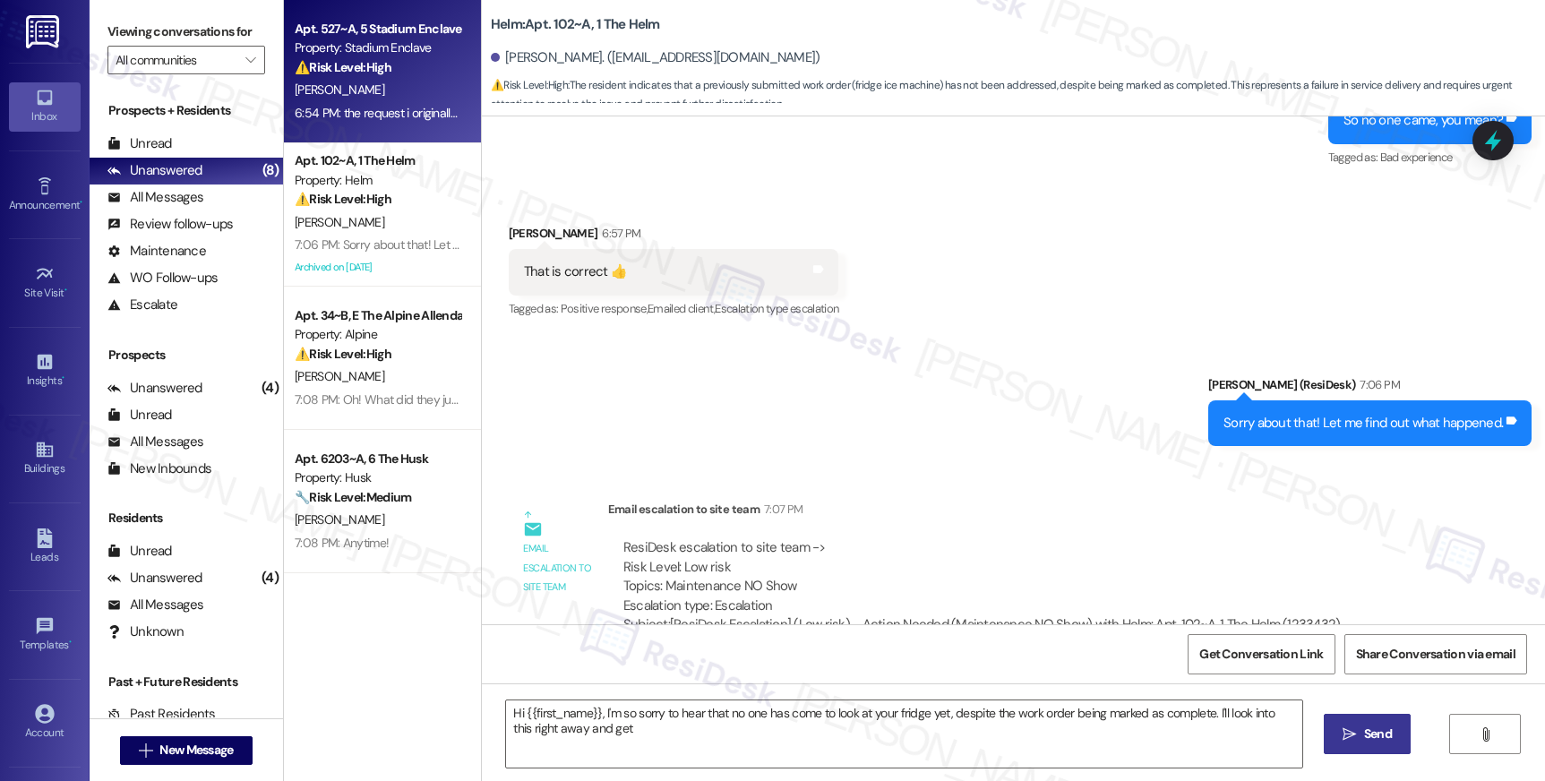
click at [370, 124] on div "Apt. 527~A, 5 Stadium Enclave Property: Stadium Enclave ⚠️ Risk Level: High The…" at bounding box center [382, 71] width 197 height 143
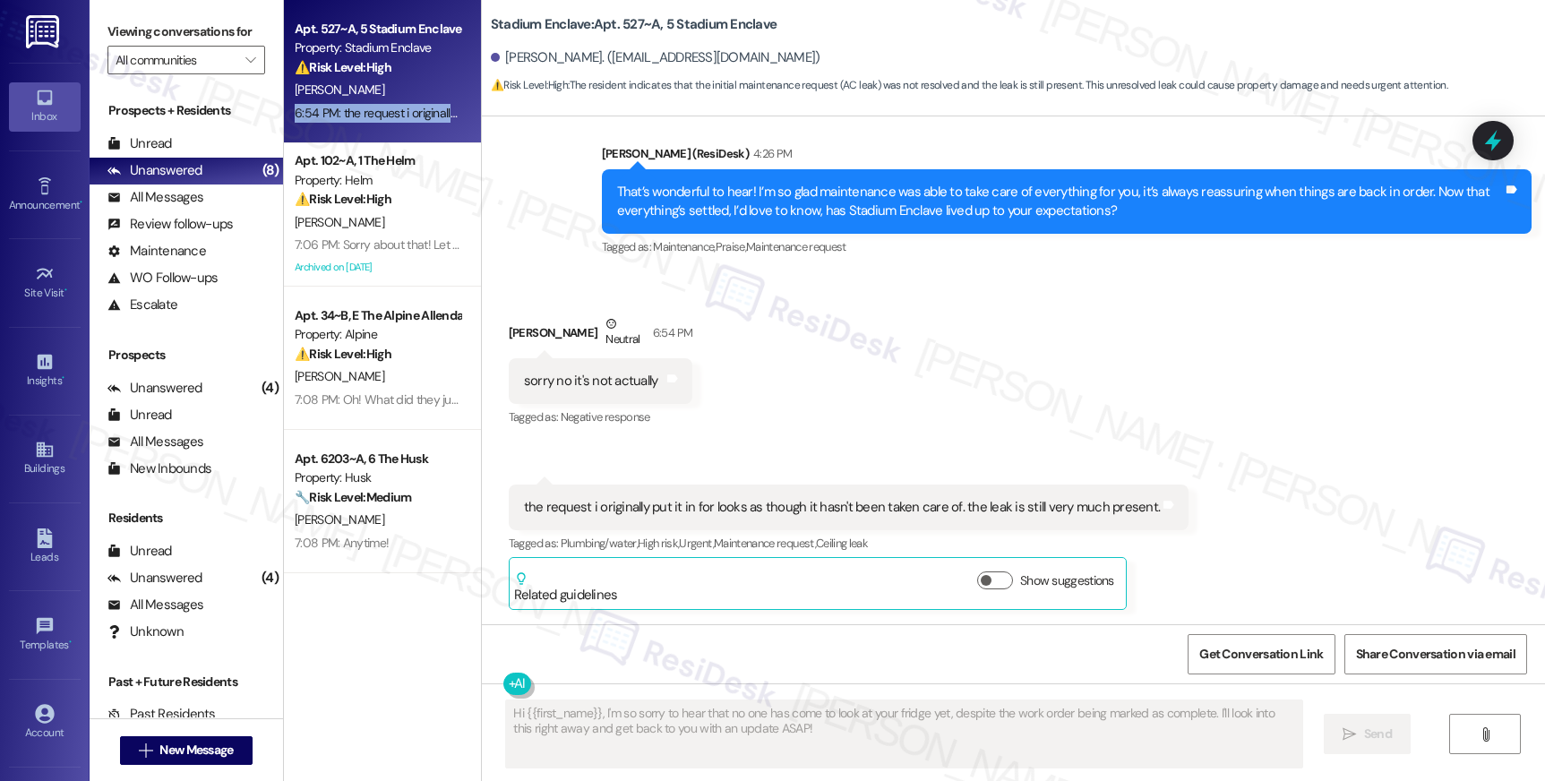
click at [370, 124] on div "Apt. 527~A, 5 Stadium Enclave Property: Stadium Enclave ⚠️ Risk Level: High The…" at bounding box center [382, 71] width 197 height 143
drag, startPoint x: 370, startPoint y: 124, endPoint x: 533, endPoint y: 153, distance: 165.5
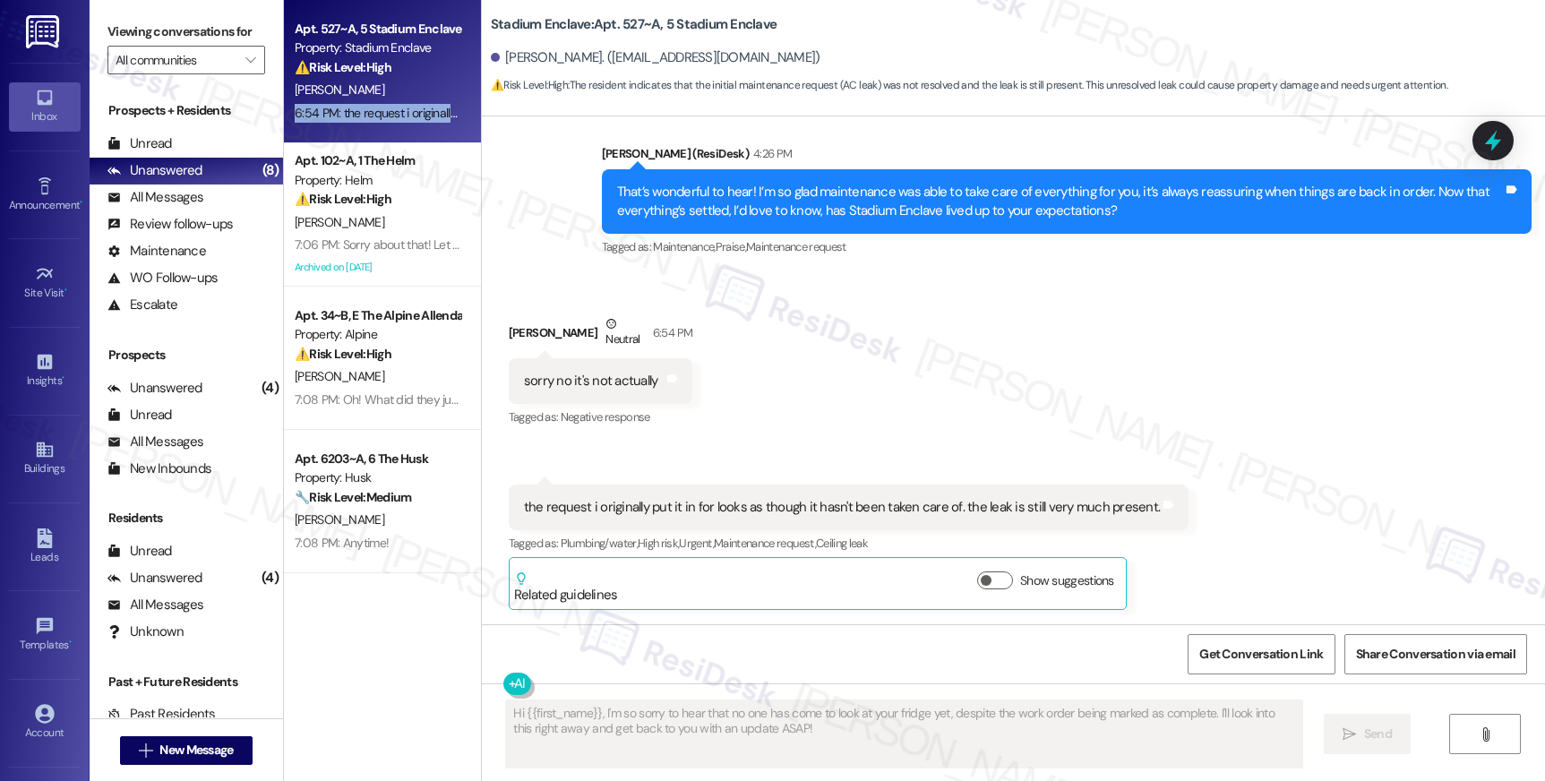
click at [374, 124] on div "Apt. 527~A, 5 Stadium Enclave Property: Stadium Enclave ⚠️ Risk Level: High The…" at bounding box center [382, 71] width 197 height 143
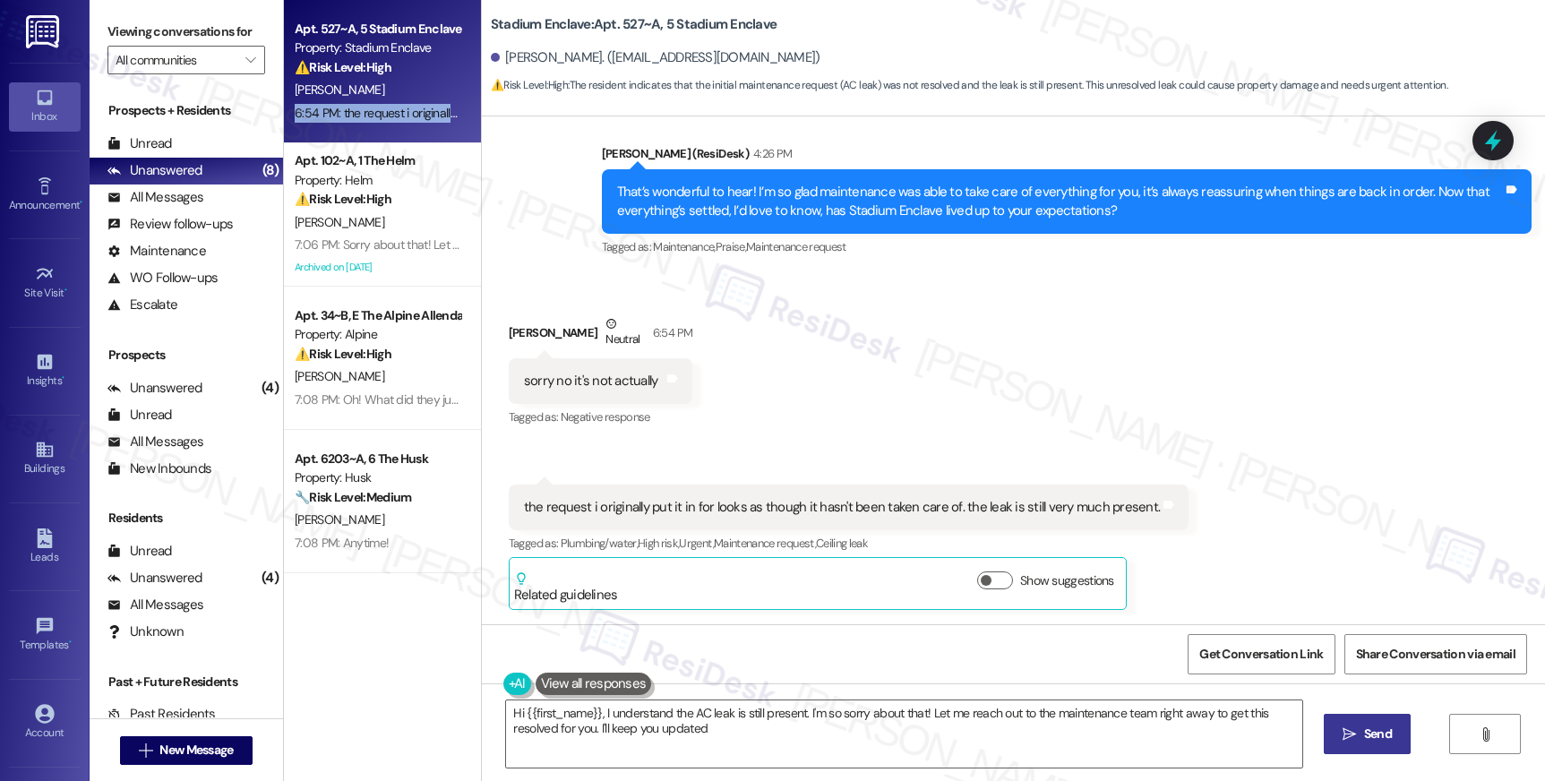
type textarea "Hi {{first_name}}, I understand the AC leak is still present. I'm so sorry abou…"
click at [1033, 506] on div "the request i originally put it in for looks as though it hasn't been taken car…" at bounding box center [842, 507] width 636 height 19
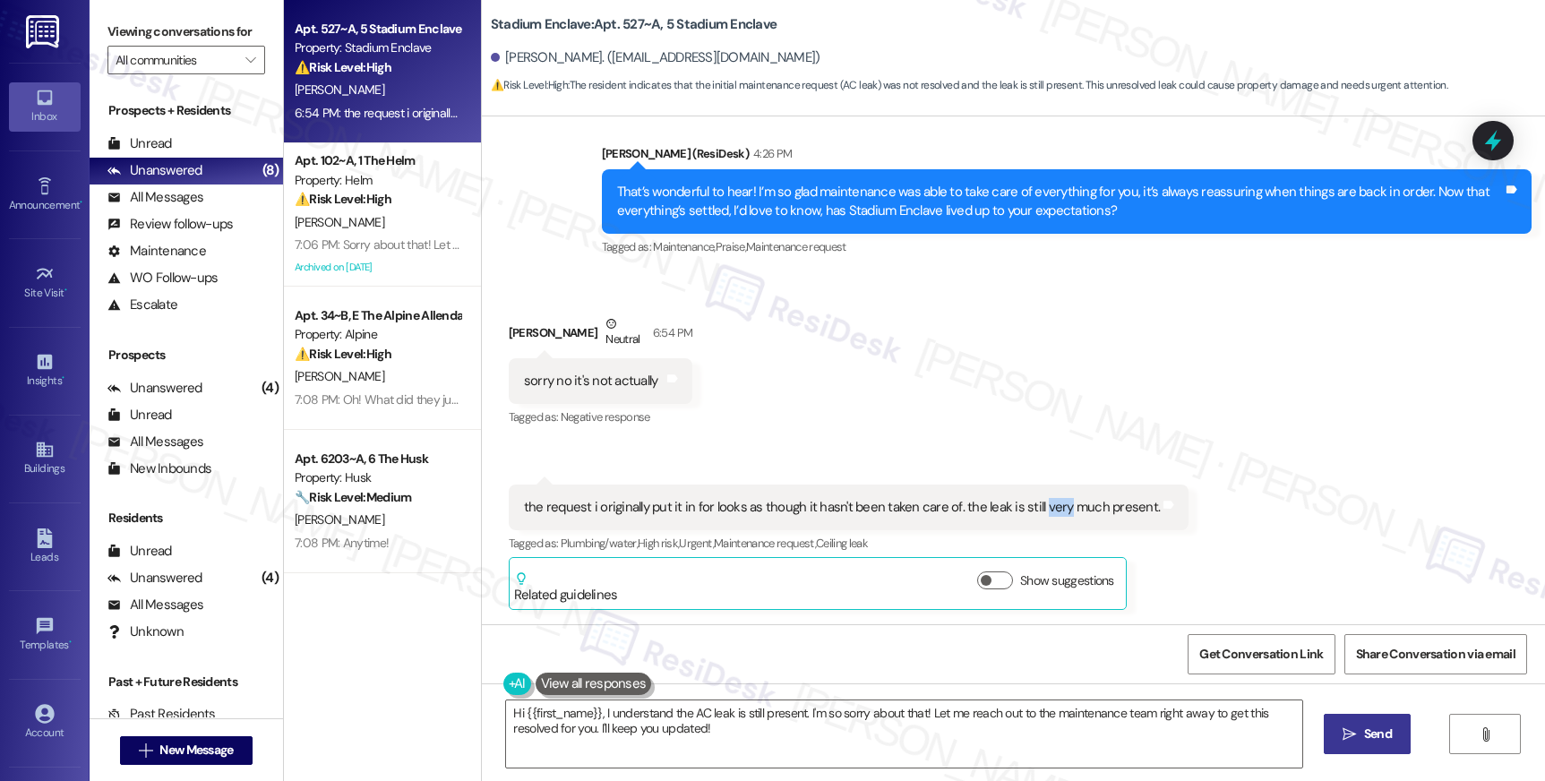
click at [1033, 506] on div "the request i originally put it in for looks as though it hasn't been taken car…" at bounding box center [842, 507] width 636 height 19
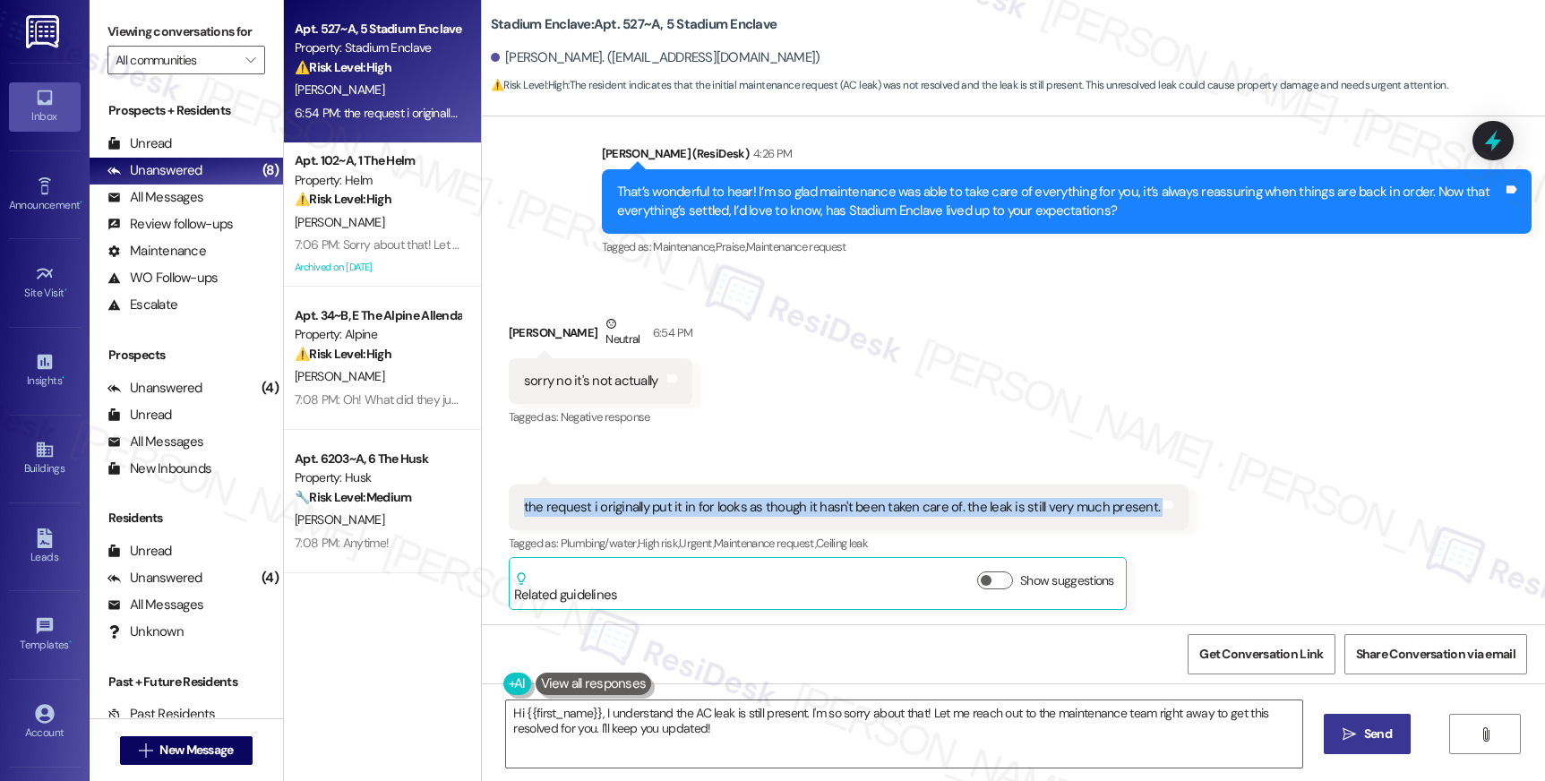
click at [1033, 506] on div "the request i originally put it in for looks as though it hasn't been taken car…" at bounding box center [842, 507] width 636 height 19
click at [512, 677] on button at bounding box center [517, 684] width 28 height 22
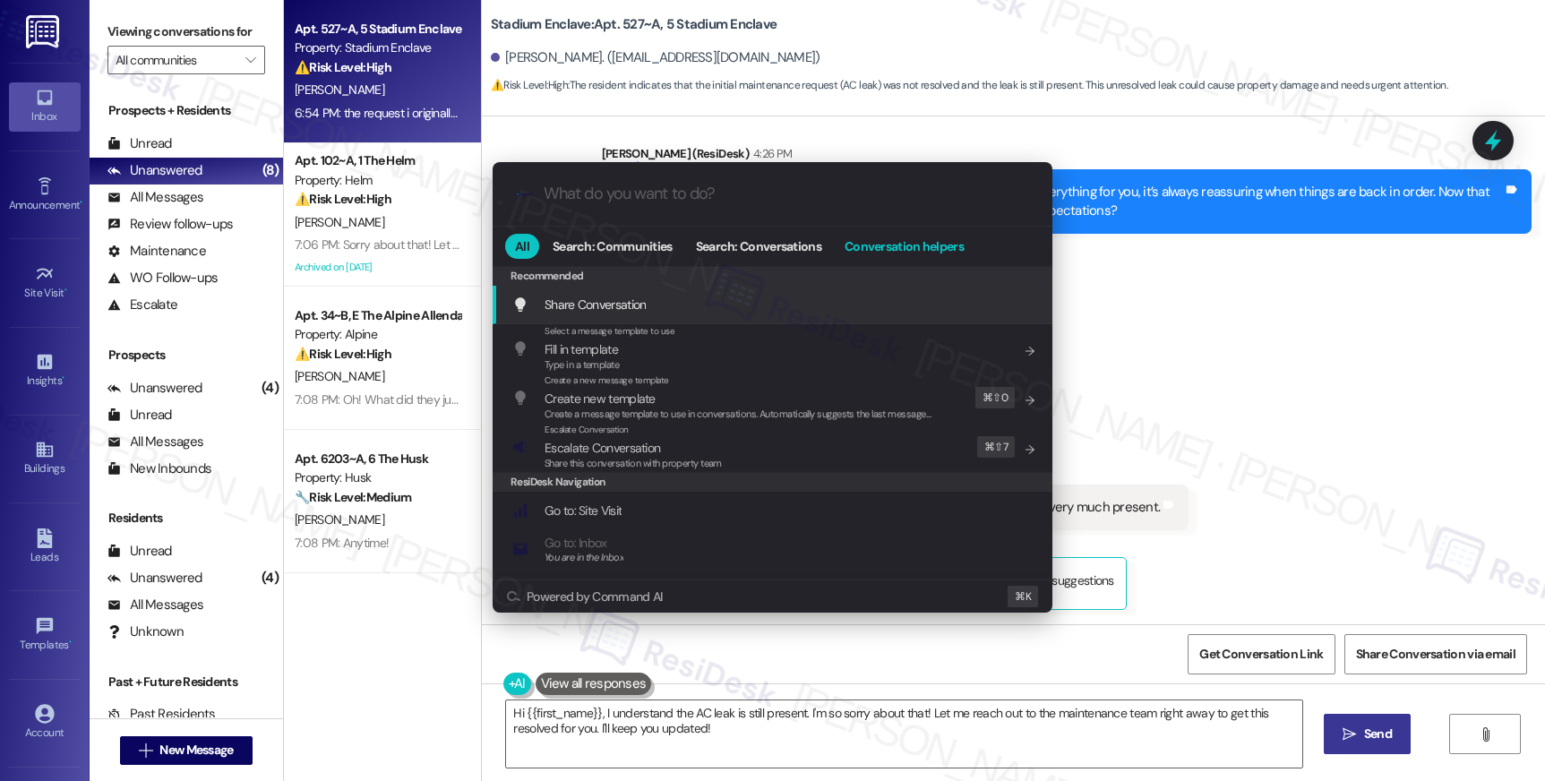
click at [911, 243] on span "Conversation helpers" at bounding box center [904, 246] width 119 height 13
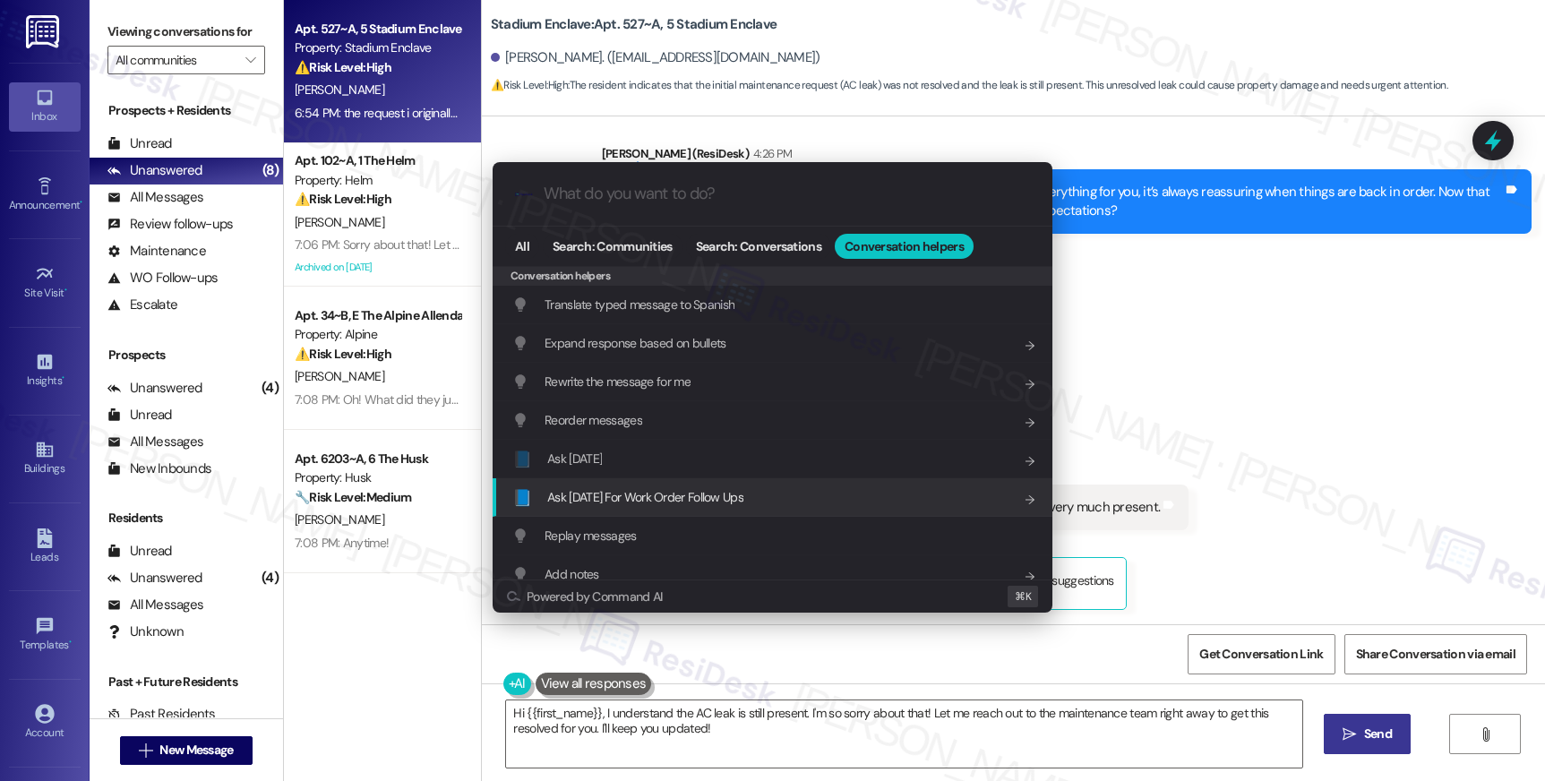
click at [759, 494] on div "📘 Ask Friday For Work Order Follow Ups Add shortcut" at bounding box center [774, 497] width 524 height 20
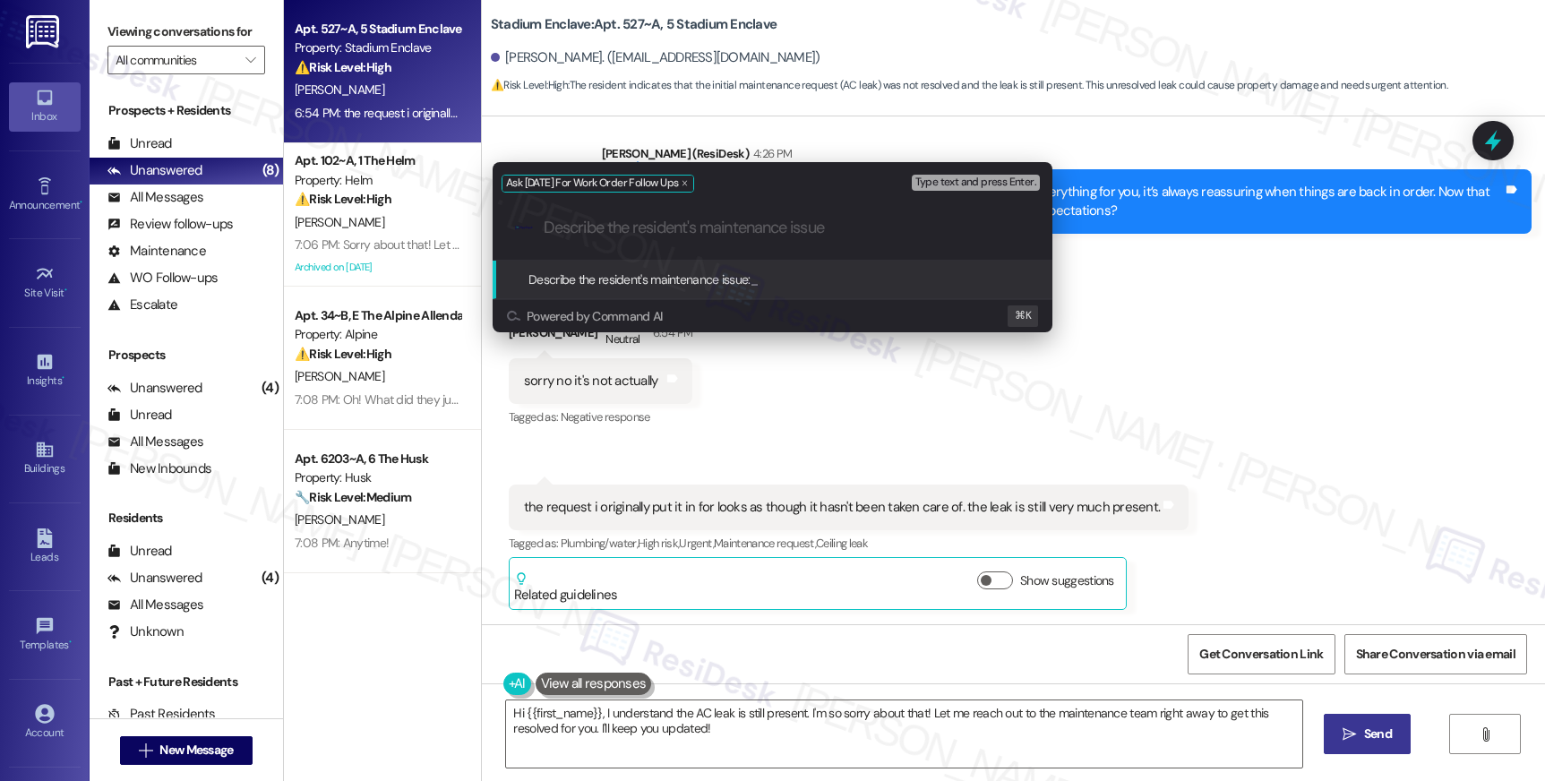
paste input "the request i originally put it in for looks as though it hasn't been taken car…"
type input "the request i originally put it in for looks as though it hasn't been taken car…"
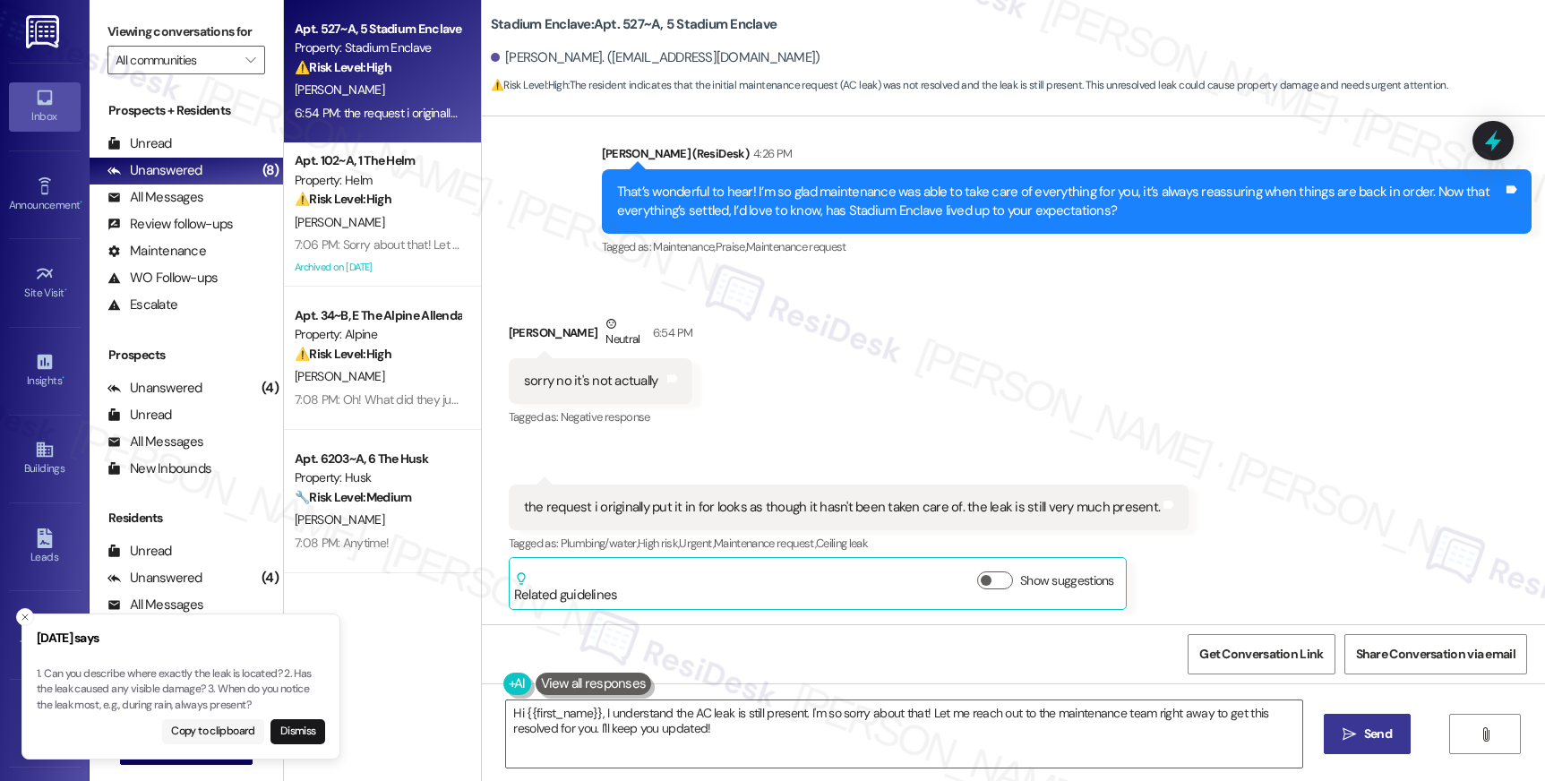
click at [207, 728] on button "Copy to clipboard" at bounding box center [213, 731] width 103 height 25
click at [548, 723] on textarea "Hi {{first_name}}, I understand the AC leak is still present. I'm so sorry abou…" at bounding box center [903, 733] width 795 height 67
click at [568, 717] on textarea "Hi {{first_name}}, I understand the AC leak is still present. I'm so sorry abou…" at bounding box center [903, 733] width 795 height 67
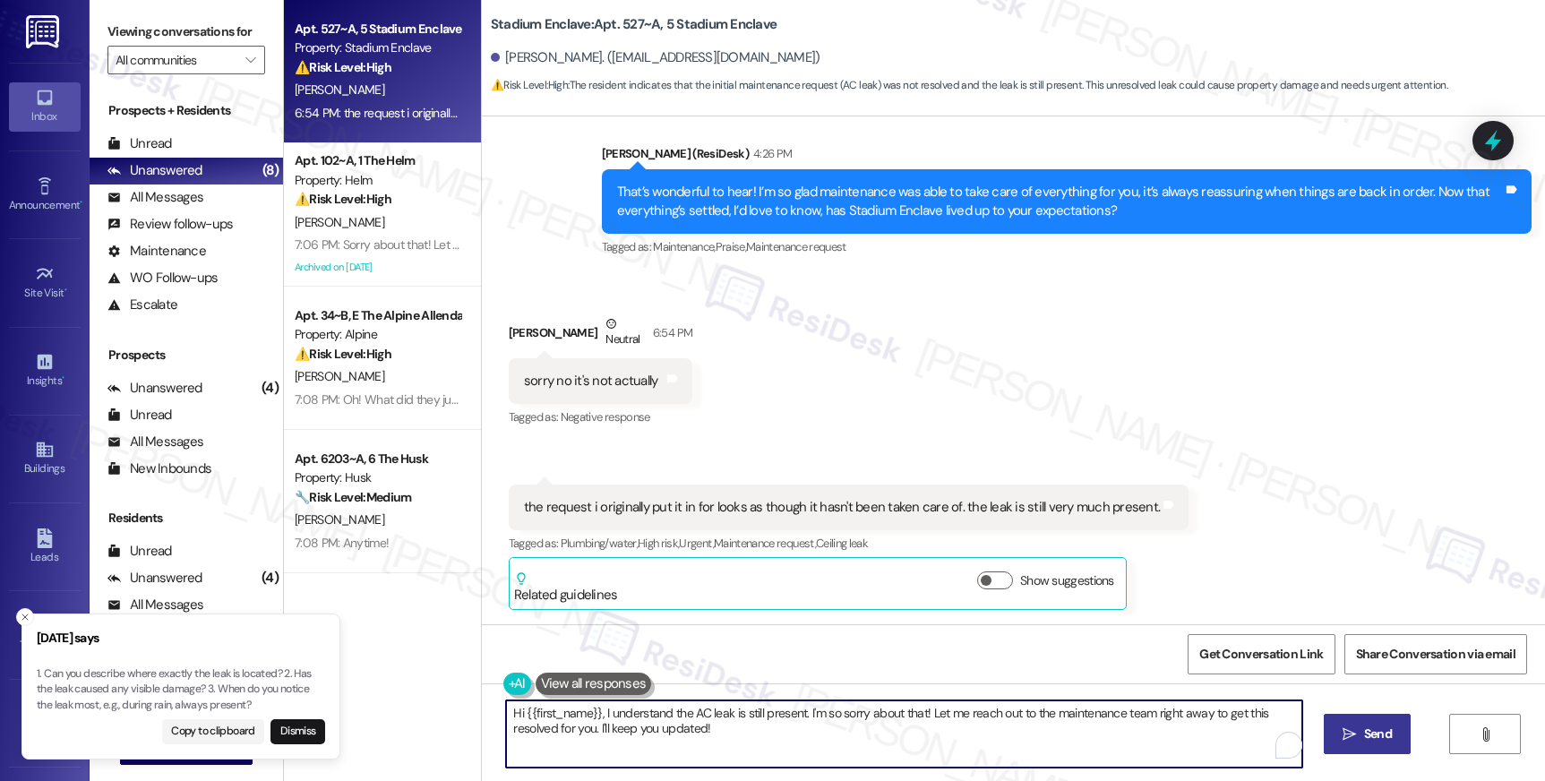
click at [568, 717] on textarea "Hi {{first_name}}, I understand the AC leak is still present. I'm so sorry abou…" at bounding box center [903, 733] width 795 height 67
paste textarea "1. Can you describe where exactly the leak is located? 2. Has the leak caused a…"
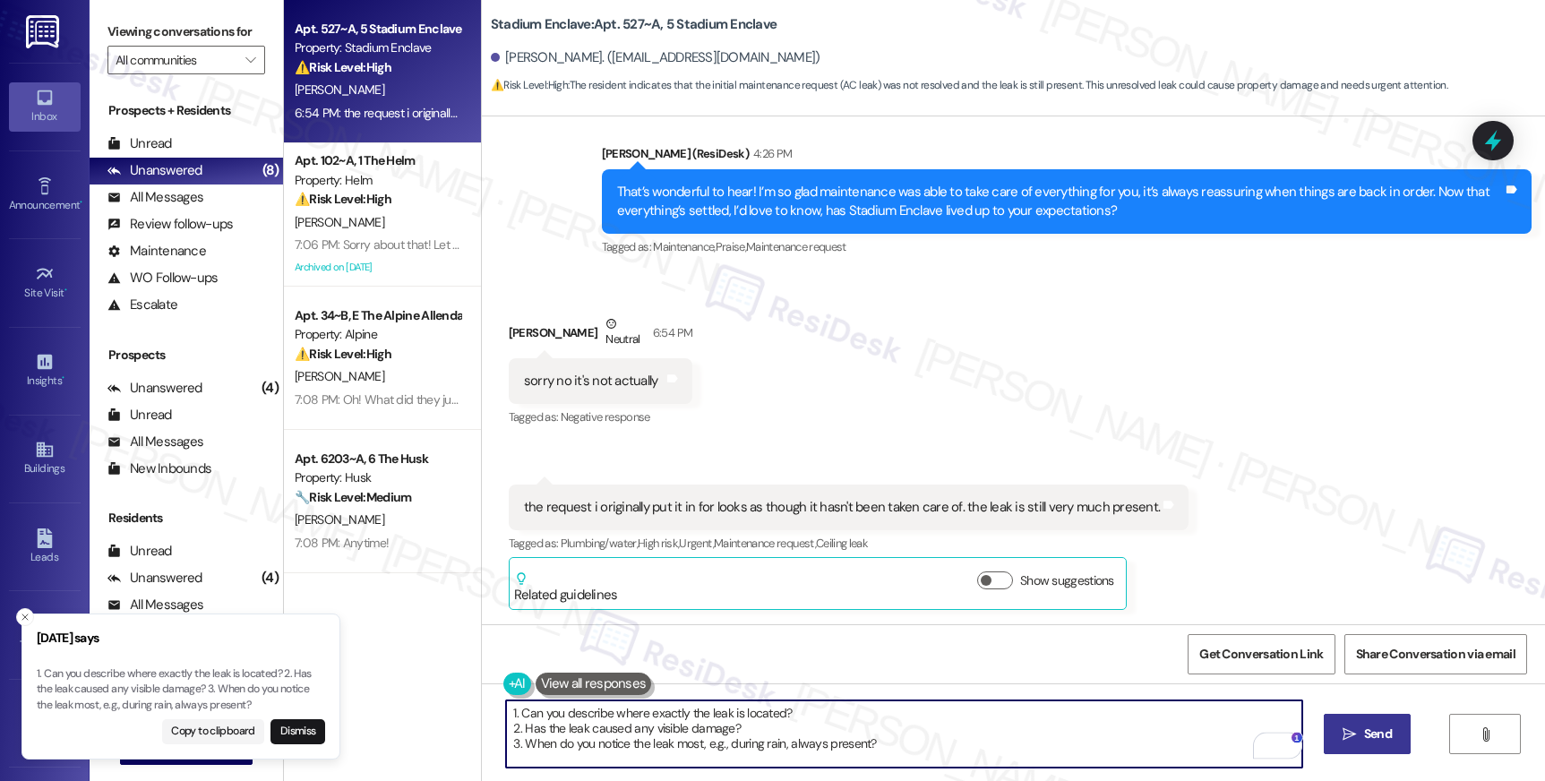
drag, startPoint x: 800, startPoint y: 705, endPoint x: 901, endPoint y: 740, distance: 107.1
click at [918, 753] on textarea "1. Can you describe where exactly the leak is located? 2. Has the leak caused a…" at bounding box center [903, 733] width 795 height 67
drag, startPoint x: 901, startPoint y: 740, endPoint x: 866, endPoint y: 716, distance: 42.0
click at [898, 738] on textarea "1. Can you describe where exactly the leak is located? 2. Has the leak caused a…" at bounding box center [903, 733] width 795 height 67
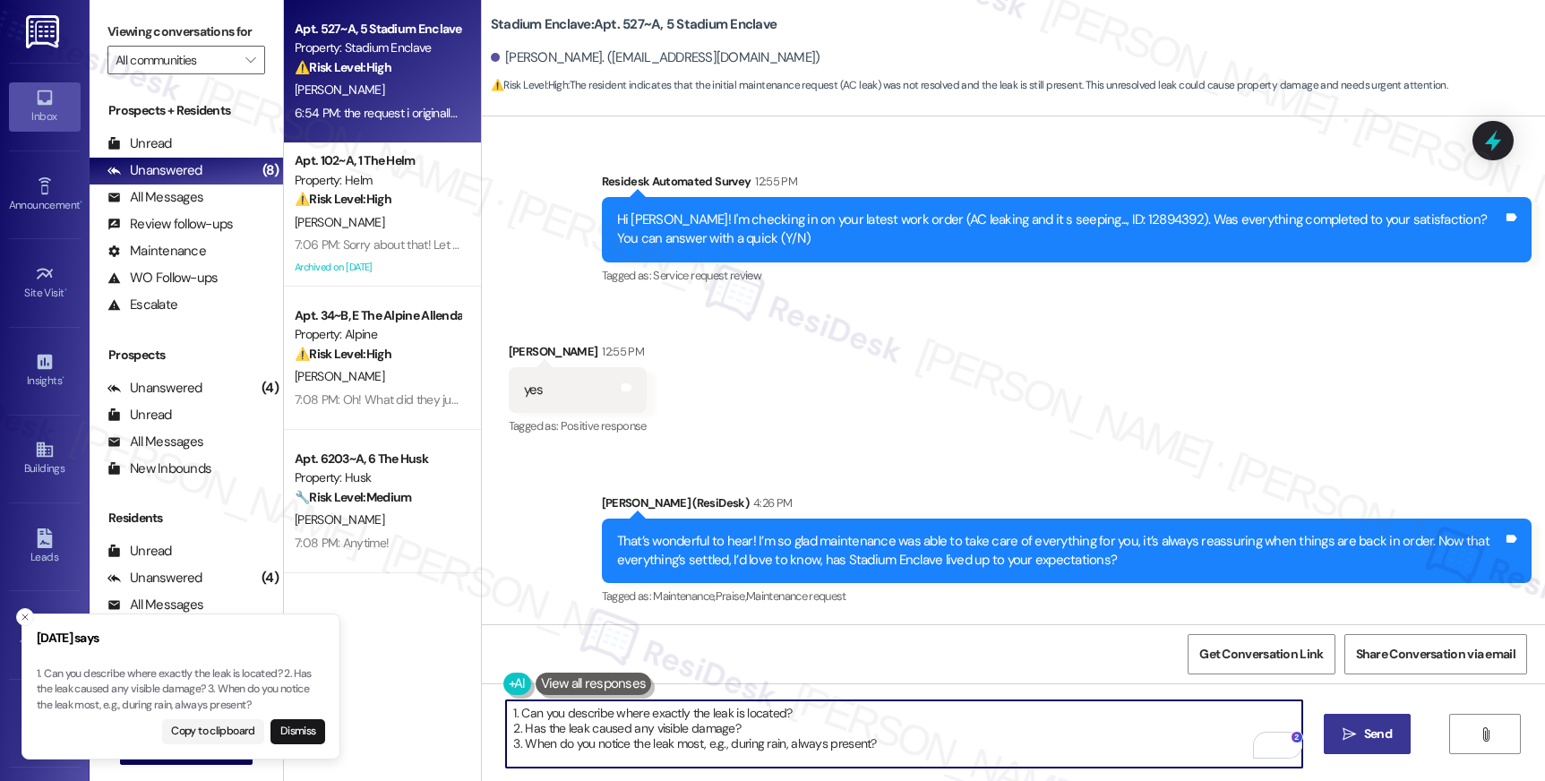
scroll to position [3872, 0]
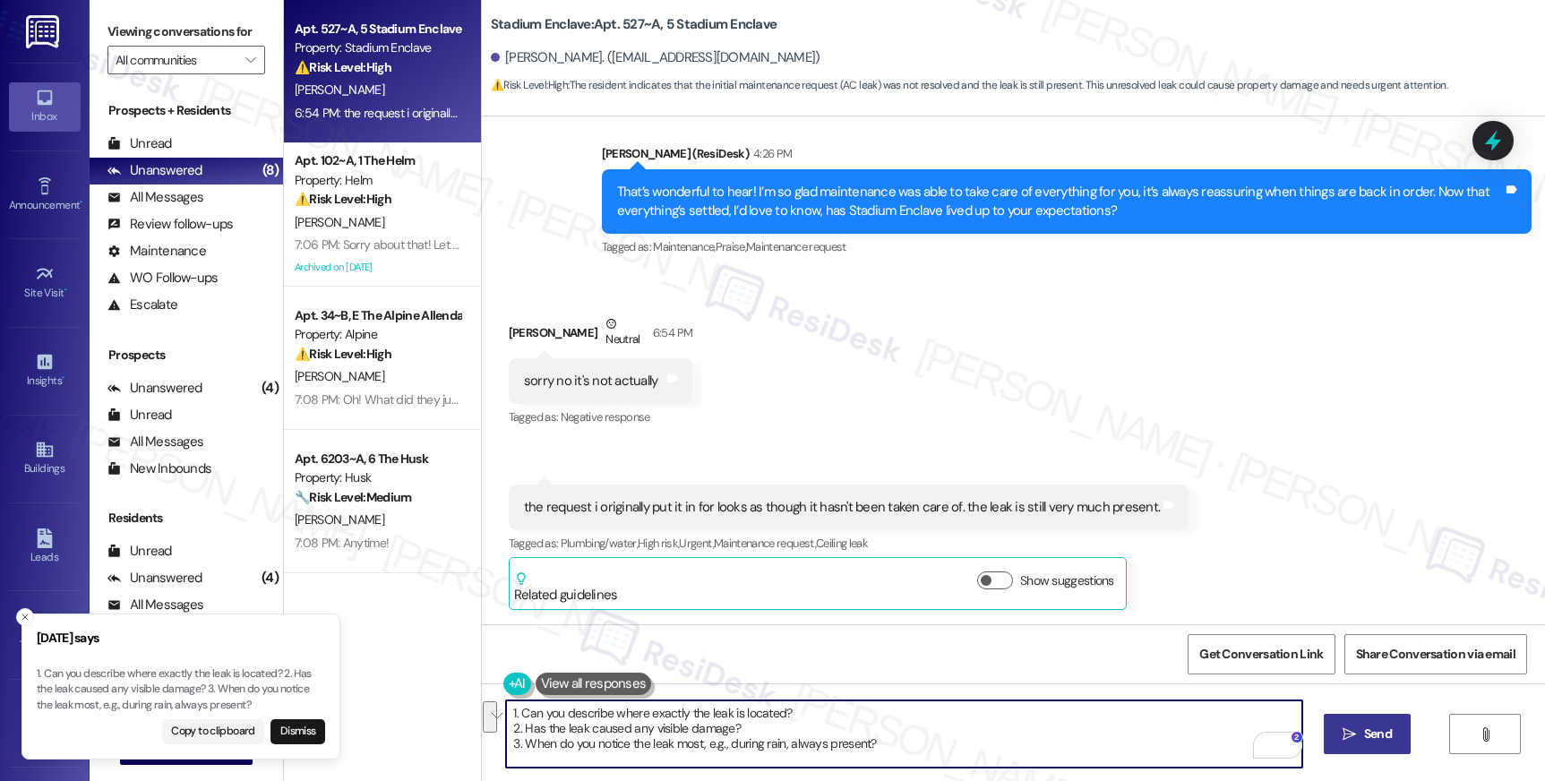
drag, startPoint x: 510, startPoint y: 727, endPoint x: 499, endPoint y: 710, distance: 20.1
click at [491, 710] on div "1. Can you describe where exactly the leak is located? 2. Has the leak caused a…" at bounding box center [1013, 750] width 1063 height 134
drag, startPoint x: 883, startPoint y: 710, endPoint x: 922, endPoint y: 733, distance: 44.5
click at [925, 727] on textarea "Has the leak caused any visible damage? 3. When do you notice the leak most, e.…" at bounding box center [903, 733] width 795 height 67
drag, startPoint x: 909, startPoint y: 710, endPoint x: 918, endPoint y: 729, distance: 20.8
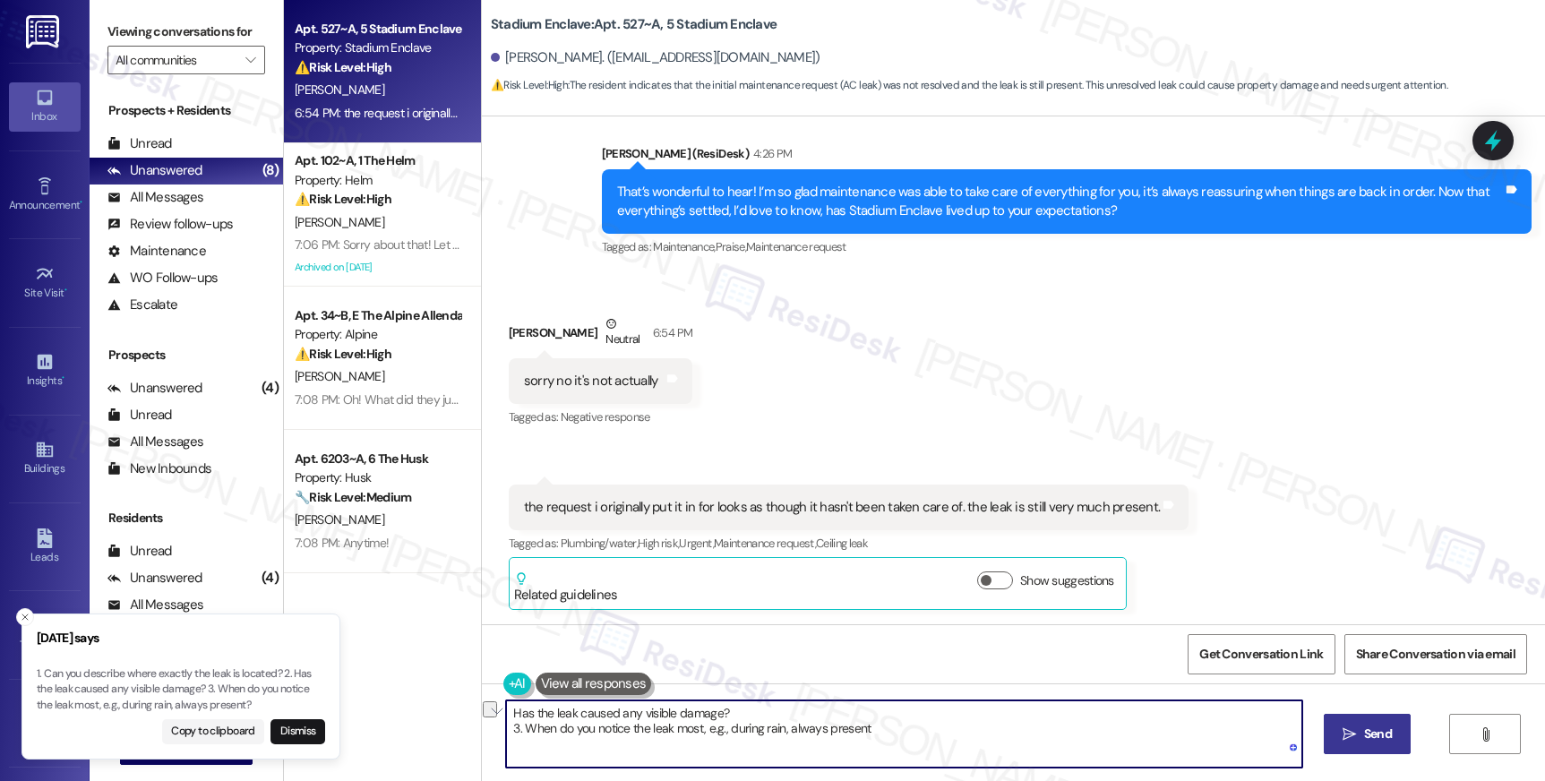
click at [918, 729] on textarea "Has the leak caused any visible damage? 3. When do you notice the leak most, e.…" at bounding box center [903, 733] width 795 height 67
type textarea "Has the leak caused any visible damage?"
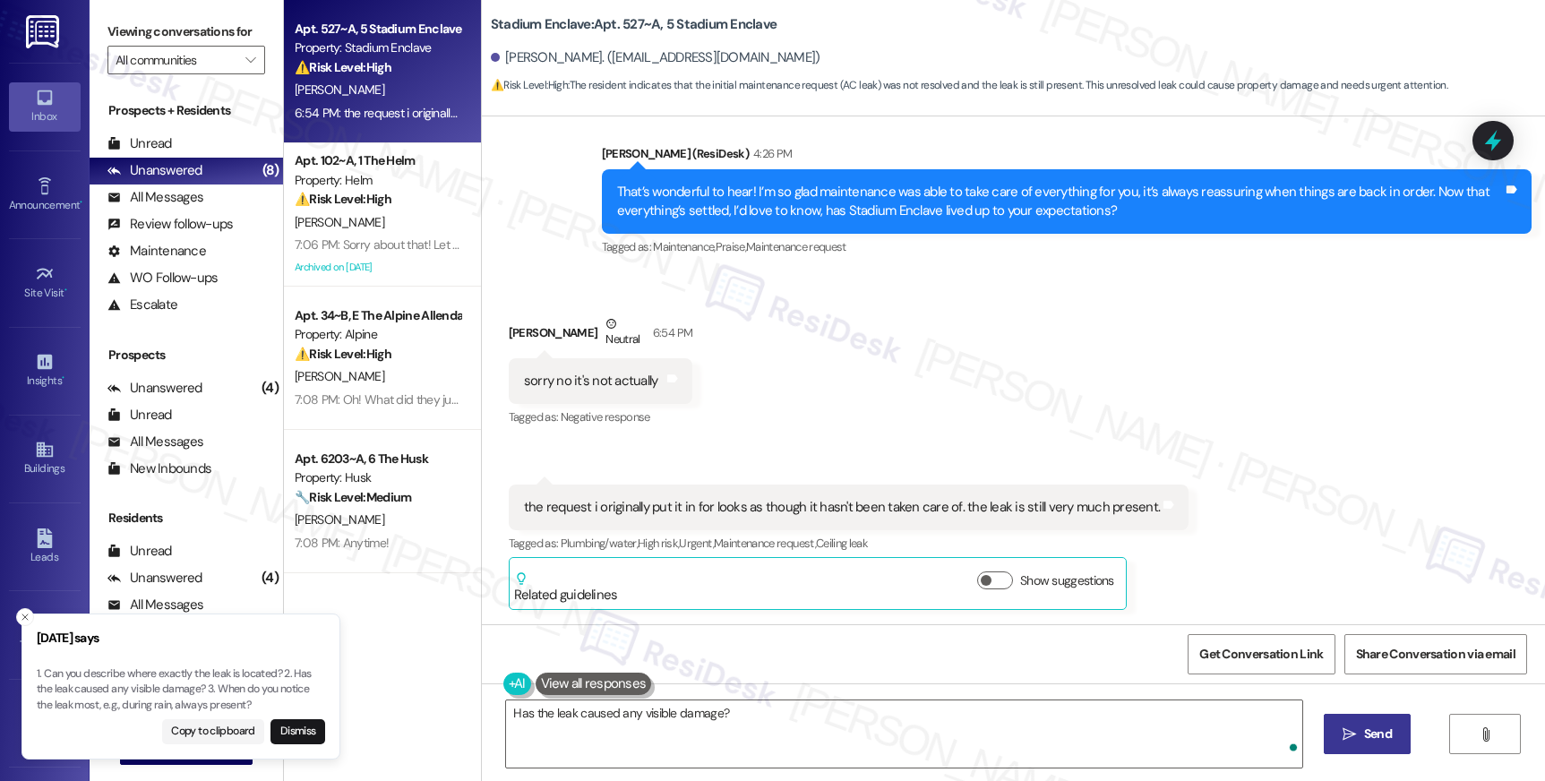
click at [1364, 742] on span "Send" at bounding box center [1378, 734] width 28 height 19
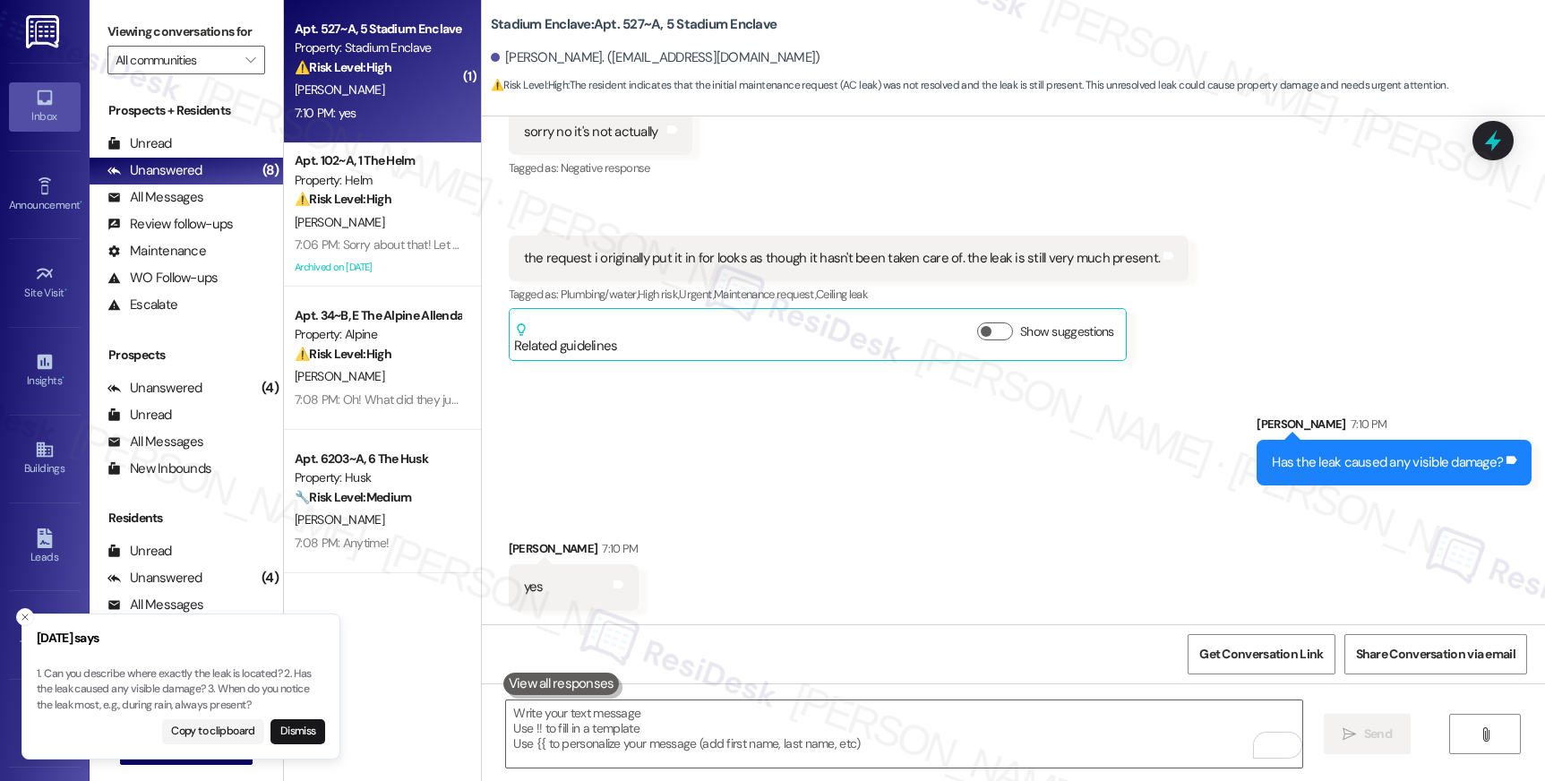
scroll to position [4122, 0]
click at [852, 740] on textarea "To enrich screen reader interactions, please activate Accessibility in Grammarl…" at bounding box center [903, 733] width 795 height 67
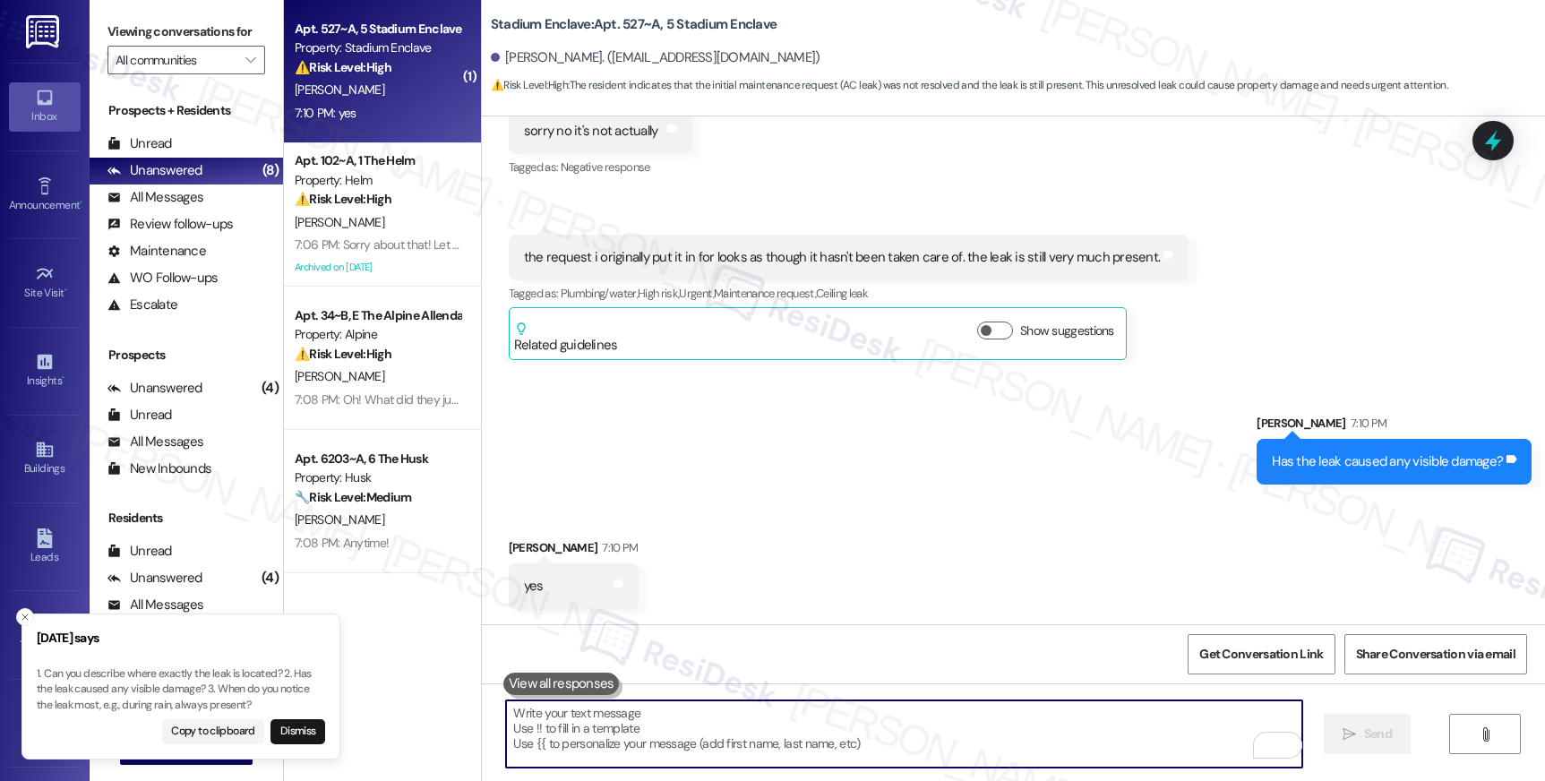
click at [853, 740] on textarea "To enrich screen reader interactions, please activate Accessibility in Grammarl…" at bounding box center [903, 733] width 795 height 67
type textarea "Can you send some photos?"
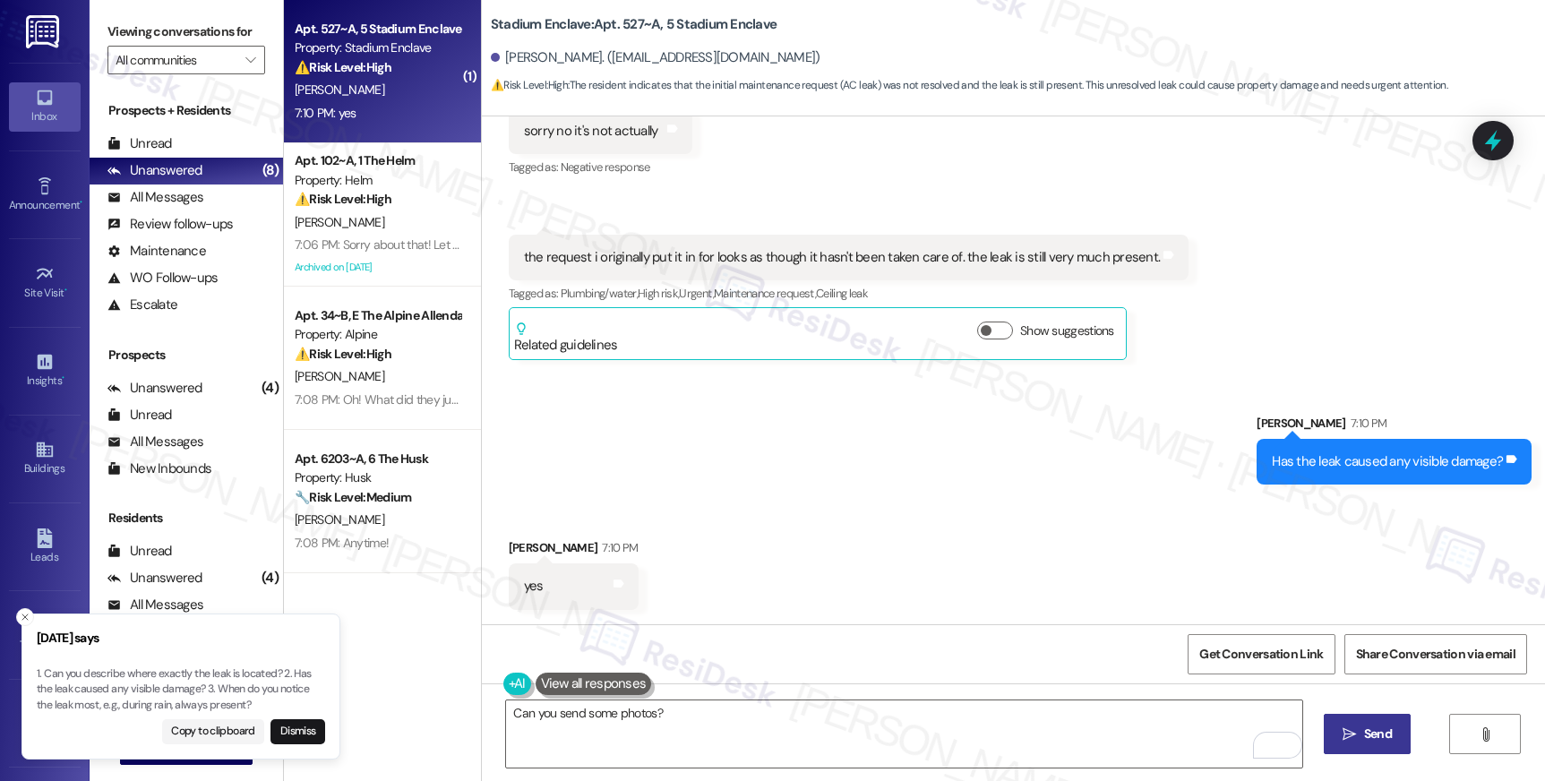
click at [1381, 726] on span "Send" at bounding box center [1378, 734] width 28 height 19
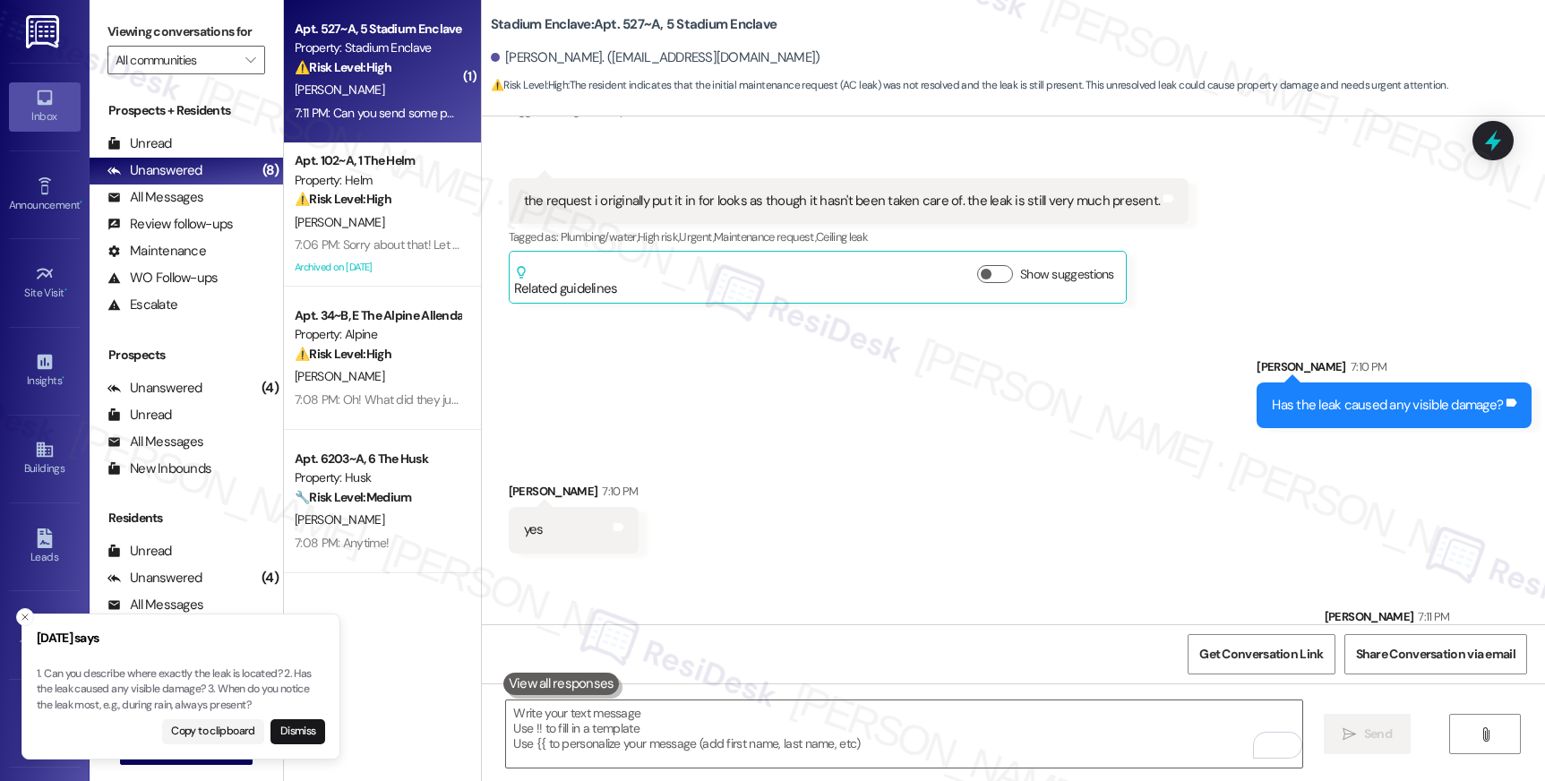
scroll to position [4247, 0]
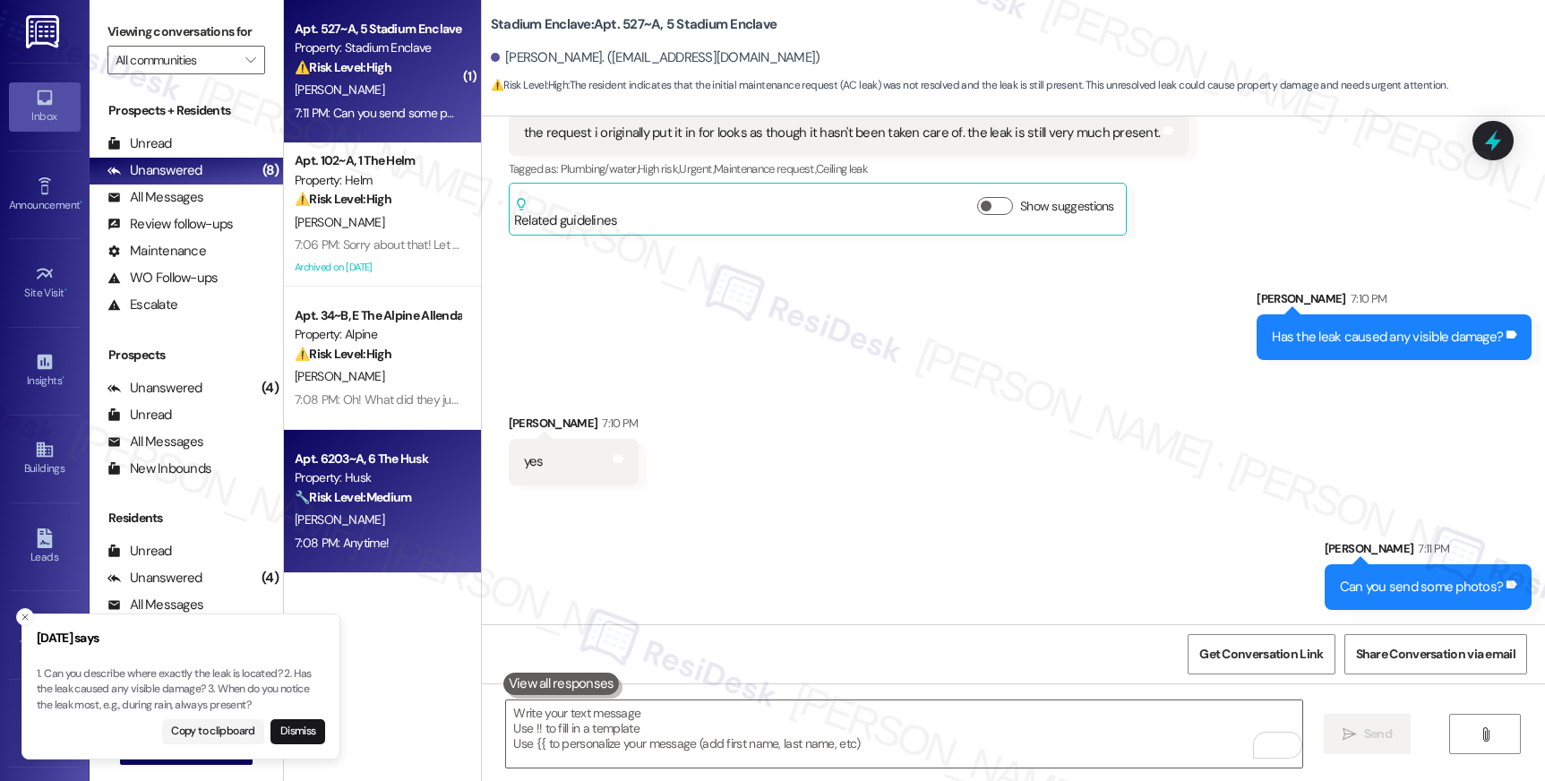
click at [418, 497] on div "🔧 Risk Level: Medium The resident is confirming that a previously requested tas…" at bounding box center [378, 497] width 166 height 19
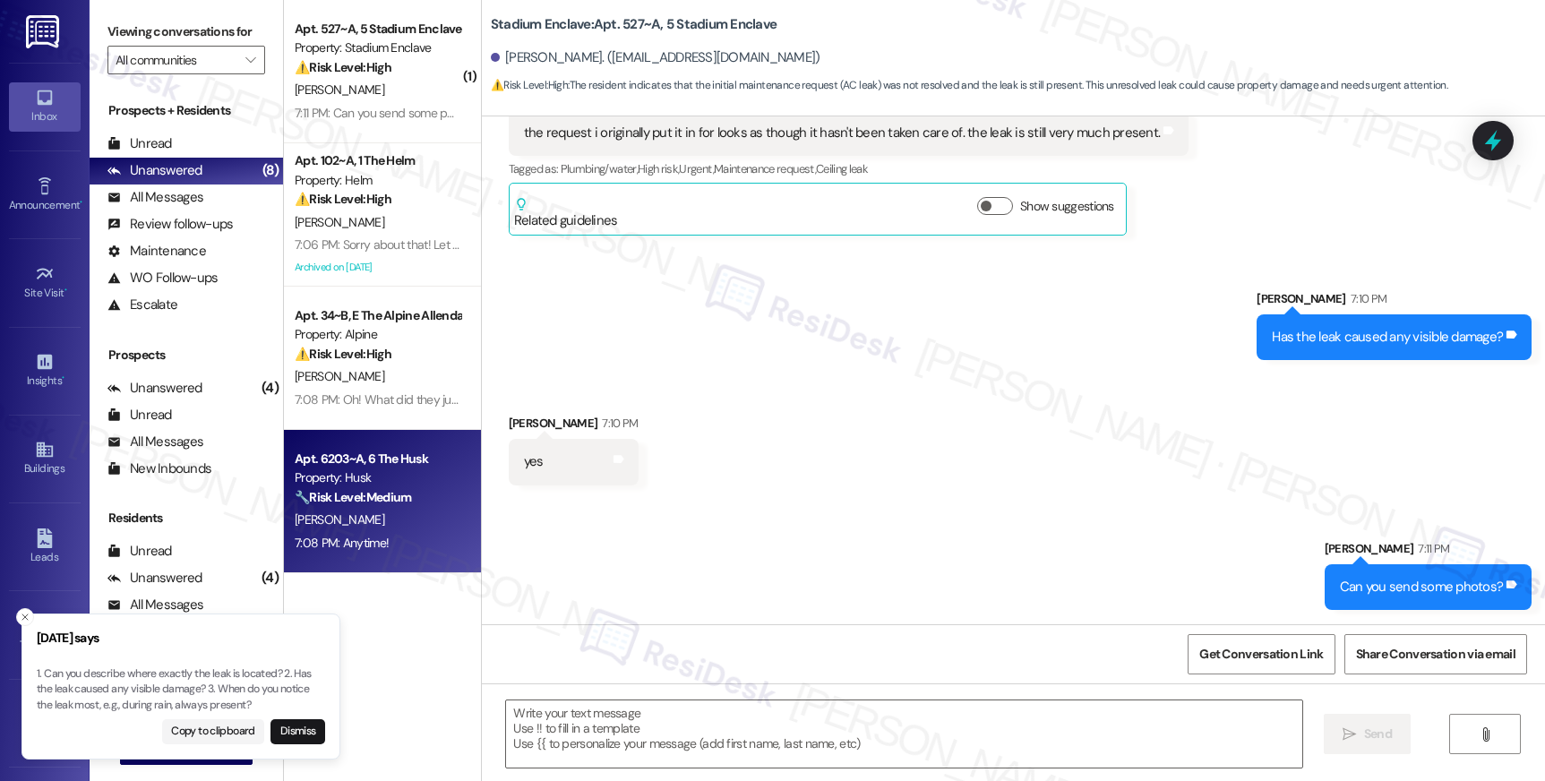
click at [418, 497] on div "🔧 Risk Level: Medium The resident is confirming that a previously requested tas…" at bounding box center [378, 497] width 166 height 19
type textarea "Fetching suggested responses. Please feel free to read through the conversation…"
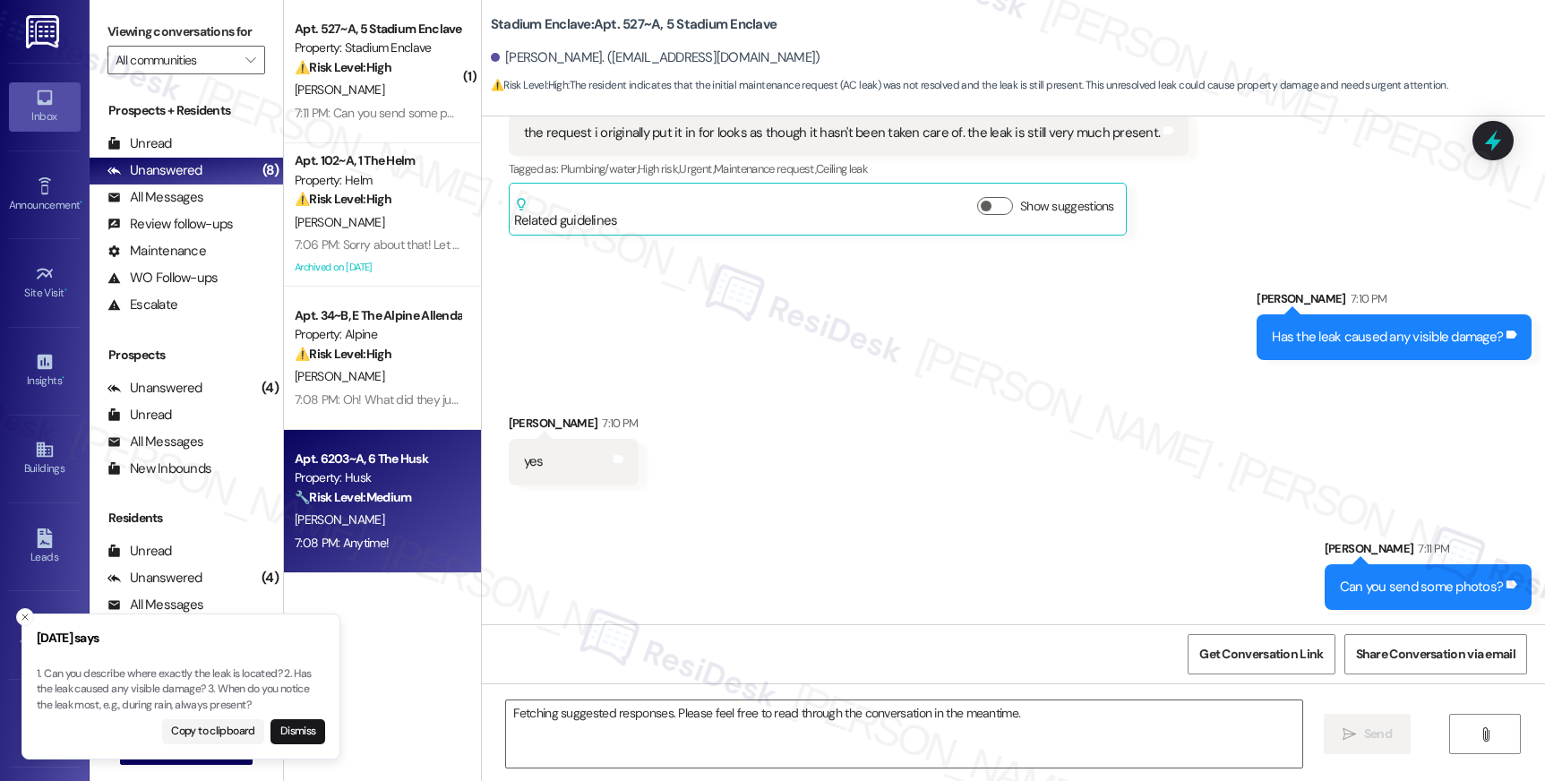
click at [418, 497] on div "🔧 Risk Level: Medium The resident is confirming that a previously requested tas…" at bounding box center [378, 497] width 166 height 19
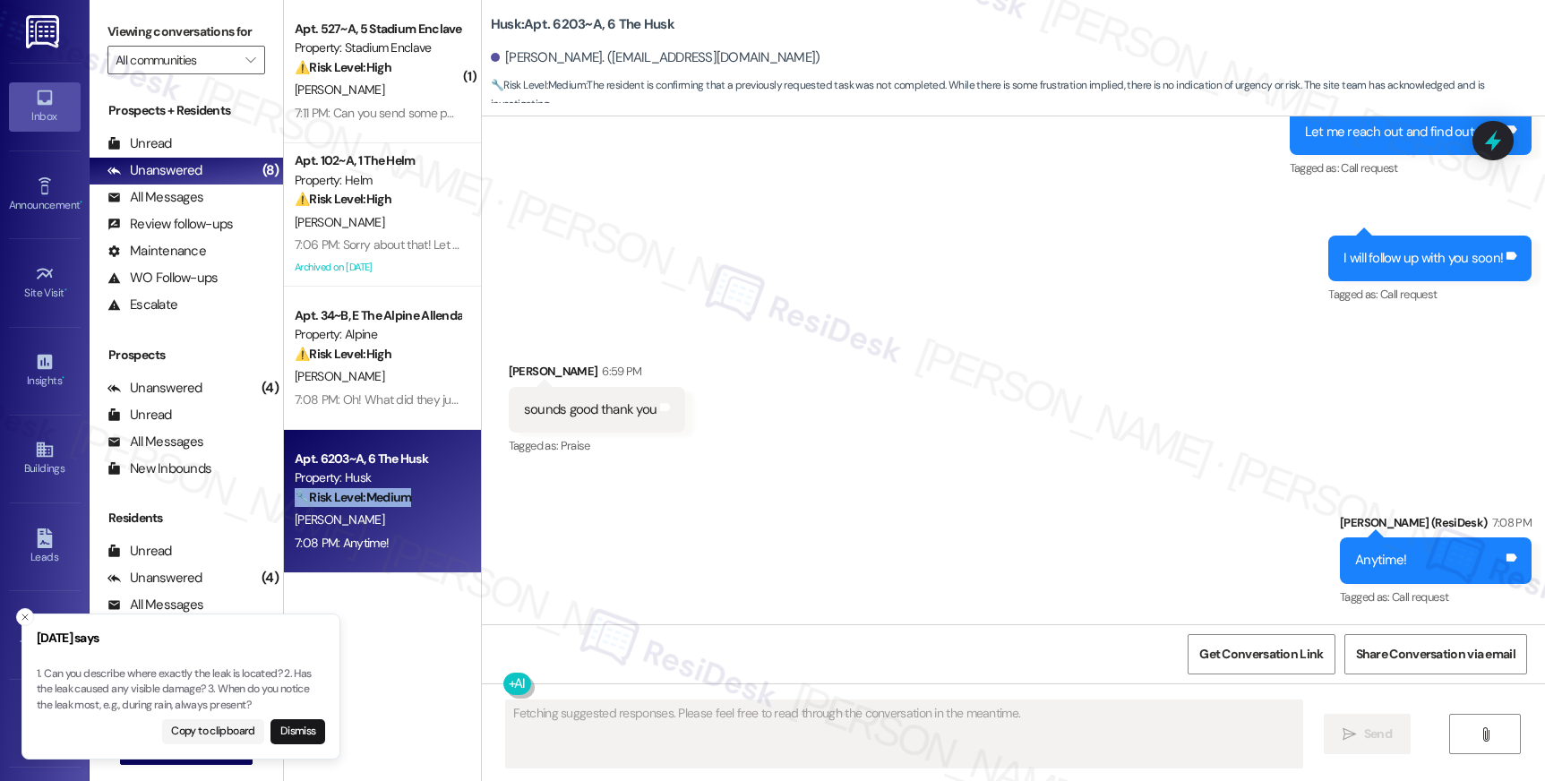
click at [418, 497] on div "🔧 Risk Level: Medium The resident is confirming that a previously requested tas…" at bounding box center [378, 497] width 166 height 19
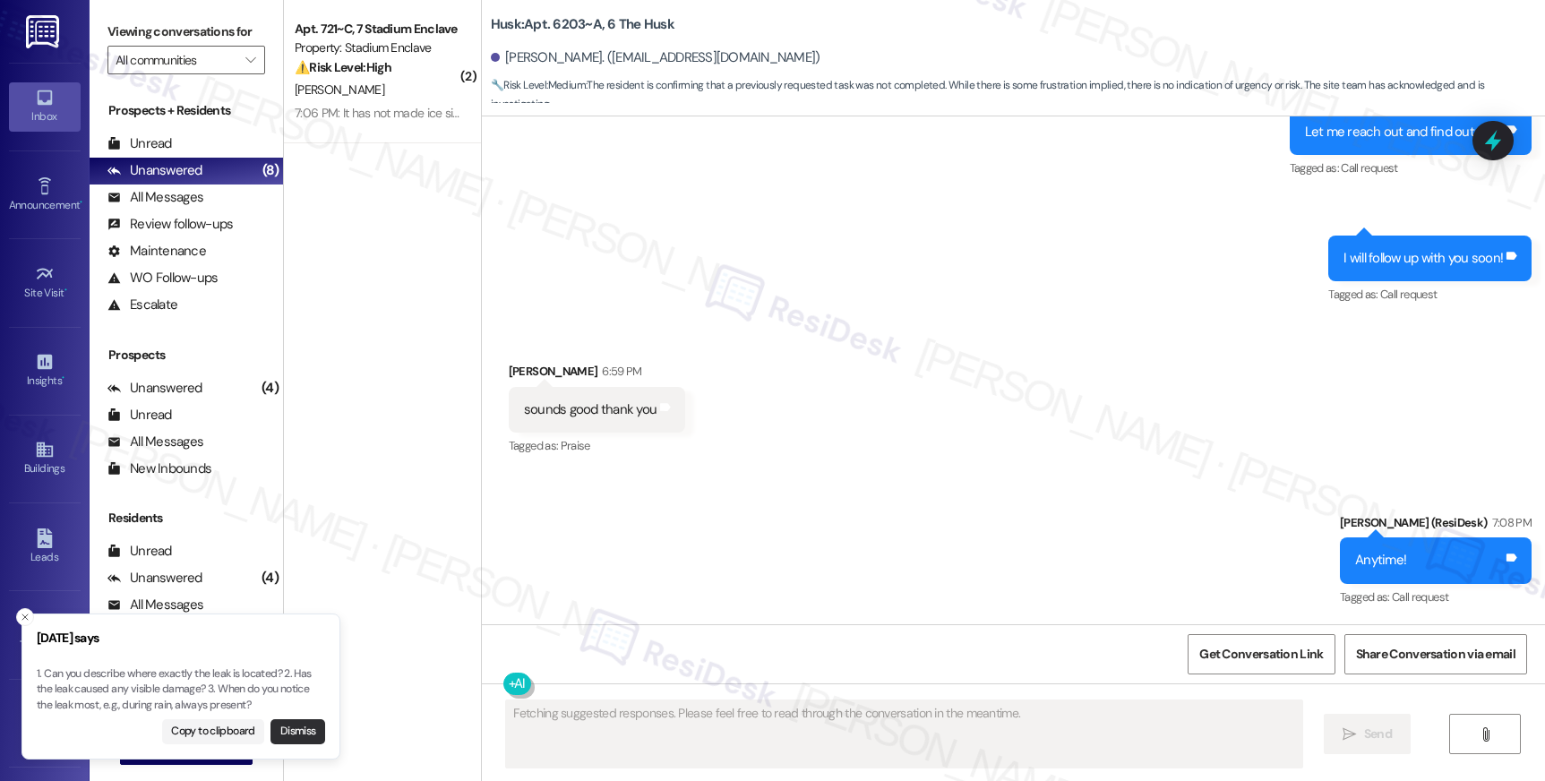
click at [300, 722] on button "Dismiss" at bounding box center [297, 731] width 55 height 25
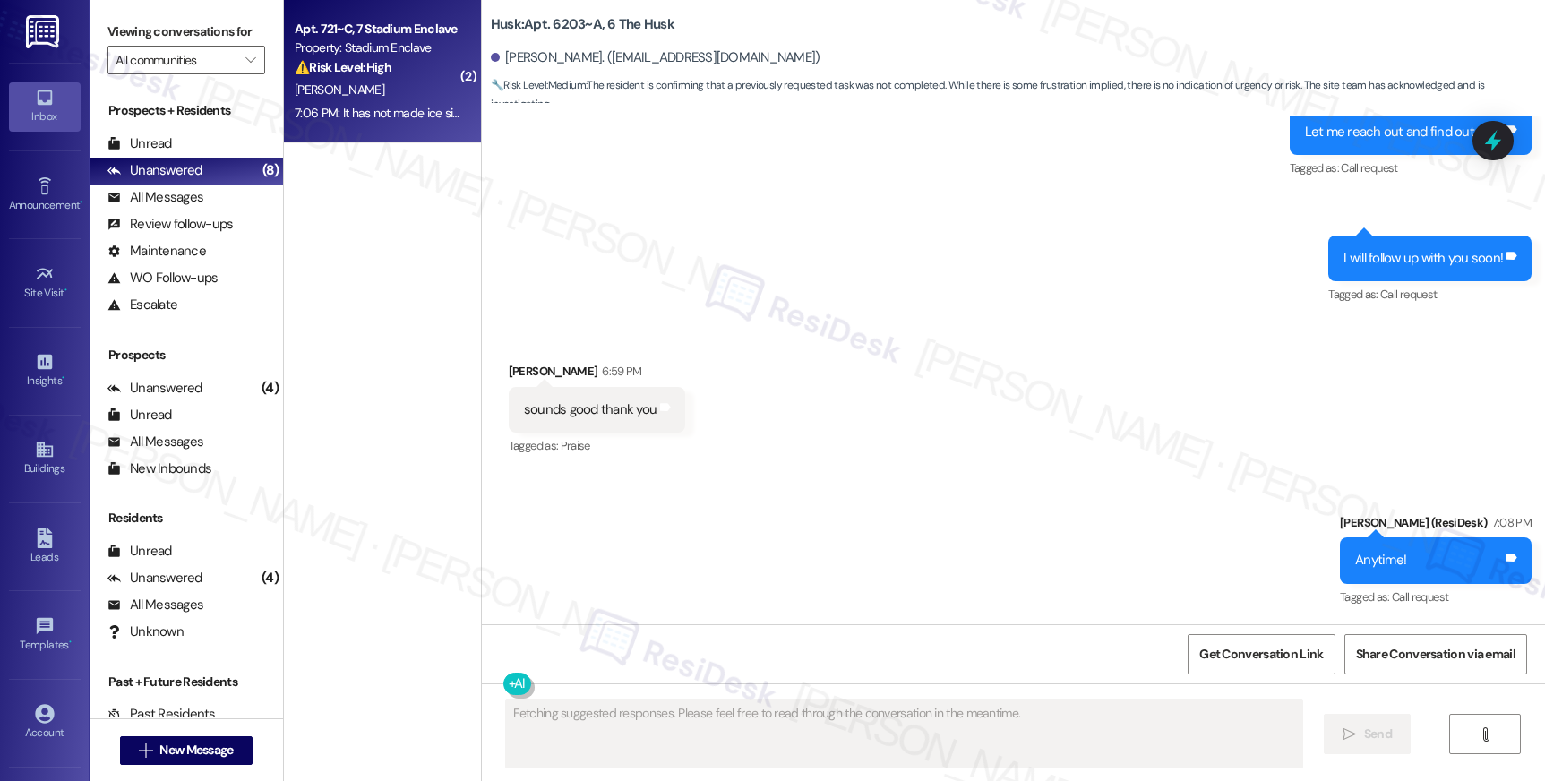
click at [363, 75] on div "⚠️ Risk Level: High The resident reports that the ice machine is not working af…" at bounding box center [378, 67] width 166 height 19
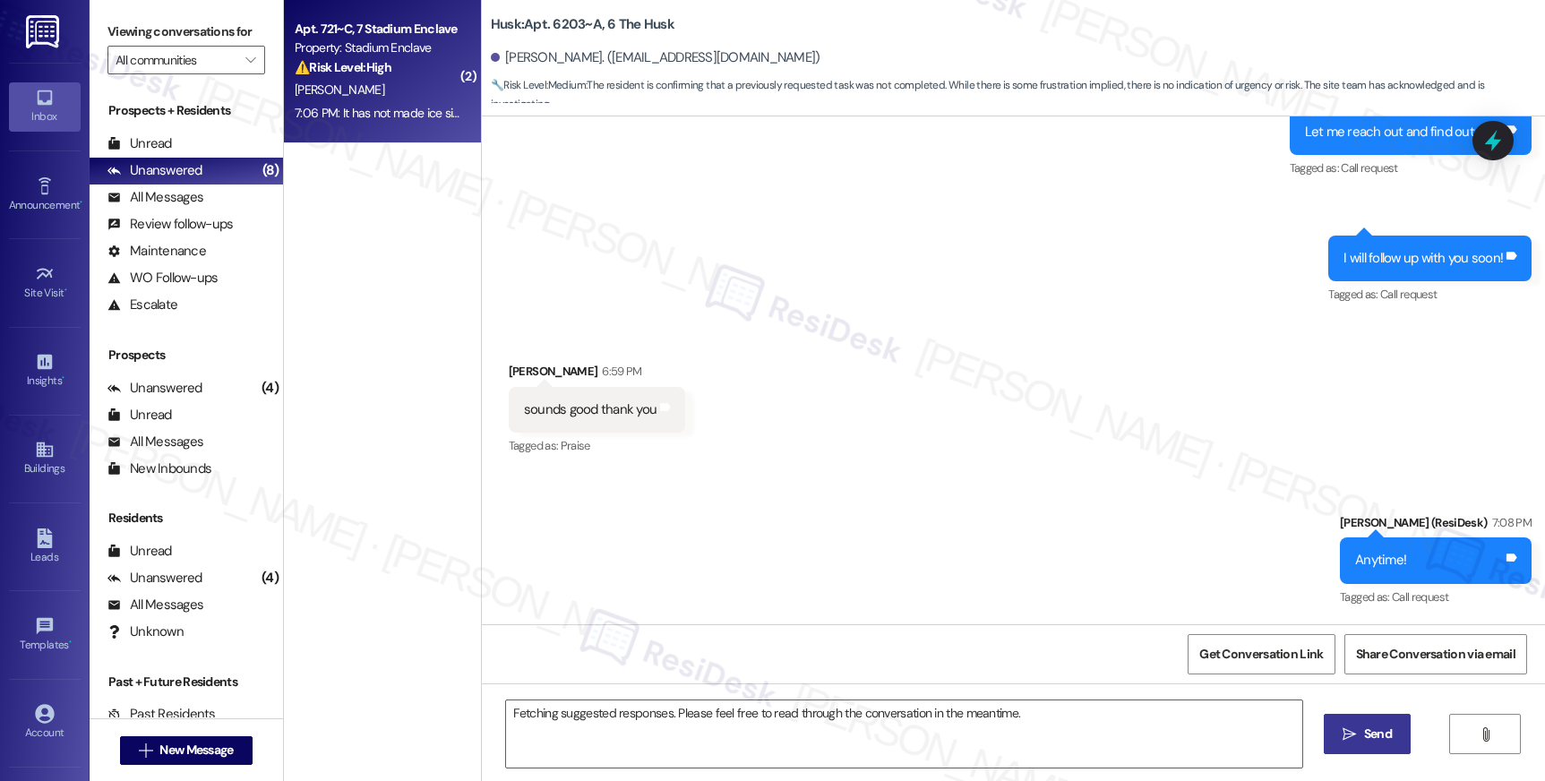
click at [363, 75] on div "⚠️ Risk Level: High The resident reports that the ice machine is not working af…" at bounding box center [378, 67] width 166 height 19
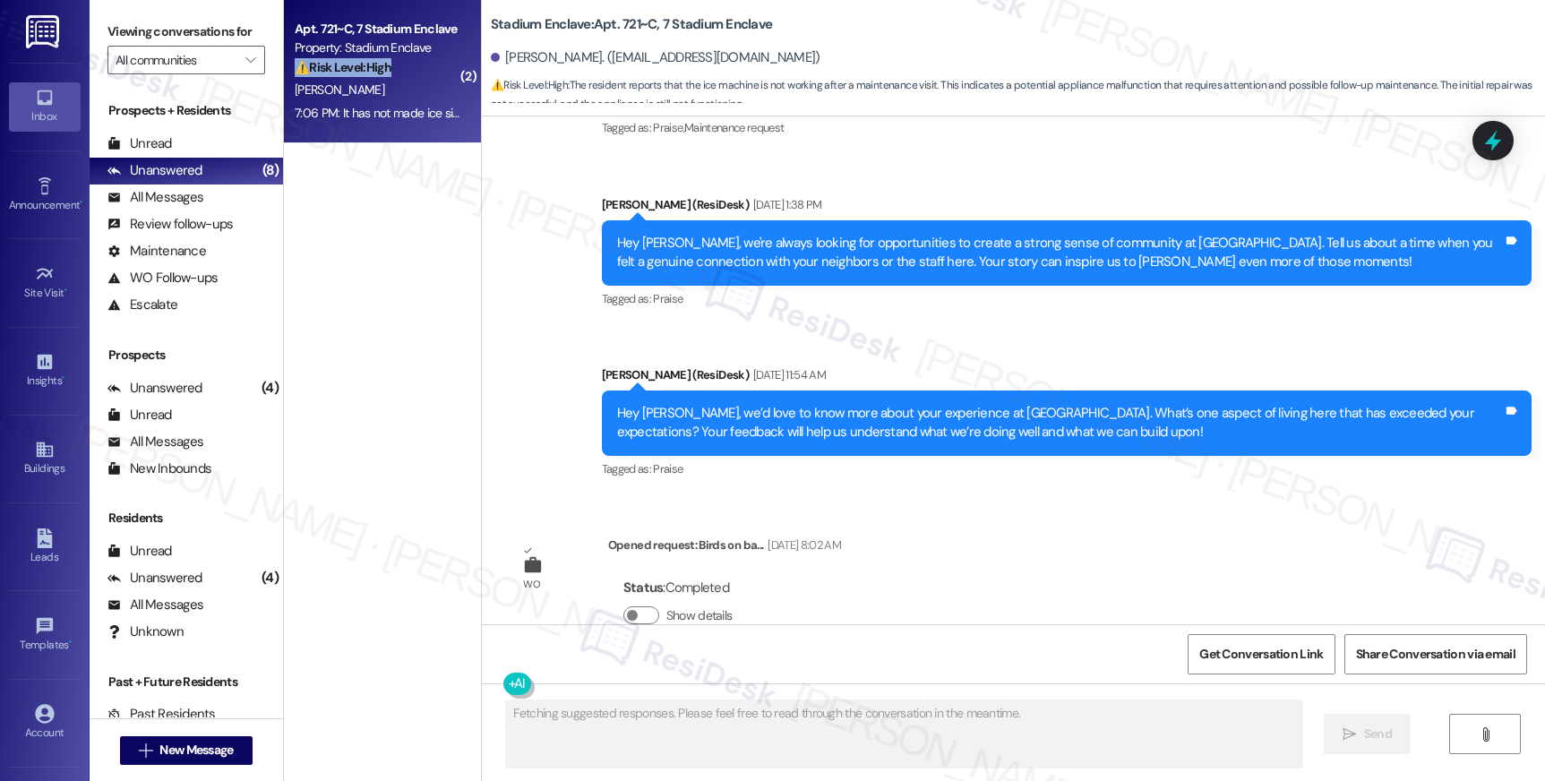
click at [363, 75] on div "⚠️ Risk Level: High The resident reports that the ice machine is not working af…" at bounding box center [378, 67] width 166 height 19
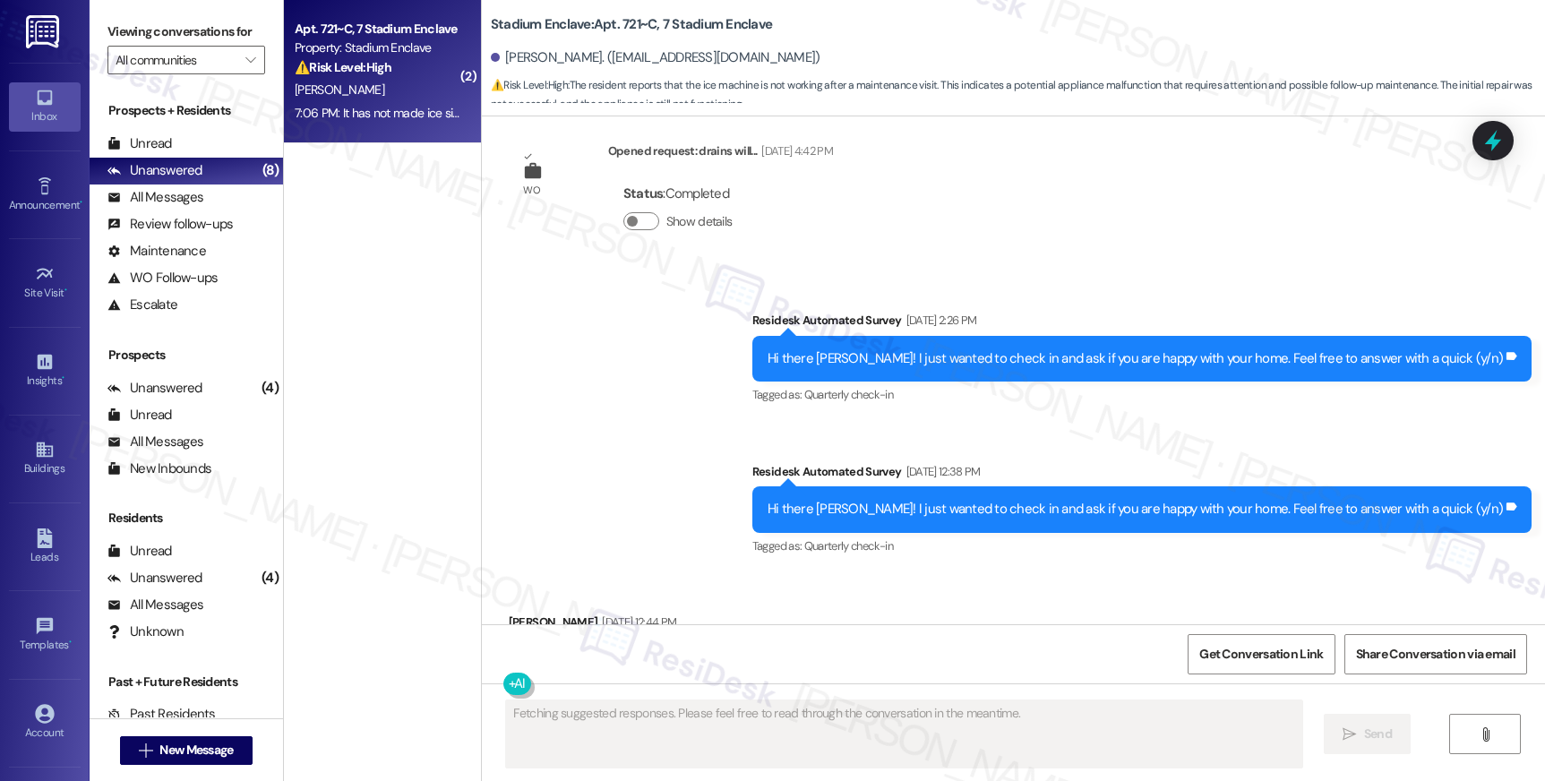
click at [363, 75] on div "⚠️ Risk Level: High The resident reports that the ice machine is not working af…" at bounding box center [378, 67] width 166 height 19
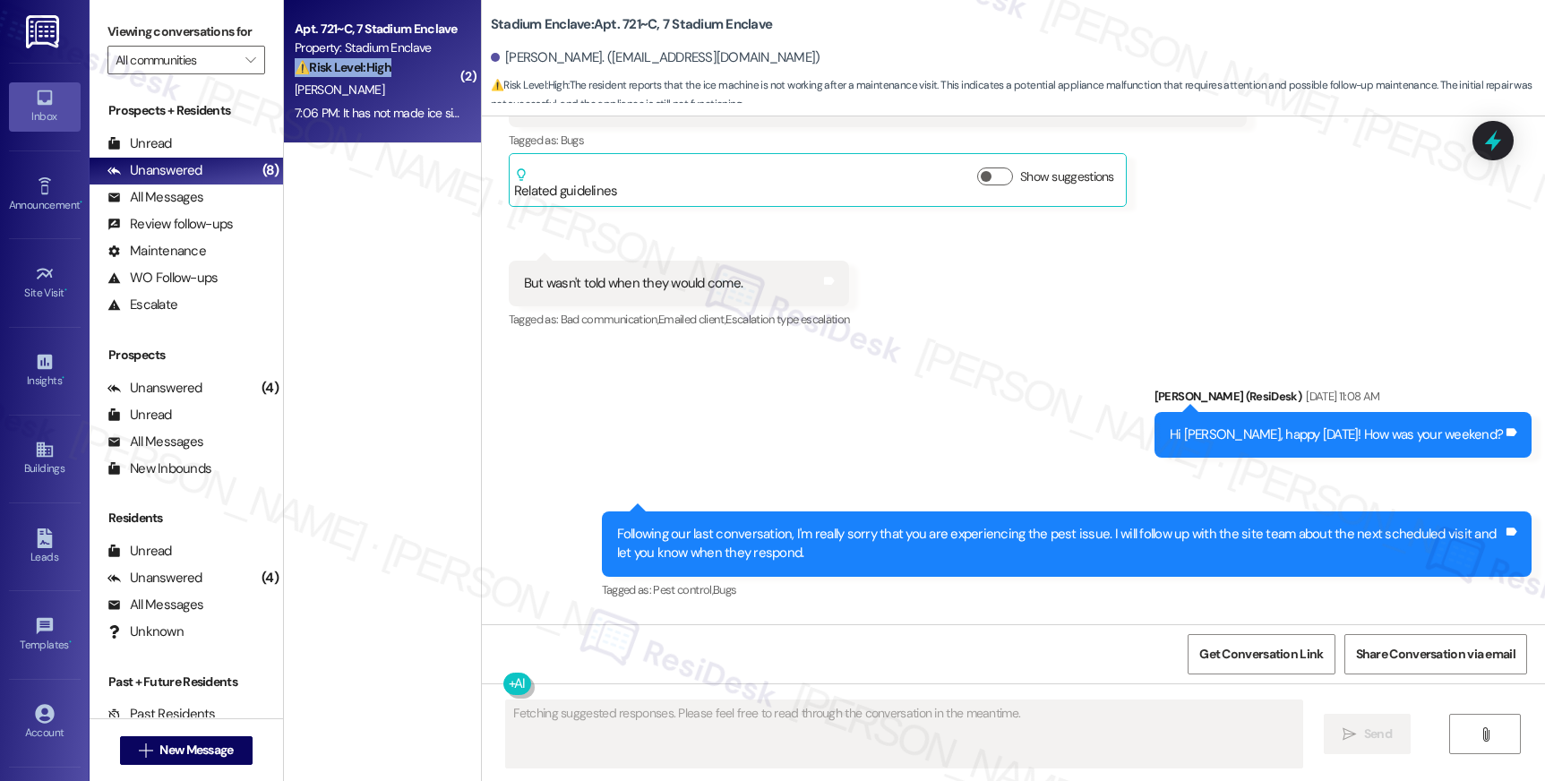
click at [363, 75] on div "⚠️ Risk Level: High The resident reports that the ice machine is not working af…" at bounding box center [378, 67] width 166 height 19
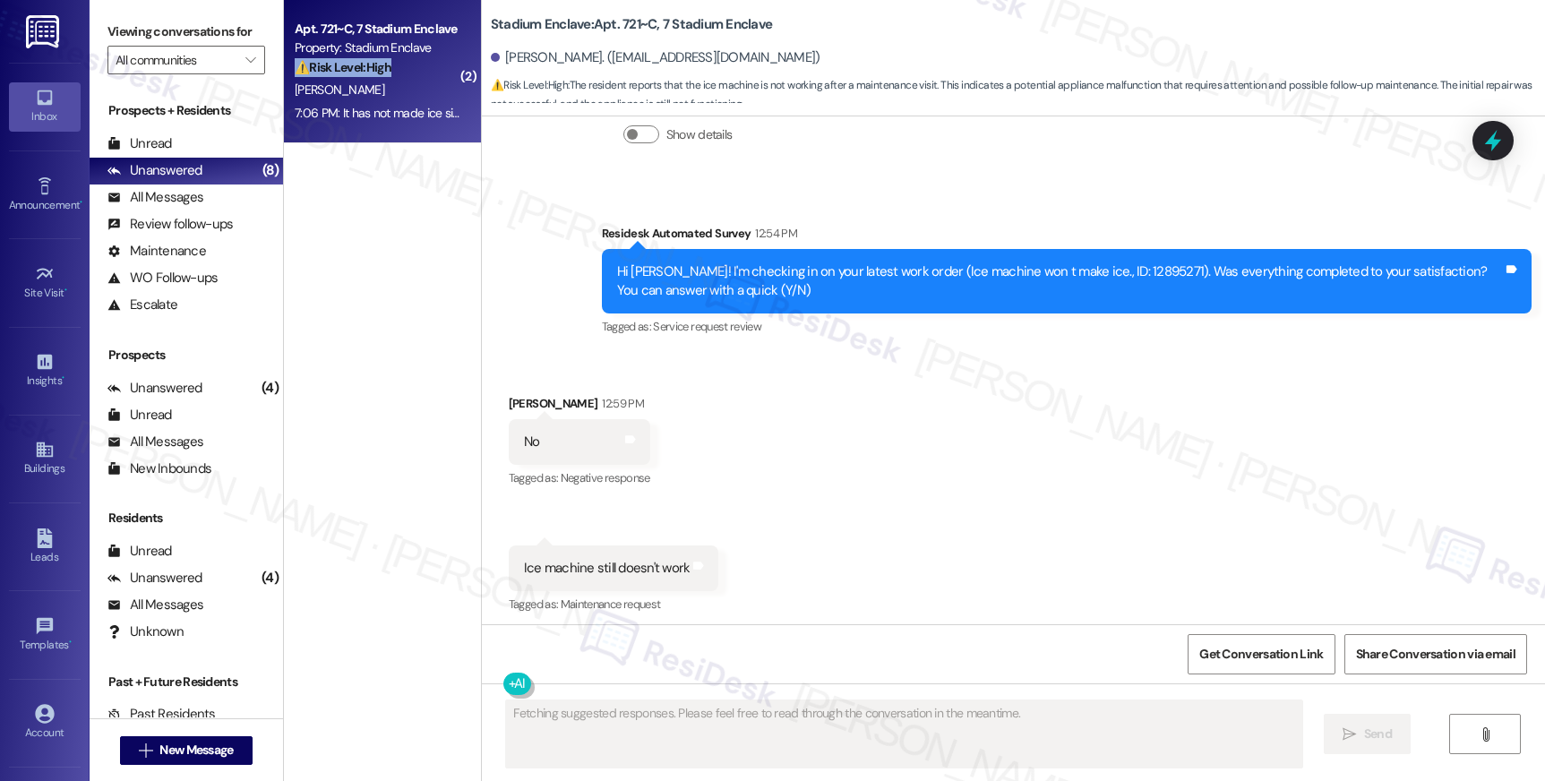
click at [363, 75] on div "⚠️ Risk Level: High The resident reports that the ice machine is not working af…" at bounding box center [378, 67] width 166 height 19
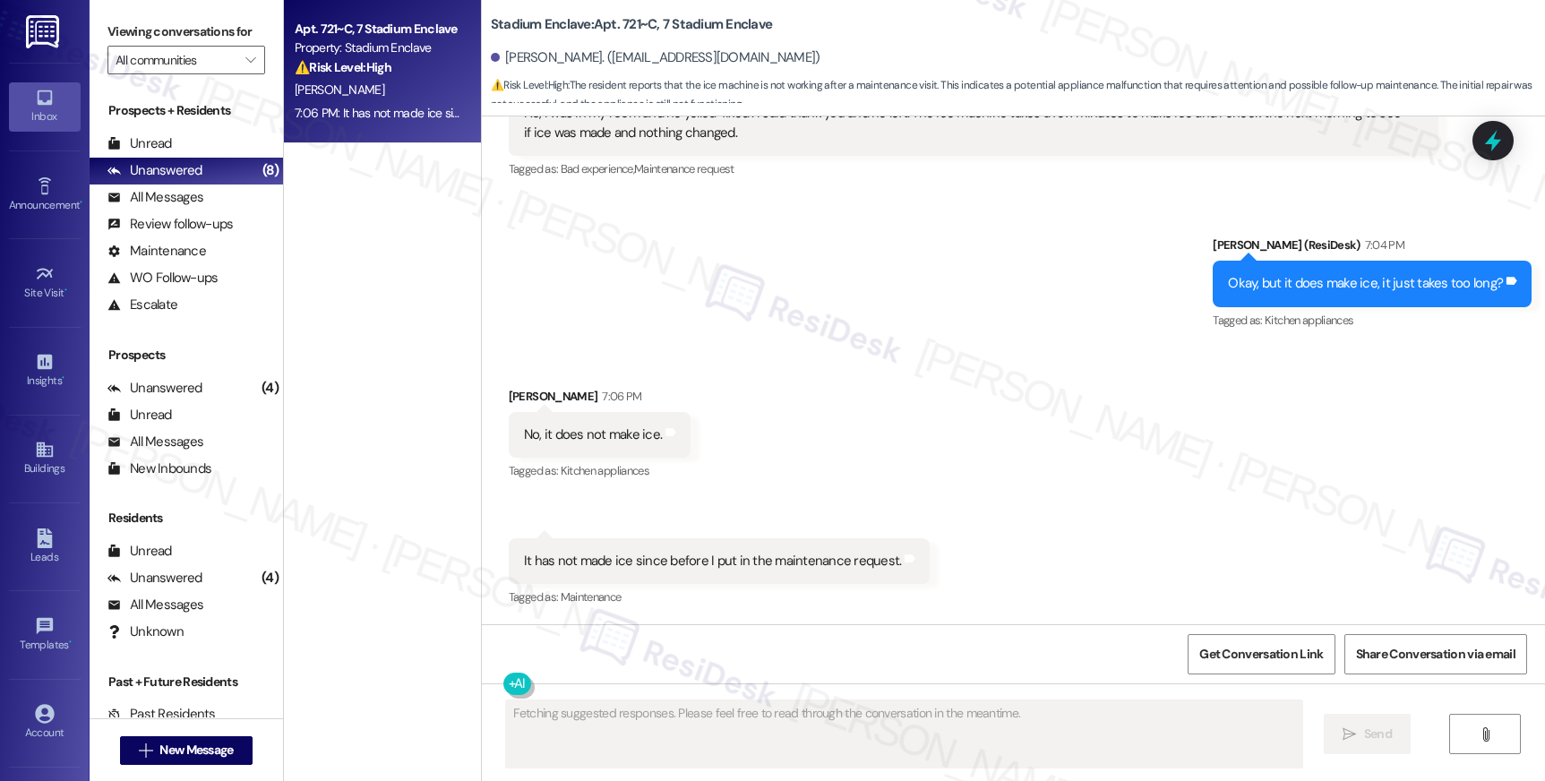
scroll to position [8728, 0]
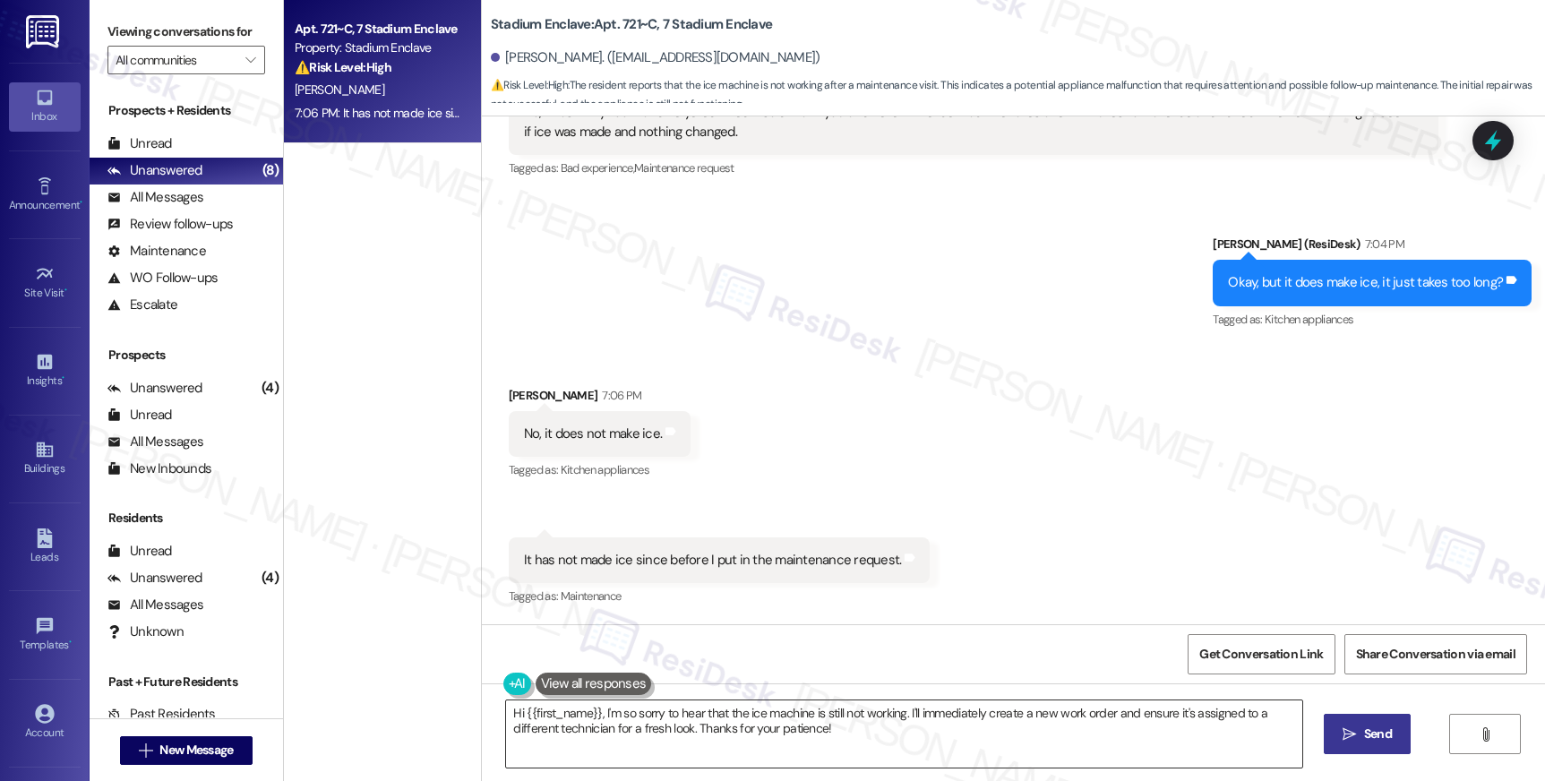
click at [875, 719] on textarea "Hi {{first_name}}, I'm so sorry to hear that the ice machine is still not worki…" at bounding box center [903, 733] width 795 height 67
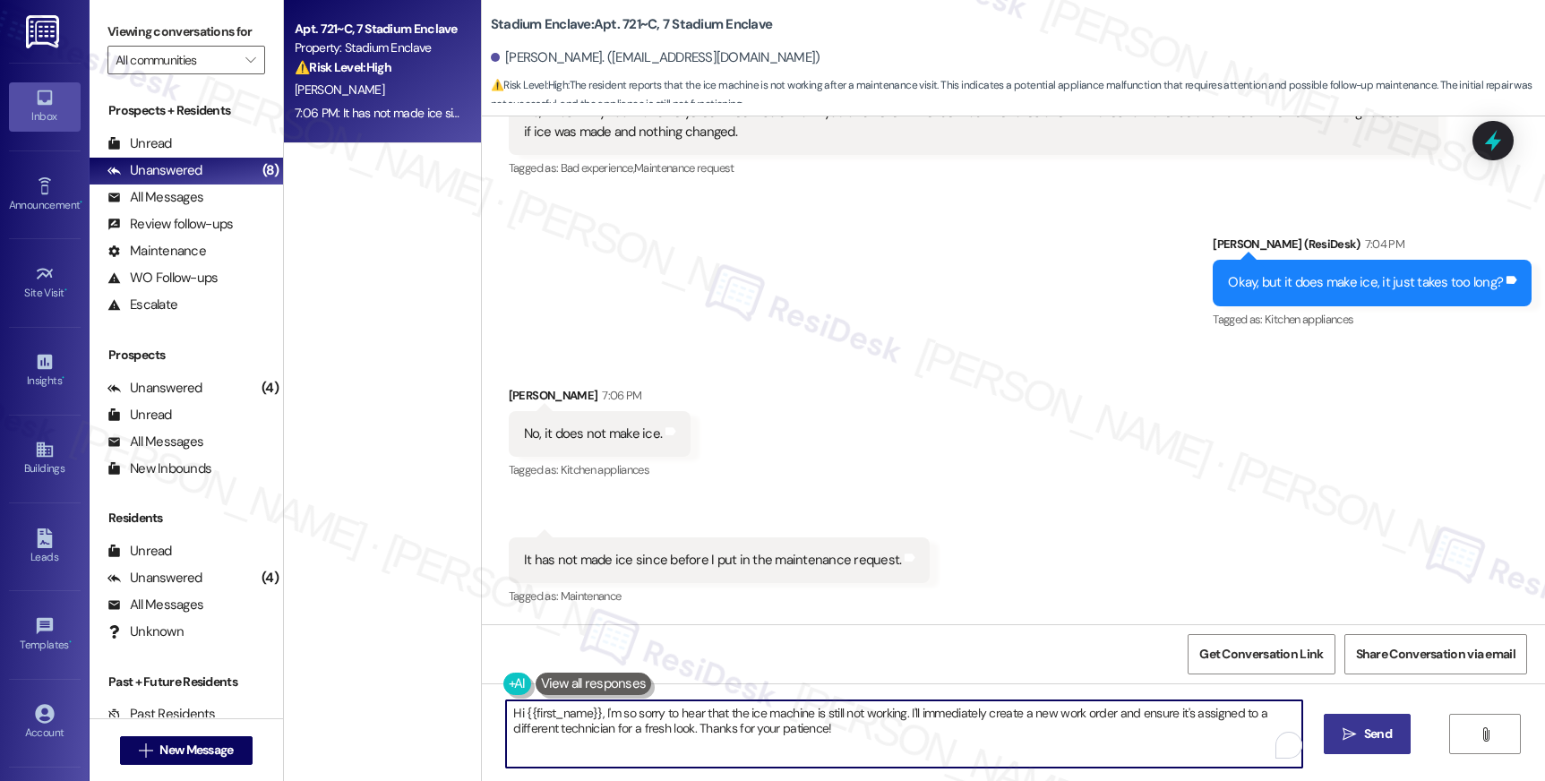
click at [875, 719] on textarea "Hi {{first_name}}, I'm so sorry to hear that the ice machine is still not worki…" at bounding box center [903, 733] width 795 height 67
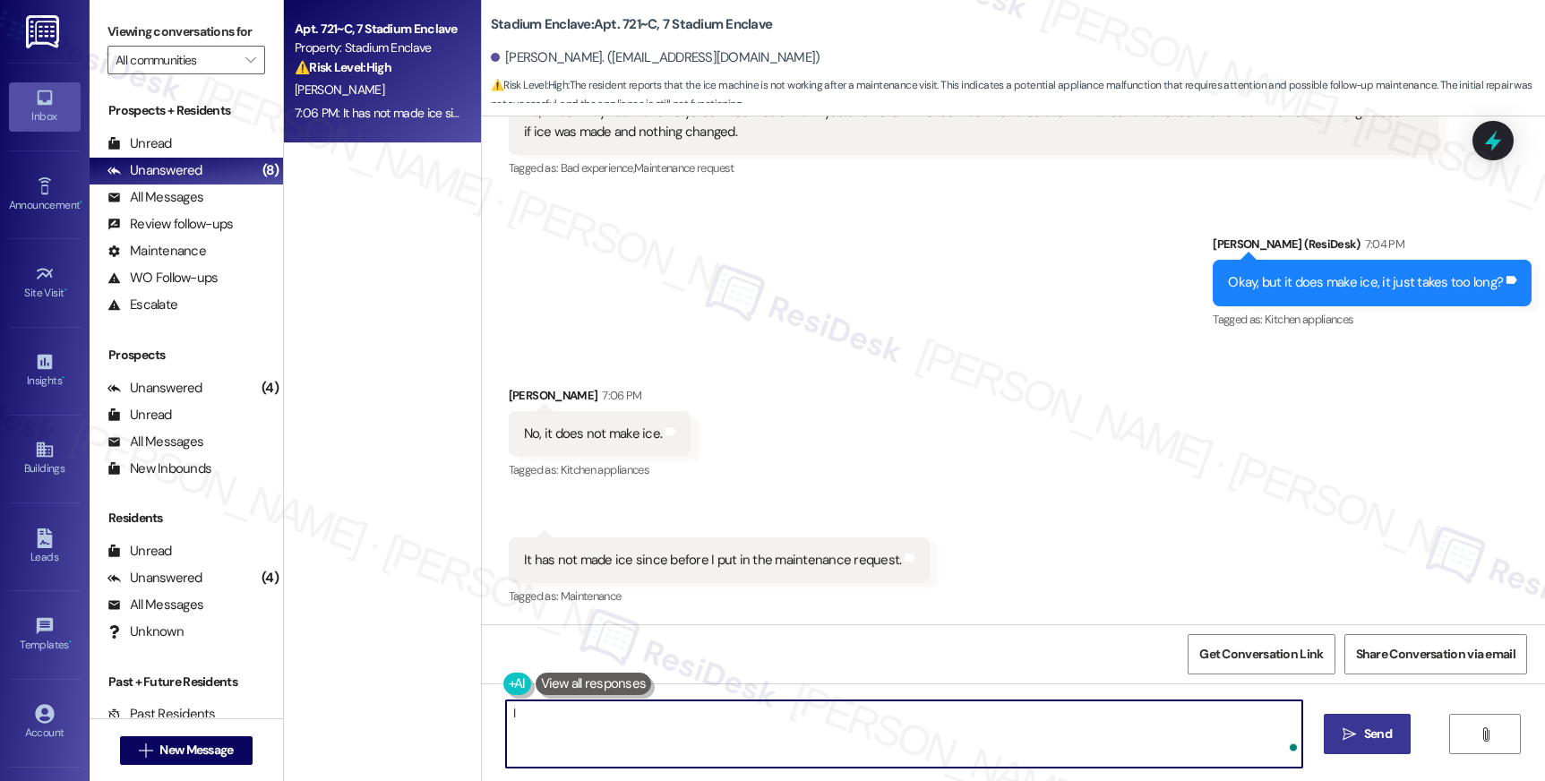
type textarea "I"
type textarea "Okay, so he didn't test it after leaving"
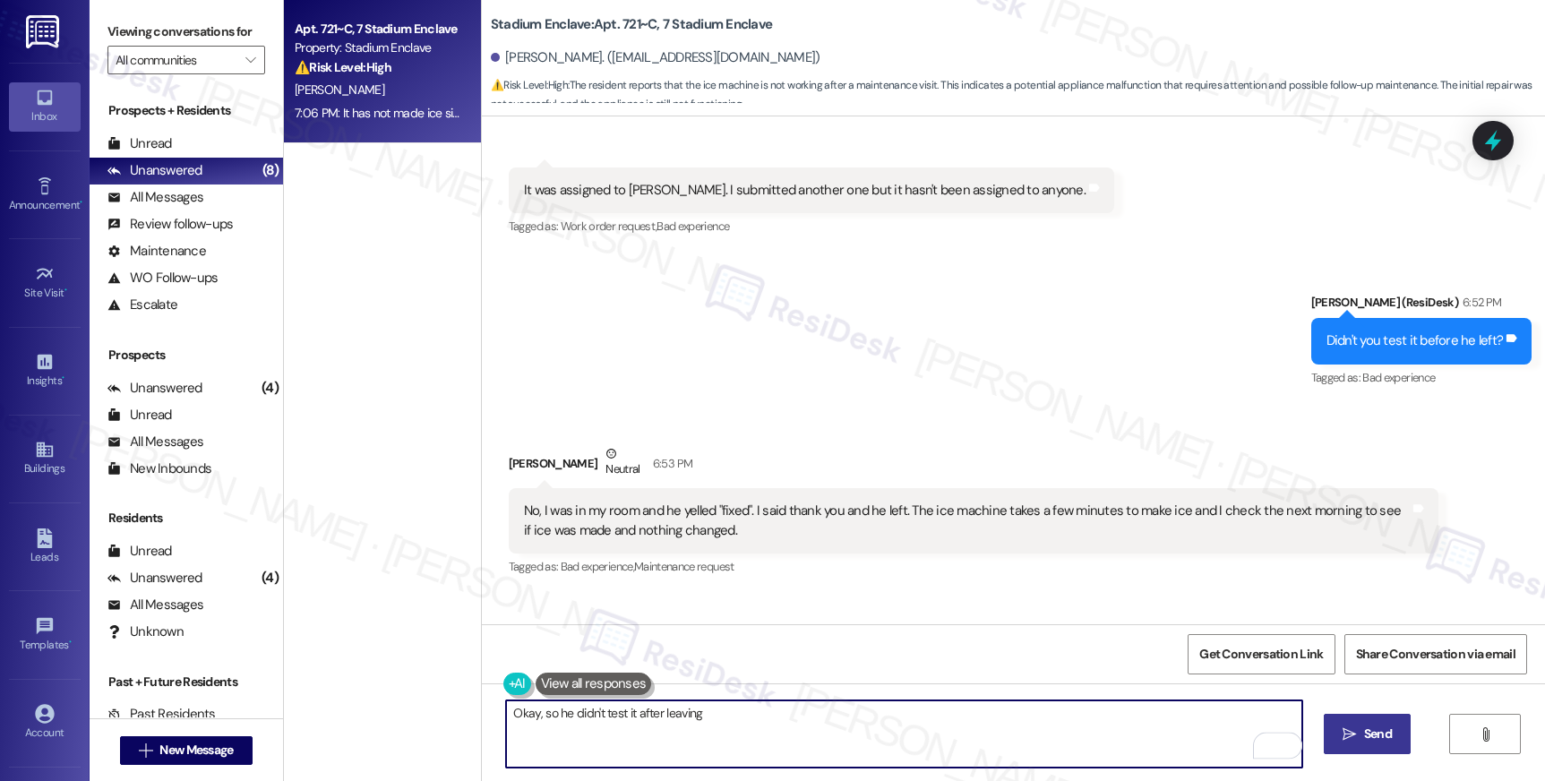
scroll to position [8329, 0]
click at [802, 717] on textarea "Okay, so he didn't test it after leaving" at bounding box center [903, 733] width 795 height 67
click at [801, 717] on textarea "Okay, so he didn't test it after leaving" at bounding box center [903, 733] width 795 height 67
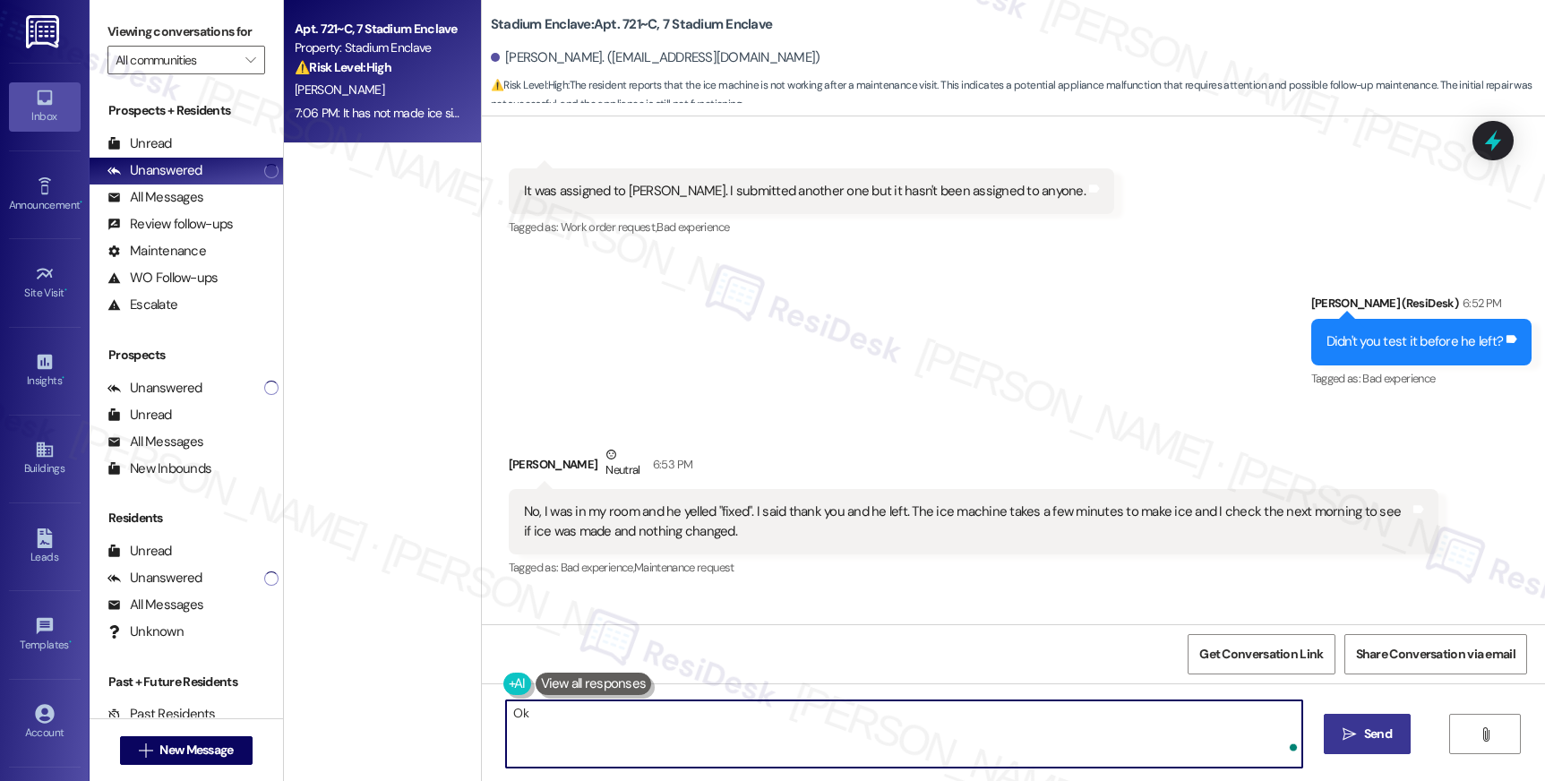
type textarea "O"
type textarea "Thanks! Let me reach out to the site team and let them know."
click at [1373, 739] on span "Send" at bounding box center [1378, 734] width 28 height 19
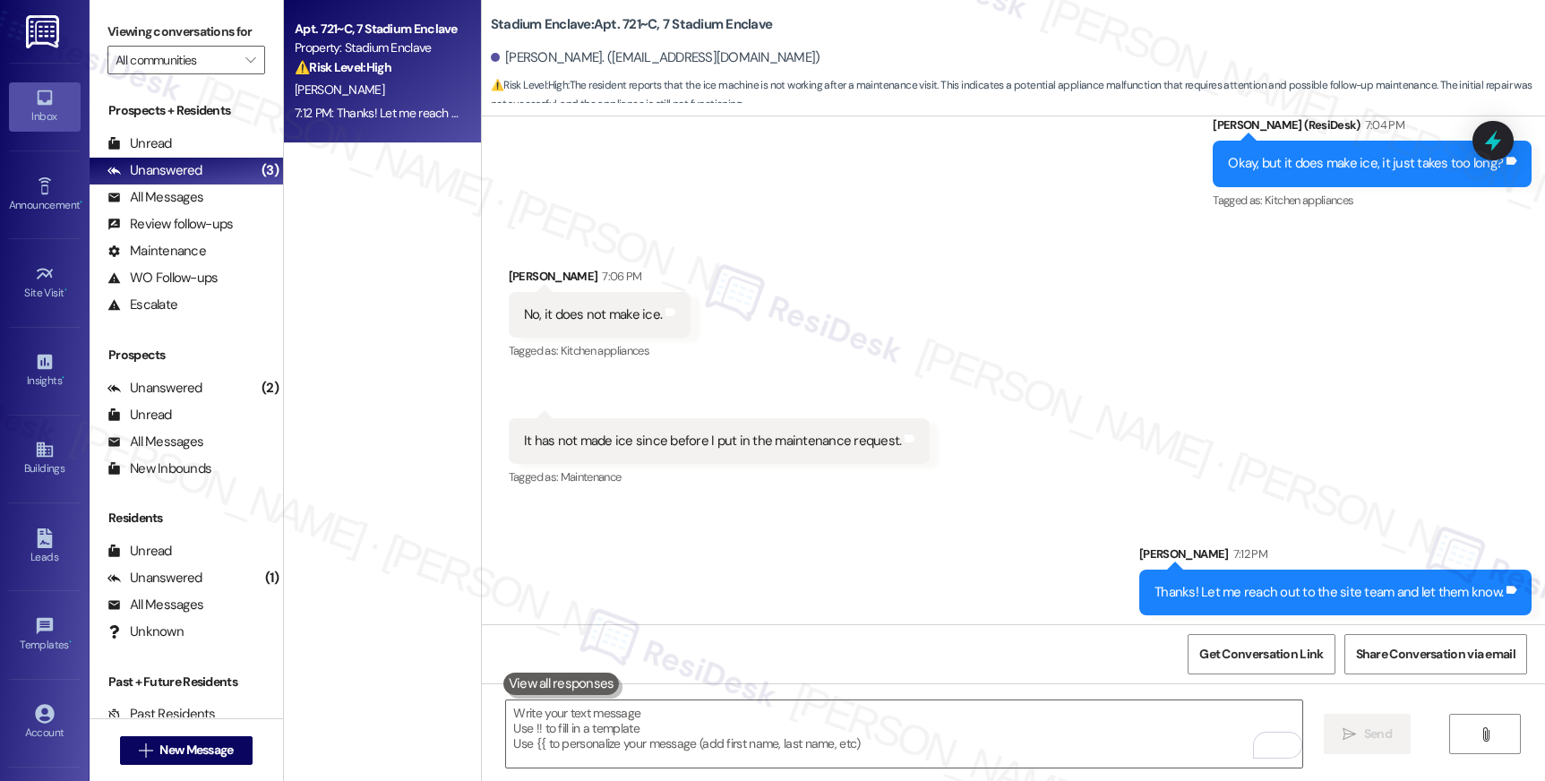
scroll to position [8853, 0]
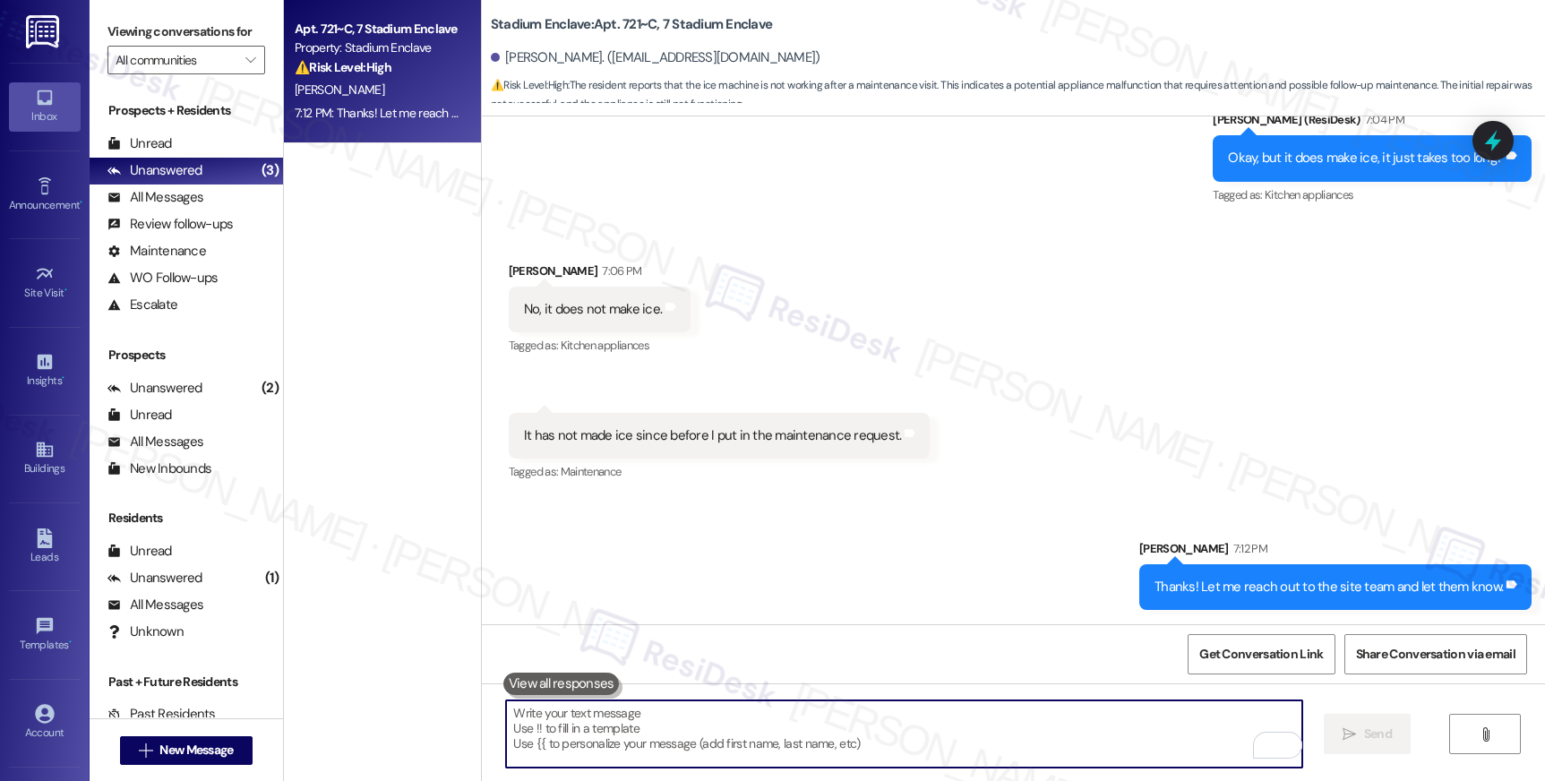
click at [638, 718] on textarea "To enrich screen reader interactions, please activate Accessibility in Grammarl…" at bounding box center [903, 733] width 795 height 67
click at [645, 721] on textarea "To enrich screen reader interactions, please activate Accessibility in Grammarl…" at bounding box center [903, 733] width 795 height 67
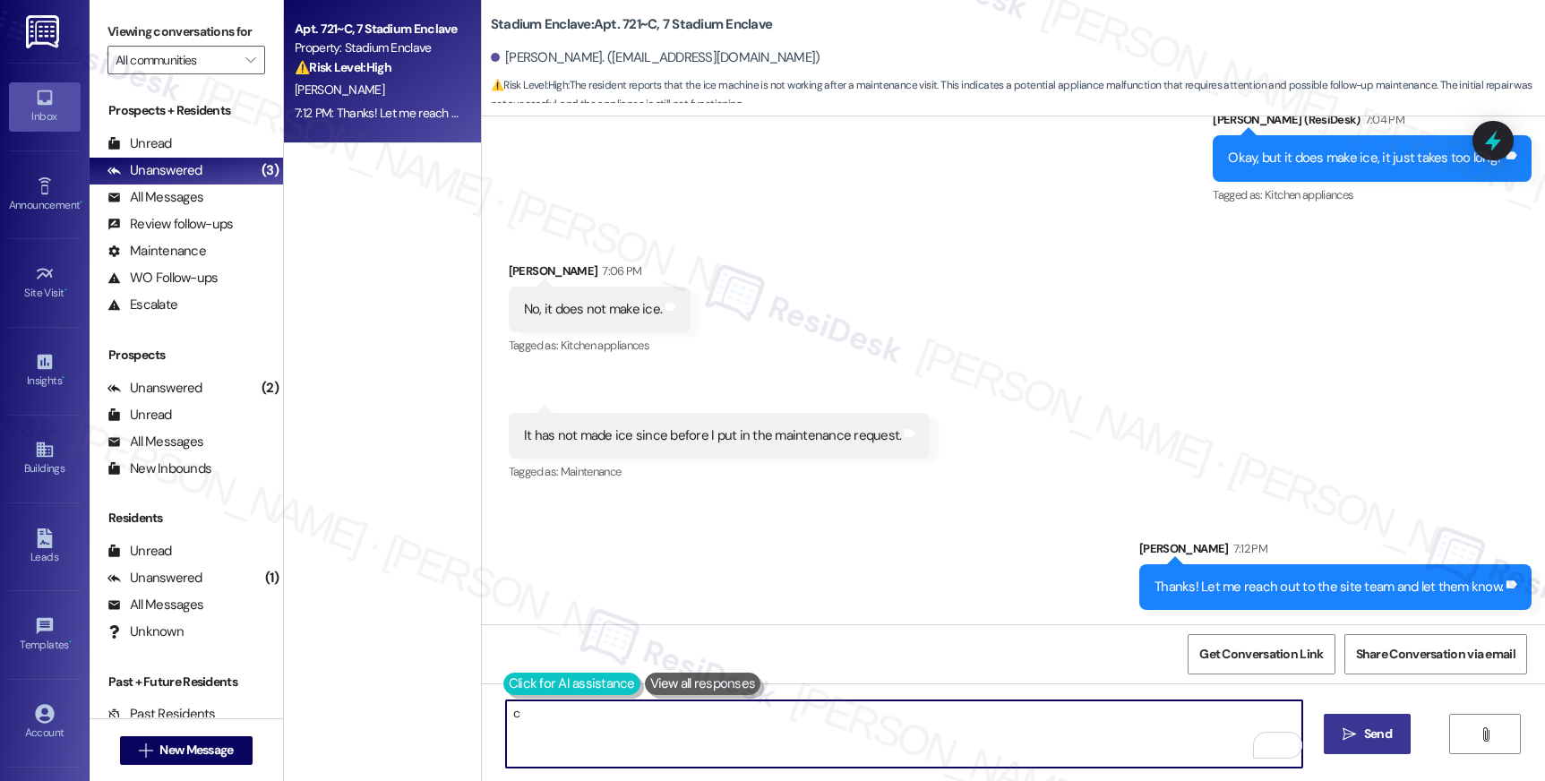
type textarea "c"
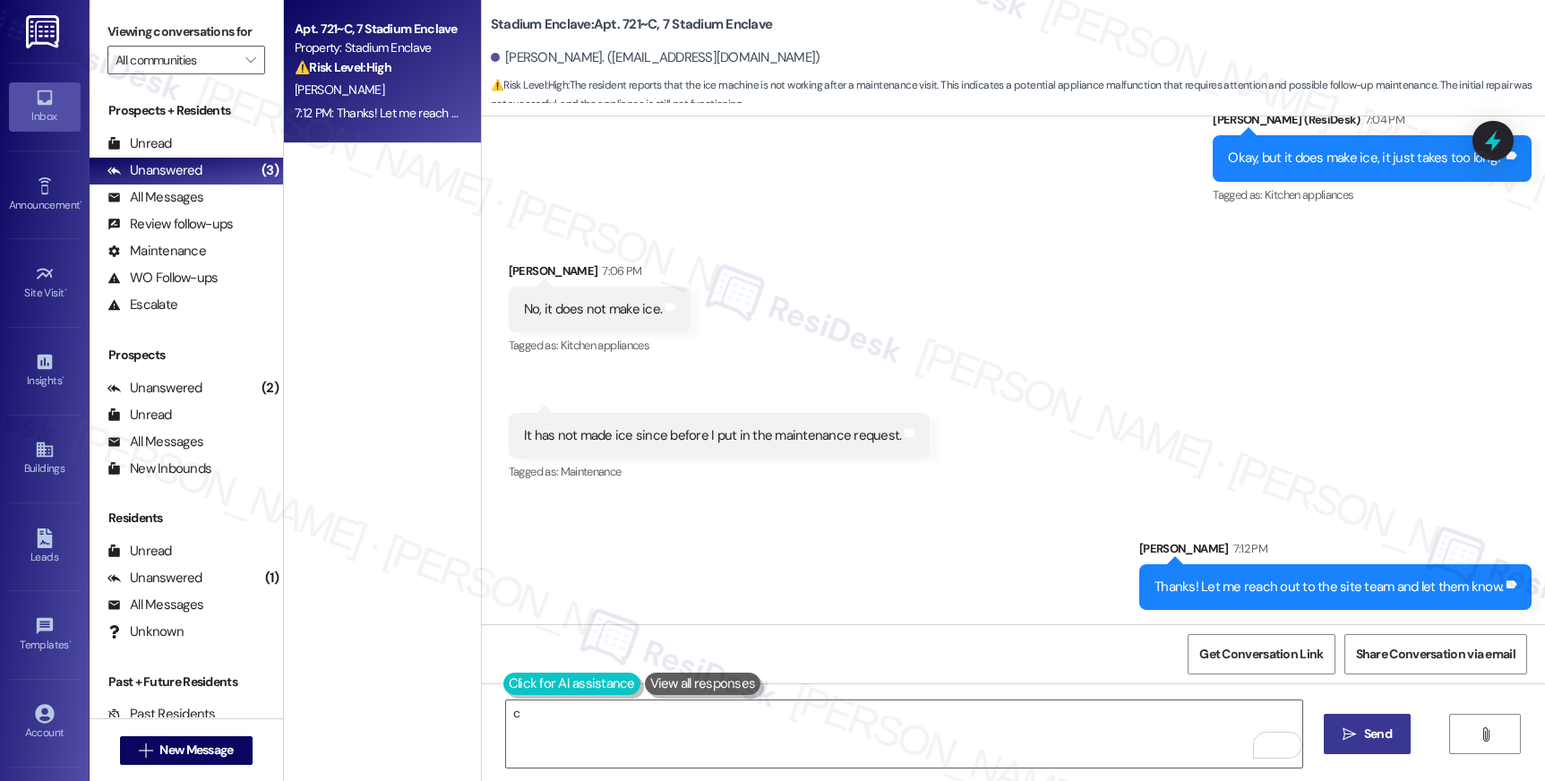
click at [514, 682] on button at bounding box center [571, 684] width 137 height 22
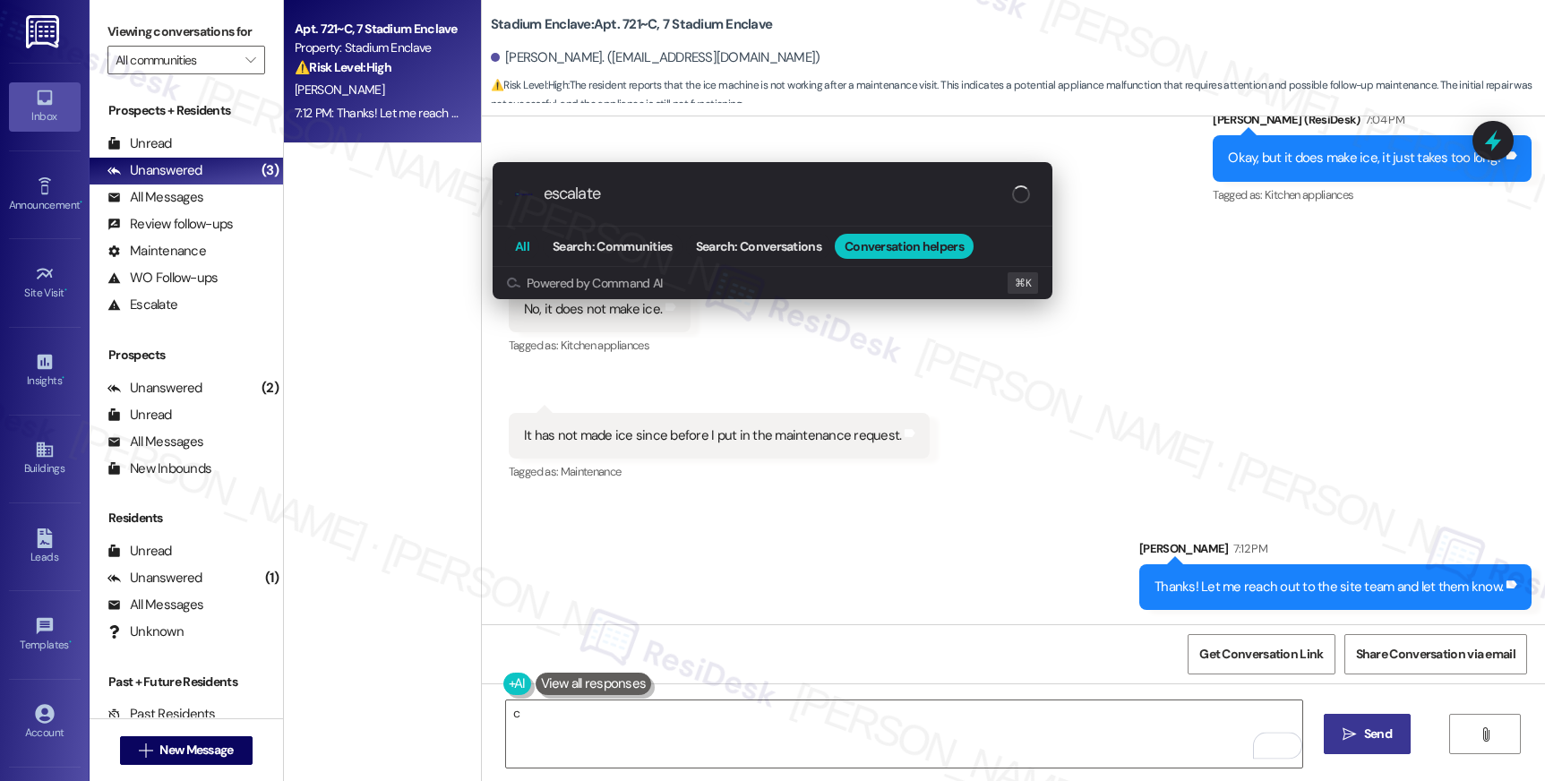
type input "escalate"
click at [525, 252] on span "All" at bounding box center [522, 246] width 14 height 13
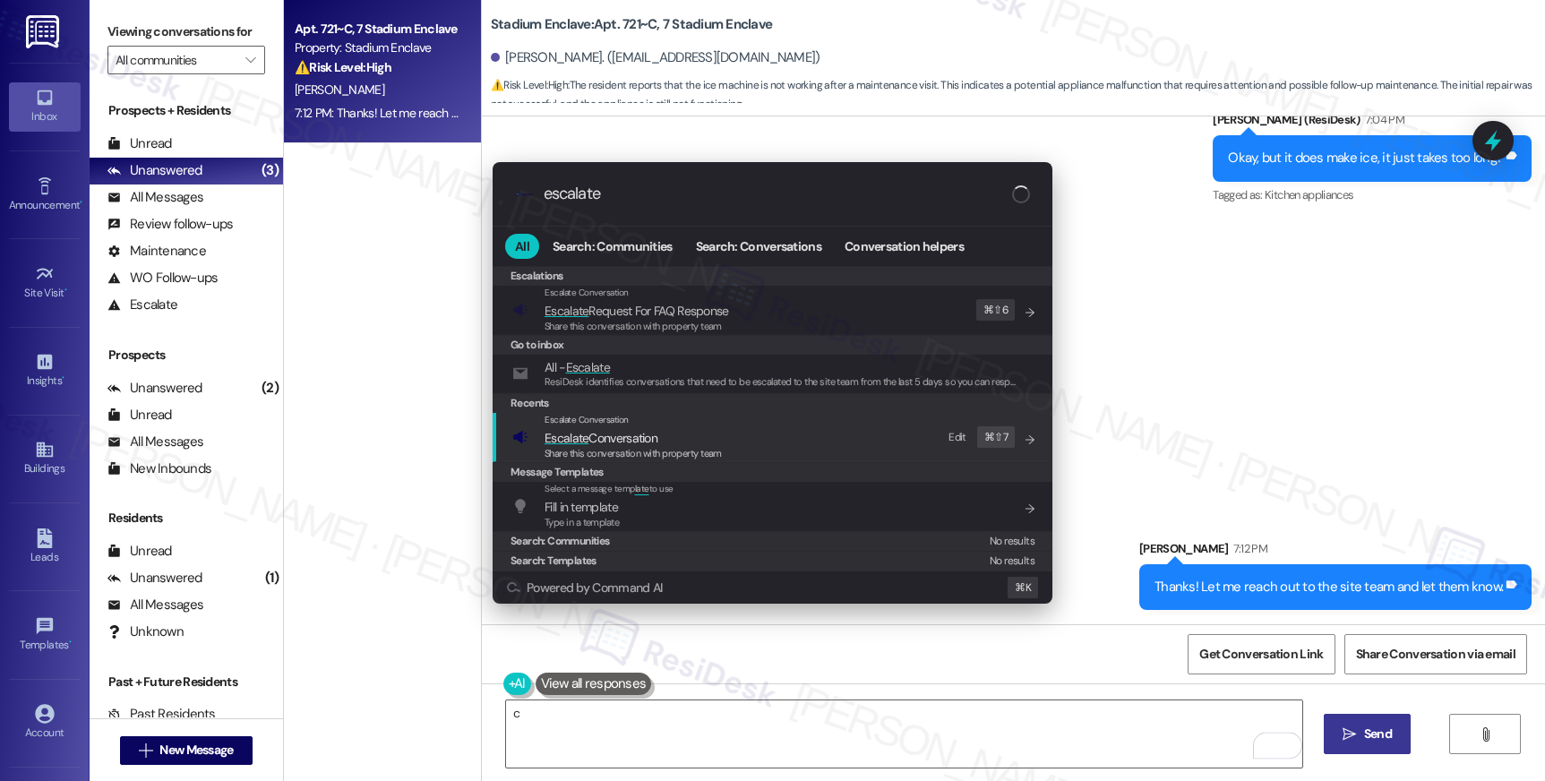
click at [601, 452] on span "Share this conversation with property team" at bounding box center [633, 453] width 177 height 13
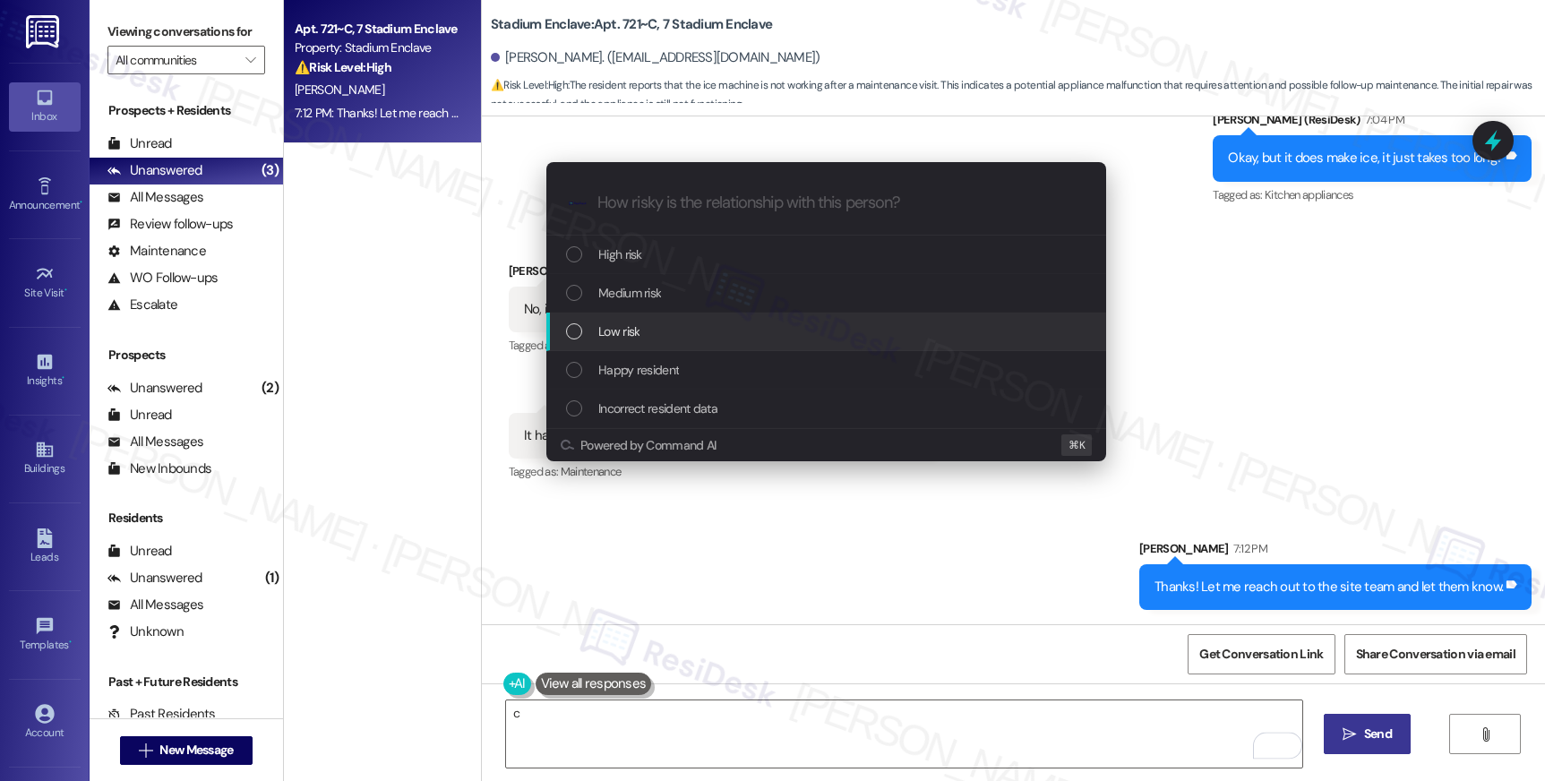
click at [657, 322] on div "Low risk" at bounding box center [828, 332] width 524 height 20
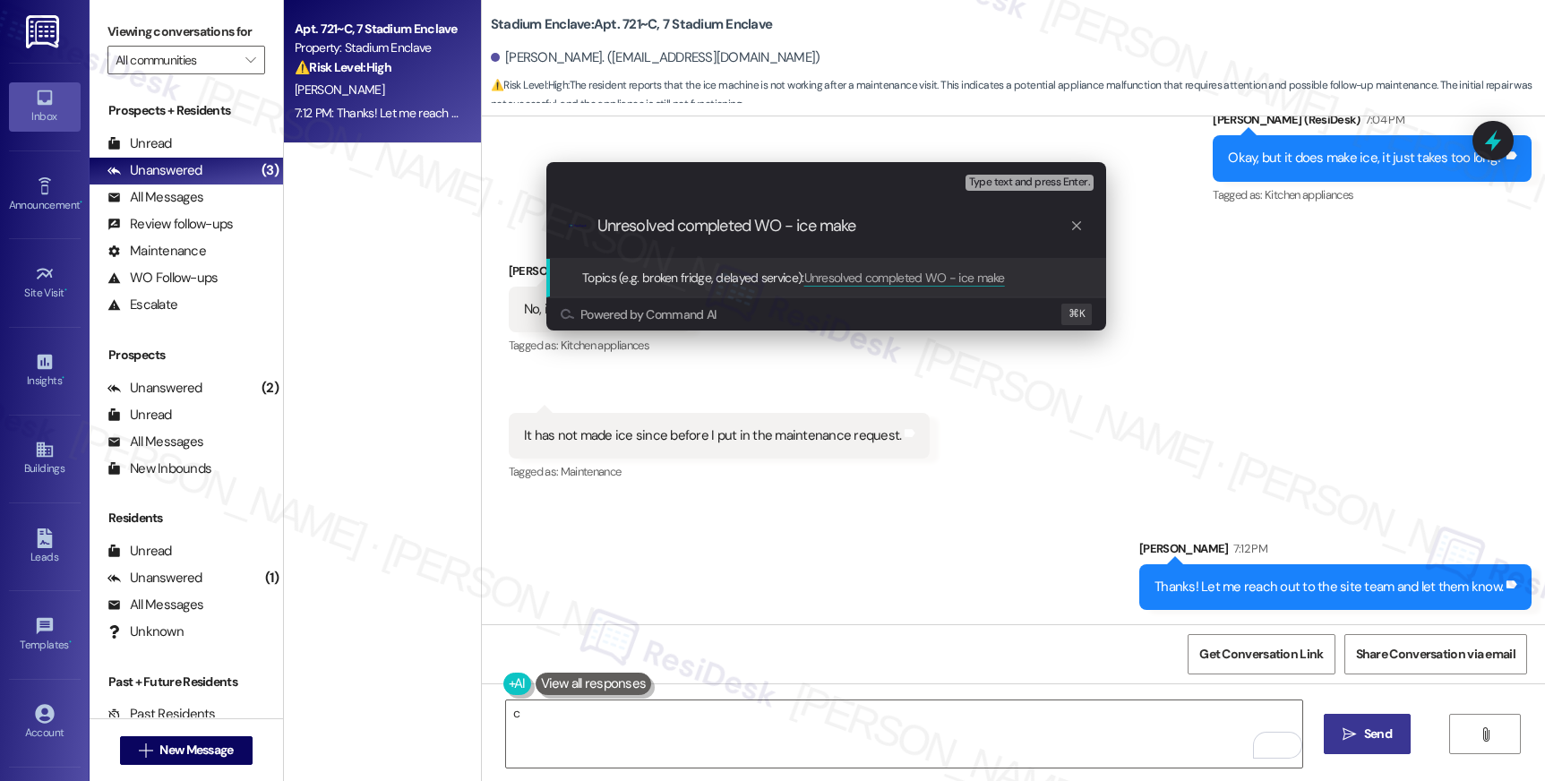
type input "Unresolved completed WO - ice maker"
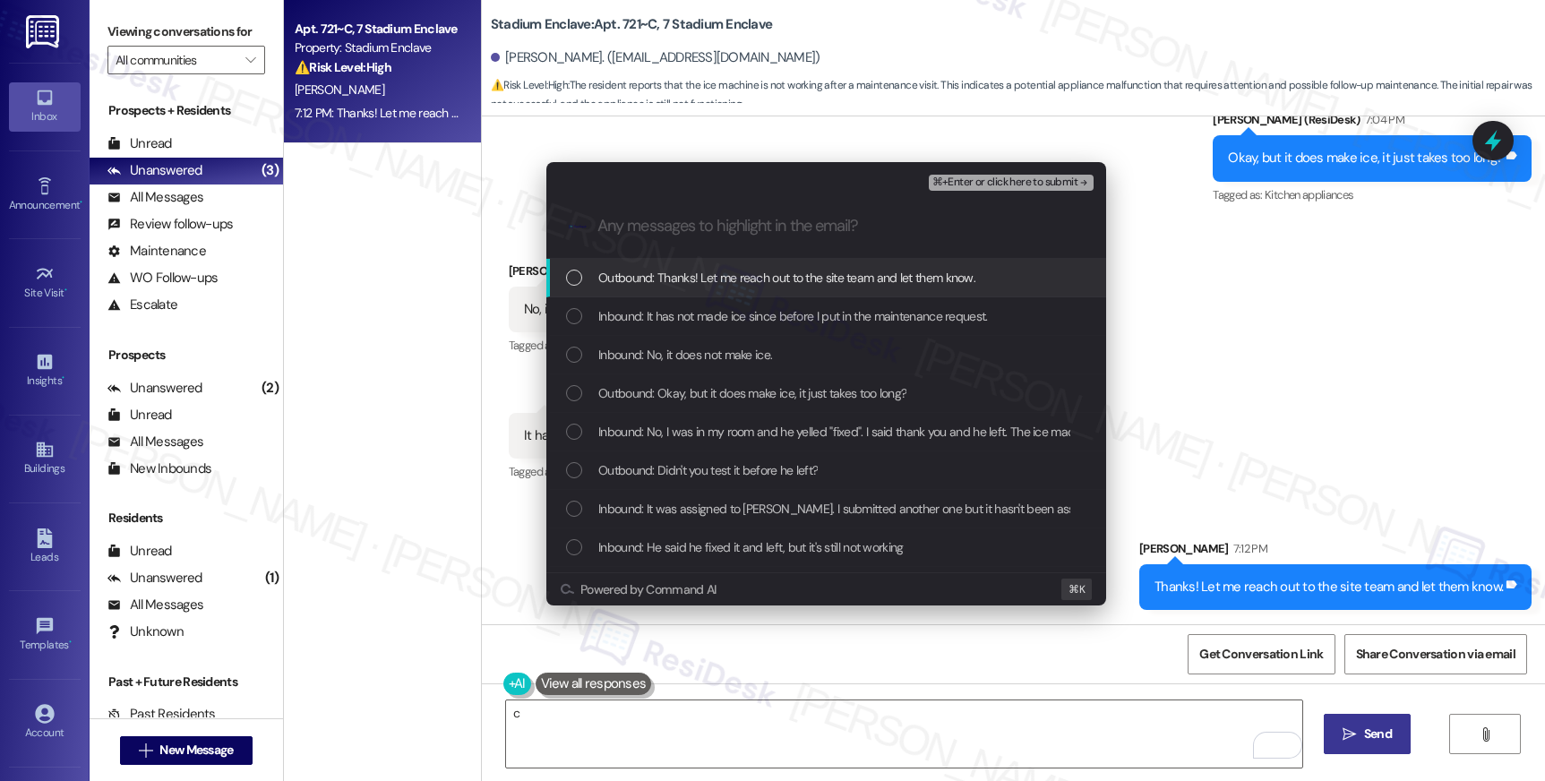
click at [1010, 184] on span "⌘+Enter or click here to submit" at bounding box center [1004, 182] width 145 height 13
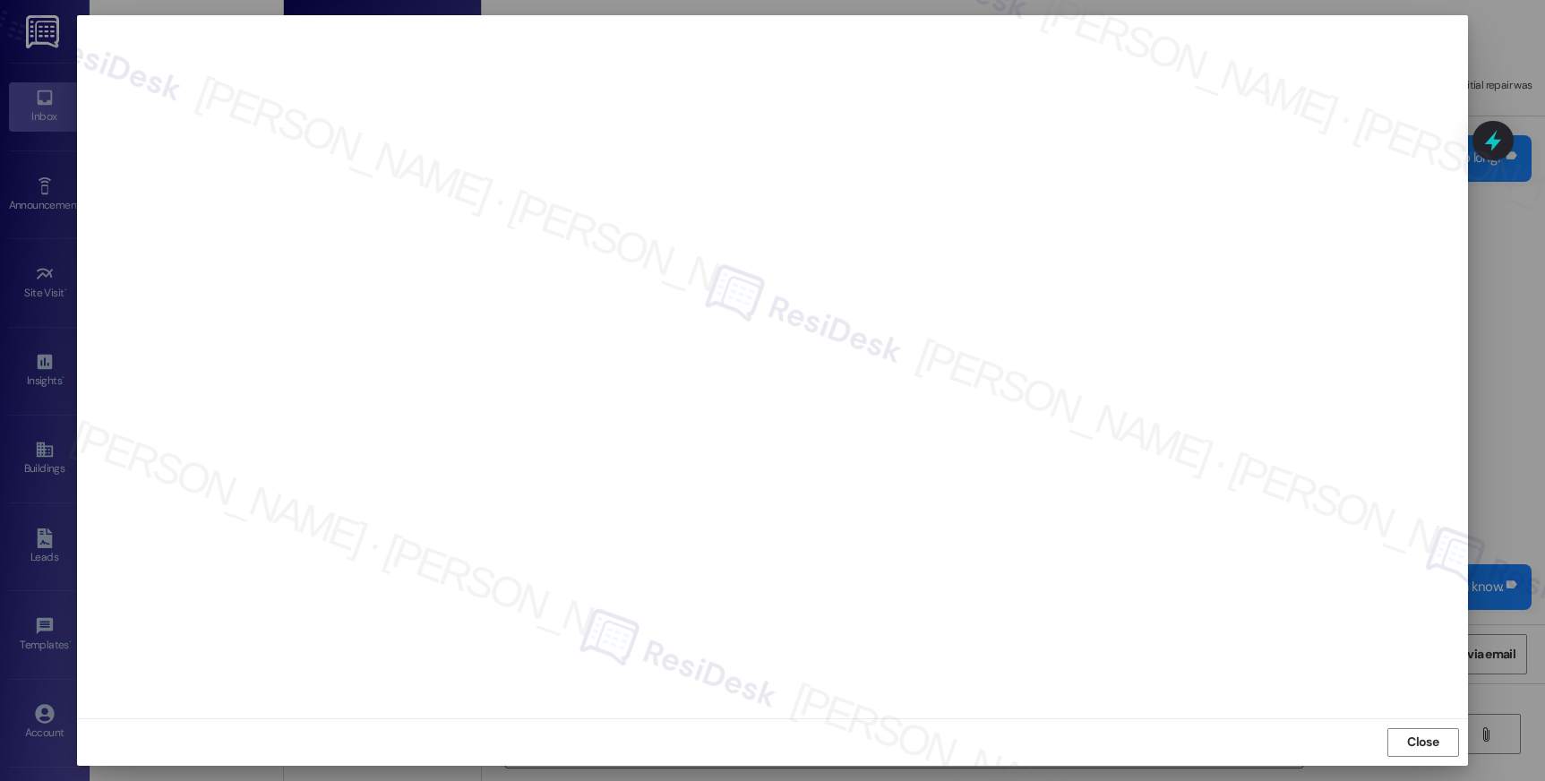
scroll to position [8976, 0]
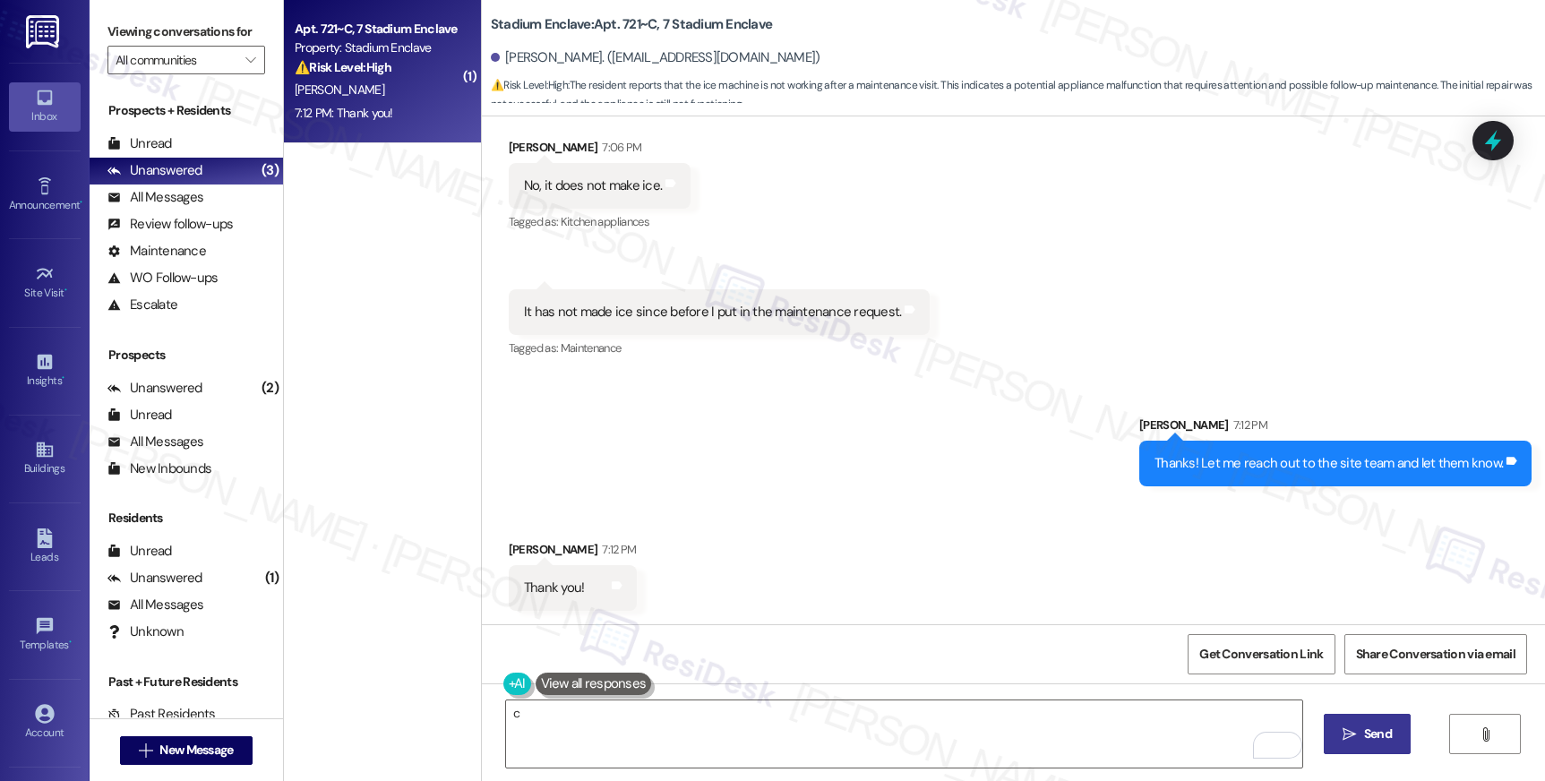
click at [1091, 624] on div "Get Conversation Link Share Conversation via email" at bounding box center [1013, 653] width 1063 height 59
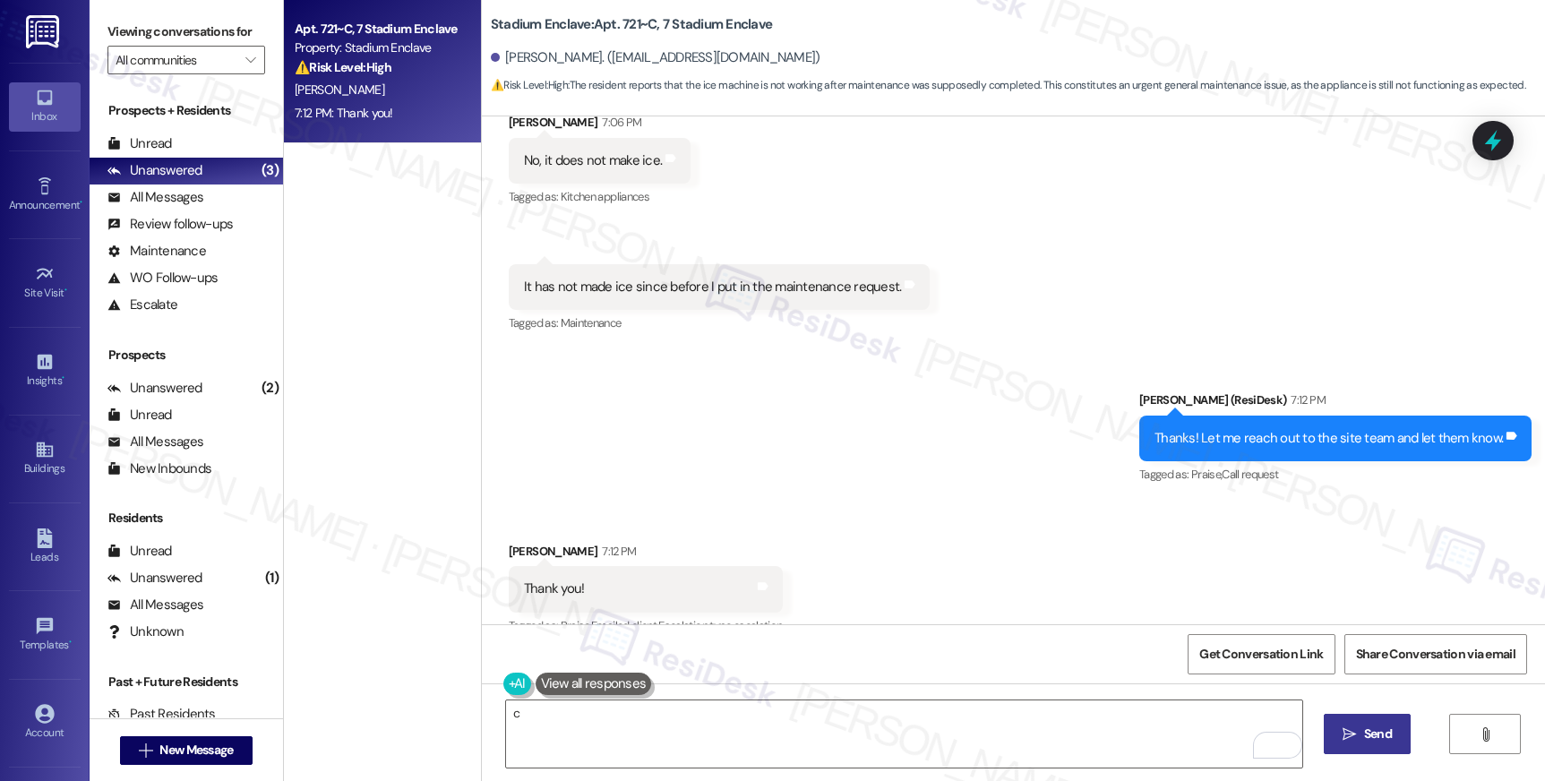
scroll to position [9030, 0]
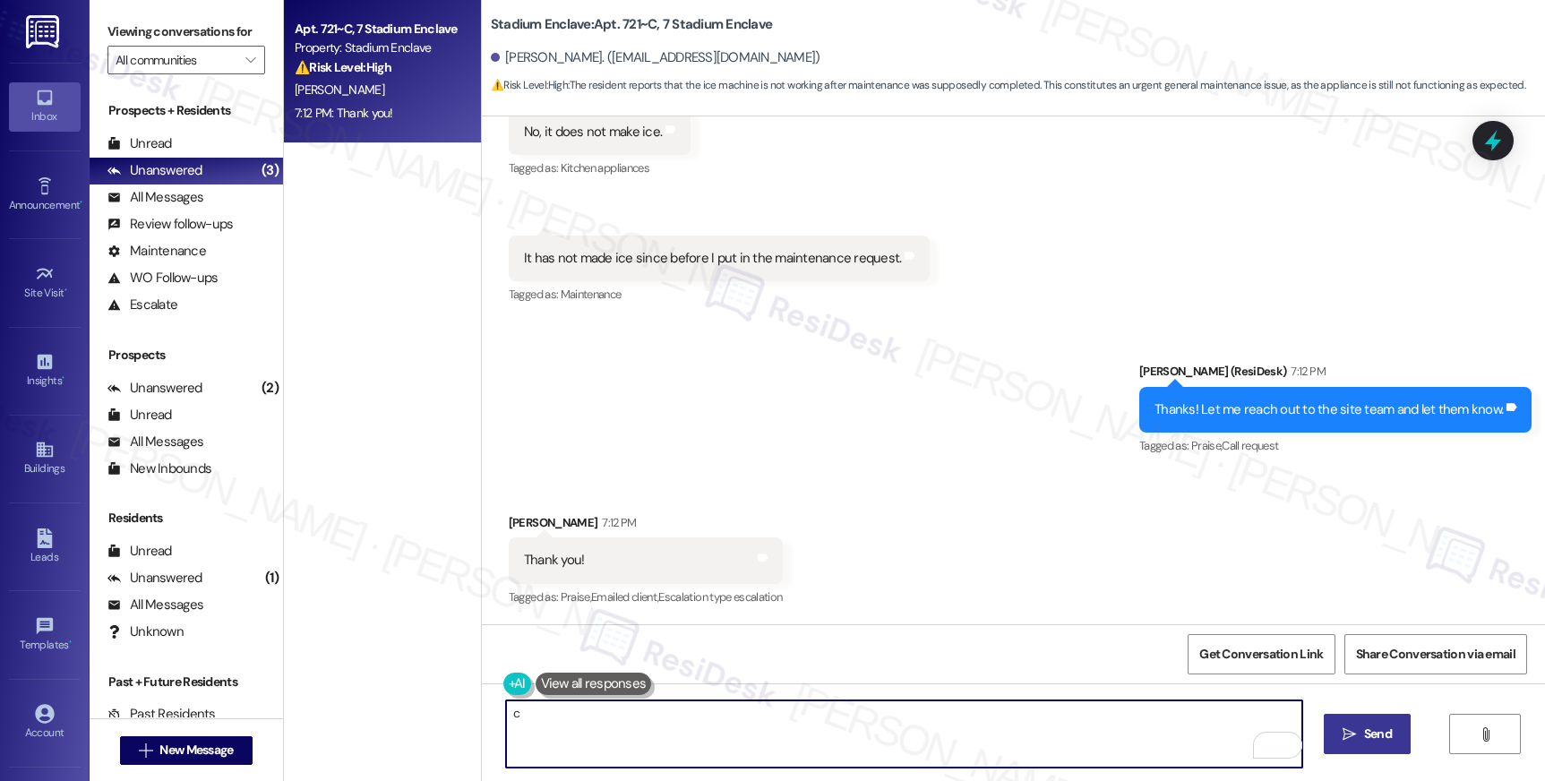
click at [778, 736] on textarea "c" at bounding box center [903, 733] width 795 height 67
click at [781, 735] on textarea "c" at bounding box center [903, 733] width 795 height 67
type textarea "A"
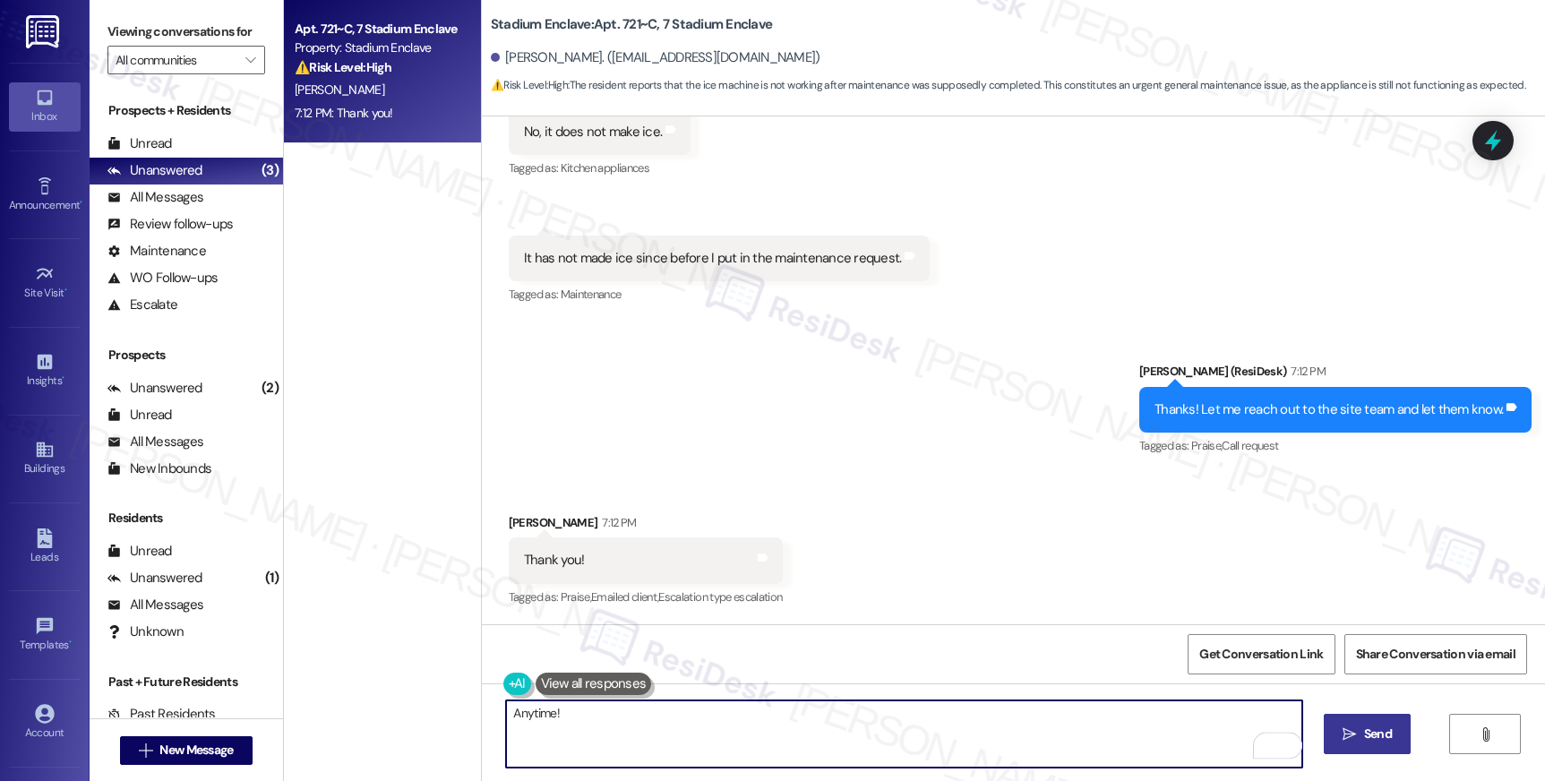
type textarea "Anytime!"
click at [1376, 725] on span "Send" at bounding box center [1378, 734] width 28 height 19
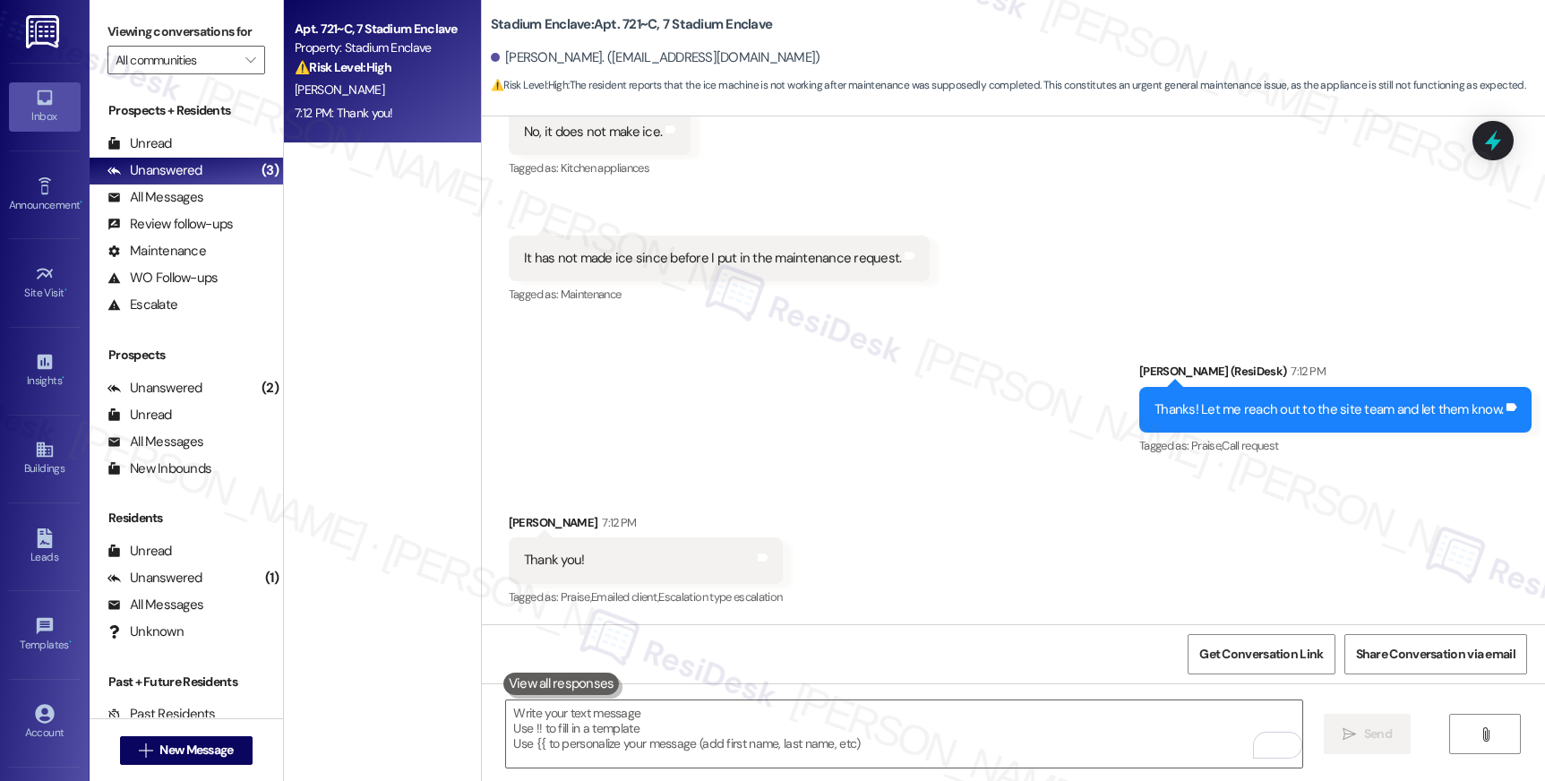
scroll to position [9029, 0]
click at [545, 738] on textarea "To enrich screen reader interactions, please activate Accessibility in Grammarl…" at bounding box center [903, 733] width 795 height 67
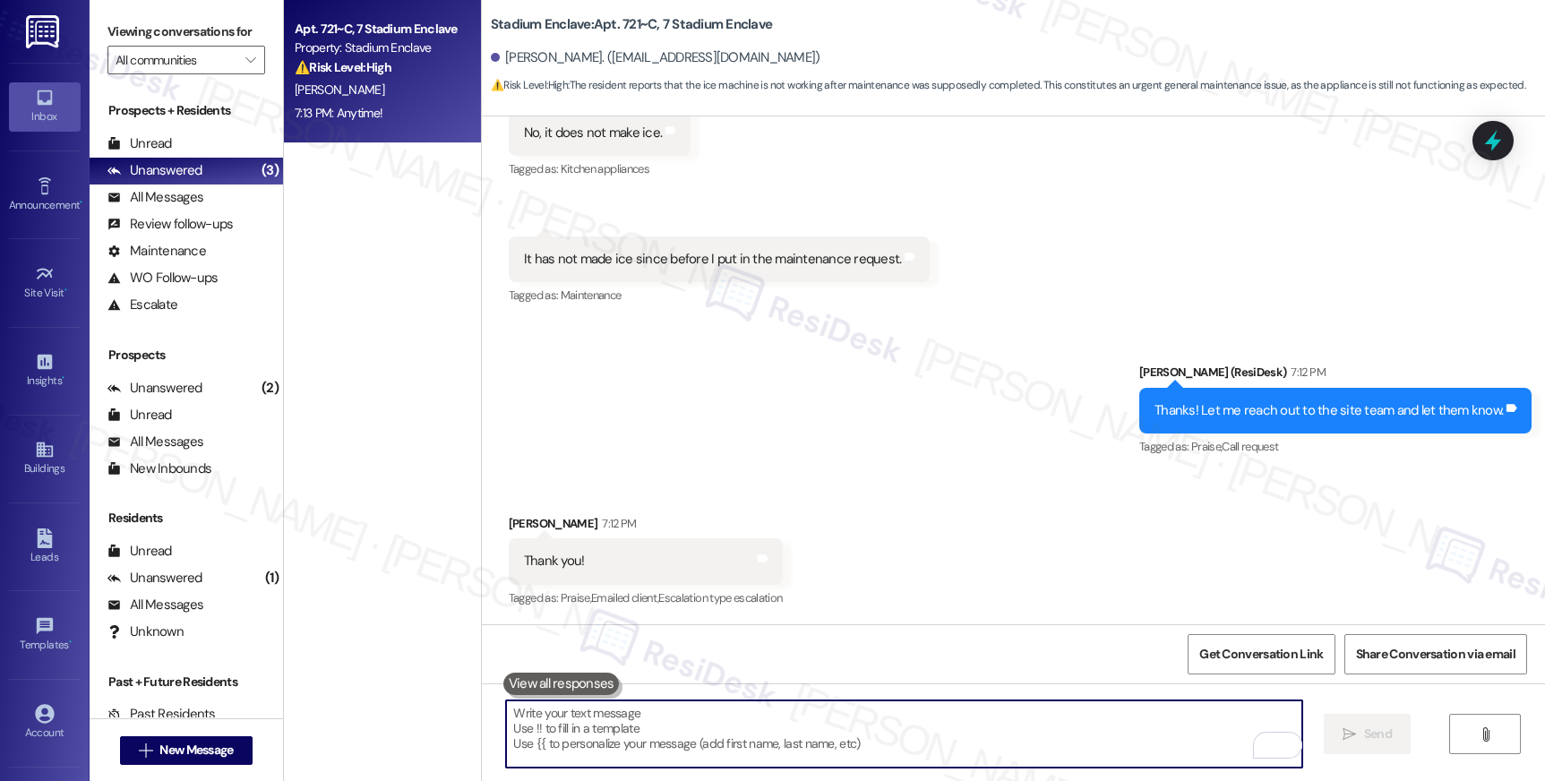
paste textarea "I’ll be around if you require any further help."
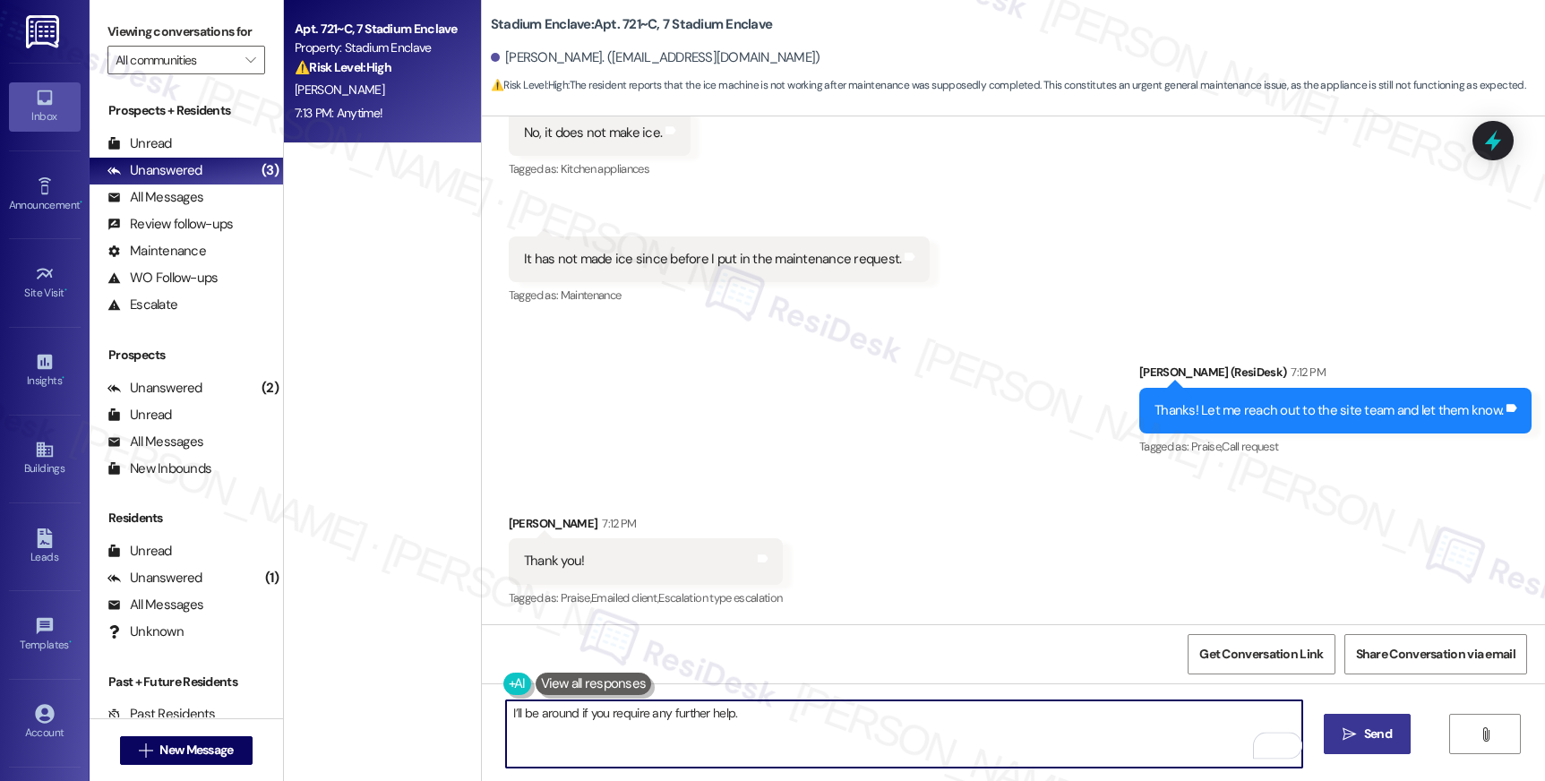
type textarea "I’ll be around if you require any further help."
click at [1350, 737] on icon "" at bounding box center [1348, 734] width 13 height 14
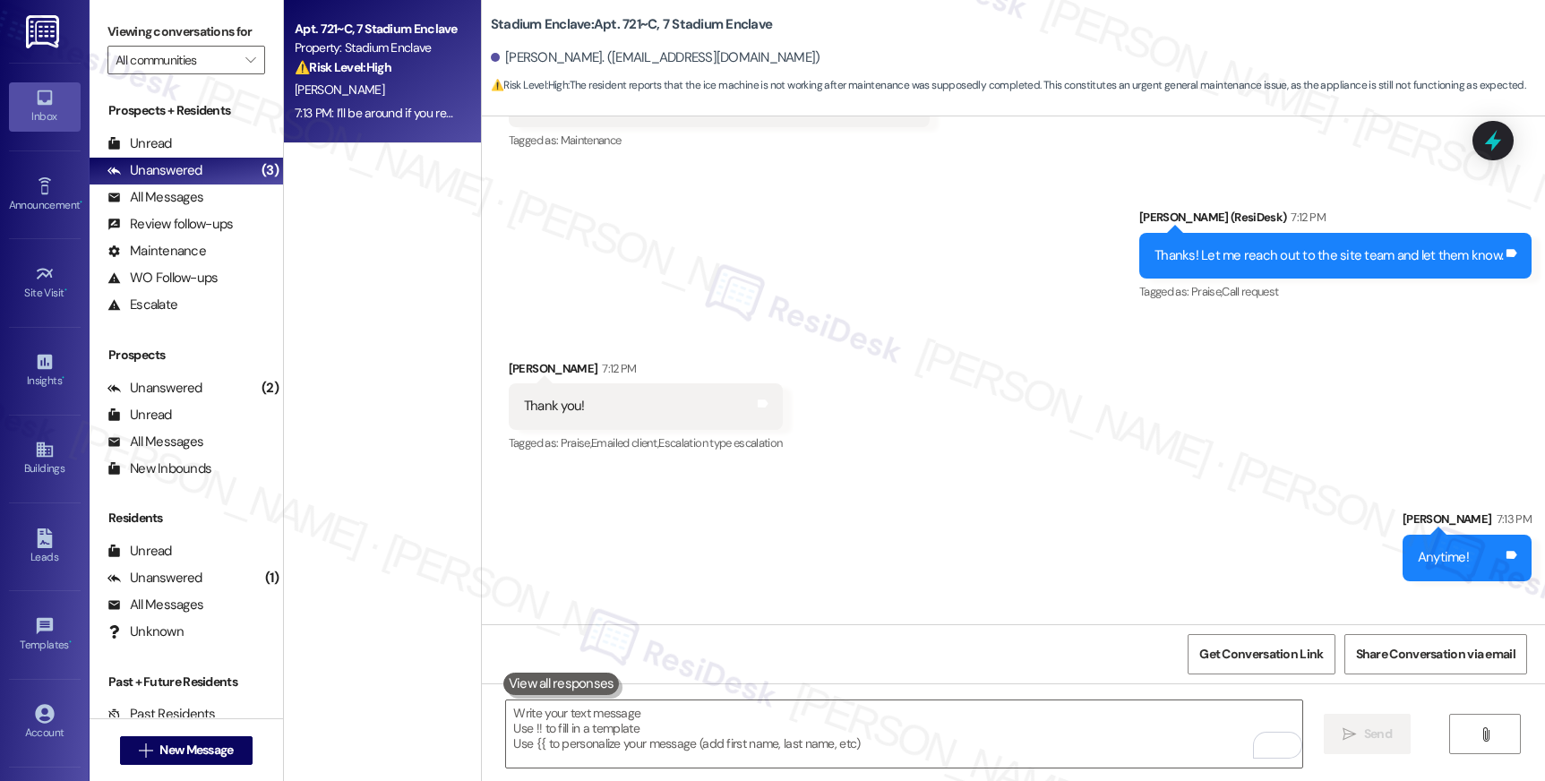
scroll to position [9280, 0]
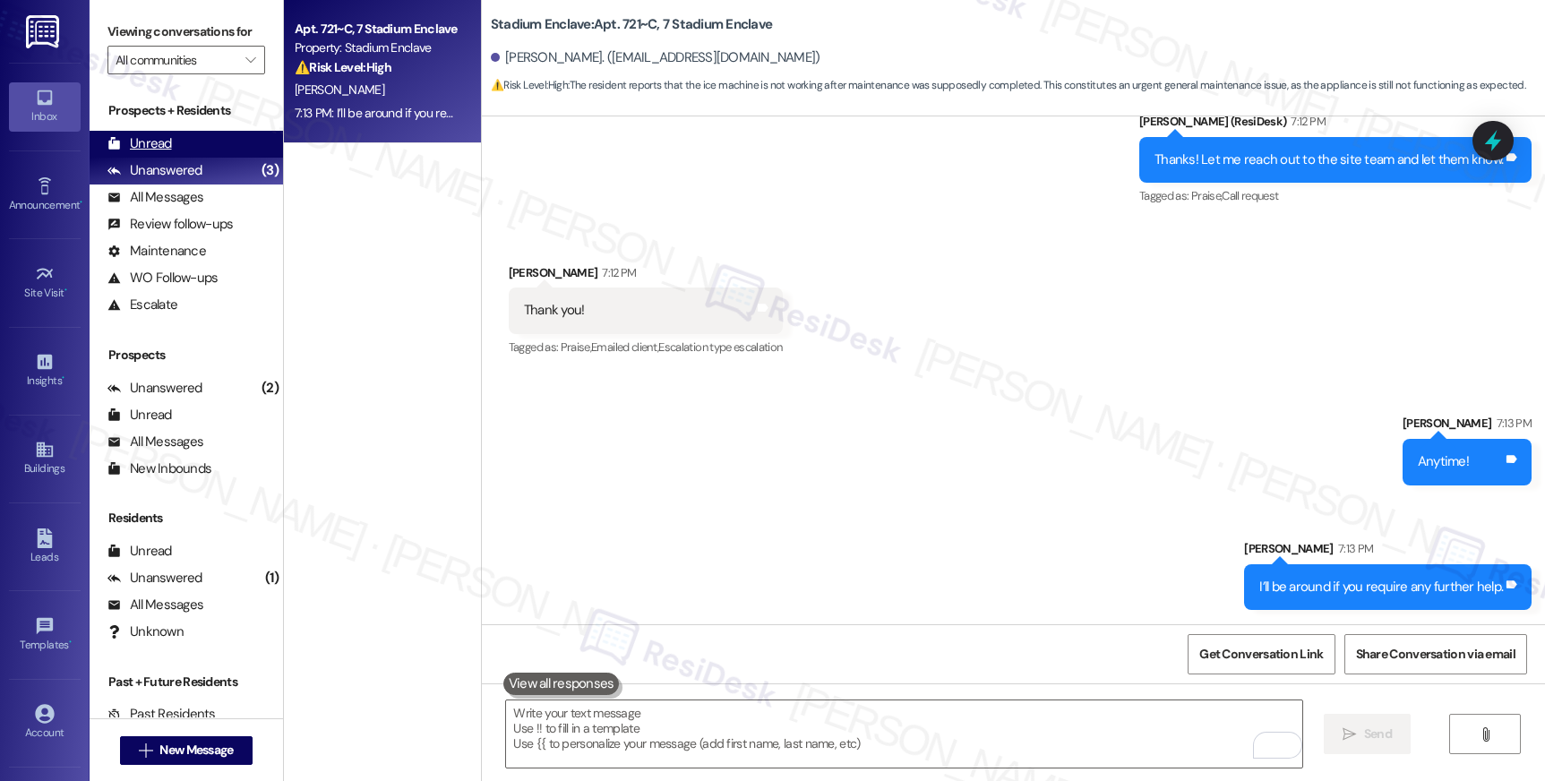
click at [209, 158] on div "Unread (0)" at bounding box center [186, 144] width 193 height 27
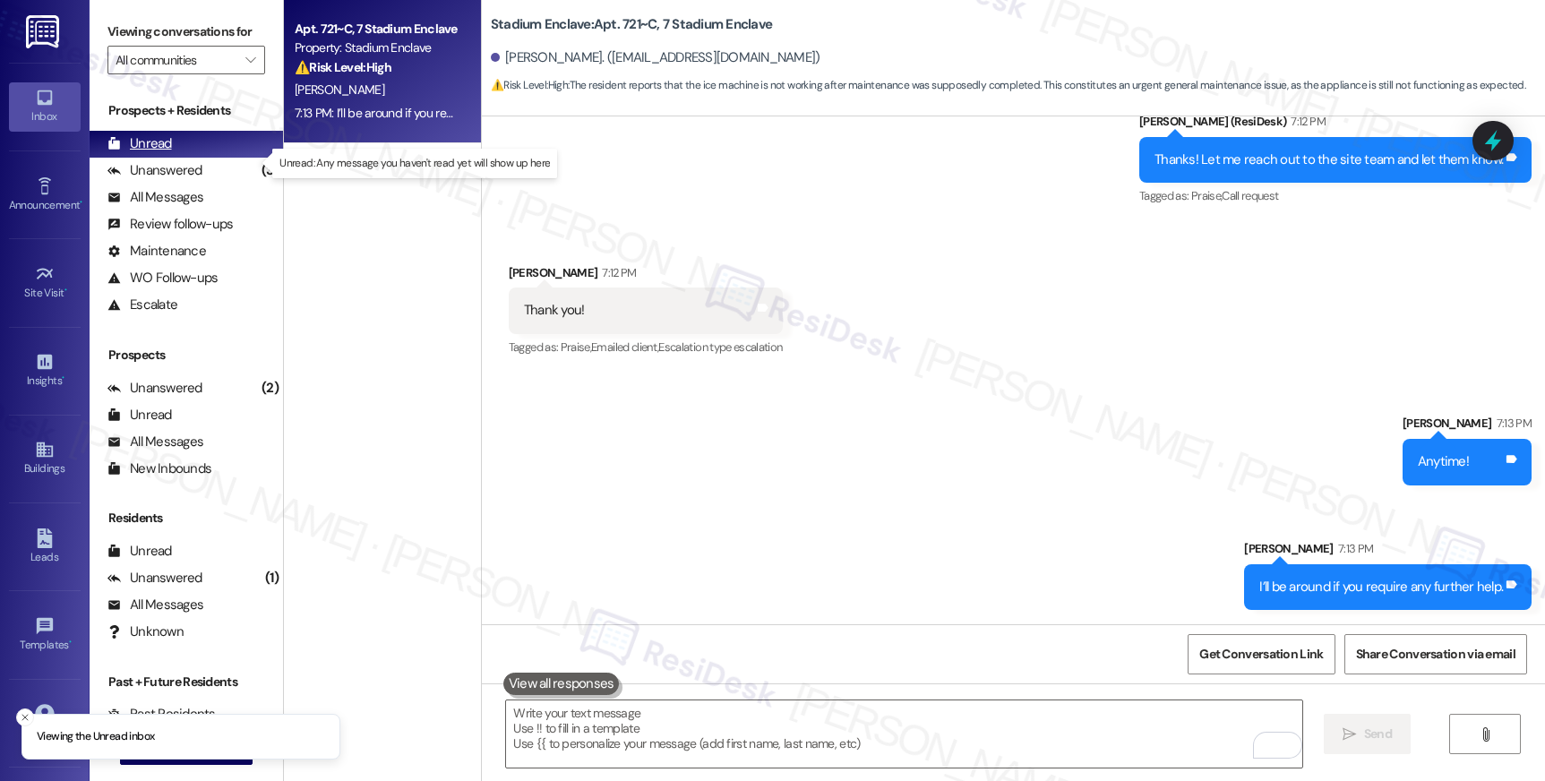
click at [224, 158] on div "Unread (0)" at bounding box center [186, 144] width 193 height 27
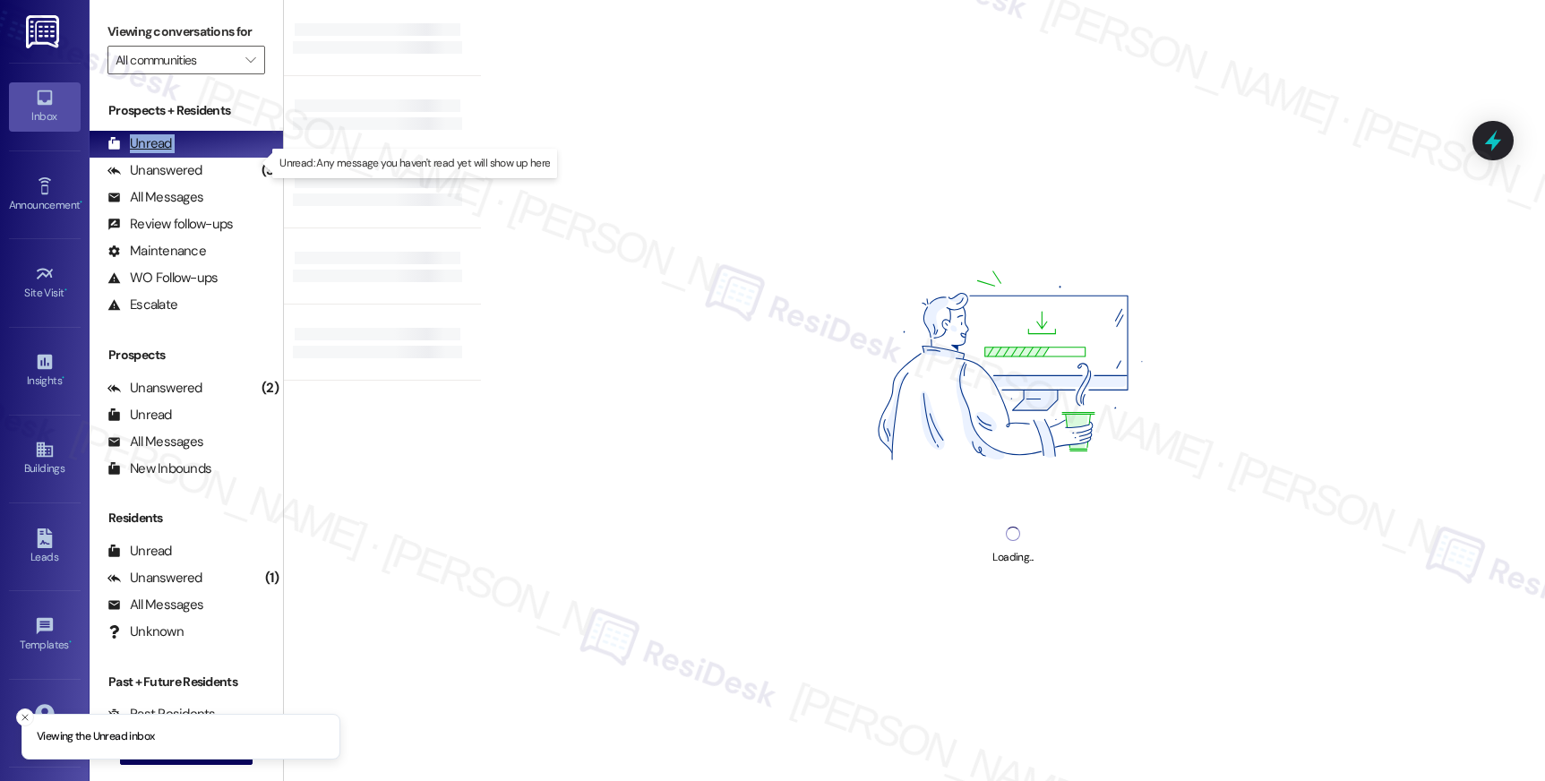
click at [224, 158] on div "Unread (0)" at bounding box center [186, 144] width 193 height 27
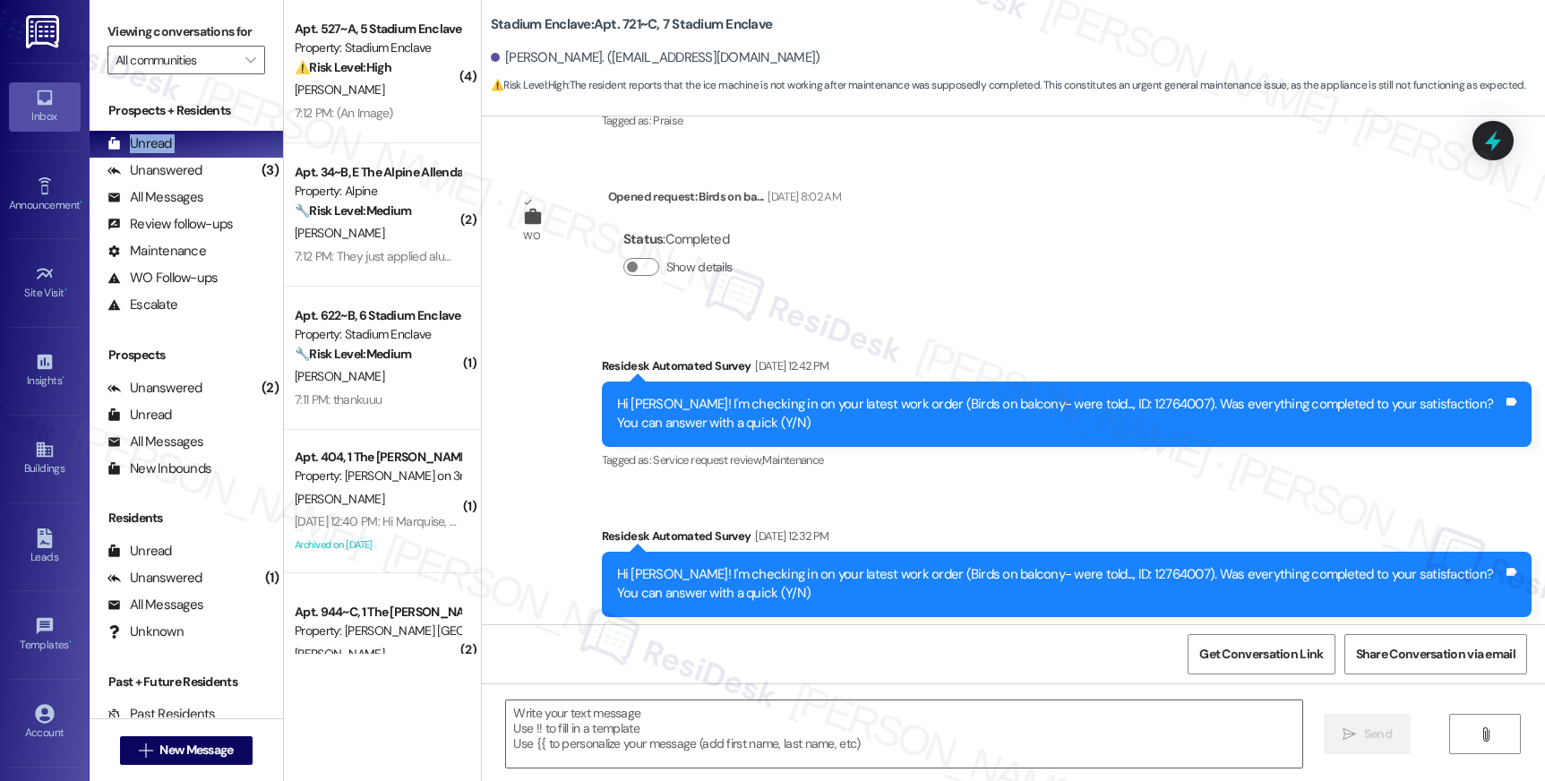
type textarea "Fetching suggested responses. Please feel free to read through the conversation…"
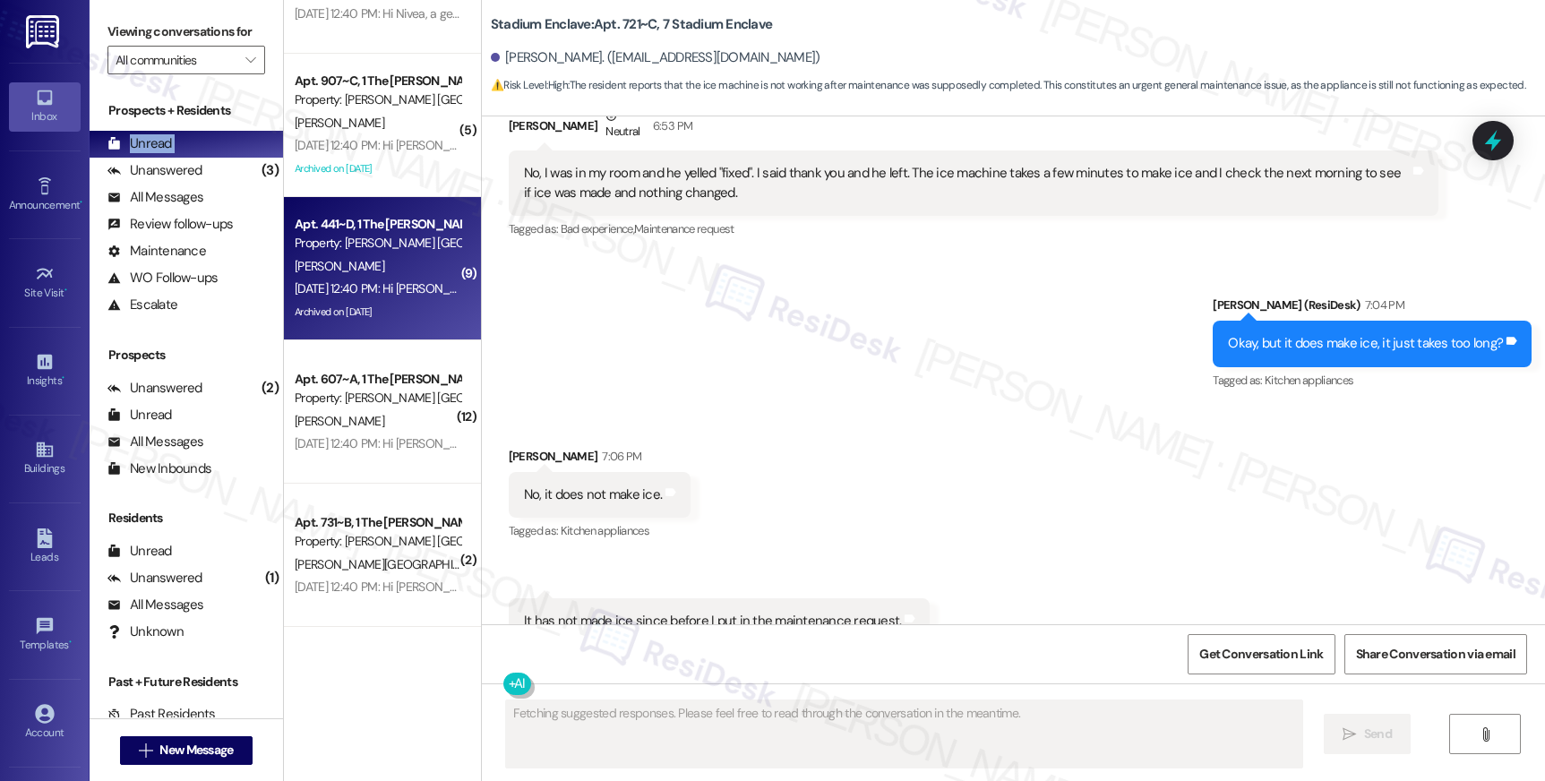
scroll to position [9029, 0]
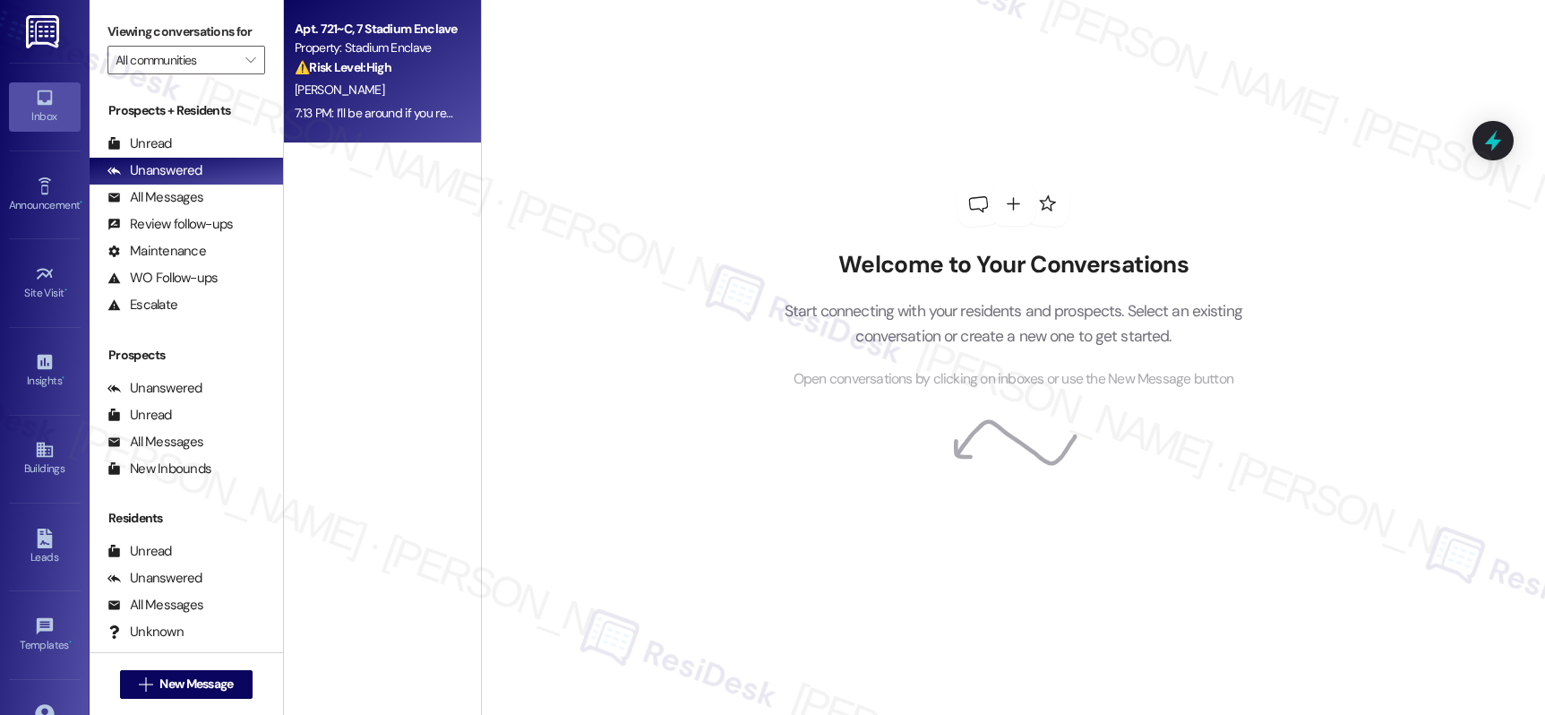
click at [375, 102] on div "7:13 PM: I’ll be around if you require any further help. 7:13 PM: I’ll be aroun…" at bounding box center [377, 113] width 169 height 22
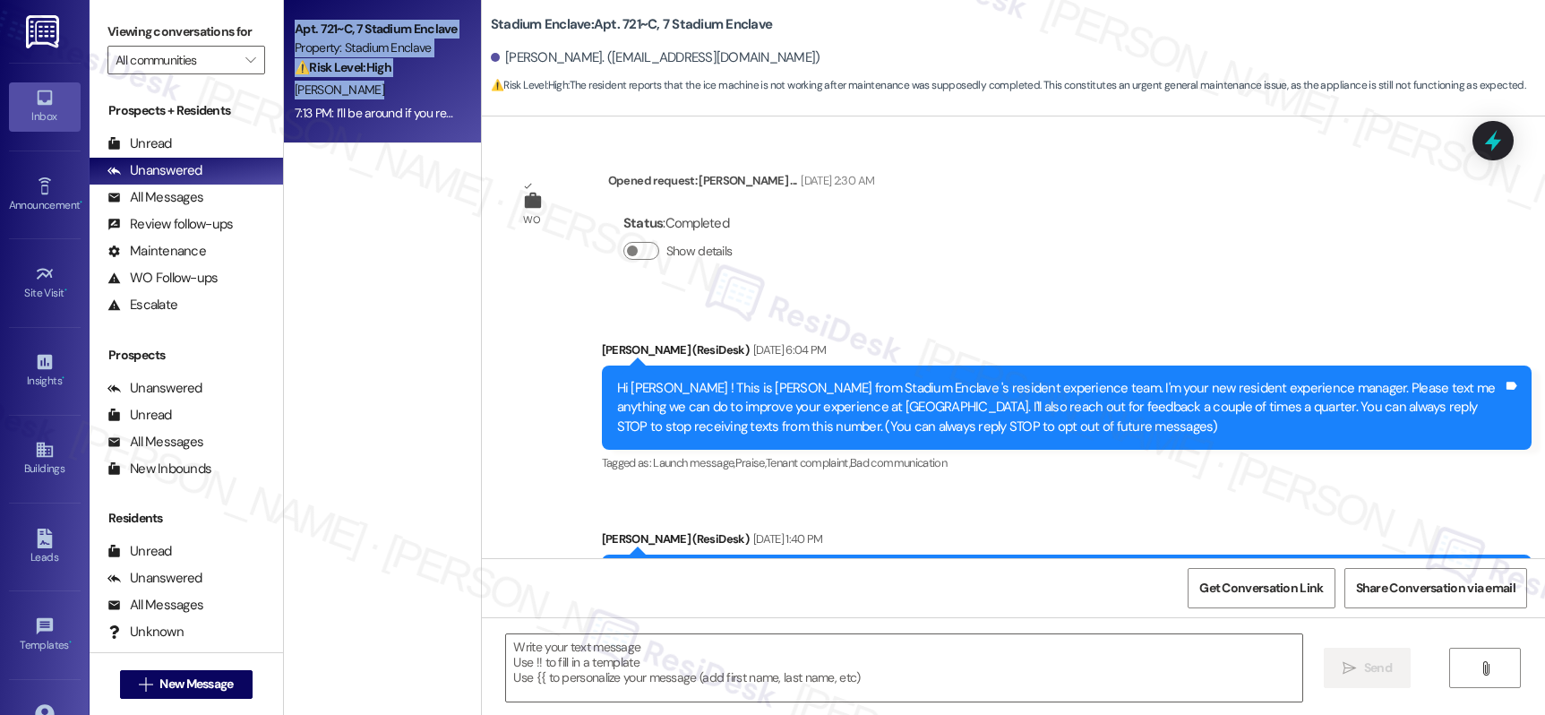
click at [375, 102] on div "7:13 PM: I’ll be around if you require any further help. 7:13 PM: I’ll be aroun…" at bounding box center [377, 113] width 169 height 22
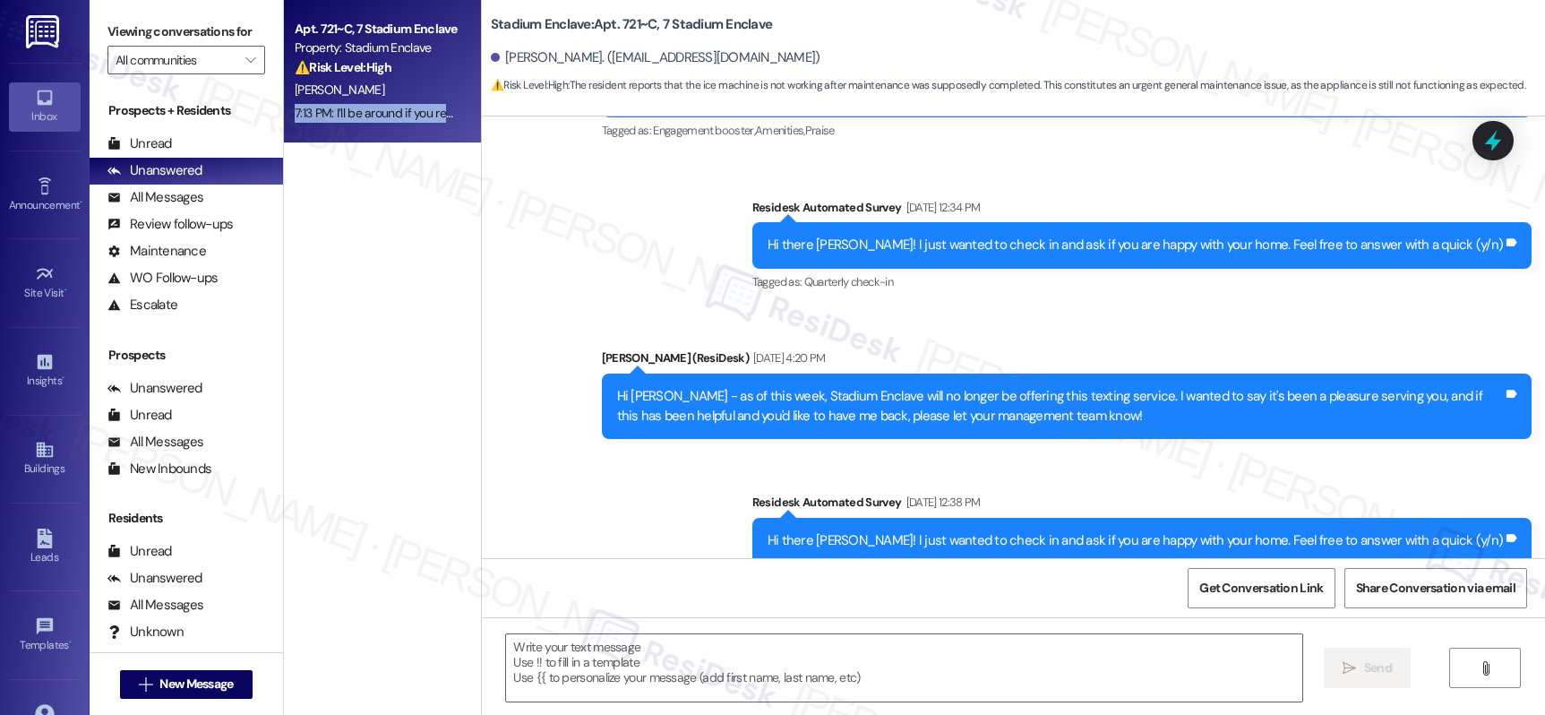
click at [375, 102] on div "7:13 PM: I’ll be around if you require any further help. 7:13 PM: I’ll be aroun…" at bounding box center [377, 113] width 169 height 22
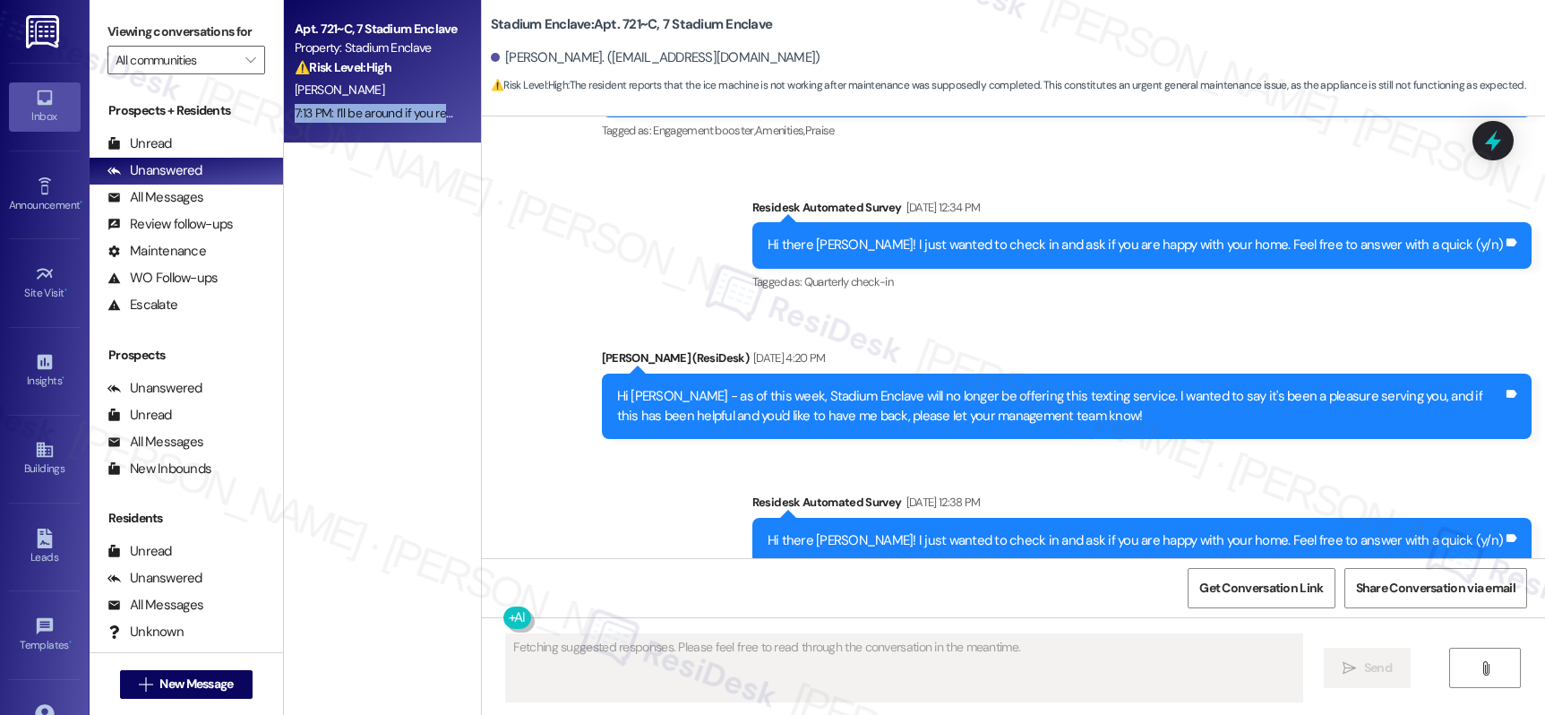
click at [375, 102] on div "7:13 PM: I’ll be around if you require any further help. 7:13 PM: I’ll be aroun…" at bounding box center [377, 113] width 169 height 22
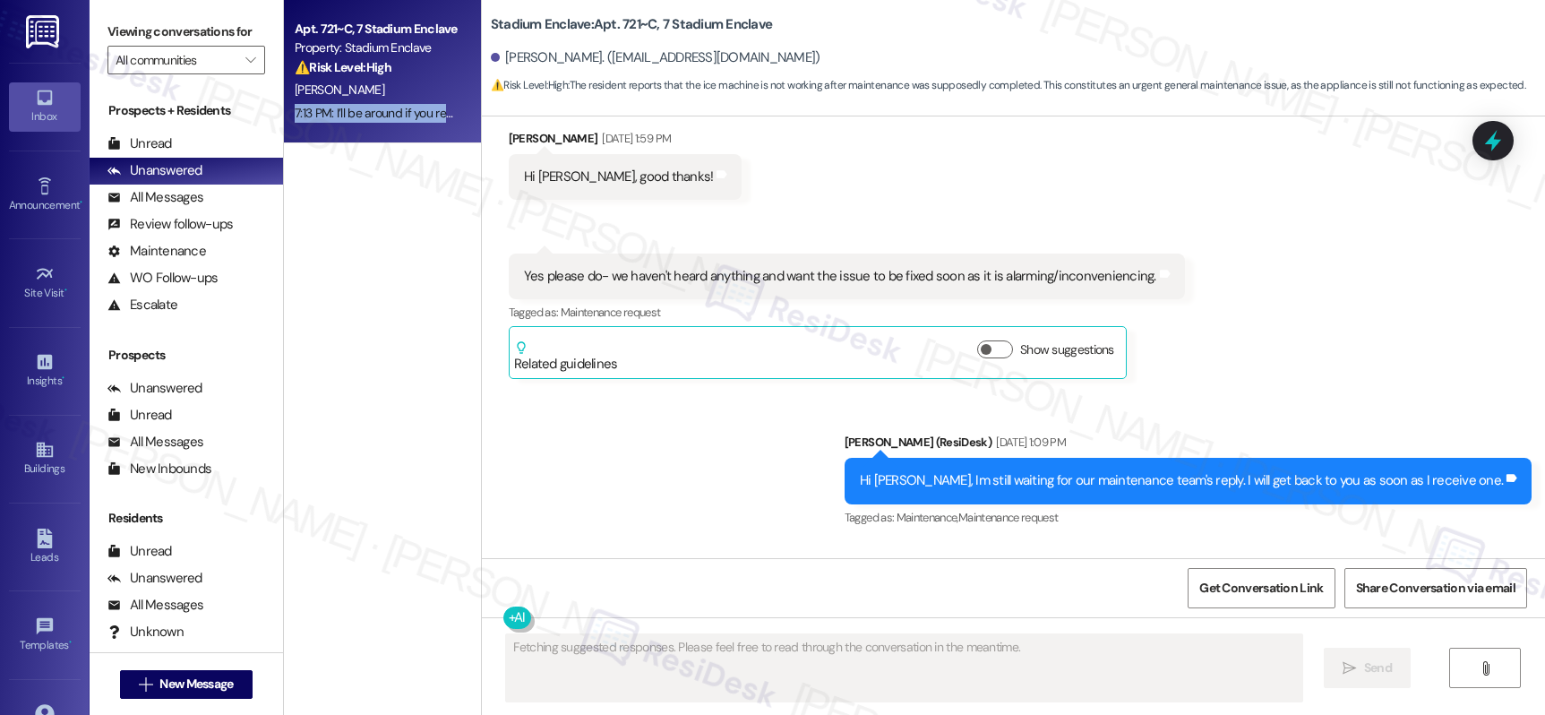
click at [375, 102] on div "7:13 PM: I’ll be around if you require any further help. 7:13 PM: I’ll be aroun…" at bounding box center [377, 113] width 169 height 22
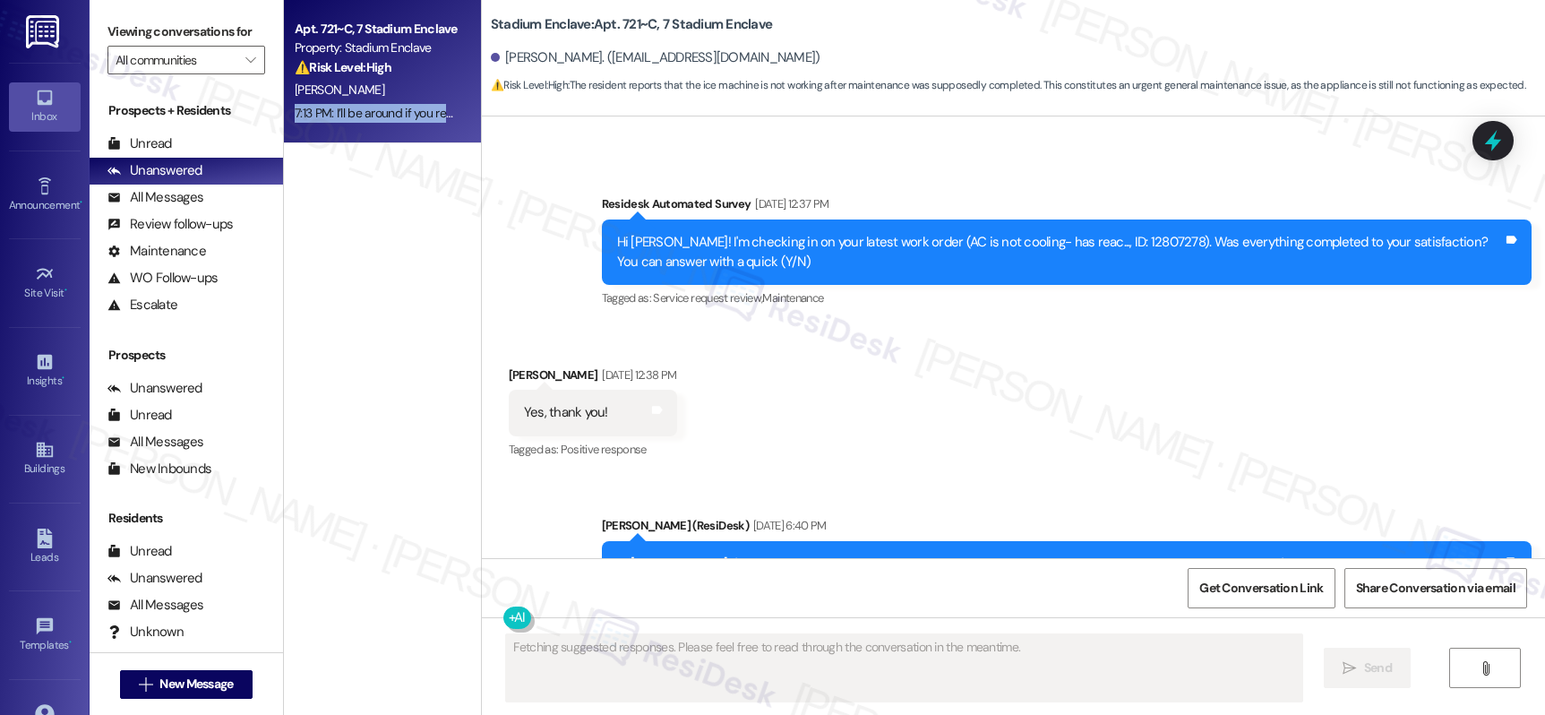
click at [375, 102] on div "7:13 PM: I’ll be around if you require any further help. 7:13 PM: I’ll be aroun…" at bounding box center [377, 113] width 169 height 22
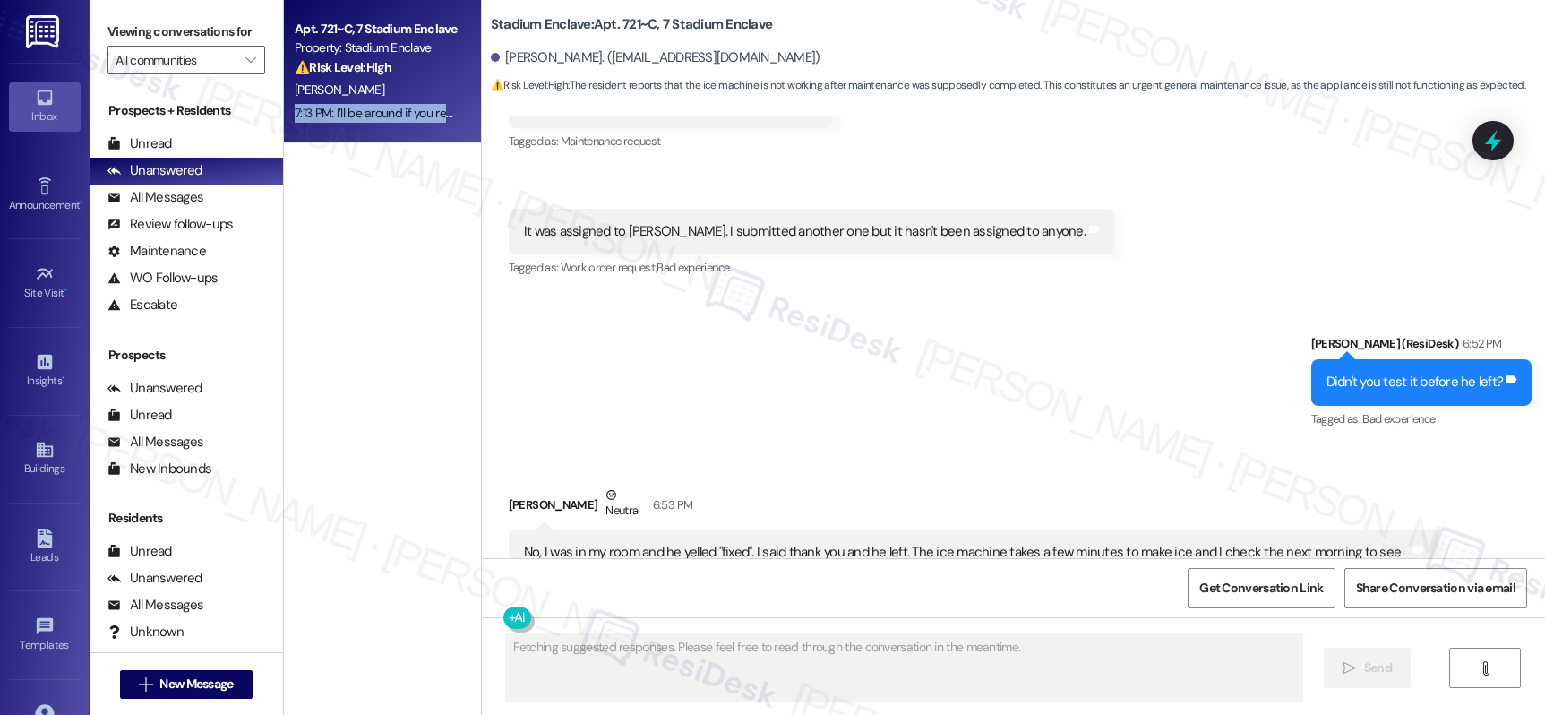
click at [375, 102] on div "7:13 PM: I’ll be around if you require any further help. 7:13 PM: I’ll be aroun…" at bounding box center [377, 113] width 169 height 22
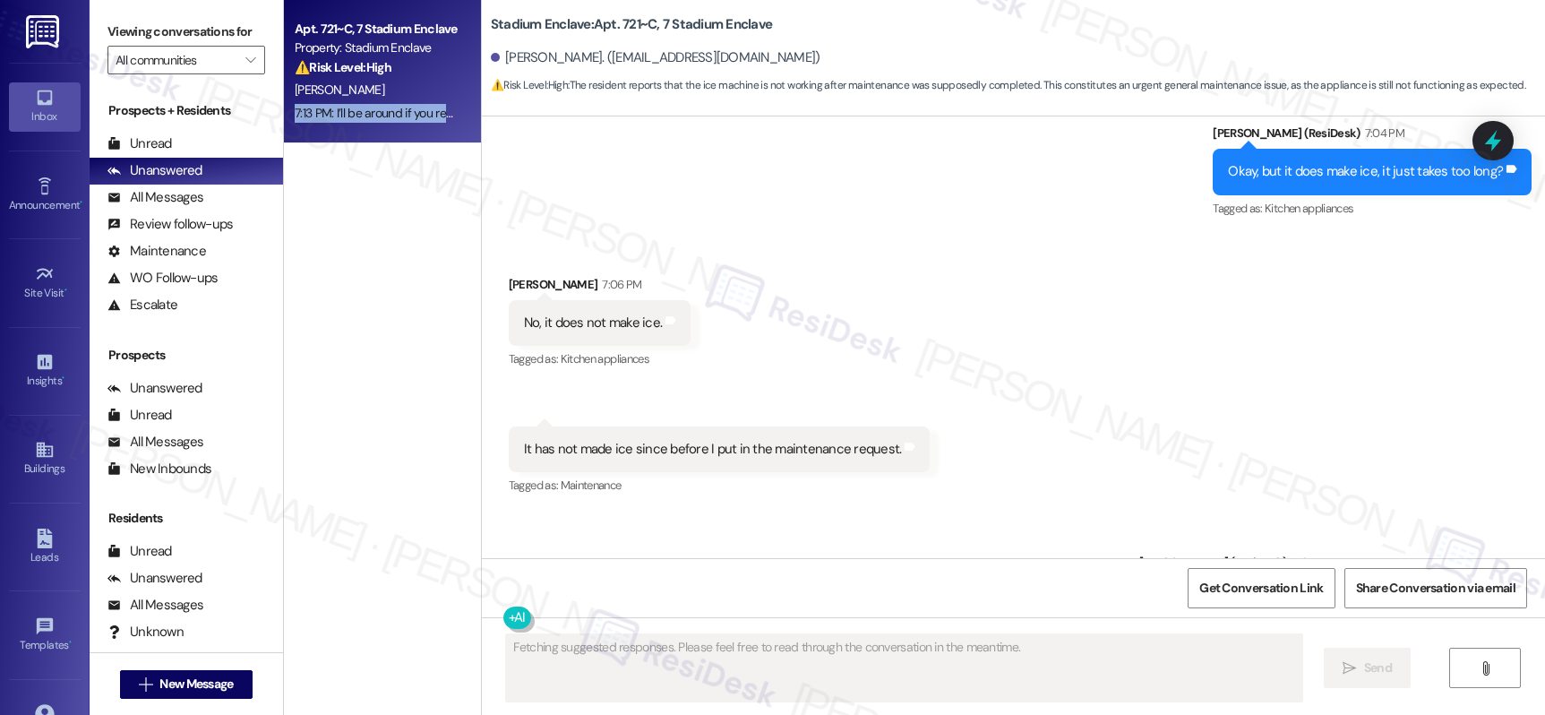
click at [375, 102] on div "7:13 PM: I’ll be around if you require any further help. 7:13 PM: I’ll be aroun…" at bounding box center [377, 113] width 169 height 22
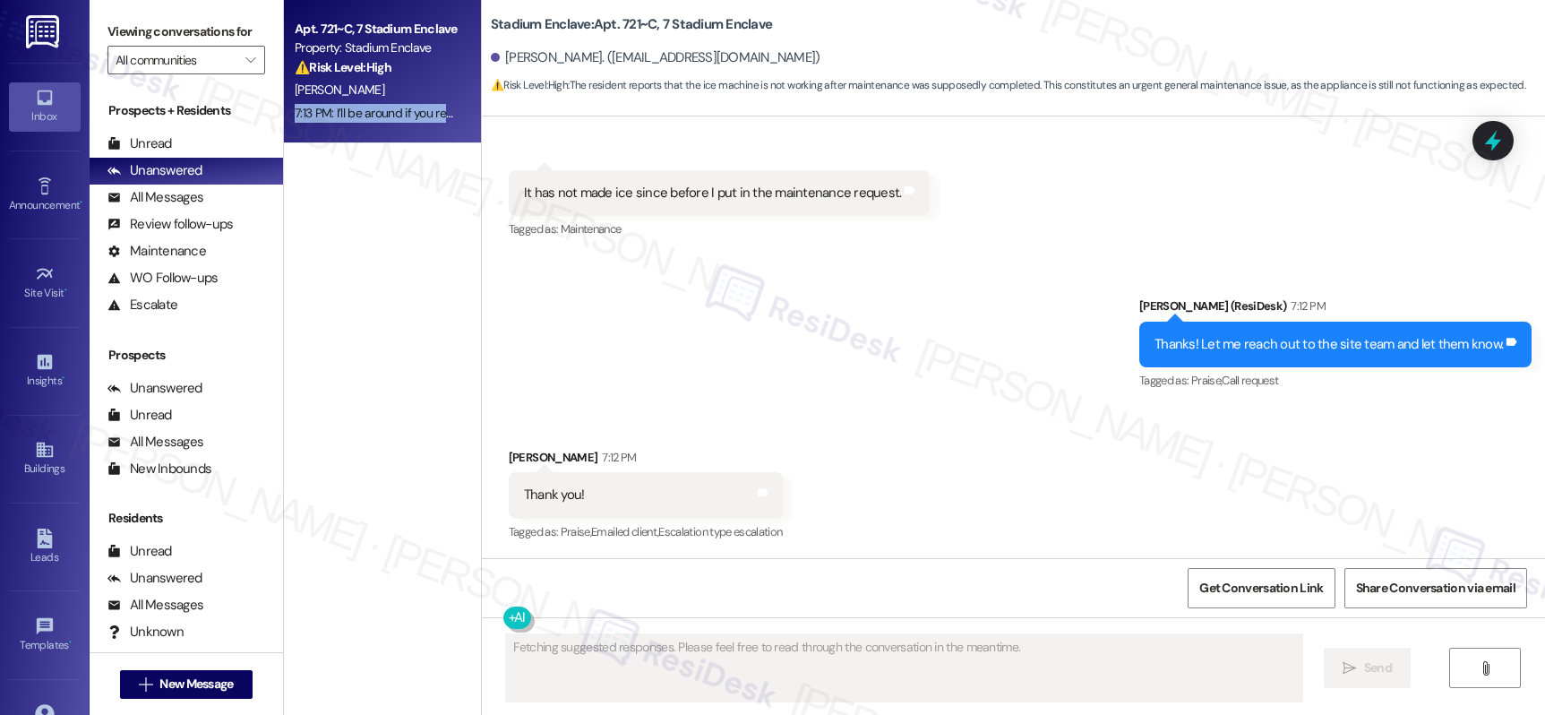
click at [375, 102] on div "7:13 PM: I’ll be around if you require any further help. 7:13 PM: I’ll be aroun…" at bounding box center [377, 113] width 169 height 22
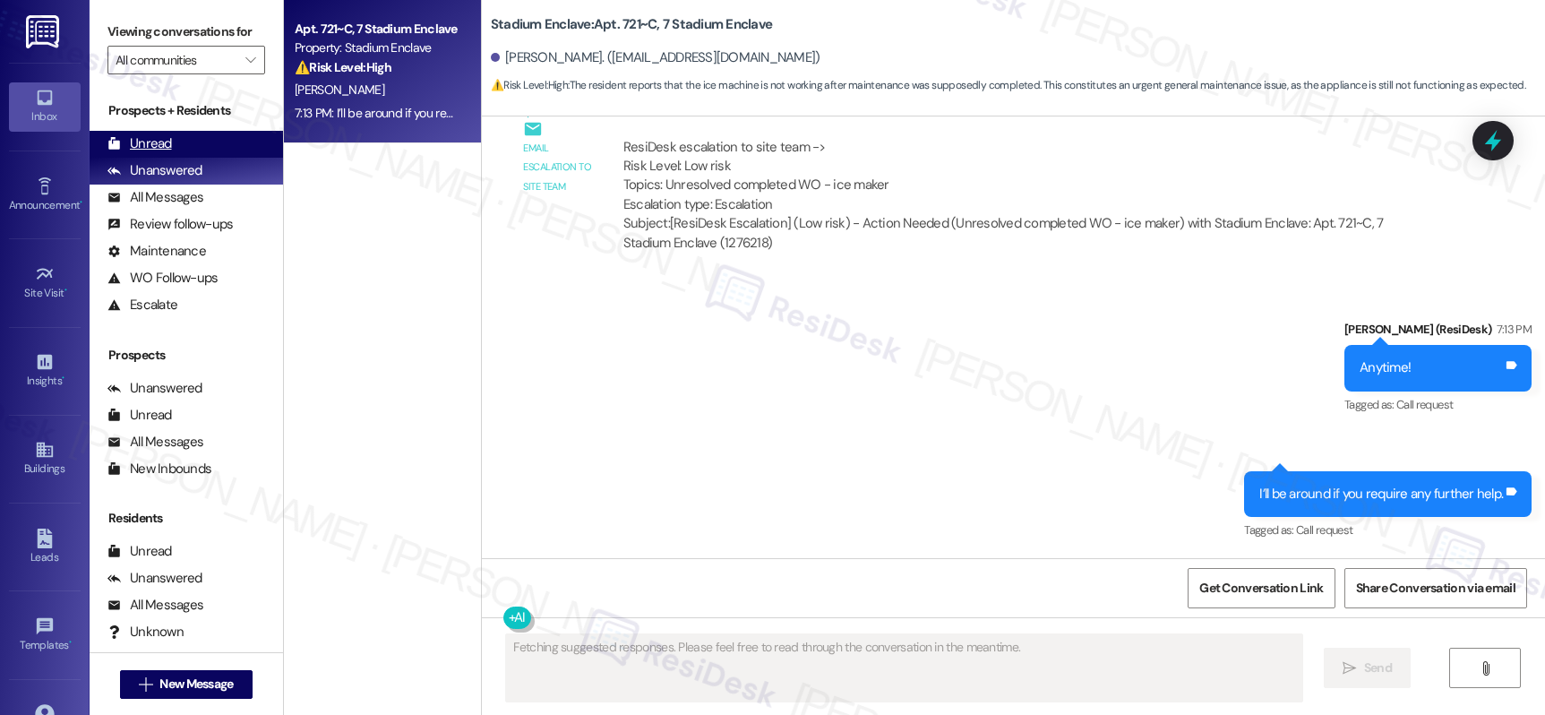
click at [156, 153] on div "Unread" at bounding box center [139, 143] width 64 height 19
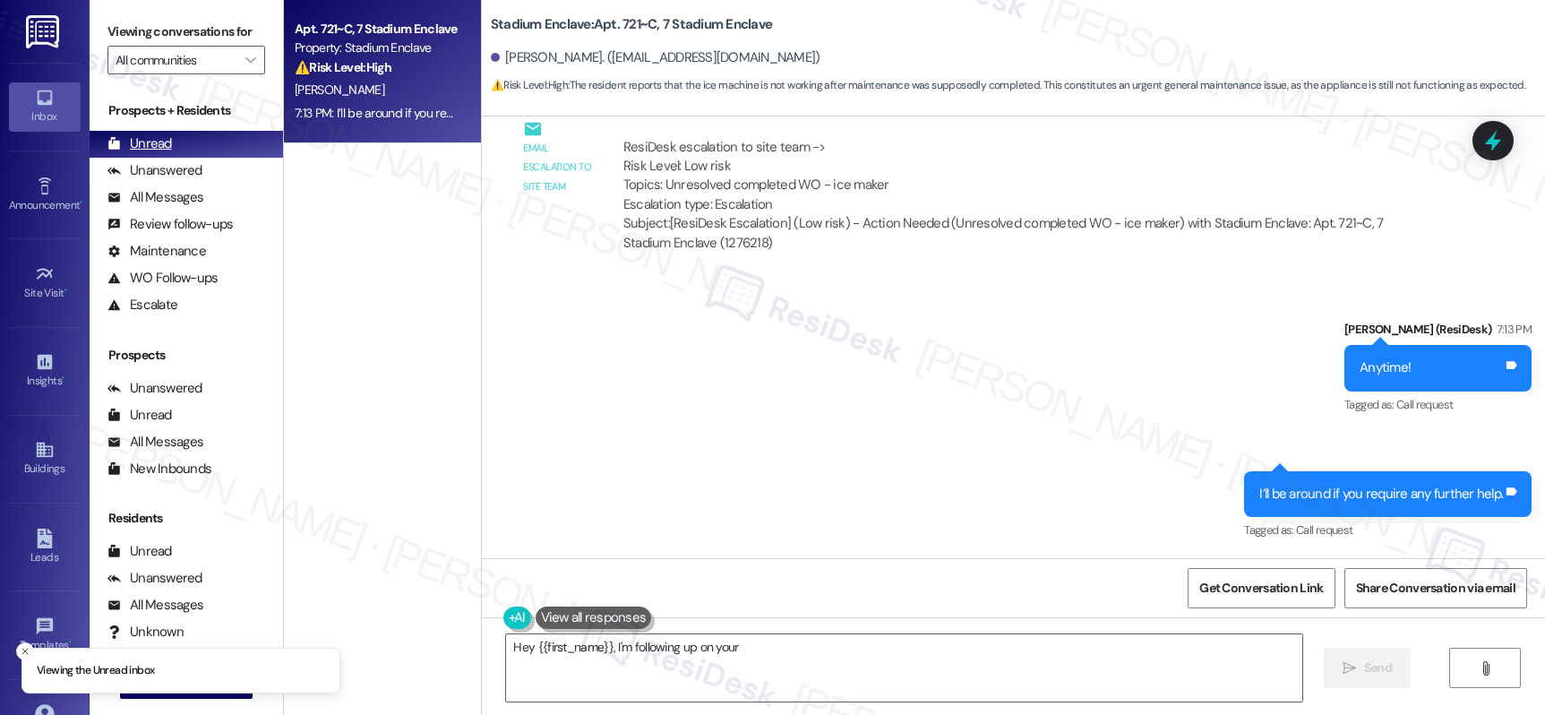
click at [156, 153] on div "Unread" at bounding box center [139, 143] width 64 height 19
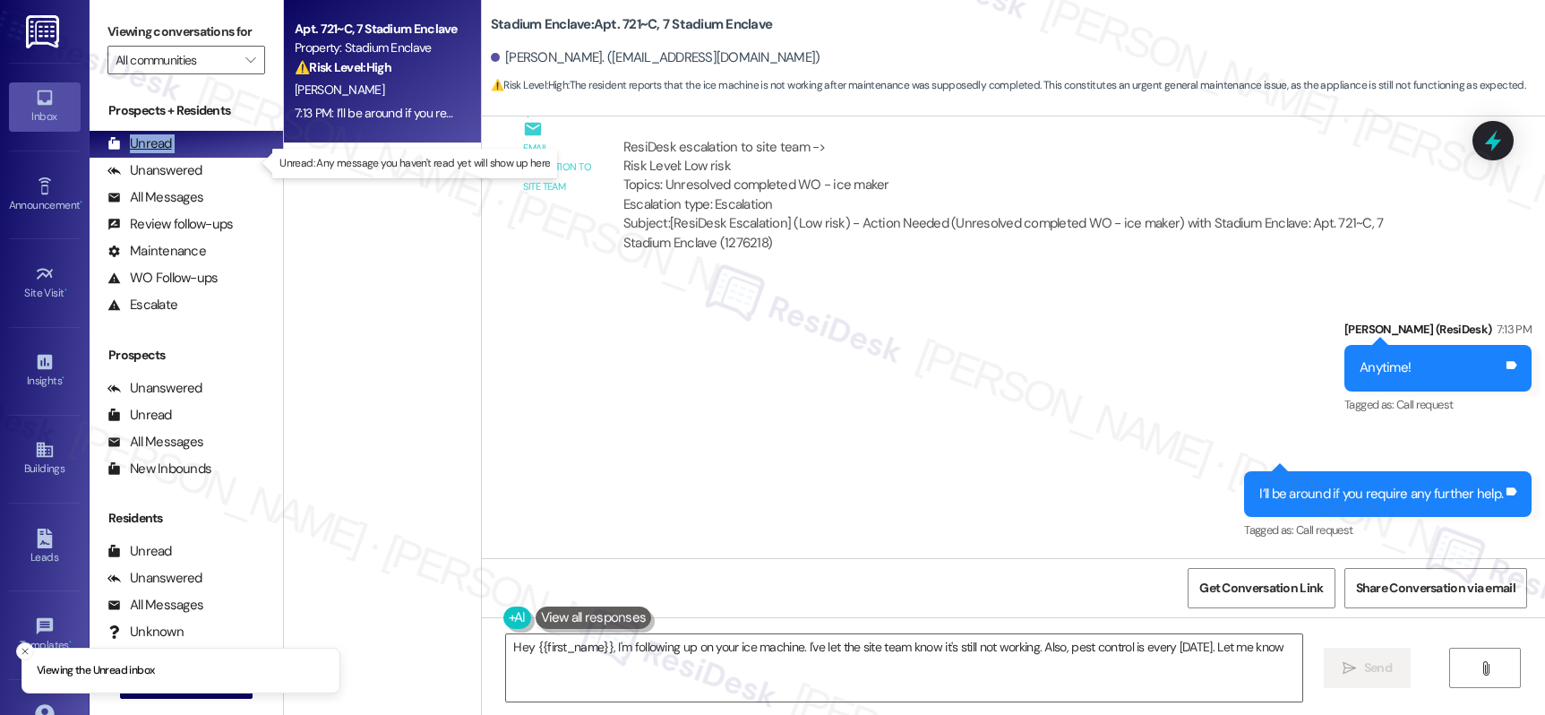
click at [156, 153] on div "Unread" at bounding box center [139, 143] width 64 height 19
type textarea "Hey {{first_name}}, I'm following up on your ice machine. I've let the site tea…"
click at [156, 153] on div "Unread" at bounding box center [139, 143] width 64 height 19
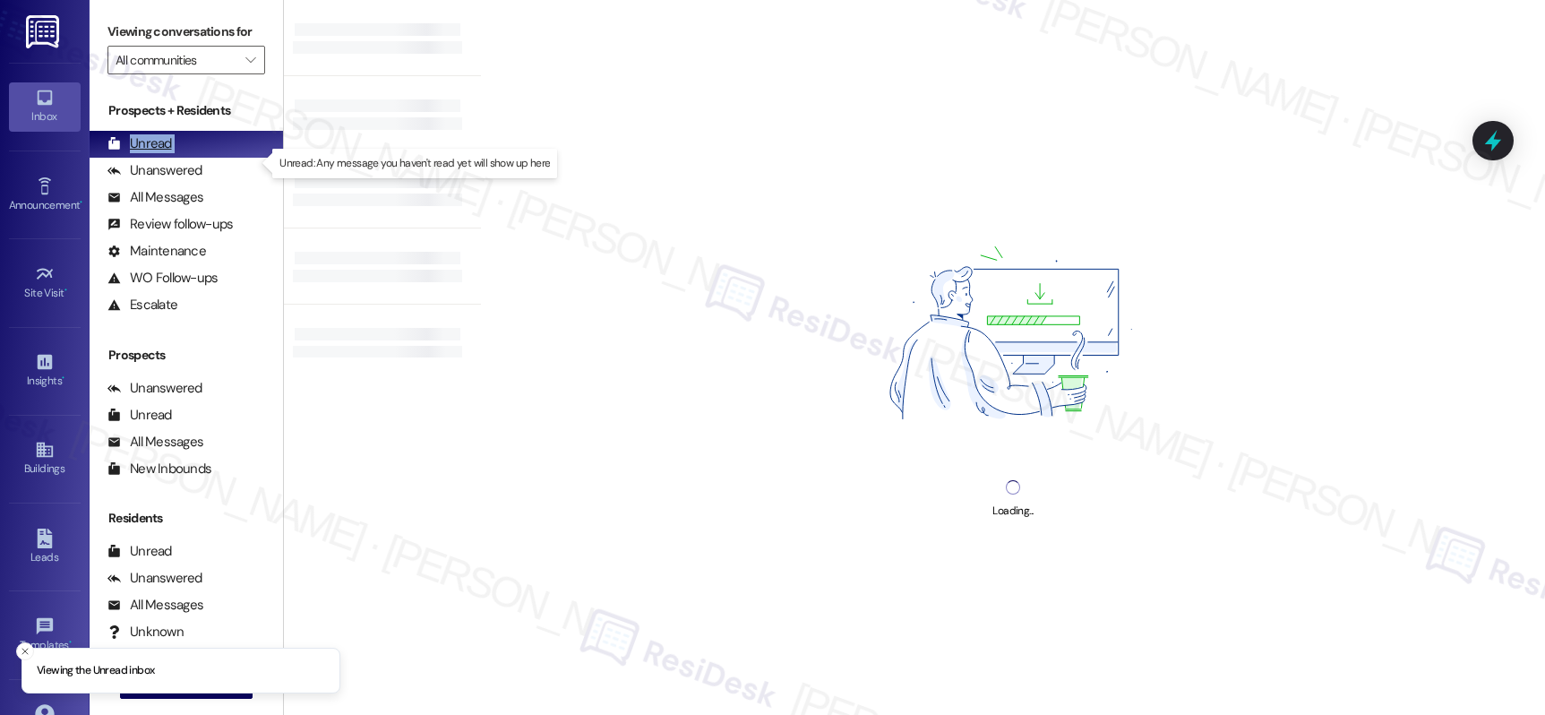
click at [156, 153] on div "Unread" at bounding box center [139, 143] width 64 height 19
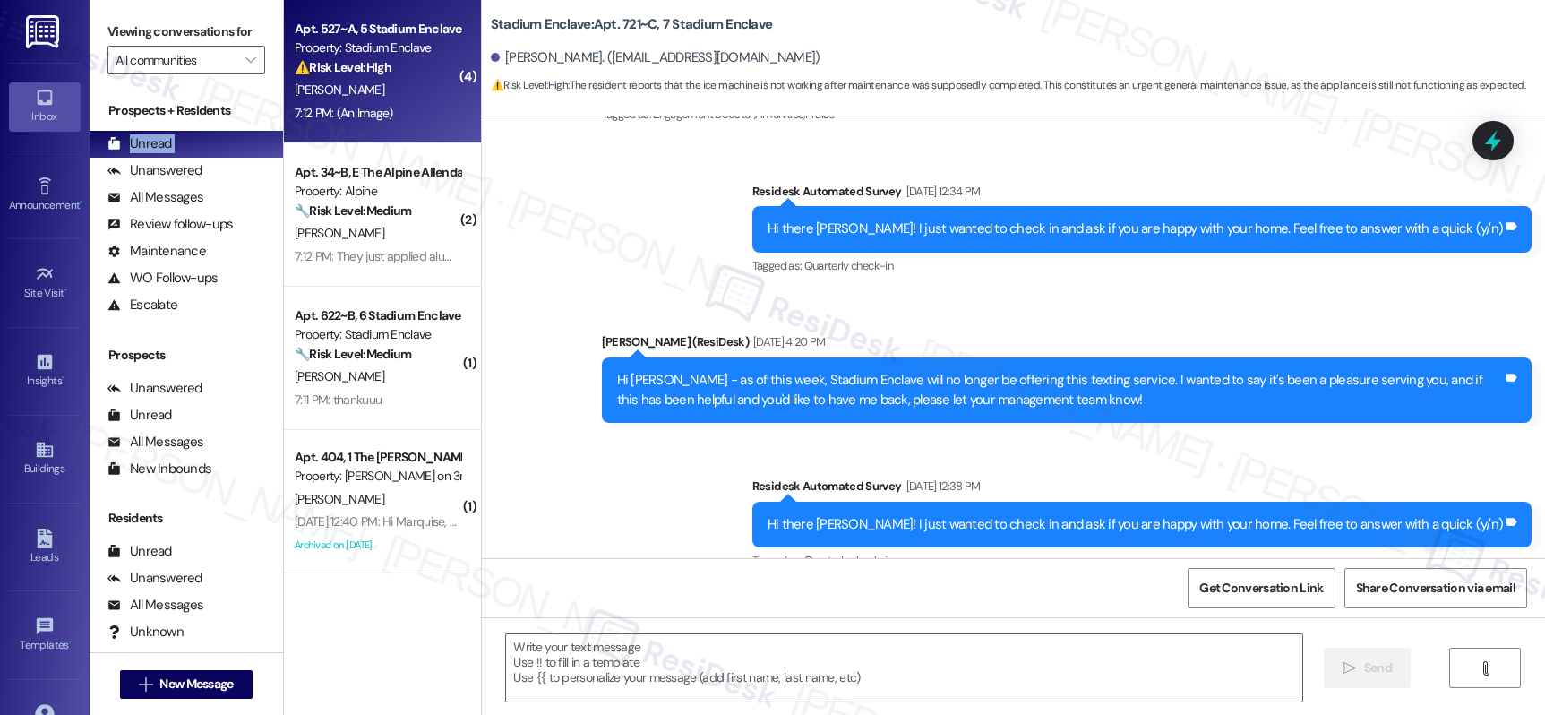
type textarea "Fetching suggested responses. Please feel free to read through the conversation…"
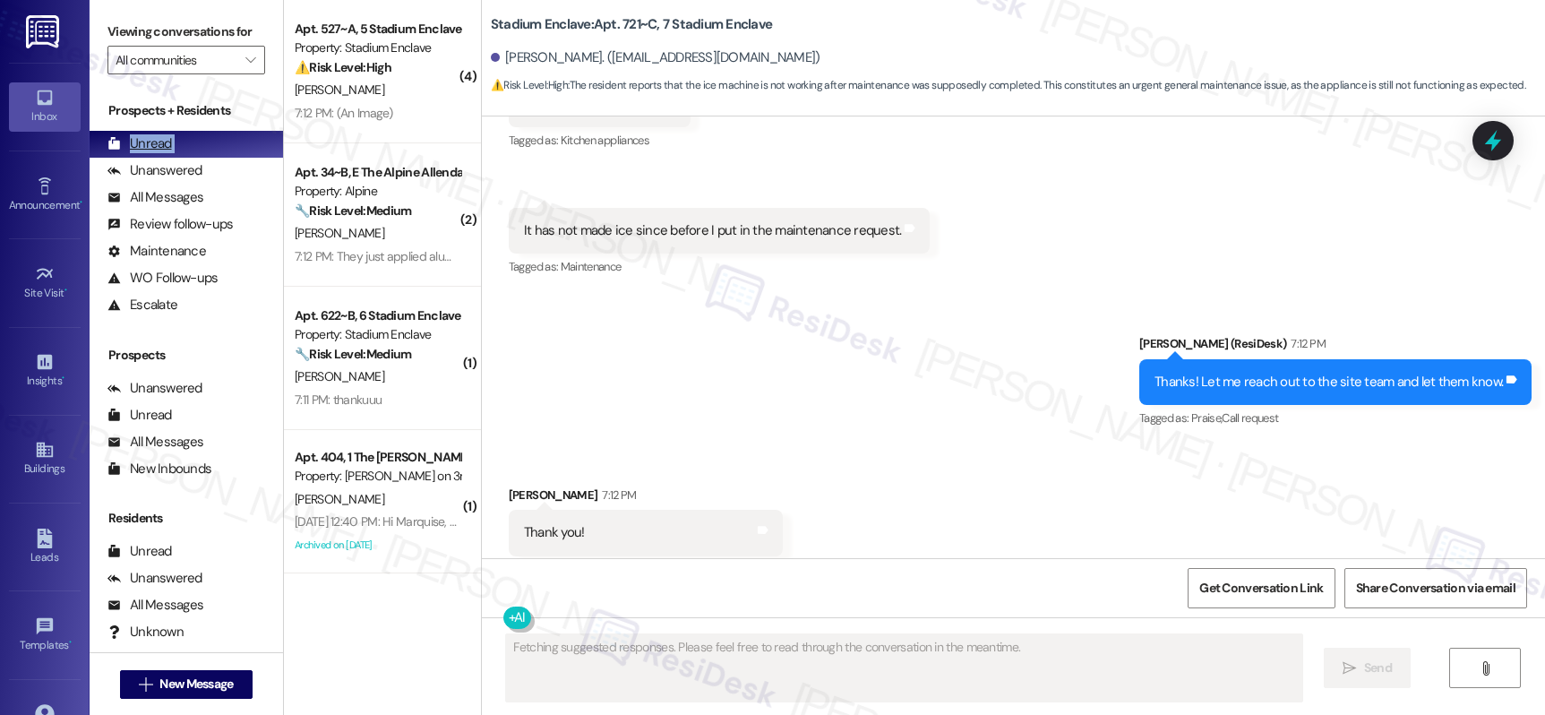
scroll to position [9095, 0]
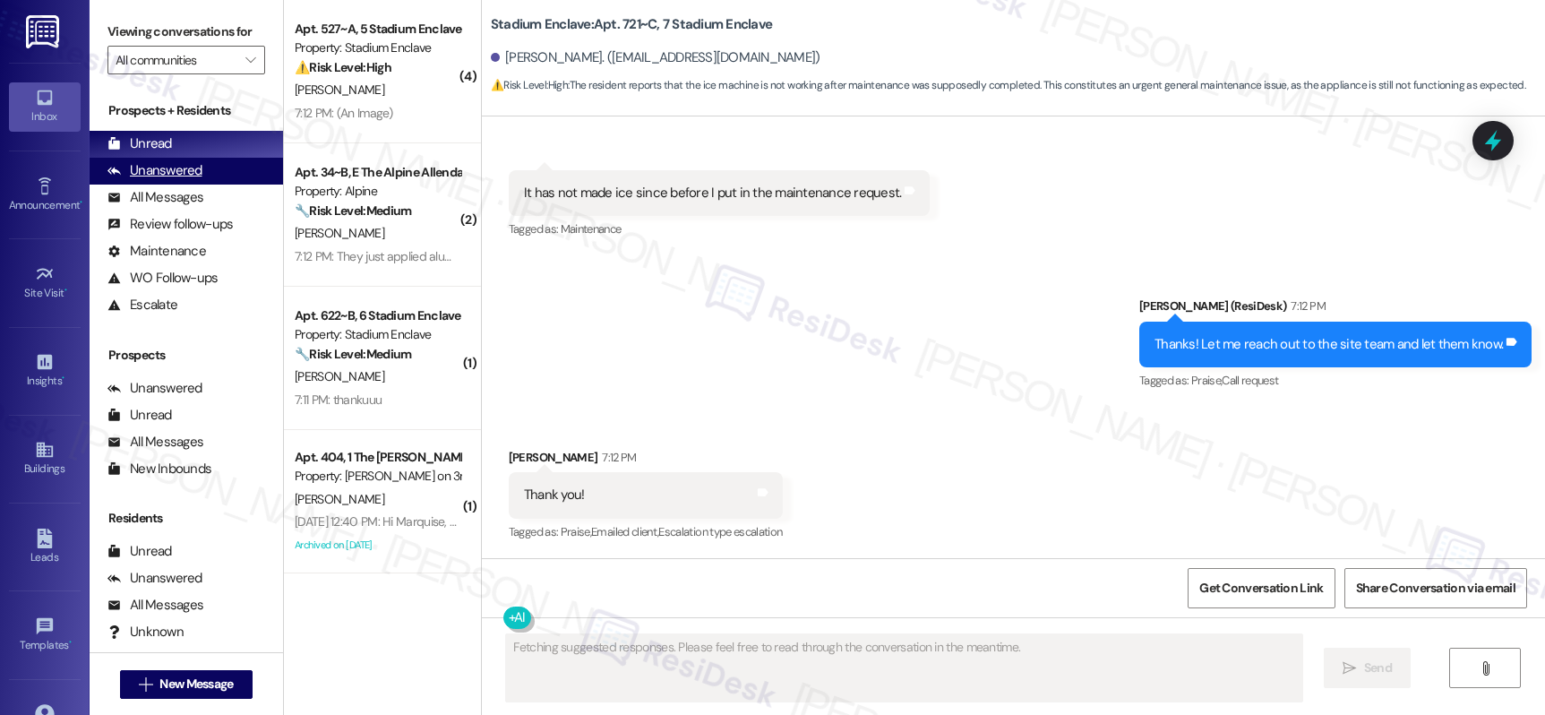
click at [155, 180] on div "Unanswered" at bounding box center [154, 170] width 95 height 19
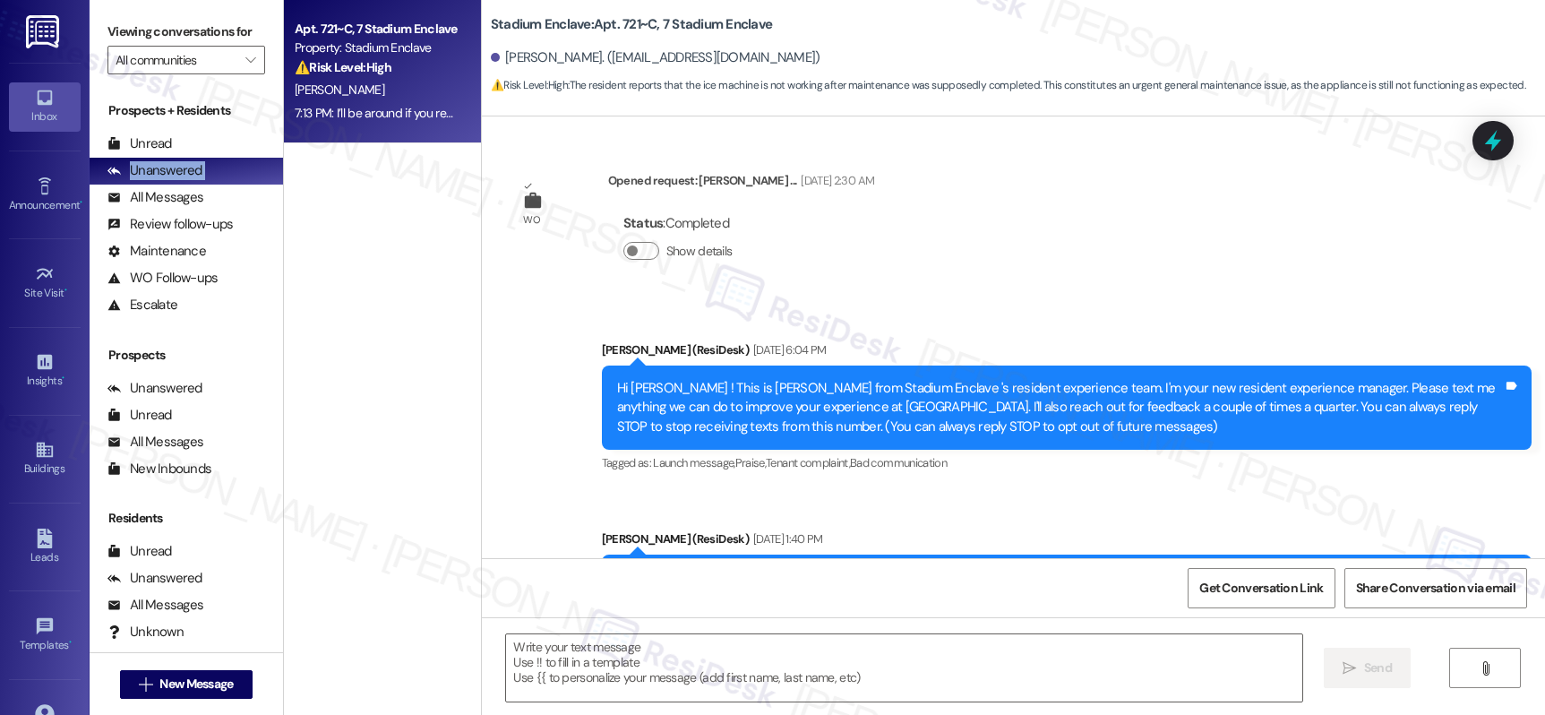
scroll to position [510, 0]
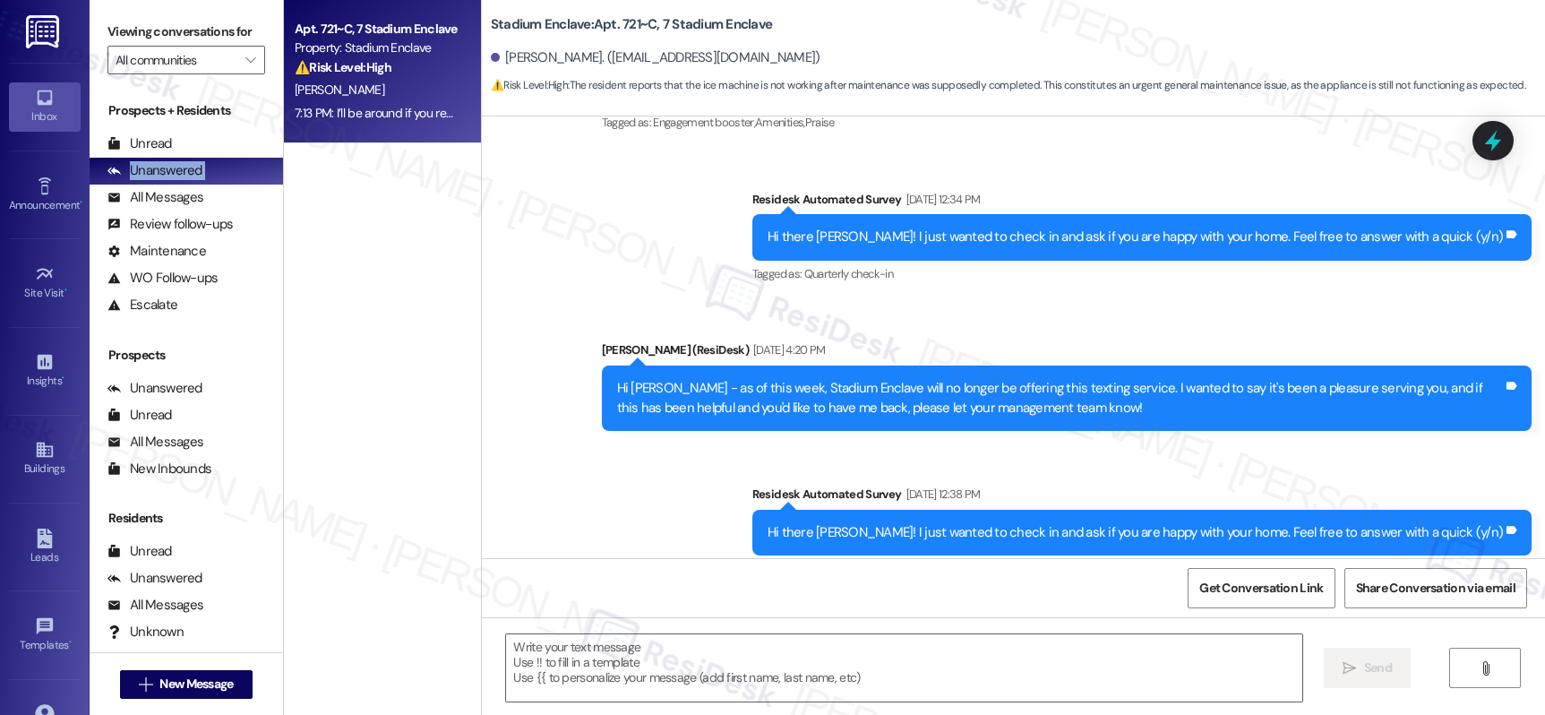
type textarea "Fetching suggested responses. Please feel free to read through the conversation…"
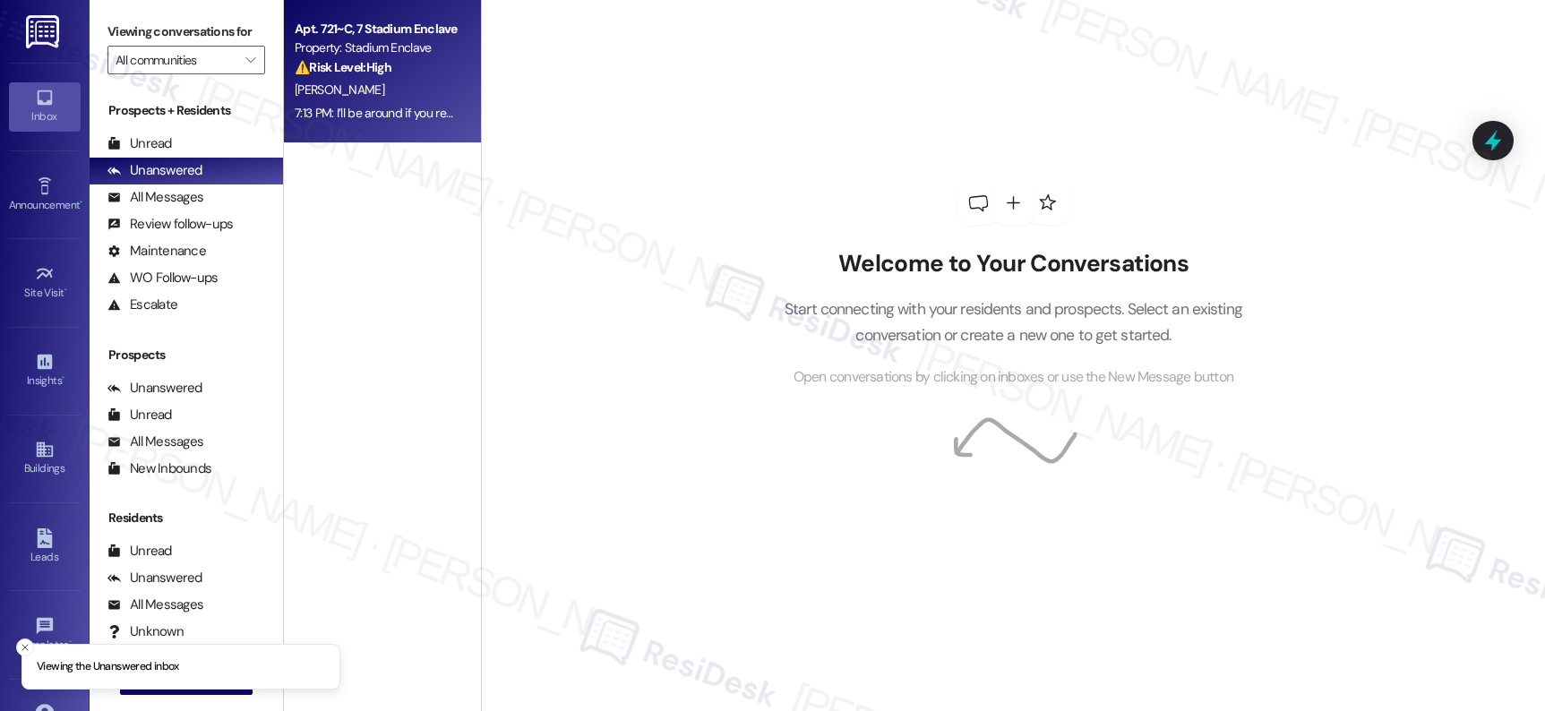
click at [383, 116] on div "7:13 PM: I’ll be around if you require any further help. 7:13 PM: I’ll be aroun…" at bounding box center [428, 113] width 266 height 16
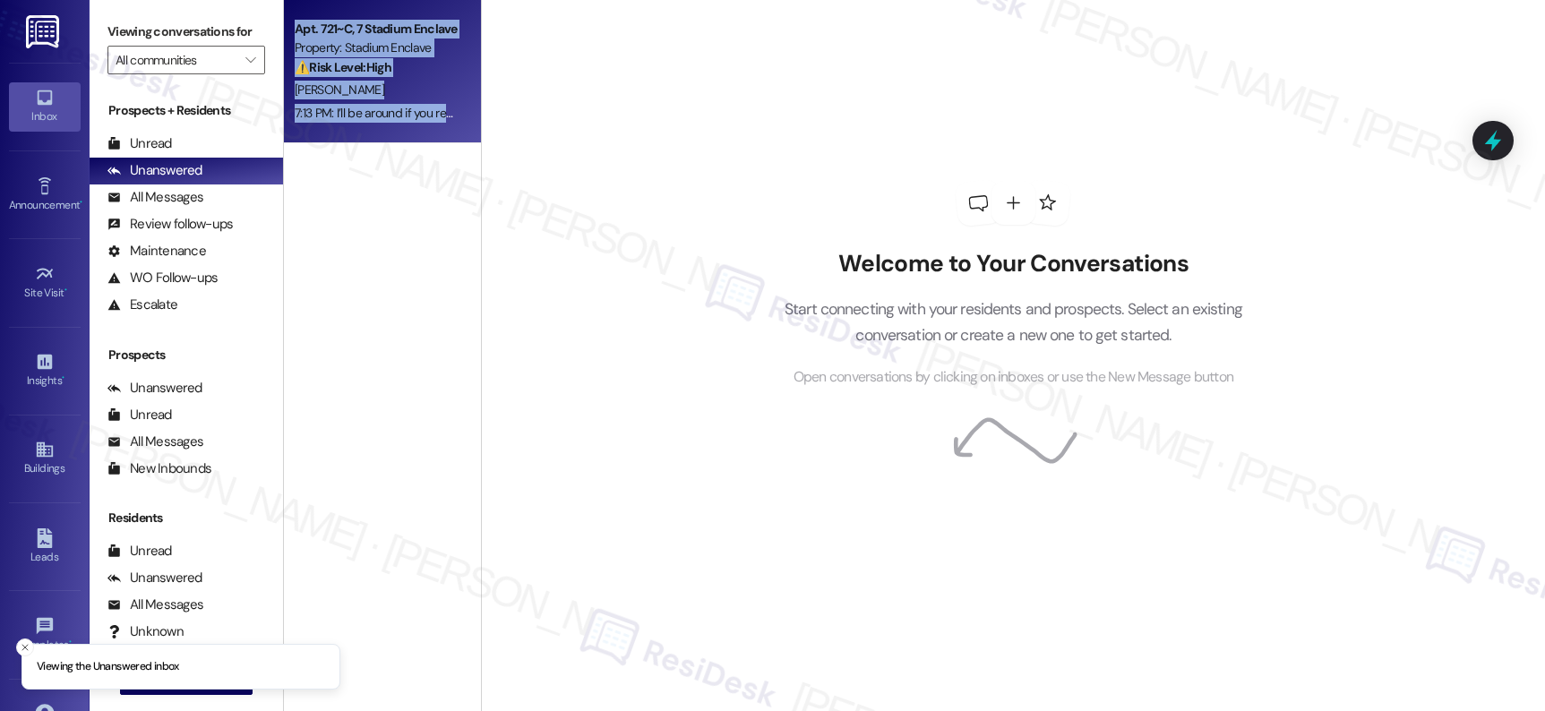
click at [383, 116] on div "7:13 PM: I’ll be around if you require any further help. 7:13 PM: I’ll be aroun…" at bounding box center [428, 113] width 266 height 16
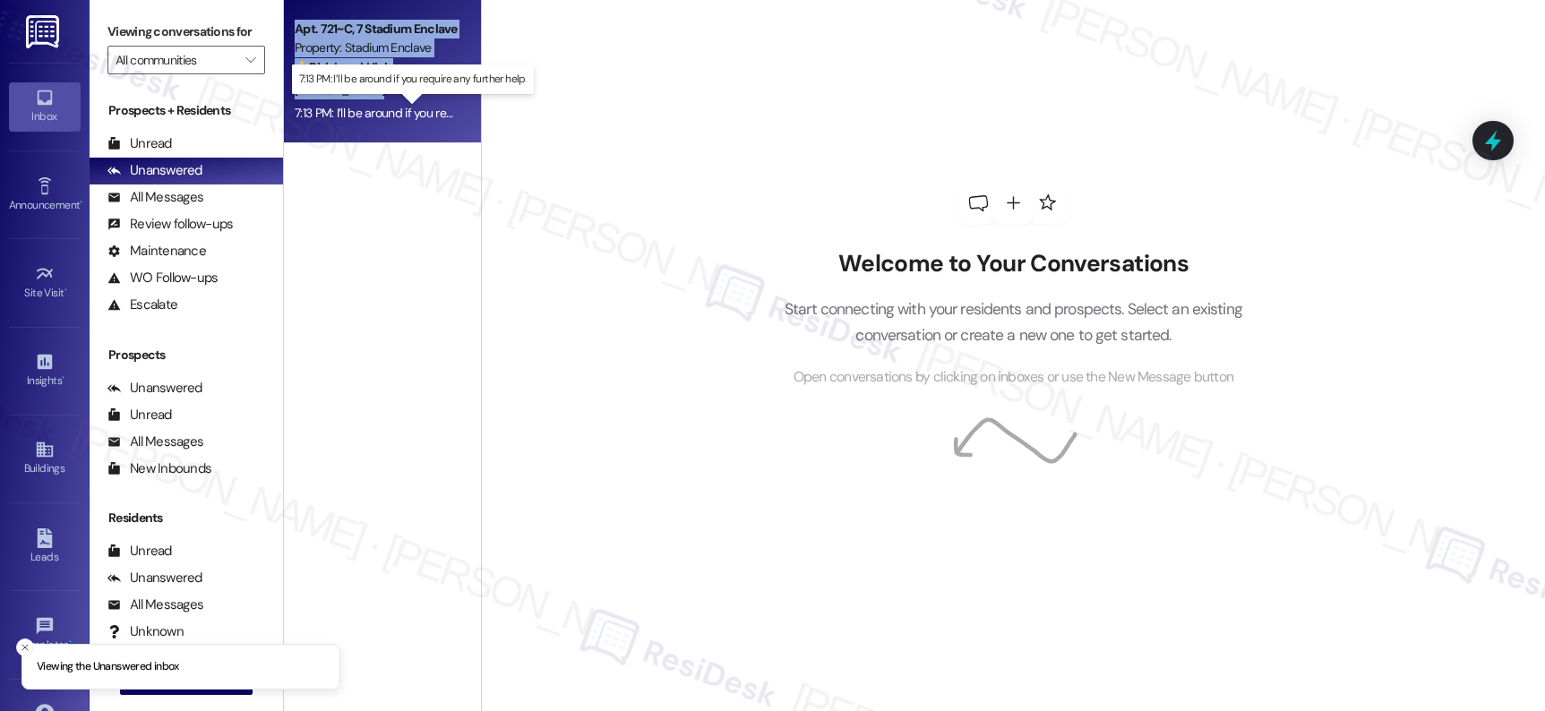
click at [383, 116] on div "7:13 PM: I’ll be around if you require any further help. 7:13 PM: I’ll be aroun…" at bounding box center [428, 113] width 266 height 16
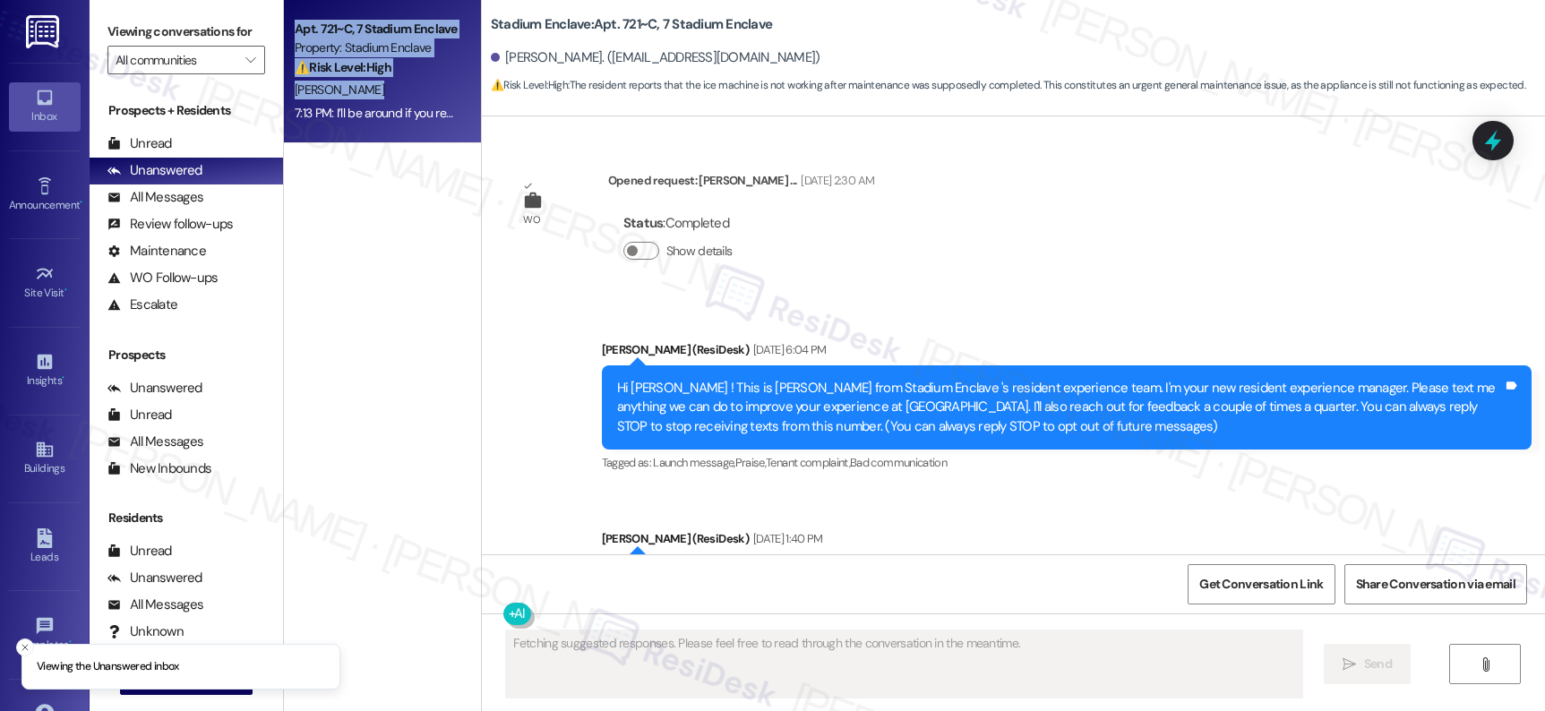
click at [383, 116] on div "7:13 PM: I’ll be around if you require any further help. 7:13 PM: I’ll be aroun…" at bounding box center [428, 113] width 266 height 16
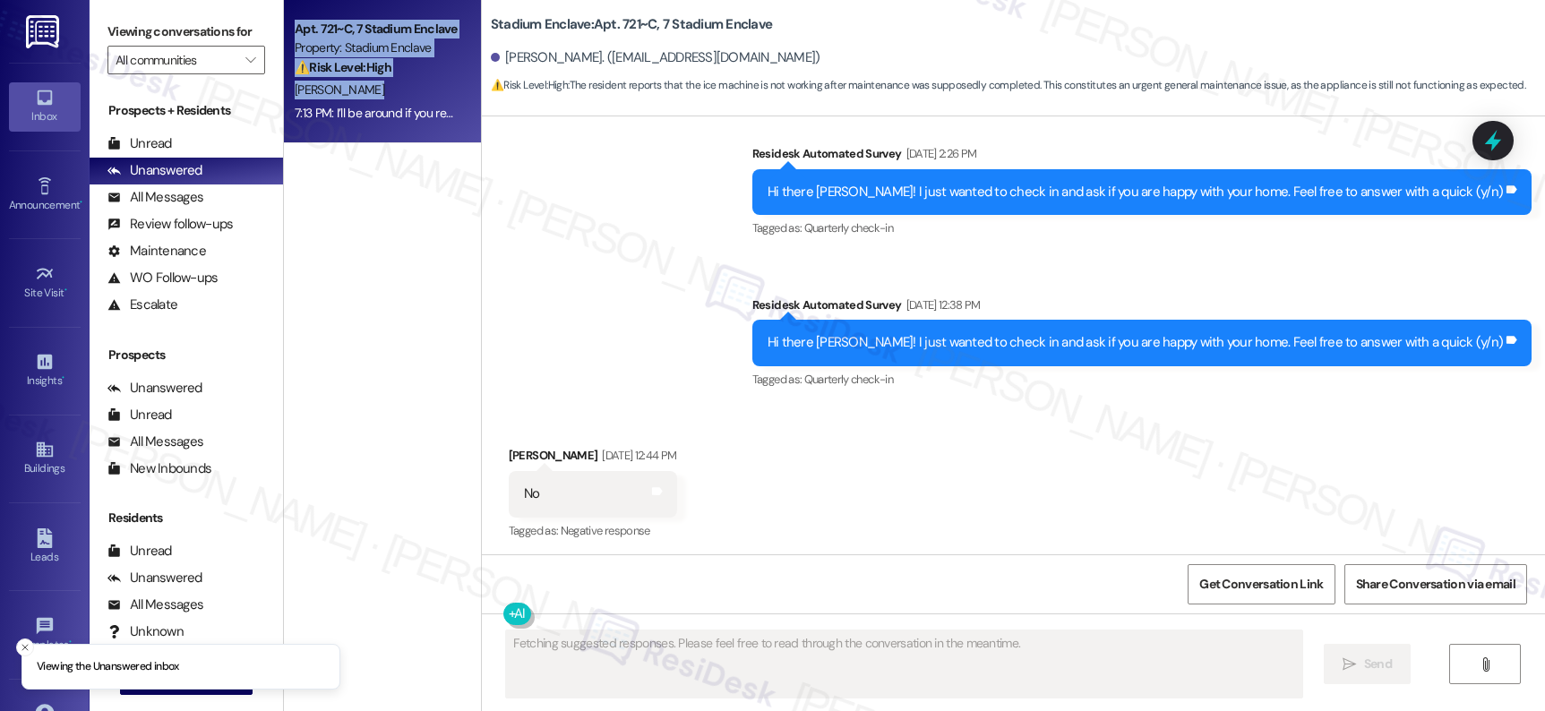
click at [383, 116] on div "7:13 PM: I’ll be around if you require any further help. 7:13 PM: I’ll be aroun…" at bounding box center [428, 113] width 266 height 16
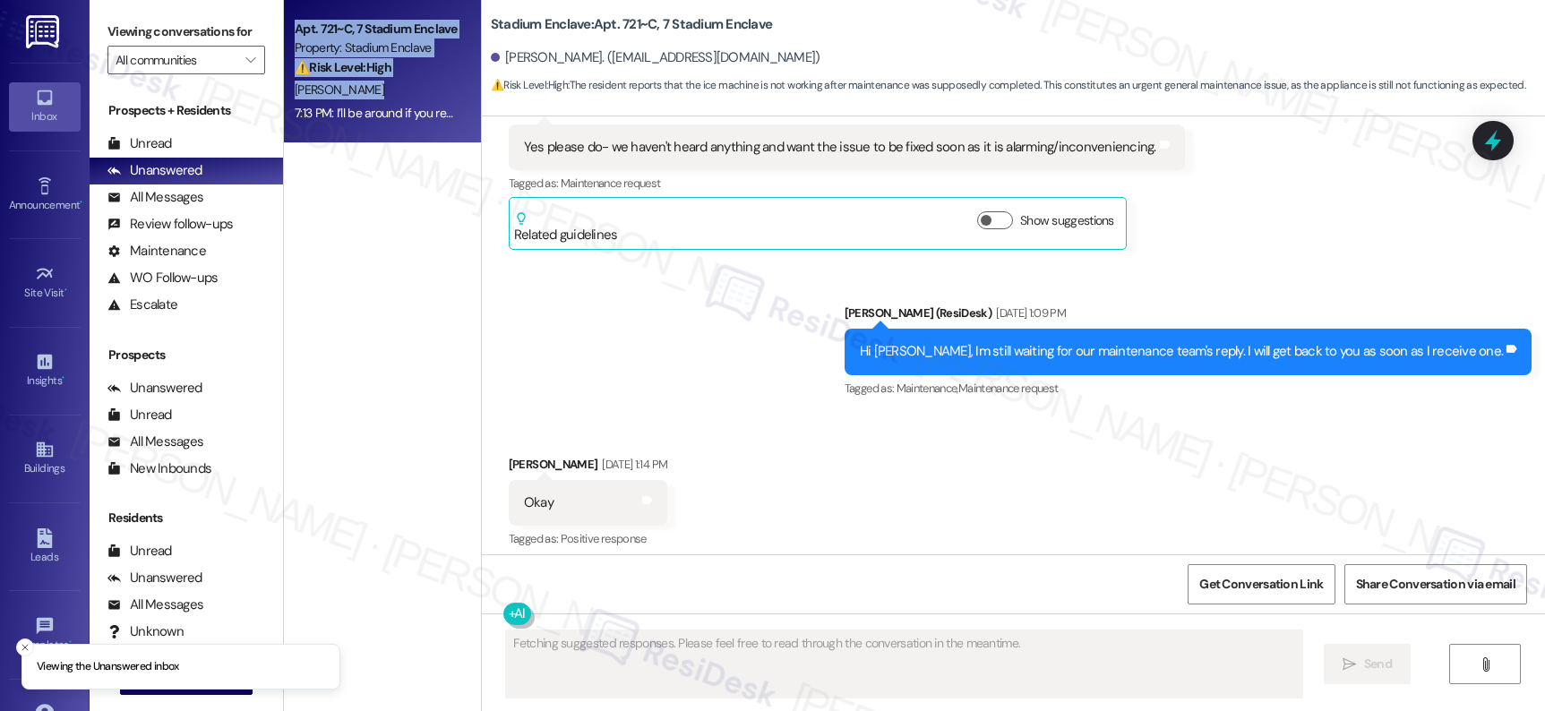
click at [383, 116] on div "7:13 PM: I’ll be around if you require any further help. 7:13 PM: I’ll be aroun…" at bounding box center [428, 113] width 266 height 16
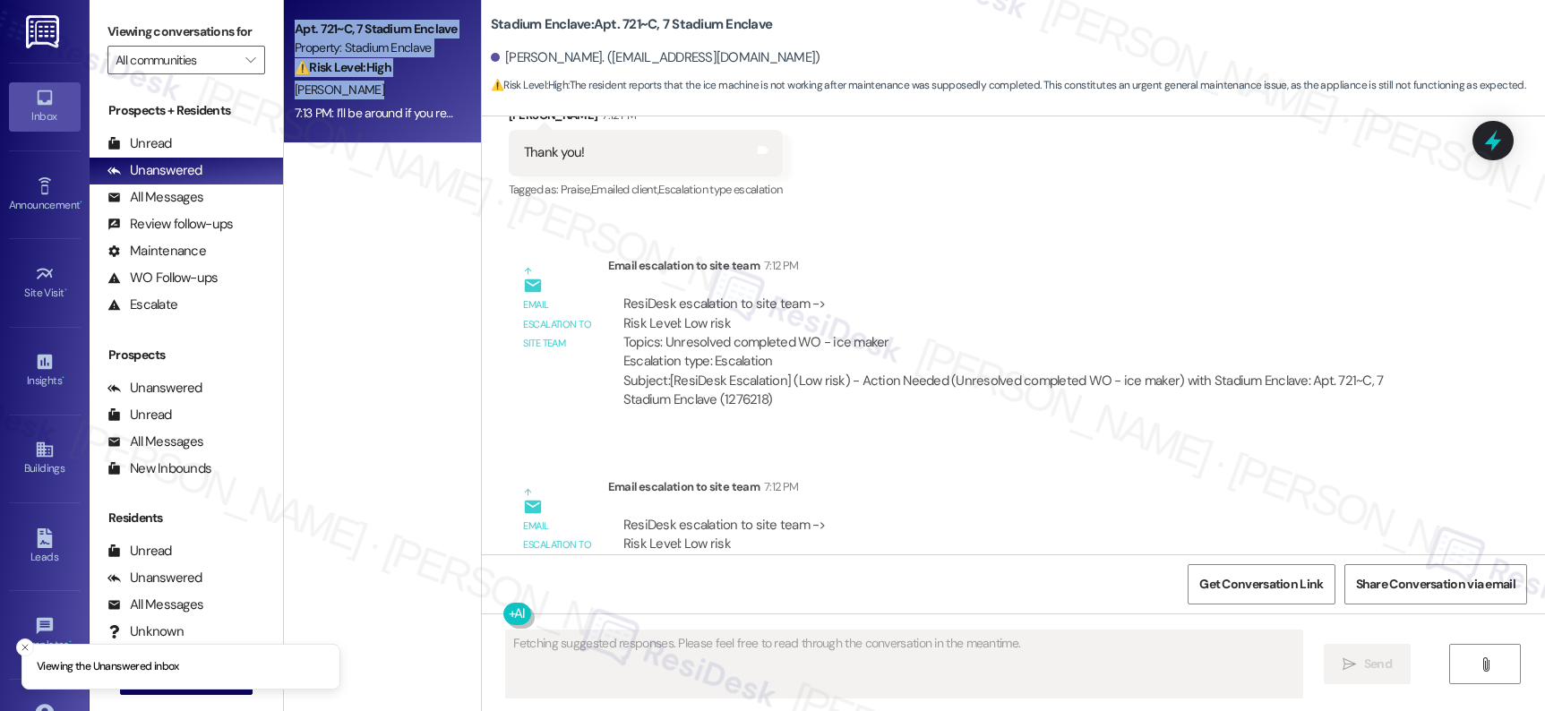
scroll to position [9819, 0]
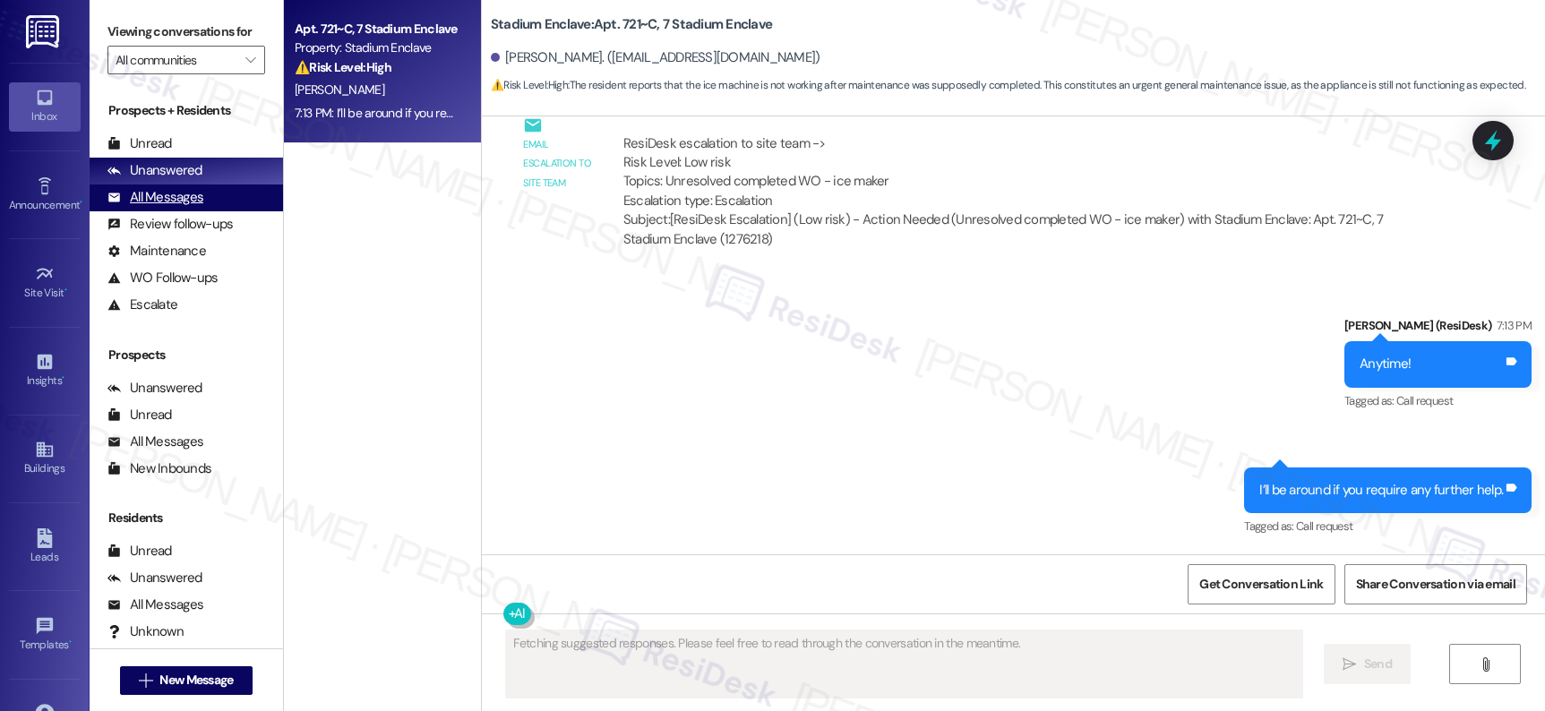
click at [180, 207] on div "All Messages" at bounding box center [155, 197] width 96 height 19
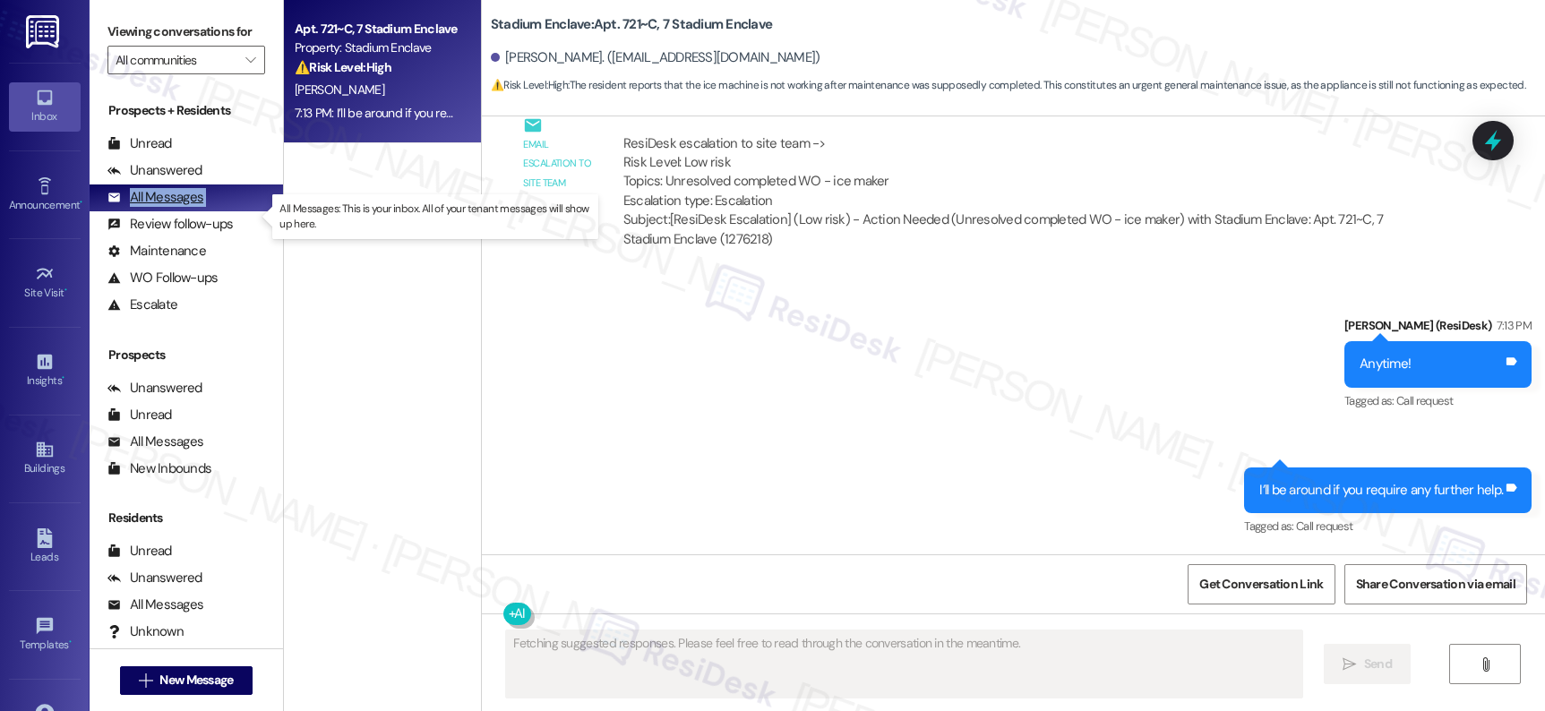
click at [180, 207] on div "All Messages" at bounding box center [155, 197] width 96 height 19
type textarea "Hi {{first_name}}! I'm following up on your ice machine. I've let"
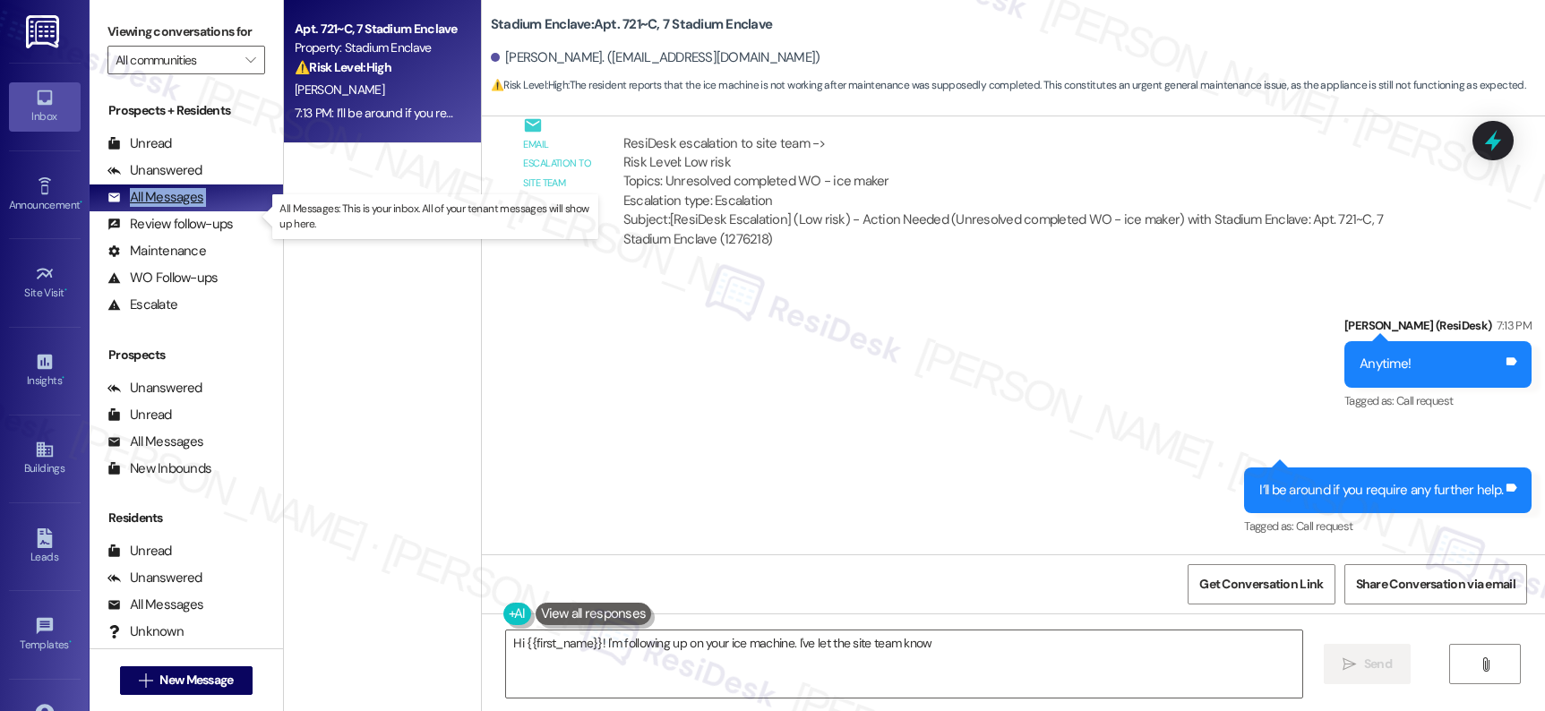
click at [181, 207] on div "All Messages" at bounding box center [155, 197] width 96 height 19
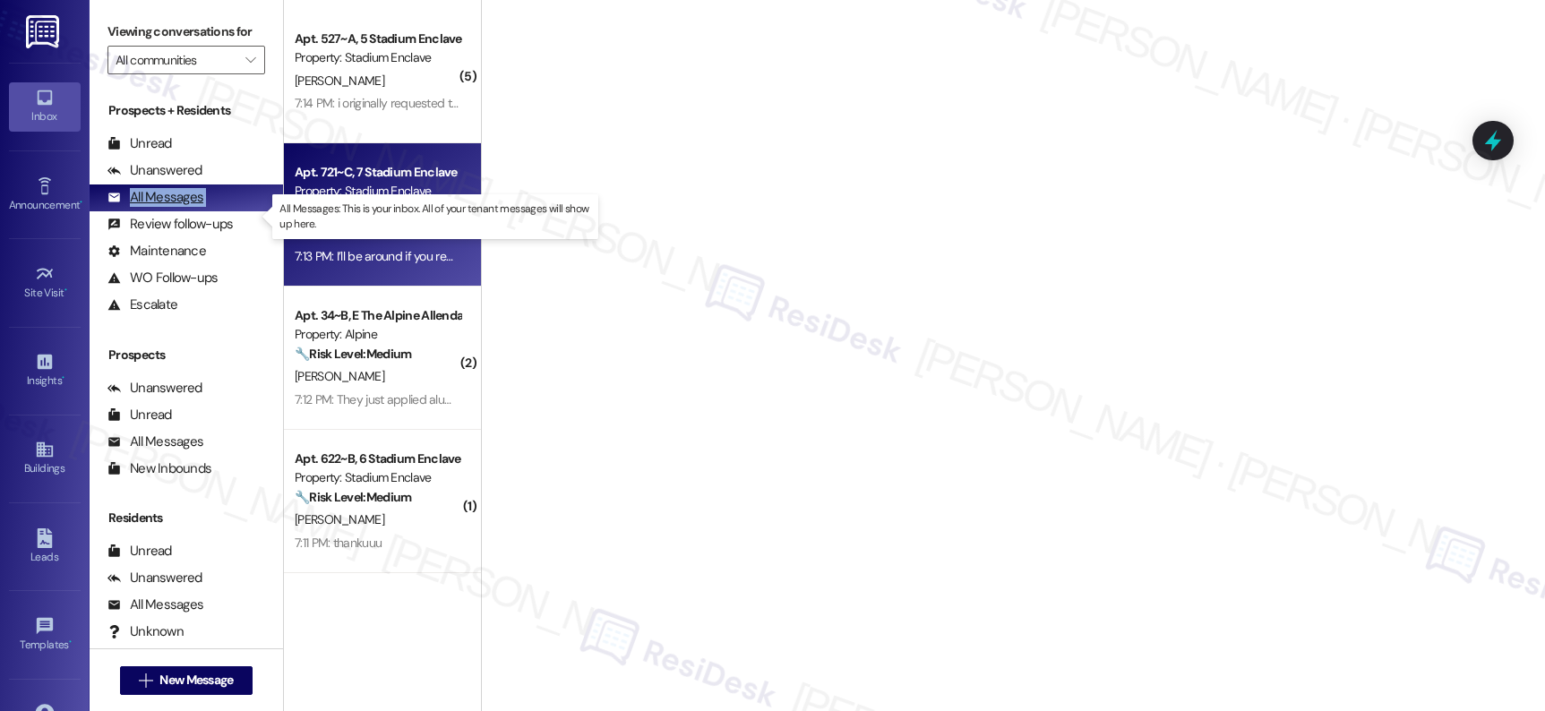
click at [181, 207] on div "All Messages" at bounding box center [155, 197] width 96 height 19
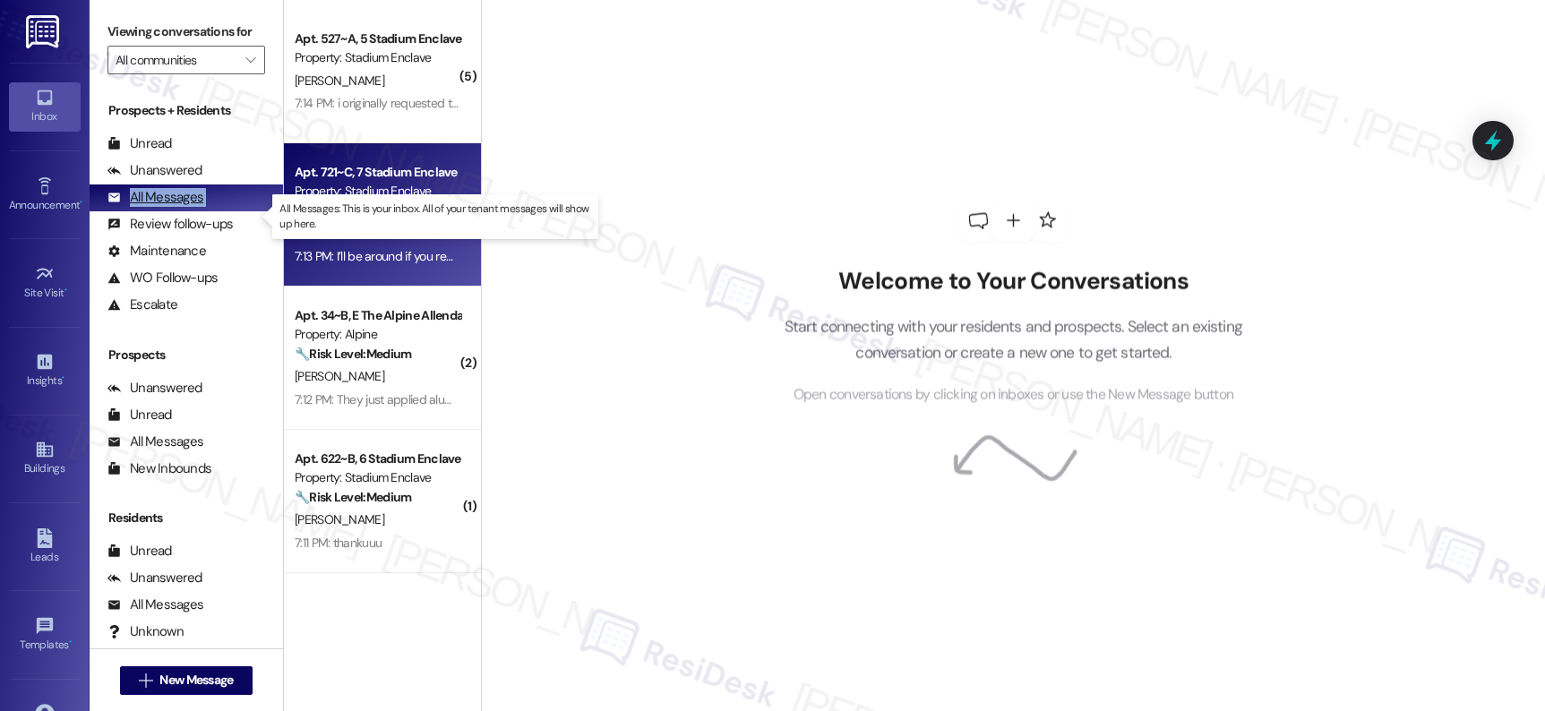
click at [181, 207] on div "All Messages" at bounding box center [155, 197] width 96 height 19
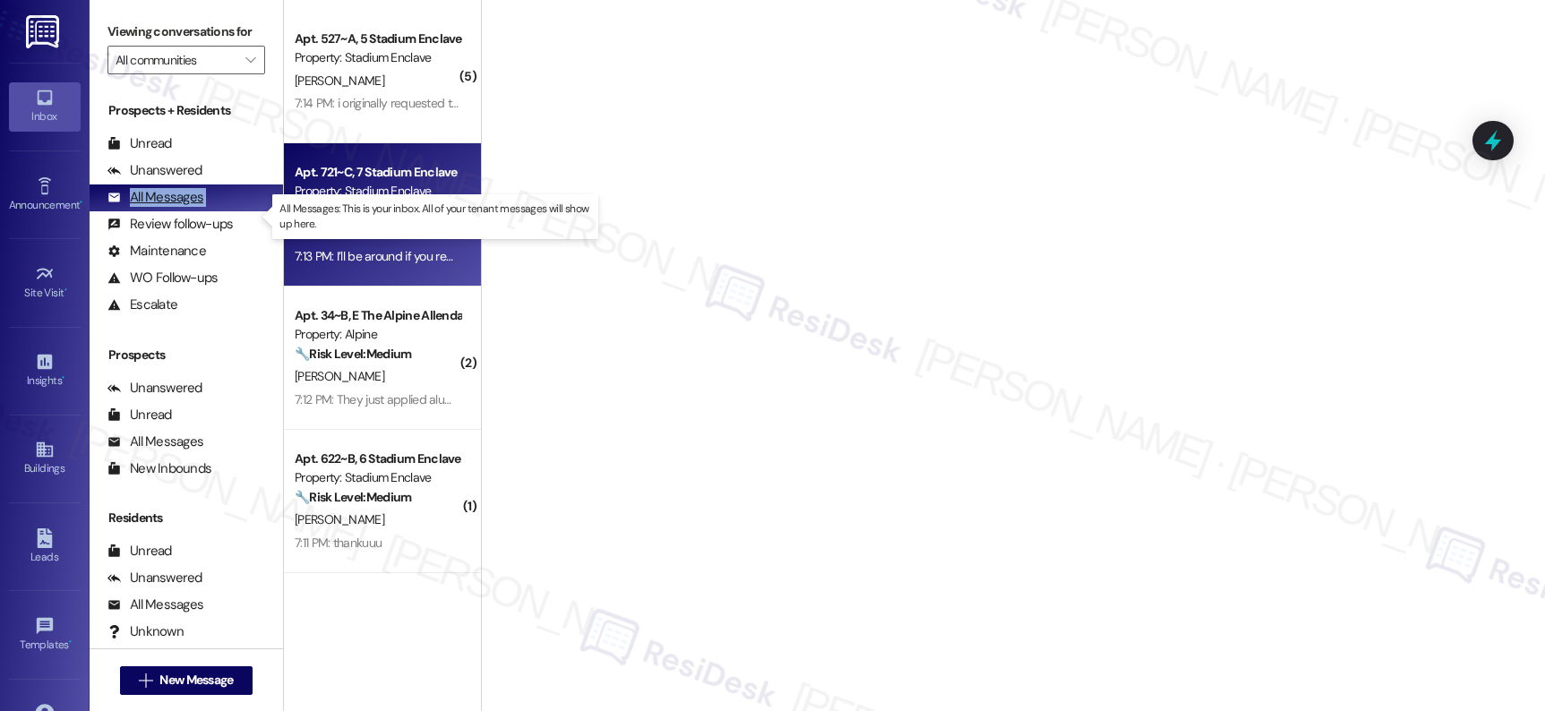
click at [181, 207] on div "All Messages" at bounding box center [155, 197] width 96 height 19
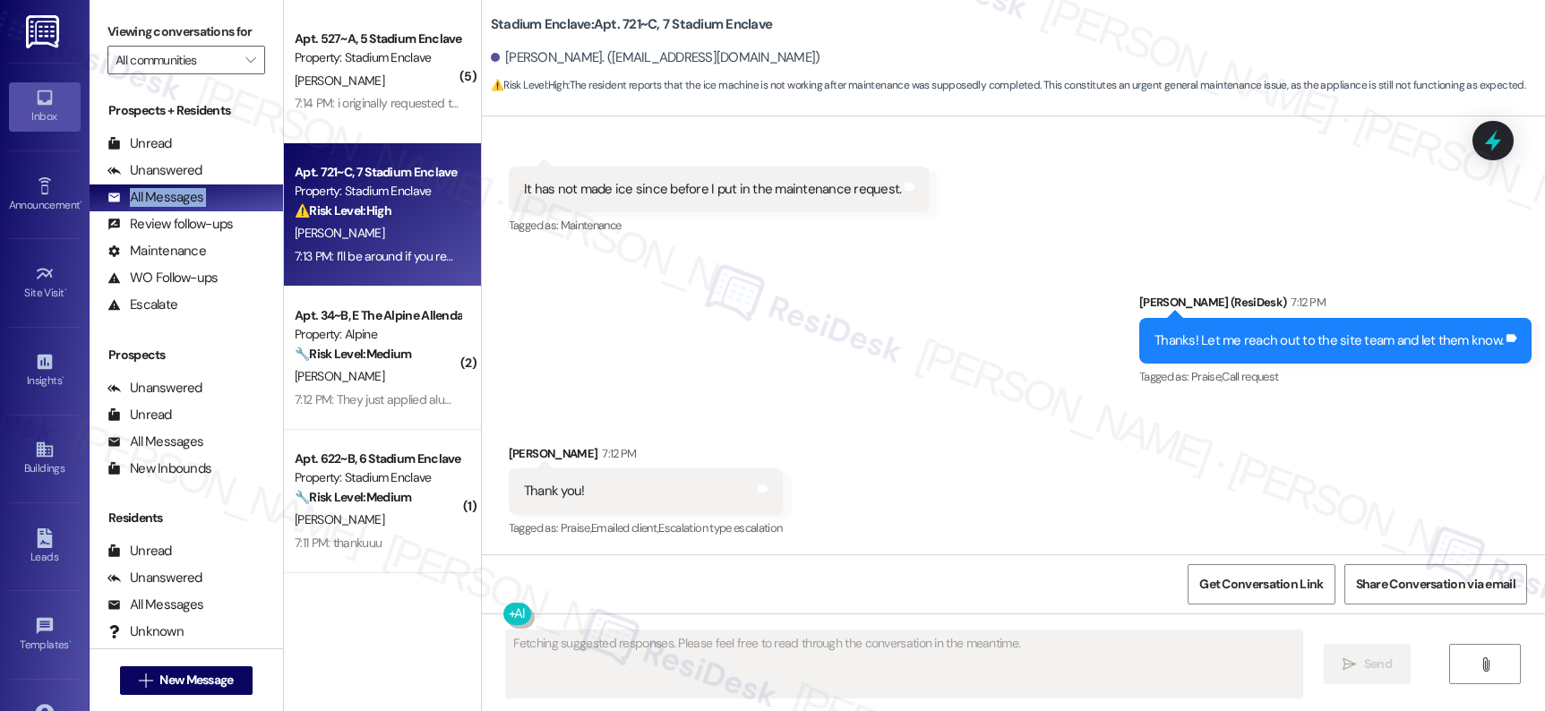
scroll to position [143, 0]
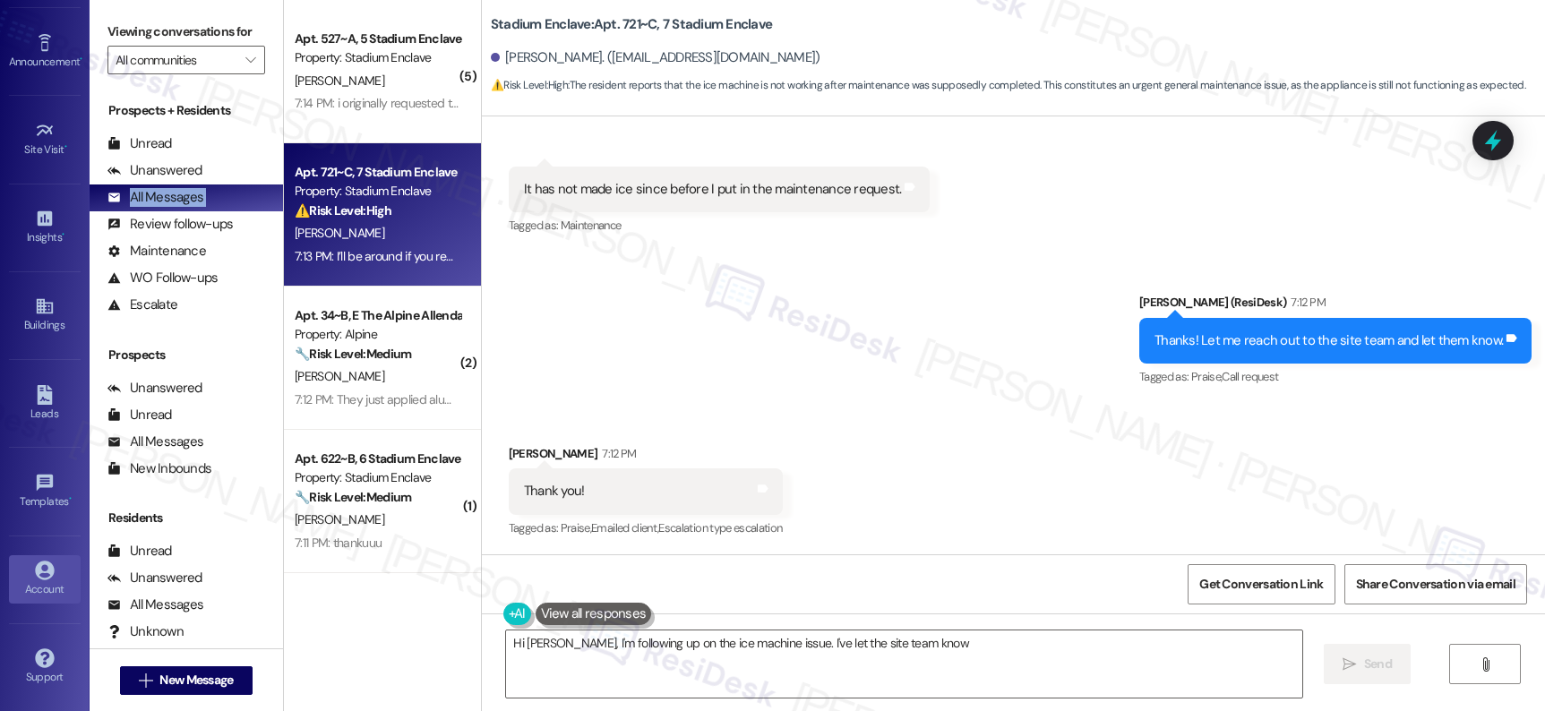
type textarea "Hi [PERSON_NAME], I'm following up on the ice machine issue. I've let the site …"
click at [47, 579] on icon at bounding box center [45, 571] width 20 height 20
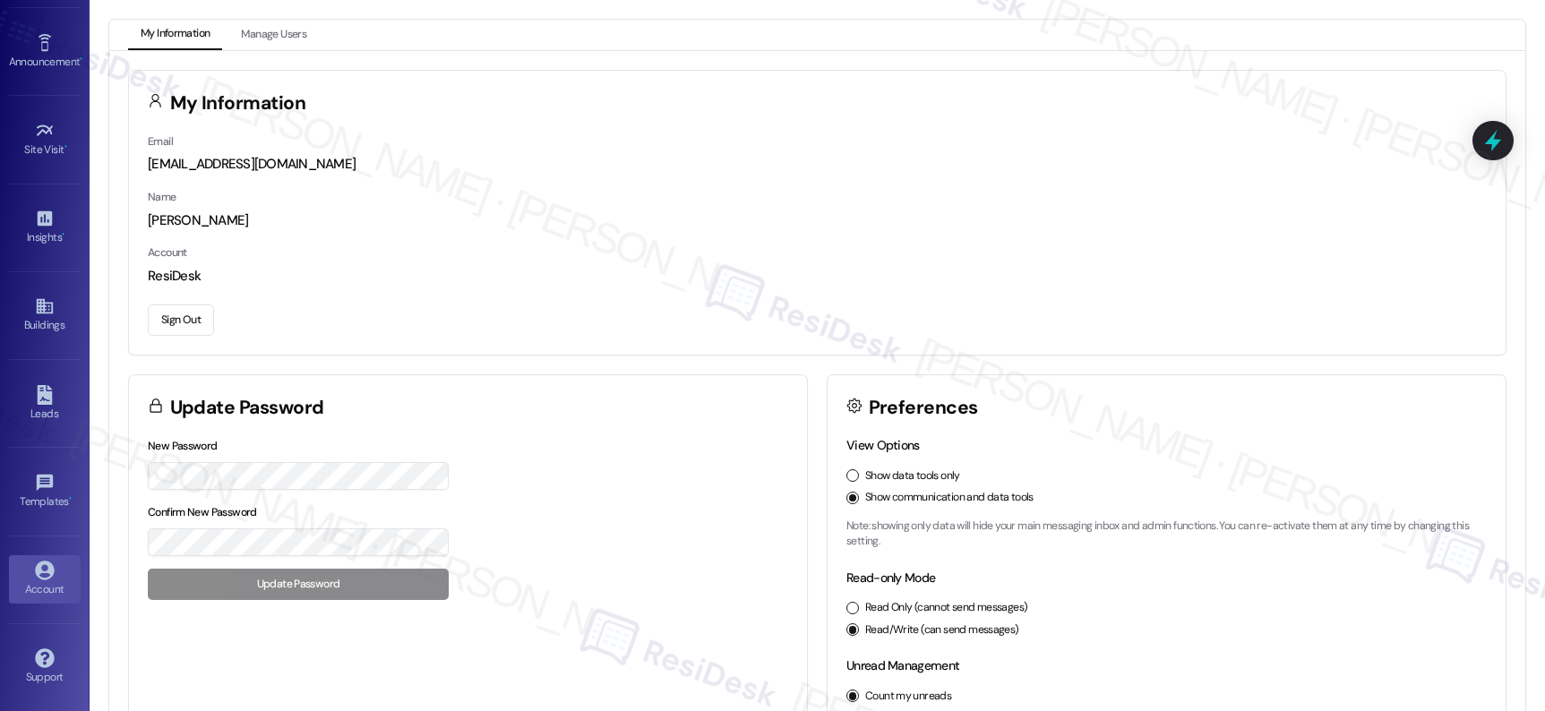
drag, startPoint x: 167, startPoint y: 299, endPoint x: 193, endPoint y: 316, distance: 30.3
click at [168, 300] on div "Sign Out" at bounding box center [817, 317] width 1339 height 38
click at [193, 316] on button "Sign Out" at bounding box center [181, 319] width 66 height 31
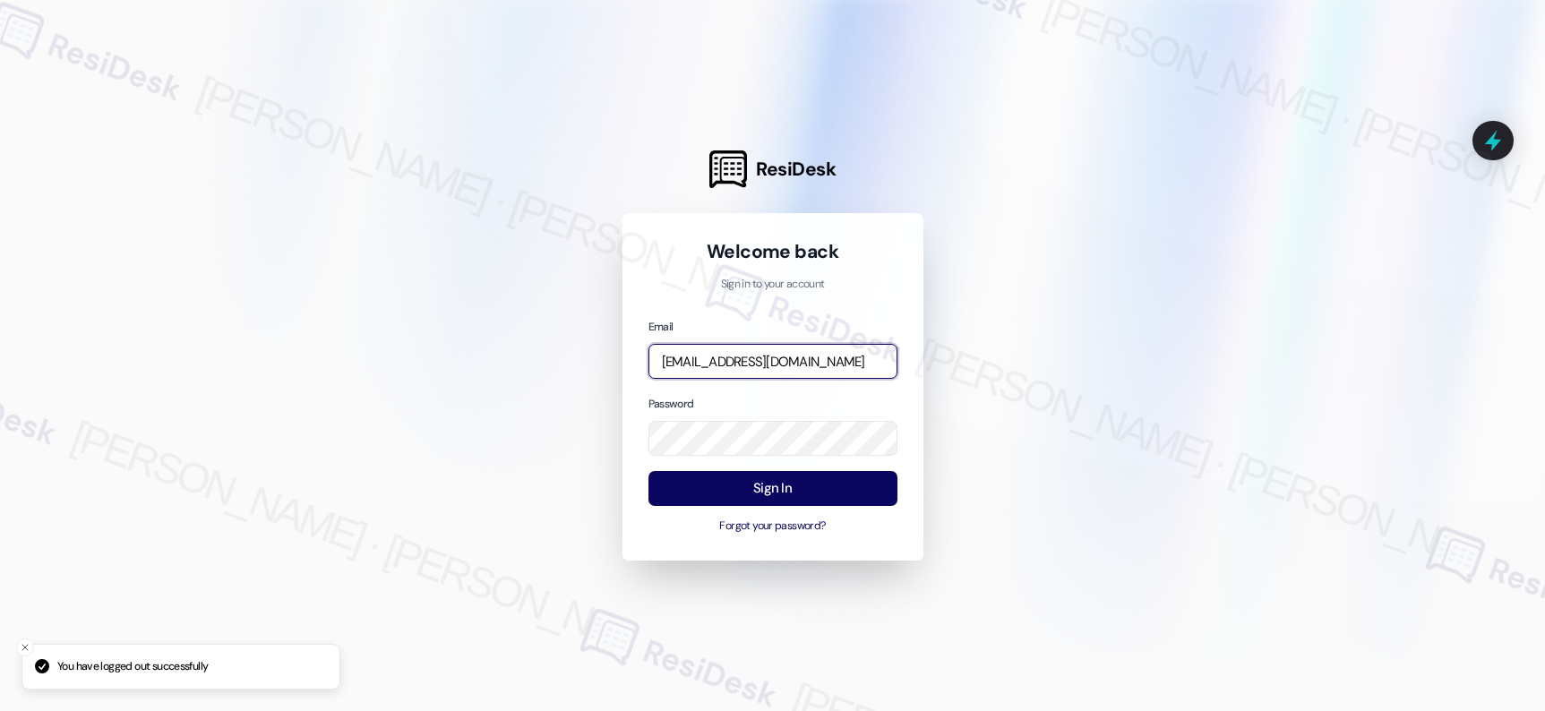
click at [740, 361] on input "[EMAIL_ADDRESS][DOMAIN_NAME]" at bounding box center [772, 361] width 249 height 35
type input "automated-surveys-affinity_[DOMAIN_NAME]@affinity_[DOMAIN_NAME]"
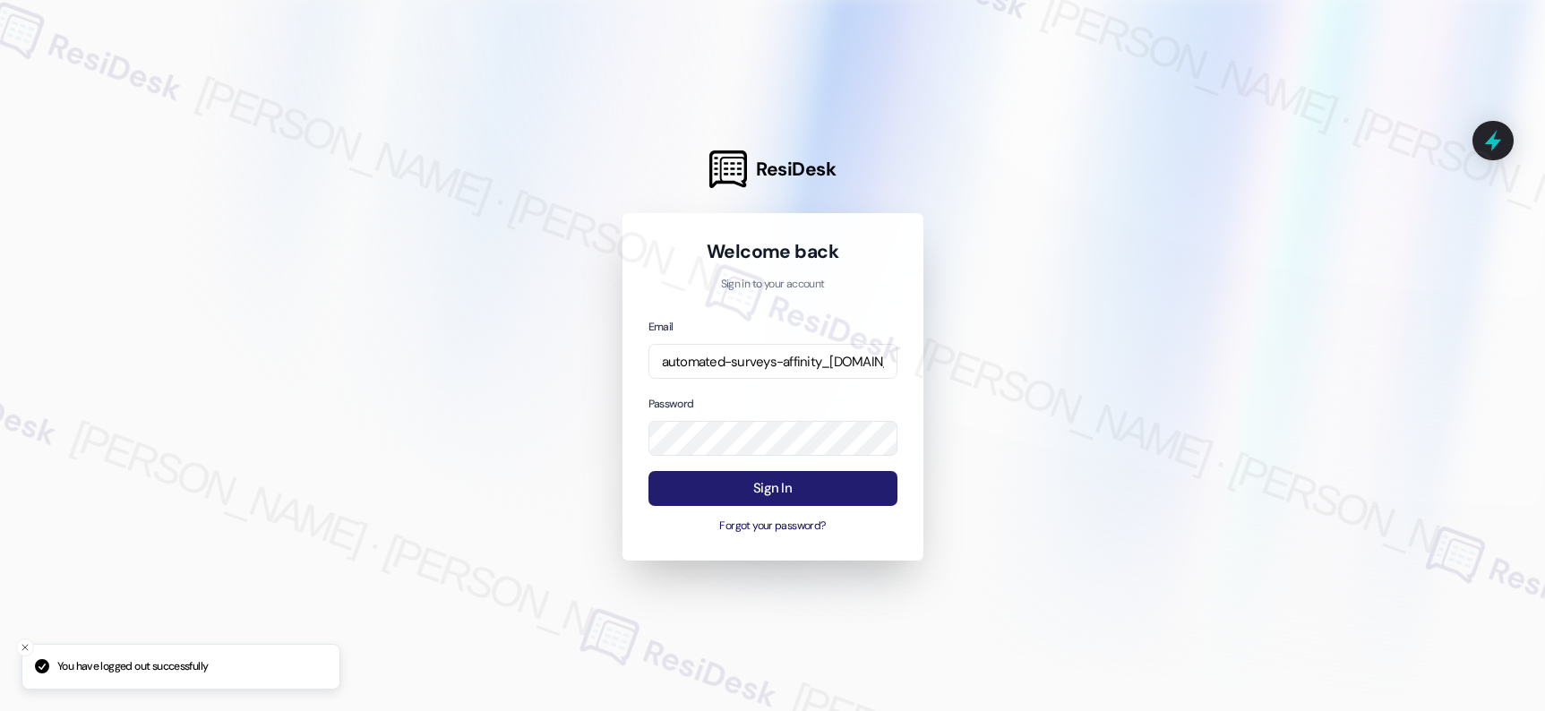
click at [847, 481] on button "Sign In" at bounding box center [772, 488] width 249 height 35
